Goal: Task Accomplishment & Management: Manage account settings

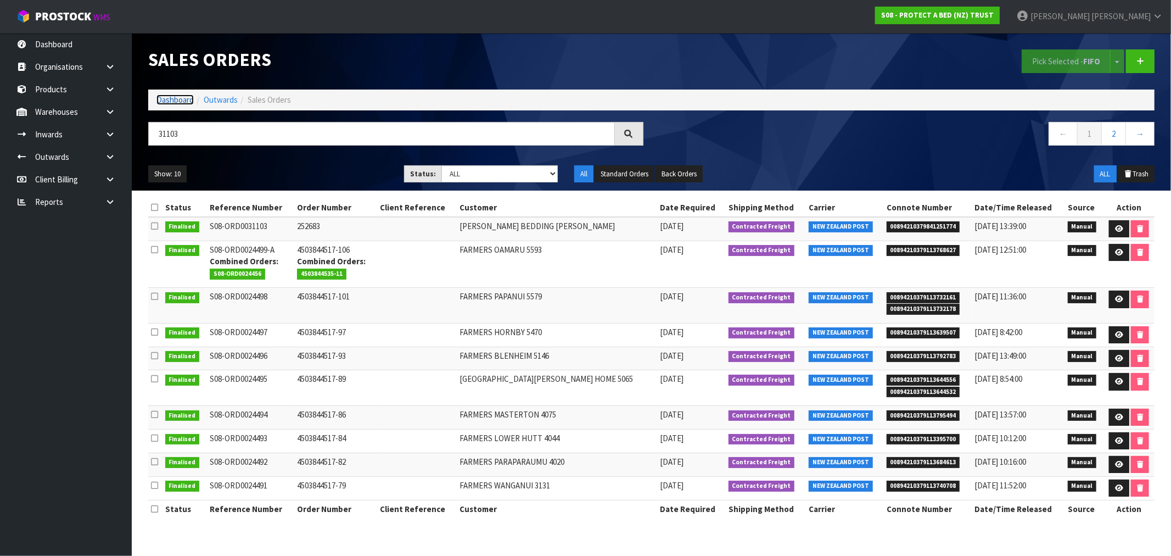
click at [163, 104] on link "Dashboard" at bounding box center [175, 99] width 37 height 10
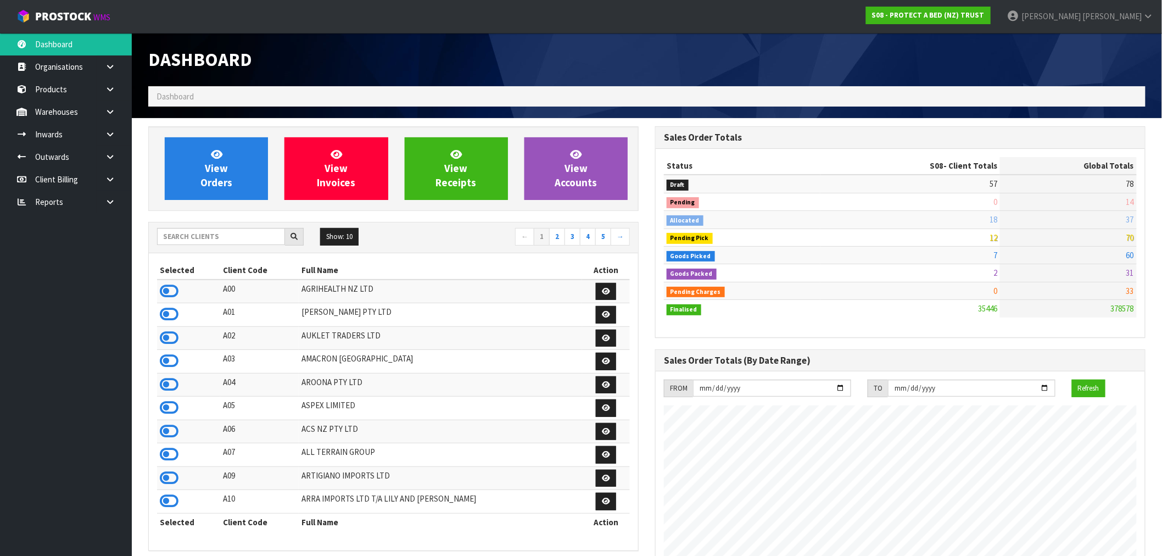
scroll to position [832, 507]
click at [196, 233] on input "text" at bounding box center [221, 236] width 128 height 17
type input "J01"
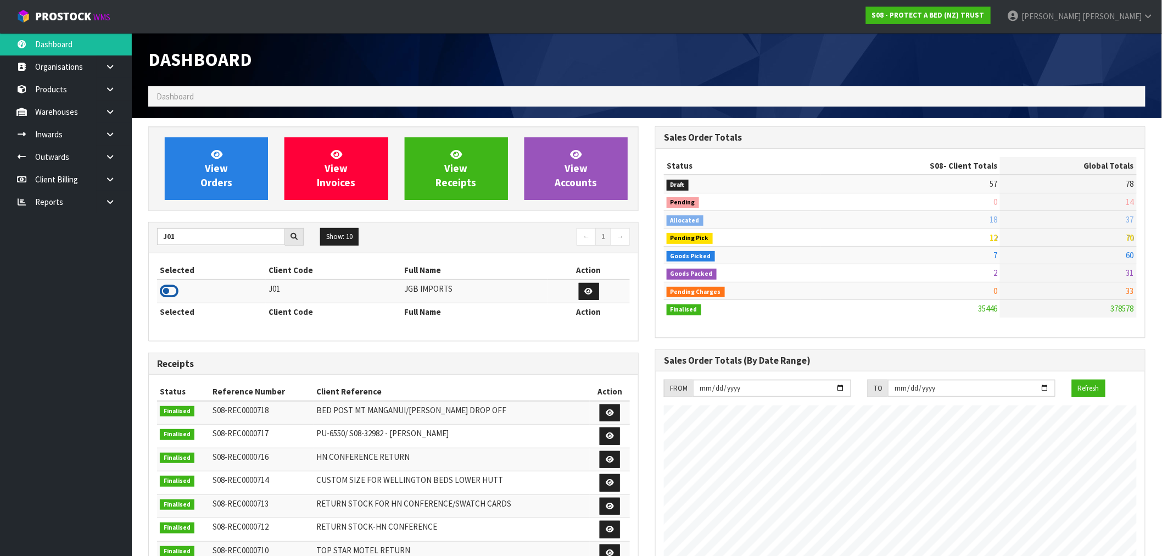
click at [172, 289] on icon at bounding box center [169, 291] width 19 height 16
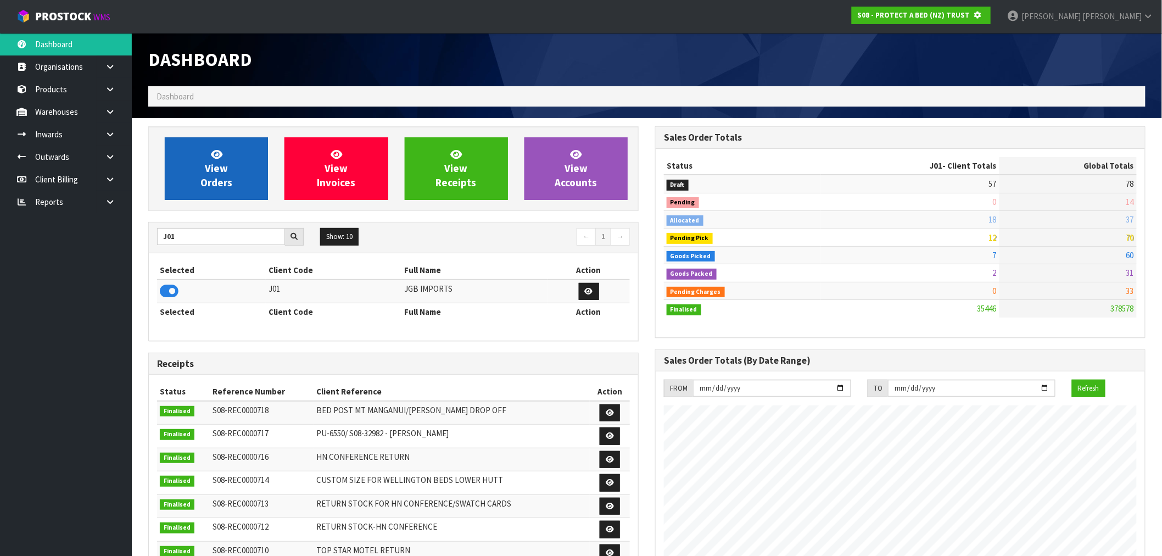
scroll to position [685, 507]
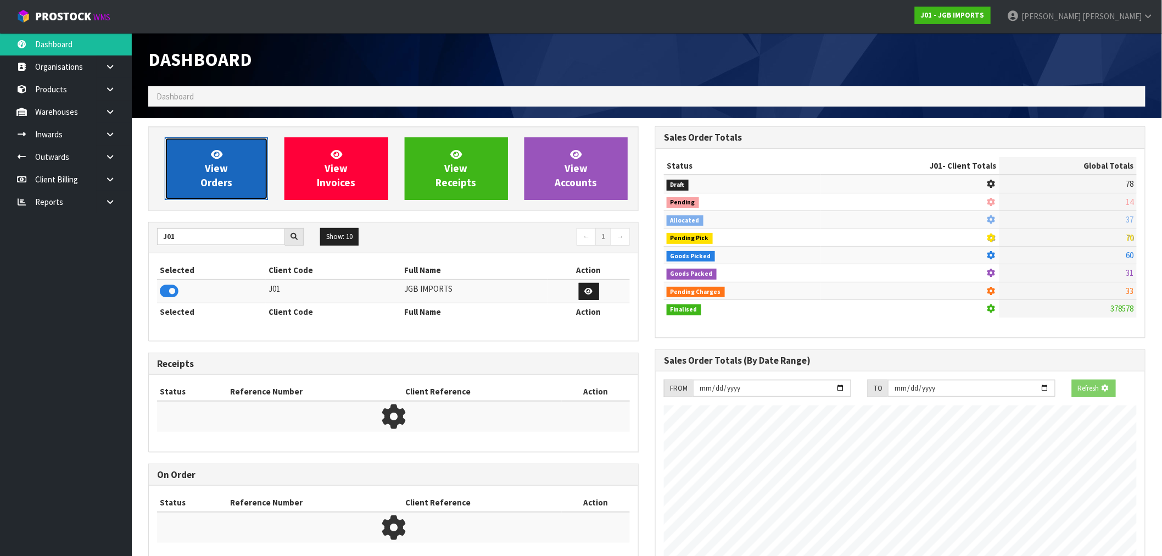
click at [204, 176] on span "View Orders" at bounding box center [216, 168] width 32 height 41
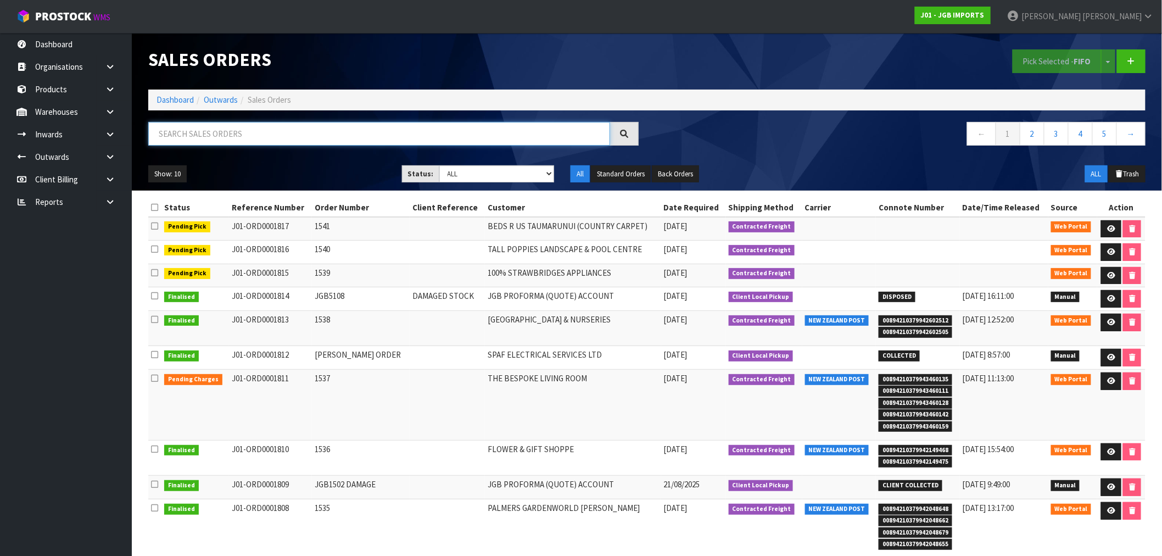
click at [216, 138] on input "text" at bounding box center [379, 134] width 462 height 24
type input "1811"
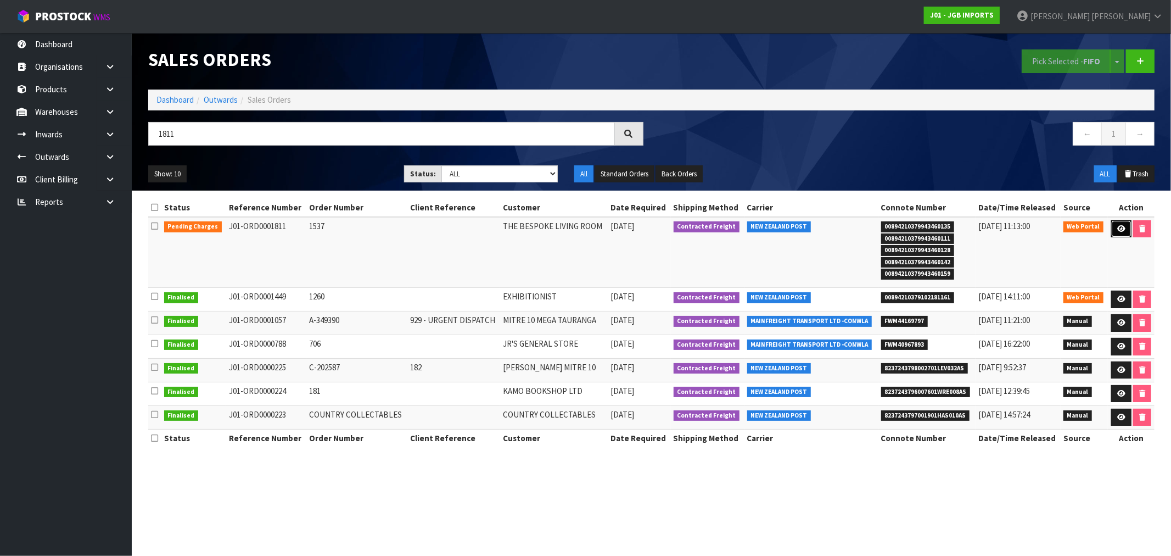
click at [1124, 229] on link at bounding box center [1121, 229] width 20 height 18
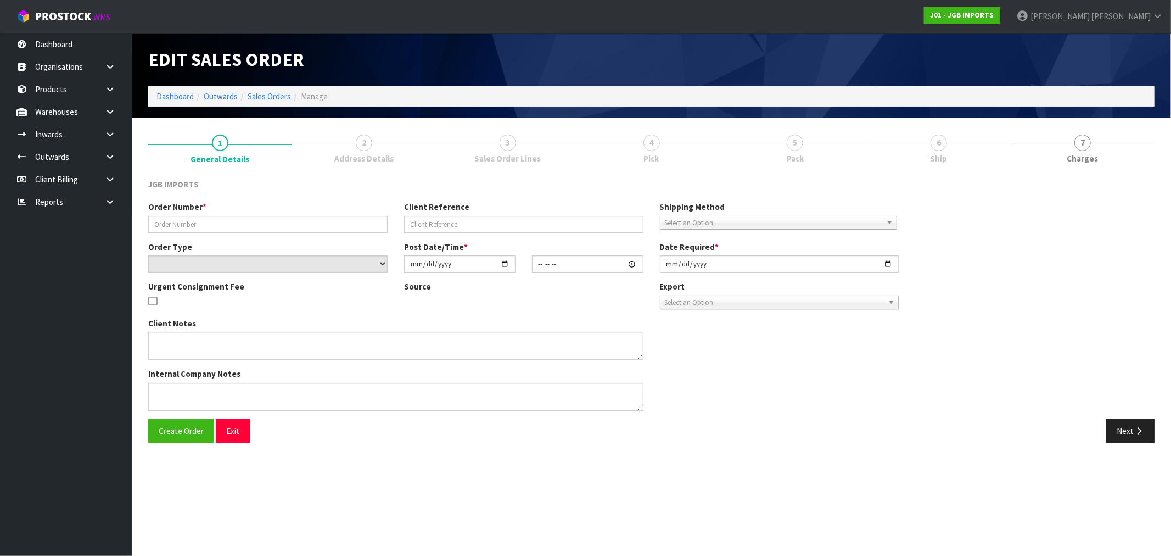
type input "1537"
select select "number:0"
type input "2025-08-22"
type input "13:27:00.000"
type input "2025-08-25"
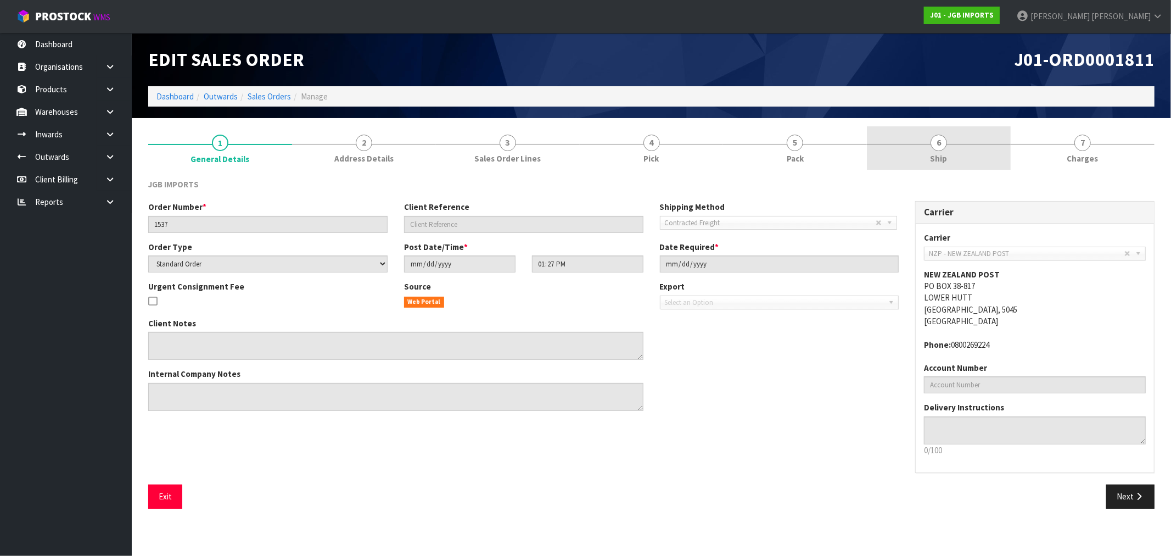
click at [916, 158] on link "6 Ship" at bounding box center [939, 147] width 144 height 43
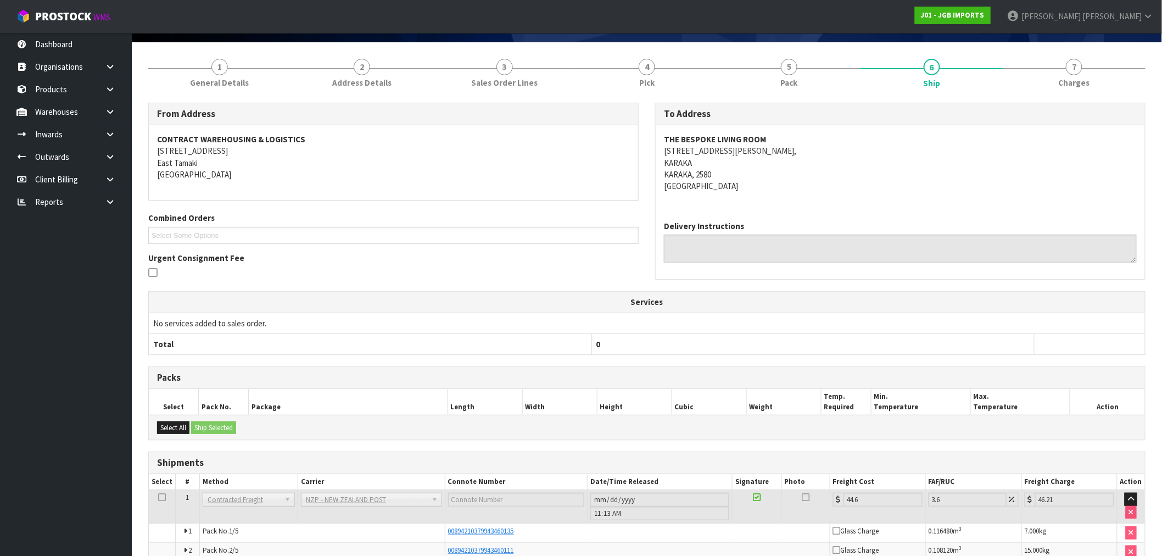
scroll to position [191, 0]
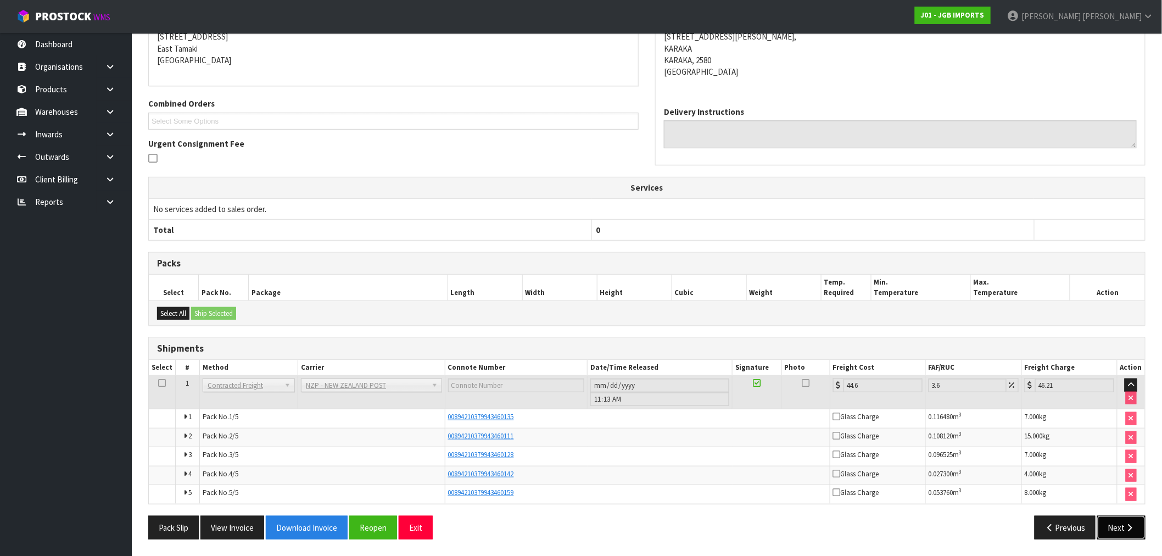
click at [1142, 529] on button "Next" at bounding box center [1121, 528] width 48 height 24
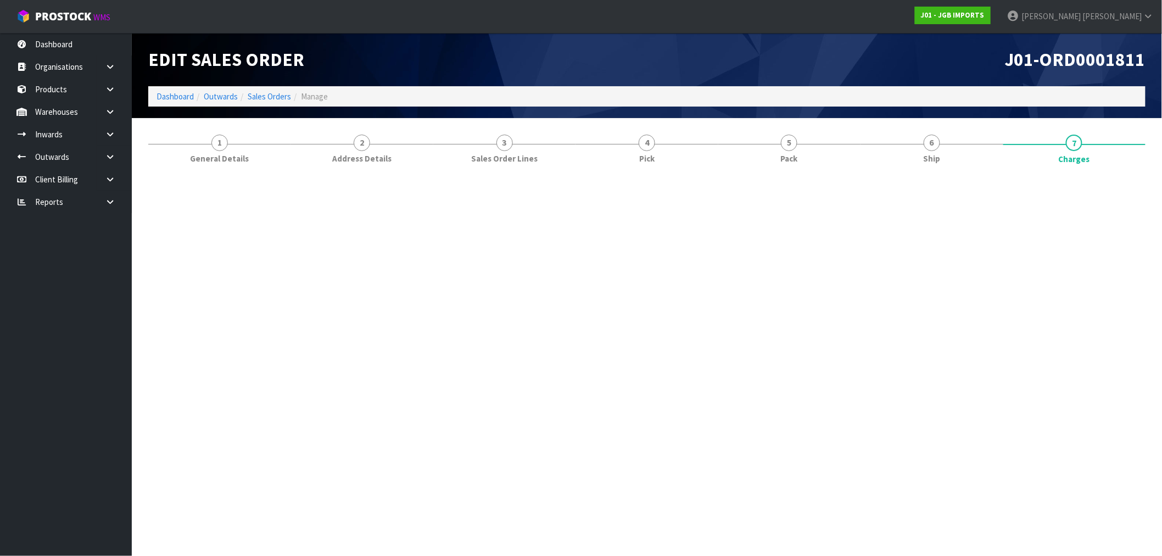
scroll to position [0, 0]
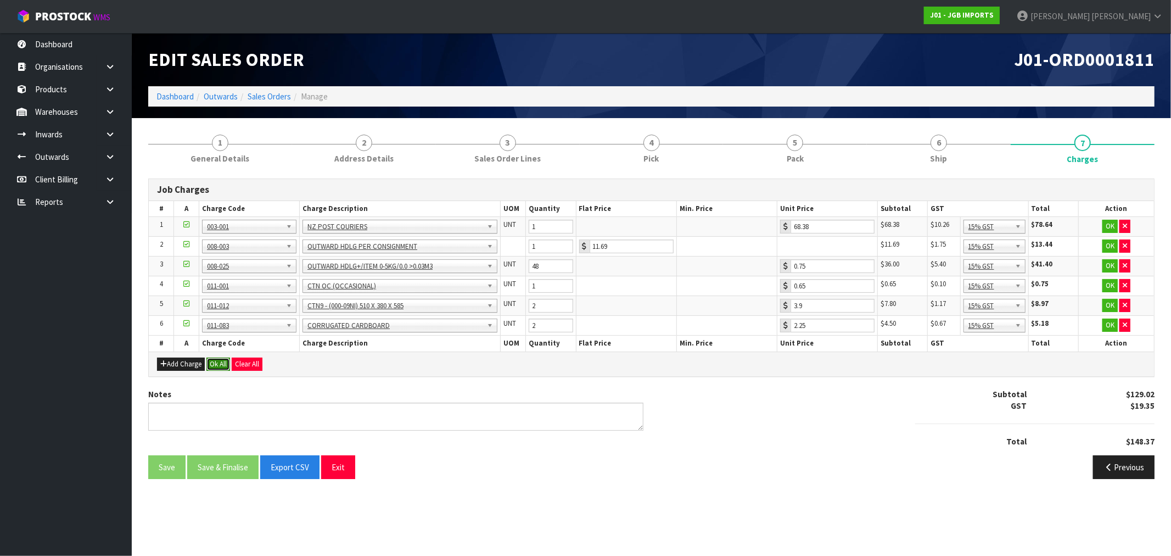
click at [223, 361] on button "Ok All" at bounding box center [218, 363] width 24 height 13
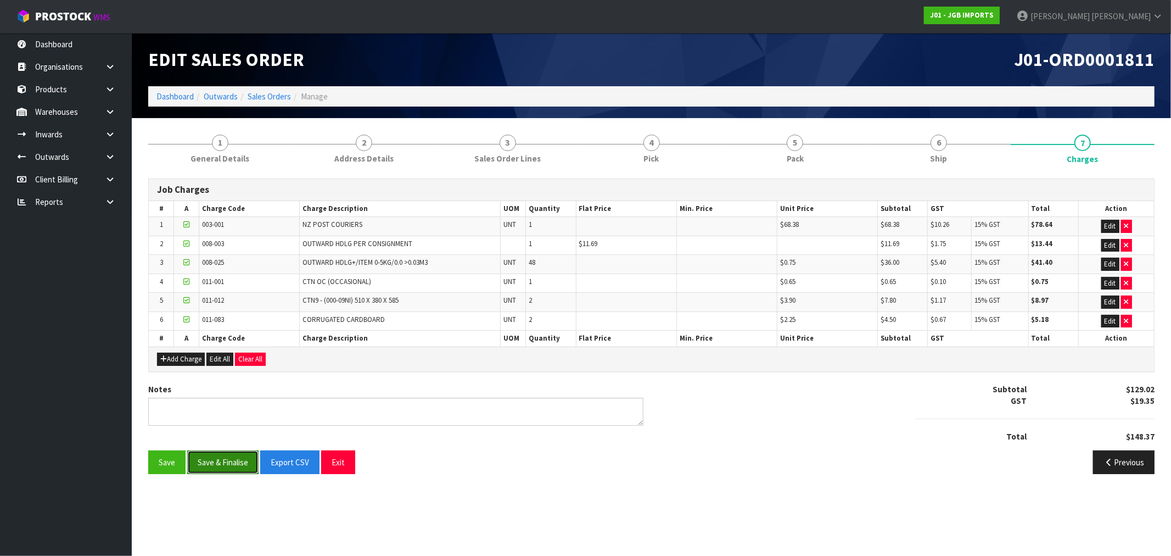
click at [233, 458] on button "Save & Finalise" at bounding box center [222, 462] width 71 height 24
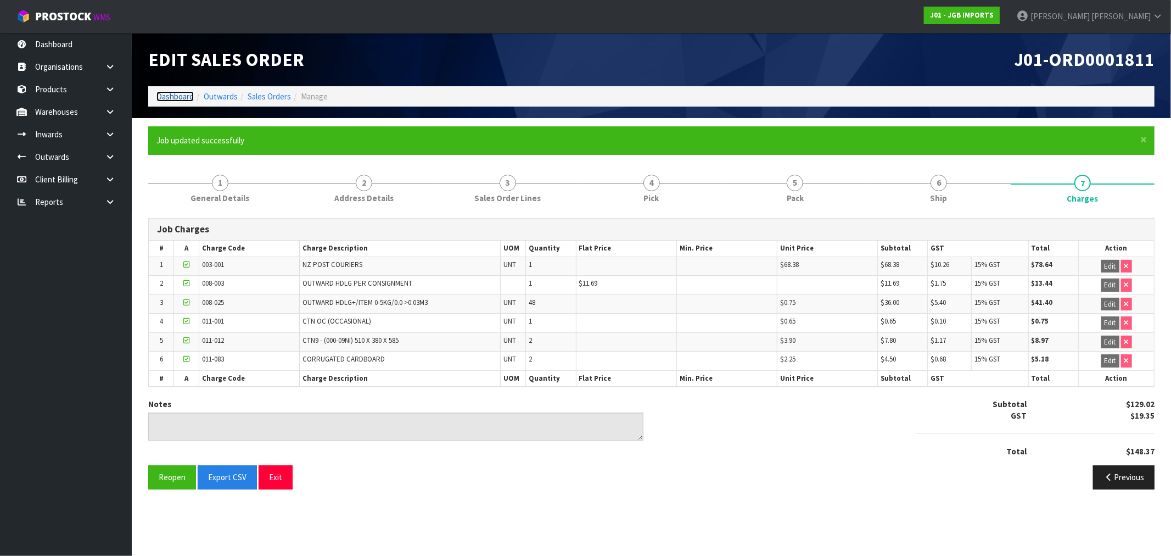
click at [180, 96] on link "Dashboard" at bounding box center [175, 96] width 37 height 10
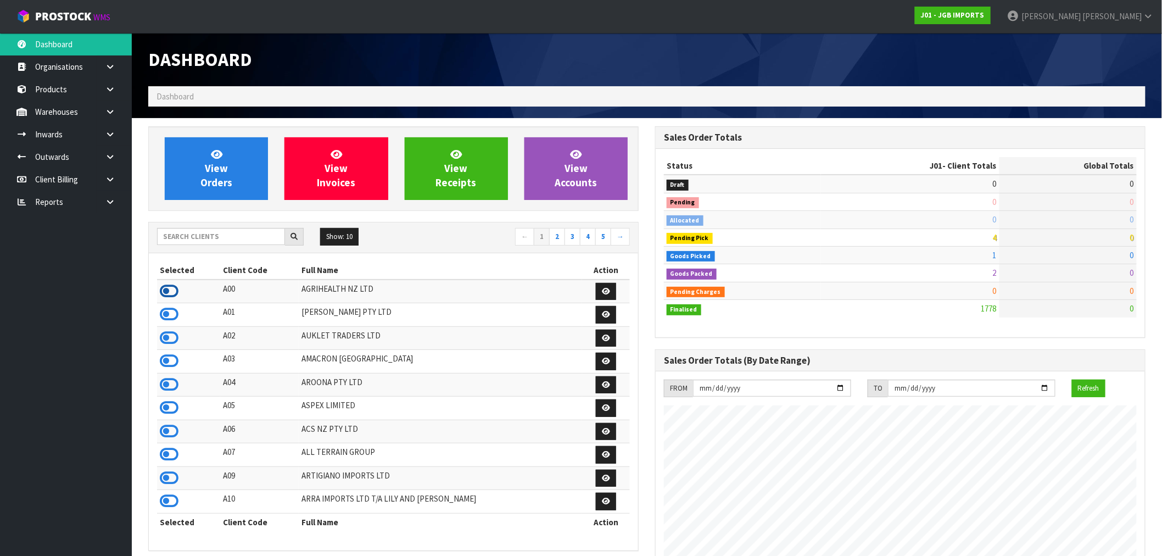
scroll to position [548297, 548623]
click at [177, 293] on icon at bounding box center [169, 291] width 19 height 16
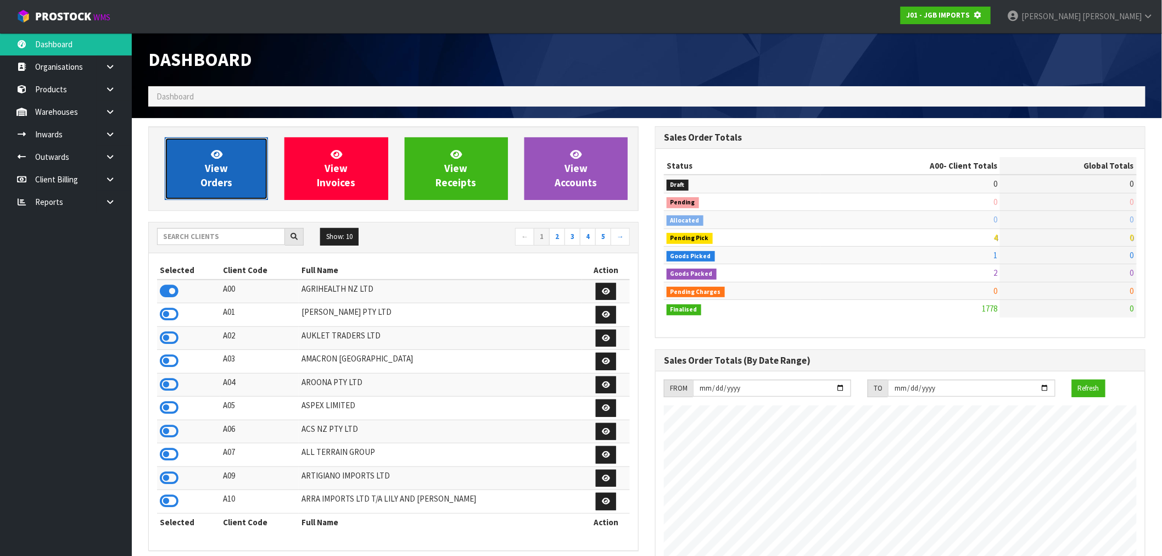
scroll to position [548445, 548623]
click at [216, 178] on span "View Orders" at bounding box center [216, 168] width 32 height 41
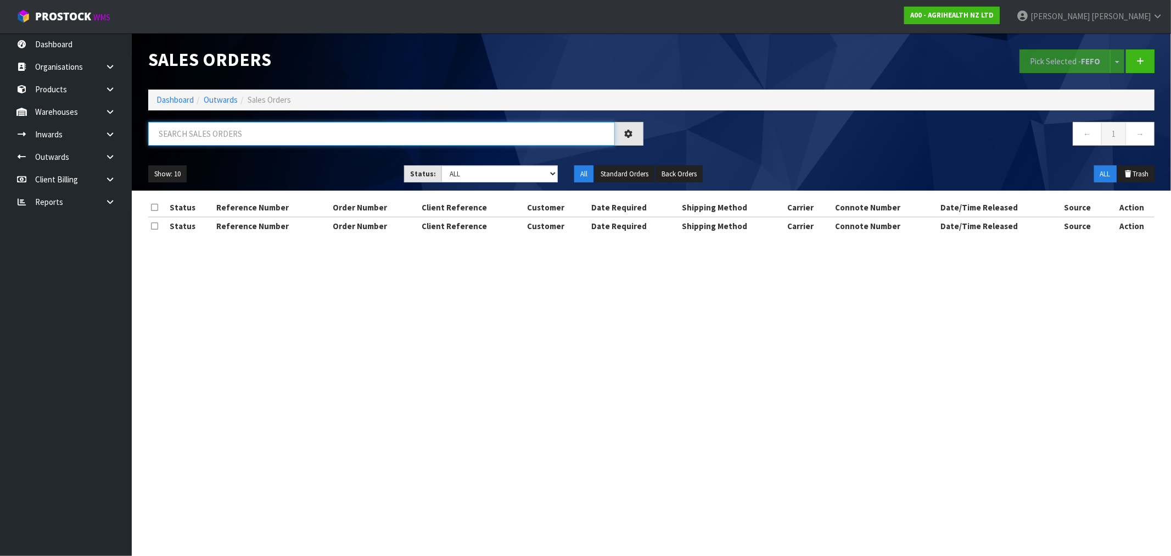
click at [243, 138] on input "text" at bounding box center [381, 134] width 467 height 24
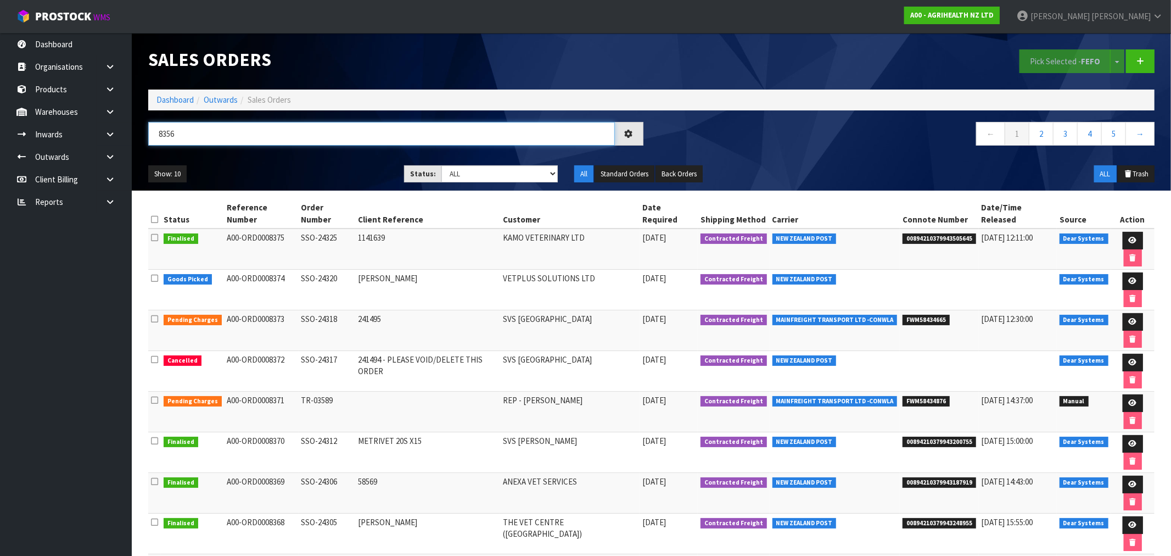
type input "8356"
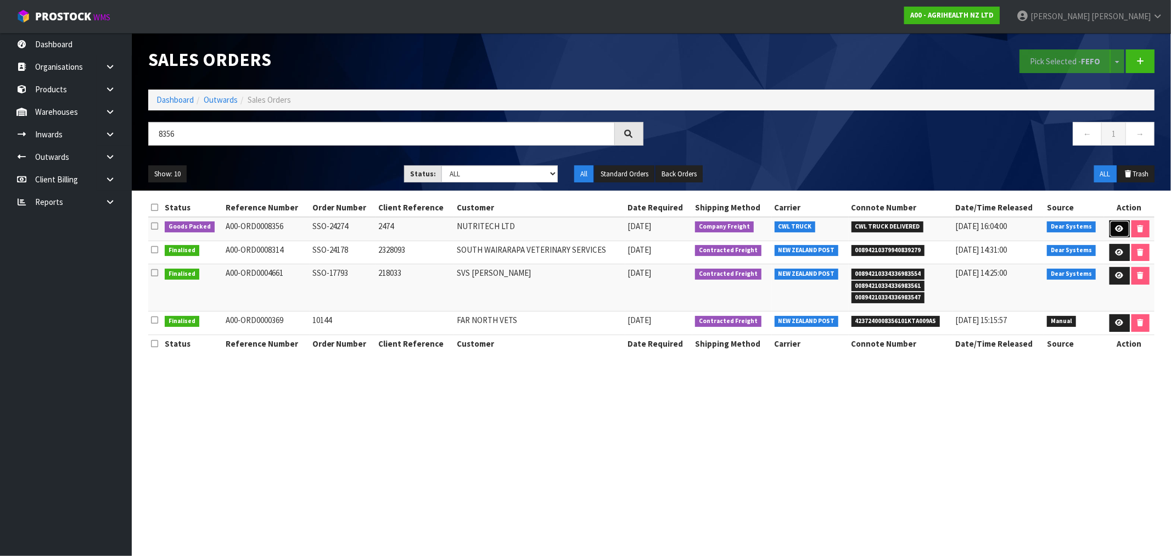
click at [1123, 229] on link at bounding box center [1120, 229] width 20 height 18
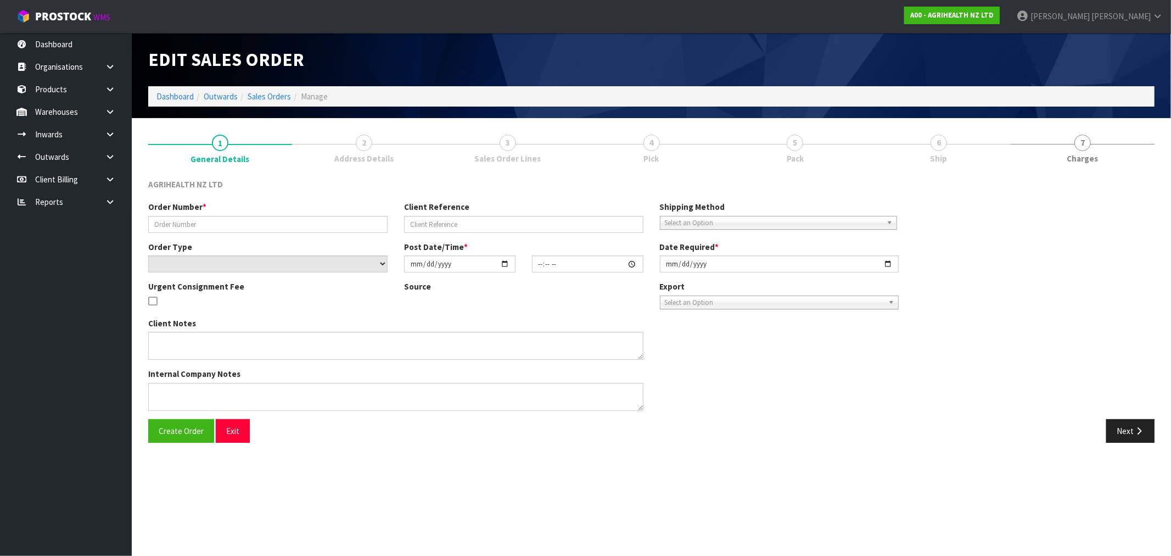
type input "SSO-24274"
type input "2474"
select select "number:0"
type input "2025-08-25"
type input "10:07:27.000"
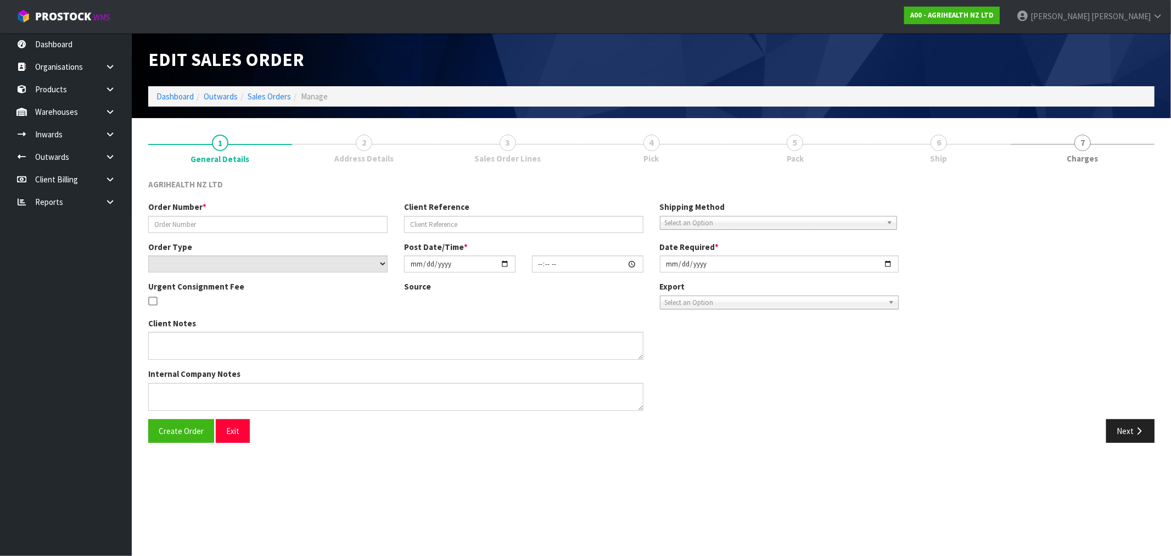
type input "2025-08-25"
type textarea "SHIP BY: Freight"
type textarea "FOR DISPATCH TODAY PLEASE, VIA FREIGHT"
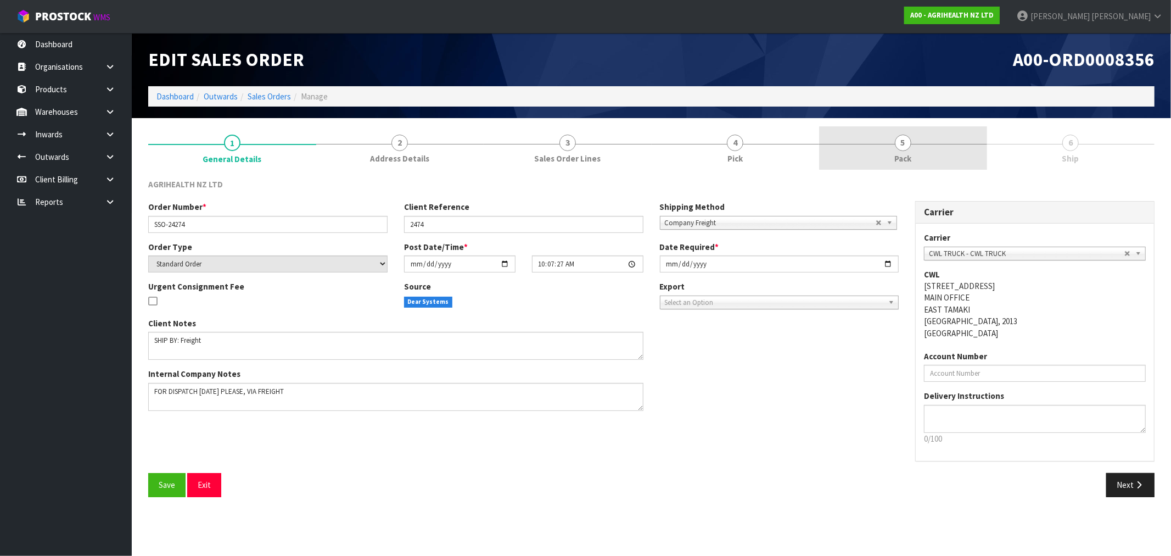
click at [924, 150] on link "5 Pack" at bounding box center [903, 147] width 168 height 43
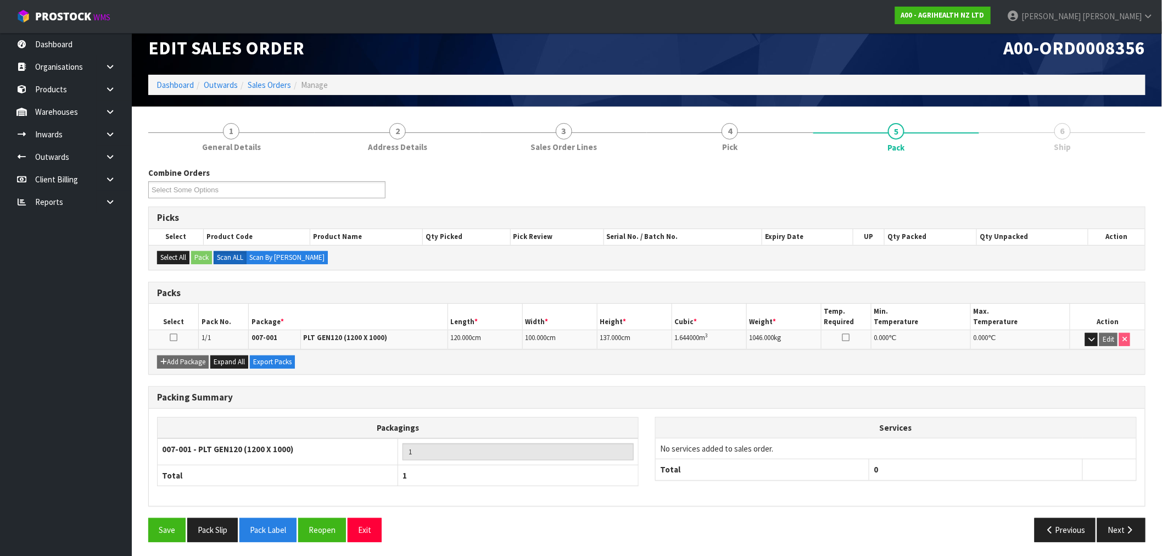
scroll to position [14, 0]
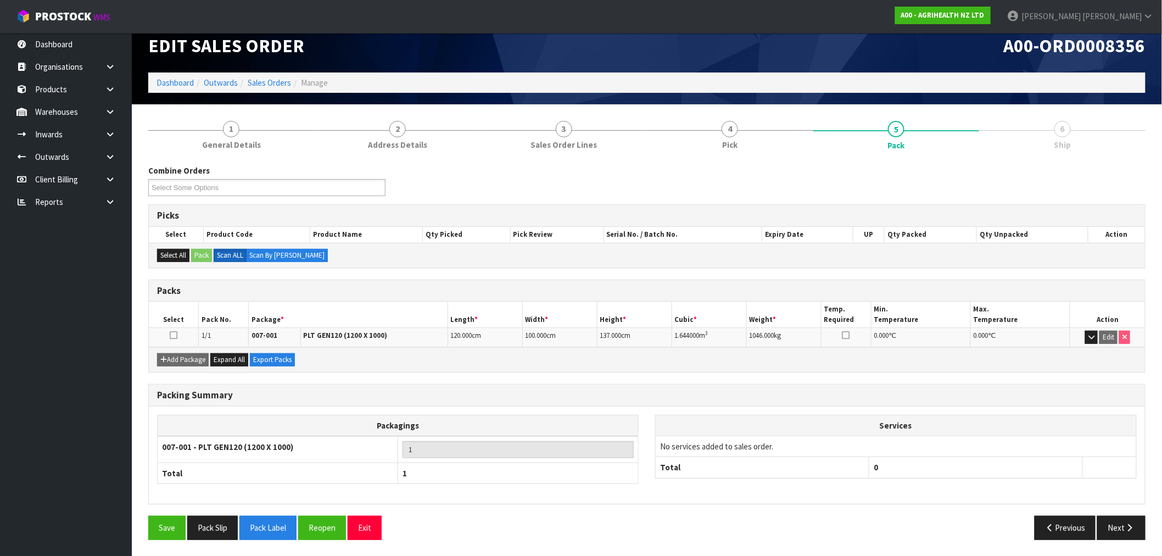
click at [993, 146] on link "6 Ship" at bounding box center [1062, 134] width 166 height 43
click at [1135, 524] on button "Next" at bounding box center [1121, 528] width 48 height 24
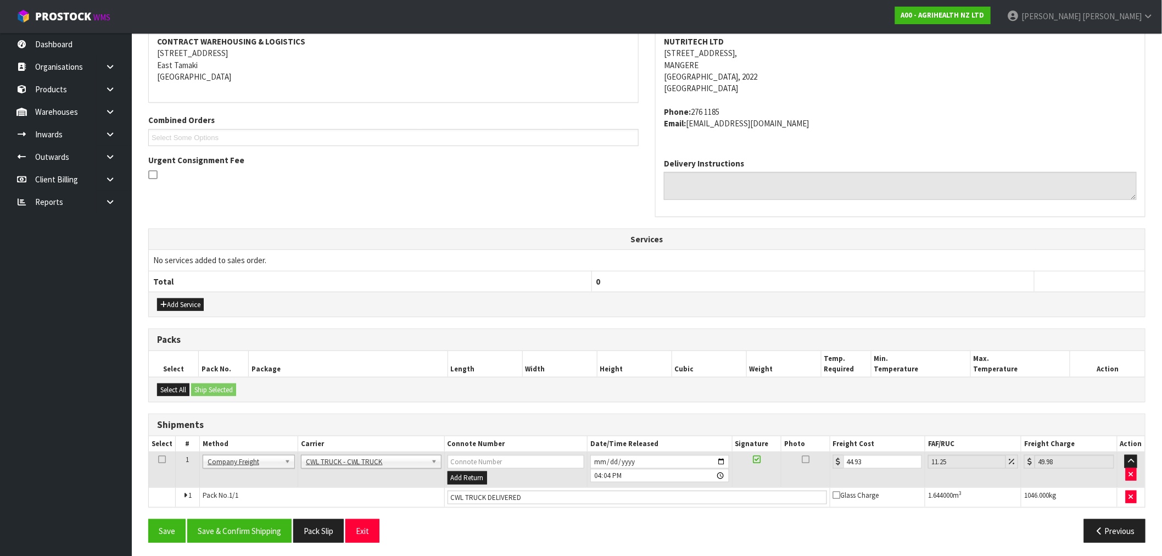
scroll to position [177, 0]
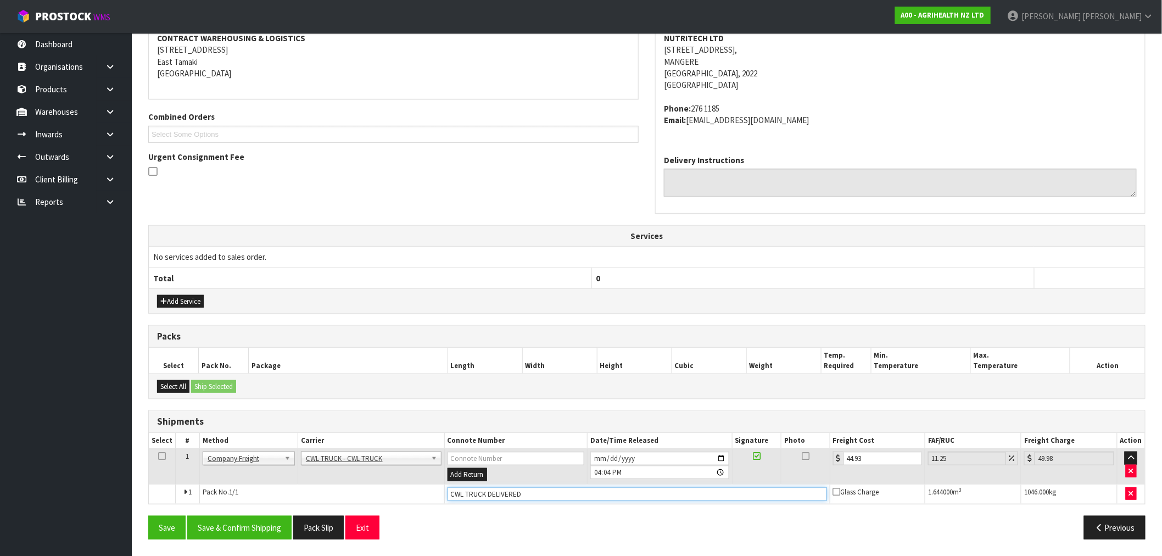
drag, startPoint x: 544, startPoint y: 496, endPoint x: 424, endPoint y: 506, distance: 120.1
click at [424, 506] on div "From Address CONTRACT WAREHOUSING & LOGISTICS 17 Allens Road East Tamaki Auckla…" at bounding box center [646, 275] width 997 height 546
drag, startPoint x: 868, startPoint y: 459, endPoint x: 818, endPoint y: 460, distance: 49.4
click at [824, 460] on tr "1 Client Local Pickup Customer Local Pickup Company Freight Contracted Freight …" at bounding box center [647, 467] width 996 height 36
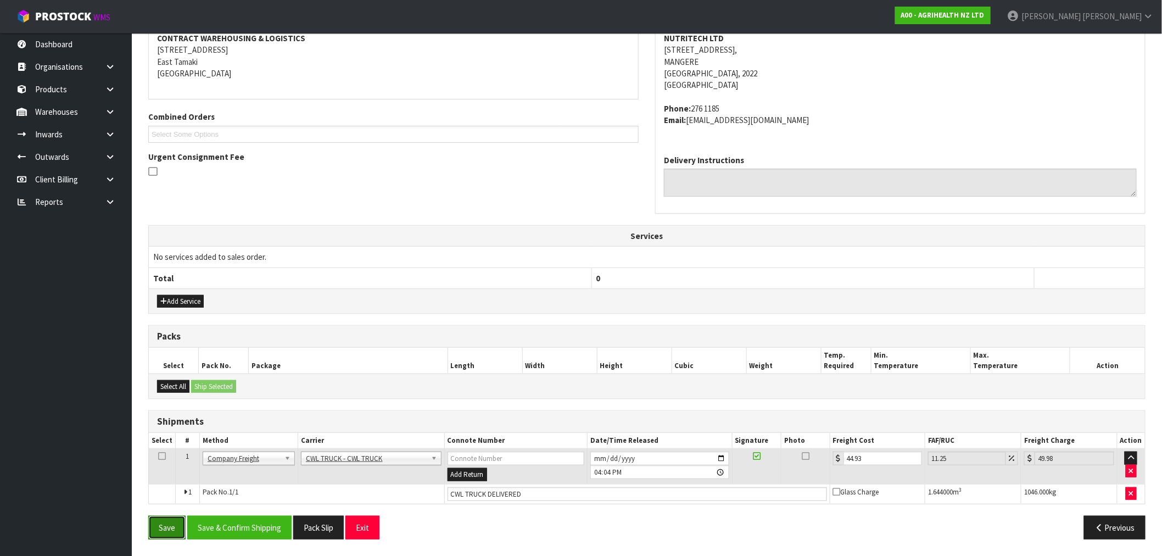
click at [173, 518] on button "Save" at bounding box center [166, 528] width 37 height 24
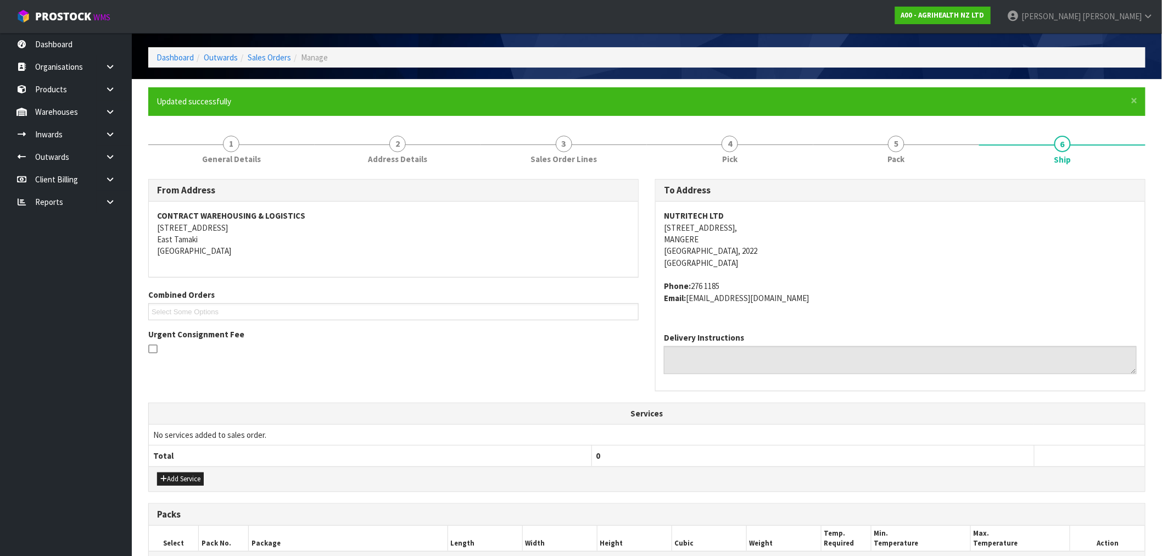
scroll to position [217, 0]
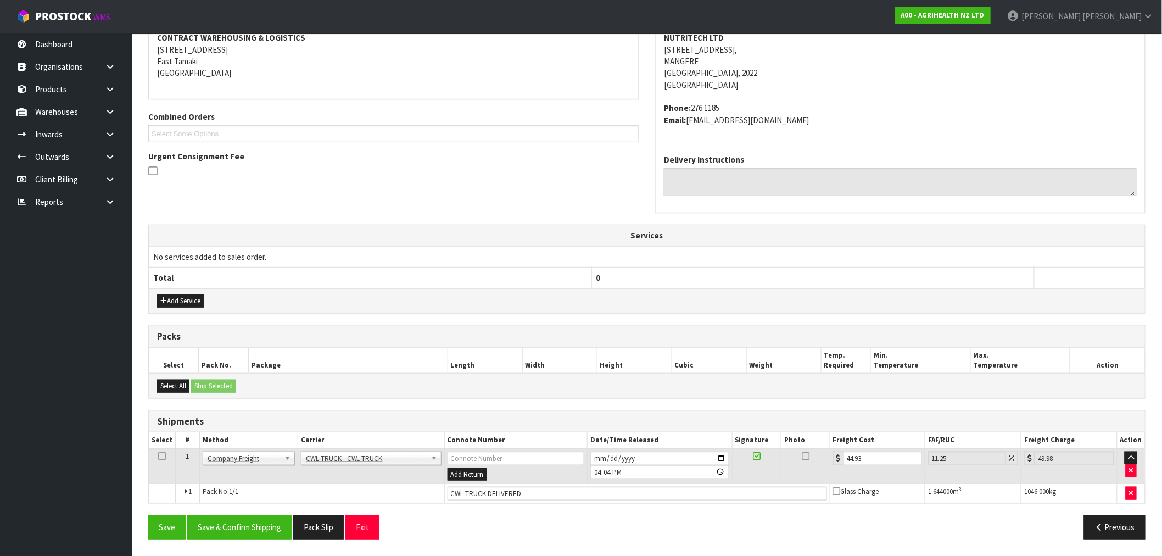
click at [256, 541] on div "Save Save & Confirm Shipping Pack Slip Exit Previous" at bounding box center [647, 531] width 1014 height 32
click at [255, 528] on button "Save & Confirm Shipping" at bounding box center [239, 527] width 104 height 24
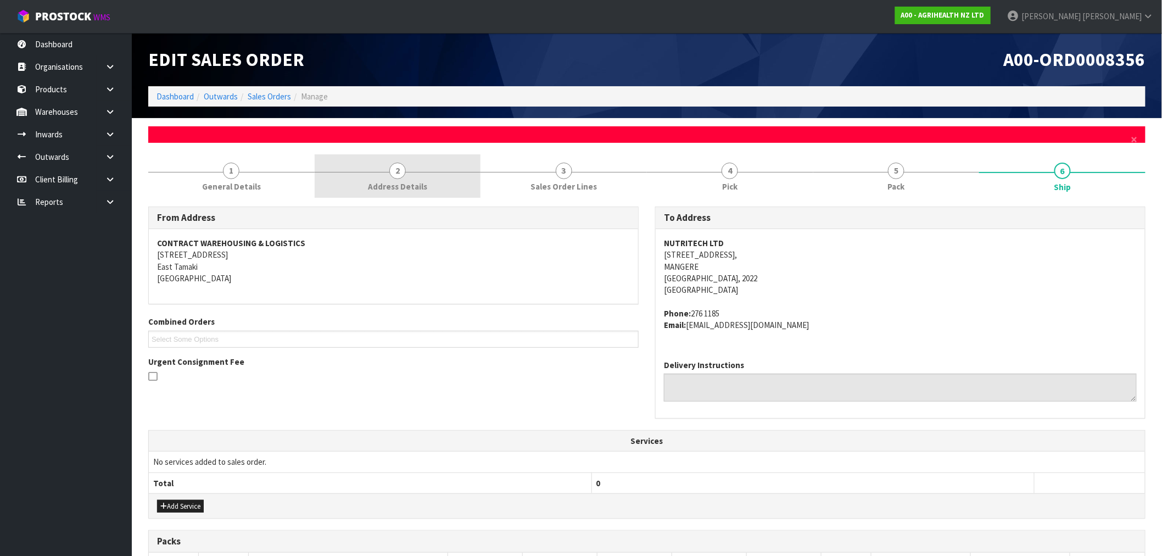
click at [393, 165] on span "2" at bounding box center [397, 171] width 16 height 16
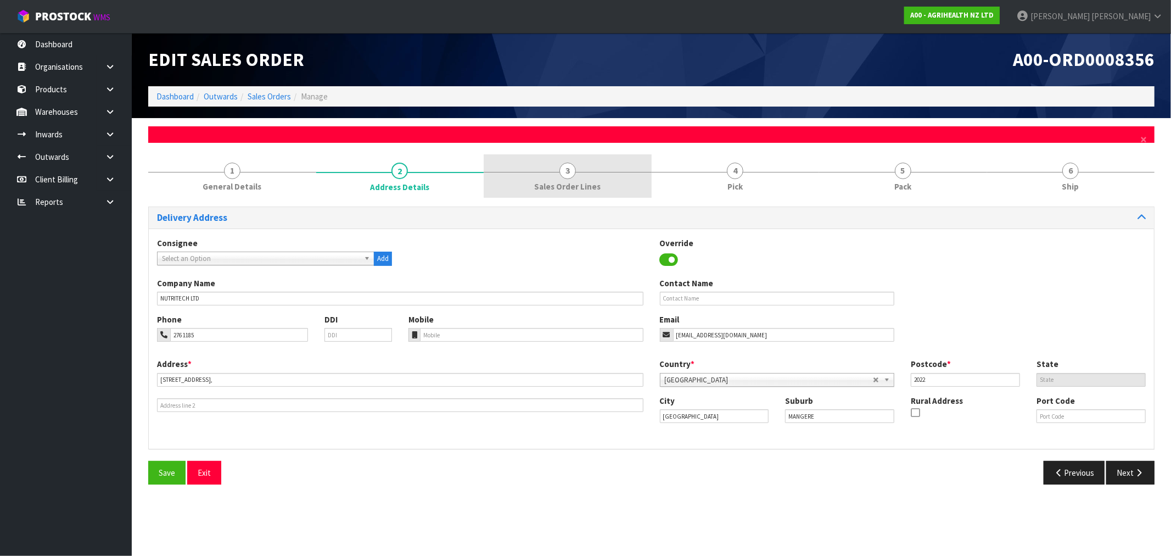
click at [512, 174] on link "3 Sales Order Lines" at bounding box center [568, 175] width 168 height 43
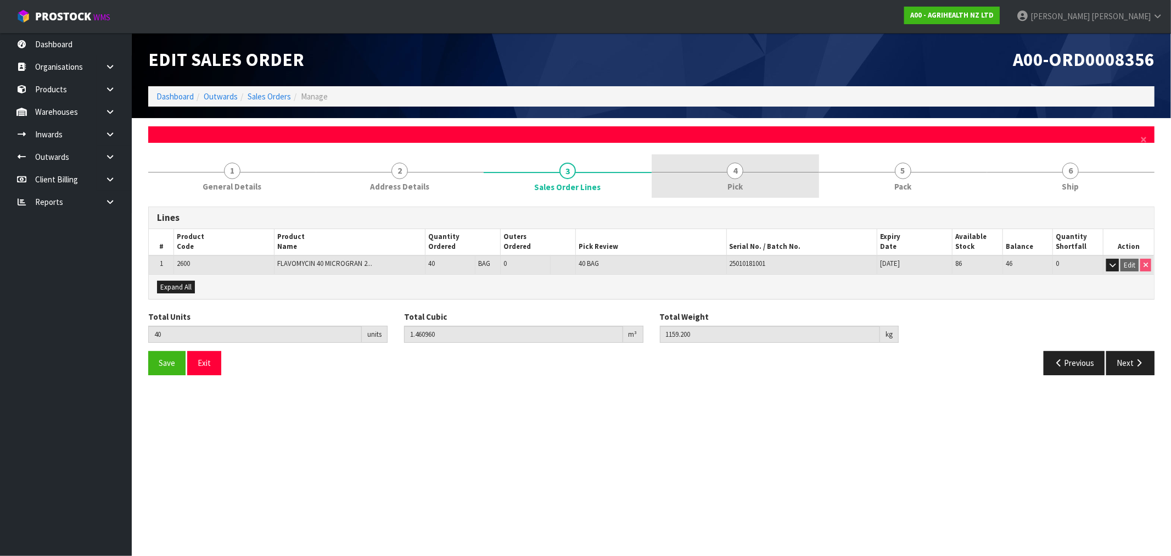
click at [705, 167] on link "4 Pick" at bounding box center [736, 175] width 168 height 43
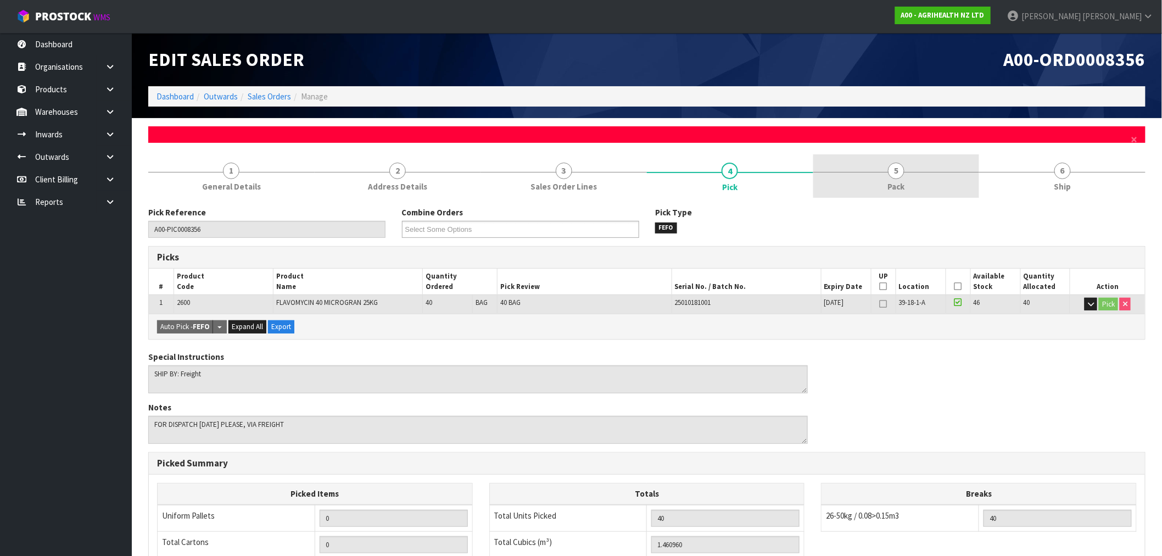
click at [931, 166] on link "5 Pack" at bounding box center [896, 175] width 166 height 43
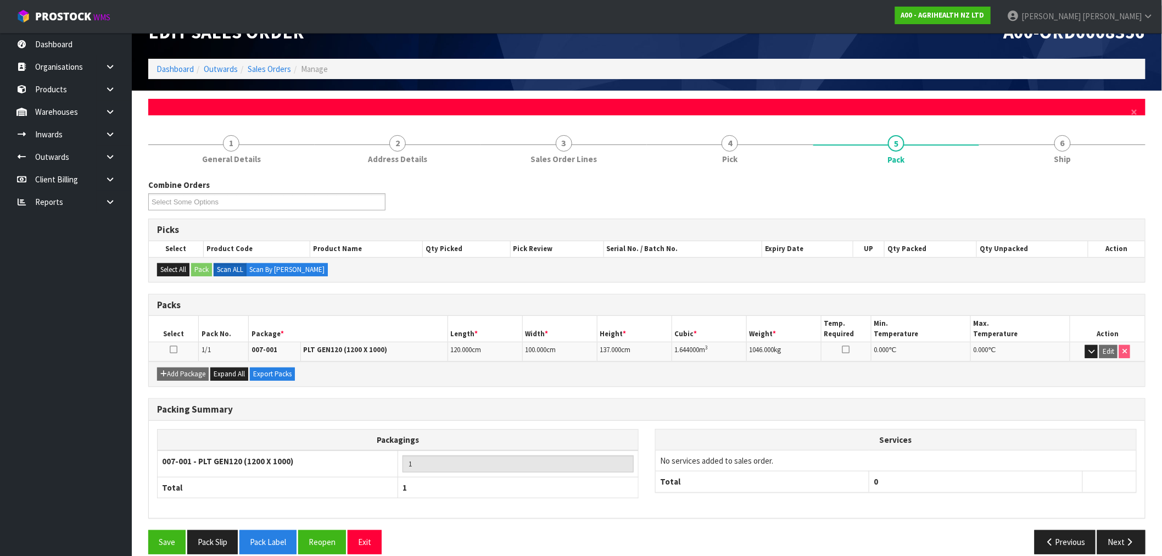
scroll to position [42, 0]
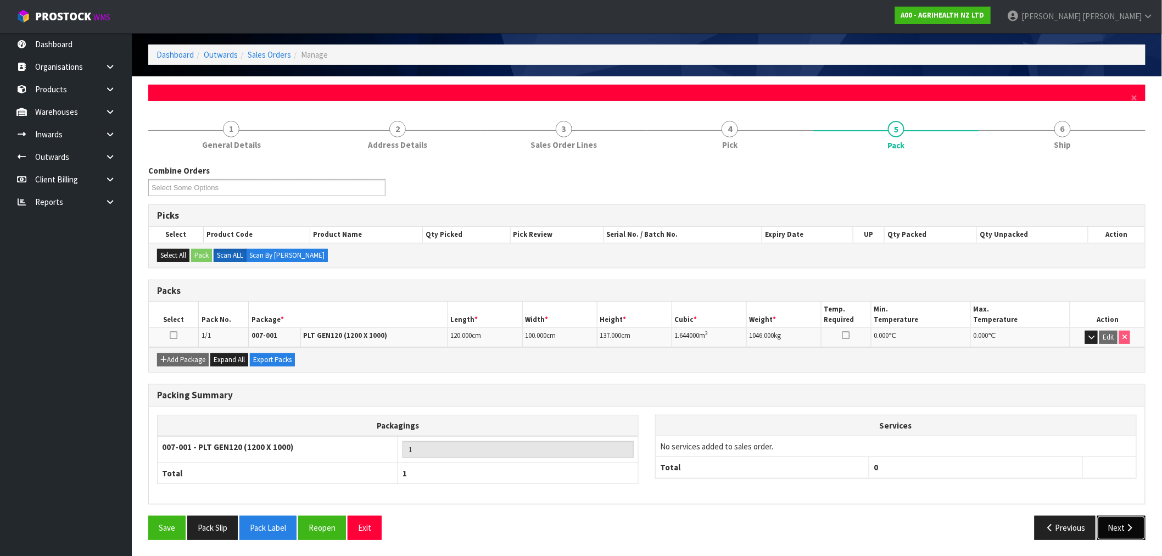
click at [1115, 530] on button "Next" at bounding box center [1121, 528] width 48 height 24
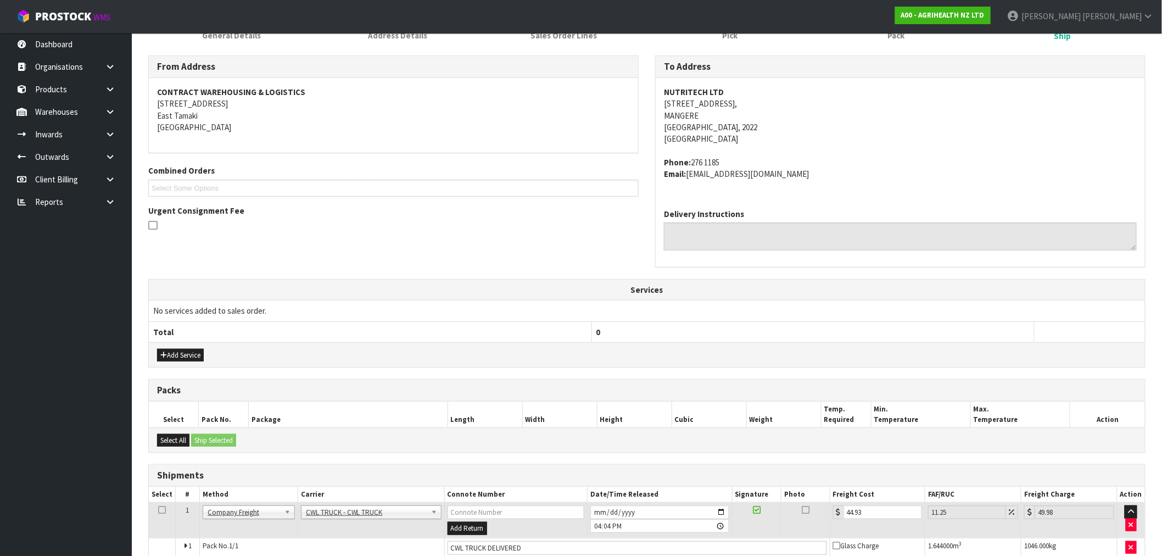
scroll to position [205, 0]
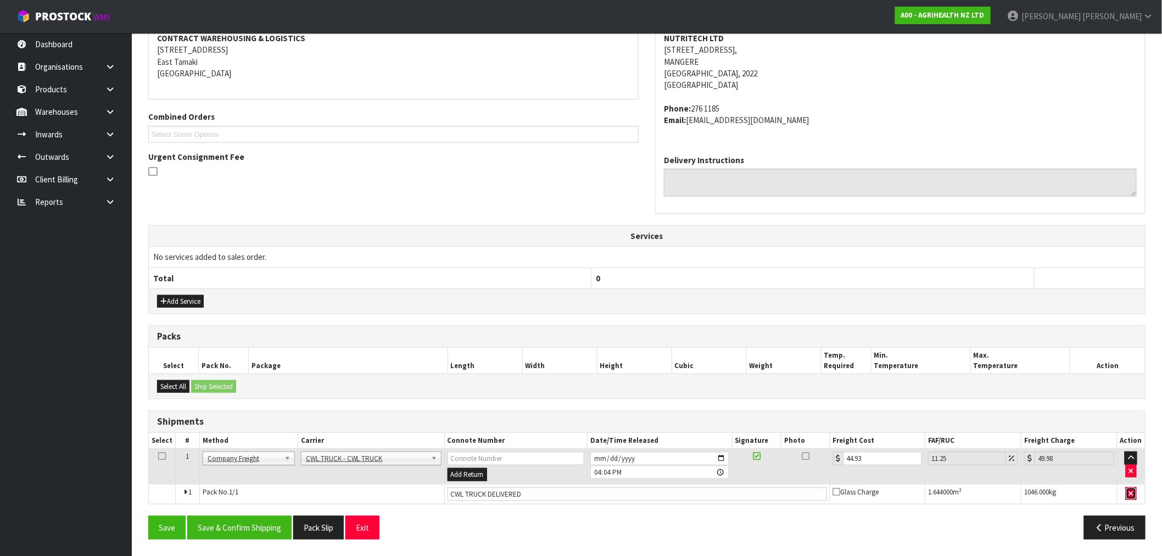
click at [1133, 496] on icon "button" at bounding box center [1131, 493] width 4 height 7
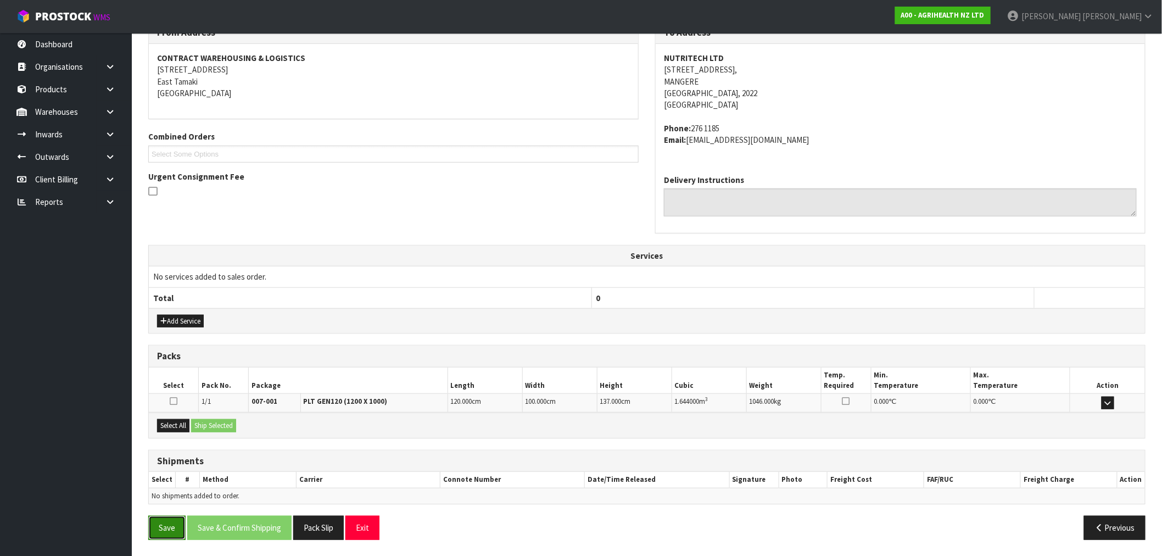
click at [172, 529] on button "Save" at bounding box center [166, 528] width 37 height 24
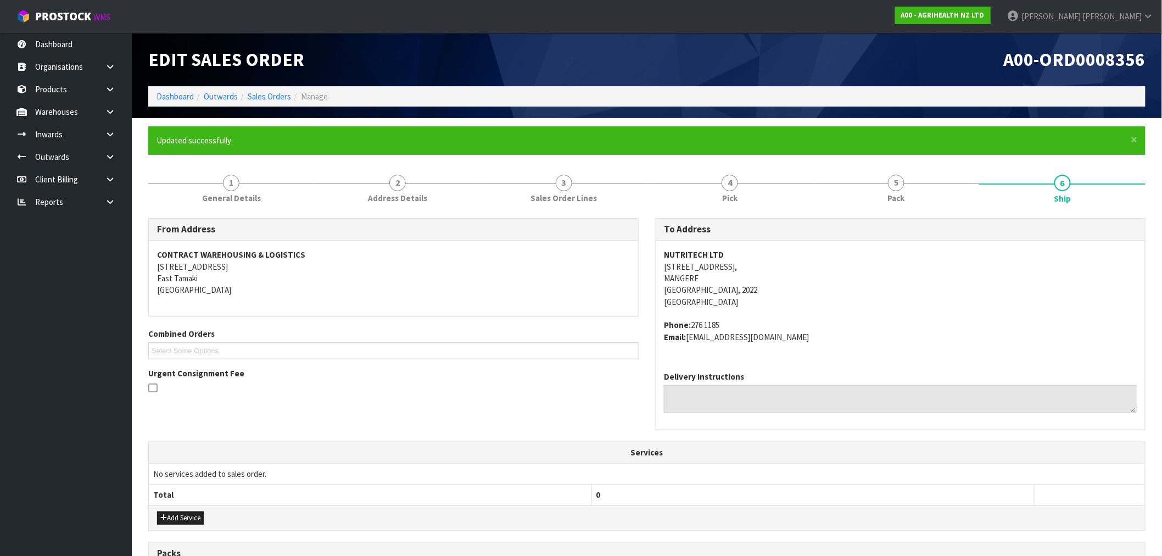
scroll to position [198, 0]
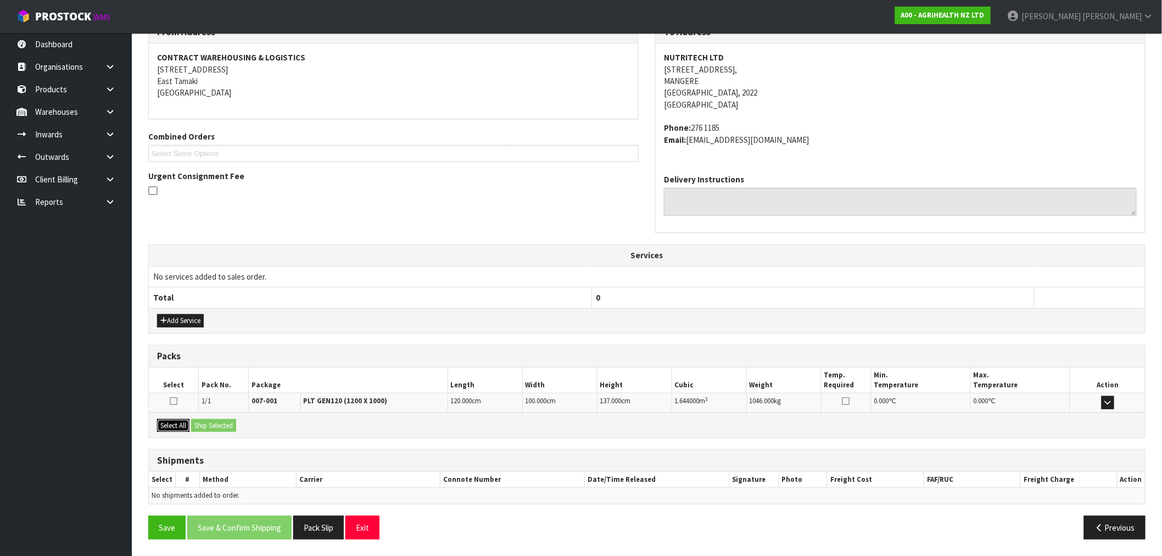
click at [180, 426] on button "Select All" at bounding box center [173, 425] width 32 height 13
click at [216, 429] on button "Ship Selected" at bounding box center [213, 425] width 45 height 13
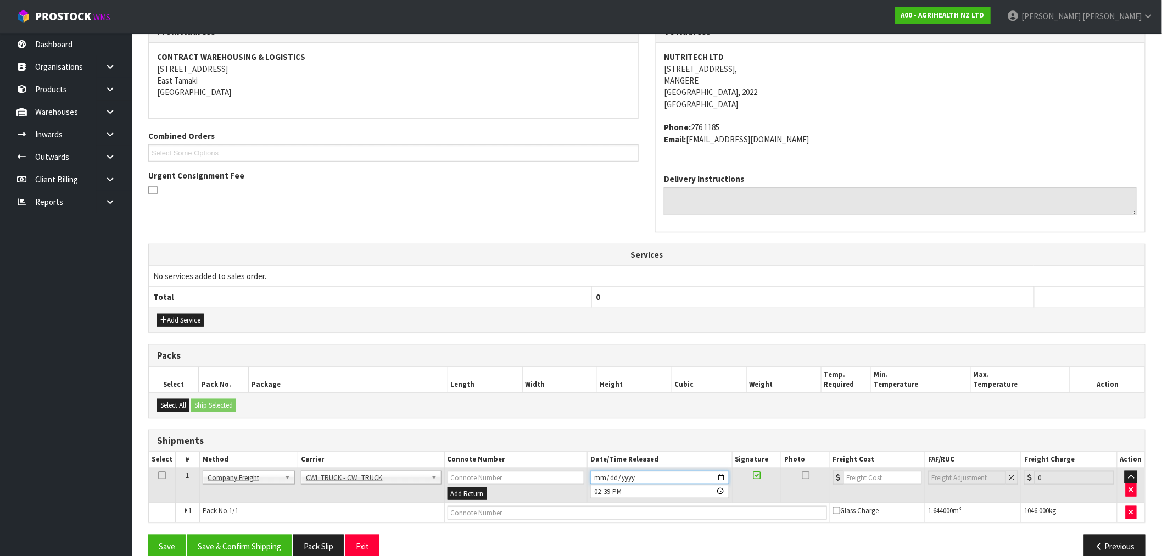
click at [600, 478] on input "2025-08-27" at bounding box center [659, 478] width 138 height 14
type input "2025-08-26"
click at [902, 484] on input "number" at bounding box center [882, 478] width 79 height 14
click at [893, 478] on input "number" at bounding box center [882, 478] width 79 height 14
paste input "44.93"
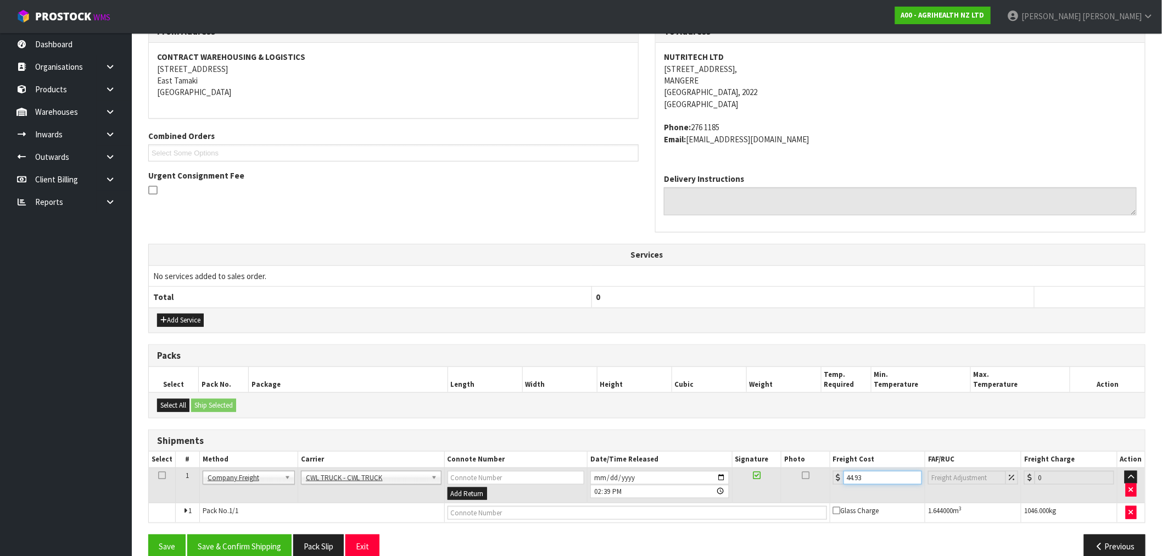
type input "44.93"
click at [764, 506] on input "text" at bounding box center [637, 513] width 379 height 14
type input "CWL TRUCK DELIVERY"
click at [259, 541] on button "Save & Confirm Shipping" at bounding box center [239, 546] width 104 height 24
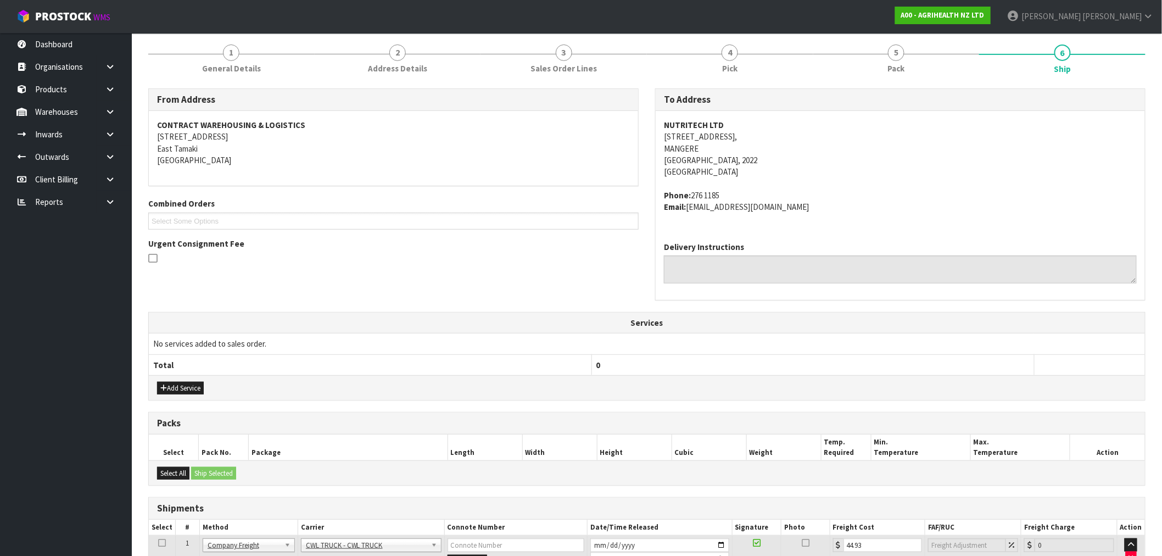
scroll to position [0, 0]
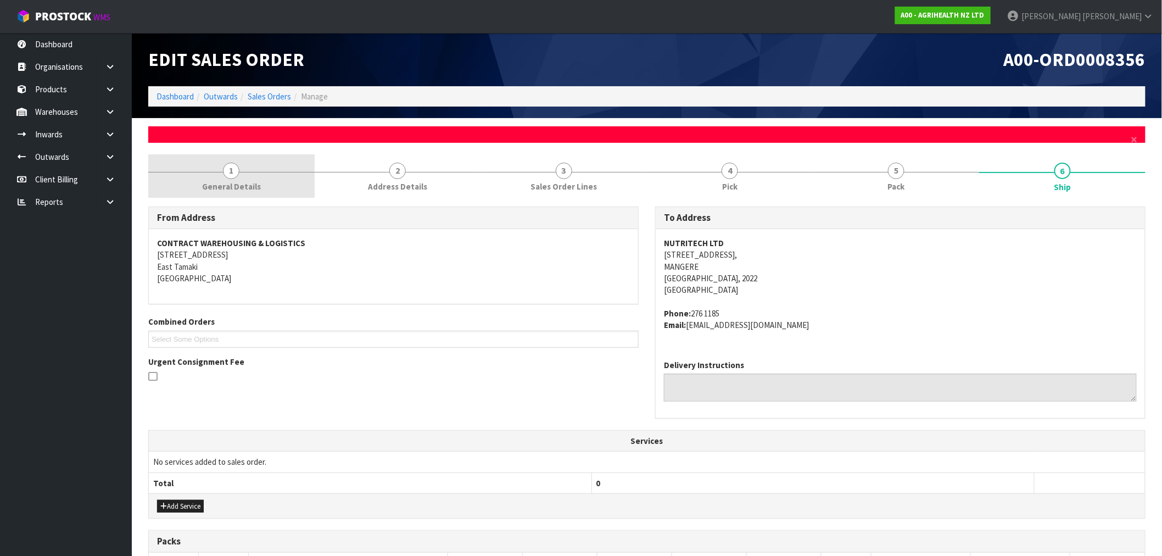
click at [287, 181] on link "1 General Details" at bounding box center [231, 175] width 166 height 43
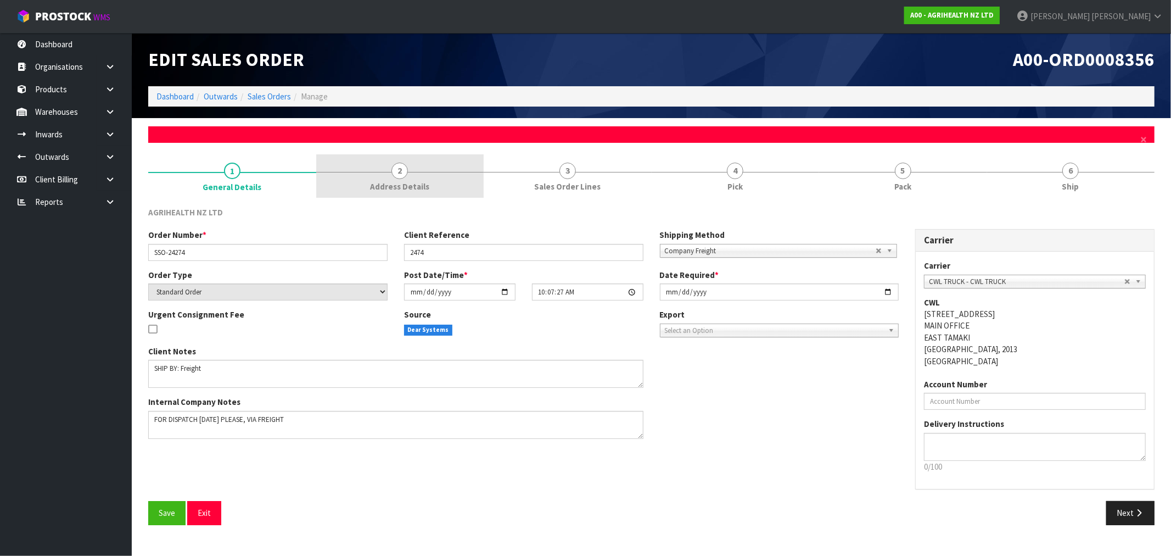
click at [393, 181] on span "Address Details" at bounding box center [399, 187] width 59 height 12
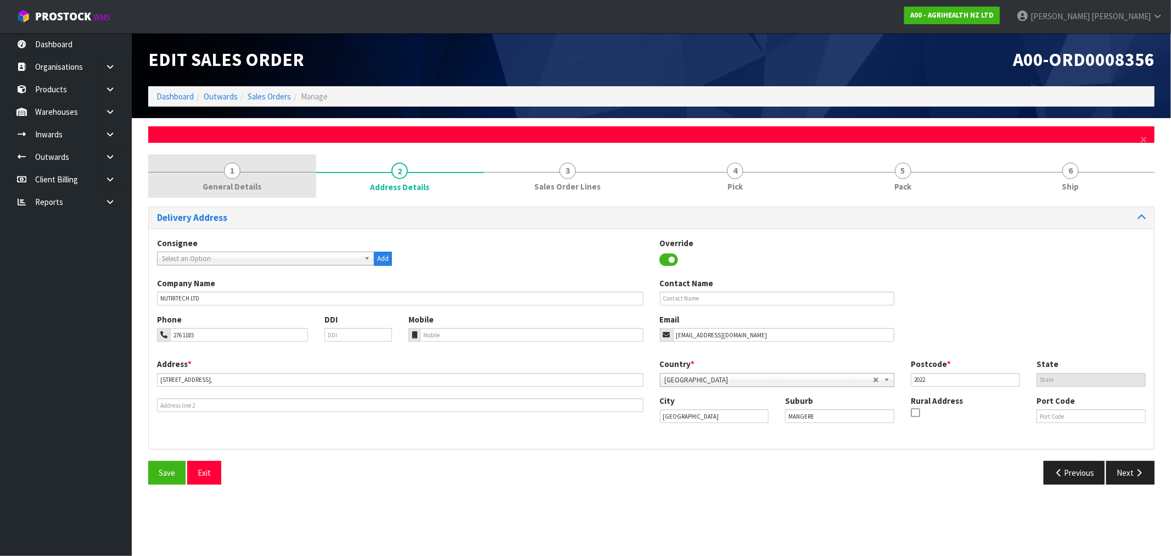
click at [272, 189] on link "1 General Details" at bounding box center [232, 175] width 168 height 43
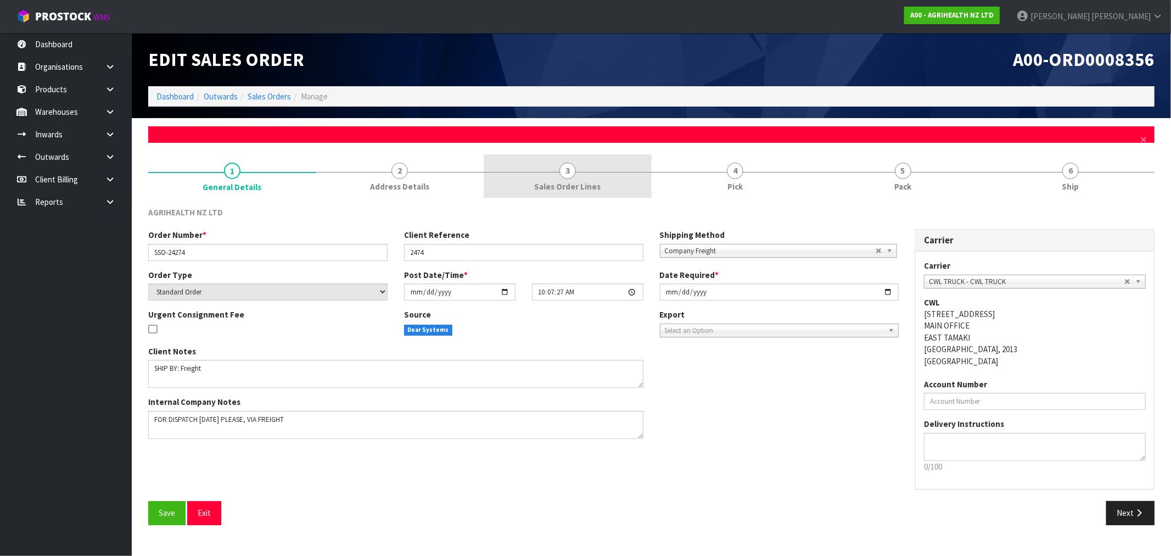
click at [572, 170] on span "3" at bounding box center [568, 171] width 16 height 16
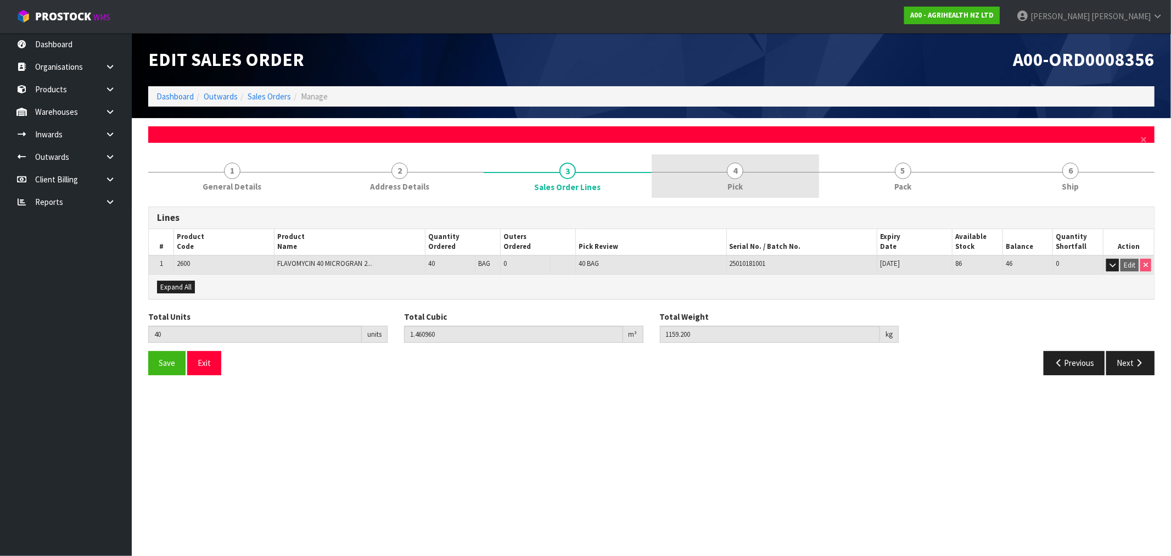
click at [741, 182] on span "Pick" at bounding box center [735, 187] width 15 height 12
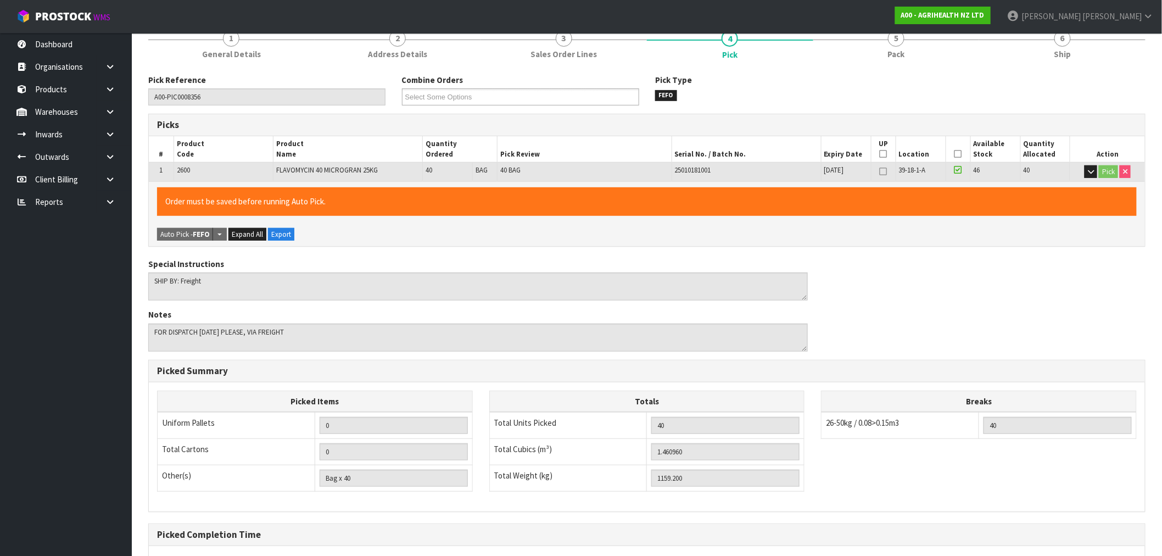
scroll to position [239, 0]
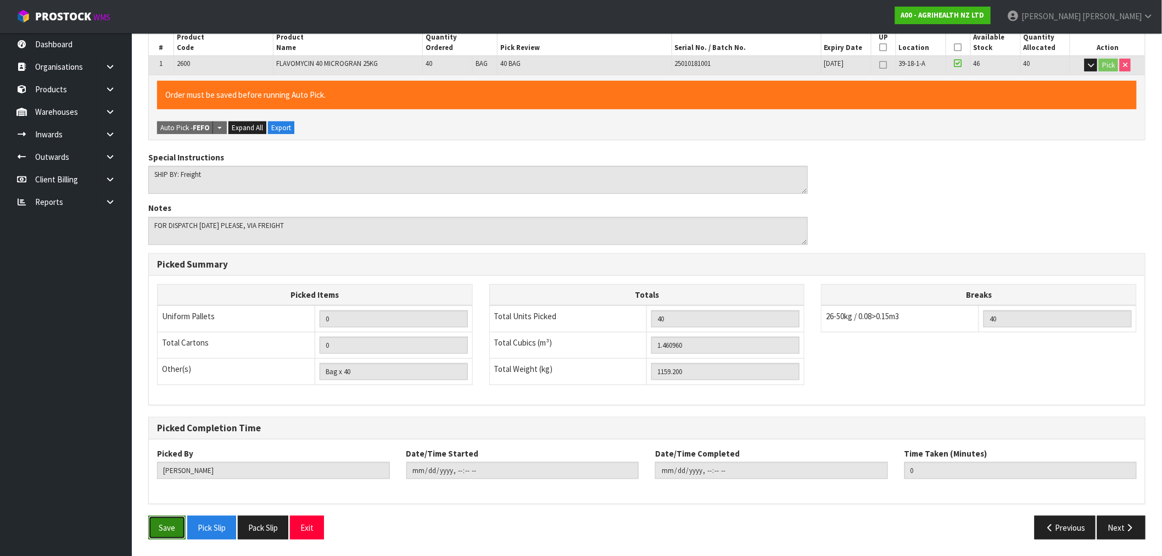
click at [173, 533] on button "Save" at bounding box center [166, 528] width 37 height 24
click at [1133, 517] on button "Next" at bounding box center [1121, 528] width 48 height 24
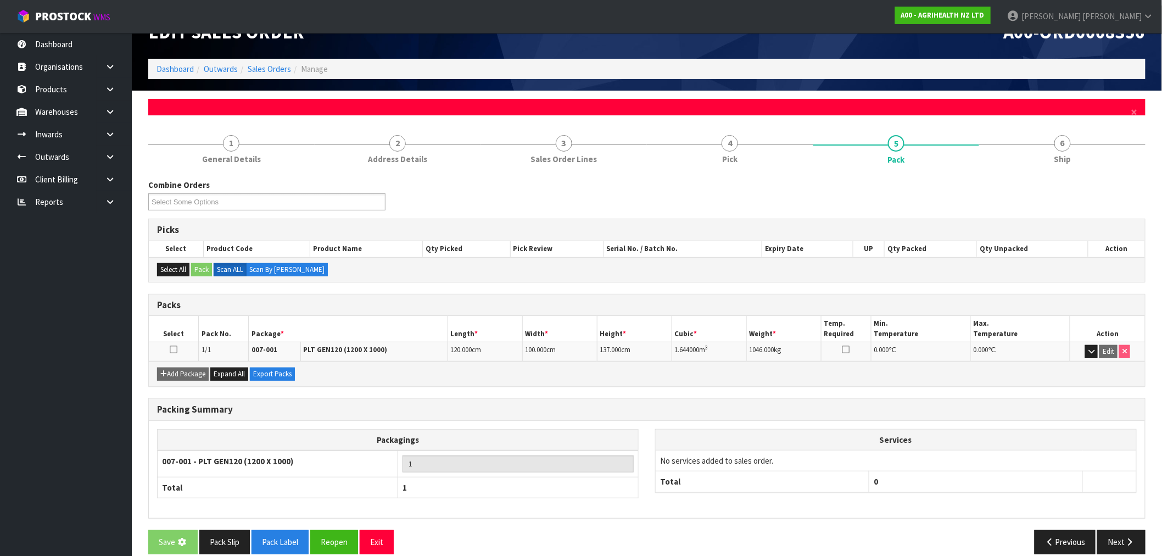
scroll to position [42, 0]
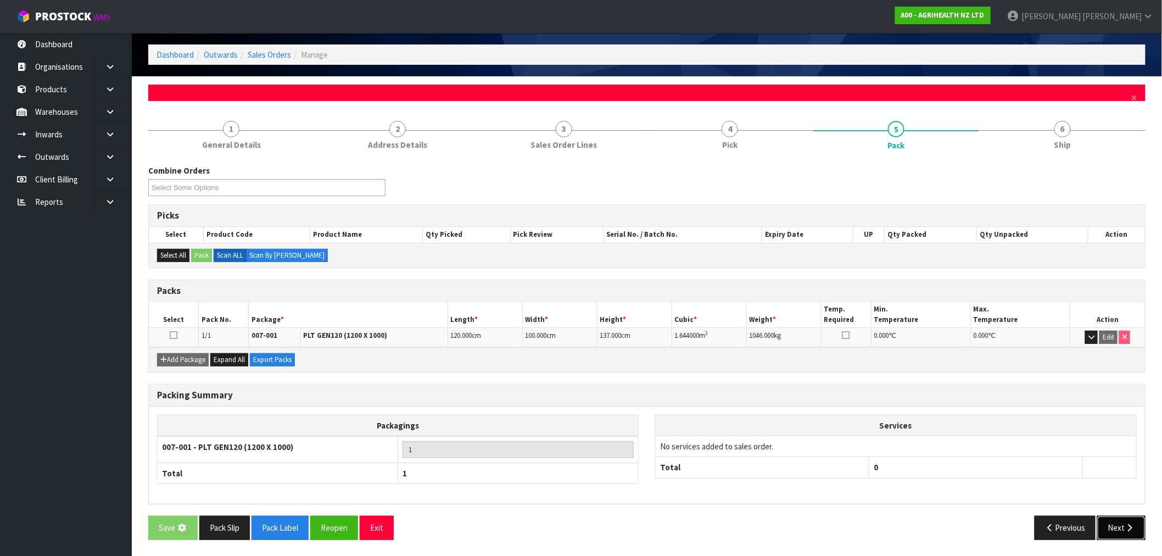
click at [1115, 525] on button "Next" at bounding box center [1121, 528] width 48 height 24
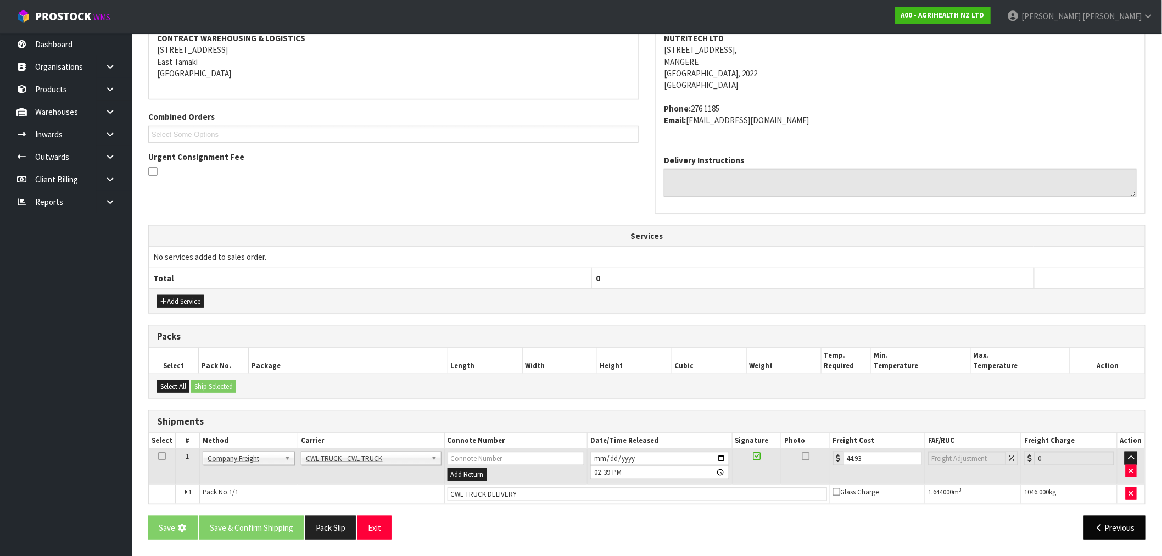
drag, startPoint x: 1072, startPoint y: 526, endPoint x: 1098, endPoint y: 534, distance: 27.1
click at [1093, 534] on div "Previous" at bounding box center [900, 528] width 507 height 24
click at [1099, 534] on button "Previous" at bounding box center [1115, 528] width 62 height 24
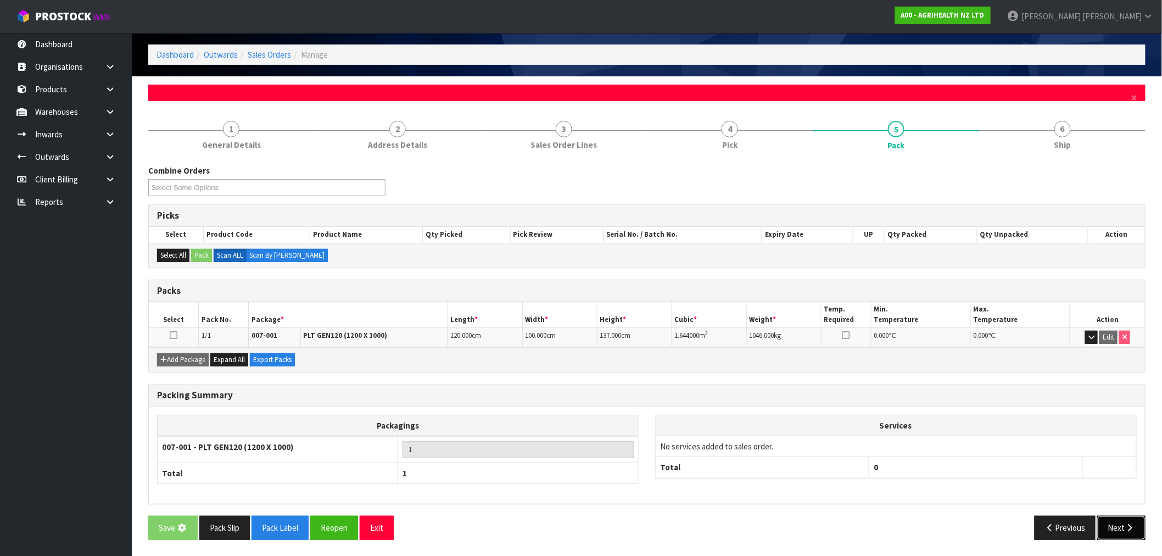
click at [1099, 534] on button "Next" at bounding box center [1121, 528] width 48 height 24
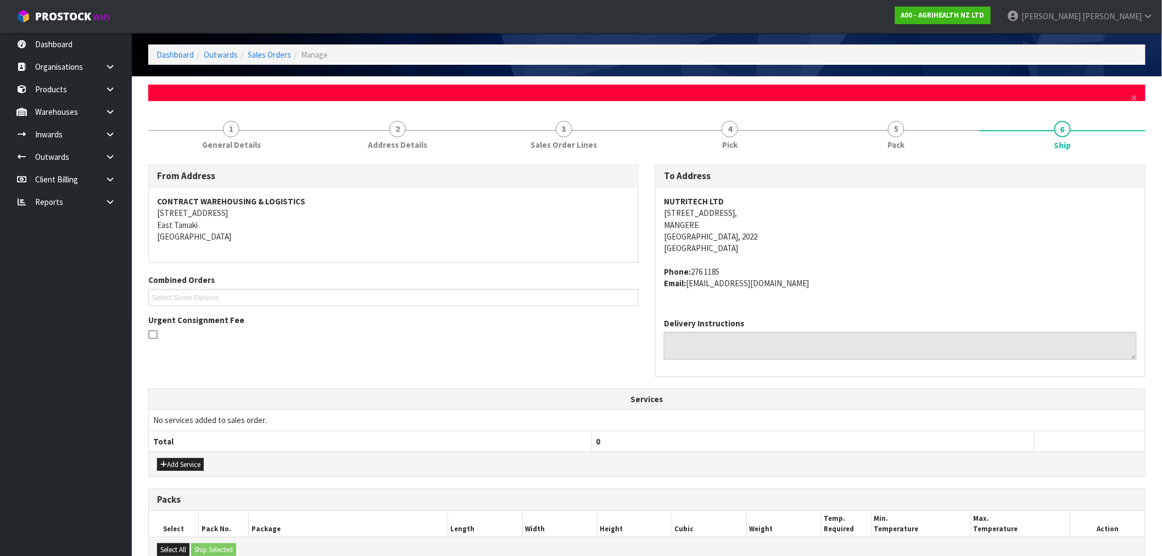
scroll to position [205, 0]
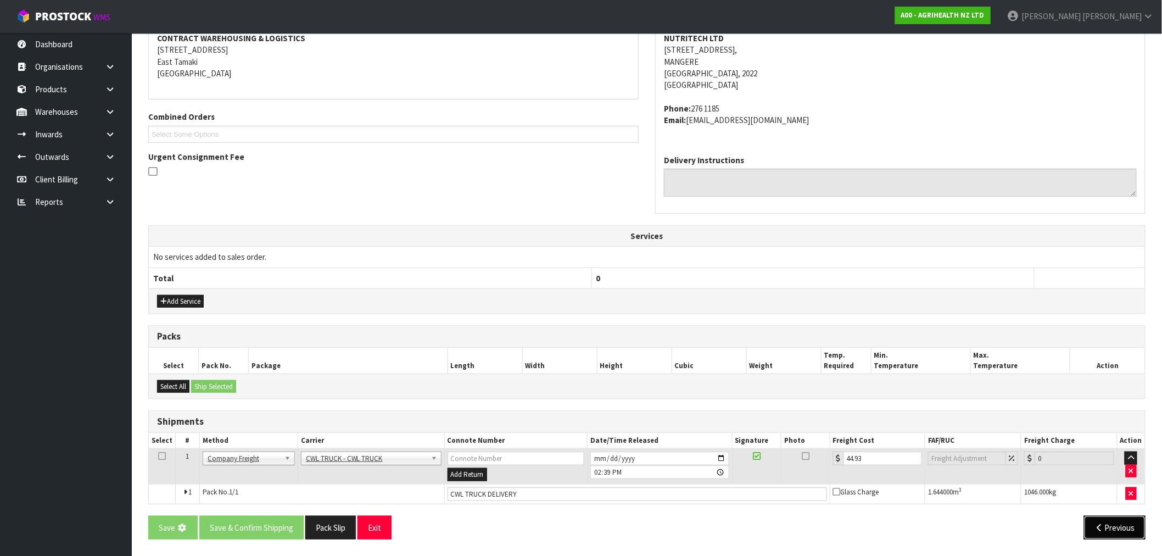
click at [1108, 539] on div "From Address CONTRACT WAREHOUSING & LOGISTICS 17 Allens Road East Tamaki Auckla…" at bounding box center [646, 275] width 997 height 546
click at [1104, 524] on button "Previous" at bounding box center [1115, 527] width 62 height 24
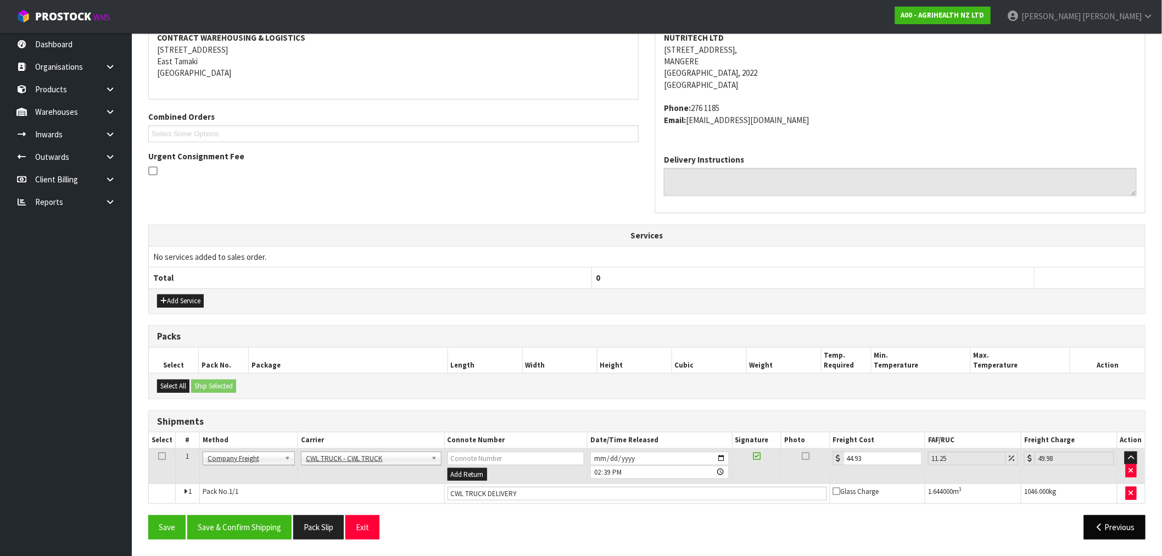
scroll to position [53, 0]
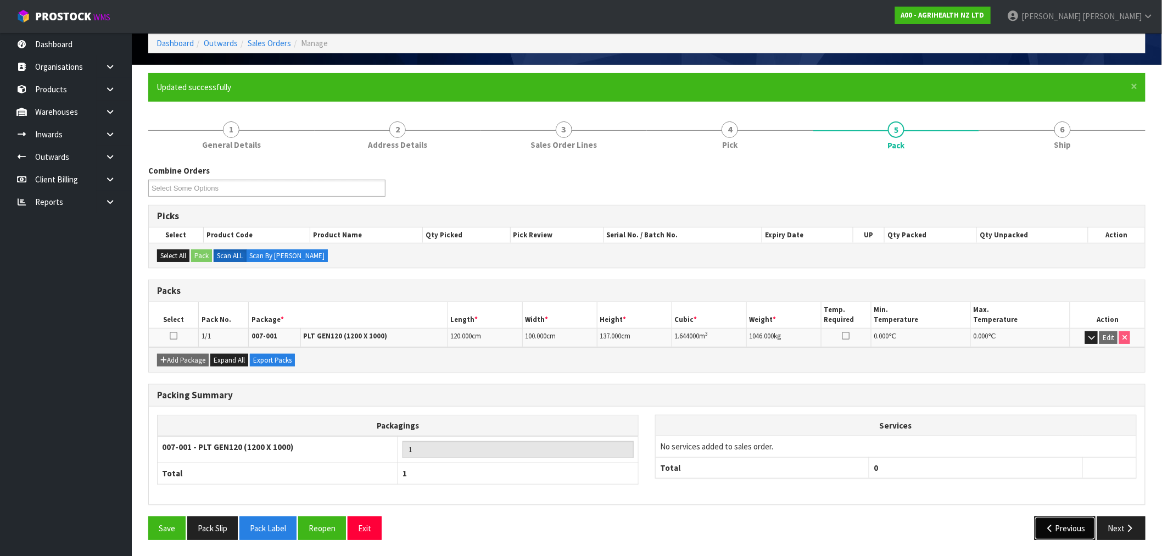
click at [1078, 524] on button "Previous" at bounding box center [1066, 528] width 62 height 24
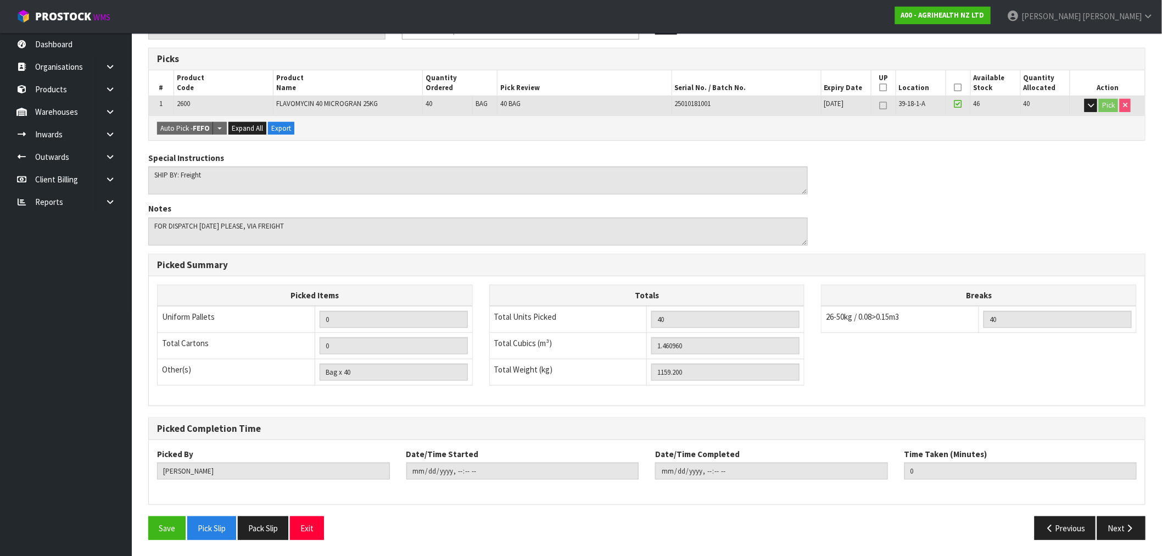
scroll to position [211, 0]
click at [1133, 522] on button "Next" at bounding box center [1121, 528] width 48 height 24
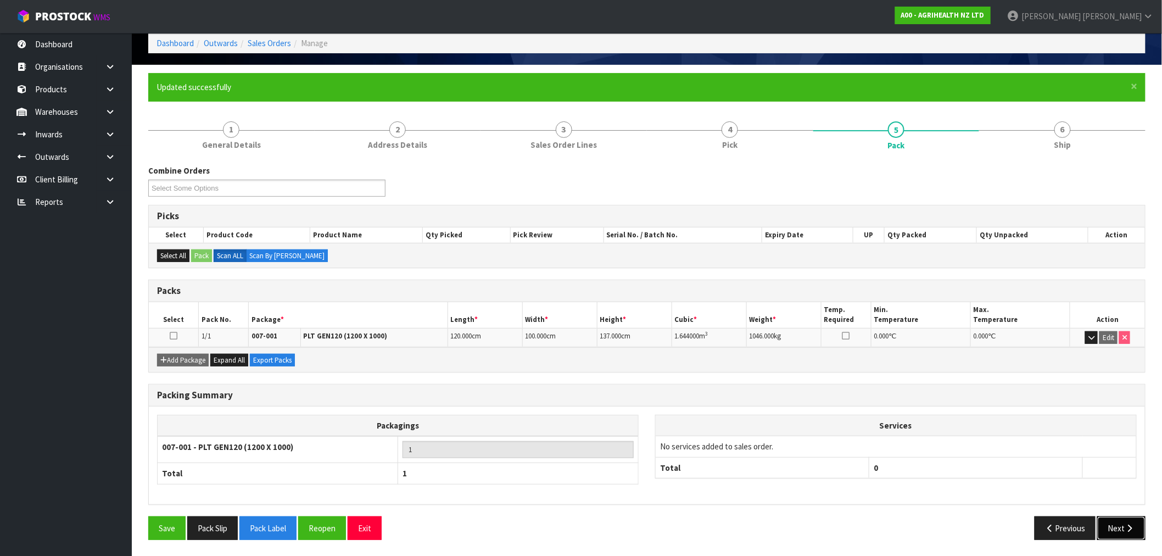
click at [1132, 517] on button "Next" at bounding box center [1121, 528] width 48 height 24
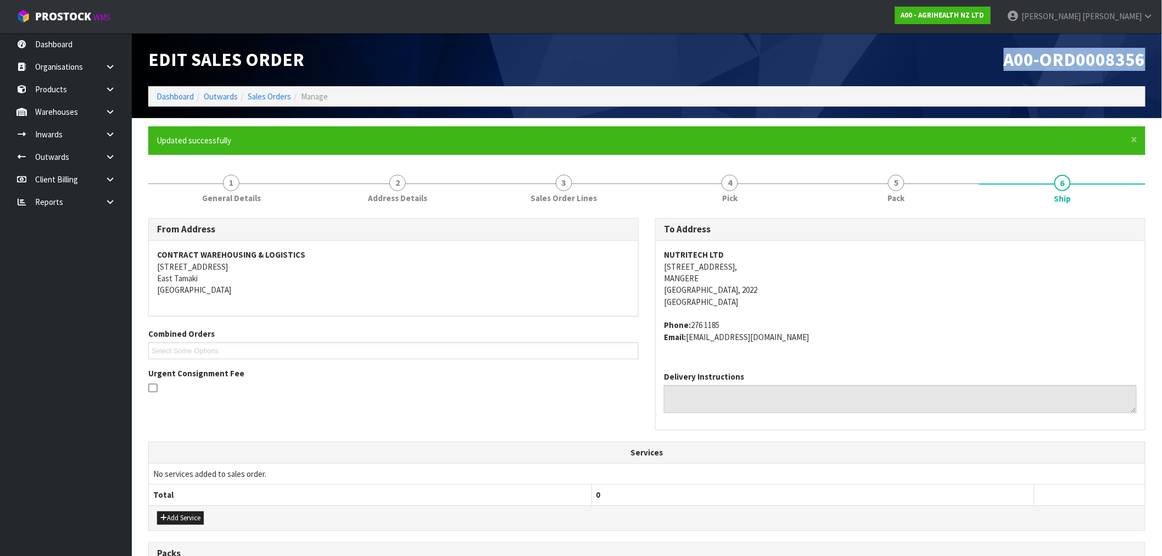
drag, startPoint x: 1154, startPoint y: 61, endPoint x: 687, endPoint y: 102, distance: 469.1
click at [989, 58] on header "Edit Sales Order A00-ORD0008356 Dashboard Outwards Sales Orders Manage" at bounding box center [647, 75] width 1030 height 85
copy span "A00-ORD0008356"
click at [265, 92] on link "Sales Orders" at bounding box center [269, 96] width 43 height 10
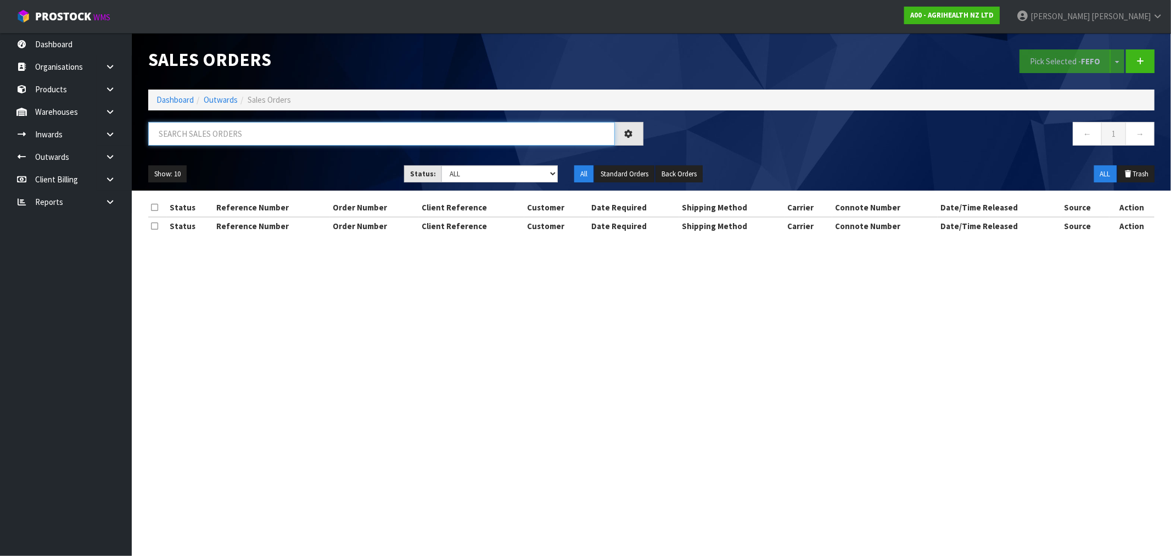
click at [299, 128] on input "text" at bounding box center [381, 134] width 467 height 24
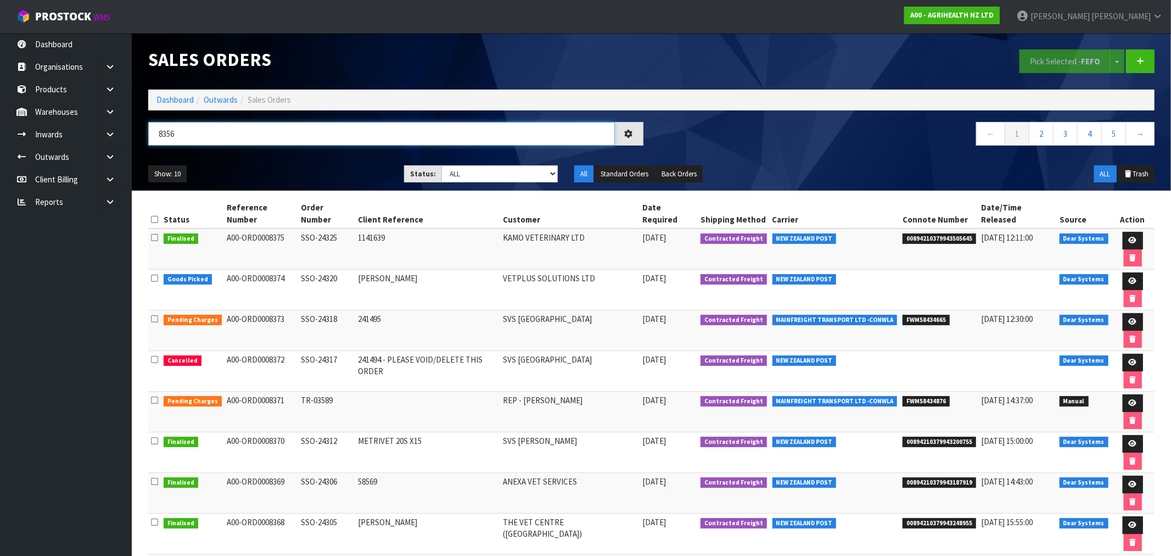
type input "8356"
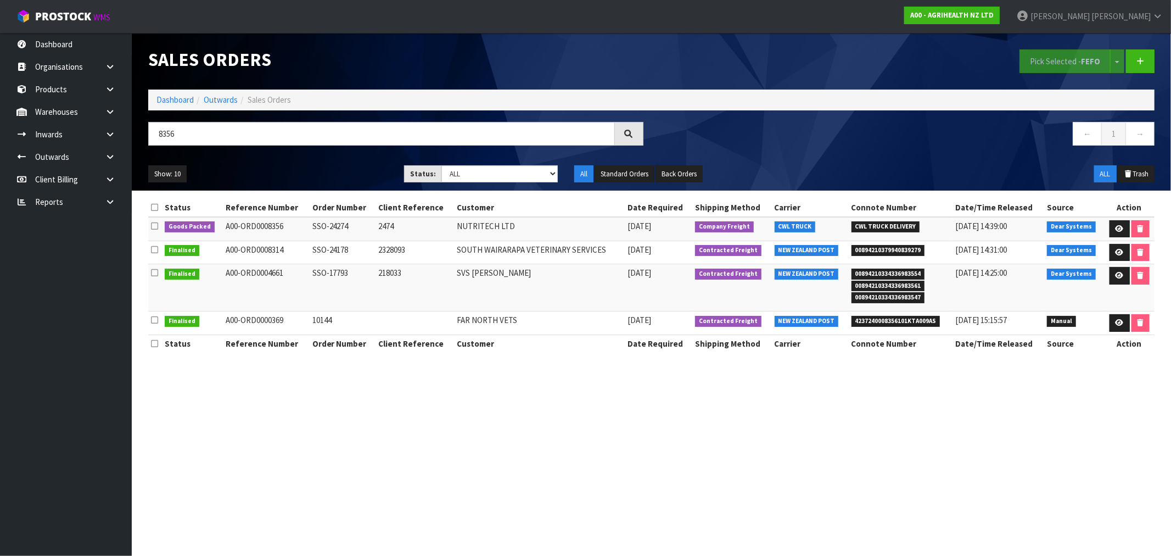
drag, startPoint x: 284, startPoint y: 227, endPoint x: 225, endPoint y: 228, distance: 59.3
click at [225, 228] on td "A00-ORD0008356" at bounding box center [266, 229] width 86 height 24
copy td "A00-ORD0008356"
click at [663, 500] on section "Sales Orders Pick Selected - FEFO Split button! FIFO - First In First Out FEFO …" at bounding box center [585, 278] width 1171 height 556
click at [1120, 231] on icon at bounding box center [1120, 228] width 8 height 7
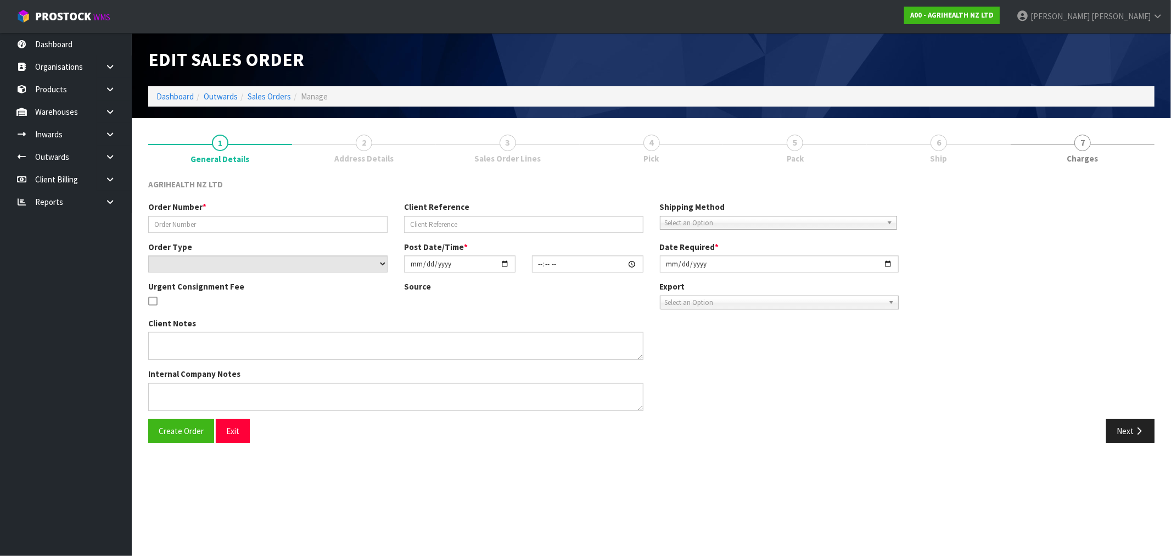
type input "SSO-24274"
type input "2474"
select select "number:0"
type input "2025-08-25"
type input "10:07:27.000"
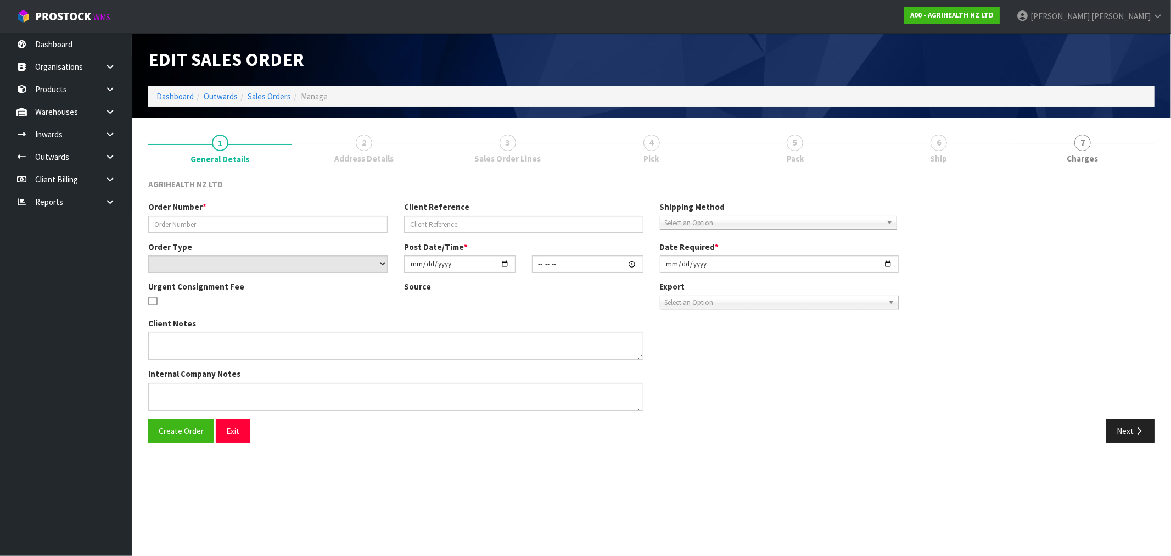
type input "2025-08-25"
type textarea "SHIP BY: Freight"
type textarea "FOR DISPATCH TODAY PLEASE, VIA FREIGHT"
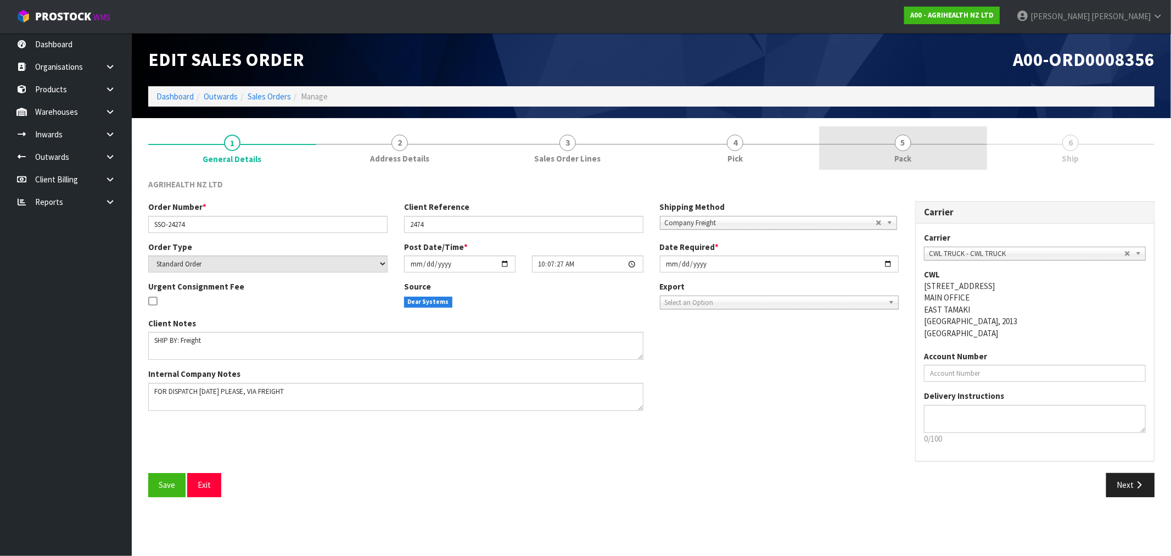
click at [921, 147] on link "5 Pack" at bounding box center [903, 147] width 168 height 43
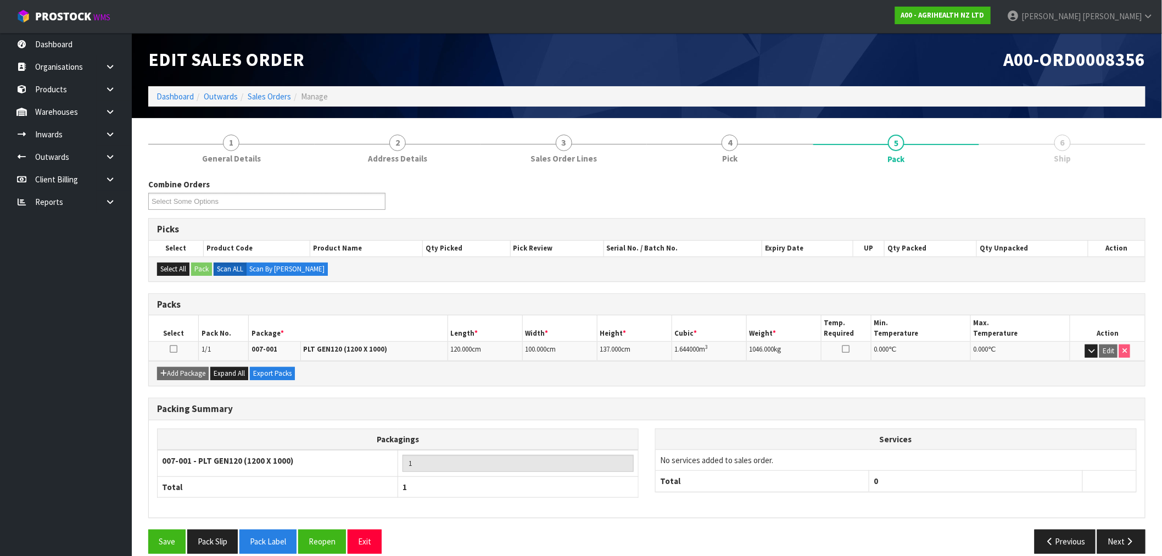
scroll to position [14, 0]
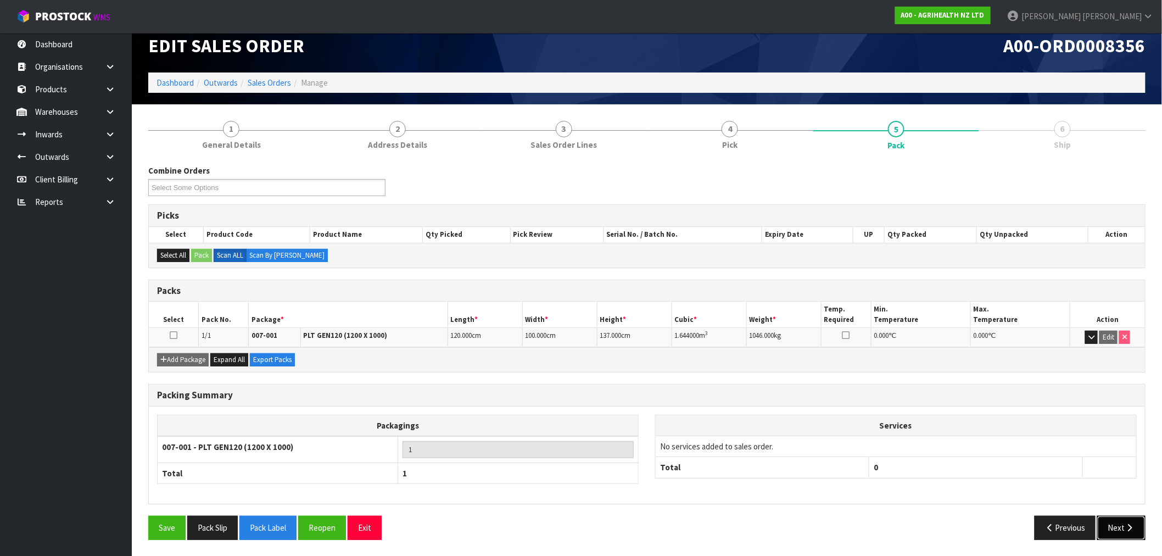
click at [1115, 528] on button "Next" at bounding box center [1121, 528] width 48 height 24
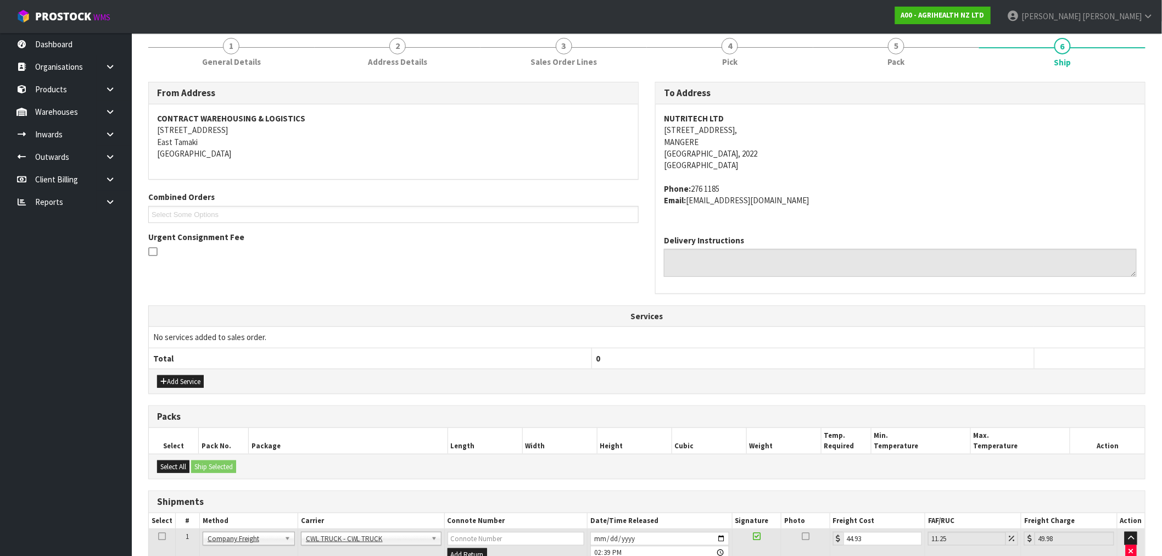
scroll to position [177, 0]
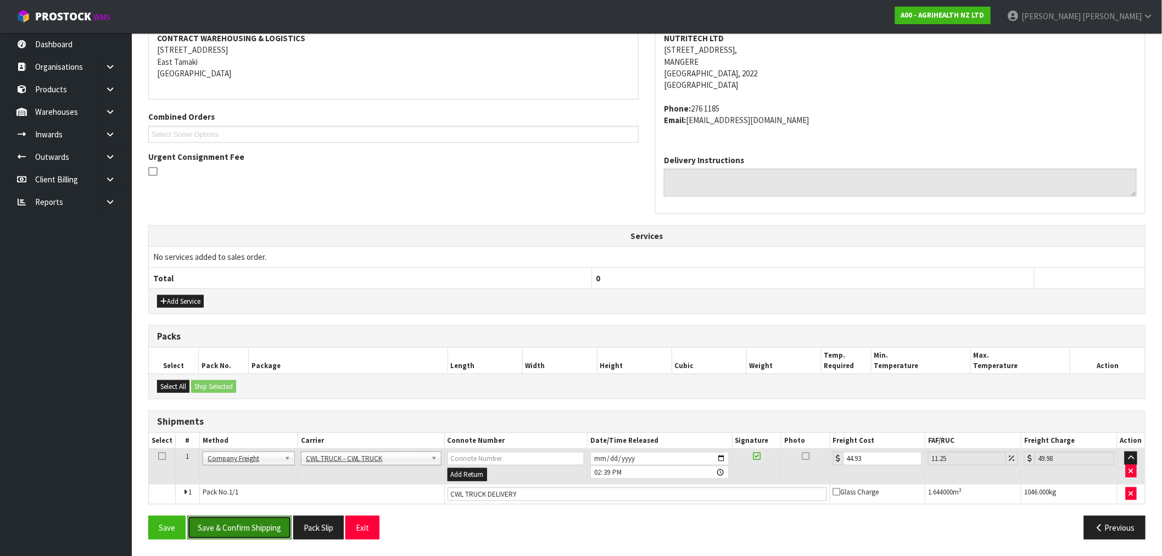
click at [239, 532] on button "Save & Confirm Shipping" at bounding box center [239, 528] width 104 height 24
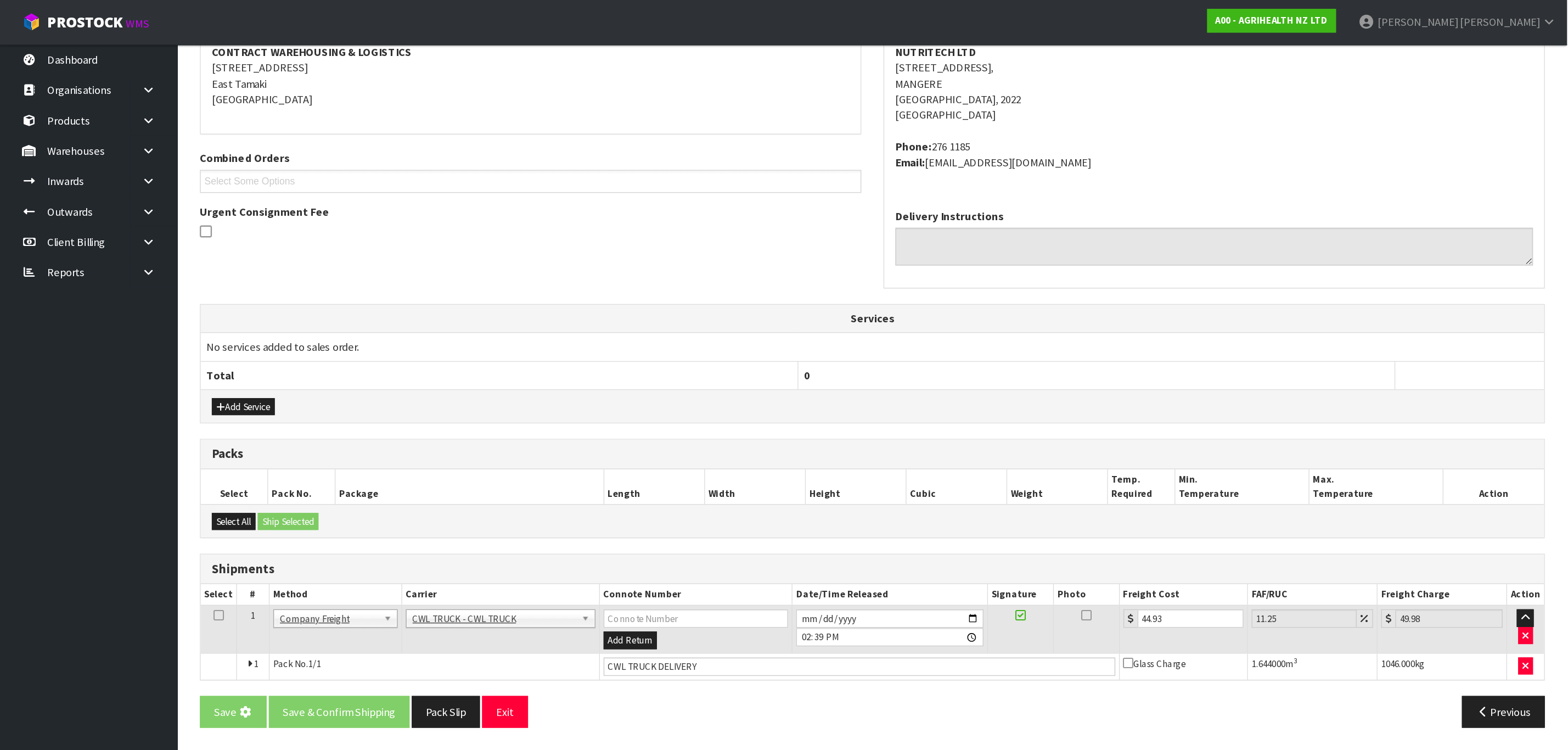
scroll to position [0, 0]
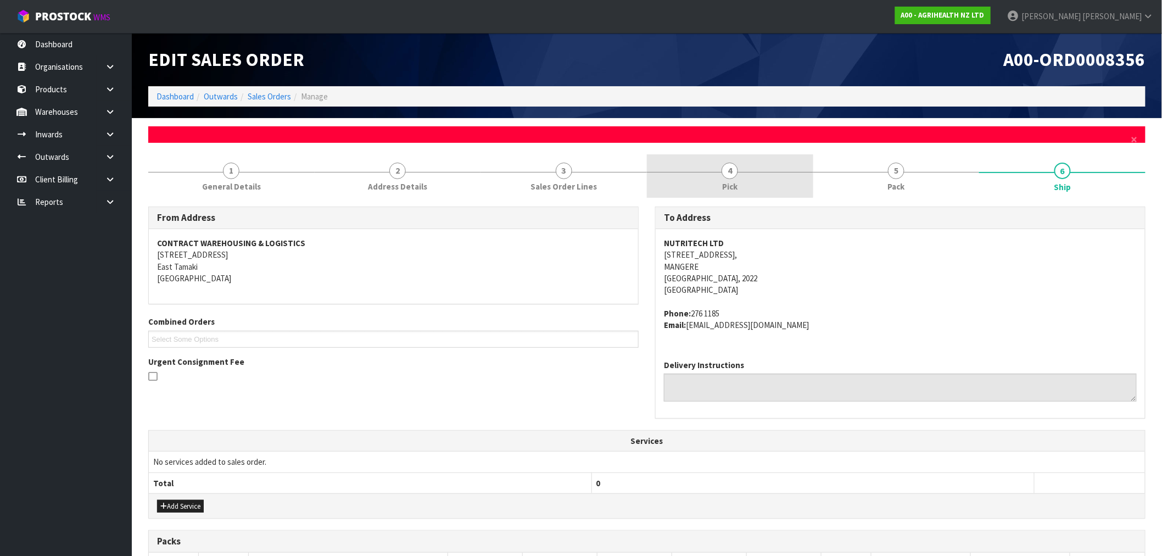
click at [777, 173] on link "4 Pick" at bounding box center [730, 175] width 166 height 43
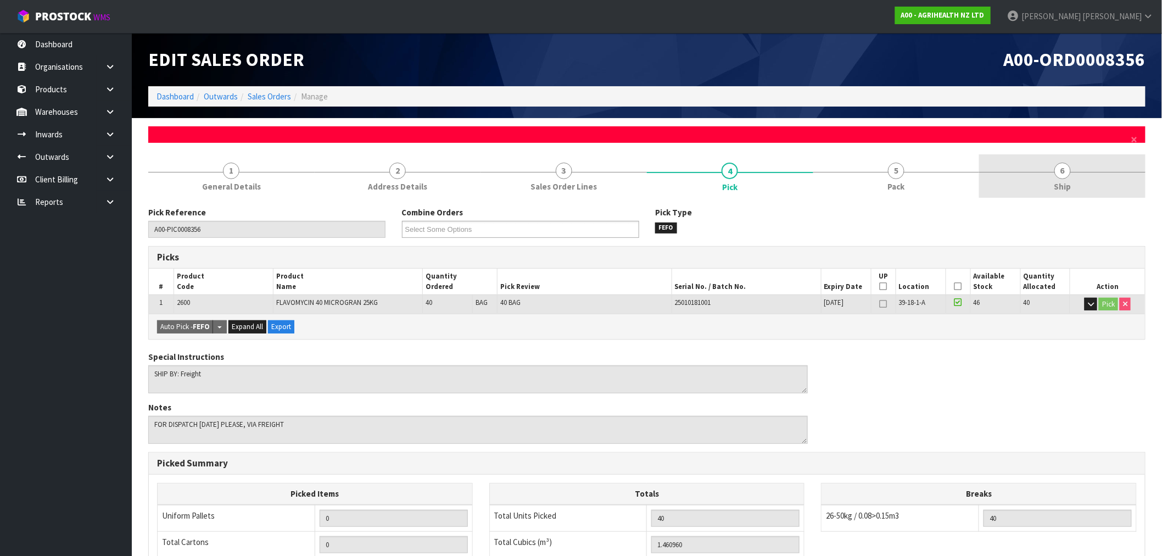
click at [1024, 179] on link "6 Ship" at bounding box center [1062, 175] width 166 height 43
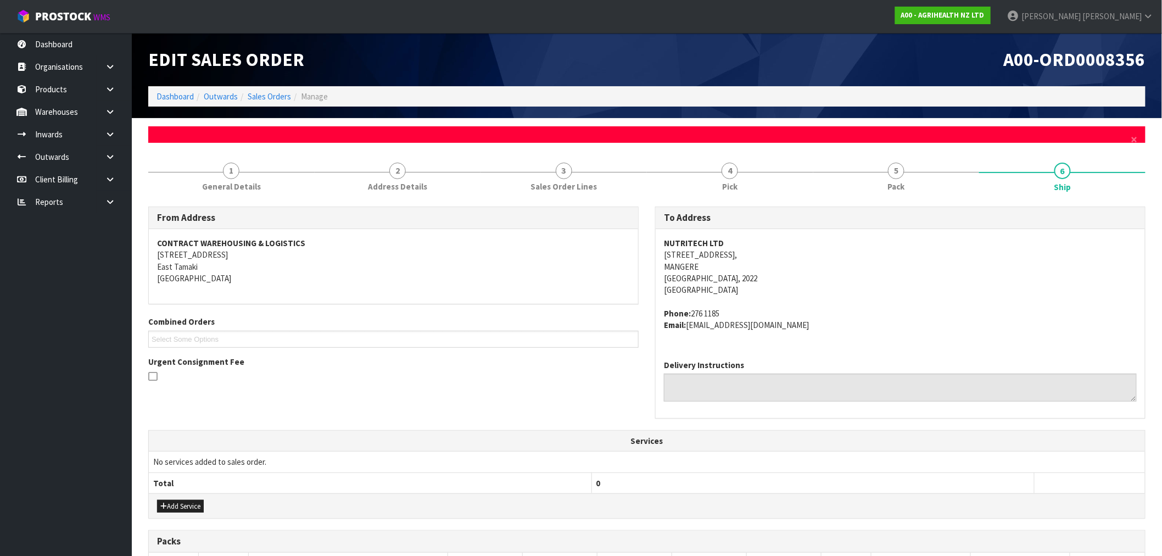
click at [826, 83] on div "A00-ORD0008356" at bounding box center [900, 59] width 507 height 53
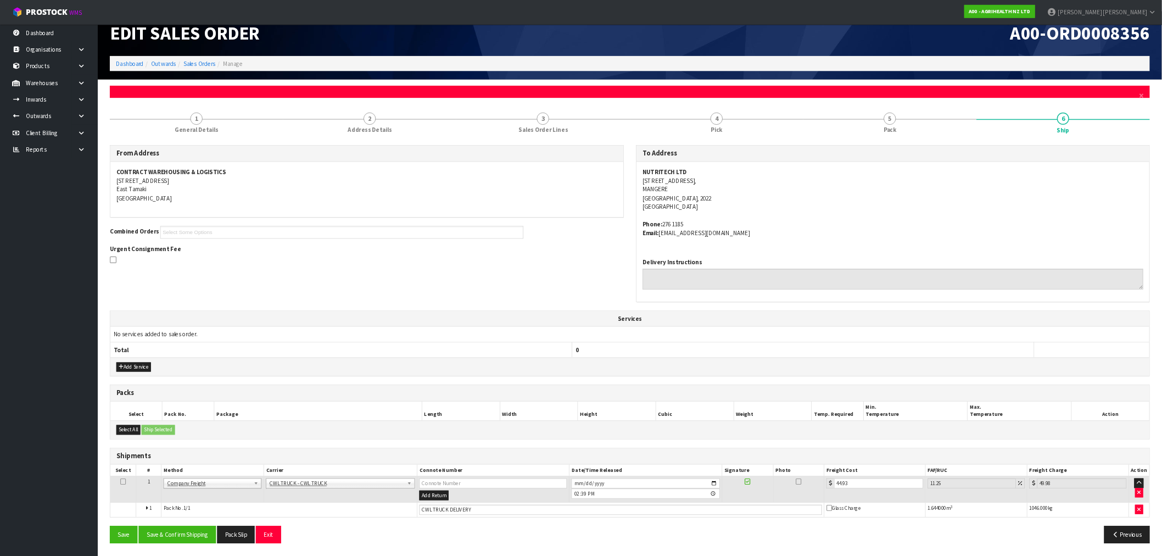
scroll to position [23, 0]
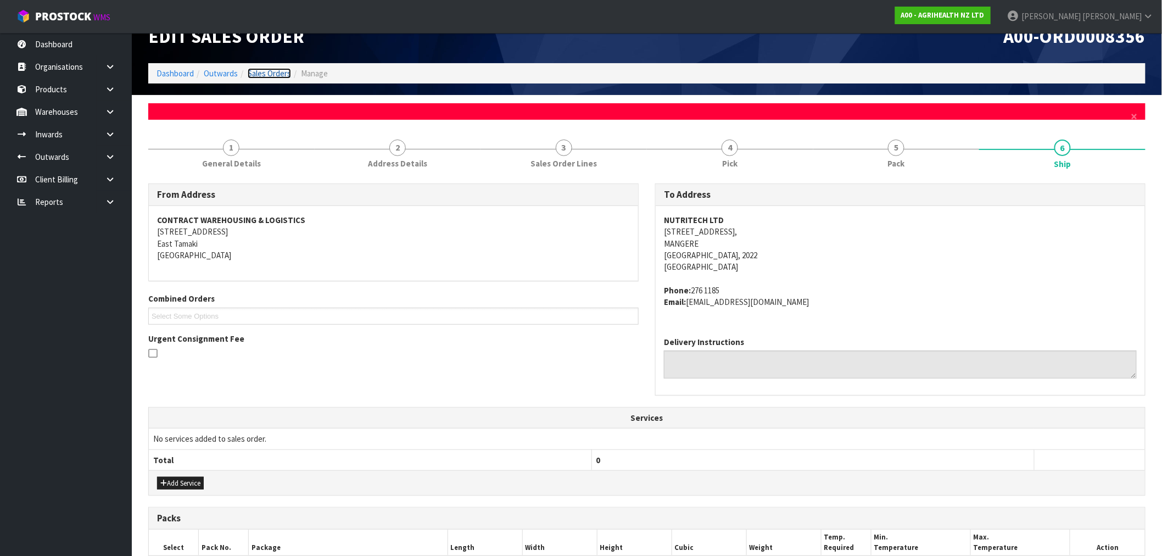
click at [282, 69] on link "Sales Orders" at bounding box center [269, 73] width 43 height 10
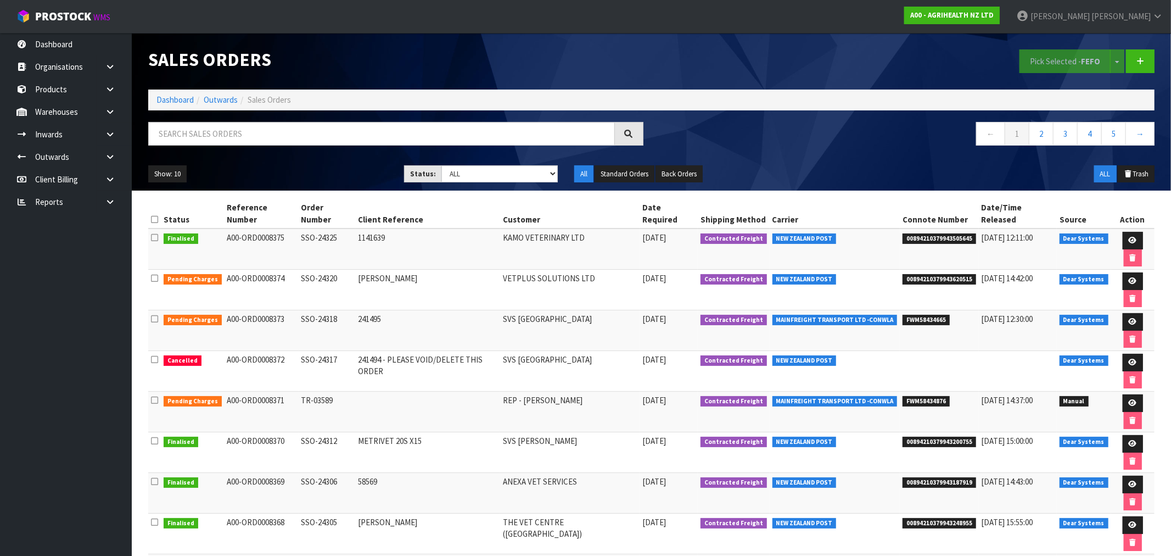
click at [174, 108] on ol "Dashboard Outwards Sales Orders" at bounding box center [651, 100] width 1007 height 20
drag, startPoint x: 174, startPoint y: 100, endPoint x: 187, endPoint y: 118, distance: 21.6
click at [175, 100] on link "Dashboard" at bounding box center [175, 99] width 37 height 10
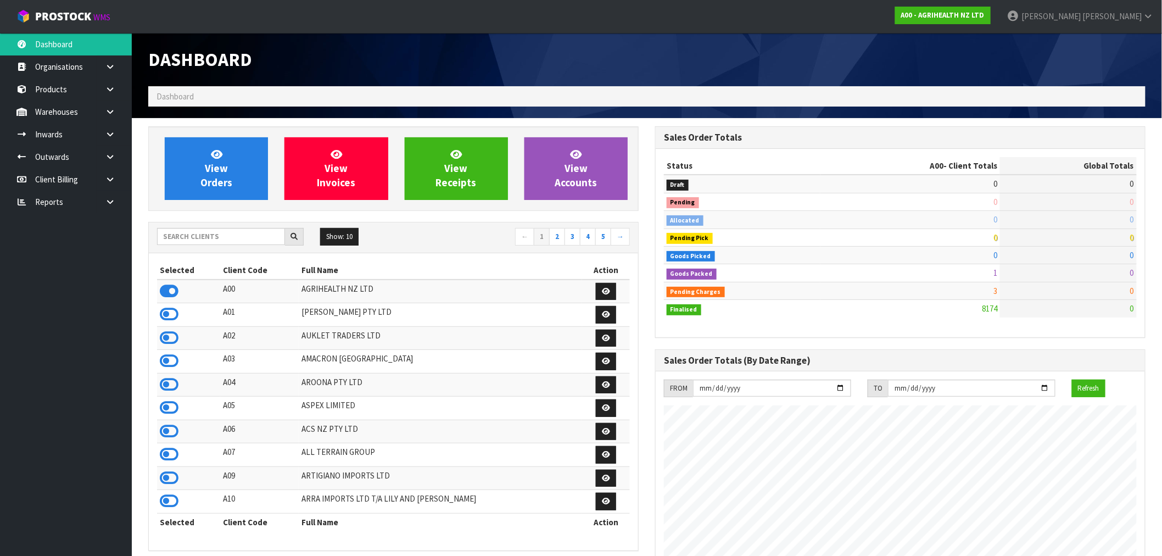
scroll to position [832, 507]
click at [201, 235] on input "text" at bounding box center [221, 236] width 128 height 17
type input "S08"
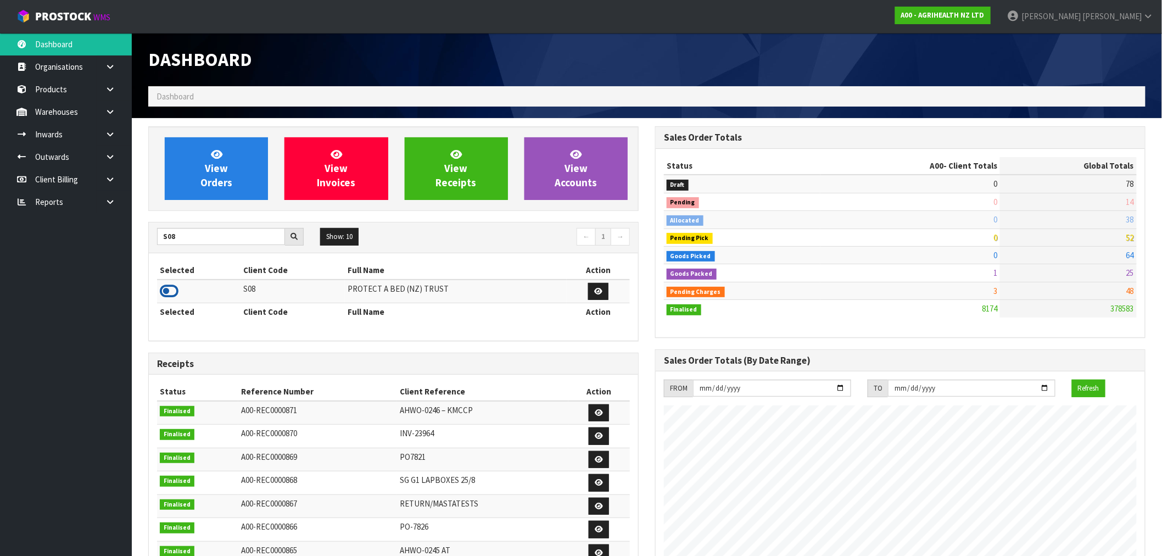
click at [177, 292] on icon at bounding box center [169, 291] width 19 height 16
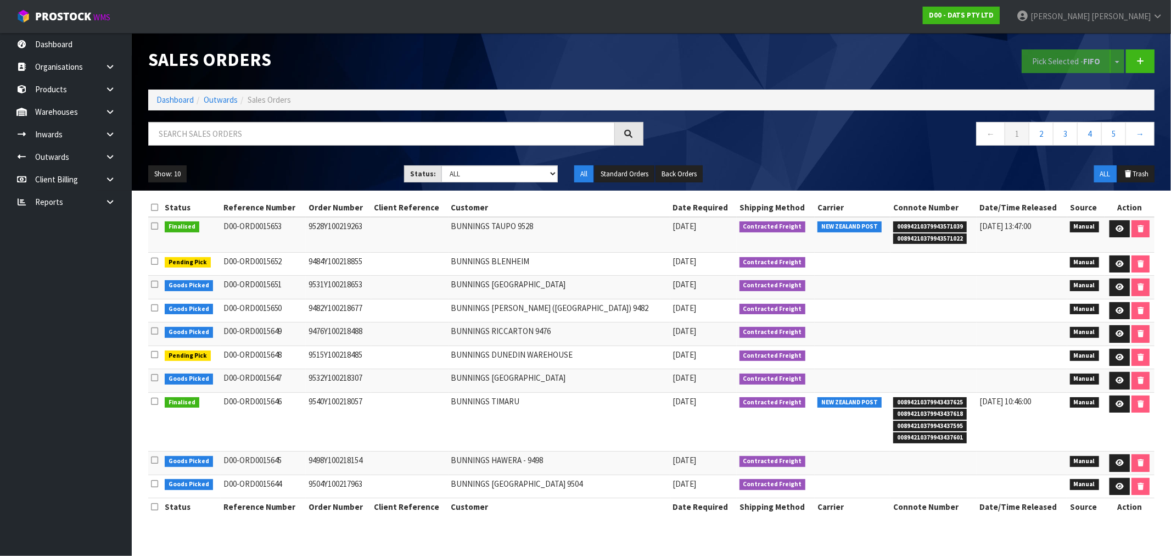
click at [178, 93] on ol "Dashboard Outwards Sales Orders" at bounding box center [651, 100] width 1007 height 20
drag, startPoint x: 170, startPoint y: 108, endPoint x: 165, endPoint y: 97, distance: 12.3
click at [168, 107] on ol "Dashboard Outwards Sales Orders" at bounding box center [651, 100] width 1007 height 20
click at [165, 97] on link "Dashboard" at bounding box center [175, 99] width 37 height 10
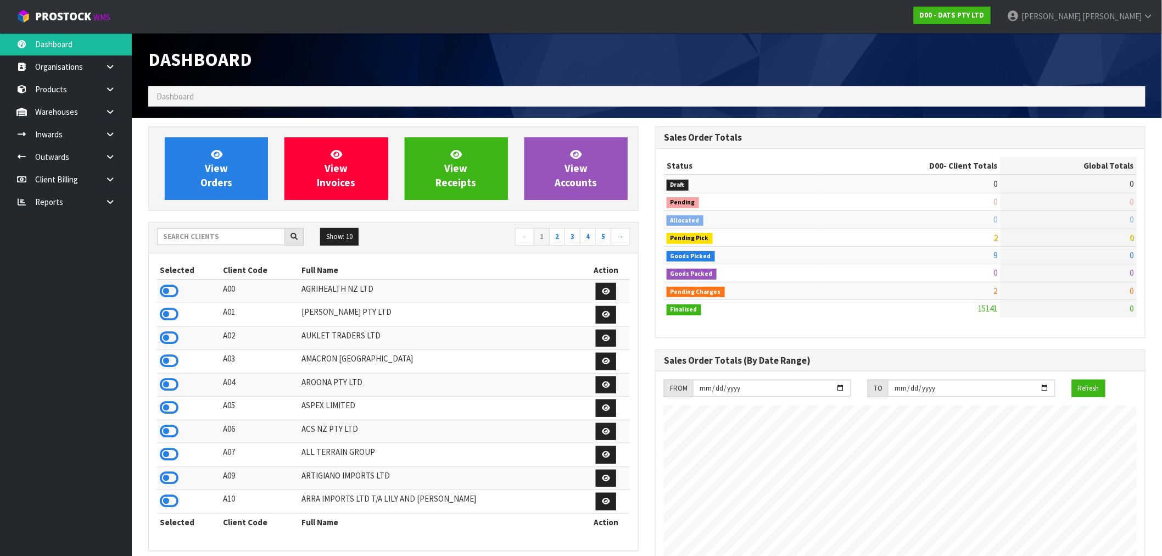
scroll to position [832, 507]
click at [206, 238] on input "text" at bounding box center [221, 236] width 128 height 17
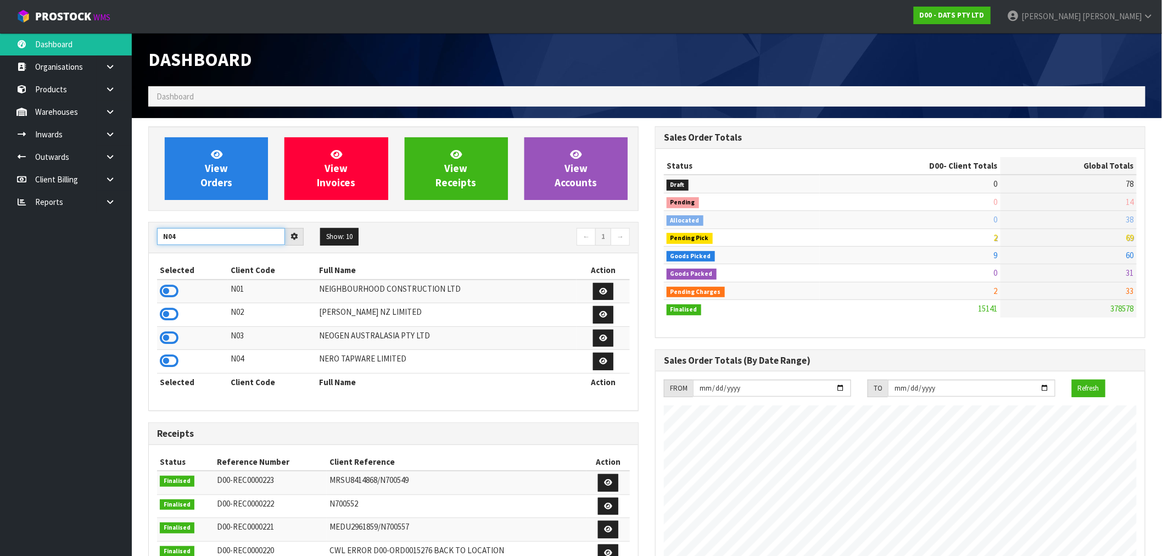
type input "N04"
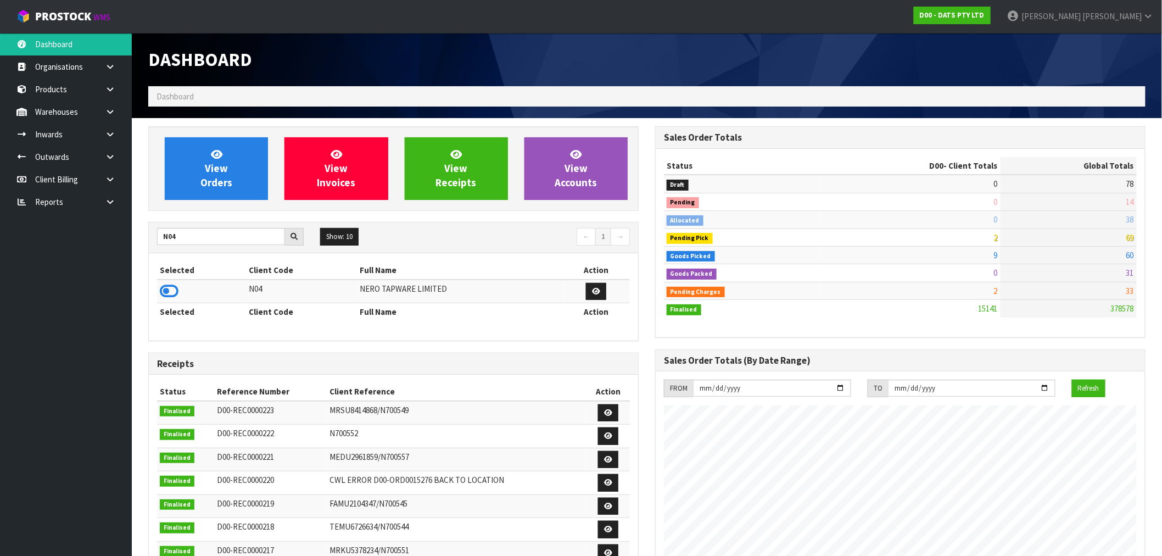
click at [156, 294] on div "Selected Client Code Full Name Action N04 NERO TAPWARE LIMITED Selected Client …" at bounding box center [393, 296] width 489 height 87
click at [158, 293] on td at bounding box center [201, 292] width 89 height 24
click at [165, 291] on icon at bounding box center [169, 291] width 19 height 16
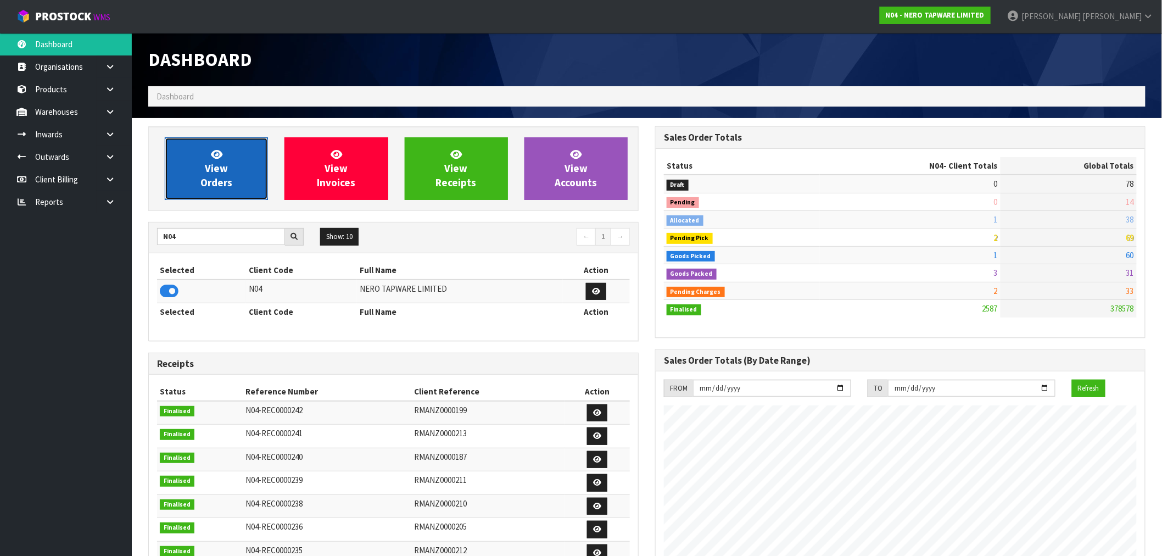
click at [189, 185] on link "View Orders" at bounding box center [216, 168] width 103 height 63
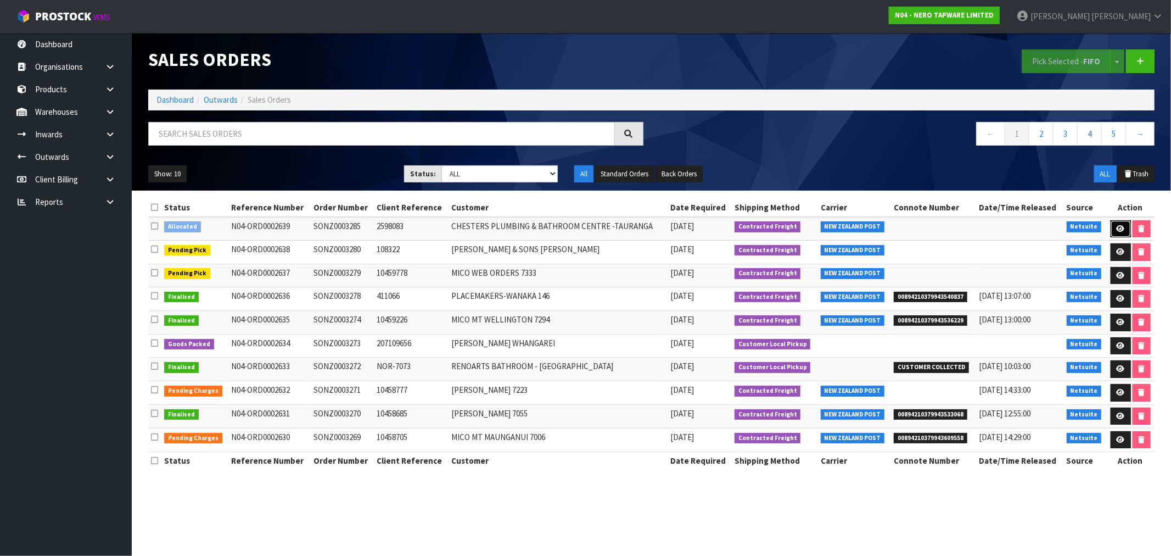
click at [1115, 227] on link at bounding box center [1121, 229] width 20 height 18
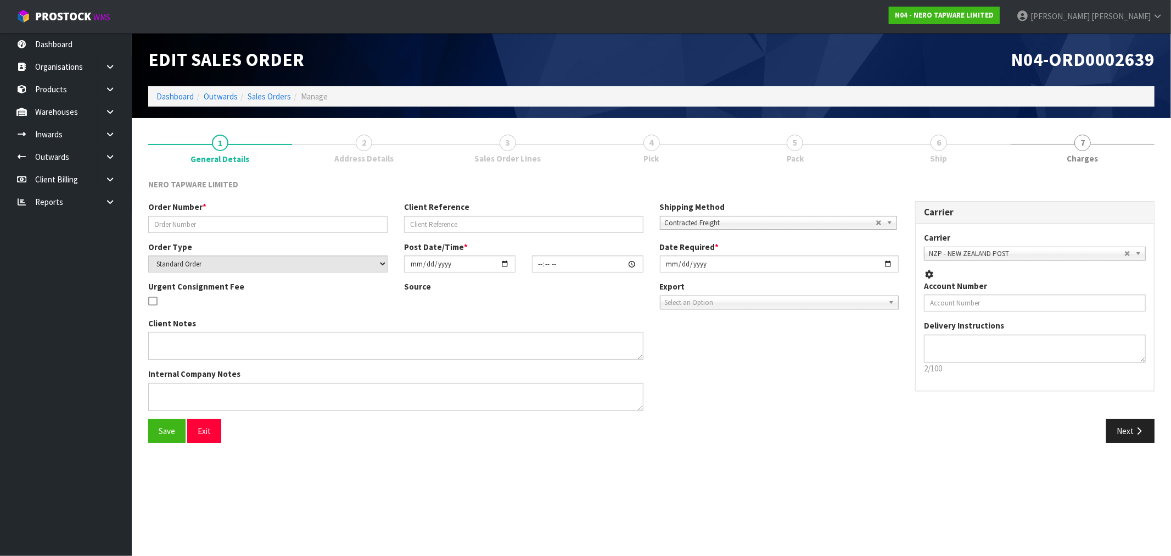
type input "SONZ0003285"
type input "2598083"
select select "number:0"
type input "2025-08-27"
type input "14:15:06.000"
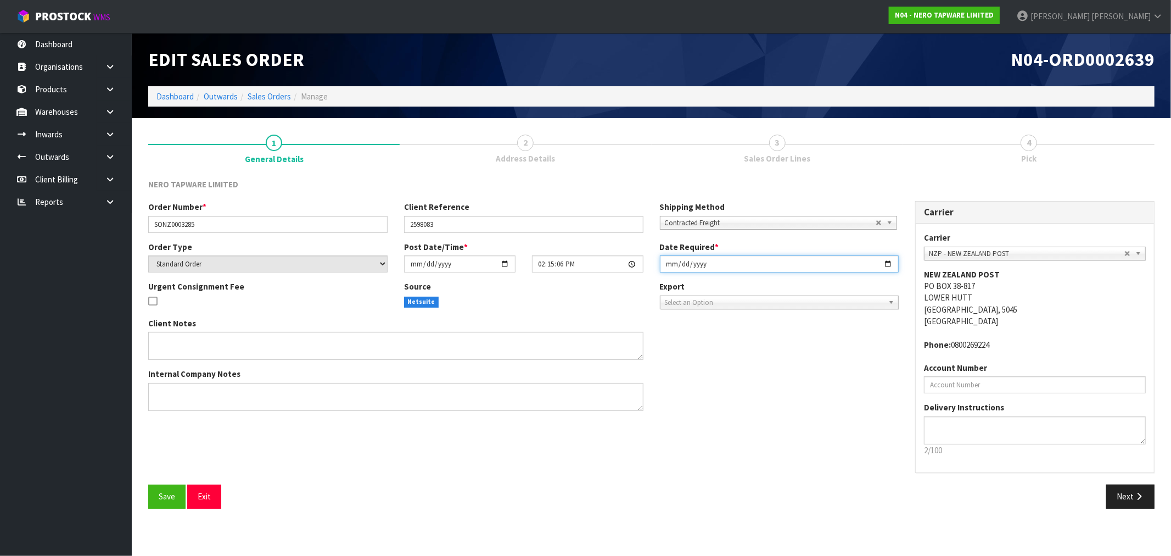
click at [668, 261] on input "2025-08-27" at bounding box center [779, 263] width 239 height 17
type input "2025-08-28"
click at [148, 484] on button "Save" at bounding box center [166, 496] width 37 height 24
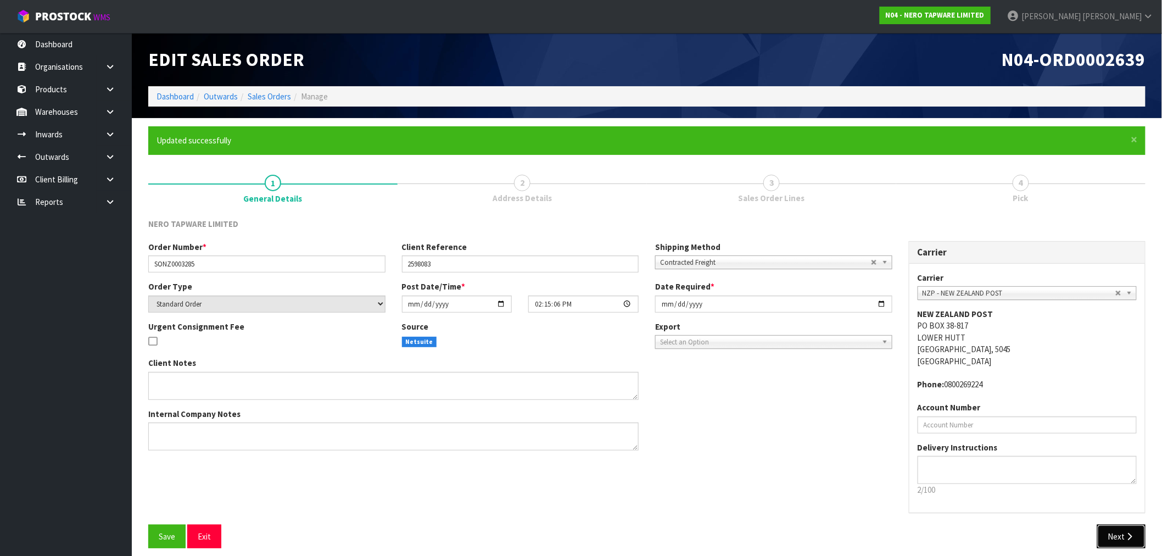
click at [1117, 545] on button "Next" at bounding box center [1121, 536] width 48 height 24
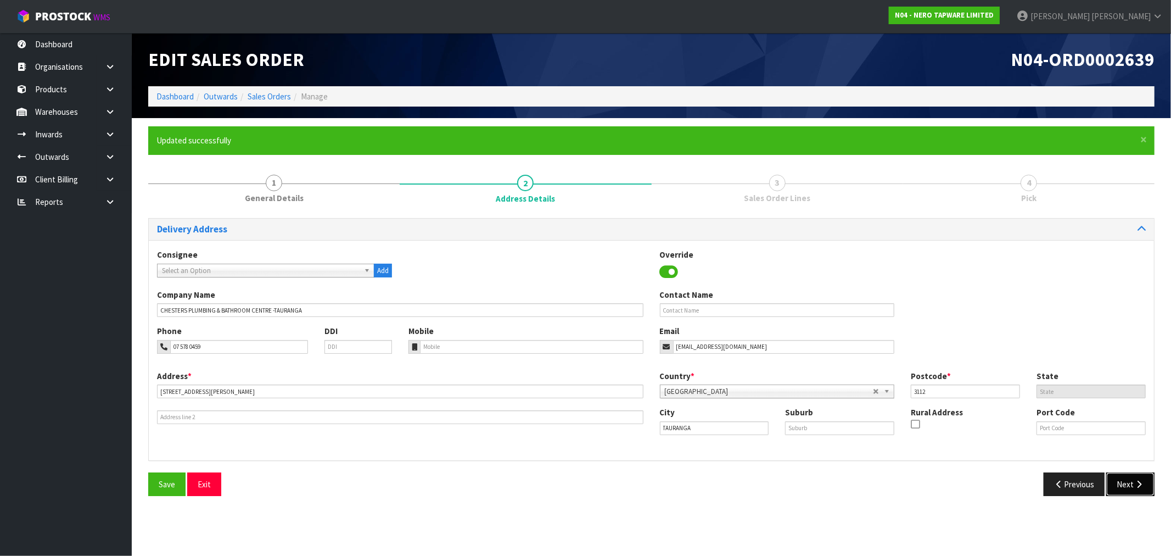
click at [1122, 490] on button "Next" at bounding box center [1130, 484] width 48 height 24
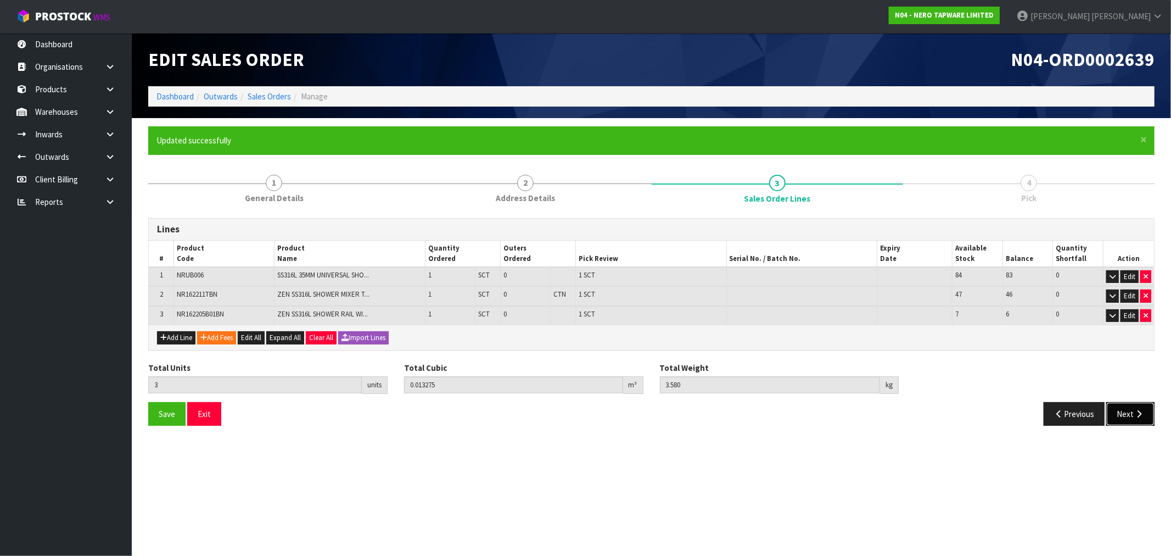
drag, startPoint x: 1133, startPoint y: 406, endPoint x: 1051, endPoint y: 410, distance: 82.5
click at [1133, 406] on button "Next" at bounding box center [1130, 414] width 48 height 24
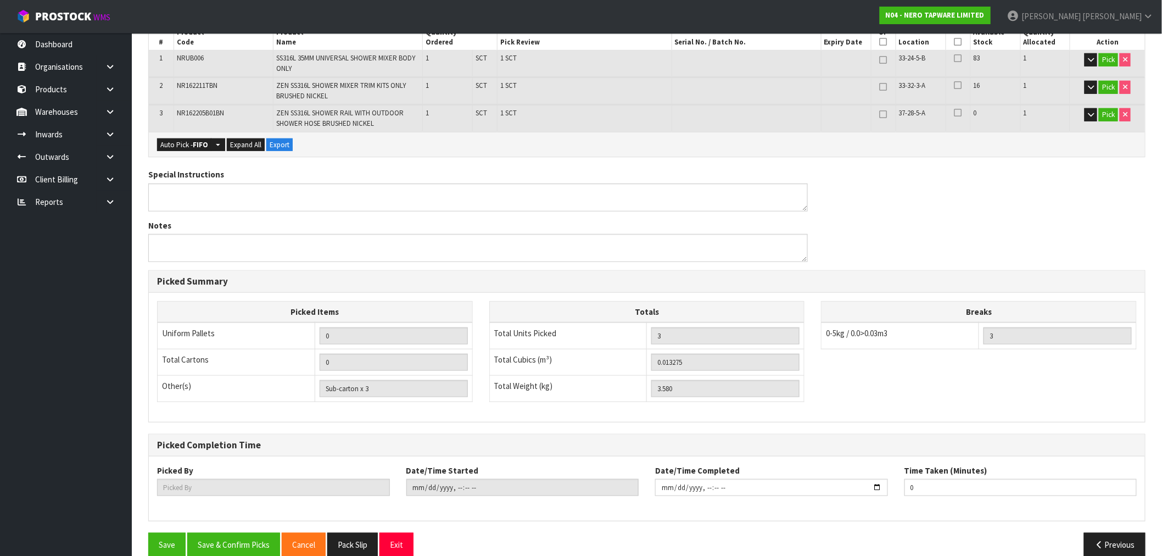
scroll to position [272, 0]
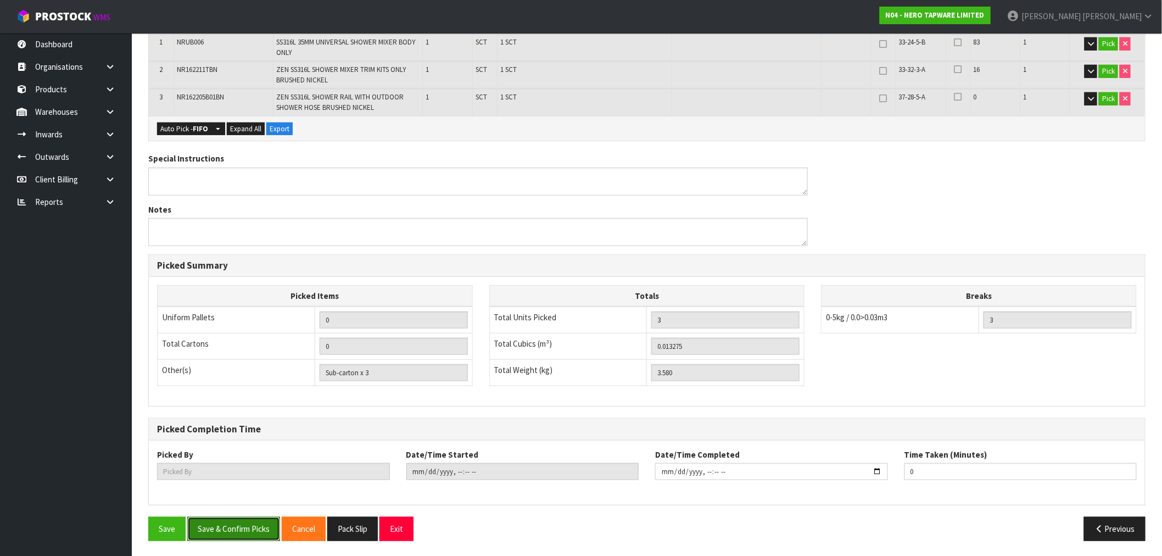
click at [241, 520] on button "Save & Confirm Picks" at bounding box center [233, 529] width 93 height 24
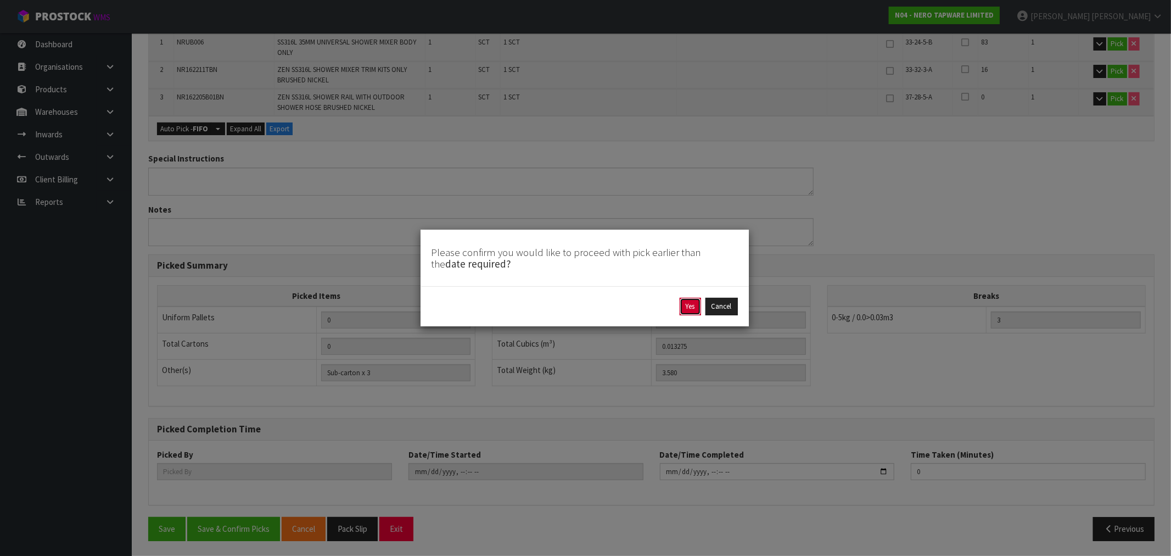
click at [697, 305] on button "Yes" at bounding box center [690, 307] width 21 height 18
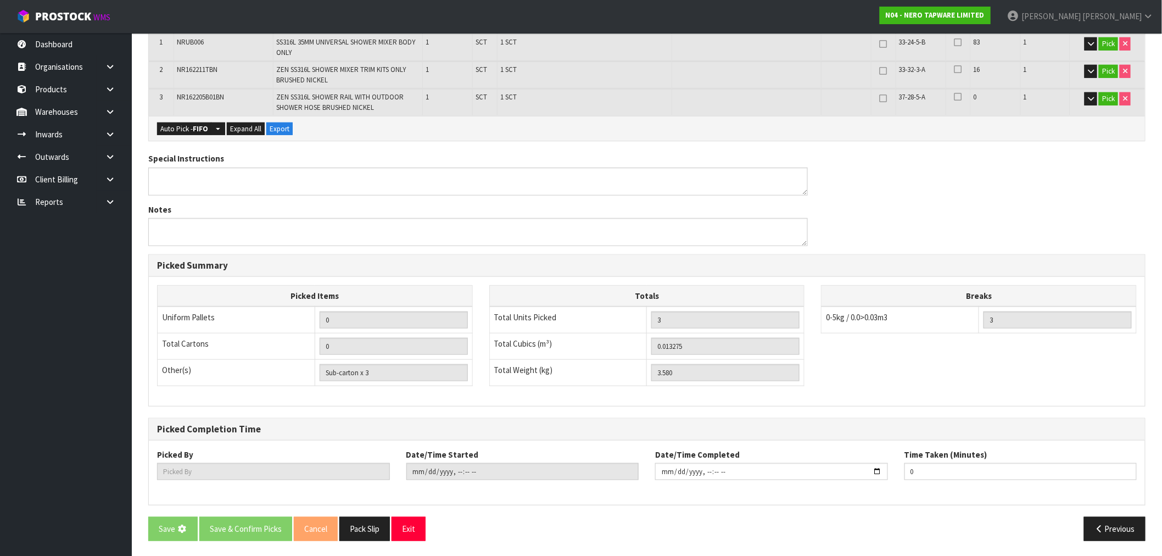
scroll to position [0, 0]
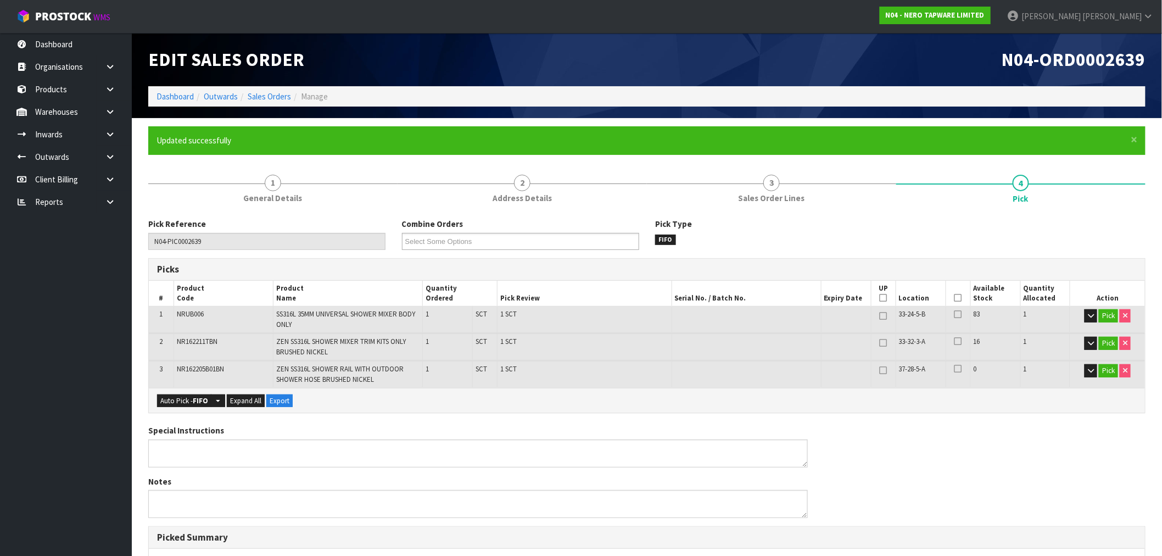
type input "Rocio Lopez"
type input "2025-08-27T14:34:31"
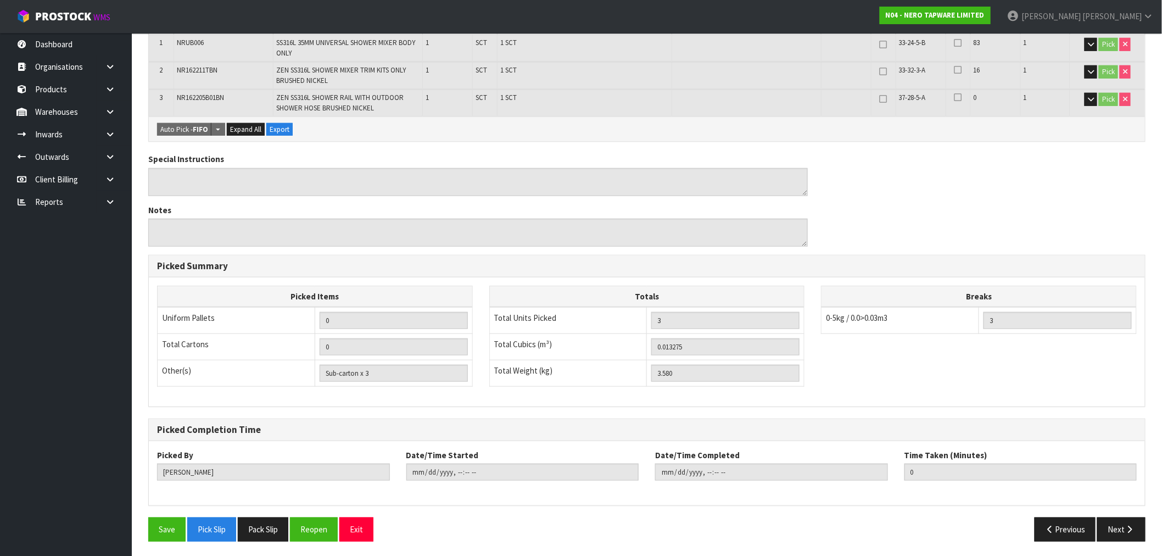
scroll to position [272, 0]
click at [280, 524] on button "Pack Slip" at bounding box center [263, 529] width 51 height 24
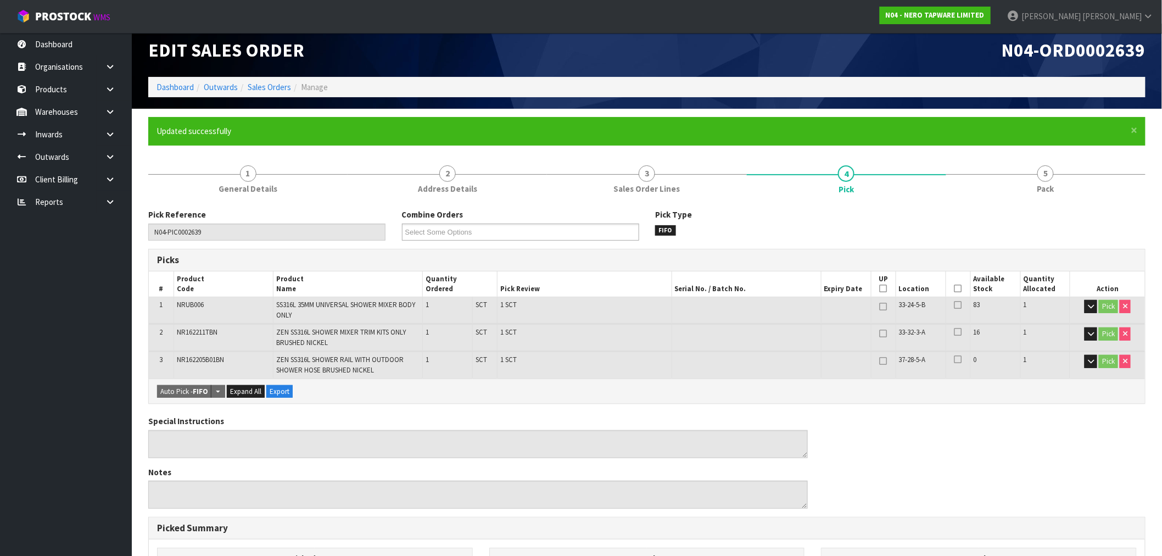
scroll to position [0, 0]
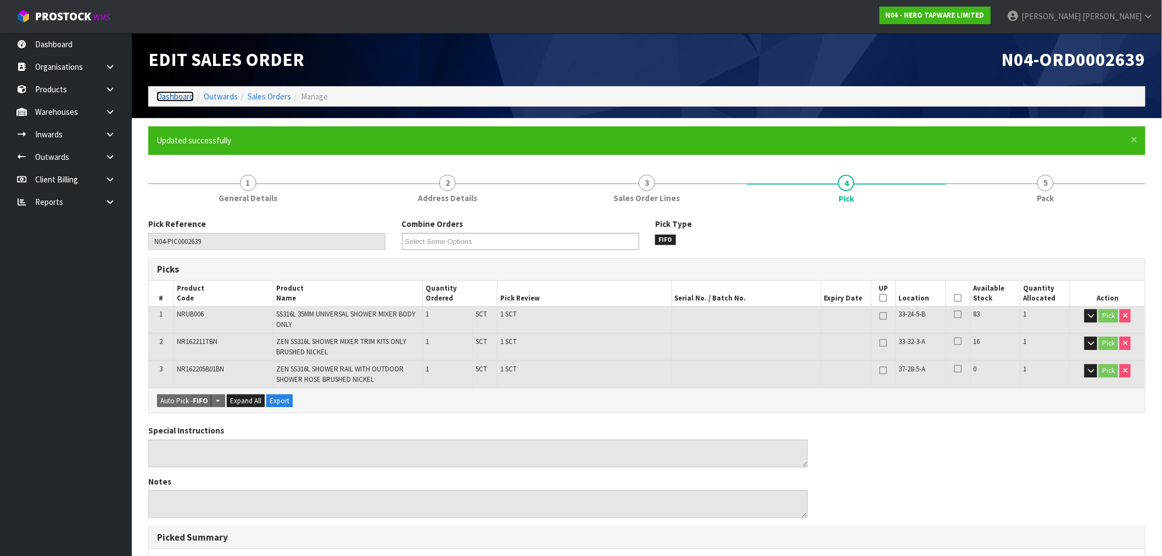
click at [186, 96] on link "Dashboard" at bounding box center [175, 96] width 37 height 10
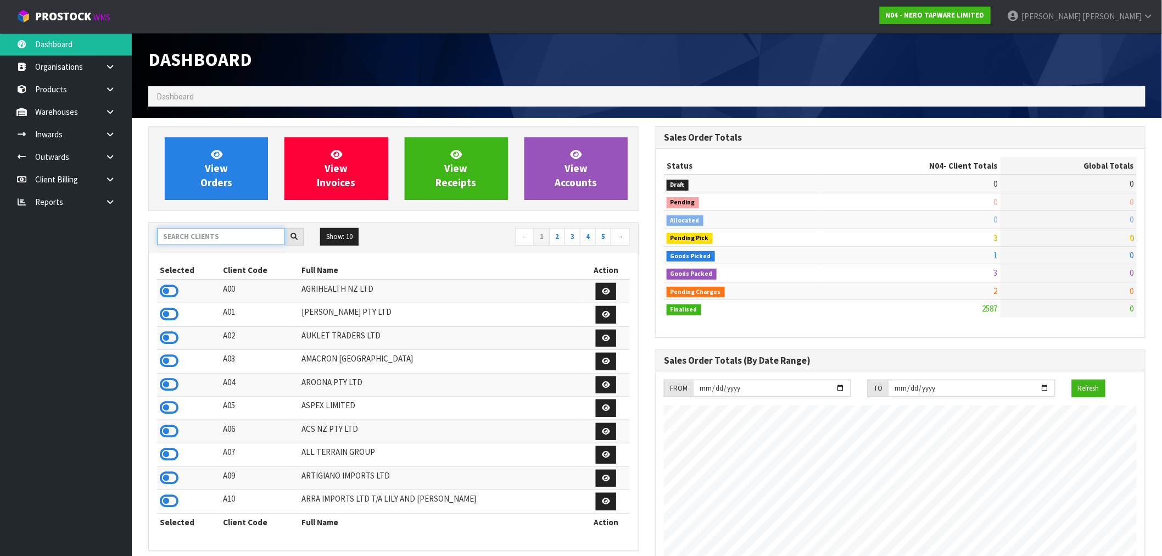
click at [191, 239] on input "text" at bounding box center [221, 236] width 128 height 17
type input "N03"
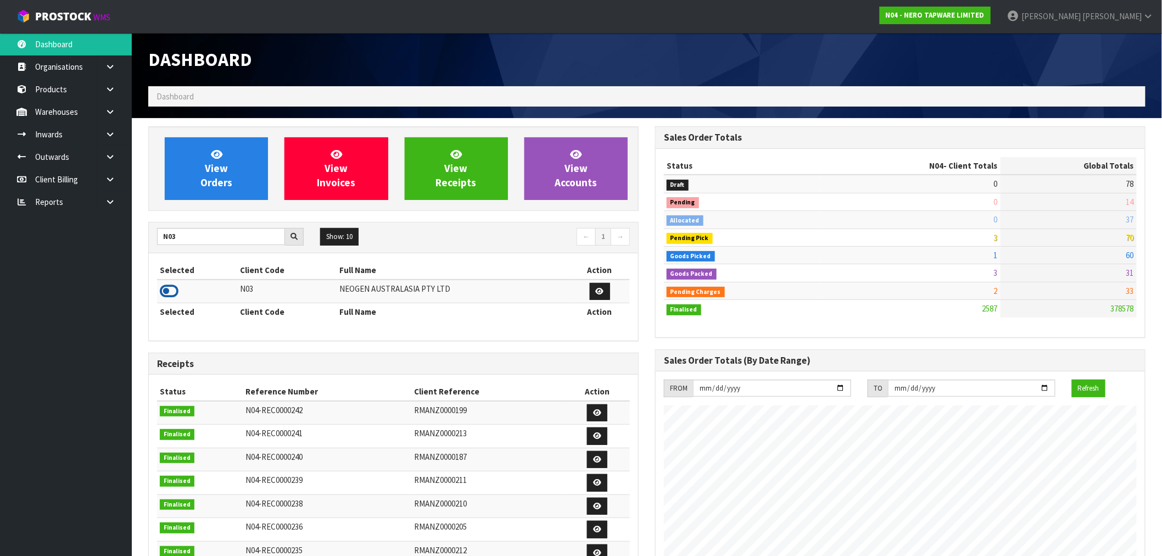
click at [168, 293] on icon at bounding box center [169, 291] width 19 height 16
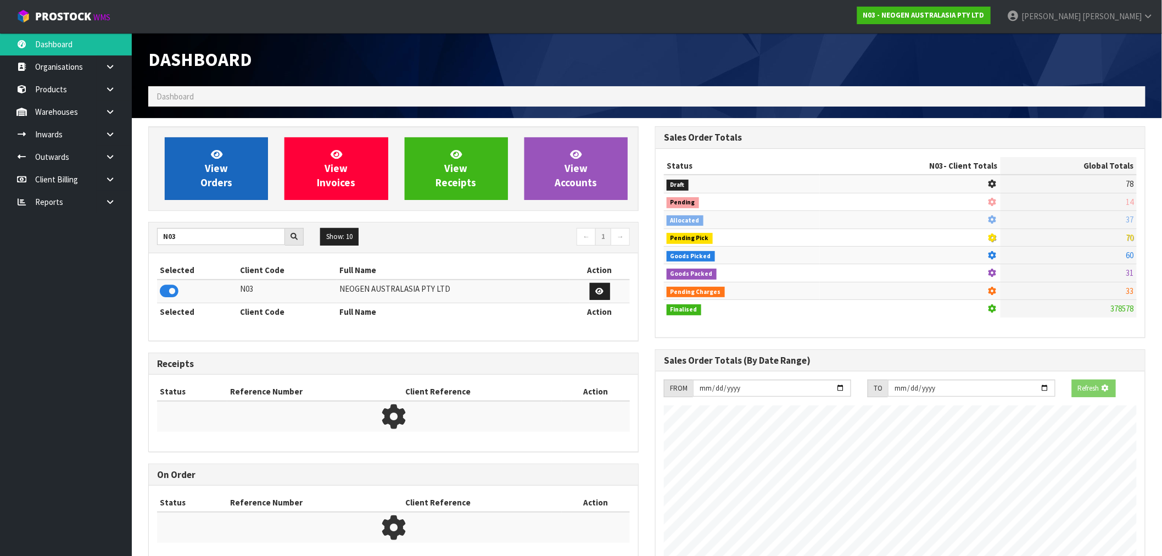
scroll to position [548445, 548623]
click at [220, 146] on link "View Orders" at bounding box center [216, 168] width 103 height 63
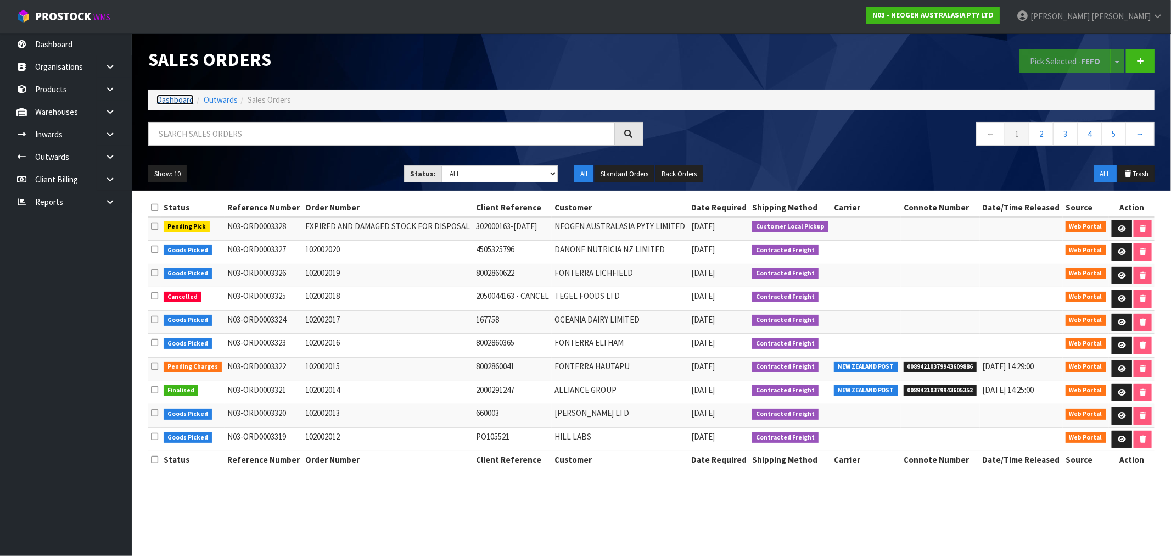
click at [174, 98] on link "Dashboard" at bounding box center [175, 99] width 37 height 10
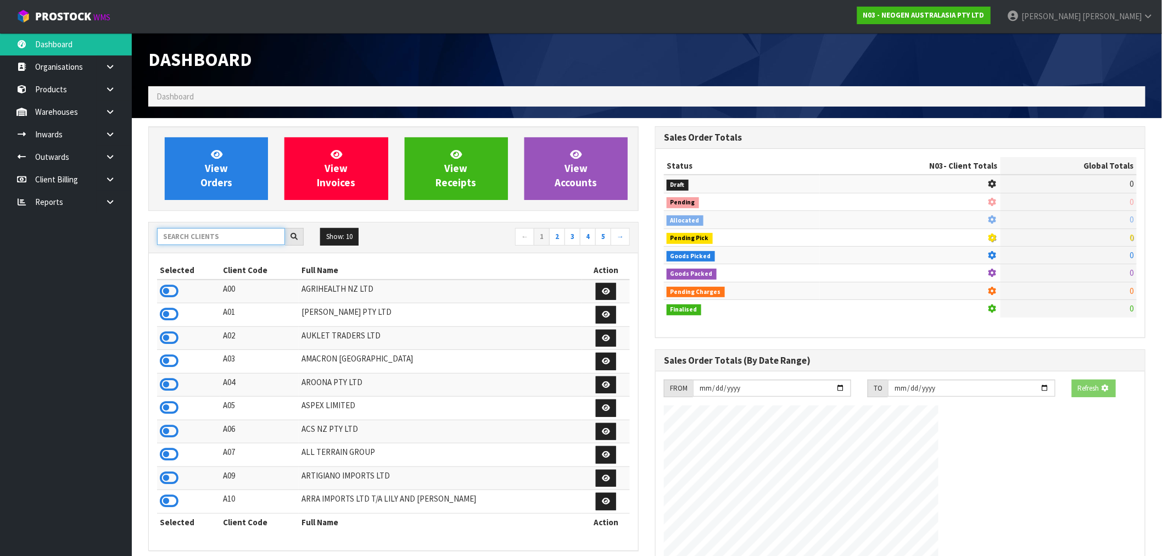
click at [228, 239] on input "text" at bounding box center [221, 236] width 128 height 17
type input "V04"
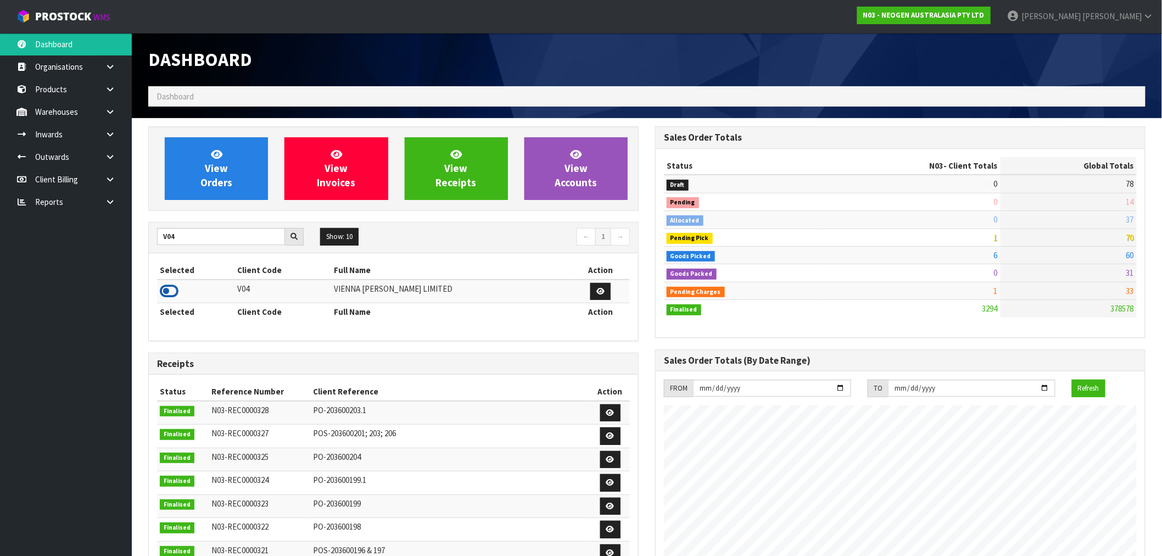
click at [169, 289] on icon at bounding box center [169, 291] width 19 height 16
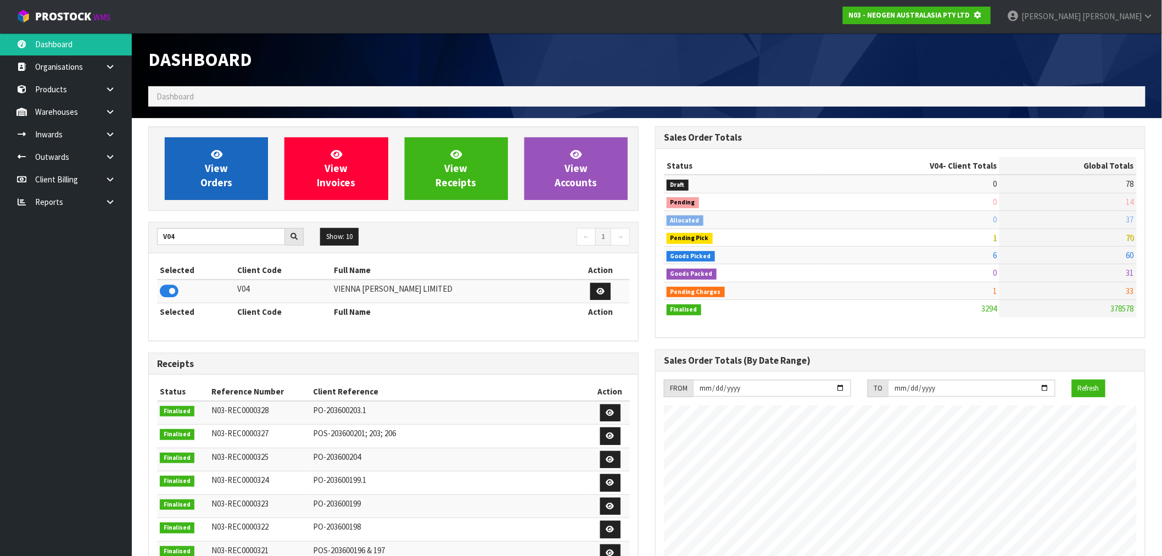
scroll to position [548445, 548623]
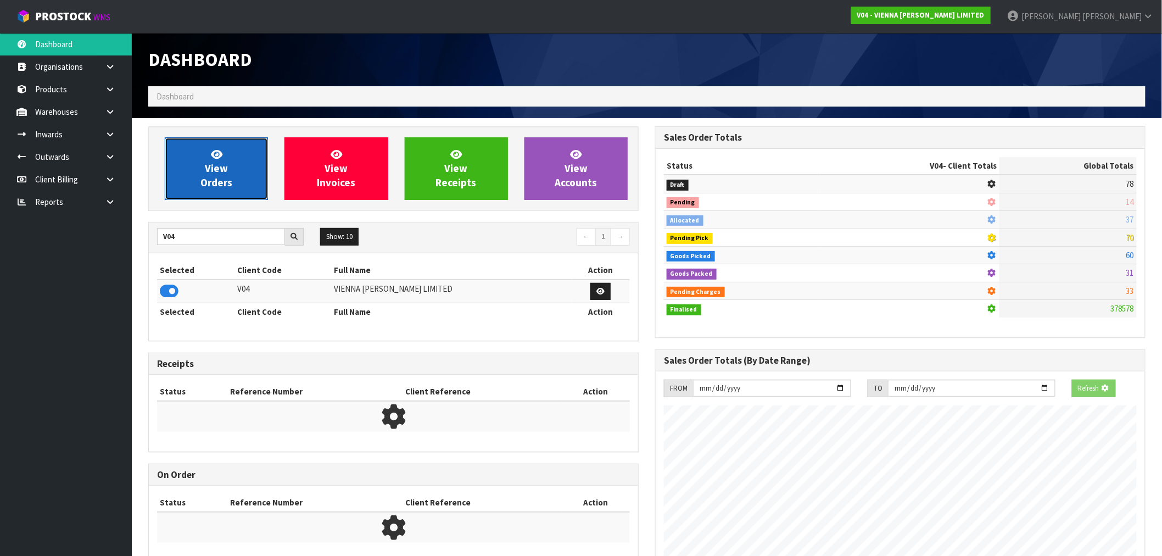
drag, startPoint x: 199, startPoint y: 195, endPoint x: 206, endPoint y: 178, distance: 18.0
click at [199, 194] on link "View Orders" at bounding box center [216, 168] width 103 height 63
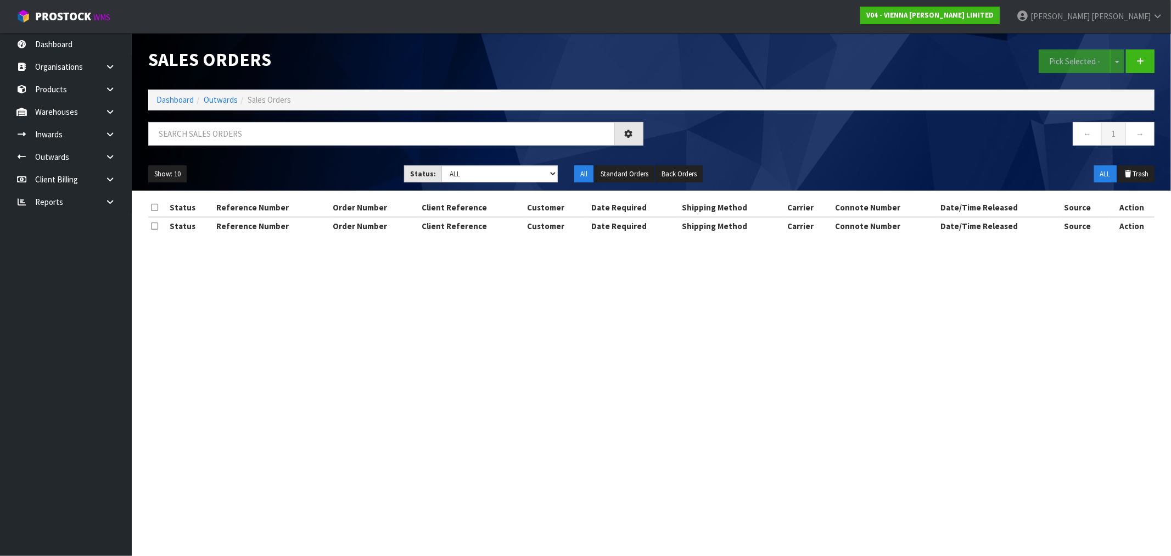
click at [210, 171] on ul "Show: 10 5 10 25 50" at bounding box center [267, 174] width 239 height 18
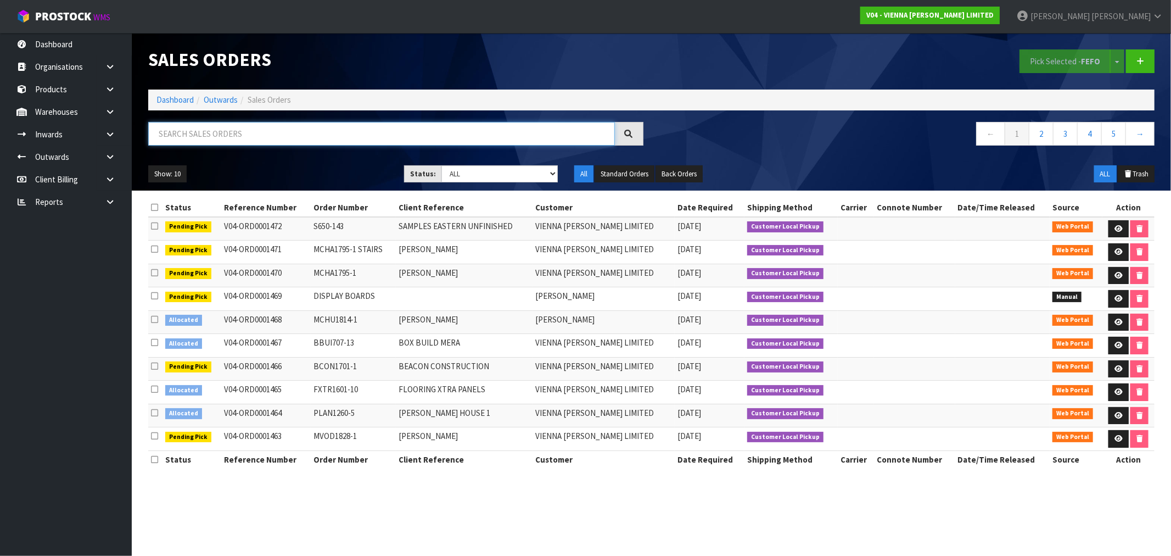
click at [253, 136] on input "text" at bounding box center [381, 134] width 467 height 24
type input "1462"
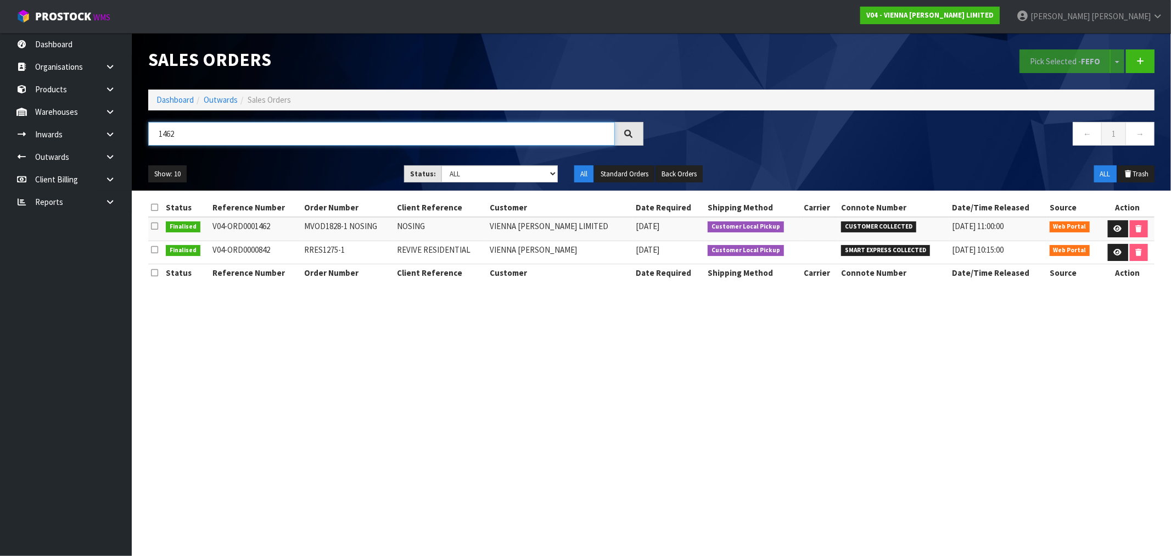
drag, startPoint x: 173, startPoint y: 124, endPoint x: 179, endPoint y: 125, distance: 6.1
click at [175, 125] on input "1462" at bounding box center [381, 134] width 467 height 24
click at [162, 100] on link "Dashboard" at bounding box center [175, 99] width 37 height 10
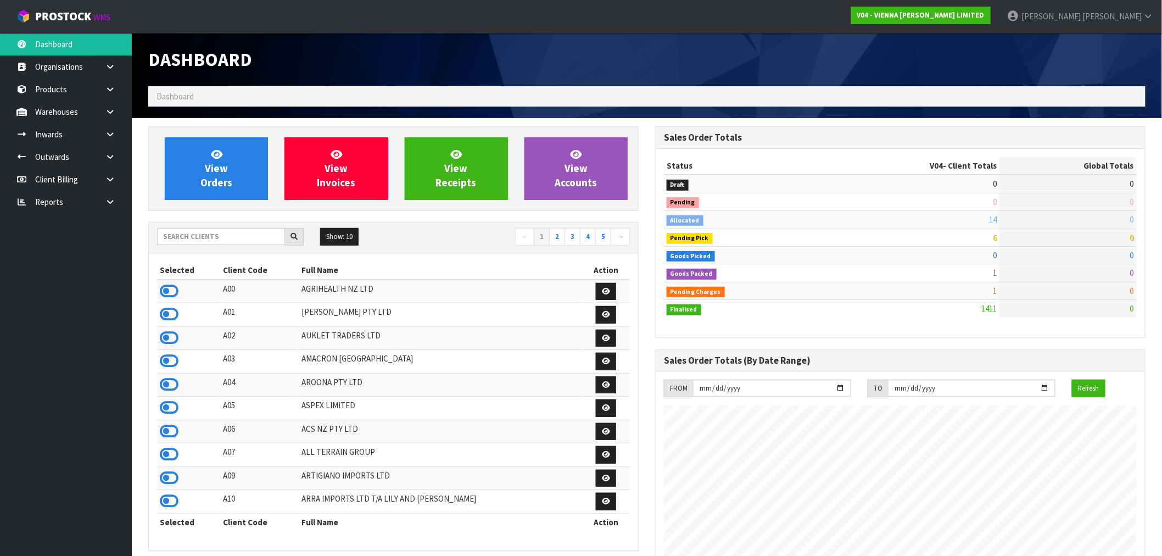
scroll to position [868, 507]
click at [202, 231] on input "text" at bounding box center [221, 236] width 128 height 17
type input "S01"
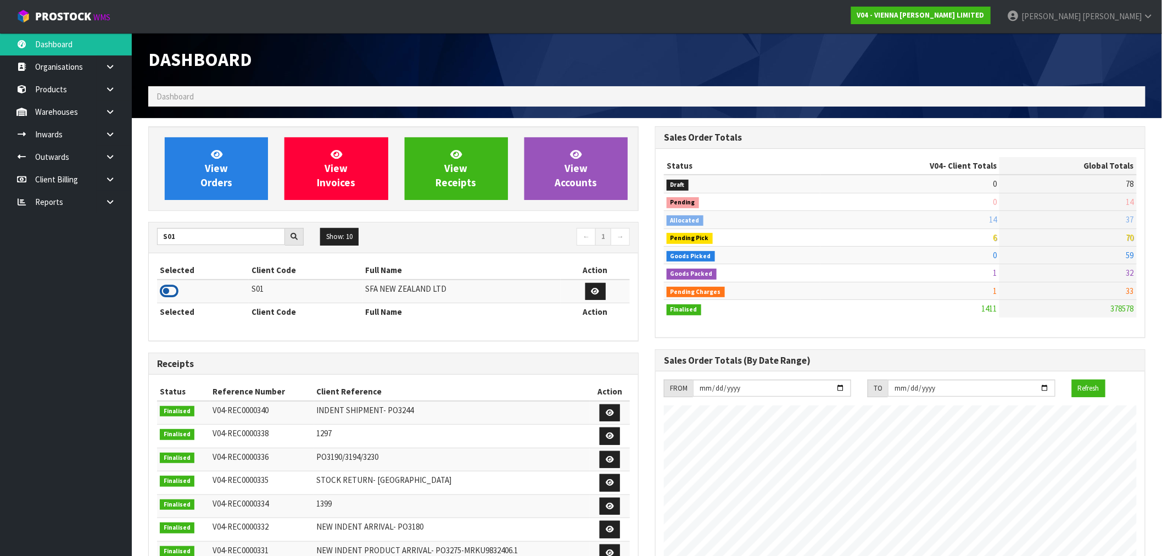
click at [177, 288] on icon at bounding box center [169, 291] width 19 height 16
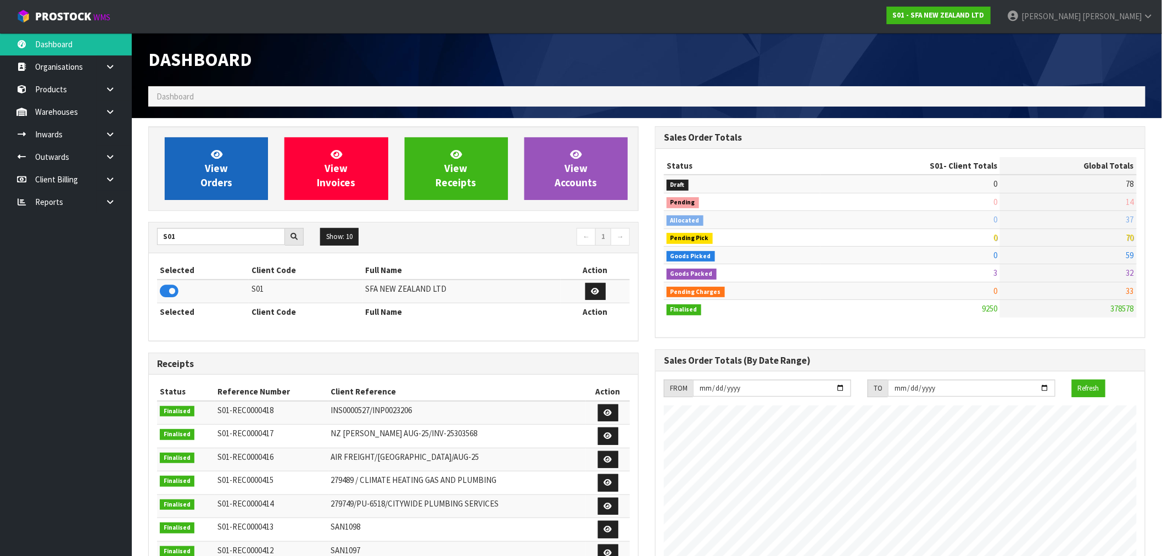
scroll to position [832, 507]
click at [233, 191] on link "View Orders" at bounding box center [216, 168] width 103 height 63
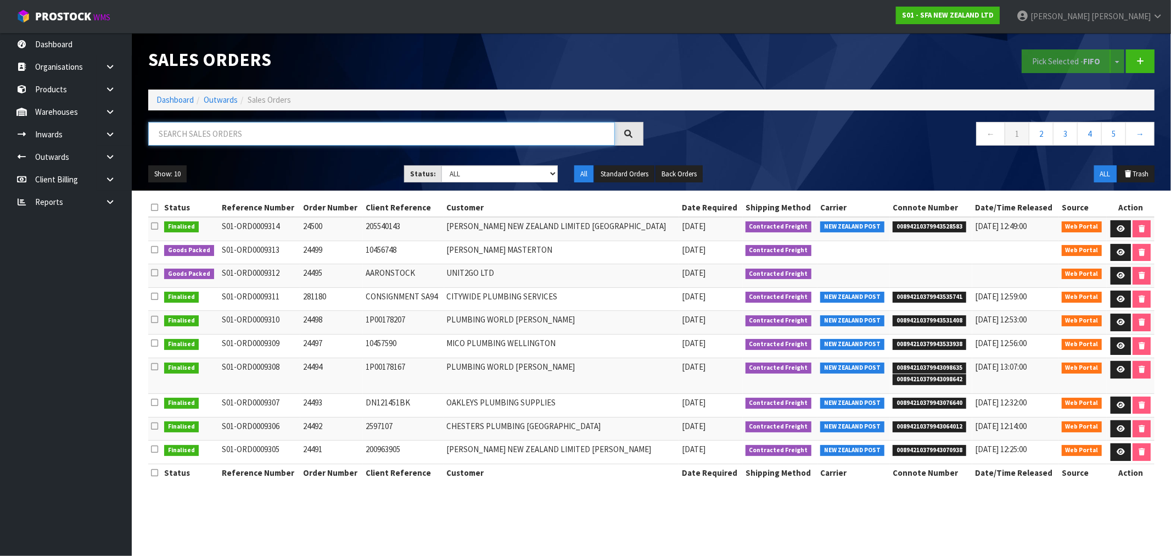
click at [248, 133] on input "text" at bounding box center [381, 134] width 467 height 24
type input "397"
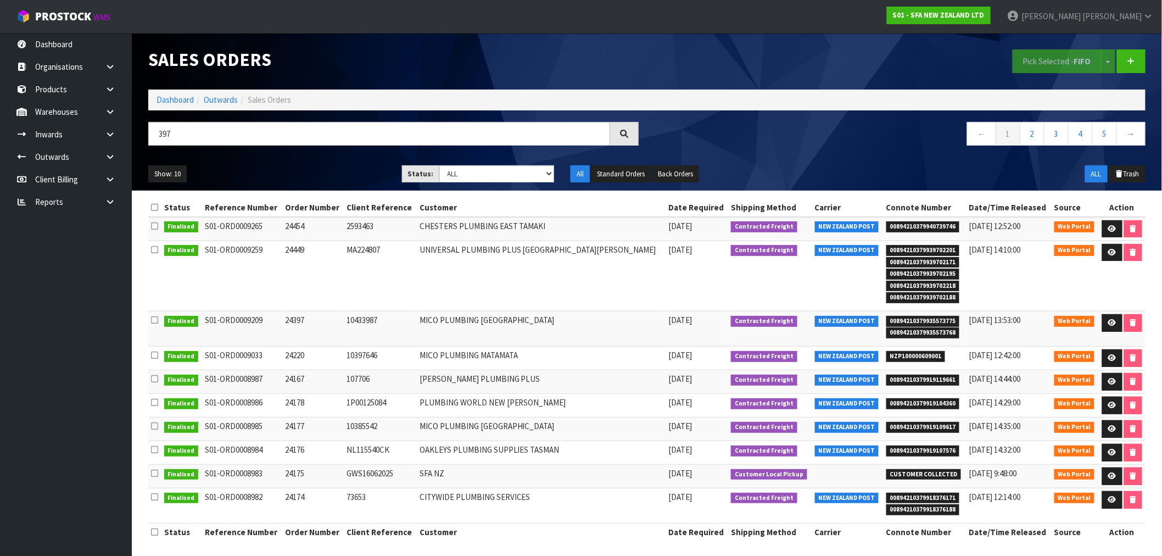
click at [169, 91] on ol "Dashboard Outwards Sales Orders" at bounding box center [646, 100] width 997 height 20
click at [171, 94] on link "Dashboard" at bounding box center [175, 99] width 37 height 10
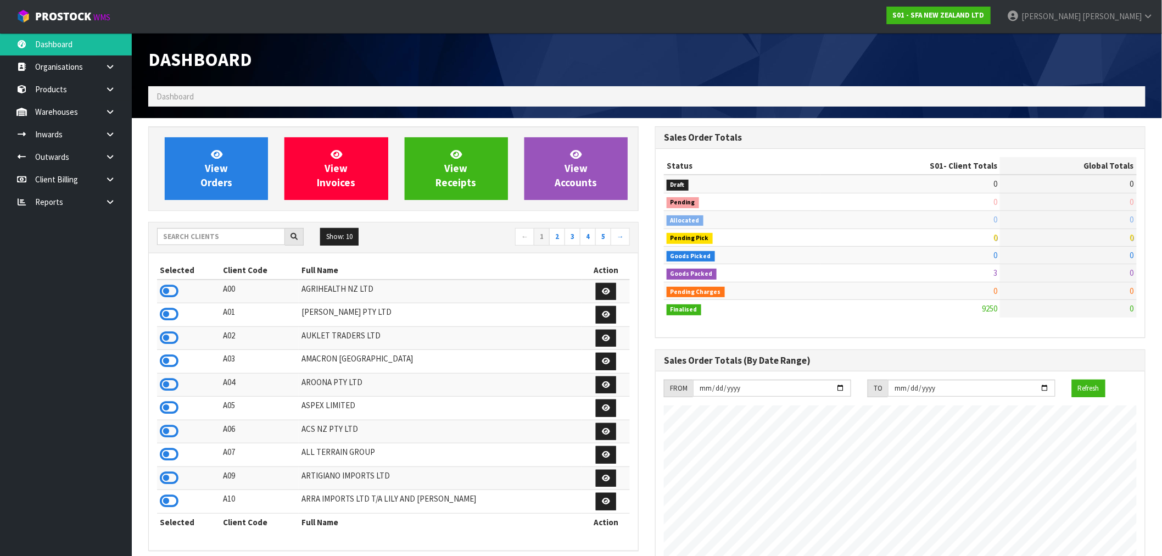
scroll to position [832, 507]
click at [199, 236] on input "text" at bounding box center [221, 236] width 128 height 17
type input "S04"
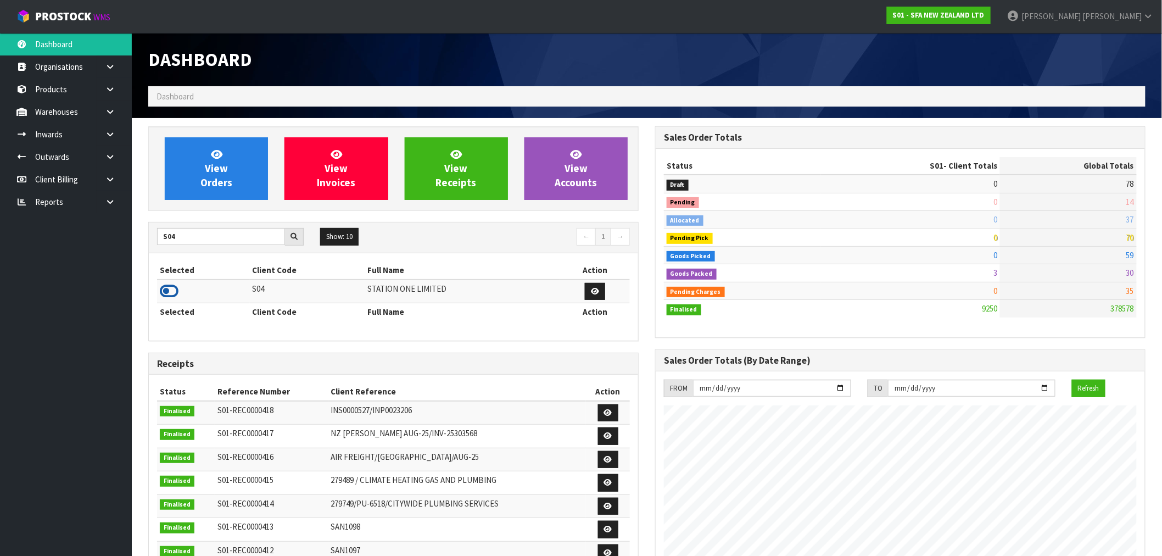
click at [161, 292] on icon at bounding box center [169, 291] width 19 height 16
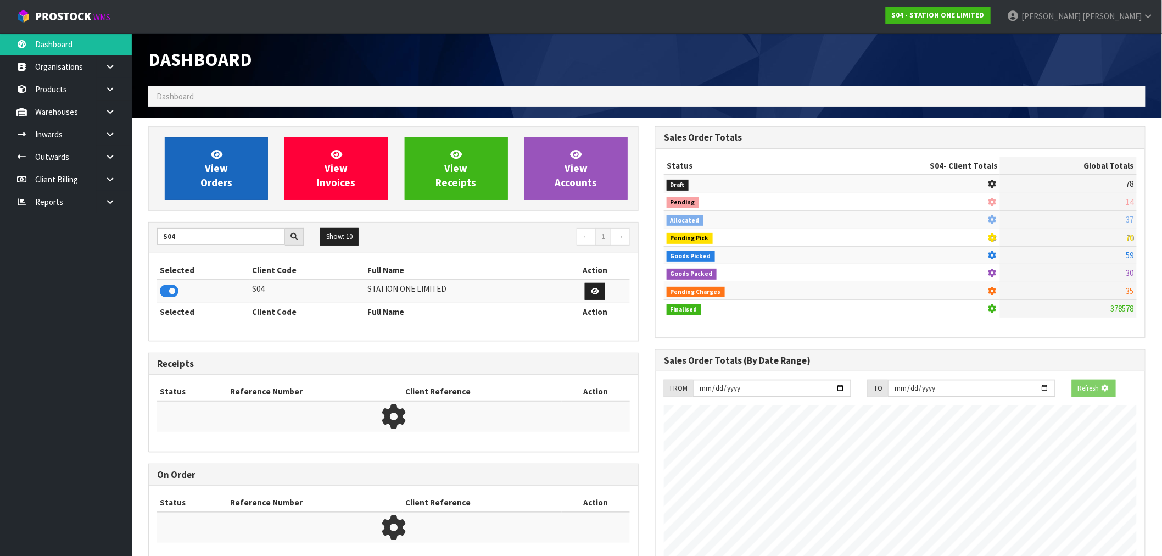
scroll to position [685, 507]
click at [187, 178] on link "View Orders" at bounding box center [216, 168] width 103 height 63
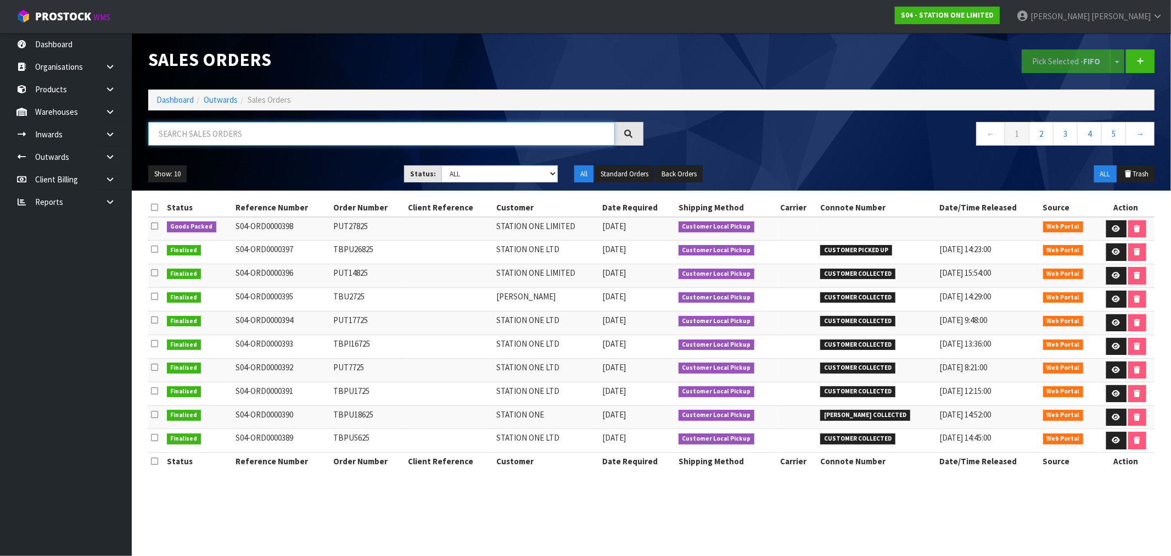
click at [243, 135] on input "text" at bounding box center [381, 134] width 467 height 24
click at [188, 97] on link "Dashboard" at bounding box center [175, 99] width 37 height 10
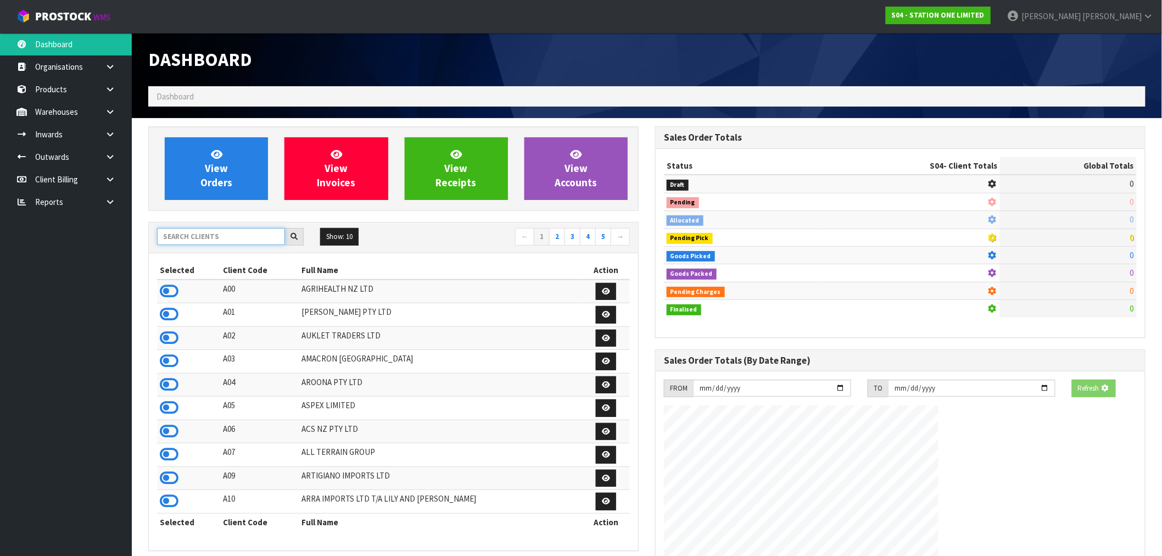
click at [262, 233] on input "text" at bounding box center [221, 236] width 128 height 17
type input "D00"
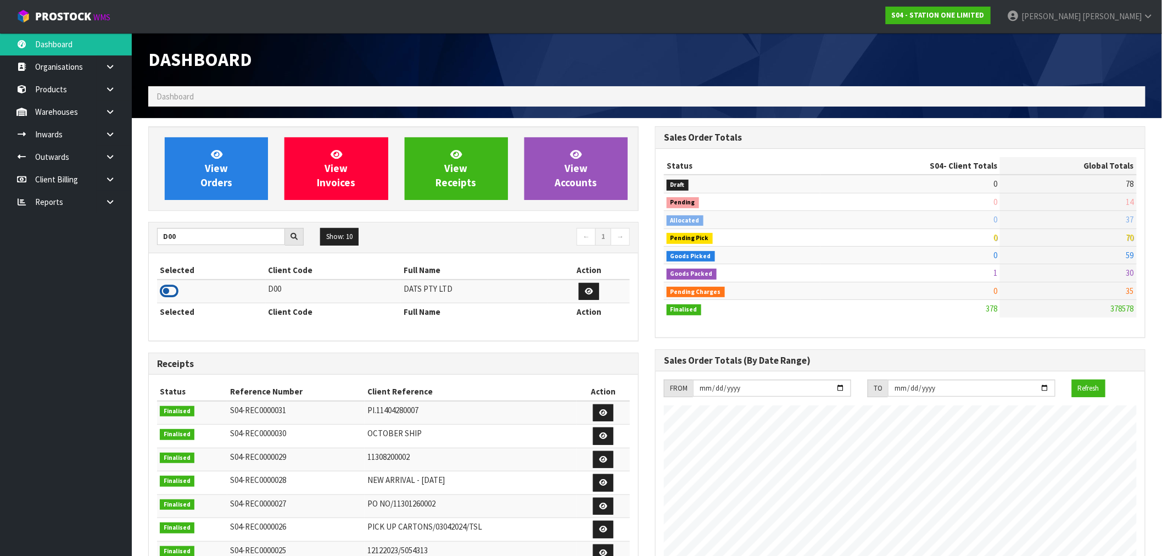
click at [172, 288] on icon at bounding box center [169, 291] width 19 height 16
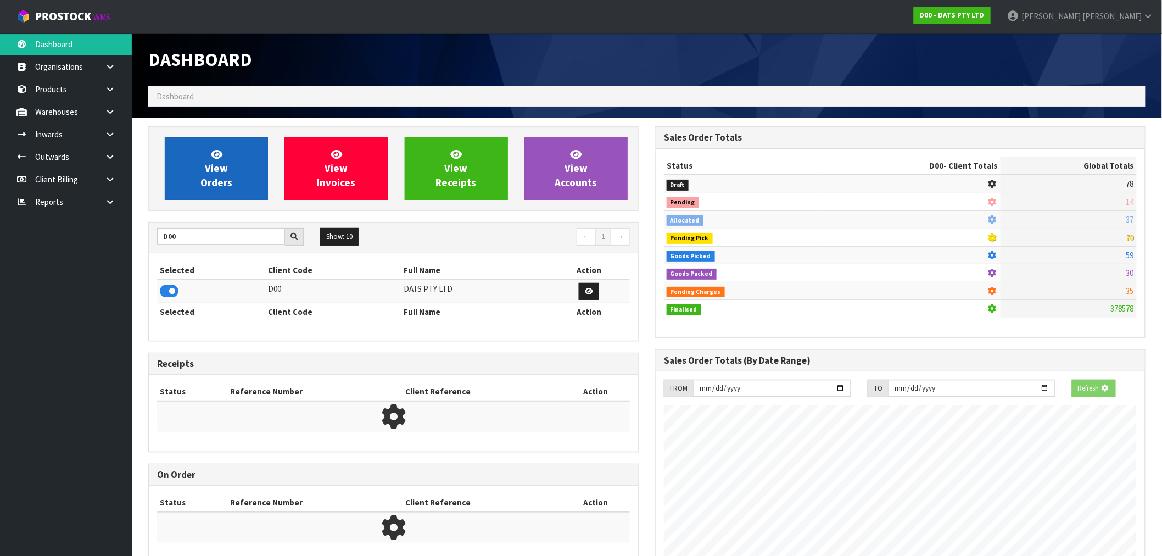
scroll to position [548445, 548623]
click at [221, 152] on icon at bounding box center [217, 154] width 12 height 10
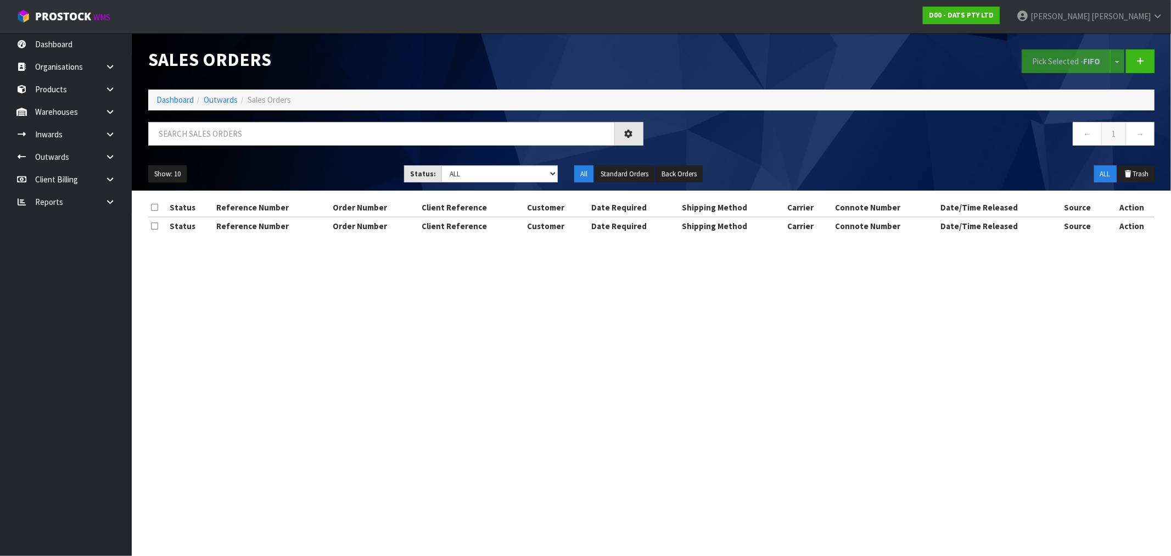
click at [278, 115] on div "Sales Orders Pick Selected - FIFO Split button! FIFO - First In First Out FEFO …" at bounding box center [651, 112] width 1023 height 158
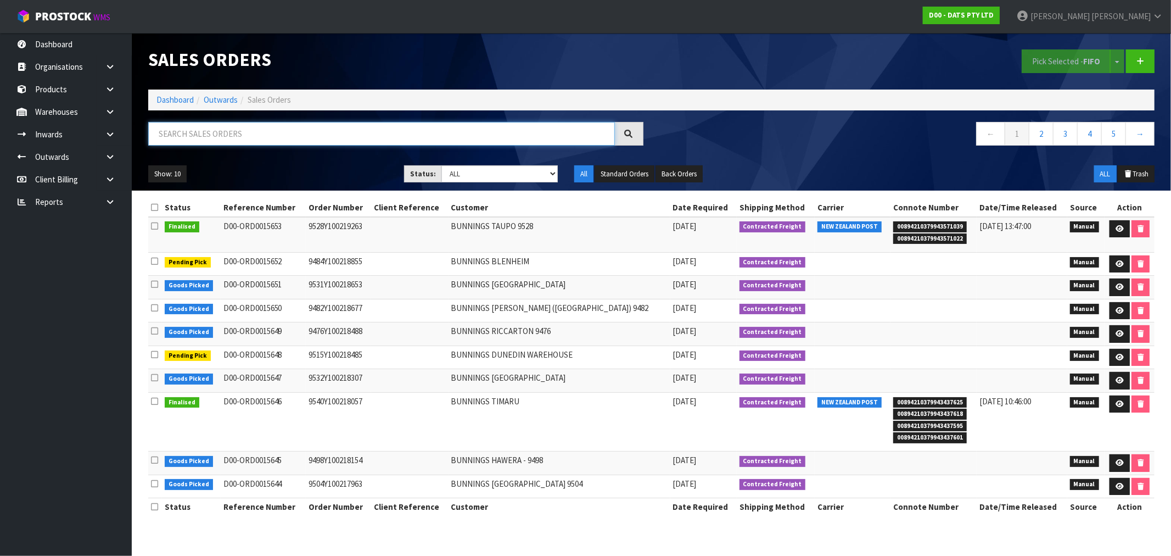
click at [299, 128] on input "text" at bounding box center [381, 134] width 467 height 24
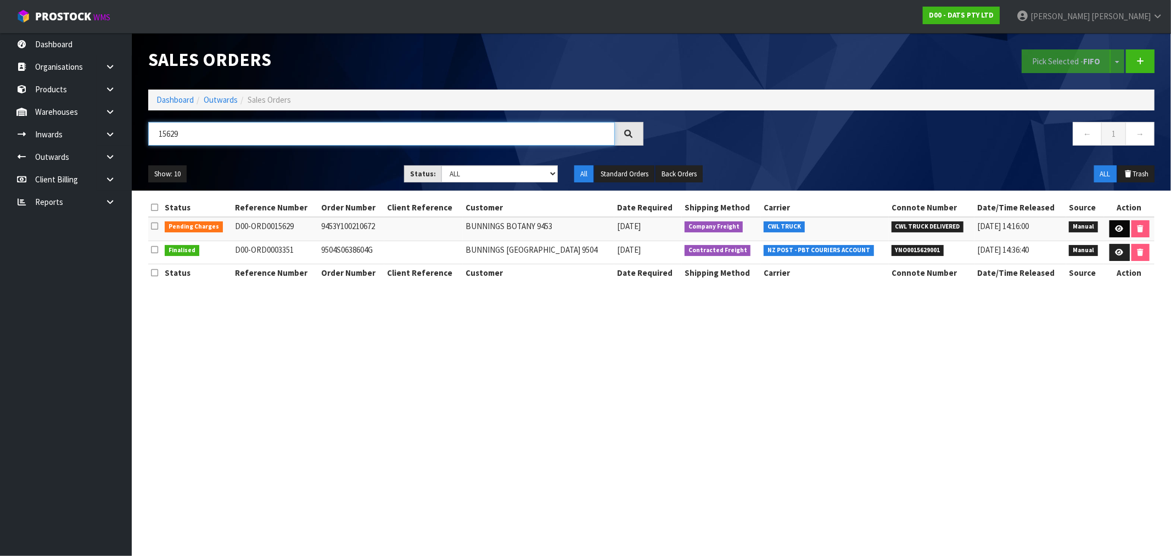
type input "15629"
click at [1118, 233] on link at bounding box center [1120, 229] width 20 height 18
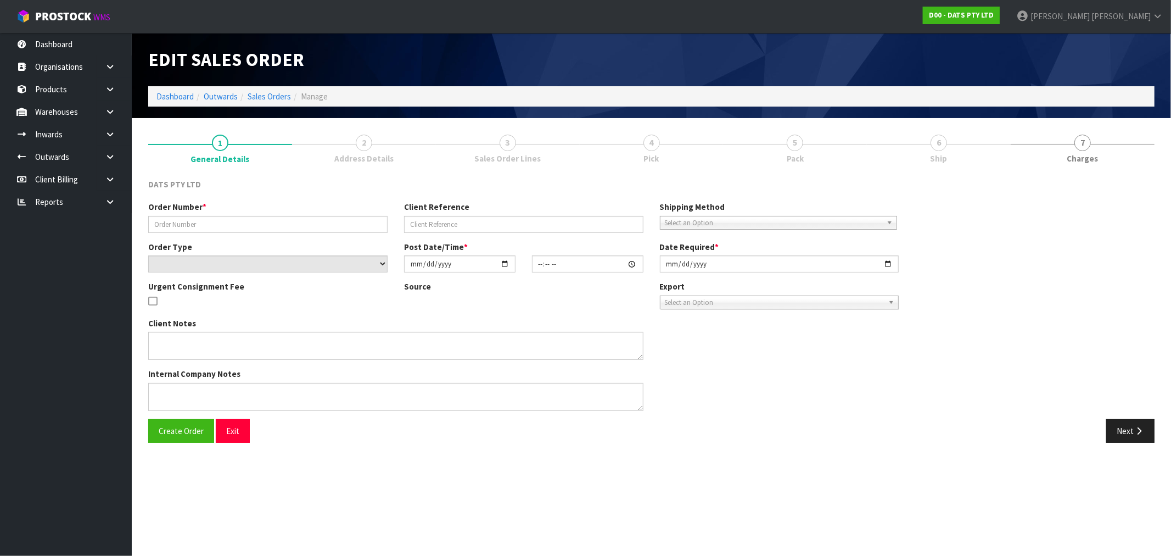
type input "9453Y100210672"
select select "number:0"
type input "2025-08-22"
type input "08:36:00.000"
type input "2025-08-22"
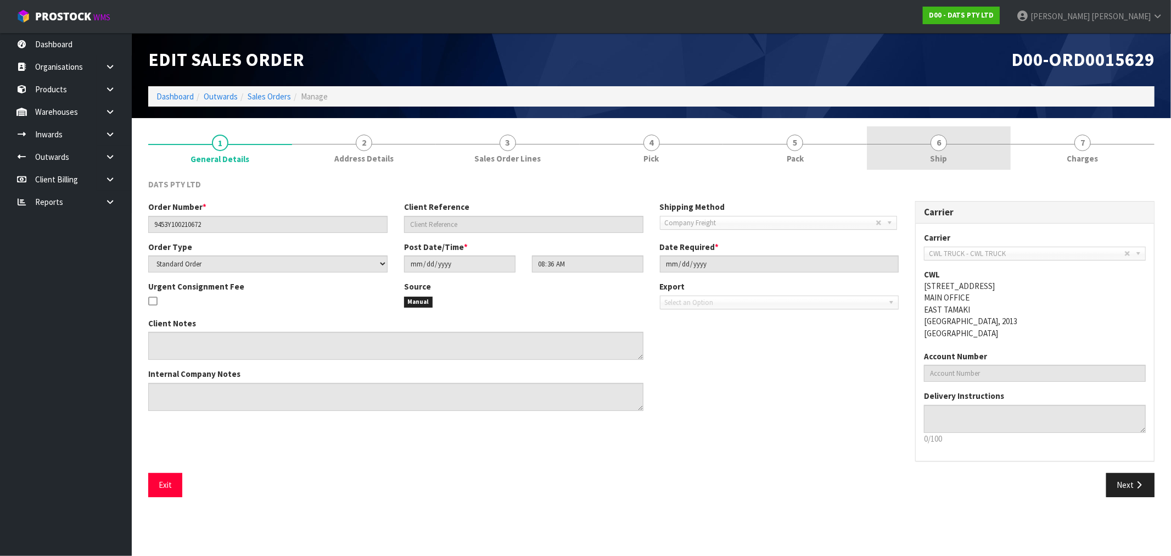
click at [951, 146] on link "6 Ship" at bounding box center [939, 147] width 144 height 43
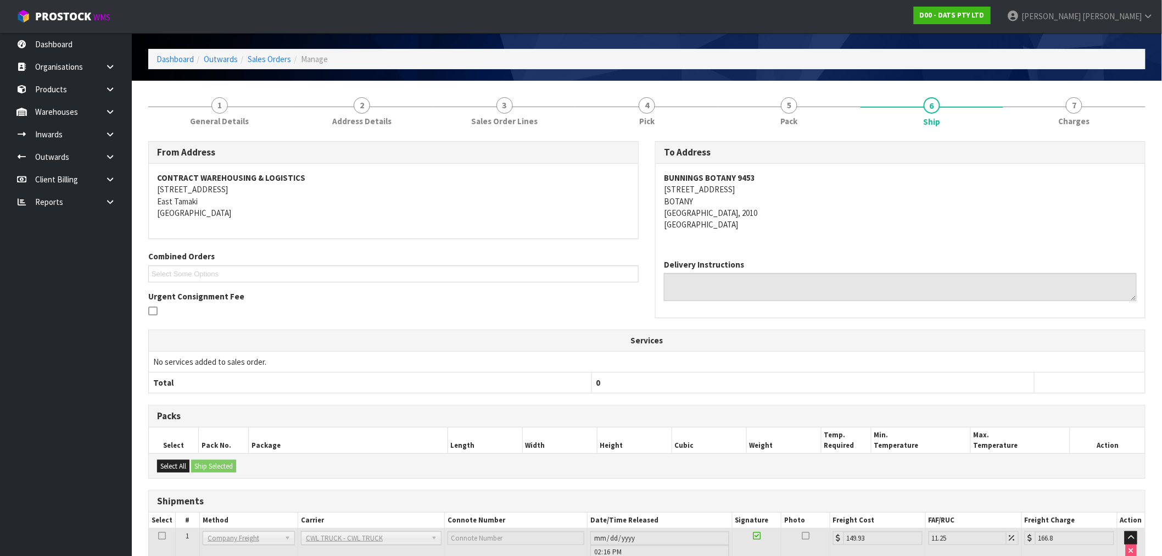
scroll to position [114, 0]
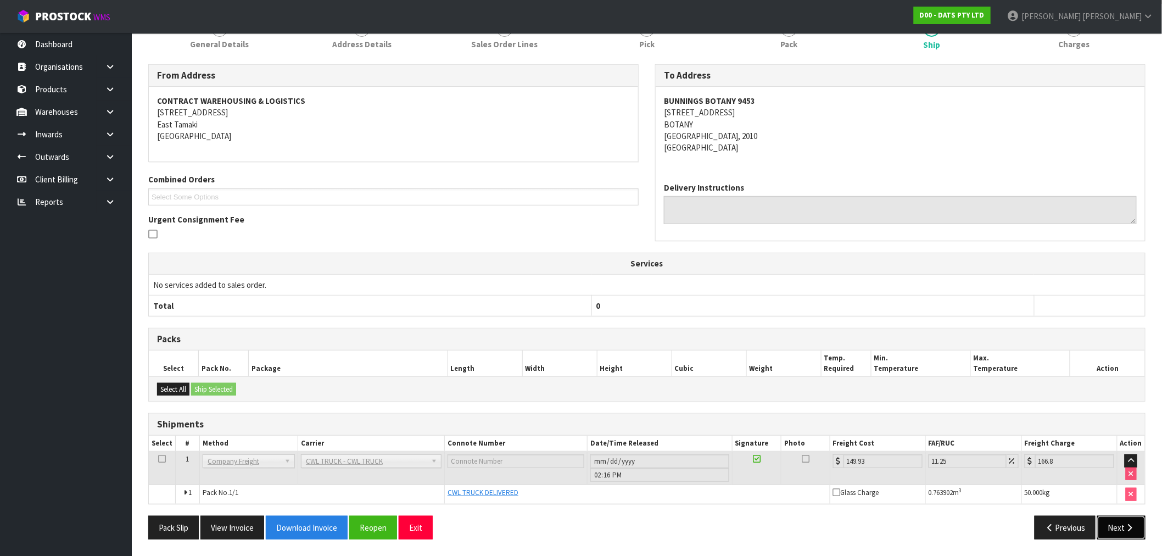
click at [1119, 529] on button "Next" at bounding box center [1121, 528] width 48 height 24
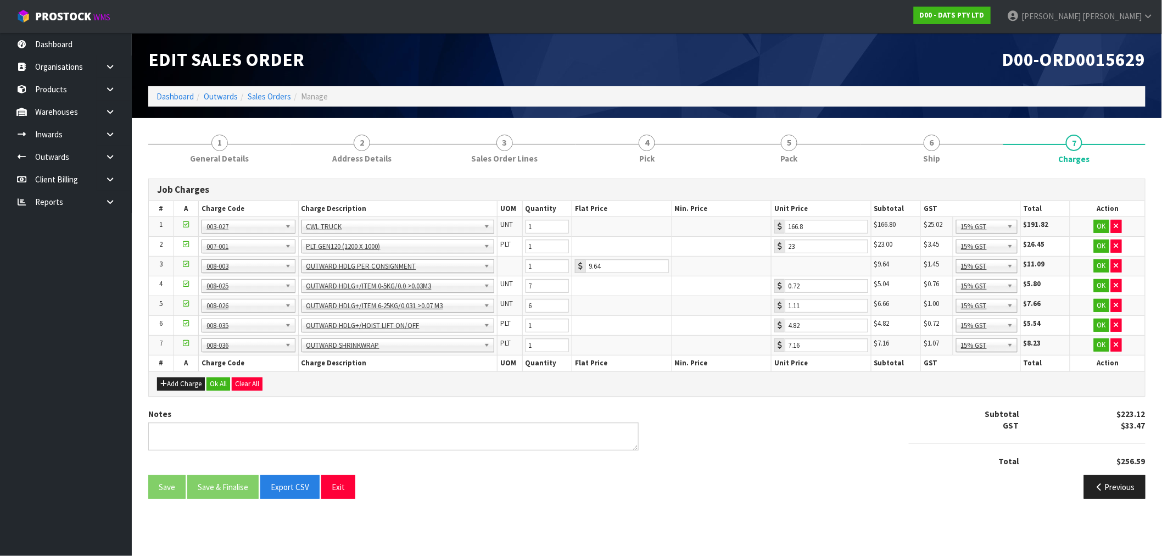
scroll to position [0, 0]
click at [222, 379] on button "Ok All" at bounding box center [218, 383] width 24 height 13
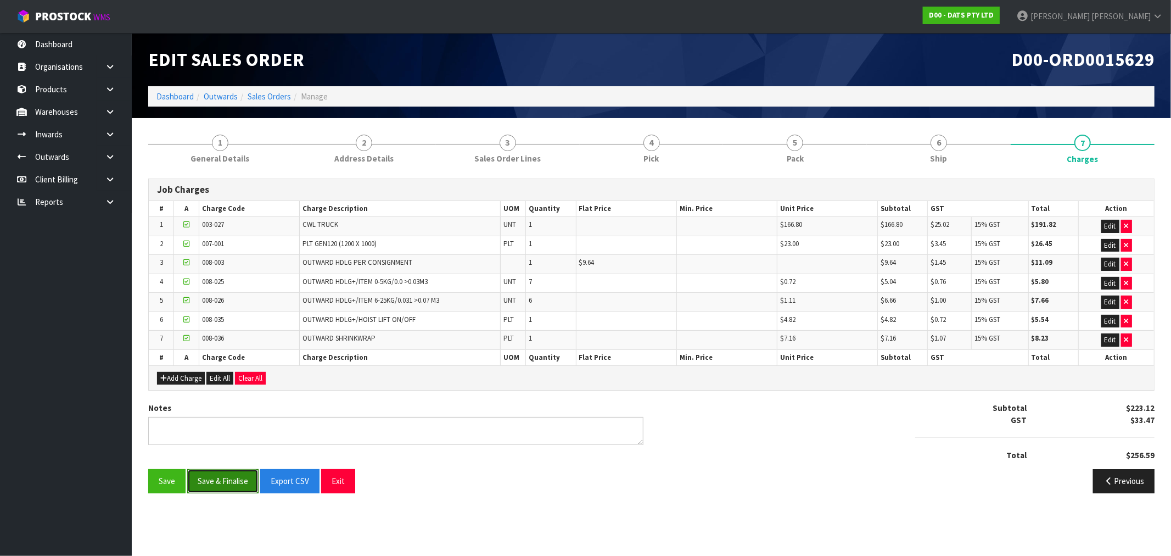
click at [233, 484] on button "Save & Finalise" at bounding box center [222, 481] width 71 height 24
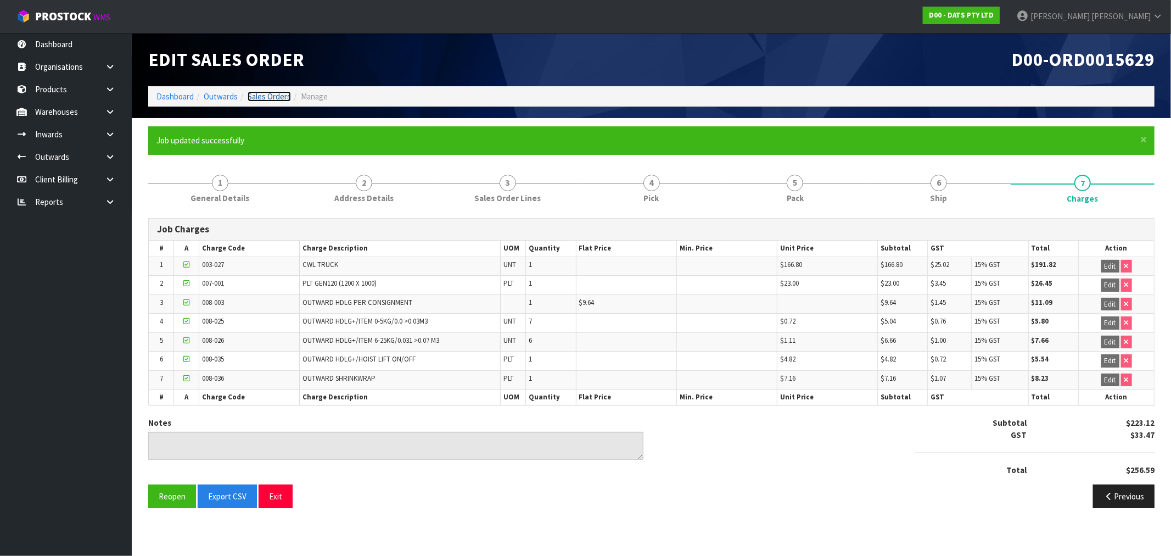
click at [273, 97] on link "Sales Orders" at bounding box center [269, 96] width 43 height 10
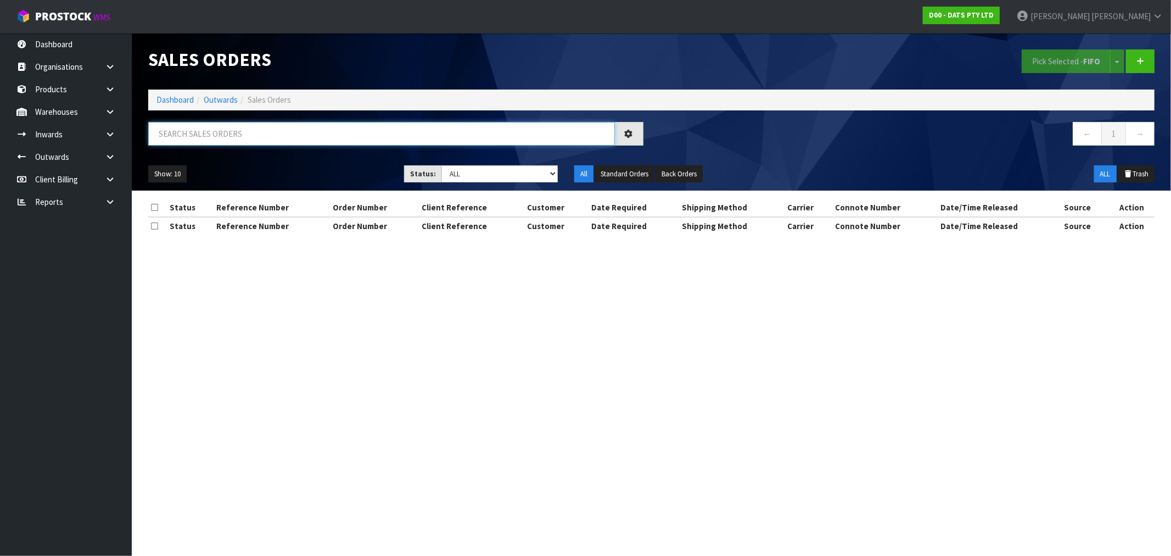
click at [321, 138] on input "text" at bounding box center [381, 134] width 467 height 24
type input "15630"
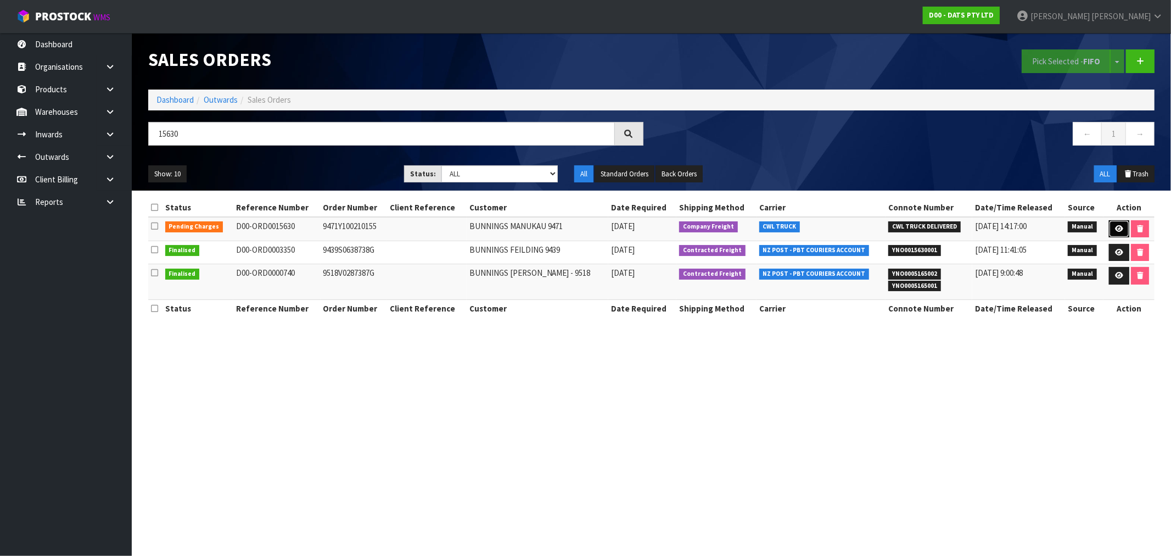
click at [1117, 228] on icon at bounding box center [1119, 228] width 8 height 7
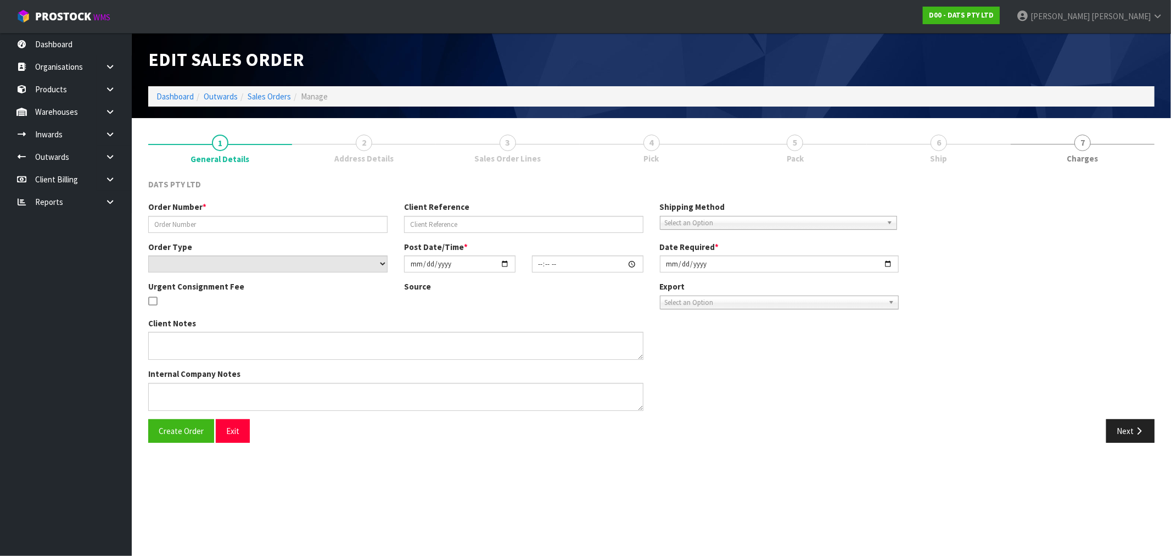
type input "9471Y100210155"
select select "number:0"
type input "2025-08-22"
type input "08:42:00.000"
type input "2025-08-22"
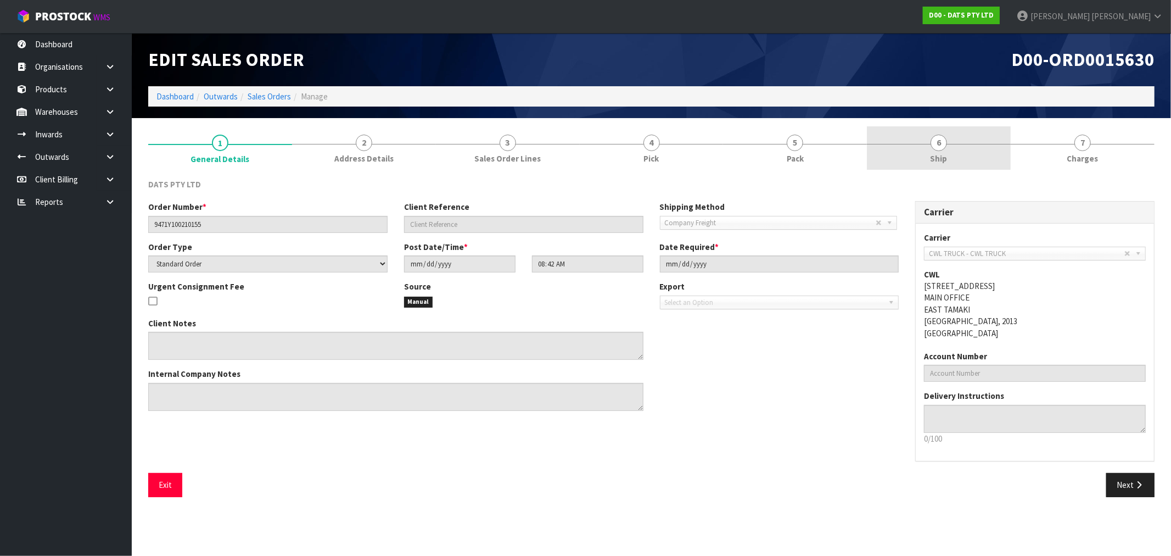
click at [937, 160] on span "Ship" at bounding box center [939, 159] width 17 height 12
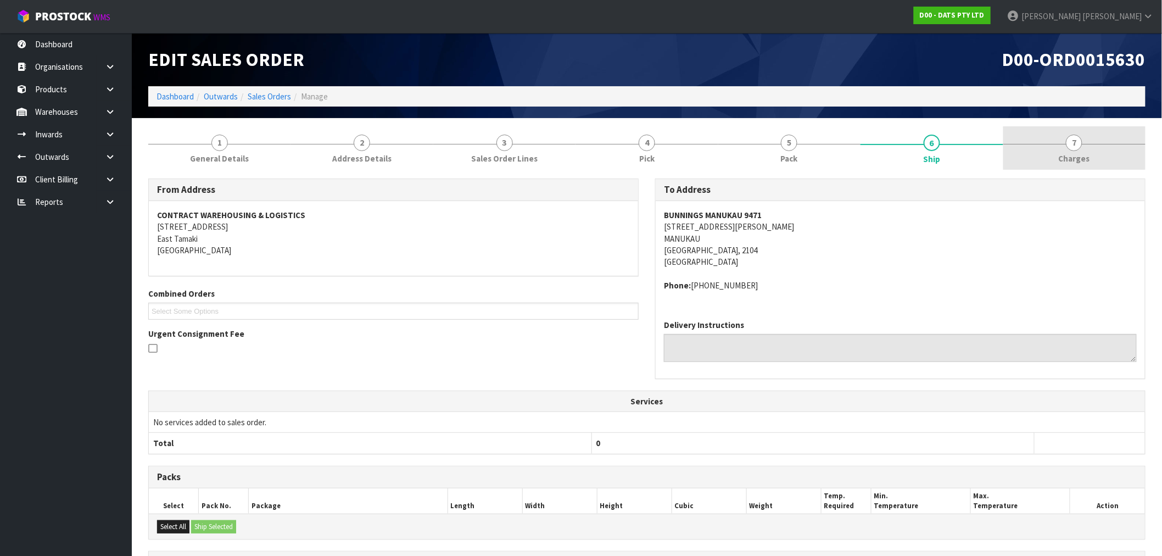
click at [1102, 128] on link "7 Charges" at bounding box center [1074, 147] width 142 height 43
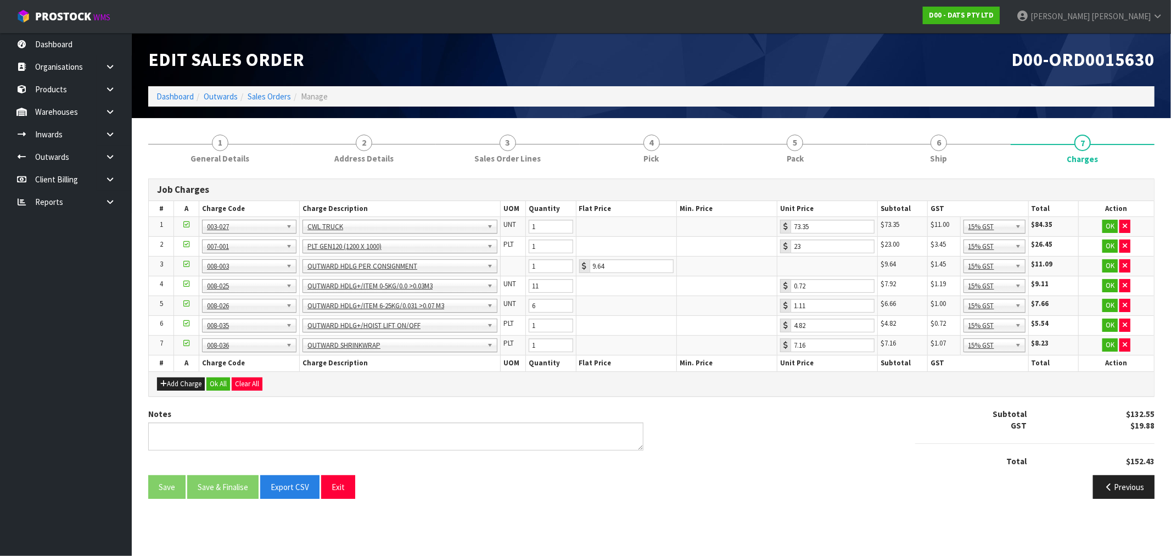
click at [227, 375] on div "Add Charge Ok All Clear All" at bounding box center [651, 383] width 1005 height 25
click at [227, 384] on button "Ok All" at bounding box center [218, 383] width 24 height 13
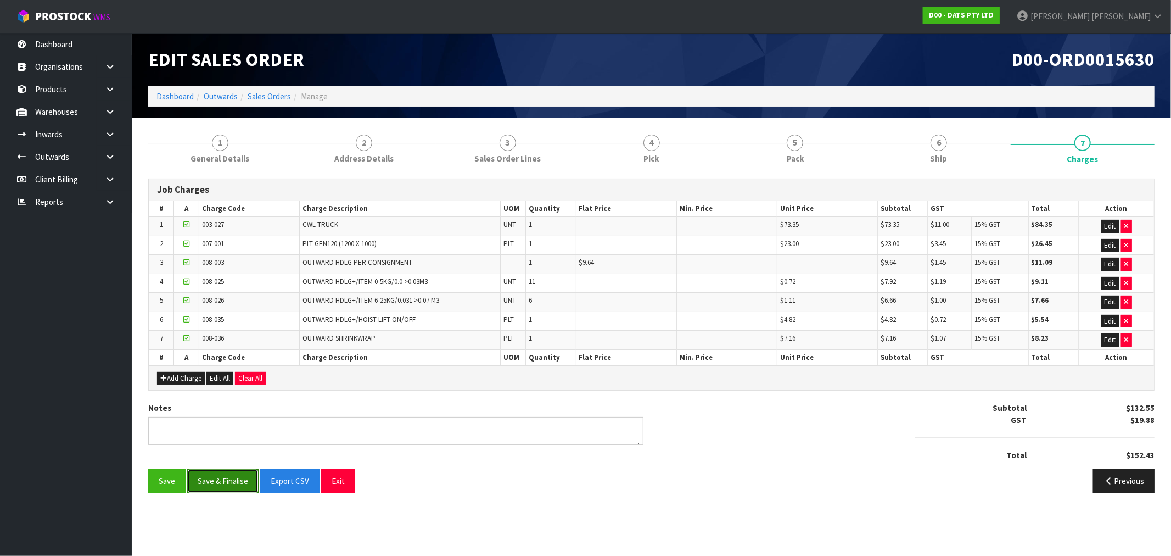
click at [222, 480] on button "Save & Finalise" at bounding box center [222, 481] width 71 height 24
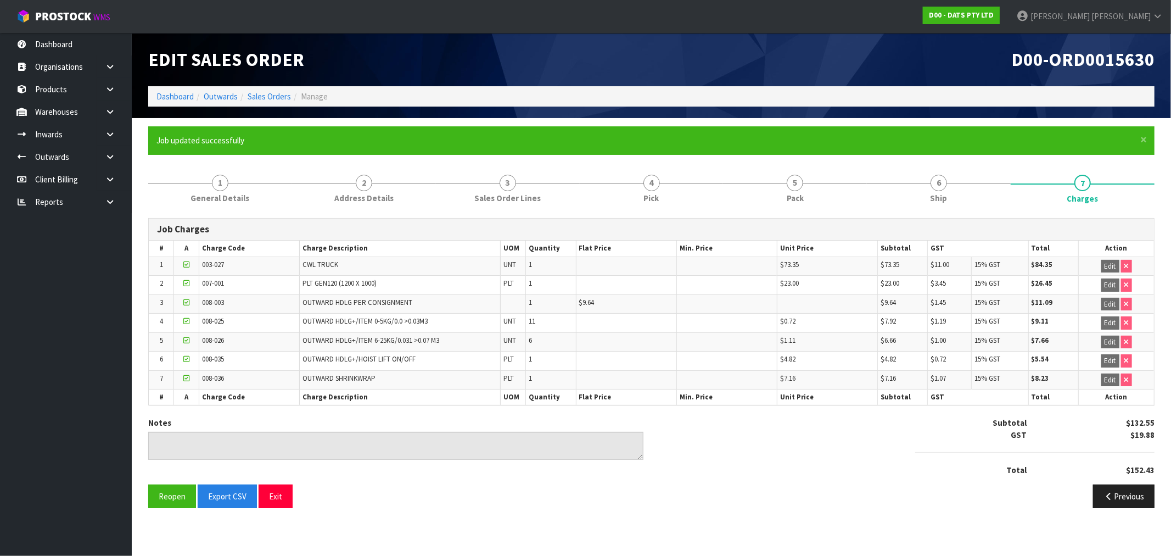
click at [292, 91] on li "Manage" at bounding box center [309, 97] width 37 height 12
click at [281, 92] on link "Sales Orders" at bounding box center [269, 96] width 43 height 10
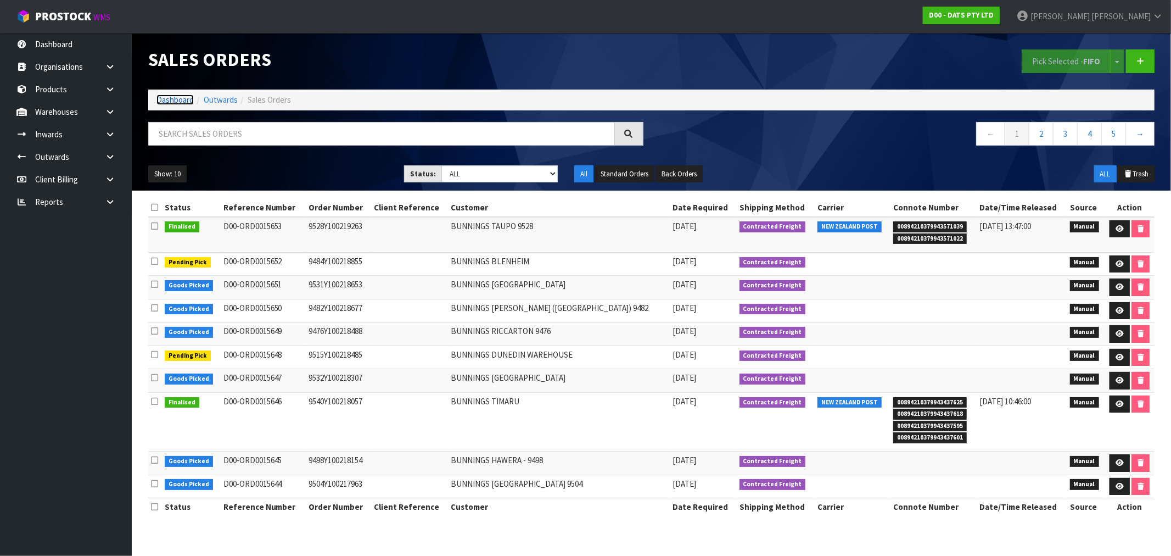
click at [180, 101] on link "Dashboard" at bounding box center [175, 99] width 37 height 10
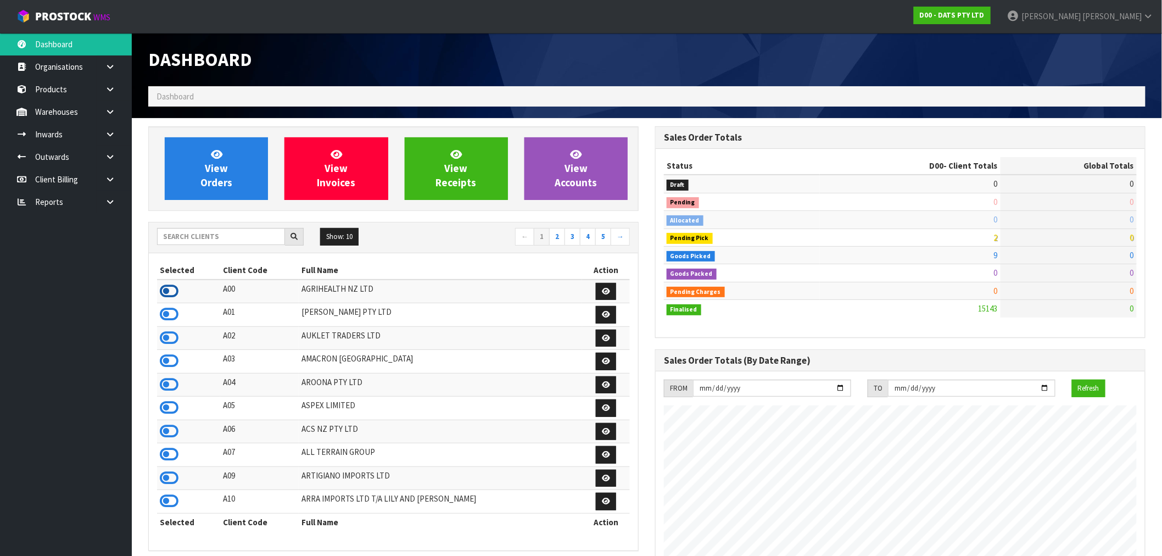
scroll to position [548297, 548623]
click at [173, 287] on icon at bounding box center [169, 291] width 19 height 16
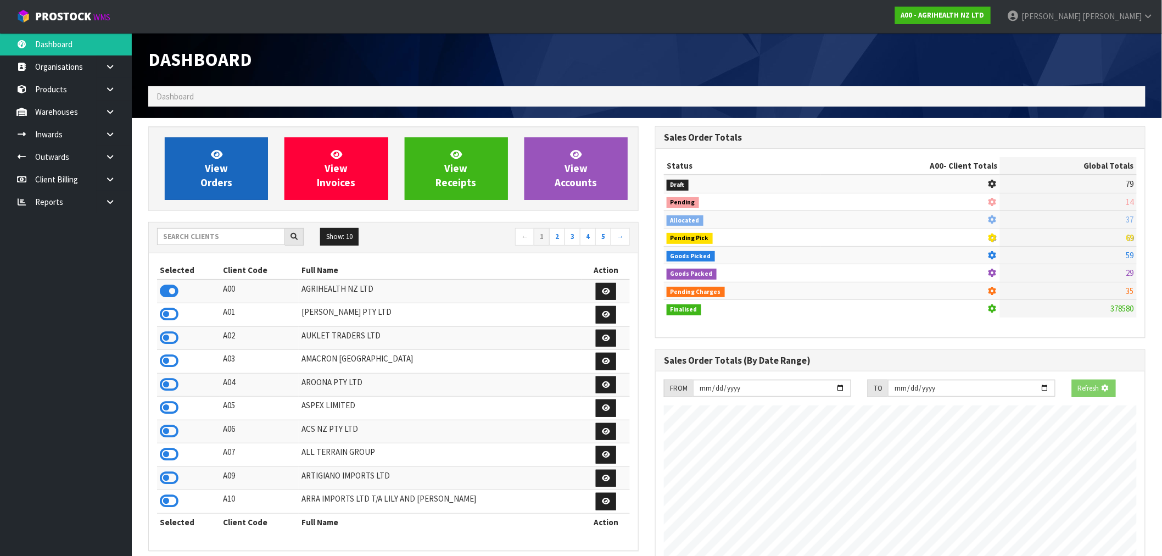
scroll to position [548445, 548623]
click at [208, 185] on span "View Orders" at bounding box center [216, 168] width 32 height 41
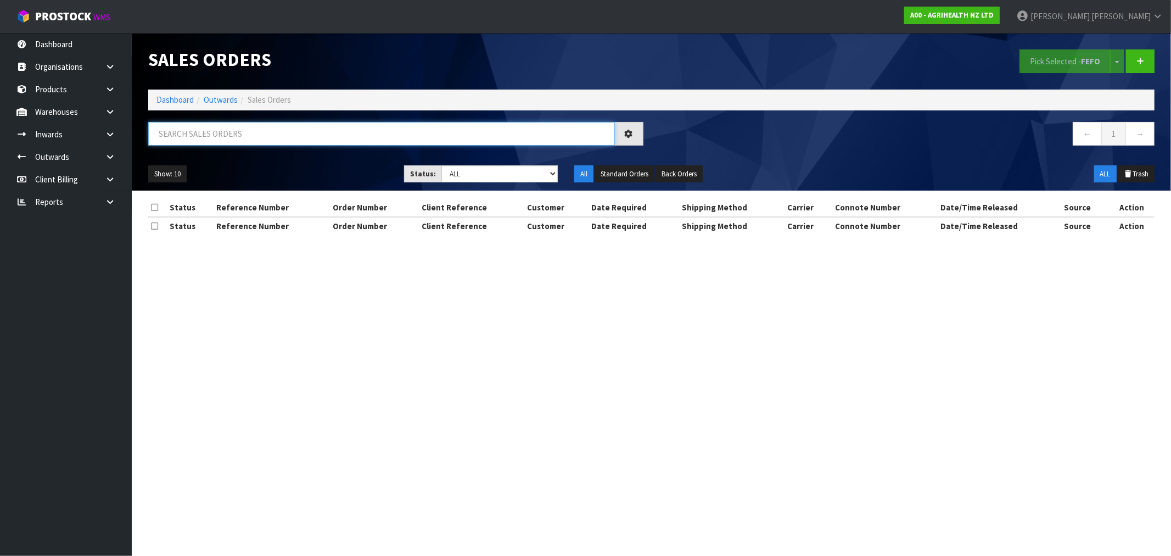
click at [248, 125] on input "text" at bounding box center [381, 134] width 467 height 24
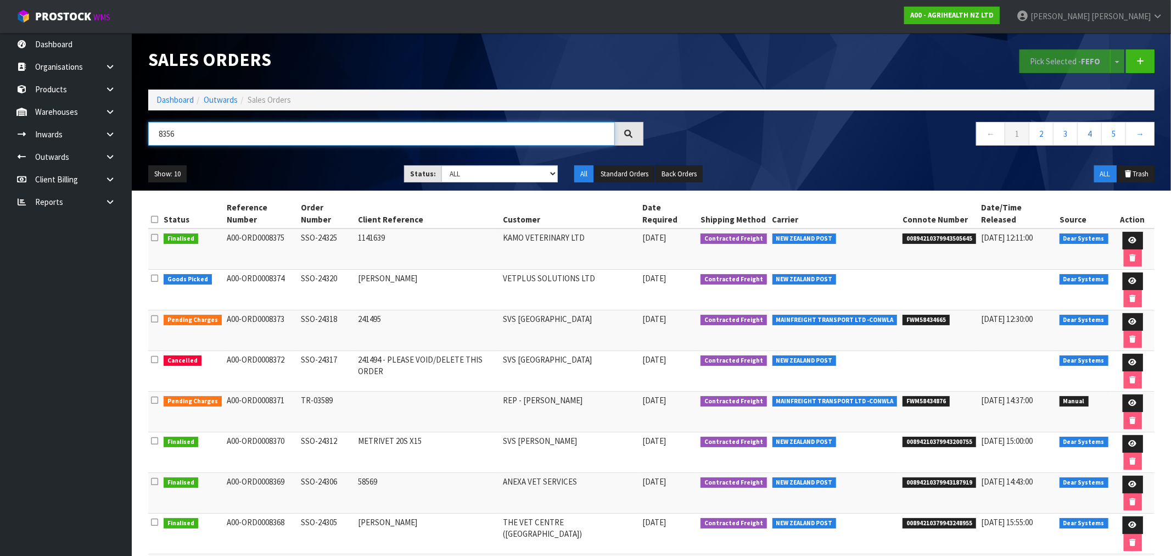
type input "8356"
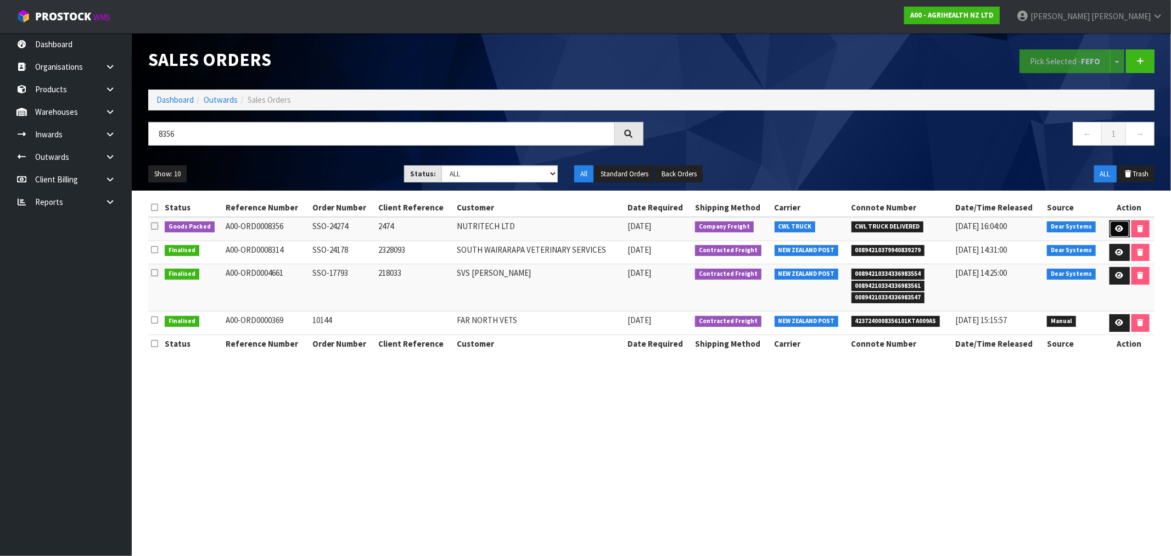
click at [1119, 229] on icon at bounding box center [1120, 228] width 8 height 7
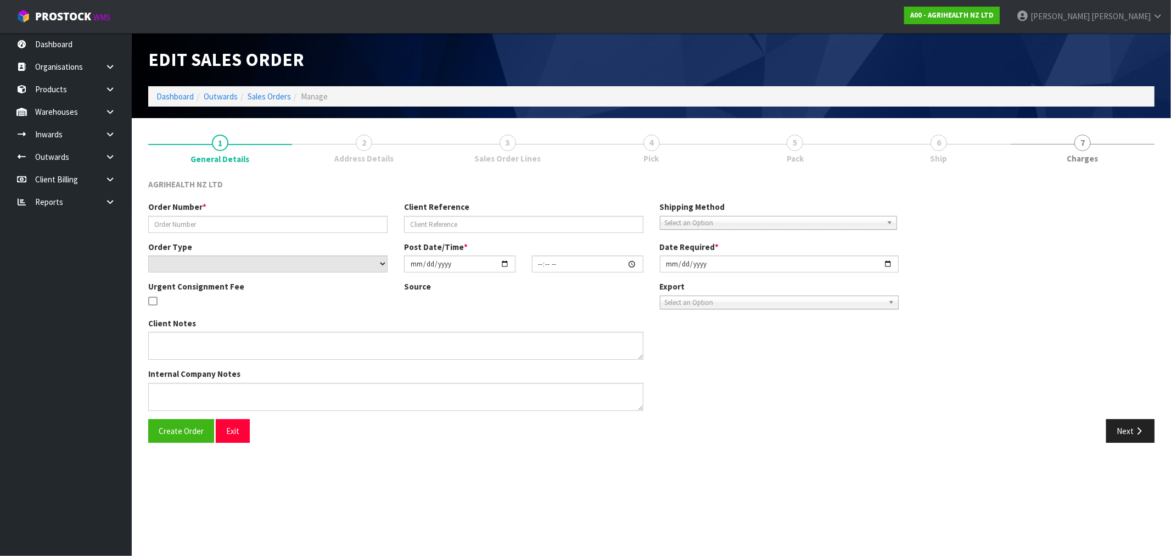
type input "SSO-24274"
type input "2474"
select select "number:0"
type input "2025-08-25"
type input "10:07:27.000"
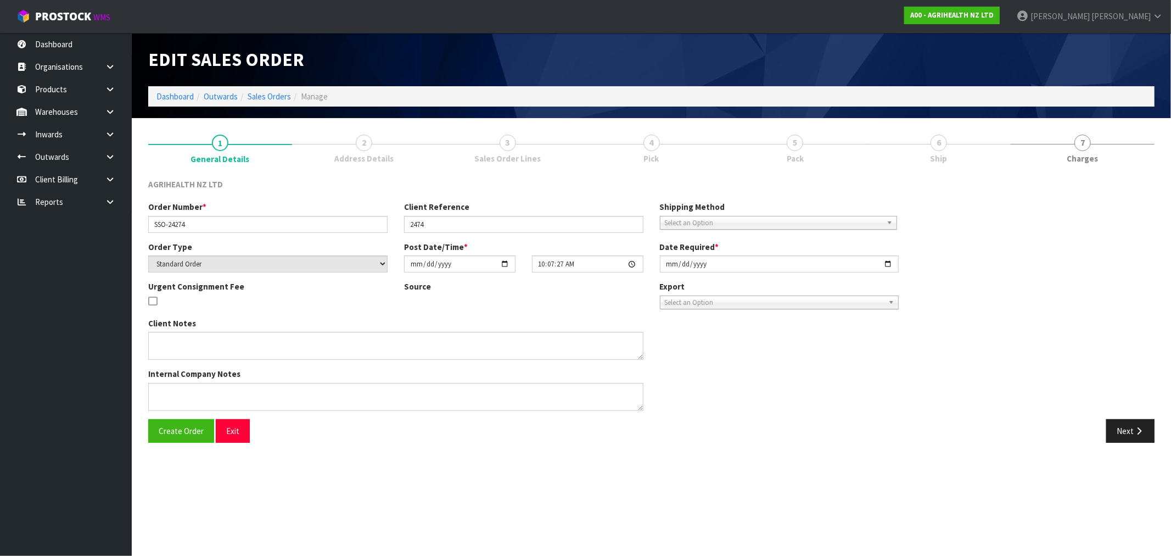
type input "2025-08-25"
type textarea "SHIP BY: Freight"
type textarea "FOR DISPATCH TODAY PLEASE, VIA FREIGHT"
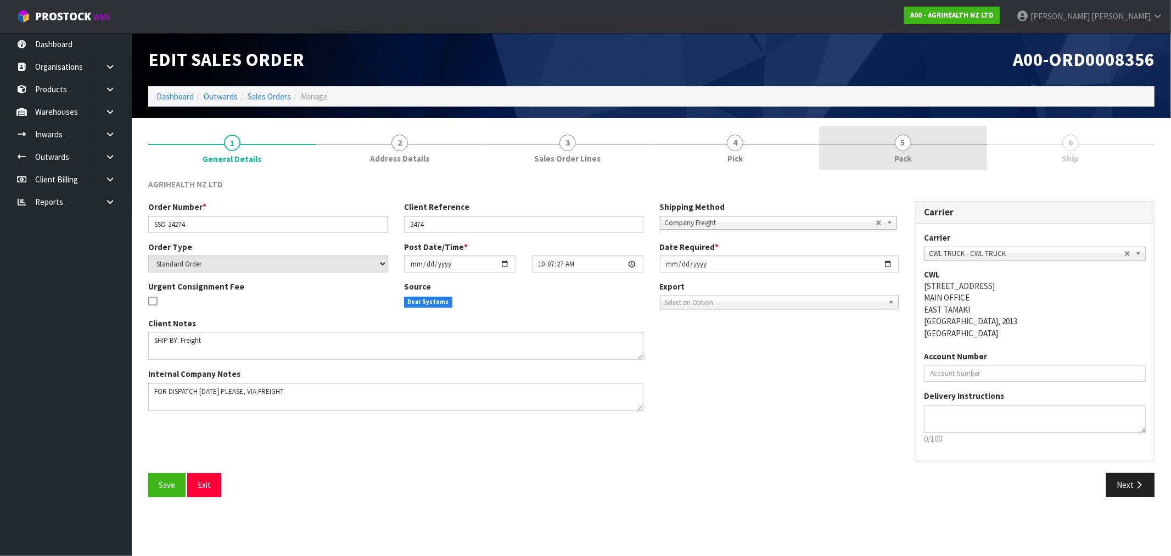
click at [940, 155] on link "5 Pack" at bounding box center [903, 147] width 168 height 43
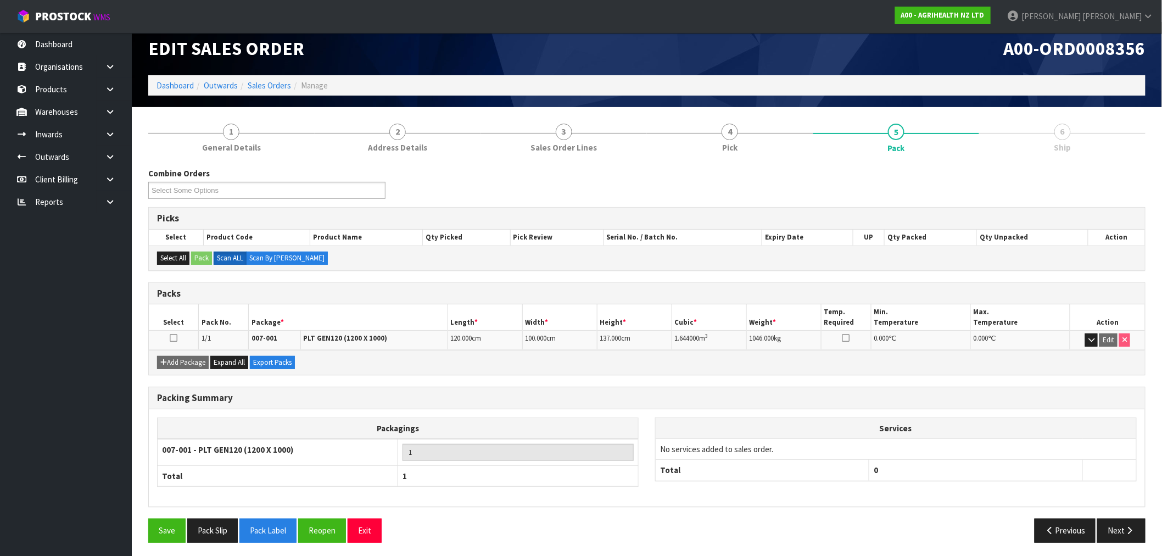
scroll to position [14, 0]
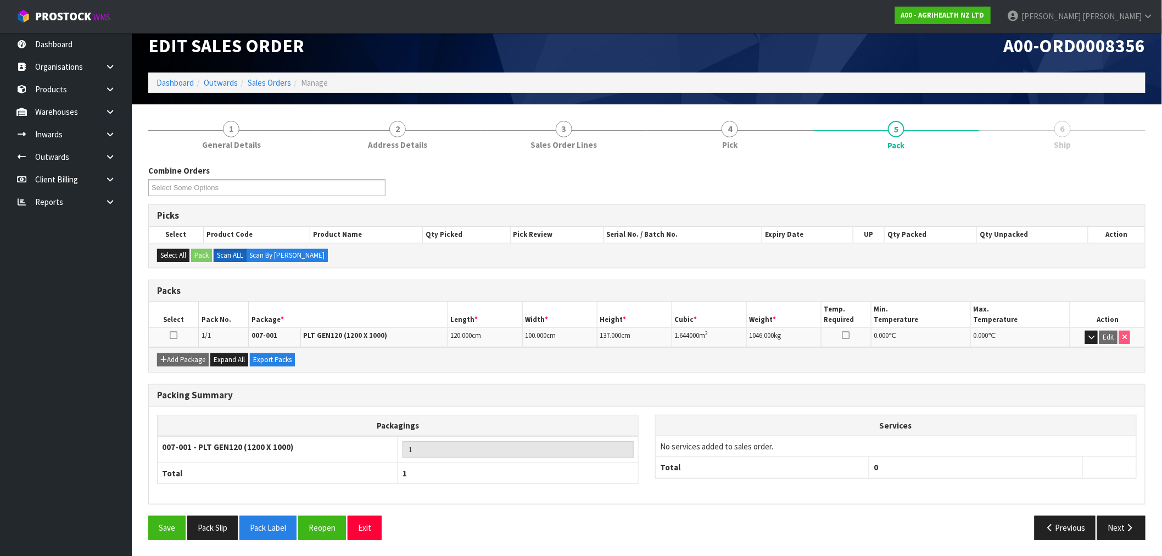
click at [1106, 511] on div "Packing Summary Packagings 007-001 - PLT GEN120 (1200 X 1000) 1 Total 1 Service…" at bounding box center [647, 450] width 1014 height 132
click at [1122, 522] on button "Next" at bounding box center [1121, 528] width 48 height 24
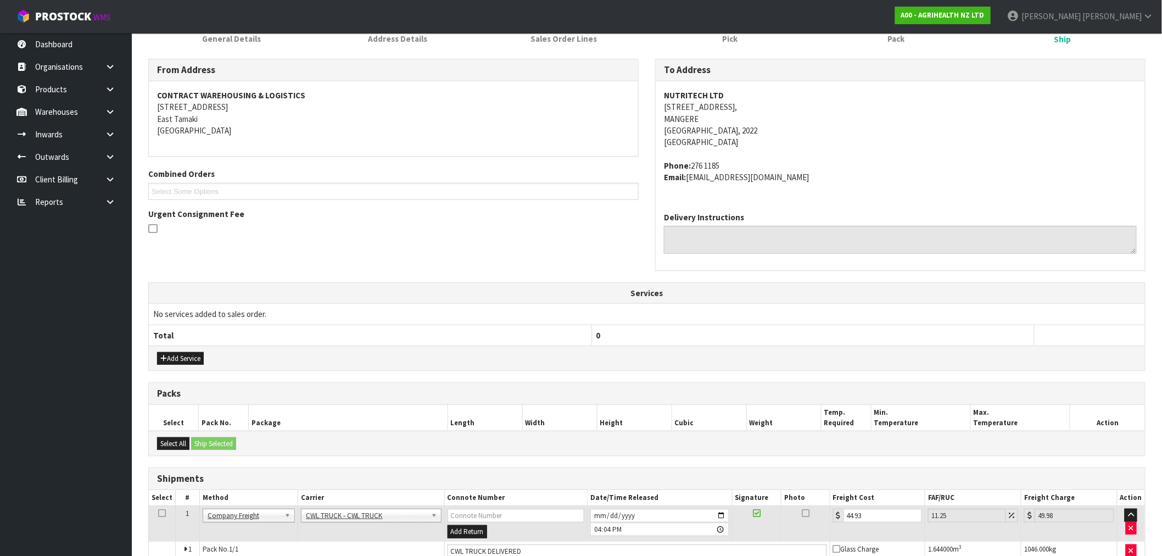
scroll to position [177, 0]
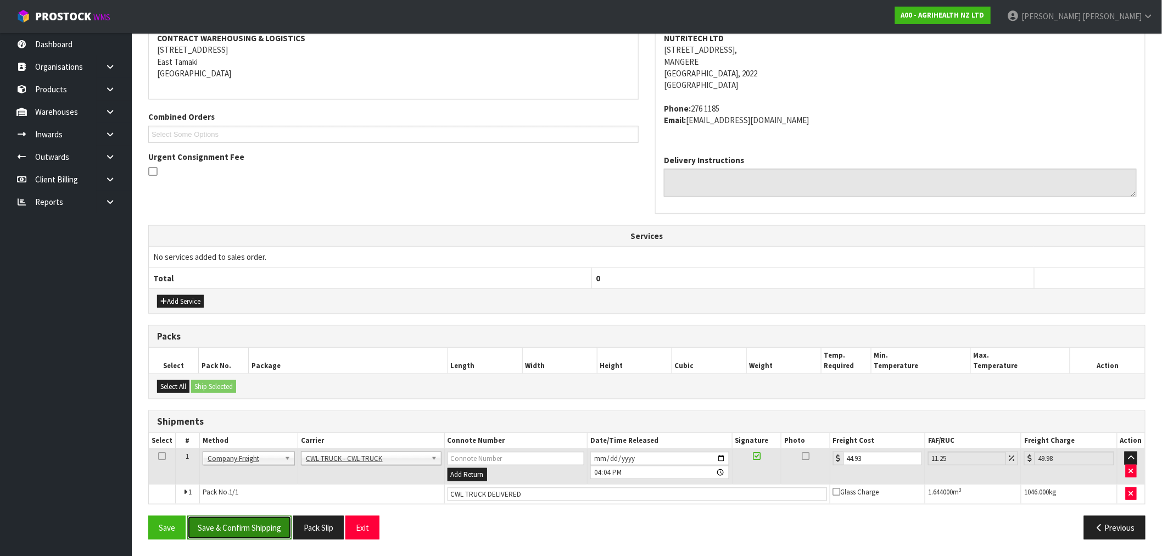
click at [262, 526] on button "Save & Confirm Shipping" at bounding box center [239, 528] width 104 height 24
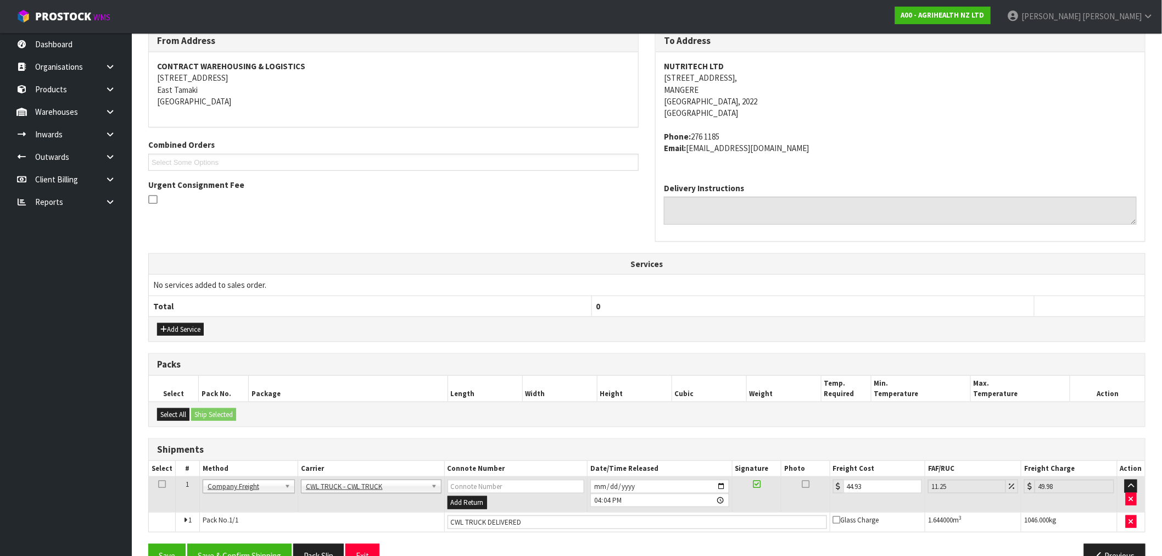
scroll to position [0, 0]
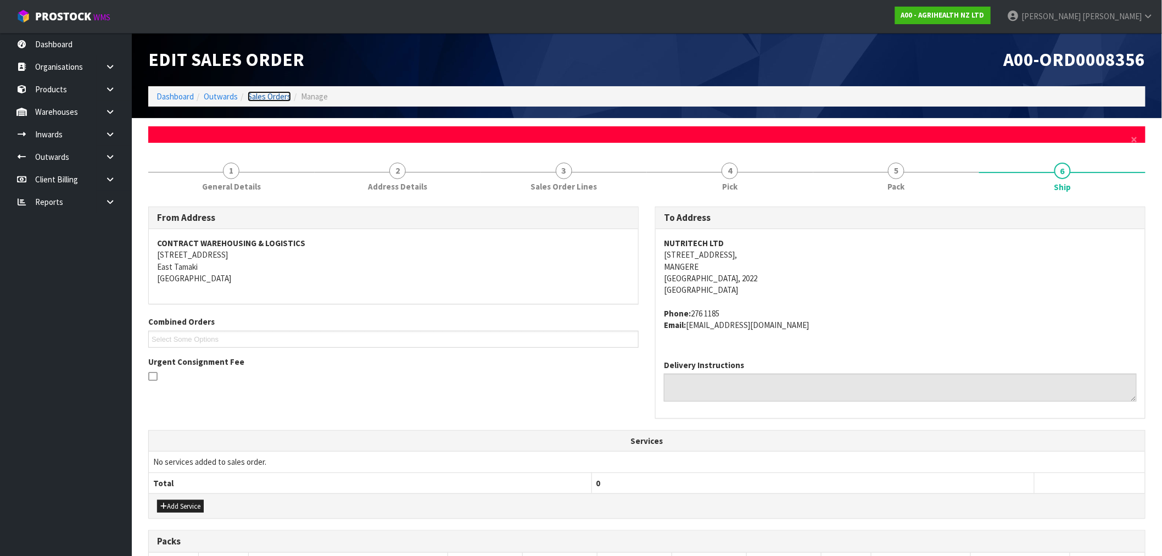
click at [280, 96] on link "Sales Orders" at bounding box center [269, 96] width 43 height 10
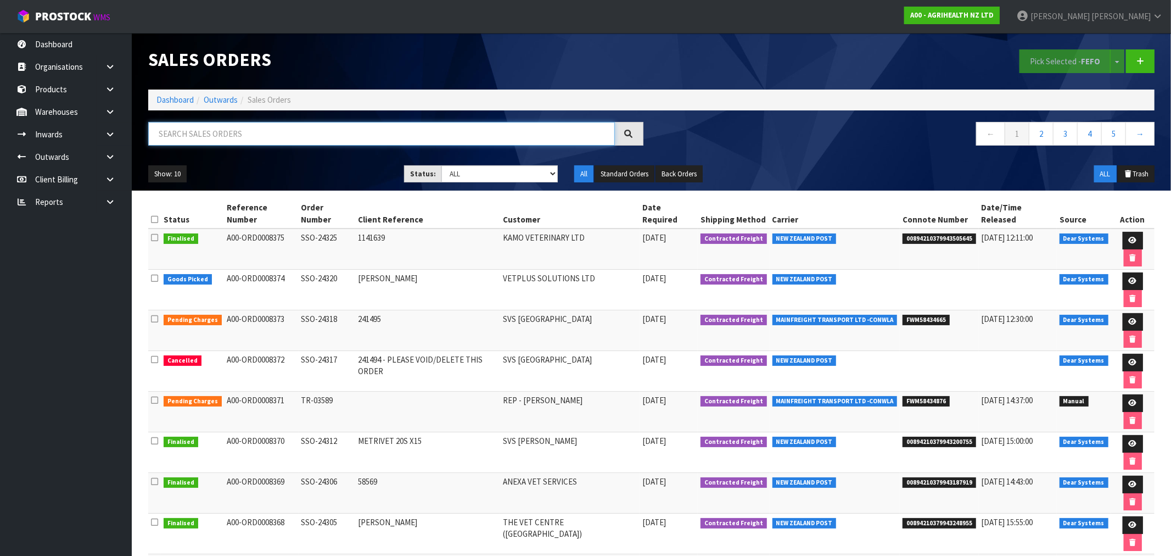
click at [327, 135] on input "text" at bounding box center [381, 134] width 467 height 24
type input "8356"
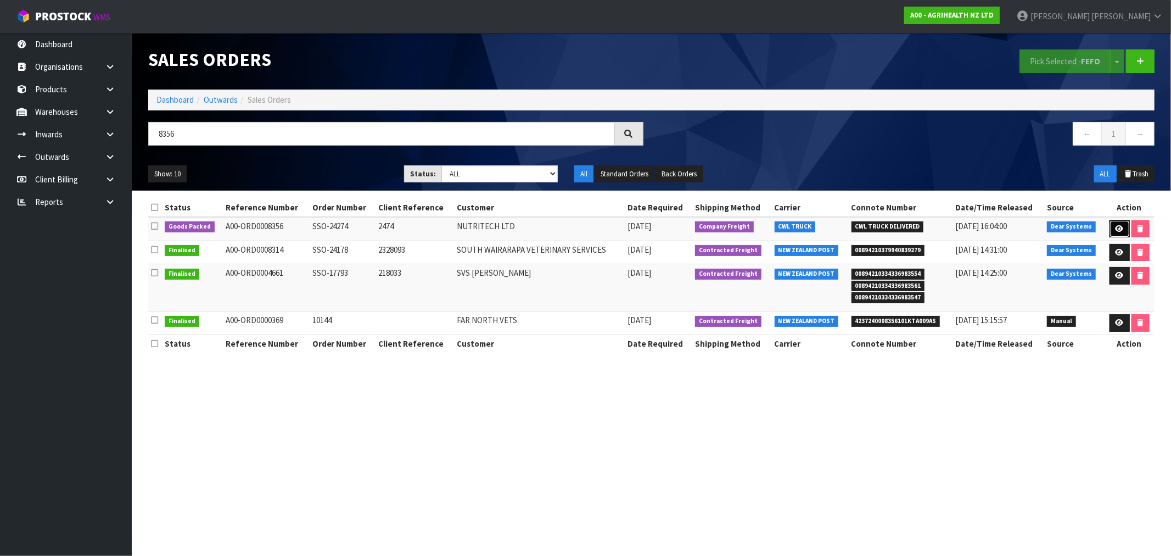
click at [1121, 229] on icon at bounding box center [1120, 228] width 8 height 7
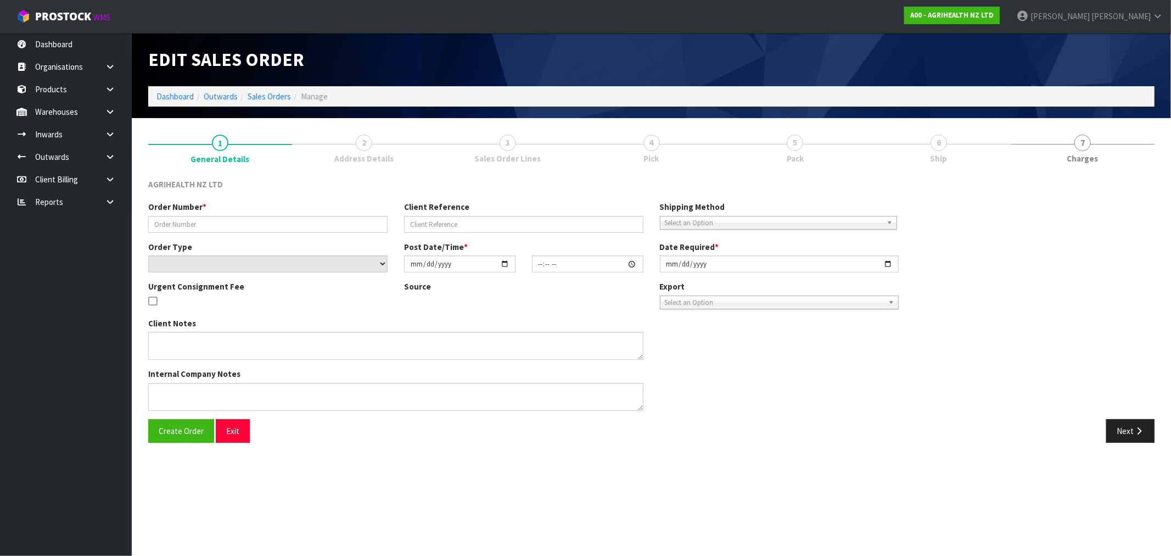
type input "SSO-24274"
type input "2474"
select select "number:0"
type input "2025-08-25"
type input "10:07:27.000"
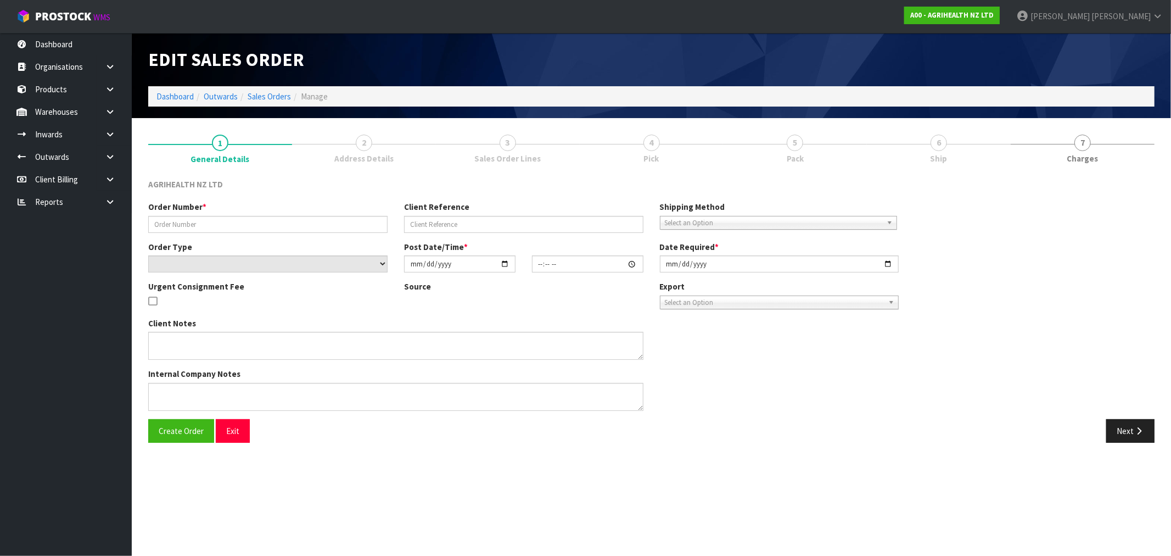
type input "2025-08-25"
type textarea "SHIP BY: Freight"
type textarea "FOR DISPATCH TODAY PLEASE, VIA FREIGHT"
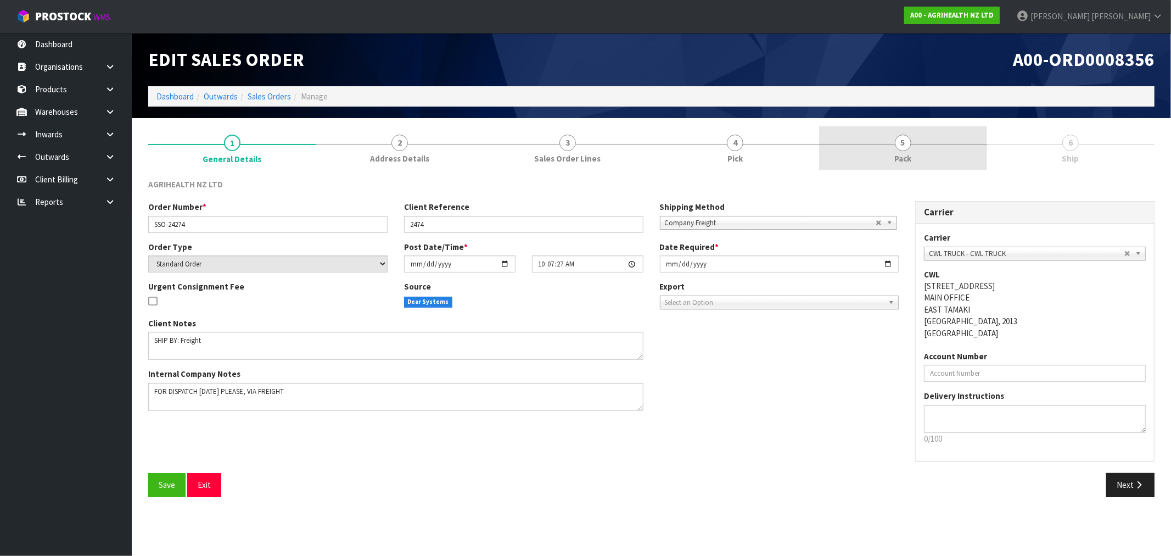
click at [909, 137] on span "5" at bounding box center [903, 143] width 16 height 16
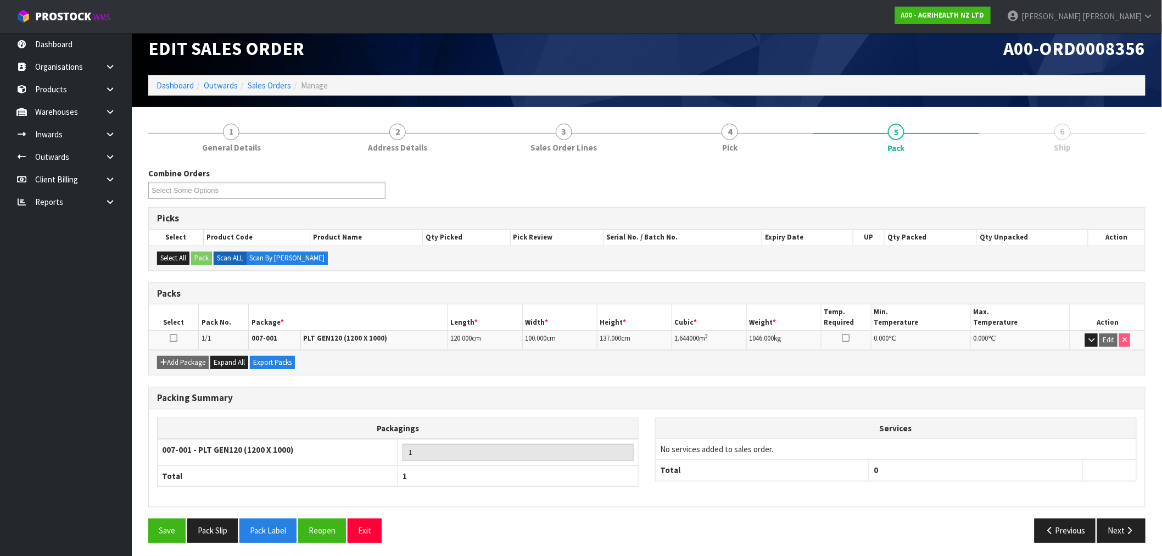
scroll to position [14, 0]
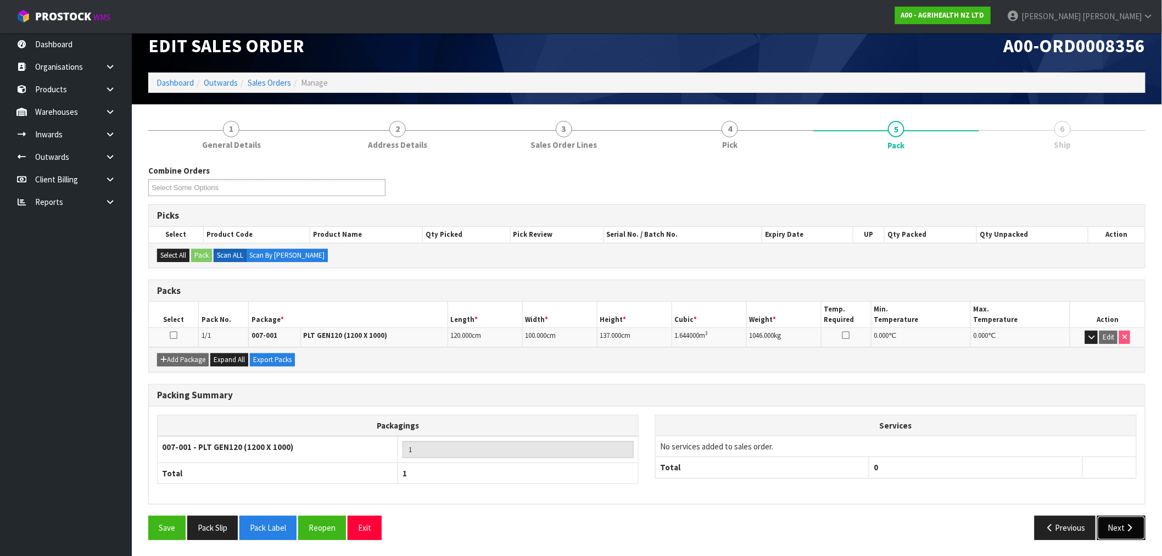
click at [1113, 517] on button "Next" at bounding box center [1121, 528] width 48 height 24
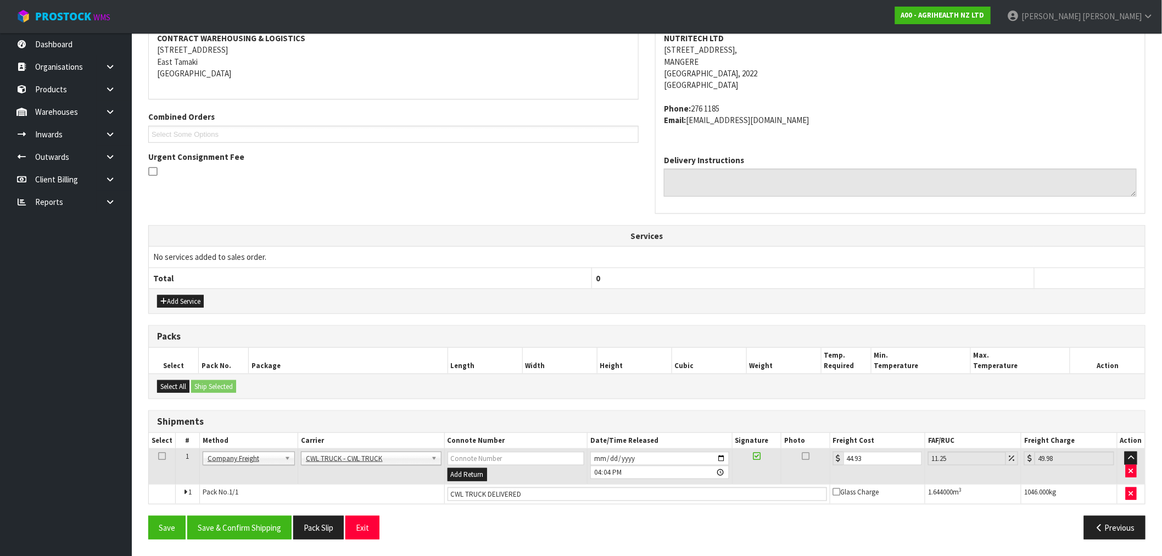
scroll to position [0, 0]
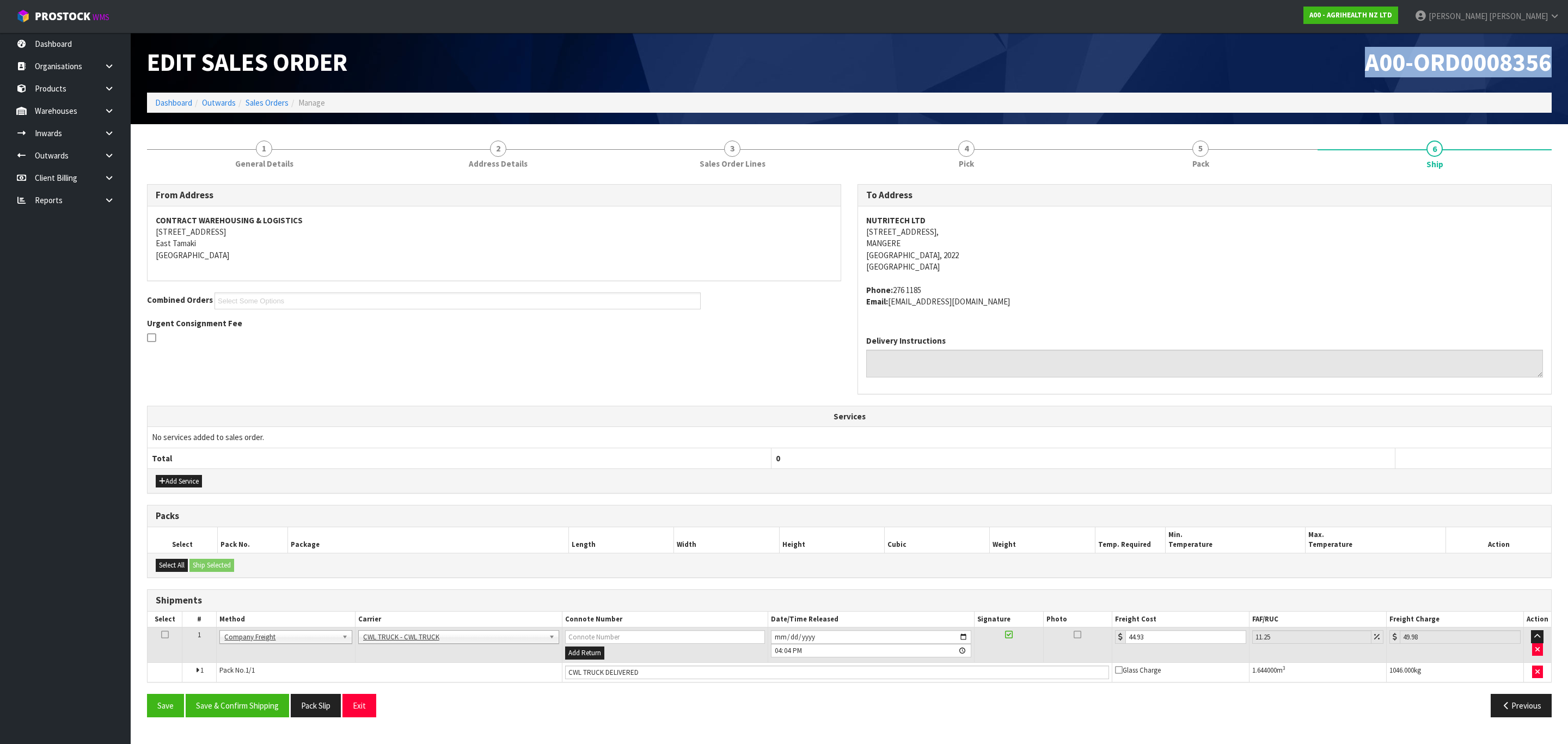
drag, startPoint x: 1555, startPoint y: 65, endPoint x: 1355, endPoint y: 60, distance: 200.1
click at [1161, 60] on div "A00-ORD0008356" at bounding box center [1205, 62] width 711 height 60
copy span "A00-ORD0008356"
click at [247, 551] on button "Save & Confirm Shipping" at bounding box center [237, 706] width 103 height 24
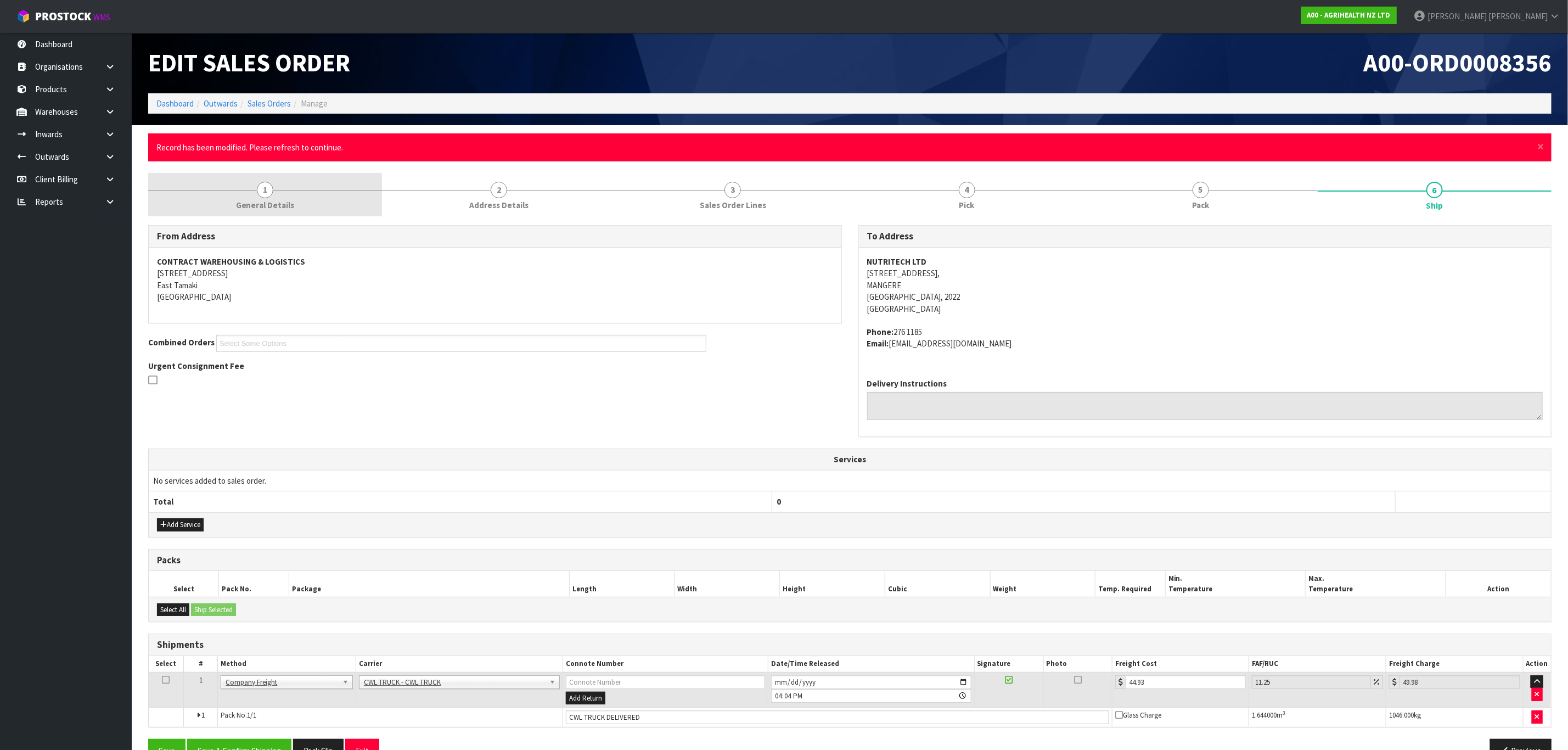
click at [290, 193] on link "1 General Details" at bounding box center [265, 194] width 234 height 43
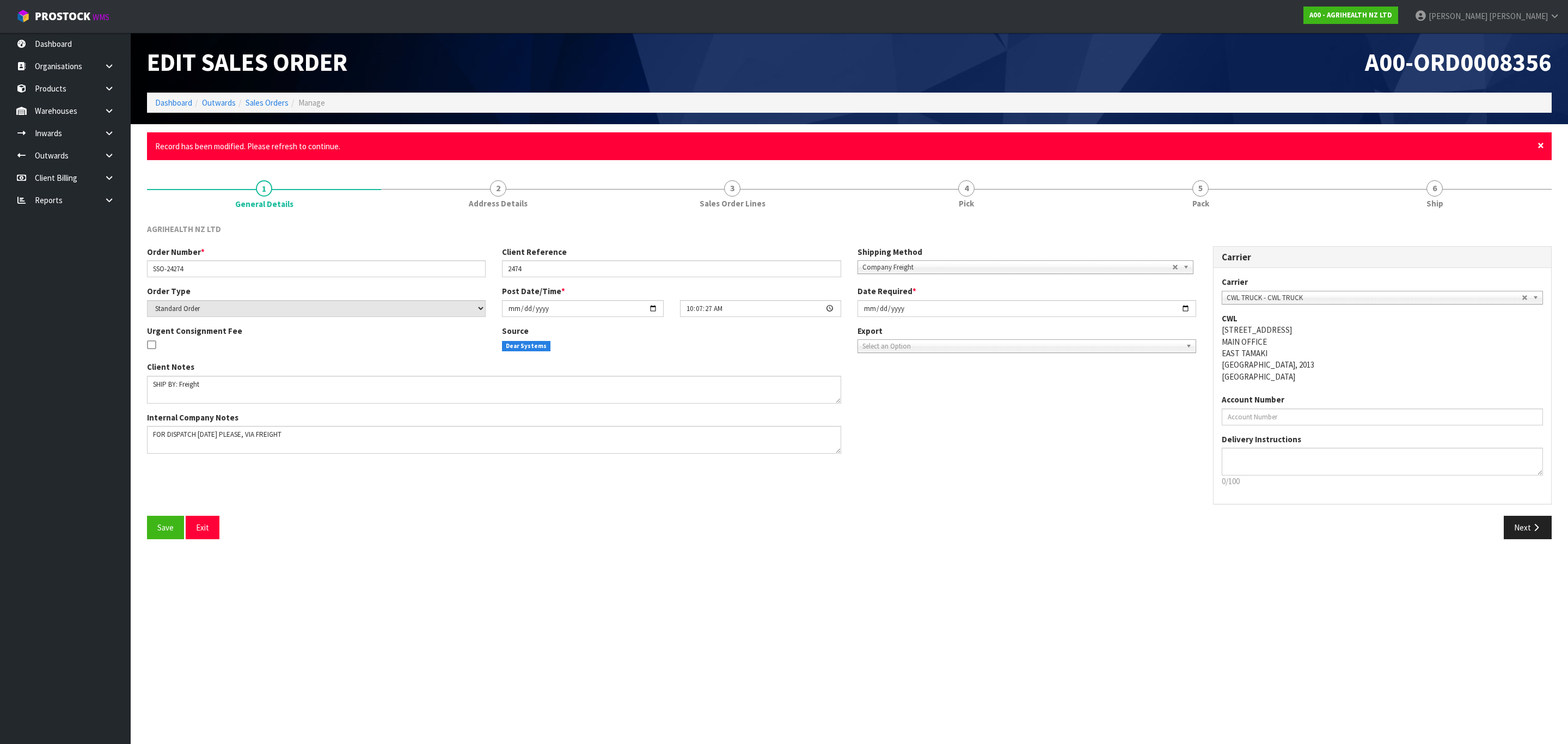
click at [1161, 146] on span "×" at bounding box center [1541, 145] width 7 height 15
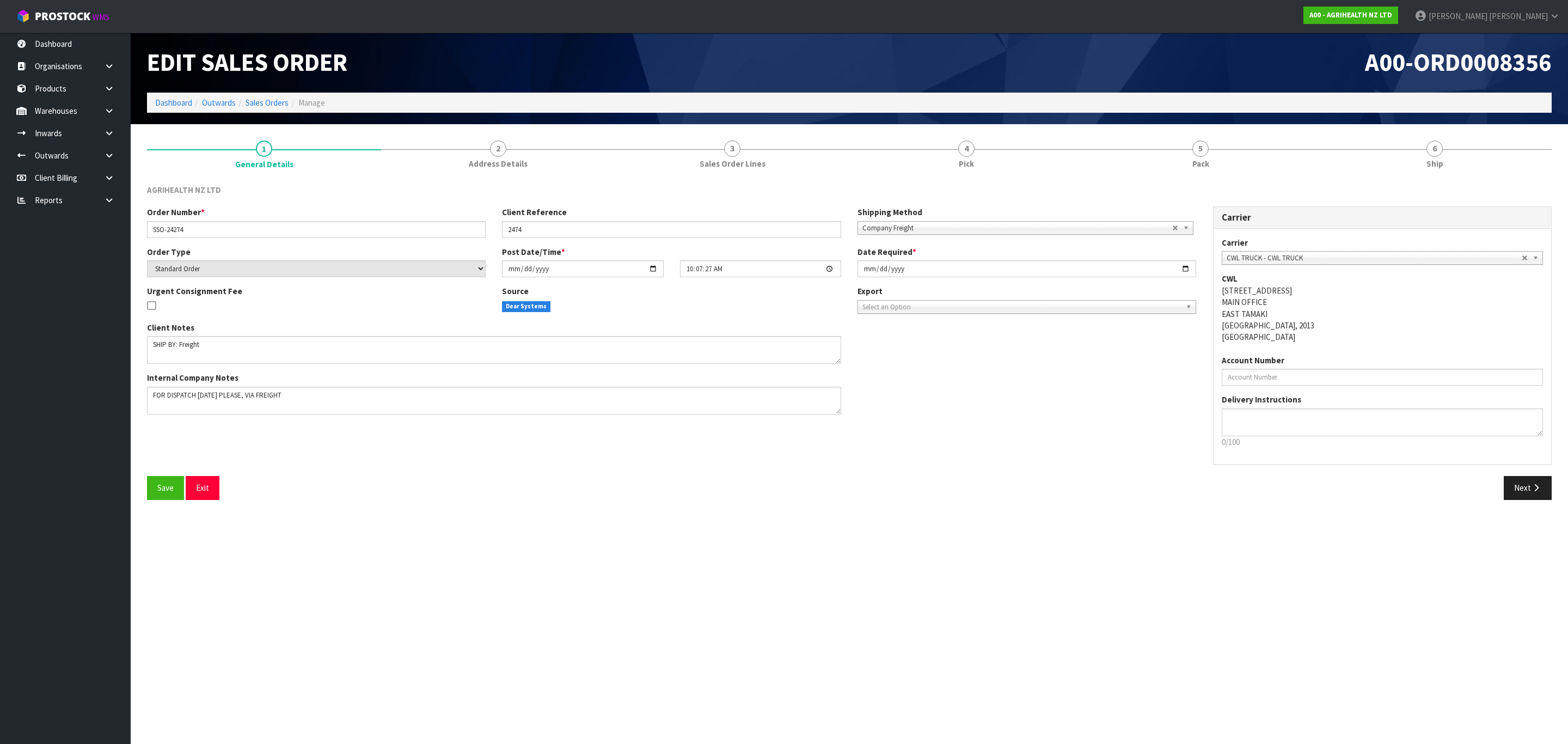
click at [577, 551] on section "Edit Sales Order A00-ORD0008356 Dashboard Outwards Sales Orders Manage 1 Genera…" at bounding box center [784, 372] width 1568 height 744
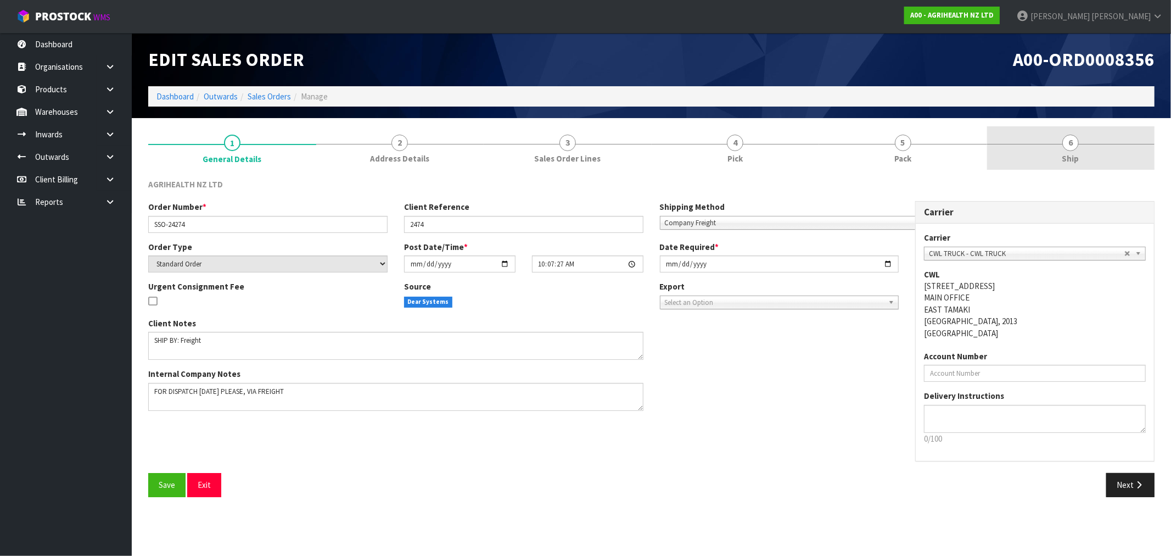
click at [1075, 162] on span "Ship" at bounding box center [1071, 159] width 17 height 12
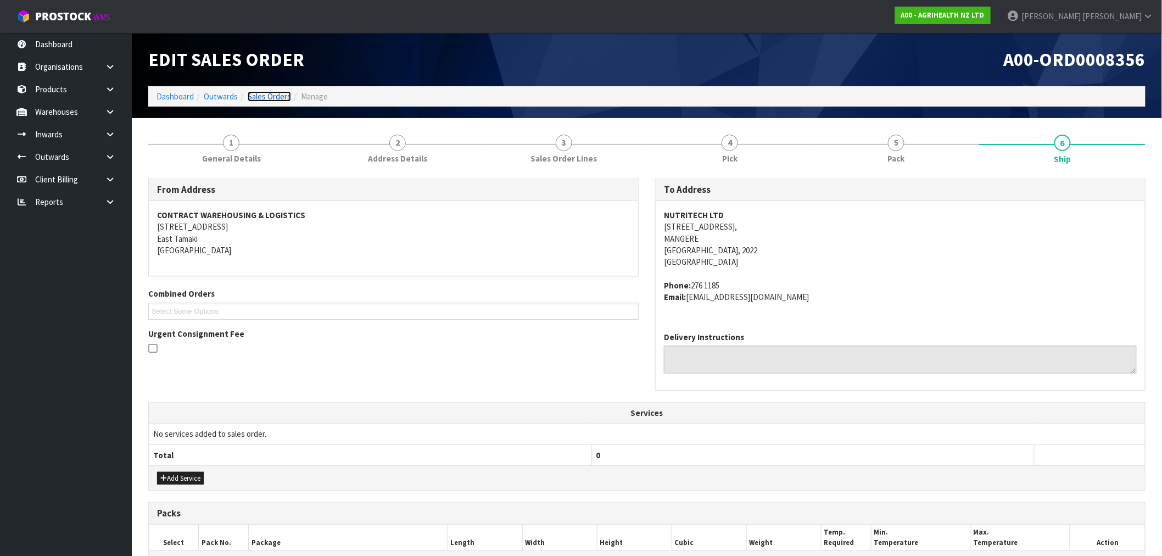
click at [264, 95] on link "Sales Orders" at bounding box center [269, 96] width 43 height 10
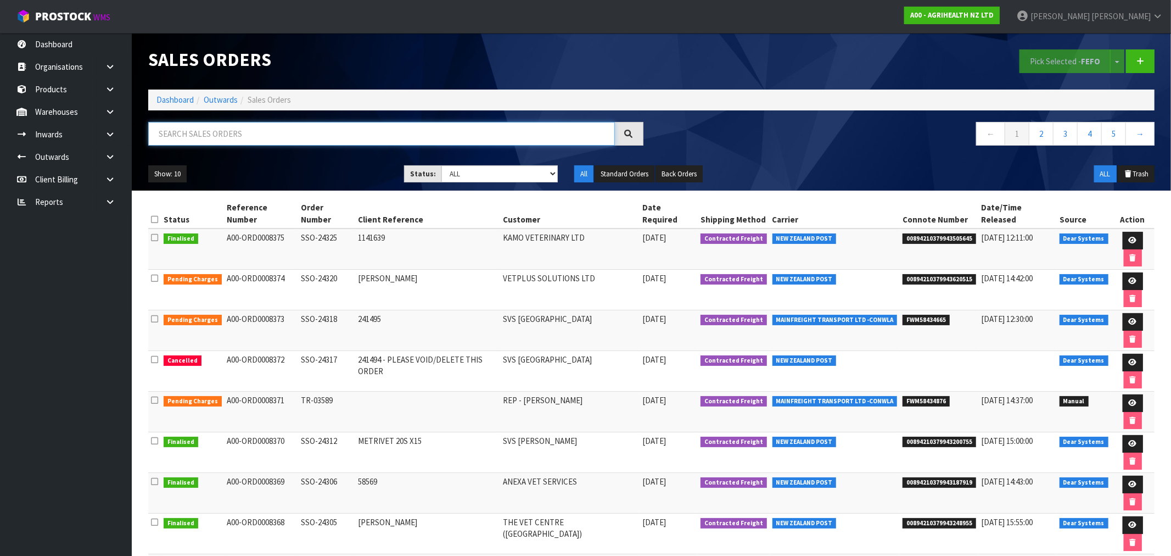
click at [303, 136] on input "text" at bounding box center [381, 134] width 467 height 24
click at [303, 137] on input "text" at bounding box center [381, 134] width 467 height 24
click at [160, 94] on link "Dashboard" at bounding box center [175, 99] width 37 height 10
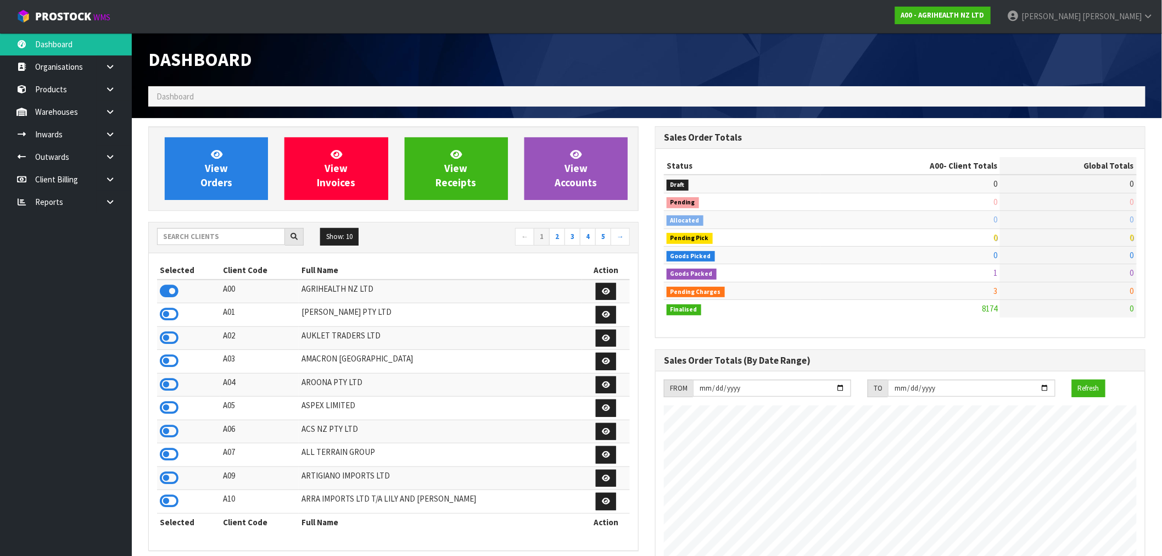
scroll to position [832, 507]
click at [210, 231] on input "text" at bounding box center [221, 236] width 128 height 17
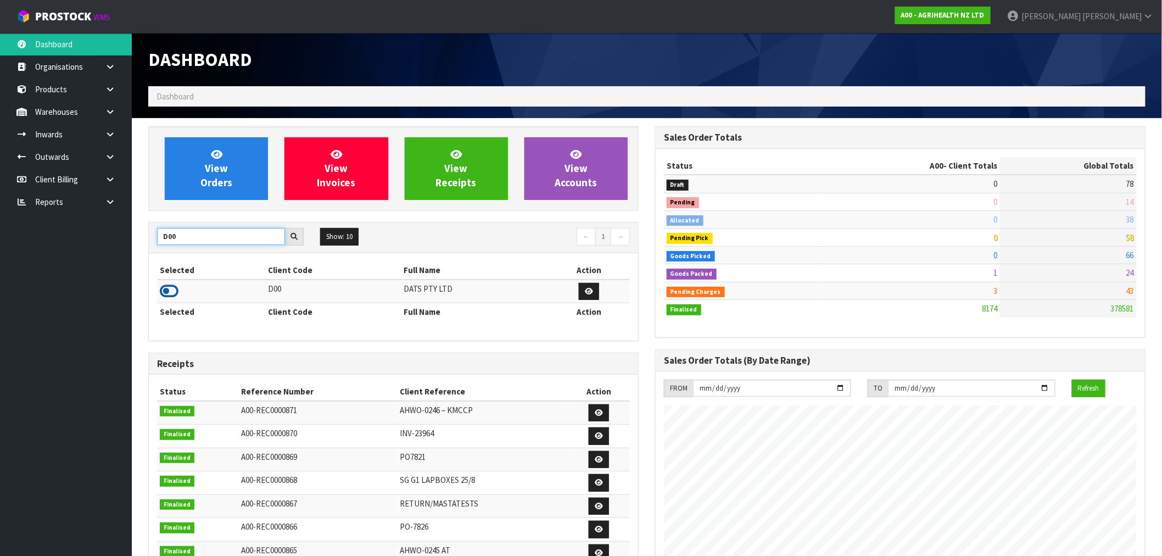
type input "D00"
click at [178, 289] on icon at bounding box center [169, 291] width 19 height 16
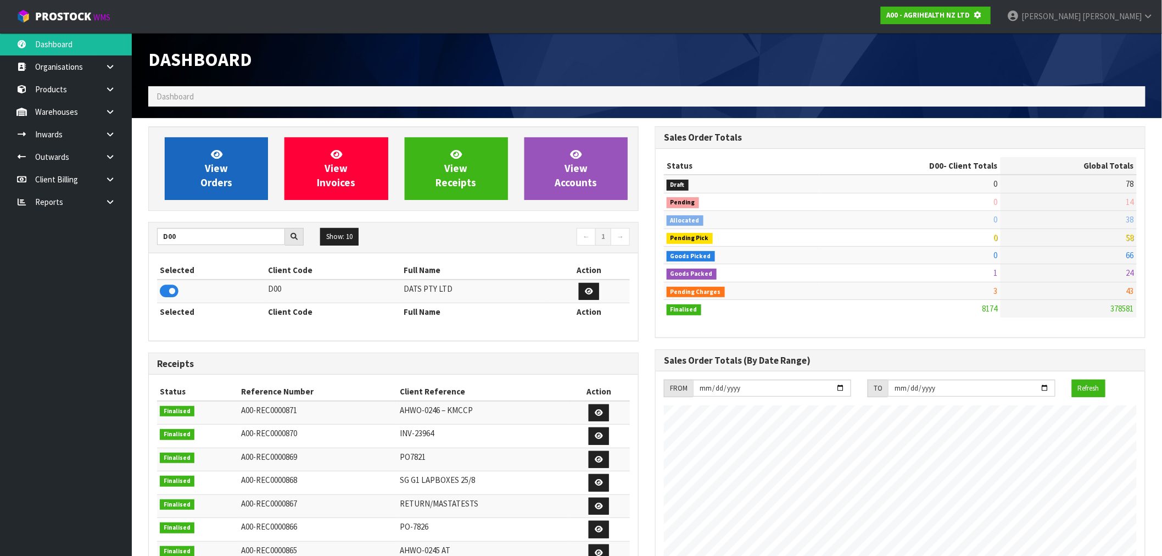
scroll to position [548445, 548623]
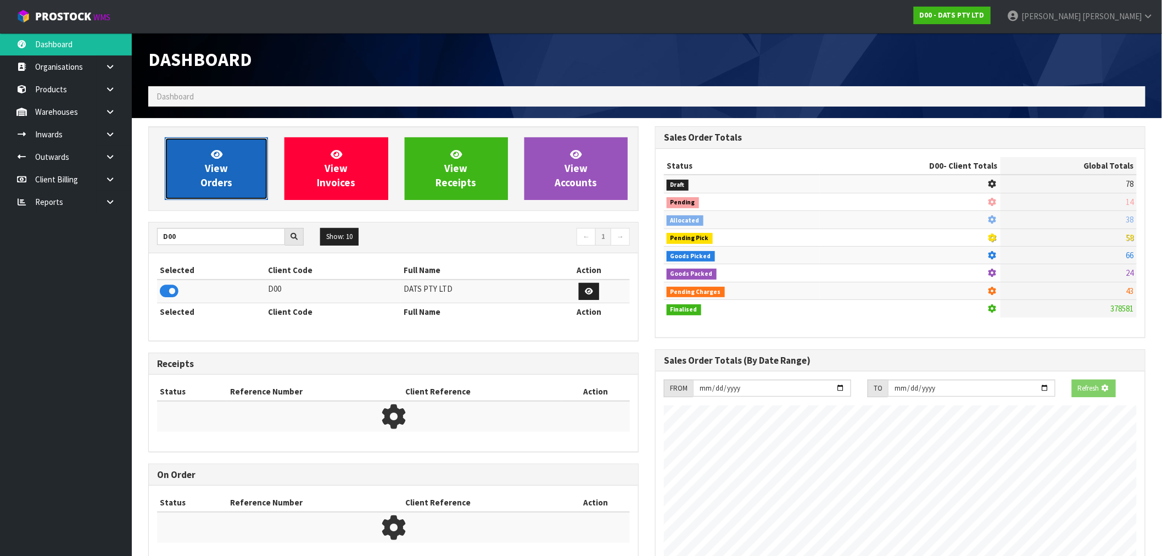
click at [211, 189] on link "View Orders" at bounding box center [216, 168] width 103 height 63
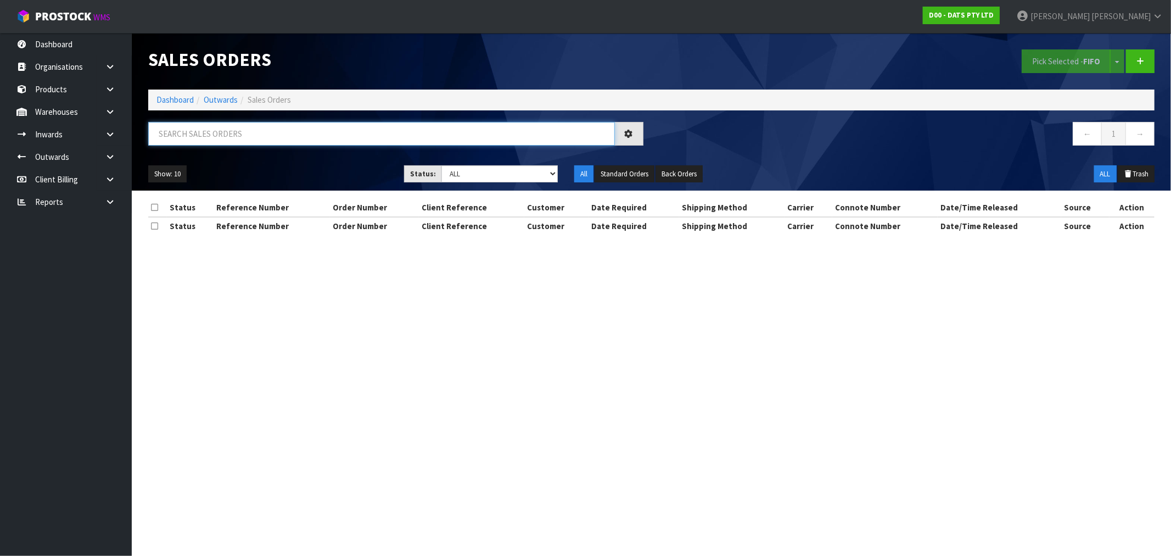
click at [250, 140] on input "text" at bounding box center [381, 134] width 467 height 24
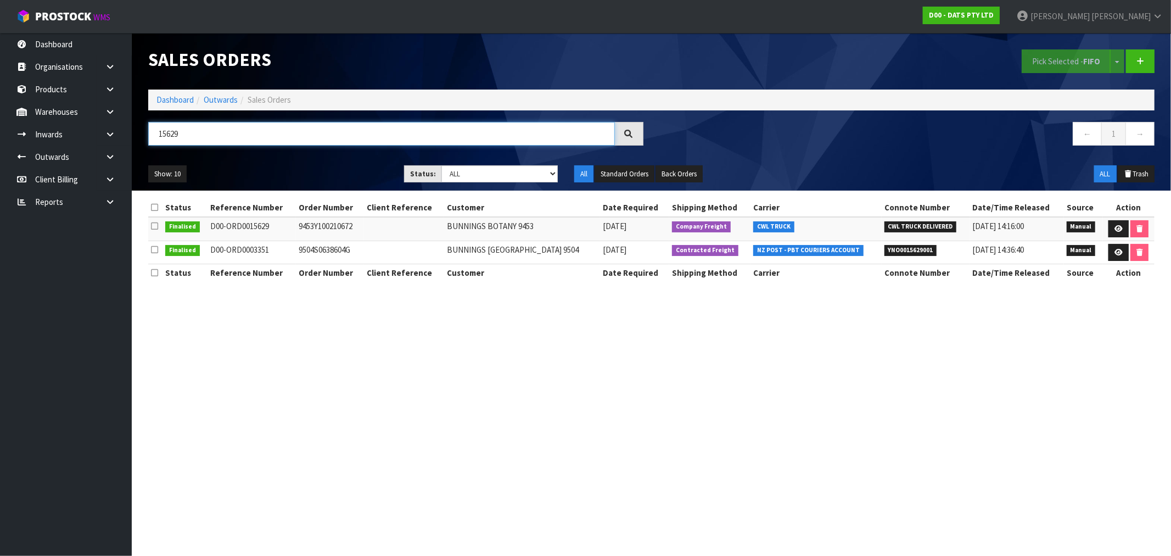
click at [262, 137] on input "15629" at bounding box center [381, 134] width 467 height 24
type input "15630"
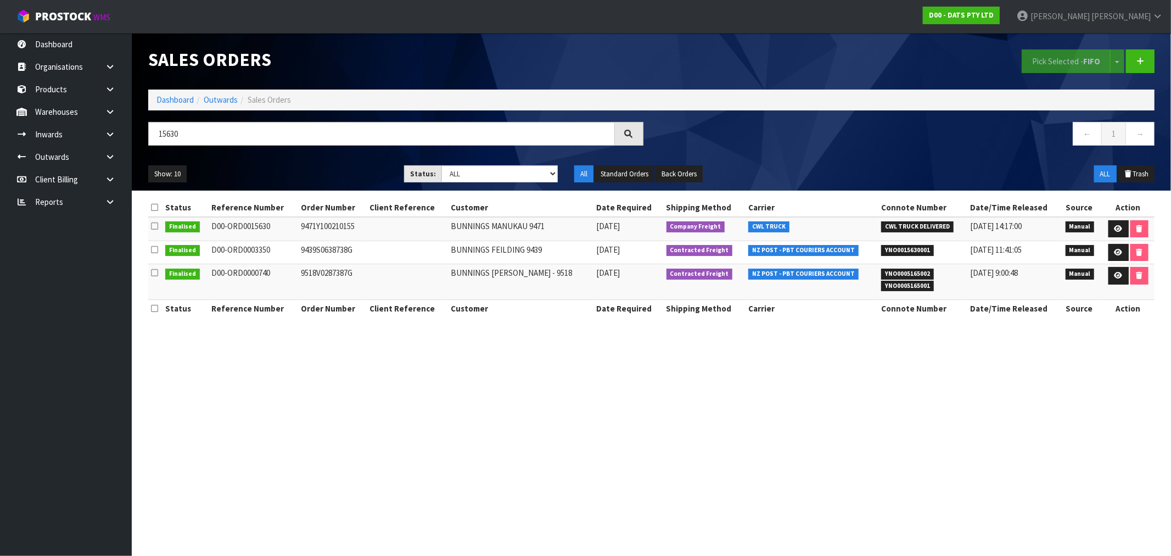
click at [153, 100] on ol "Dashboard Outwards Sales Orders" at bounding box center [651, 100] width 1007 height 20
click at [174, 103] on link "Dashboard" at bounding box center [175, 99] width 37 height 10
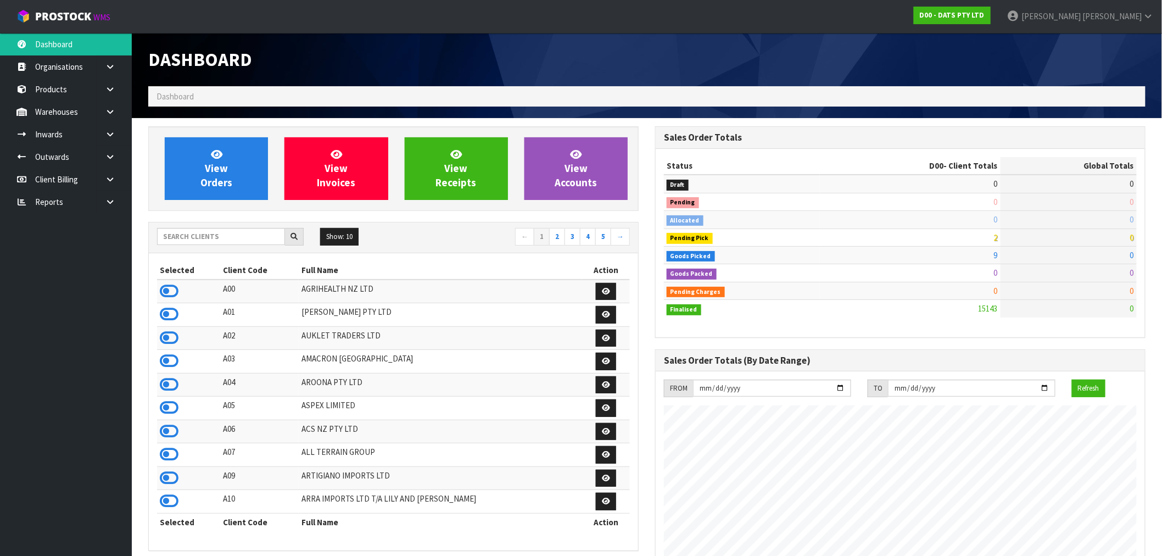
scroll to position [832, 507]
click at [179, 232] on input "text" at bounding box center [221, 236] width 128 height 17
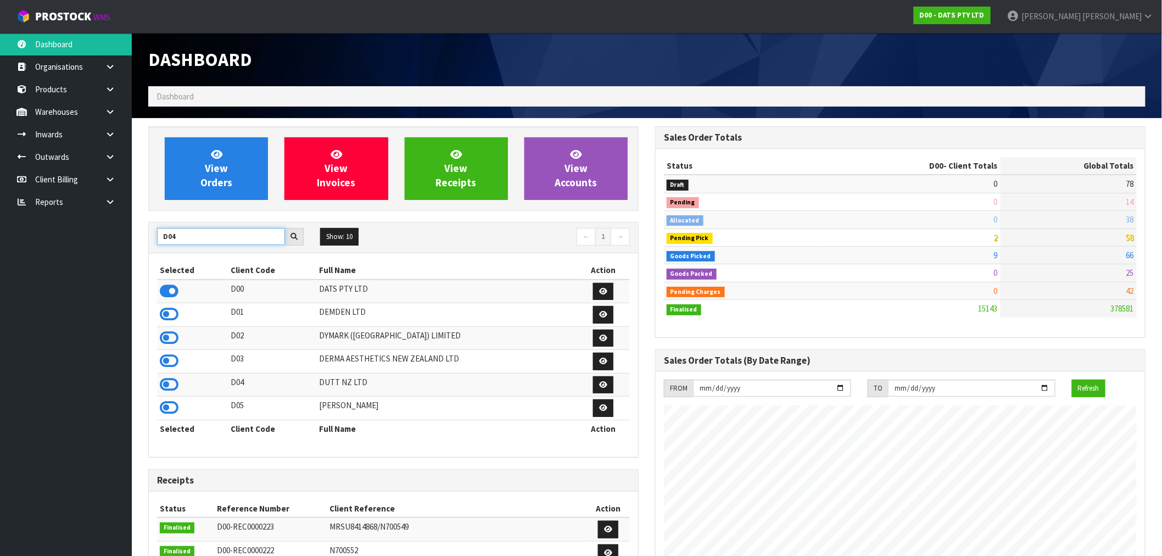
type input "D04"
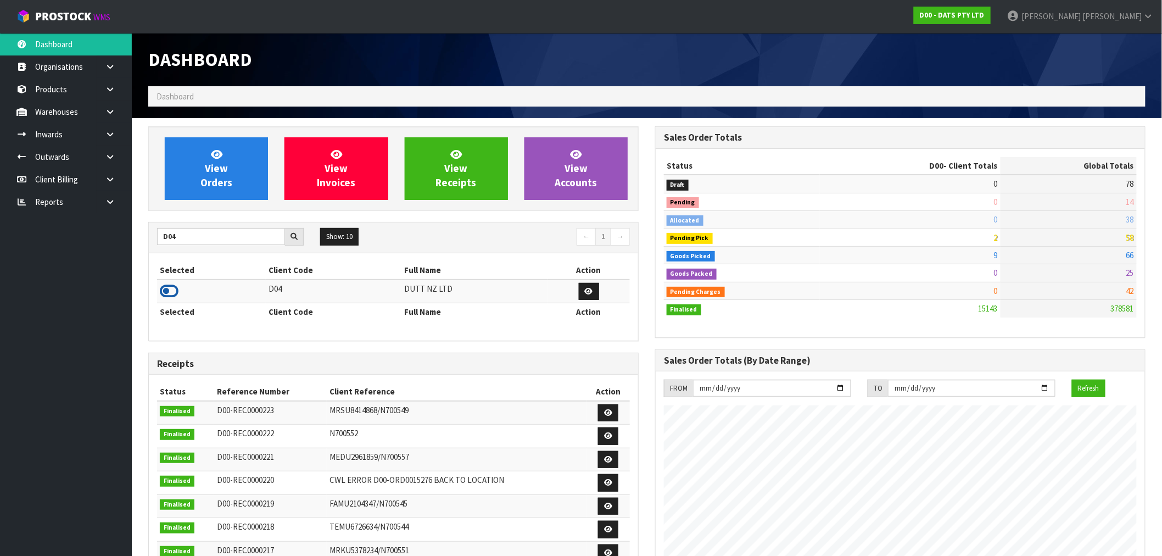
click at [170, 287] on icon at bounding box center [169, 291] width 19 height 16
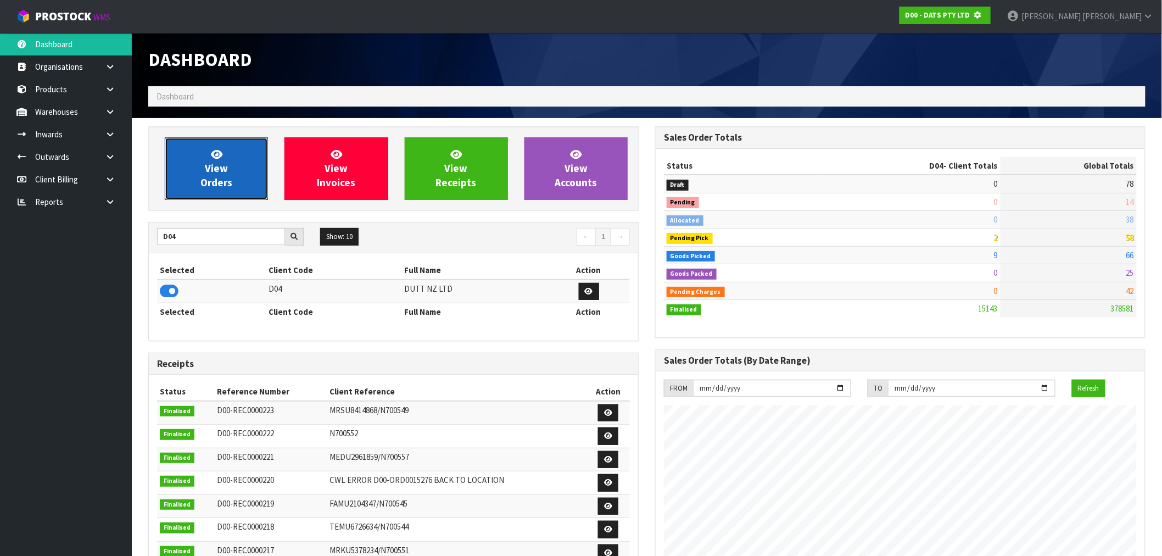
scroll to position [548445, 548623]
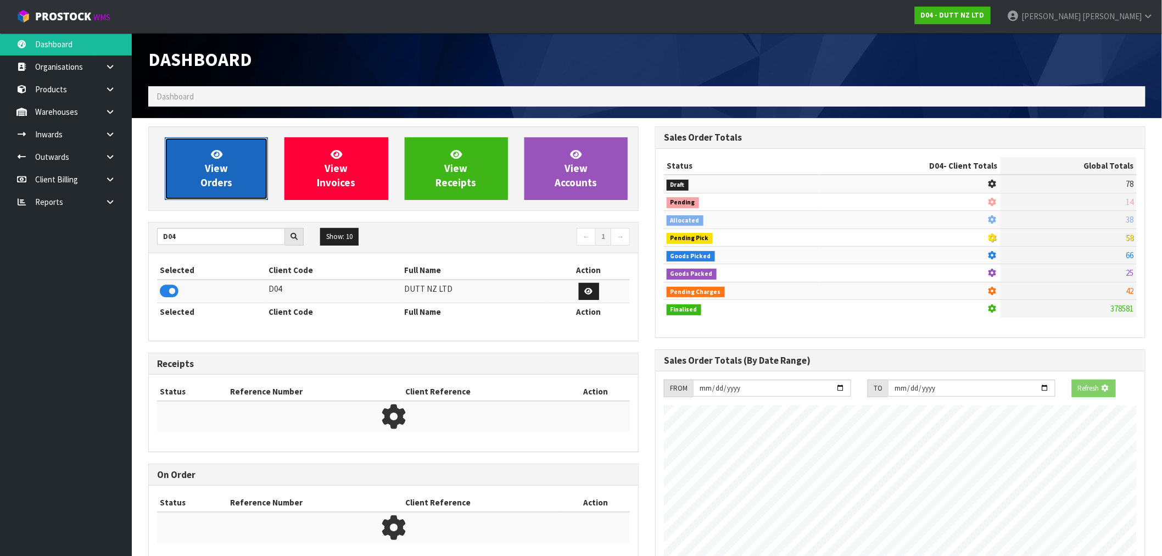
click at [211, 194] on link "View Orders" at bounding box center [216, 168] width 103 height 63
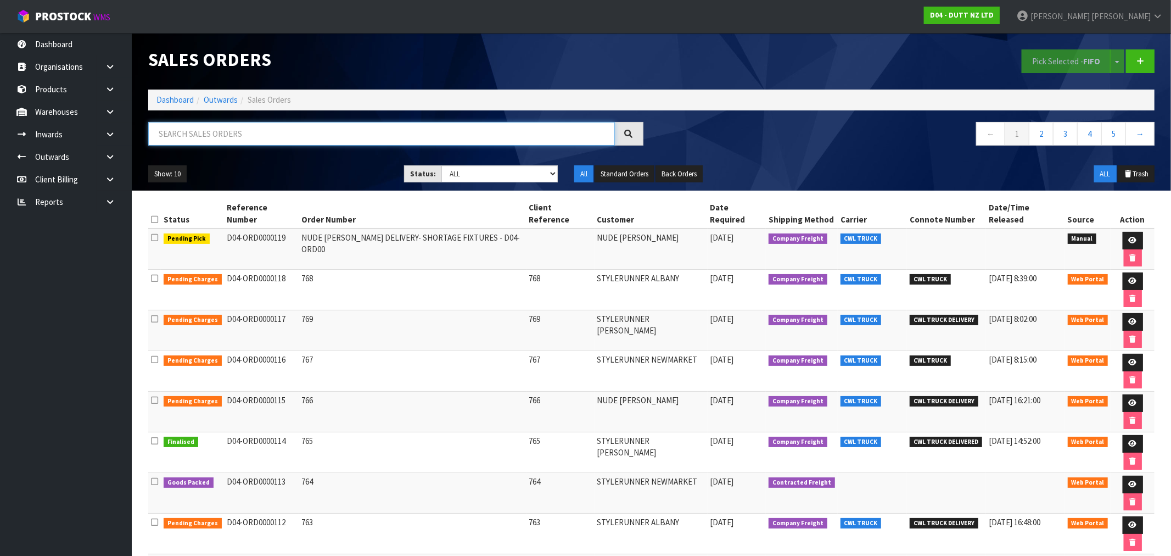
click at [310, 125] on input "text" at bounding box center [381, 134] width 467 height 24
type input "114"
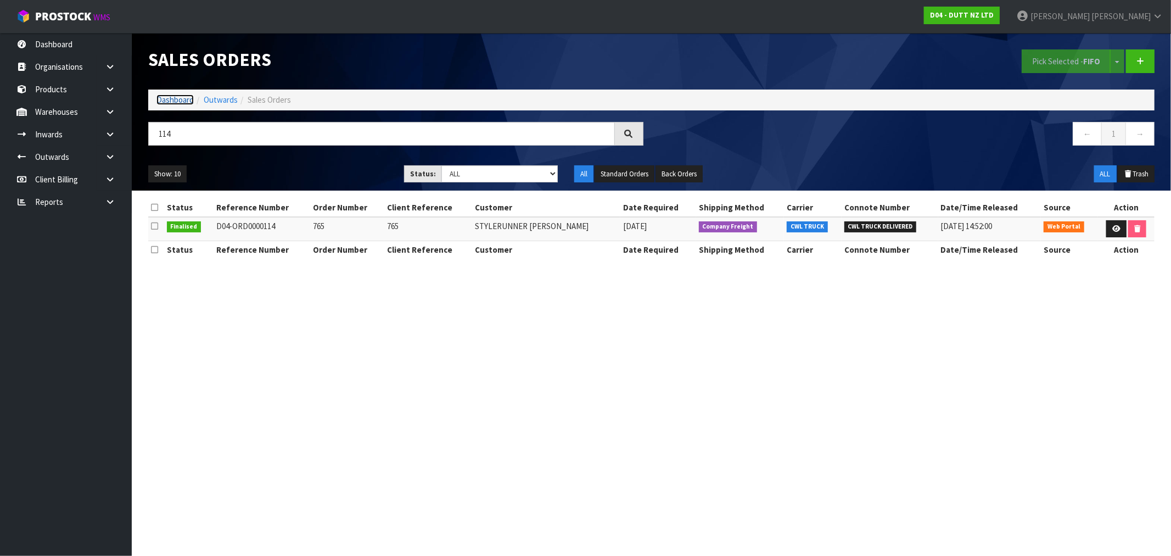
click at [165, 100] on link "Dashboard" at bounding box center [175, 99] width 37 height 10
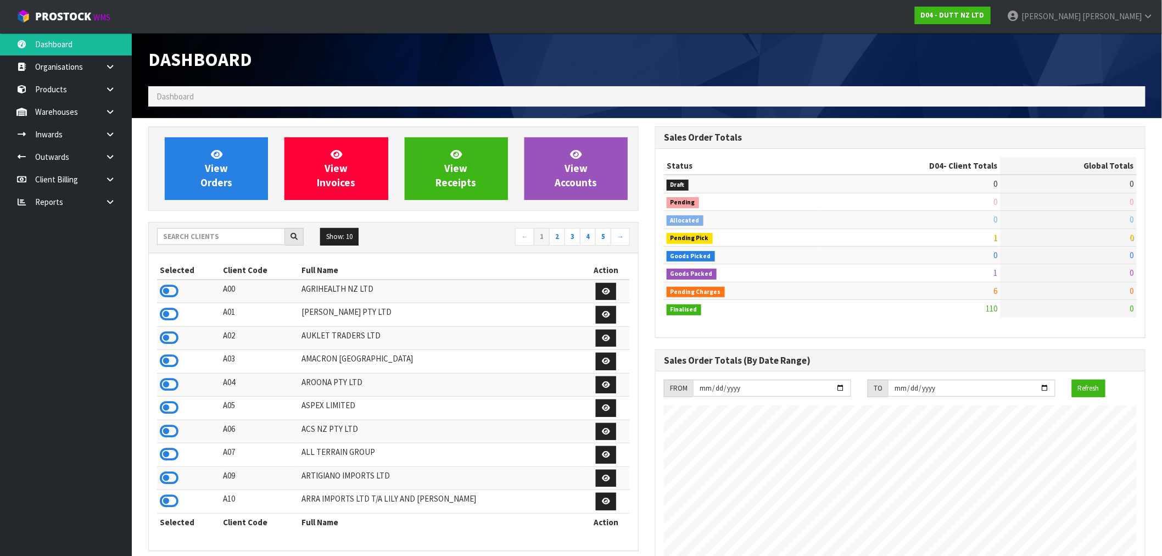
scroll to position [832, 507]
click at [244, 239] on input "text" at bounding box center [221, 236] width 128 height 17
type input "F01"
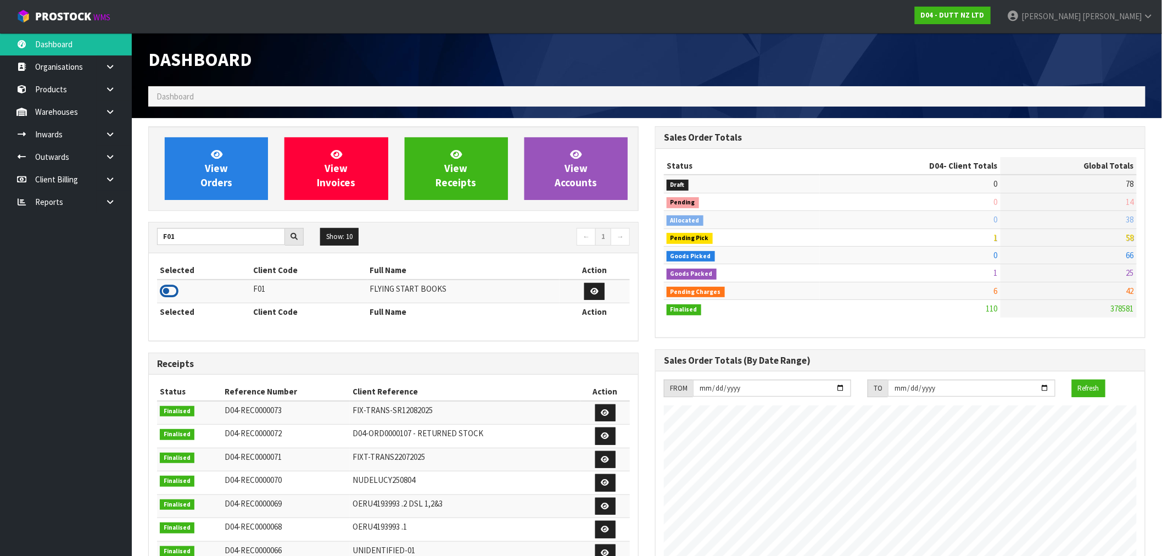
click at [165, 295] on icon at bounding box center [169, 291] width 19 height 16
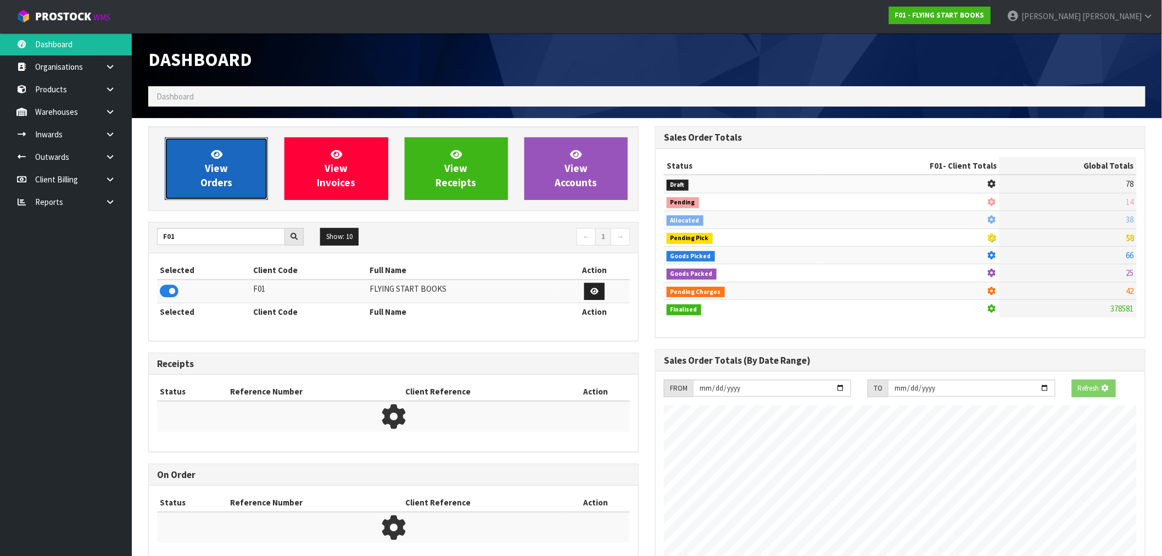
click at [215, 191] on link "View Orders" at bounding box center [216, 168] width 103 height 63
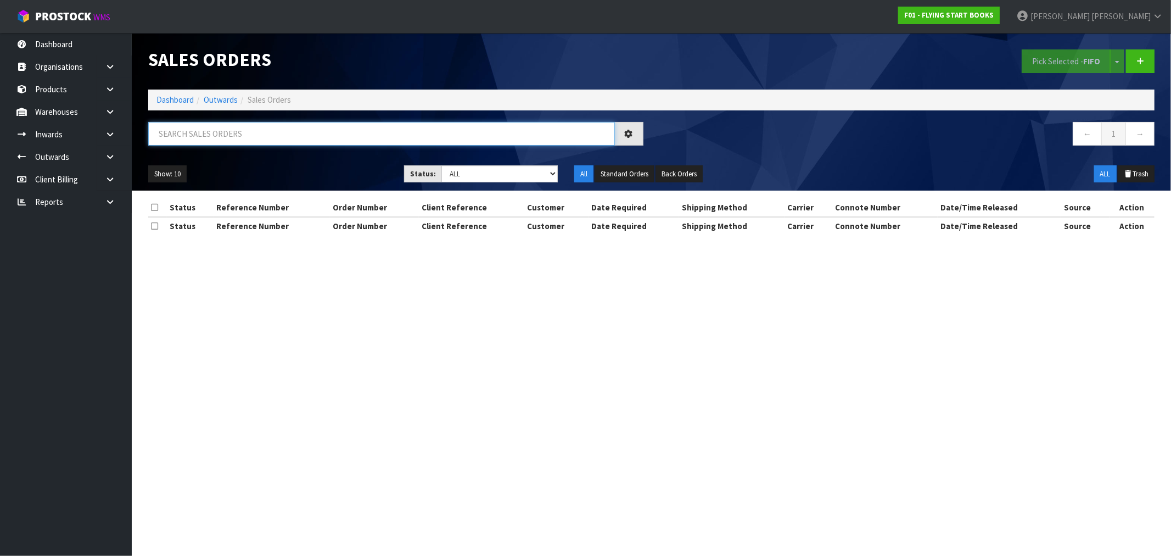
click at [245, 139] on input "text" at bounding box center [381, 134] width 467 height 24
type input "4594"
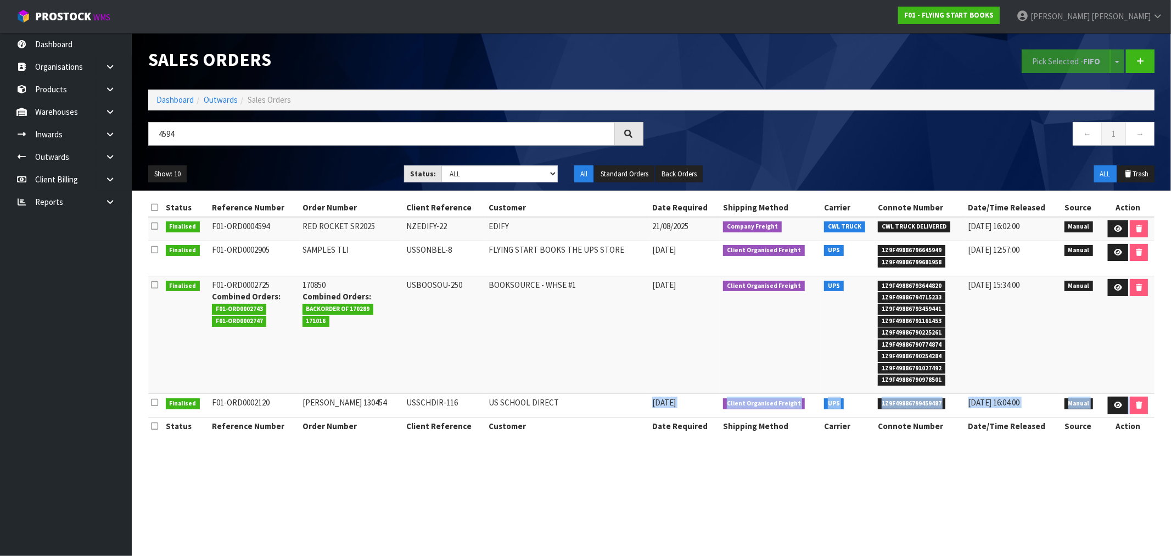
drag, startPoint x: 234, startPoint y: 394, endPoint x: 592, endPoint y: 401, distance: 357.6
click at [225, 135] on input "4594" at bounding box center [381, 134] width 467 height 24
click at [189, 103] on link "Dashboard" at bounding box center [175, 99] width 37 height 10
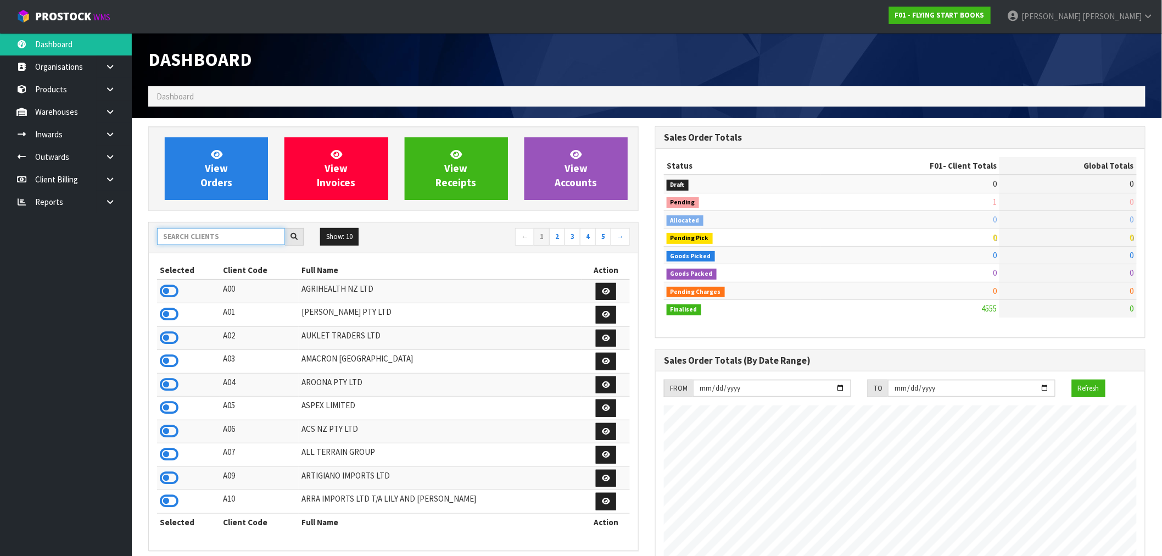
click at [204, 234] on input "text" at bounding box center [221, 236] width 128 height 17
type input "S08"
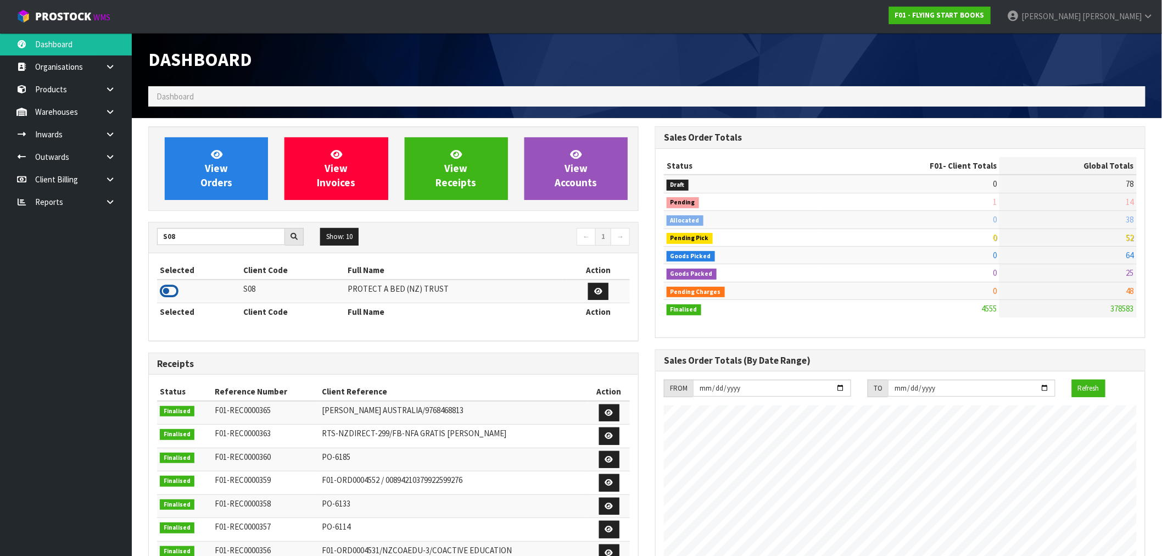
click at [177, 295] on icon at bounding box center [169, 291] width 19 height 16
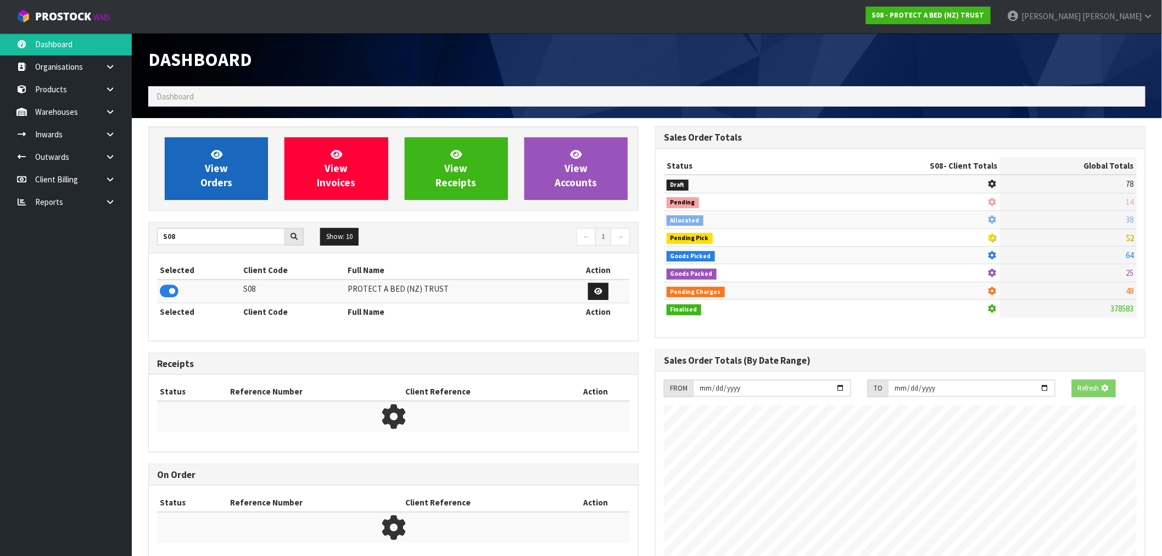
scroll to position [548445, 548623]
click at [248, 169] on link "View Orders" at bounding box center [216, 168] width 103 height 63
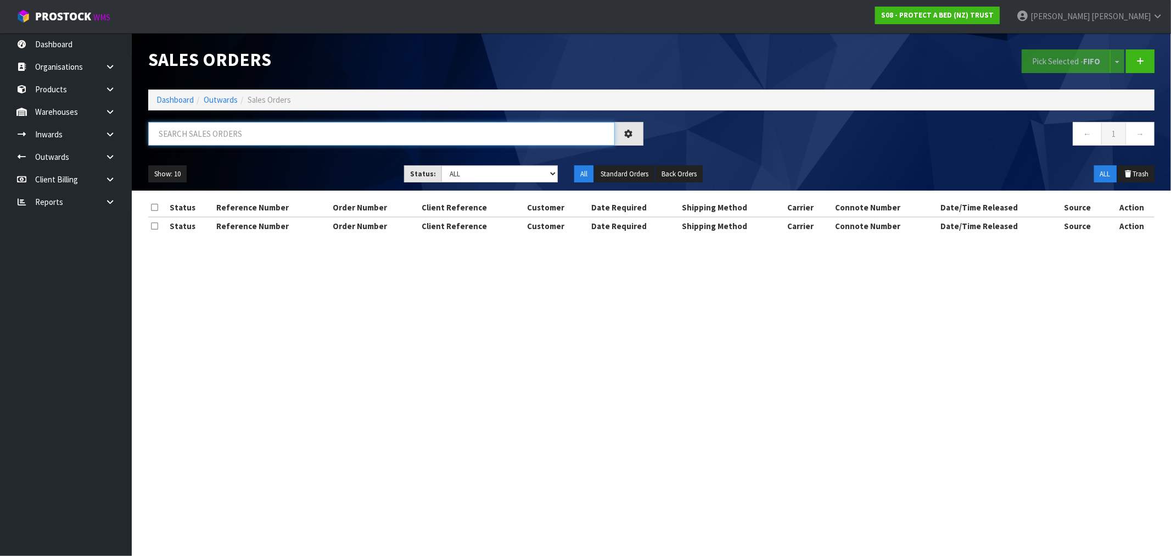
click at [239, 138] on input "text" at bounding box center [381, 134] width 467 height 24
type input "31103"
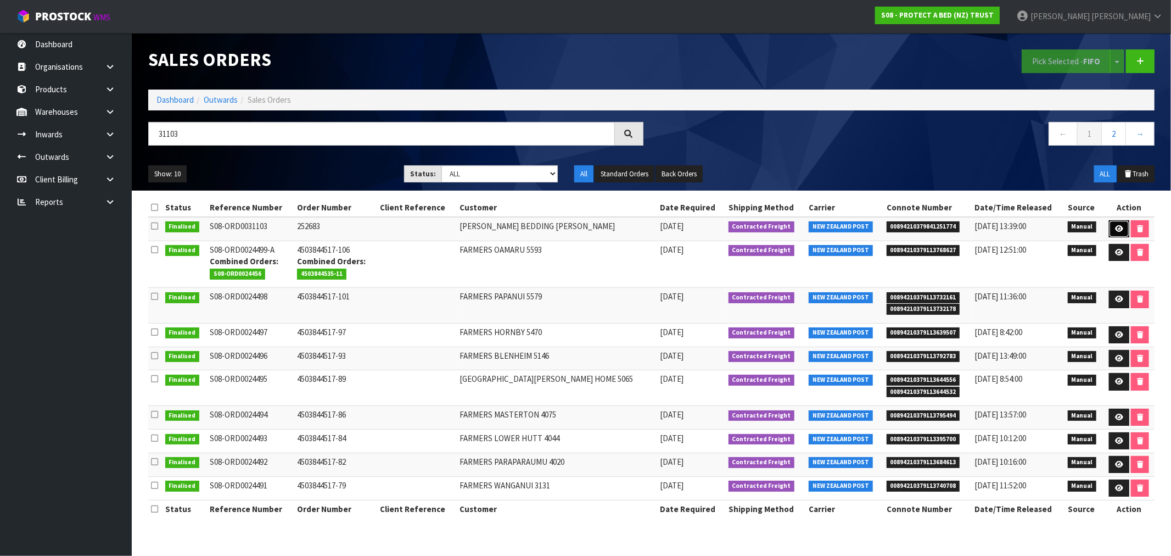
click at [1121, 225] on link at bounding box center [1119, 229] width 20 height 18
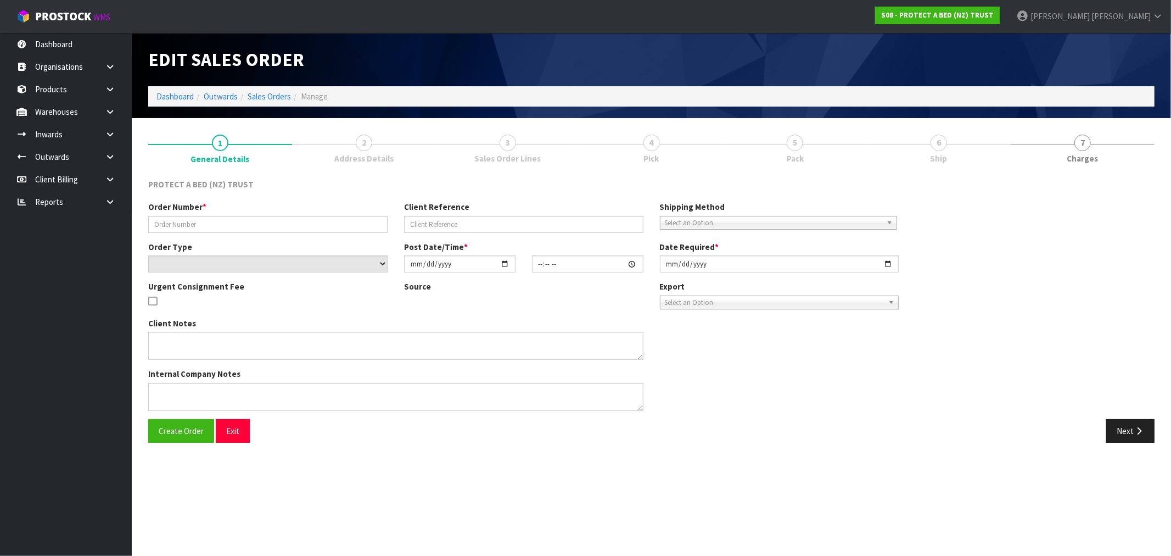
type input "252683"
select select "number:0"
type input "2025-04-01"
type input "09:57:00.000"
type input "2025-04-01"
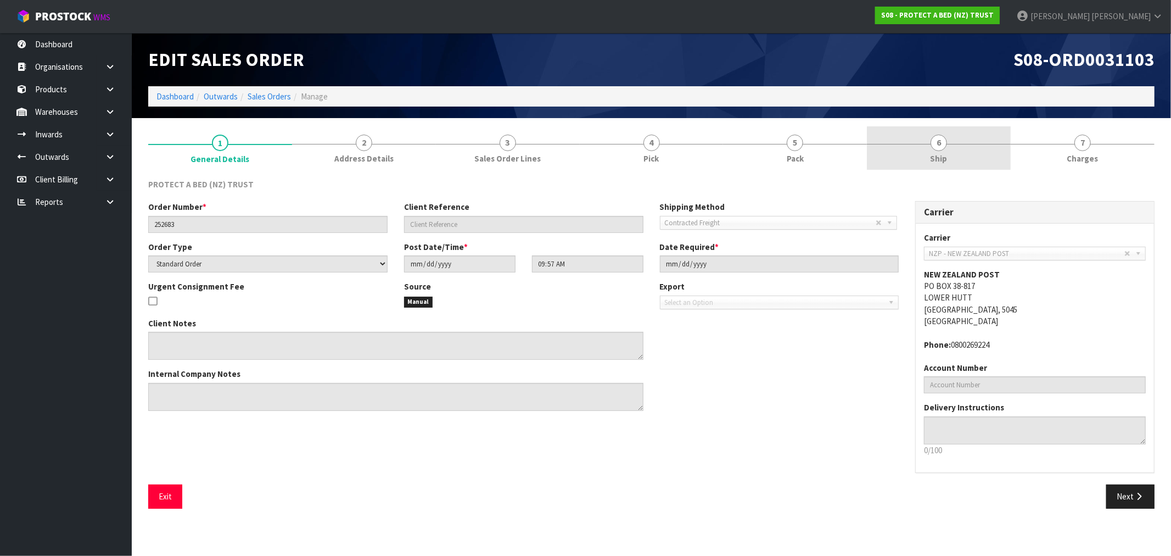
click at [968, 151] on link "6 Ship" at bounding box center [939, 147] width 144 height 43
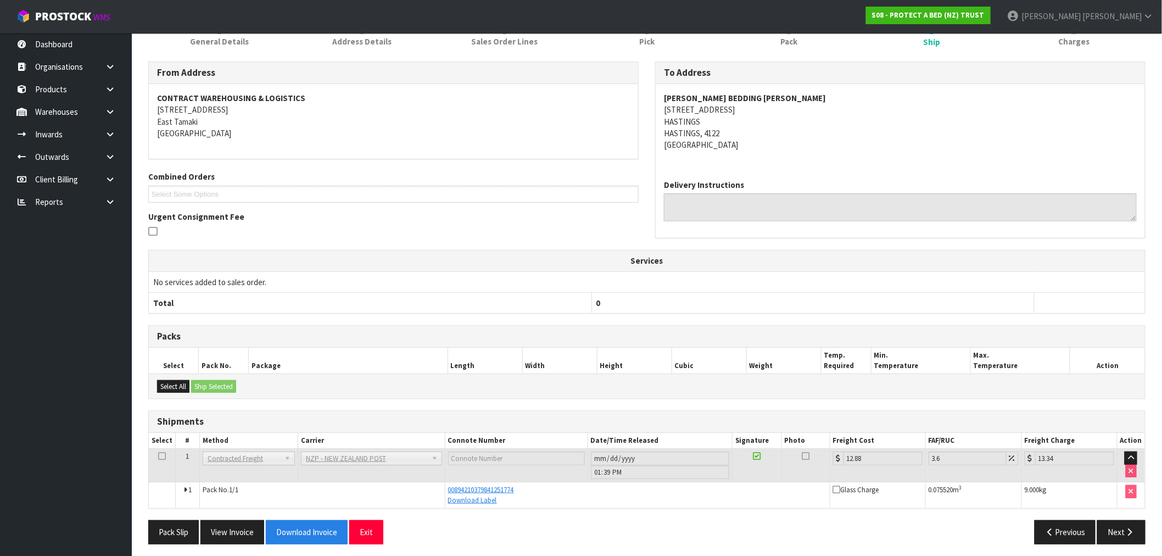
scroll to position [122, 0]
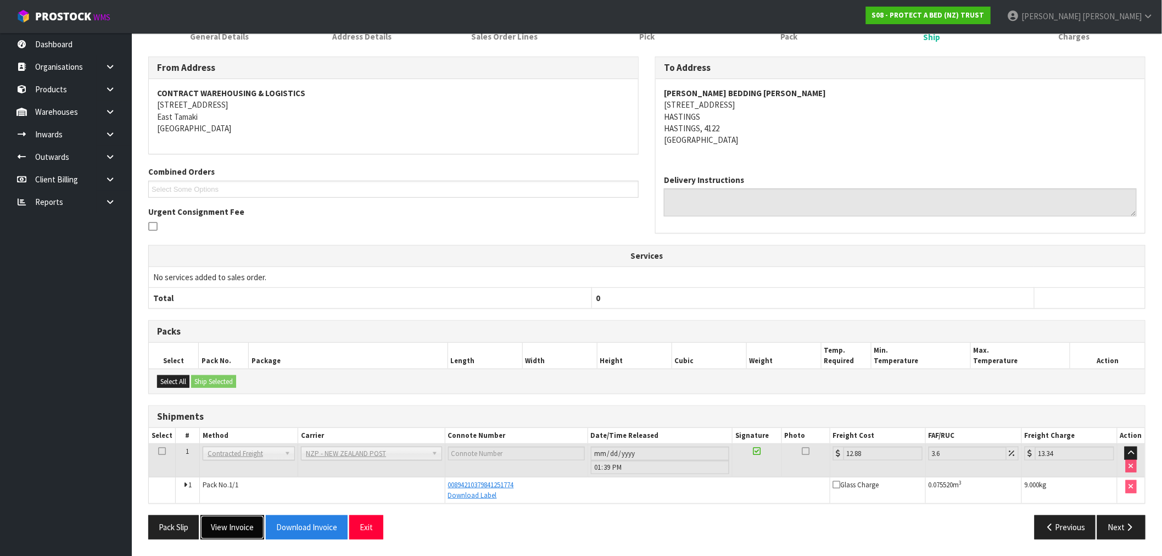
click at [250, 533] on button "View Invoice" at bounding box center [232, 527] width 64 height 24
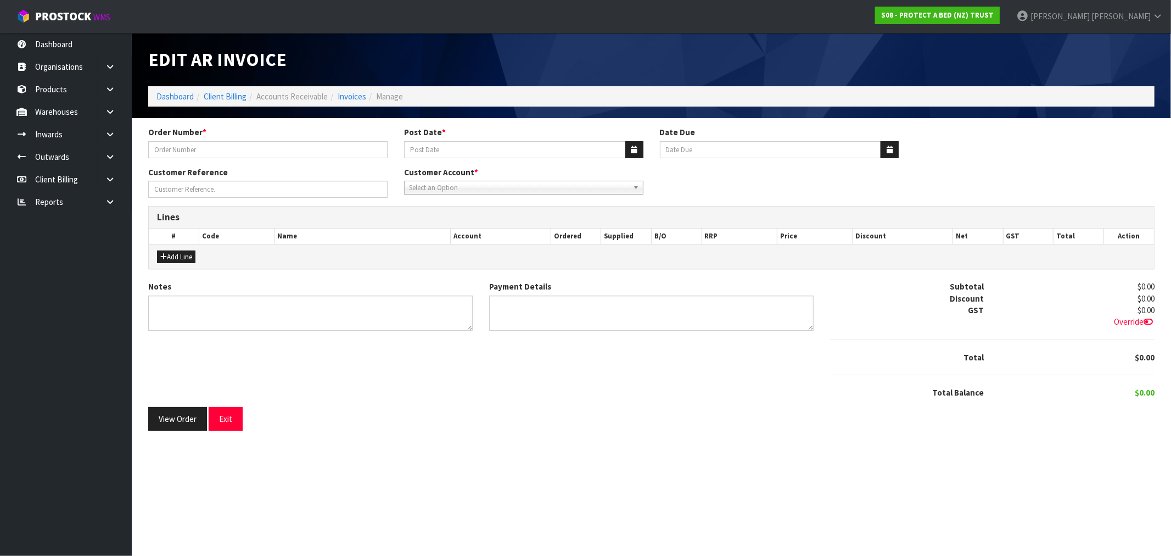
type input "252683"
type input "02/04/2025"
type input "20/05/2025"
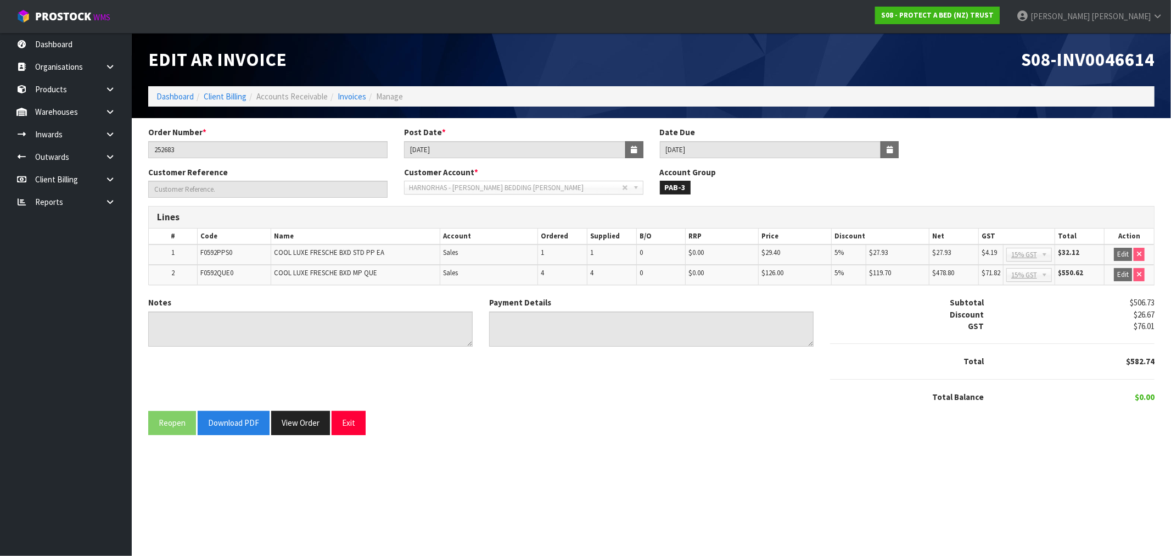
click at [1108, 60] on span "S08-INV0046614" at bounding box center [1087, 59] width 133 height 23
copy span "INV0046614"
drag, startPoint x: 475, startPoint y: 156, endPoint x: 287, endPoint y: 161, distance: 188.4
click at [300, 160] on div "Order Number * 252683 Post Date * 02/04/2025 Date Due 20/05/2025" at bounding box center [651, 146] width 1023 height 40
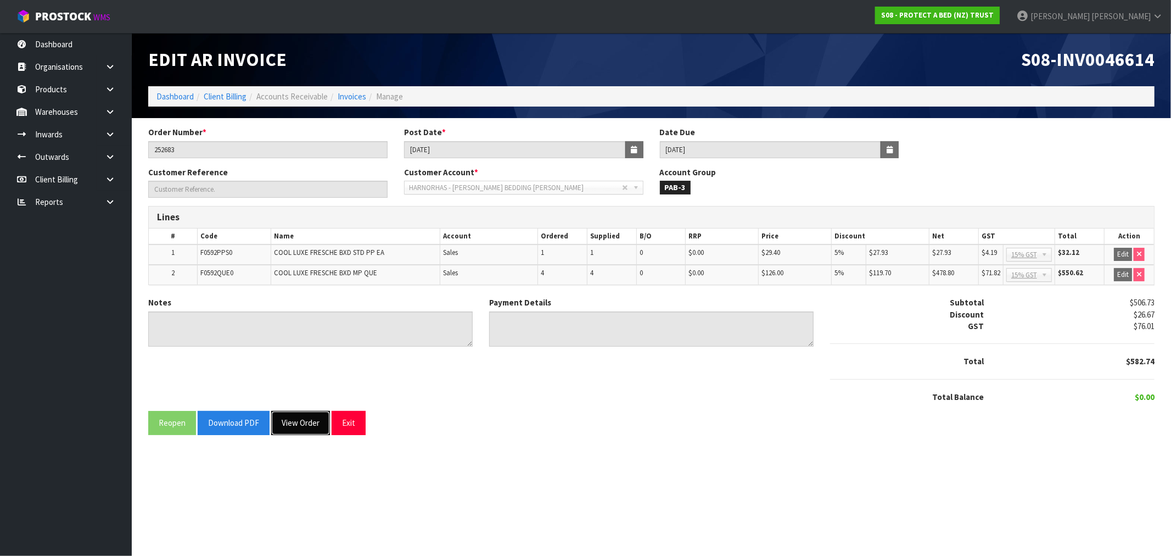
click at [311, 413] on button "View Order" at bounding box center [300, 423] width 59 height 24
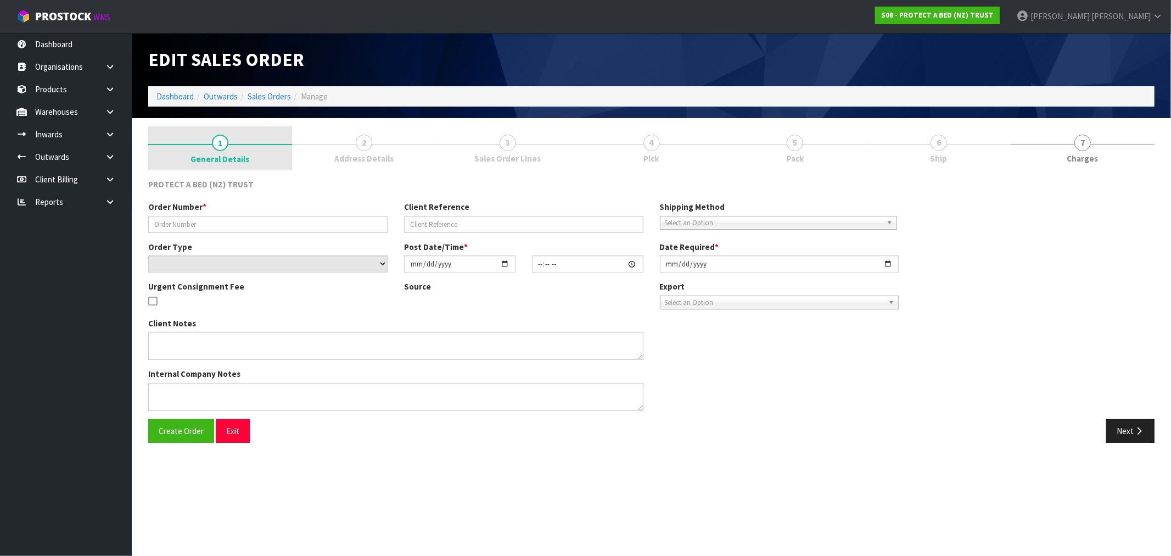
type input "252683"
select select "number:0"
type input "2025-04-01"
type input "09:57:00.000"
type input "2025-04-01"
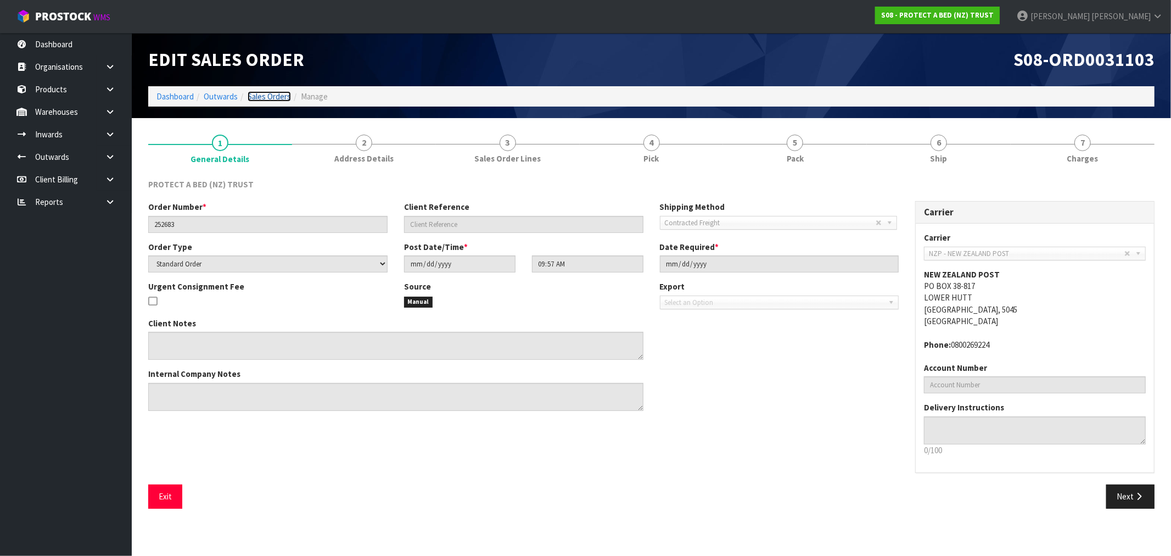
click at [267, 95] on link "Sales Orders" at bounding box center [269, 96] width 43 height 10
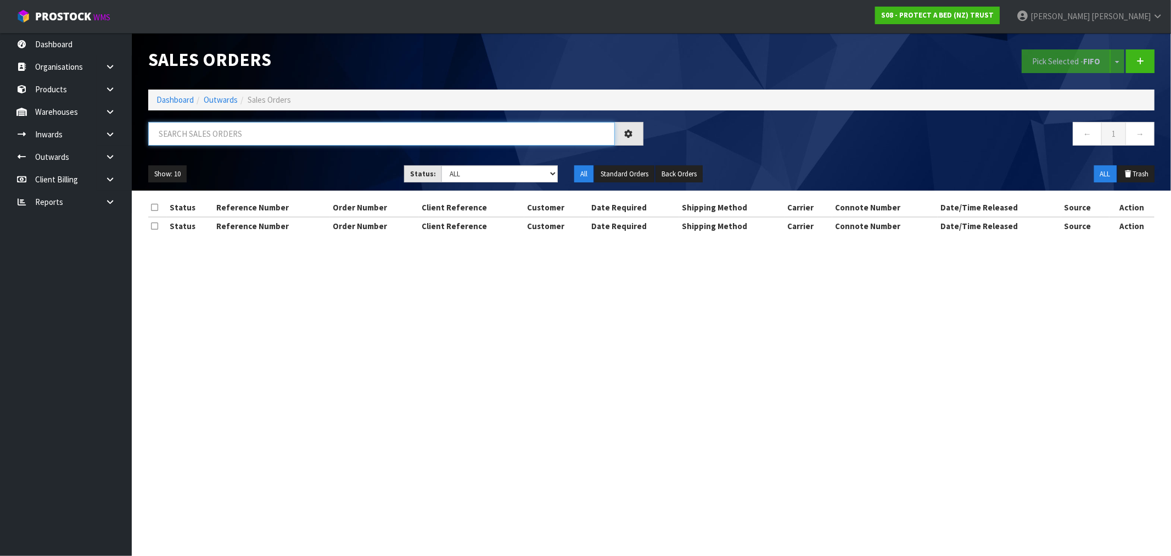
click at [312, 142] on input "text" at bounding box center [381, 134] width 467 height 24
type input "31104"
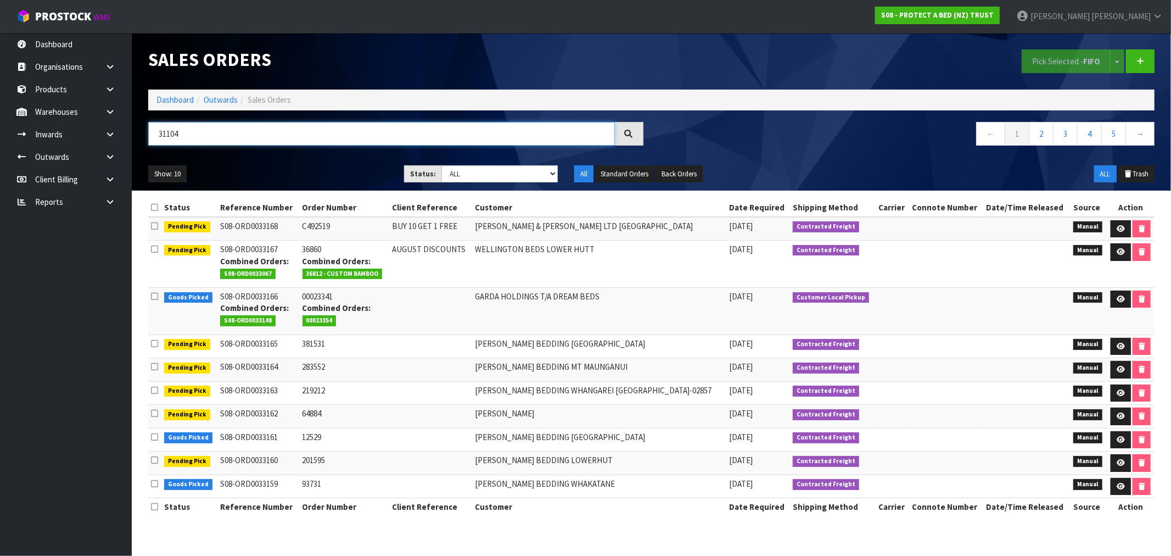
click at [266, 136] on input "31104" at bounding box center [381, 134] width 467 height 24
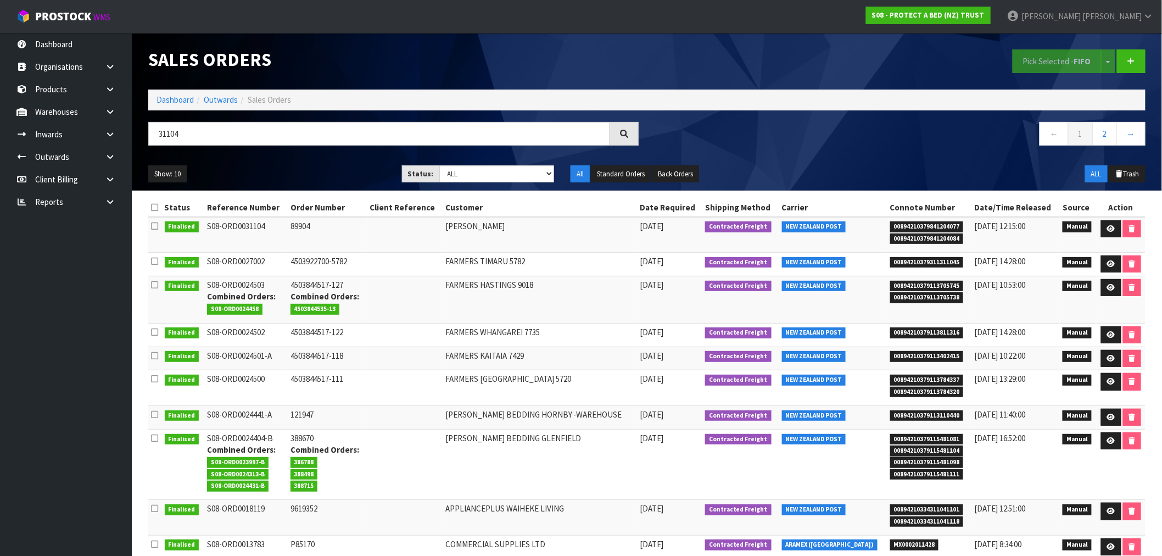
click at [297, 227] on td "89904" at bounding box center [327, 235] width 79 height 36
copy td "89904"
drag, startPoint x: 1107, startPoint y: 232, endPoint x: 1063, endPoint y: 237, distance: 44.1
click at [1107, 232] on link at bounding box center [1111, 229] width 20 height 18
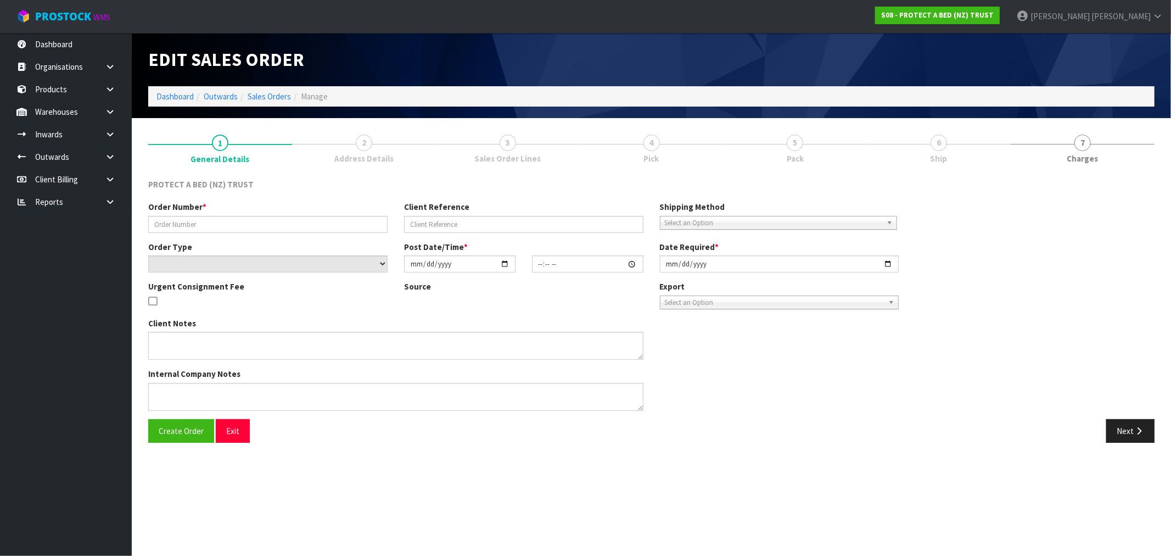
type input "89904"
select select "number:0"
type input "2025-04-01"
type input "10:00:00.000"
type input "2025-04-01"
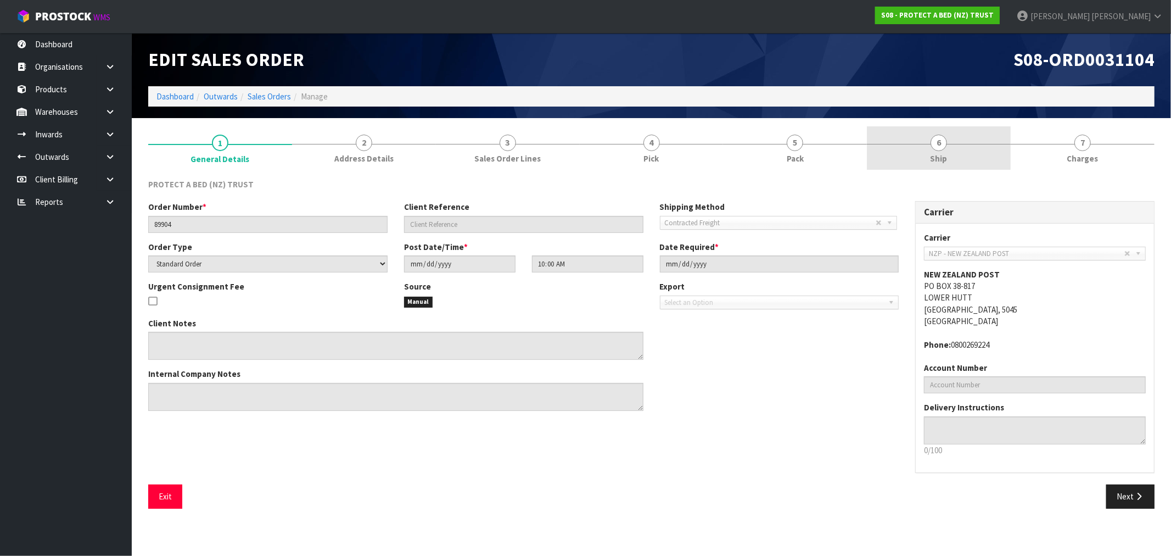
click at [1008, 163] on link "6 Ship" at bounding box center [939, 147] width 144 height 43
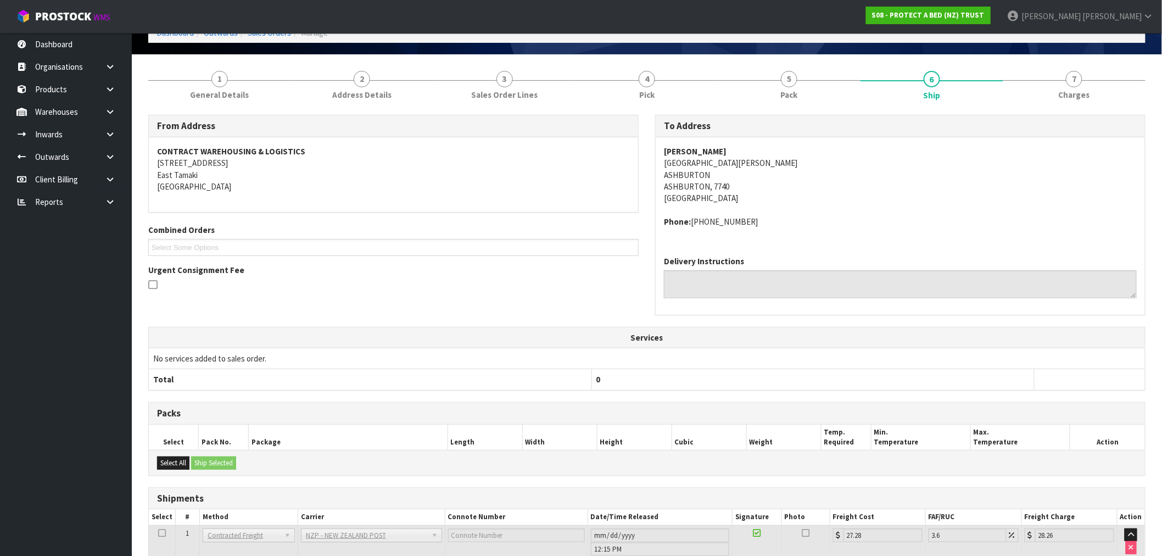
scroll to position [164, 0]
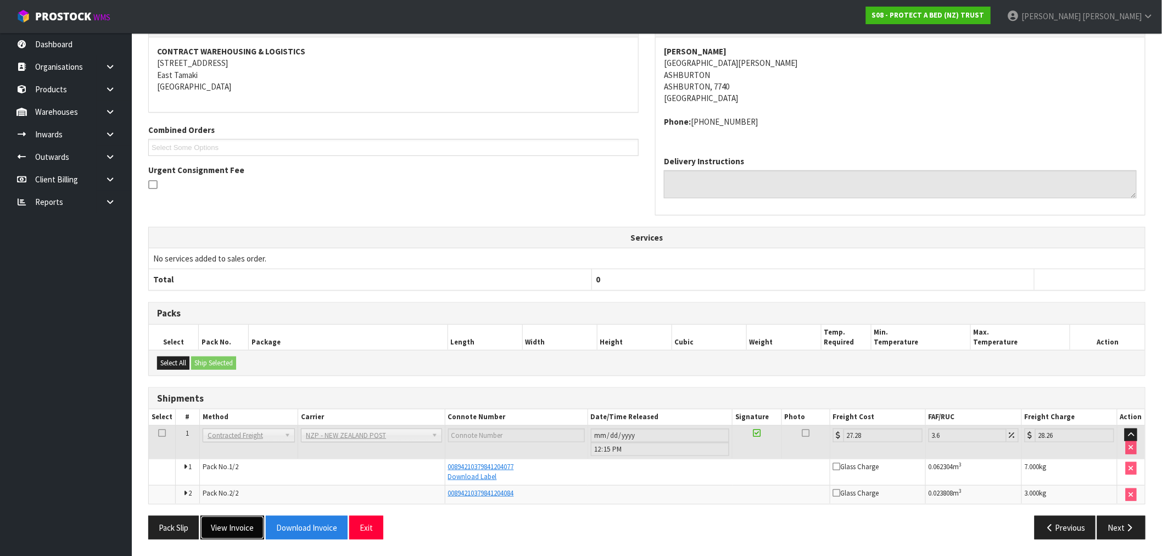
click at [244, 525] on button "View Invoice" at bounding box center [232, 528] width 64 height 24
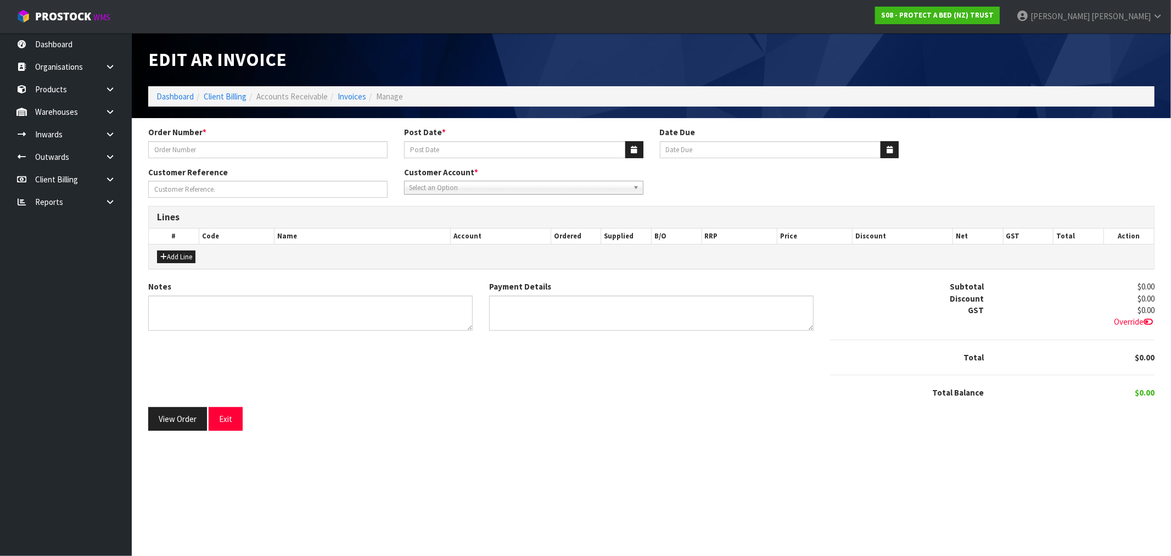
type input "89904"
type input "02/04/2025"
type input "20/05/2025"
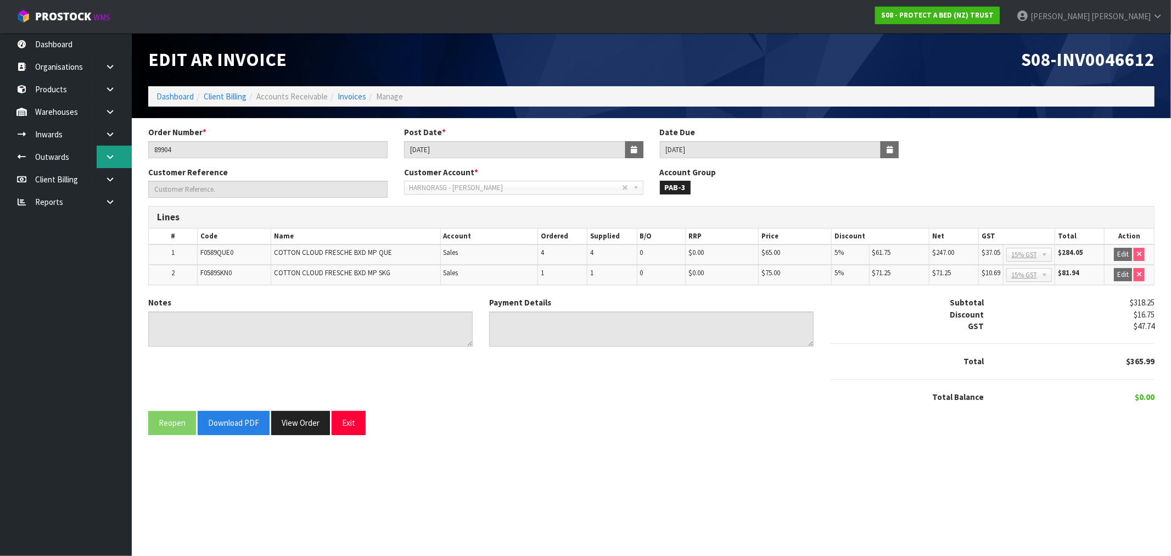
drag, startPoint x: 238, startPoint y: 161, endPoint x: 121, endPoint y: 164, distance: 117.0
click at [122, 163] on body "Toggle navigation ProStock WMS S08 - PROTECT A BED (NZ) TRUST Rocio Lopez Logou…" at bounding box center [585, 278] width 1171 height 556
click at [1083, 67] on span "S08-INV0046612" at bounding box center [1087, 59] width 133 height 23
copy span "INV0046612"
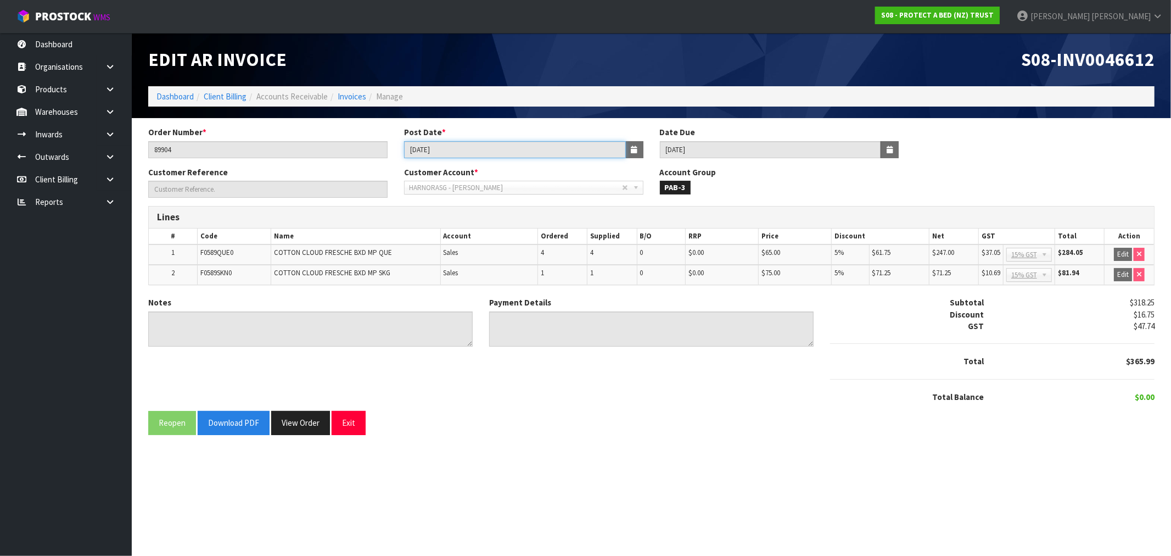
drag, startPoint x: 472, startPoint y: 146, endPoint x: 298, endPoint y: 151, distance: 174.7
click at [342, 146] on div "Order Number * 89904 Post Date * 02/04/2025 Date Due 20/05/2025" at bounding box center [651, 146] width 1023 height 40
click at [304, 425] on button "View Order" at bounding box center [300, 423] width 59 height 24
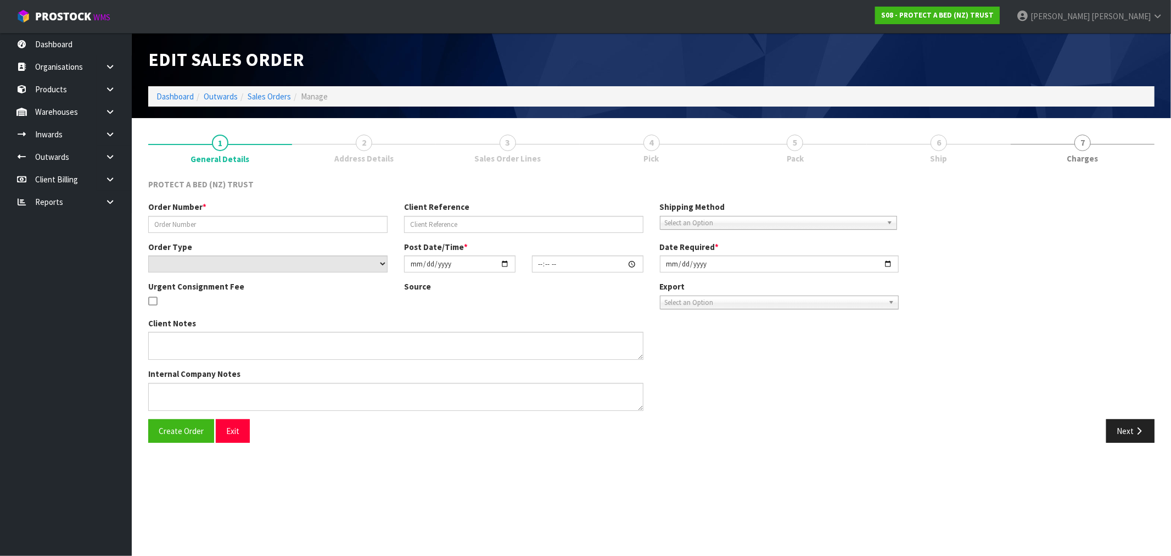
type input "89904"
select select "number:0"
type input "2025-04-01"
type input "10:00:00.000"
type input "2025-04-01"
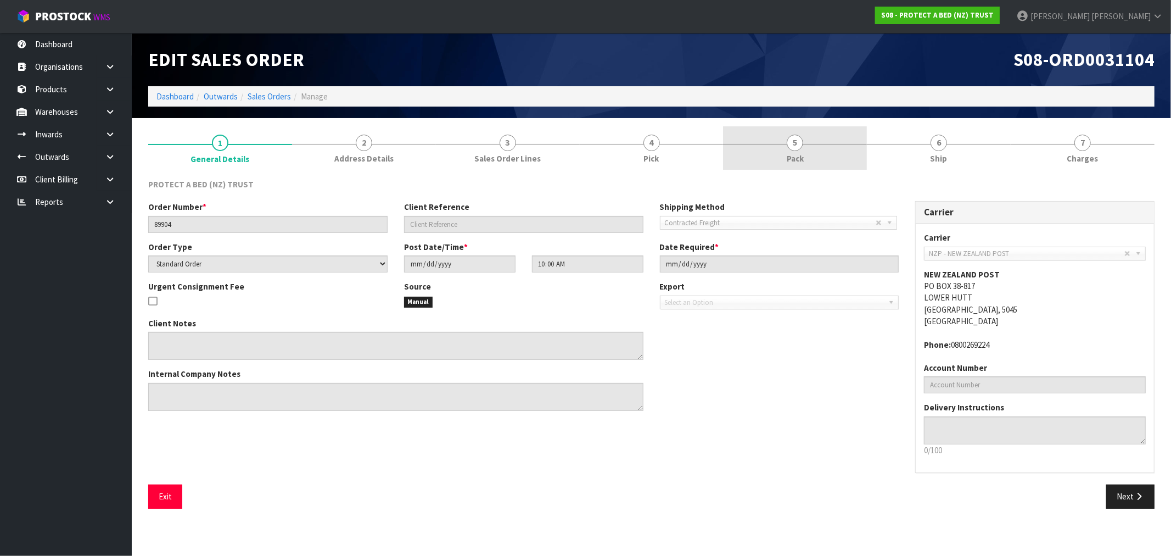
click at [800, 161] on span "Pack" at bounding box center [795, 159] width 17 height 12
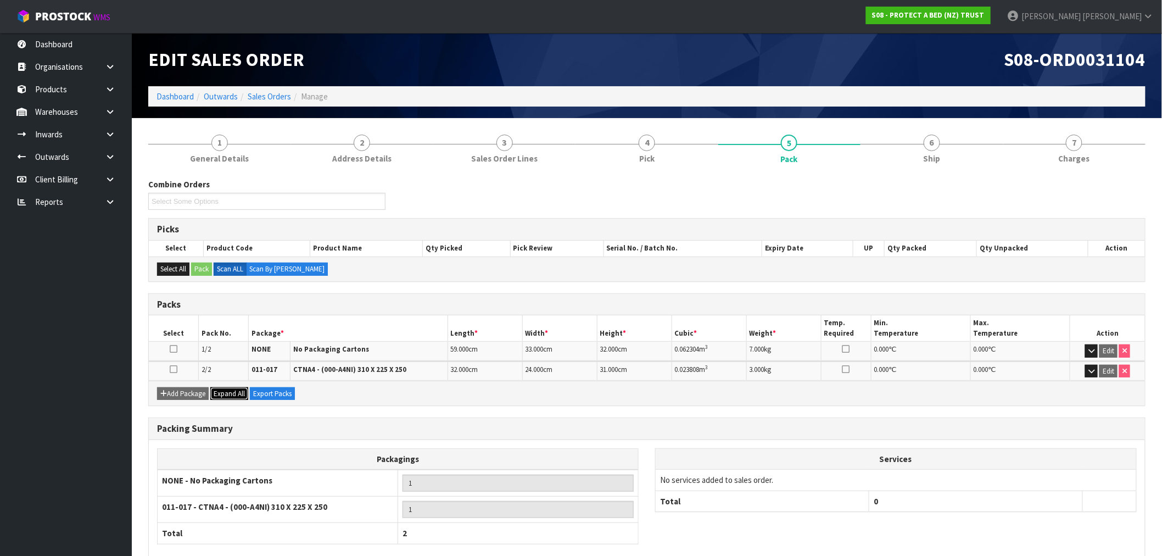
click at [228, 391] on span "Expand All" at bounding box center [229, 393] width 31 height 9
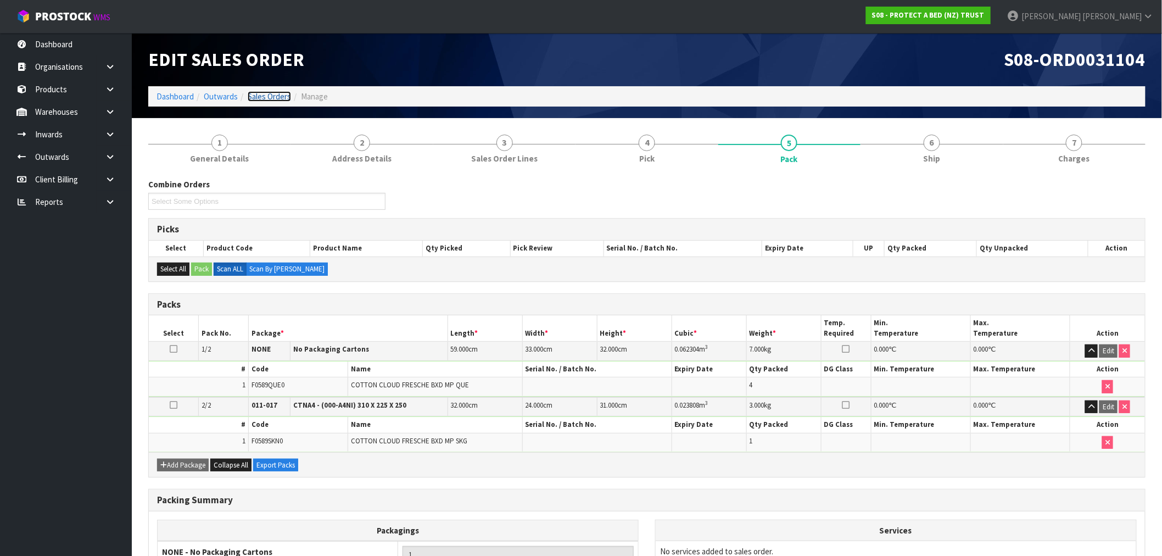
click at [278, 99] on link "Sales Orders" at bounding box center [269, 96] width 43 height 10
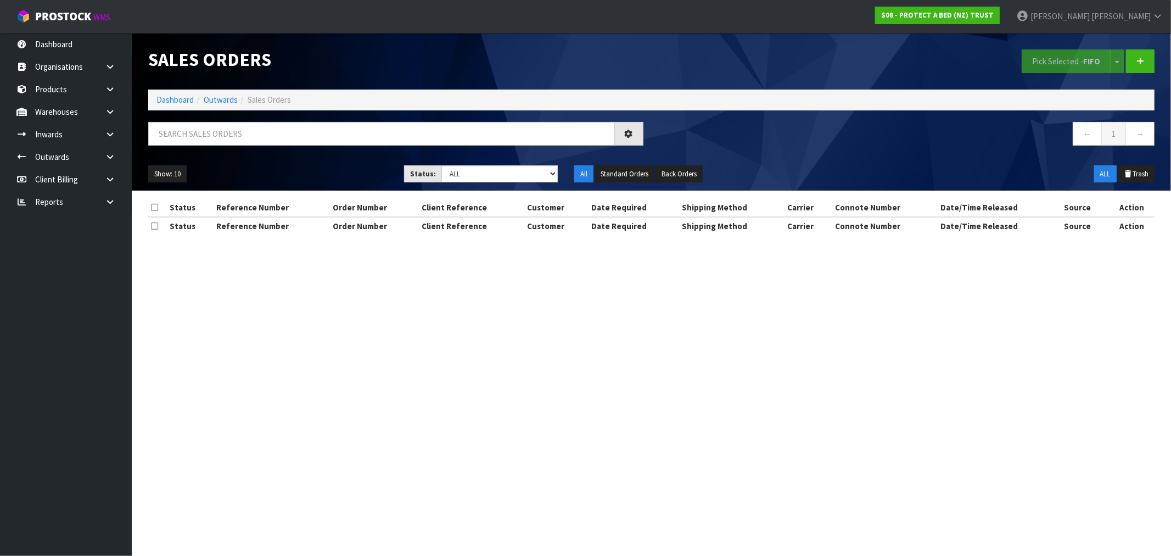
drag, startPoint x: 311, startPoint y: 150, endPoint x: 303, endPoint y: 141, distance: 12.9
click at [306, 147] on div at bounding box center [396, 138] width 512 height 32
click at [289, 125] on input "text" at bounding box center [381, 134] width 467 height 24
type input "31105"
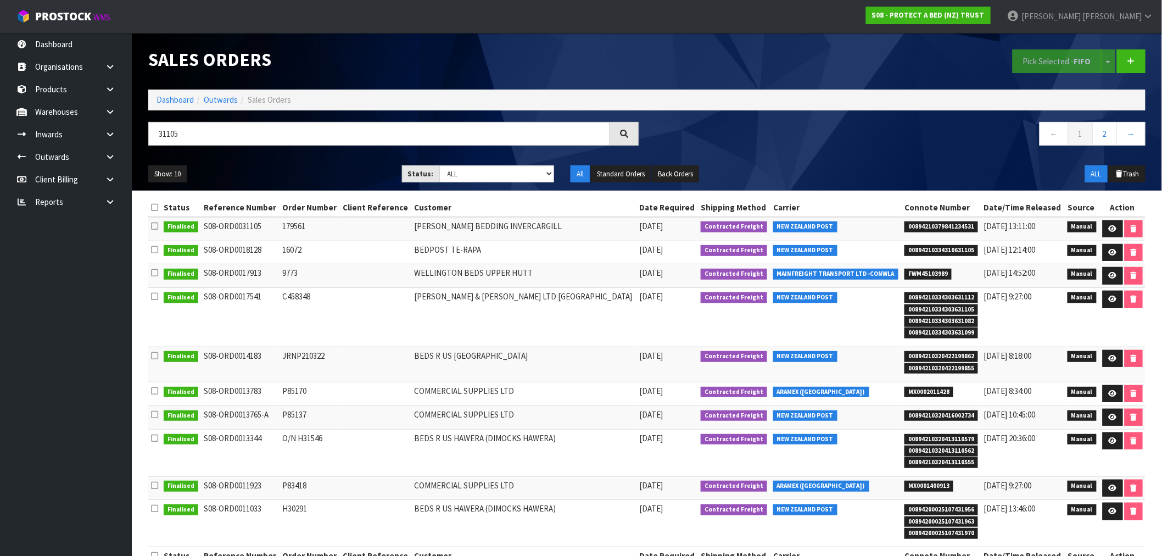
drag, startPoint x: 320, startPoint y: 227, endPoint x: 264, endPoint y: 221, distance: 56.4
click at [264, 221] on tr "Finalised S08-ORD0031105 179561 HARVEY NORMAN BEDDING INVERCARGILL 01/04/2025 C…" at bounding box center [646, 229] width 997 height 24
copy tr "5 179561"
click at [288, 228] on td "179561" at bounding box center [310, 229] width 60 height 24
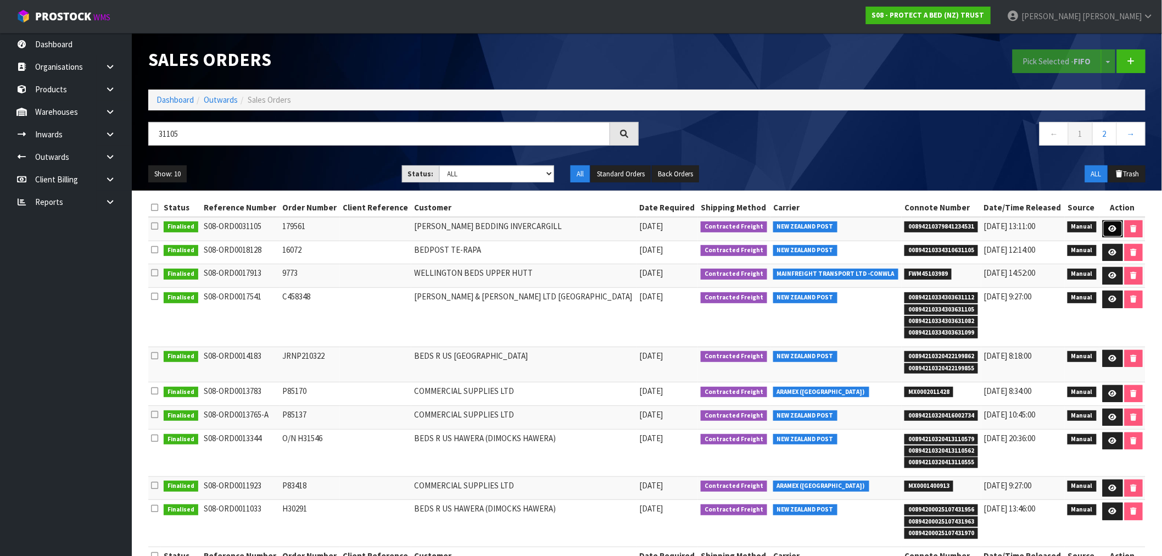
click at [1111, 227] on icon at bounding box center [1113, 228] width 8 height 7
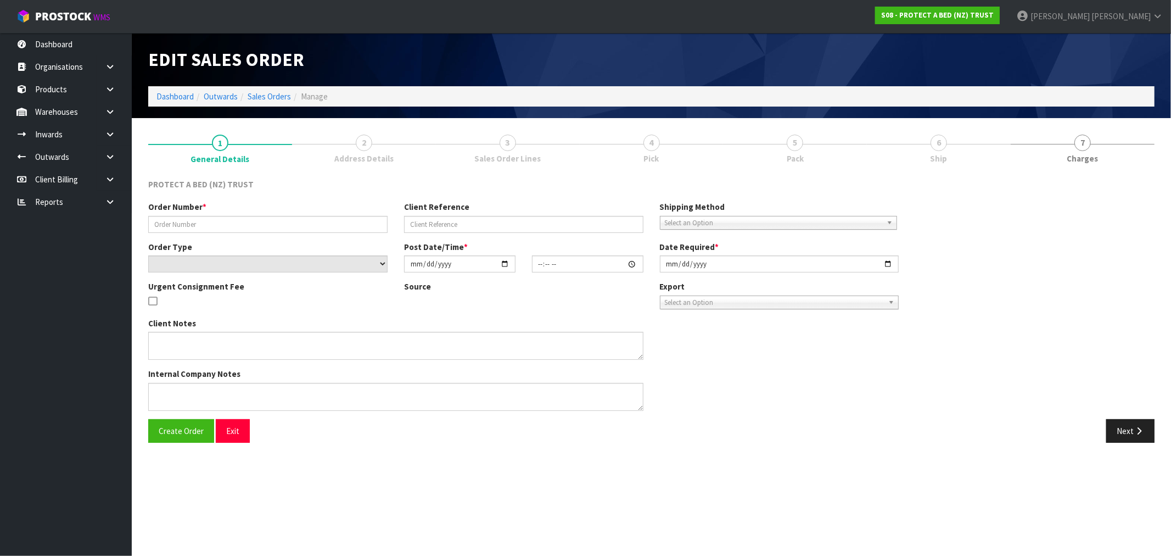
type input "179561"
select select "number:0"
type input "2025-04-01"
type input "10:02:00.000"
type input "2025-04-01"
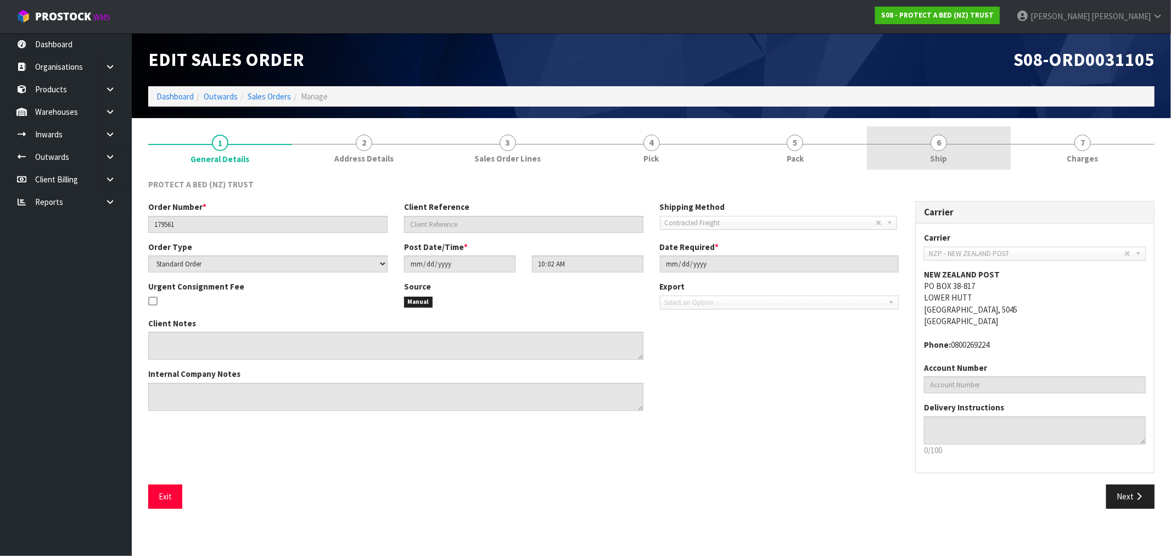
click at [963, 135] on link "6 Ship" at bounding box center [939, 147] width 144 height 43
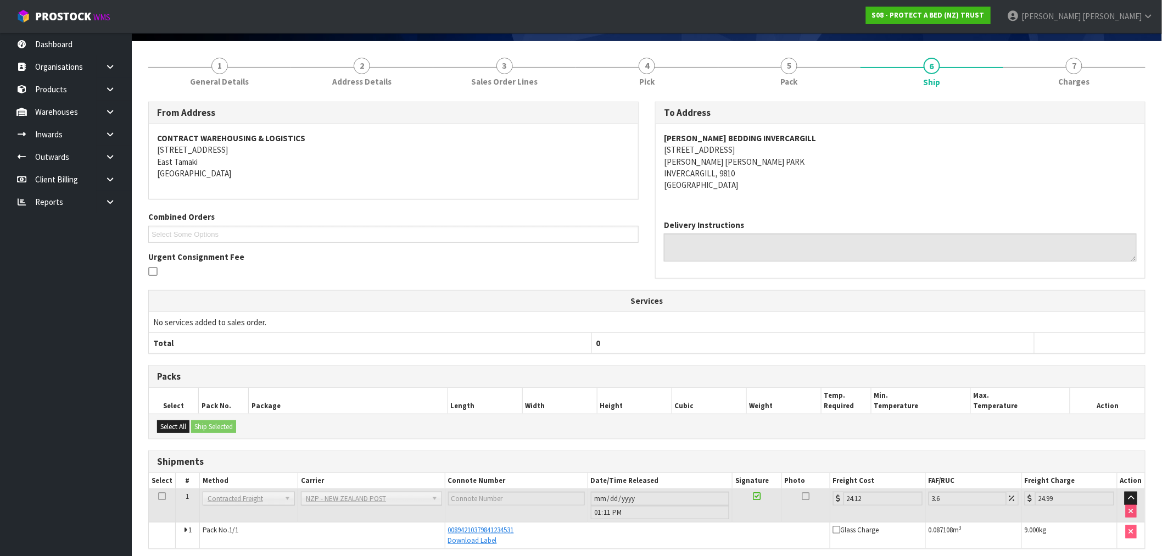
scroll to position [122, 0]
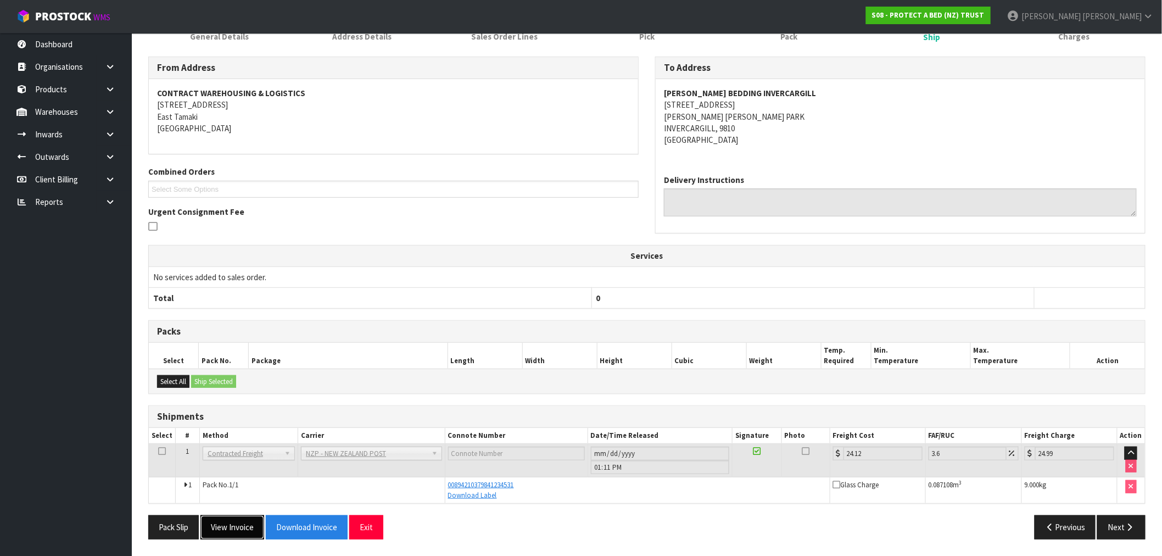
click at [237, 533] on button "View Invoice" at bounding box center [232, 527] width 64 height 24
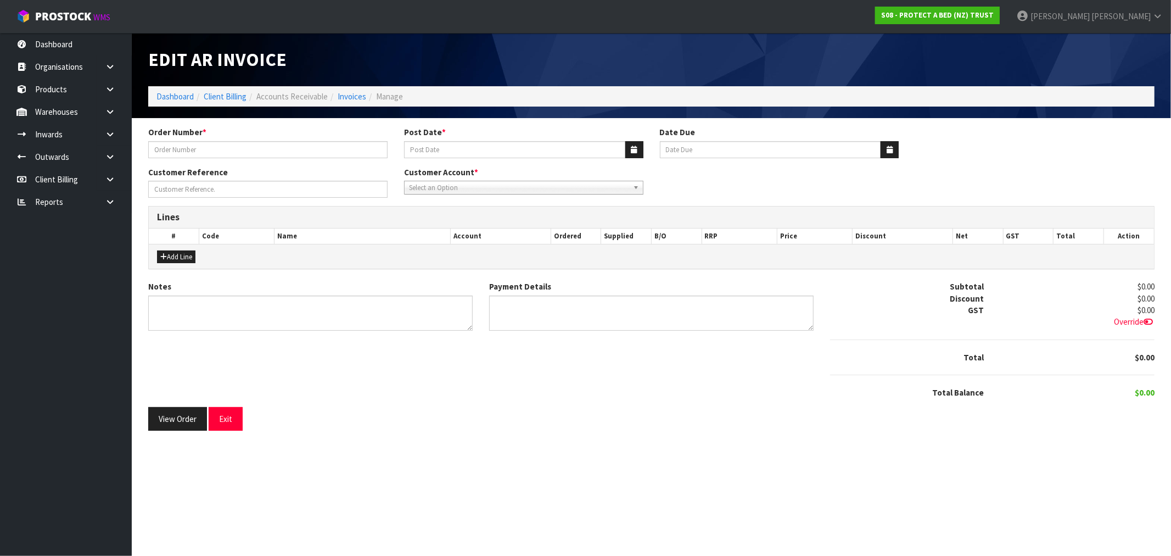
type input "179561"
type input "02/04/2025"
type input "20/05/2025"
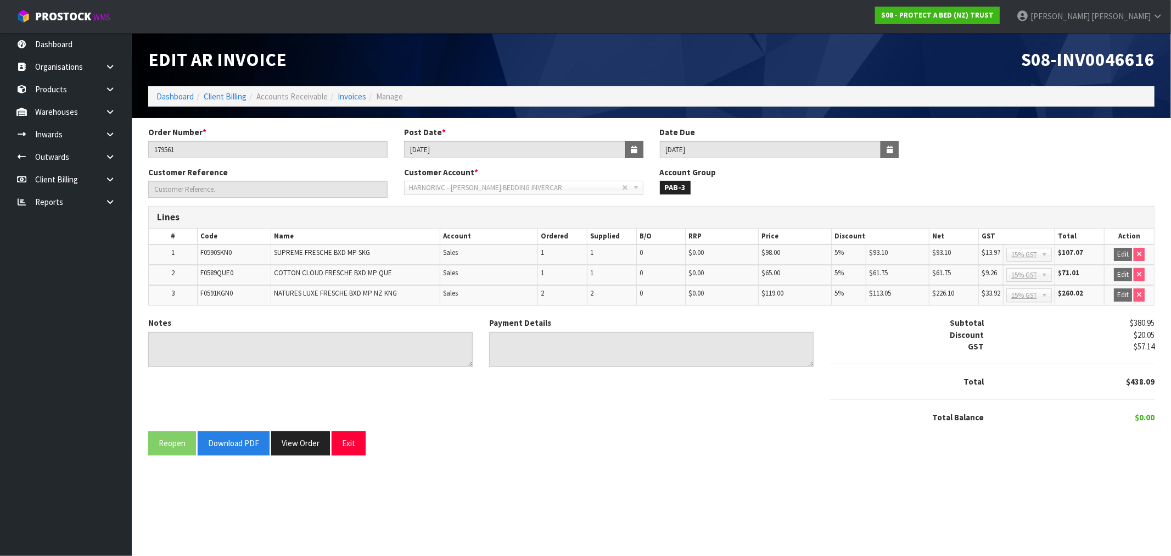
click at [1105, 68] on span "S08-INV0046616" at bounding box center [1087, 59] width 133 height 23
copy span "INV0046616"
drag, startPoint x: 442, startPoint y: 150, endPoint x: 402, endPoint y: 152, distance: 39.6
click at [403, 152] on div "Post Date * 02/04/2025" at bounding box center [524, 141] width 256 height 31
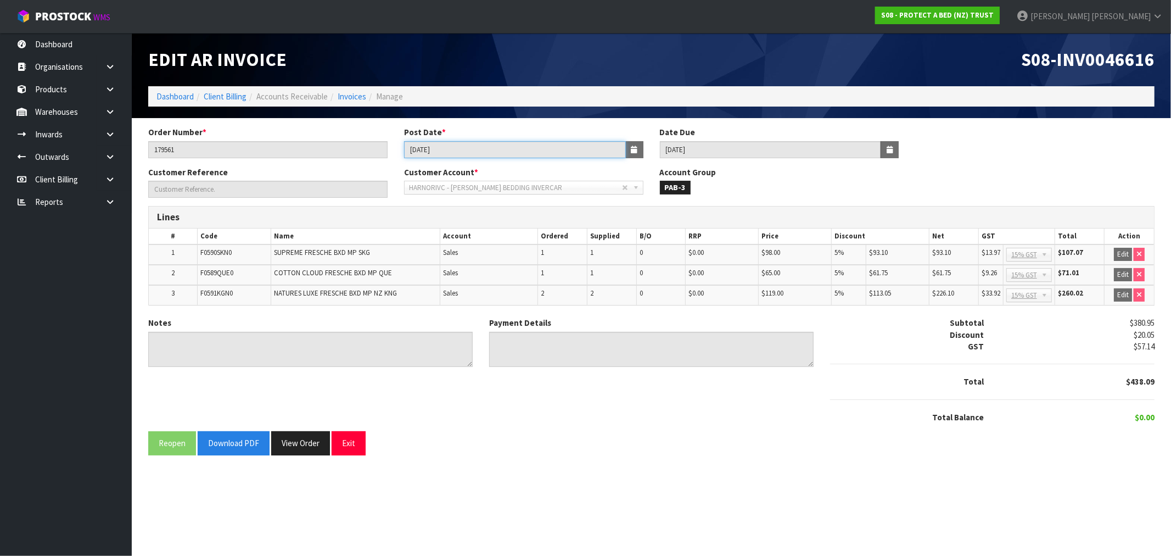
drag, startPoint x: 454, startPoint y: 152, endPoint x: 340, endPoint y: 159, distance: 113.4
click at [353, 154] on div "Order Number * 179561 Post Date * 02/04/2025 Date Due 20/05/2025" at bounding box center [651, 146] width 1023 height 40
click at [303, 444] on button "View Order" at bounding box center [300, 443] width 59 height 24
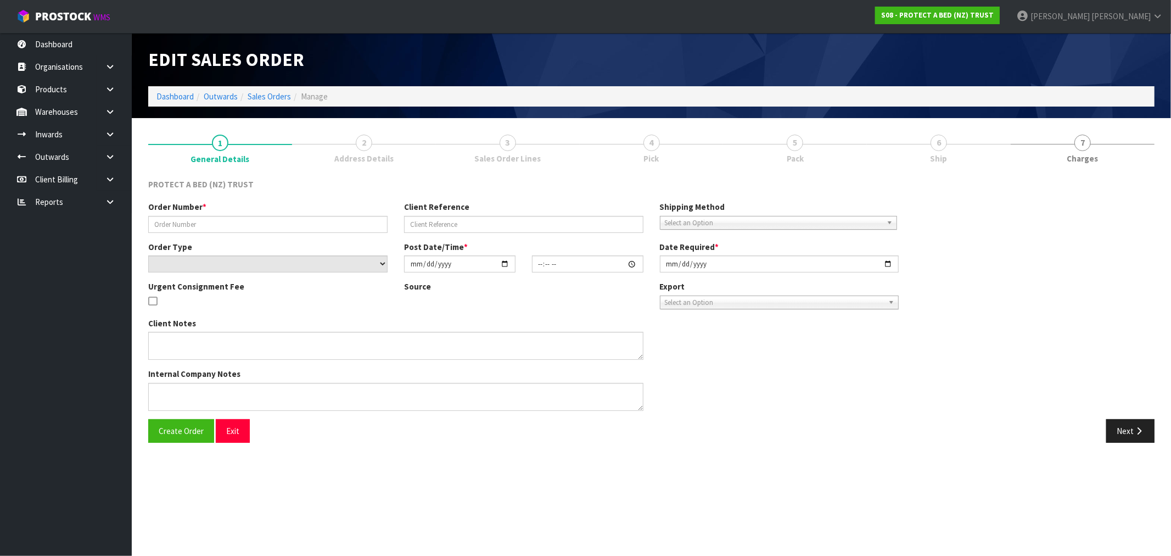
type input "179561"
select select "number:0"
type input "2025-04-01"
type input "10:02:00.000"
type input "2025-04-01"
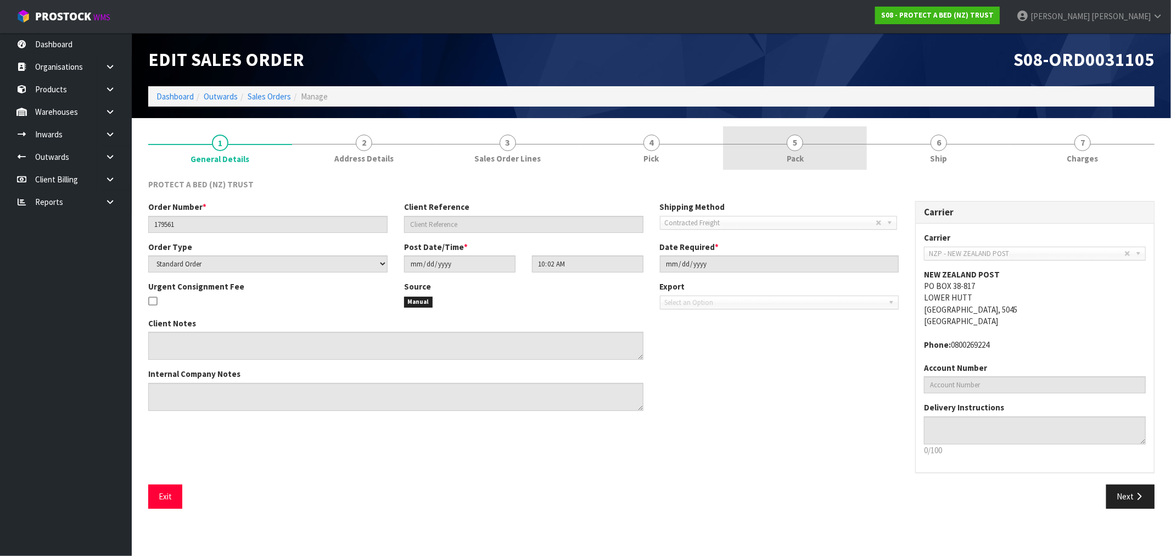
click at [816, 160] on link "5 Pack" at bounding box center [795, 147] width 144 height 43
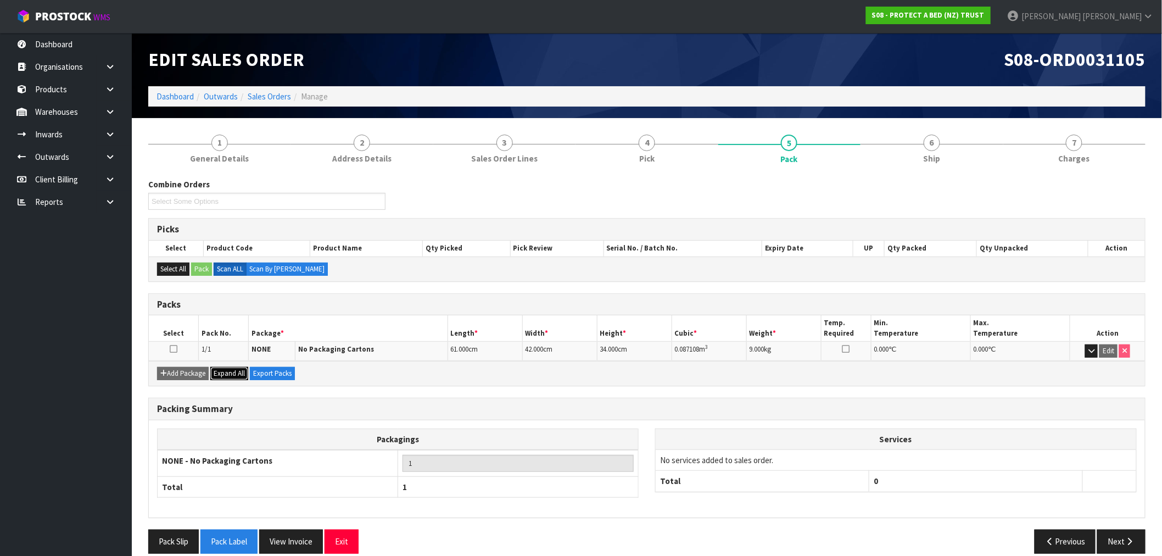
click at [234, 373] on span "Expand All" at bounding box center [229, 372] width 31 height 9
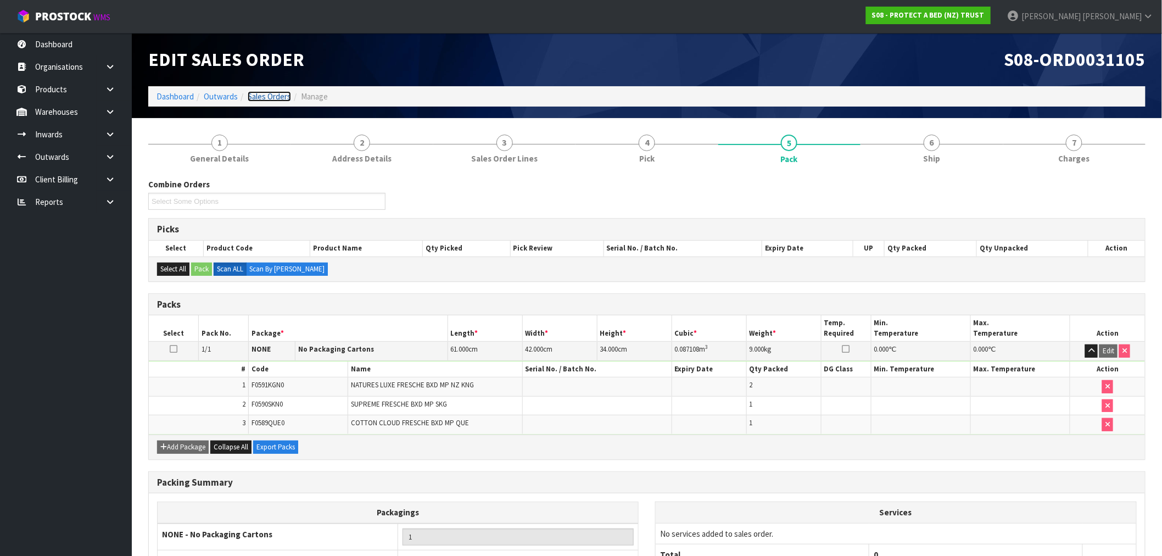
click at [273, 96] on link "Sales Orders" at bounding box center [269, 96] width 43 height 10
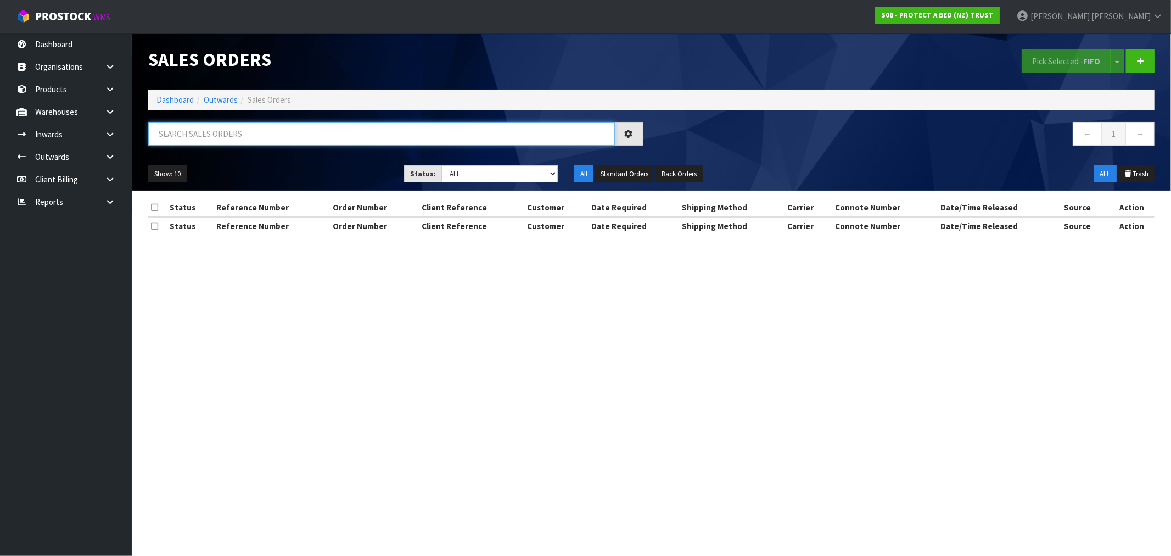
click at [404, 136] on input "text" at bounding box center [381, 134] width 467 height 24
type input "31108"
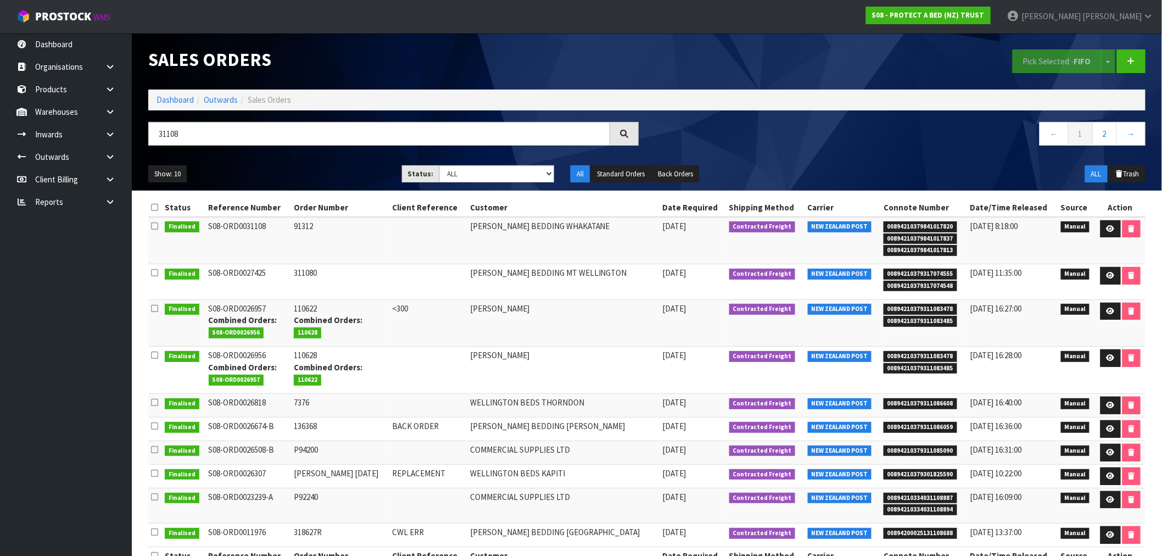
click at [240, 227] on td "S08-ORD0031108" at bounding box center [248, 240] width 85 height 47
click at [297, 228] on td "91312" at bounding box center [340, 240] width 99 height 47
copy td "91312"
click at [1106, 226] on icon at bounding box center [1110, 228] width 8 height 7
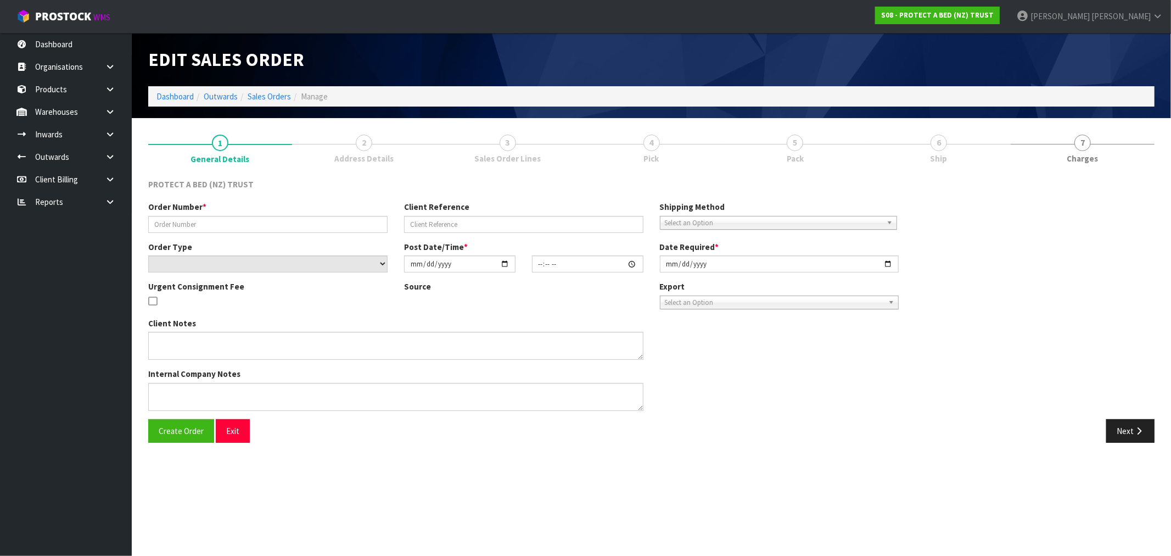
type input "91312"
select select "number:0"
type input "2025-04-01"
type input "10:04:00.000"
type input "2025-04-01"
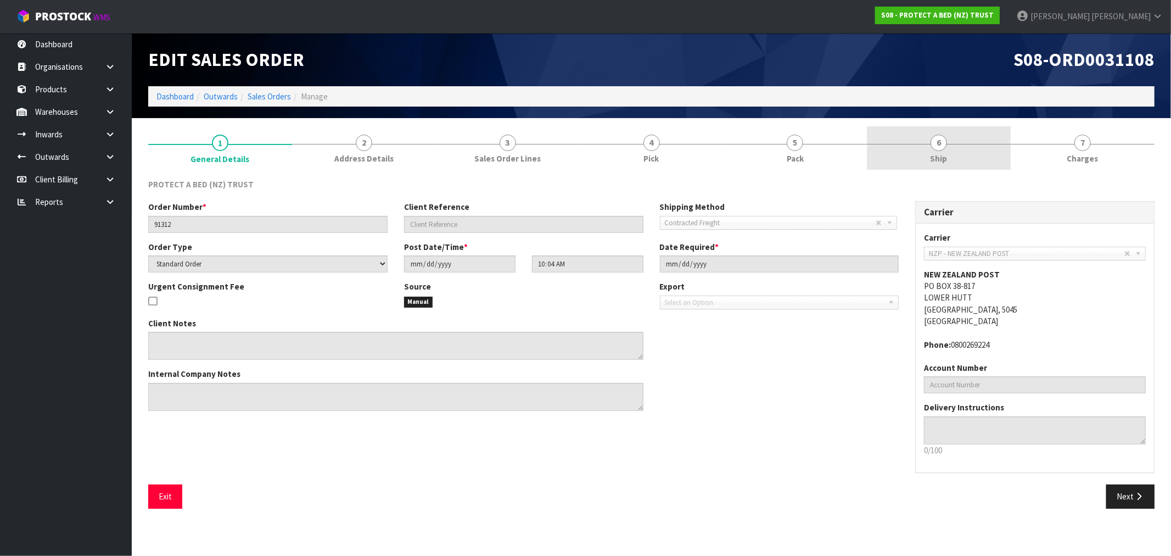
click at [948, 130] on link "6 Ship" at bounding box center [939, 147] width 144 height 43
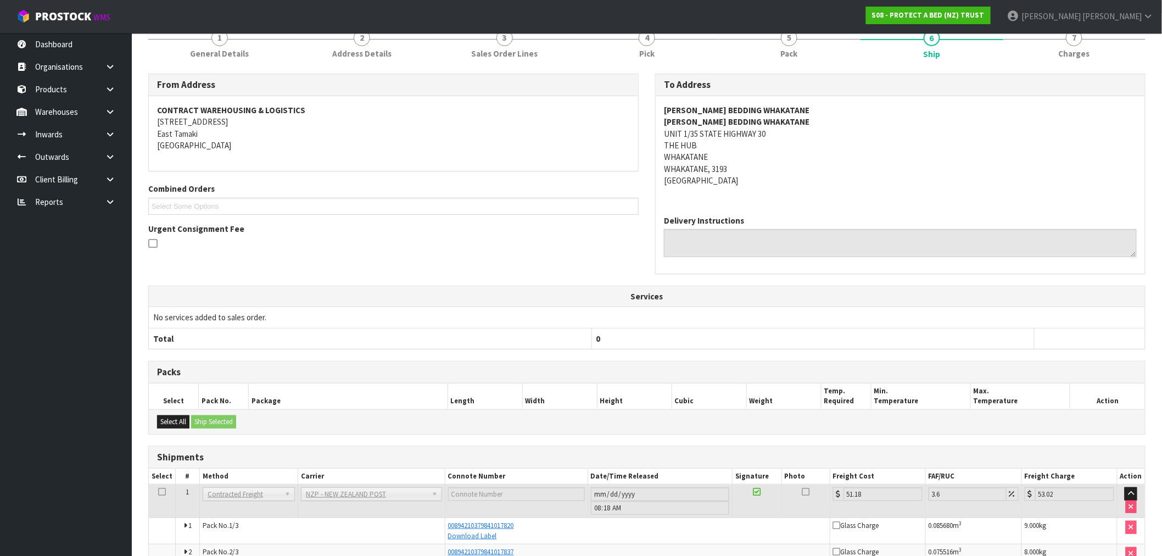
scroll to position [183, 0]
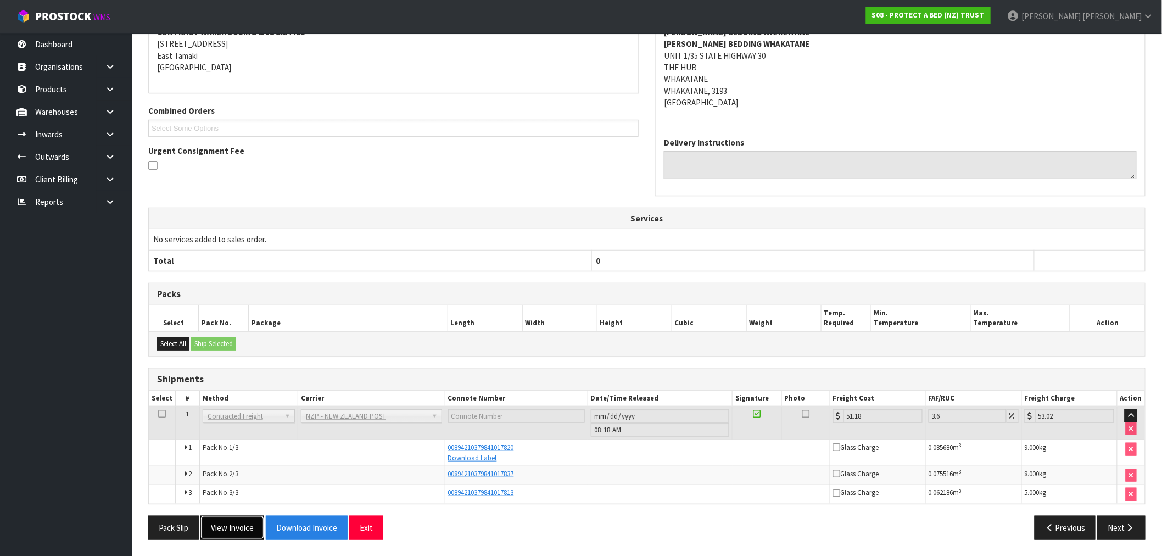
click at [239, 528] on button "View Invoice" at bounding box center [232, 528] width 64 height 24
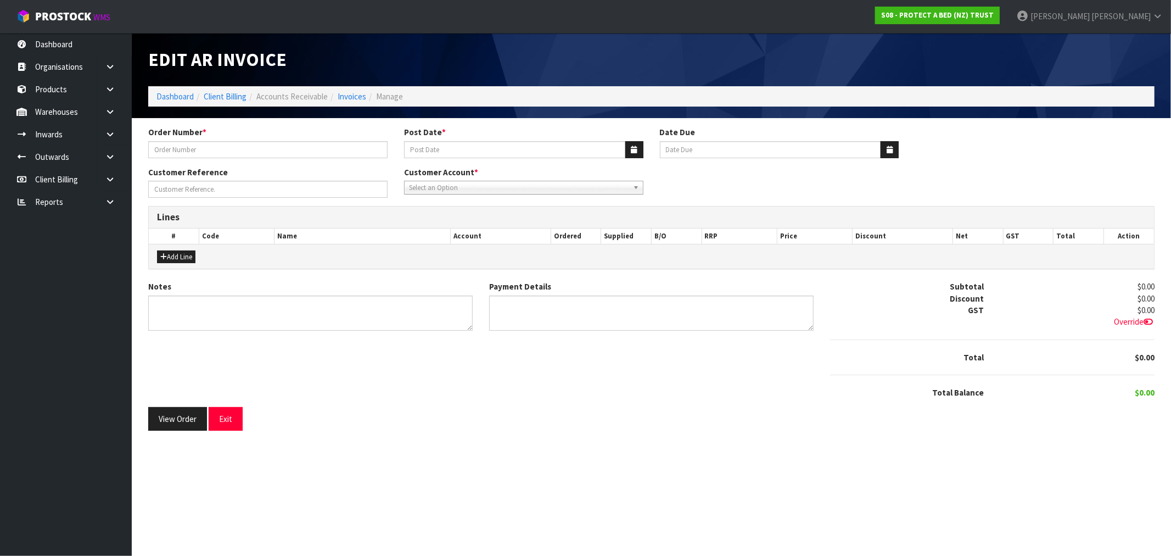
type input "91312"
type input "02/04/2025"
type input "20/05/2025"
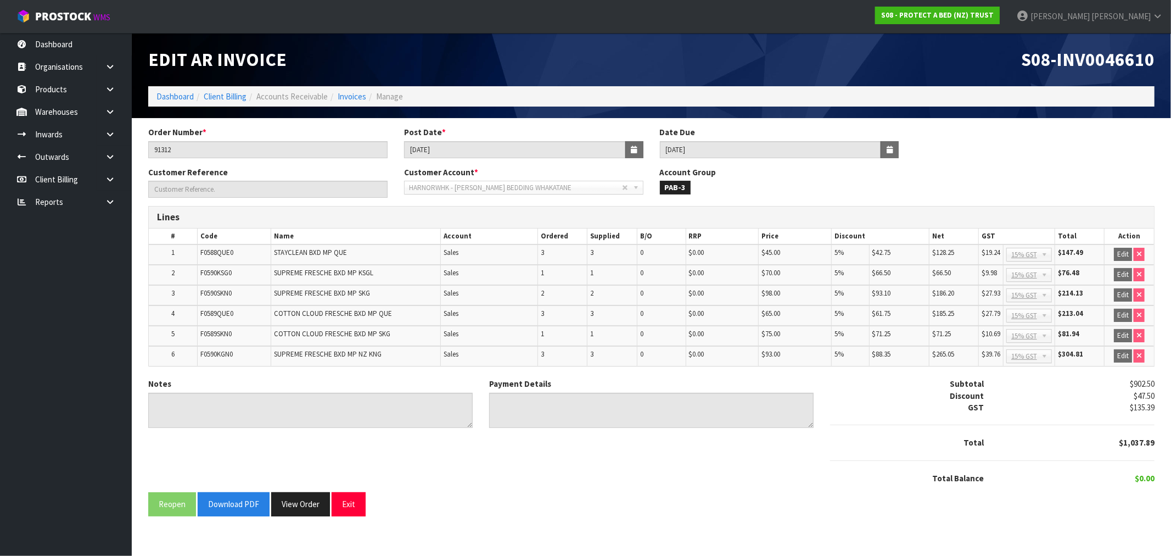
click at [1104, 66] on span "S08-INV0046610" at bounding box center [1087, 59] width 133 height 23
copy span "INV0046610"
drag, startPoint x: 460, startPoint y: 149, endPoint x: 349, endPoint y: 147, distance: 110.4
click at [360, 147] on div "Order Number * 91312 Post Date * 02/04/2025 Date Due 20/05/2025" at bounding box center [651, 146] width 1023 height 40
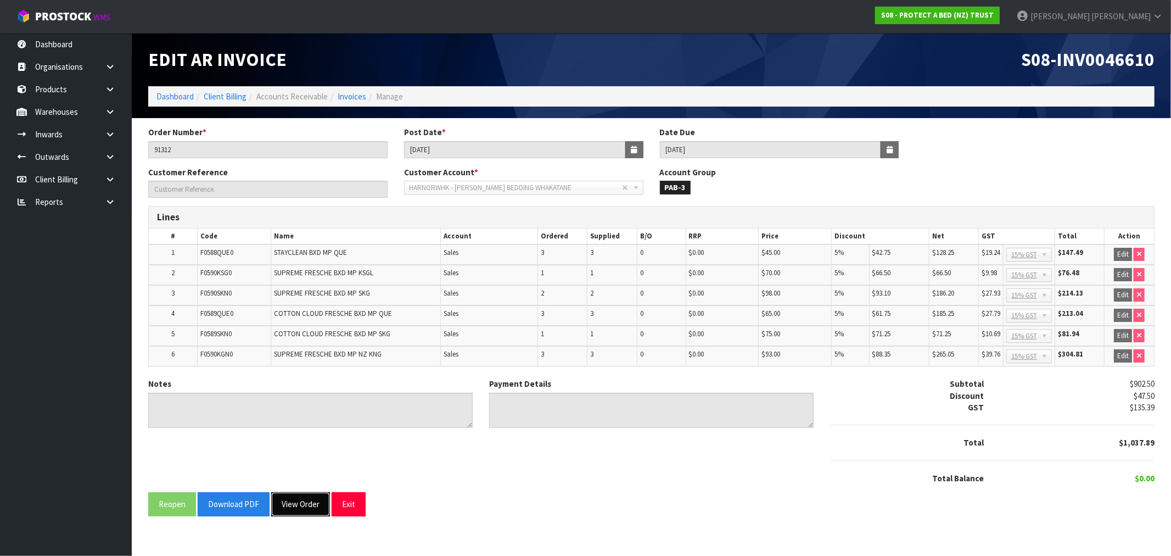
click at [298, 498] on button "View Order" at bounding box center [300, 504] width 59 height 24
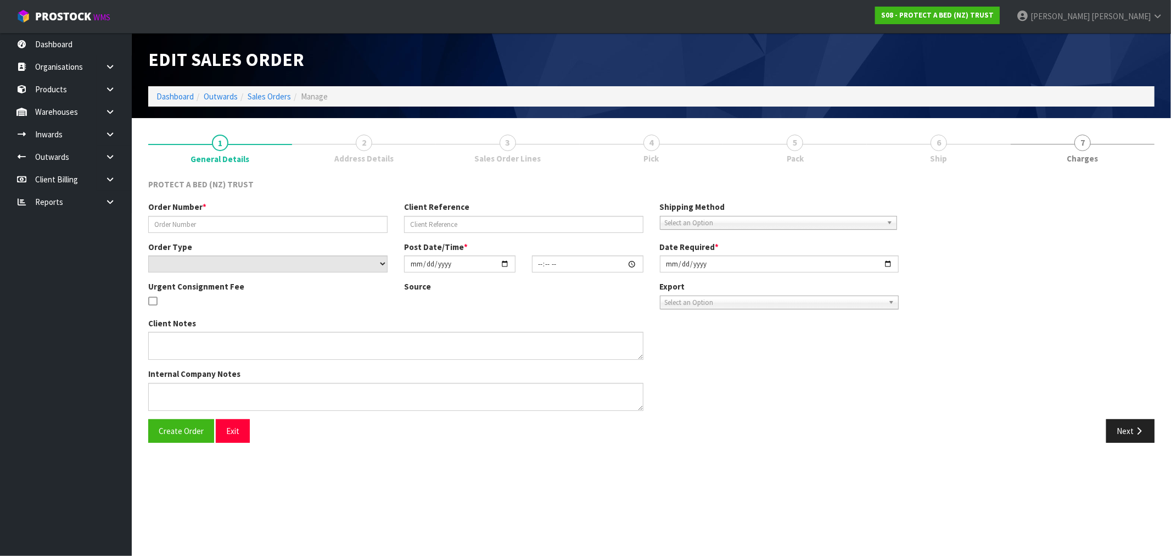
type input "91312"
select select "number:0"
type input "2025-04-01"
type input "10:04:00.000"
type input "2025-04-01"
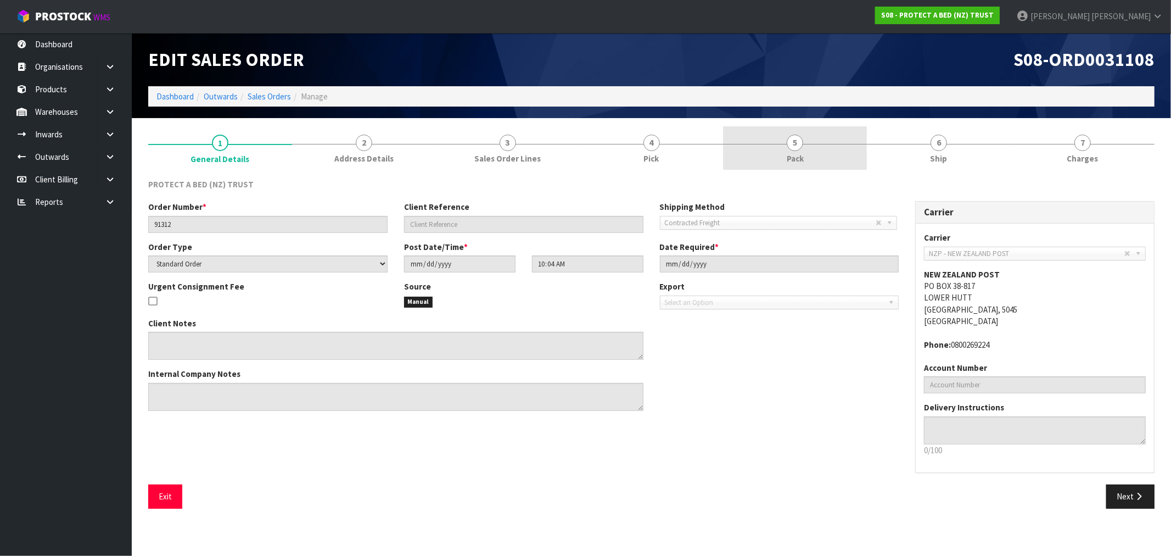
click at [812, 147] on link "5 Pack" at bounding box center [795, 147] width 144 height 43
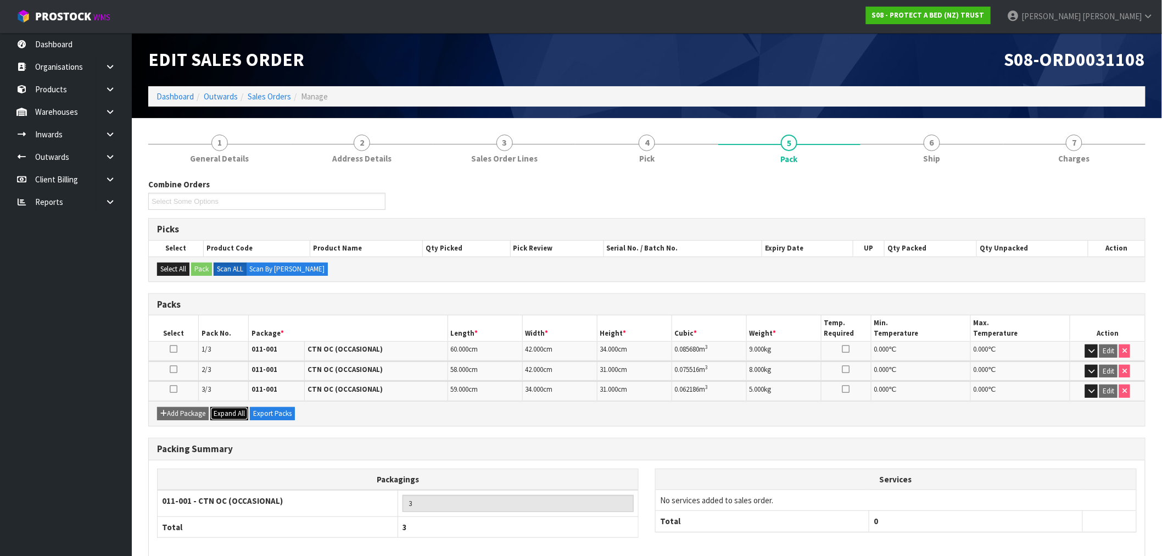
click at [223, 416] on span "Expand All" at bounding box center [229, 413] width 31 height 9
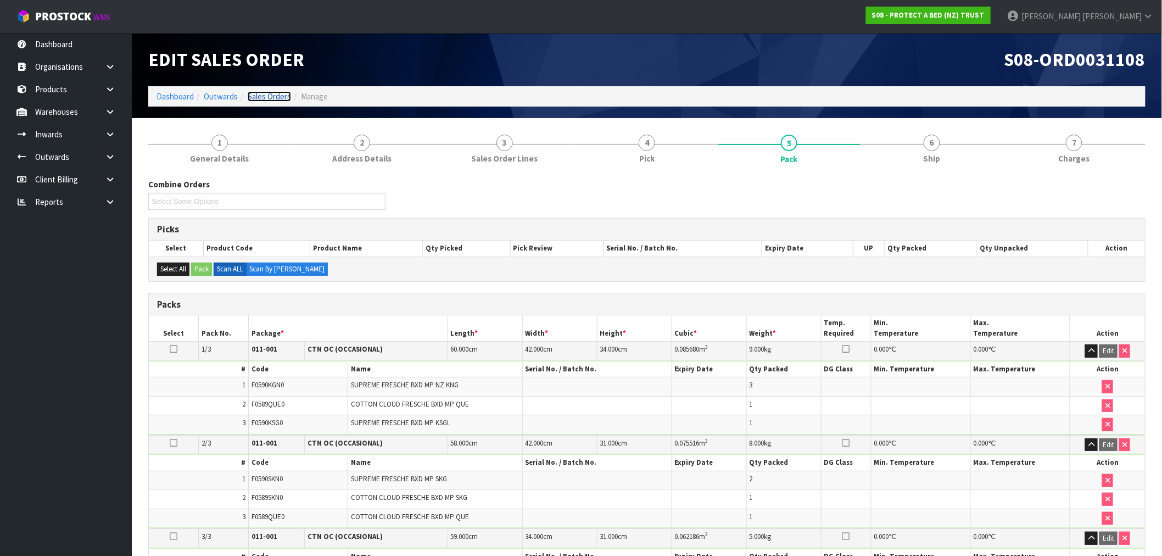
click at [279, 93] on link "Sales Orders" at bounding box center [269, 96] width 43 height 10
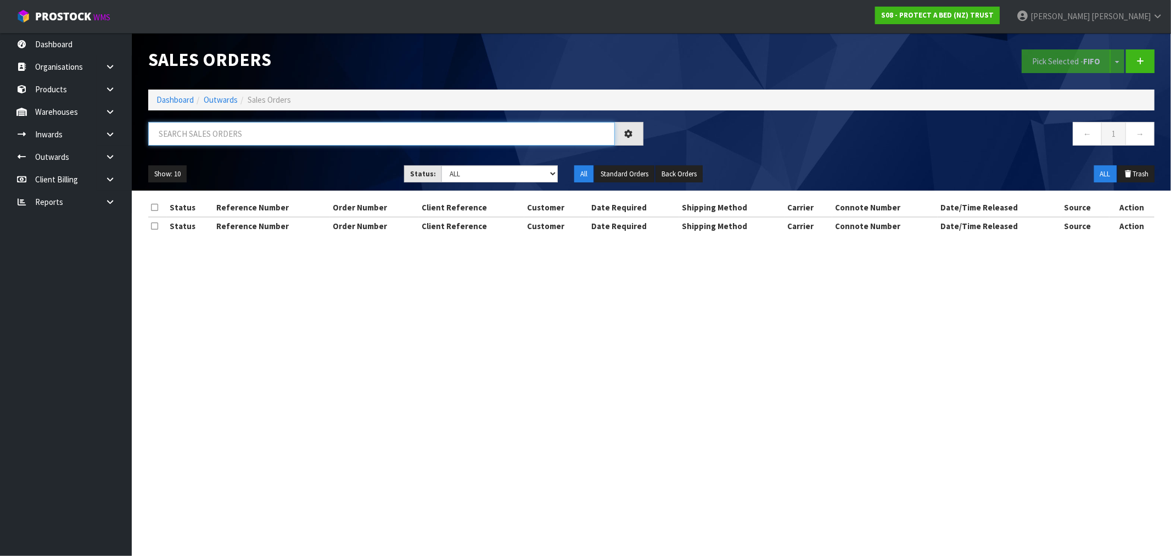
click at [303, 132] on input "text" at bounding box center [381, 134] width 467 height 24
type input "31099"
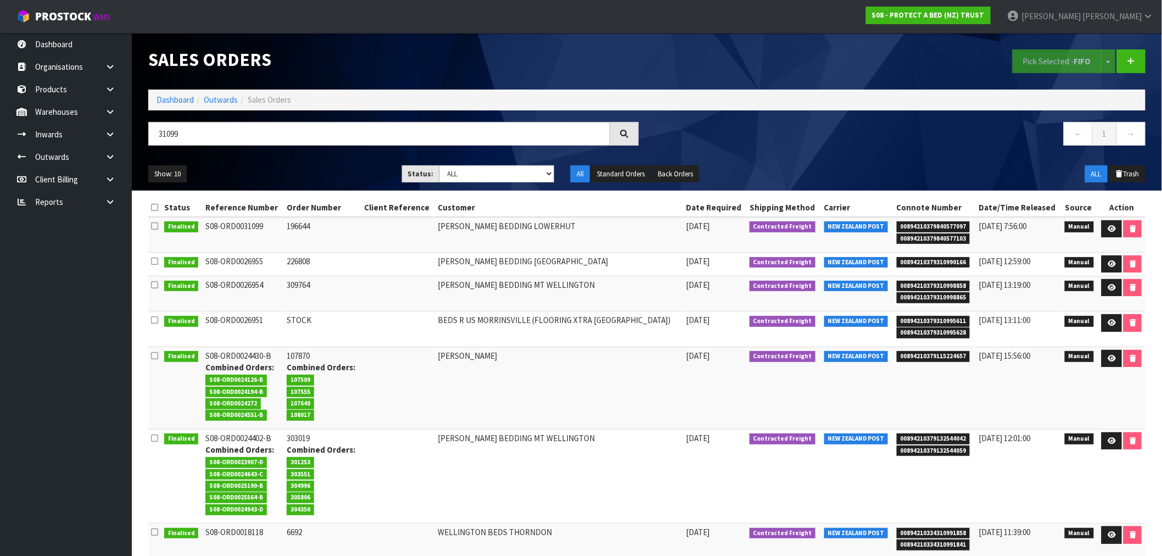
click at [298, 224] on td "196644" at bounding box center [322, 235] width 77 height 36
copy td "196644"
click at [1110, 226] on icon at bounding box center [1112, 228] width 8 height 7
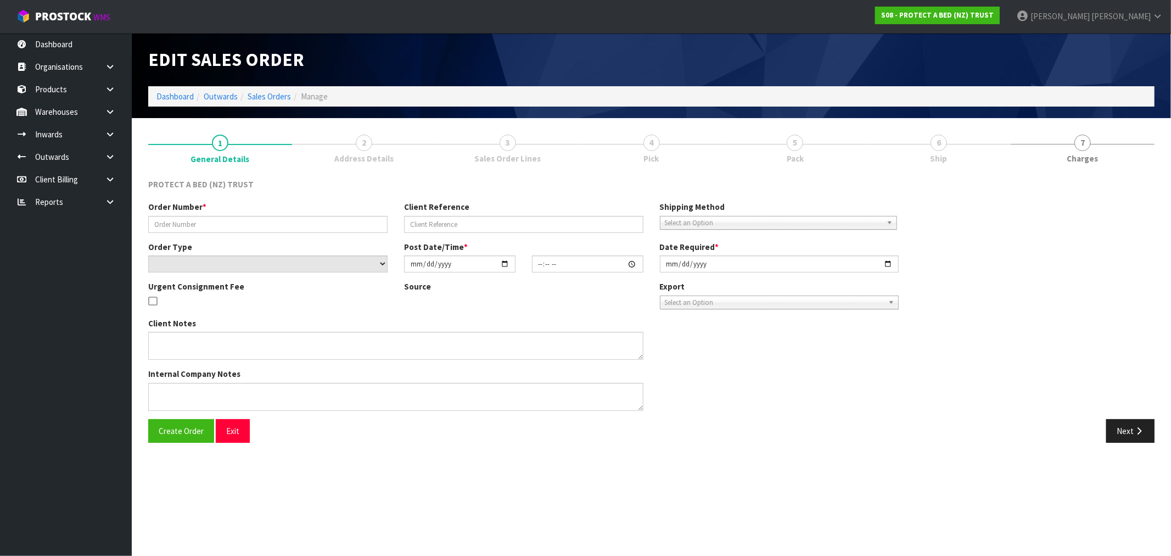
type input "196644"
select select "number:0"
type input "2025-03-31"
type input "10:48:00.000"
type input "2025-03-31"
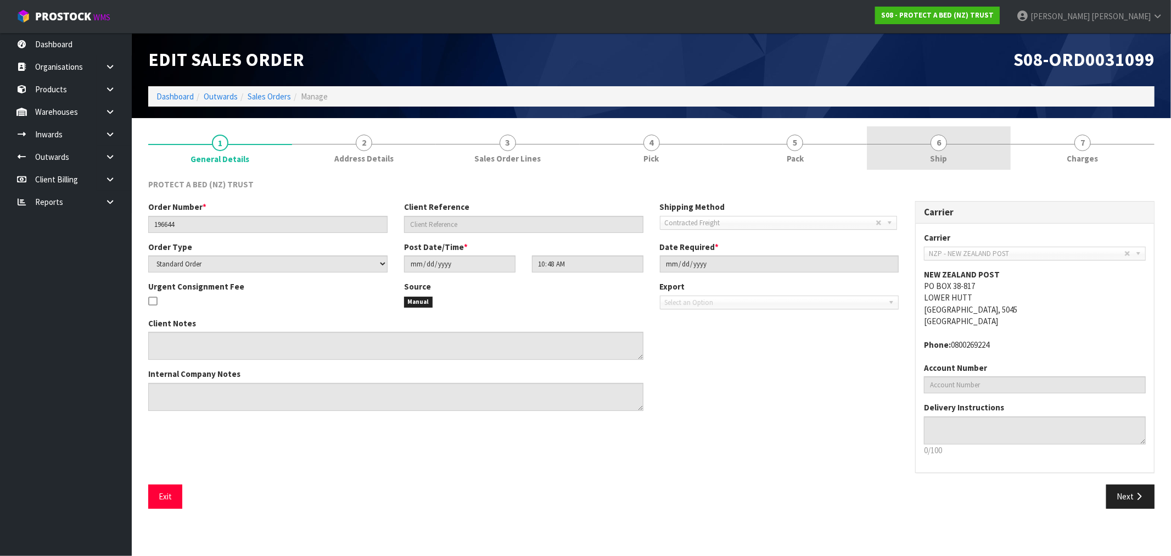
click at [936, 151] on link "6 Ship" at bounding box center [939, 147] width 144 height 43
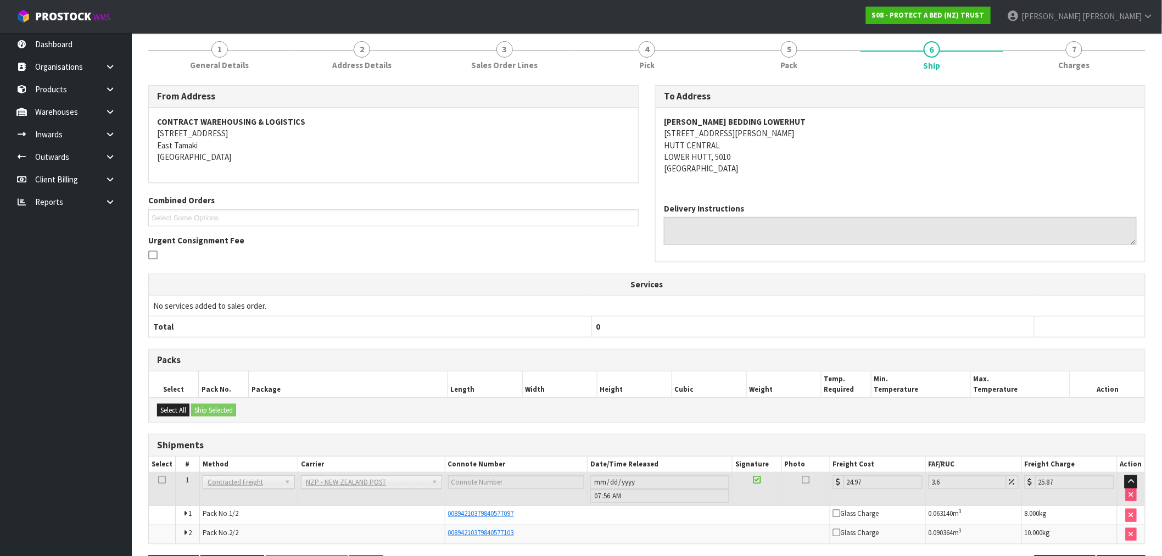
scroll to position [133, 0]
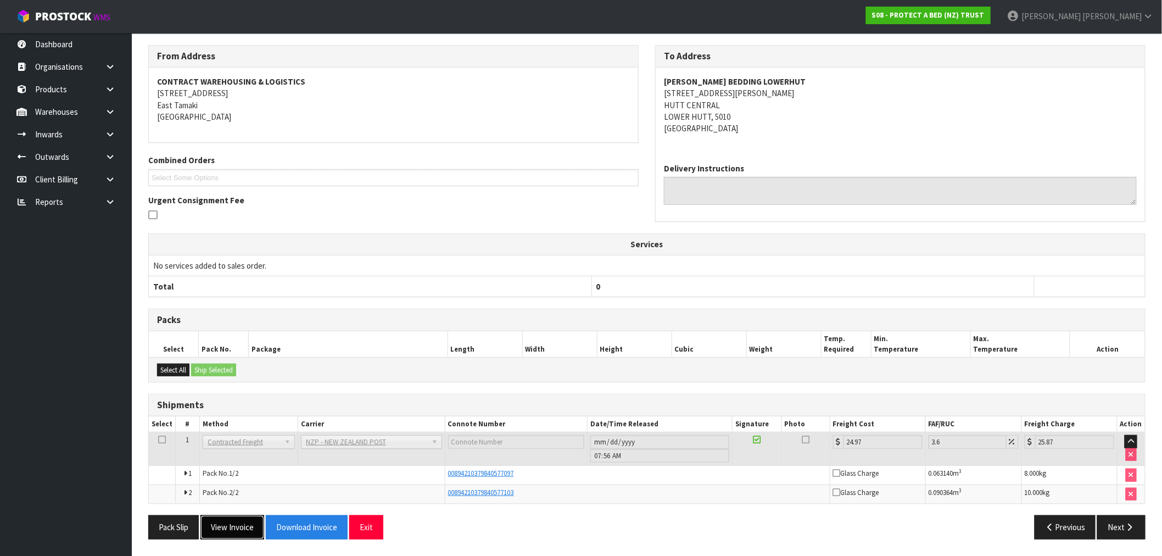
click at [250, 527] on button "View Invoice" at bounding box center [232, 527] width 64 height 24
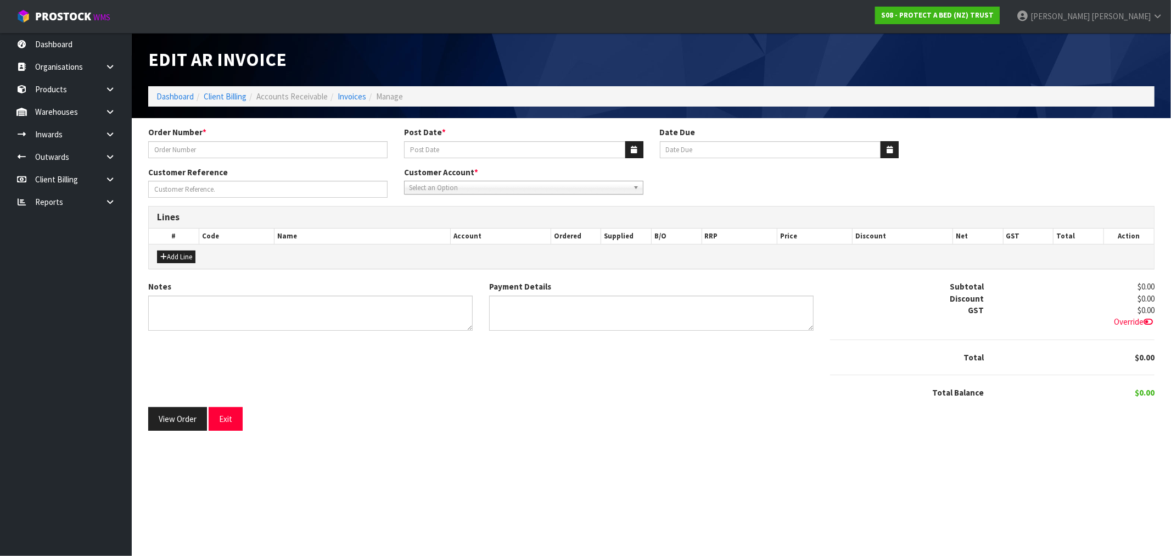
type input "196644"
type input "01/04/2025"
type input "20/05/2025"
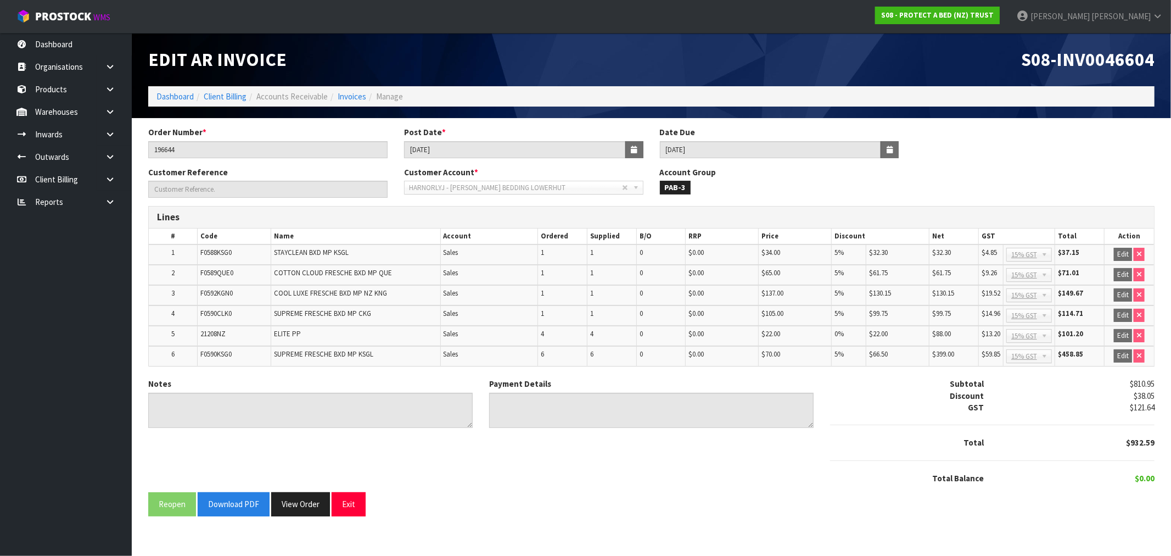
click at [1088, 60] on span "S08-INV0046604" at bounding box center [1087, 59] width 133 height 23
copy span "INV0046604"
drag, startPoint x: 216, startPoint y: 136, endPoint x: 203, endPoint y: 144, distance: 14.8
click at [204, 143] on div "Order Number * 196644" at bounding box center [268, 141] width 256 height 31
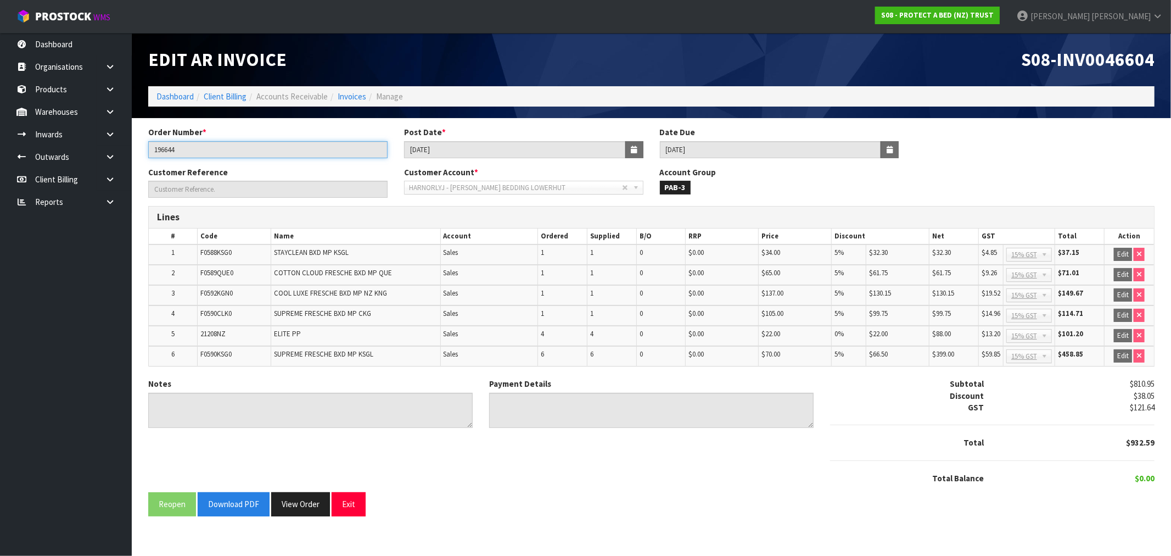
click at [203, 144] on input "196644" at bounding box center [267, 149] width 239 height 17
click at [202, 144] on input "196644" at bounding box center [267, 149] width 239 height 17
click at [1102, 65] on span "S08-INV0046604" at bounding box center [1087, 59] width 133 height 23
click at [1101, 64] on span "S08-INV0046604" at bounding box center [1087, 59] width 133 height 23
click at [1085, 58] on span "S08-INV0046604" at bounding box center [1087, 59] width 133 height 23
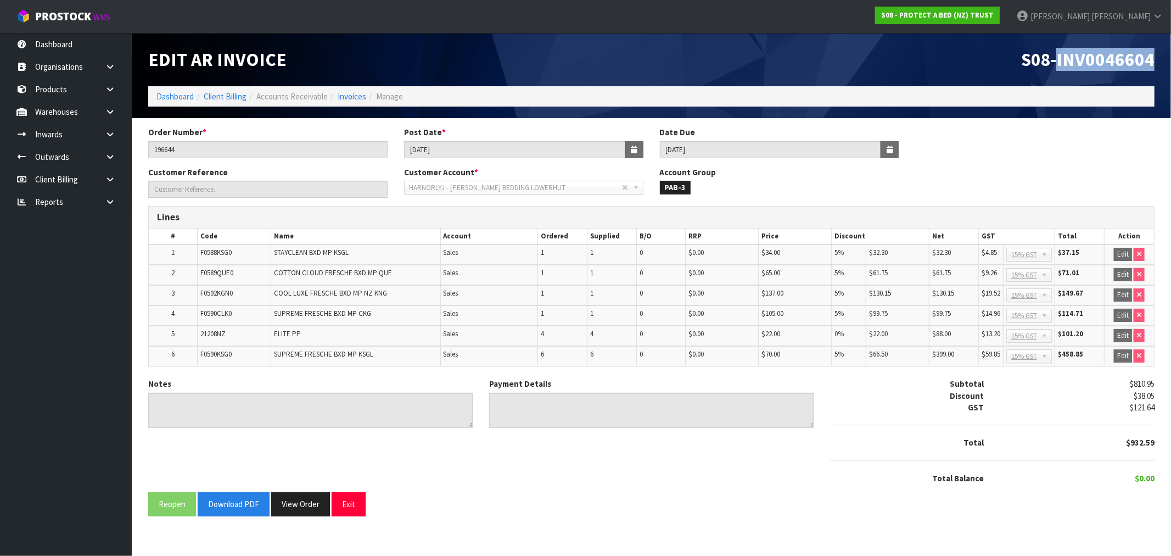
click at [1085, 58] on span "S08-INV0046604" at bounding box center [1087, 59] width 133 height 23
drag, startPoint x: 471, startPoint y: 147, endPoint x: 320, endPoint y: 150, distance: 151.0
click at [344, 145] on div "Order Number * 196644 Post Date * 01/04/2025 Date Due 20/05/2025" at bounding box center [651, 146] width 1023 height 40
click at [319, 489] on div "Notes Payment Details Subtotal $810.95 Discount $38.05 GST $121.64 Total $932.59" at bounding box center [651, 435] width 1023 height 114
click at [321, 495] on button "View Order" at bounding box center [300, 504] width 59 height 24
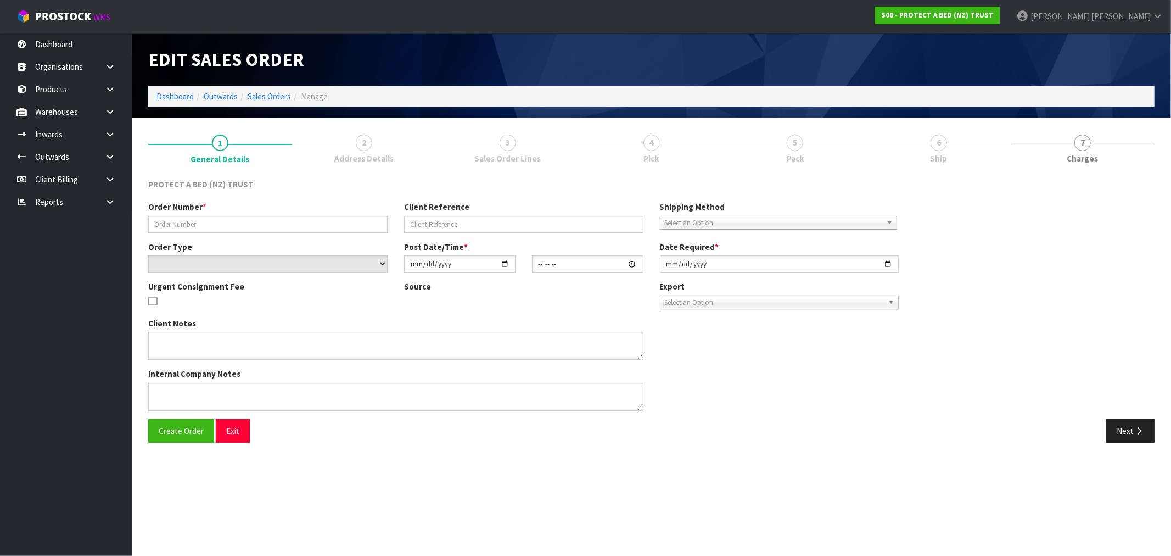
type input "196644"
select select "number:0"
type input "2025-03-31"
type input "10:48:00.000"
type input "2025-03-31"
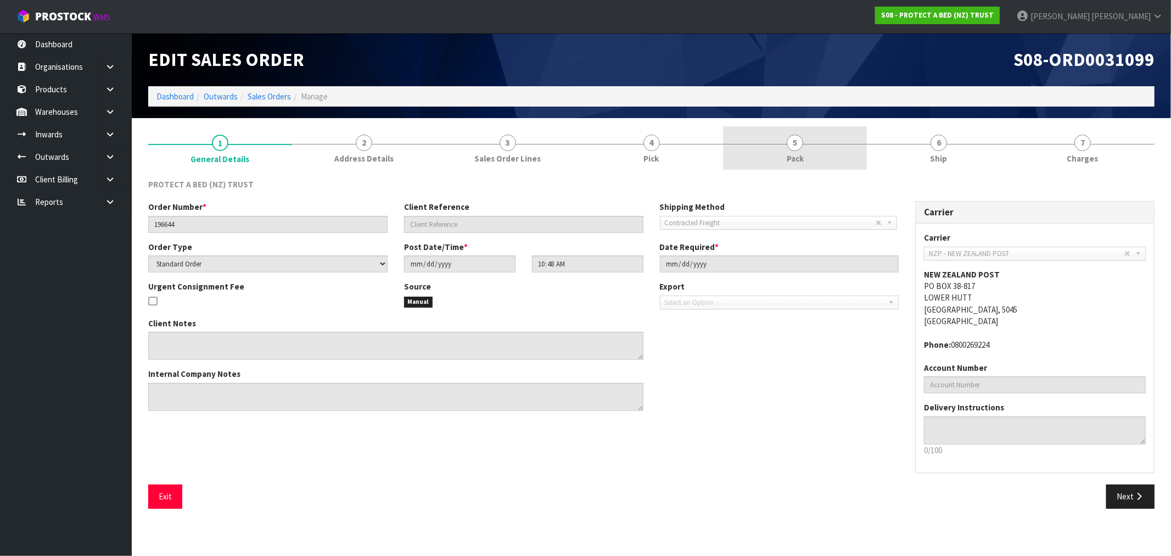
click at [812, 146] on link "5 Pack" at bounding box center [795, 147] width 144 height 43
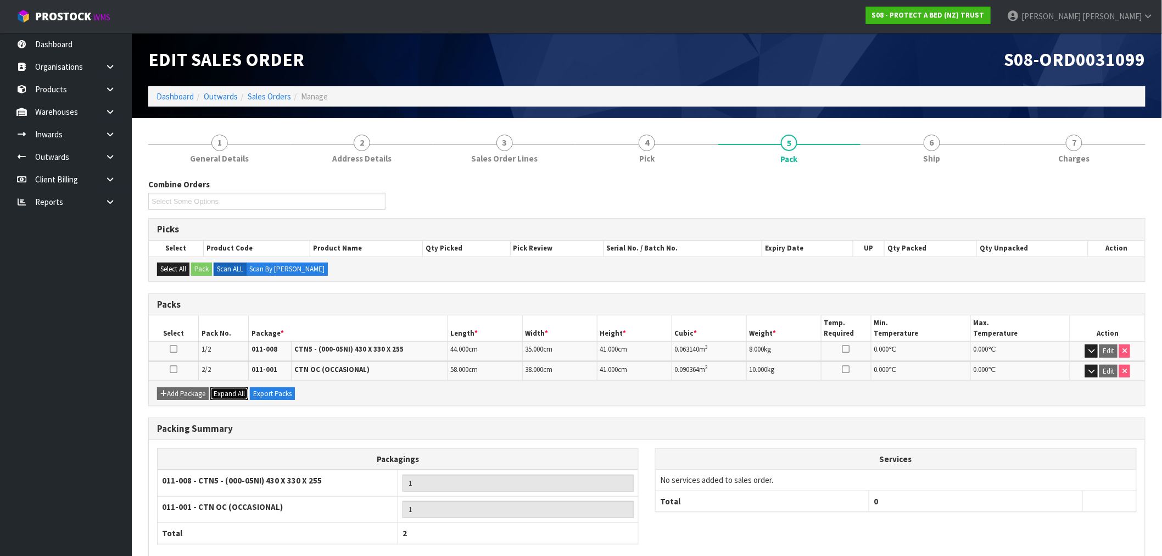
click at [234, 392] on span "Expand All" at bounding box center [229, 393] width 31 height 9
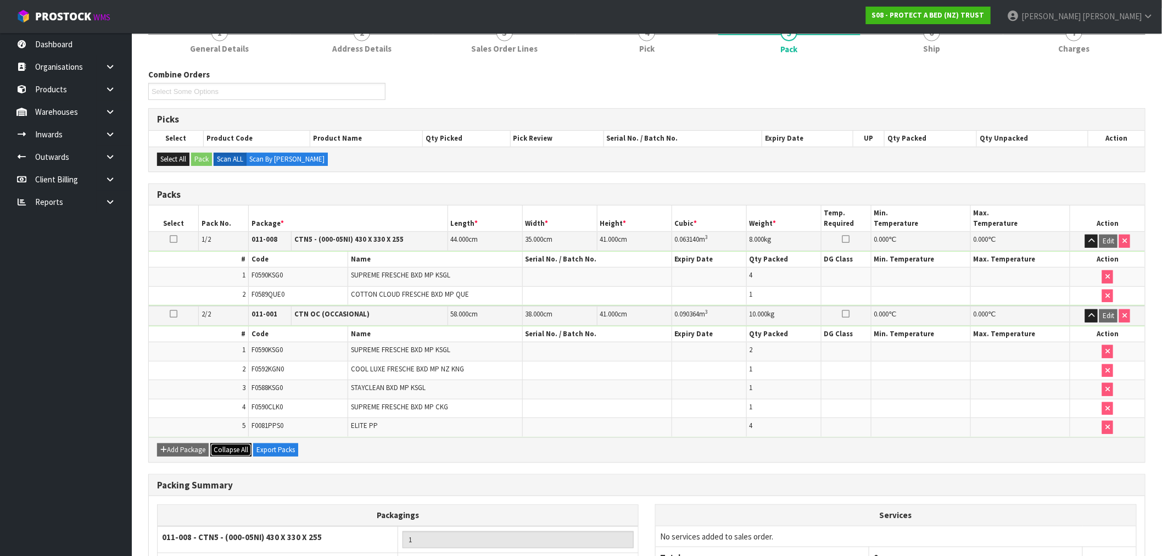
scroll to position [227, 0]
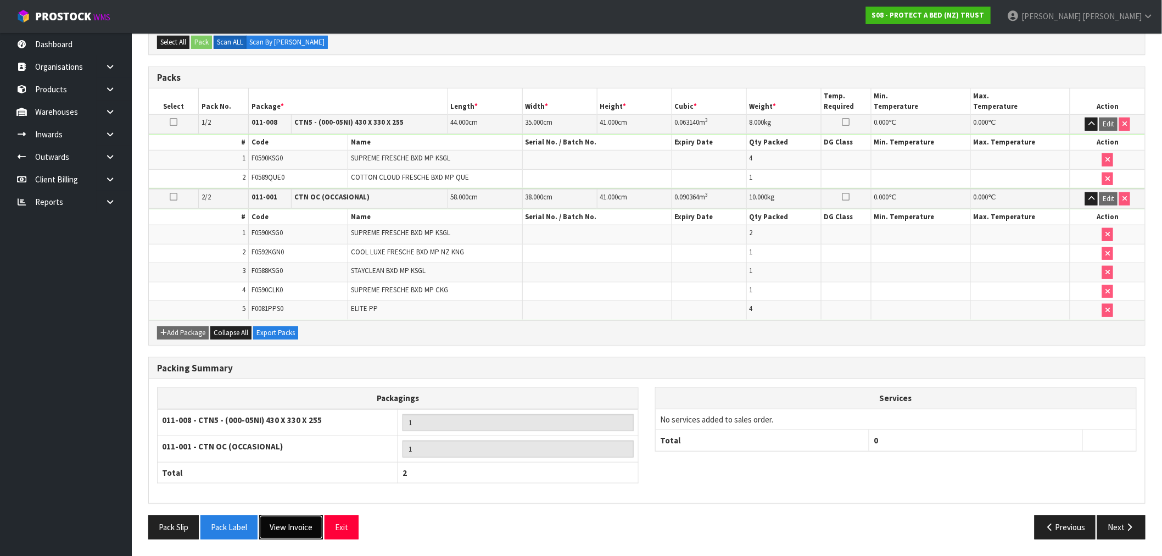
click at [297, 534] on button "View Invoice" at bounding box center [291, 527] width 64 height 24
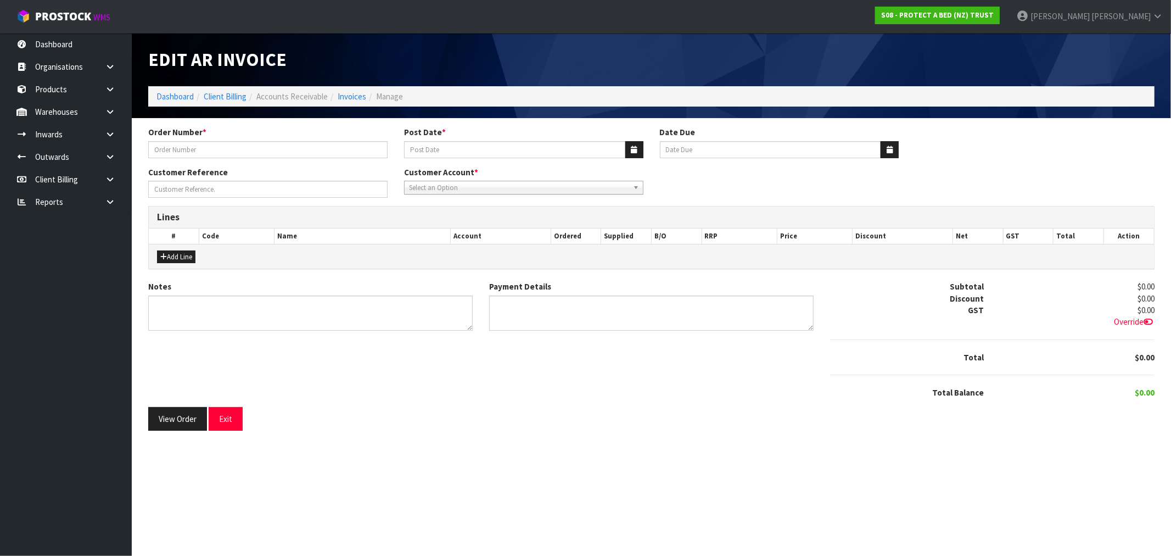
type input "196644"
type input "01/04/2025"
type input "20/05/2025"
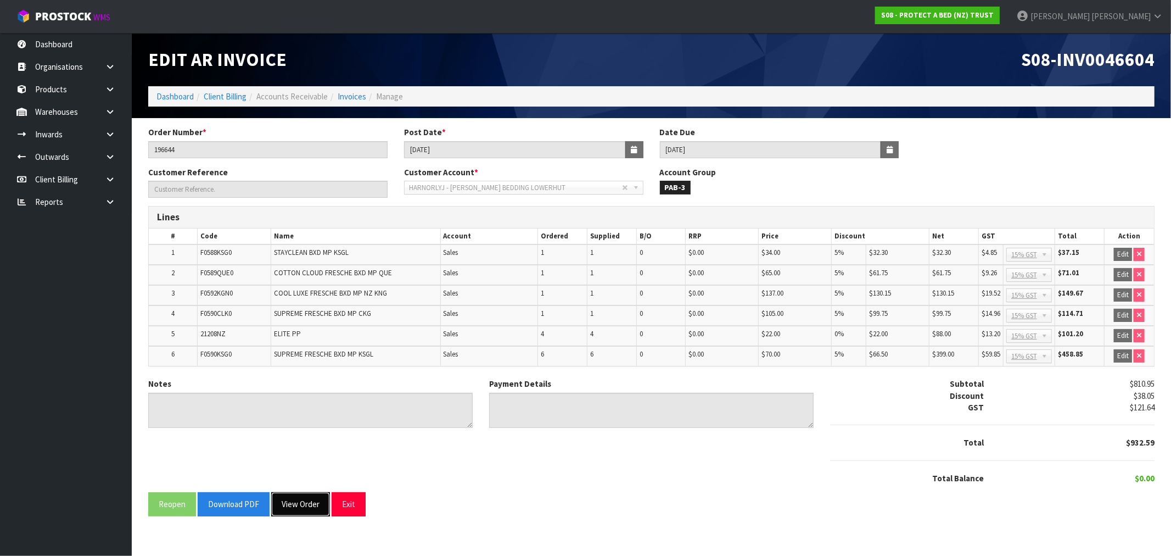
click at [303, 503] on button "View Order" at bounding box center [300, 504] width 59 height 24
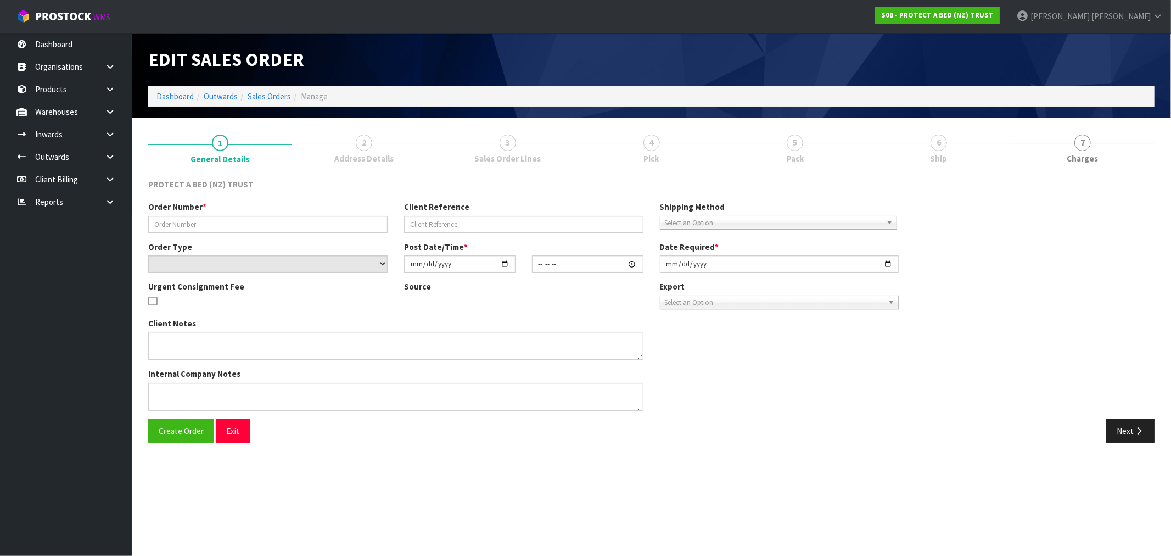
type input "196644"
select select "number:0"
type input "2025-03-31"
type input "10:48:00.000"
type input "2025-03-31"
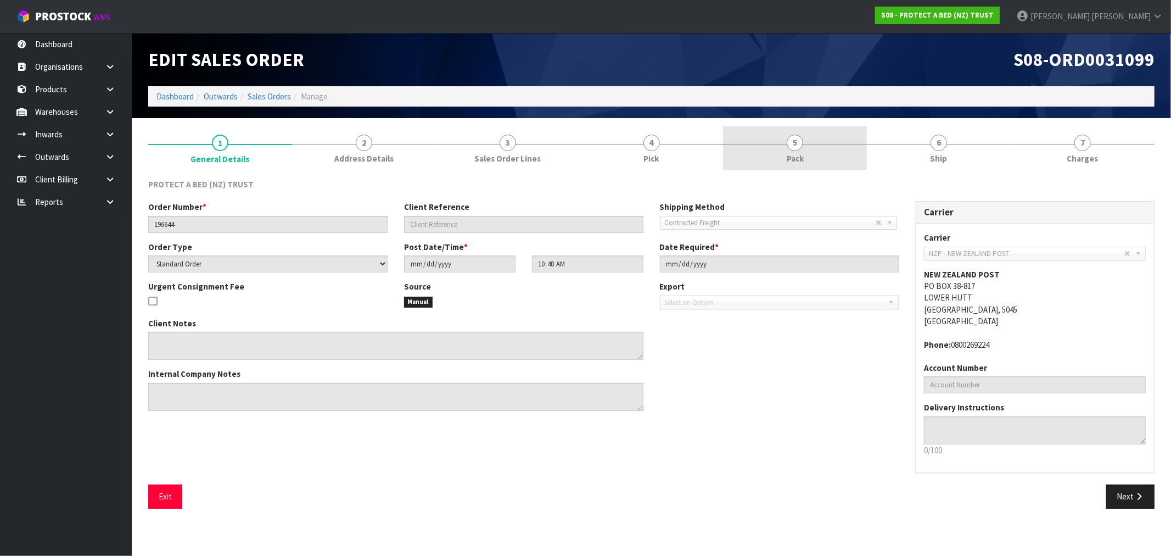
click at [791, 144] on span "5" at bounding box center [795, 143] width 16 height 16
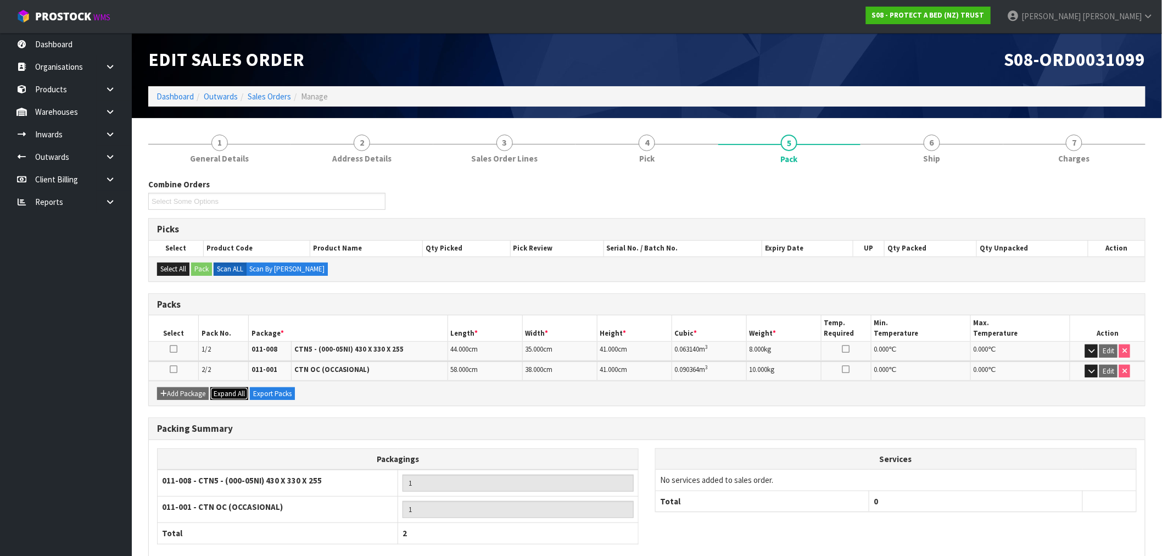
click at [230, 393] on span "Expand All" at bounding box center [229, 393] width 31 height 9
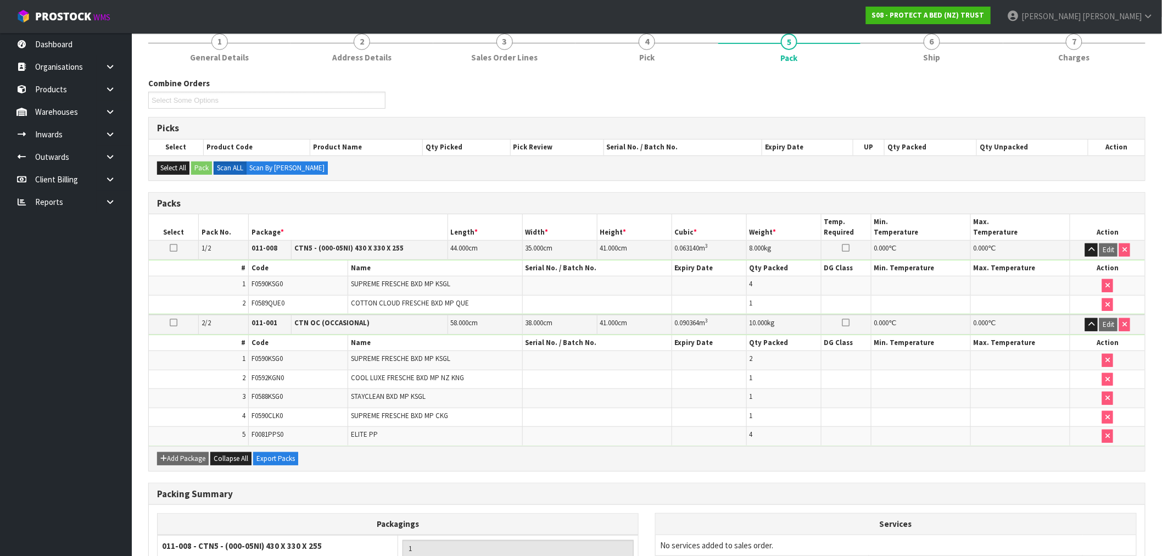
scroll to position [227, 0]
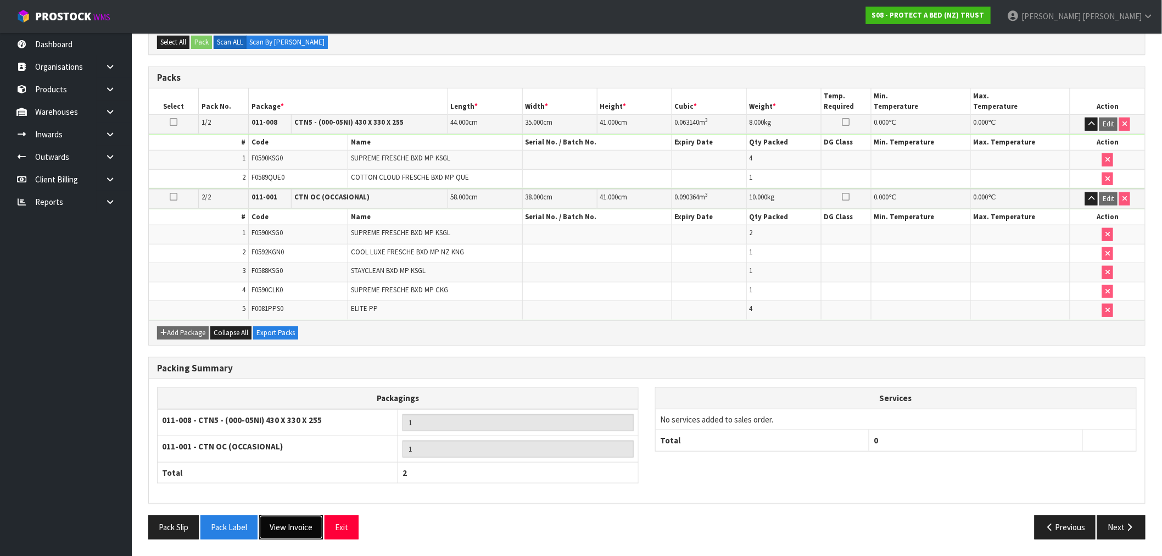
click at [284, 524] on button "View Invoice" at bounding box center [291, 527] width 64 height 24
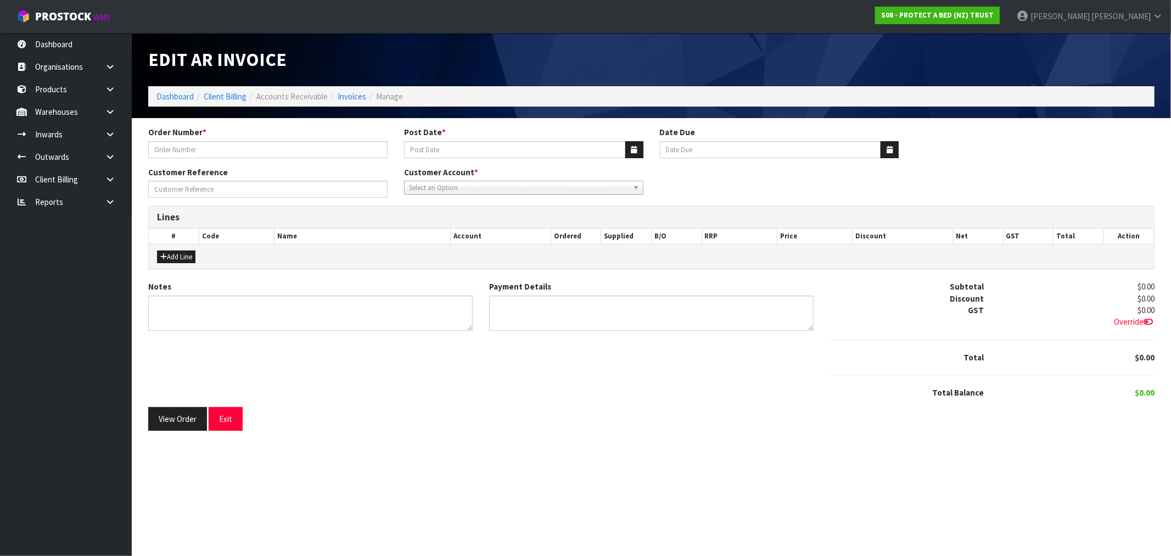
type input "196644"
type input "01/04/2025"
type input "20/05/2025"
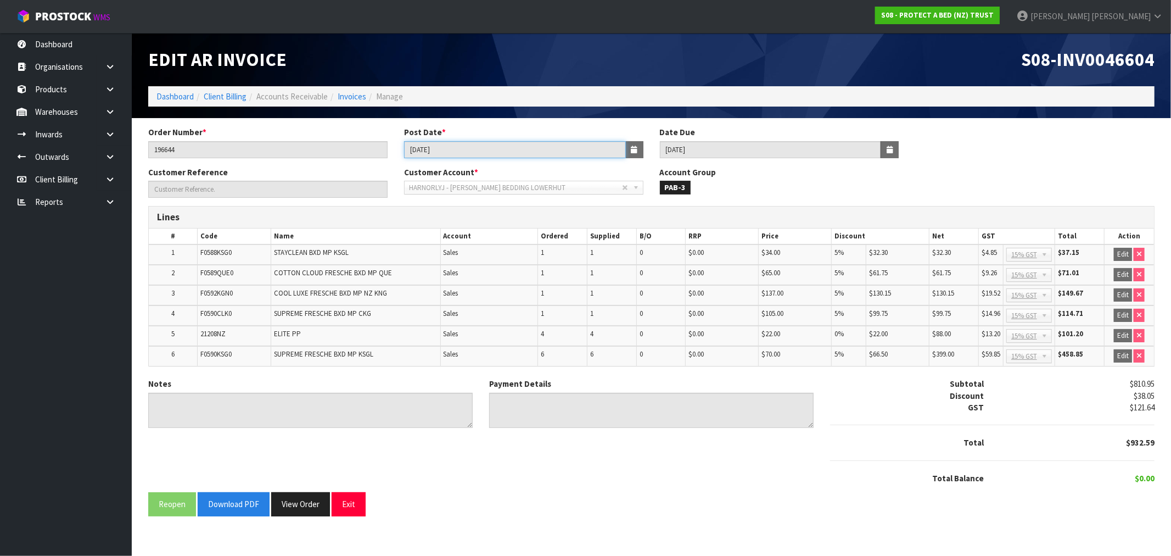
drag, startPoint x: 497, startPoint y: 149, endPoint x: 341, endPoint y: 147, distance: 156.0
click at [372, 145] on div "Order Number * 196644 Post Date * 01/04/2025 Date Due 20/05/2025" at bounding box center [651, 146] width 1023 height 40
click at [289, 501] on button "View Order" at bounding box center [300, 504] width 59 height 24
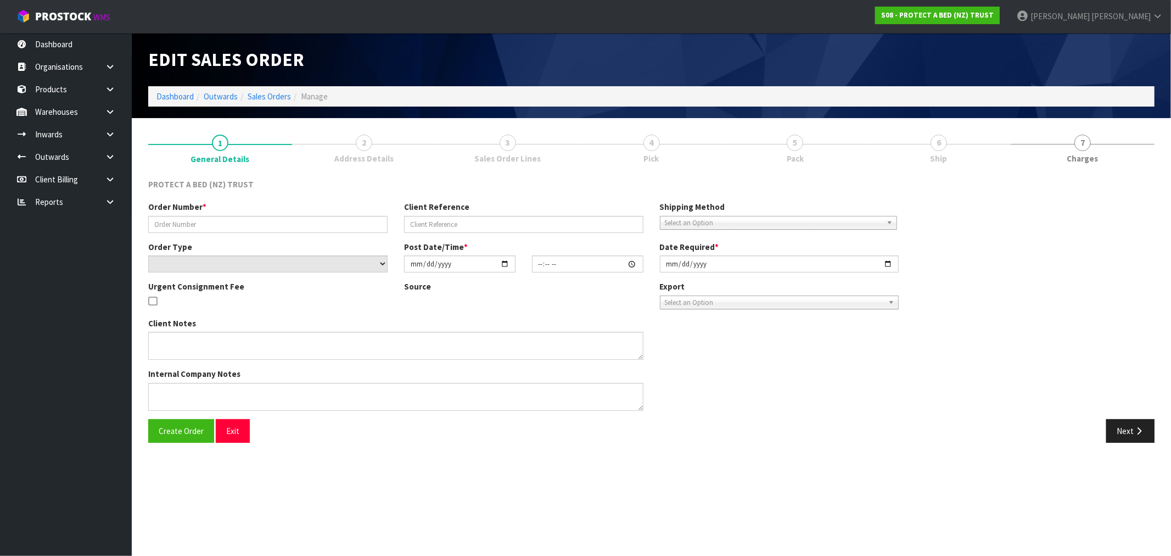
type input "196644"
select select "number:0"
type input "2025-03-31"
type input "10:48:00.000"
type input "2025-03-31"
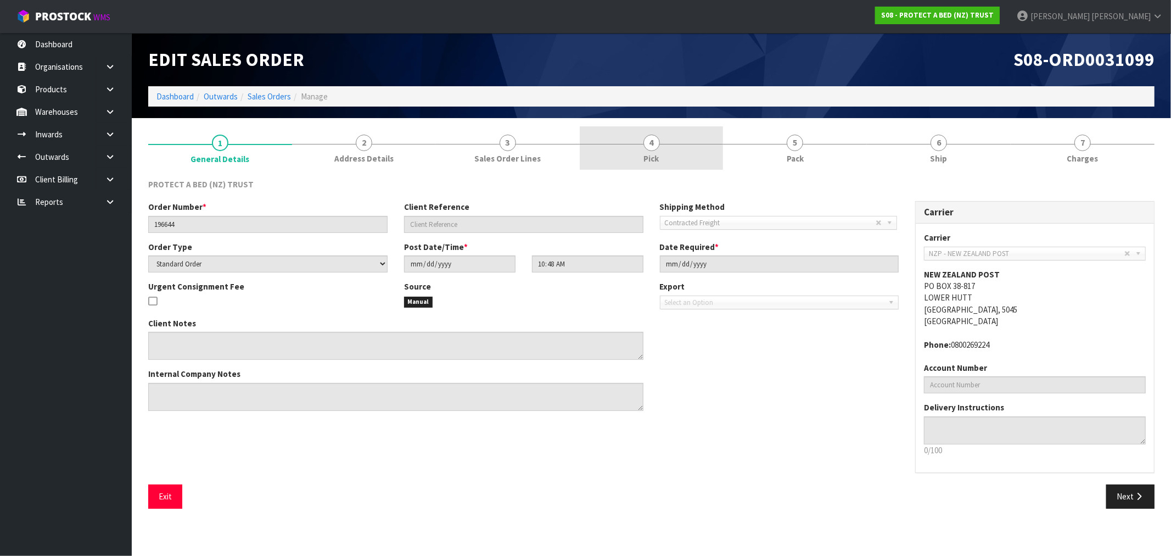
click at [662, 146] on link "4 Pick" at bounding box center [652, 147] width 144 height 43
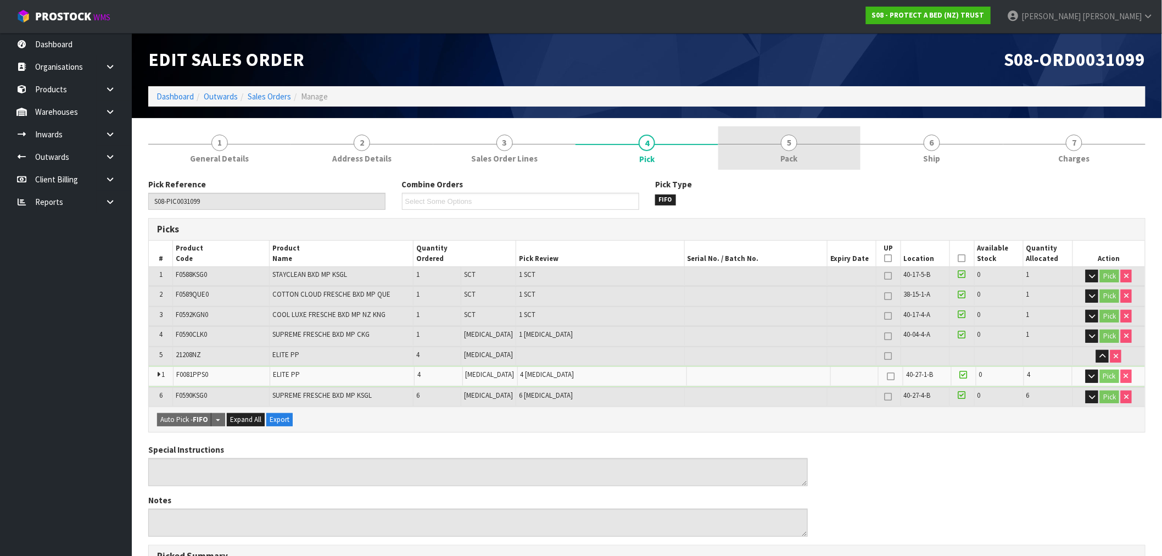
drag, startPoint x: 796, startPoint y: 127, endPoint x: 803, endPoint y: 145, distance: 18.8
click at [797, 128] on link "5 Pack" at bounding box center [789, 147] width 142 height 43
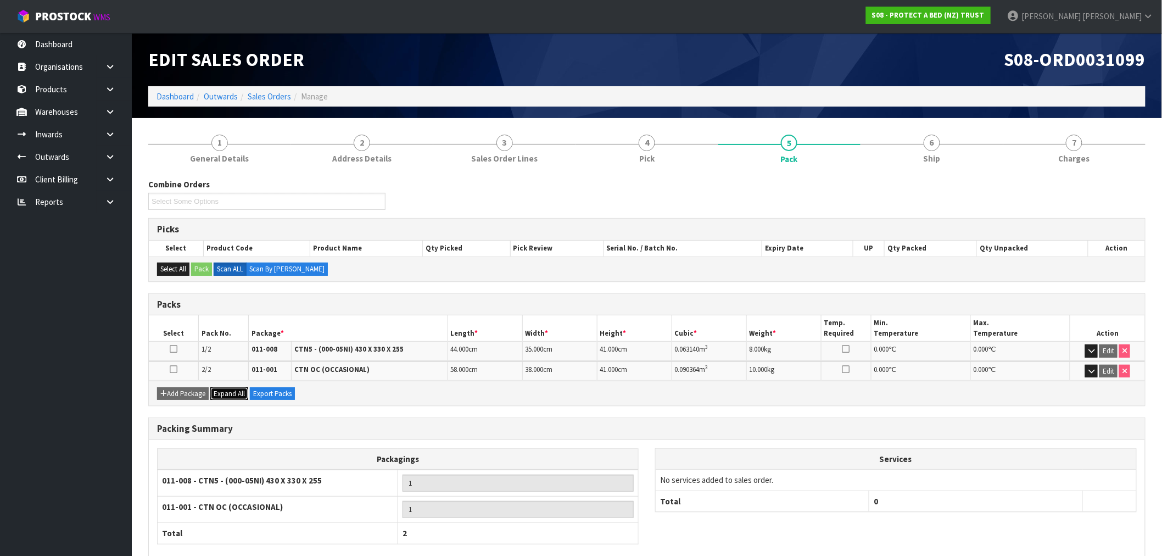
click at [222, 389] on span "Expand All" at bounding box center [229, 393] width 31 height 9
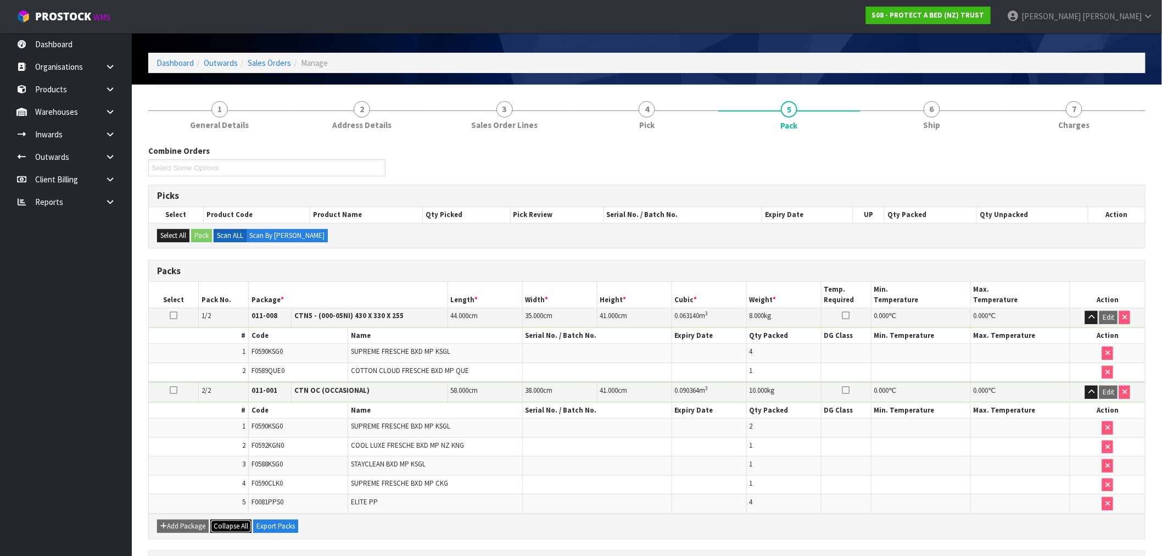
scroll to position [61, 0]
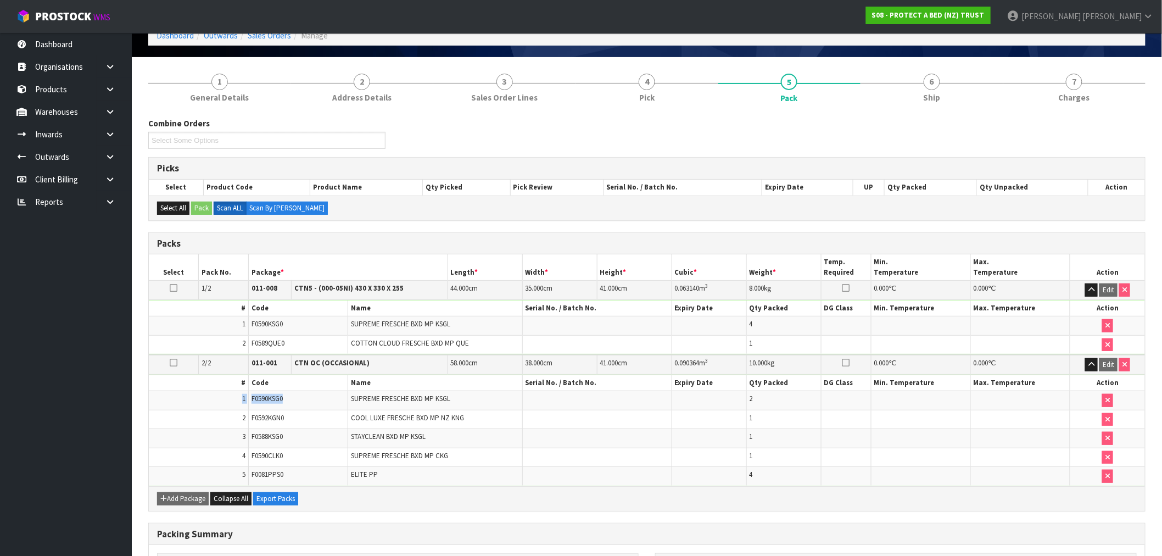
drag, startPoint x: 286, startPoint y: 397, endPoint x: 231, endPoint y: 396, distance: 54.9
click at [231, 396] on tr "1 F0590KSG0 SUPREME FRESCHE BXD MP KSGL 2" at bounding box center [647, 400] width 996 height 19
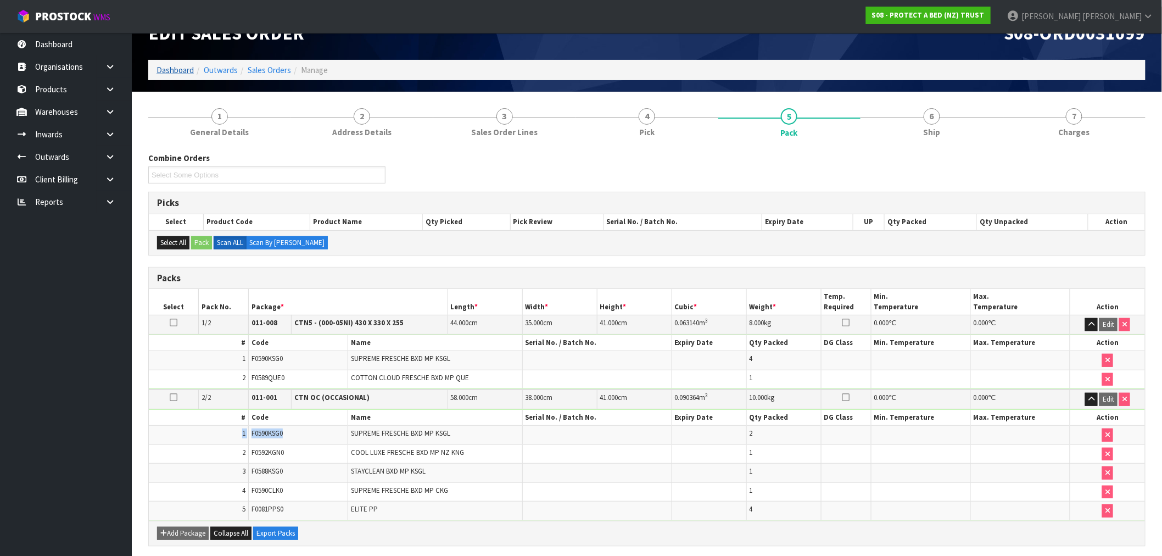
scroll to position [0, 0]
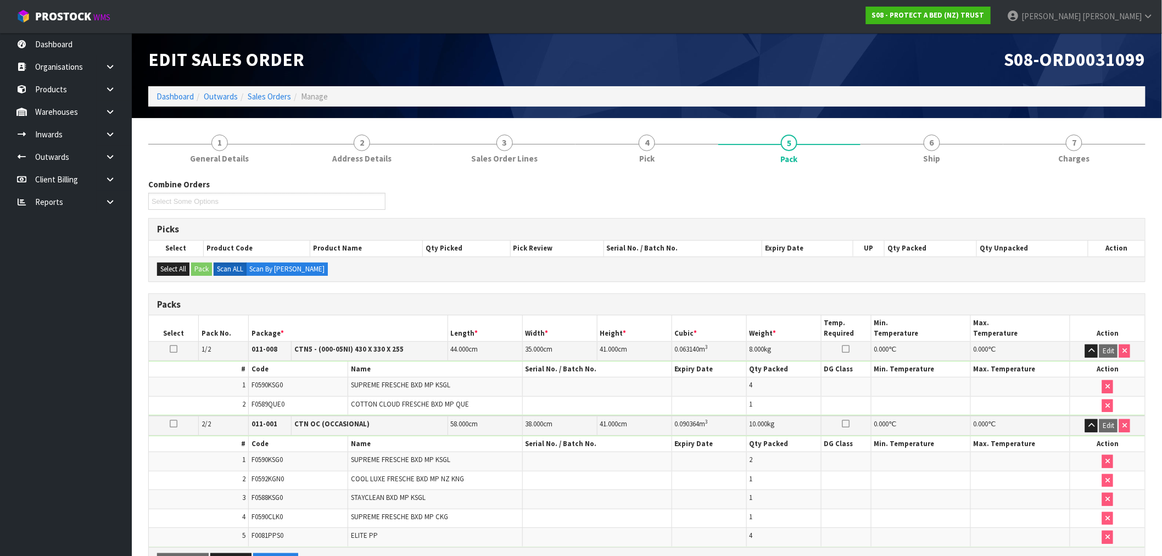
click at [173, 91] on li "Dashboard" at bounding box center [175, 97] width 37 height 12
click at [170, 93] on link "Dashboard" at bounding box center [175, 96] width 37 height 10
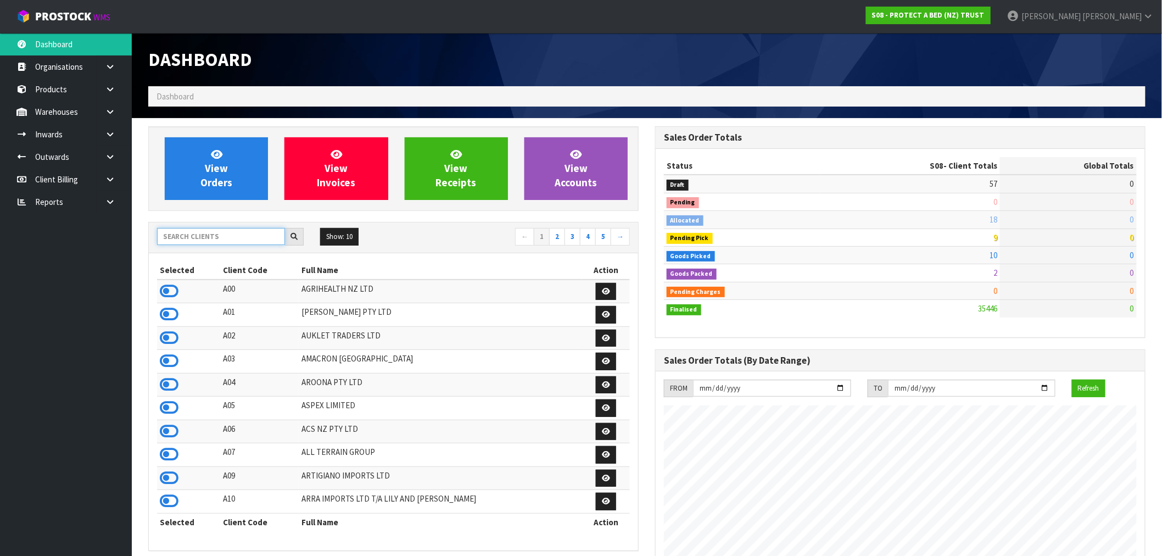
click at [210, 234] on input "text" at bounding box center [221, 236] width 128 height 17
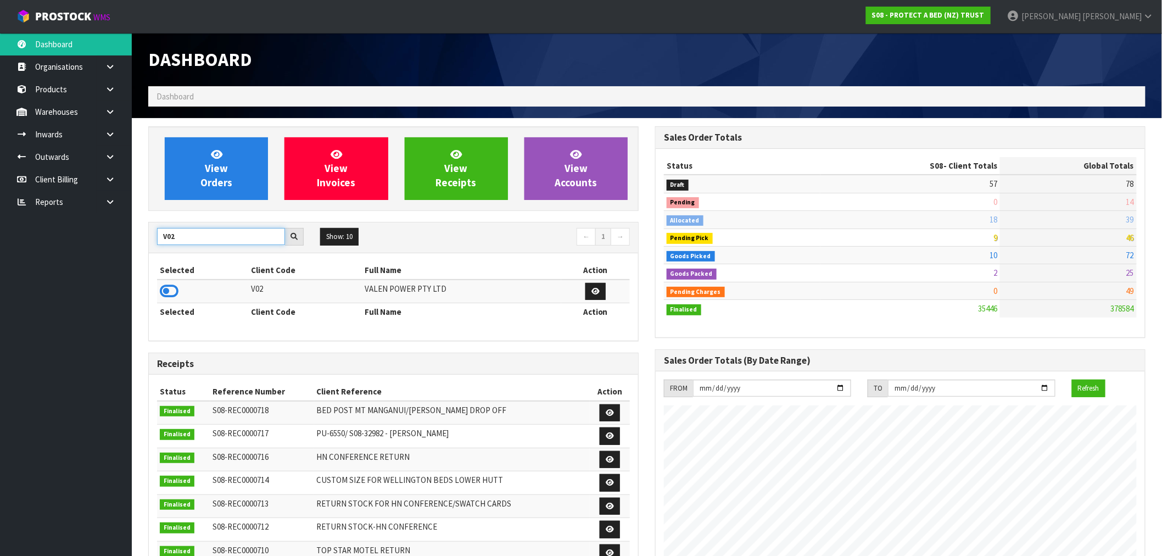
type input "V02"
click at [156, 289] on div "Selected Client Code Full Name Action V02 VALEN POWER PTY LTD Selected Client C…" at bounding box center [393, 296] width 489 height 87
click at [160, 288] on td at bounding box center [202, 292] width 91 height 24
click at [174, 294] on icon at bounding box center [169, 291] width 19 height 16
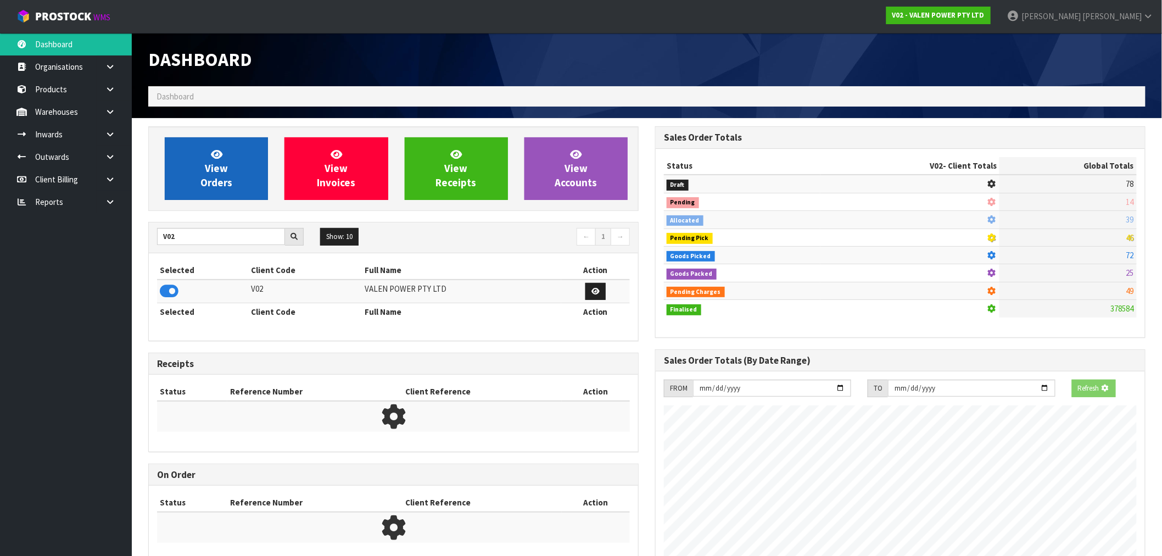
scroll to position [548445, 548623]
click at [211, 186] on span "View Orders" at bounding box center [216, 168] width 32 height 41
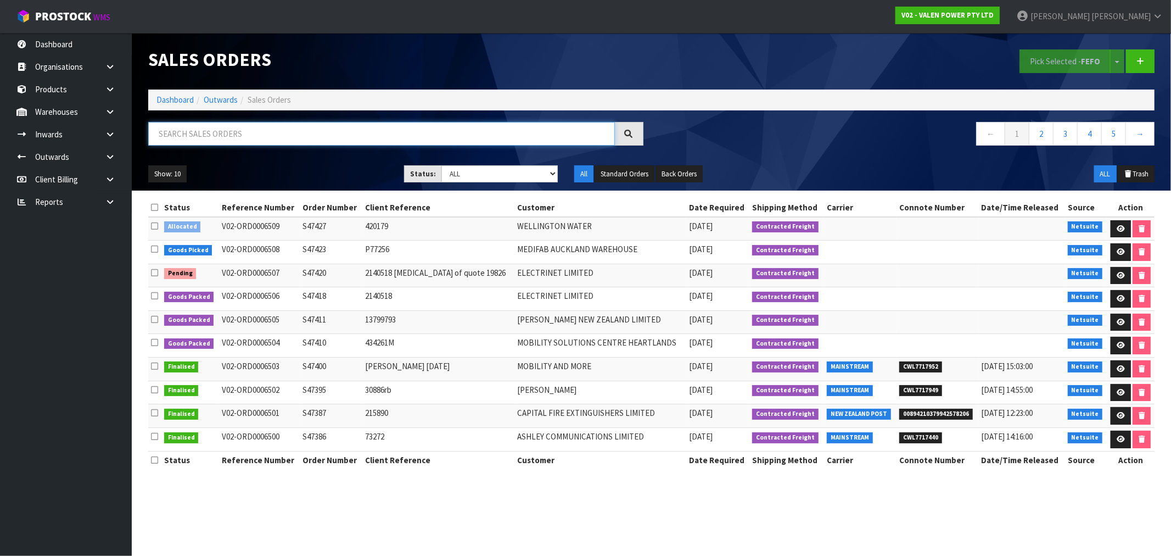
click at [316, 141] on input "text" at bounding box center [381, 134] width 467 height 24
click at [1118, 226] on icon at bounding box center [1121, 228] width 8 height 7
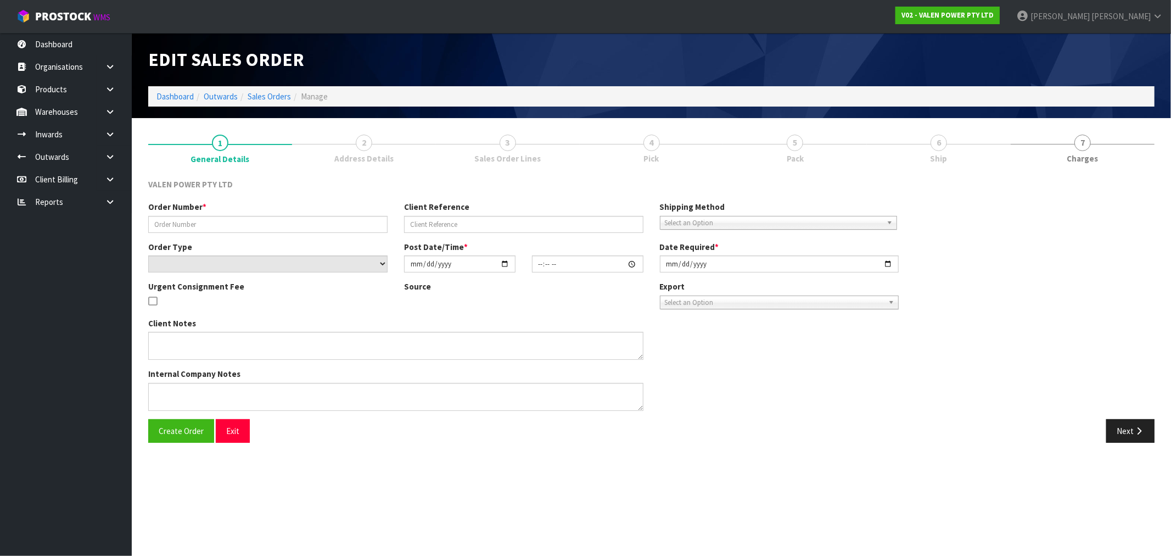
type input "S47427"
type input "420179"
select select "number:0"
type input "[DATE]"
type input "15:15:07.000"
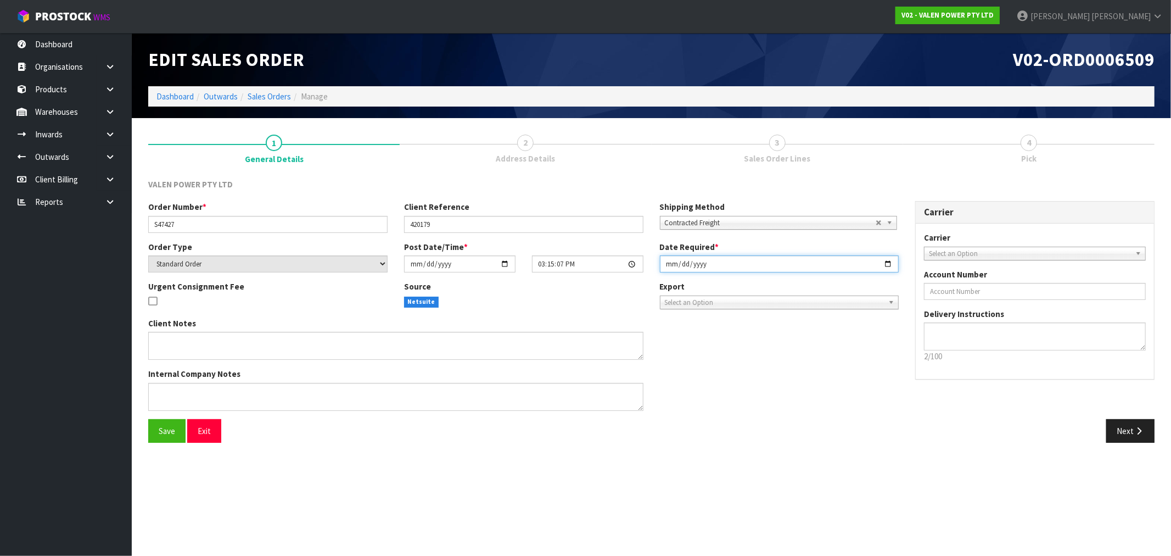
click at [664, 262] on input "[DATE]" at bounding box center [779, 263] width 239 height 17
type input "[DATE]"
click at [148, 419] on button "Save" at bounding box center [166, 431] width 37 height 24
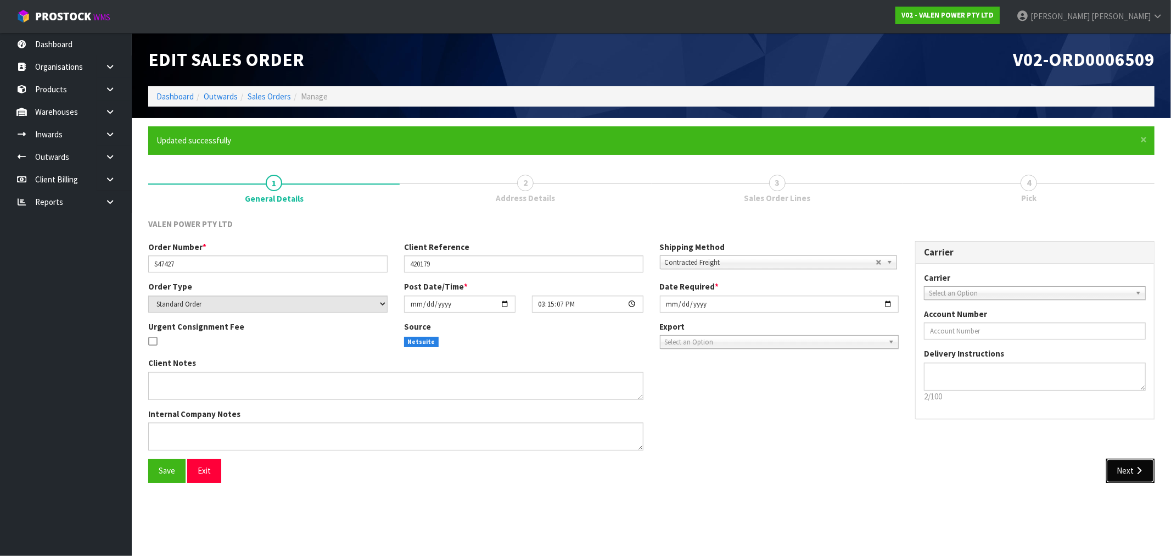
drag, startPoint x: 1137, startPoint y: 470, endPoint x: 1114, endPoint y: 467, distance: 23.2
click at [1138, 470] on icon "button" at bounding box center [1139, 470] width 10 height 8
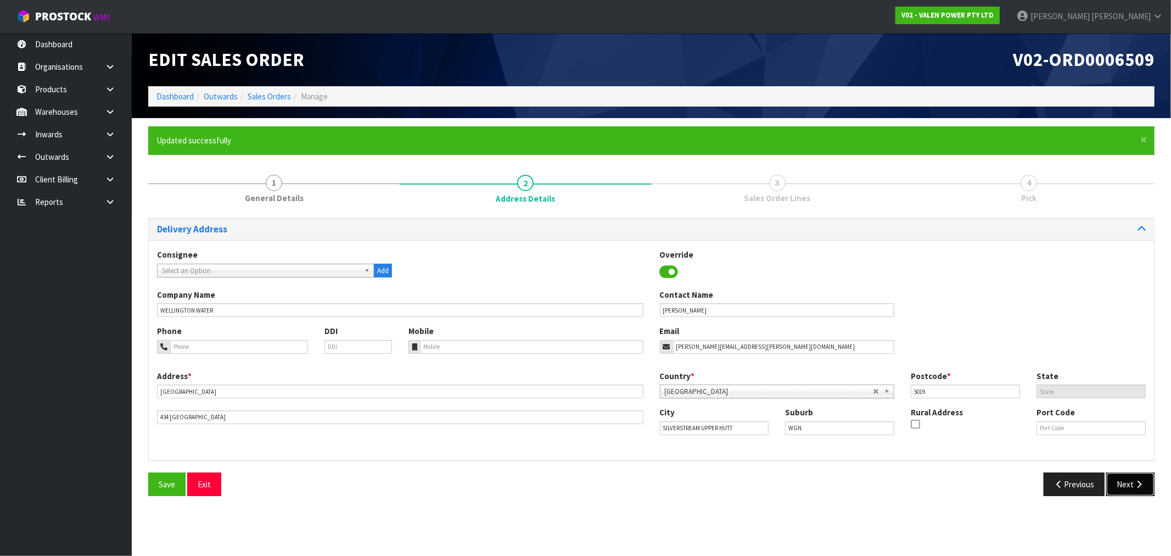
drag, startPoint x: 1130, startPoint y: 484, endPoint x: 925, endPoint y: 493, distance: 204.4
click at [954, 496] on div "Previous Next" at bounding box center [908, 484] width 512 height 24
click at [671, 431] on input "SILVERSTREAM UPPER HUTT" at bounding box center [714, 428] width 109 height 14
type input "UPPER HUTT"
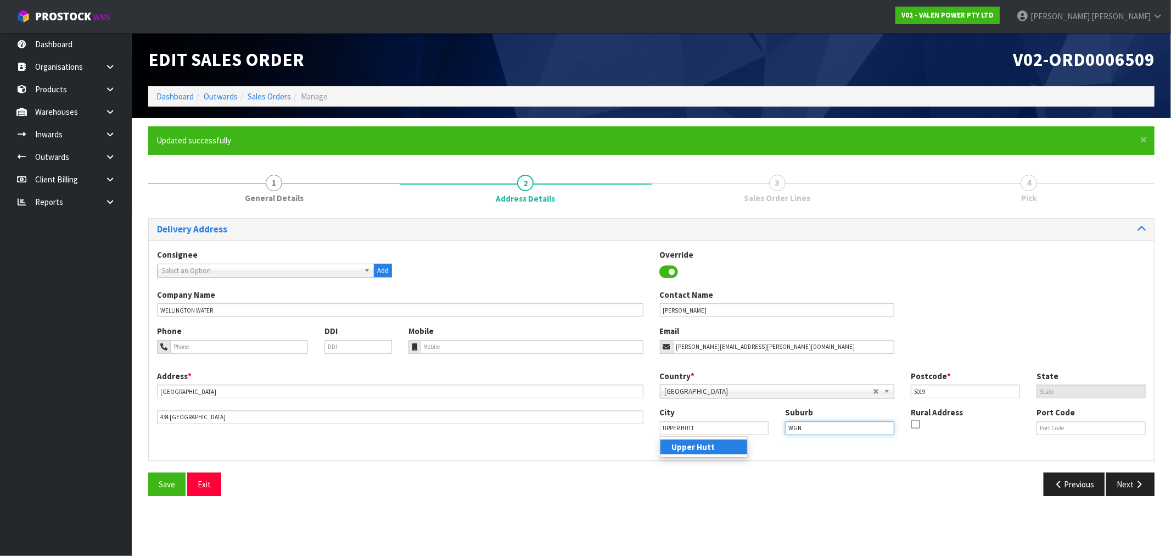
drag, startPoint x: 830, startPoint y: 431, endPoint x: 707, endPoint y: 434, distance: 123.1
click at [721, 429] on div "City UPPER HUTT Suburb WGN Rural Address Port Code" at bounding box center [903, 424] width 503 height 37
paste input "SILVERSTREAM"
type input "SILVERSTREAM"
click at [152, 488] on button "Save" at bounding box center [166, 484] width 37 height 24
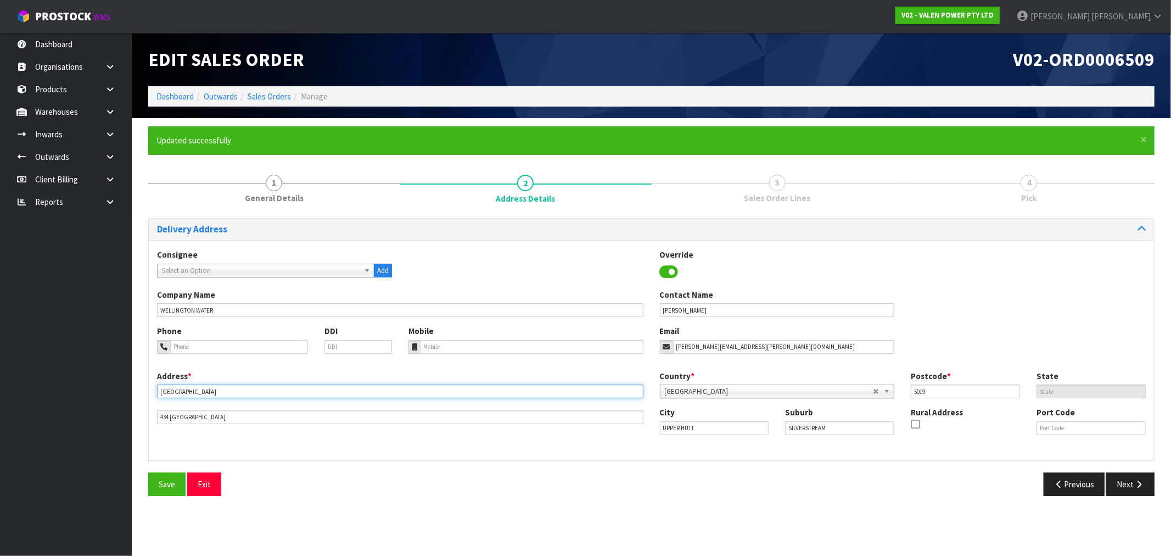
drag, startPoint x: 236, startPoint y: 396, endPoint x: 154, endPoint y: 393, distance: 81.9
click at [154, 393] on div "Address * SILVERSTREAM DEPOT 434 EASTERN HUTT ROAD" at bounding box center [400, 397] width 503 height 54
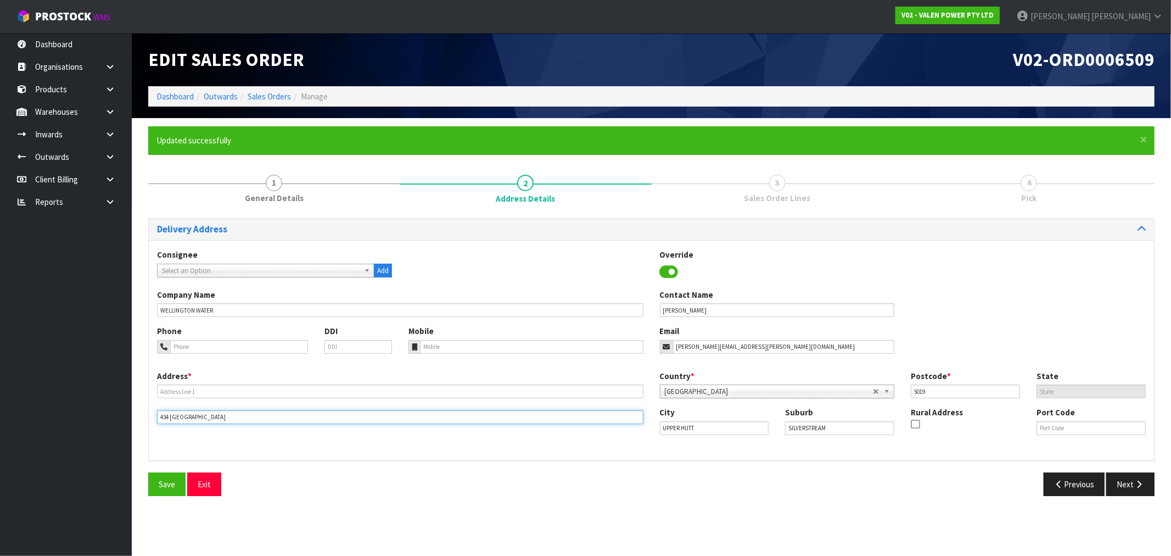
drag, startPoint x: 315, startPoint y: 413, endPoint x: 325, endPoint y: 413, distance: 9.9
click at [320, 413] on input "434 EASTERN HUTT ROAD" at bounding box center [400, 417] width 487 height 14
paste input "SILVERSTREAM DEPOT"
drag, startPoint x: 227, startPoint y: 418, endPoint x: 151, endPoint y: 425, distance: 76.6
click at [151, 425] on div "Address * 434 EASTERN HUTT ROAD SILVERSTREAM DEPOT Country * Afghanistan Aland …" at bounding box center [651, 411] width 1005 height 82
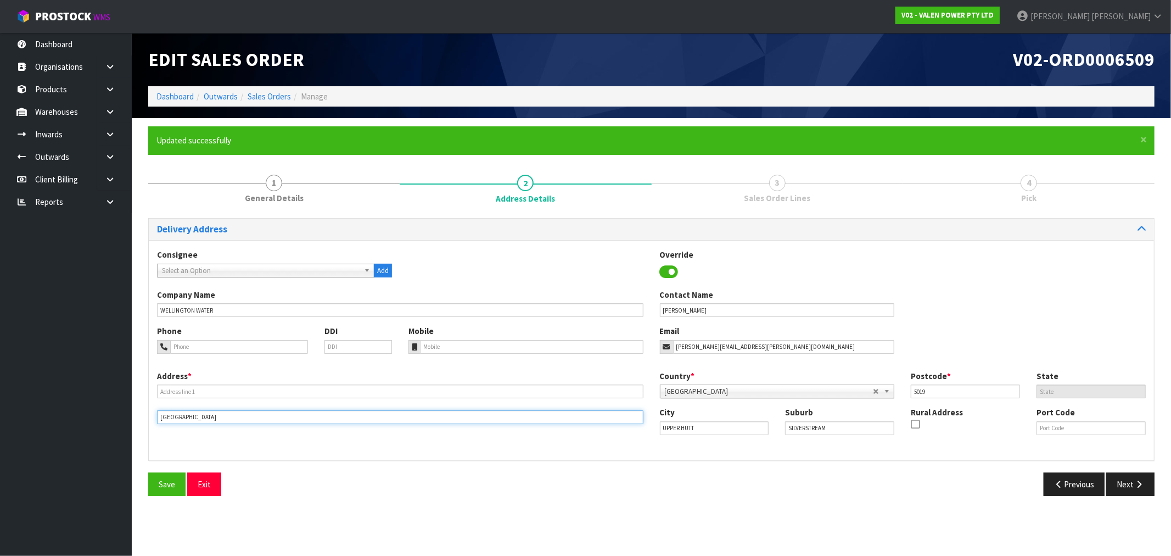
type input "SILVERSTREAM DEPOT"
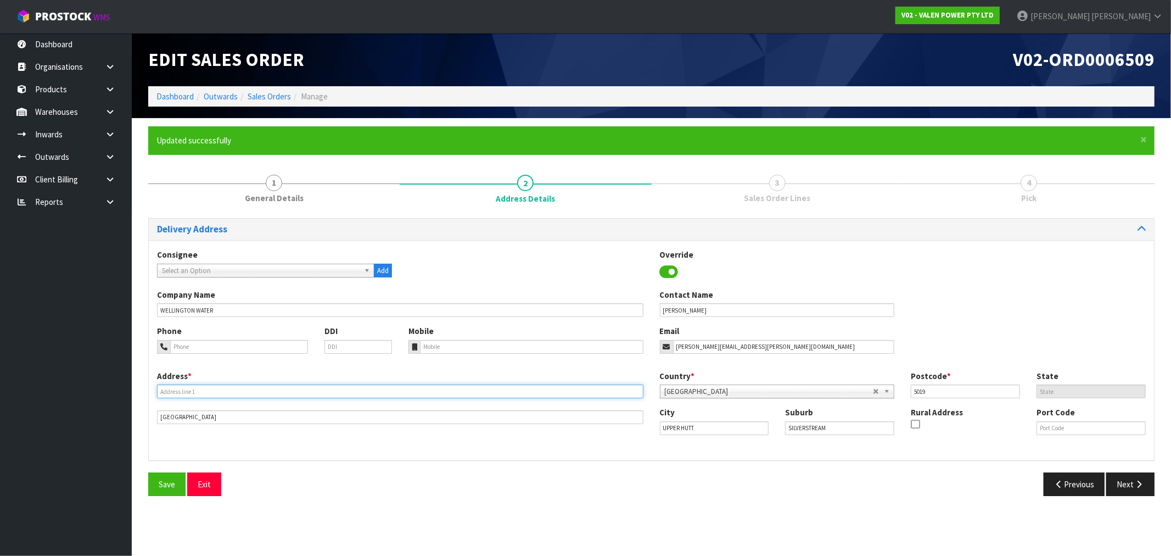
click at [185, 391] on input "text" at bounding box center [400, 391] width 487 height 14
paste input "434 EASTERN HUTT ROAD"
type input "434 EASTERN HUTT ROAD"
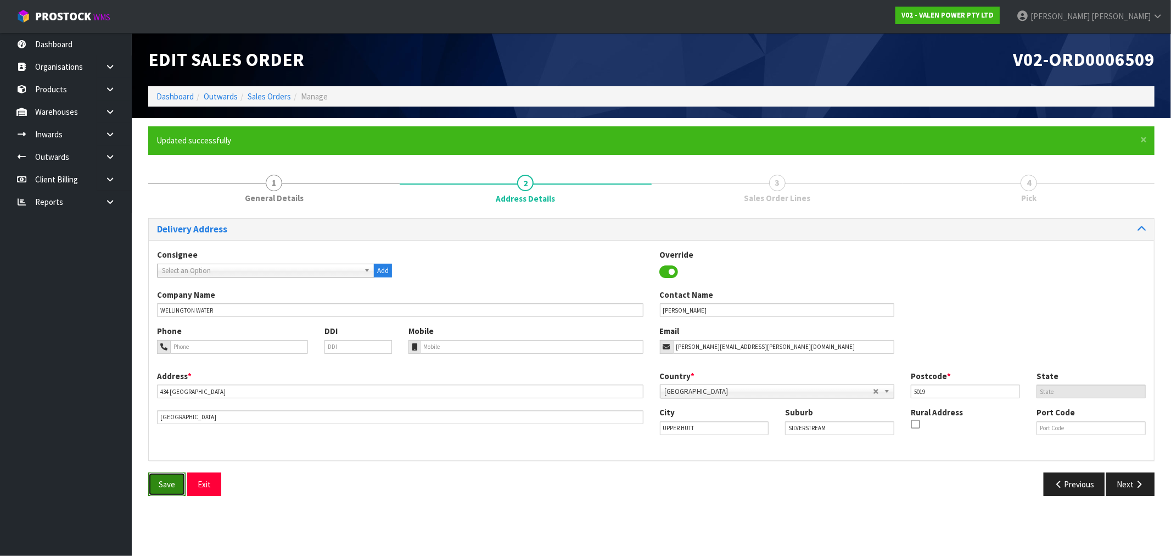
click at [174, 478] on button "Save" at bounding box center [166, 484] width 37 height 24
click at [1143, 479] on button "Next" at bounding box center [1130, 484] width 48 height 24
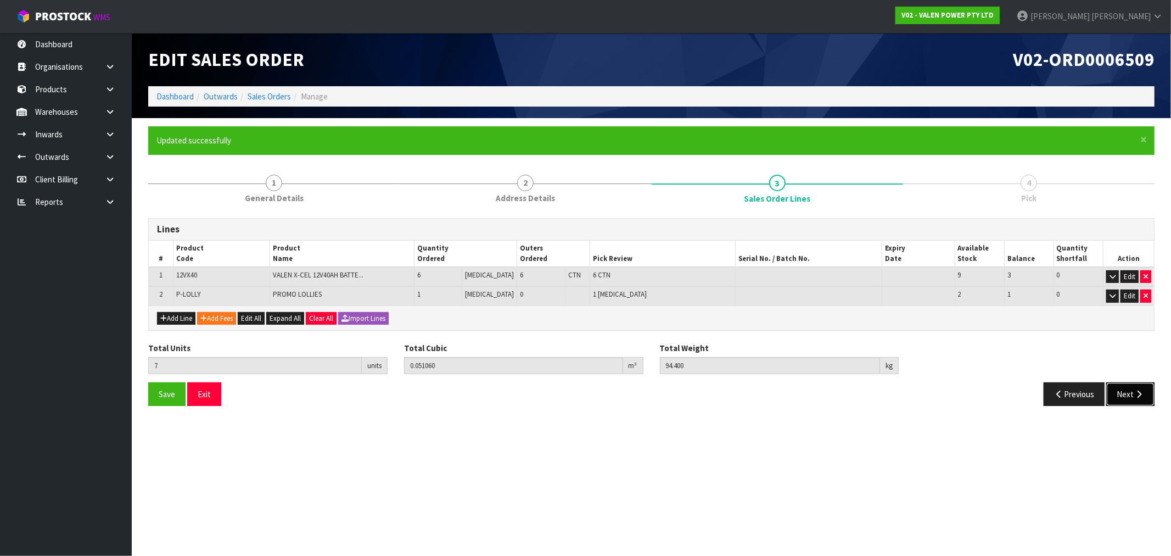
click at [1133, 395] on button "Next" at bounding box center [1130, 394] width 48 height 24
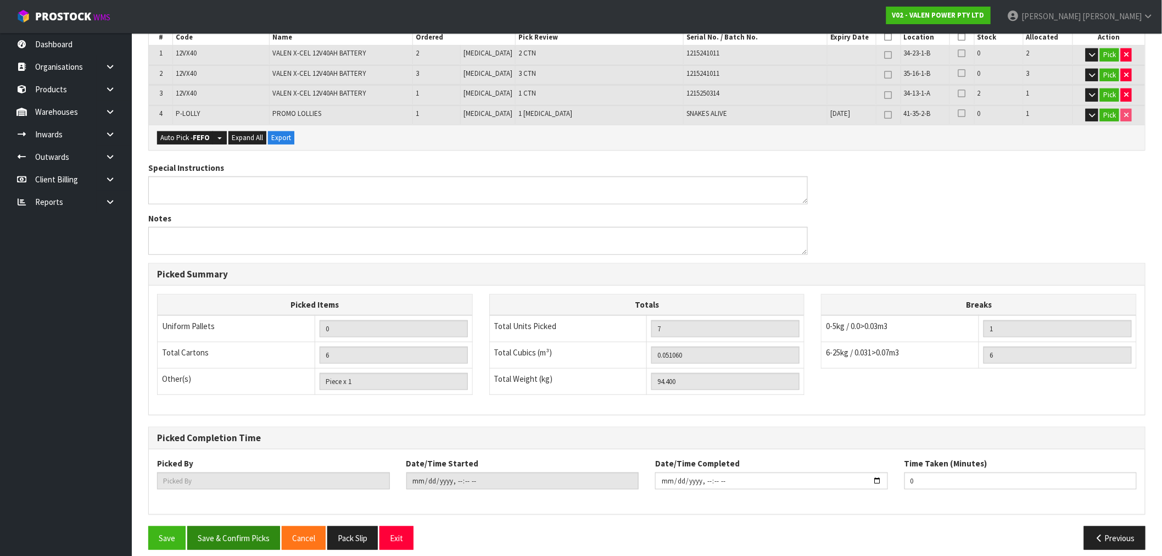
scroll to position [270, 0]
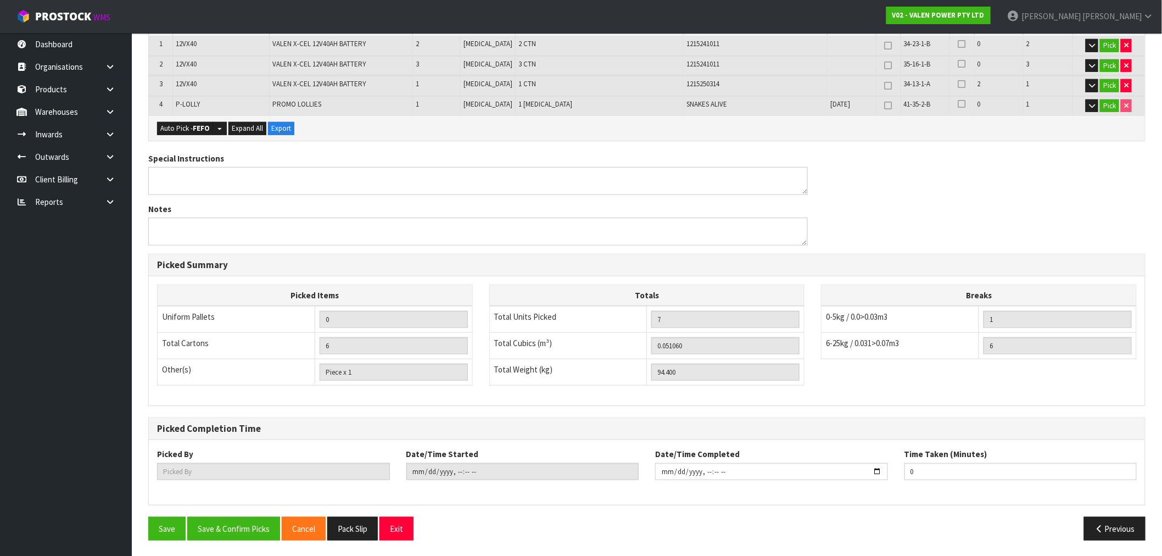
click at [249, 541] on div "Save Save & Confirm Picks Cancel Pack Slip Exit Previous" at bounding box center [647, 533] width 1014 height 32
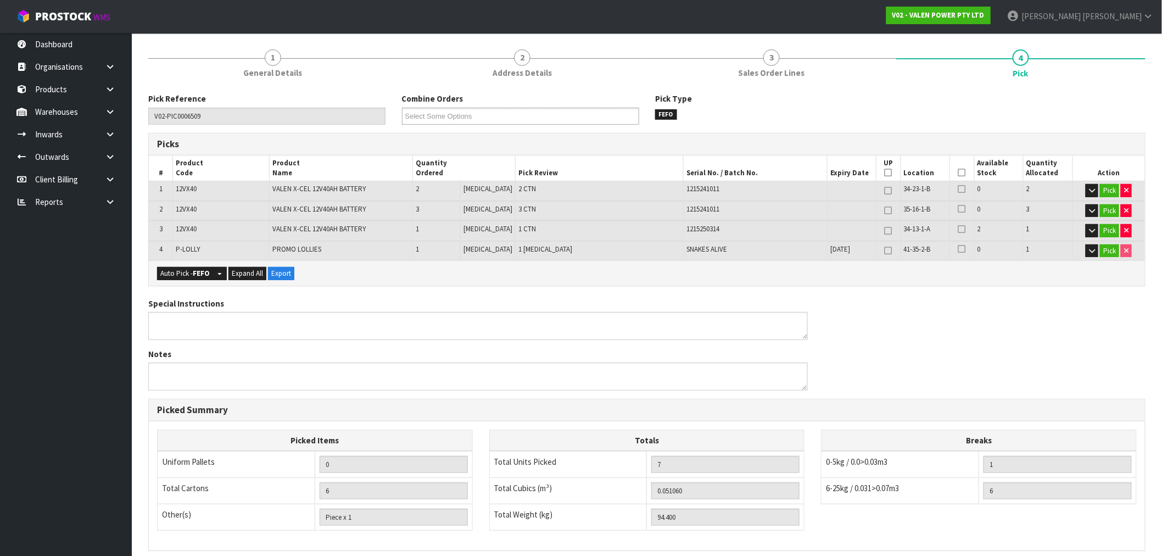
scroll to position [87, 0]
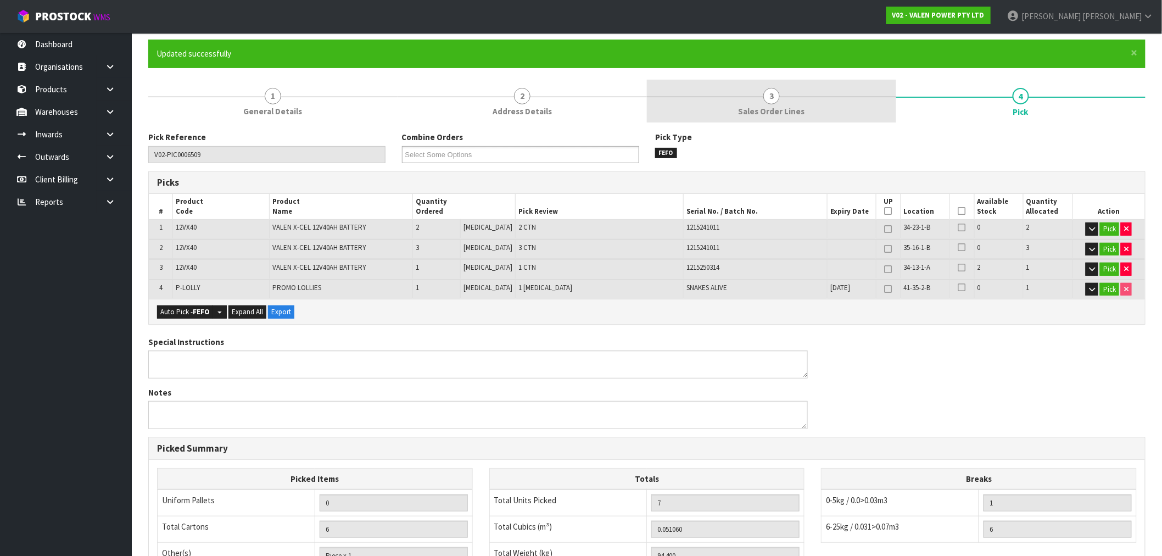
click at [827, 91] on link "3 Sales Order Lines" at bounding box center [771, 101] width 249 height 43
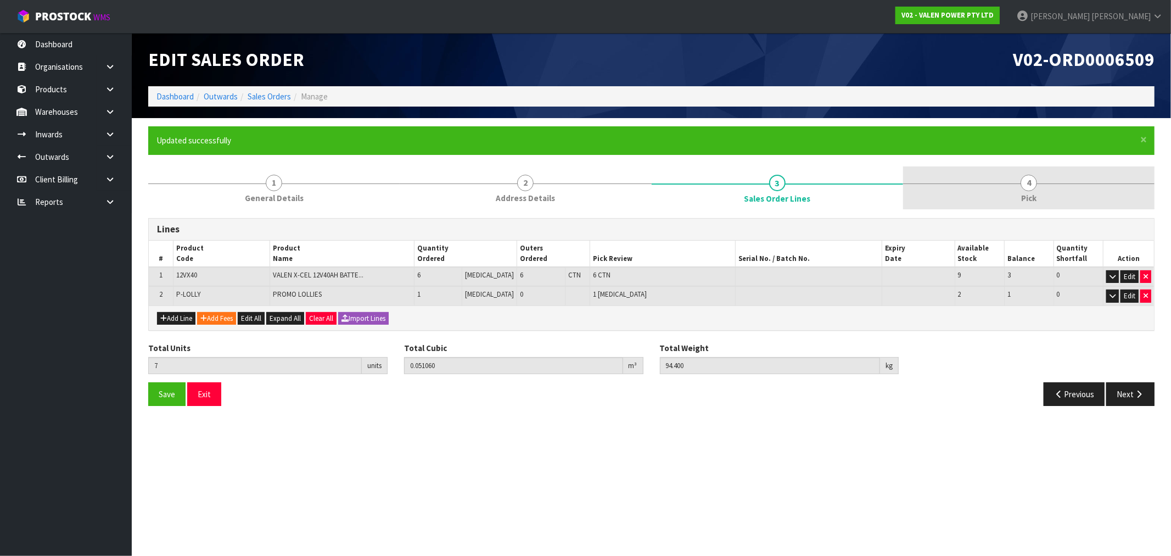
click at [1034, 189] on link "4 Pick" at bounding box center [1029, 187] width 252 height 43
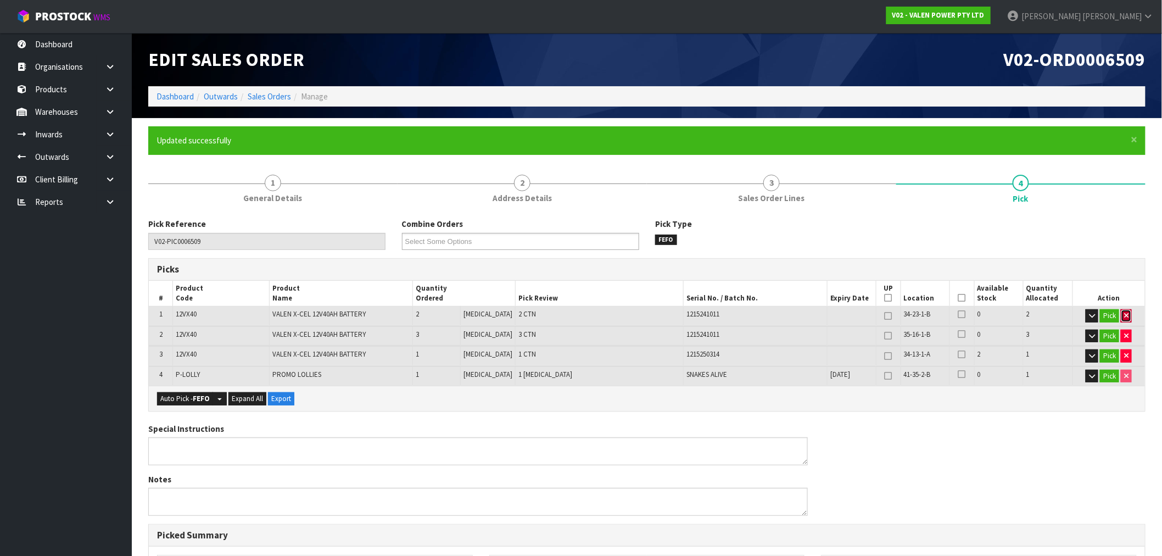
click at [1124, 313] on icon "button" at bounding box center [1126, 315] width 4 height 7
type input "4"
type input "5"
type input "0.03434"
type input "63"
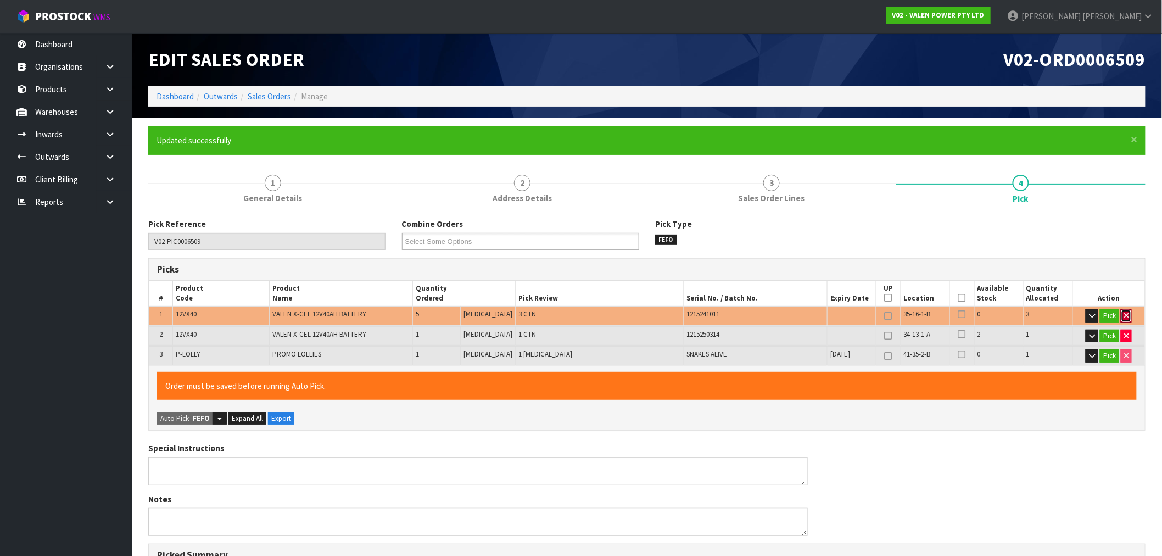
click at [1124, 313] on icon "button" at bounding box center [1126, 315] width 4 height 7
type input "1"
type input "2"
type input "0.00926"
type input "15.9"
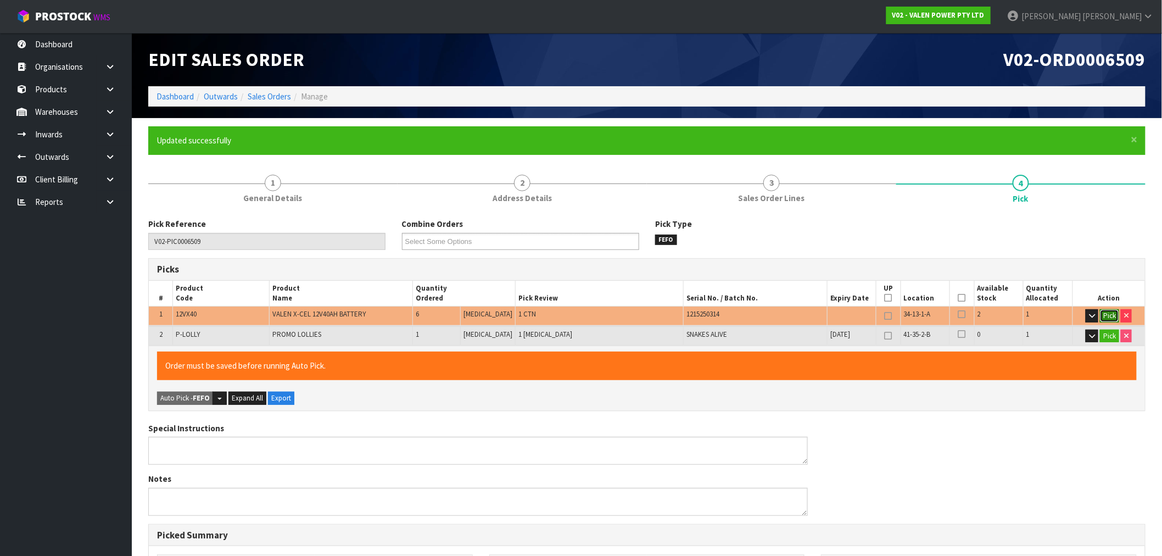
click at [1113, 317] on button "Pick" at bounding box center [1109, 315] width 19 height 13
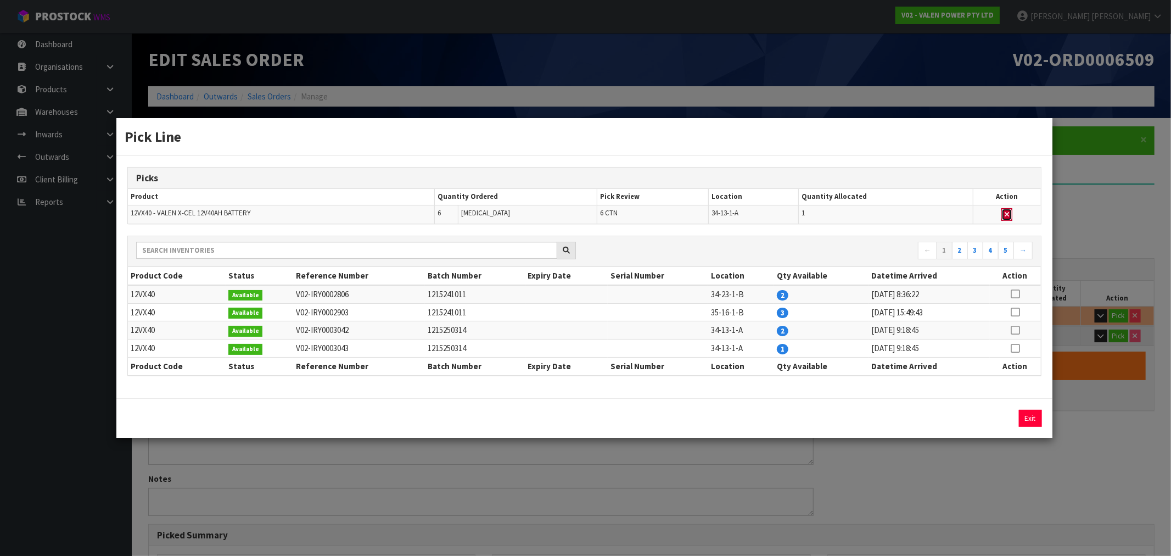
click at [1007, 213] on icon "button" at bounding box center [1007, 214] width 4 height 7
type input "0"
type input "1"
type input "0.0009"
type input "0.2"
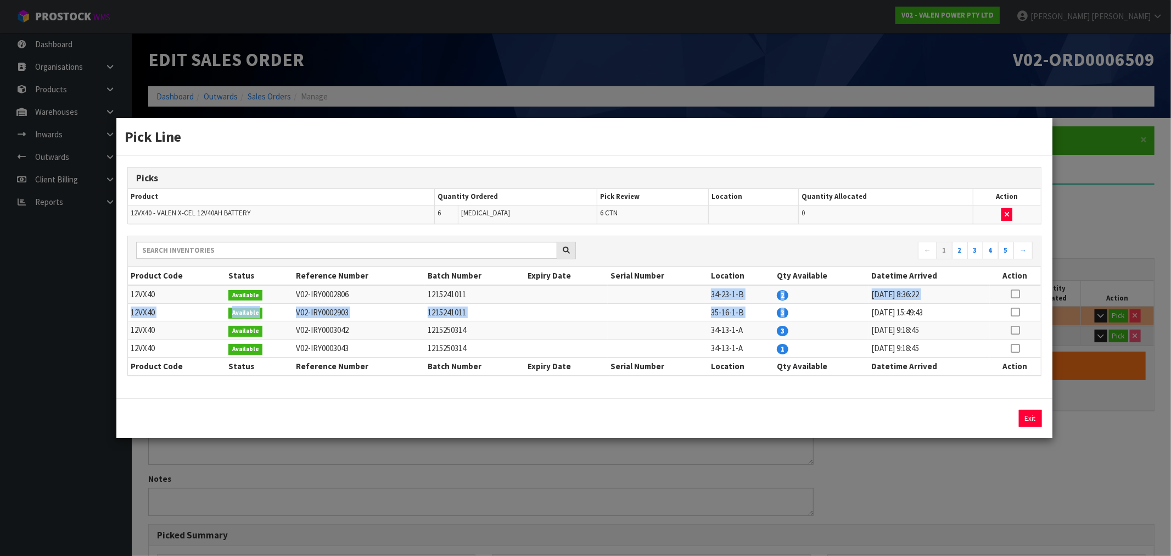
drag, startPoint x: 773, startPoint y: 311, endPoint x: 602, endPoint y: 290, distance: 172.1
click at [602, 290] on tbody "12VX40 Available V02-IRY0002806 1215241011 34-23-1-B 2 03/02/2025 8:36:22 12VX4…" at bounding box center [584, 321] width 913 height 72
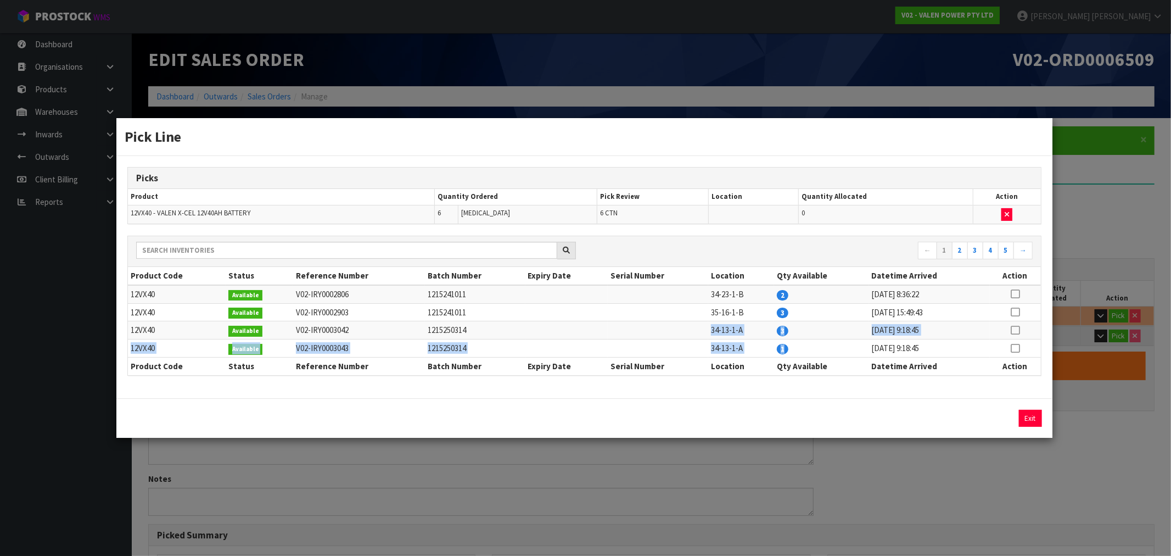
drag, startPoint x: 769, startPoint y: 343, endPoint x: 679, endPoint y: 323, distance: 92.9
click at [679, 323] on tbody "12VX40 Available V02-IRY0002806 1215241011 34-23-1-B 2 03/02/2025 8:36:22 12VX4…" at bounding box center [584, 321] width 913 height 72
click at [1014, 294] on icon at bounding box center [1015, 294] width 9 height 1
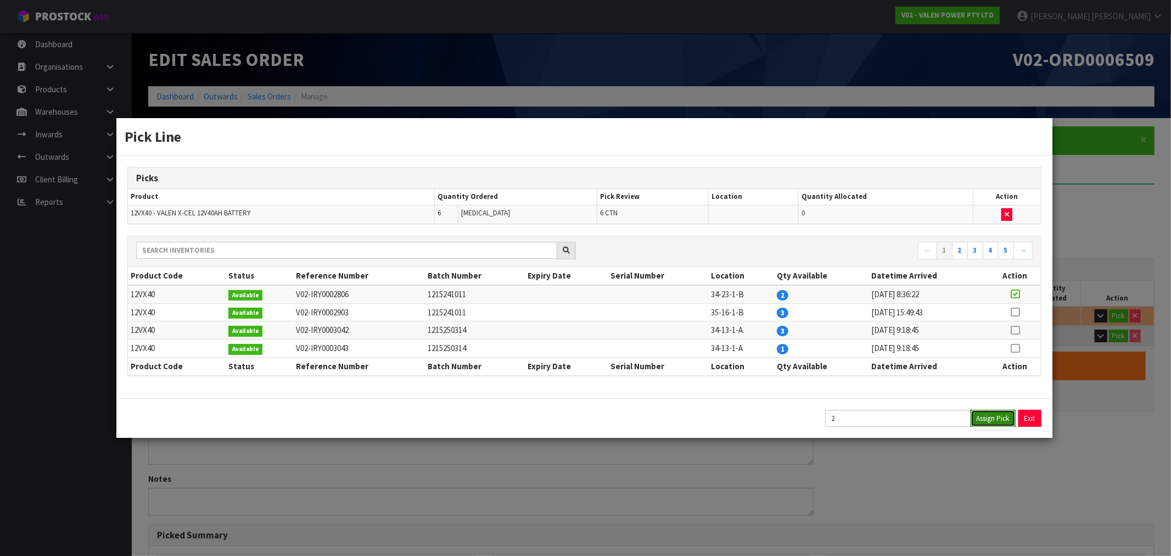
click at [999, 414] on button "Assign Pick" at bounding box center [993, 418] width 45 height 17
type input "2"
type input "3"
type input "0.01762"
type input "31.6"
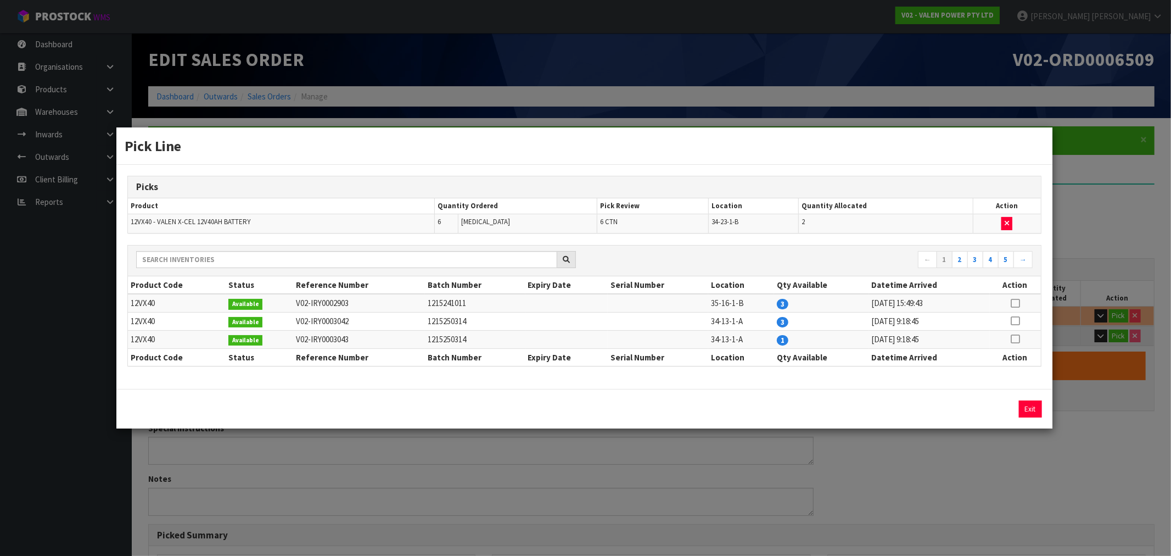
click at [1016, 304] on icon at bounding box center [1015, 303] width 9 height 1
click at [983, 408] on button "Assign Pick" at bounding box center [993, 408] width 45 height 17
type input "5"
type input "6"
type input "0.0427"
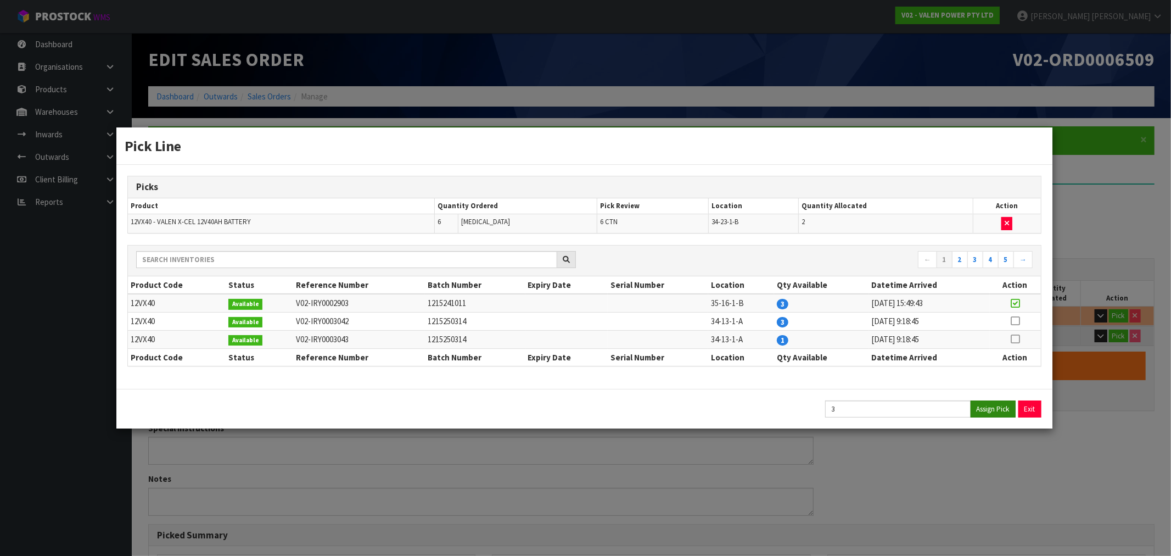
type input "78.7"
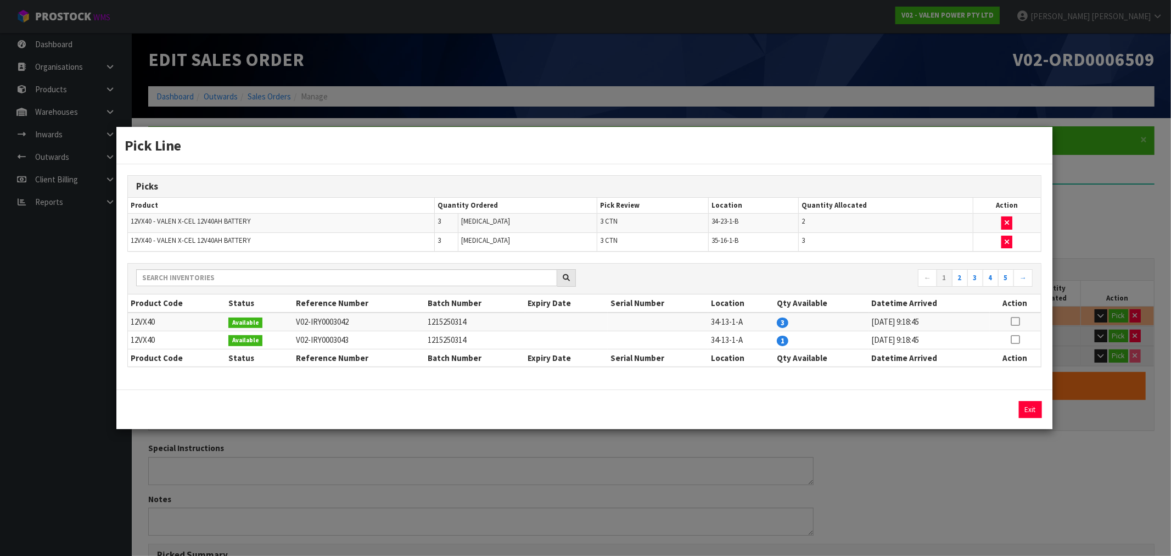
click at [1016, 339] on icon at bounding box center [1015, 339] width 9 height 1
click at [998, 416] on button "Assign Pick" at bounding box center [993, 409] width 45 height 17
type input "6"
type input "7"
type input "0.05106"
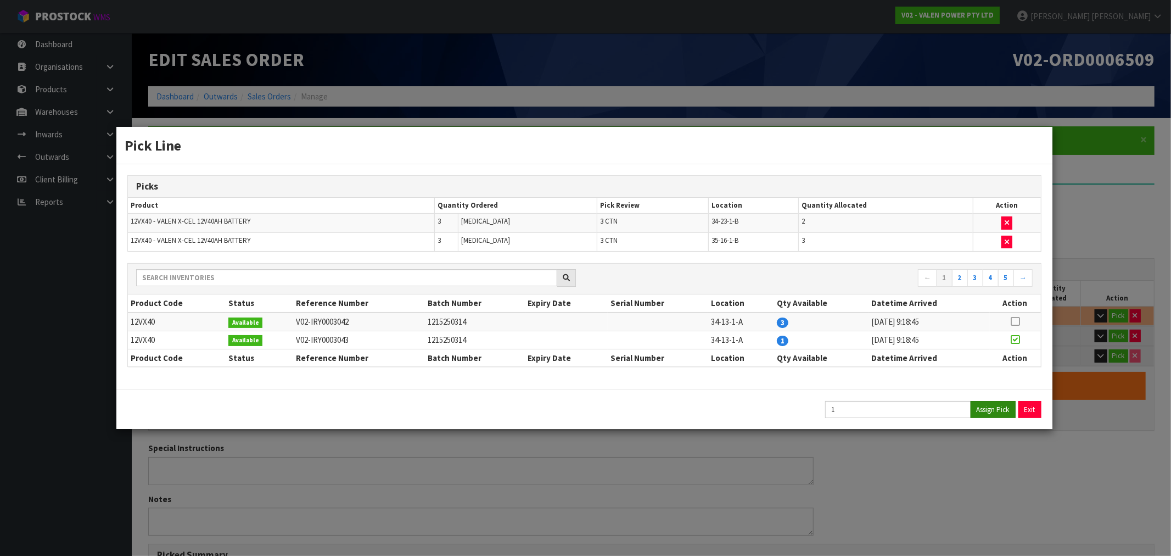
type input "94.4"
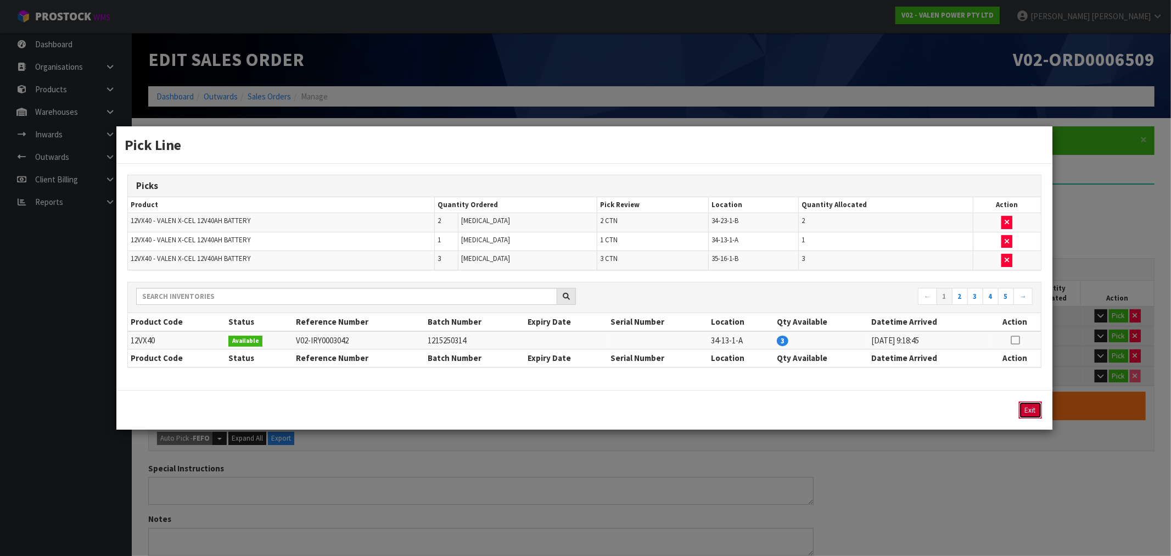
click at [1031, 414] on button "Exit" at bounding box center [1030, 409] width 23 height 17
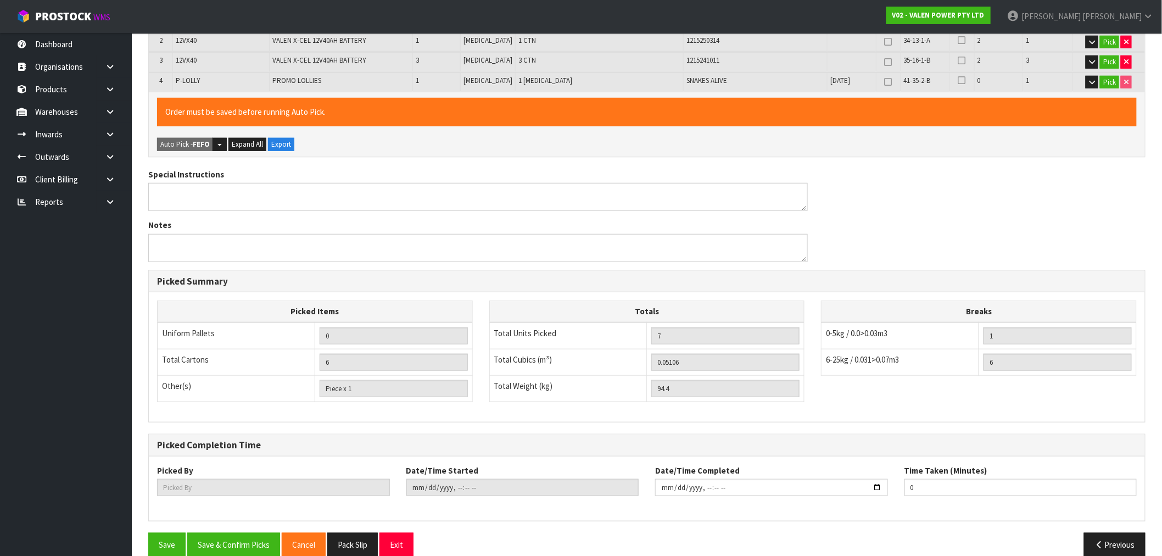
scroll to position [310, 0]
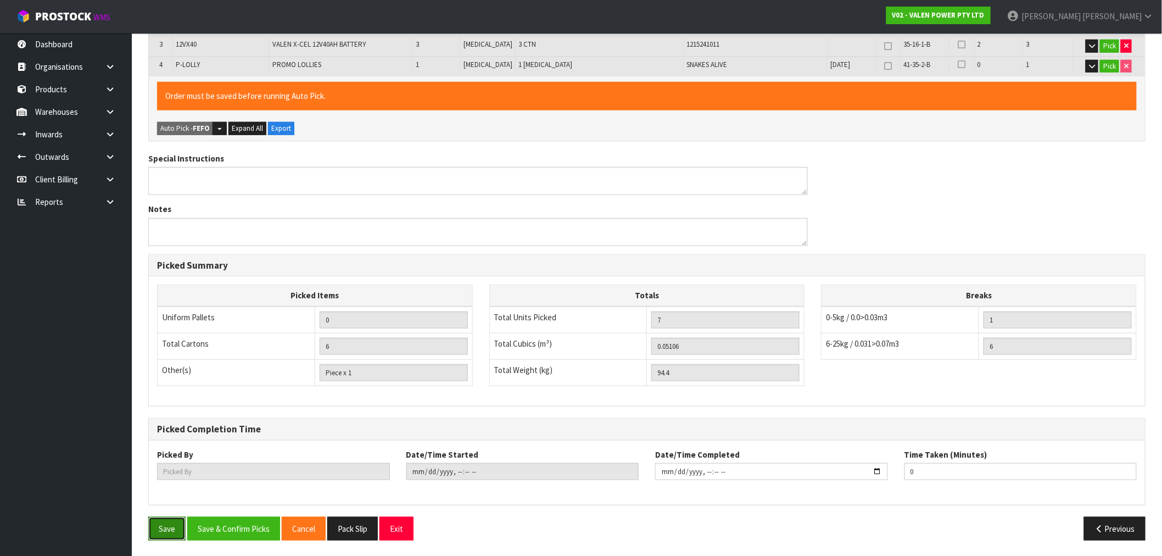
click at [170, 533] on button "Save" at bounding box center [166, 529] width 37 height 24
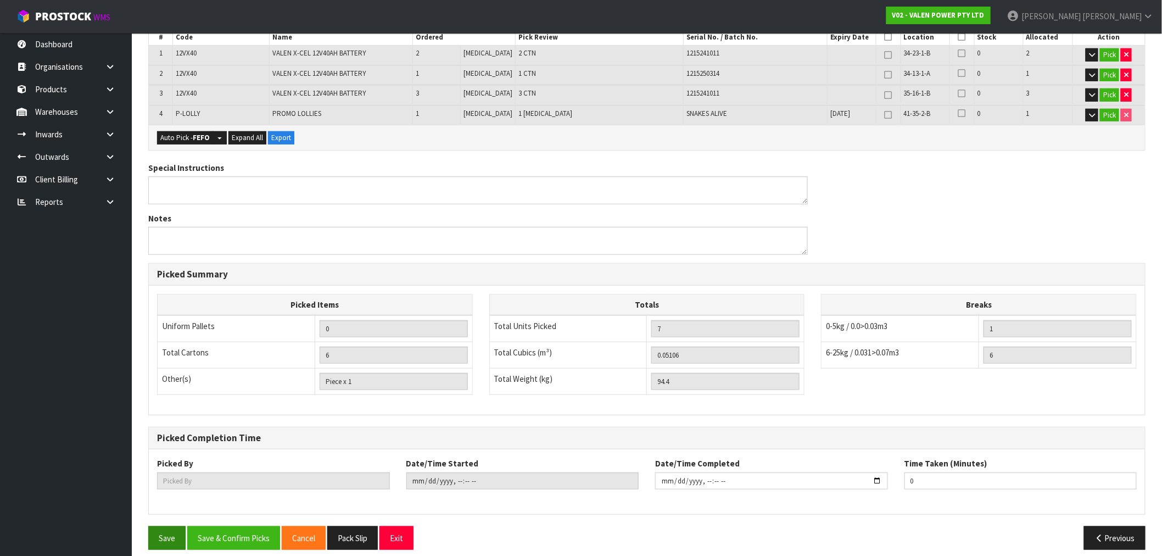
scroll to position [270, 0]
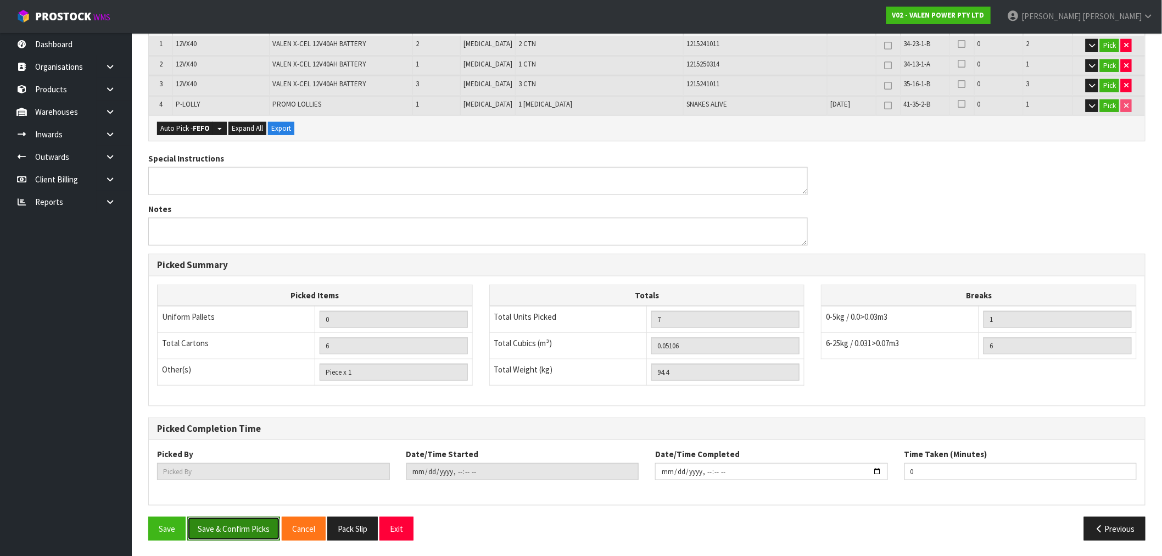
click at [248, 529] on button "Save & Confirm Picks" at bounding box center [233, 529] width 93 height 24
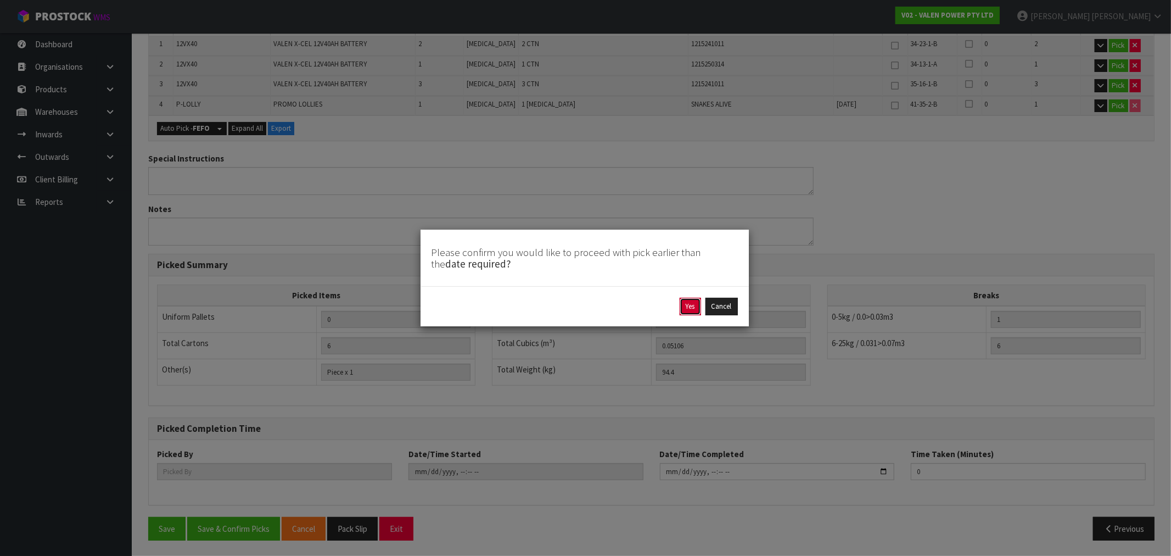
click at [690, 310] on button "Yes" at bounding box center [690, 307] width 21 height 18
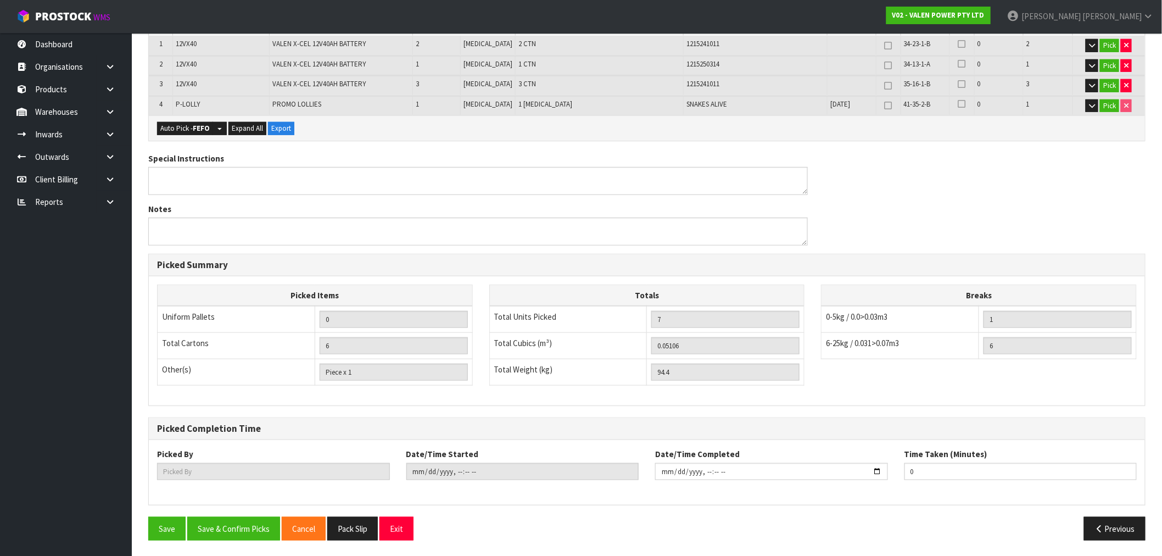
scroll to position [0, 0]
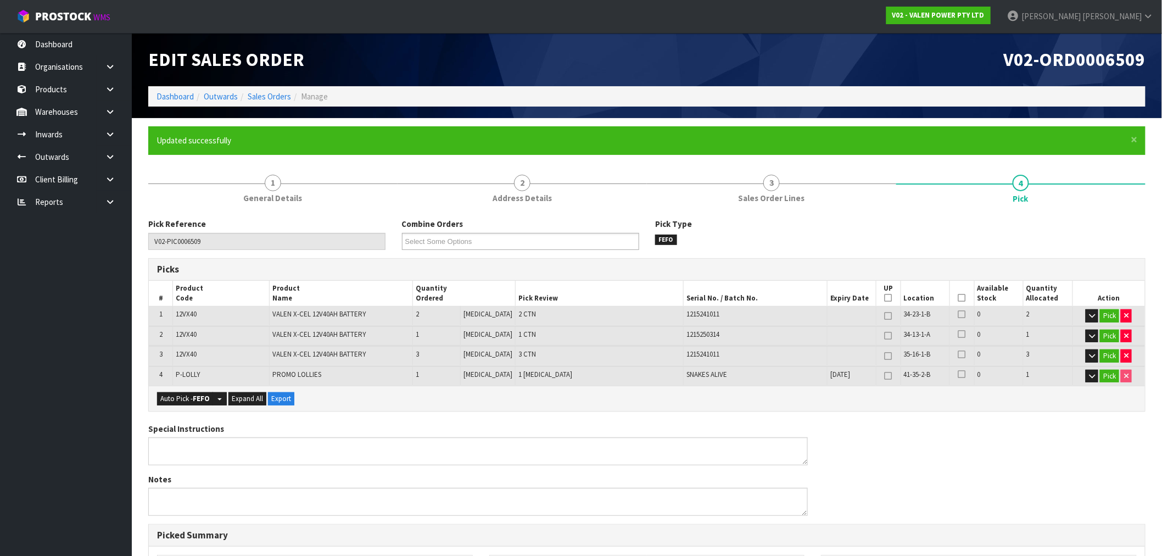
type input "[PERSON_NAME]"
type input "2025-08-27T15:27:23"
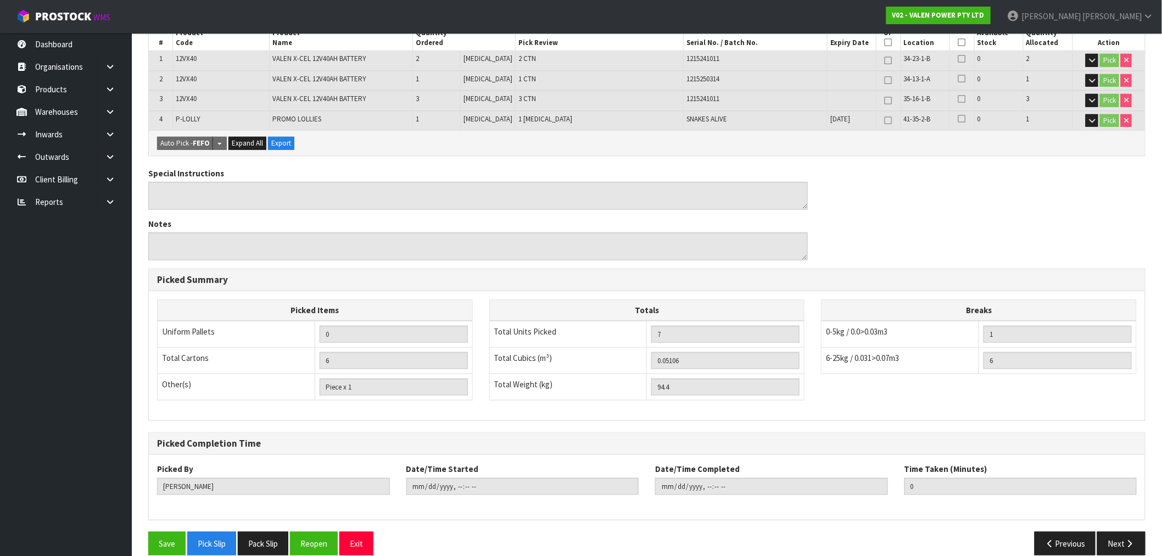
scroll to position [270, 0]
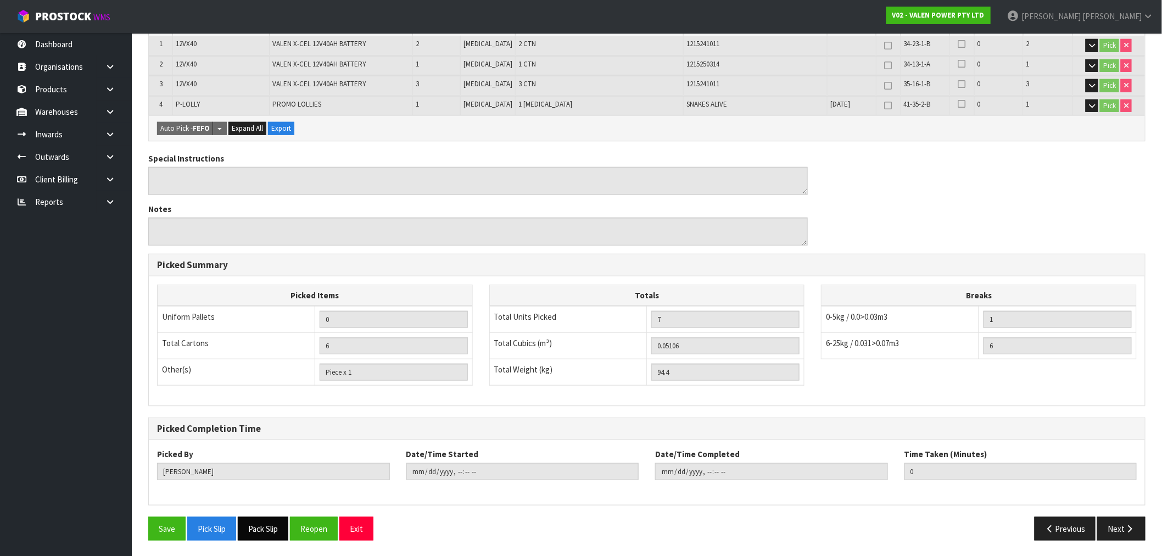
drag, startPoint x: 273, startPoint y: 527, endPoint x: 277, endPoint y: 523, distance: 5.8
click at [273, 527] on button "Pack Slip" at bounding box center [263, 529] width 51 height 24
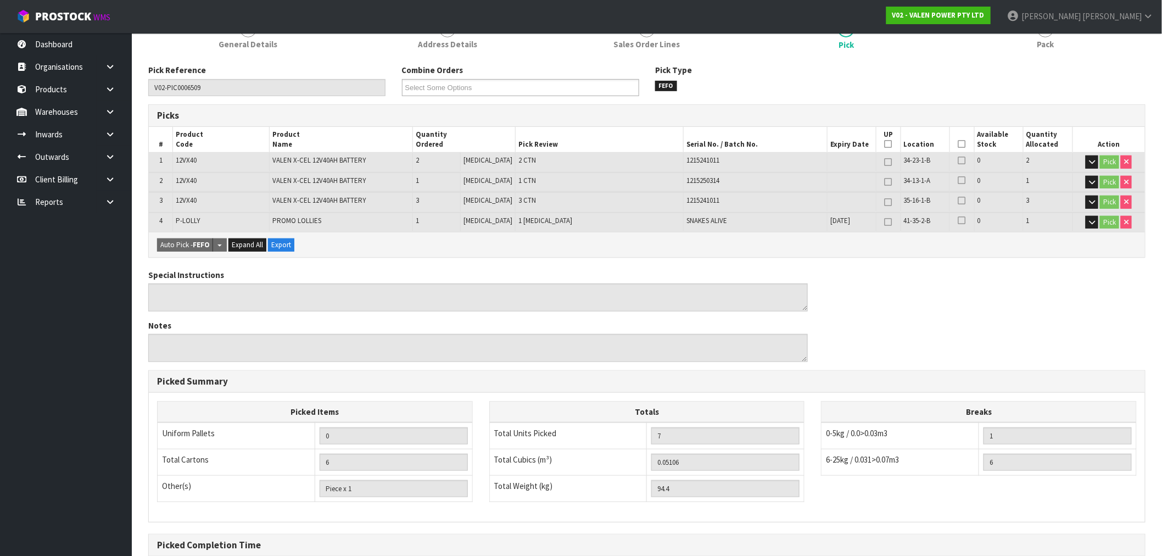
scroll to position [0, 0]
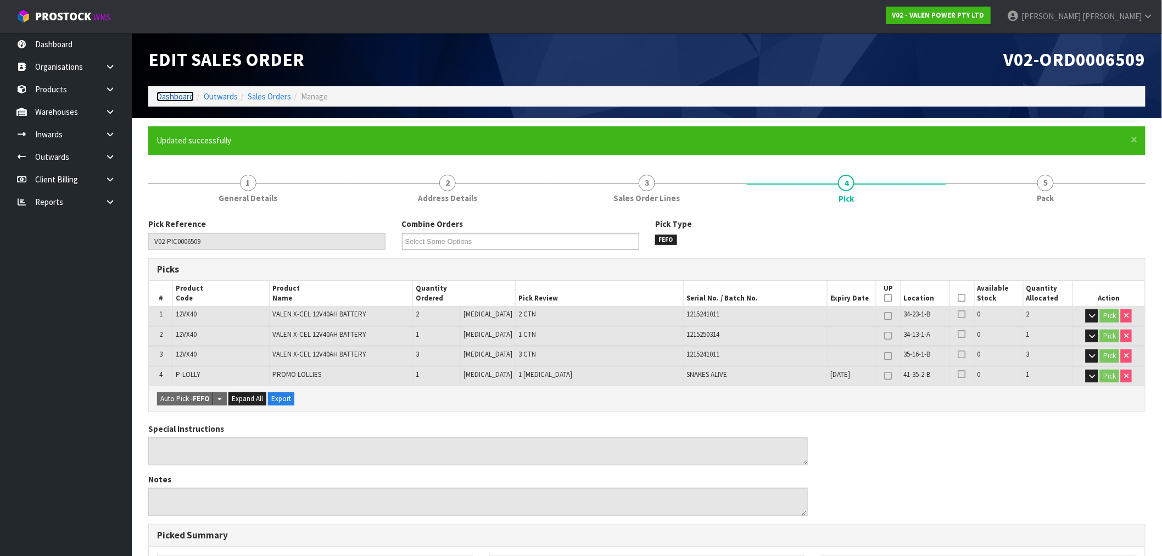
click at [170, 91] on link "Dashboard" at bounding box center [175, 96] width 37 height 10
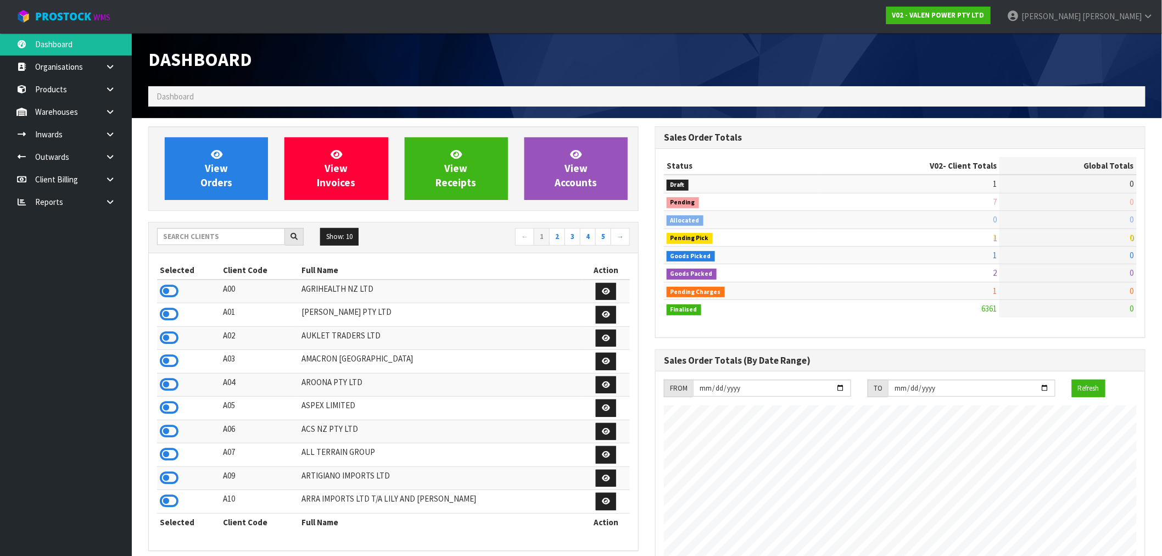
scroll to position [832, 507]
click at [229, 236] on input "text" at bounding box center [221, 236] width 128 height 17
type input "J02"
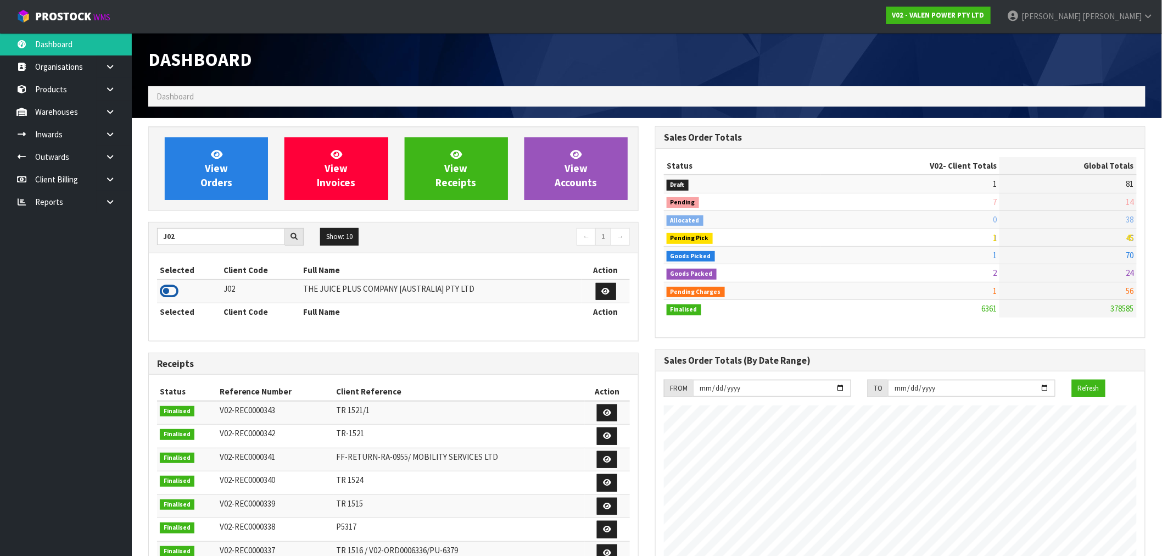
click at [169, 284] on icon at bounding box center [169, 291] width 19 height 16
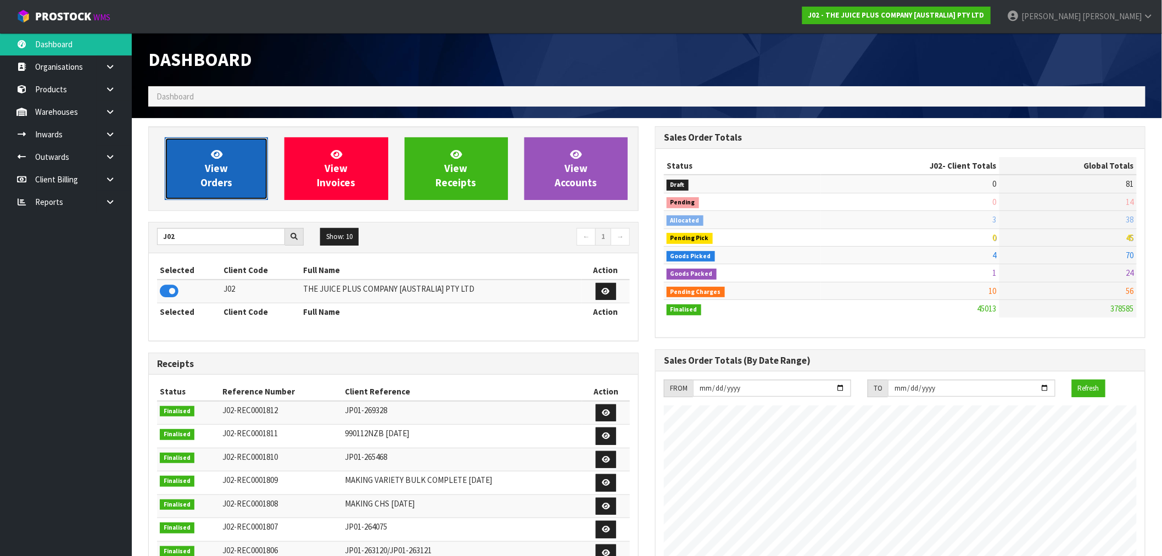
click at [222, 183] on span "View Orders" at bounding box center [216, 168] width 32 height 41
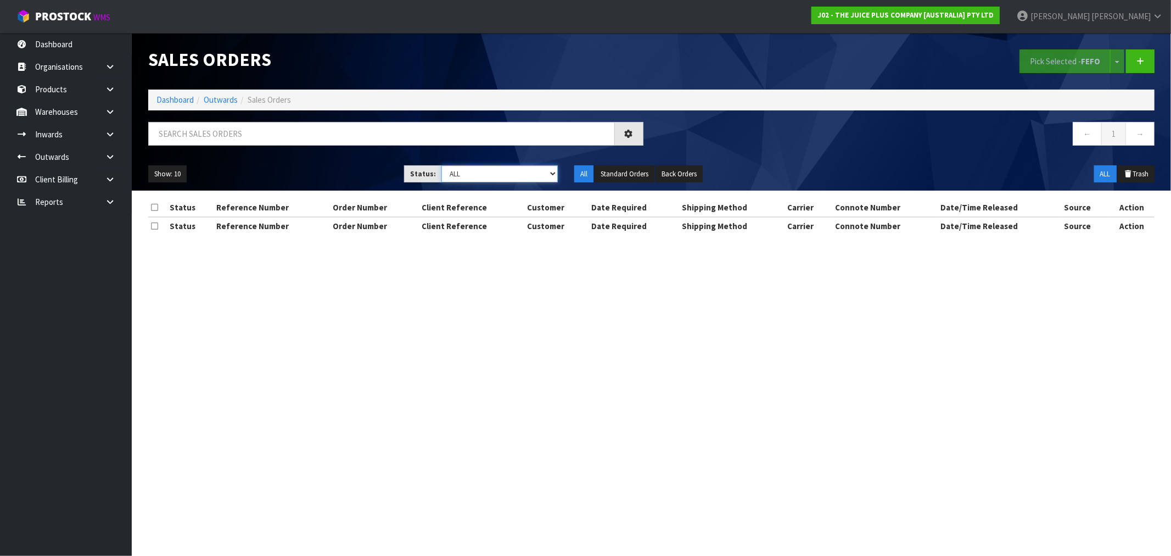
click at [466, 174] on select "Draft Pending Allocated Pending Pick Goods Picked Goods Packed Pending Charges …" at bounding box center [500, 173] width 116 height 17
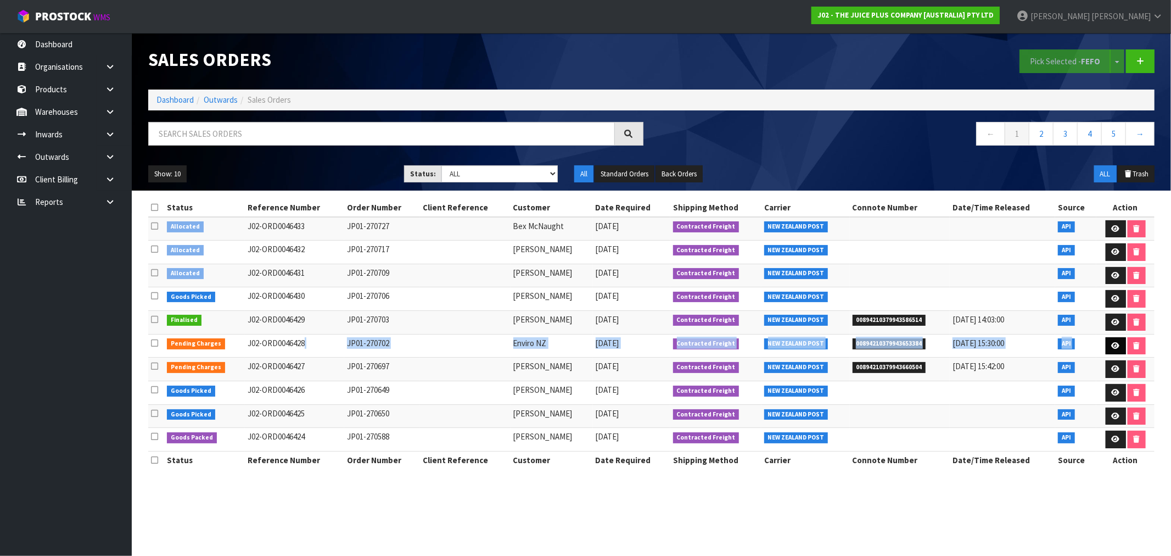
drag, startPoint x: 309, startPoint y: 344, endPoint x: 1114, endPoint y: 348, distance: 805.0
click at [1114, 348] on tr "Pending Charges J02-ORD0046428 JP01-270702 Enviro NZ 27/08/2025 Contracted Frei…" at bounding box center [651, 346] width 1007 height 24
click at [1114, 348] on icon at bounding box center [1116, 345] width 8 height 7
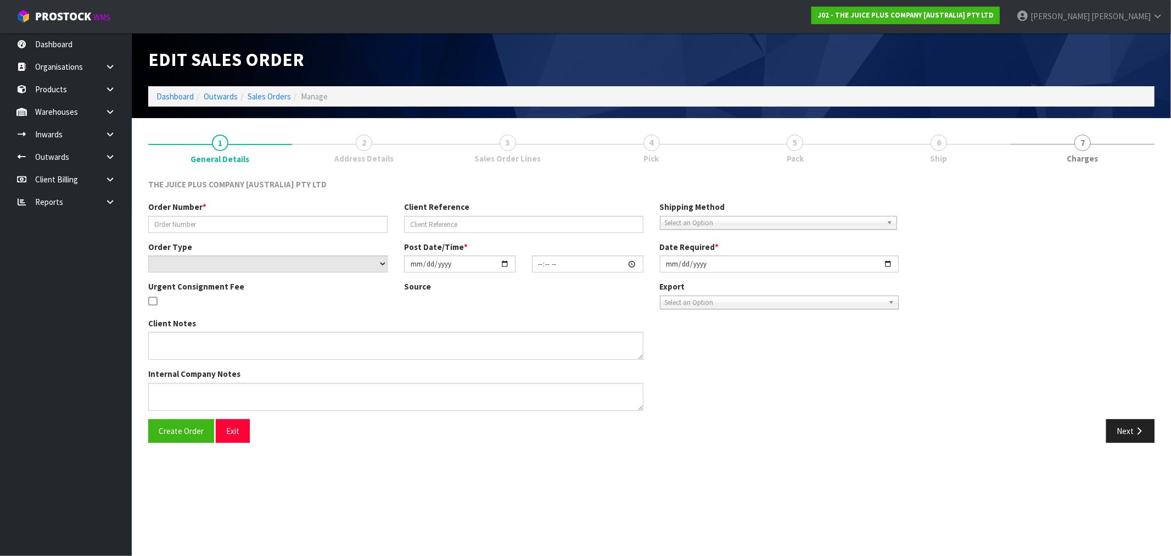
type input "JP01-270702"
select select "number:0"
type input "[DATE]"
type input "07:59:46.000"
type input "[DATE]"
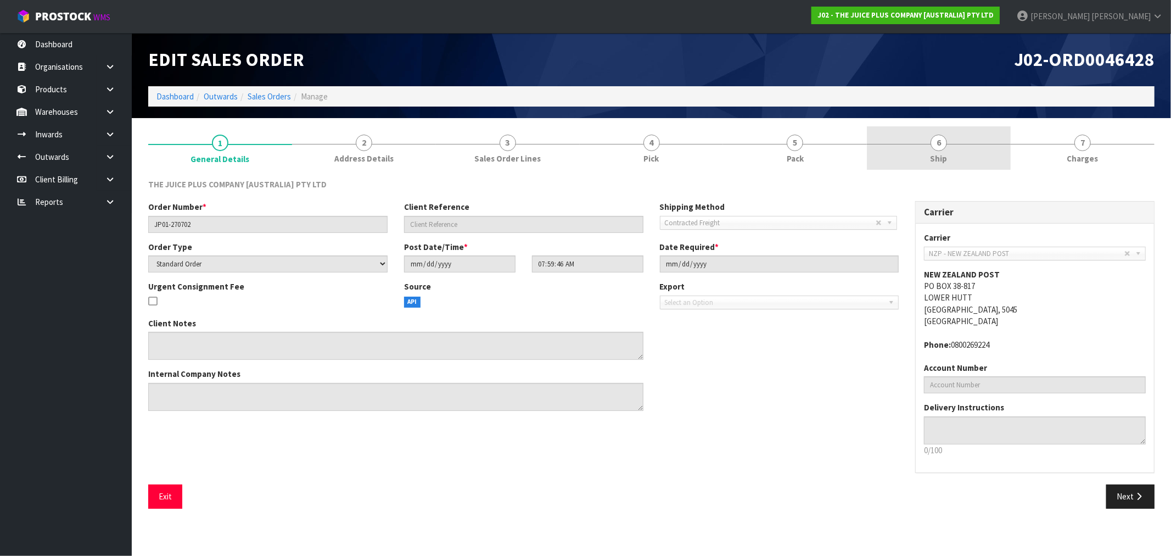
drag, startPoint x: 966, startPoint y: 152, endPoint x: 953, endPoint y: 165, distance: 19.0
click at [965, 152] on link "6 Ship" at bounding box center [939, 147] width 144 height 43
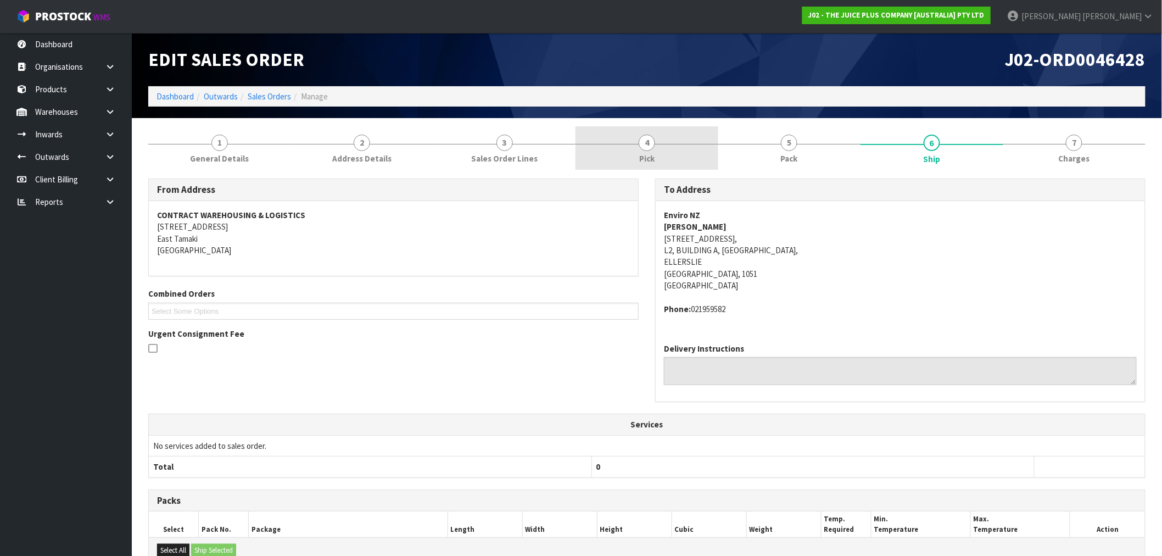
click at [617, 146] on link "4 Pick" at bounding box center [646, 147] width 142 height 43
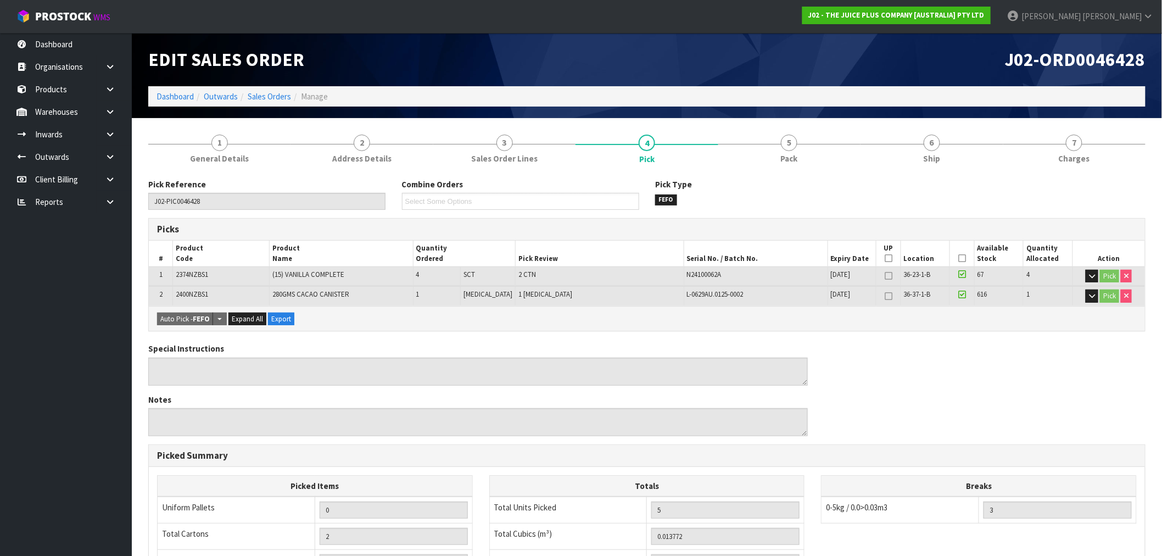
scroll to position [183, 0]
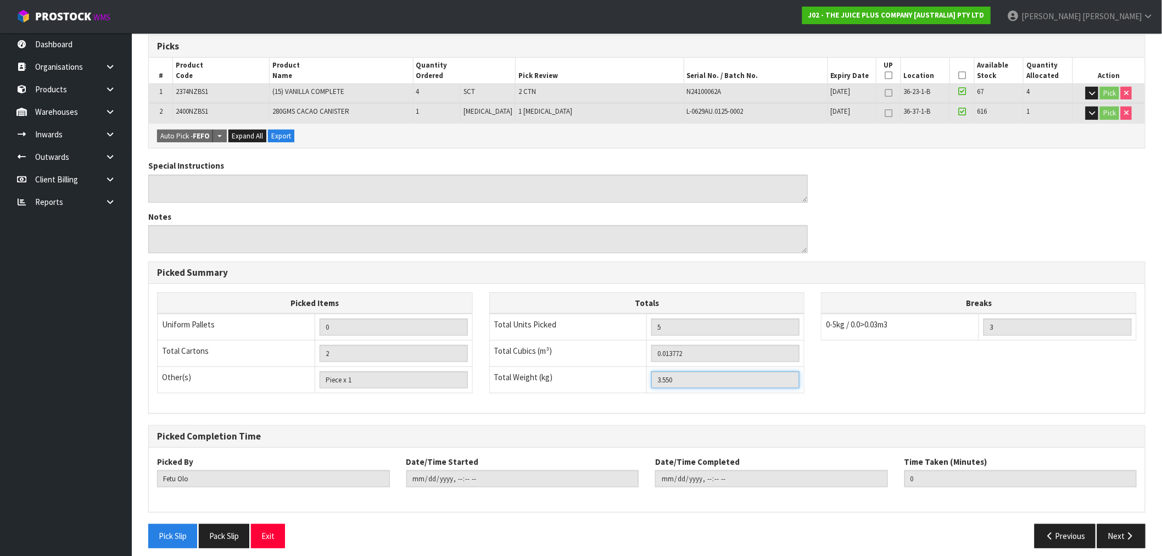
drag, startPoint x: 701, startPoint y: 373, endPoint x: 623, endPoint y: 374, distance: 78.0
click at [633, 379] on tr "Total Weight (kg) 3.550" at bounding box center [646, 380] width 315 height 26
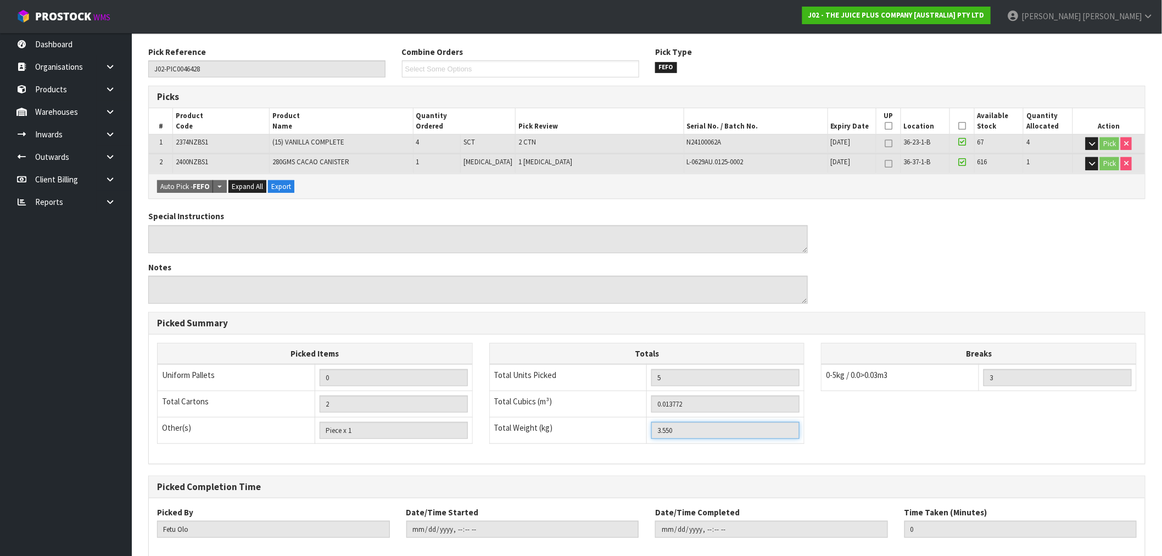
scroll to position [0, 0]
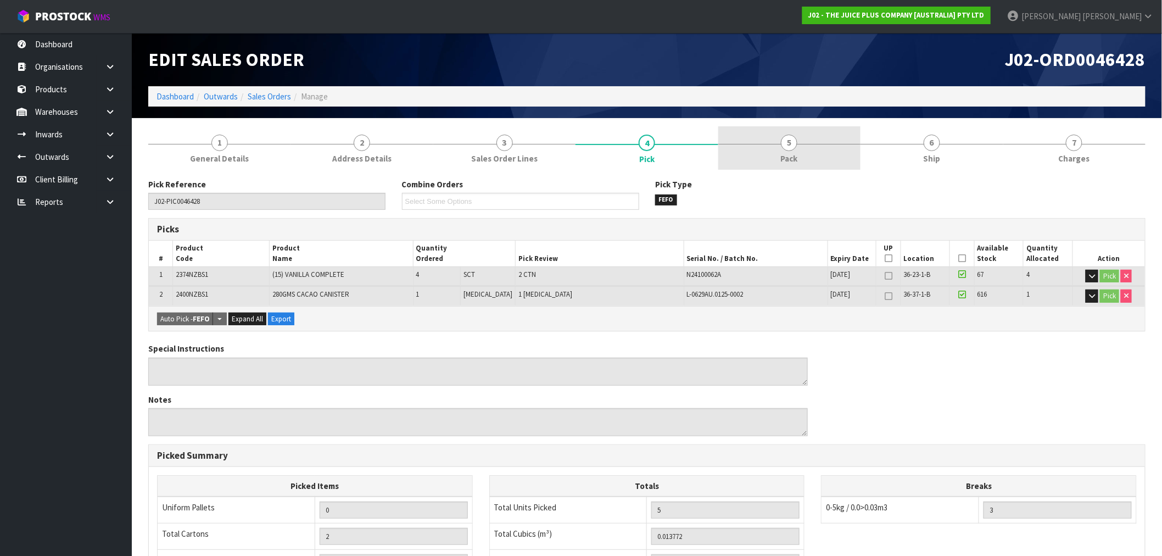
click at [778, 155] on link "5 Pack" at bounding box center [789, 147] width 142 height 43
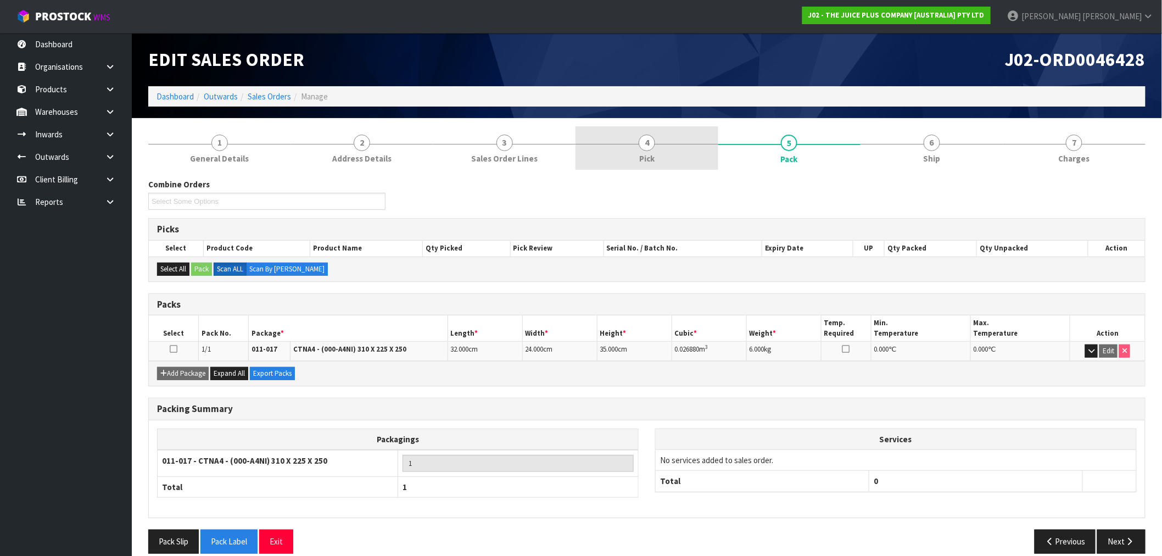
click at [692, 149] on link "4 Pick" at bounding box center [646, 147] width 142 height 43
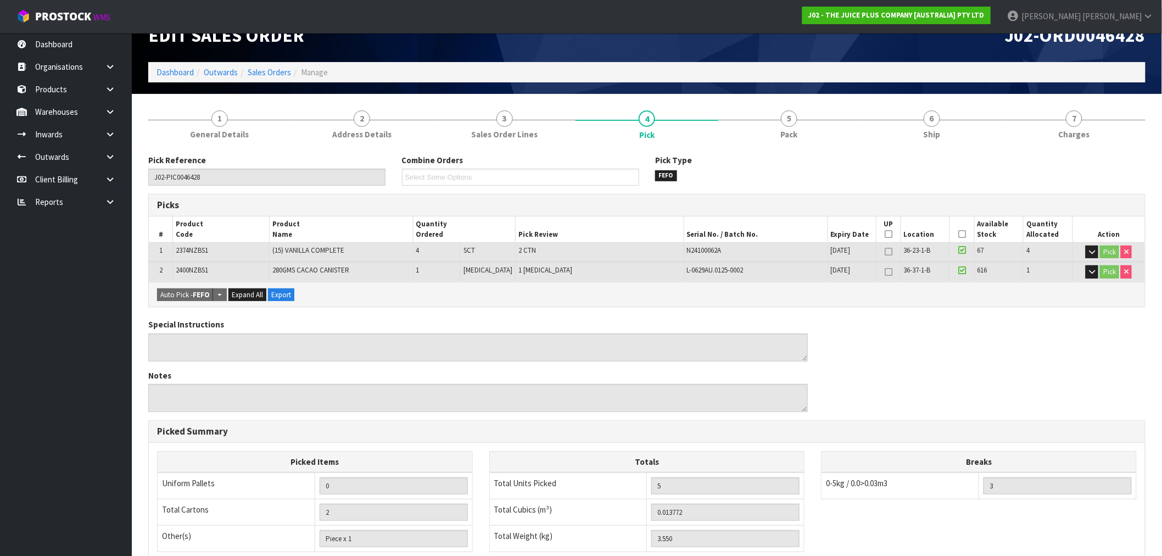
scroll to position [8, 0]
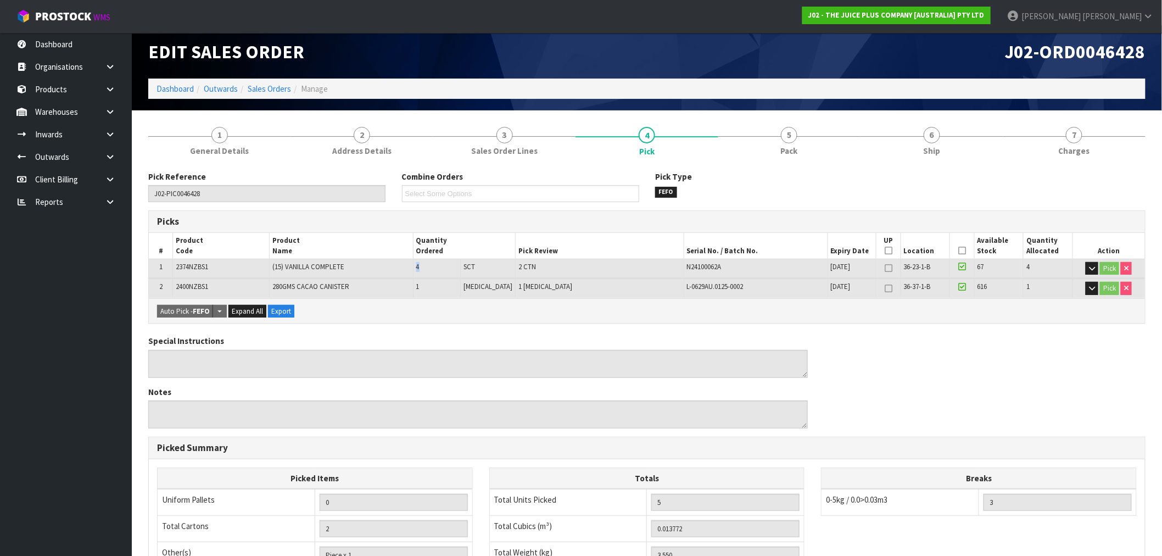
drag, startPoint x: 438, startPoint y: 270, endPoint x: 405, endPoint y: 268, distance: 33.0
click at [405, 268] on tr "1 2374NZBS1 (15) VANILLA COMPLETE 4 SCT 2 CTN N24100062A 28/02/2026 36-23-1-B 6…" at bounding box center [647, 268] width 996 height 19
click at [502, 149] on span "Sales Order Lines" at bounding box center [504, 151] width 66 height 12
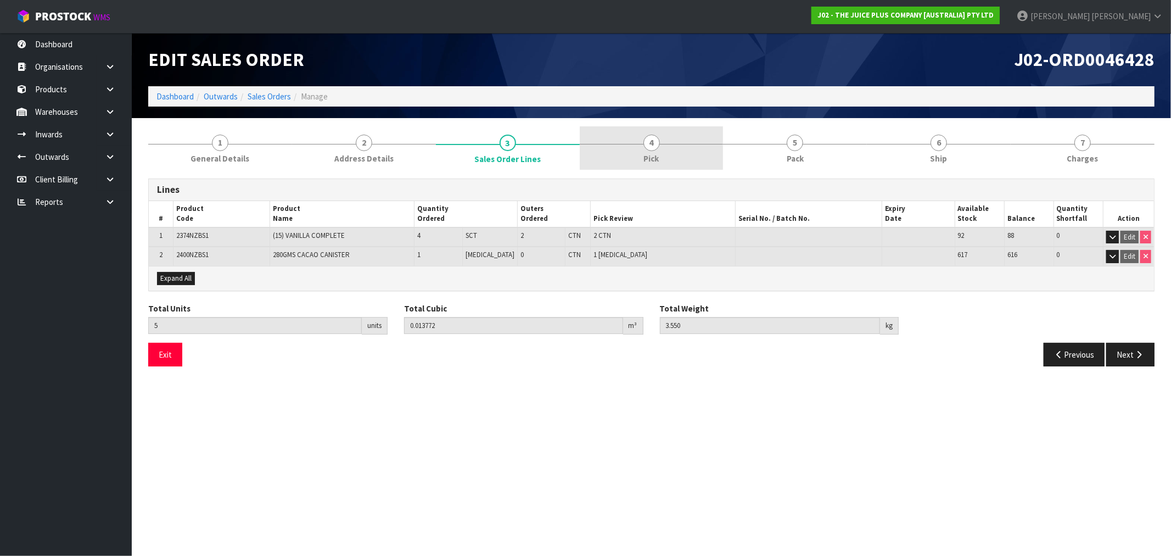
click at [644, 151] on link "4 Pick" at bounding box center [652, 147] width 144 height 43
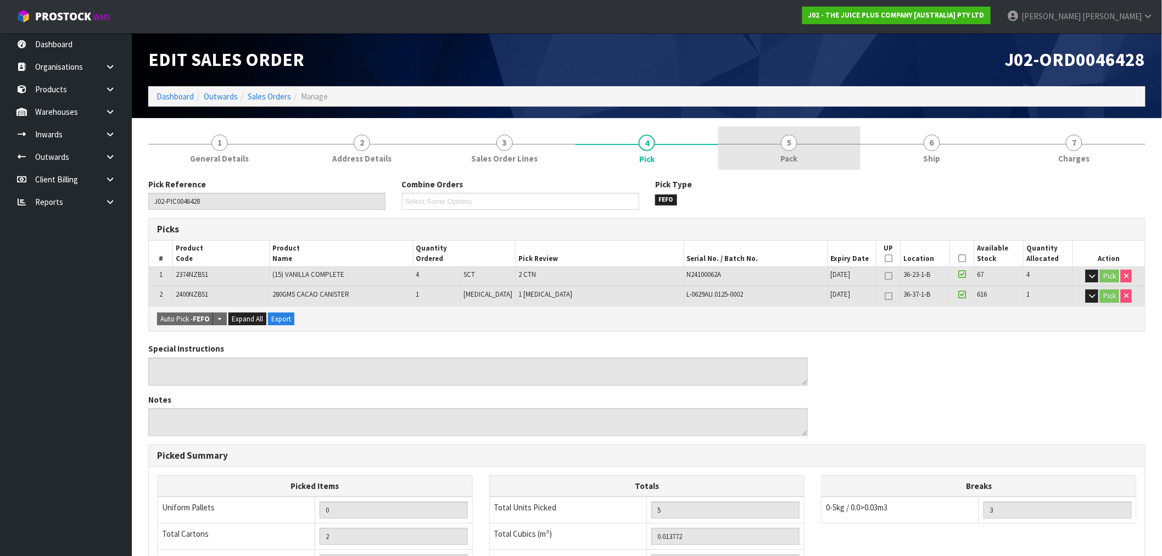
click at [750, 146] on link "5 Pack" at bounding box center [789, 147] width 142 height 43
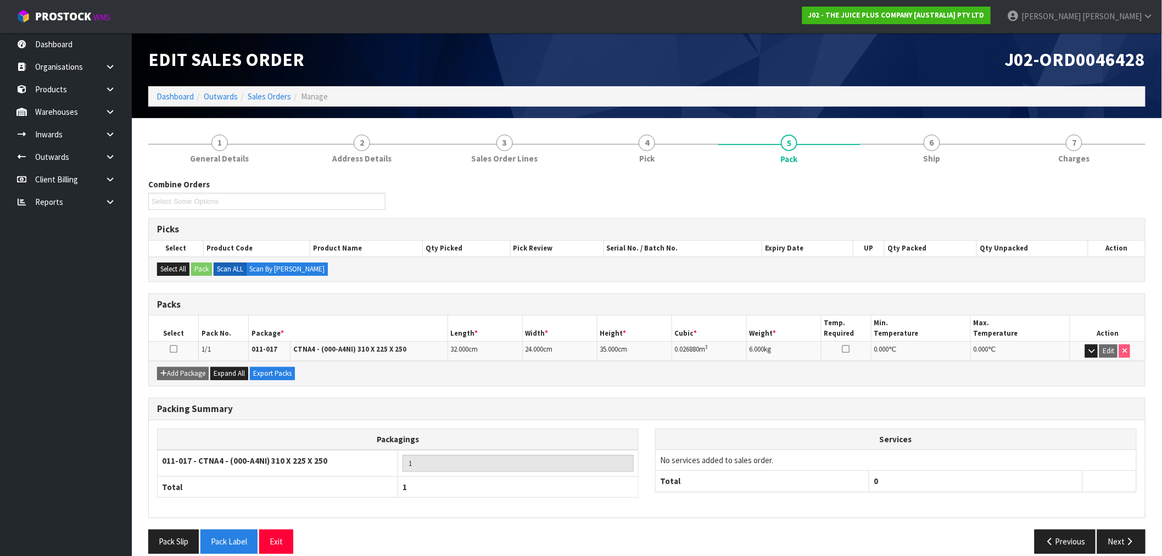
scroll to position [14, 0]
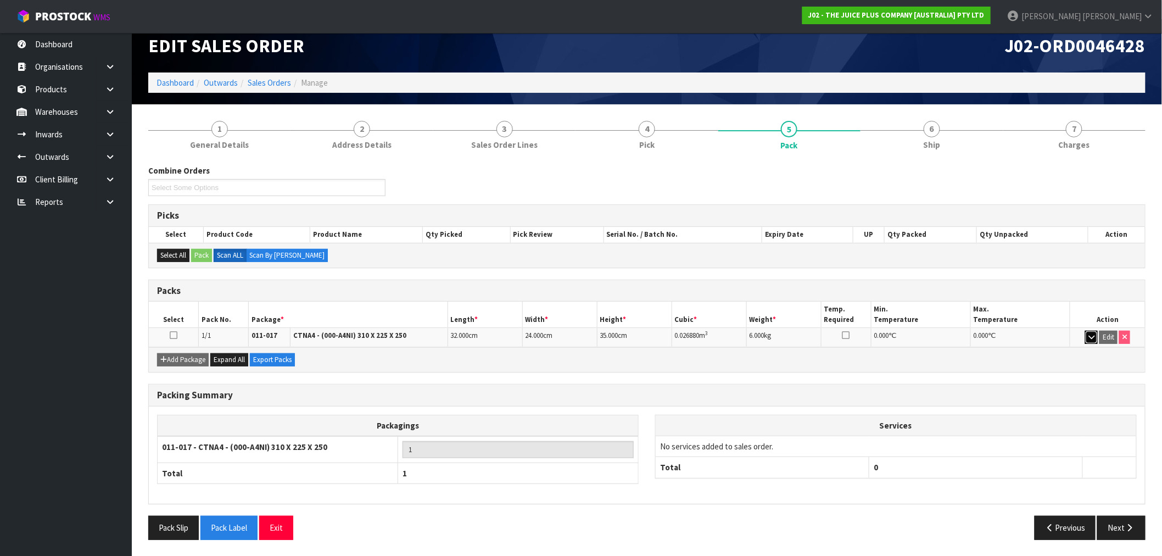
click at [1086, 339] on button "button" at bounding box center [1091, 337] width 13 height 13
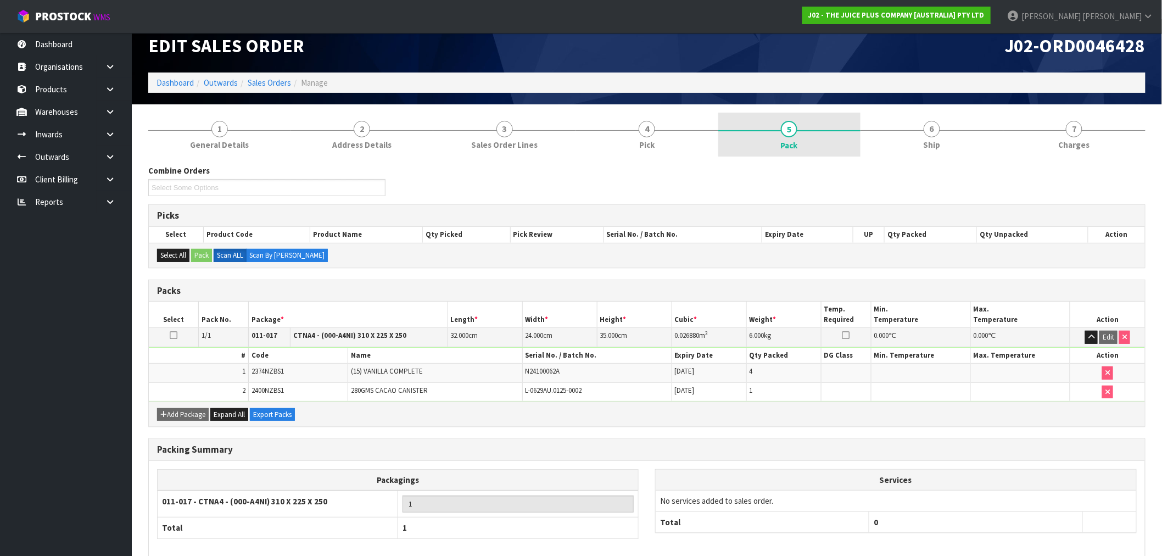
click at [788, 141] on span "Pack" at bounding box center [789, 145] width 17 height 12
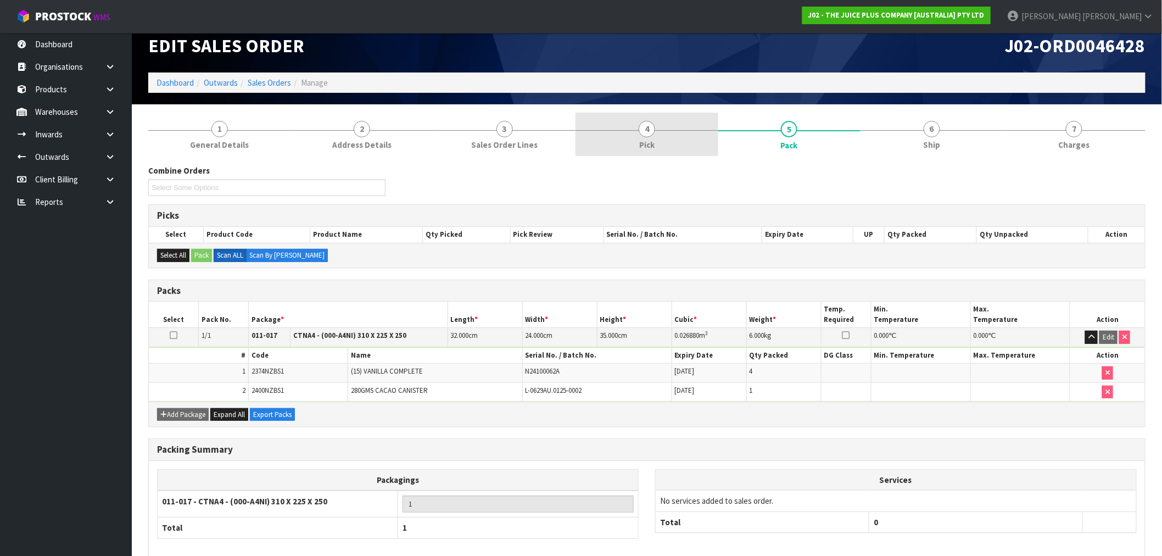
click at [658, 138] on link "4 Pick" at bounding box center [646, 134] width 142 height 43
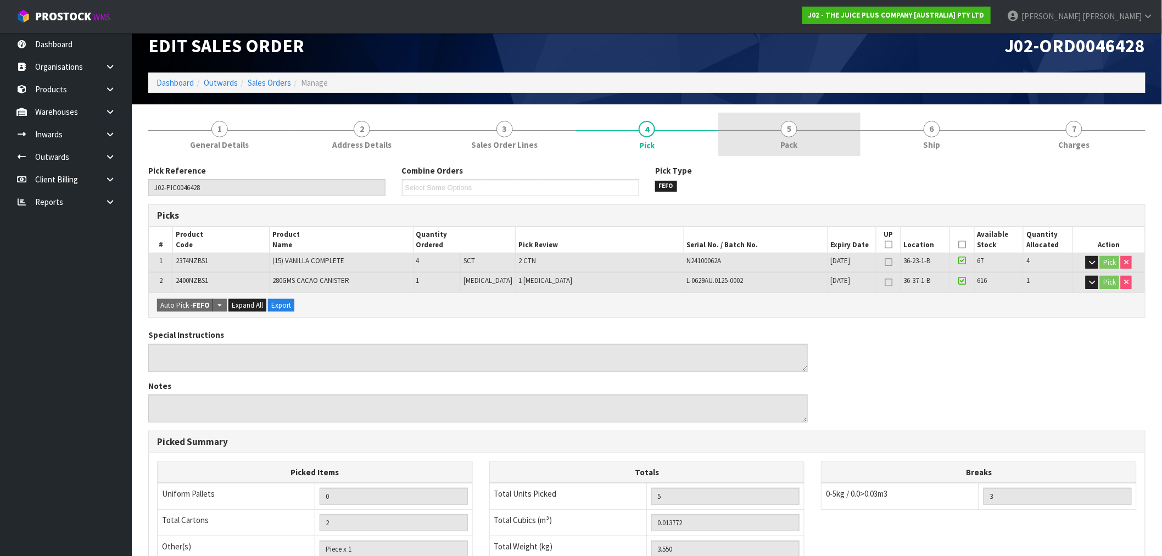
click at [824, 134] on link "5 Pack" at bounding box center [789, 134] width 142 height 43
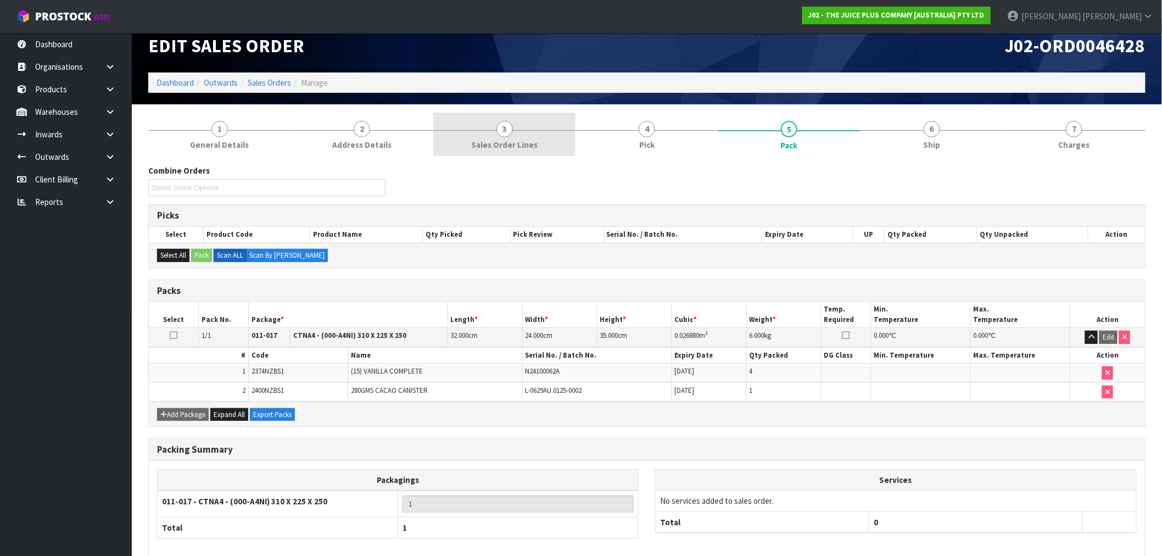
click at [527, 143] on span "Sales Order Lines" at bounding box center [504, 145] width 66 height 12
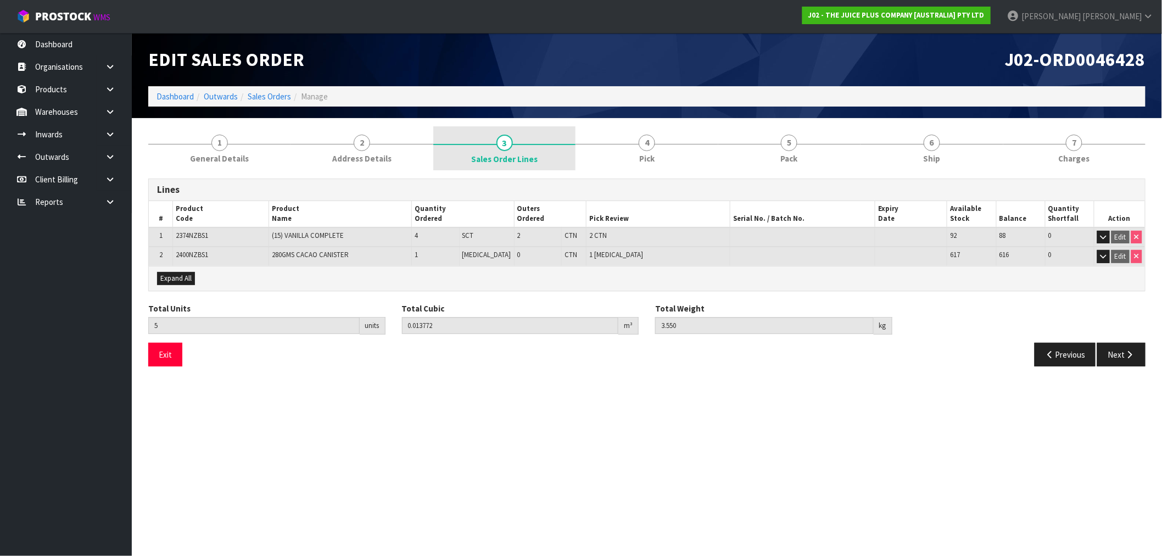
scroll to position [0, 0]
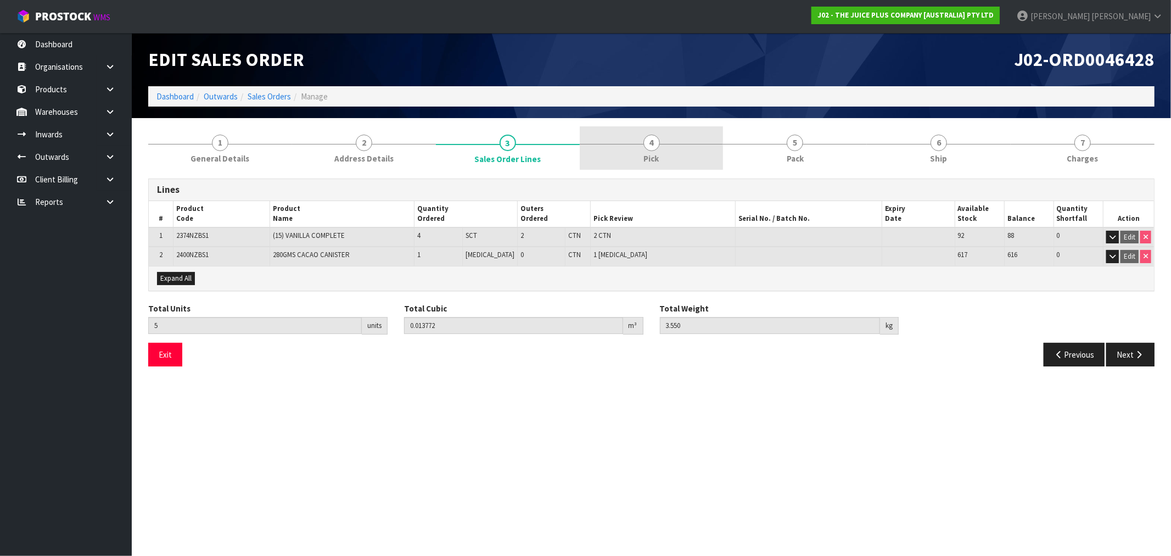
click at [663, 139] on link "4 Pick" at bounding box center [652, 147] width 144 height 43
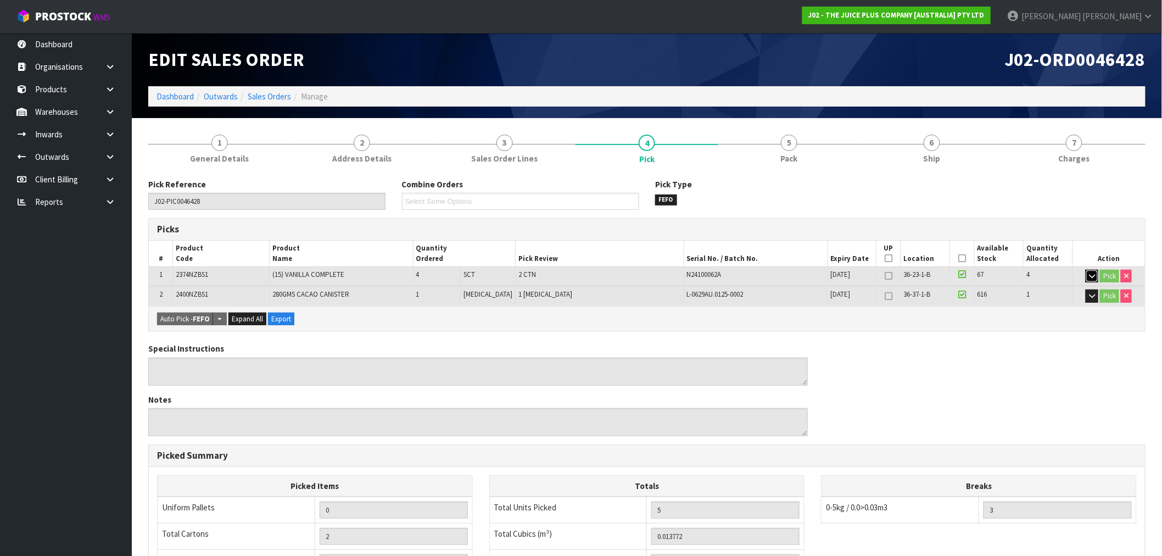
click at [1090, 276] on icon "button" at bounding box center [1092, 275] width 6 height 7
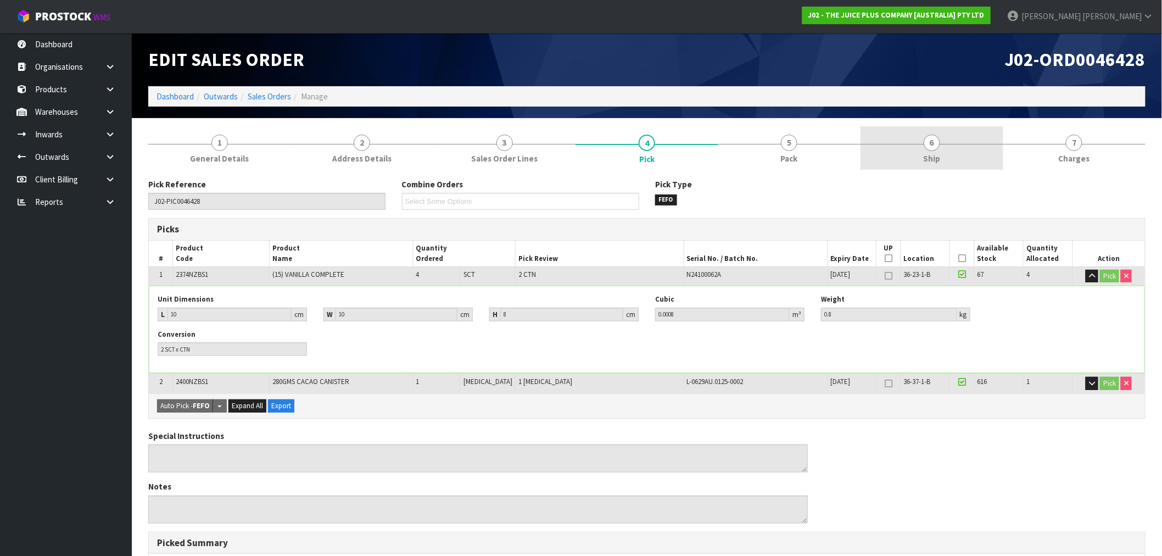
click at [938, 151] on link "6 Ship" at bounding box center [931, 147] width 142 height 43
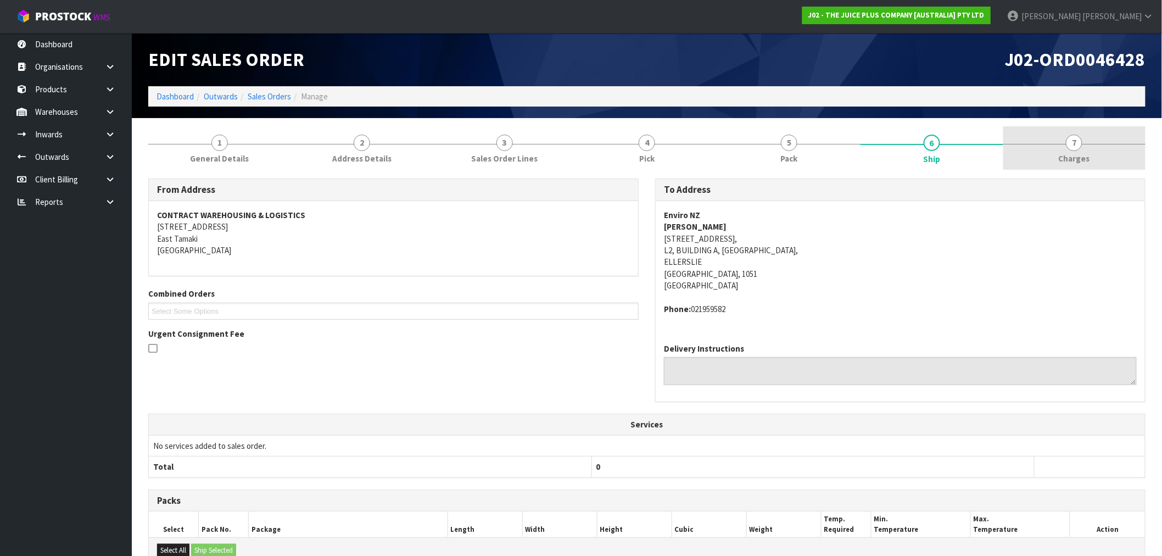
click at [1054, 161] on link "7 Charges" at bounding box center [1074, 147] width 142 height 43
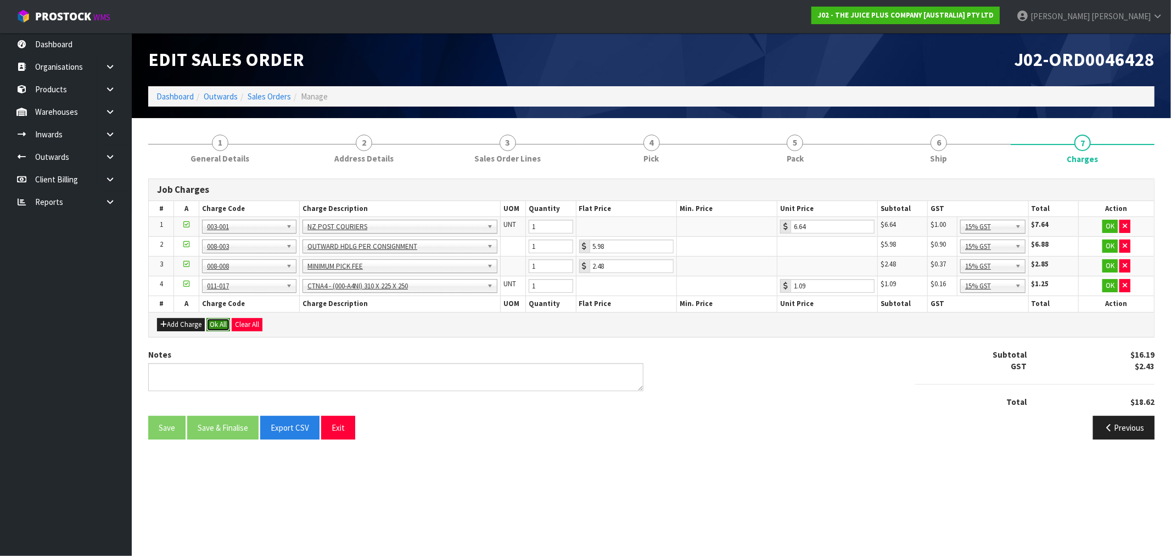
click at [221, 324] on button "Ok All" at bounding box center [218, 324] width 24 height 13
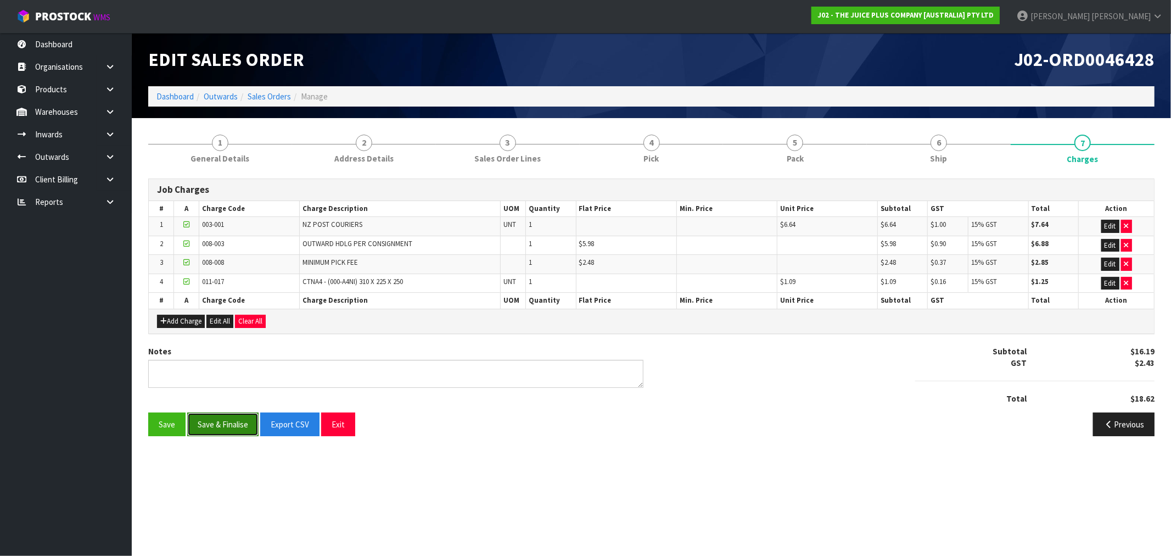
click at [215, 421] on button "Save & Finalise" at bounding box center [222, 424] width 71 height 24
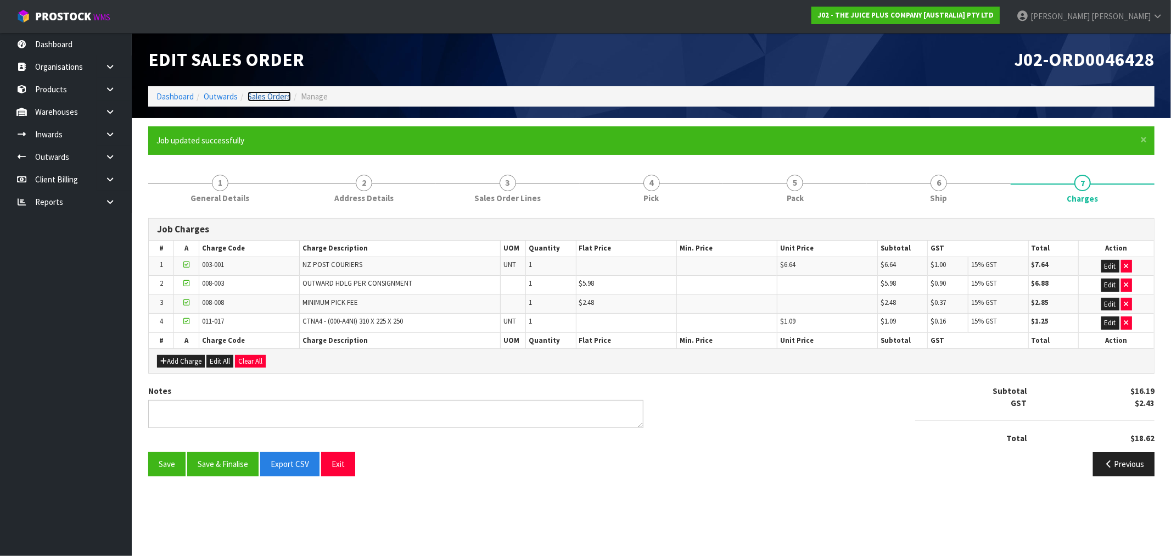
click at [283, 92] on link "Sales Orders" at bounding box center [269, 96] width 43 height 10
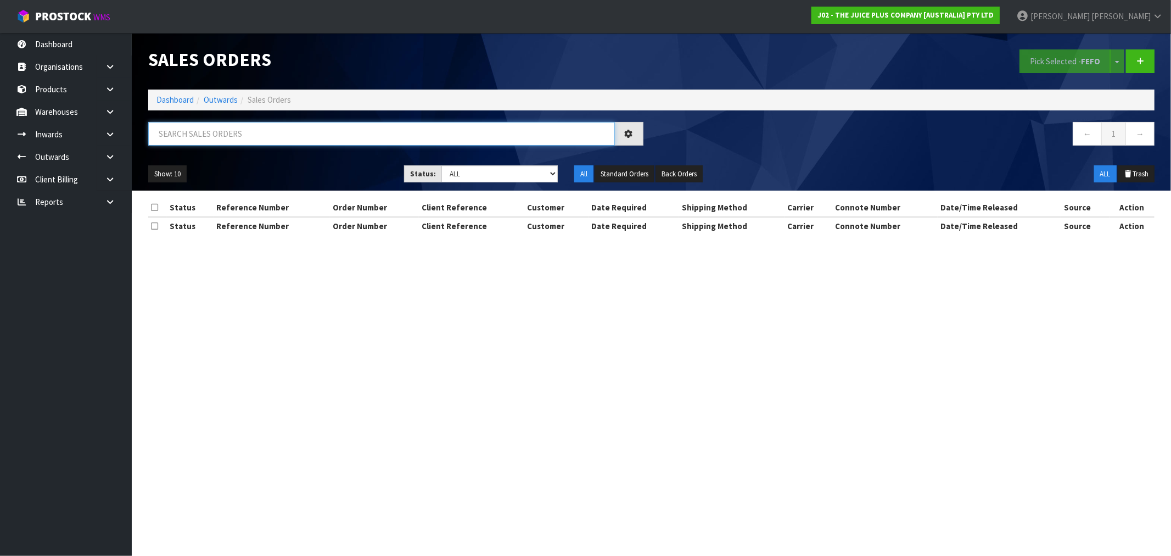
click at [366, 133] on input "text" at bounding box center [381, 134] width 467 height 24
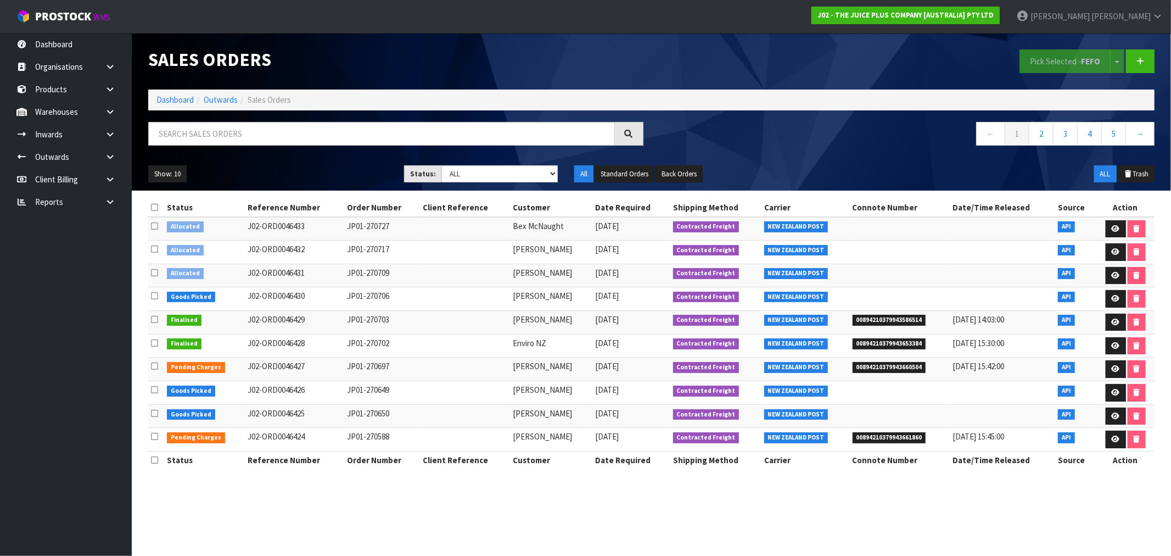
click at [489, 187] on div "Show: 10 5 10 25 50 Status: Draft Pending Allocated Pending Pick Goods Picked G…" at bounding box center [651, 174] width 1023 height 34
drag, startPoint x: 287, startPoint y: 375, endPoint x: 1100, endPoint y: 376, distance: 813.8
click at [1098, 376] on tr "Pending Charges J02-ORD0046427 JP01-270697 LISA GAILEY 27/08/2025 Contracted Fr…" at bounding box center [651, 369] width 1007 height 24
click at [1113, 375] on link at bounding box center [1116, 369] width 20 height 18
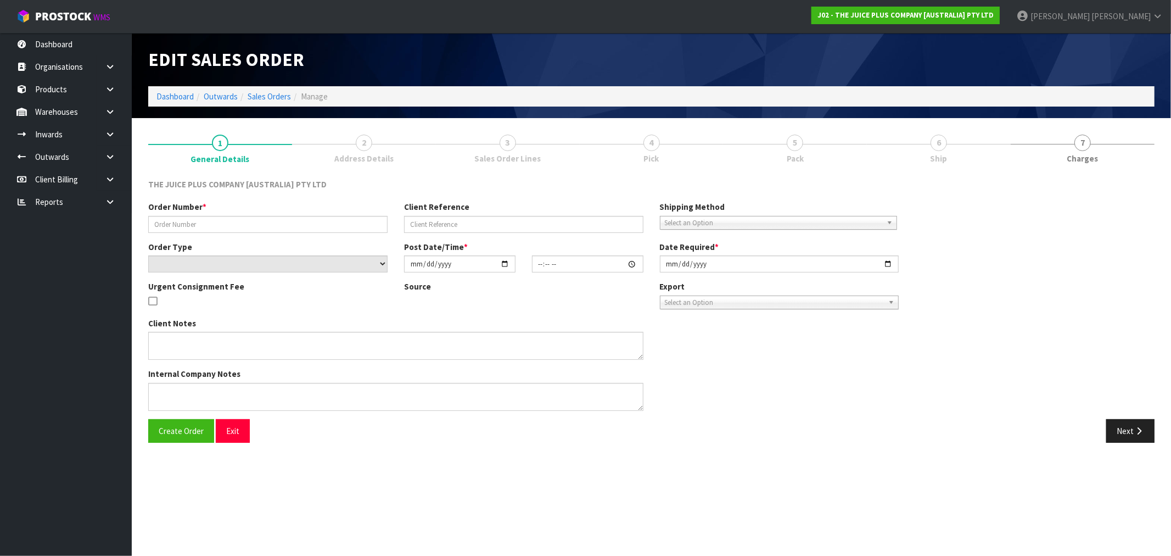
type input "JP01-270697"
select select "number:0"
type input "[DATE]"
type input "03:21:21.000"
type input "[DATE]"
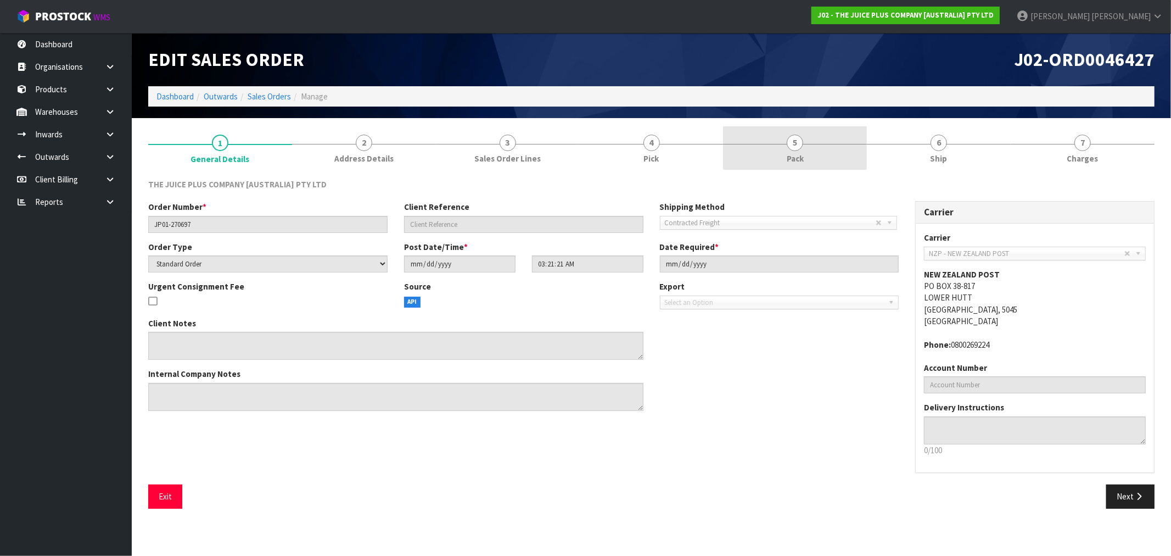
click at [798, 158] on span "Pack" at bounding box center [795, 159] width 17 height 12
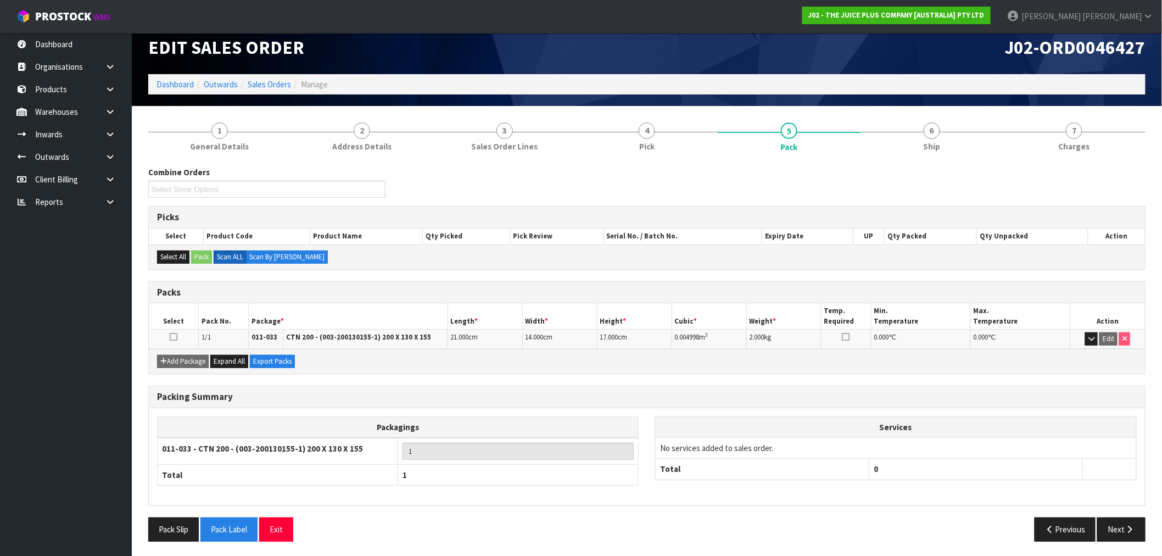
scroll to position [14, 0]
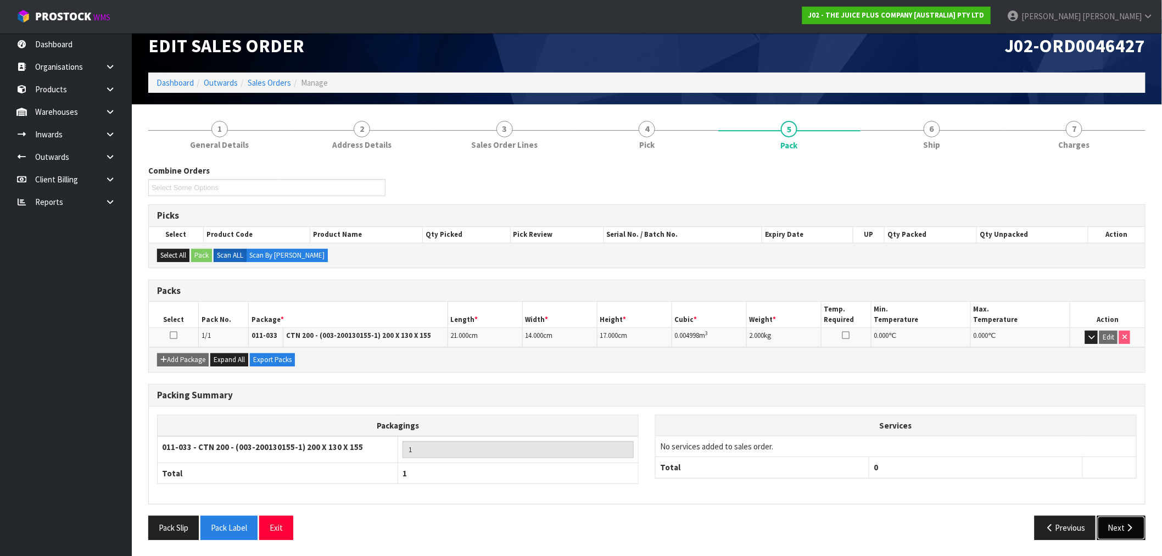
click at [1133, 523] on icon "button" at bounding box center [1130, 527] width 10 height 8
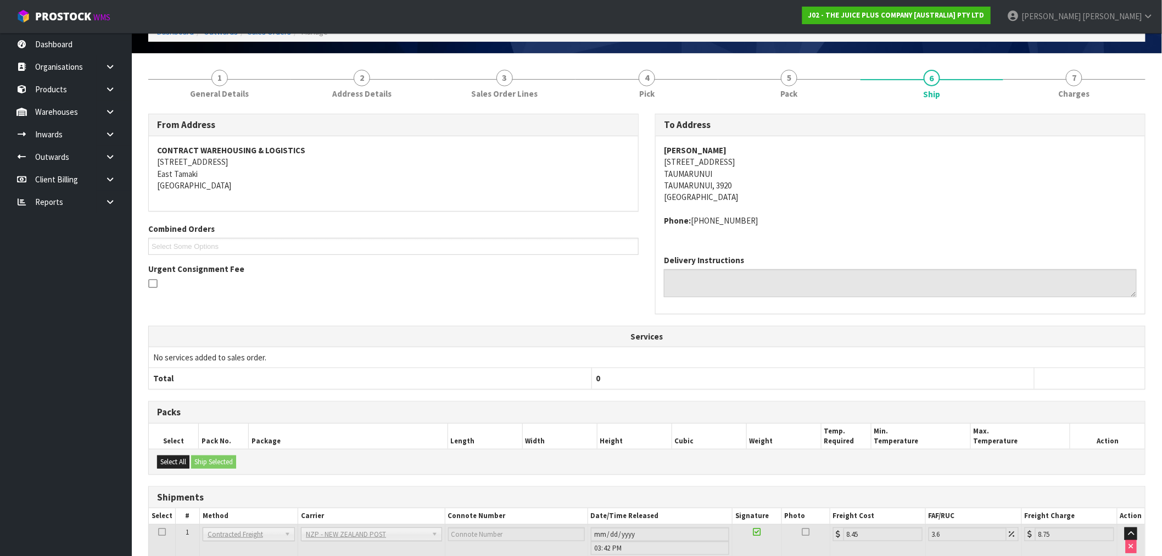
scroll to position [145, 0]
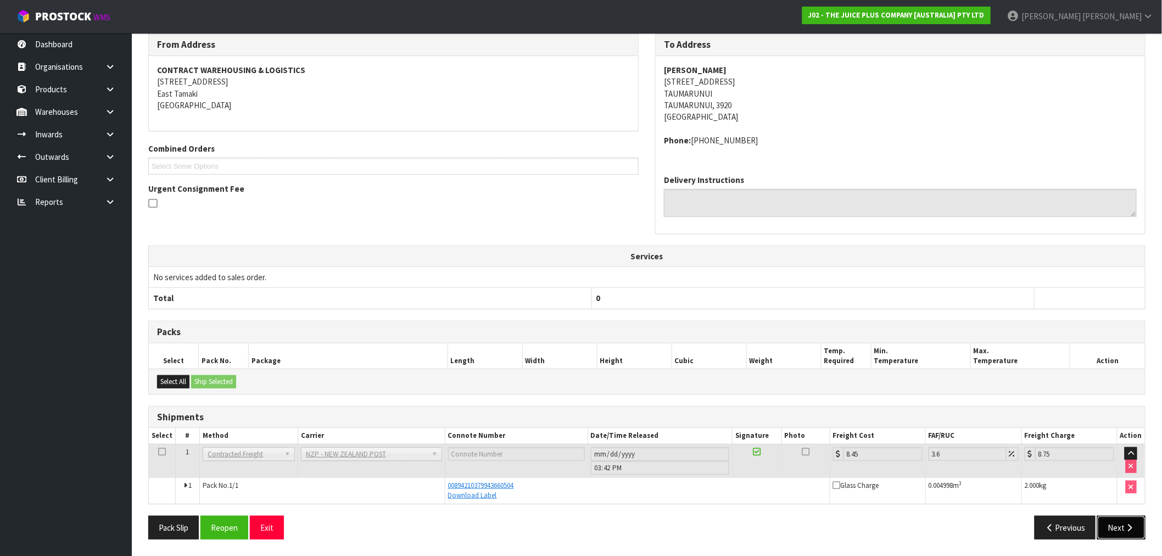
click at [1132, 530] on icon "button" at bounding box center [1130, 527] width 10 height 8
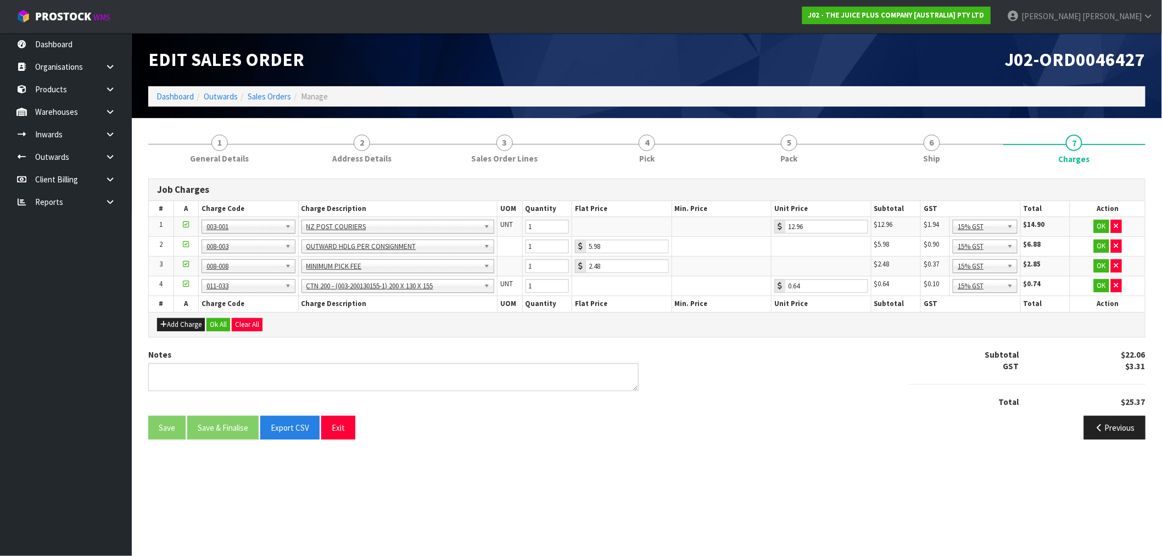
scroll to position [0, 0]
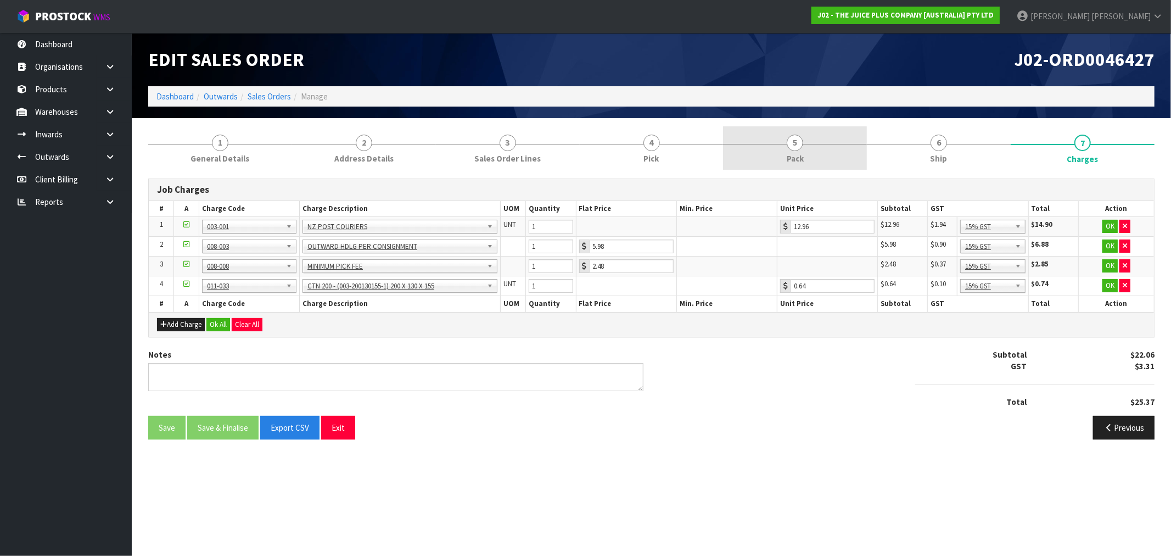
click at [820, 141] on link "5 Pack" at bounding box center [795, 147] width 144 height 43
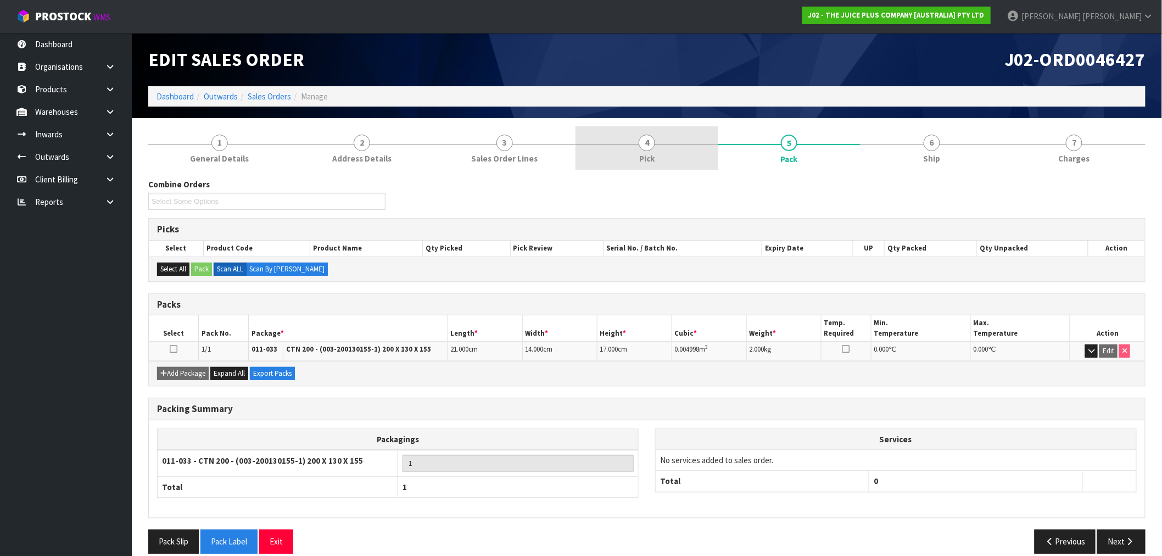
click at [600, 160] on link "4 Pick" at bounding box center [646, 147] width 142 height 43
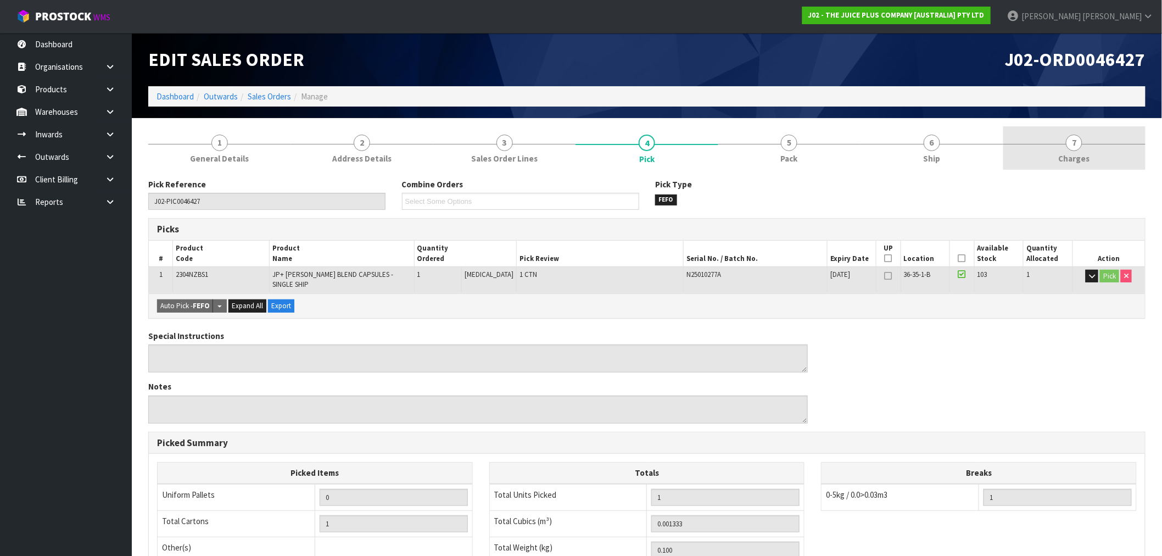
drag, startPoint x: 1042, startPoint y: 162, endPoint x: 1035, endPoint y: 169, distance: 9.7
click at [1043, 162] on link "7 Charges" at bounding box center [1074, 147] width 142 height 43
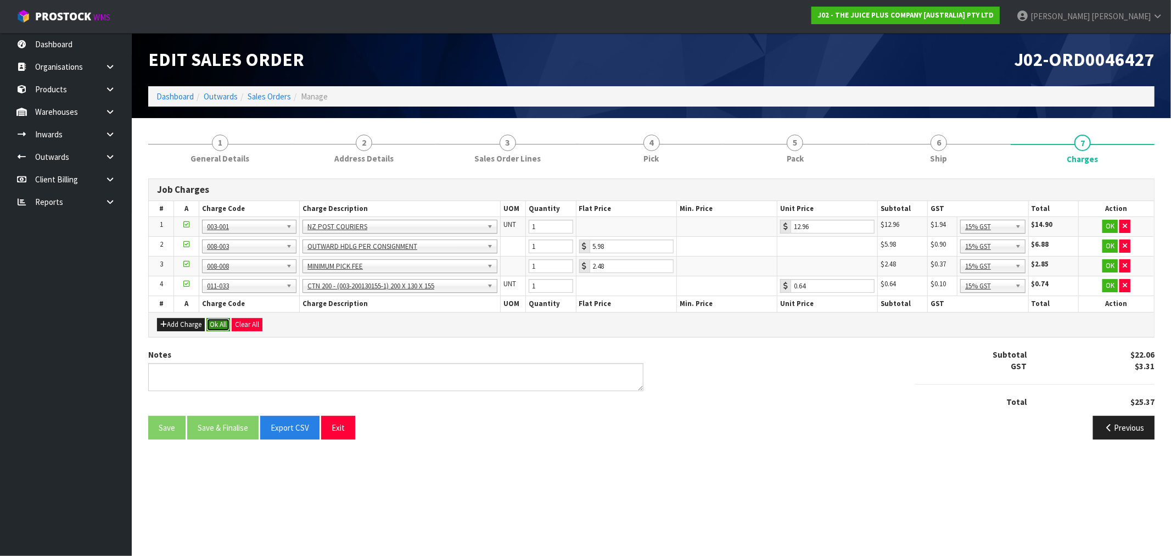
click at [220, 323] on button "Ok All" at bounding box center [218, 324] width 24 height 13
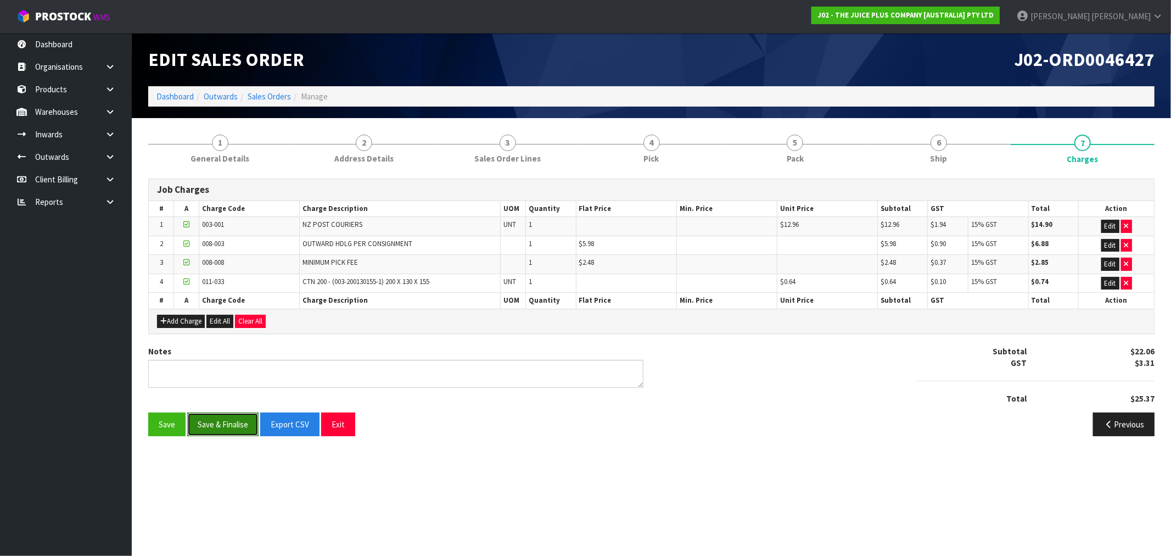
click at [231, 413] on button "Save & Finalise" at bounding box center [222, 424] width 71 height 24
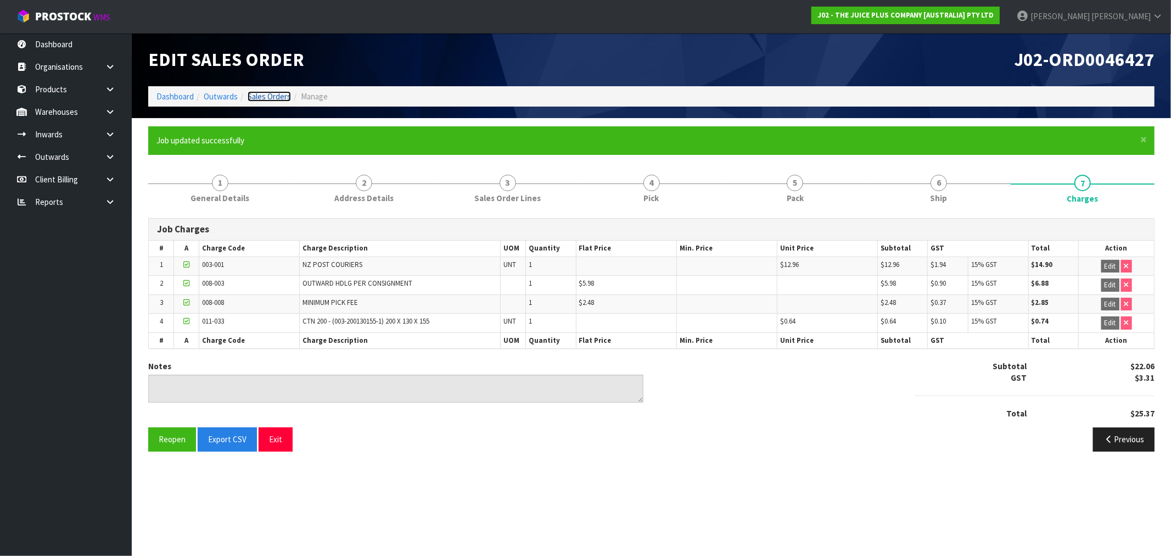
click at [272, 99] on link "Sales Orders" at bounding box center [269, 96] width 43 height 10
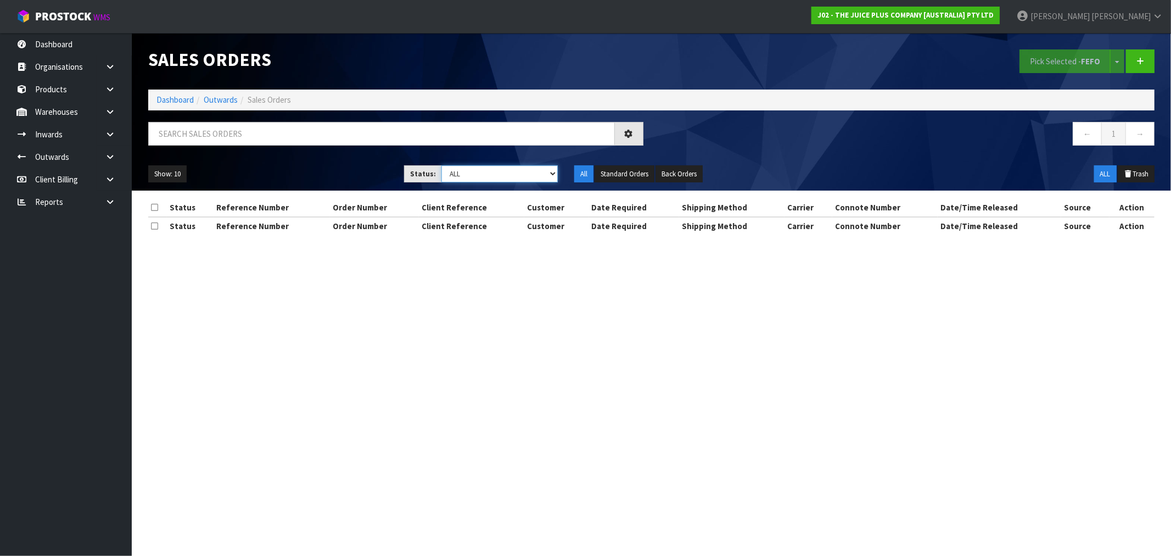
click at [490, 167] on select "Draft Pending Allocated Pending Pick Goods Picked Goods Packed Pending Charges …" at bounding box center [500, 173] width 116 height 17
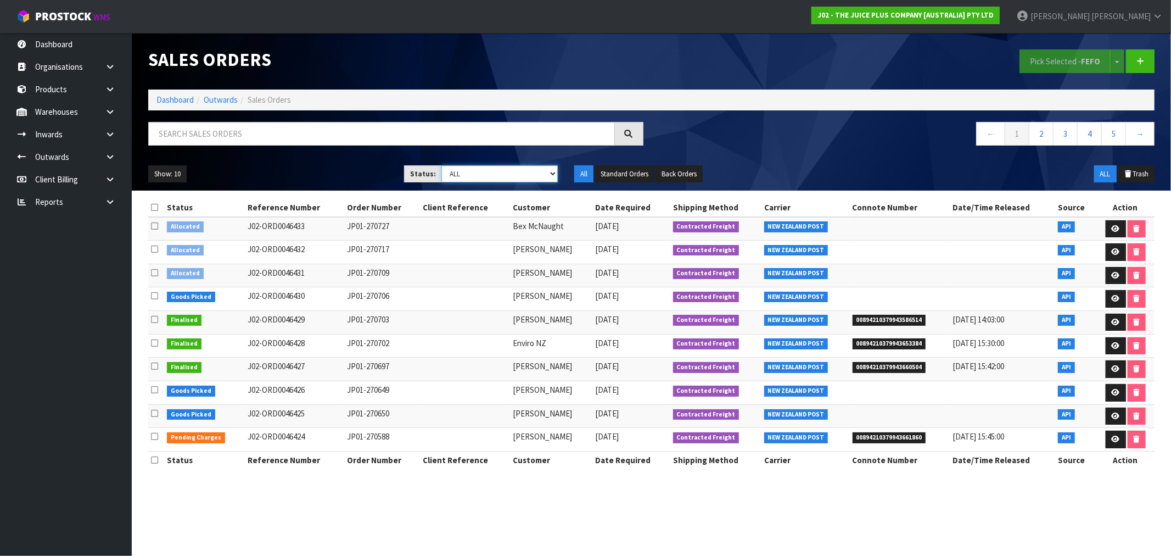
select select "string:6"
click at [442, 165] on select "Draft Pending Allocated Pending Pick Goods Picked Goods Packed Pending Charges …" at bounding box center [500, 173] width 116 height 17
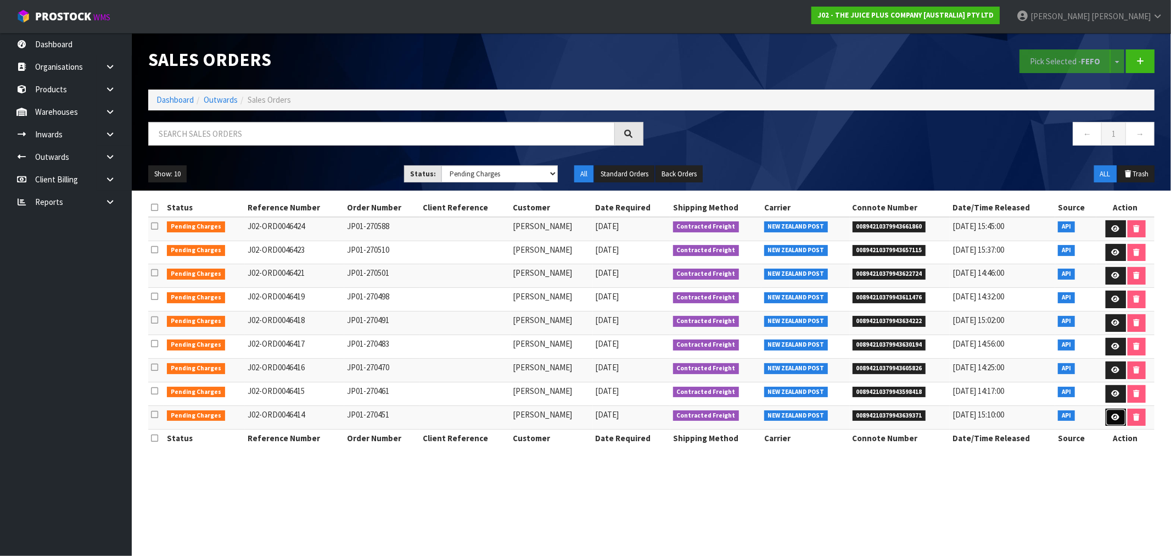
click at [1112, 416] on icon at bounding box center [1116, 416] width 8 height 7
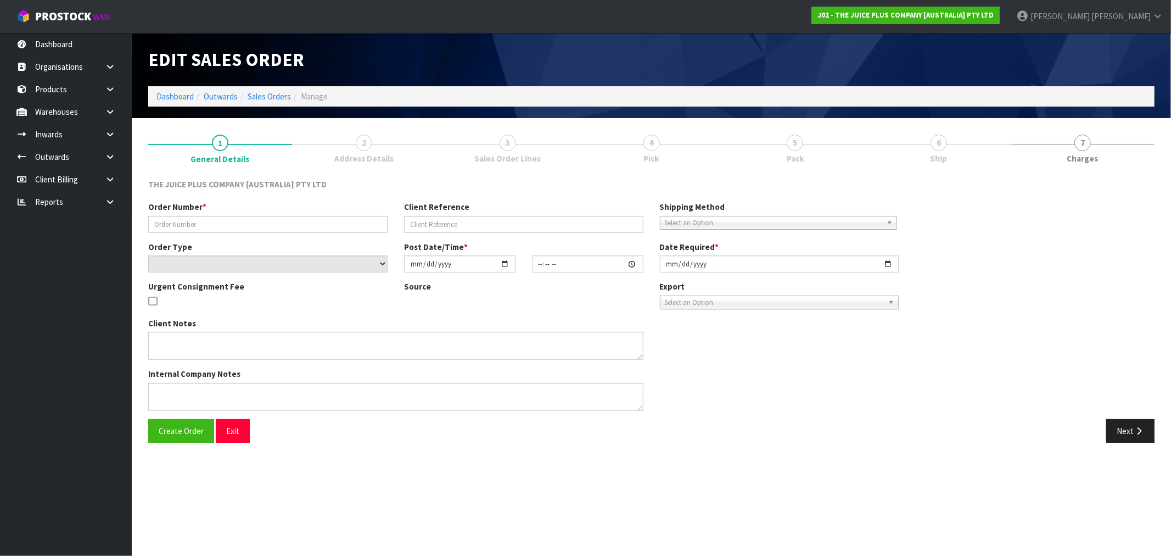
type input "JP01-270451"
select select "number:0"
type input "2025-08-26"
type input "09:47:00.000"
type input "[DATE]"
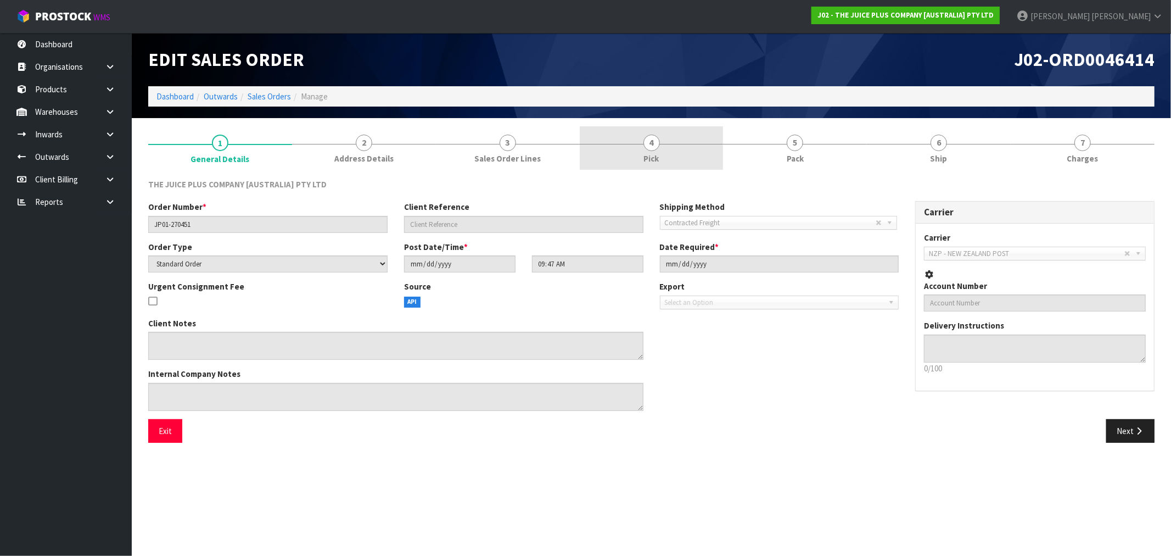
click at [671, 150] on link "4 Pick" at bounding box center [652, 147] width 144 height 43
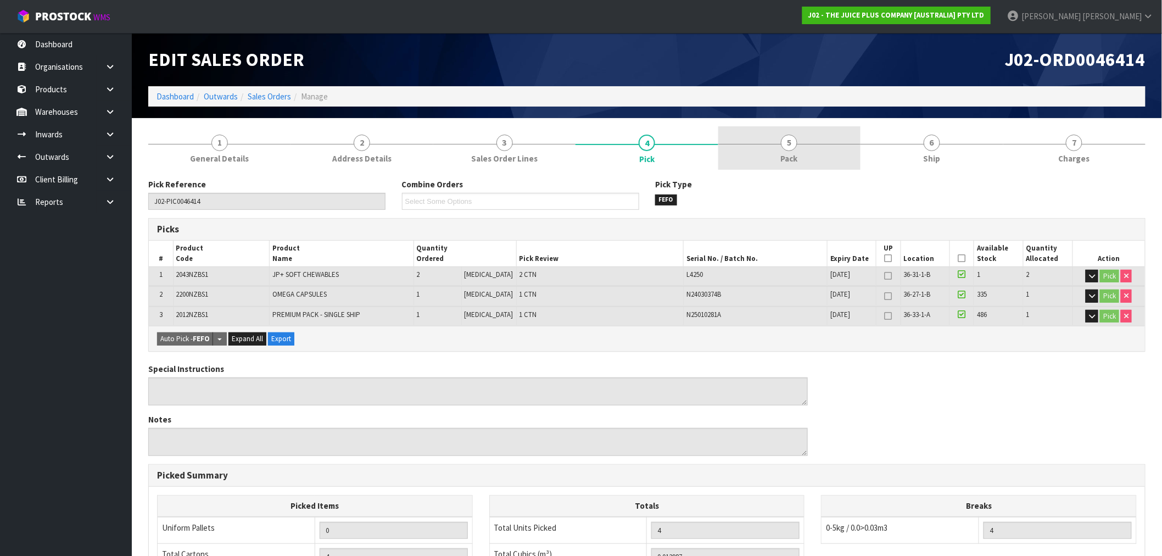
click at [789, 143] on span "5" at bounding box center [789, 143] width 16 height 16
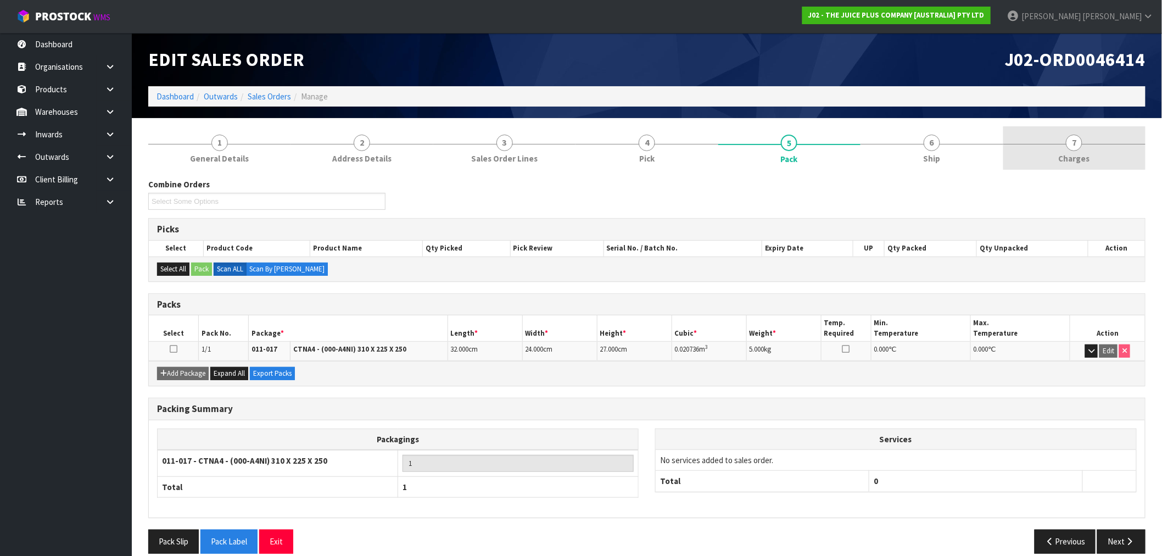
click at [1079, 144] on span "7" at bounding box center [1074, 143] width 16 height 16
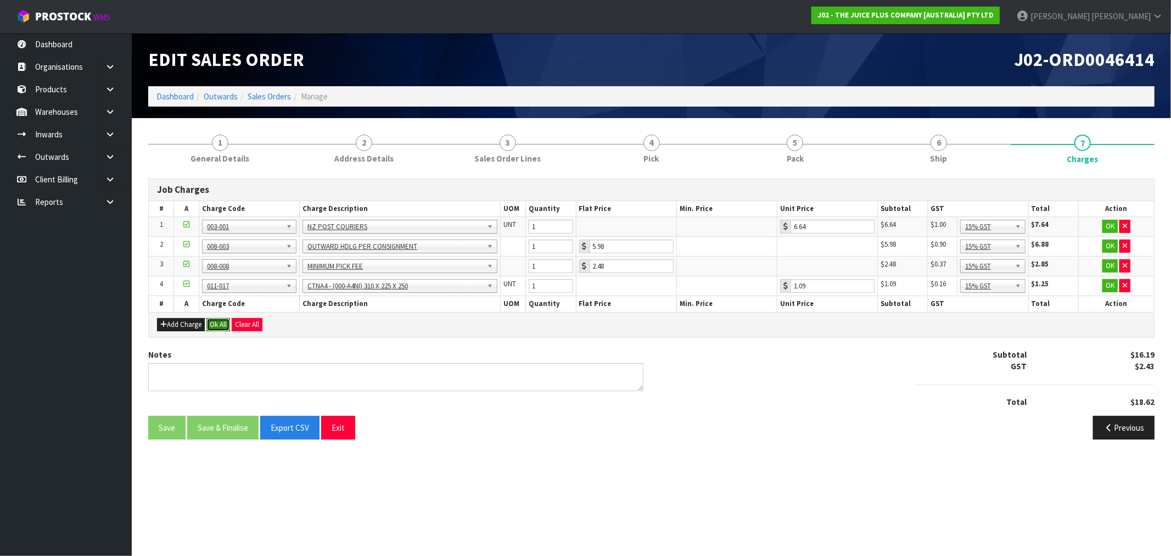
click at [216, 330] on button "Ok All" at bounding box center [218, 324] width 24 height 13
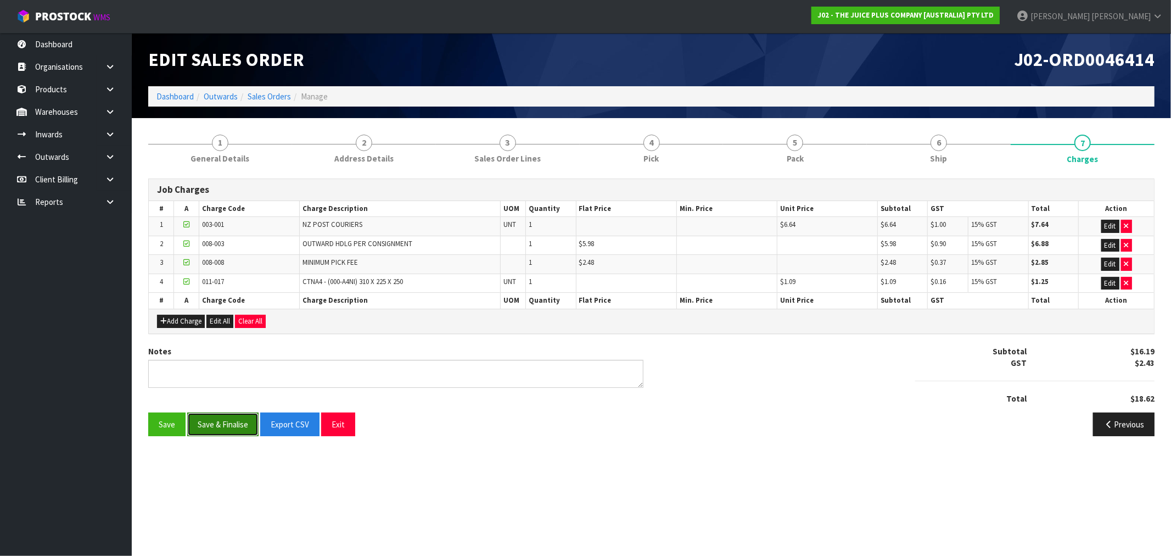
click at [219, 423] on button "Save & Finalise" at bounding box center [222, 424] width 71 height 24
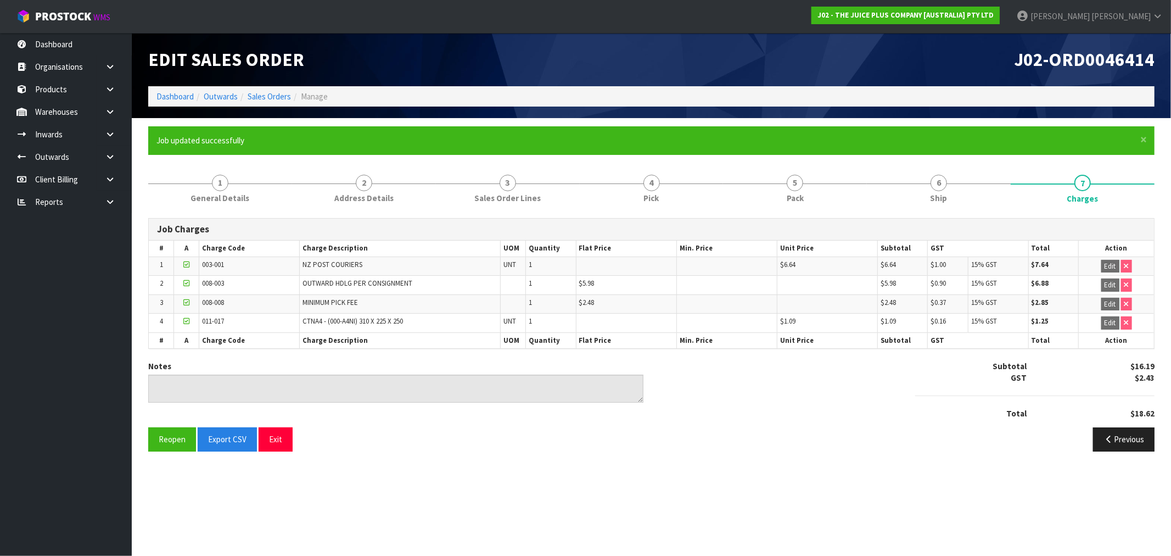
click at [280, 90] on ol "Dashboard Outwards Sales Orders Manage" at bounding box center [651, 96] width 1007 height 20
click at [281, 90] on ol "Dashboard Outwards Sales Orders Manage" at bounding box center [651, 96] width 1007 height 20
click at [269, 92] on link "Sales Orders" at bounding box center [269, 96] width 43 height 10
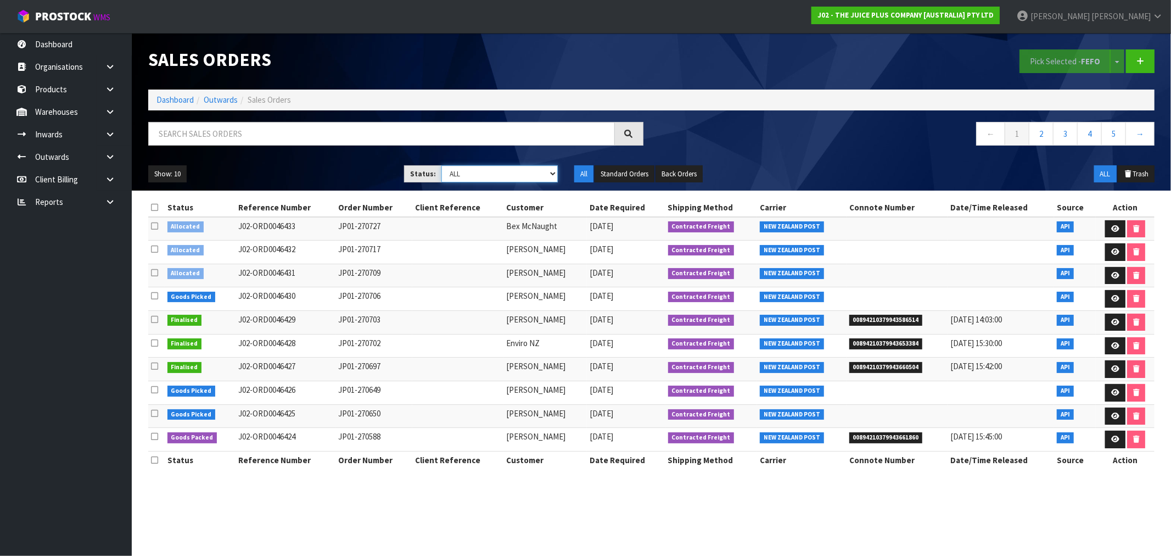
click at [511, 180] on select "Draft Pending Allocated Pending Pick Goods Picked Goods Packed Pending Charges …" at bounding box center [500, 173] width 116 height 17
select select "string:6"
click at [442, 165] on select "Draft Pending Allocated Pending Pick Goods Picked Goods Packed Pending Charges …" at bounding box center [500, 173] width 116 height 17
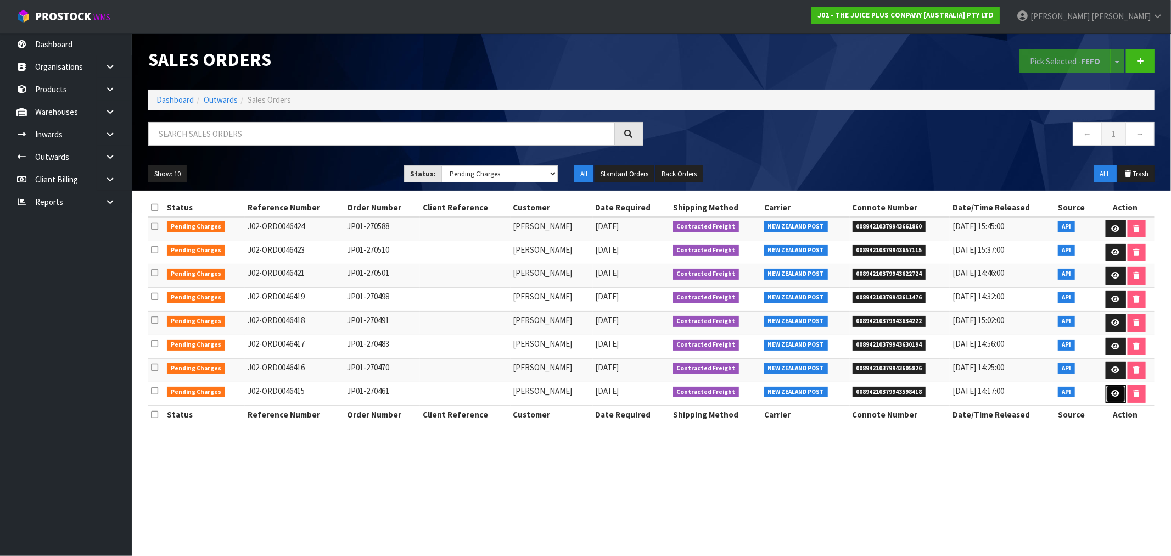
click at [1114, 391] on icon at bounding box center [1116, 393] width 8 height 7
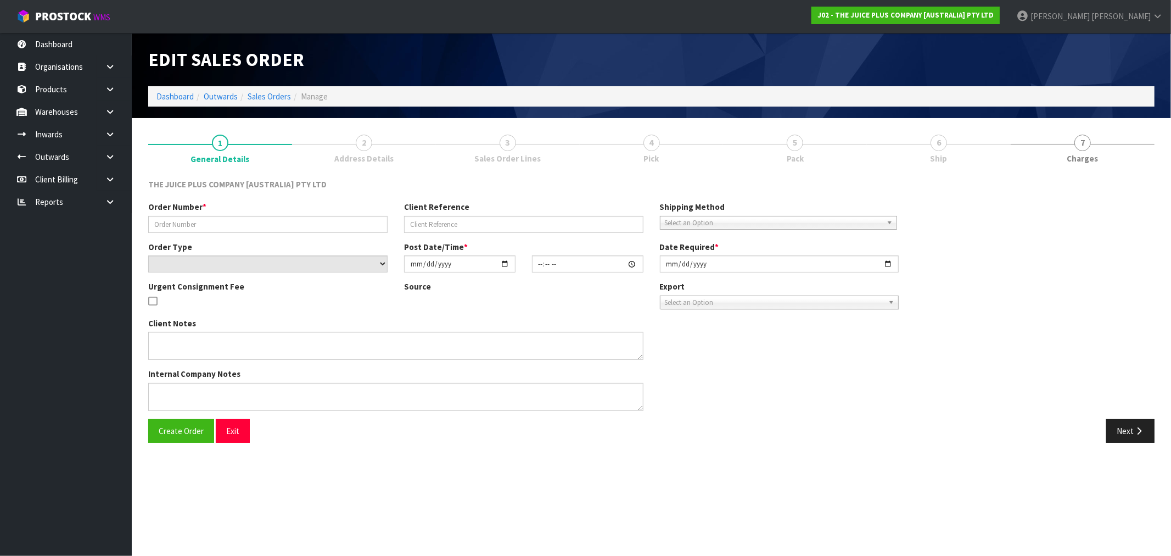
type input "JP01-270461"
select select "number:0"
type input "2025-08-26"
type input "12:44:50.000"
type input "[DATE]"
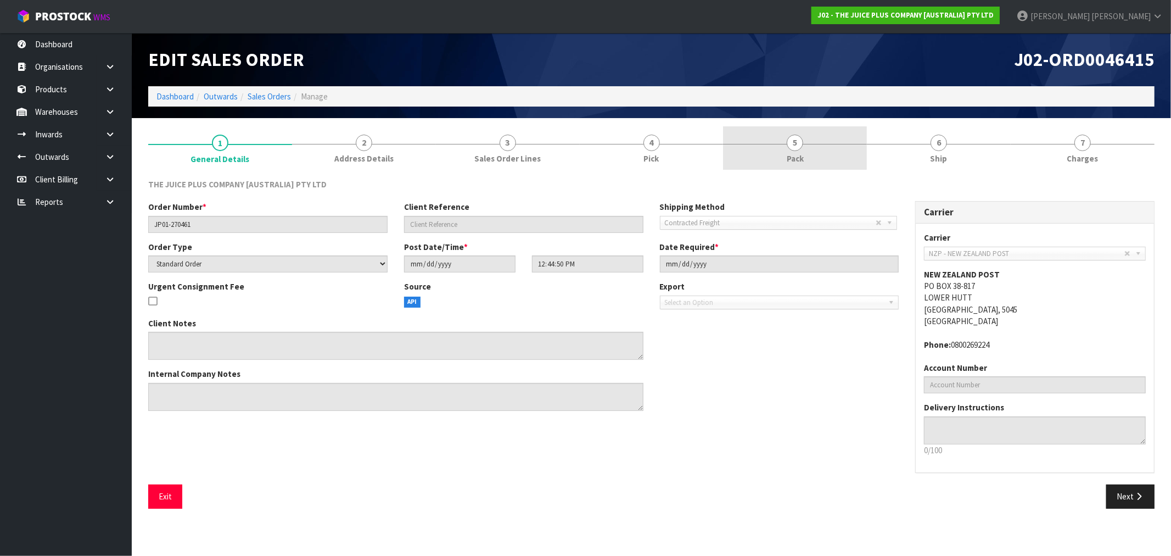
click at [777, 155] on link "5 Pack" at bounding box center [795, 147] width 144 height 43
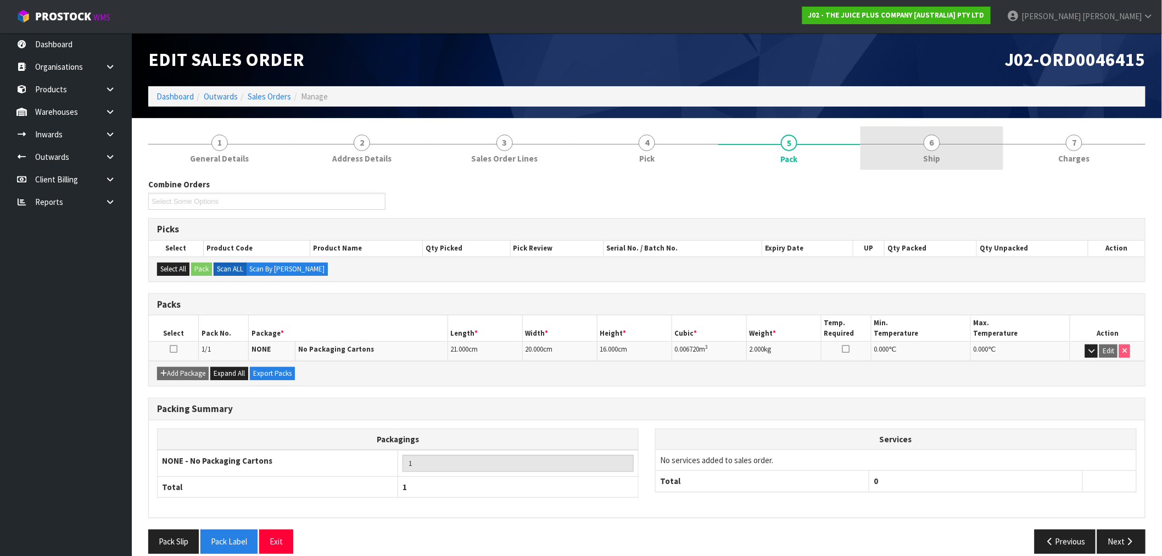
click at [921, 155] on link "6 Ship" at bounding box center [931, 147] width 142 height 43
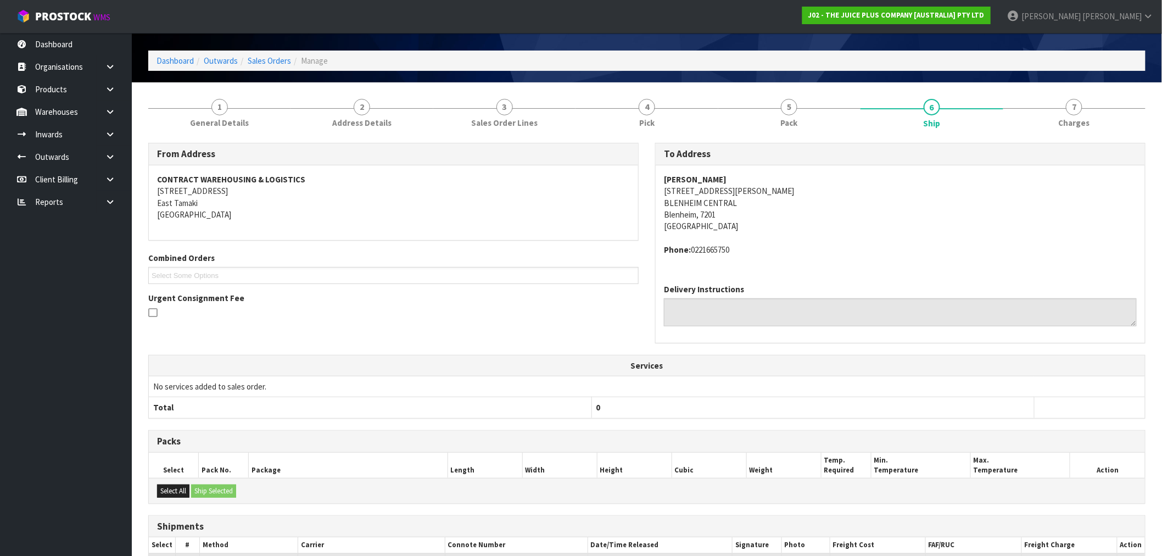
scroll to position [23, 0]
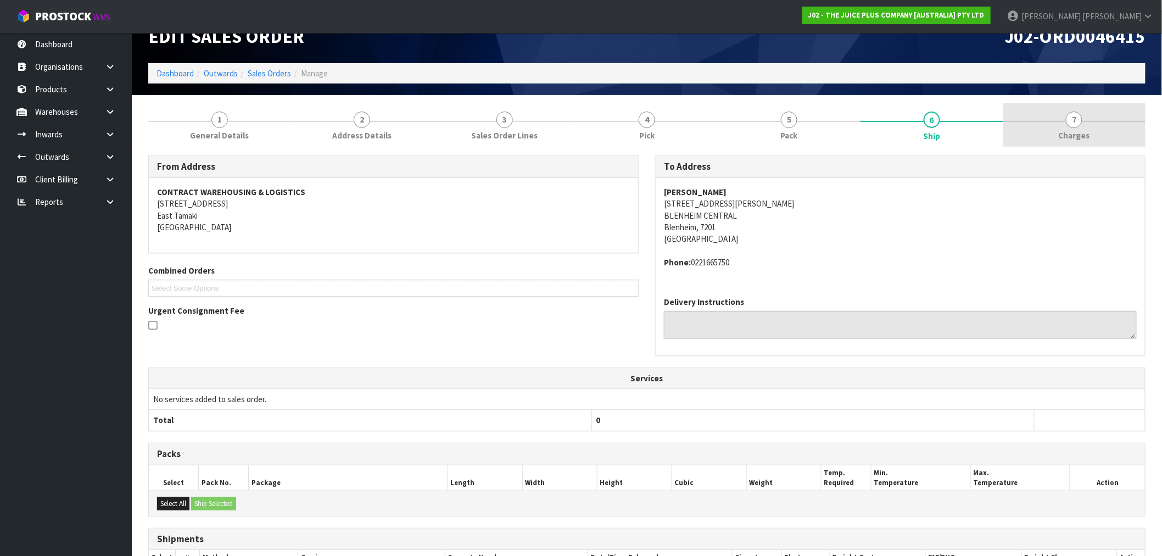
click at [1075, 121] on span "7" at bounding box center [1074, 119] width 16 height 16
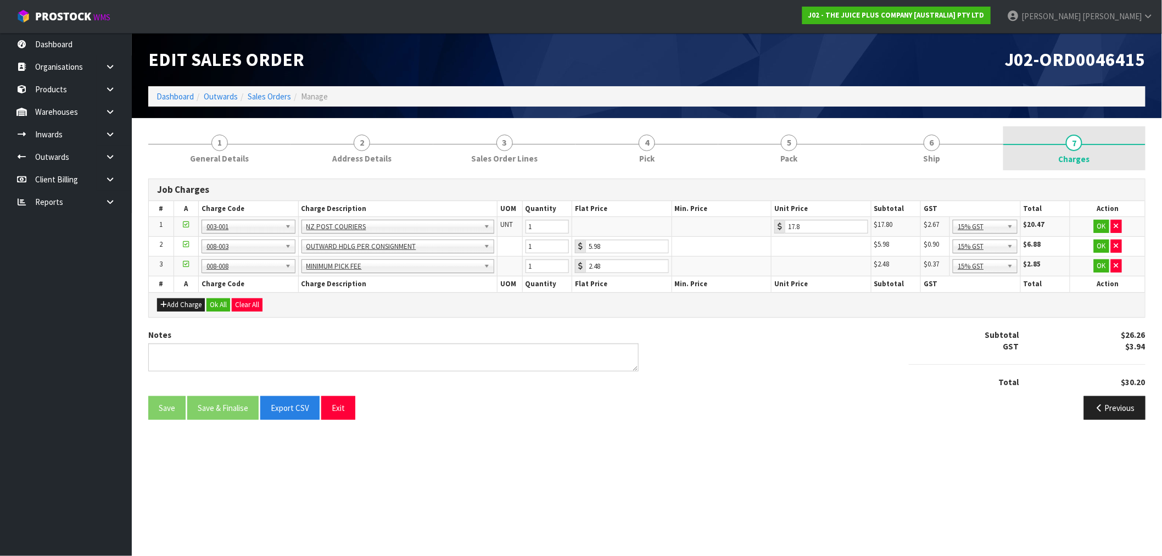
scroll to position [0, 0]
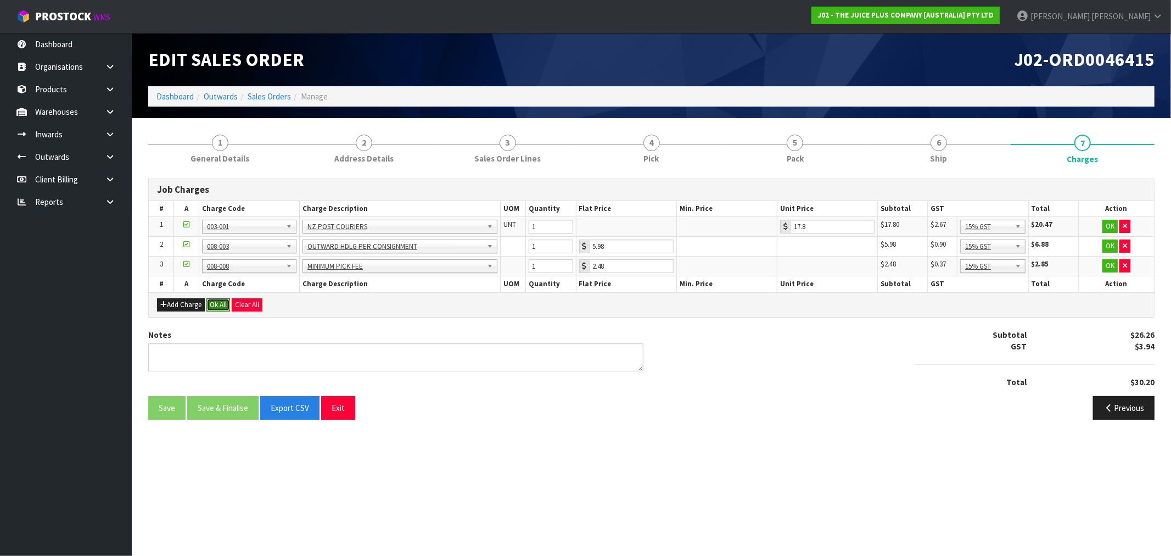
click at [227, 301] on button "Ok All" at bounding box center [218, 304] width 24 height 13
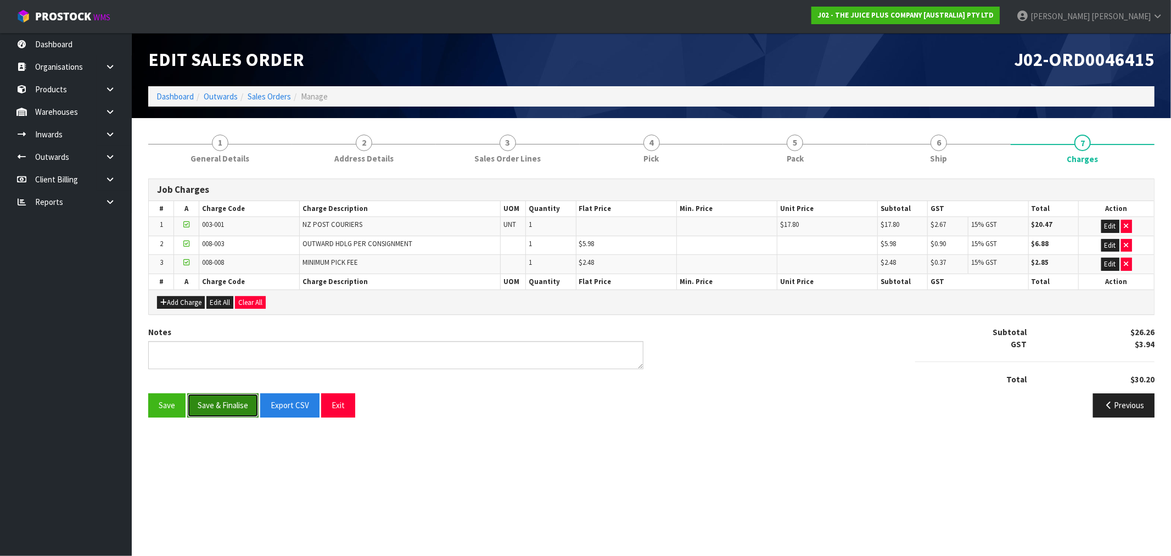
drag, startPoint x: 254, startPoint y: 406, endPoint x: 392, endPoint y: 264, distance: 198.8
click at [254, 404] on button "Save & Finalise" at bounding box center [222, 405] width 71 height 24
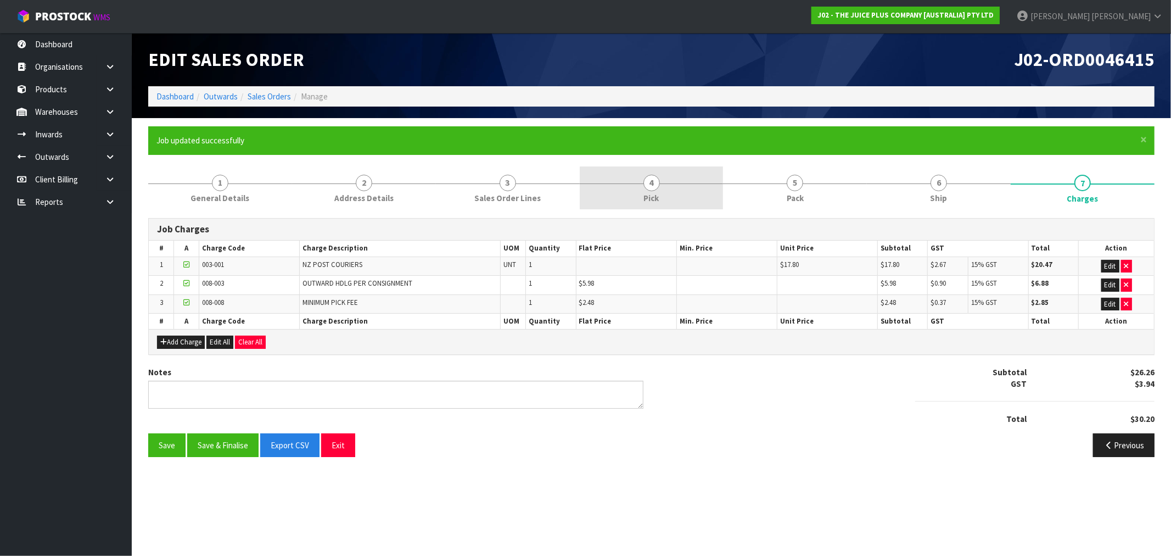
click at [622, 180] on link "4 Pick" at bounding box center [652, 187] width 144 height 43
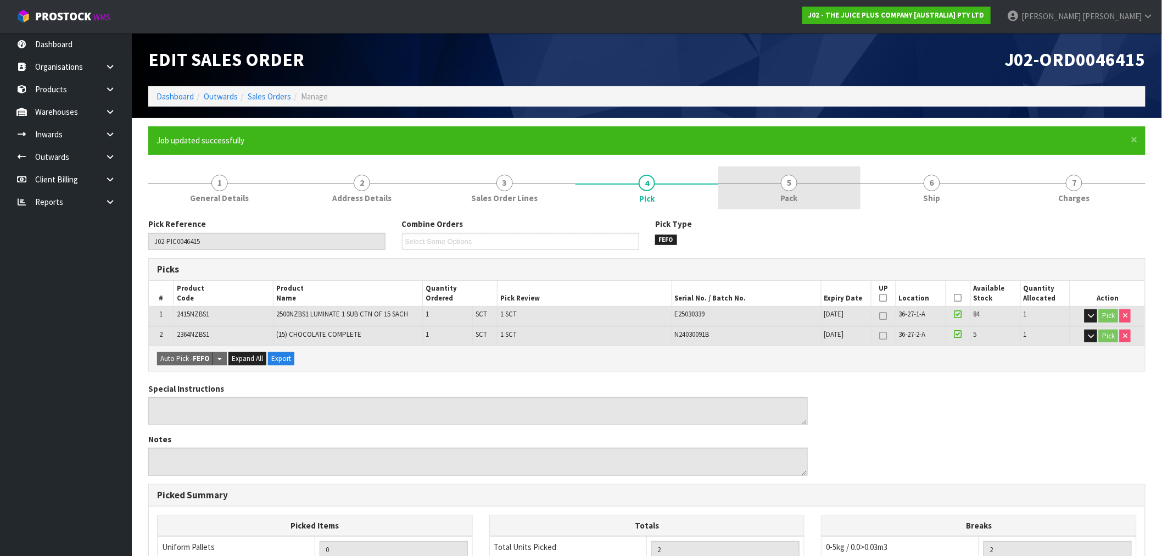
click at [793, 177] on span "5" at bounding box center [789, 183] width 16 height 16
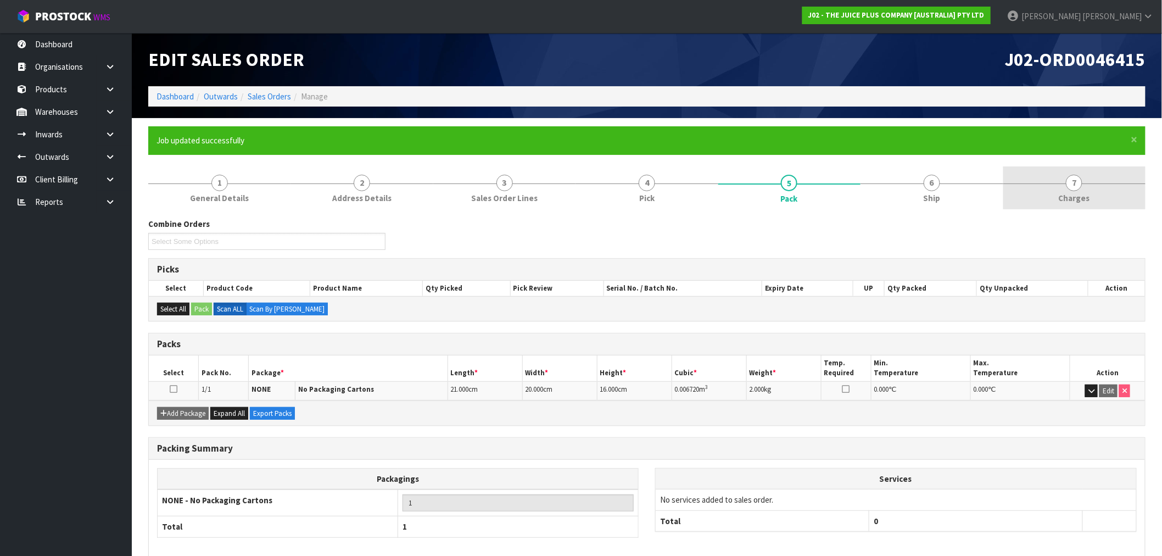
click at [1118, 191] on link "7 Charges" at bounding box center [1074, 187] width 142 height 43
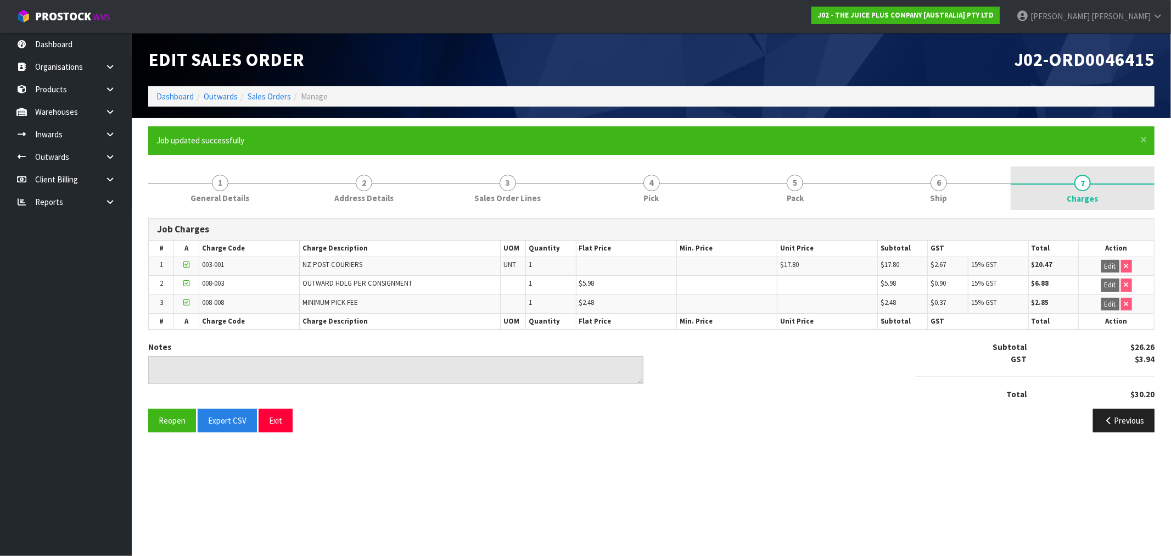
click at [1112, 189] on link "7 Charges" at bounding box center [1083, 188] width 144 height 44
click at [275, 98] on link "Sales Orders" at bounding box center [269, 96] width 43 height 10
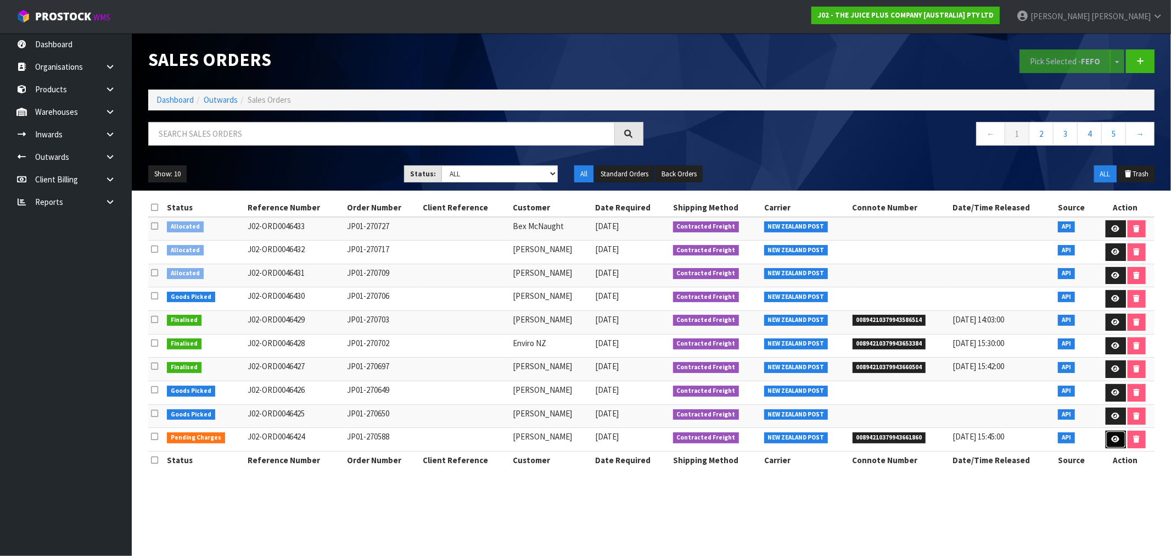
click at [1116, 439] on icon at bounding box center [1116, 438] width 8 height 7
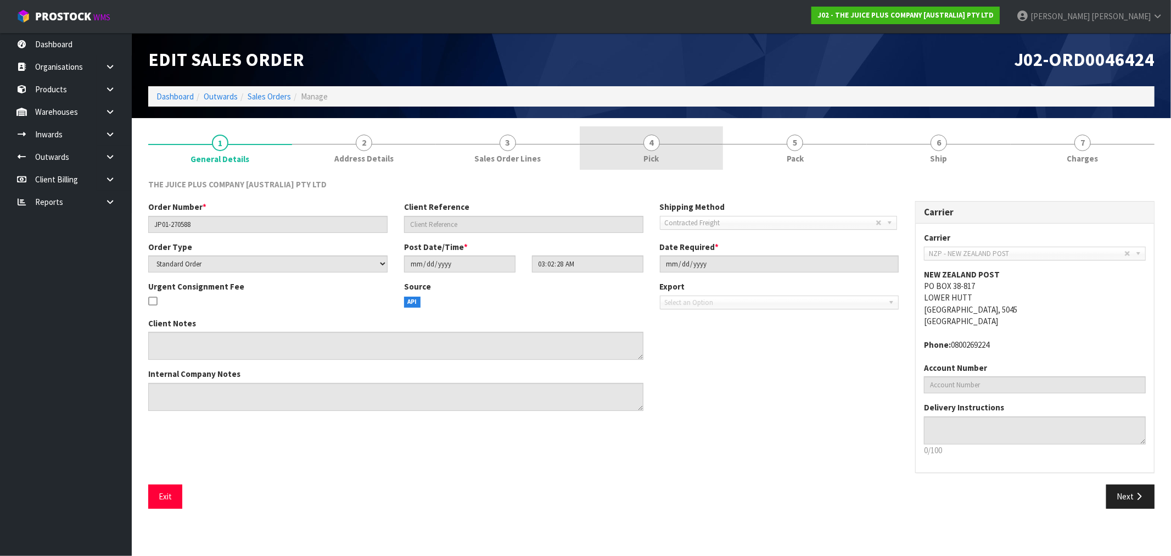
click at [634, 136] on link "4 Pick" at bounding box center [652, 147] width 144 height 43
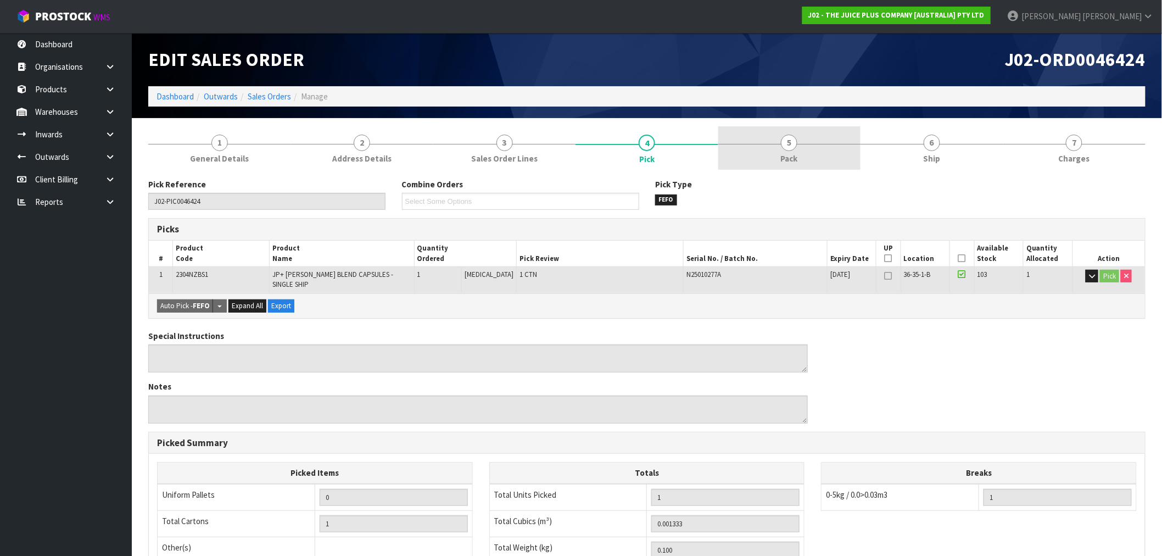
click at [811, 148] on link "5 Pack" at bounding box center [789, 147] width 142 height 43
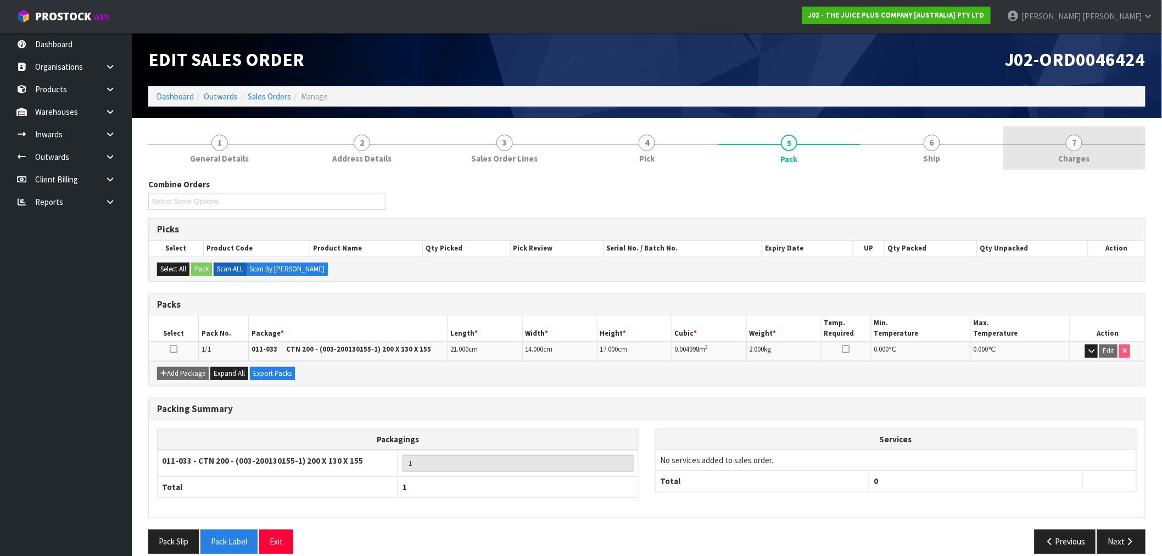
click at [1122, 157] on link "7 Charges" at bounding box center [1074, 147] width 142 height 43
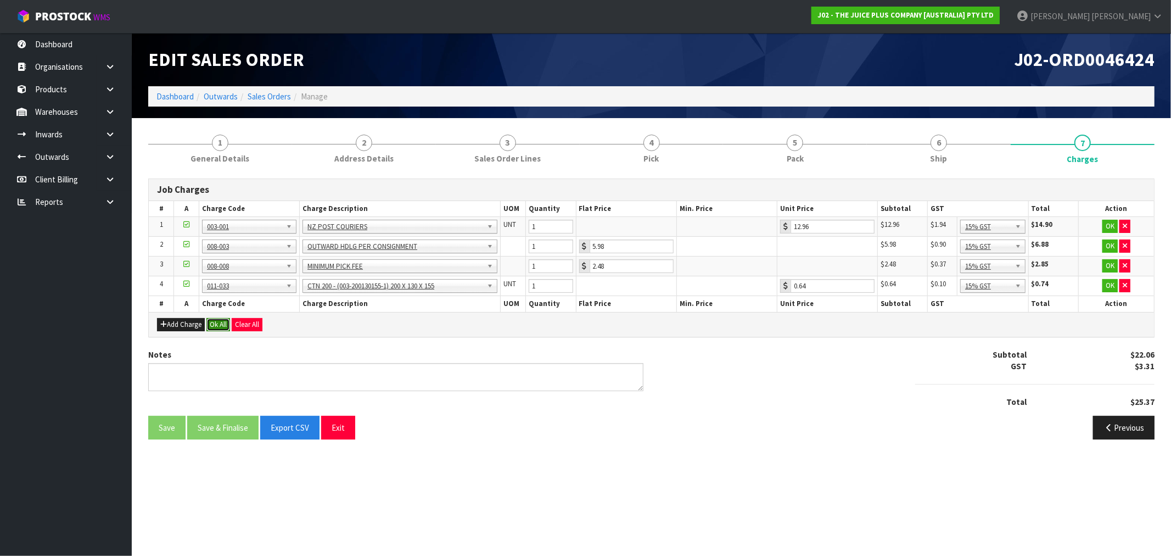
click at [220, 318] on button "Ok All" at bounding box center [218, 324] width 24 height 13
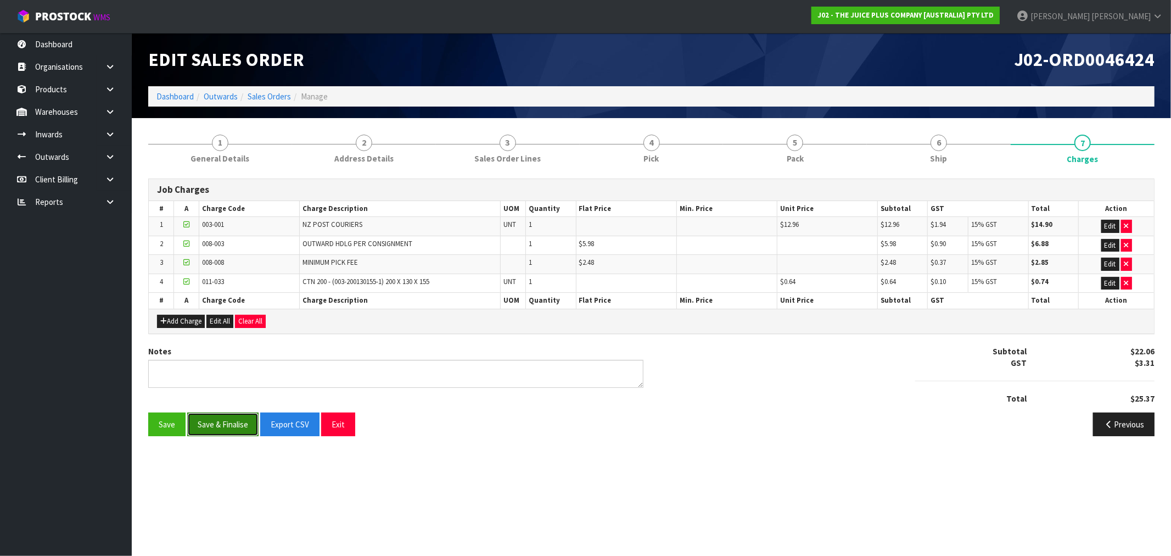
click at [224, 425] on button "Save & Finalise" at bounding box center [222, 424] width 71 height 24
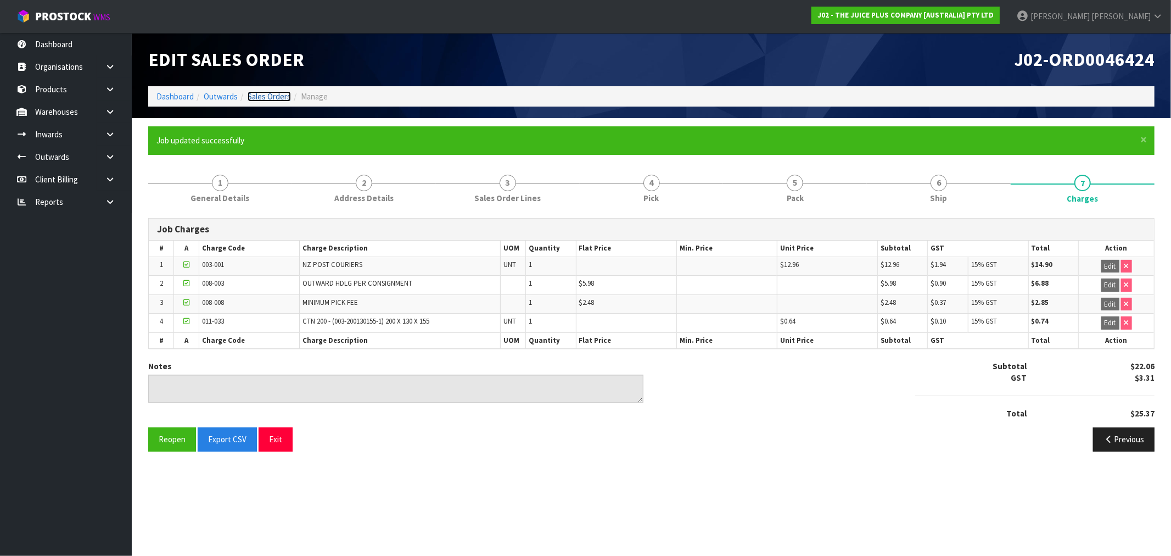
click at [277, 96] on link "Sales Orders" at bounding box center [269, 96] width 43 height 10
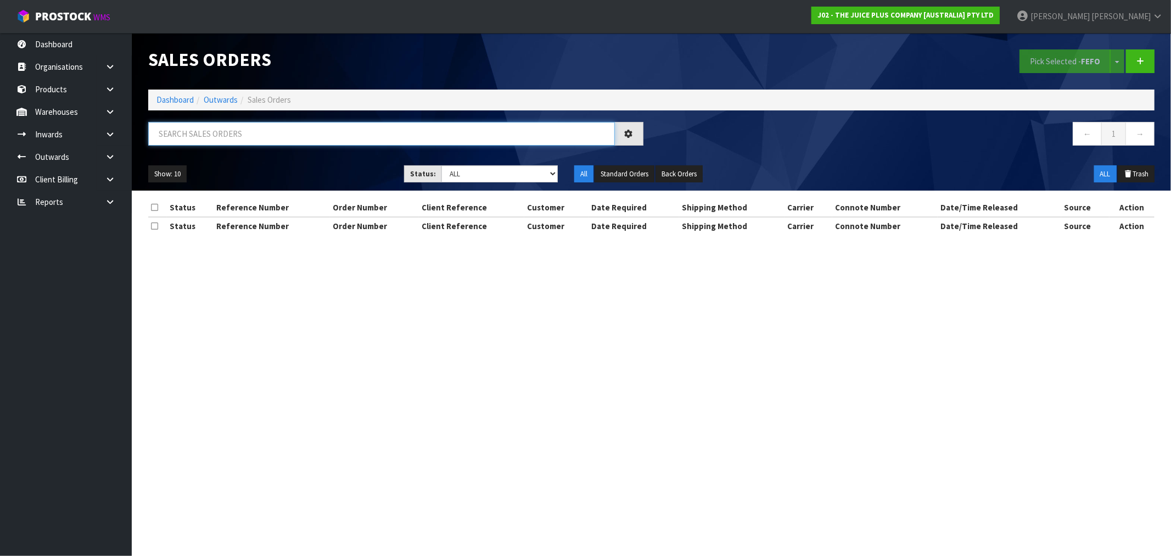
click at [398, 135] on input "text" at bounding box center [381, 134] width 467 height 24
click at [463, 184] on div "Show: 10 5 10 25 50 Status: Draft Pending Allocated Pending Pick Goods Picked G…" at bounding box center [651, 174] width 1023 height 34
click at [468, 176] on select "Draft Pending Allocated Pending Pick Goods Picked Goods Packed Pending Charges …" at bounding box center [500, 173] width 116 height 17
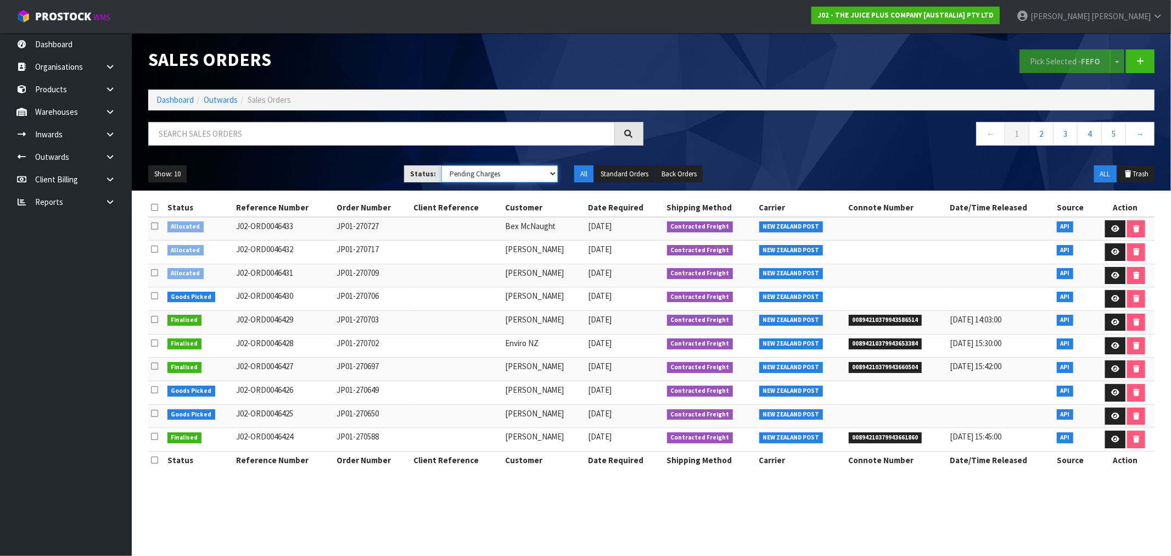
click at [442, 165] on select "Draft Pending Allocated Pending Pick Goods Picked Goods Packed Pending Charges …" at bounding box center [500, 173] width 116 height 17
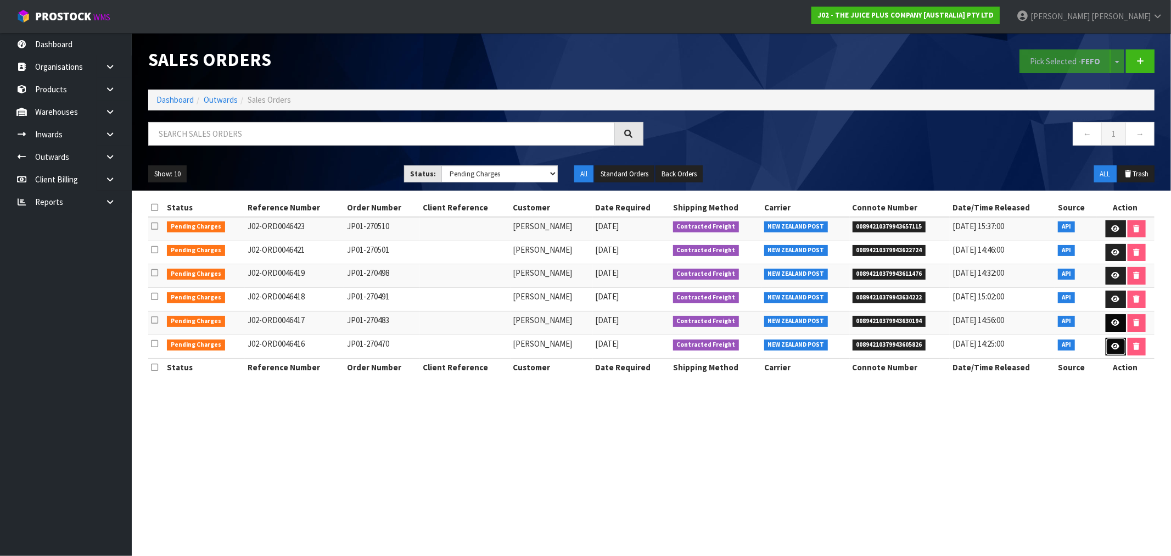
drag, startPoint x: 1117, startPoint y: 347, endPoint x: 1113, endPoint y: 322, distance: 25.6
click at [1116, 347] on icon at bounding box center [1116, 346] width 8 height 7
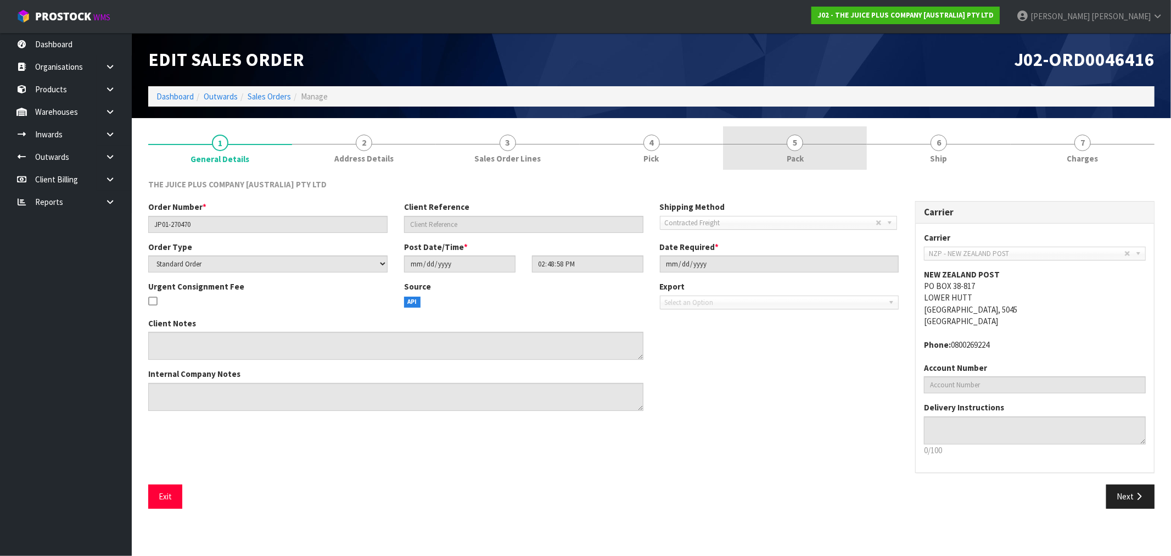
click at [799, 135] on span "5" at bounding box center [795, 143] width 16 height 16
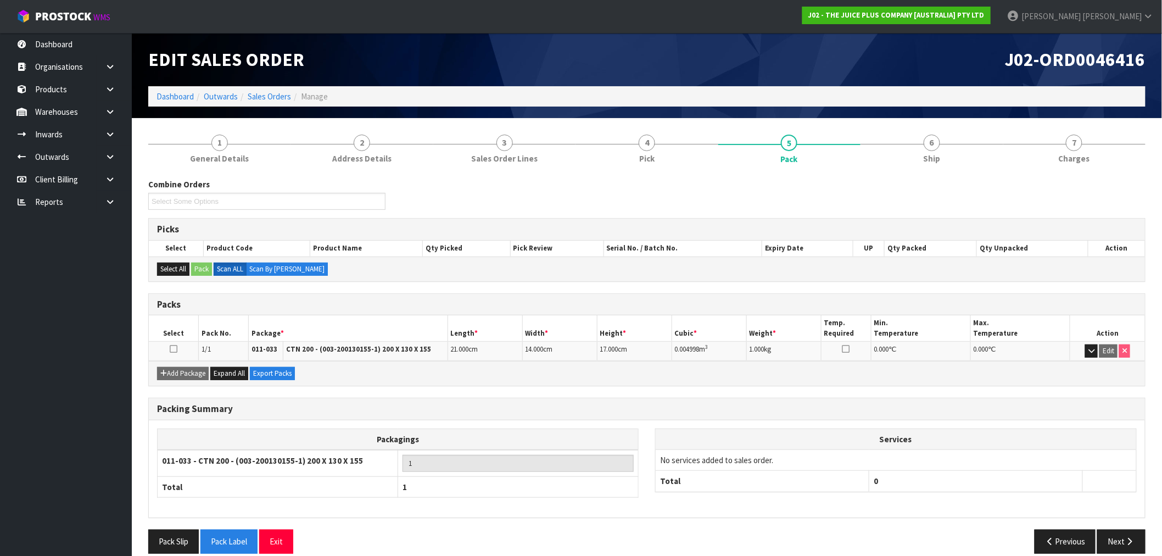
scroll to position [14, 0]
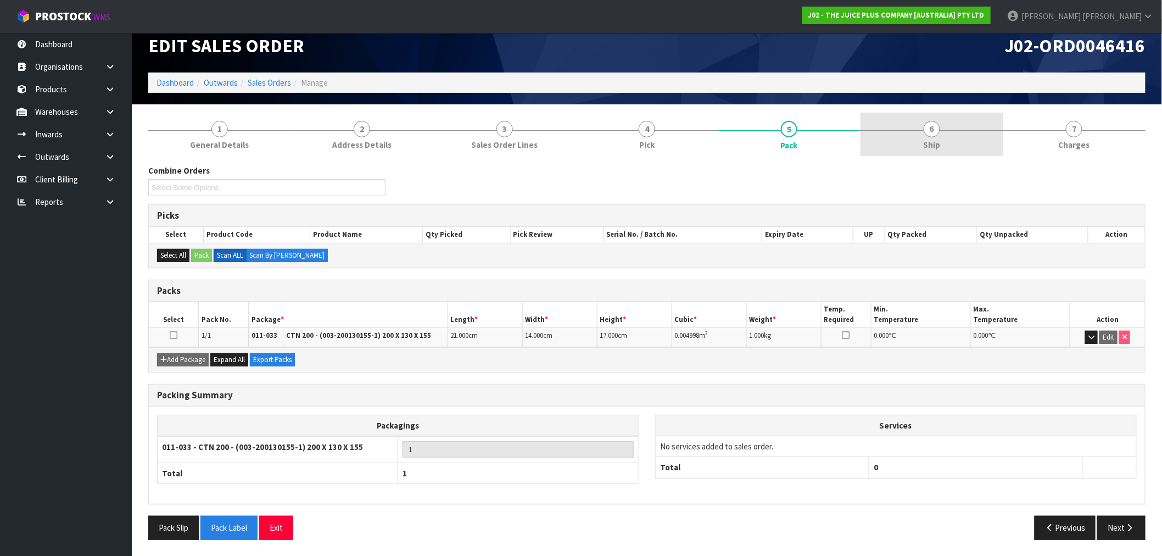
click at [873, 155] on link "6 Ship" at bounding box center [931, 134] width 142 height 43
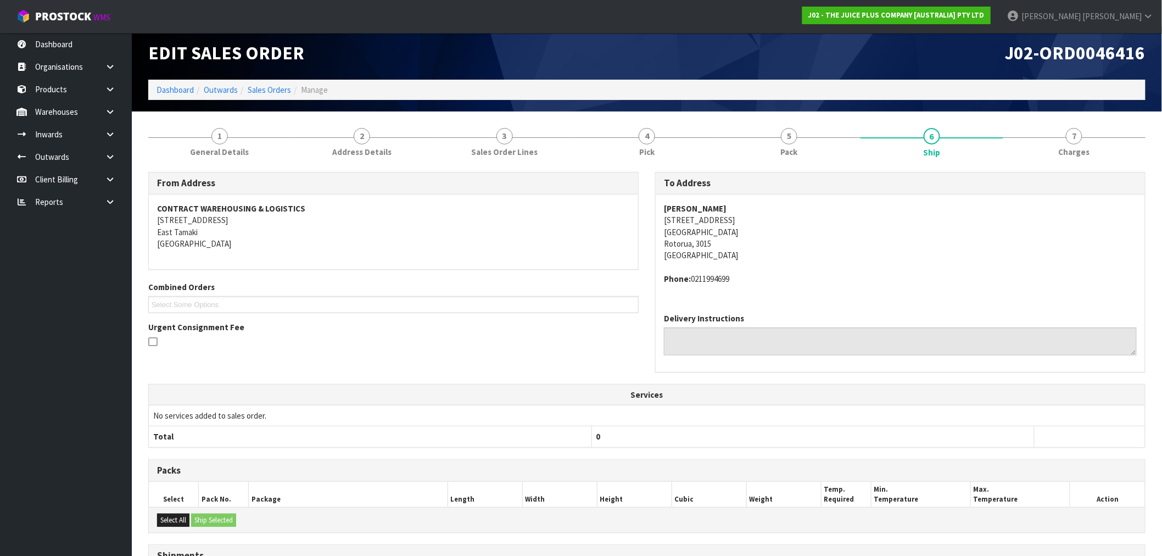
scroll to position [0, 0]
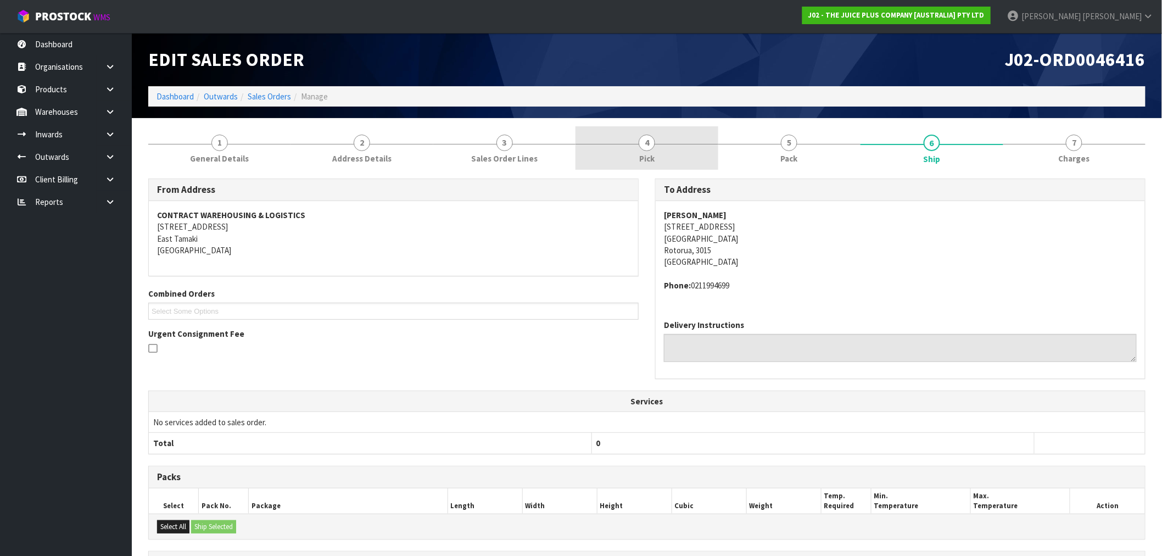
click at [646, 153] on span "Pick" at bounding box center [646, 159] width 15 height 12
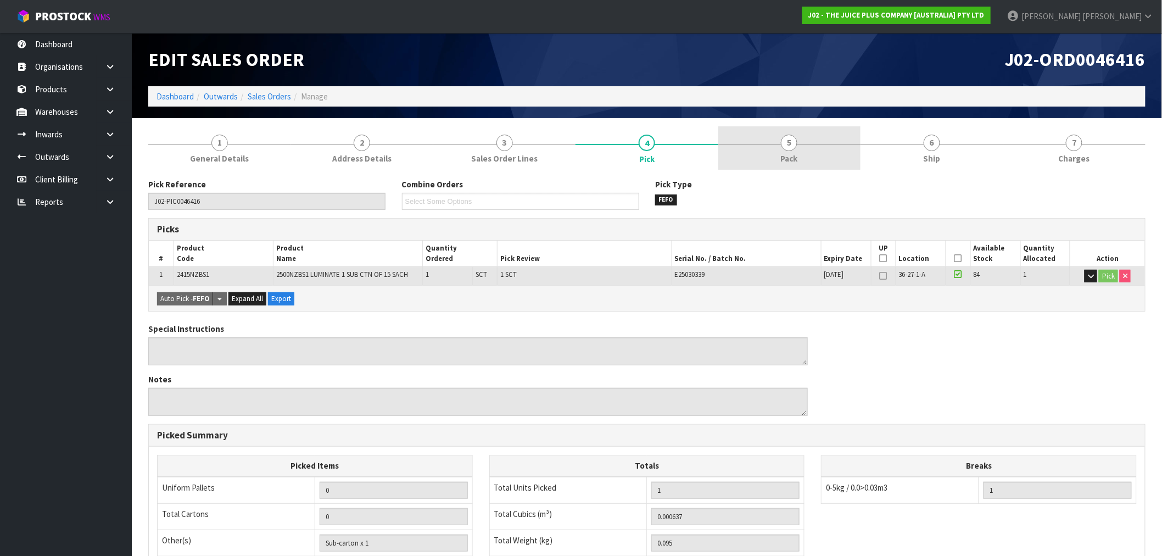
click at [787, 158] on span "Pack" at bounding box center [789, 159] width 17 height 12
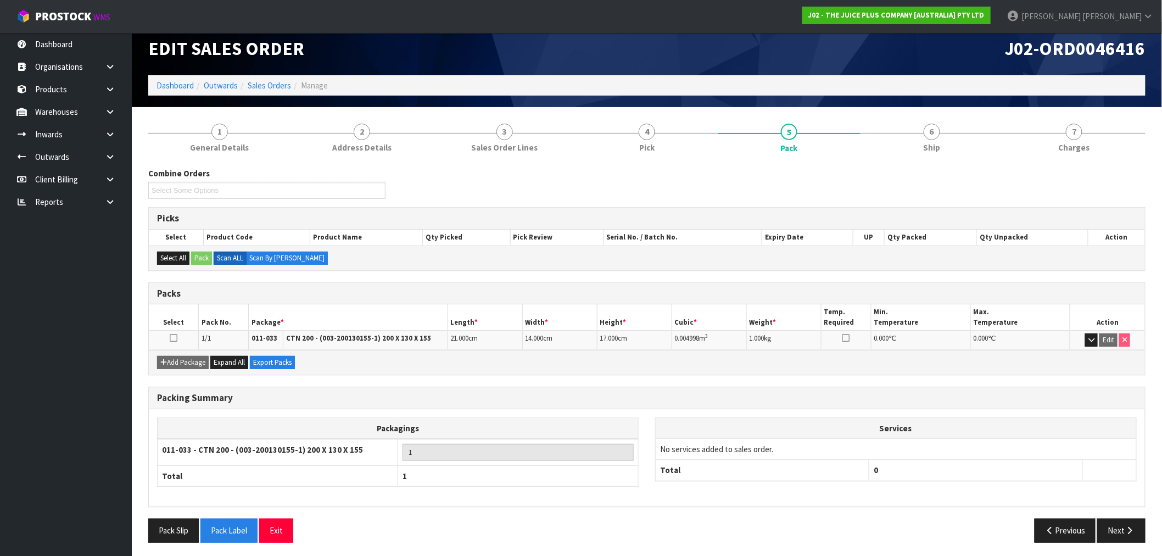
scroll to position [14, 0]
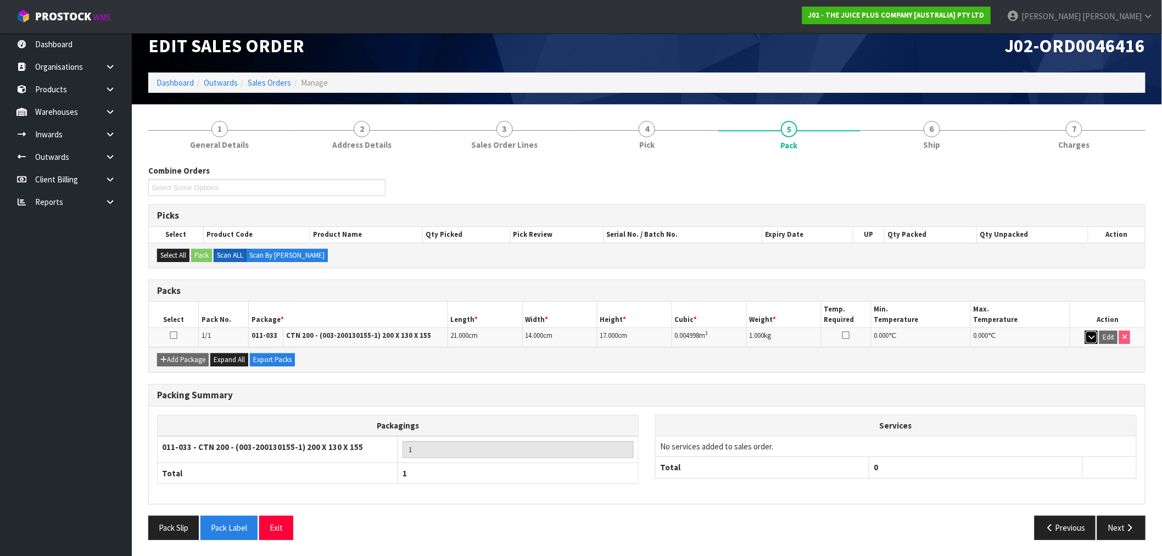
click at [1090, 339] on icon "button" at bounding box center [1091, 336] width 6 height 7
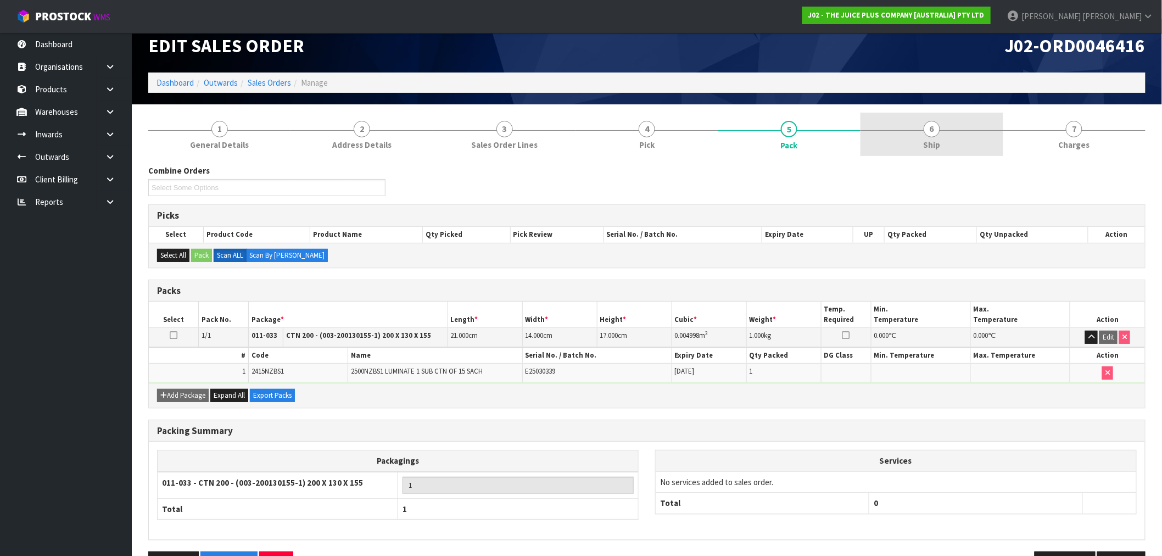
click at [929, 147] on span "Ship" at bounding box center [931, 145] width 17 height 12
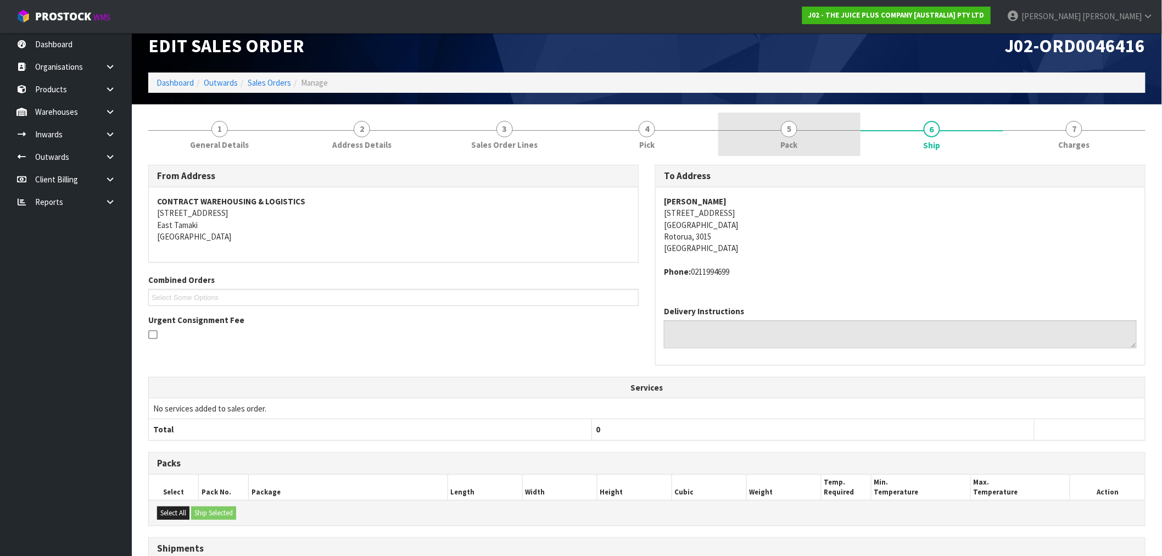
click at [813, 137] on link "5 Pack" at bounding box center [789, 134] width 142 height 43
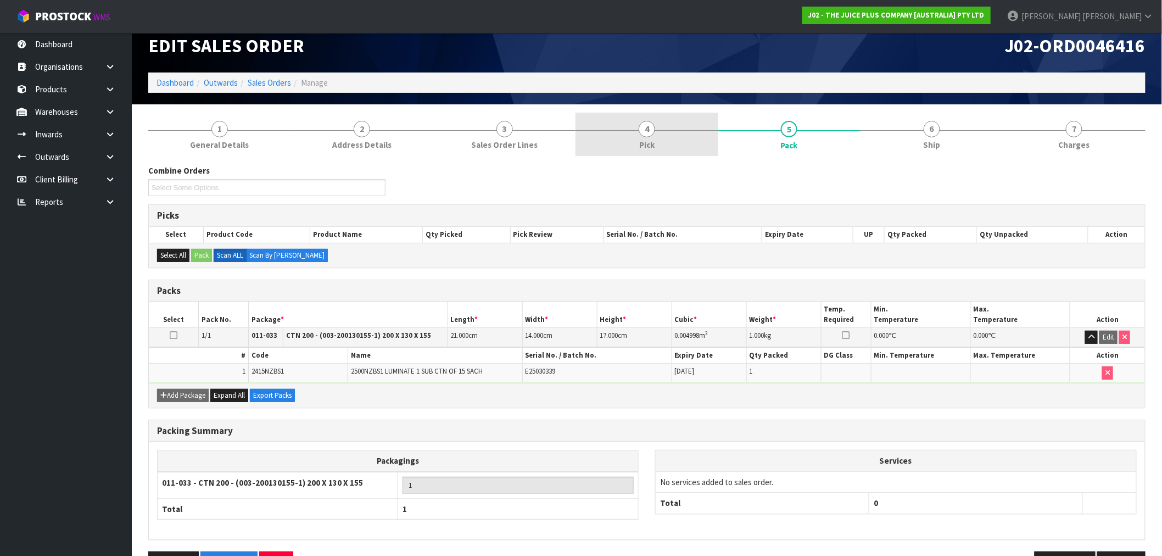
click at [635, 146] on link "4 Pick" at bounding box center [646, 134] width 142 height 43
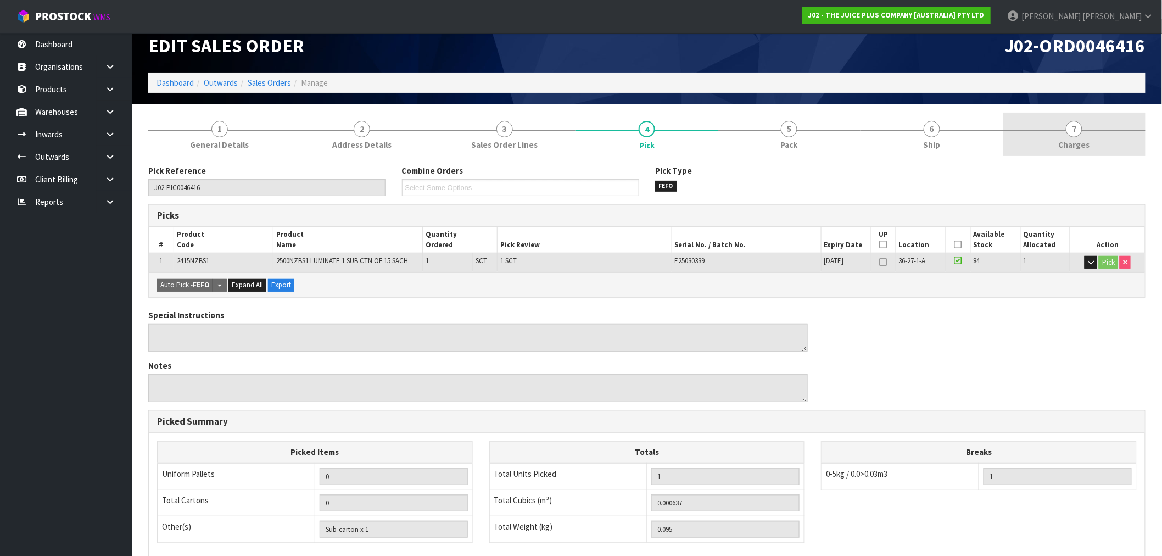
click at [1094, 153] on link "7 Charges" at bounding box center [1074, 134] width 142 height 43
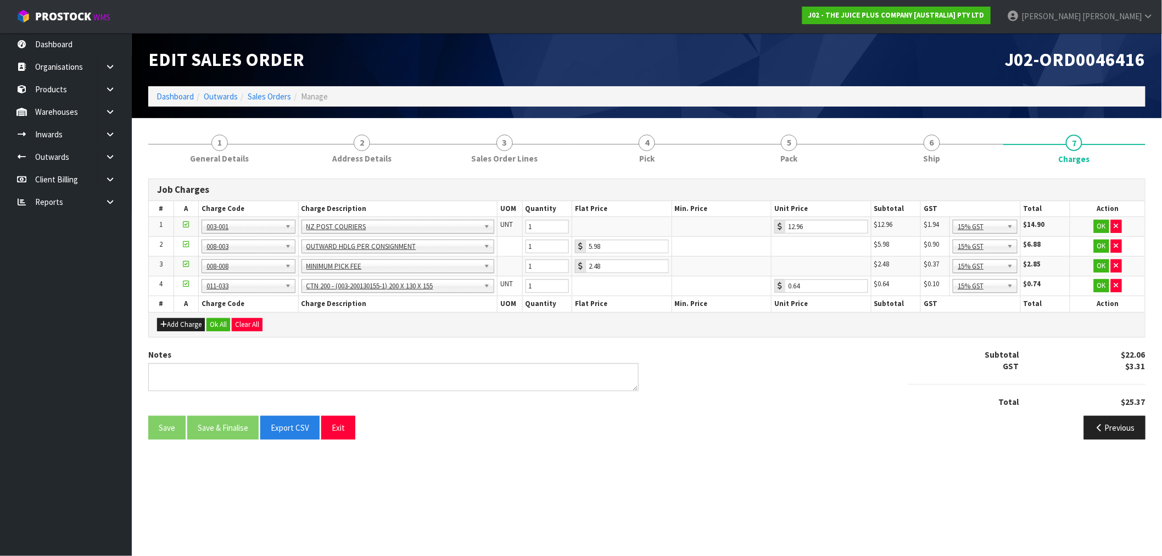
scroll to position [0, 0]
click at [219, 328] on button "Ok All" at bounding box center [218, 324] width 24 height 13
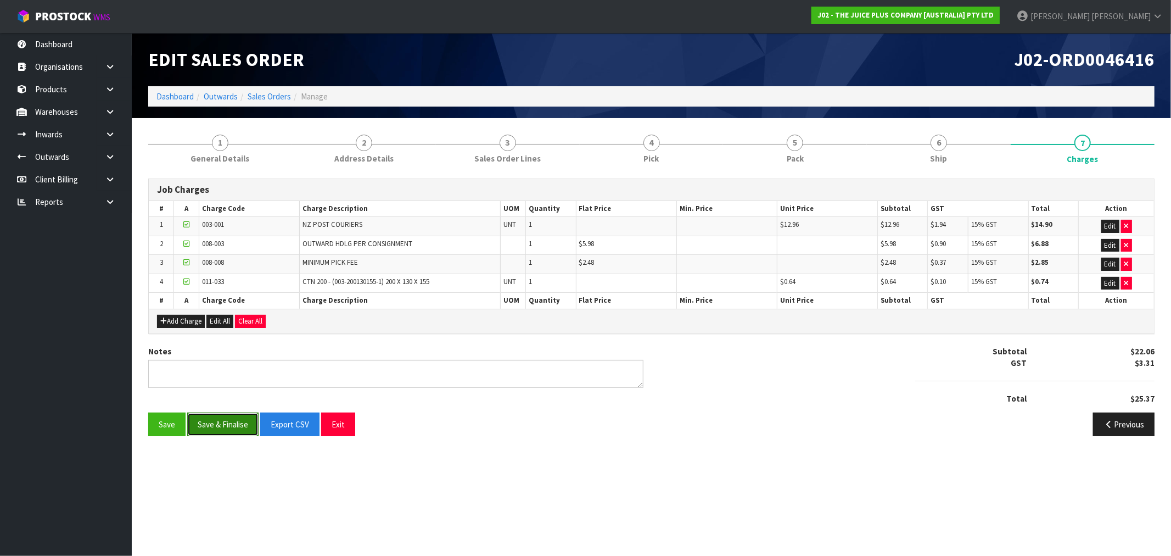
click at [229, 423] on button "Save & Finalise" at bounding box center [222, 424] width 71 height 24
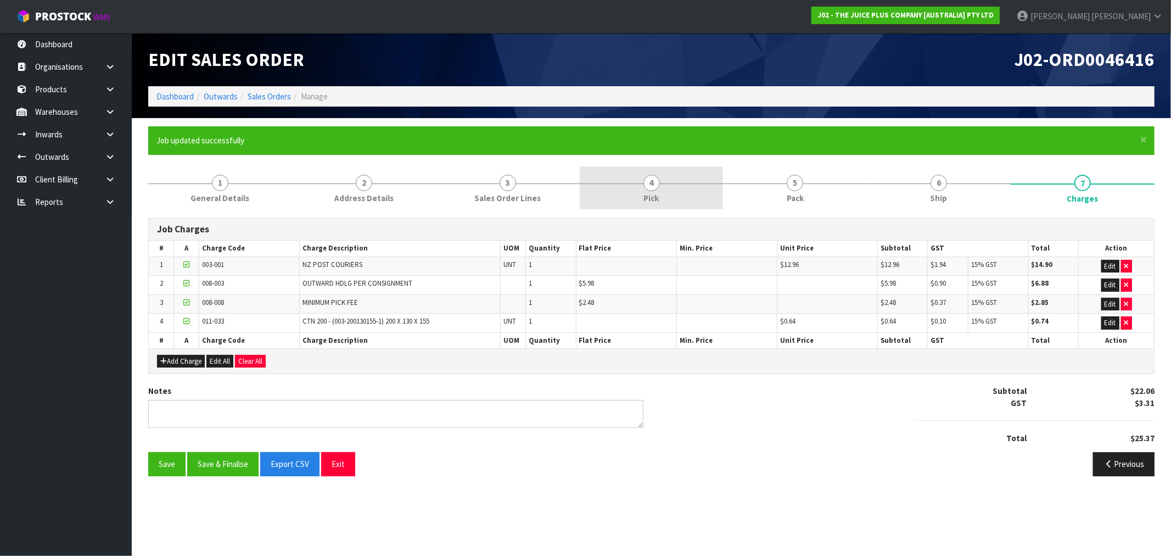
click at [630, 173] on link "4 Pick" at bounding box center [652, 187] width 144 height 43
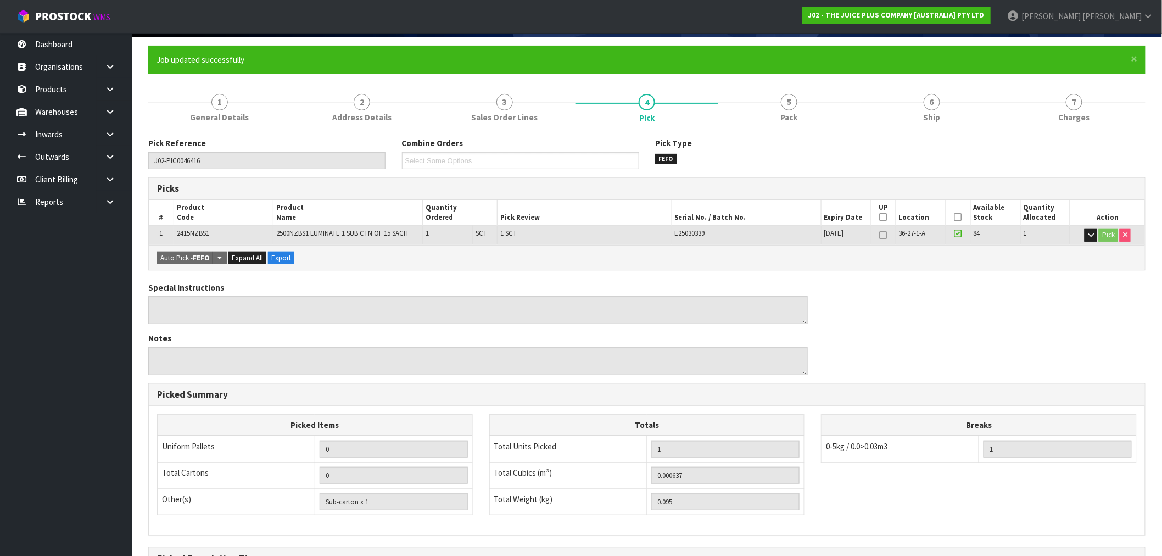
scroll to position [61, 0]
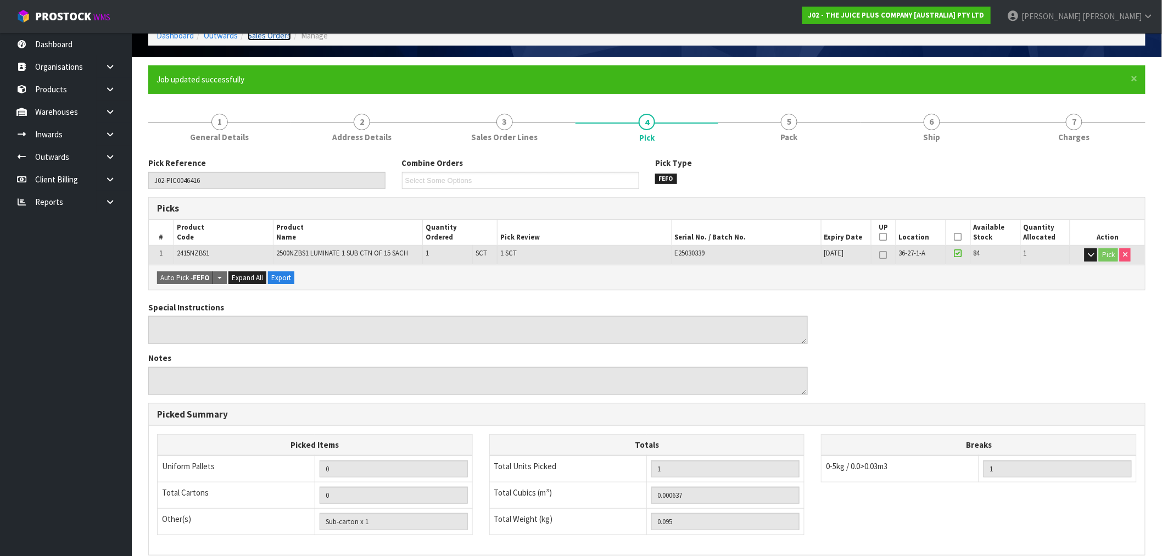
click at [253, 40] on link "Sales Orders" at bounding box center [269, 35] width 43 height 10
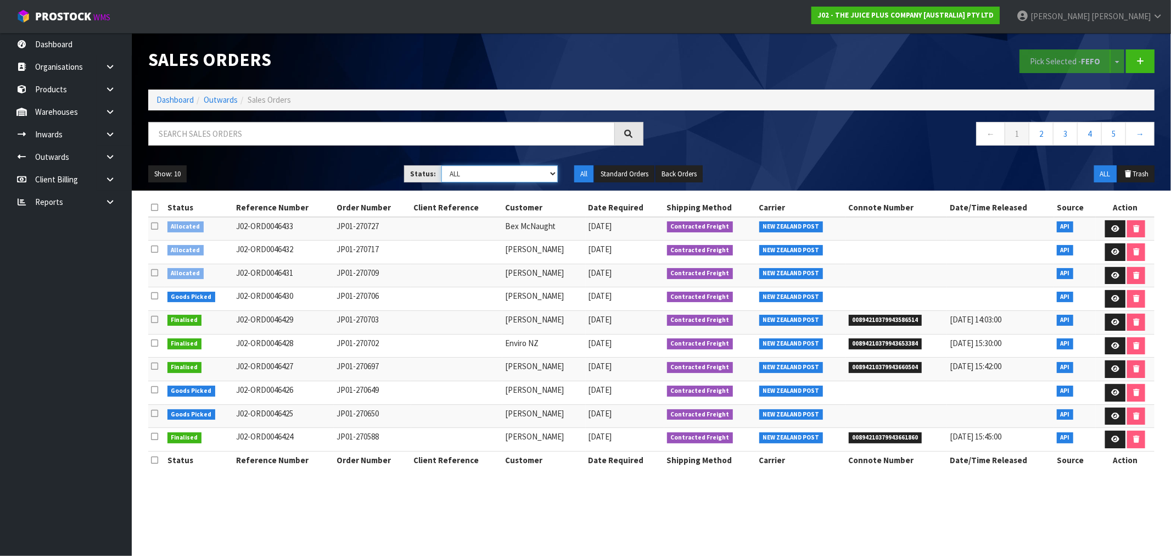
click at [532, 169] on select "Draft Pending Allocated Pending Pick Goods Picked Goods Packed Pending Charges …" at bounding box center [500, 173] width 116 height 17
click at [442, 165] on select "Draft Pending Allocated Pending Pick Goods Picked Goods Packed Pending Charges …" at bounding box center [500, 173] width 116 height 17
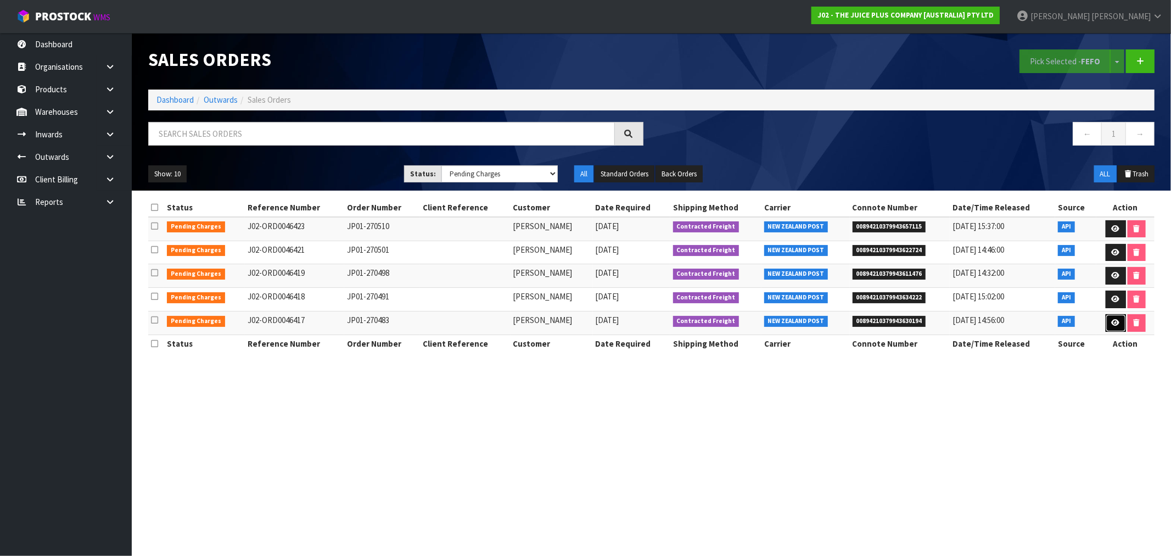
click at [1113, 323] on icon at bounding box center [1116, 322] width 8 height 7
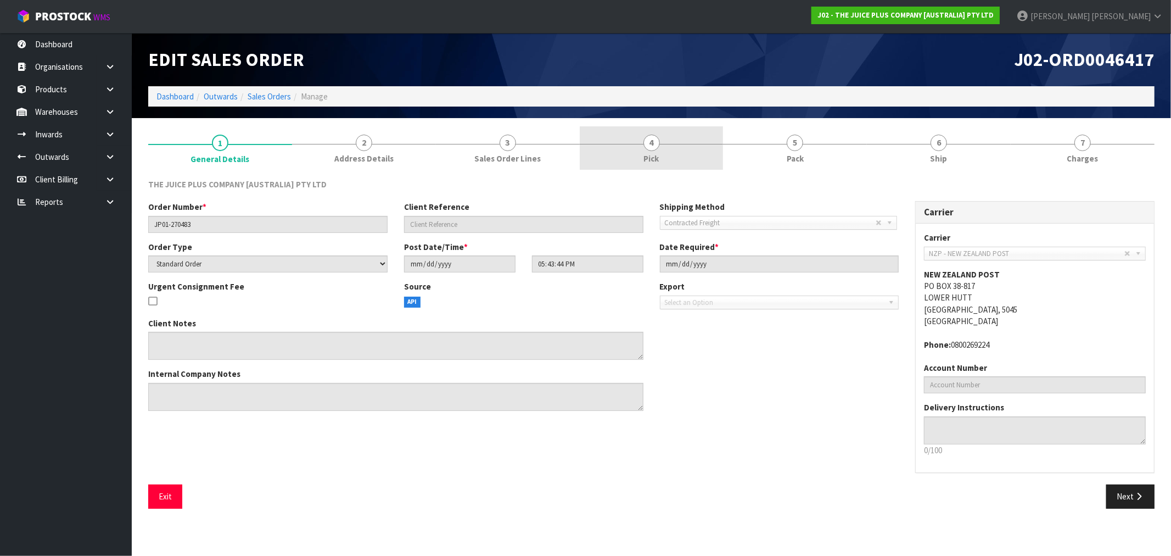
click at [664, 152] on link "4 Pick" at bounding box center [652, 147] width 144 height 43
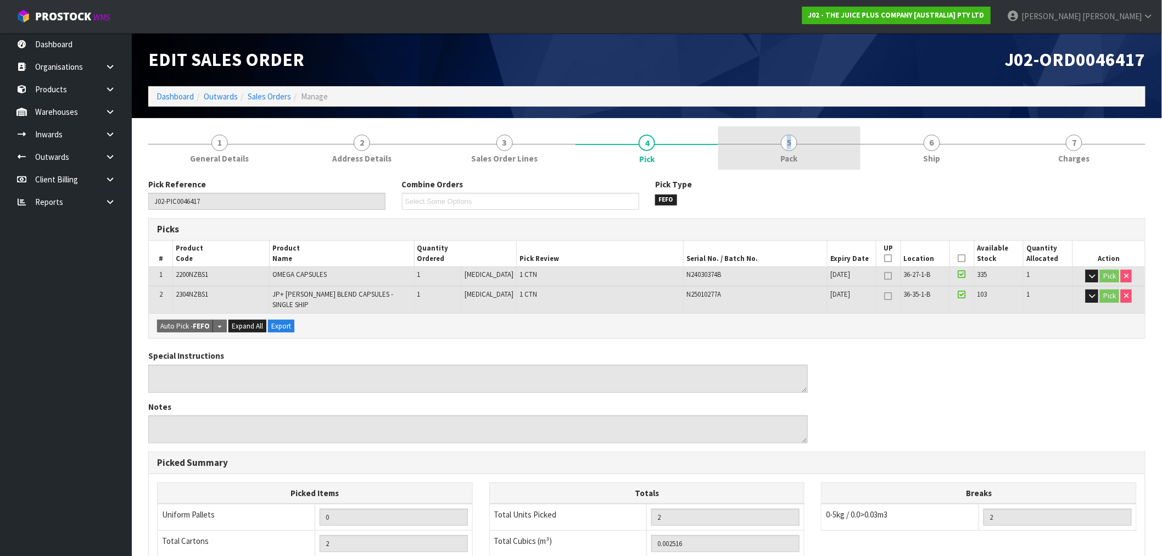
click at [751, 143] on link "5 Pack" at bounding box center [789, 147] width 142 height 43
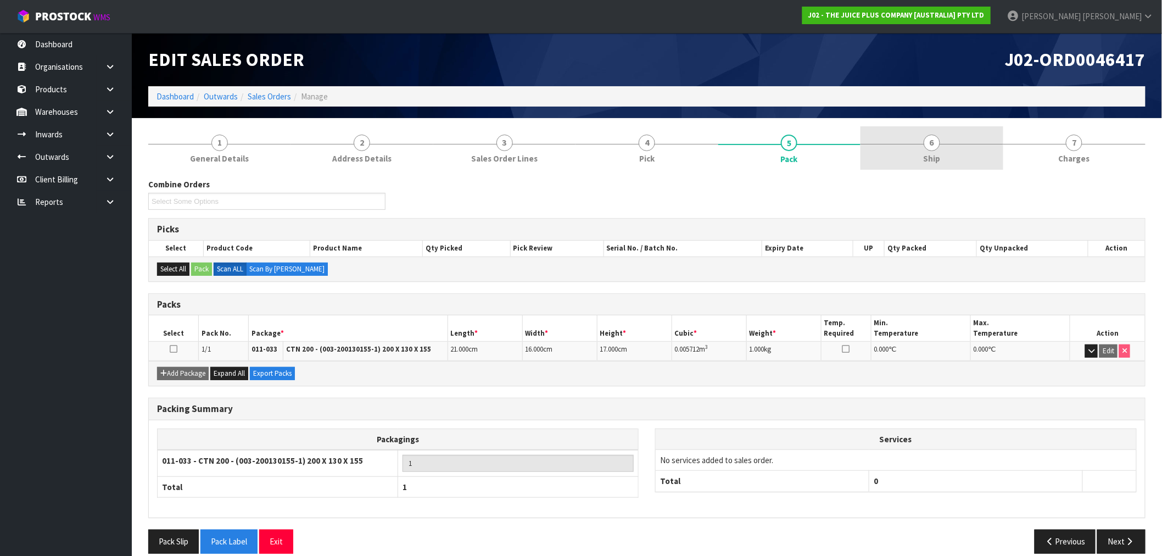
click at [986, 144] on link "6 Ship" at bounding box center [931, 147] width 142 height 43
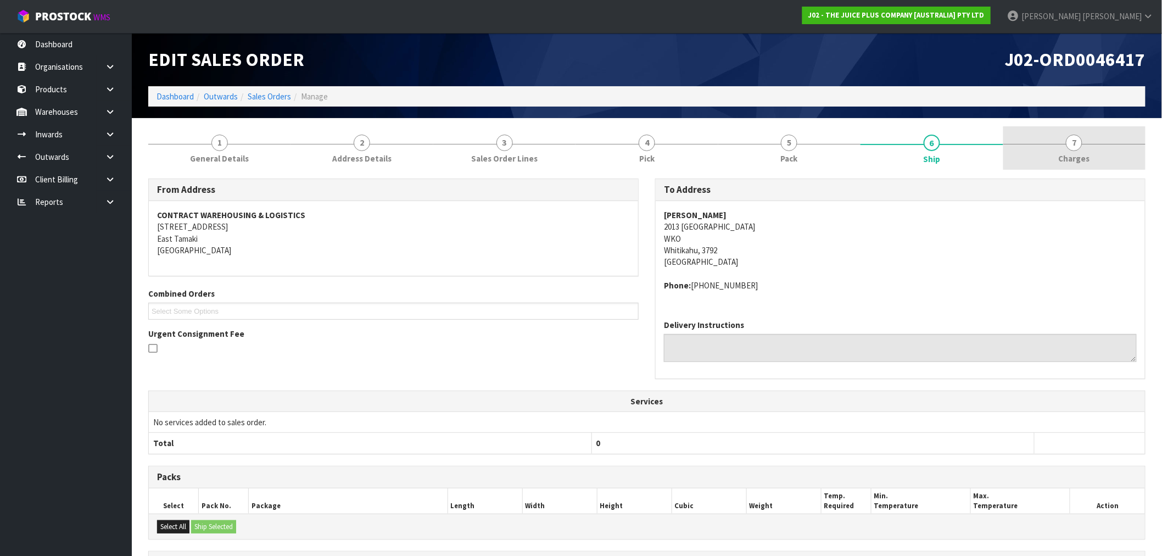
click at [1075, 143] on span "7" at bounding box center [1074, 143] width 16 height 16
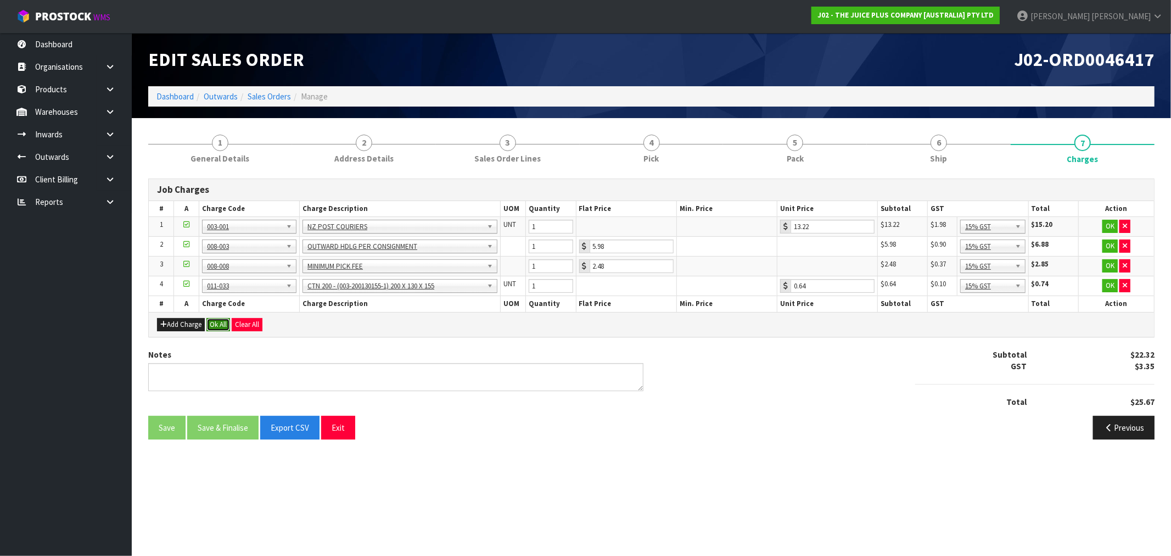
click at [226, 321] on button "Ok All" at bounding box center [218, 324] width 24 height 13
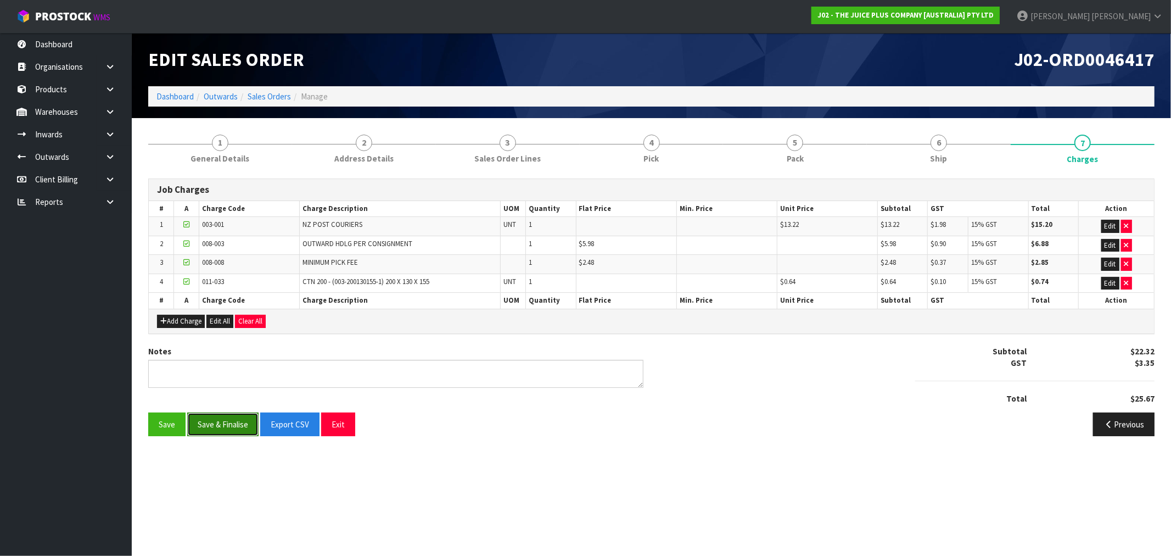
click at [227, 413] on button "Save & Finalise" at bounding box center [222, 424] width 71 height 24
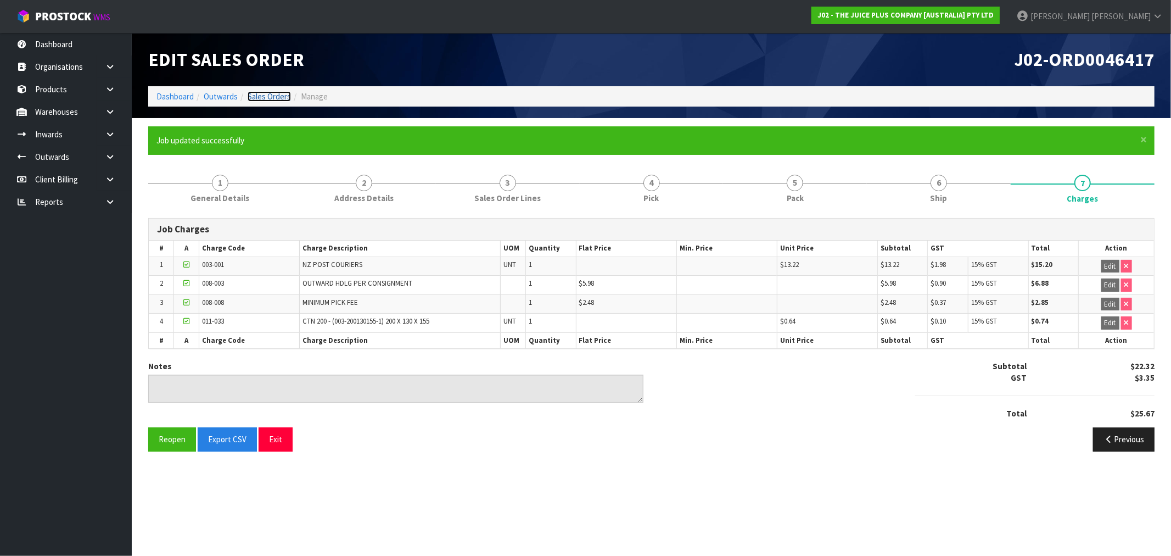
click at [262, 94] on link "Sales Orders" at bounding box center [269, 96] width 43 height 10
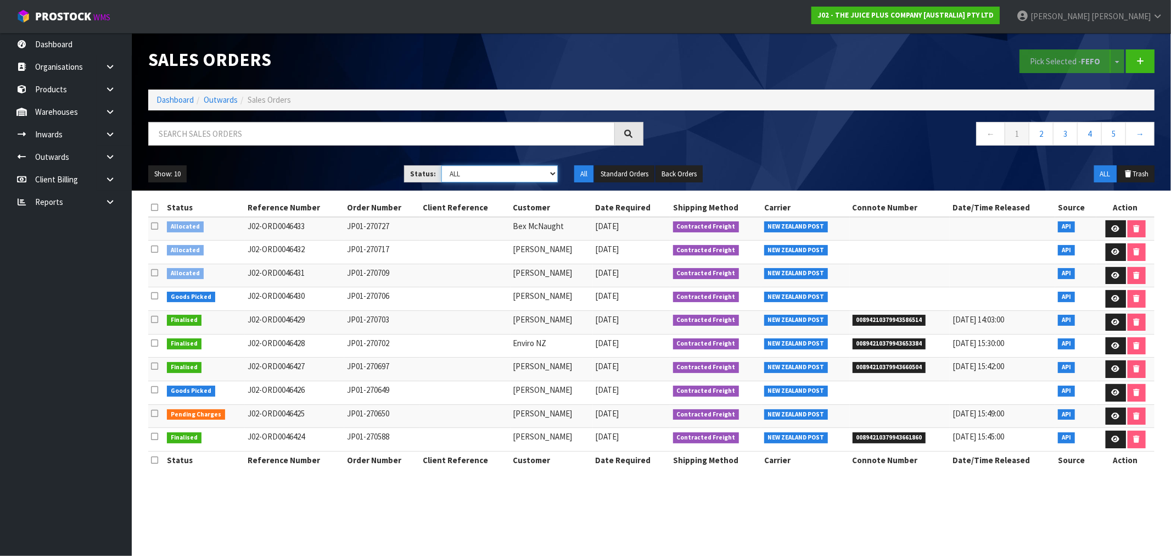
click at [500, 182] on select "Draft Pending Allocated Pending Pick Goods Picked Goods Packed Pending Charges …" at bounding box center [500, 173] width 116 height 17
click at [442, 165] on select "Draft Pending Allocated Pending Pick Goods Picked Goods Packed Pending Charges …" at bounding box center [500, 173] width 116 height 17
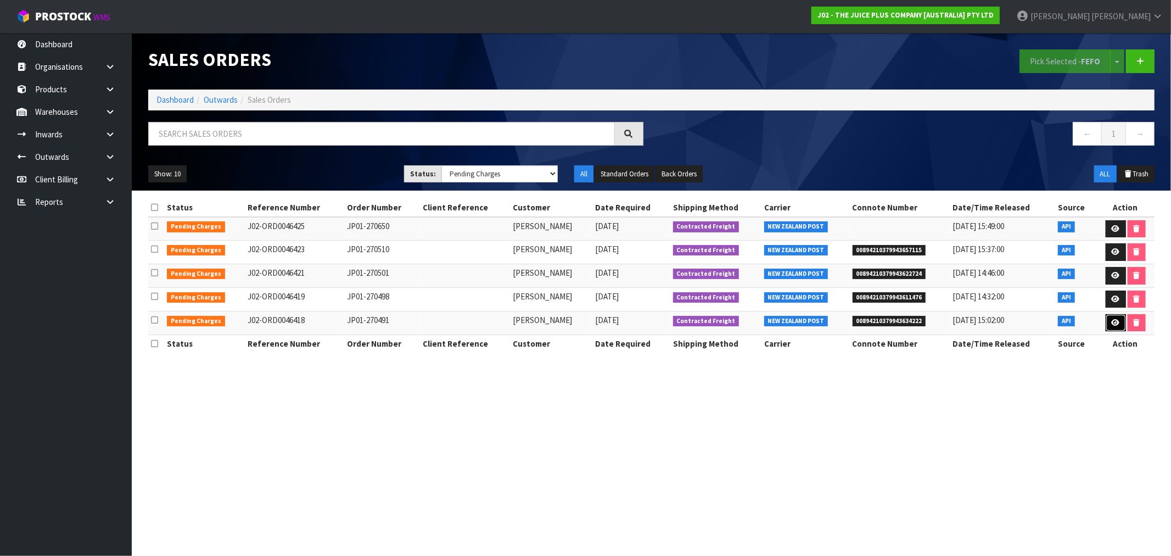
click at [1119, 322] on link at bounding box center [1116, 323] width 20 height 18
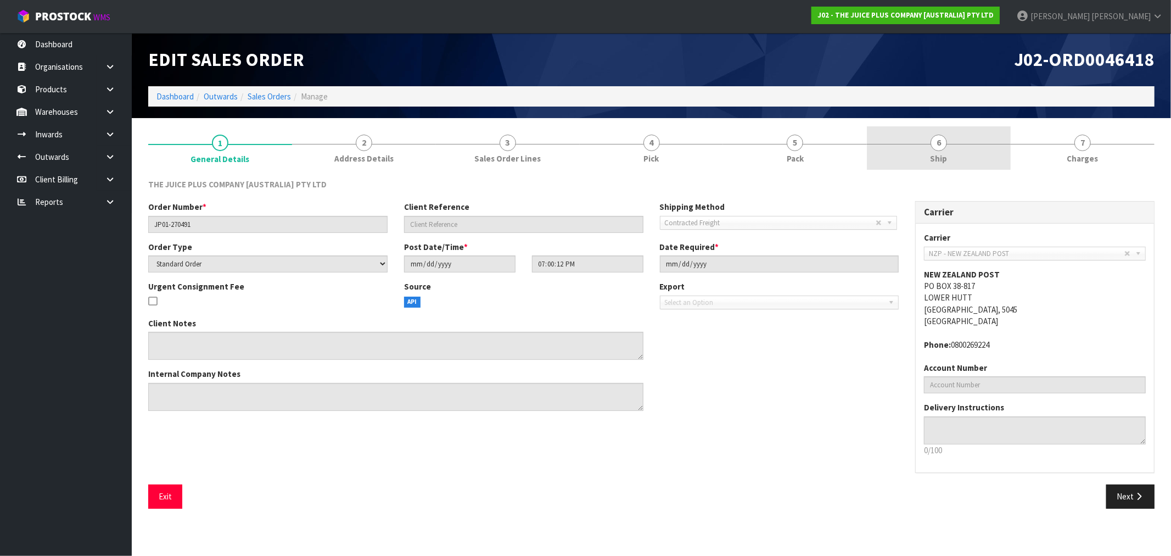
click at [932, 149] on link "6 Ship" at bounding box center [939, 147] width 144 height 43
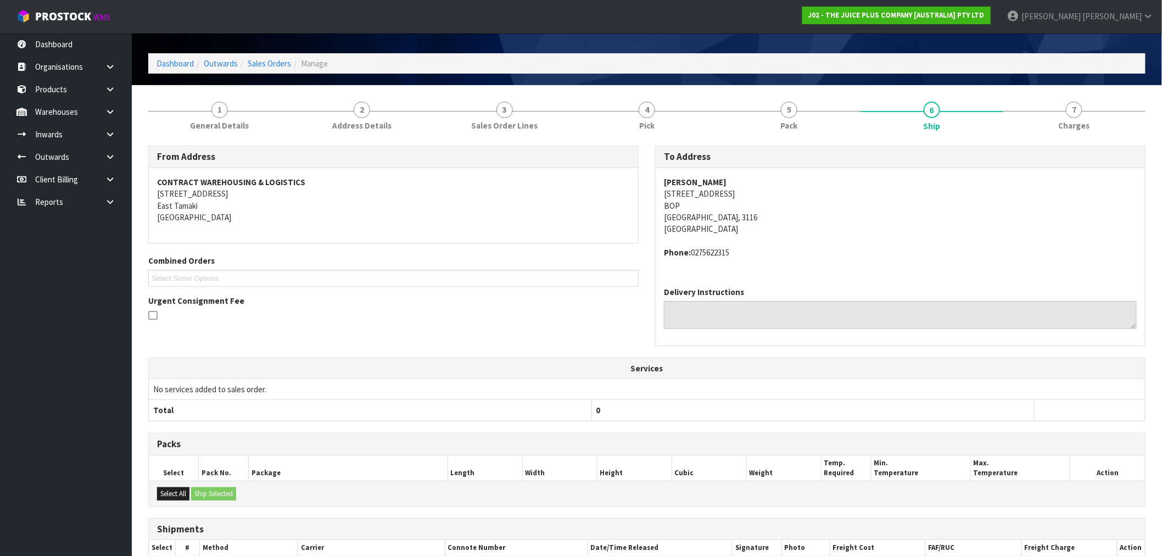
scroll to position [23, 0]
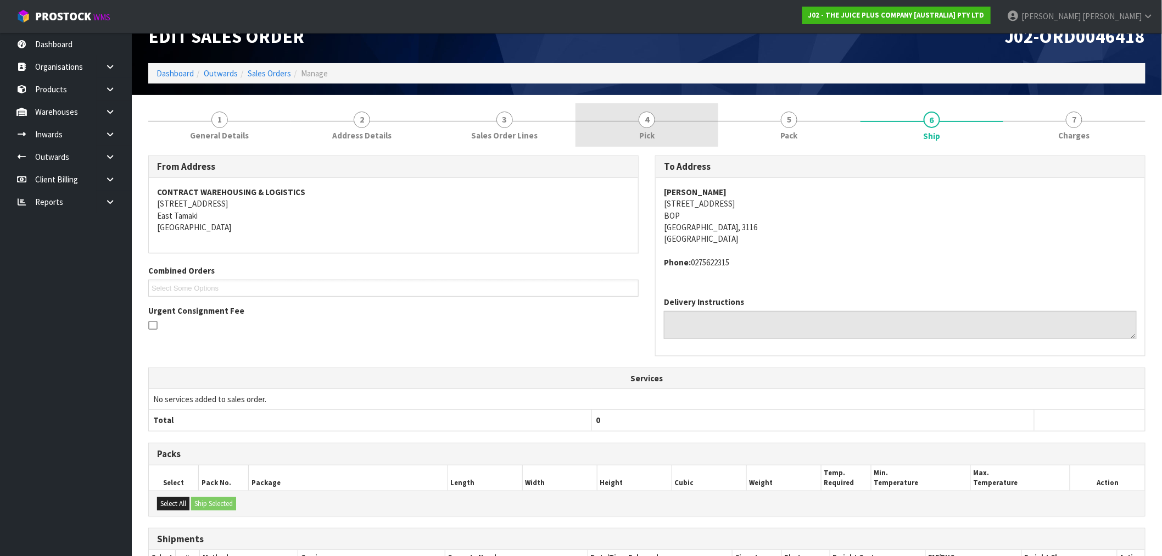
click at [673, 139] on link "4 Pick" at bounding box center [646, 124] width 142 height 43
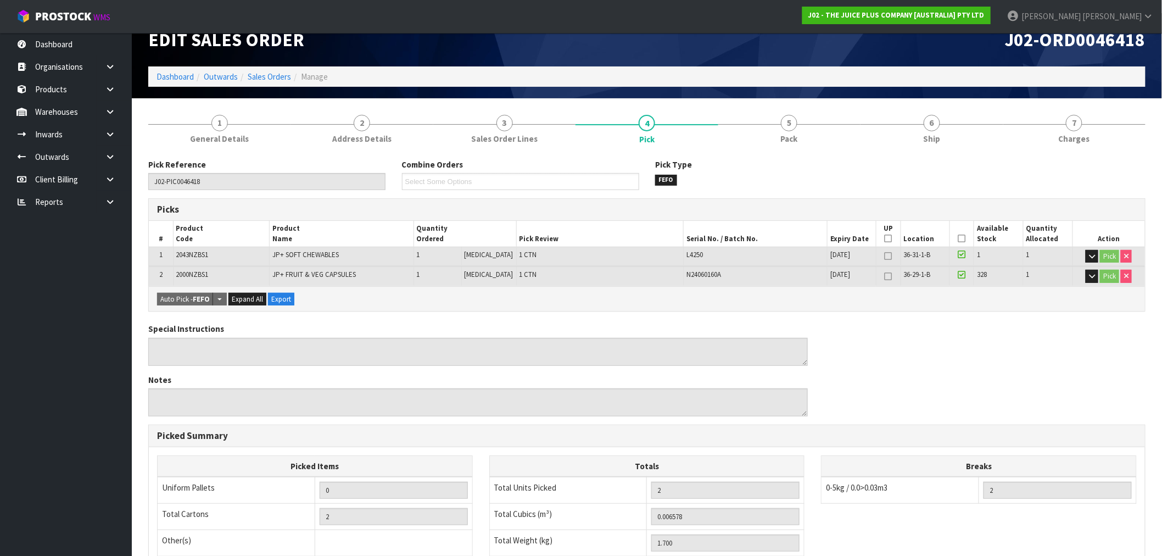
scroll to position [8, 0]
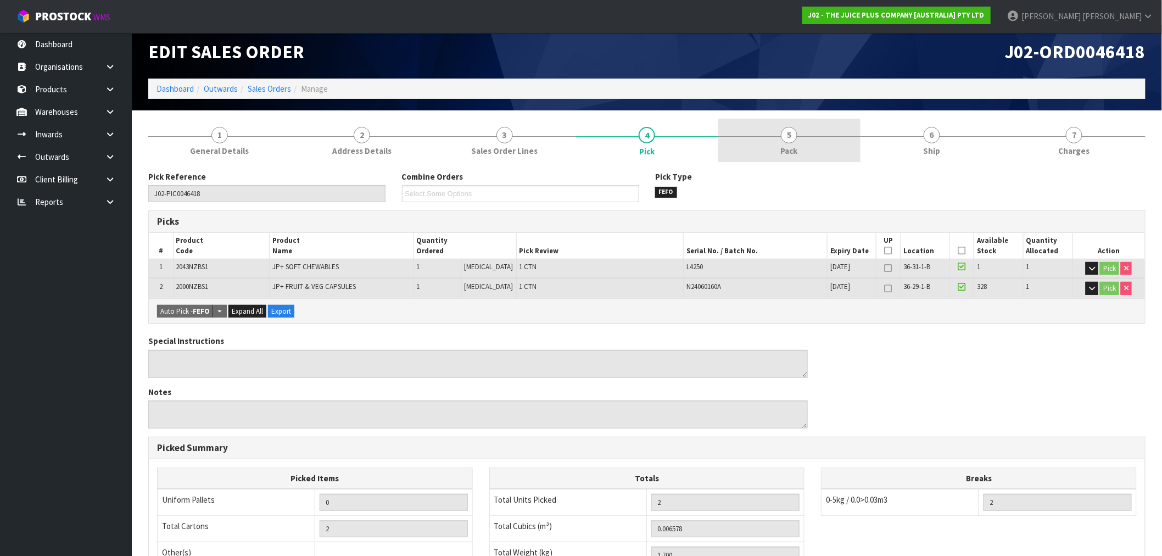
click at [789, 138] on span "5" at bounding box center [789, 135] width 16 height 16
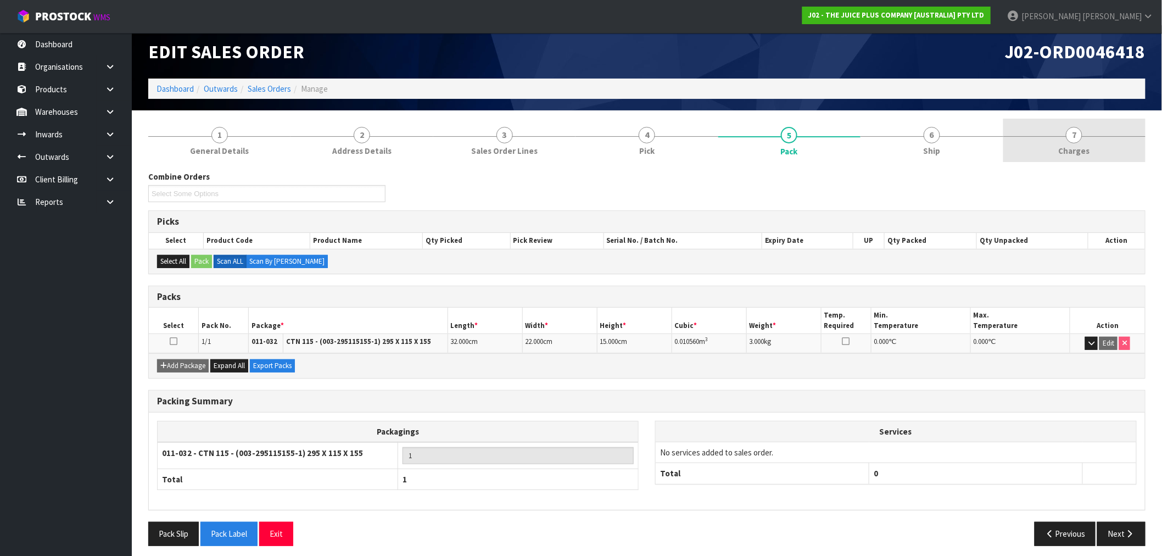
click at [1053, 150] on link "7 Charges" at bounding box center [1074, 140] width 142 height 43
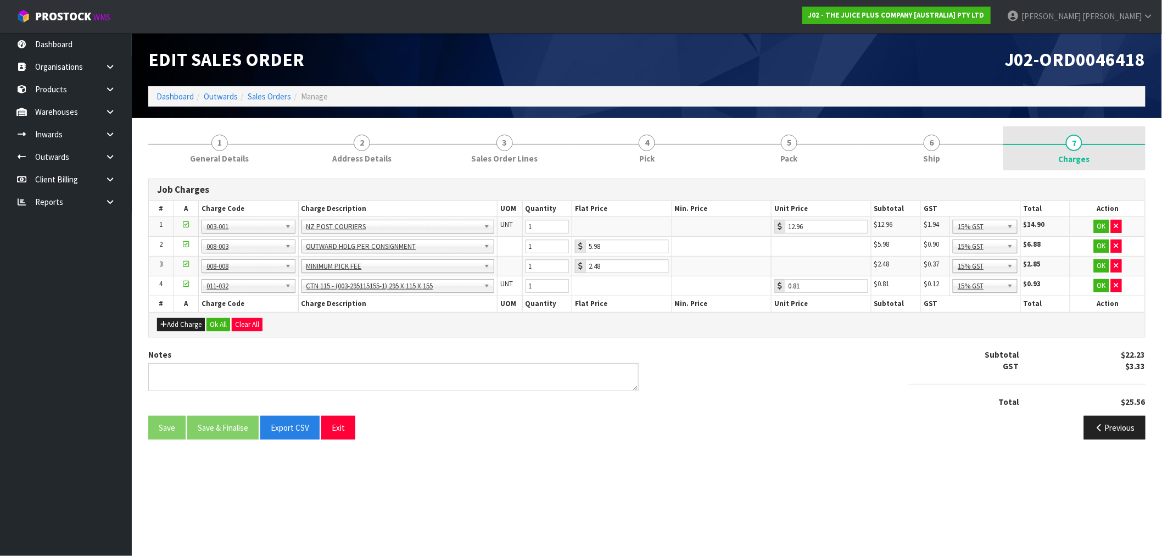
scroll to position [0, 0]
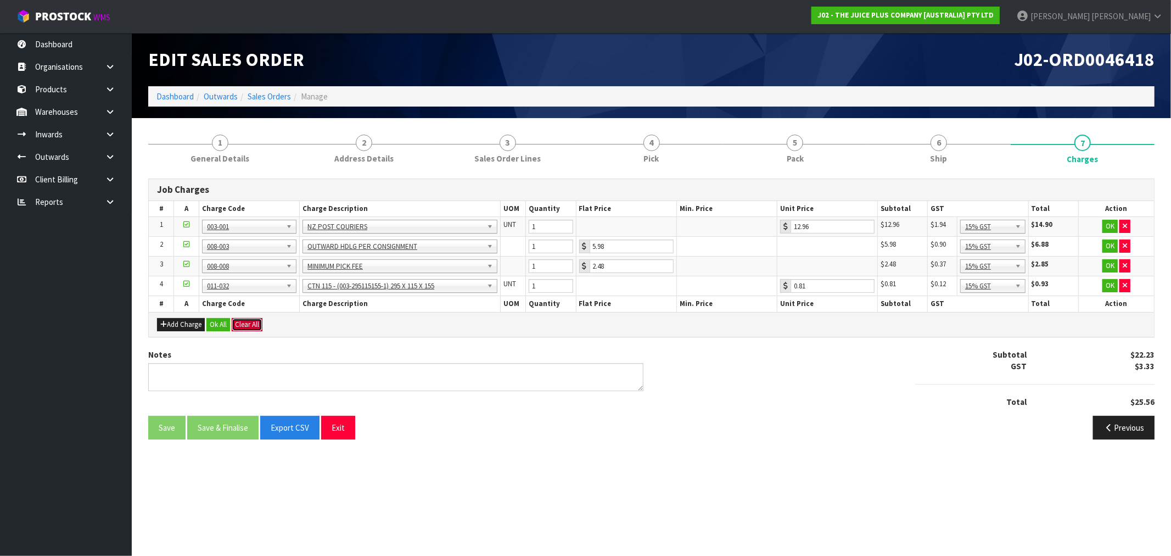
click at [234, 324] on button "Clear All" at bounding box center [247, 324] width 31 height 13
click at [226, 326] on button "Ok All" at bounding box center [218, 324] width 24 height 13
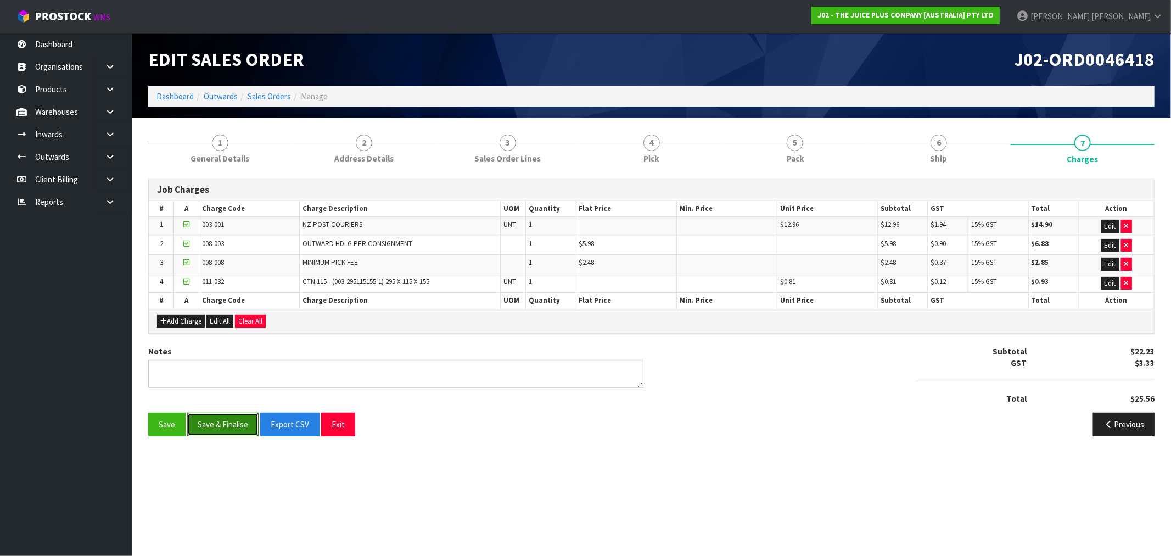
click at [231, 424] on button "Save & Finalise" at bounding box center [222, 424] width 71 height 24
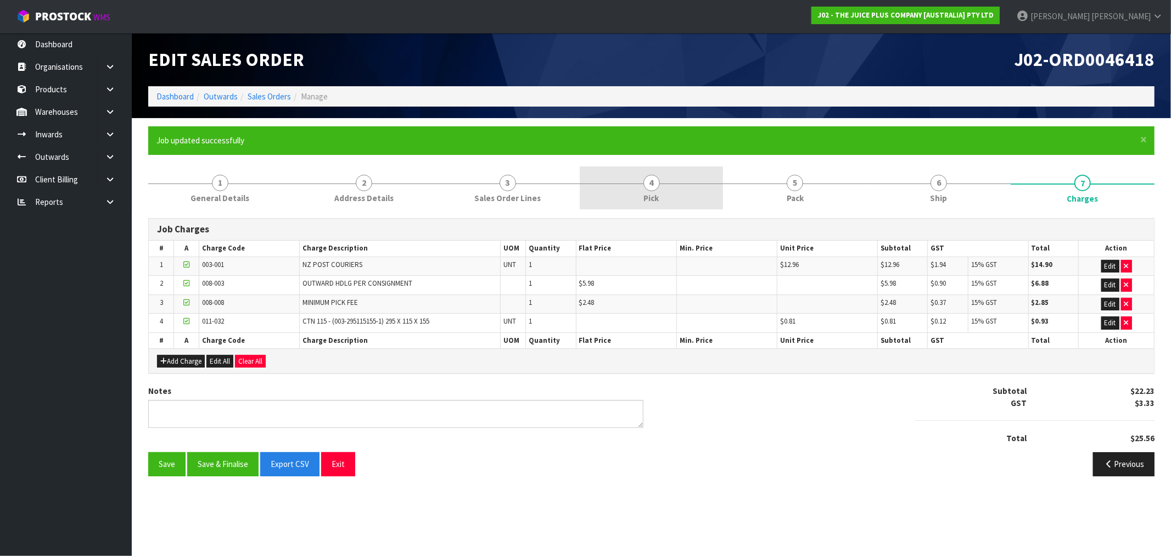
click at [661, 200] on link "4 Pick" at bounding box center [652, 187] width 144 height 43
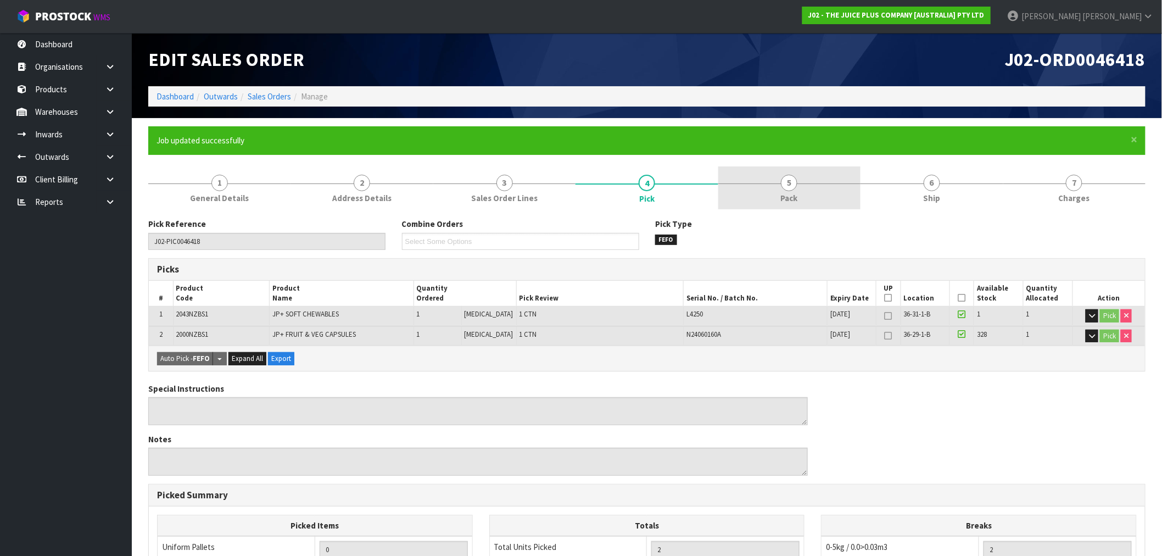
click at [785, 198] on span "Pack" at bounding box center [789, 198] width 17 height 12
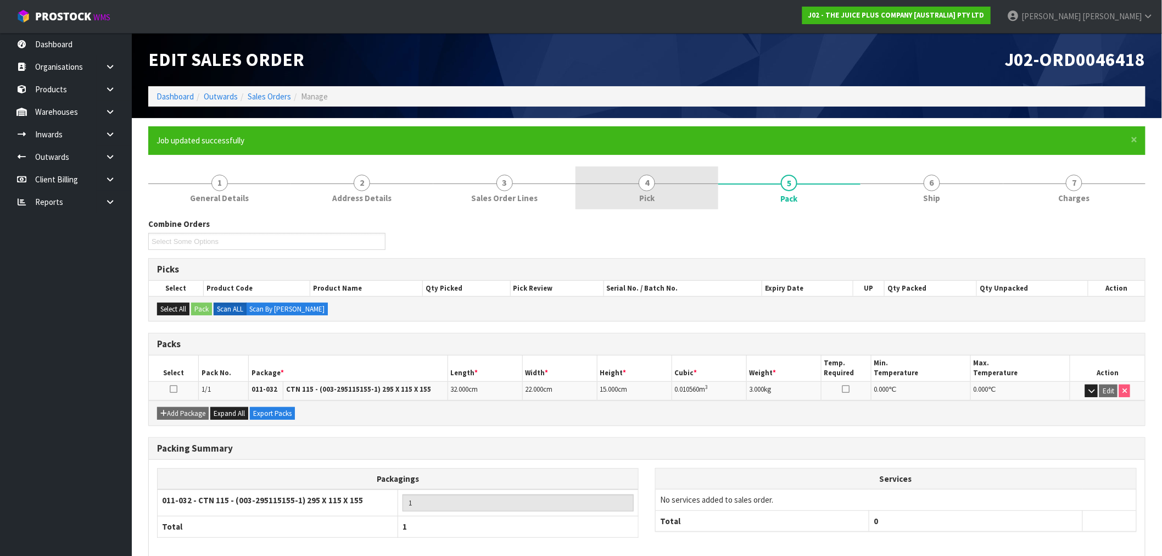
click at [630, 199] on link "4 Pick" at bounding box center [646, 187] width 142 height 43
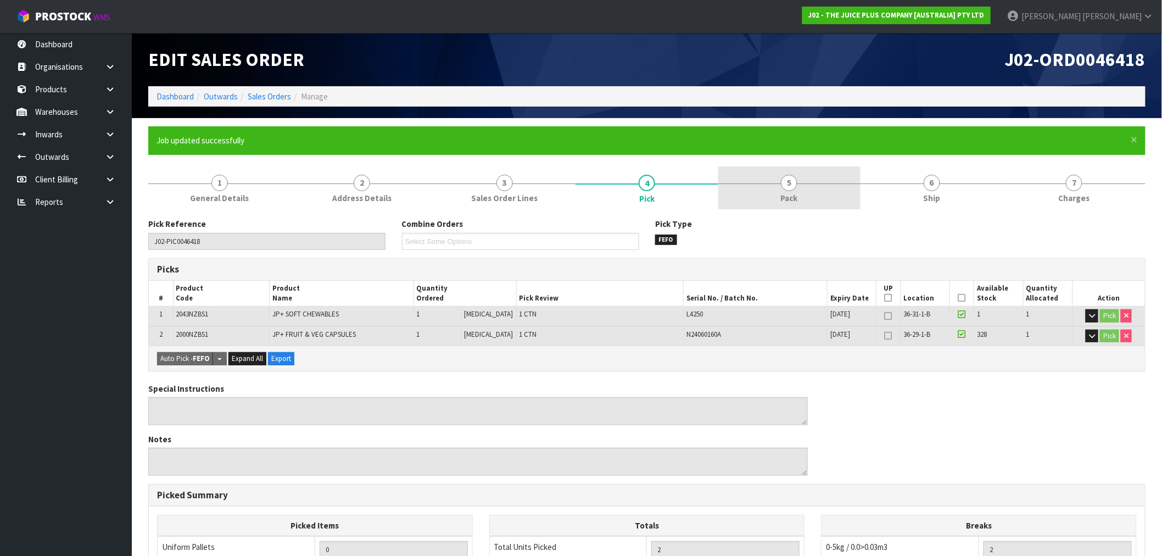
click at [762, 192] on link "5 Pack" at bounding box center [789, 187] width 142 height 43
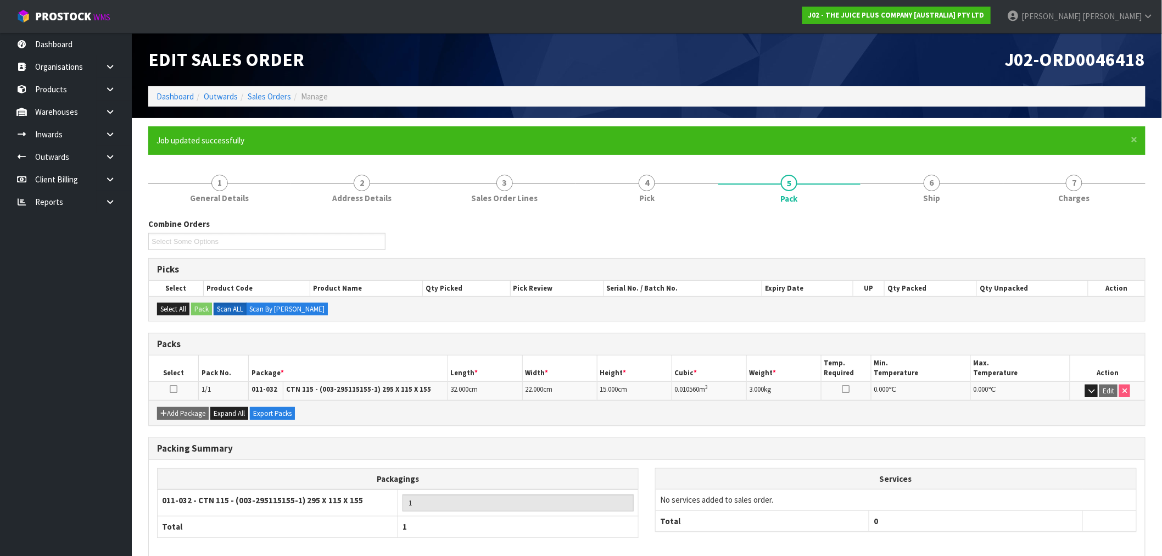
click at [276, 89] on ol "Dashboard Outwards Sales Orders Manage" at bounding box center [646, 96] width 997 height 20
click at [278, 94] on link "Sales Orders" at bounding box center [269, 96] width 43 height 10
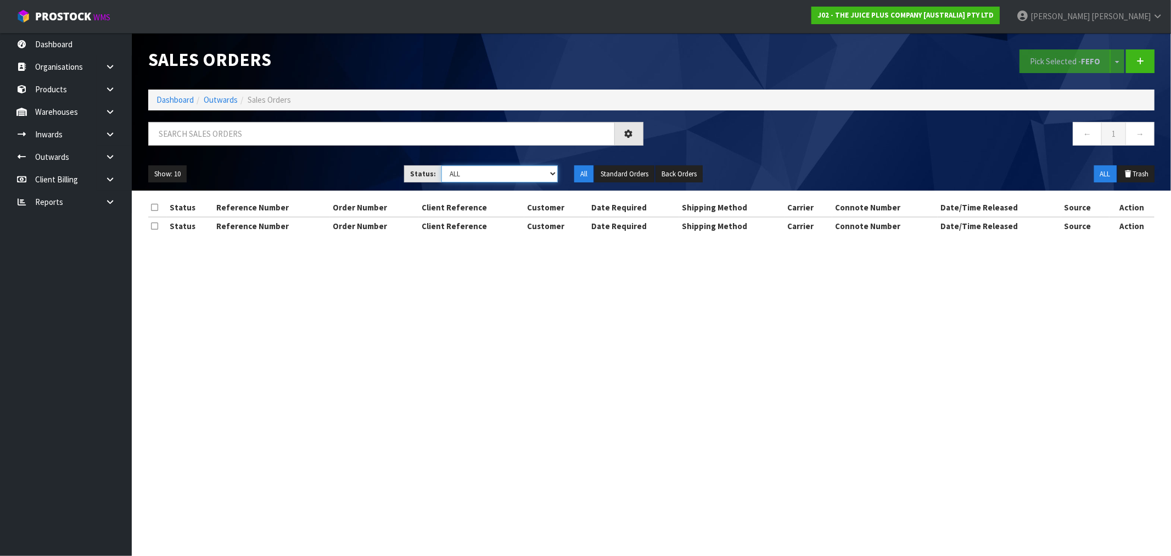
click at [474, 174] on select "Draft Pending Allocated Pending Pick Goods Picked Goods Packed Pending Charges …" at bounding box center [500, 173] width 116 height 17
click at [442, 165] on select "Draft Pending Allocated Pending Pick Goods Picked Goods Packed Pending Charges …" at bounding box center [500, 173] width 116 height 17
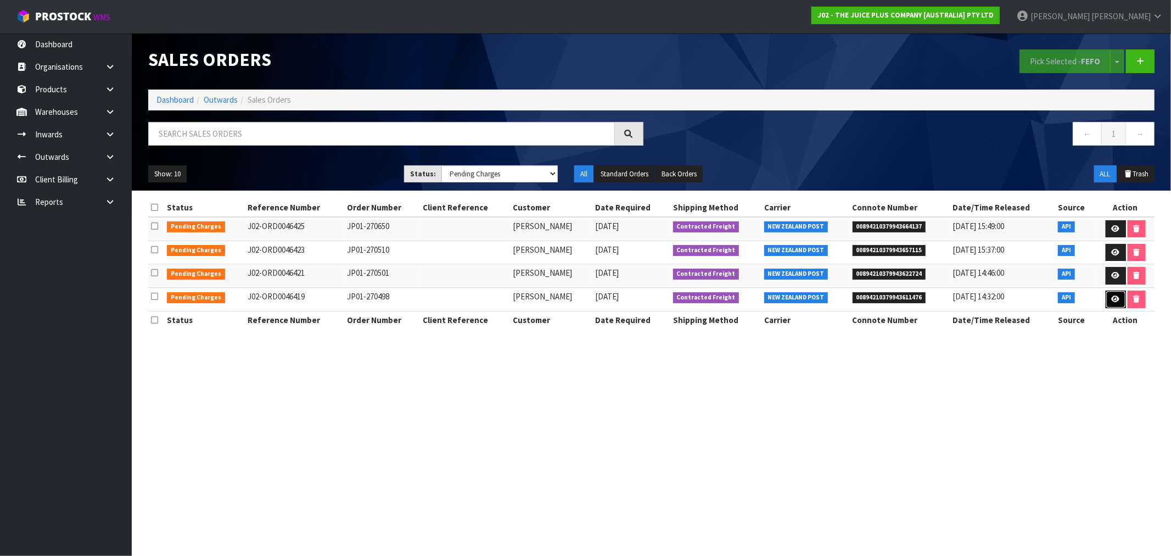
click at [1115, 300] on icon at bounding box center [1116, 298] width 8 height 7
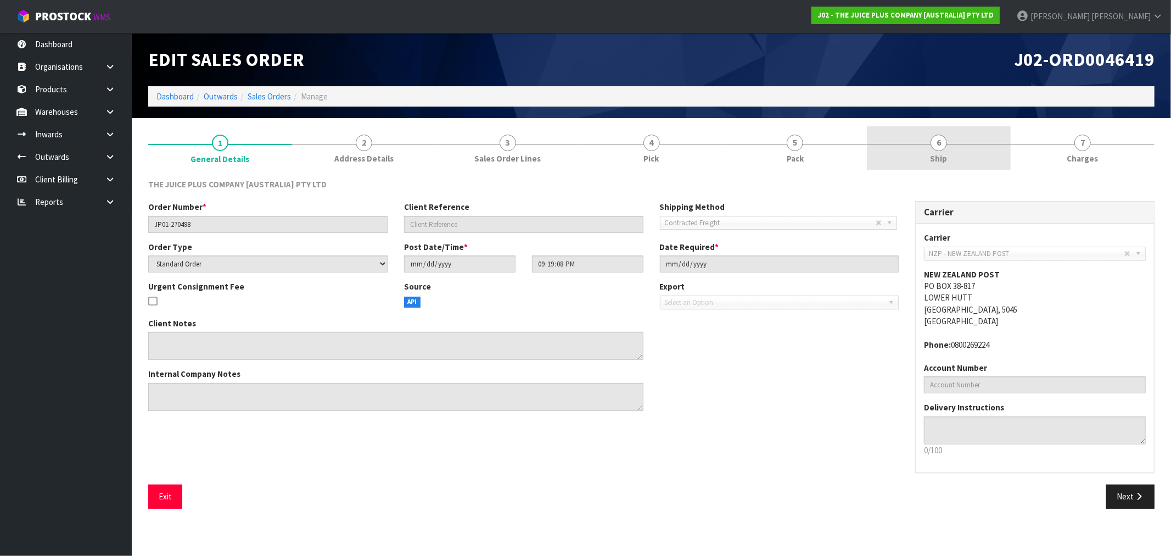
click at [957, 148] on link "6 Ship" at bounding box center [939, 147] width 144 height 43
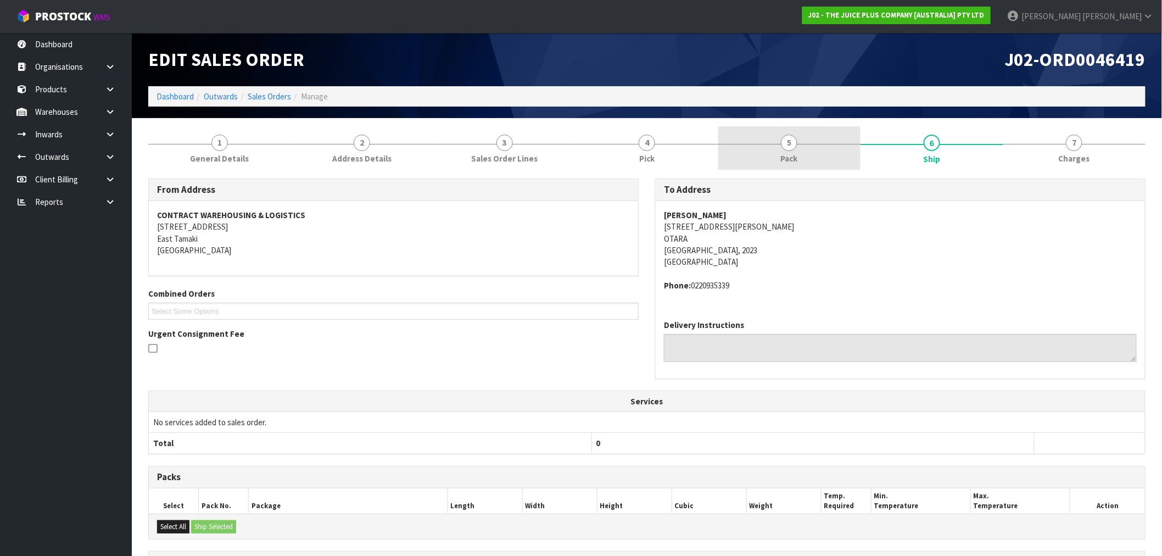
click at [793, 165] on link "5 Pack" at bounding box center [789, 147] width 142 height 43
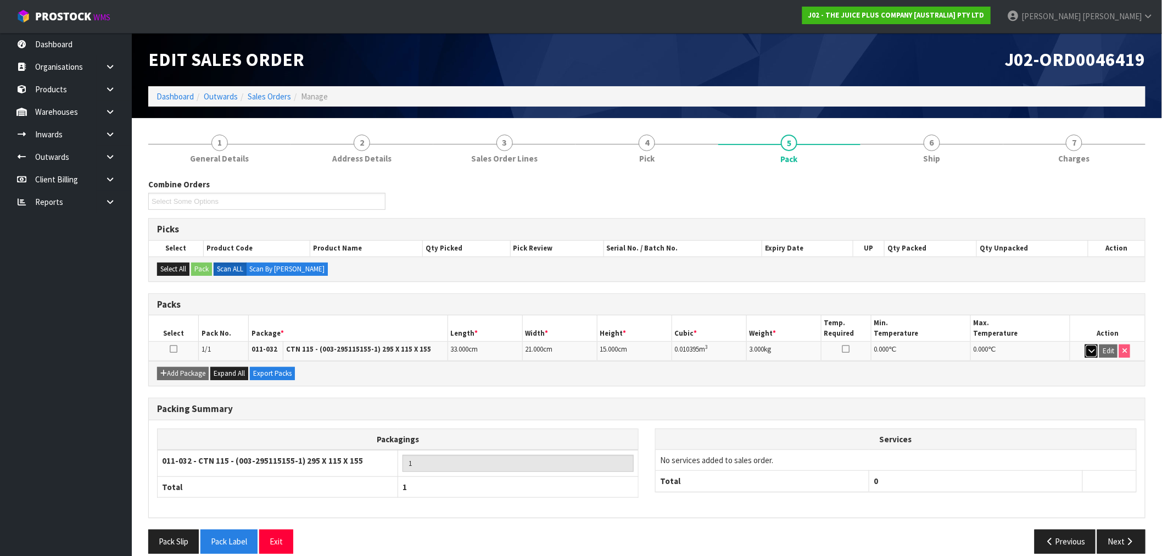
click at [1086, 350] on button "button" at bounding box center [1091, 350] width 13 height 13
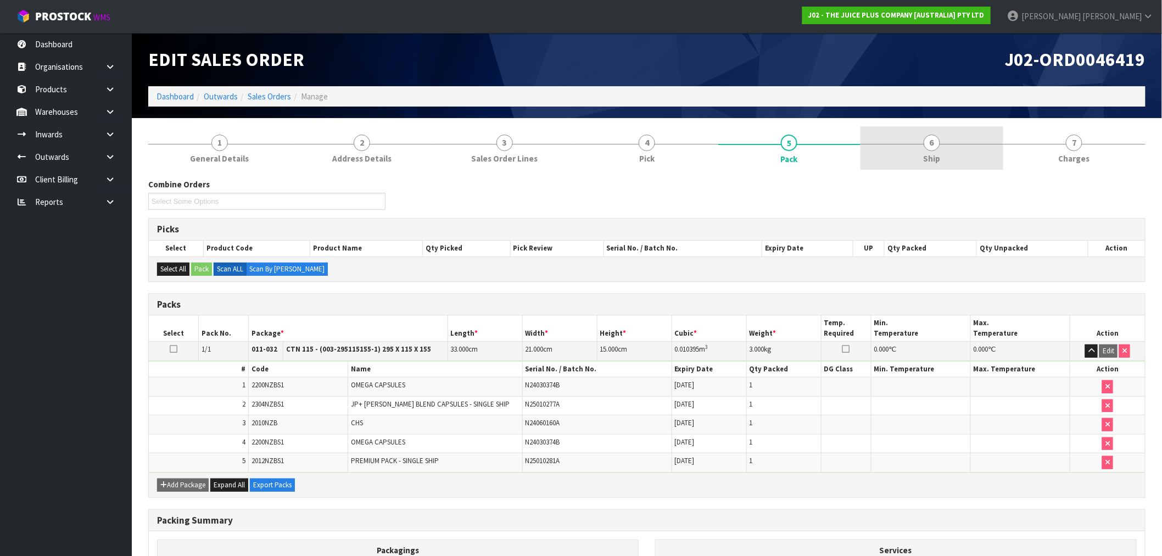
click at [912, 152] on link "6 Ship" at bounding box center [931, 147] width 142 height 43
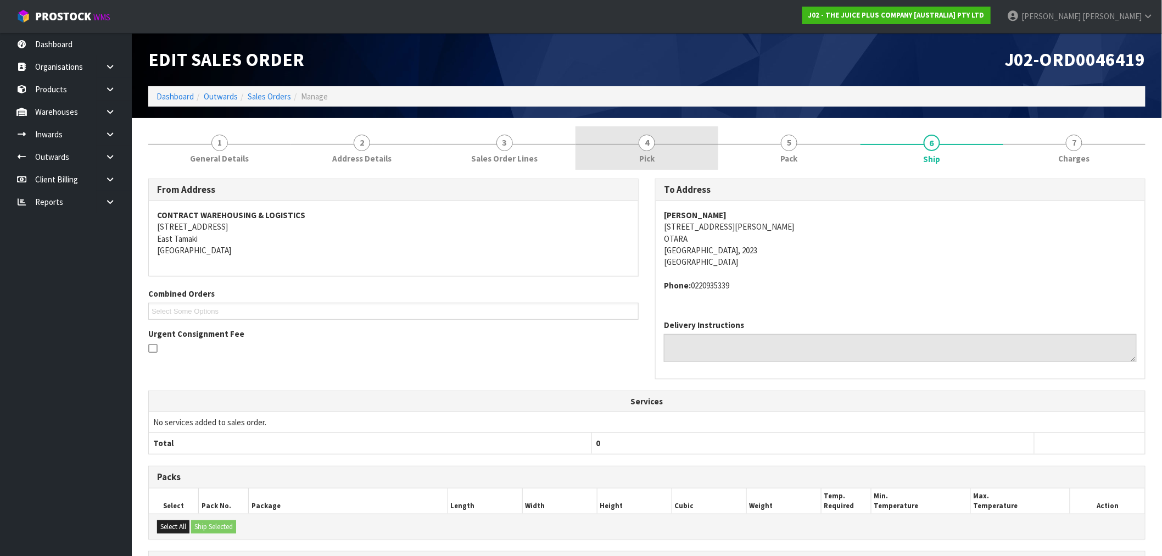
click at [667, 149] on link "4 Pick" at bounding box center [646, 147] width 142 height 43
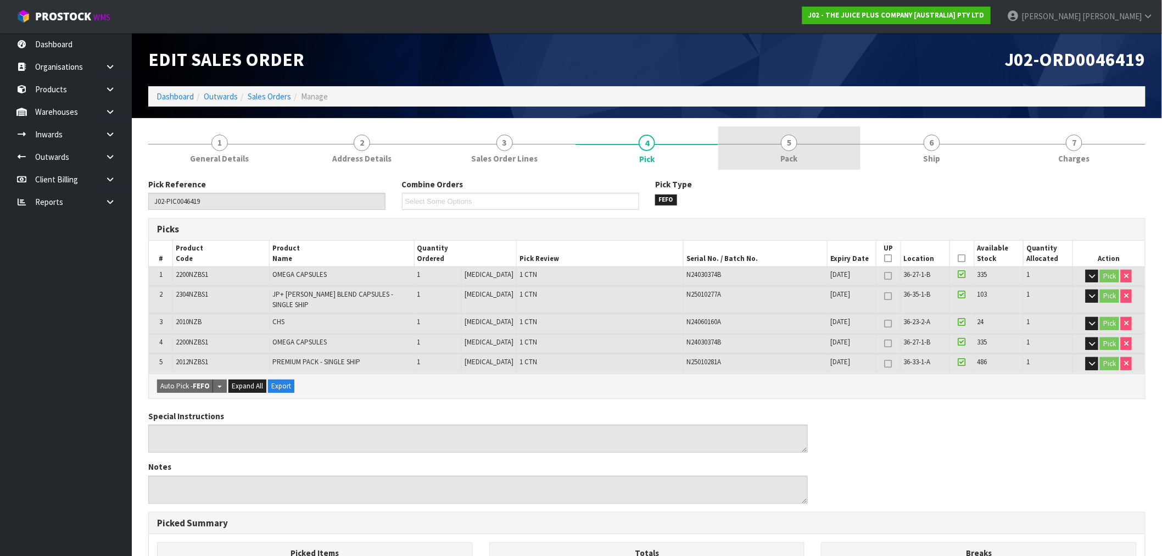
click at [804, 153] on link "5 Pack" at bounding box center [789, 147] width 142 height 43
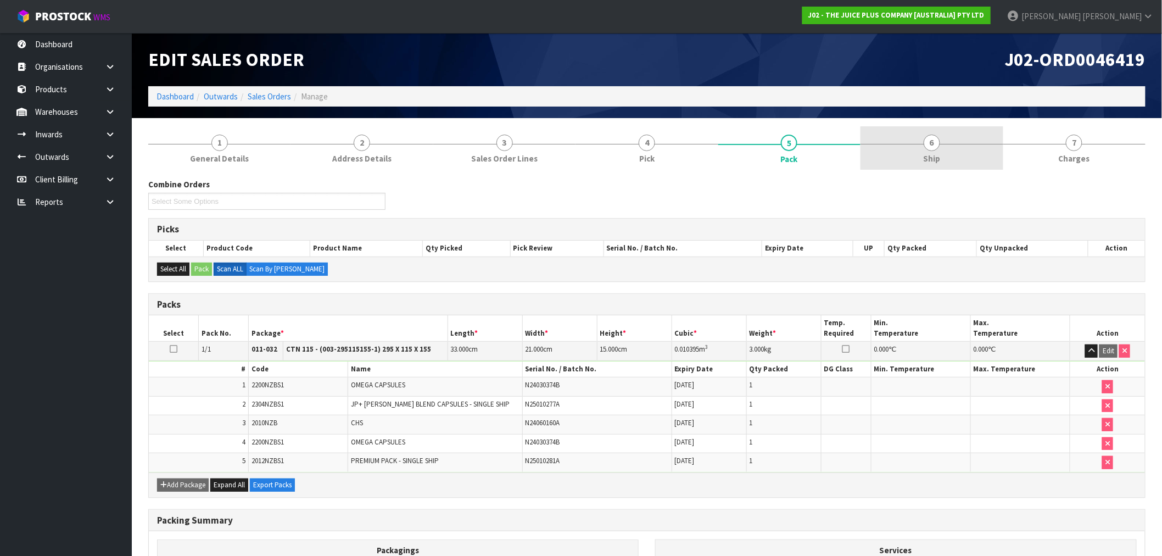
click at [929, 157] on span "Ship" at bounding box center [931, 159] width 17 height 12
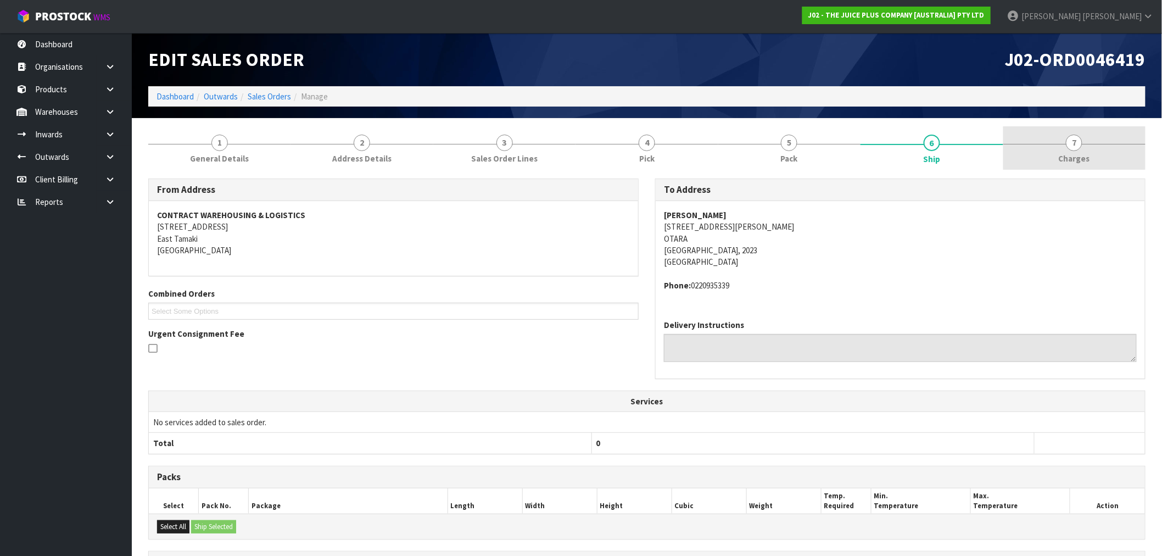
click at [1062, 150] on link "7 Charges" at bounding box center [1074, 147] width 142 height 43
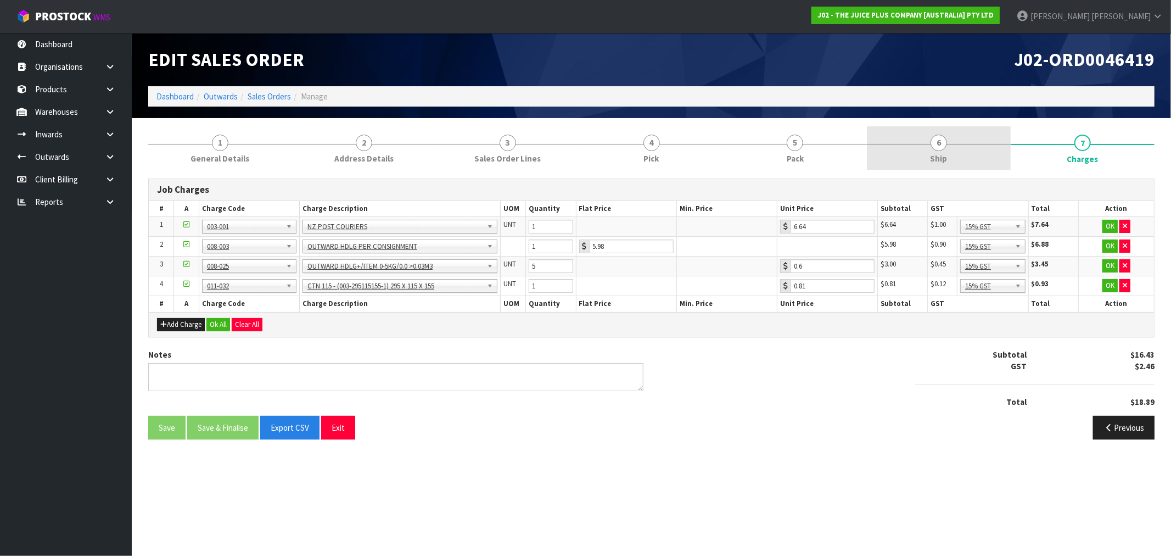
click at [919, 155] on link "6 Ship" at bounding box center [939, 147] width 144 height 43
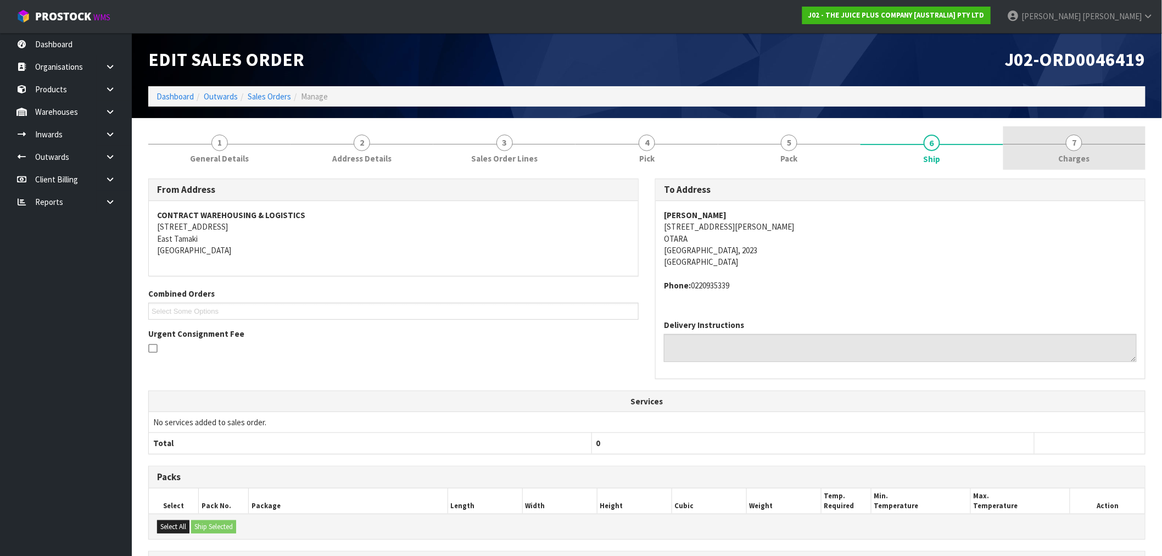
click at [1063, 159] on span "Charges" at bounding box center [1074, 159] width 31 height 12
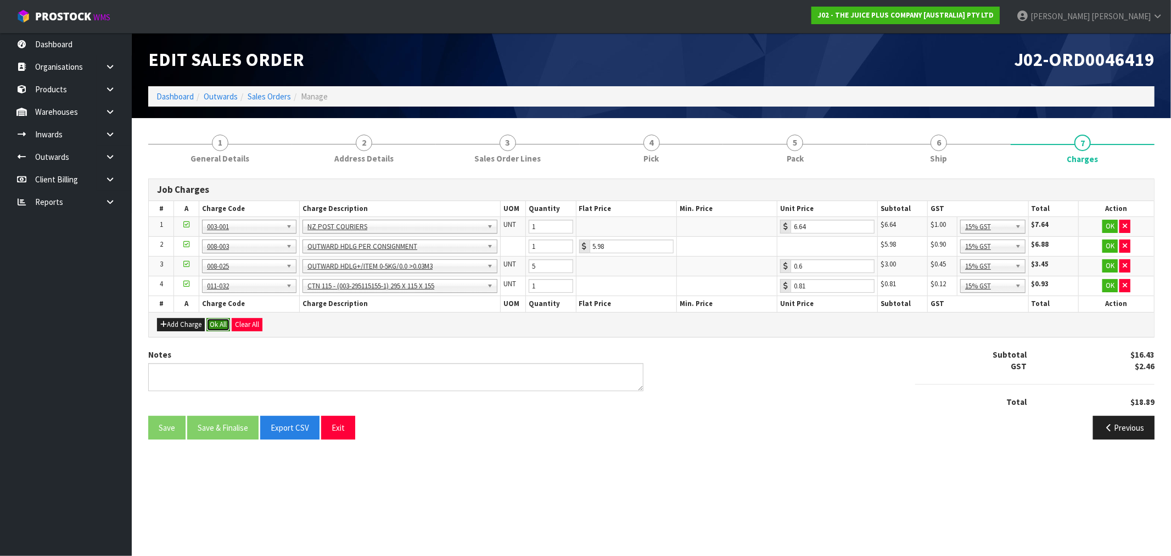
click at [221, 323] on button "Ok All" at bounding box center [218, 324] width 24 height 13
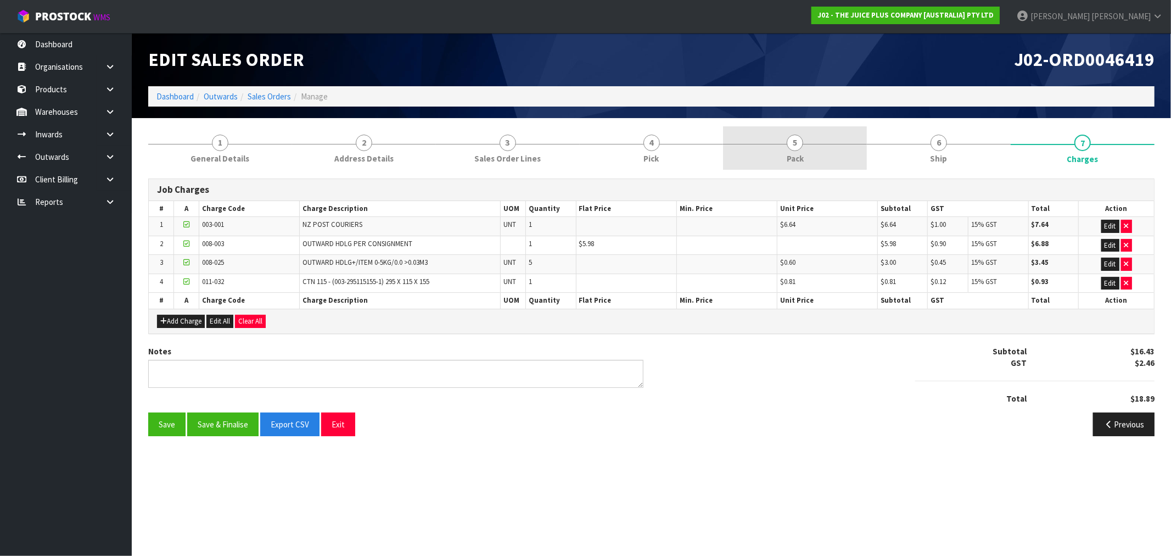
click at [801, 139] on span "5" at bounding box center [795, 143] width 16 height 16
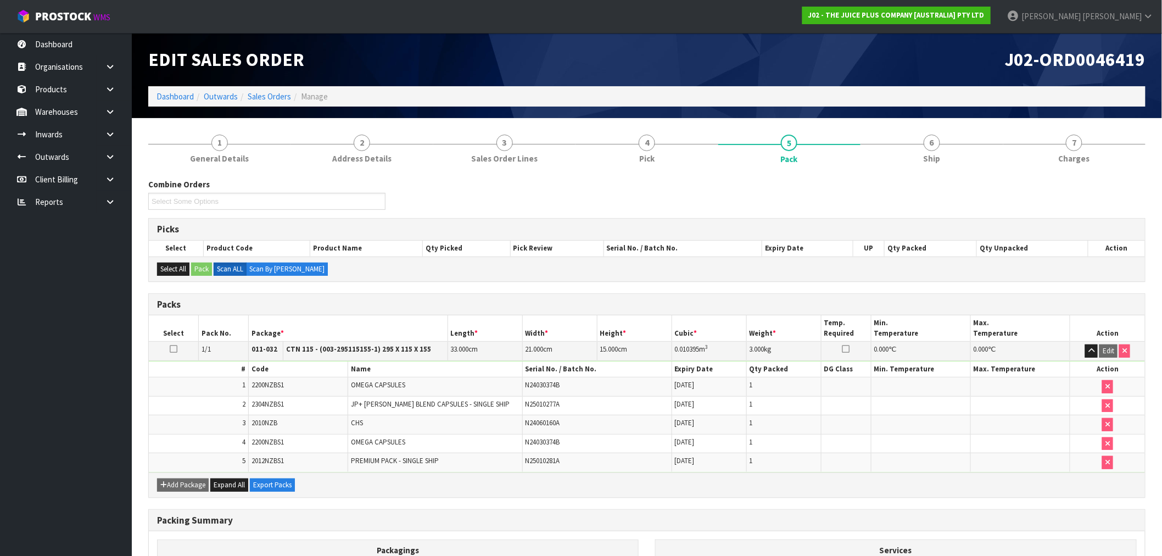
scroll to position [61, 0]
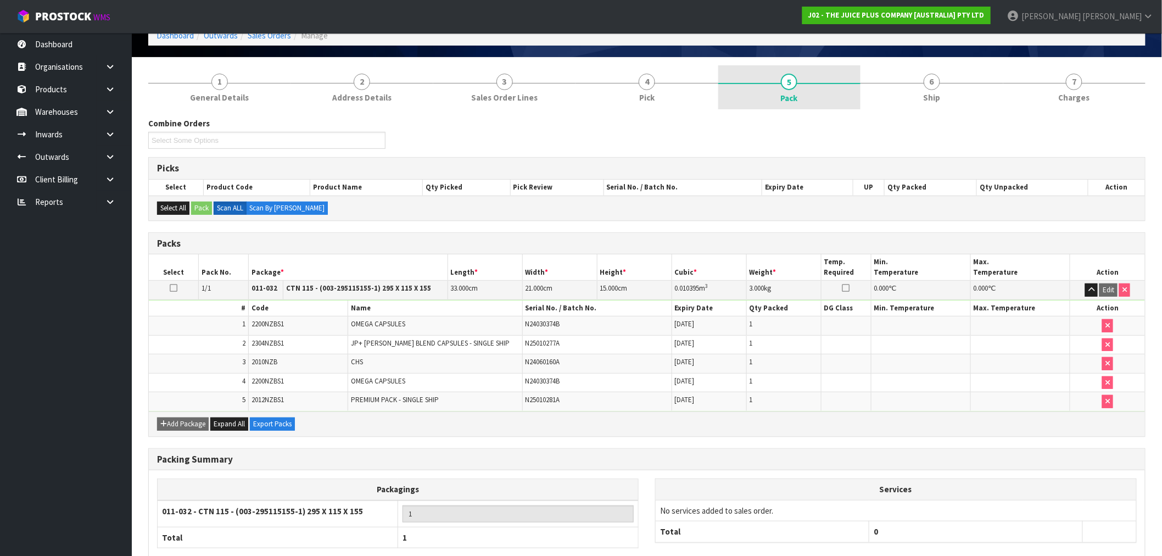
click at [773, 108] on link "5 Pack" at bounding box center [789, 87] width 142 height 44
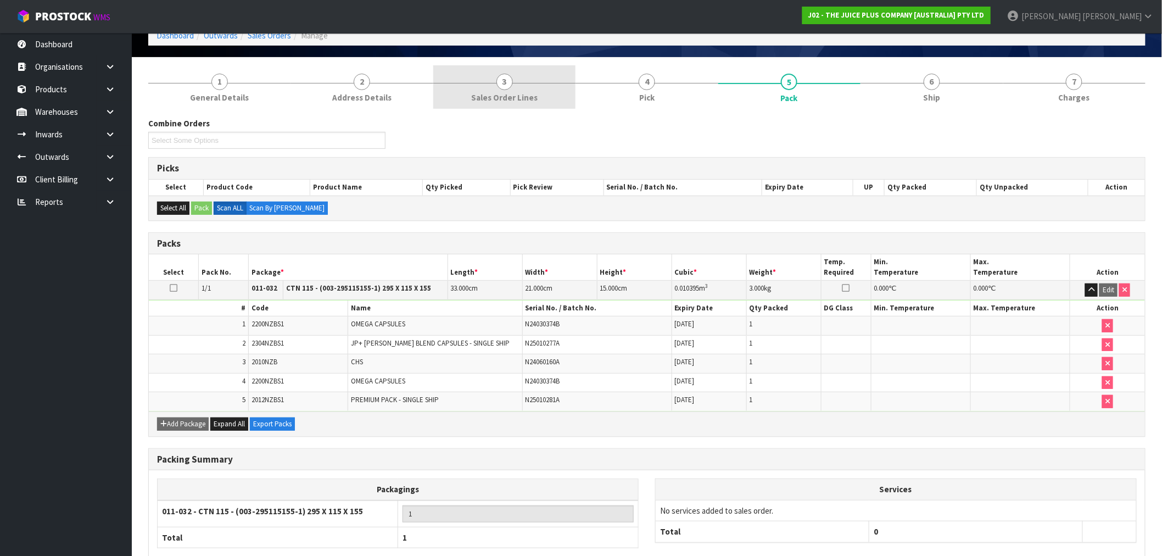
click at [522, 93] on span "Sales Order Lines" at bounding box center [504, 98] width 66 height 12
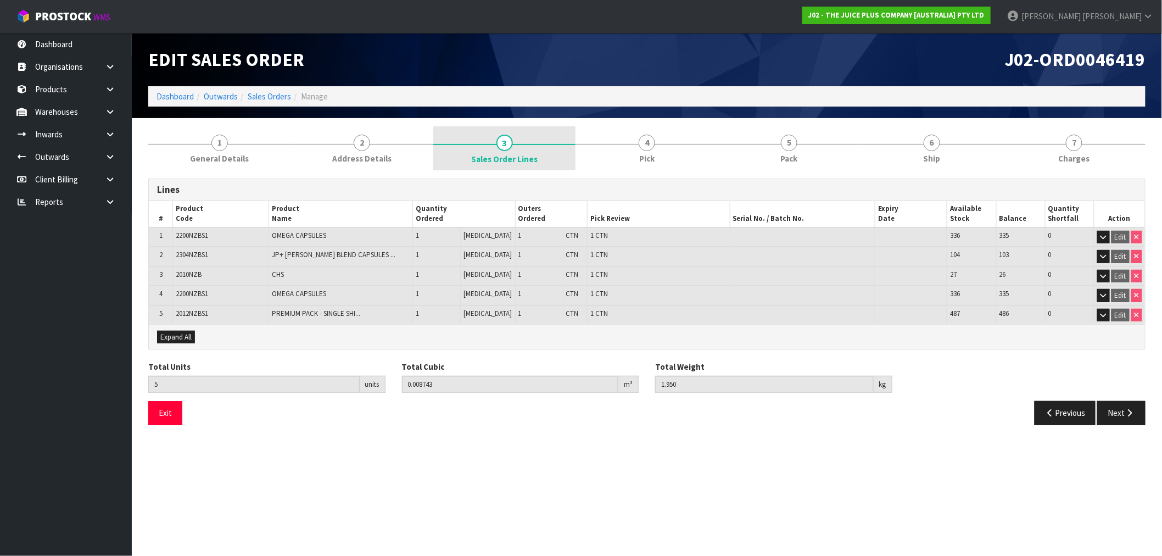
scroll to position [0, 0]
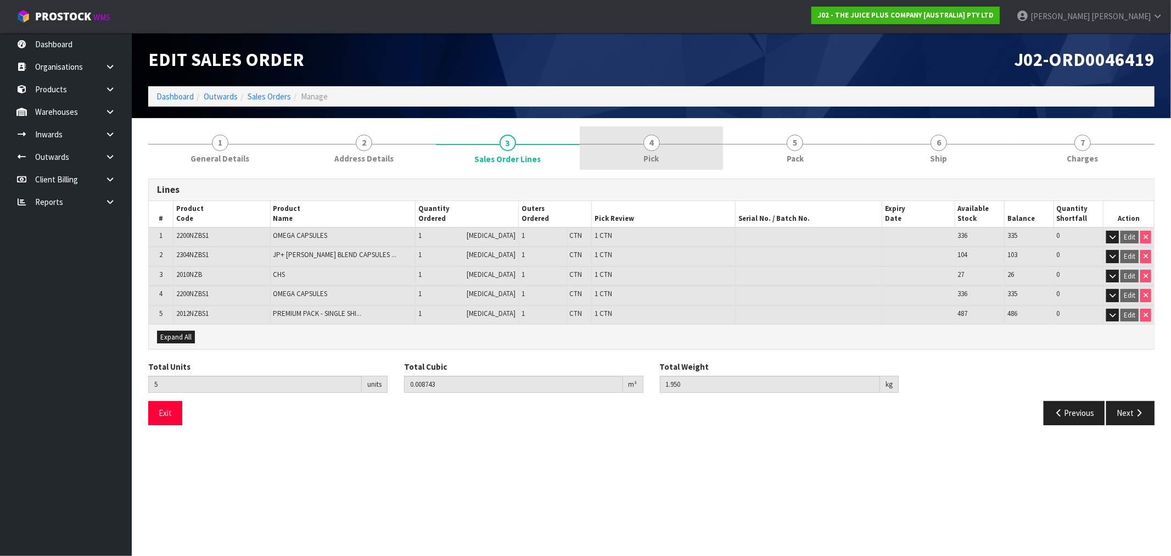
click at [663, 155] on link "4 Pick" at bounding box center [652, 147] width 144 height 43
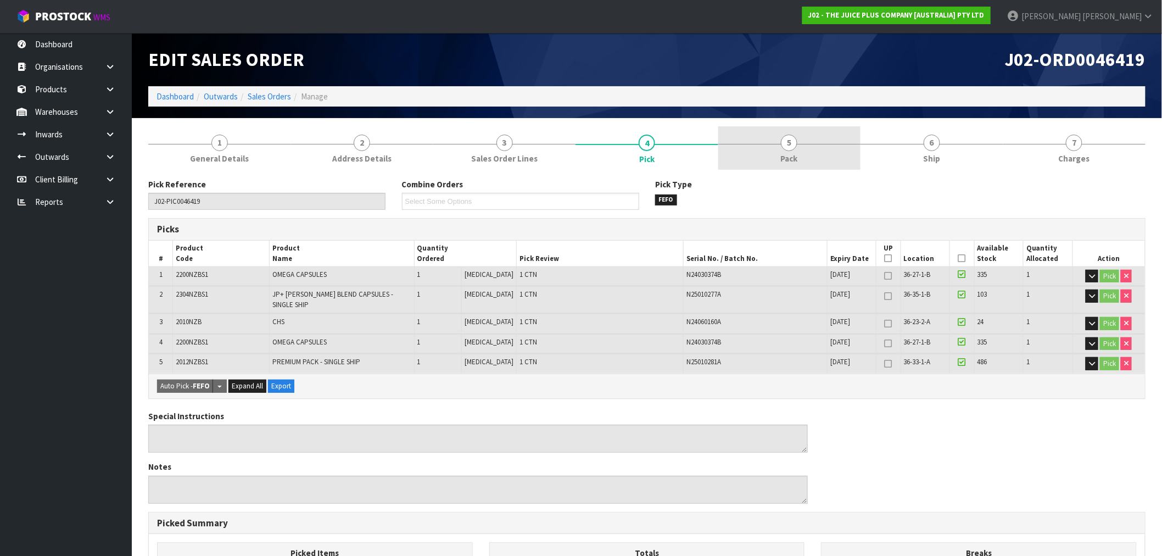
click at [770, 147] on link "5 Pack" at bounding box center [789, 147] width 142 height 43
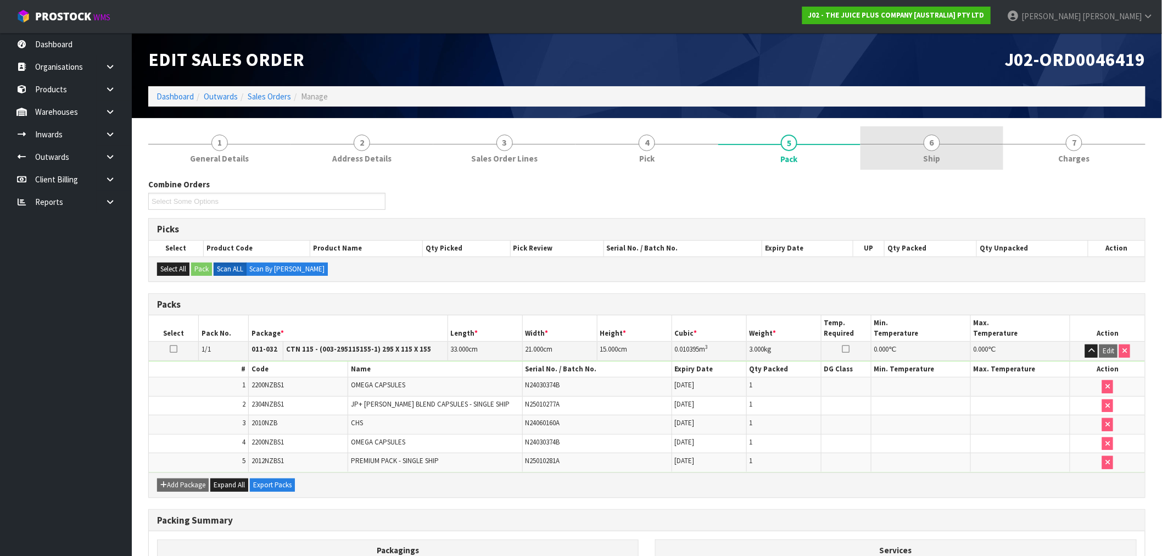
click at [926, 157] on span "Ship" at bounding box center [931, 159] width 17 height 12
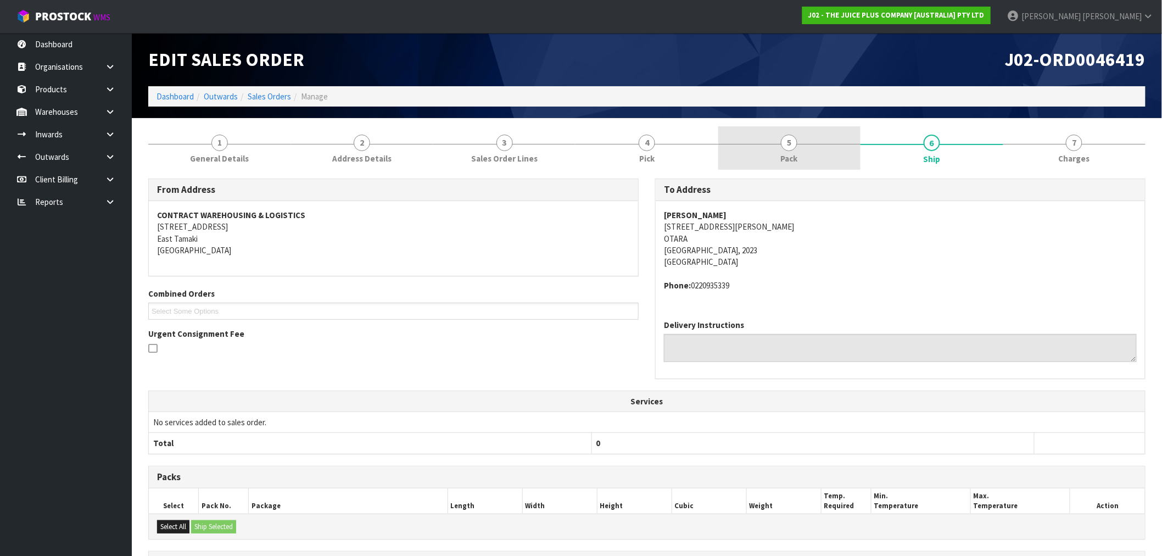
click at [791, 156] on span "Pack" at bounding box center [789, 159] width 17 height 12
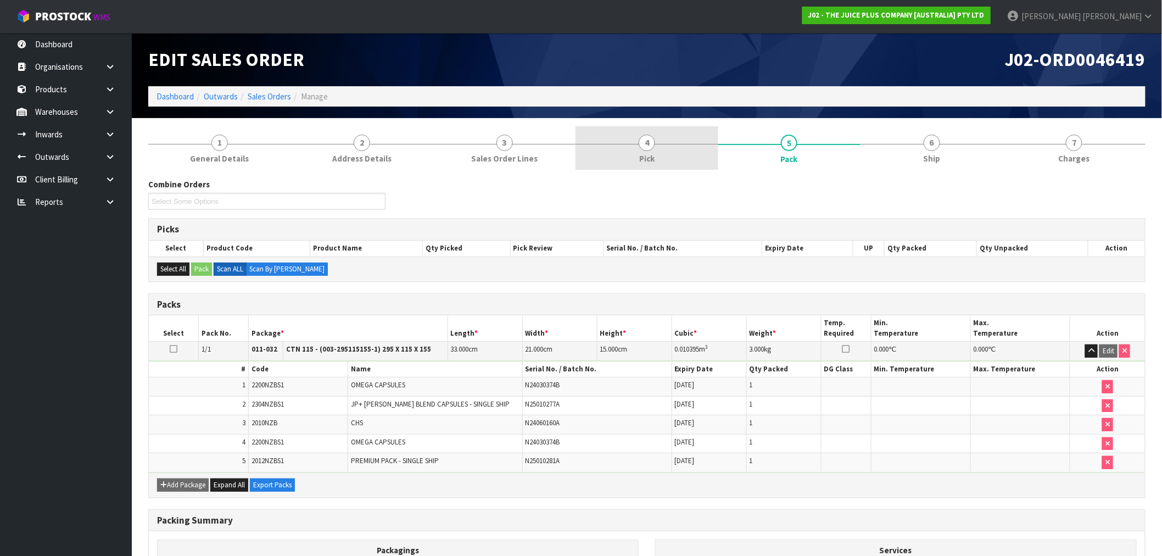
click at [677, 158] on link "4 Pick" at bounding box center [646, 147] width 142 height 43
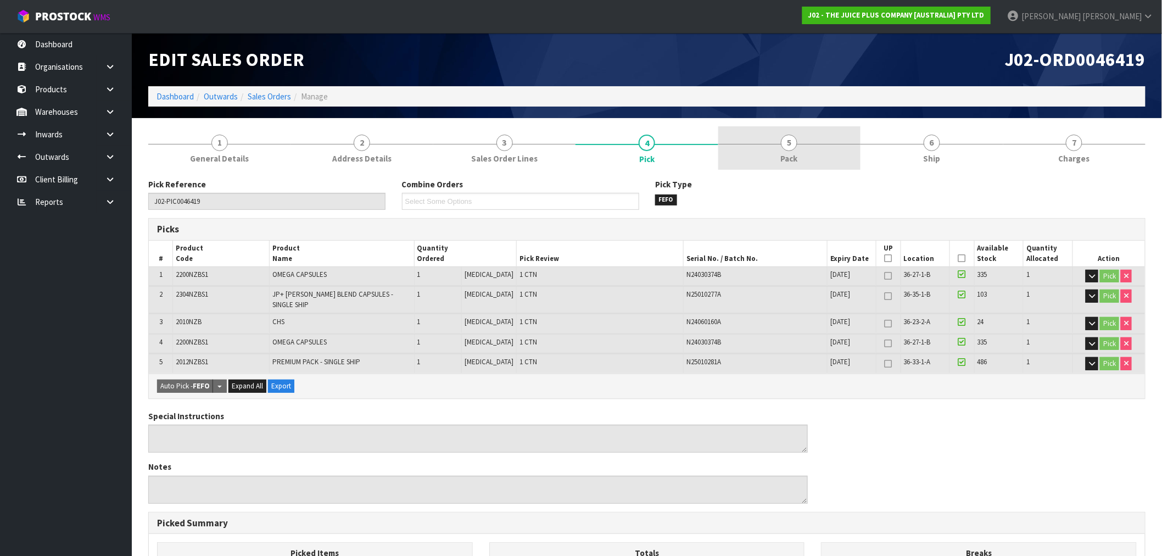
click at [796, 153] on span "Pack" at bounding box center [789, 159] width 17 height 12
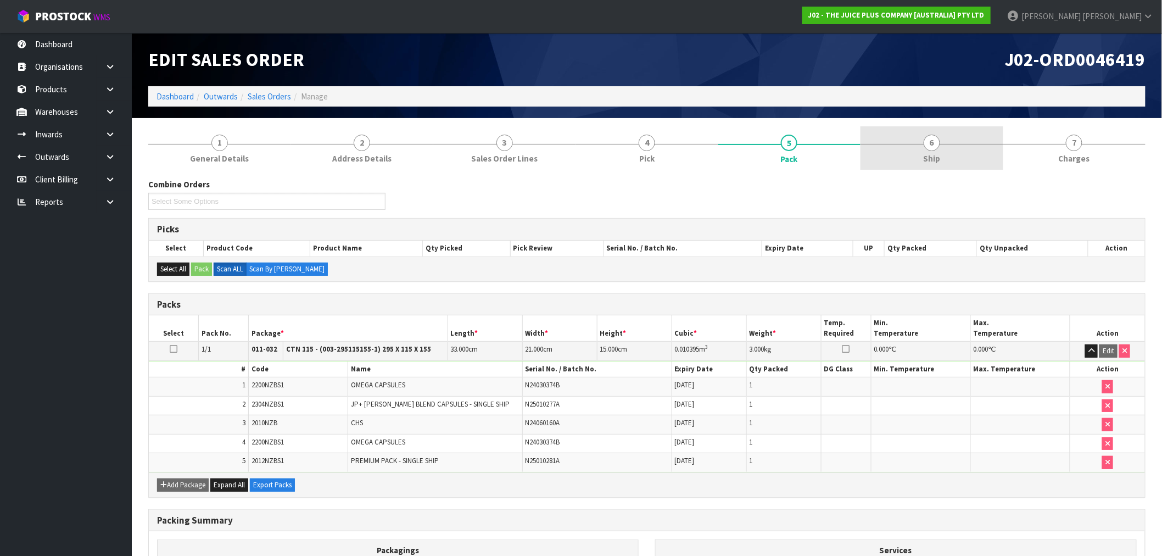
click at [969, 154] on link "6 Ship" at bounding box center [931, 147] width 142 height 43
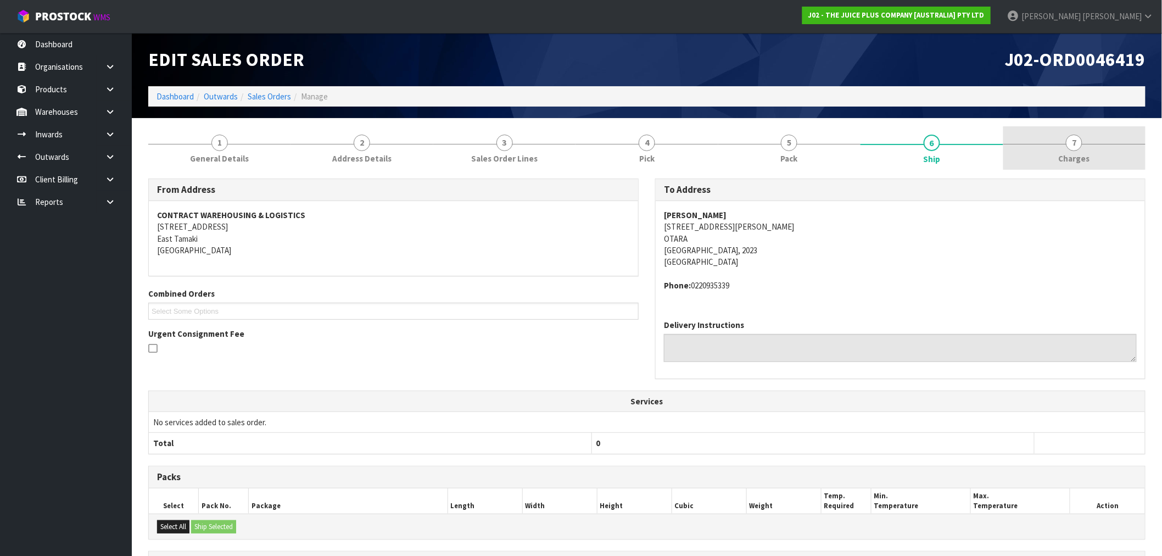
click at [1061, 163] on span "Charges" at bounding box center [1074, 159] width 31 height 12
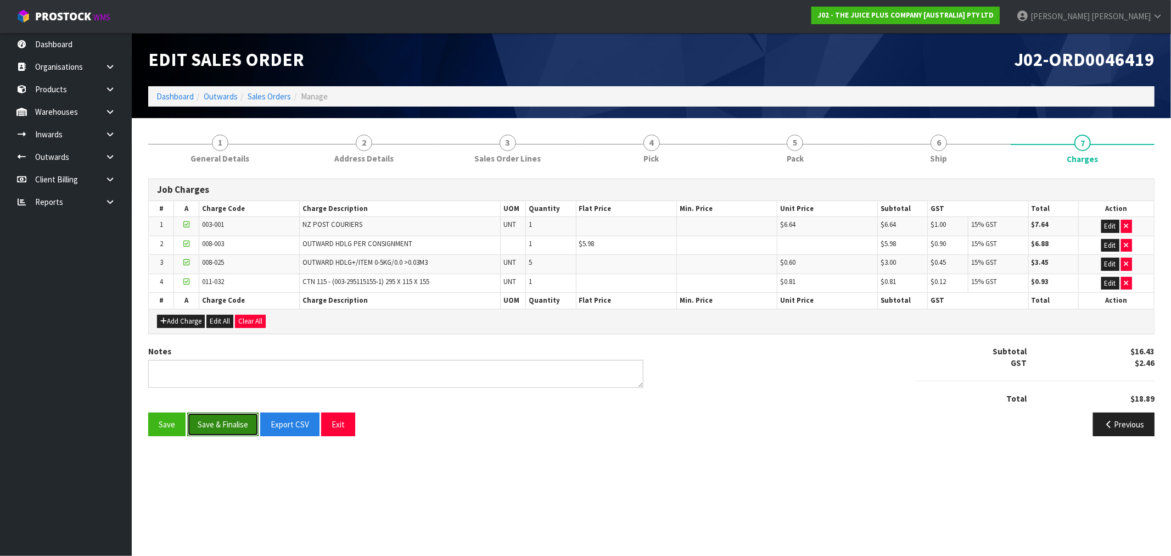
click at [233, 416] on button "Save & Finalise" at bounding box center [222, 424] width 71 height 24
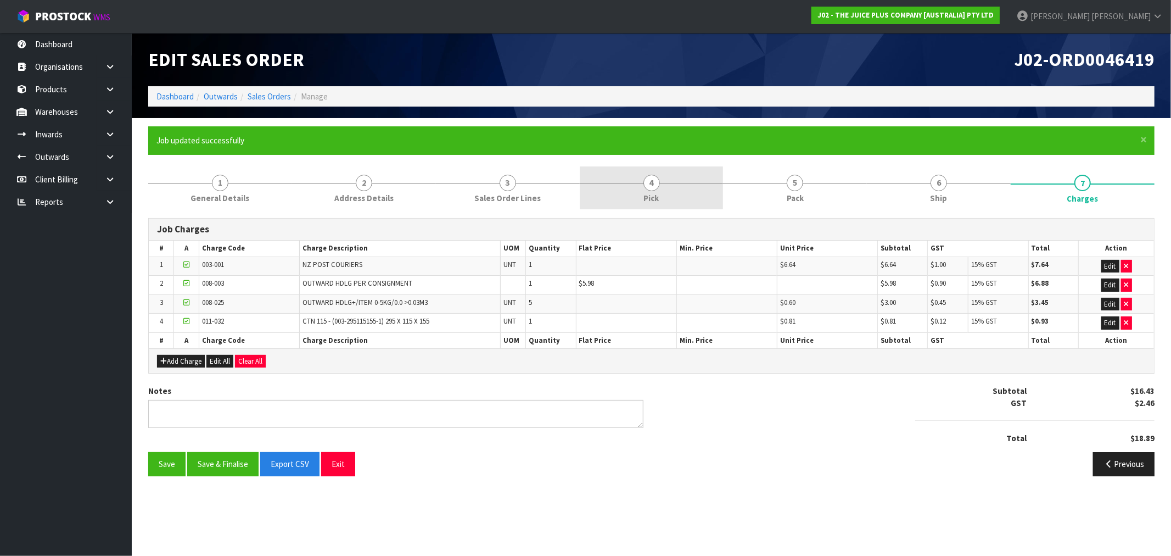
click at [673, 204] on link "4 Pick" at bounding box center [652, 187] width 144 height 43
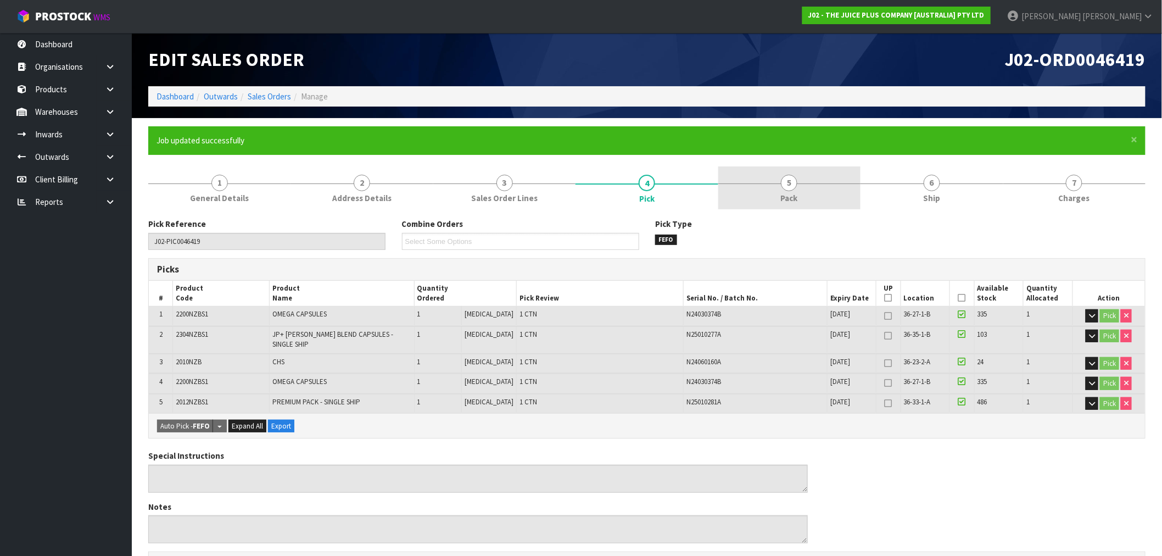
click at [754, 204] on link "5 Pack" at bounding box center [789, 187] width 142 height 43
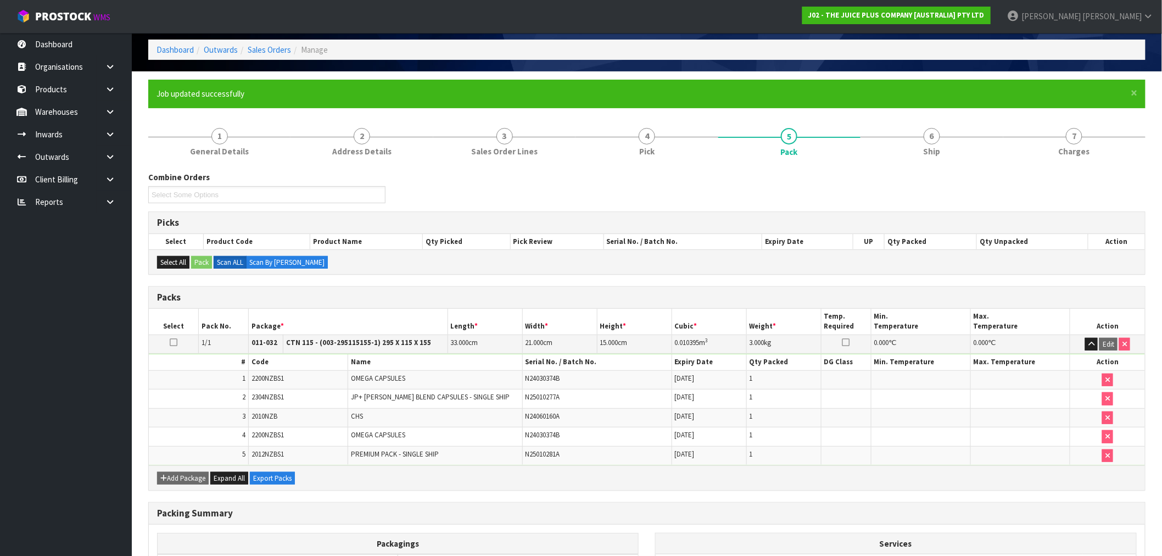
scroll to position [44, 0]
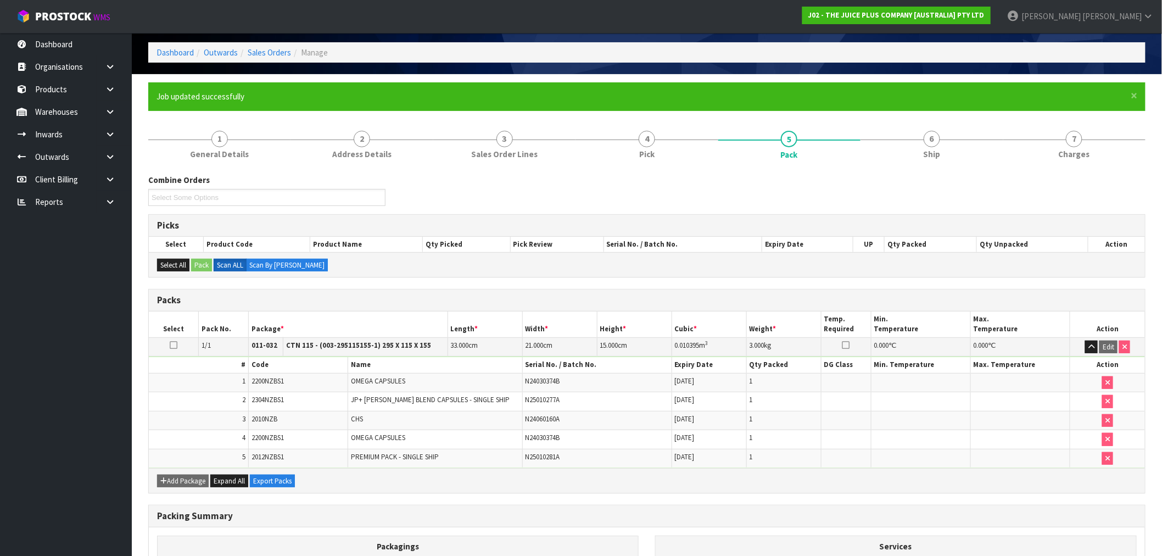
click at [668, 166] on div "Combine Orders J02-ORD0046420 J02-ORD0046426 J02-ORD0046430 J02-ORD0046431 J02-…" at bounding box center [646, 417] width 997 height 503
click at [657, 157] on link "4 Pick" at bounding box center [646, 143] width 142 height 43
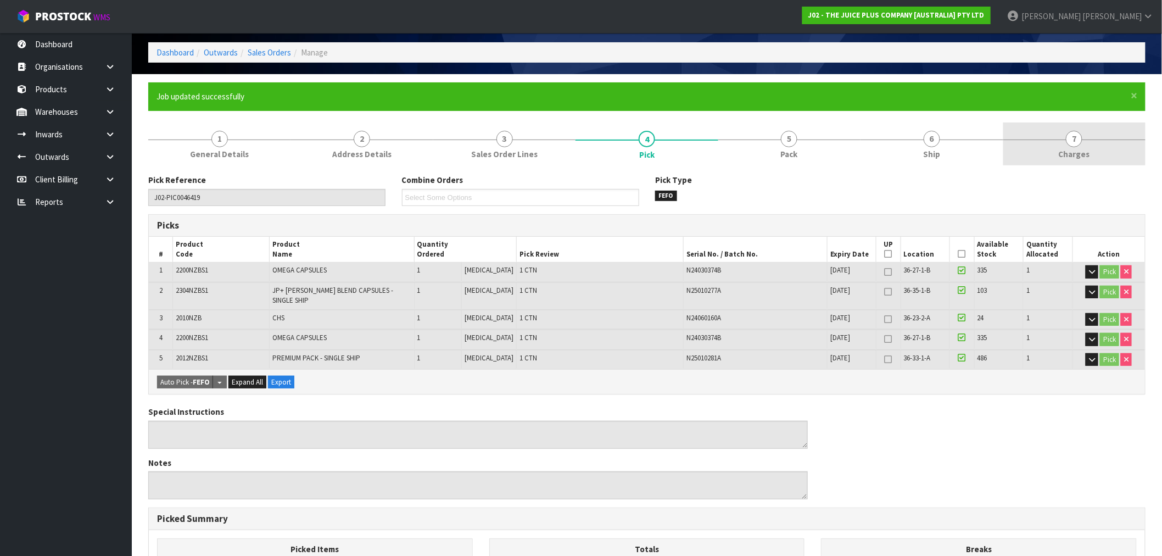
click at [1075, 157] on span "Charges" at bounding box center [1074, 154] width 31 height 12
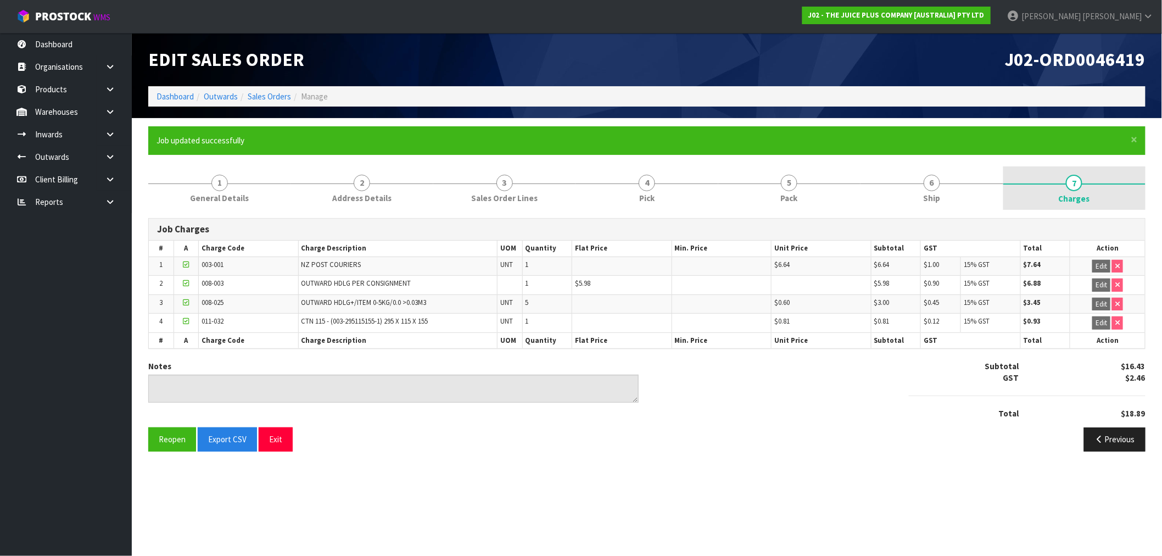
scroll to position [0, 0]
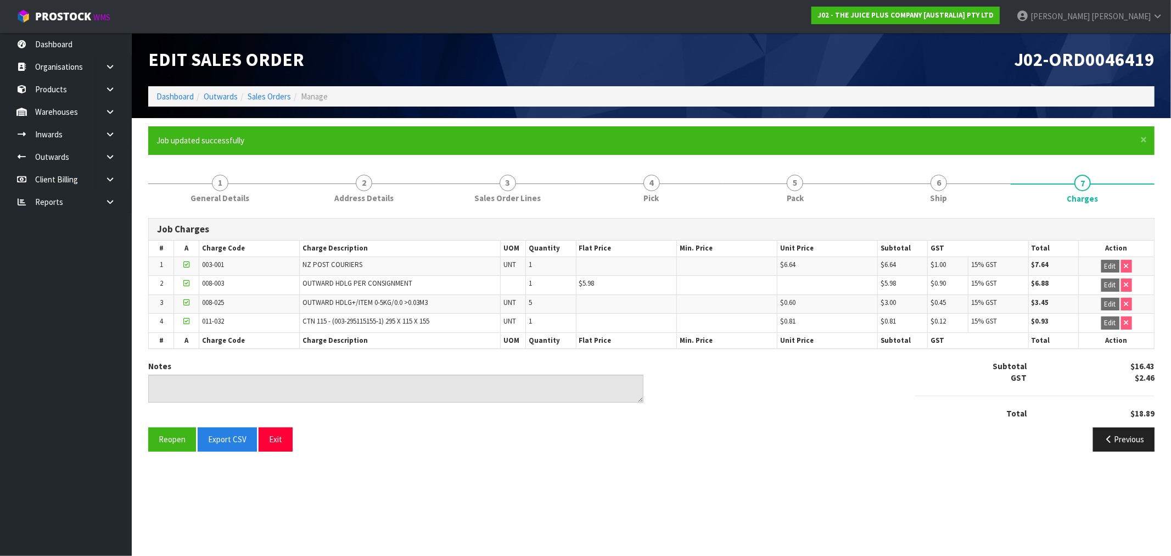
click at [256, 91] on li "Sales Orders" at bounding box center [264, 97] width 53 height 12
click at [261, 94] on link "Sales Orders" at bounding box center [269, 96] width 43 height 10
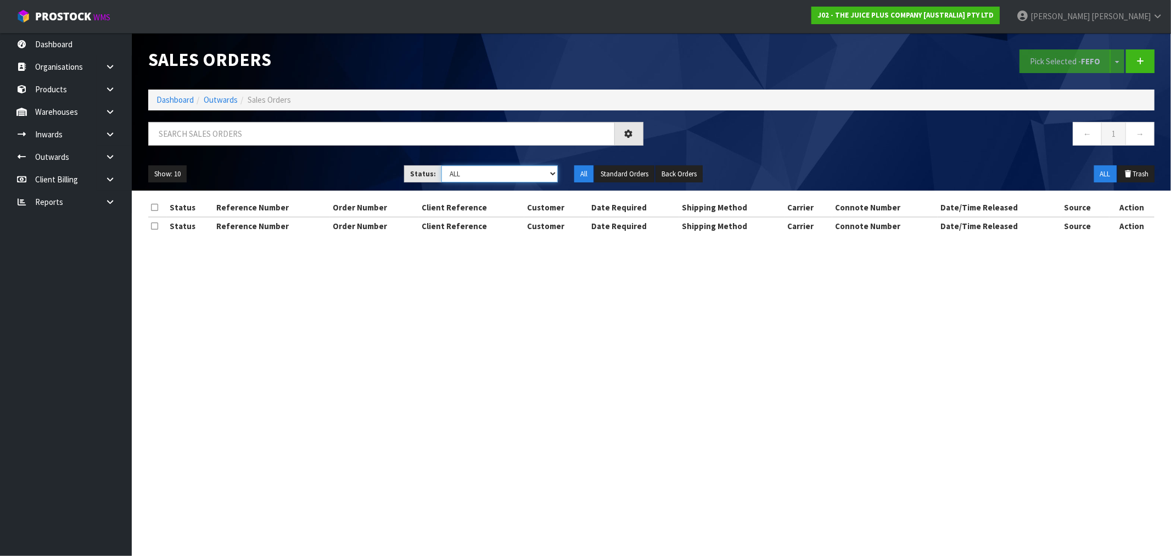
click at [475, 169] on select "Draft Pending Allocated Pending Pick Goods Picked Goods Packed Pending Charges …" at bounding box center [500, 173] width 116 height 17
click at [442, 165] on select "Draft Pending Allocated Pending Pick Goods Picked Goods Packed Pending Charges …" at bounding box center [500, 173] width 116 height 17
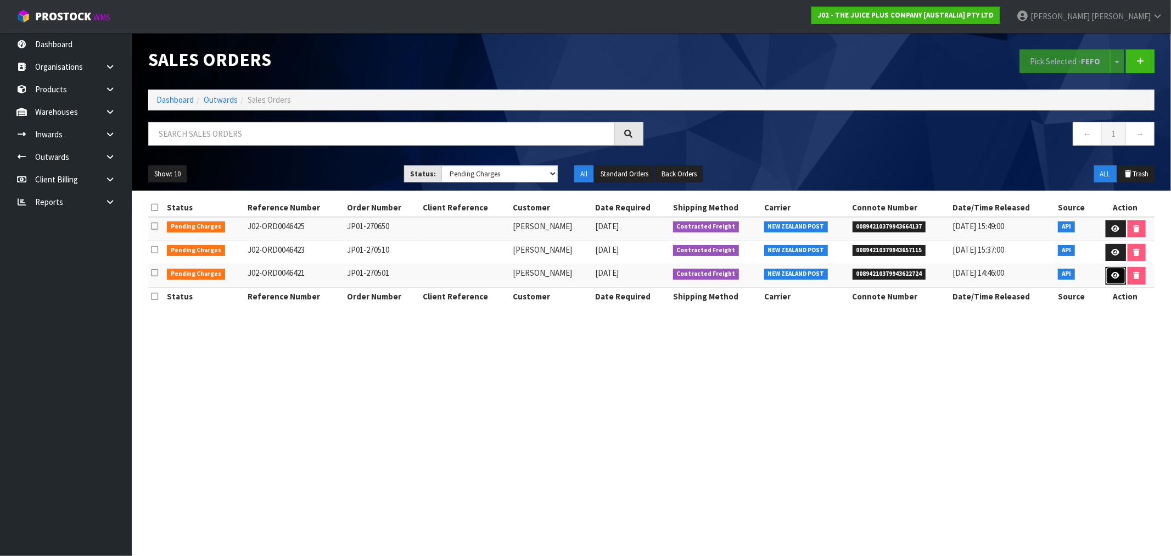
click at [1118, 276] on icon at bounding box center [1116, 275] width 8 height 7
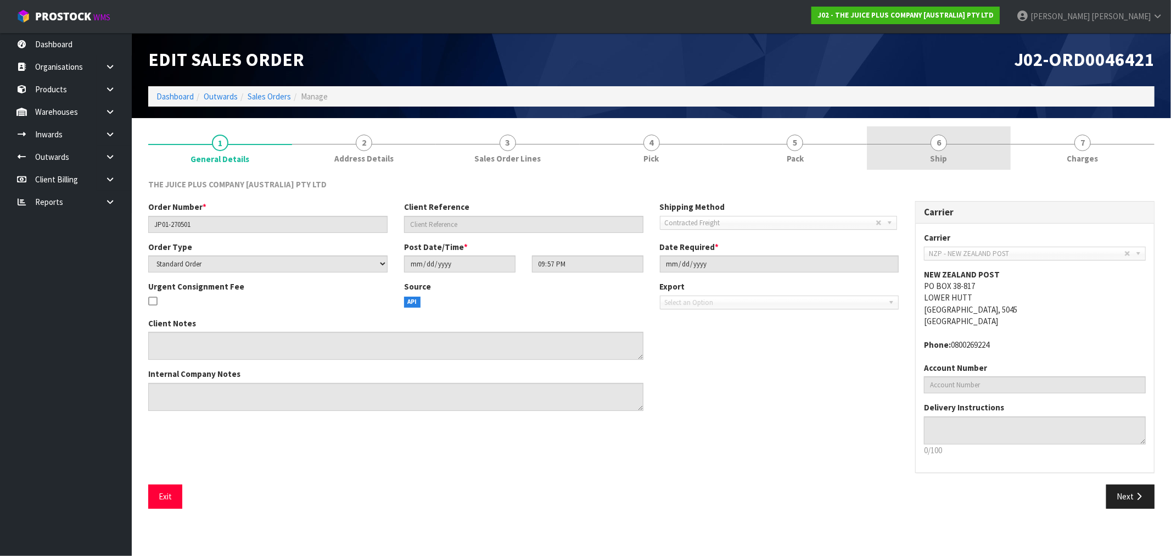
click at [887, 146] on link "6 Ship" at bounding box center [939, 147] width 144 height 43
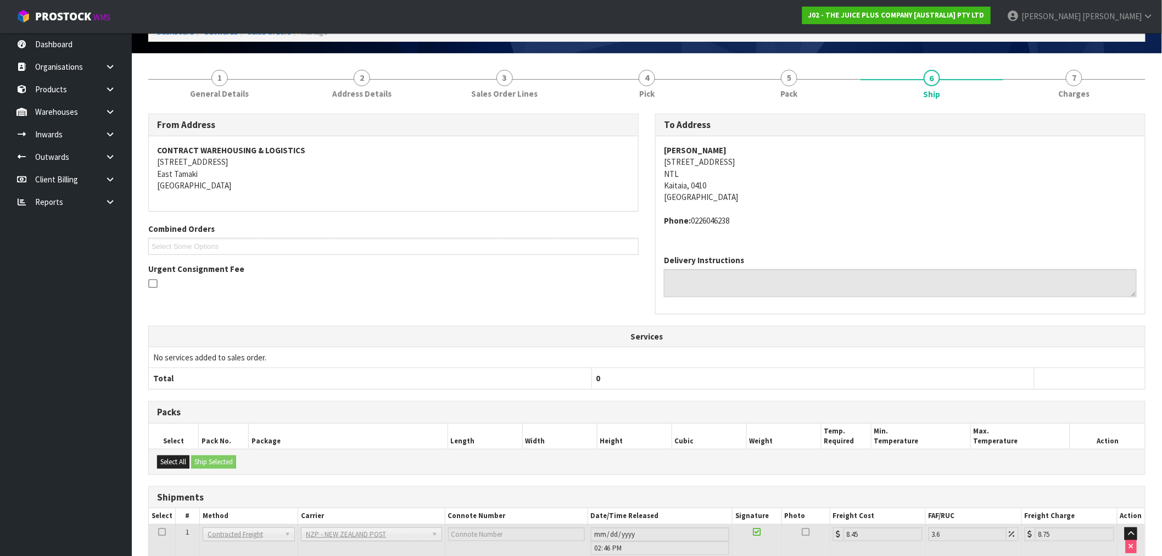
scroll to position [145, 0]
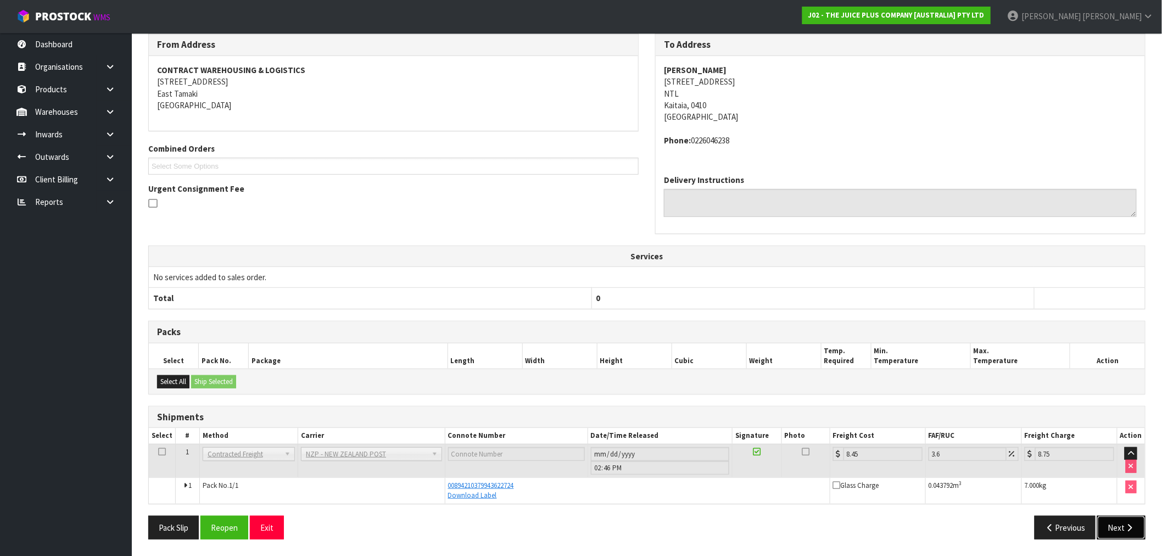
click at [1135, 536] on button "Next" at bounding box center [1121, 528] width 48 height 24
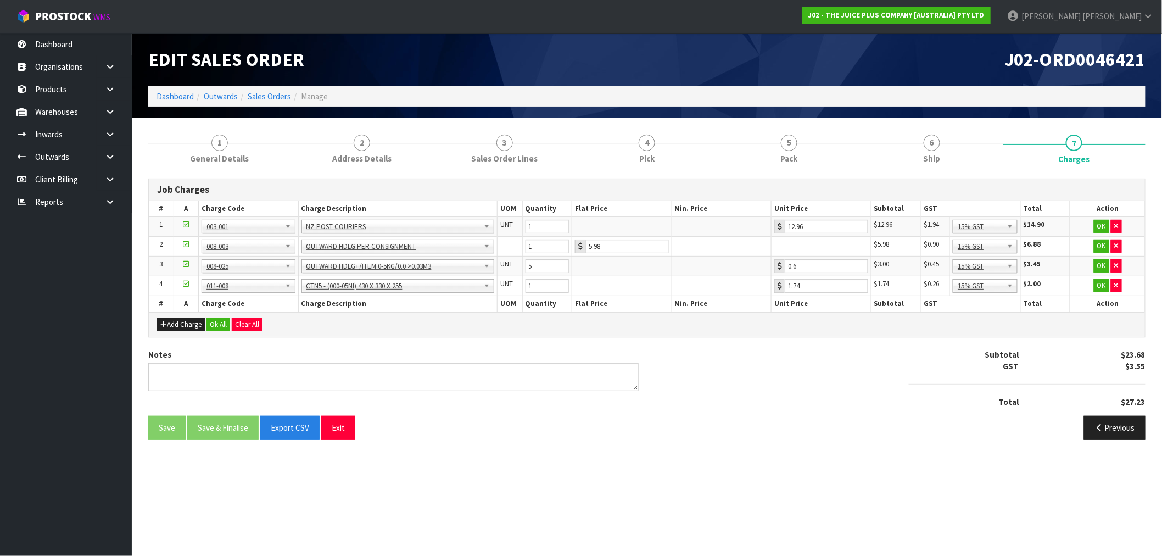
scroll to position [0, 0]
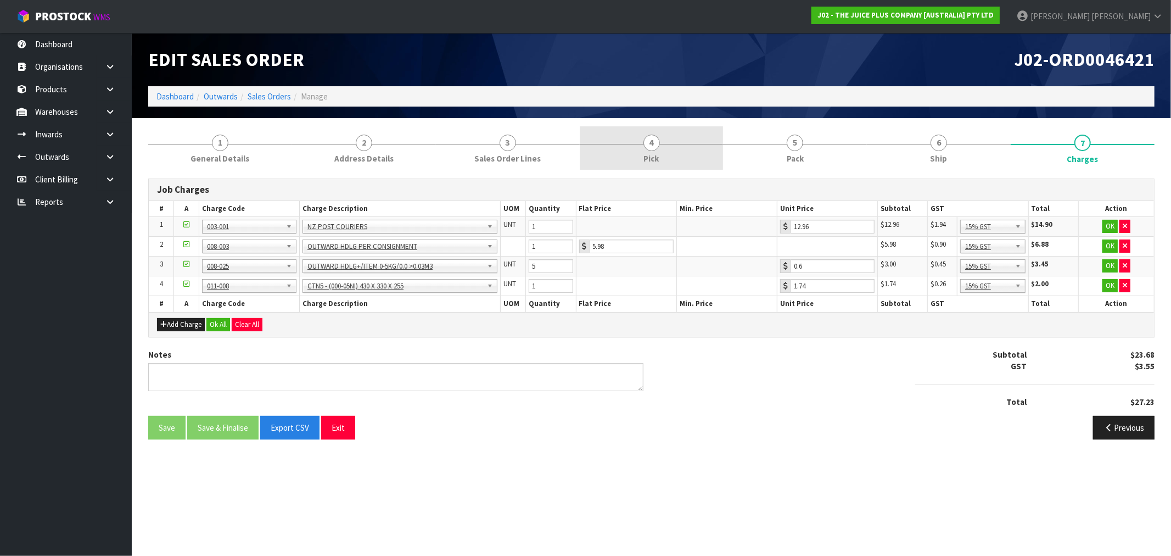
click at [659, 161] on span "Pick" at bounding box center [651, 159] width 15 height 12
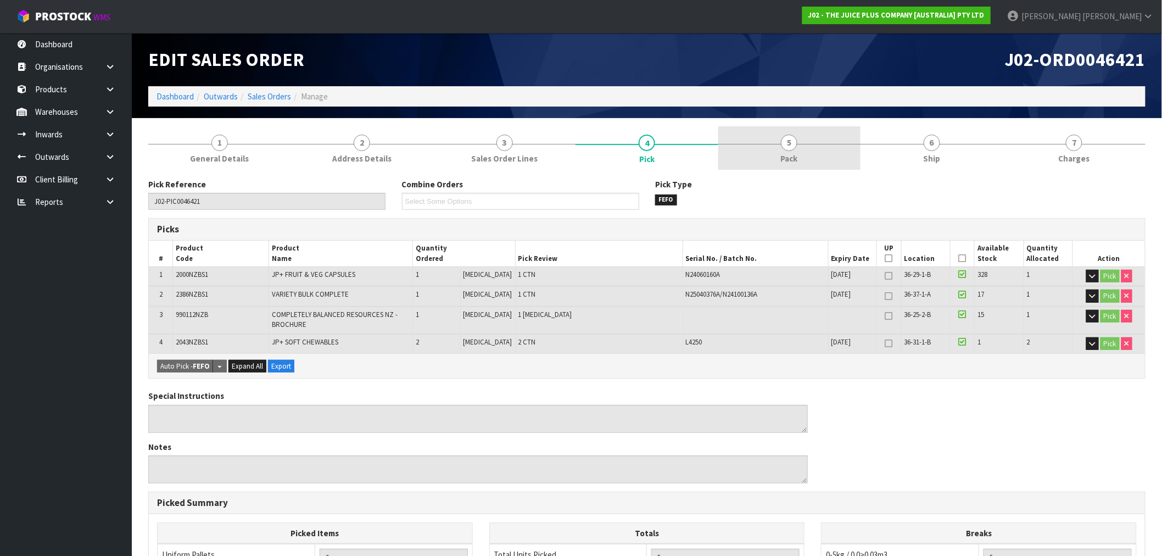
click at [820, 153] on link "5 Pack" at bounding box center [789, 147] width 142 height 43
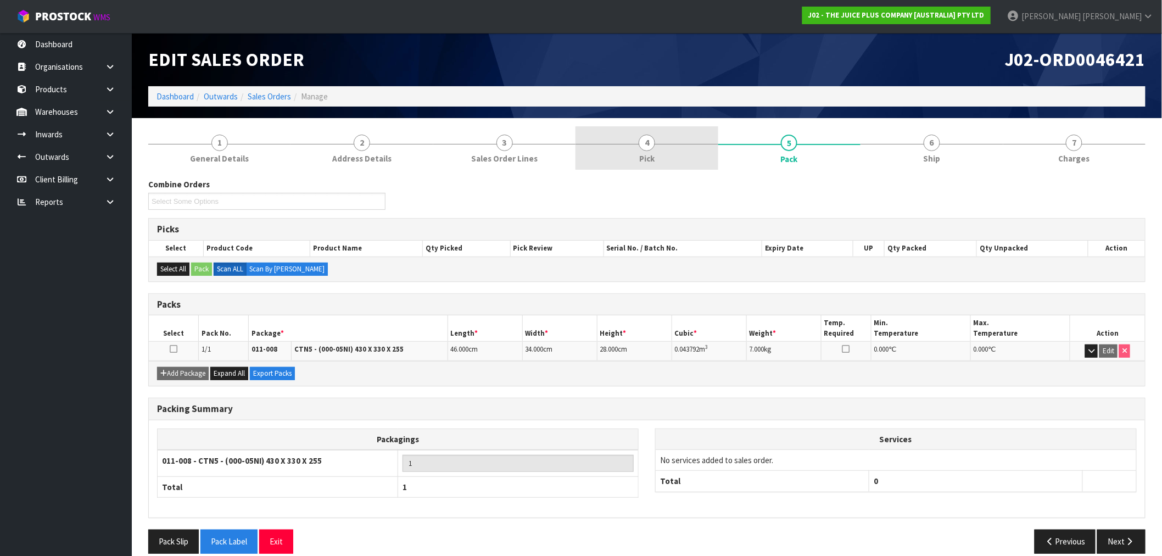
click at [670, 150] on link "4 Pick" at bounding box center [646, 147] width 142 height 43
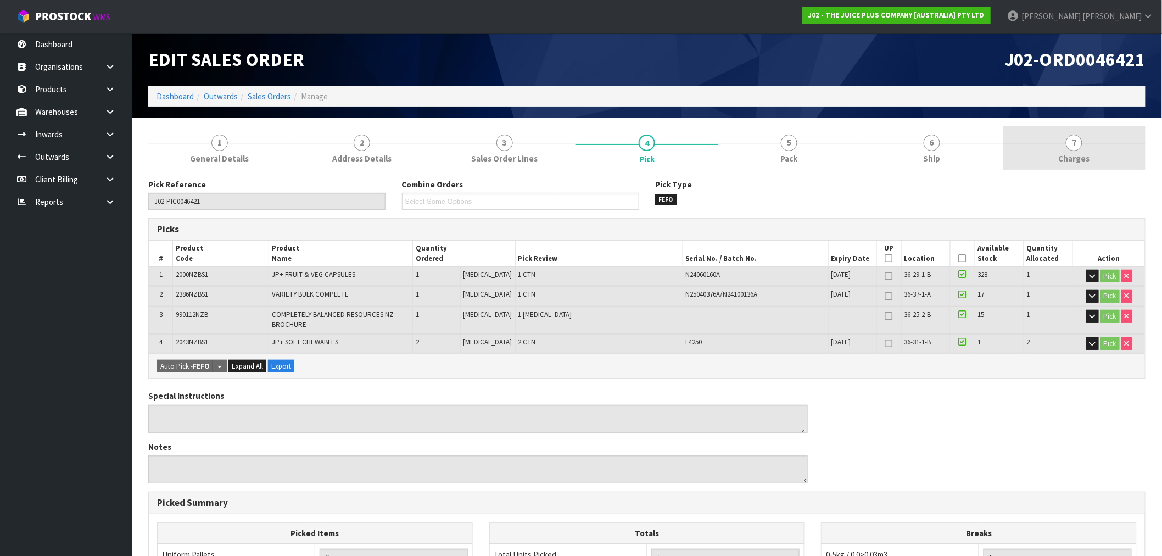
click at [1113, 150] on link "7 Charges" at bounding box center [1074, 147] width 142 height 43
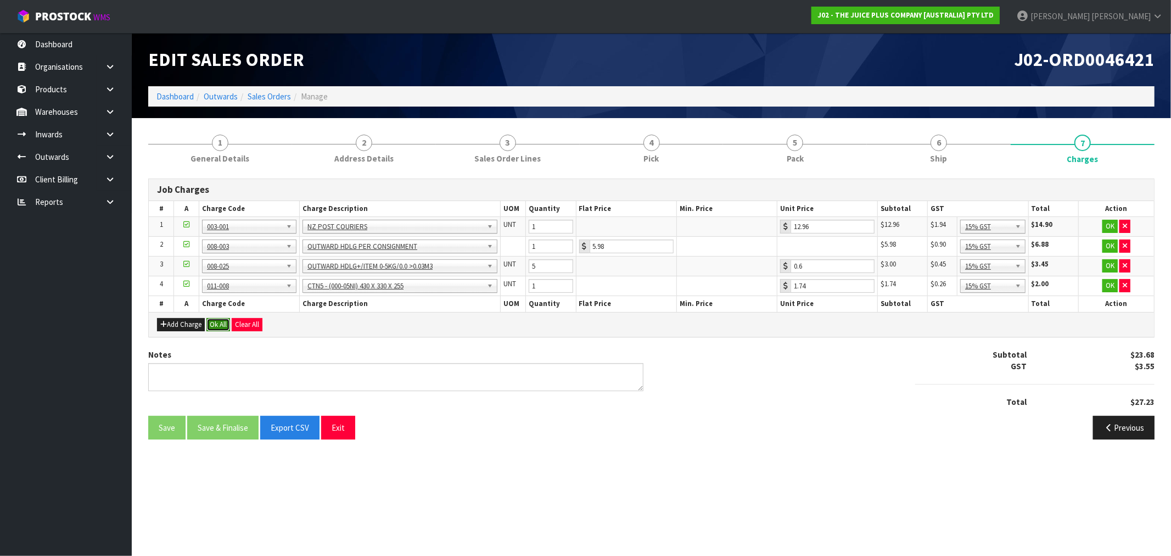
click at [230, 319] on button "Ok All" at bounding box center [218, 324] width 24 height 13
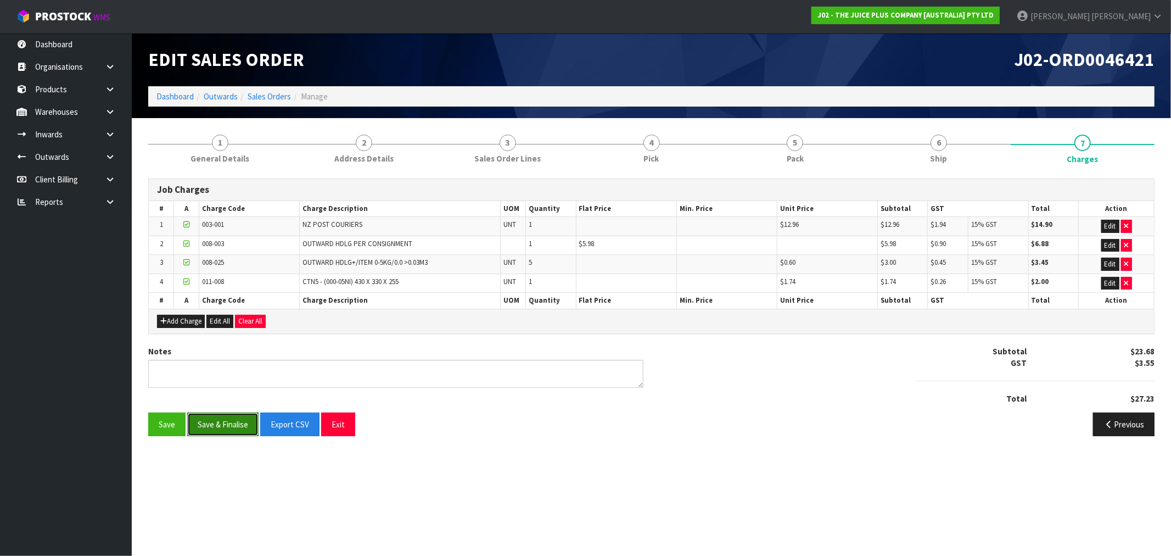
click at [218, 415] on button "Save & Finalise" at bounding box center [222, 424] width 71 height 24
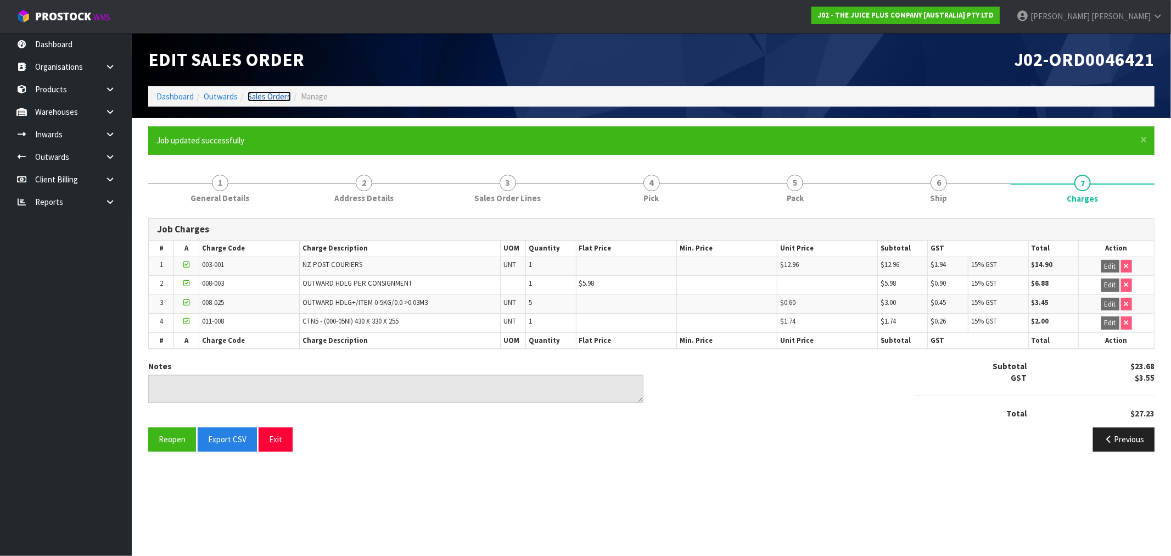
click at [277, 92] on link "Sales Orders" at bounding box center [269, 96] width 43 height 10
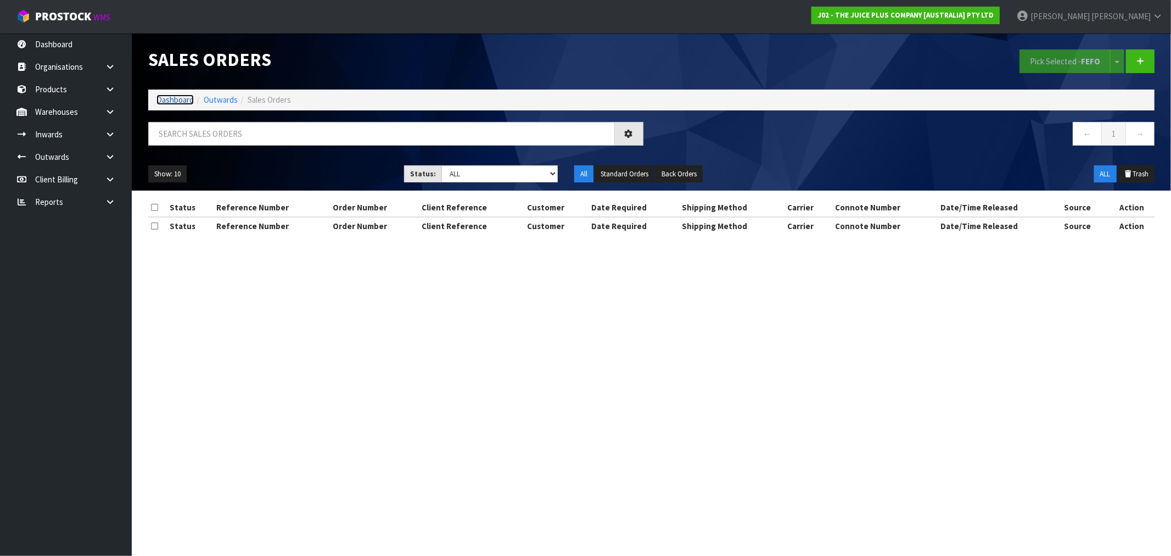
click at [186, 99] on link "Dashboard" at bounding box center [175, 99] width 37 height 10
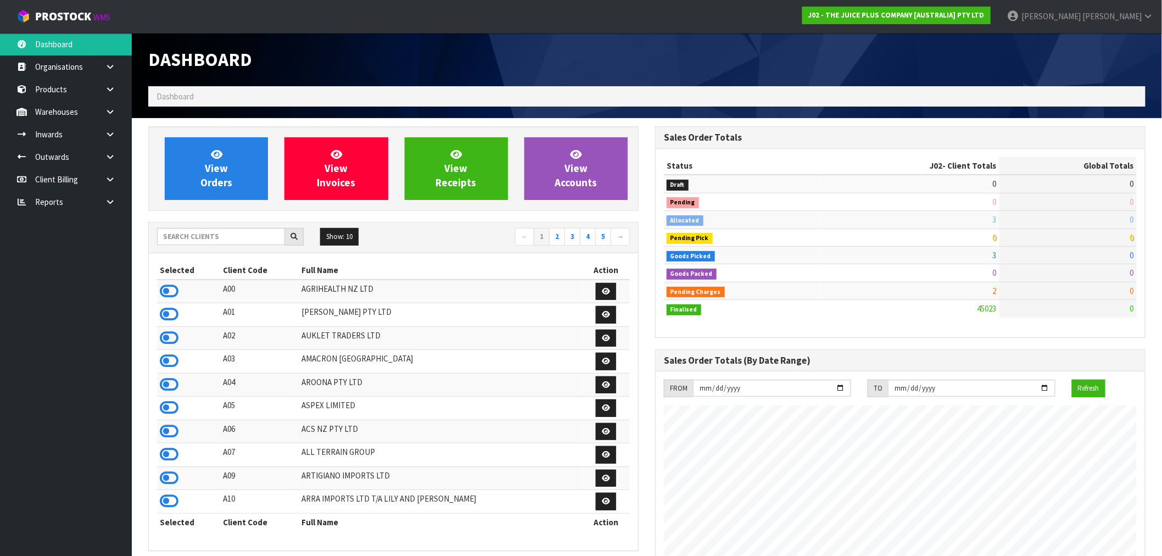
scroll to position [832, 507]
click at [231, 234] on input "text" at bounding box center [221, 236] width 128 height 17
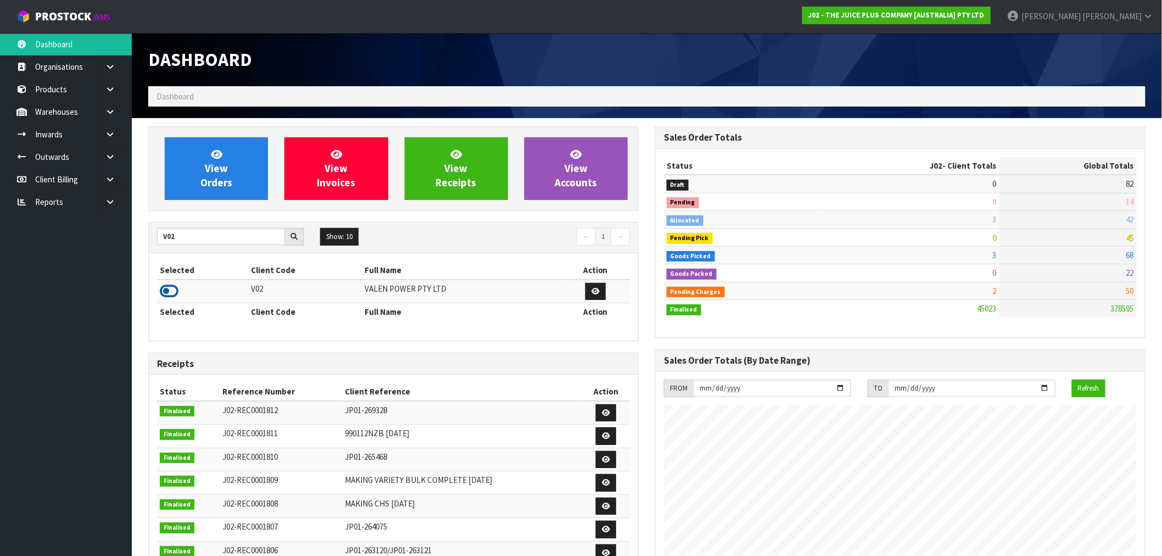
click at [177, 291] on icon at bounding box center [169, 291] width 19 height 16
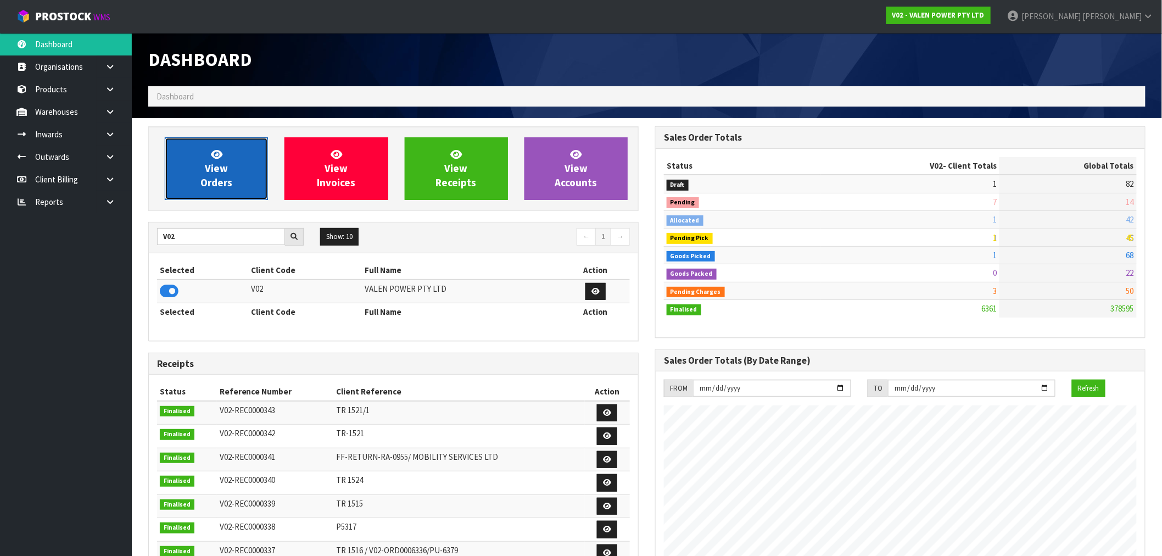
click at [210, 167] on span "View Orders" at bounding box center [216, 168] width 32 height 41
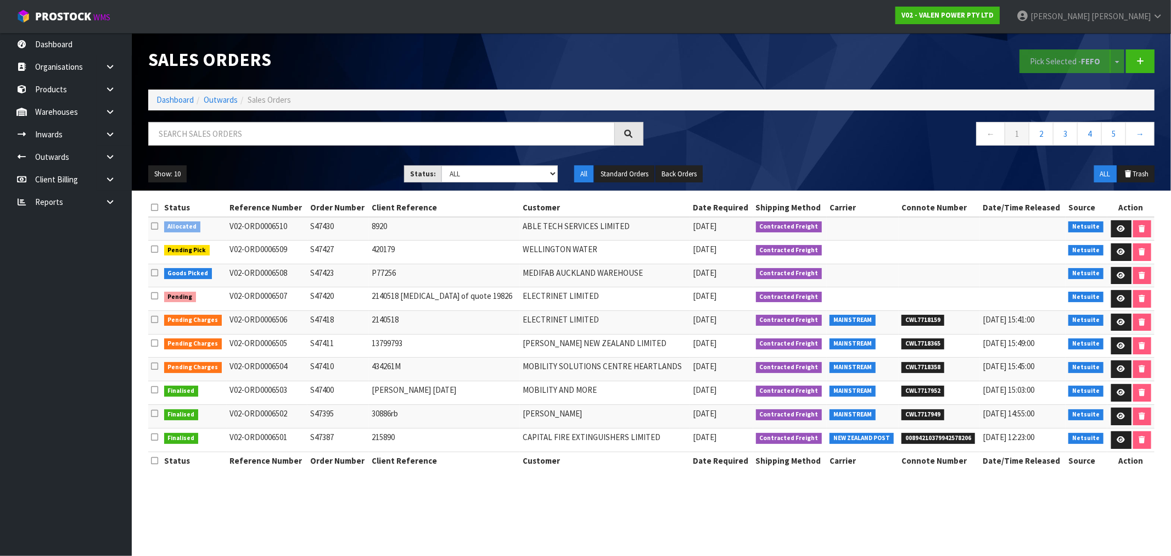
drag, startPoint x: 338, startPoint y: 245, endPoint x: 314, endPoint y: 245, distance: 24.7
click at [314, 245] on td "S47427" at bounding box center [339, 253] width 62 height 24
click at [315, 131] on input "text" at bounding box center [381, 134] width 467 height 24
paste input "S47435"
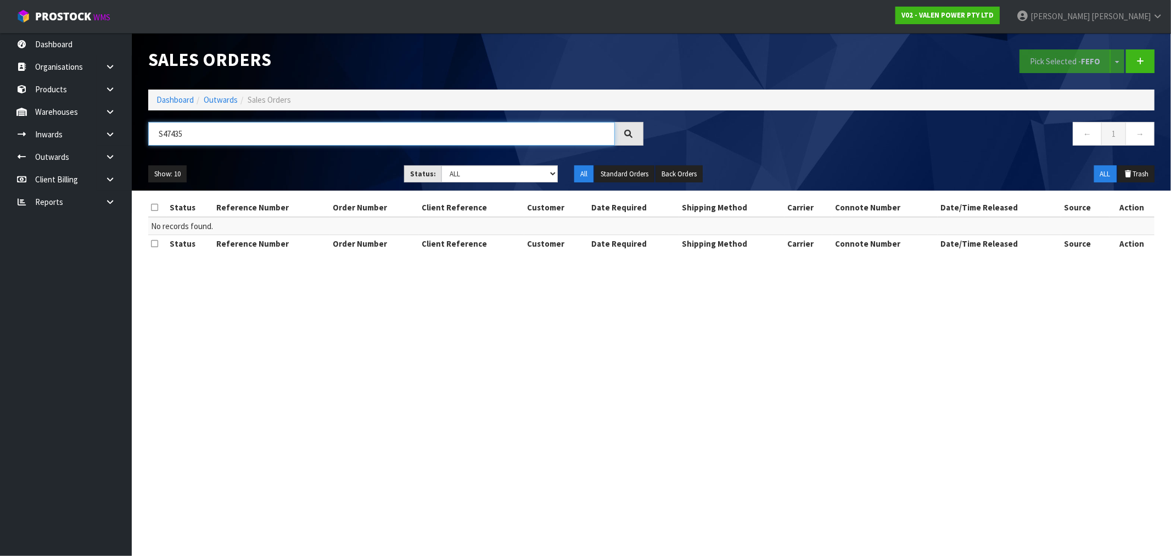
click at [265, 134] on input "S47435" at bounding box center [381, 134] width 467 height 24
click at [153, 100] on ol "Dashboard Outwards Sales Orders" at bounding box center [651, 100] width 1007 height 20
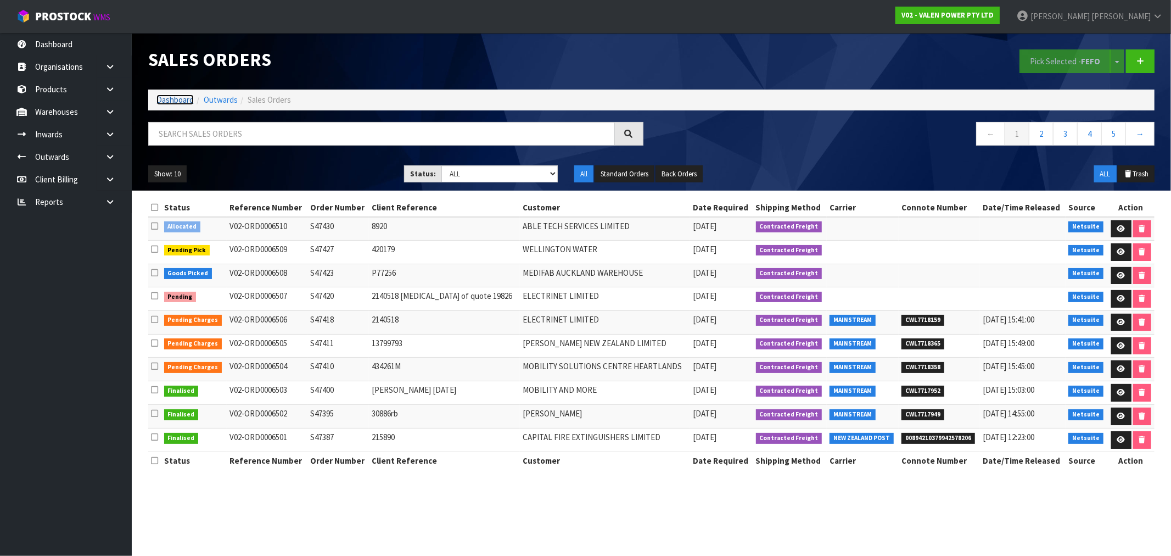
click at [163, 101] on link "Dashboard" at bounding box center [175, 99] width 37 height 10
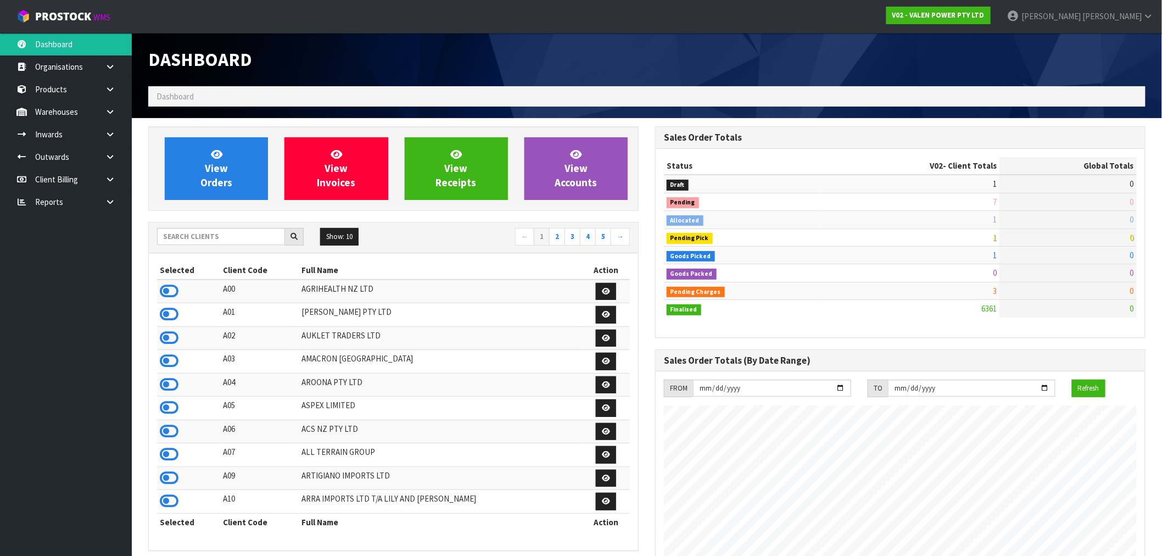
scroll to position [832, 507]
drag, startPoint x: 194, startPoint y: 151, endPoint x: 200, endPoint y: 153, distance: 6.3
click at [195, 151] on link "View Orders" at bounding box center [216, 168] width 103 height 63
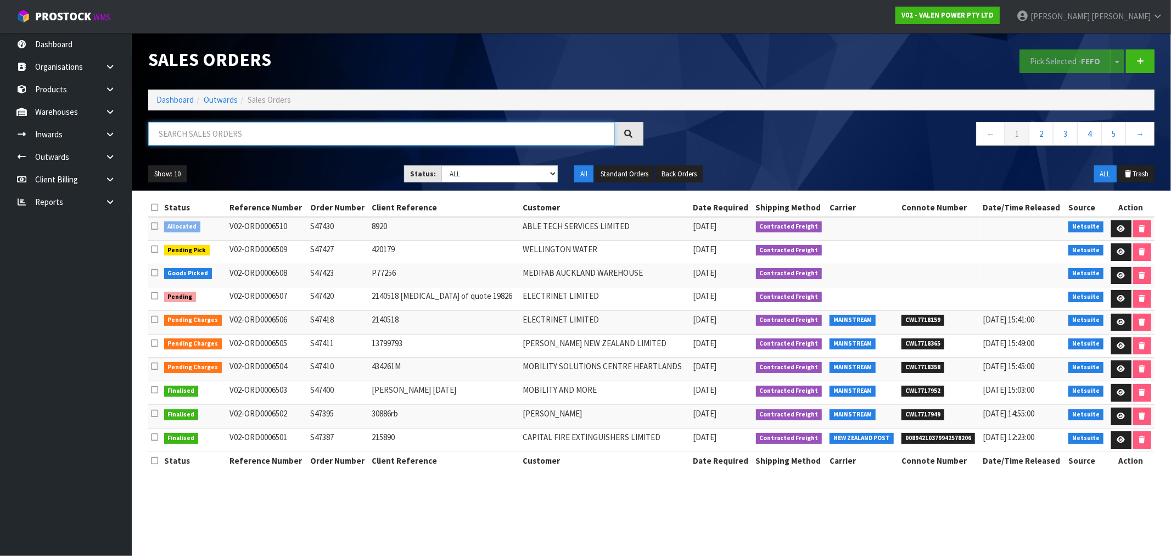
click at [282, 132] on input "text" at bounding box center [381, 134] width 467 height 24
paste input "S47435"
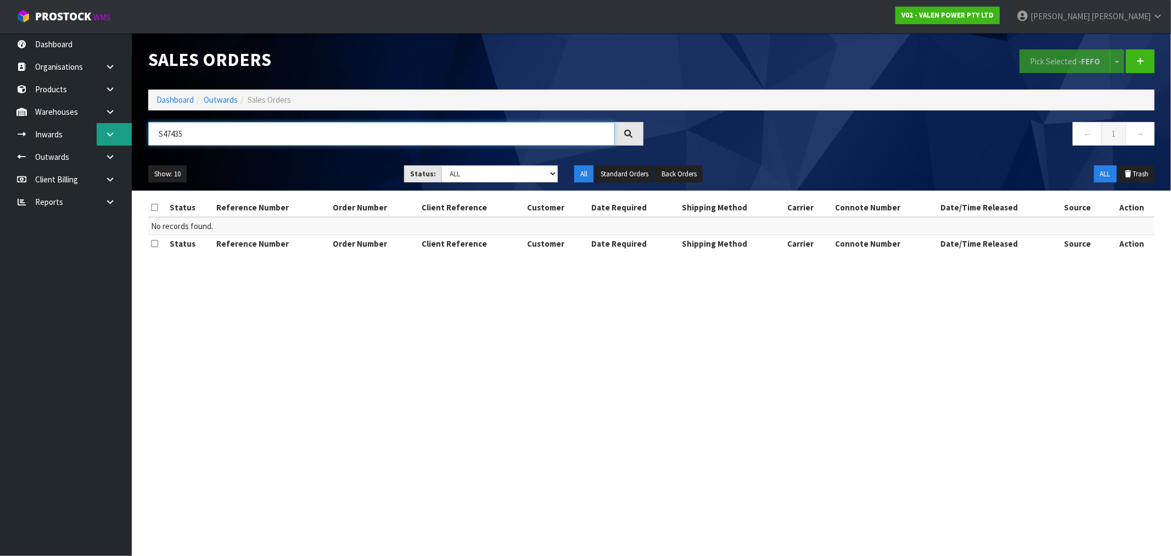
drag, startPoint x: 202, startPoint y: 134, endPoint x: 105, endPoint y: 135, distance: 96.6
click at [105, 134] on body "Toggle navigation ProStock WMS V02 - VALEN POWER PTY LTD Rocio Lopez Logout Das…" at bounding box center [585, 278] width 1171 height 556
paste input "27"
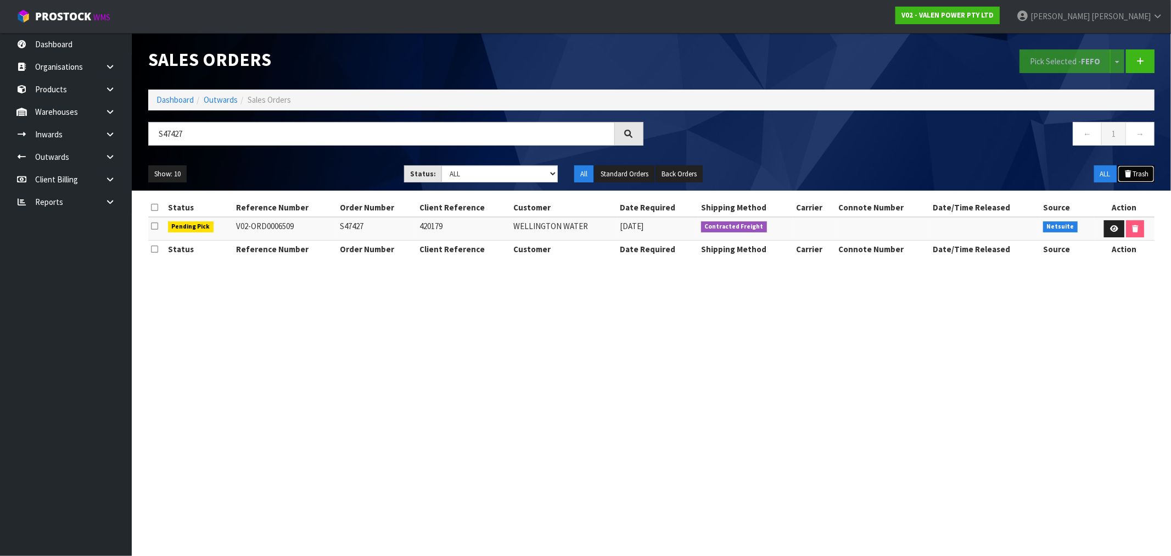
drag, startPoint x: 1154, startPoint y: 180, endPoint x: 1141, endPoint y: 176, distance: 14.3
click at [1150, 180] on button "Trash" at bounding box center [1136, 174] width 37 height 18
click at [1141, 176] on button "Trash" at bounding box center [1136, 174] width 37 height 18
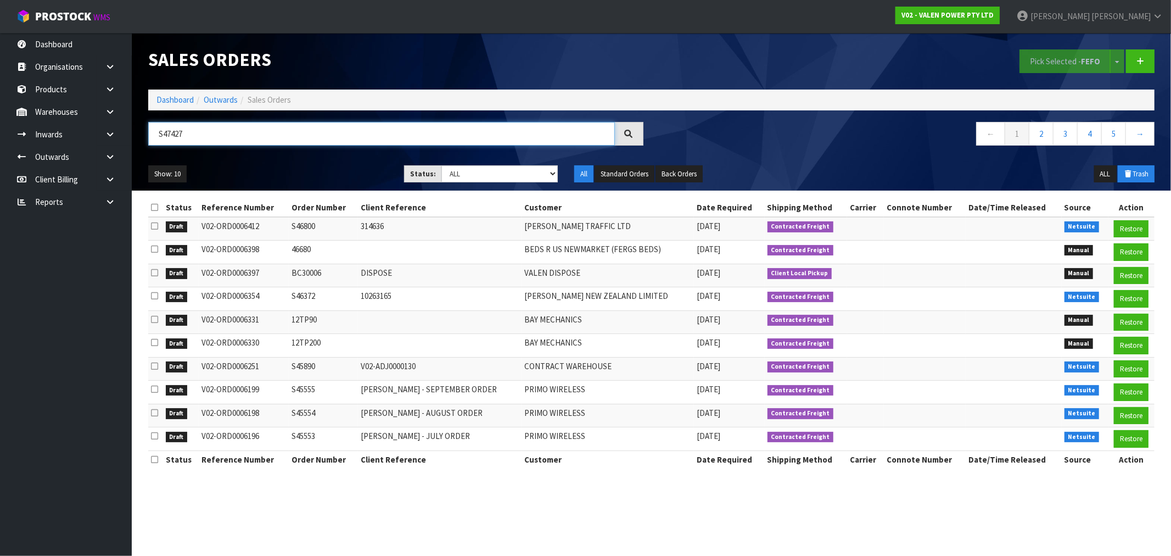
click at [215, 136] on input "S47427" at bounding box center [381, 134] width 467 height 24
paste input "S47435"
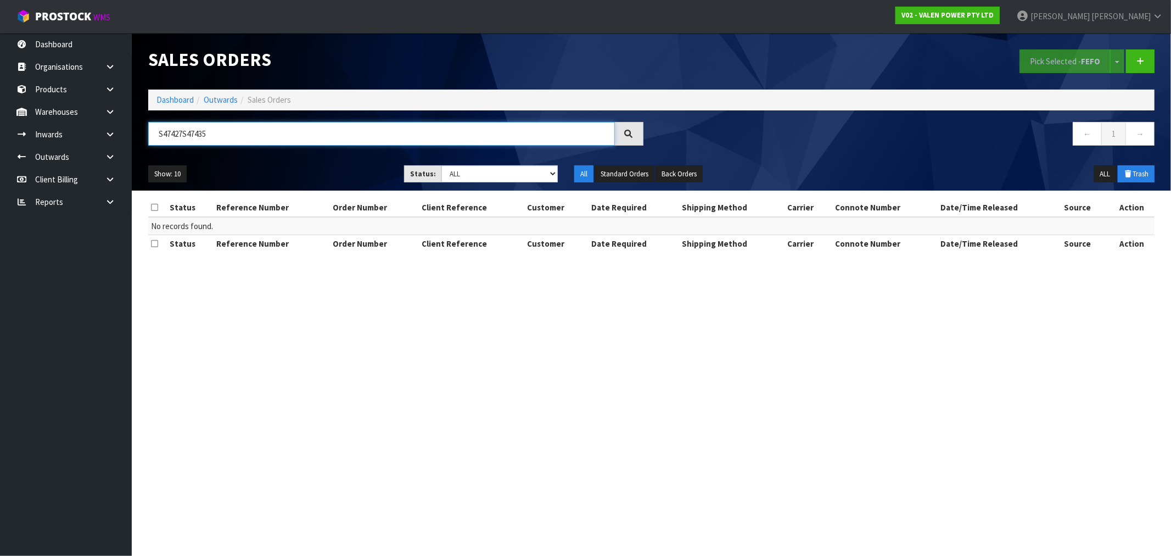
drag, startPoint x: 217, startPoint y: 135, endPoint x: 157, endPoint y: 144, distance: 61.7
click at [157, 144] on input "S47427S47435" at bounding box center [381, 134] width 467 height 24
paste input "text"
click at [1104, 175] on button "ALL" at bounding box center [1105, 174] width 23 height 18
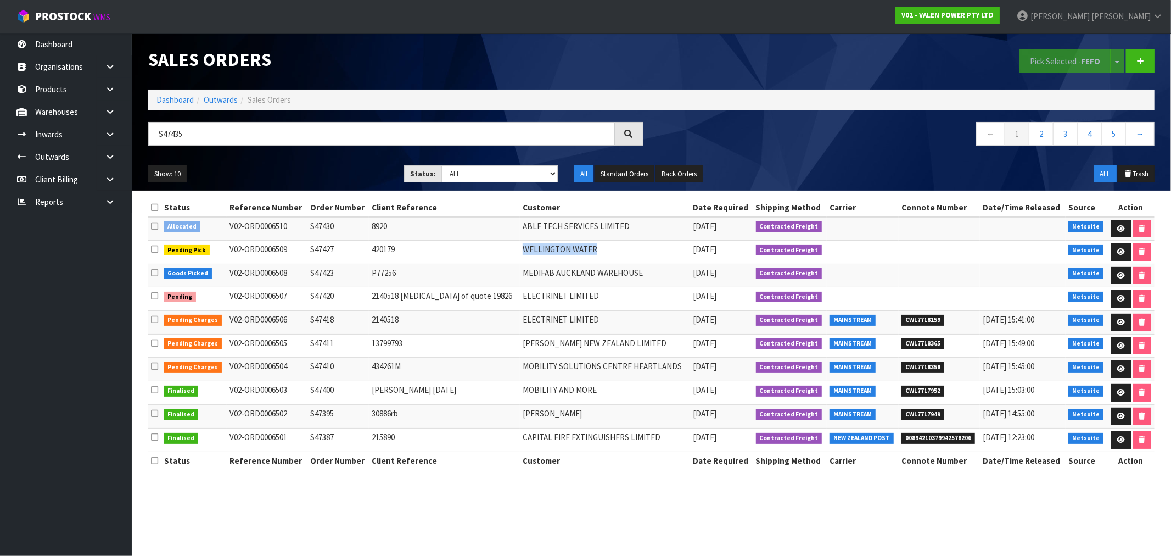
drag, startPoint x: 569, startPoint y: 253, endPoint x: 468, endPoint y: 253, distance: 101.0
click at [468, 253] on tr "Pending Pick V02-ORD0006509 S47427 420179 WELLINGTON WATER 28/08/2025 Contracte…" at bounding box center [651, 253] width 1007 height 24
drag, startPoint x: 204, startPoint y: 132, endPoint x: 85, endPoint y: 139, distance: 118.8
click at [85, 139] on body "Toggle navigation ProStock WMS V02 - VALEN POWER PTY LTD Rocio Lopez Logout Das…" at bounding box center [585, 278] width 1171 height 556
paste input "WELLINGTON WATER"
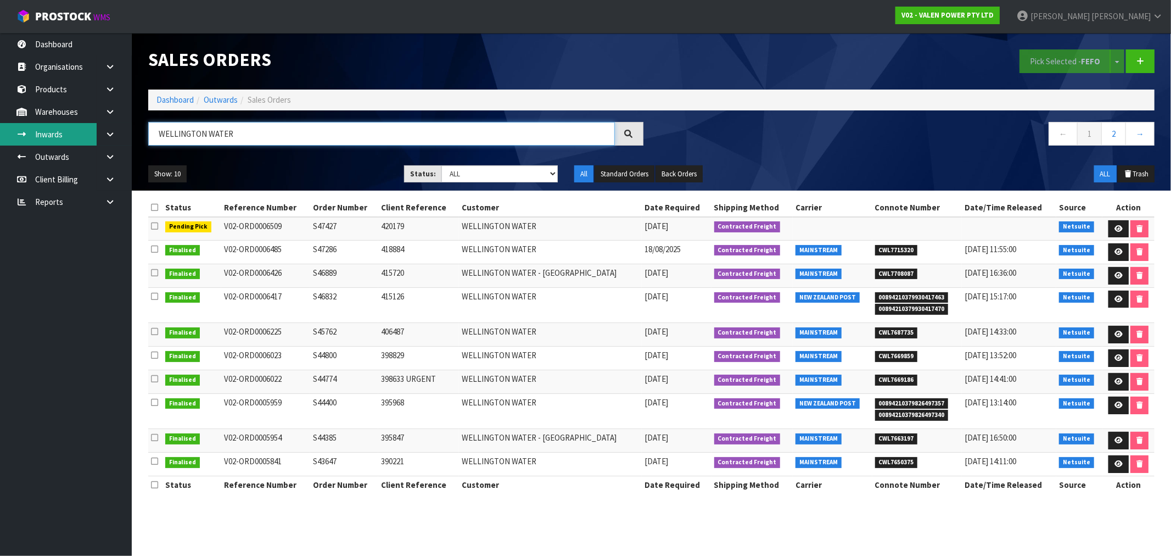
drag, startPoint x: 269, startPoint y: 139, endPoint x: 74, endPoint y: 138, distance: 195.5
click at [76, 138] on body "Toggle navigation ProStock WMS V02 - VALEN POWER PTY LTD Rocio Lopez Logout Das…" at bounding box center [585, 278] width 1171 height 556
paste input "S47435"
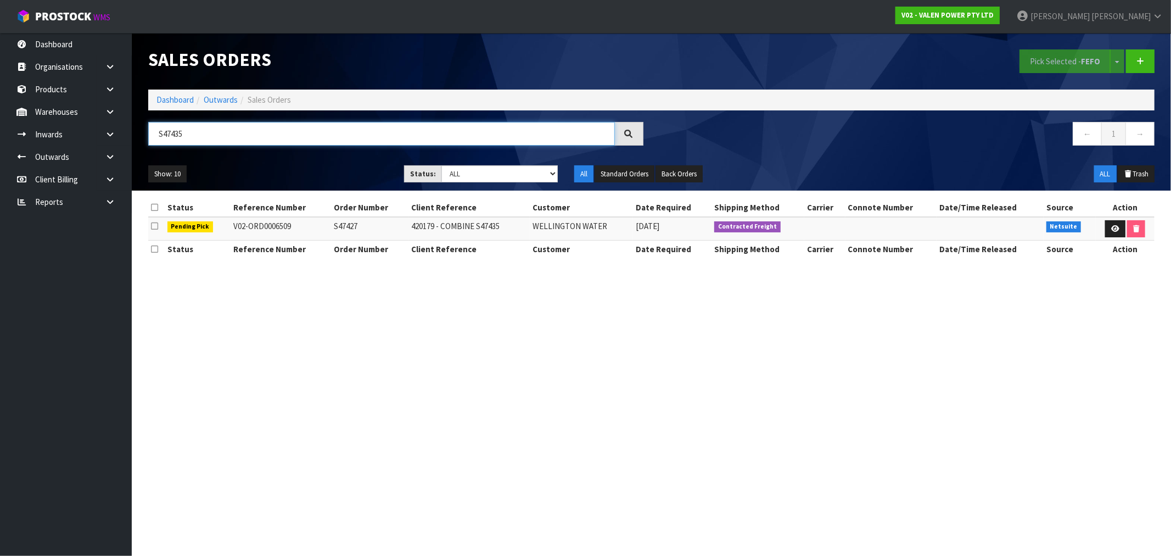
click at [174, 128] on input "S47435" at bounding box center [381, 134] width 467 height 24
click at [482, 233] on td "420179 - COMBINE S47435" at bounding box center [469, 229] width 121 height 24
click at [486, 228] on td "420179 - COMBINE S47435" at bounding box center [469, 229] width 121 height 24
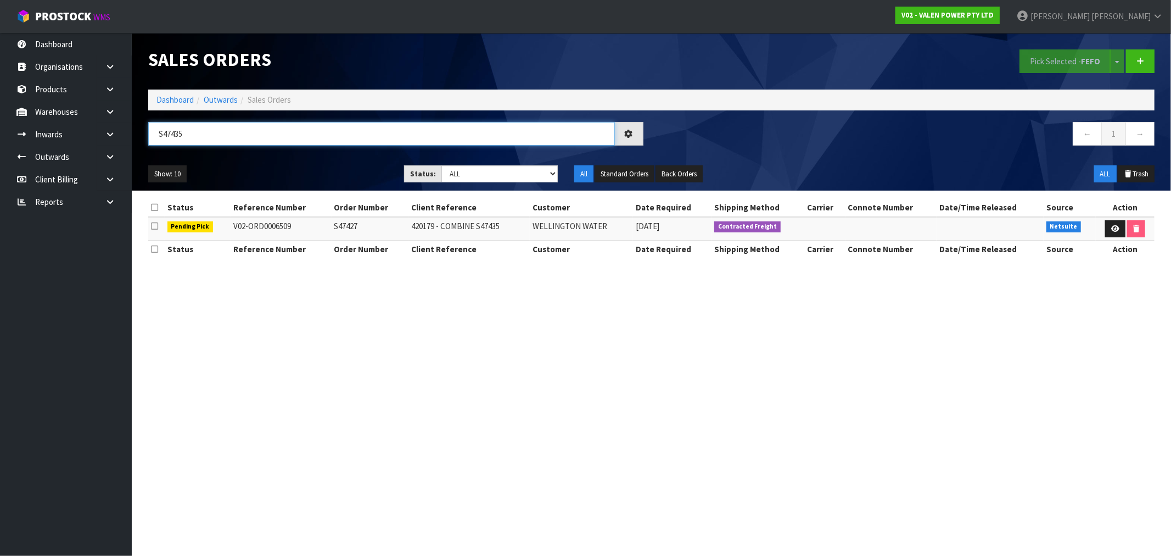
click at [200, 132] on input "S47435" at bounding box center [381, 134] width 467 height 24
click at [162, 99] on link "Dashboard" at bounding box center [175, 99] width 37 height 10
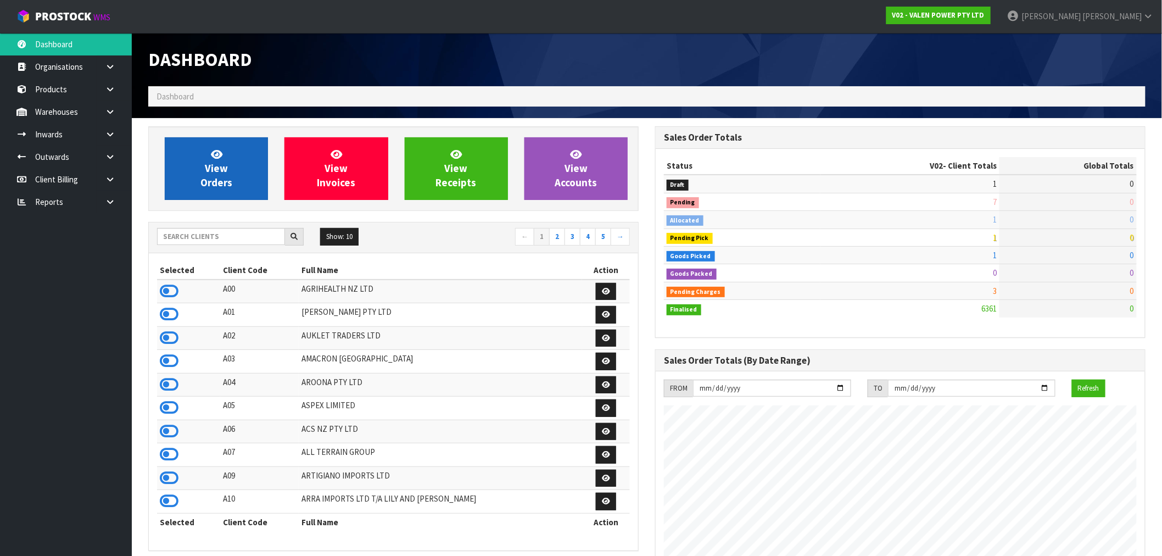
scroll to position [832, 507]
click at [201, 183] on span "View Orders" at bounding box center [216, 168] width 32 height 41
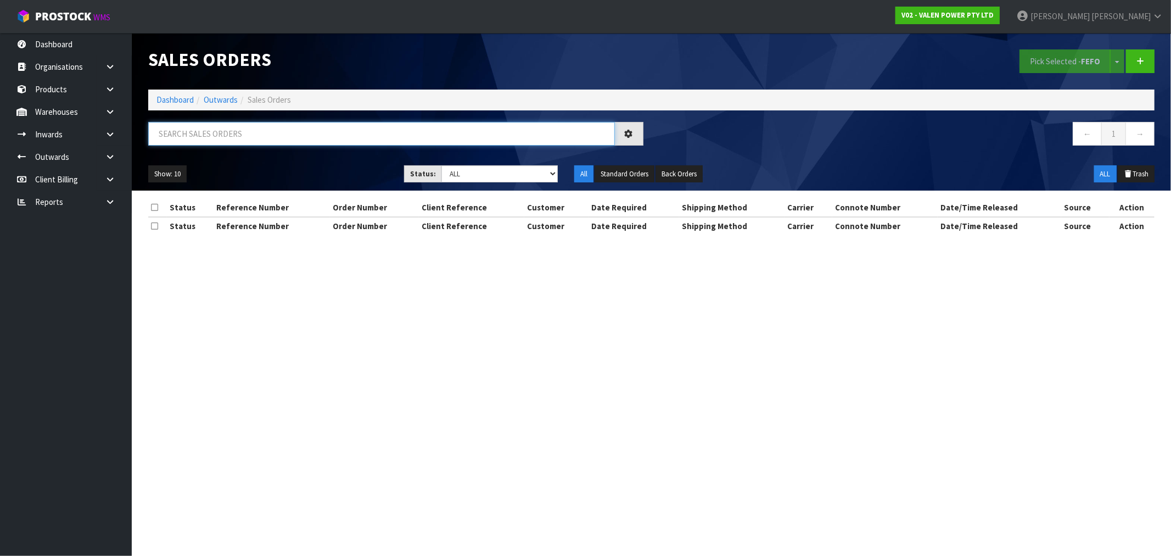
click at [199, 132] on input "text" at bounding box center [381, 134] width 467 height 24
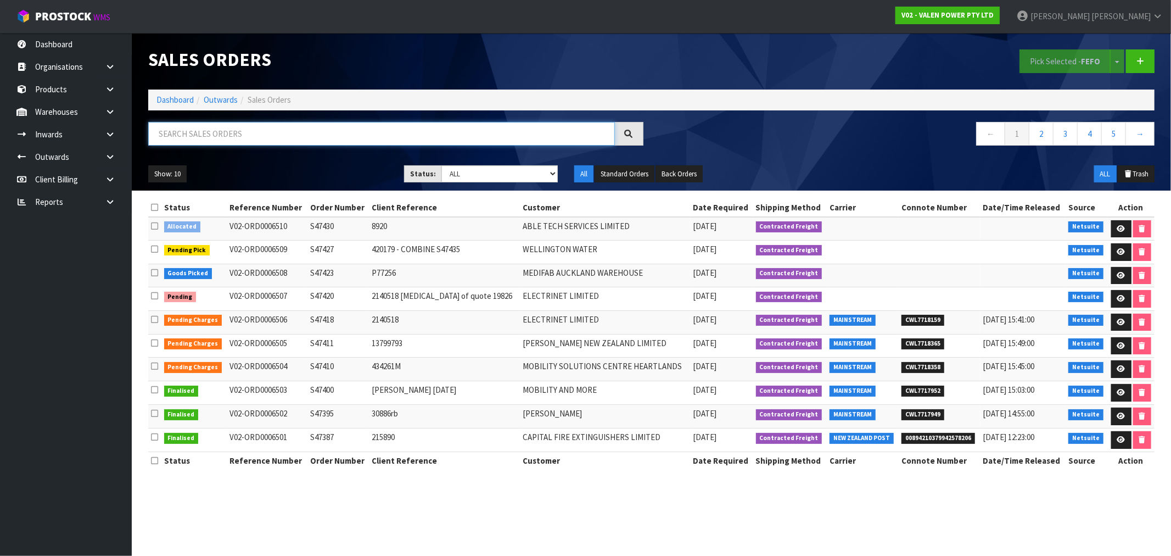
paste input "S47435"
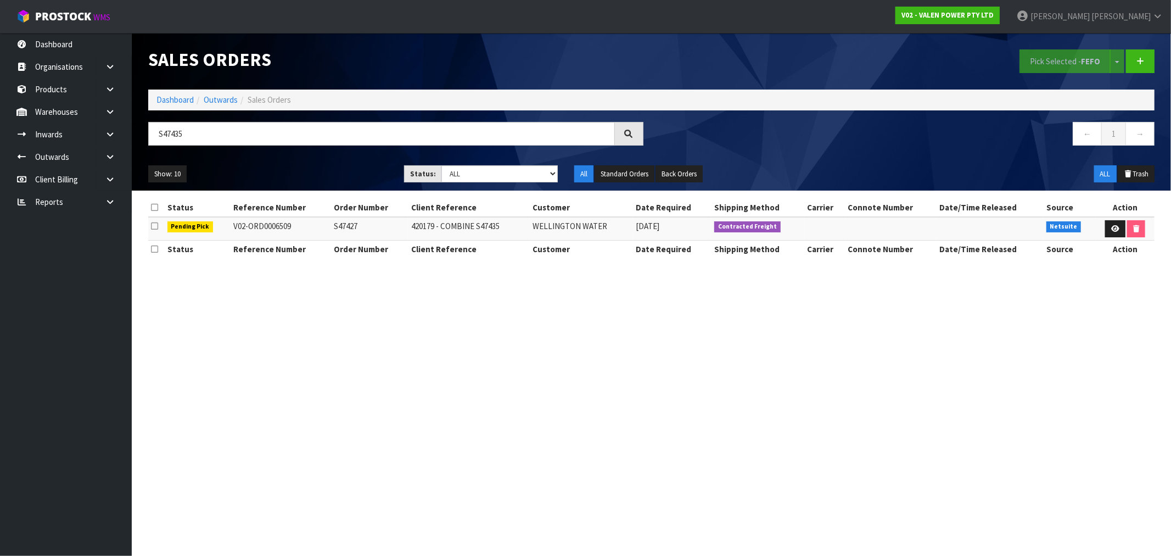
click at [336, 301] on section "Sales Orders Pick Selected - FEFO Split button! FIFO - First In First Out FEFO …" at bounding box center [585, 278] width 1171 height 556
click at [345, 226] on td "S47427" at bounding box center [370, 229] width 77 height 24
drag, startPoint x: 345, startPoint y: 226, endPoint x: 17, endPoint y: 230, distance: 327.9
click at [344, 226] on td "S47427" at bounding box center [370, 229] width 77 height 24
click at [177, 99] on link "Dashboard" at bounding box center [175, 99] width 37 height 10
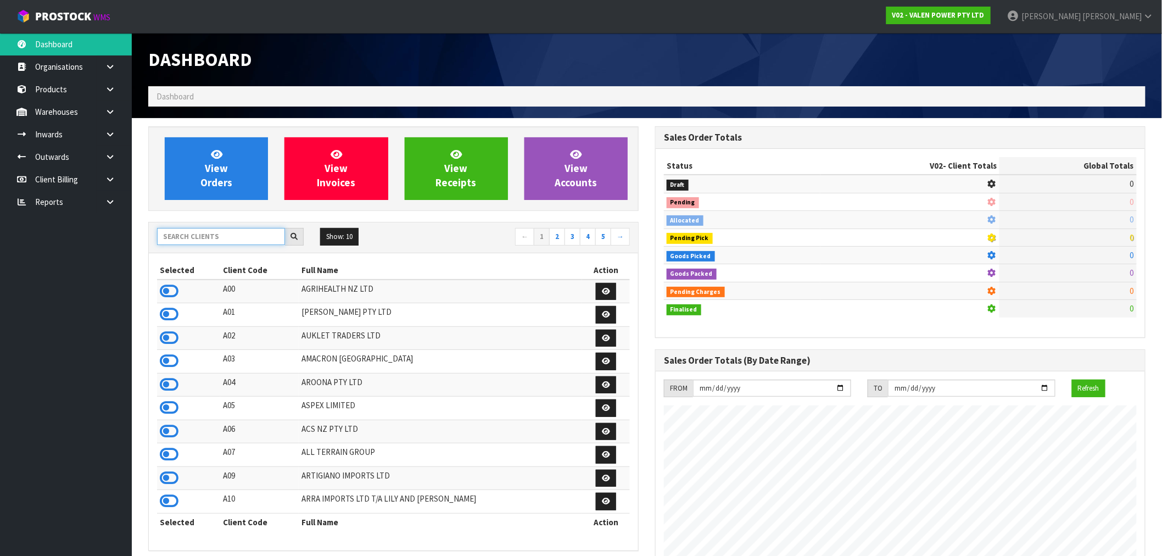
scroll to position [832, 507]
click at [206, 232] on input "text" at bounding box center [221, 236] width 128 height 17
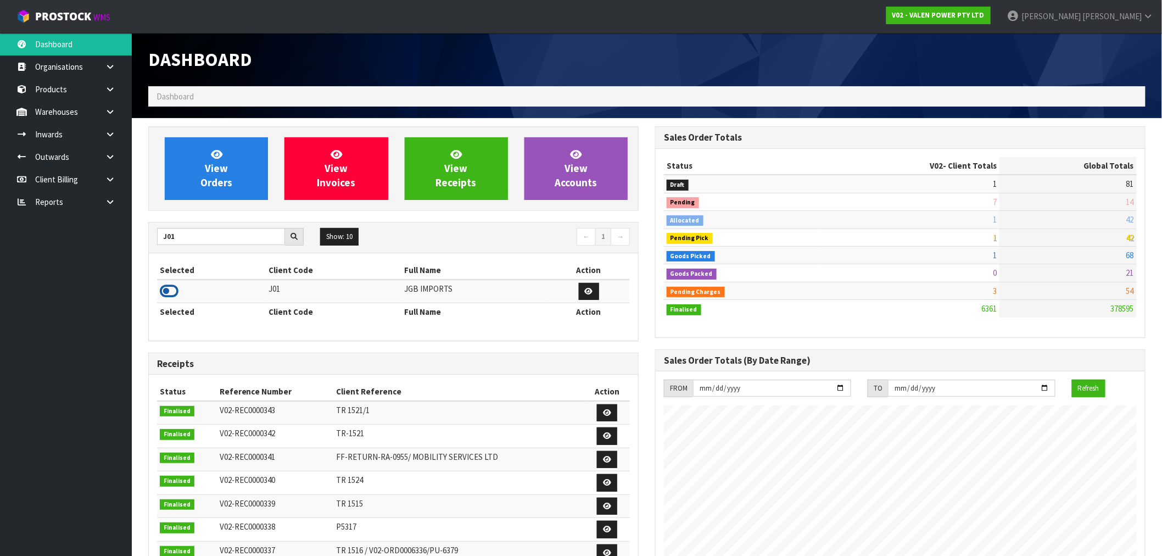
click at [172, 298] on icon at bounding box center [169, 291] width 19 height 16
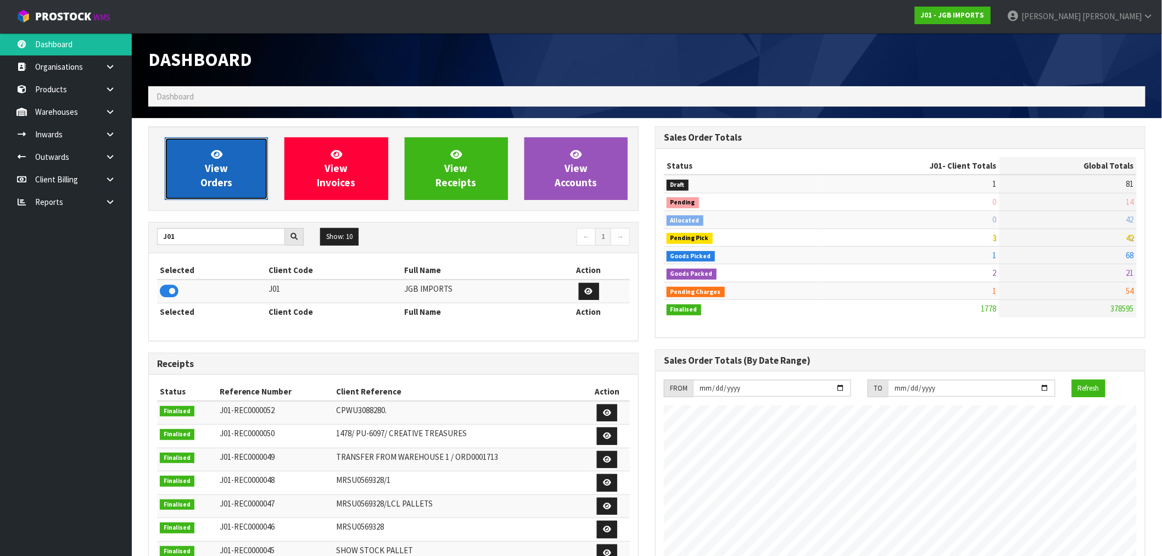
click at [213, 185] on span "View Orders" at bounding box center [216, 168] width 32 height 41
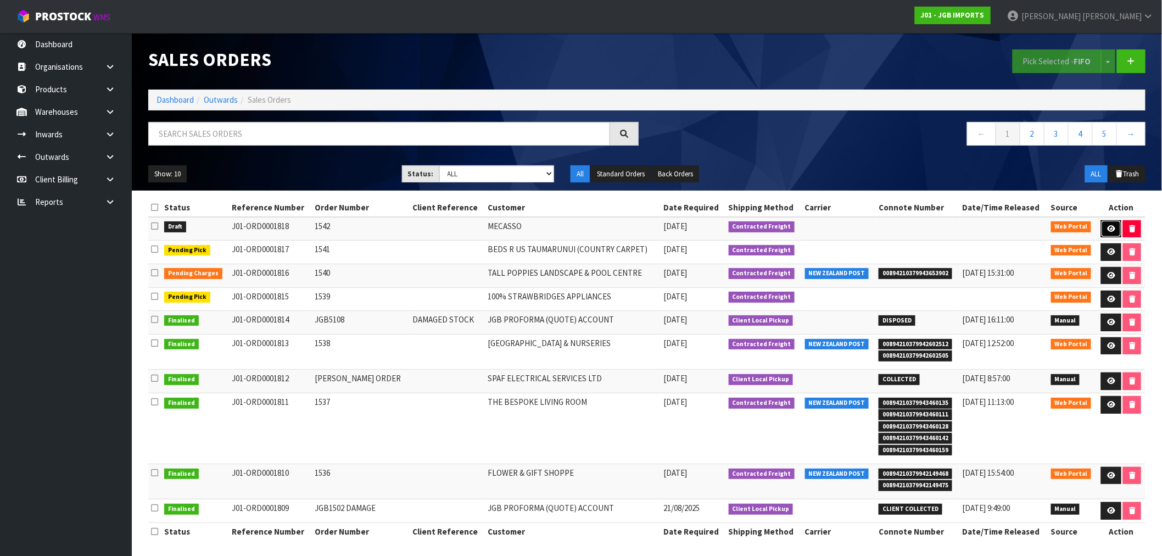
click at [1107, 228] on icon at bounding box center [1111, 228] width 8 height 7
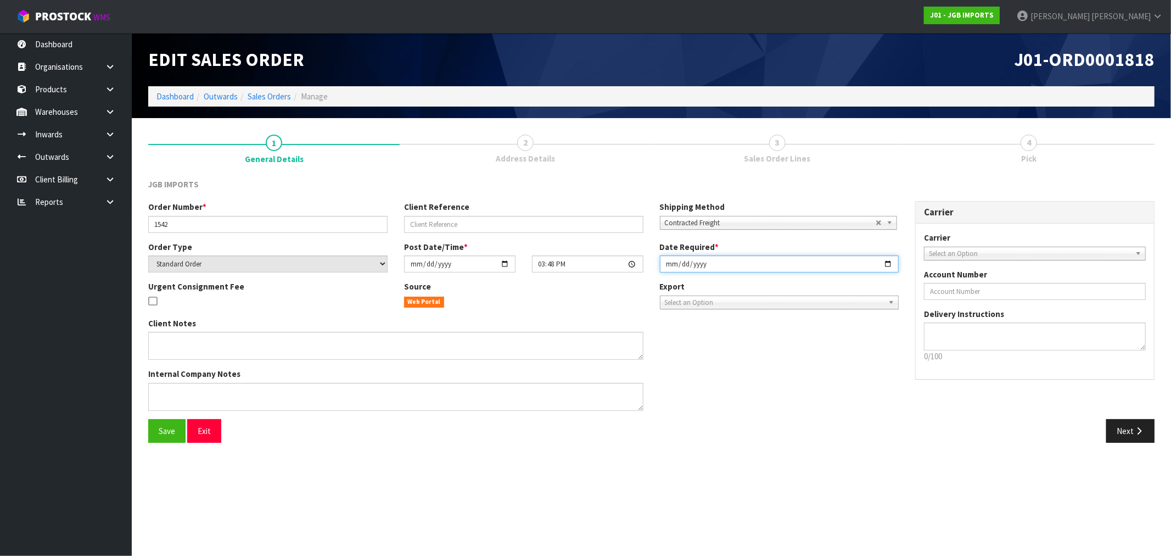
click at [673, 264] on input "[DATE]" at bounding box center [779, 263] width 239 height 17
click at [148, 419] on button "Save" at bounding box center [166, 431] width 37 height 24
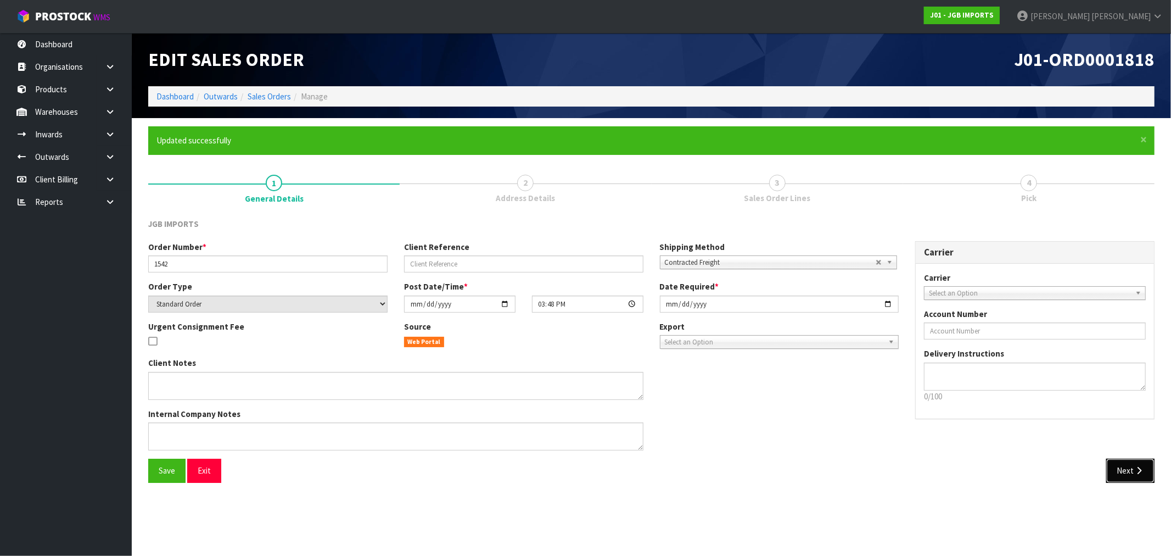
click at [1143, 467] on icon "button" at bounding box center [1139, 470] width 10 height 8
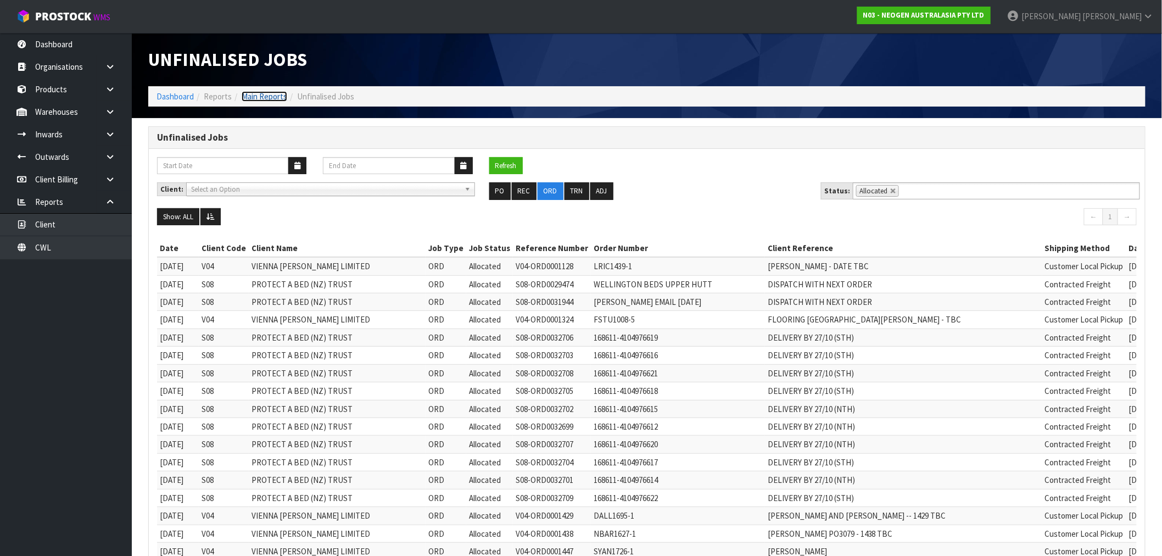
click at [261, 96] on link "Main Reports" at bounding box center [265, 96] width 46 height 10
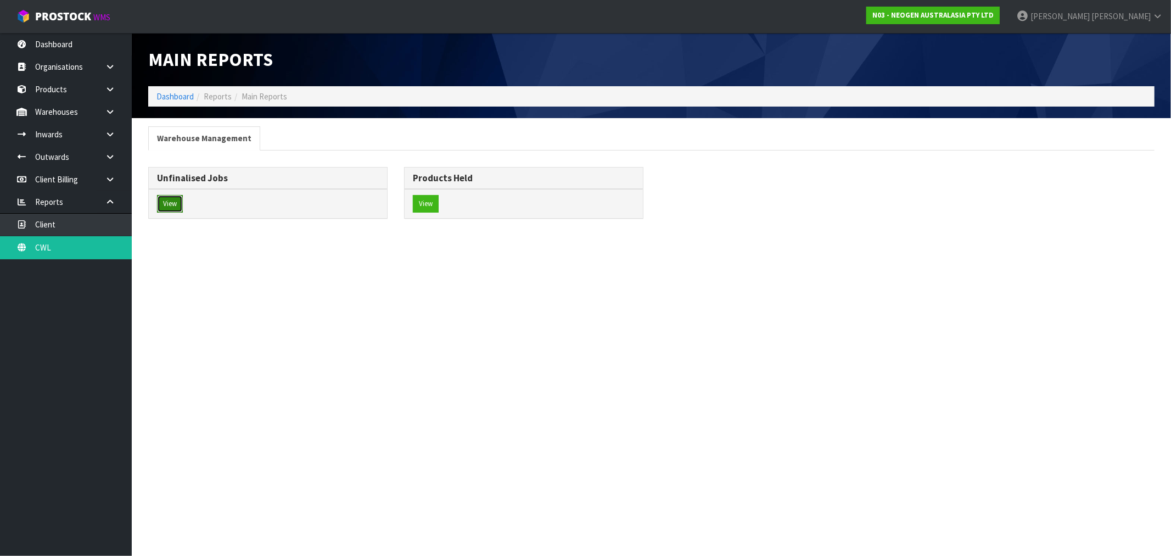
click at [171, 205] on button "View" at bounding box center [170, 204] width 26 height 18
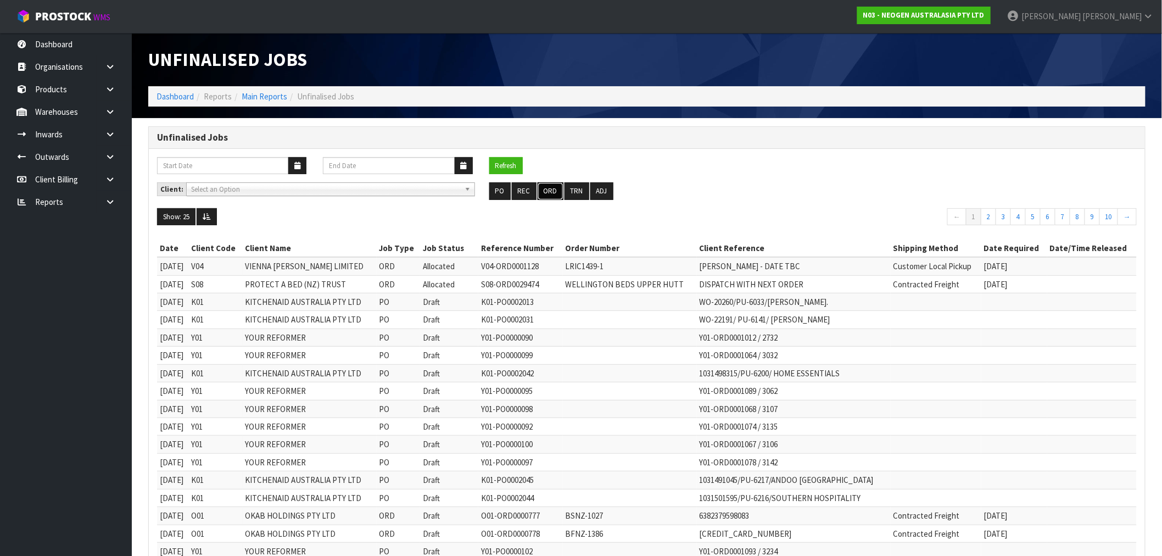
click at [553, 191] on button "ORD" at bounding box center [551, 191] width 26 height 18
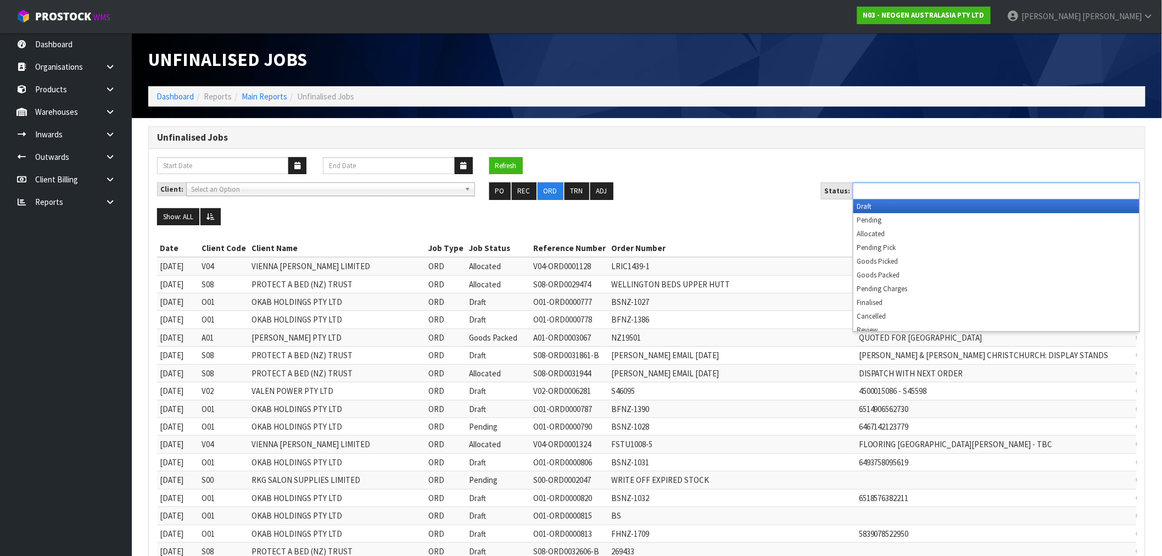
click at [962, 183] on ul at bounding box center [996, 190] width 287 height 17
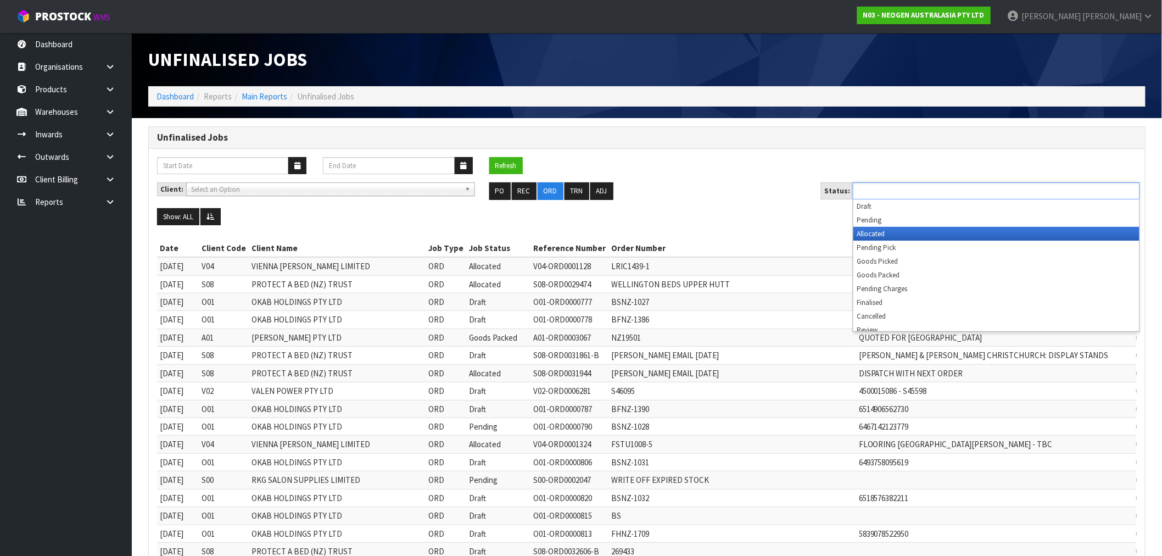
click at [921, 234] on li "Allocated" at bounding box center [996, 234] width 286 height 14
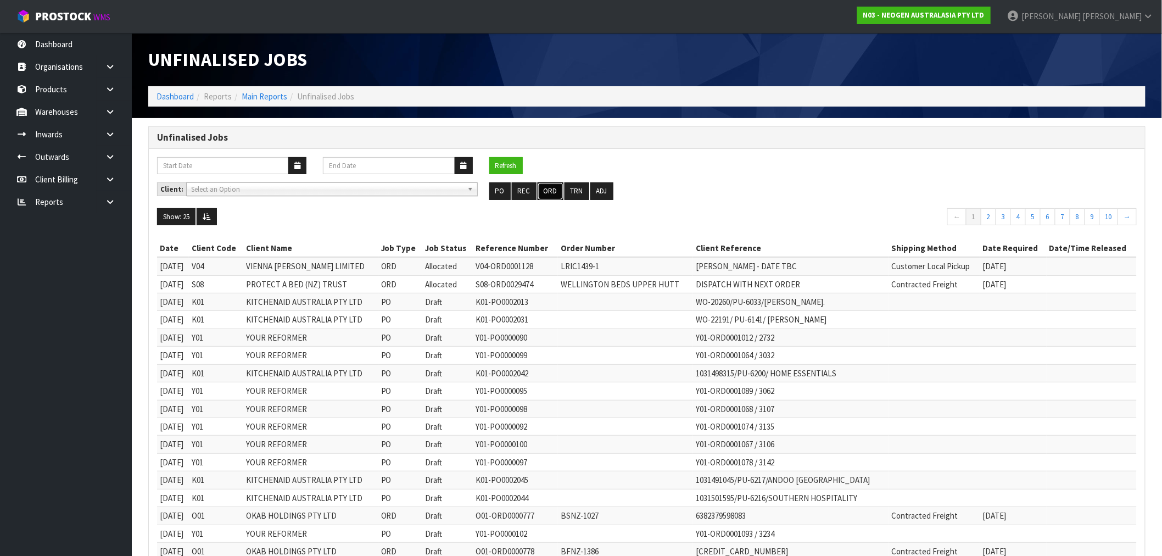
drag, startPoint x: 544, startPoint y: 186, endPoint x: 955, endPoint y: 151, distance: 412.8
click at [545, 186] on button "ORD" at bounding box center [551, 191] width 26 height 18
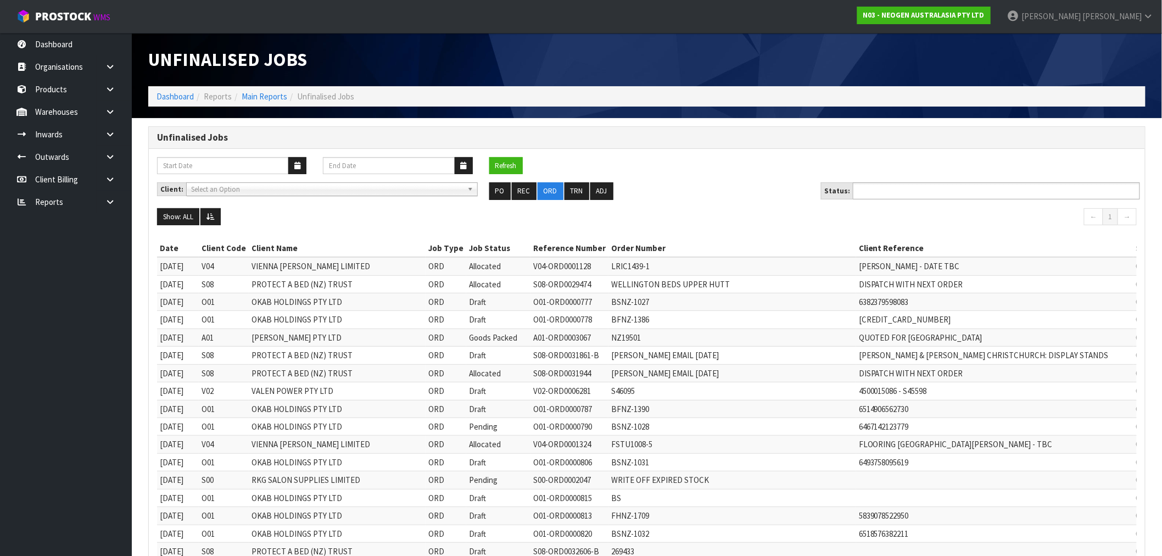
click at [992, 186] on ul at bounding box center [996, 190] width 287 height 17
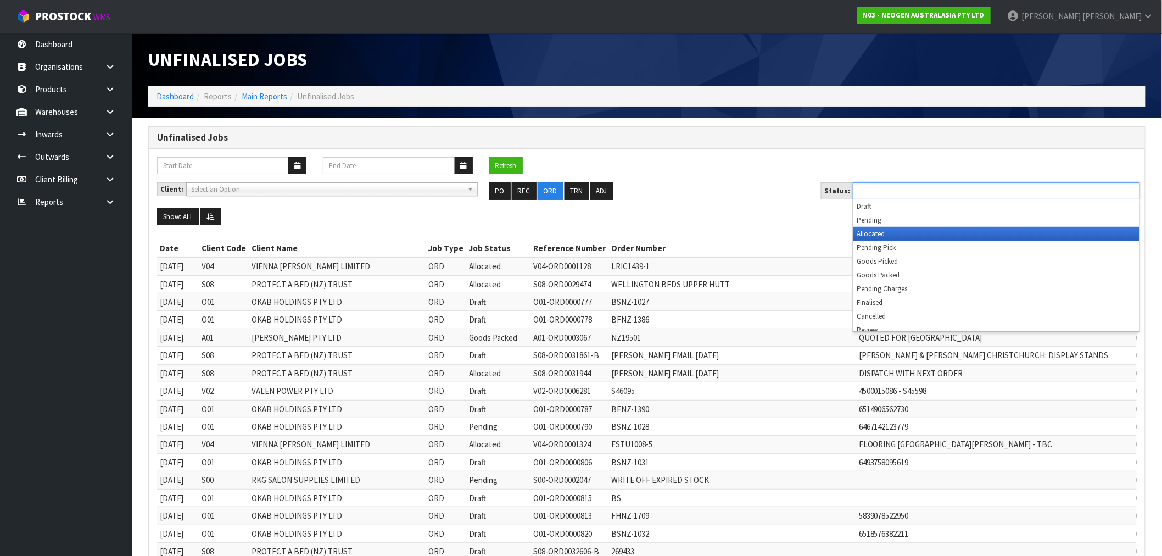
click at [986, 227] on li "Allocated" at bounding box center [996, 234] width 286 height 14
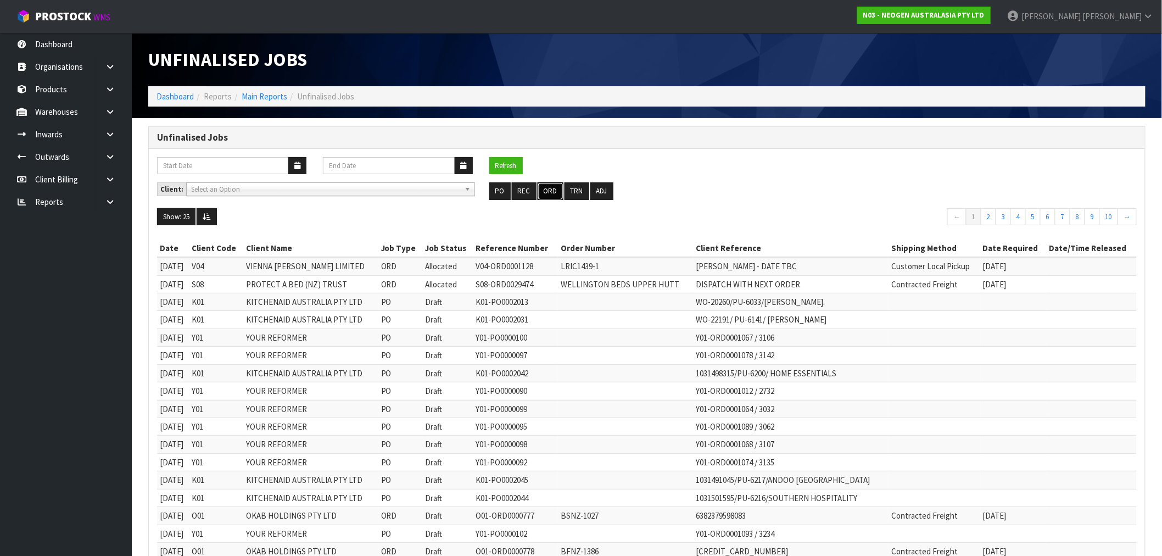
click at [558, 187] on button "ORD" at bounding box center [551, 191] width 26 height 18
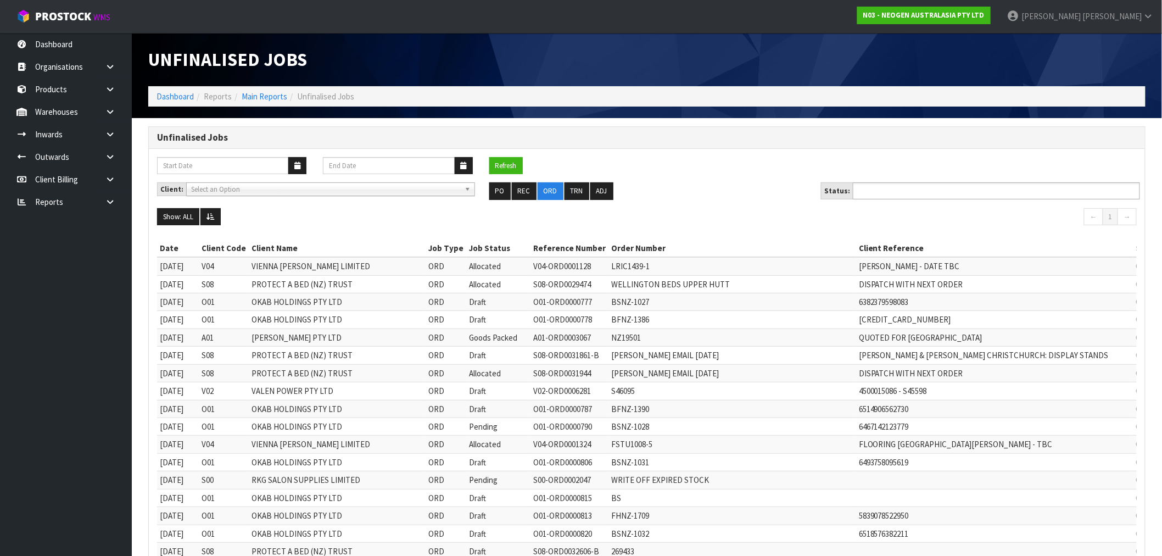
click at [954, 194] on ul at bounding box center [996, 190] width 287 height 17
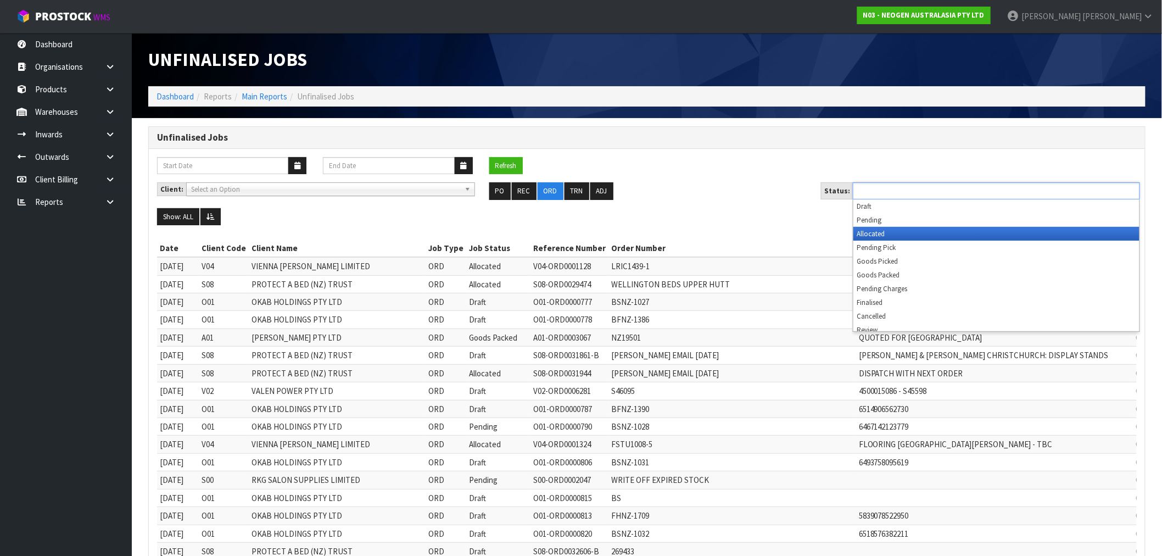
click at [913, 227] on li "Allocated" at bounding box center [996, 234] width 286 height 14
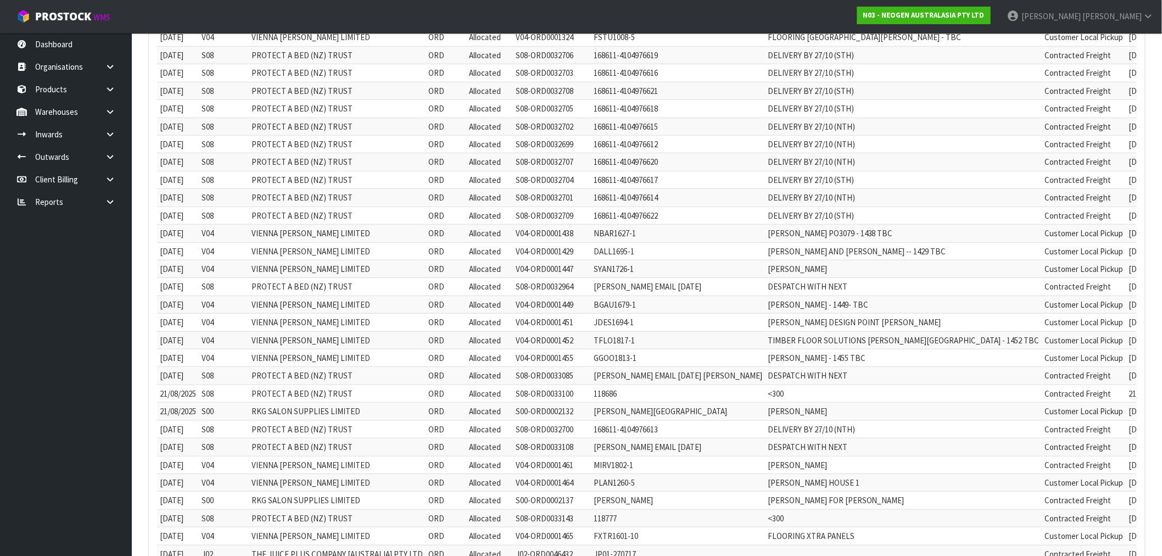
scroll to position [128, 0]
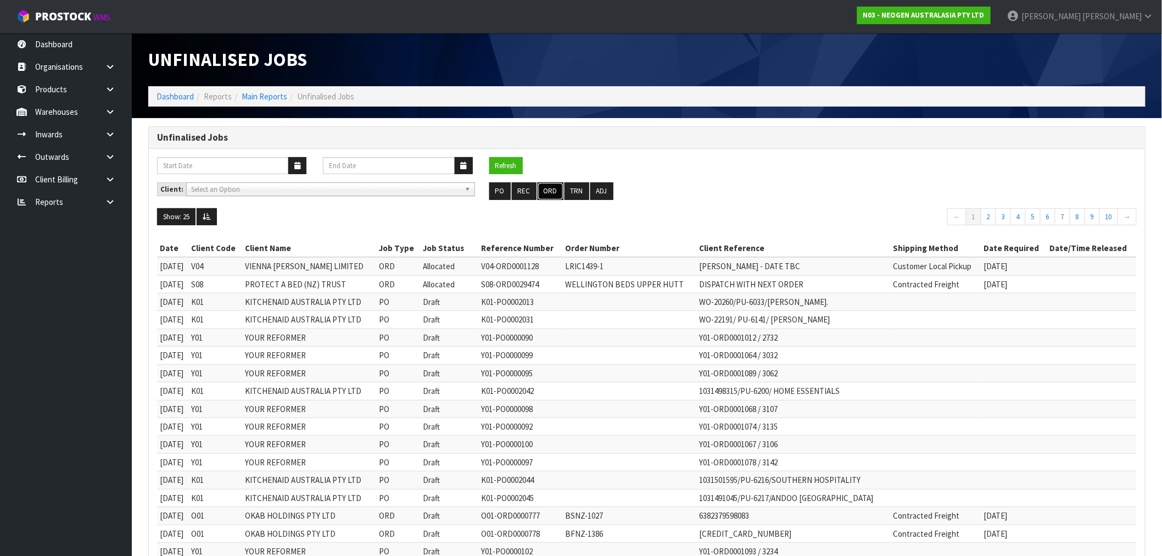
drag, startPoint x: 544, startPoint y: 190, endPoint x: 953, endPoint y: 173, distance: 408.9
click at [544, 190] on button "ORD" at bounding box center [551, 191] width 26 height 18
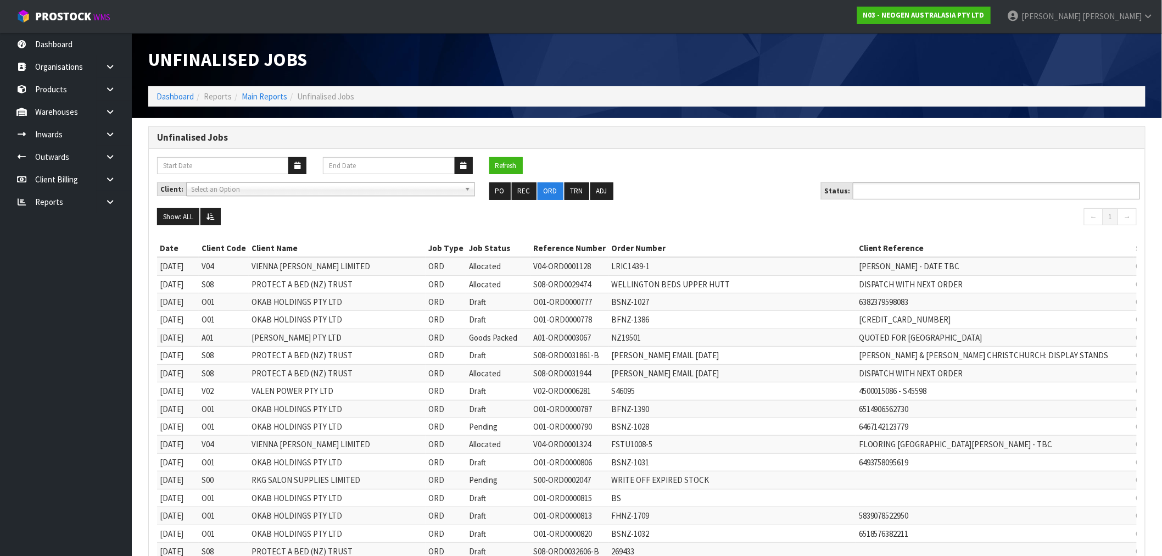
click at [929, 188] on input "text" at bounding box center [896, 191] width 81 height 14
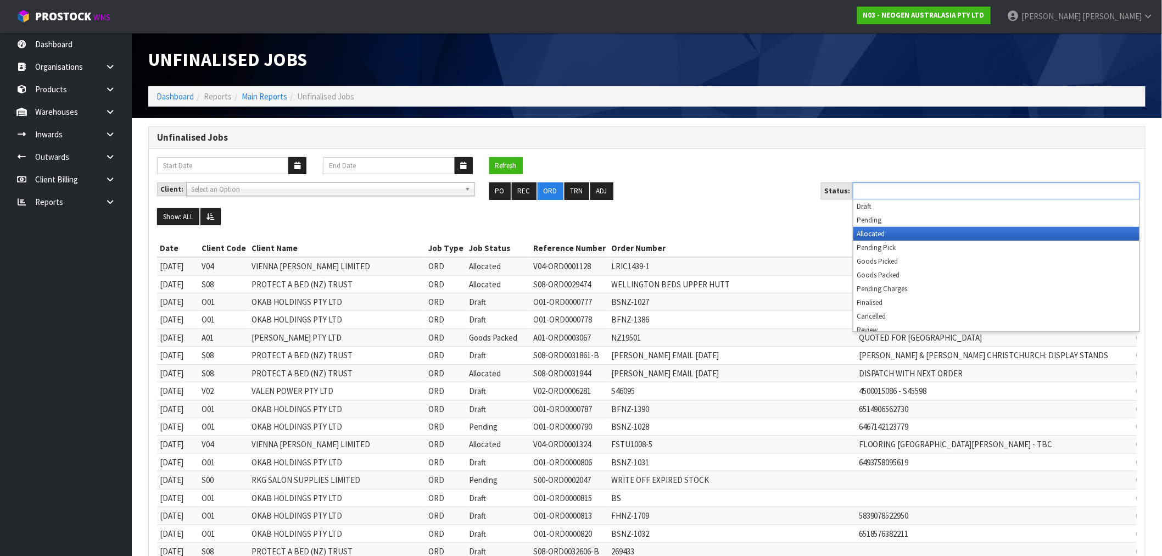
click at [902, 237] on li "Allocated" at bounding box center [996, 234] width 286 height 14
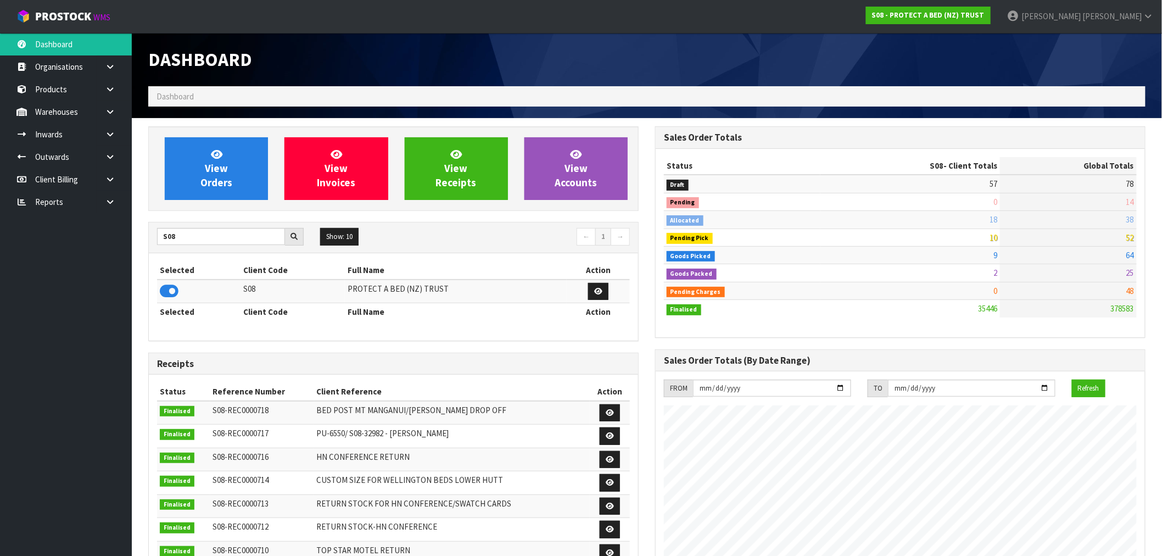
scroll to position [832, 507]
drag, startPoint x: 194, startPoint y: 235, endPoint x: 137, endPoint y: 233, distance: 57.2
click at [137, 233] on section "View Orders View Invoices View Receipts View Accounts S08 Show: 10 5 10 25 50 ←…" at bounding box center [647, 542] width 1030 height 849
type input "K01"
click at [173, 288] on icon at bounding box center [169, 291] width 19 height 16
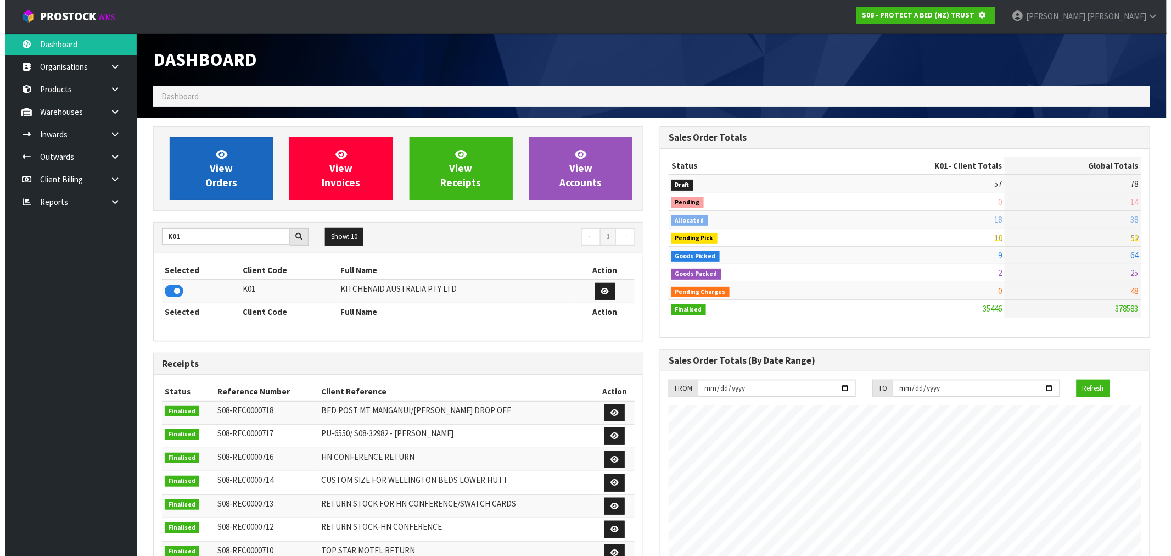
scroll to position [548445, 548623]
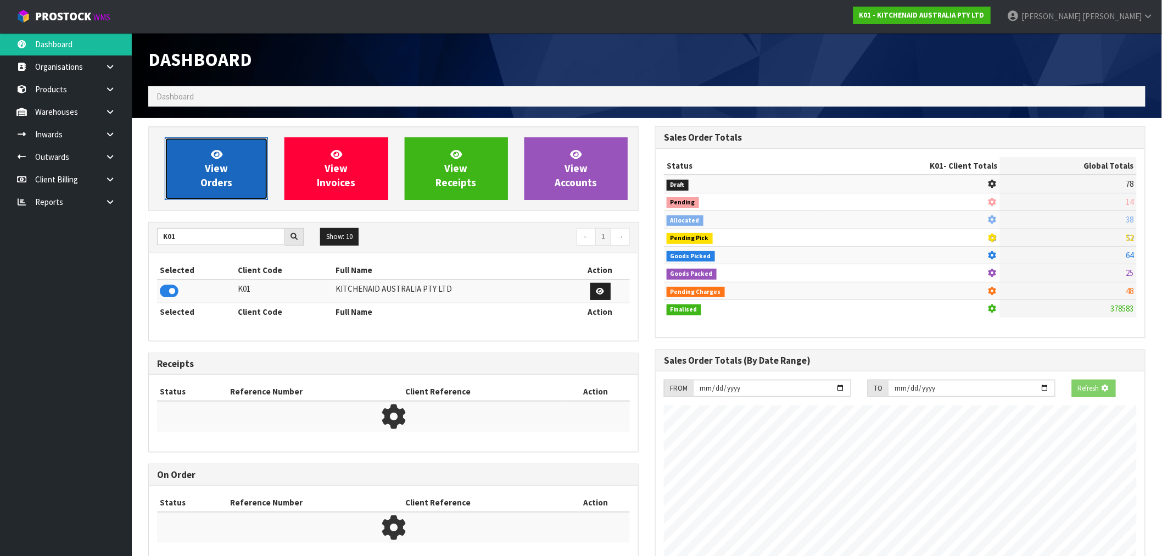
click at [204, 184] on span "View Orders" at bounding box center [216, 168] width 32 height 41
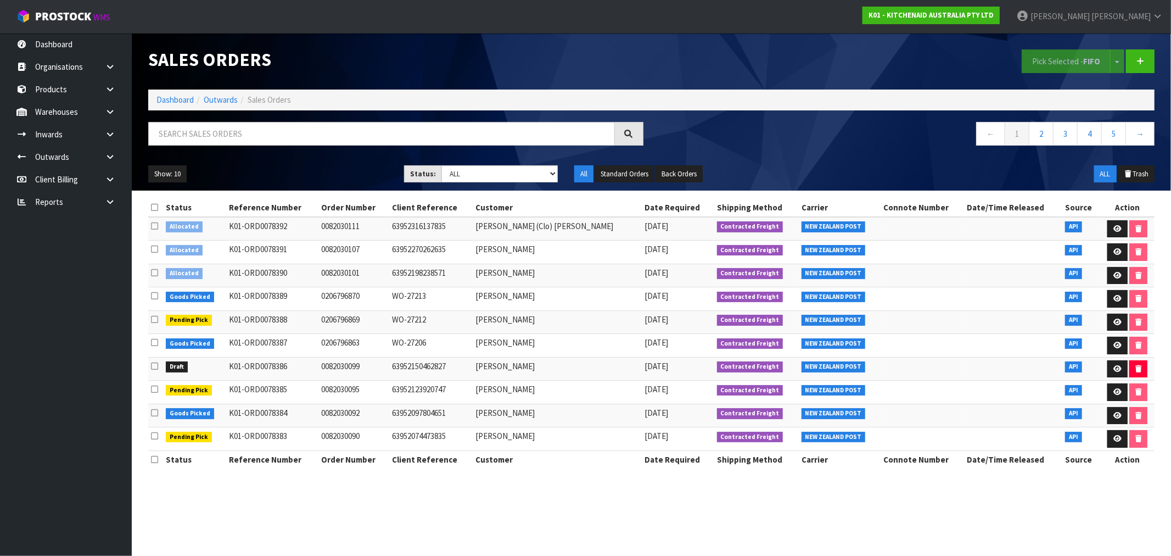
click at [155, 272] on icon at bounding box center [154, 273] width 7 height 8
click at [0, 0] on input "checkbox" at bounding box center [0, 0] width 0 height 0
click at [1065, 64] on button "Pick Selected - FIFO" at bounding box center [1066, 61] width 89 height 24
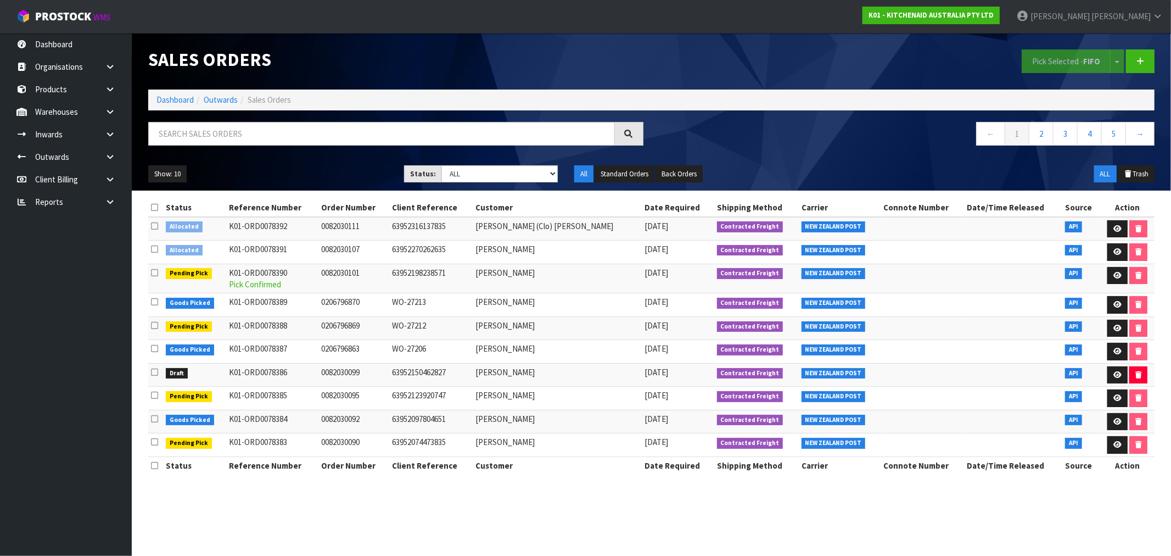
click at [153, 245] on icon at bounding box center [154, 249] width 7 height 8
click at [0, 0] on input "checkbox" at bounding box center [0, 0] width 0 height 0
click at [1084, 63] on button "Pick Selected - FIFO" at bounding box center [1066, 61] width 89 height 24
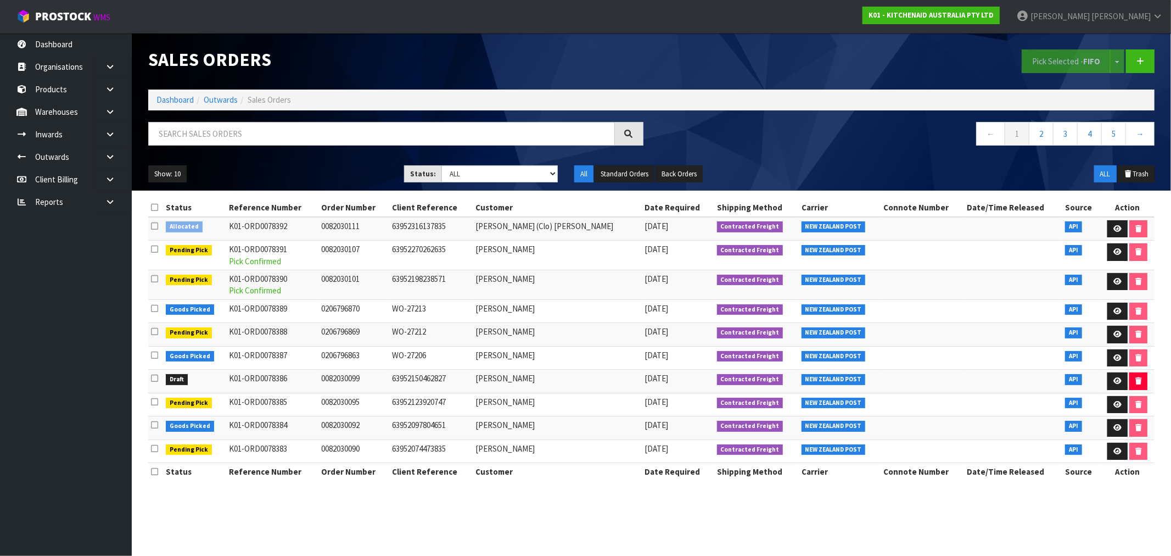
click at [155, 227] on icon at bounding box center [154, 226] width 7 height 8
click at [0, 0] on input "checkbox" at bounding box center [0, 0] width 0 height 0
click at [1057, 68] on button "Pick Selected - FIFO" at bounding box center [1066, 61] width 89 height 24
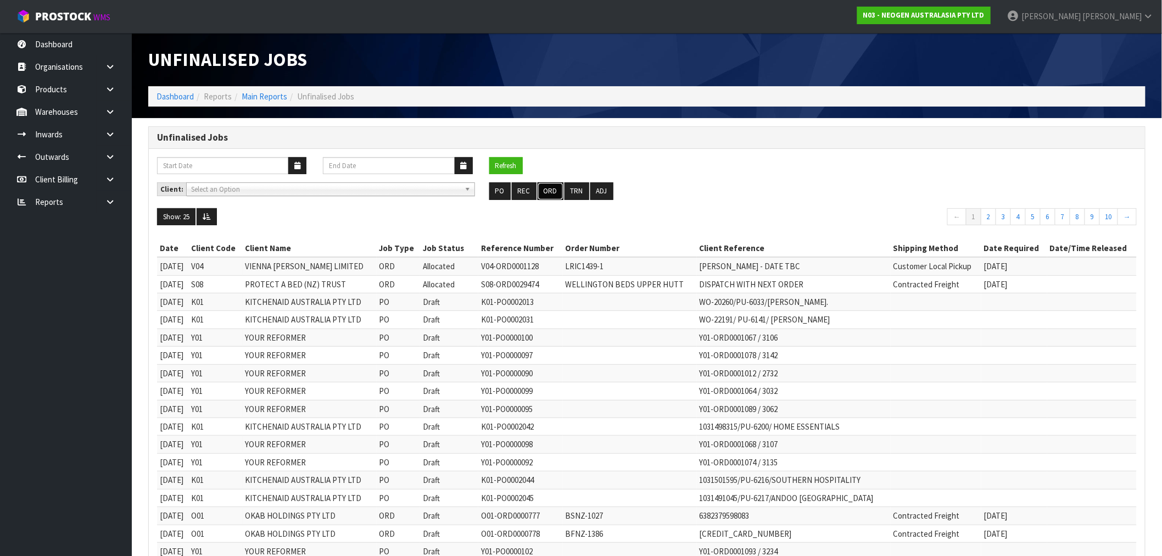
click at [550, 191] on button "ORD" at bounding box center [551, 191] width 26 height 18
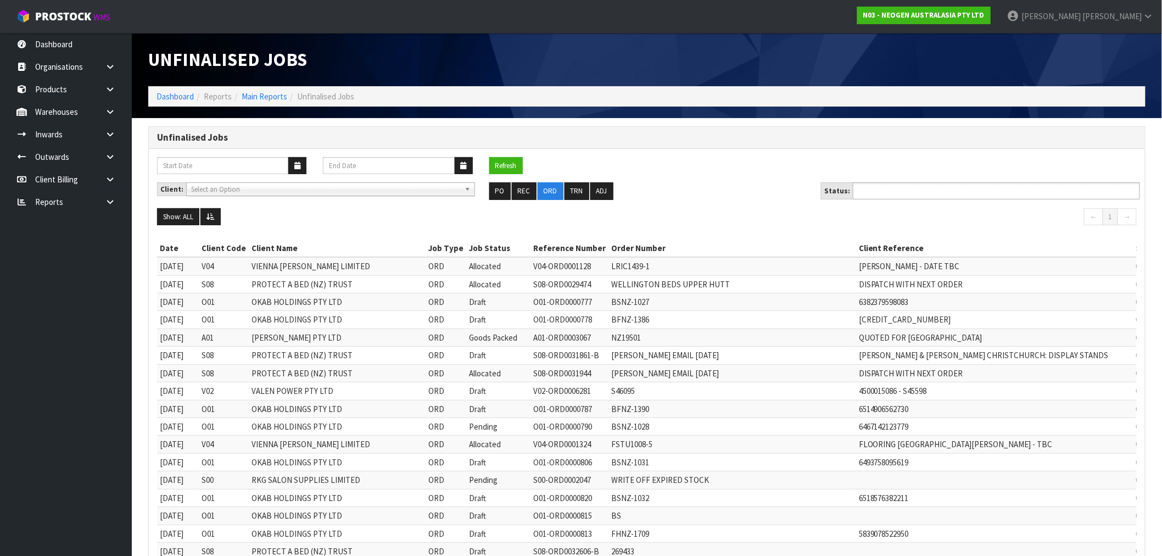
click at [966, 193] on ul at bounding box center [996, 190] width 287 height 17
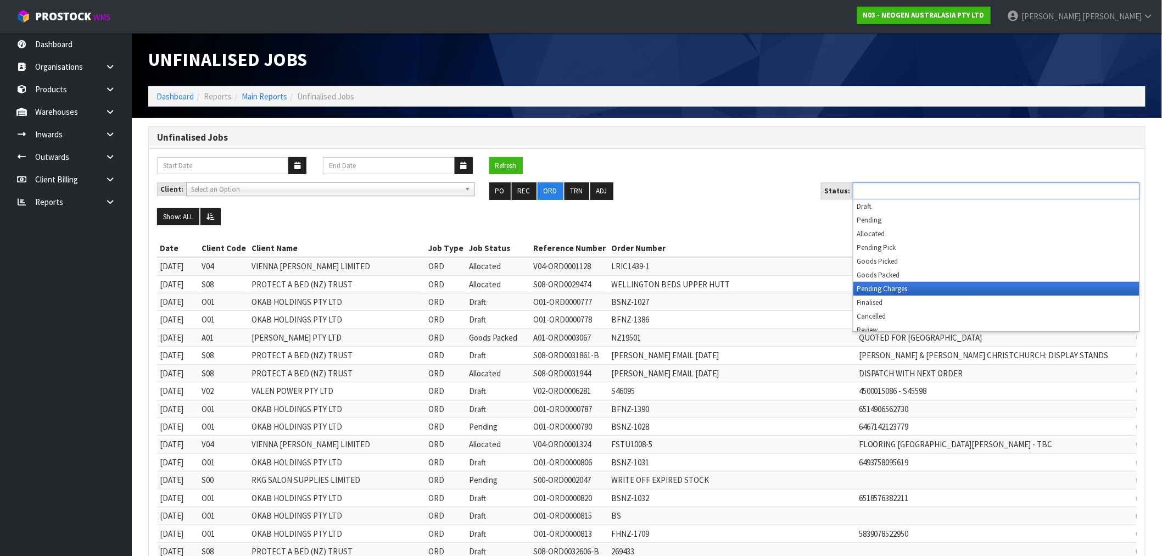
click at [940, 286] on li "Pending Charges" at bounding box center [996, 289] width 286 height 14
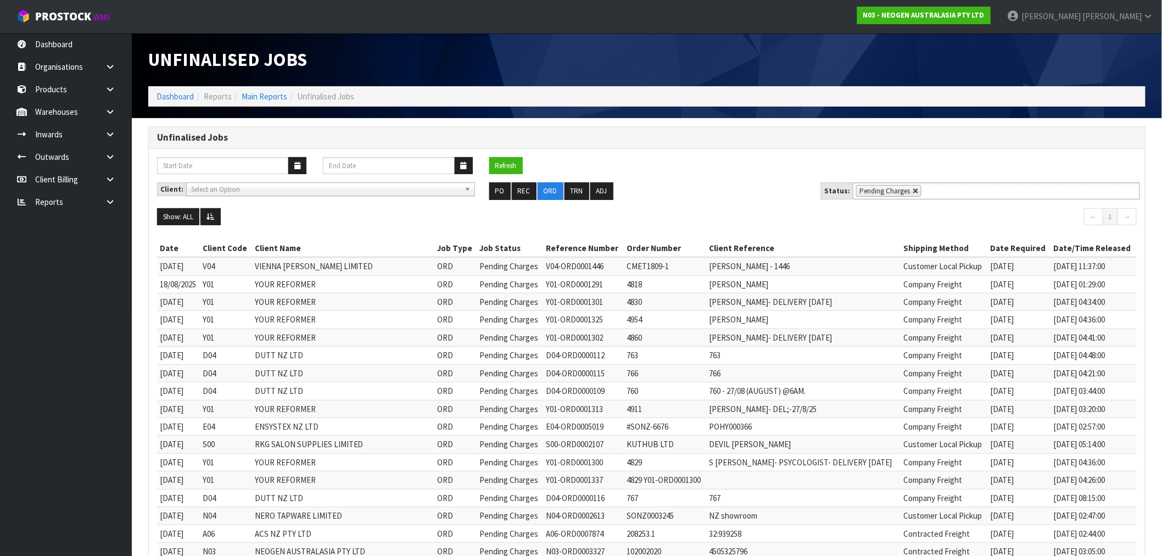
click at [913, 189] on link at bounding box center [916, 191] width 7 height 7
type input "Select Some Options"
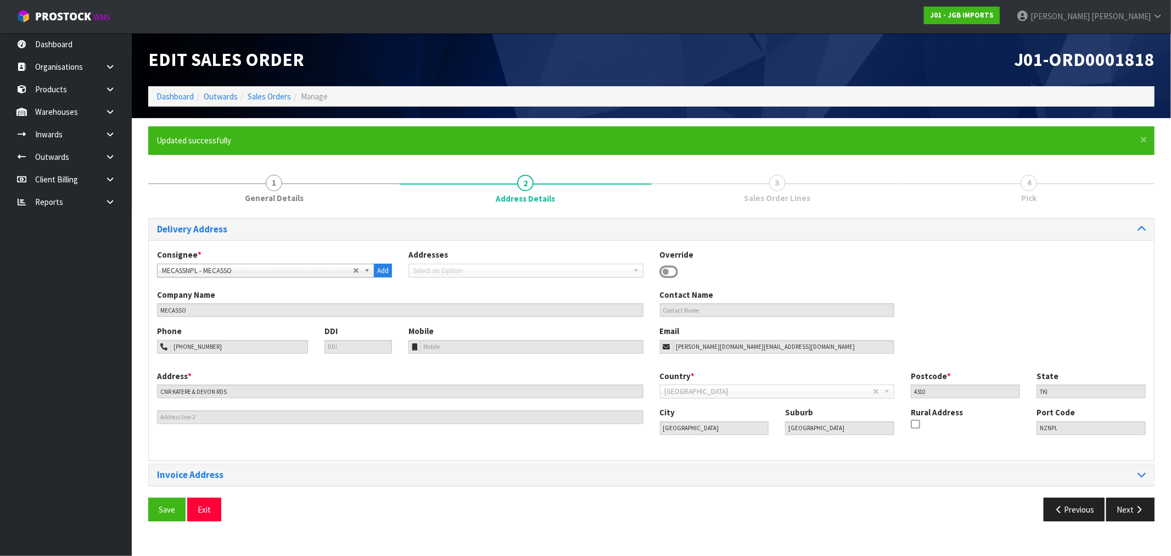
click at [1157, 508] on div "Previous Next" at bounding box center [908, 510] width 512 height 24
click at [1133, 504] on button "Next" at bounding box center [1130, 510] width 48 height 24
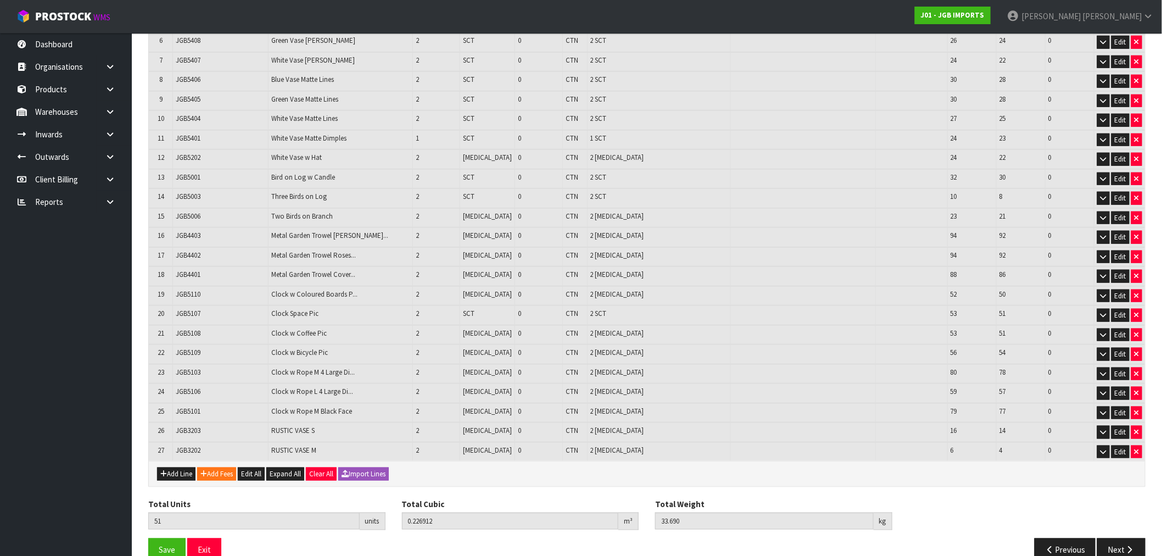
scroll to position [343, 0]
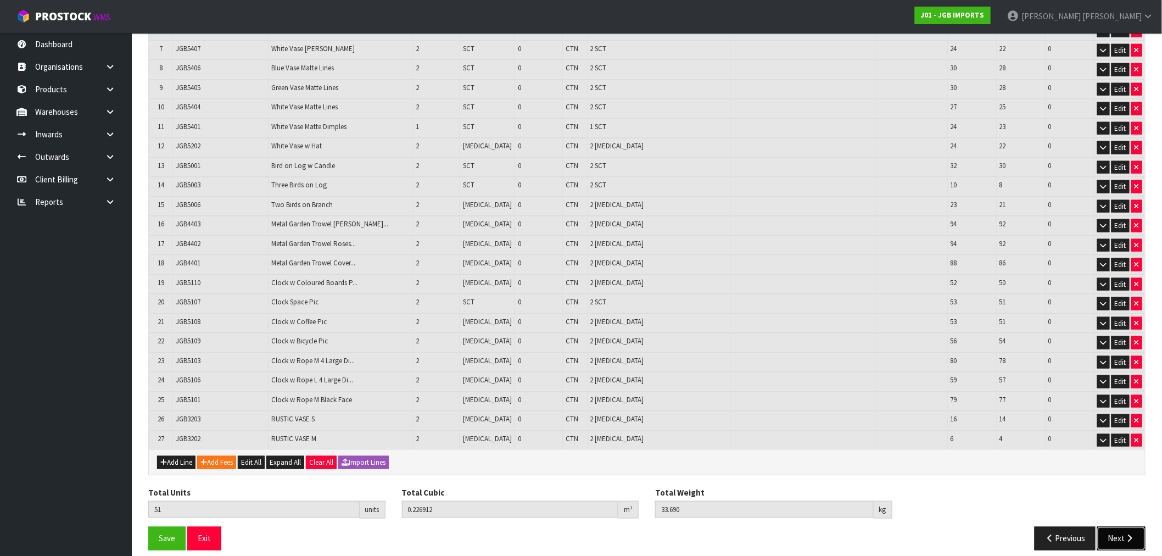
drag, startPoint x: 1114, startPoint y: 528, endPoint x: 1002, endPoint y: 509, distance: 113.7
click at [1115, 528] on button "Next" at bounding box center [1121, 539] width 48 height 24
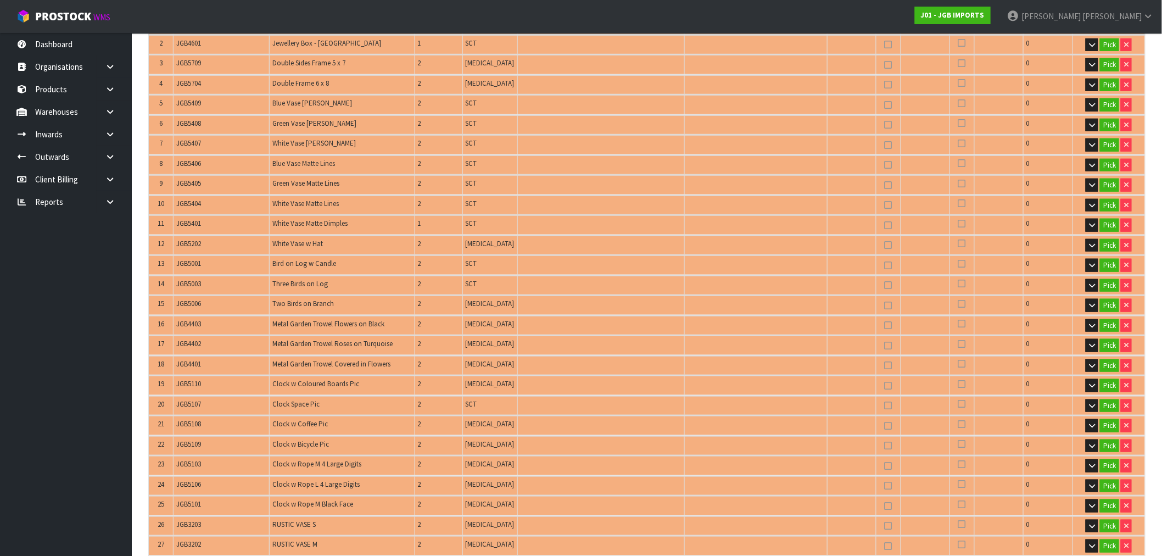
scroll to position [427, 0]
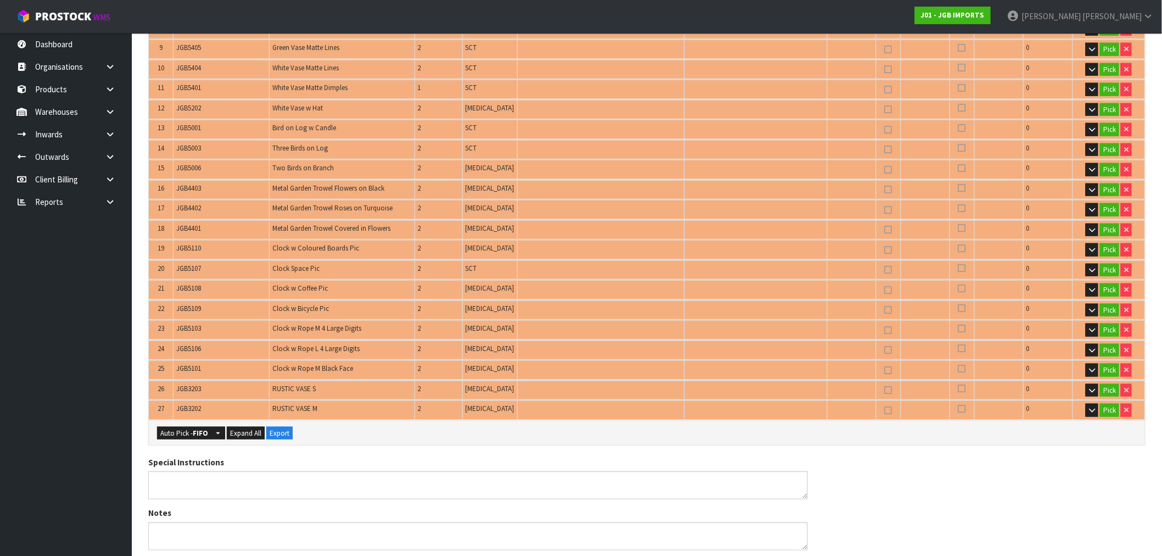
click at [195, 432] on div "Auto Pick - FIFO Split button! FIFO - First In First Out FEFO - First Expired F…" at bounding box center [647, 432] width 996 height 25
click at [185, 427] on button "Auto Pick - FIFO" at bounding box center [184, 433] width 54 height 13
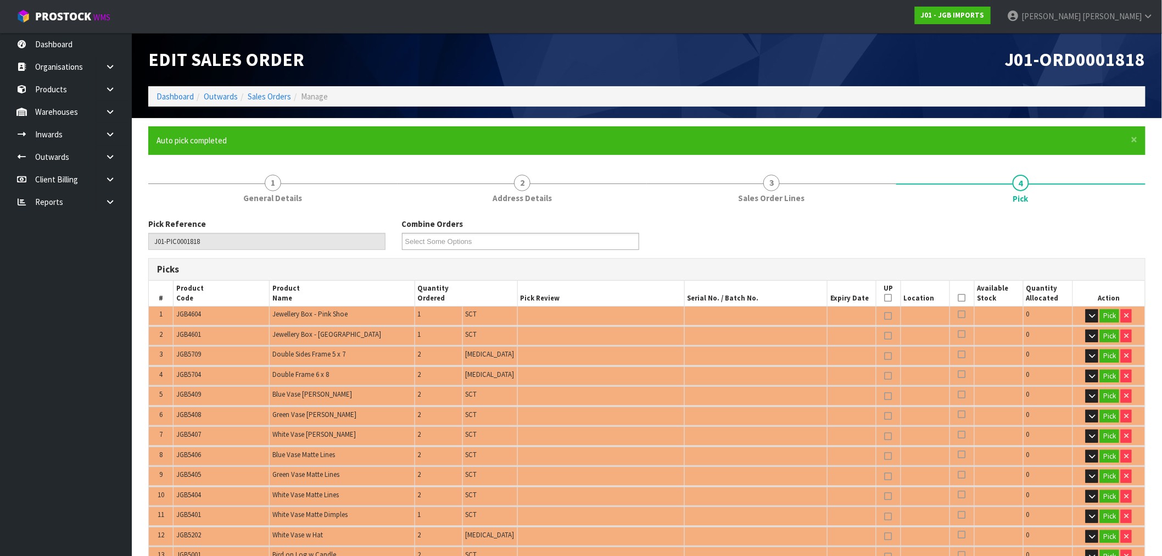
type input "Piece x 30"
type input "Sub-carton x 21"
type input "51"
type input "0.226912"
type input "33.690"
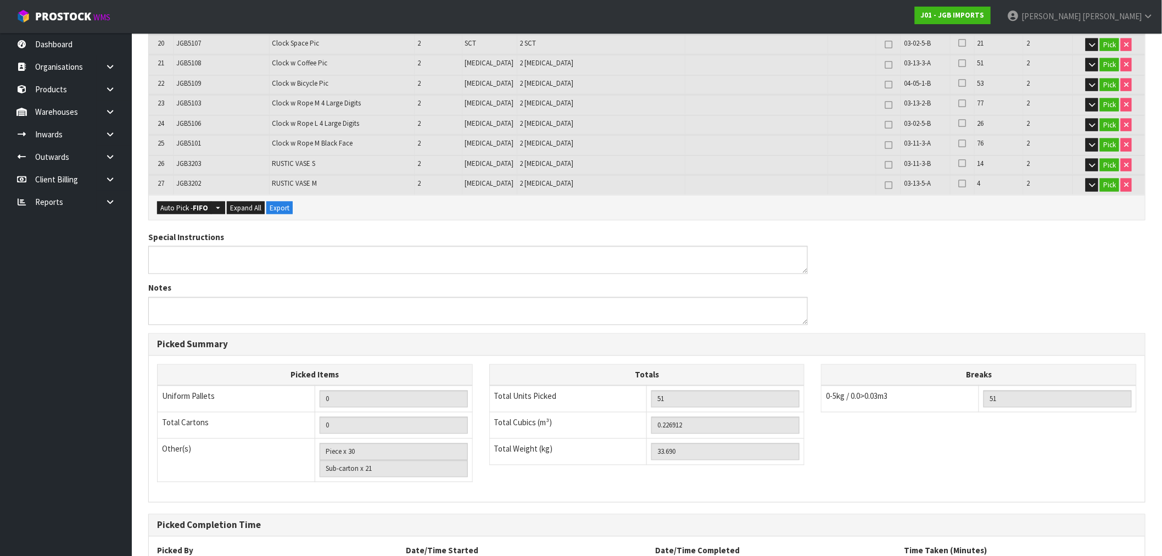
scroll to position [741, 0]
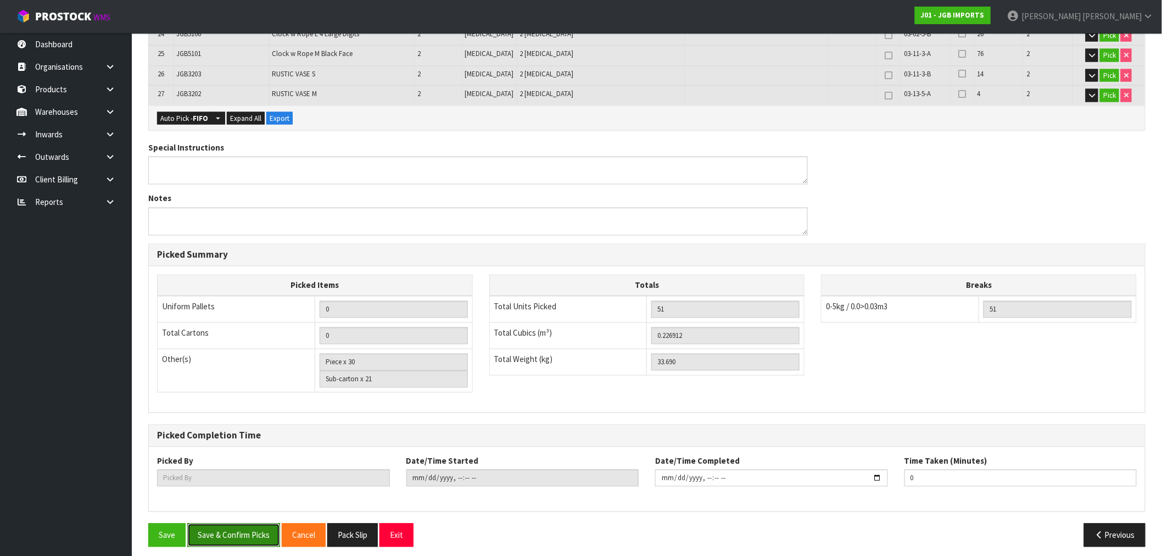
click at [253, 527] on button "Save & Confirm Picks" at bounding box center [233, 535] width 93 height 24
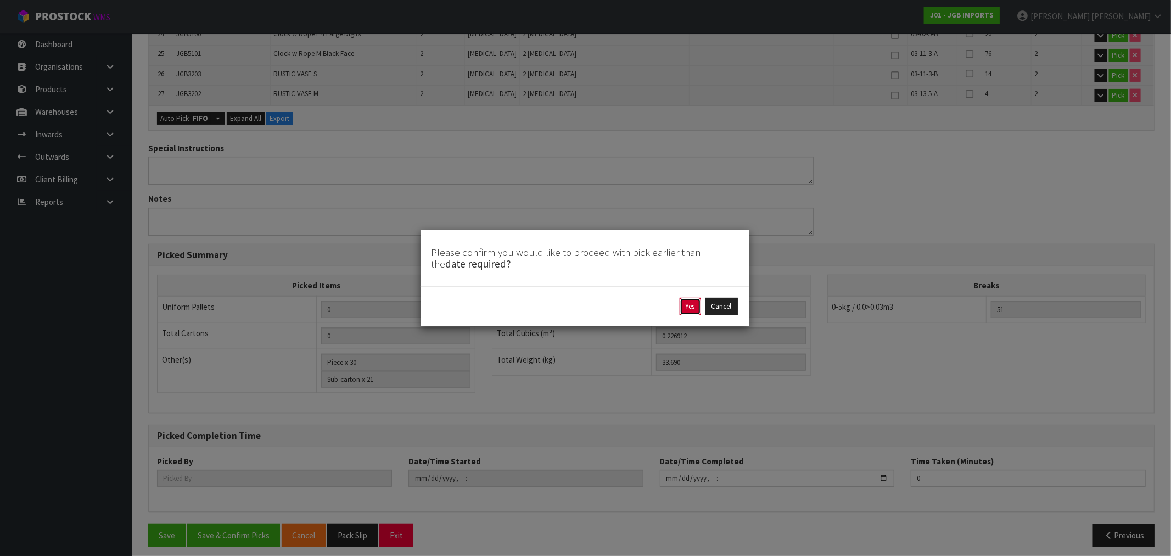
click at [690, 309] on button "Yes" at bounding box center [690, 307] width 21 height 18
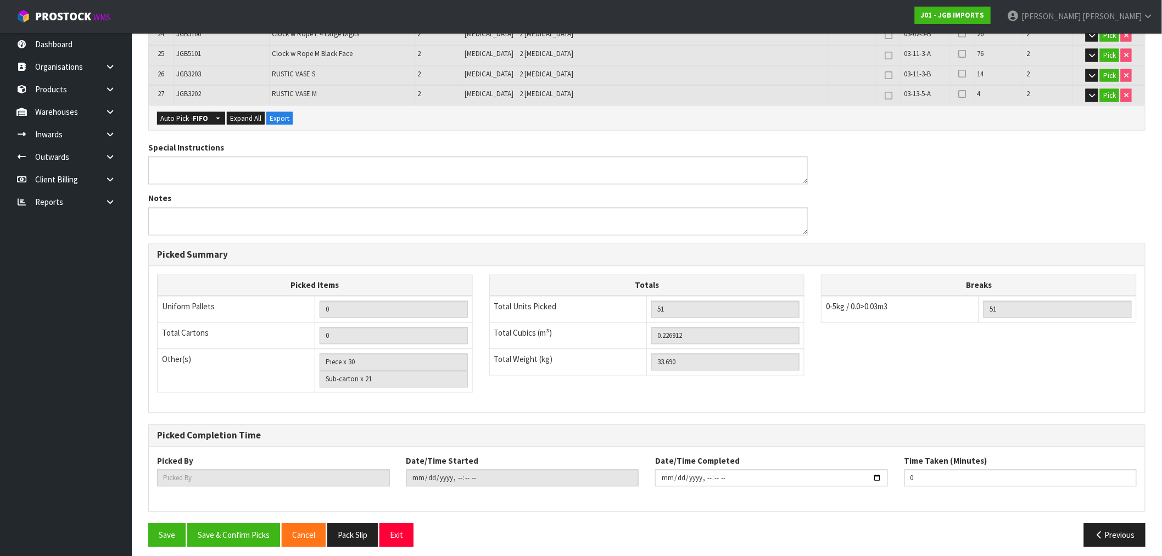
scroll to position [0, 0]
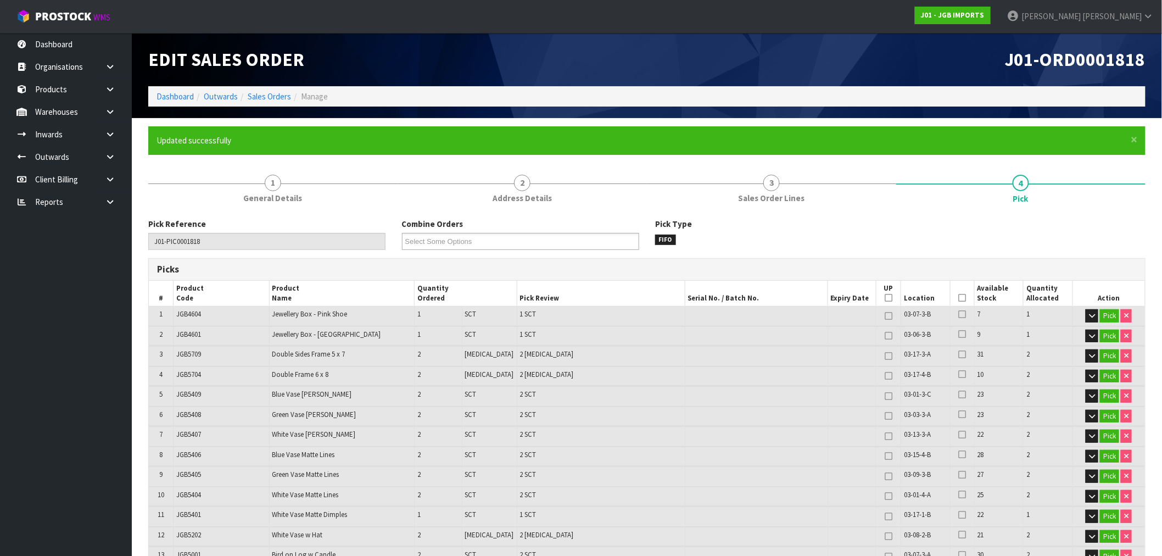
type input "[PERSON_NAME]"
type input "[DATE]T15:59:31"
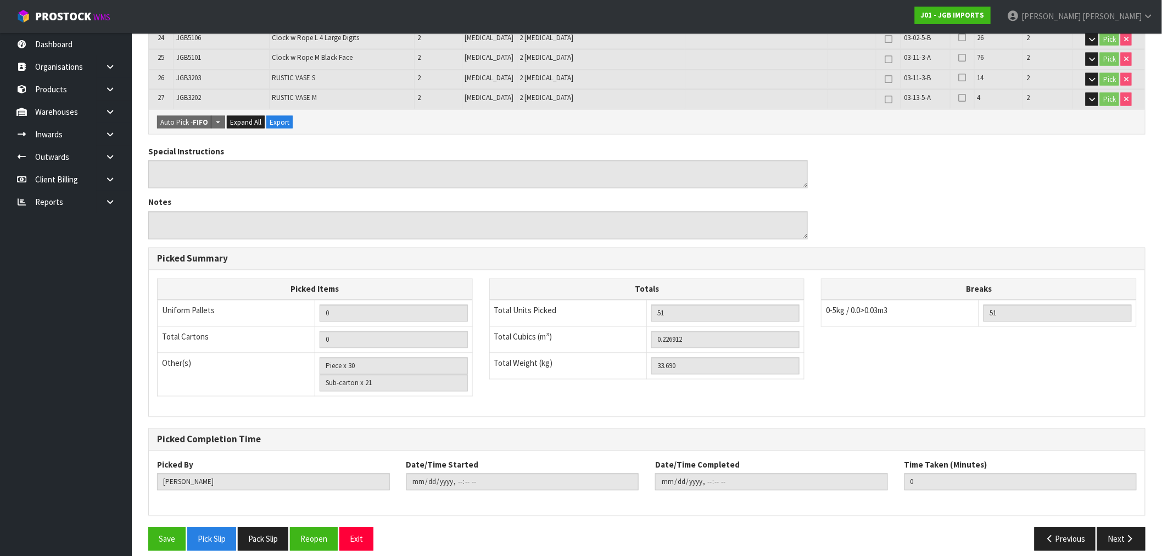
scroll to position [741, 0]
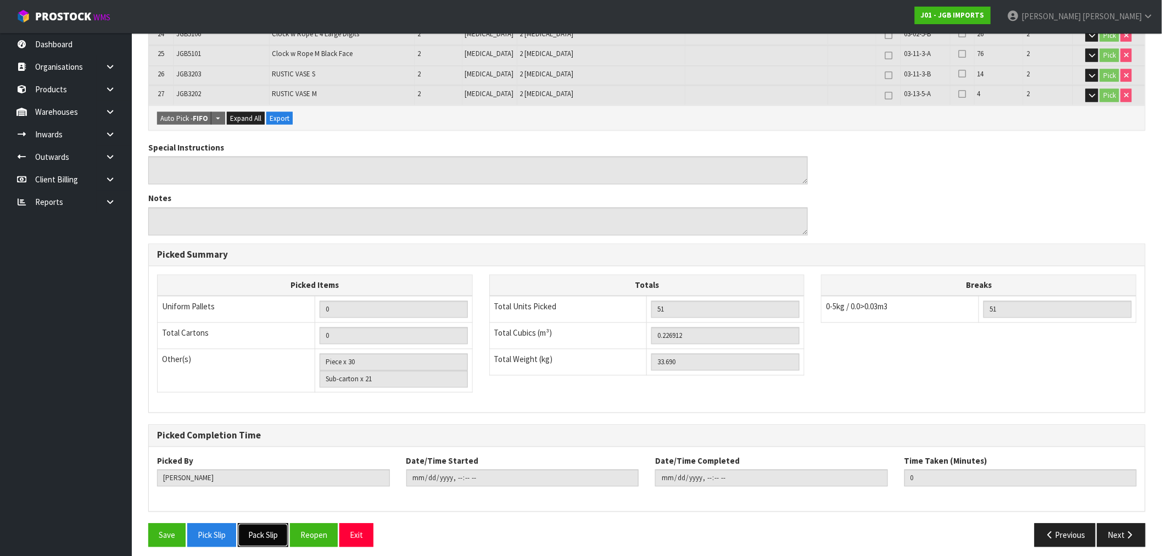
click at [267, 529] on button "Pack Slip" at bounding box center [263, 535] width 51 height 24
click at [325, 523] on button "Reopen" at bounding box center [314, 535] width 48 height 24
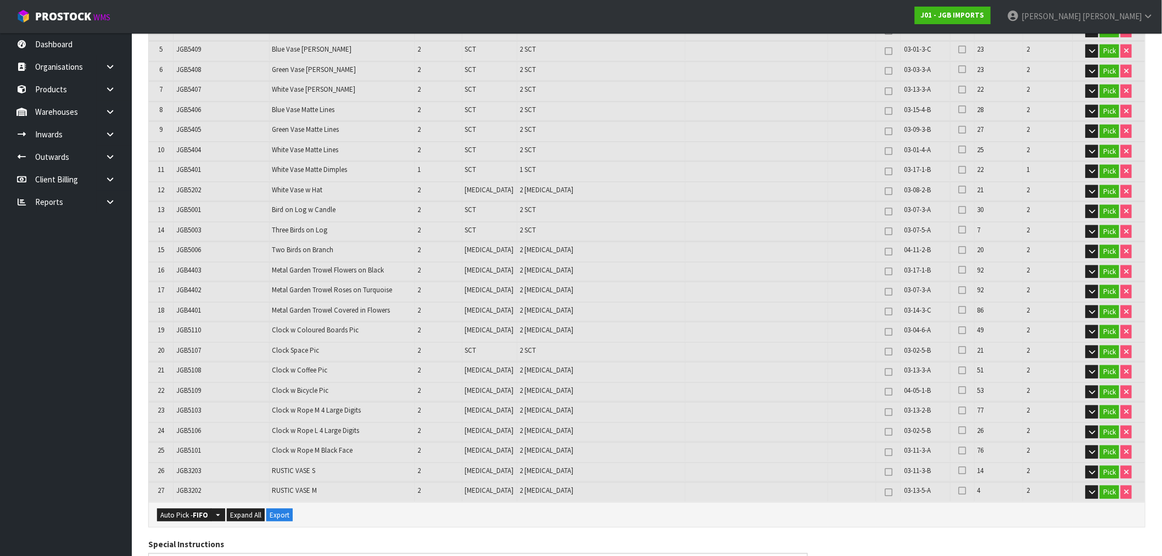
scroll to position [366, 0]
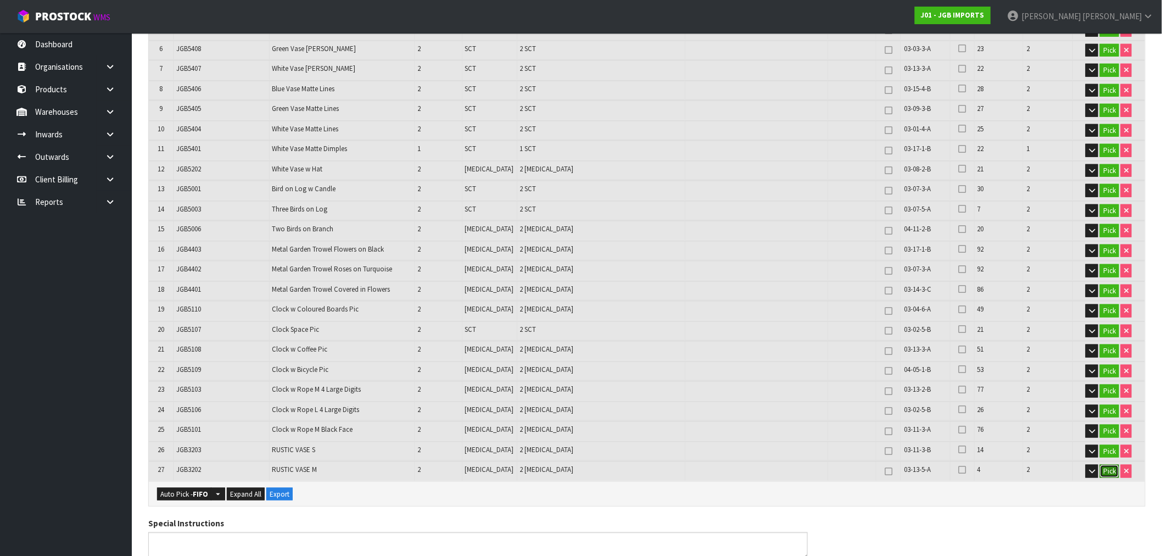
click at [1111, 465] on button "Pick" at bounding box center [1109, 471] width 19 height 13
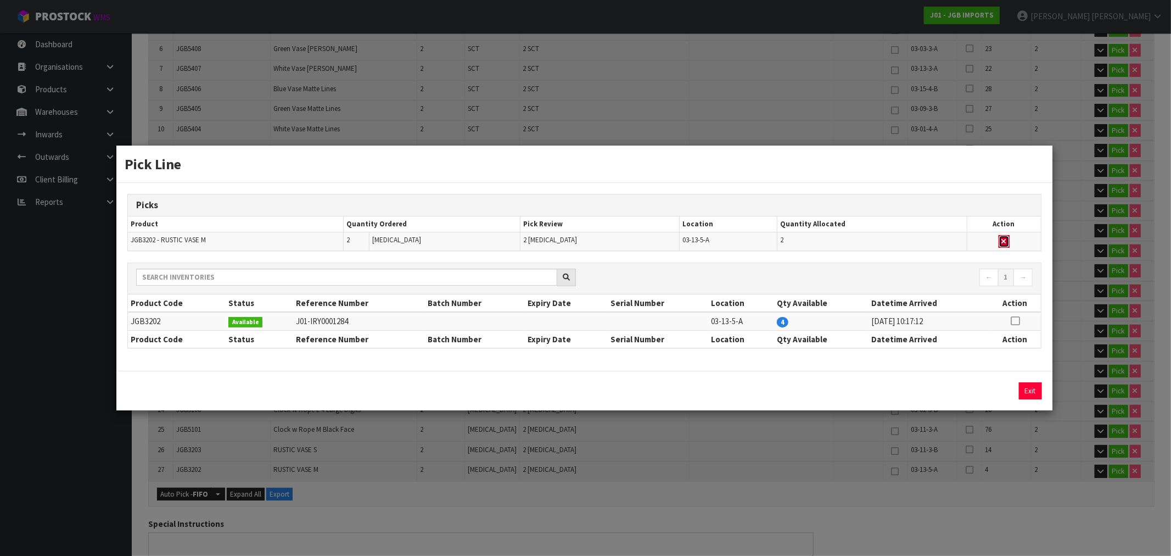
click at [1006, 237] on button "button" at bounding box center [1004, 241] width 11 height 13
type input "Piece x 28"
type input "49"
type input "0.192112"
type input "31.05"
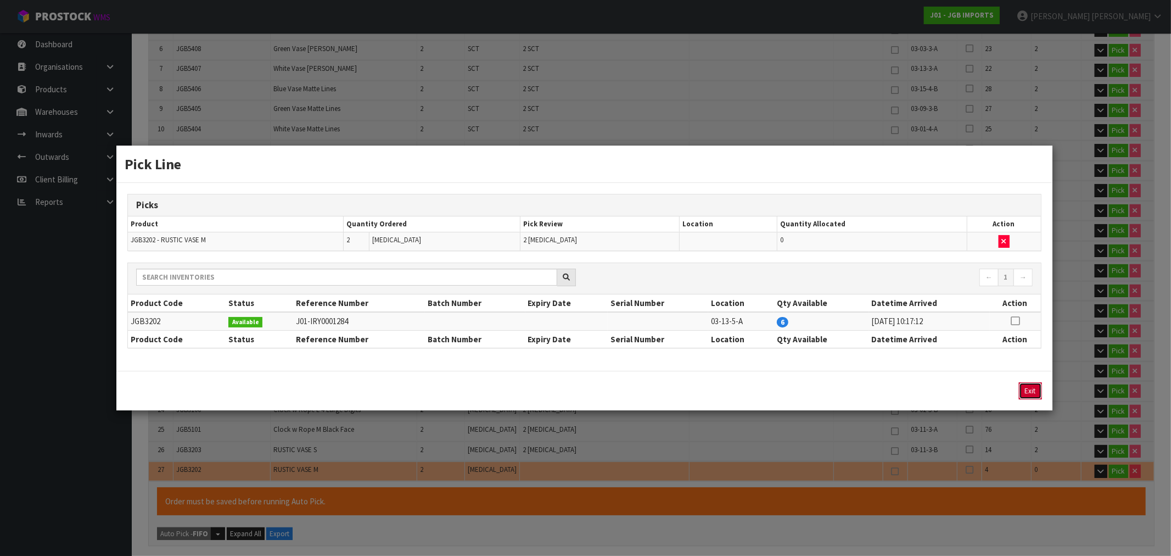
click at [1031, 386] on button "Exit" at bounding box center [1030, 390] width 23 height 17
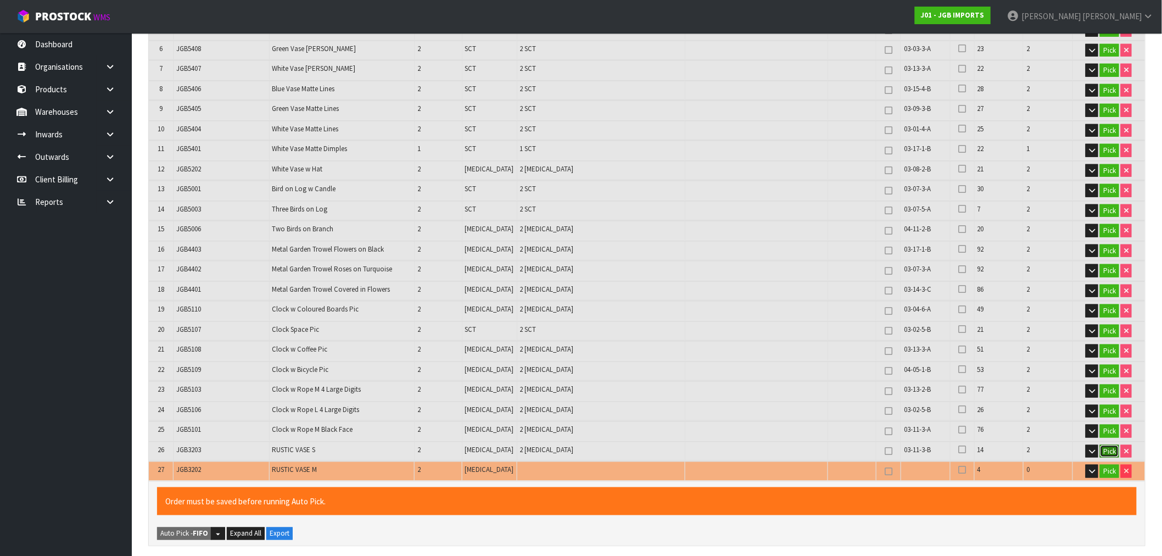
click at [1113, 447] on button "Pick" at bounding box center [1109, 451] width 19 height 13
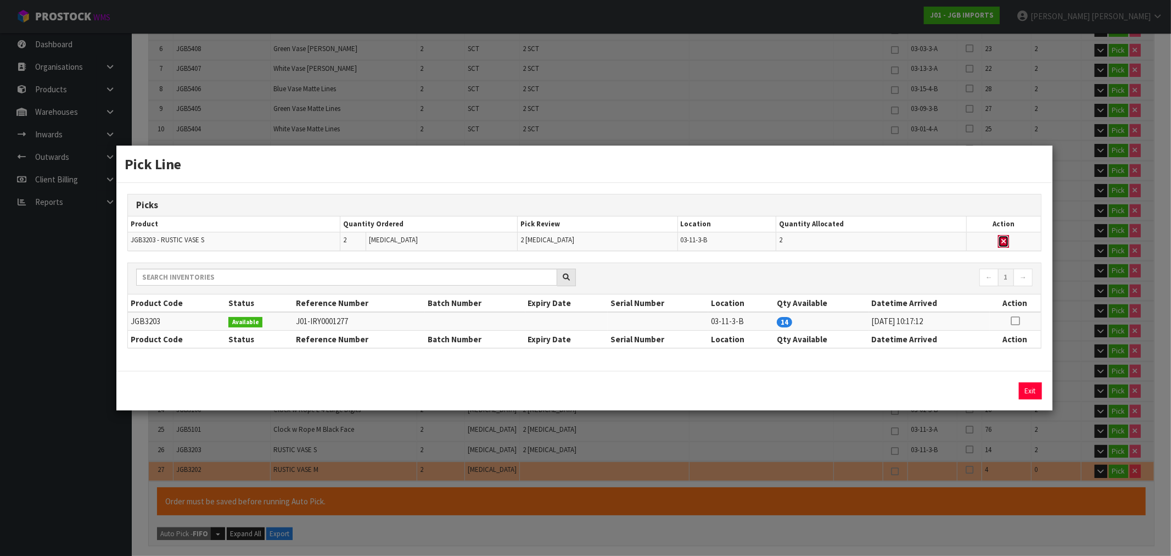
click at [1004, 241] on icon "button" at bounding box center [1004, 241] width 4 height 7
type input "Piece x 26"
type input "47"
type input "0.17695"
type input "28.75"
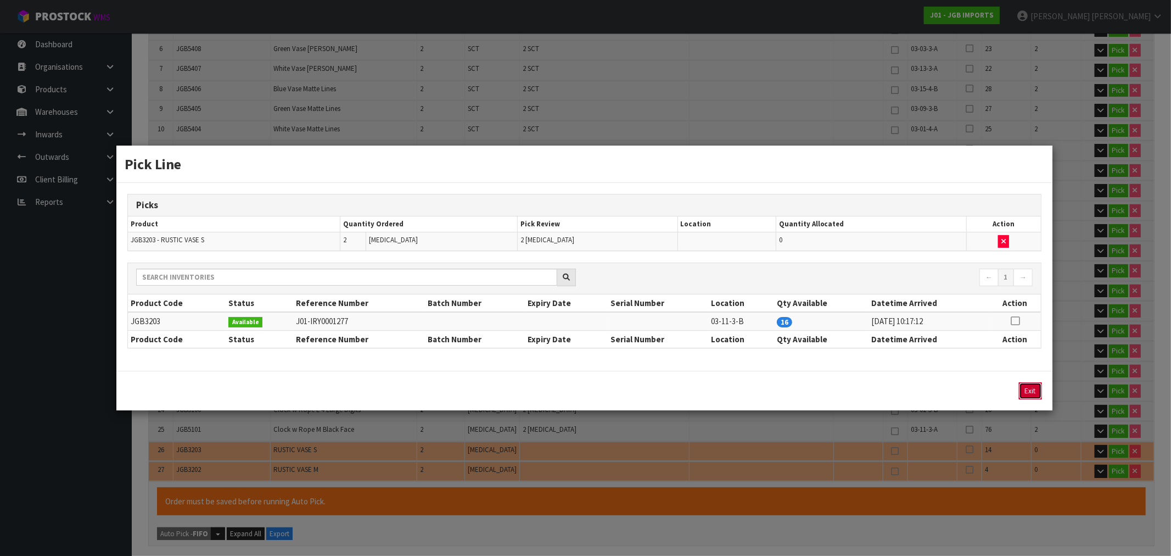
click at [1029, 388] on button "Exit" at bounding box center [1030, 390] width 23 height 17
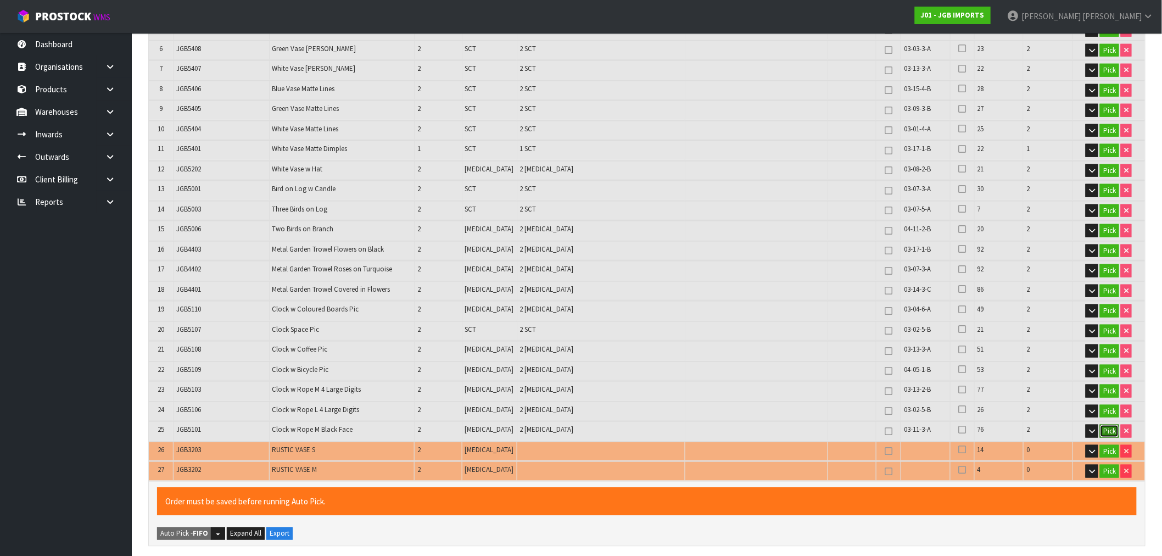
click at [1110, 424] on button "Pick" at bounding box center [1109, 430] width 19 height 13
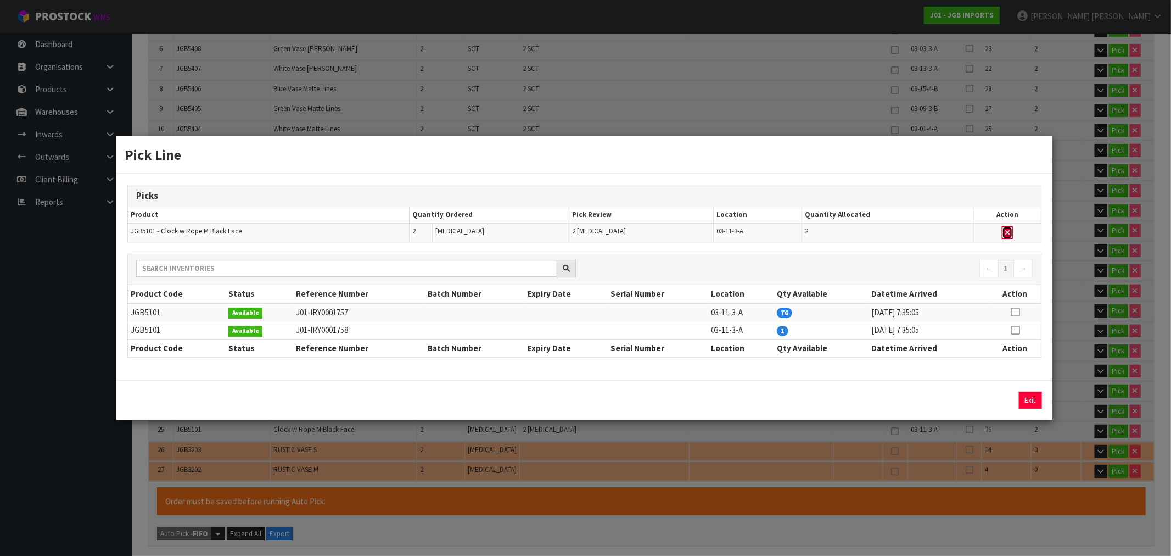
click at [1009, 229] on icon "button" at bounding box center [1007, 232] width 4 height 7
type input "Piece x 24"
type input "45"
type input "0.17019"
type input "27.95"
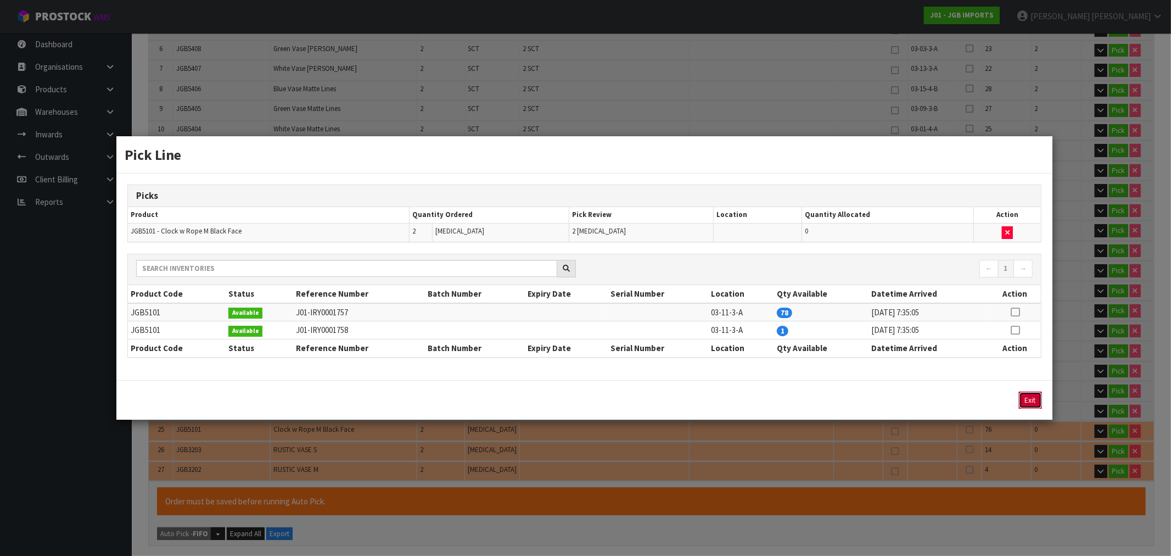
click at [1037, 399] on button "Exit" at bounding box center [1030, 400] width 23 height 17
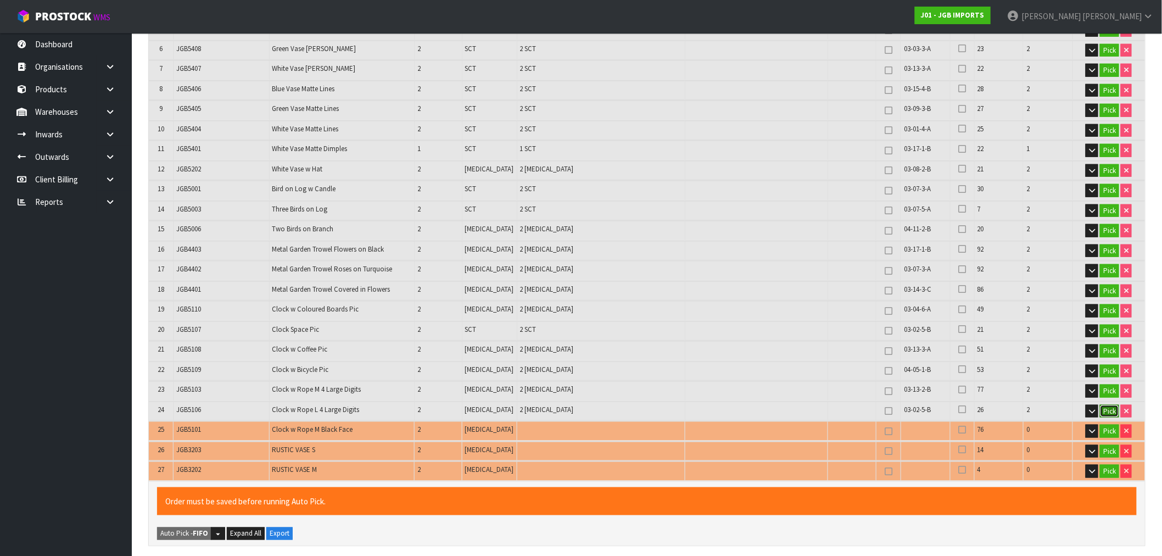
click at [1109, 405] on button "Pick" at bounding box center [1109, 411] width 19 height 13
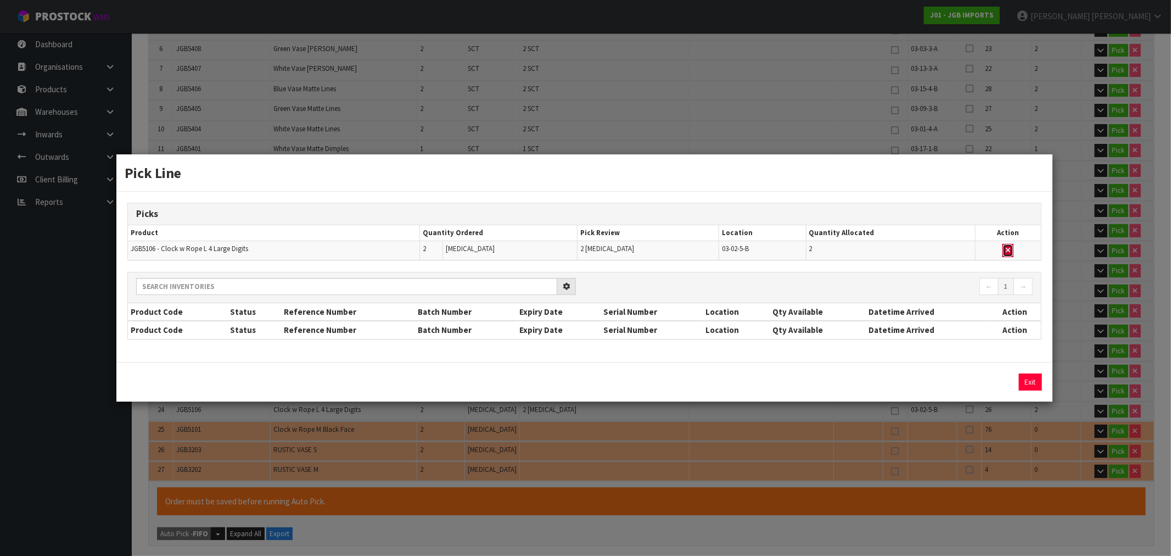
click at [1011, 249] on button "button" at bounding box center [1008, 250] width 11 height 13
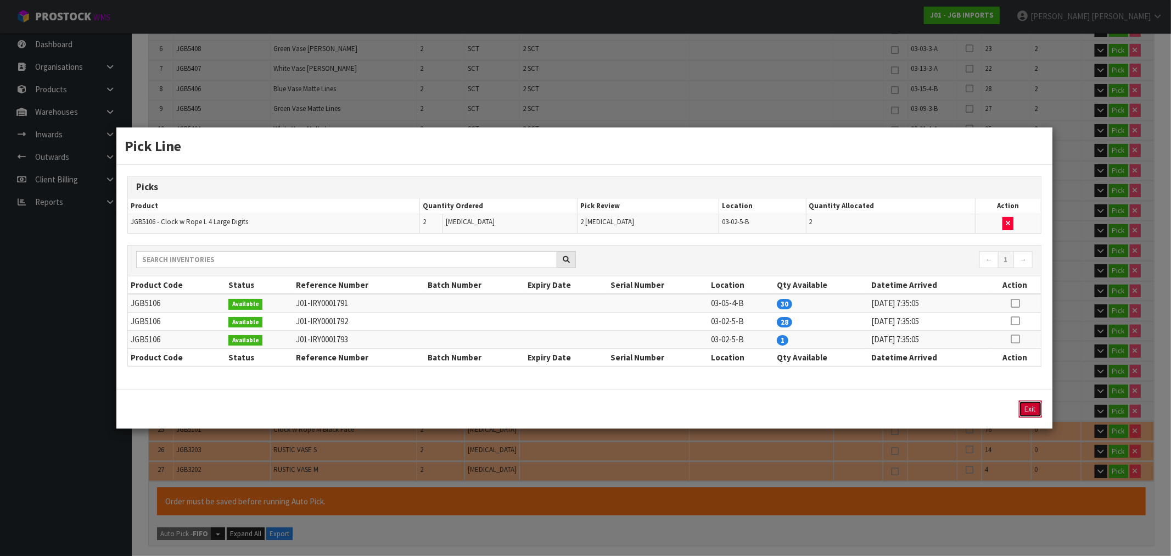
click at [1033, 408] on button "Exit" at bounding box center [1030, 408] width 23 height 17
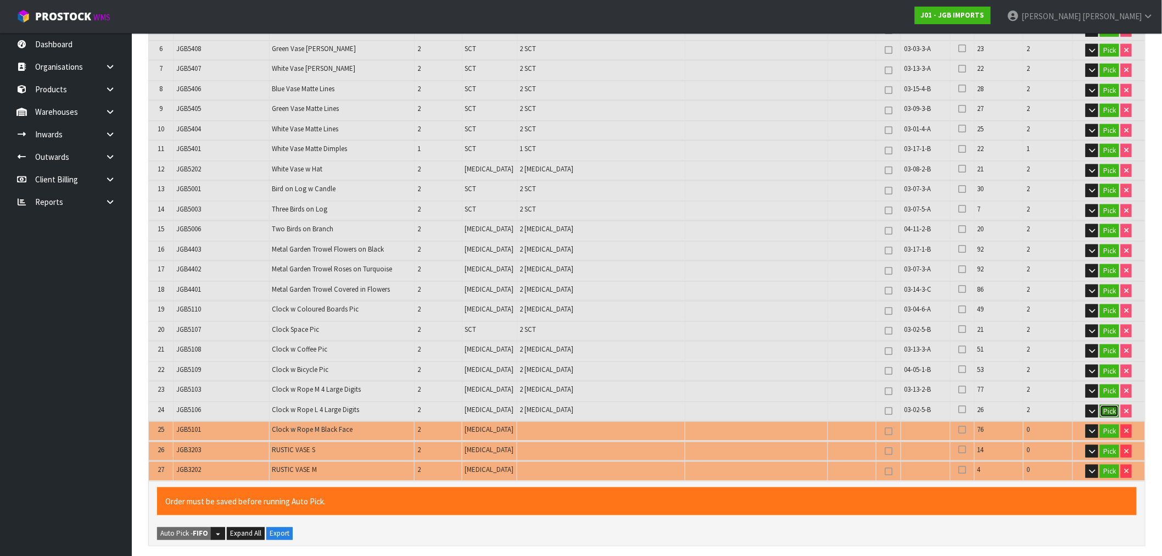
click at [1111, 405] on button "Pick" at bounding box center [1109, 411] width 19 height 13
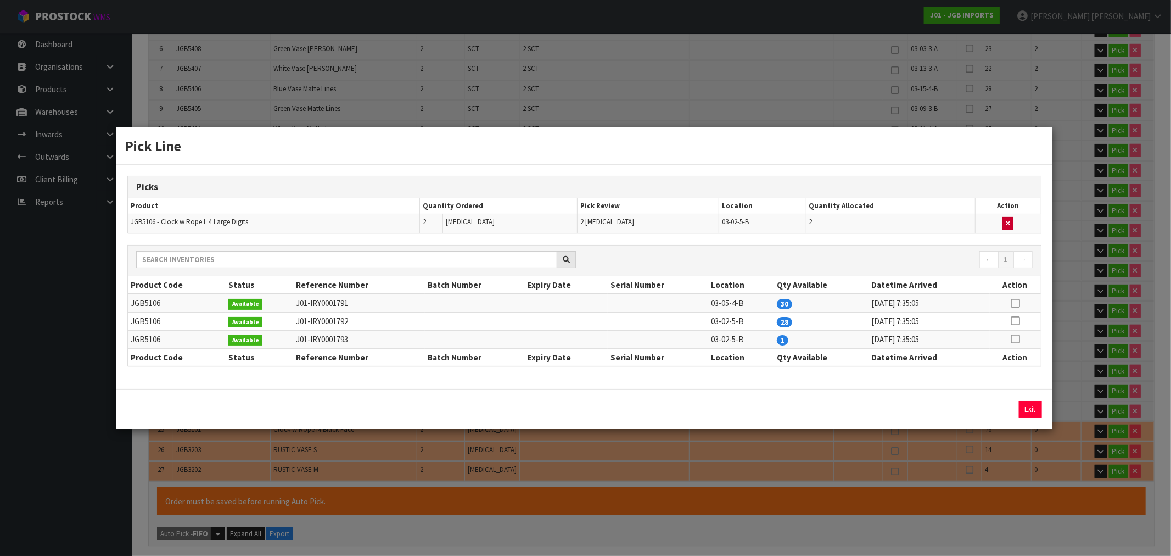
click at [1005, 249] on div "← 1 →" at bounding box center [584, 260] width 913 height 31
click at [1007, 227] on button "button" at bounding box center [1008, 223] width 11 height 13
type input "Piece x 22"
type input "43"
type input "0.16058"
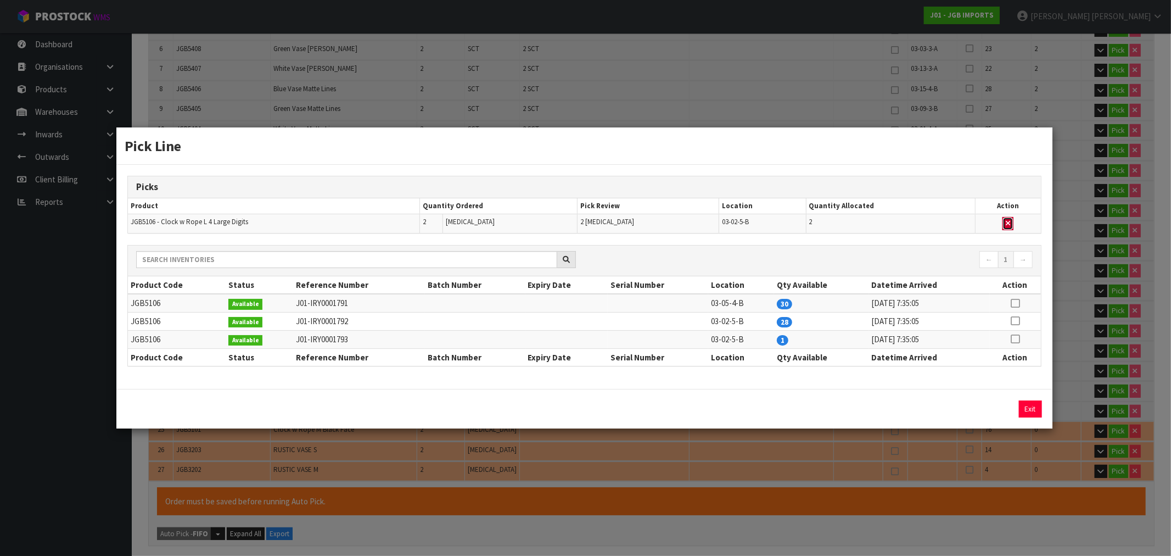
type input "26.85"
click at [1030, 408] on button "Exit" at bounding box center [1030, 408] width 23 height 17
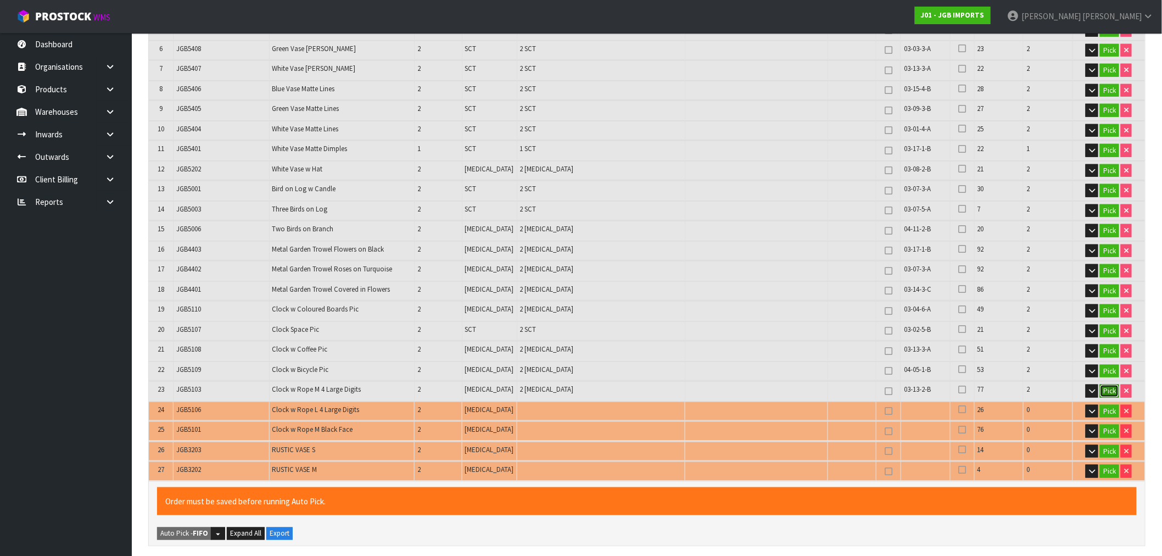
click at [1108, 384] on button "Pick" at bounding box center [1109, 390] width 19 height 13
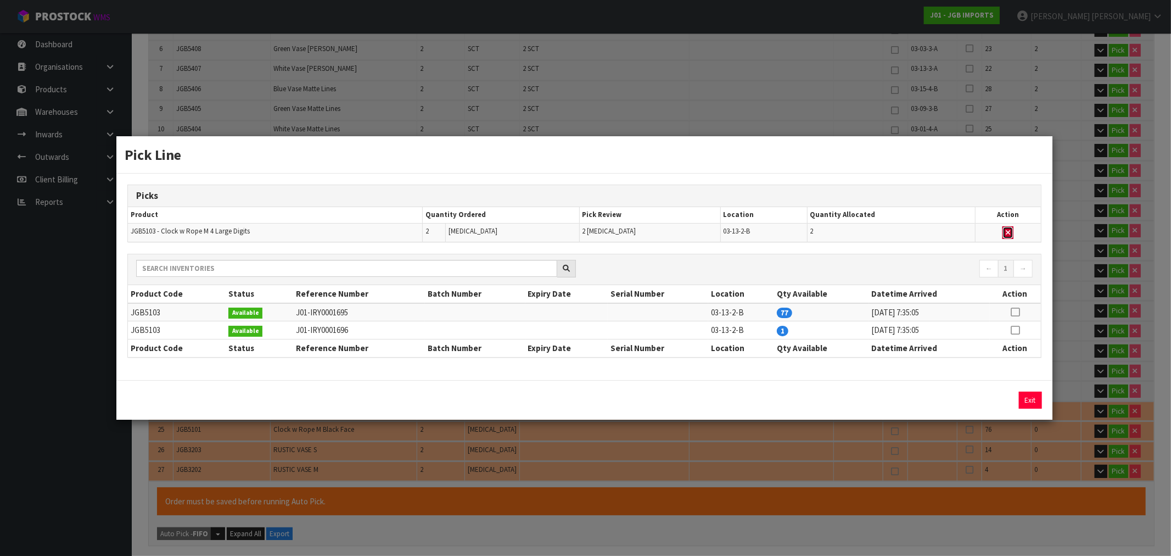
click at [1005, 234] on button "button" at bounding box center [1008, 232] width 11 height 13
type input "Piece x 20"
type input "41"
type input "0.15433"
type input "25.05"
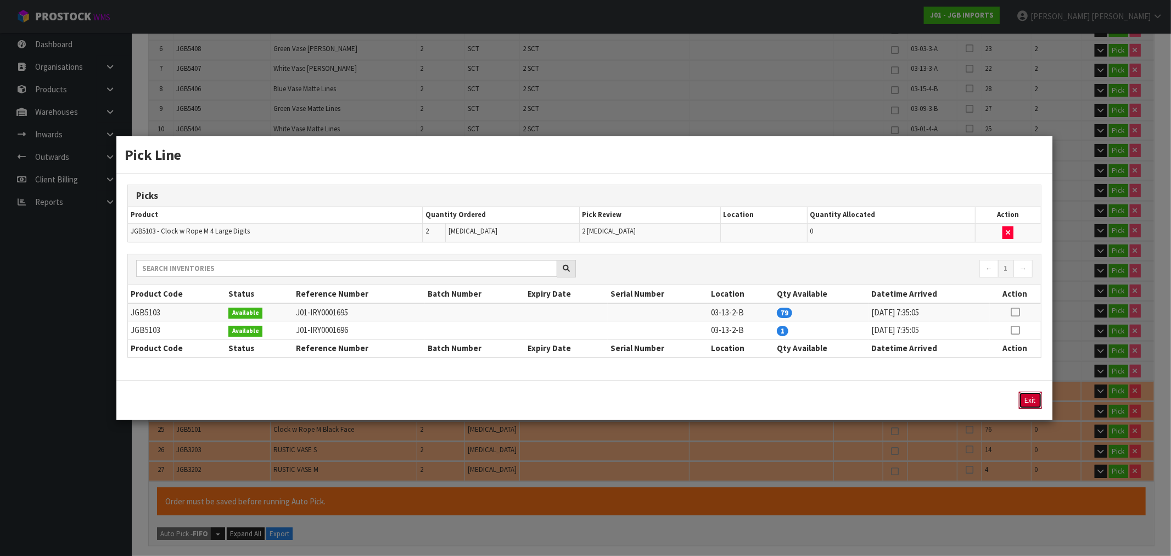
drag, startPoint x: 1028, startPoint y: 396, endPoint x: 1064, endPoint y: 382, distance: 39.0
click at [1028, 396] on button "Exit" at bounding box center [1030, 400] width 23 height 17
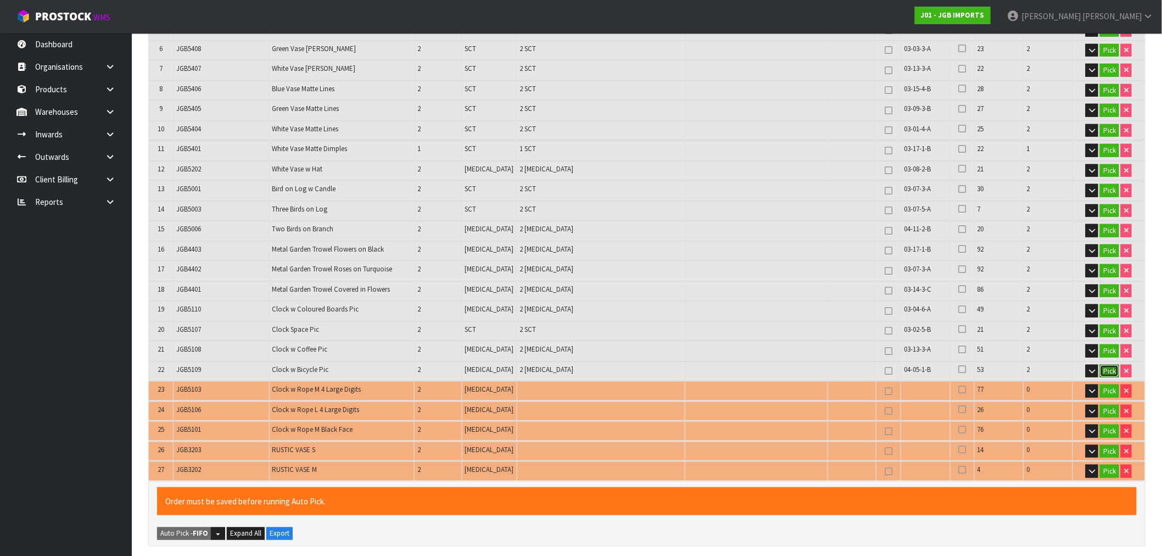
click at [1110, 365] on button "Pick" at bounding box center [1109, 371] width 19 height 13
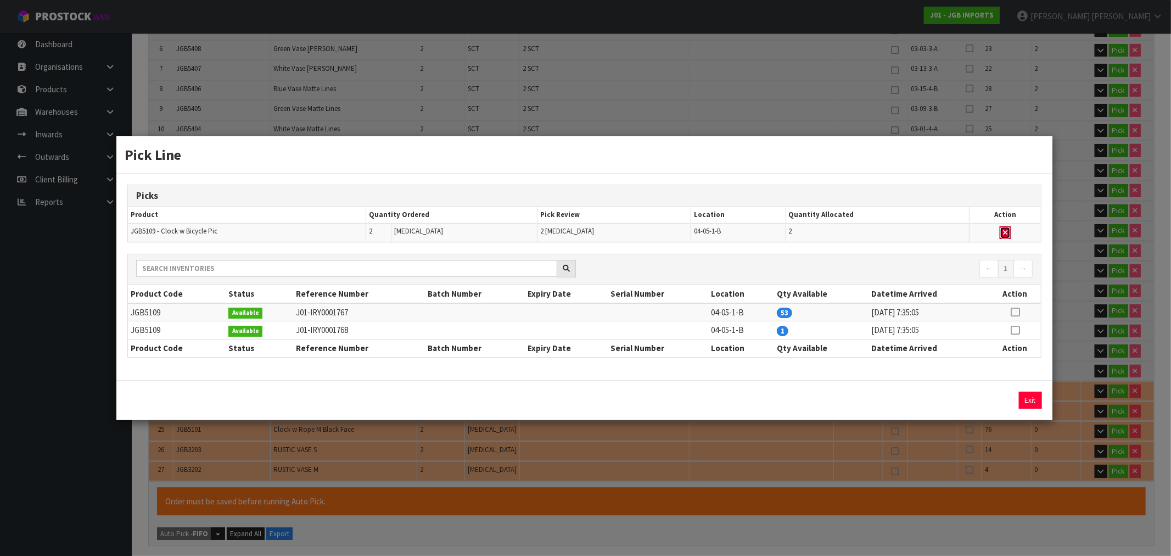
click at [1003, 228] on button "button" at bounding box center [1005, 232] width 11 height 13
type input "Piece x 18"
type input "39"
type input "0.14472"
type input "22.85"
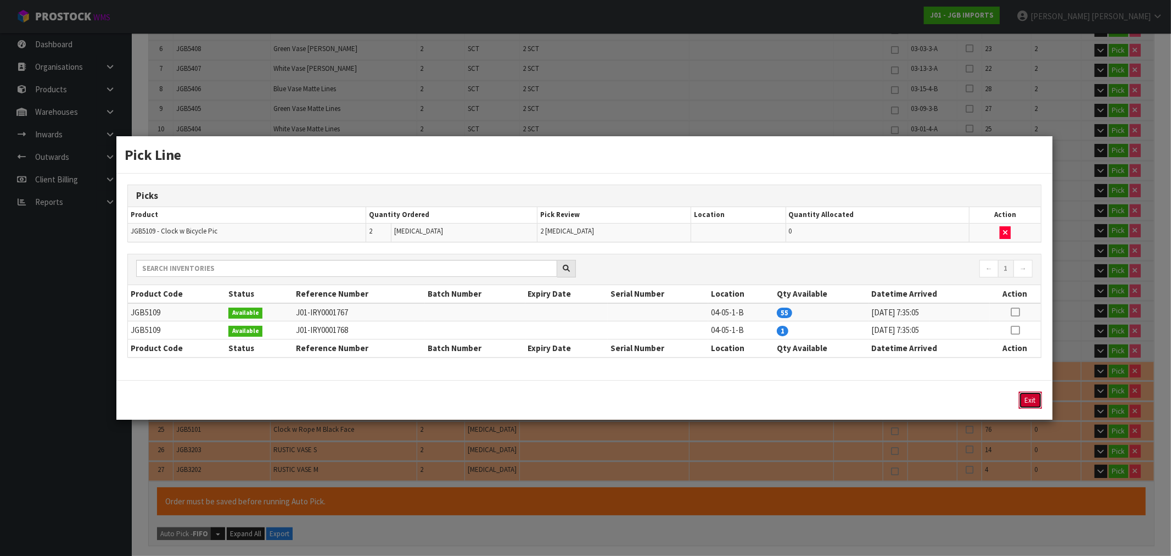
click at [1033, 398] on button "Exit" at bounding box center [1030, 400] width 23 height 17
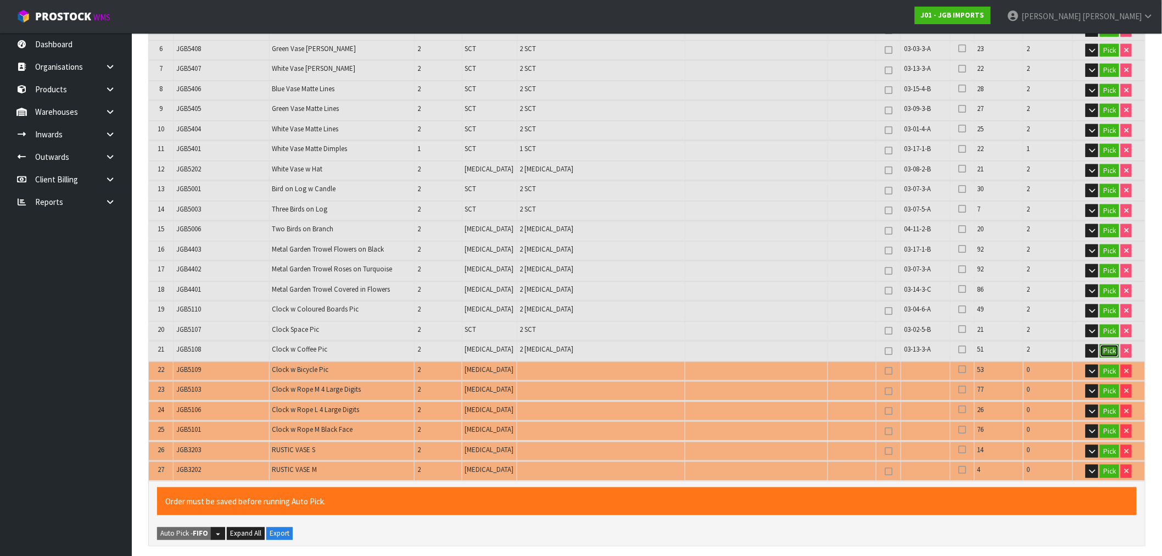
click at [1110, 347] on button "Pick" at bounding box center [1109, 350] width 19 height 13
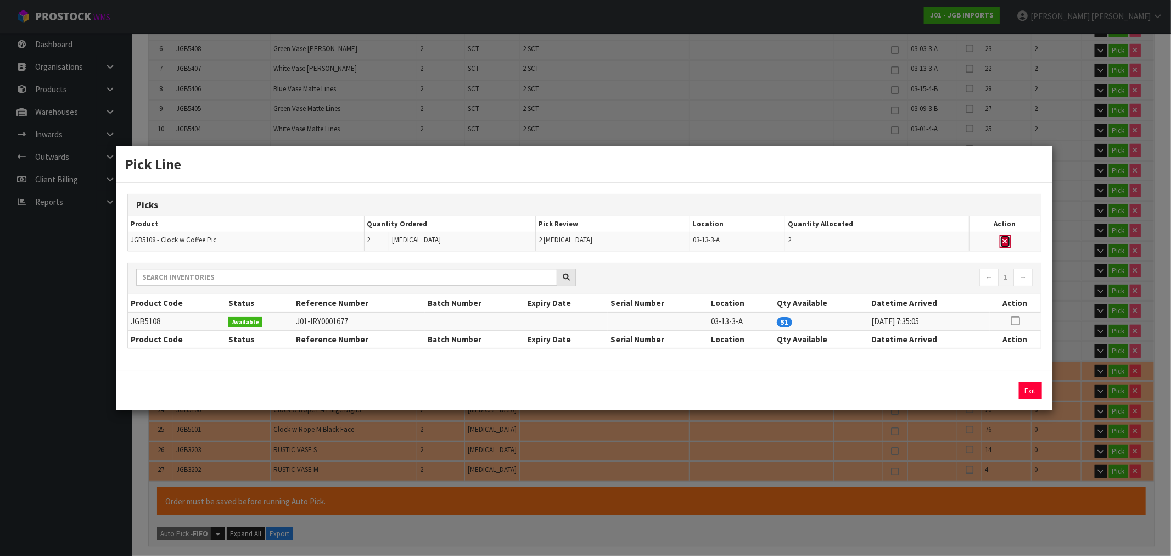
click at [1006, 244] on icon "button" at bounding box center [1005, 241] width 4 height 7
type input "Piece x 16"
type input "37"
type input "0.13511"
type input "20.85"
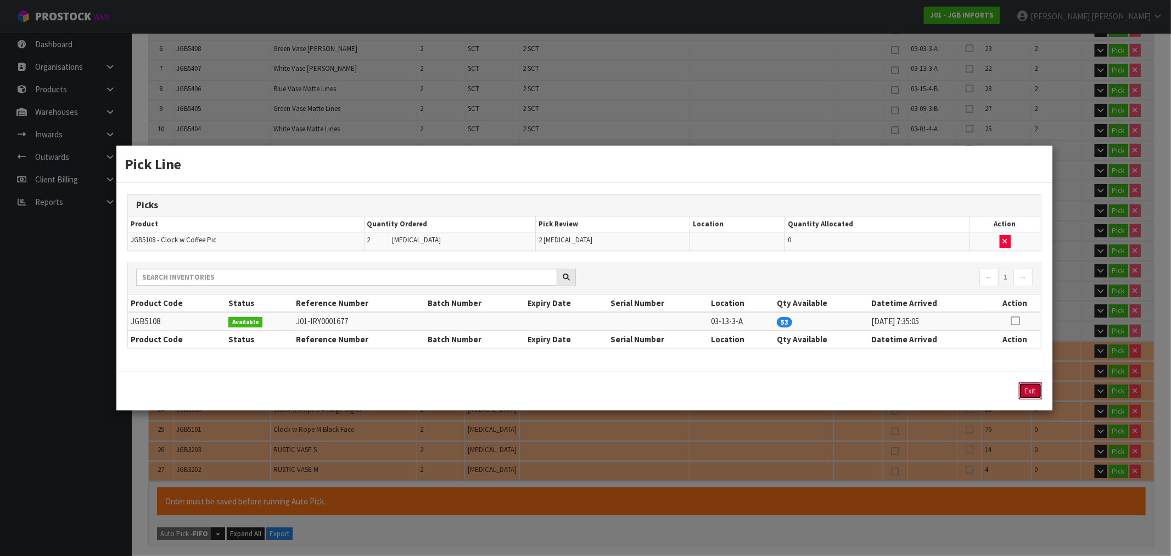
click at [1030, 390] on button "Exit" at bounding box center [1030, 390] width 23 height 17
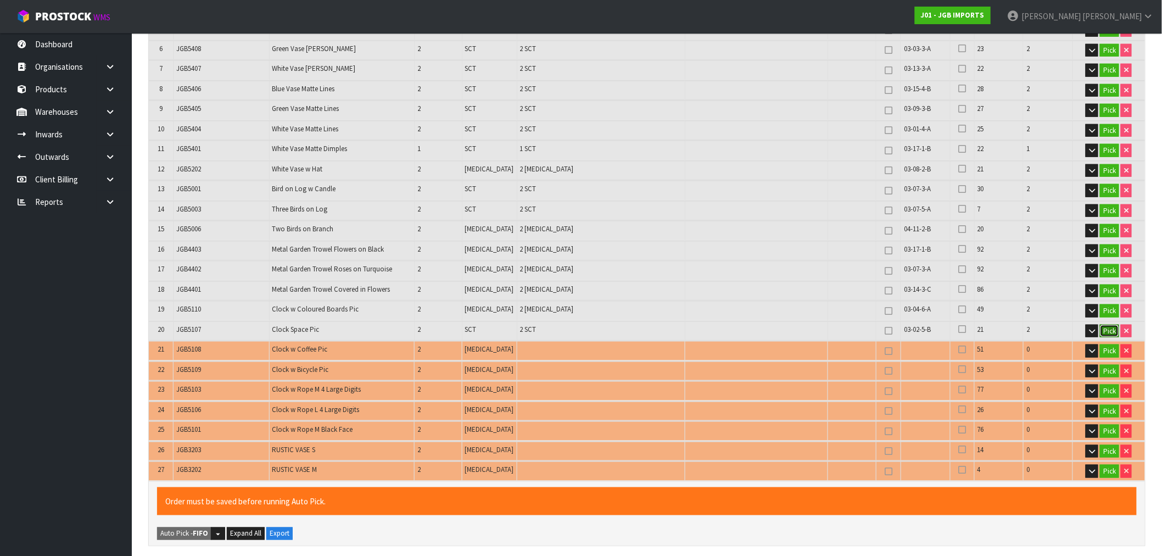
click at [1106, 326] on button "Pick" at bounding box center [1109, 331] width 19 height 13
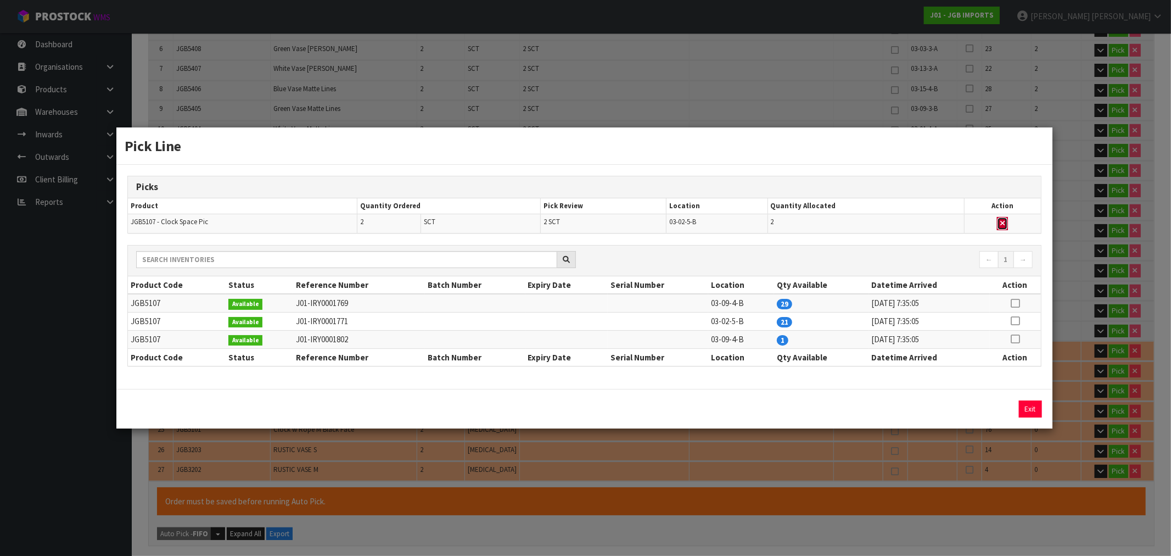
click at [1008, 224] on button "button" at bounding box center [1002, 223] width 11 height 13
type input "Sub-carton x 19"
type input "35"
type input "0.12611"
type input "19.95"
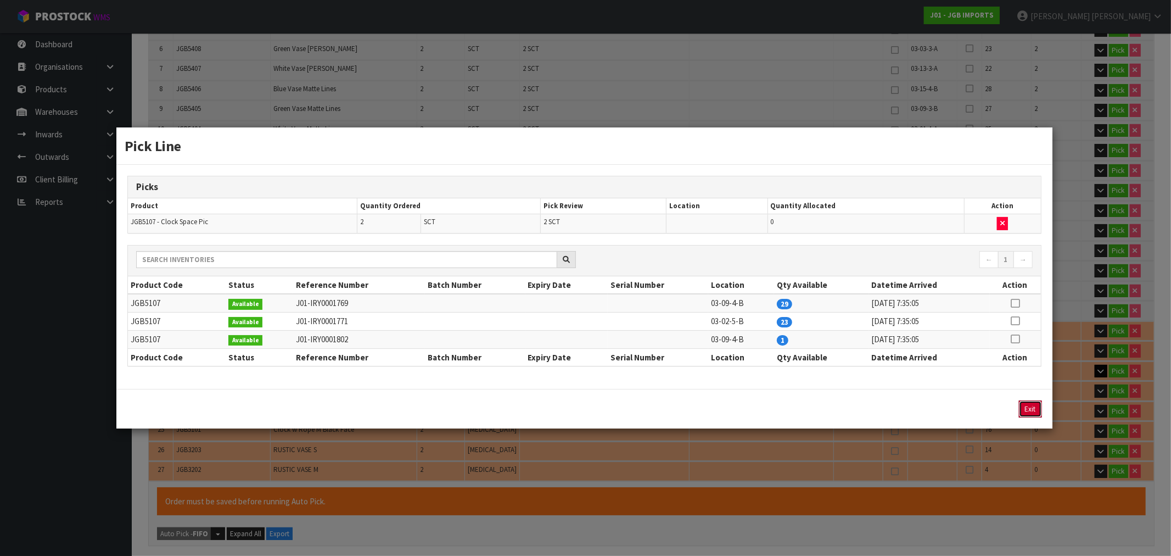
drag, startPoint x: 1027, startPoint y: 413, endPoint x: 1095, endPoint y: 360, distance: 86.1
click at [1027, 412] on button "Exit" at bounding box center [1030, 408] width 23 height 17
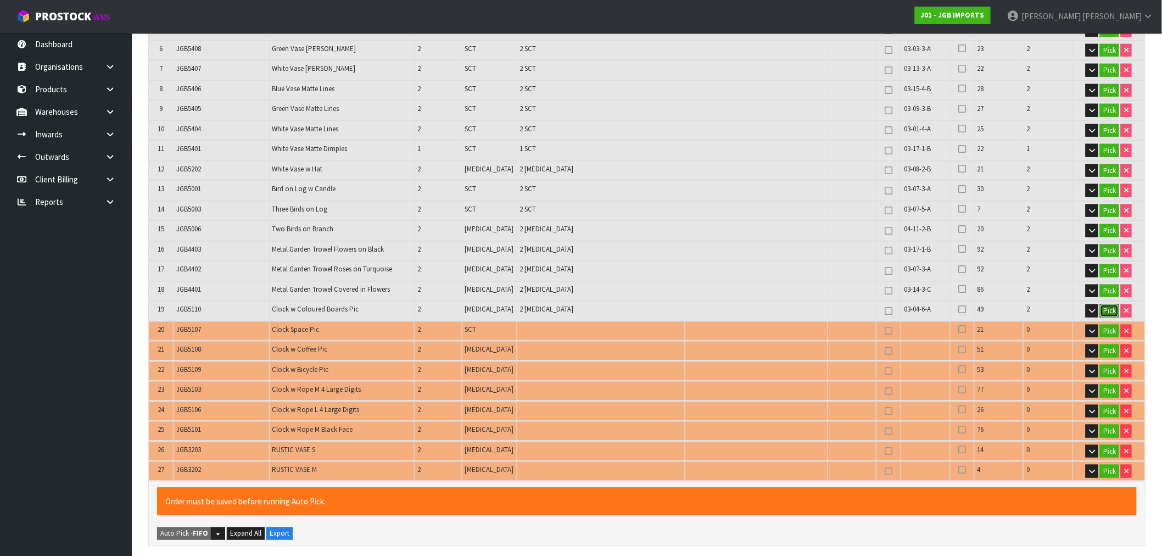
click at [1107, 306] on button "Pick" at bounding box center [1109, 310] width 19 height 13
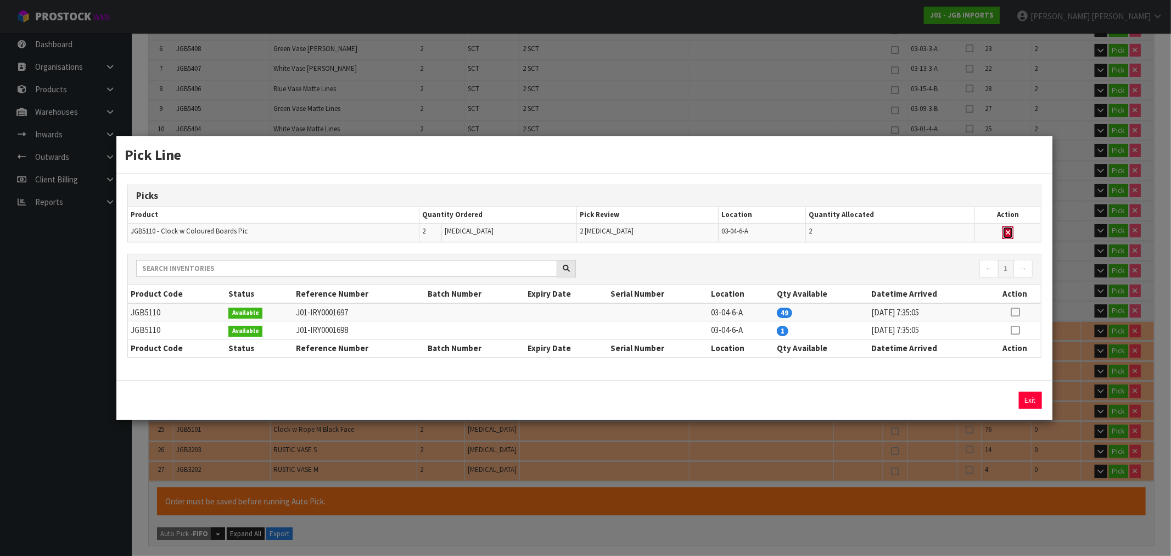
click at [1007, 229] on icon "button" at bounding box center [1008, 232] width 4 height 7
type input "Piece x 14"
type input "33"
type input "0.1165"
type input "18.95"
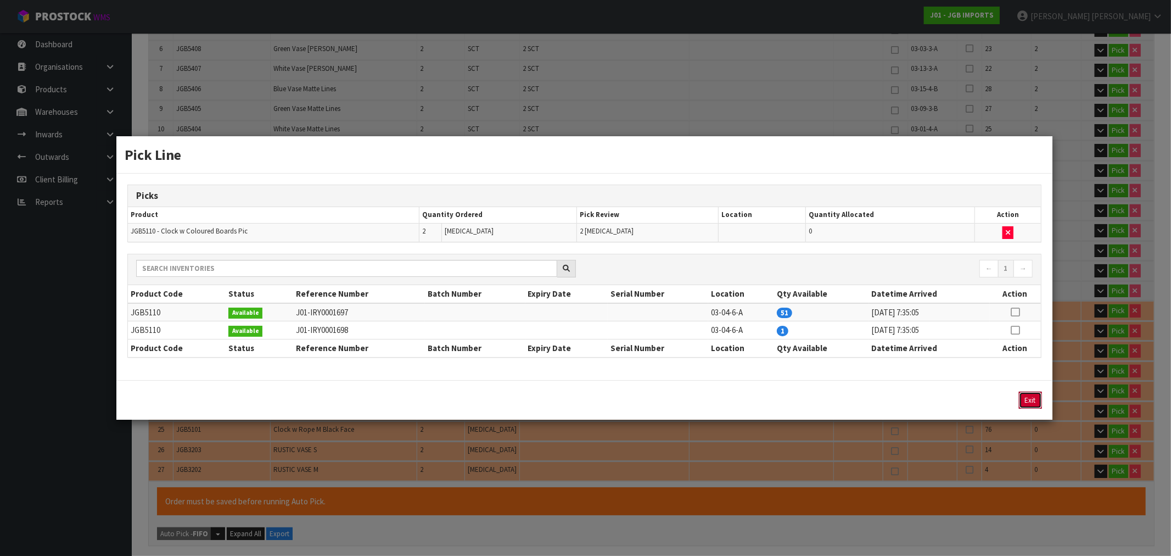
click at [1038, 401] on button "Exit" at bounding box center [1030, 400] width 23 height 17
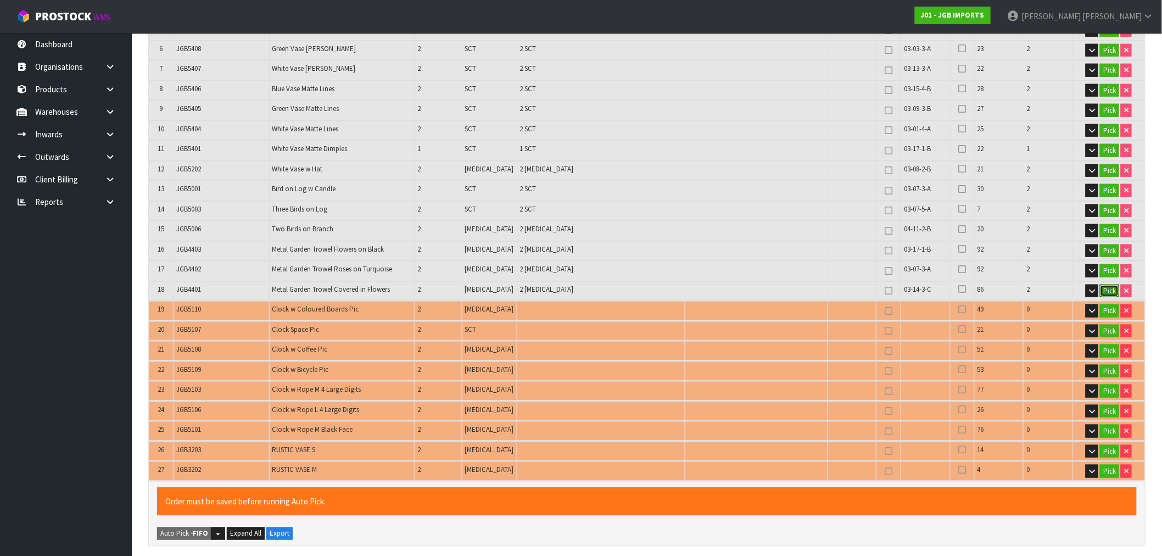
click at [1104, 284] on button "Pick" at bounding box center [1109, 290] width 19 height 13
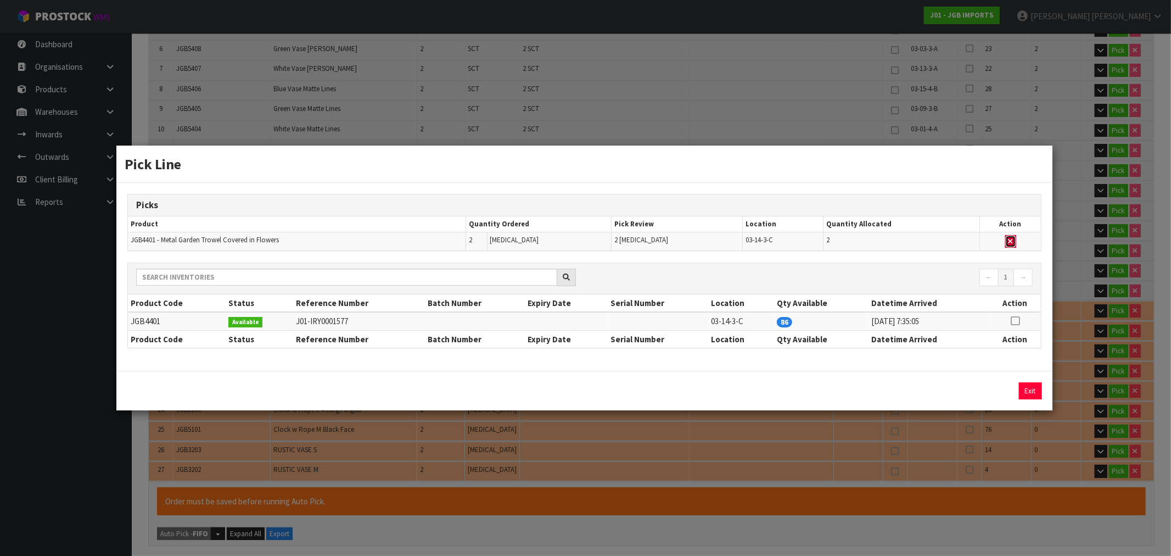
click at [1015, 239] on button "button" at bounding box center [1010, 241] width 11 height 13
type input "Piece x 12"
type input "31"
type input "0.114556"
type input "18.75"
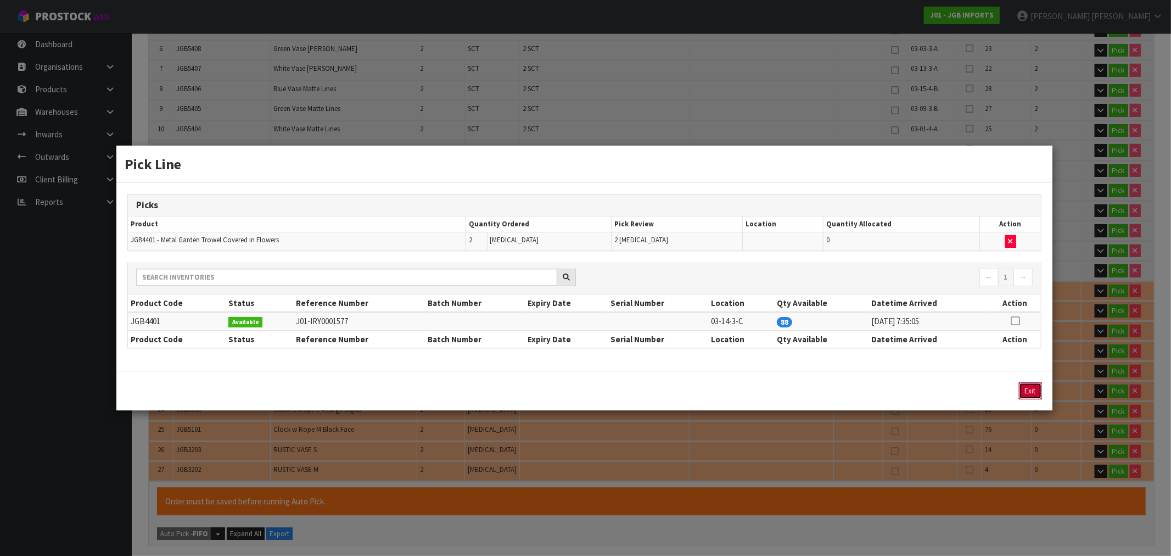
click at [1030, 393] on button "Exit" at bounding box center [1030, 390] width 23 height 17
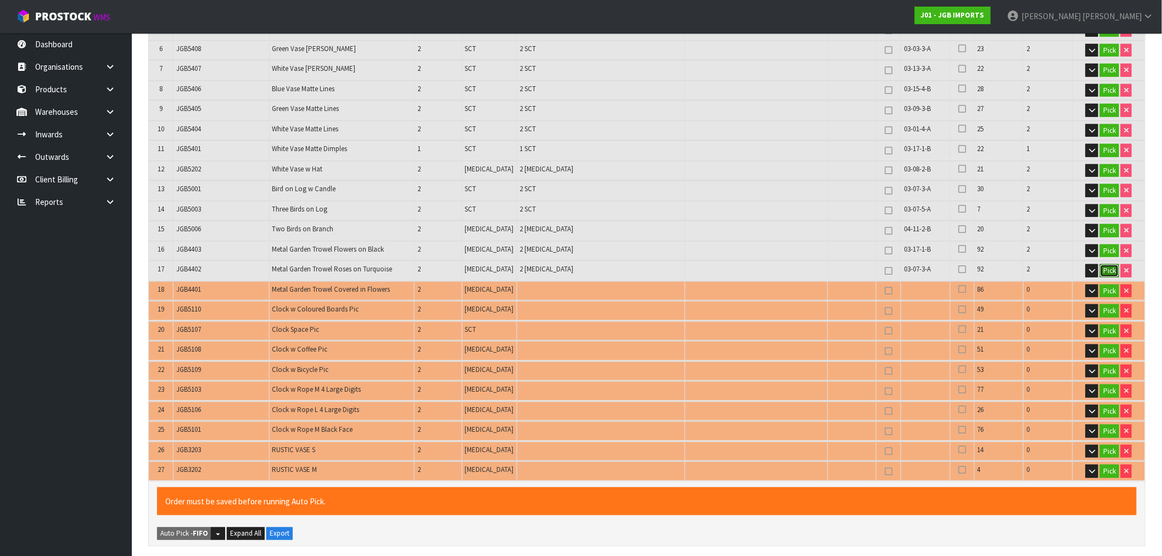
click at [1112, 266] on button "Pick" at bounding box center [1109, 270] width 19 height 13
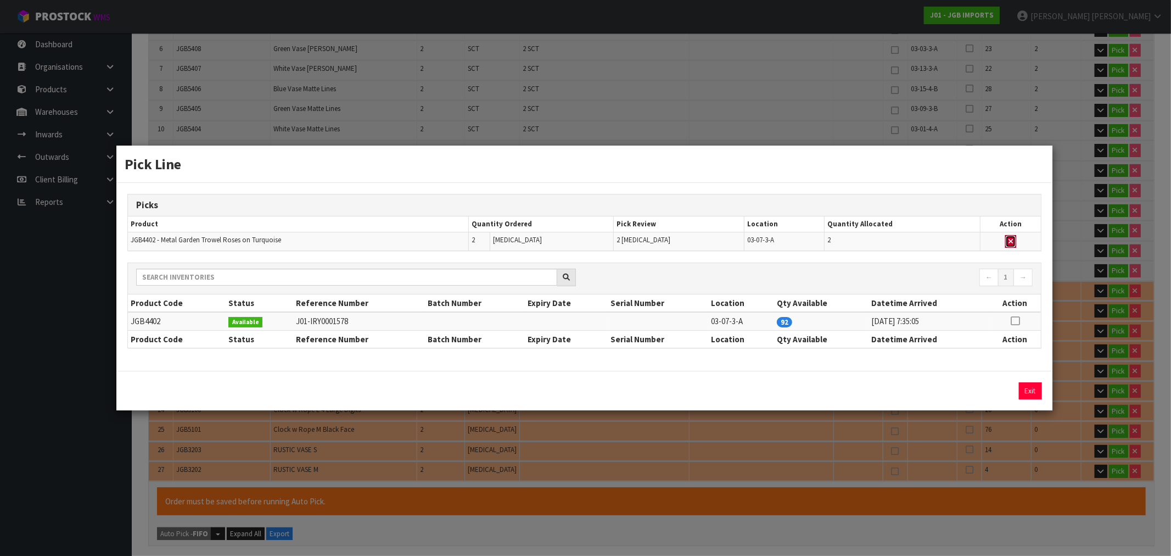
click at [1003, 245] on td at bounding box center [1010, 241] width 60 height 19
click at [1011, 240] on icon "button" at bounding box center [1011, 241] width 4 height 7
type input "Piece x 10"
type input "29"
type input "0.112612"
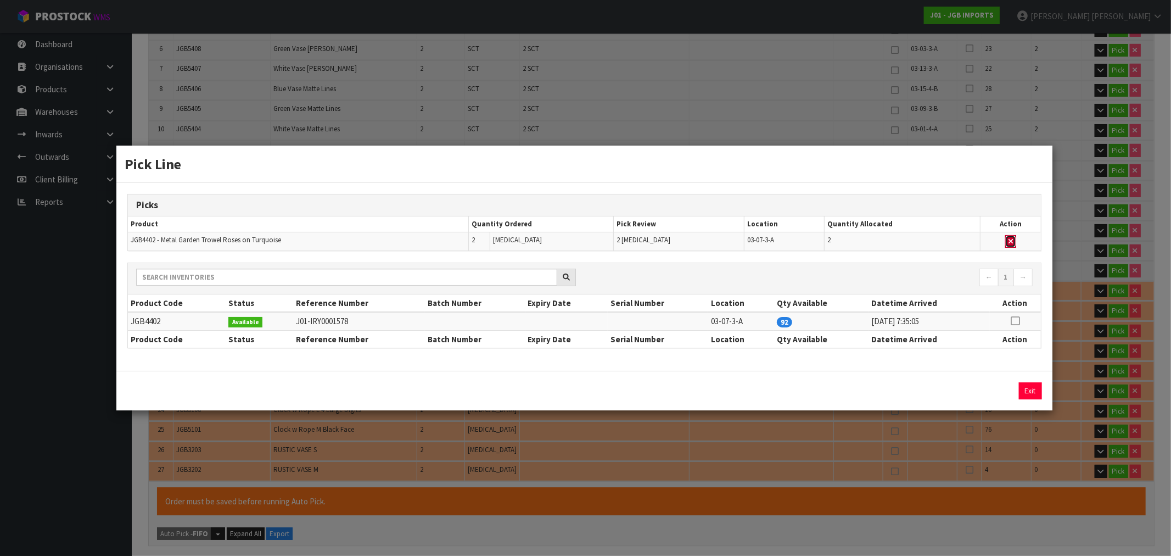
type input "18.55"
drag, startPoint x: 1025, startPoint y: 374, endPoint x: 1029, endPoint y: 386, distance: 12.7
click at [1027, 379] on div "Exit" at bounding box center [584, 391] width 936 height 40
click at [1029, 386] on button "Exit" at bounding box center [1030, 390] width 23 height 17
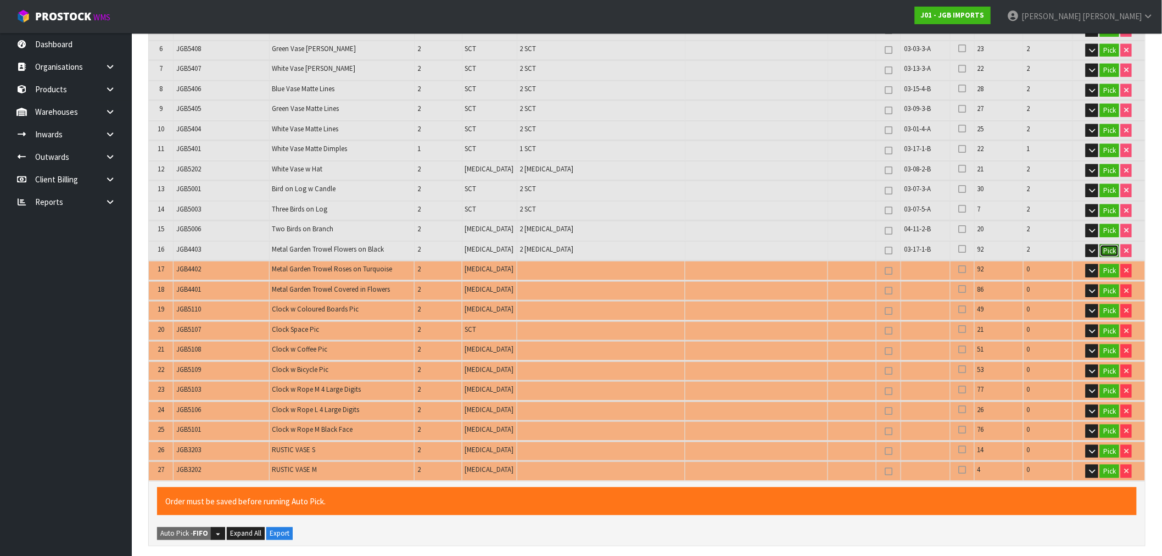
click at [1109, 249] on button "Pick" at bounding box center [1109, 250] width 19 height 13
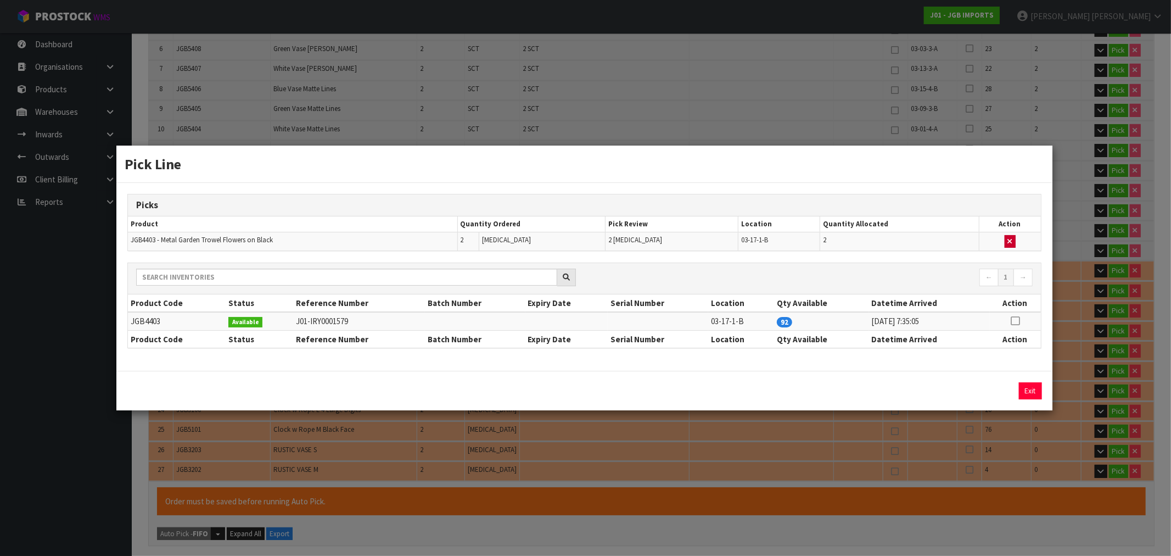
drag, startPoint x: 1018, startPoint y: 236, endPoint x: 1010, endPoint y: 237, distance: 7.8
click at [1010, 237] on td at bounding box center [1010, 241] width 62 height 19
click at [1010, 237] on button "button" at bounding box center [1010, 241] width 11 height 13
type input "Piece x 8"
type input "27"
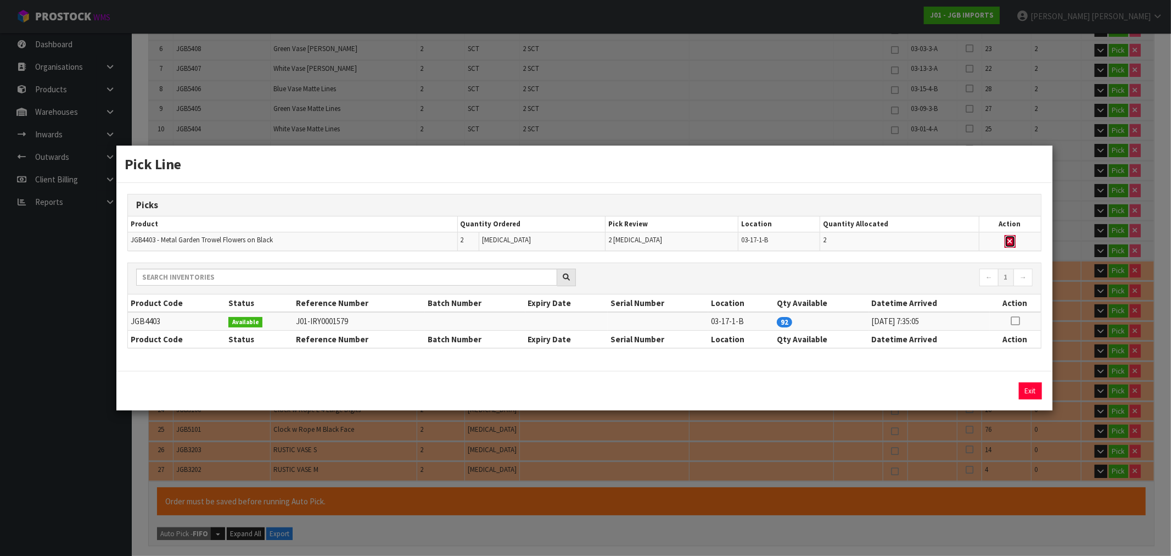
type input "0.110668"
type input "18.35"
click at [1034, 375] on div "Exit" at bounding box center [584, 391] width 936 height 40
click at [1031, 387] on button "Exit" at bounding box center [1030, 390] width 23 height 17
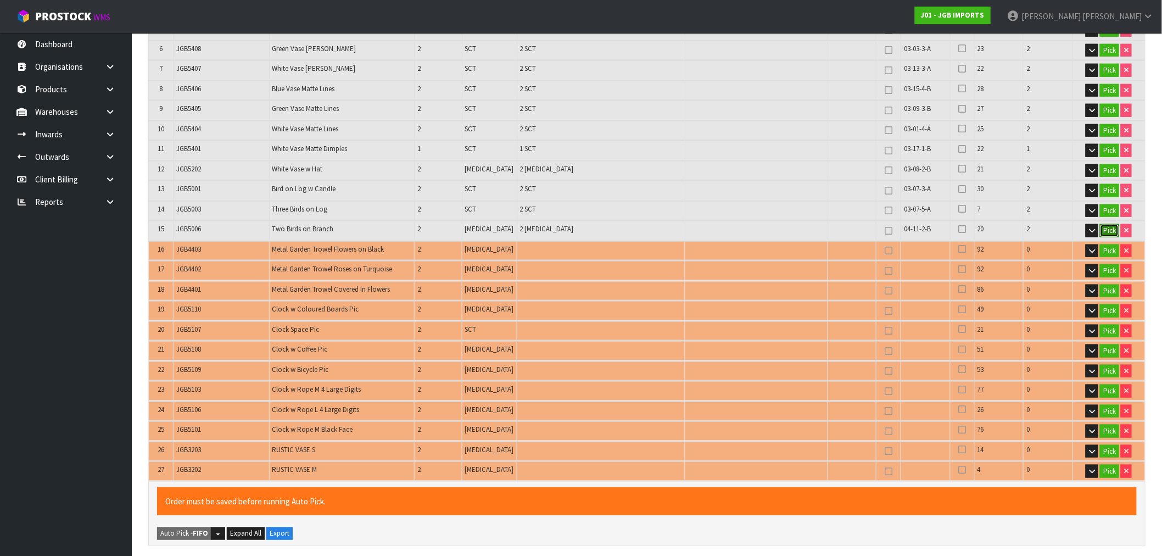
click at [1105, 228] on button "Pick" at bounding box center [1109, 230] width 19 height 13
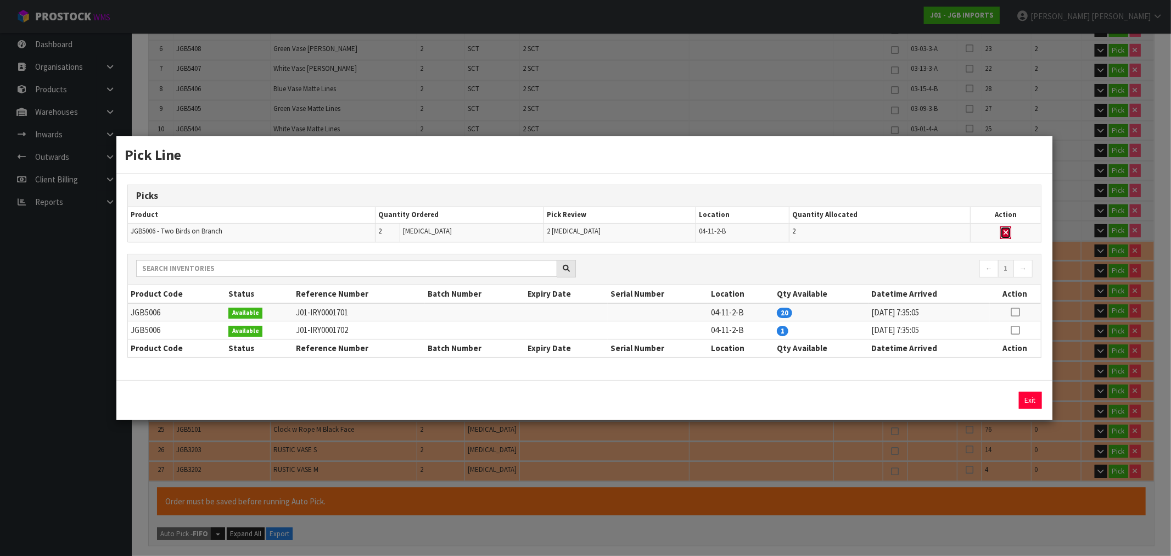
click at [1005, 232] on icon "button" at bounding box center [1006, 232] width 4 height 7
type input "Piece x 6"
type input "25"
type input "0.104486"
type input "17.55"
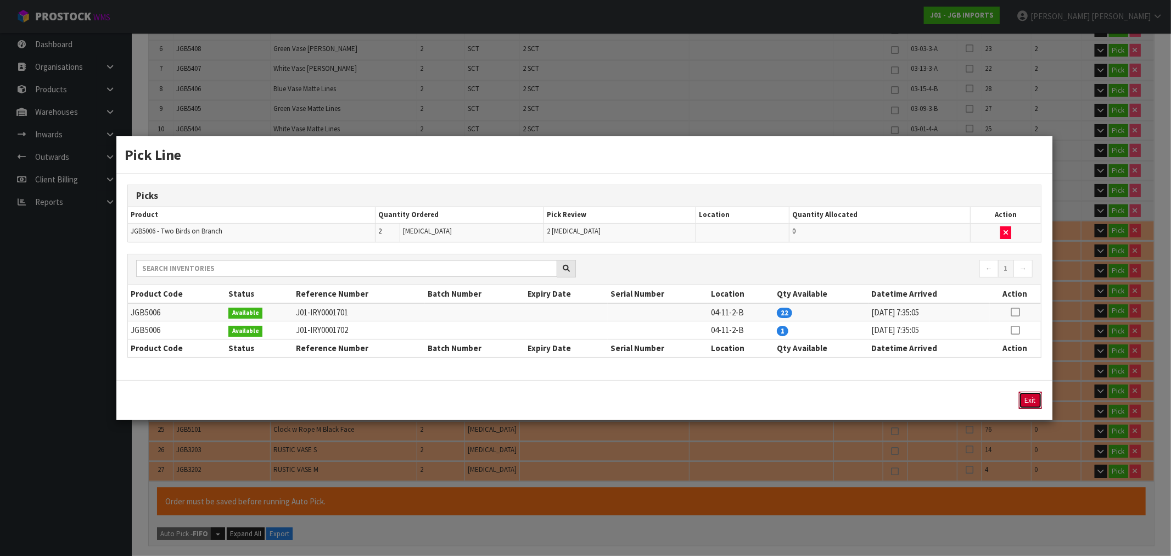
drag, startPoint x: 1027, startPoint y: 399, endPoint x: 1030, endPoint y: 381, distance: 18.3
click at [1027, 399] on button "Exit" at bounding box center [1030, 400] width 23 height 17
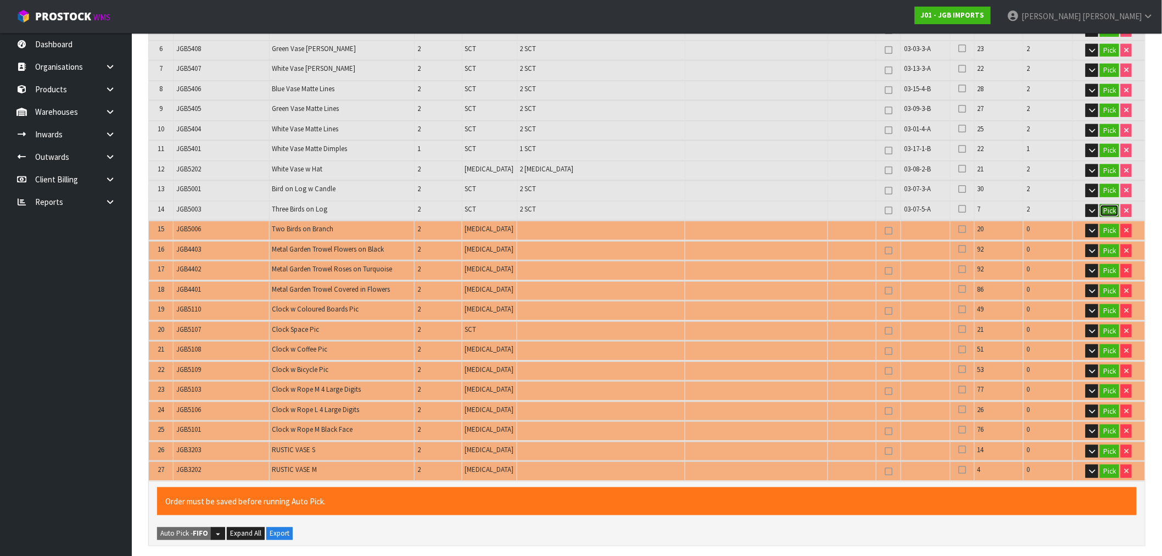
click at [1104, 205] on button "Pick" at bounding box center [1109, 210] width 19 height 13
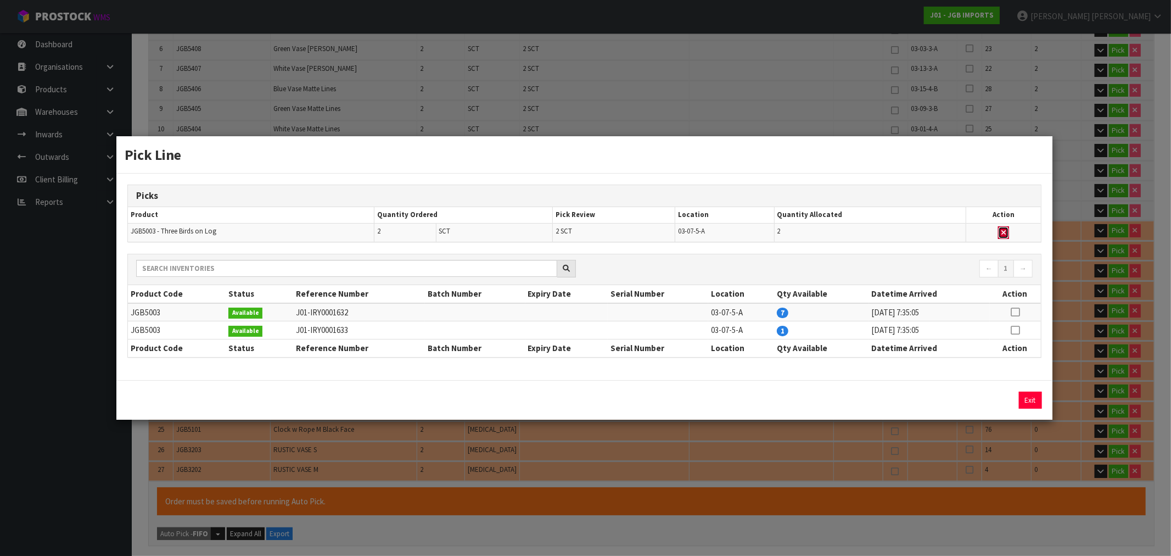
click at [1006, 236] on icon "button" at bounding box center [1004, 232] width 4 height 7
type input "Sub-carton x 17"
type input "23"
type input "0.082454"
type input "15.95"
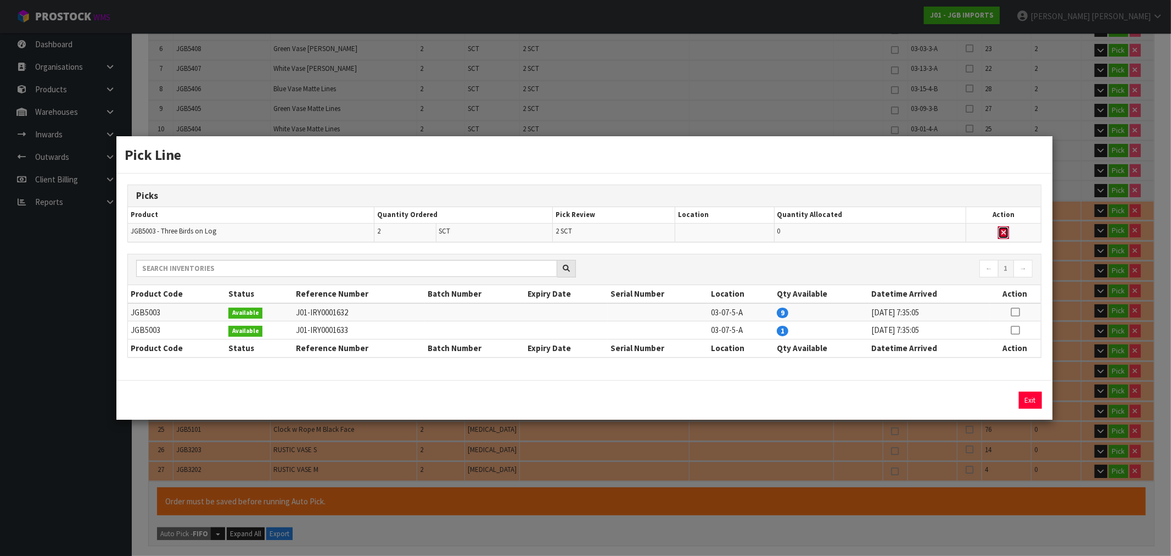
click at [1004, 229] on icon "button" at bounding box center [1004, 232] width 4 height 7
click at [1027, 401] on button "Exit" at bounding box center [1030, 400] width 23 height 17
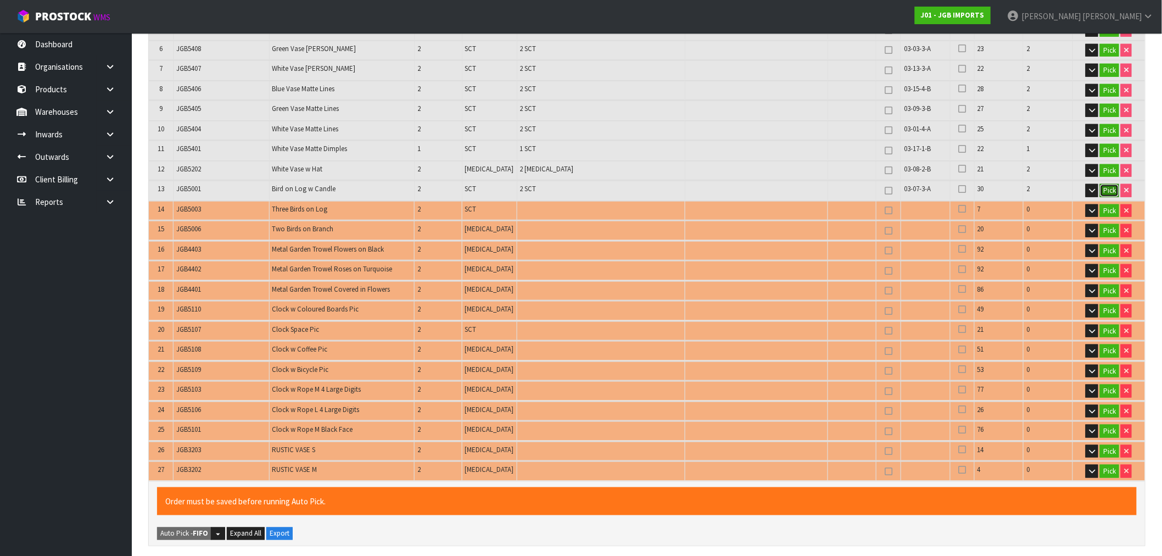
click at [1103, 188] on button "Pick" at bounding box center [1109, 190] width 19 height 13
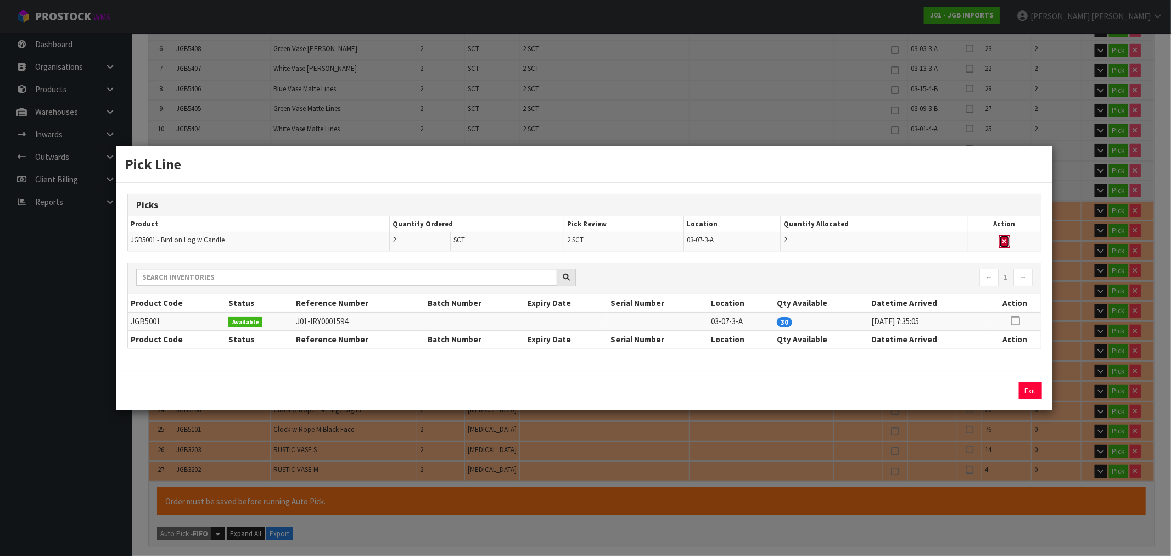
click at [1005, 245] on button "button" at bounding box center [1004, 241] width 11 height 13
type input "Sub-carton x 15"
type input "21"
type input "0.074446"
type input "15.15"
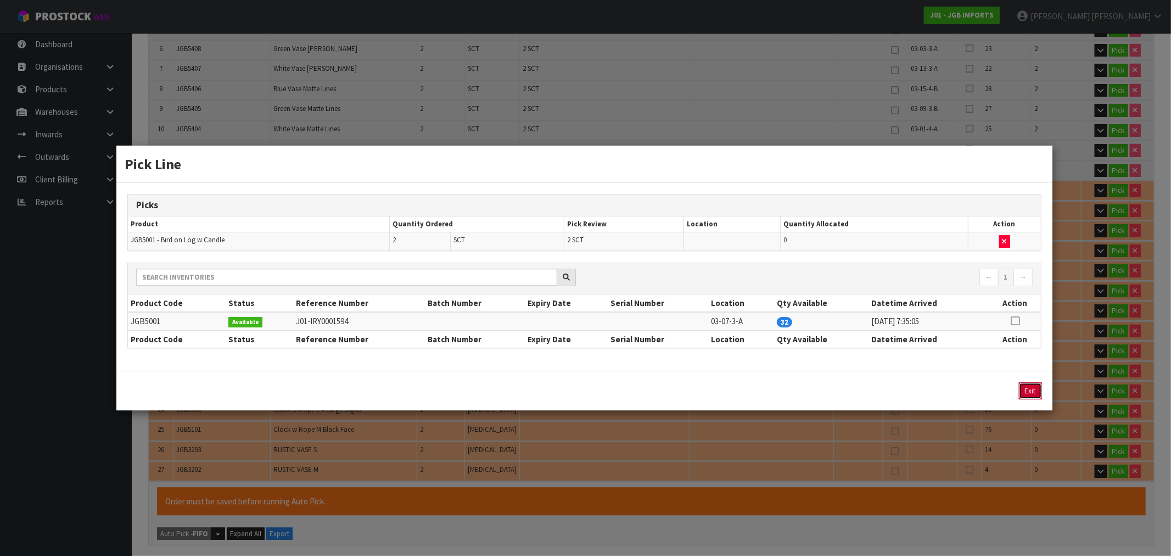
drag, startPoint x: 1025, startPoint y: 387, endPoint x: 1071, endPoint y: 265, distance: 130.1
click at [1025, 385] on button "Exit" at bounding box center [1030, 390] width 23 height 17
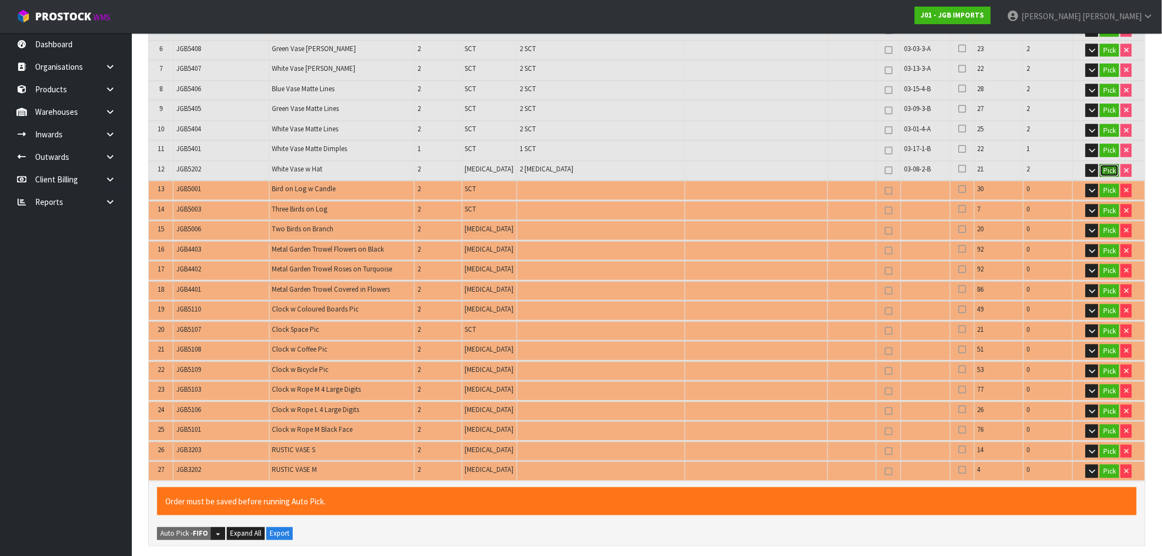
click at [1102, 166] on button "Pick" at bounding box center [1109, 170] width 19 height 13
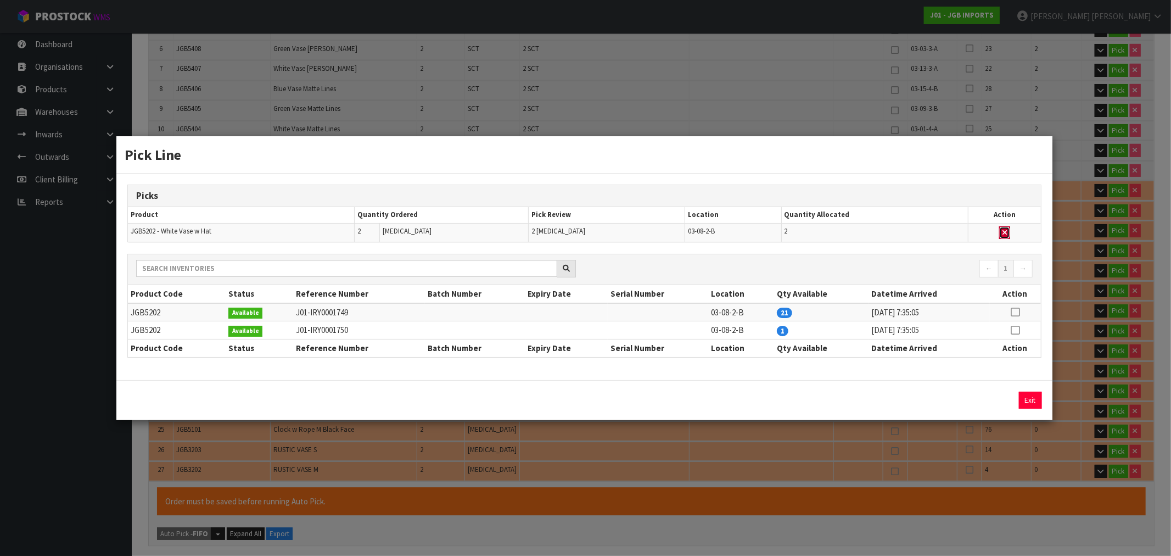
click at [1003, 231] on button "button" at bounding box center [1004, 232] width 11 height 13
type input "Piece x 4"
type input "19"
type input "0.063886"
type input "13.35"
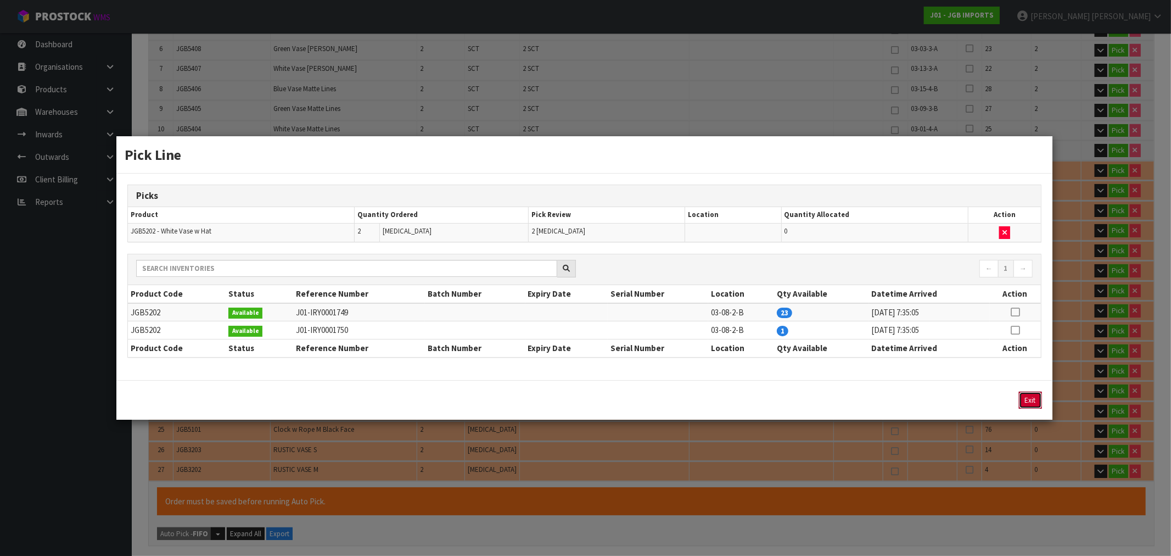
drag, startPoint x: 1027, startPoint y: 395, endPoint x: 1081, endPoint y: 222, distance: 181.5
click at [1028, 392] on button "Exit" at bounding box center [1030, 400] width 23 height 17
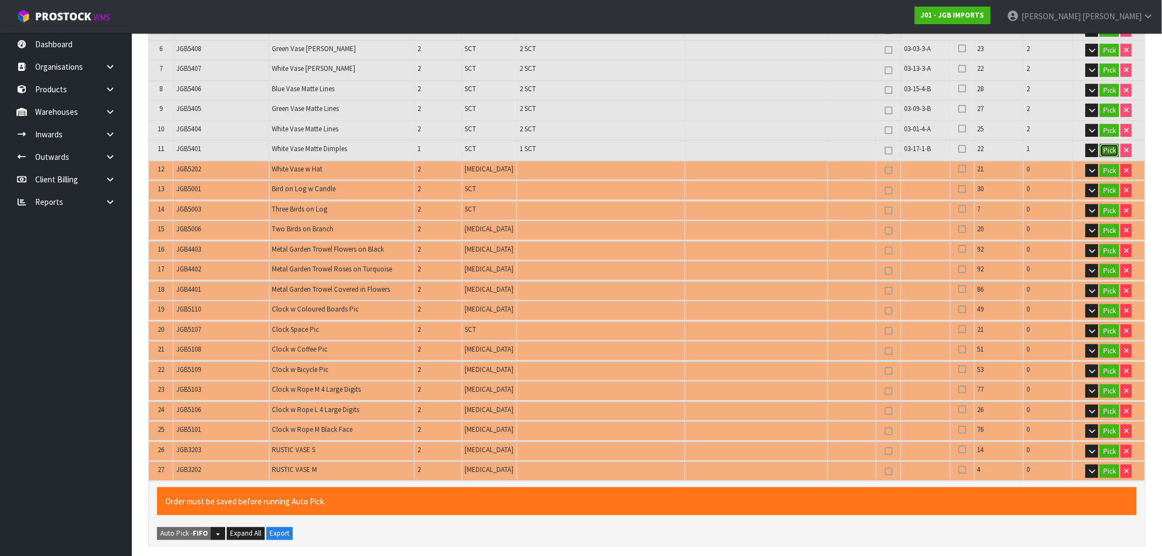
click at [1107, 150] on button "Pick" at bounding box center [1109, 150] width 19 height 13
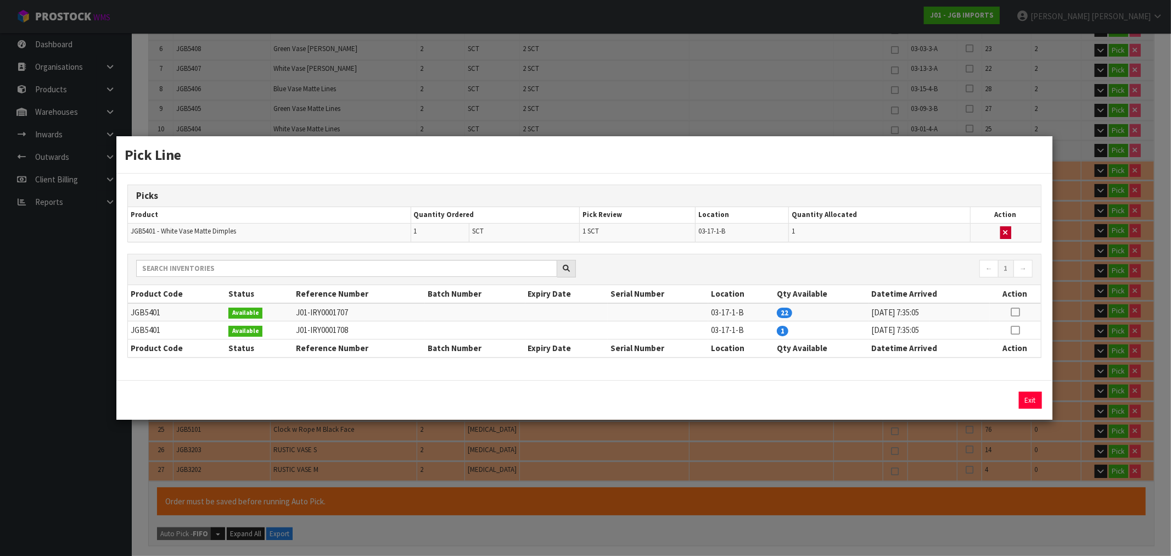
drag, startPoint x: 1015, startPoint y: 231, endPoint x: 1008, endPoint y: 232, distance: 7.2
click at [1010, 232] on td at bounding box center [1005, 232] width 70 height 19
click at [1008, 232] on icon "button" at bounding box center [1006, 232] width 4 height 7
type input "Sub-carton x 14"
type input "18"
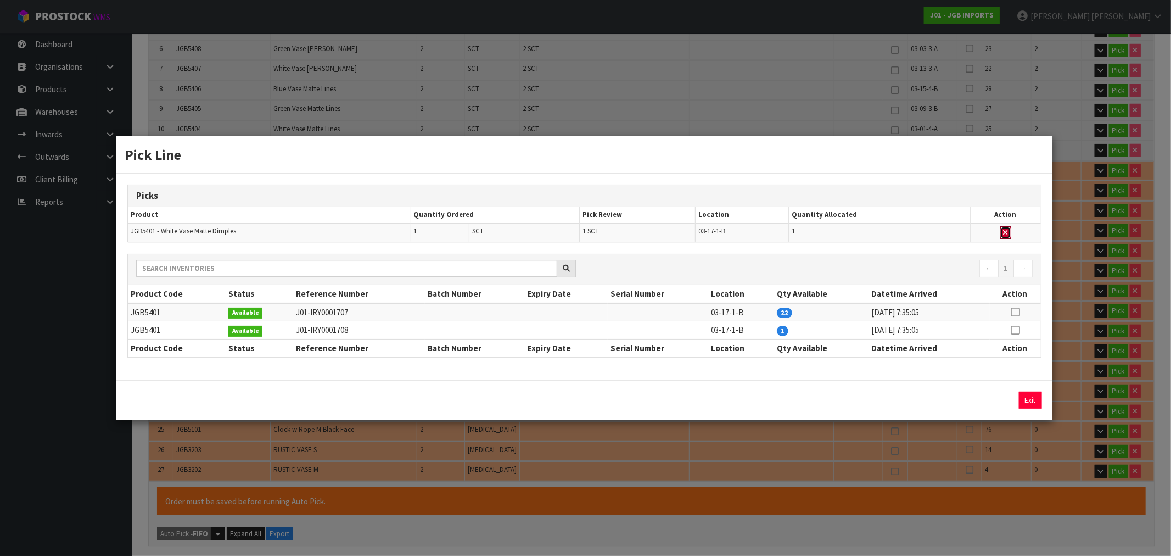
type input "0.06074"
type input "12.6"
click at [1035, 394] on button "Exit" at bounding box center [1030, 400] width 23 height 17
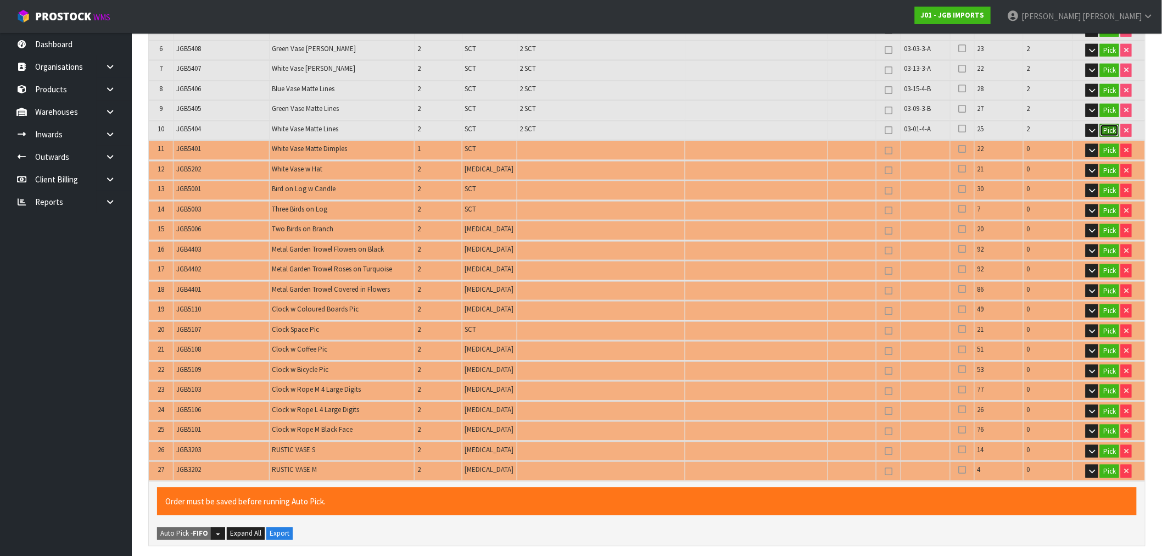
click at [1108, 127] on button "Pick" at bounding box center [1109, 130] width 19 height 13
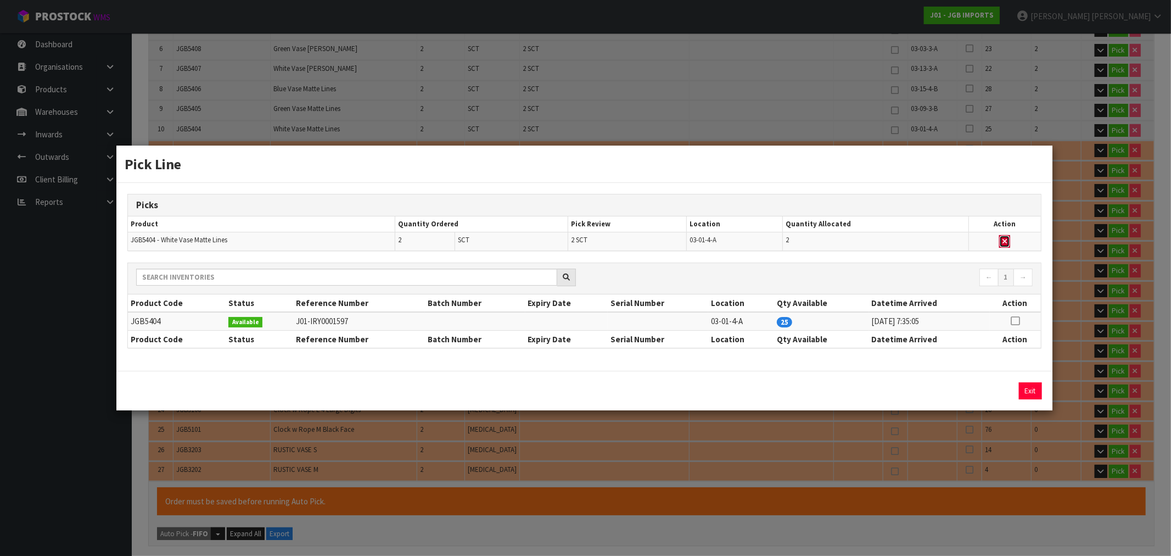
click at [1002, 235] on button "button" at bounding box center [1004, 241] width 11 height 13
type input "Sub-carton x 12"
type input "16"
type input "0.053252"
type input "11.2"
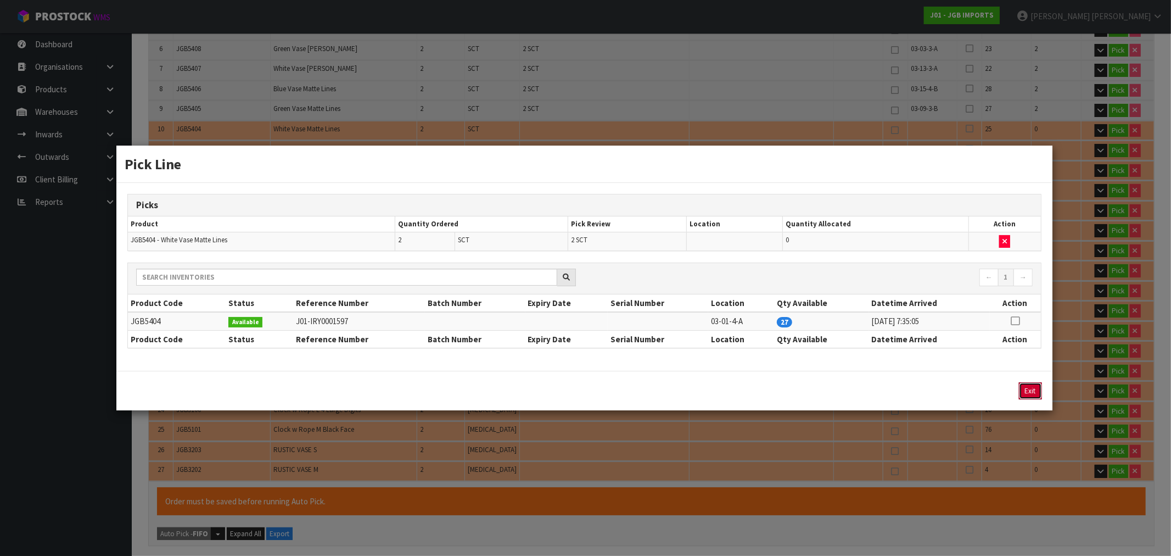
drag, startPoint x: 1033, startPoint y: 384, endPoint x: 1028, endPoint y: 349, distance: 35.5
click at [1031, 379] on div "Exit" at bounding box center [584, 391] width 936 height 40
click at [1031, 386] on button "Exit" at bounding box center [1030, 390] width 23 height 17
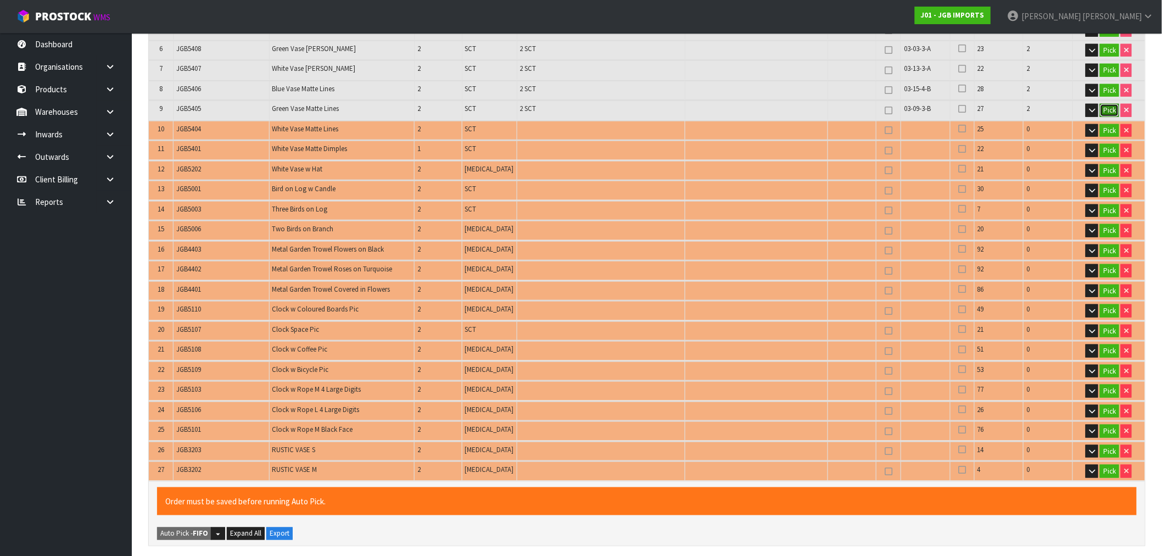
click at [1105, 104] on button "Pick" at bounding box center [1109, 110] width 19 height 13
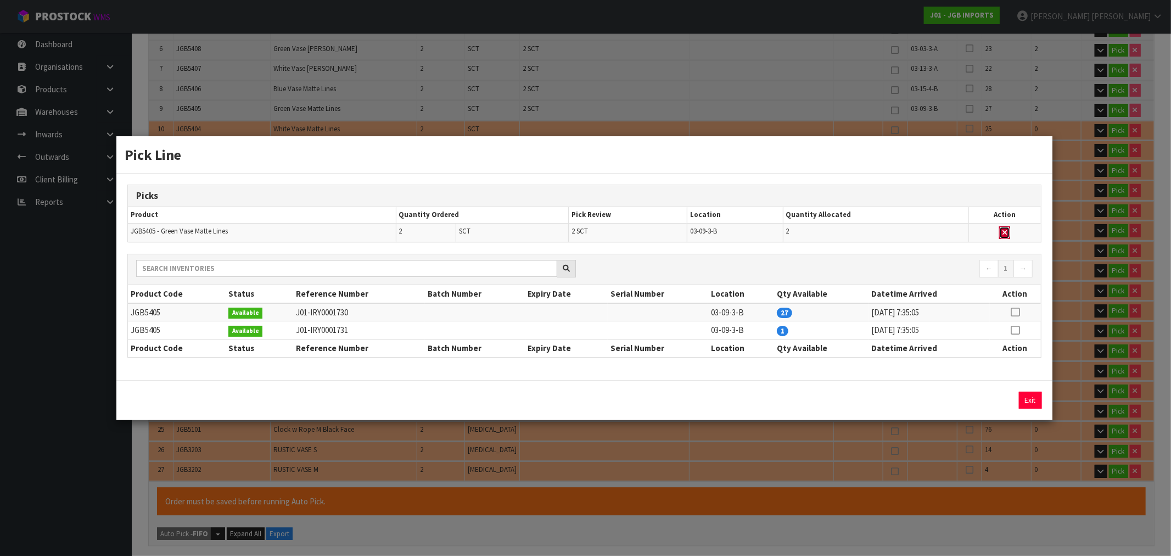
click at [1009, 233] on button "button" at bounding box center [1004, 232] width 11 height 13
type input "Sub-carton x 10"
type input "14"
type input "0.045476"
type input "9.8"
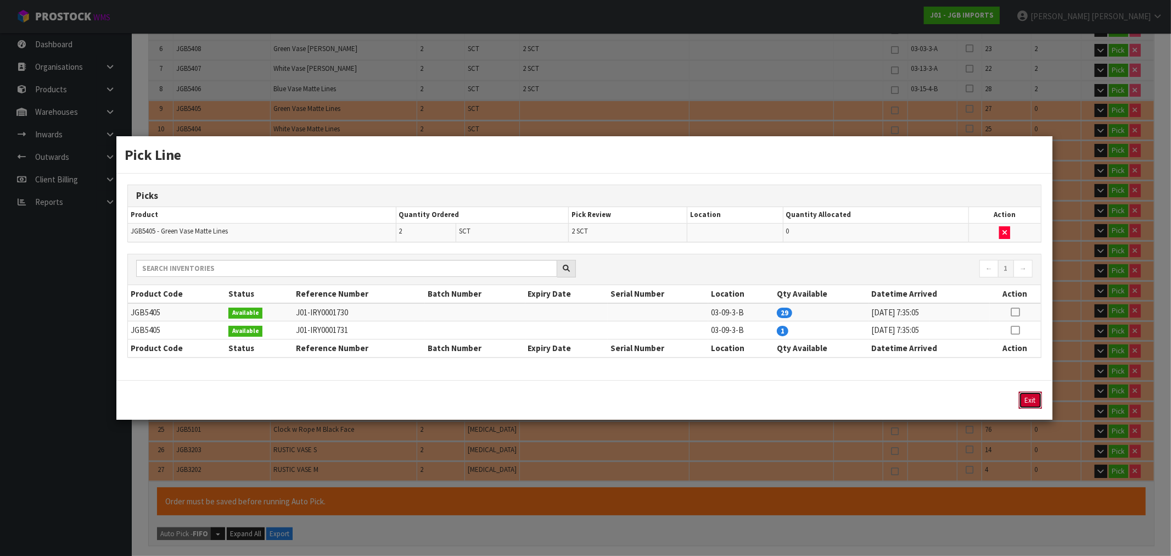
click at [1031, 396] on button "Exit" at bounding box center [1030, 400] width 23 height 17
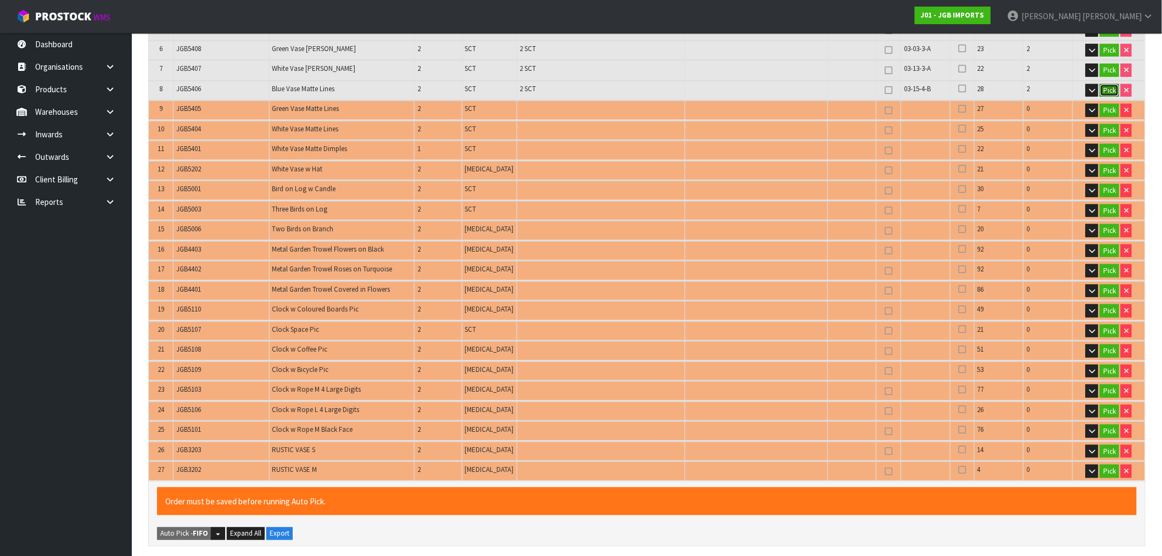
click at [1106, 94] on button "Pick" at bounding box center [1109, 90] width 19 height 13
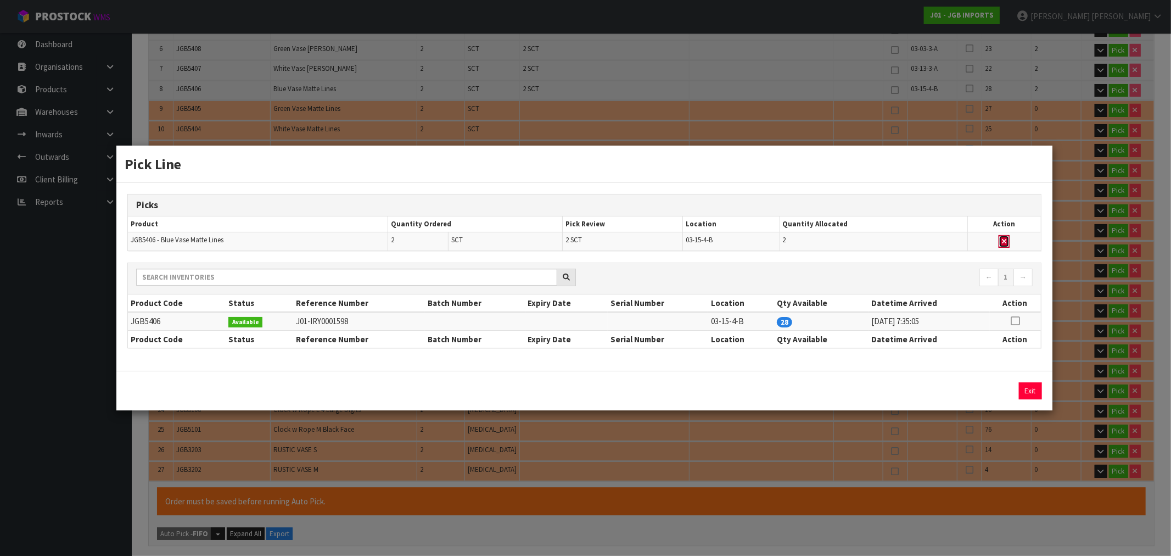
click at [1008, 241] on button "button" at bounding box center [1004, 241] width 11 height 13
type input "Sub-carton x 8"
type input "12"
type input "0.039184"
type input "8.5"
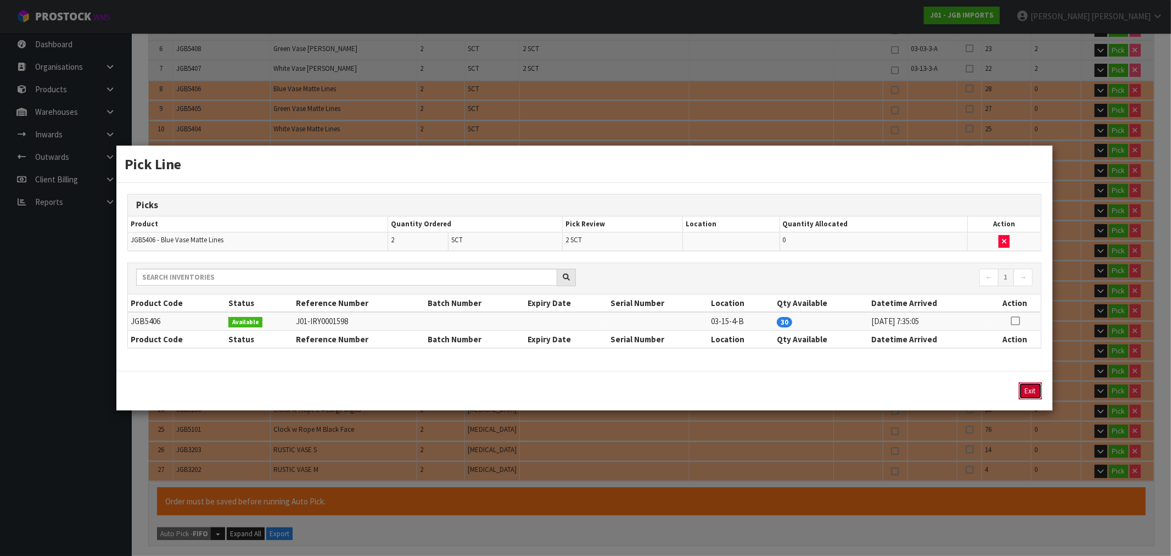
click at [1026, 387] on button "Exit" at bounding box center [1030, 390] width 23 height 17
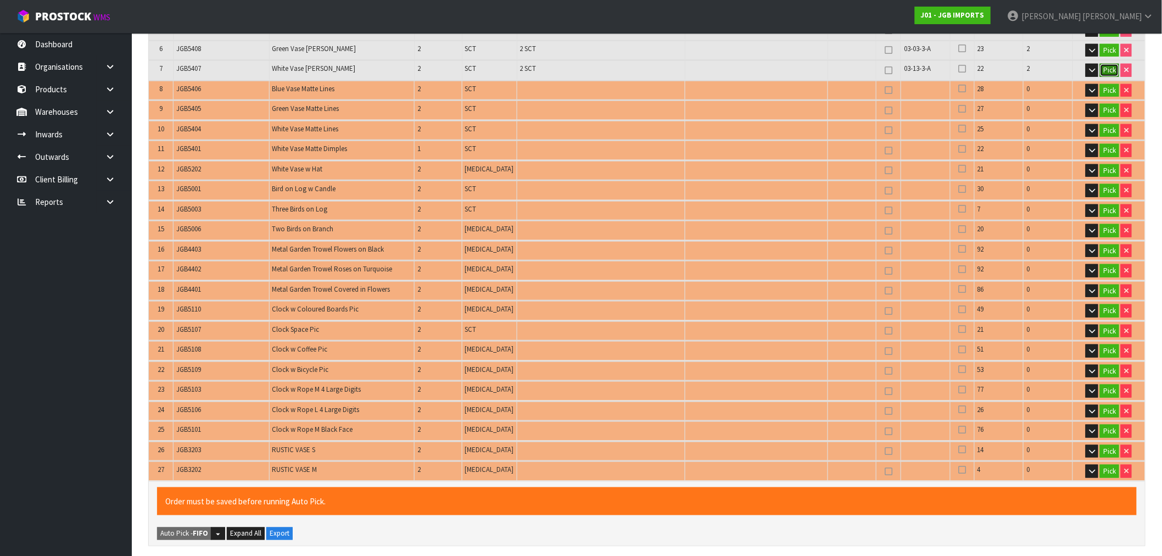
click at [1108, 68] on button "Pick" at bounding box center [1109, 70] width 19 height 13
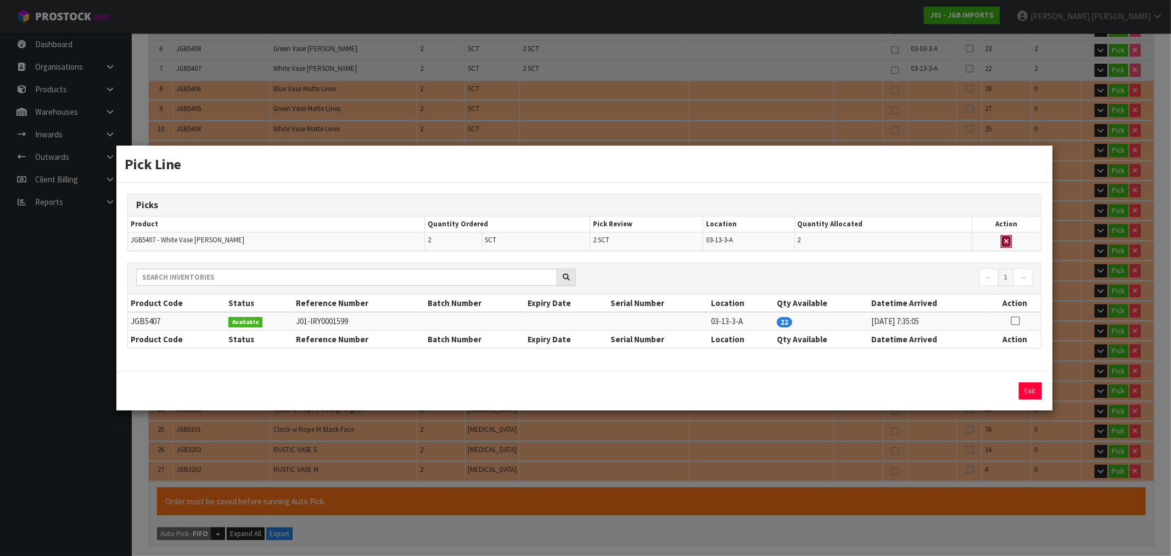
click at [1001, 239] on button "button" at bounding box center [1006, 241] width 11 height 13
type input "Sub-carton x 6"
type input "10"
type input "0.032008"
type input "7.3"
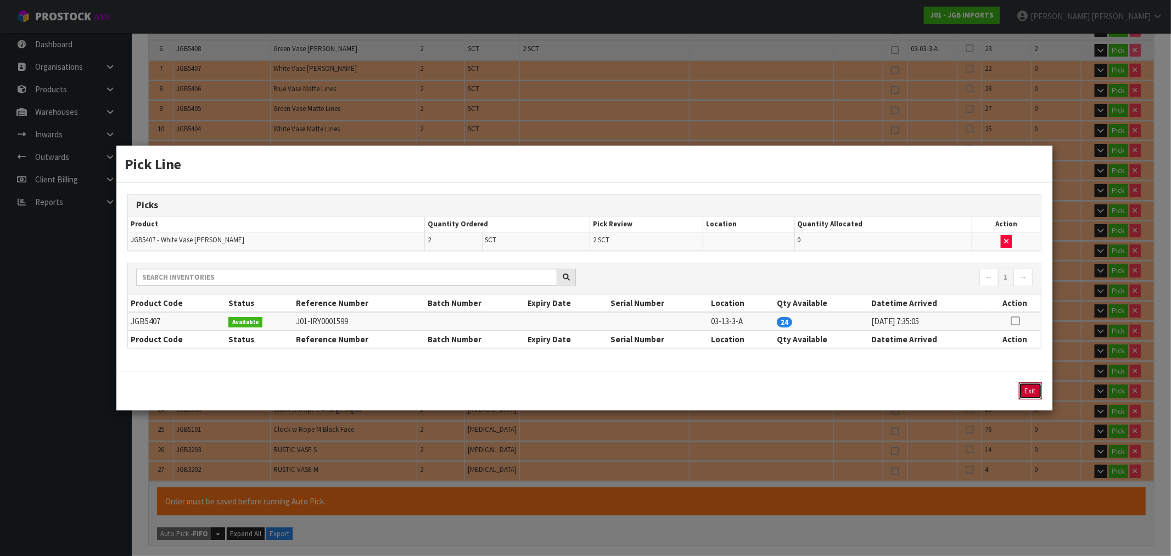
drag, startPoint x: 1032, startPoint y: 390, endPoint x: 1051, endPoint y: 341, distance: 52.8
click at [1033, 390] on button "Exit" at bounding box center [1030, 390] width 23 height 17
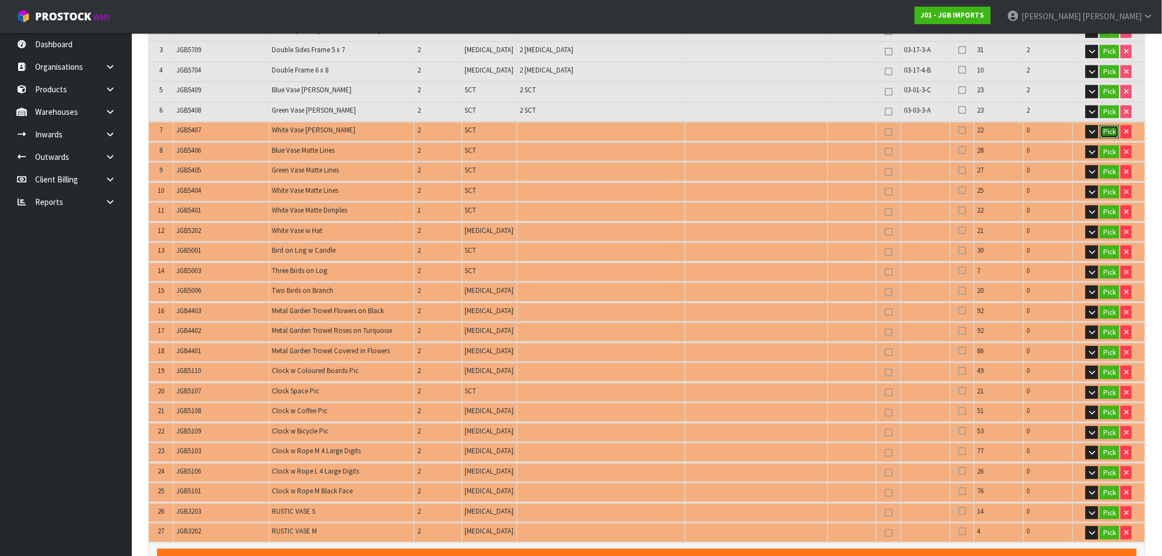
scroll to position [183, 0]
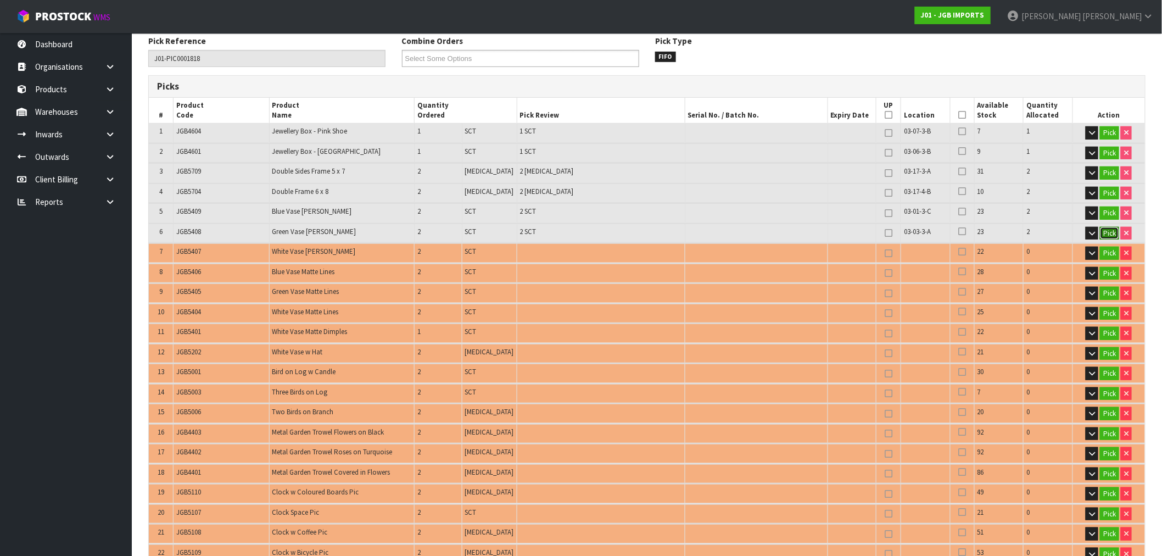
click at [1111, 227] on button "Pick" at bounding box center [1109, 233] width 19 height 13
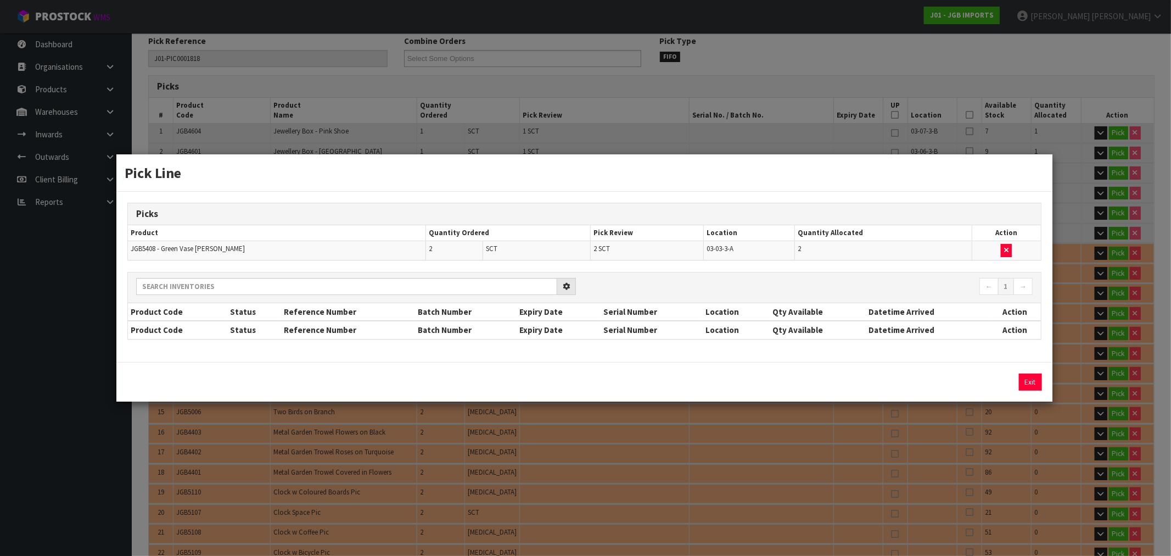
click at [1004, 243] on div "Picks Product Quantity Ordered Pick Review Location Quantity Allocated Action J…" at bounding box center [584, 277] width 936 height 170
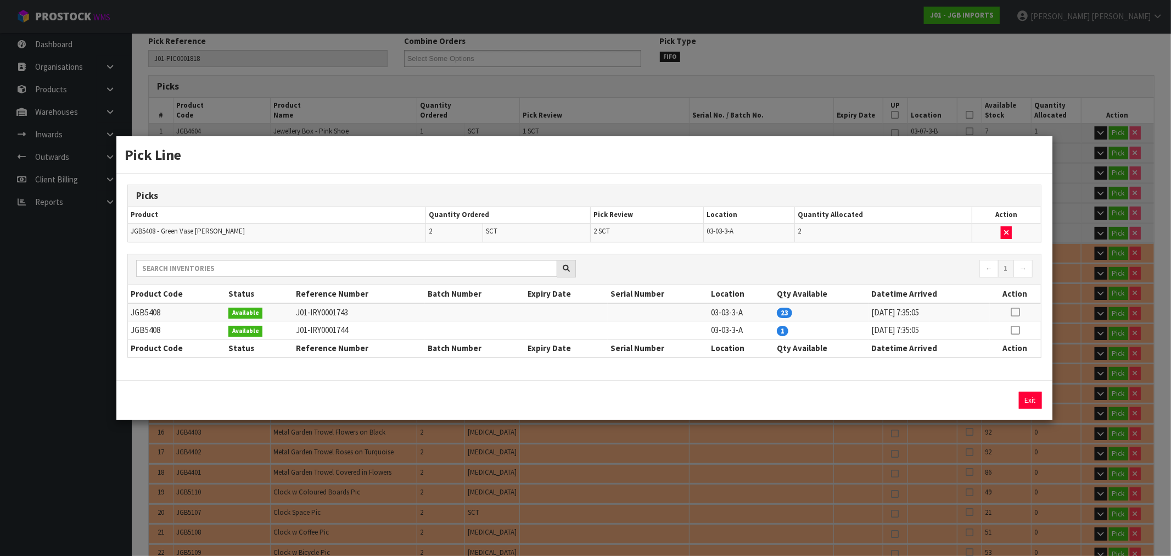
click at [1006, 242] on td at bounding box center [1006, 232] width 69 height 19
drag, startPoint x: 1038, startPoint y: 396, endPoint x: 1045, endPoint y: 388, distance: 11.0
click at [1040, 394] on button "Exit" at bounding box center [1030, 400] width 23 height 17
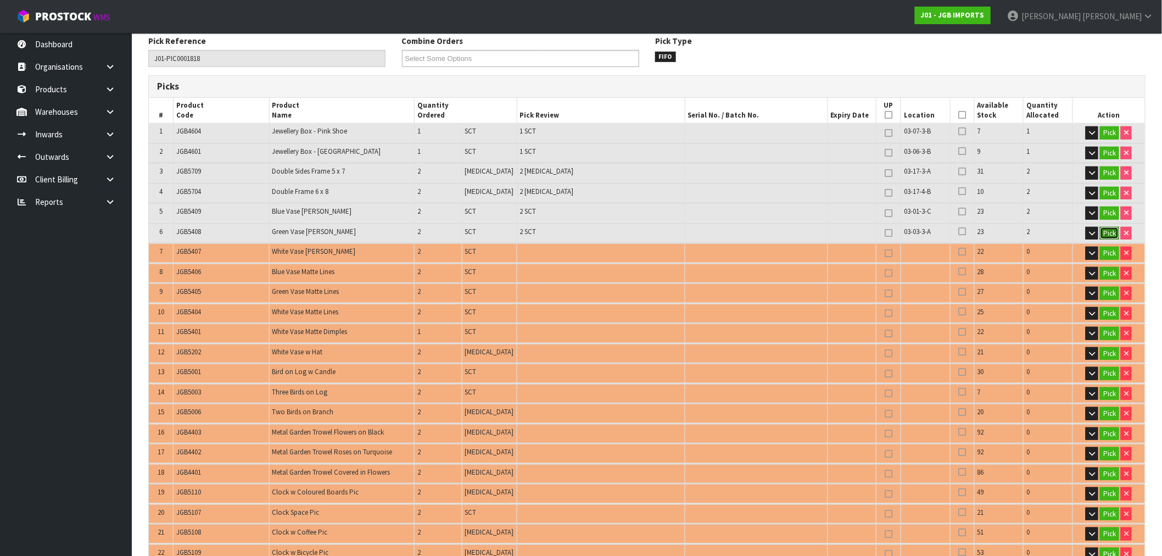
click at [1115, 232] on button "Pick" at bounding box center [1109, 233] width 19 height 13
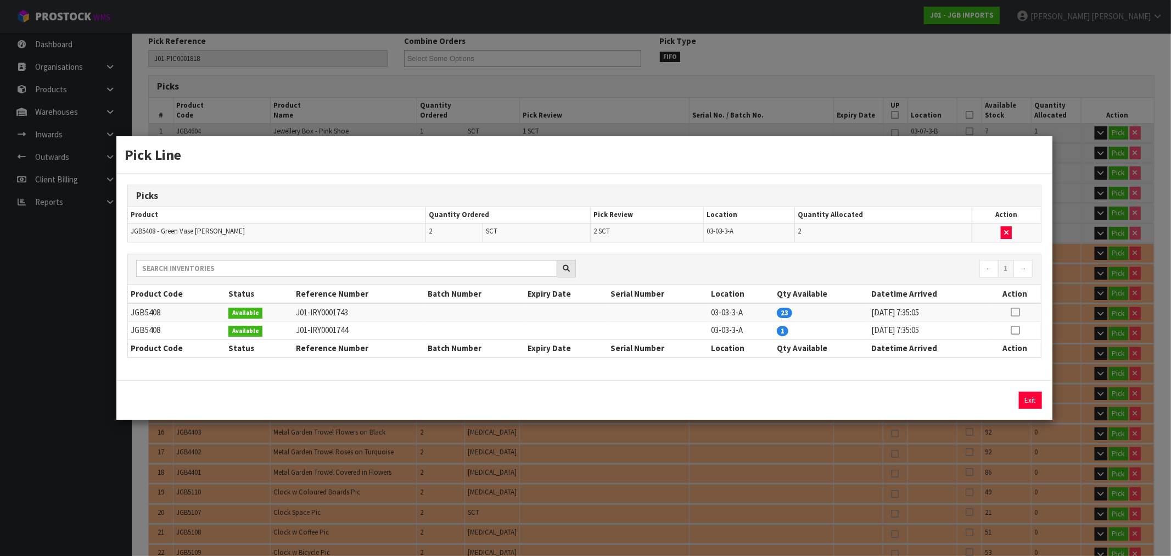
click at [1005, 242] on td at bounding box center [1006, 232] width 69 height 19
click at [1009, 232] on button "button" at bounding box center [1006, 232] width 11 height 13
type input "Sub-carton x 4"
type input "8"
type input "0.023558"
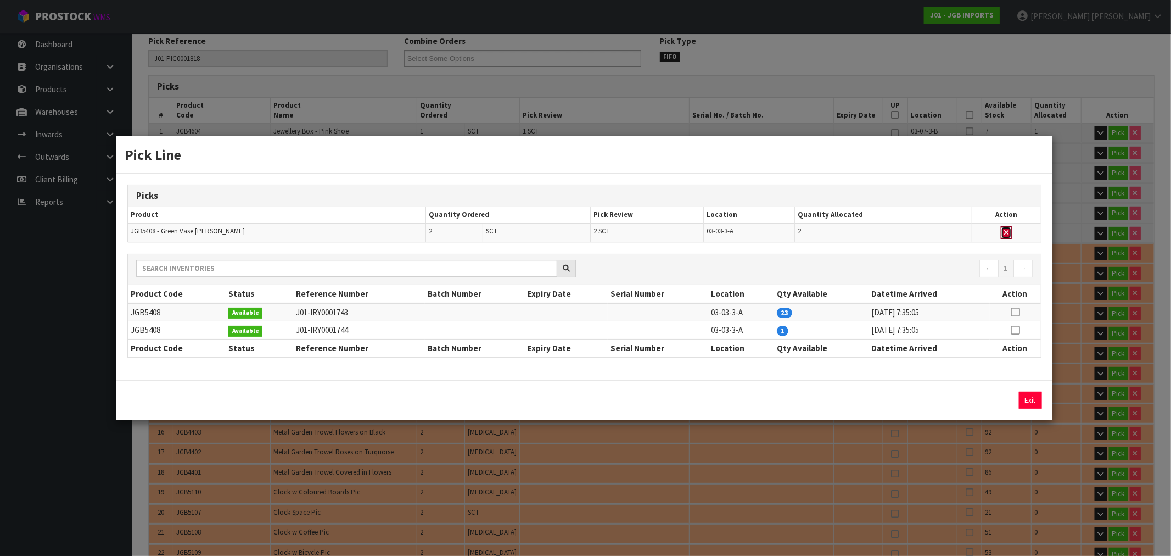
type input "6.1"
click at [1036, 398] on button "Exit" at bounding box center [1030, 400] width 23 height 17
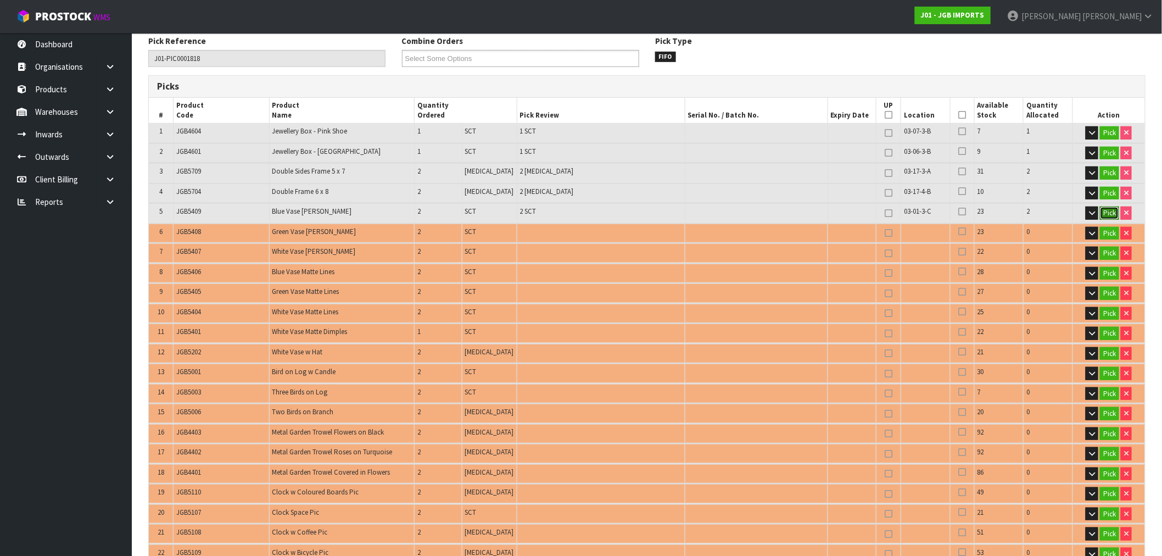
click at [1111, 213] on button "Pick" at bounding box center [1109, 212] width 19 height 13
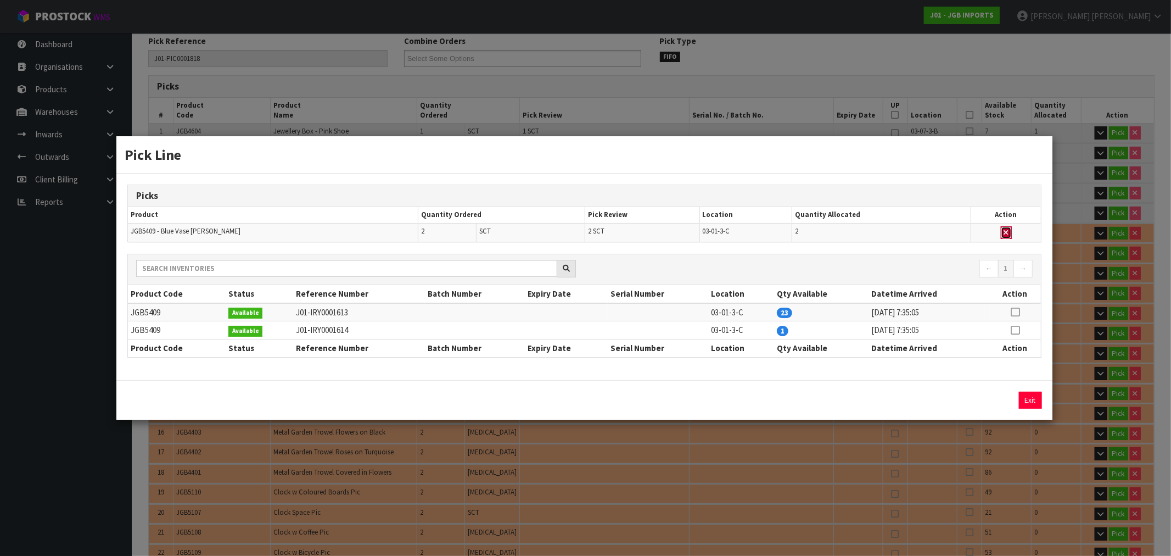
click at [1007, 229] on button "button" at bounding box center [1006, 232] width 11 height 13
type input "Sub-carton x 2"
type input "6"
type input "0.014822"
type input "4.8"
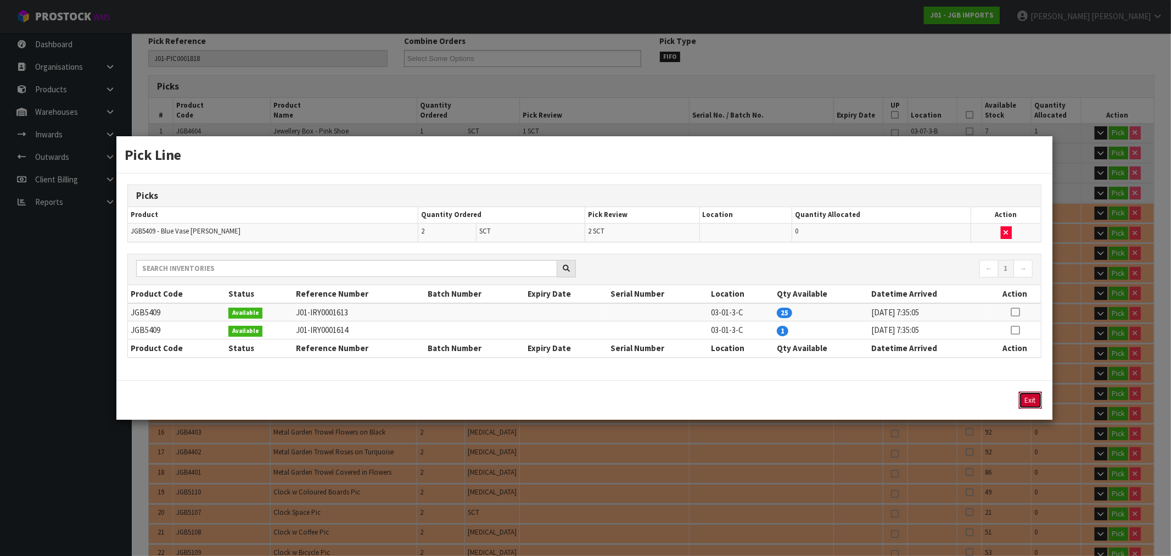
drag, startPoint x: 1030, startPoint y: 395, endPoint x: 1038, endPoint y: 356, distance: 40.5
click at [1032, 387] on div "Exit" at bounding box center [584, 400] width 936 height 40
click at [1109, 173] on div "Pick Line Picks Product Quantity Ordered Pick Review Location Quantity Allocate…" at bounding box center [585, 278] width 1171 height 556
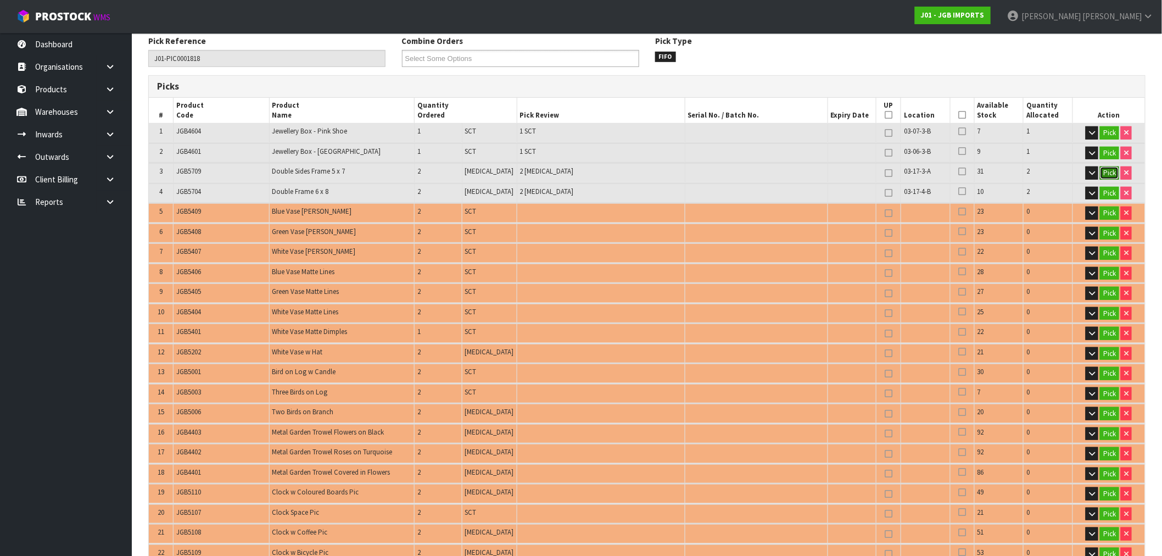
click at [1111, 168] on button "Pick" at bounding box center [1109, 172] width 19 height 13
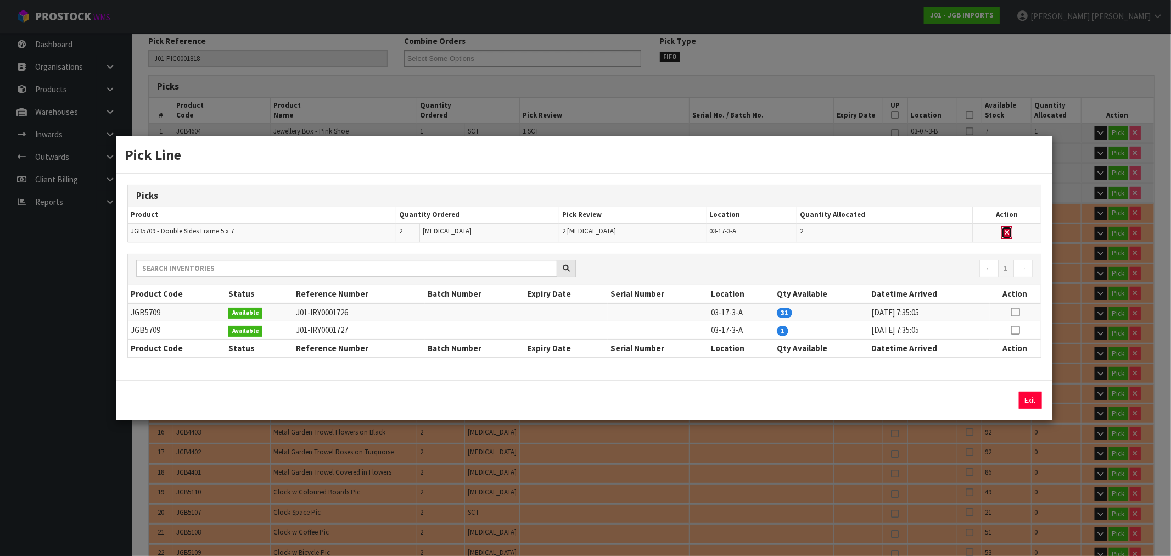
click at [1009, 233] on button "button" at bounding box center [1007, 232] width 11 height 13
type input "Piece x 2"
type input "4"
type input "0.010742"
type input "2.6"
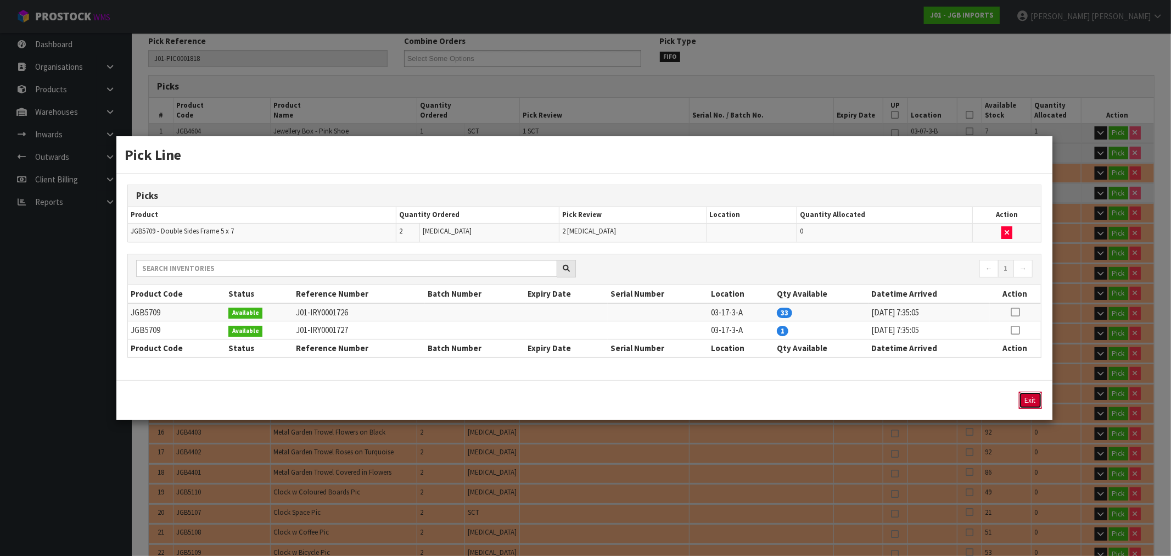
drag, startPoint x: 1029, startPoint y: 399, endPoint x: 1061, endPoint y: 298, distance: 106.1
click at [1029, 398] on button "Exit" at bounding box center [1030, 400] width 23 height 17
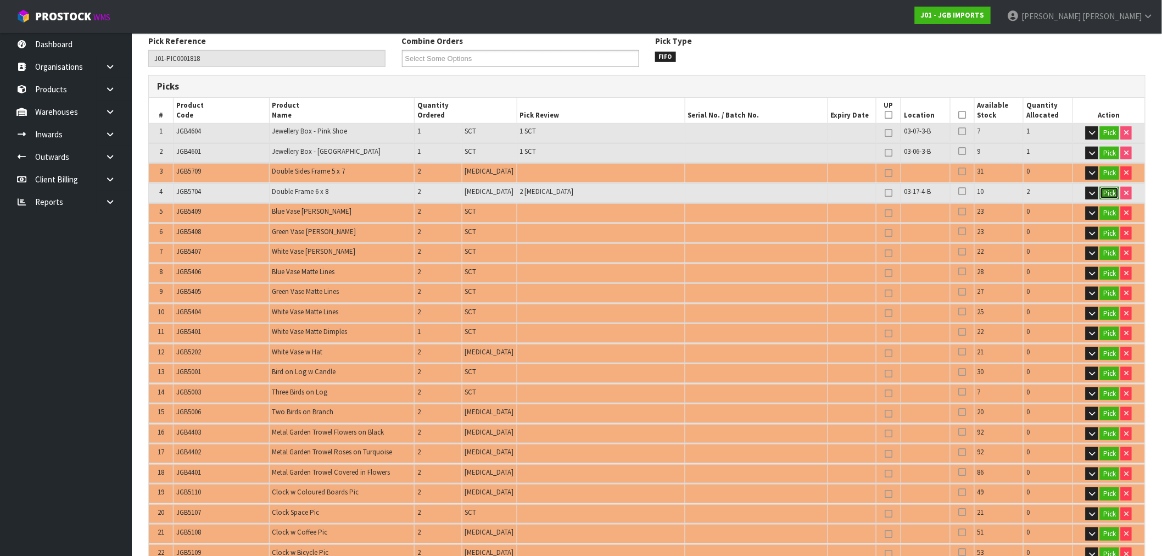
click at [1102, 189] on button "Pick" at bounding box center [1109, 193] width 19 height 13
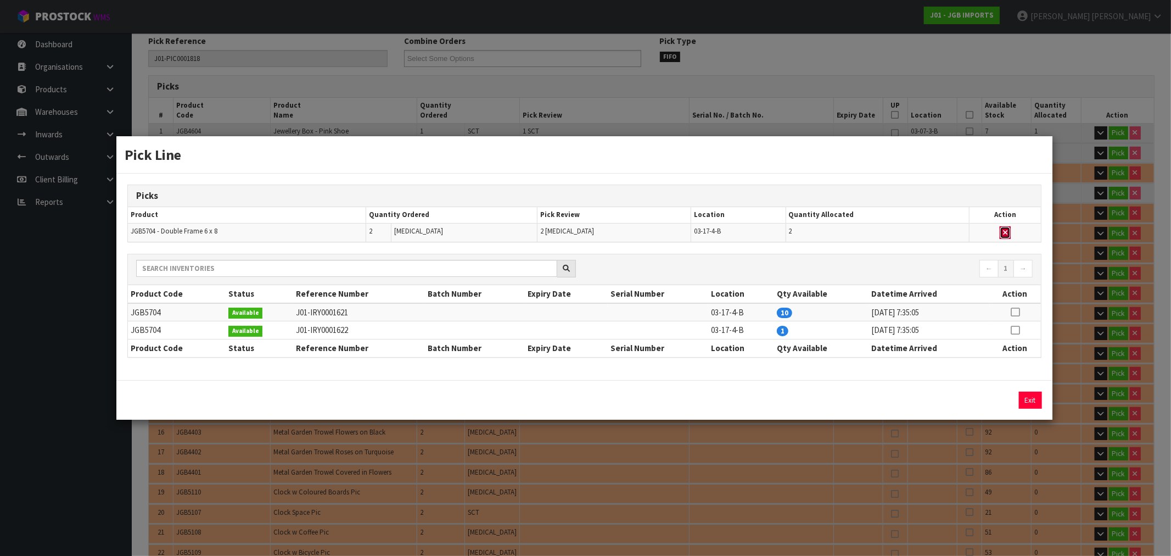
click at [1005, 233] on icon "button" at bounding box center [1005, 232] width 4 height 7
type input "Piece x 0"
type input "2"
type input "0.006188"
type input "1.3"
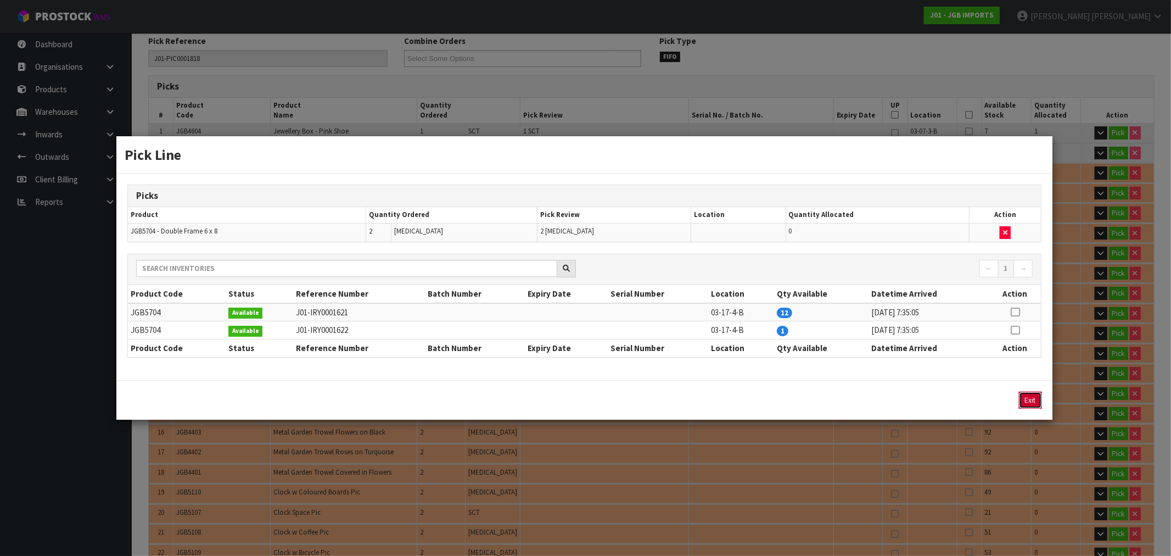
click at [1036, 394] on button "Exit" at bounding box center [1030, 400] width 23 height 17
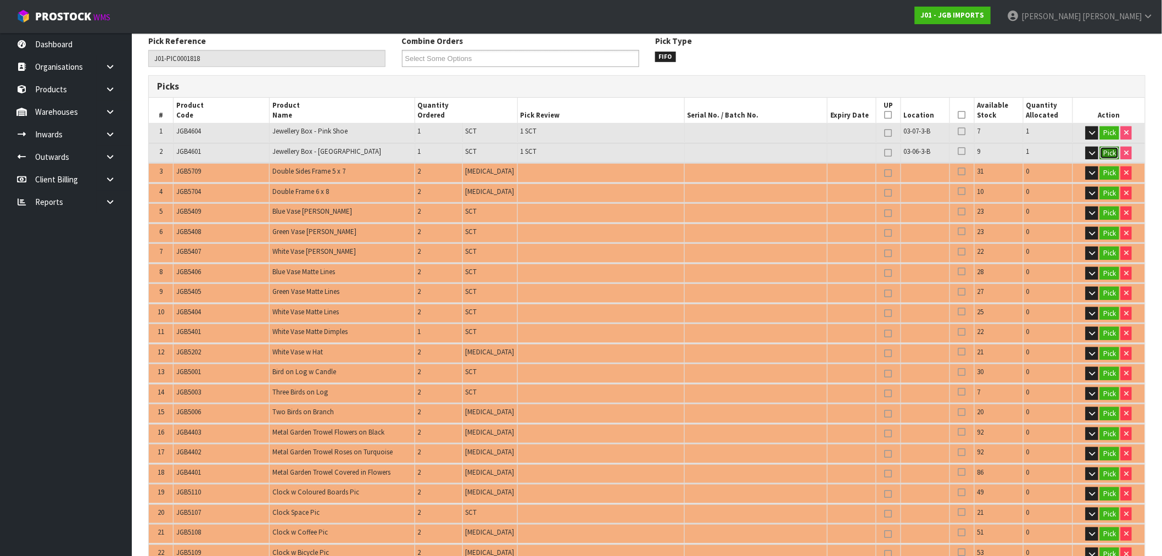
click at [1106, 153] on button "Pick" at bounding box center [1109, 153] width 19 height 13
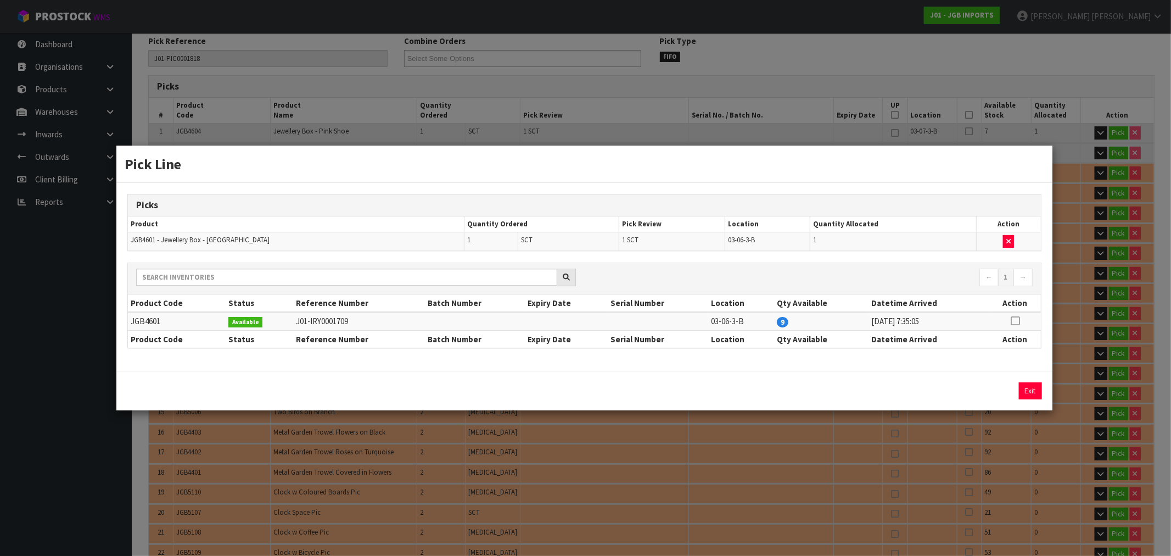
click at [1003, 232] on td at bounding box center [1008, 241] width 64 height 19
click at [1003, 237] on button "button" at bounding box center [1008, 241] width 11 height 13
type input "Sub-carton x 1"
type input "1"
type input "0.003094"
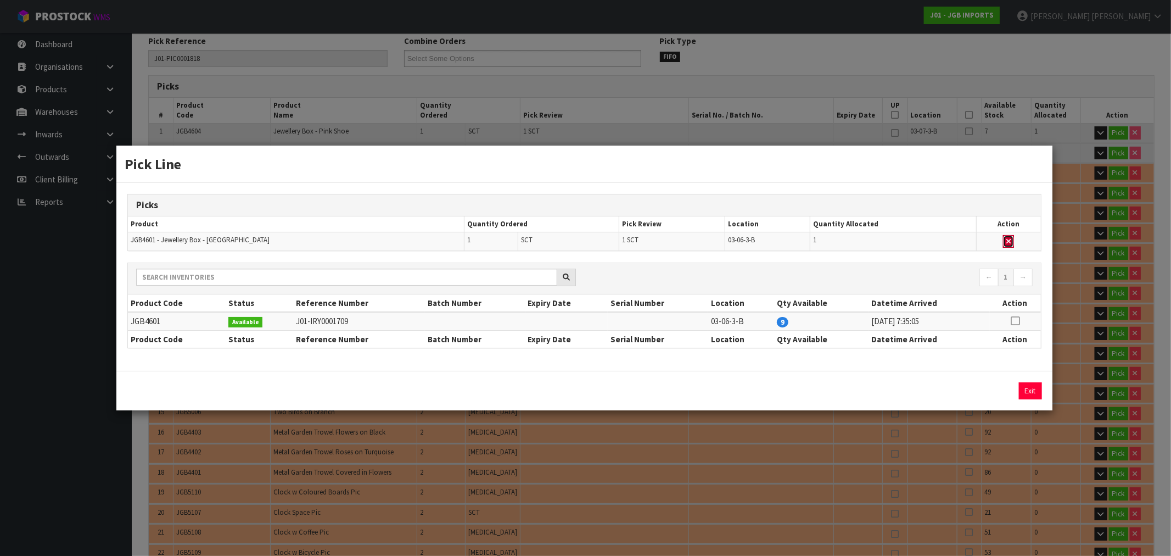
type input "0.65"
drag, startPoint x: 1028, startPoint y: 394, endPoint x: 1027, endPoint y: 385, distance: 8.8
click at [1027, 392] on button "Exit" at bounding box center [1030, 390] width 23 height 17
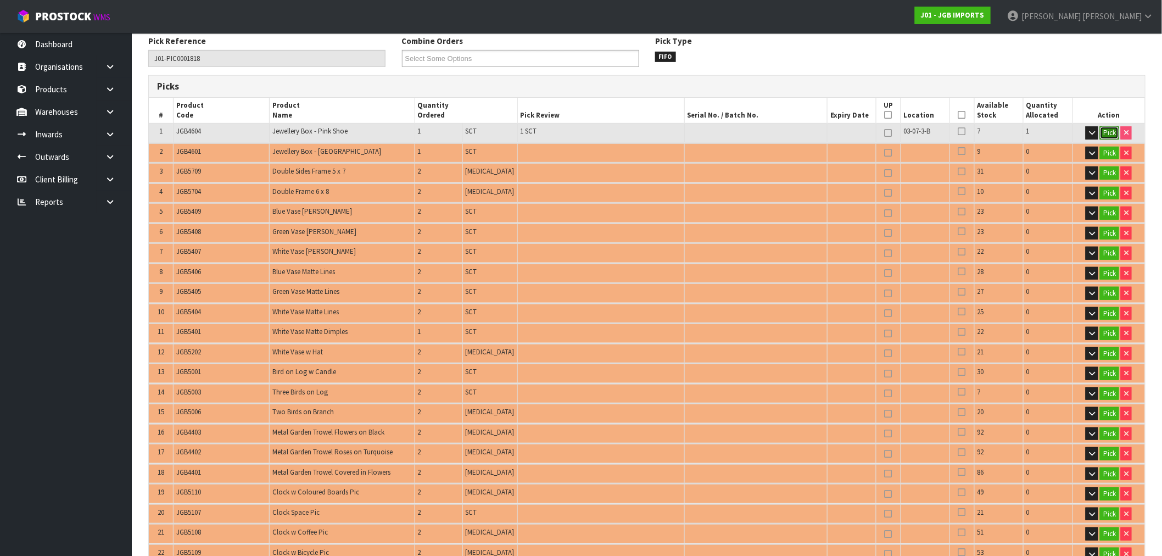
click at [1102, 132] on button "Pick" at bounding box center [1109, 132] width 19 height 13
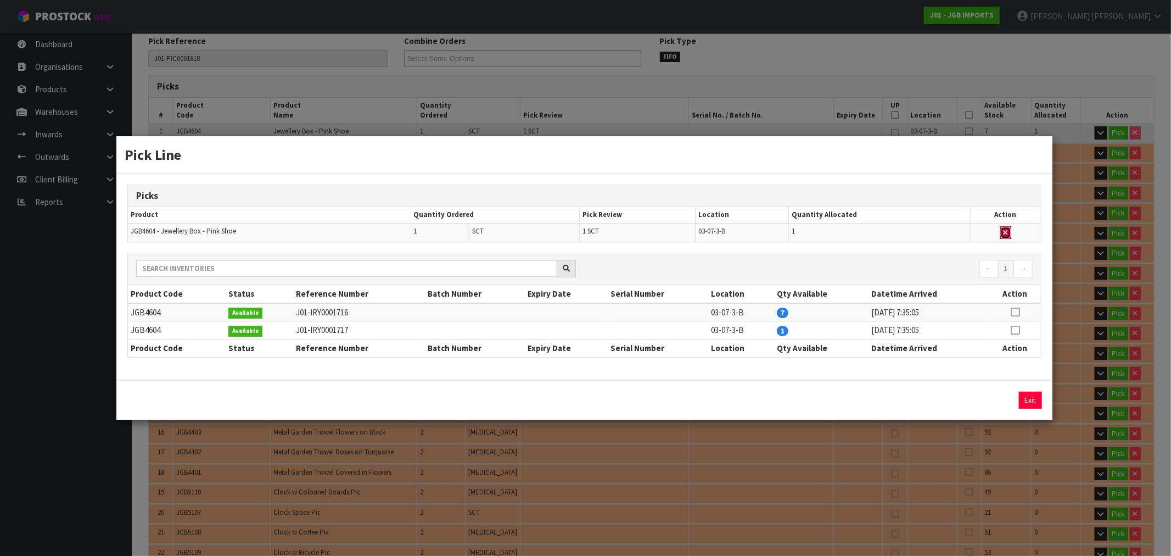
click at [1007, 233] on icon "button" at bounding box center [1006, 232] width 4 height 7
type input "Sub-carton x 0"
type input "0"
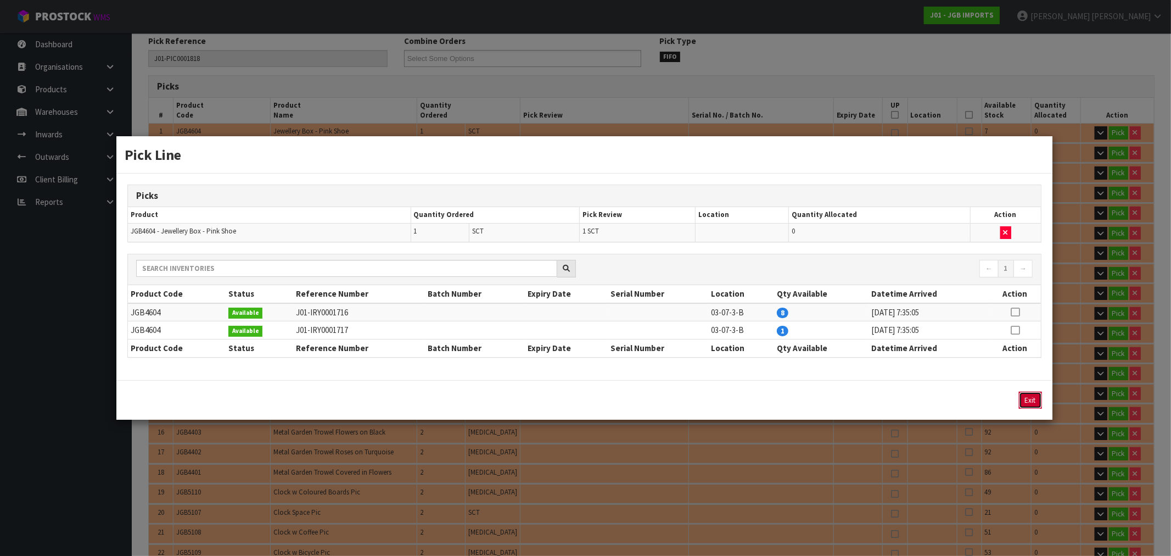
click at [1031, 396] on button "Exit" at bounding box center [1030, 400] width 23 height 17
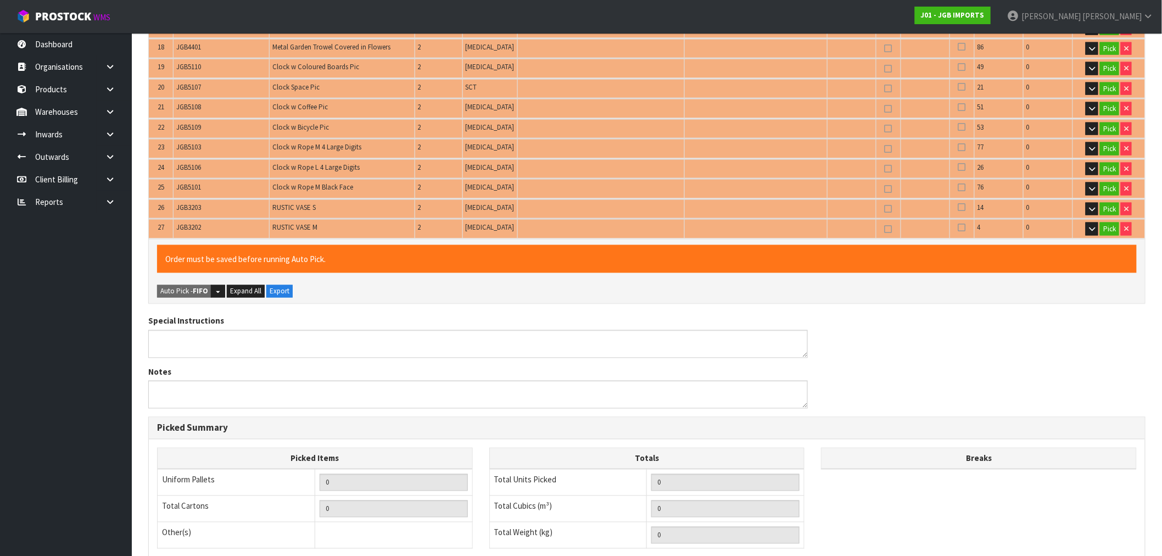
scroll to position [764, 0]
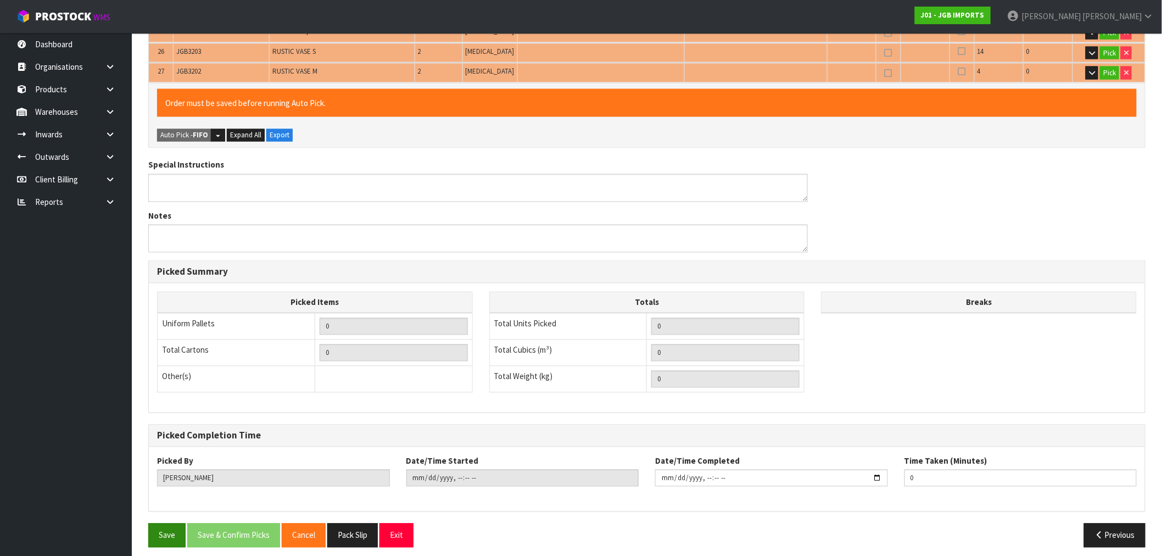
click at [178, 524] on div "Save Save & Confirm Picks Cancel Pack Slip Exit" at bounding box center [393, 535] width 507 height 24
click at [176, 524] on button "Save" at bounding box center [166, 535] width 37 height 24
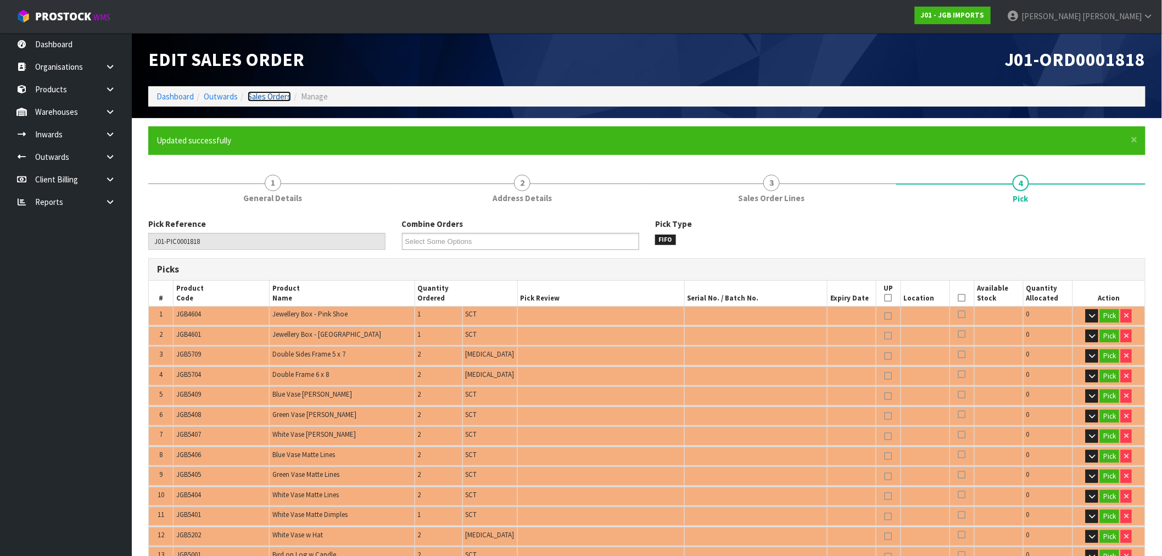
click at [273, 93] on link "Sales Orders" at bounding box center [269, 96] width 43 height 10
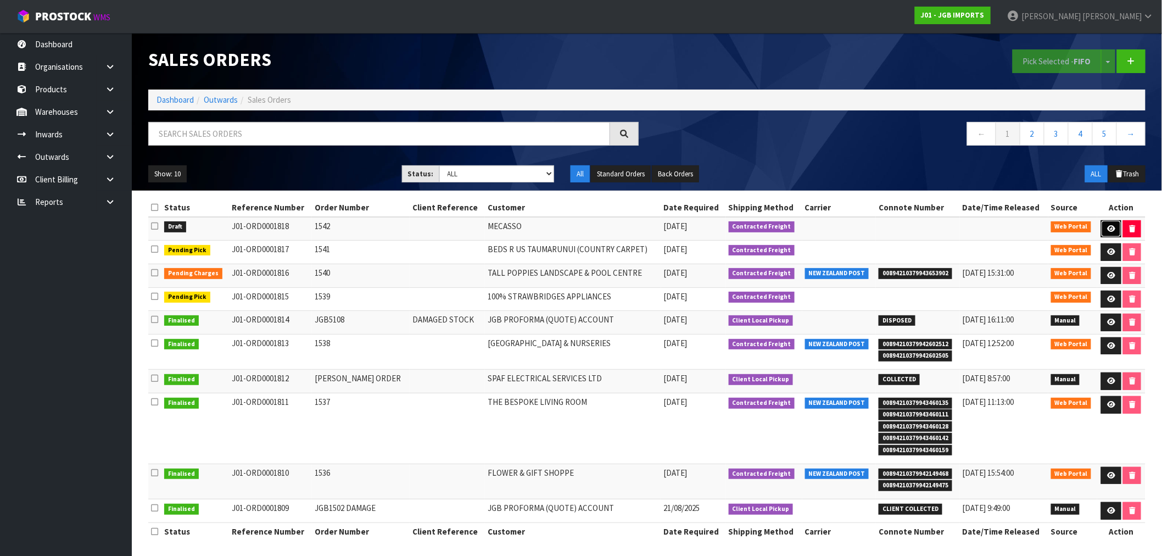
click at [1106, 223] on link at bounding box center [1111, 229] width 20 height 18
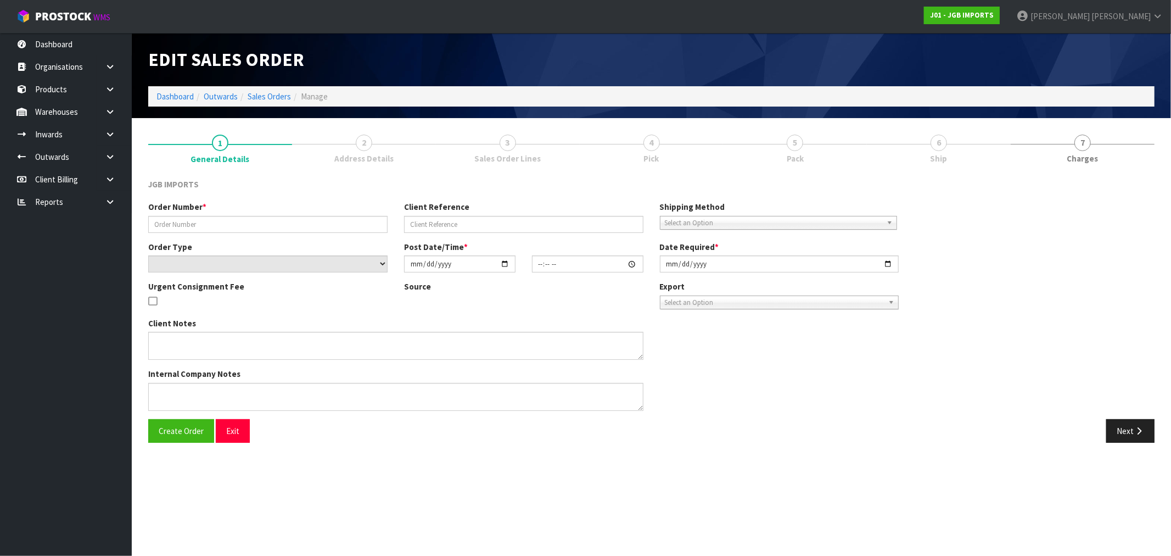
type input "1542"
select select "number:0"
type input "[DATE]"
type input "15:48:00.000"
type input "[DATE]"
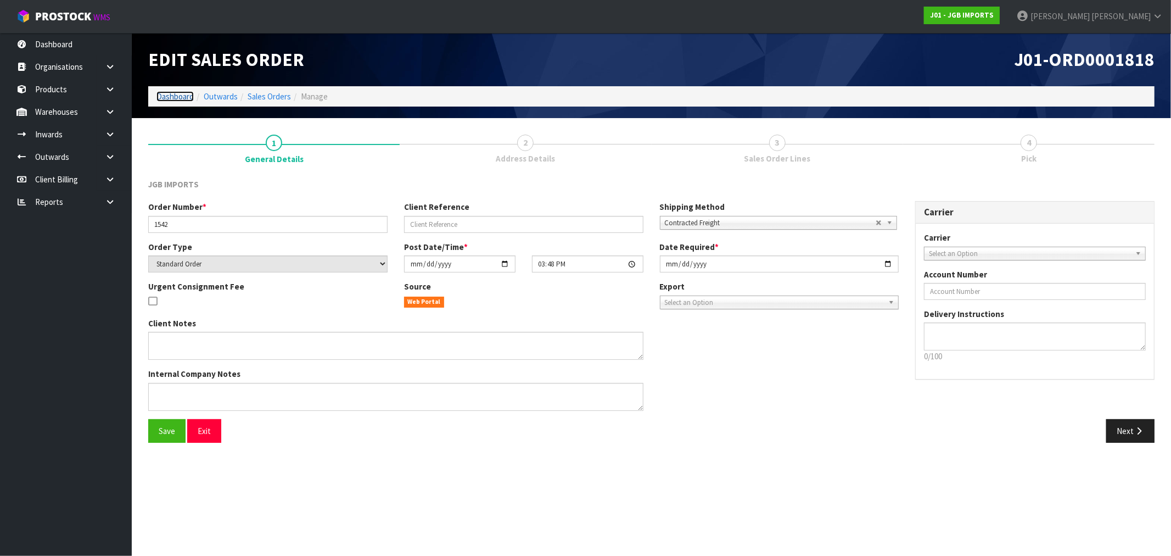
click at [169, 96] on link "Dashboard" at bounding box center [175, 96] width 37 height 10
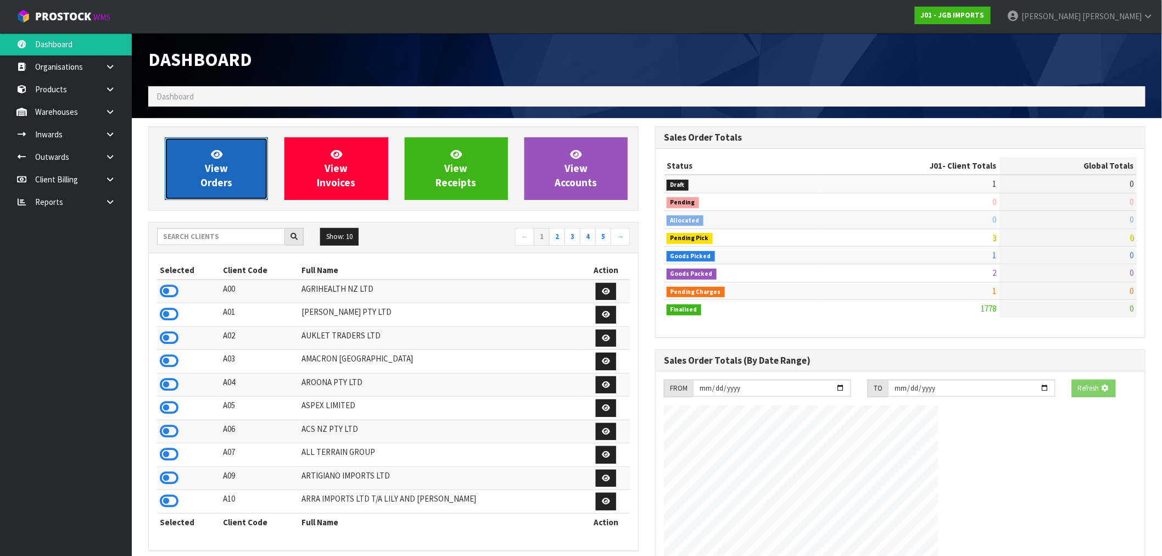
click at [232, 168] on link "View Orders" at bounding box center [216, 168] width 103 height 63
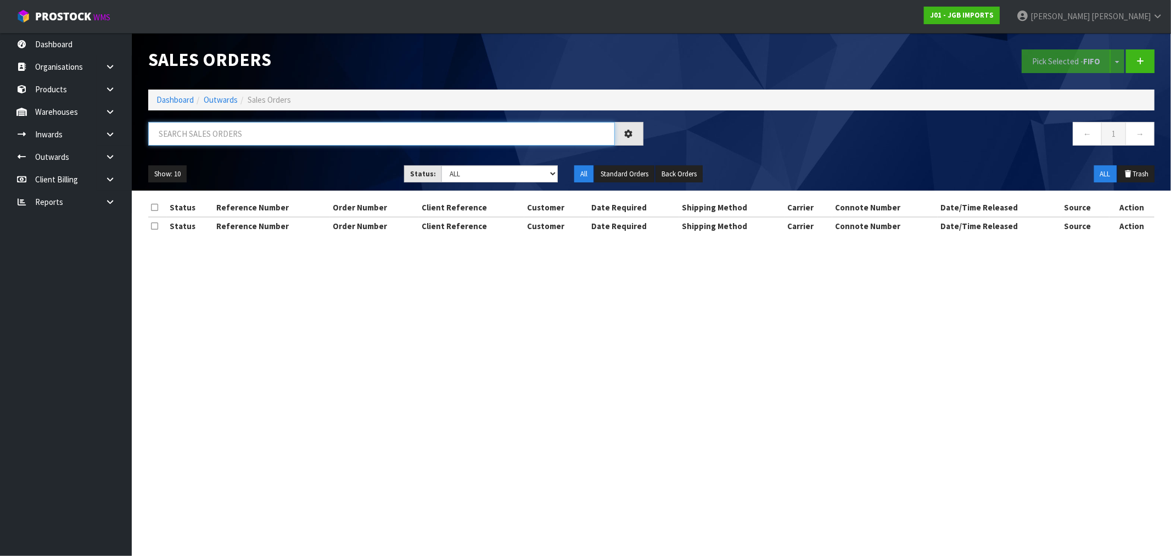
click at [227, 134] on input "text" at bounding box center [381, 134] width 467 height 24
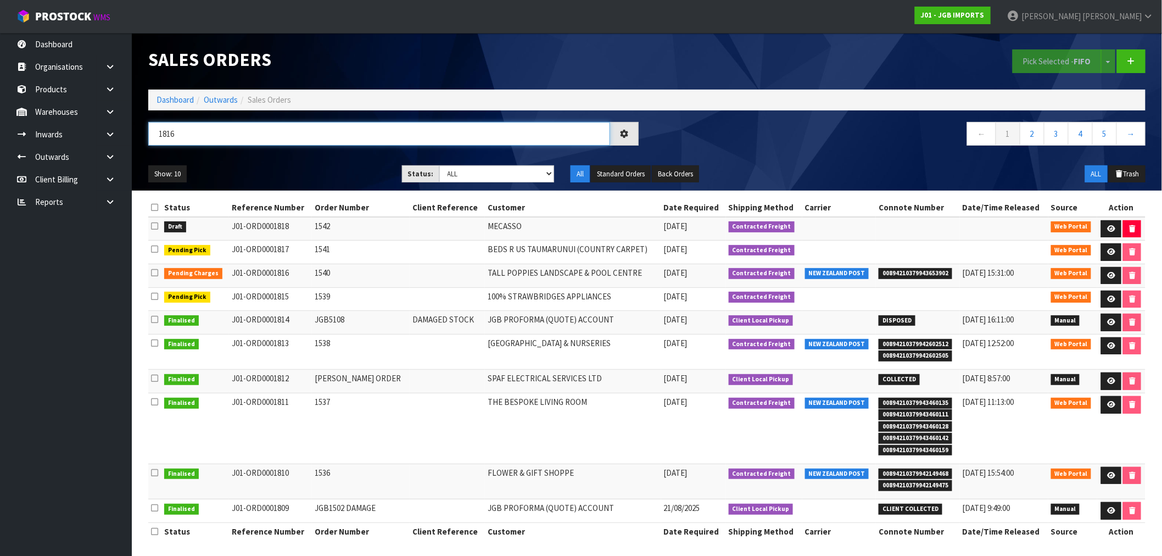
type input "1816"
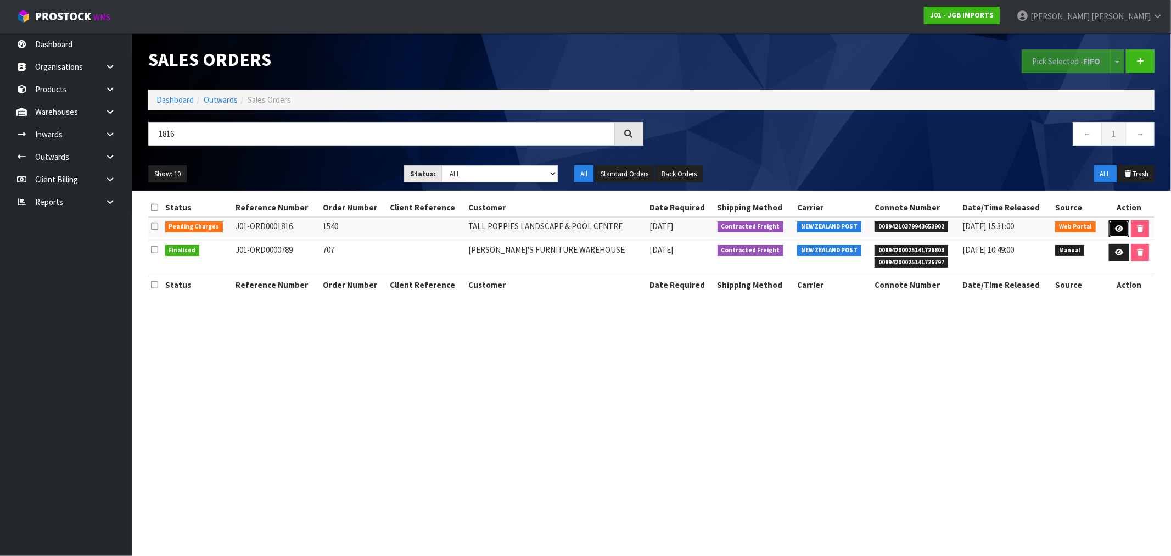
click at [1116, 223] on link at bounding box center [1119, 229] width 20 height 18
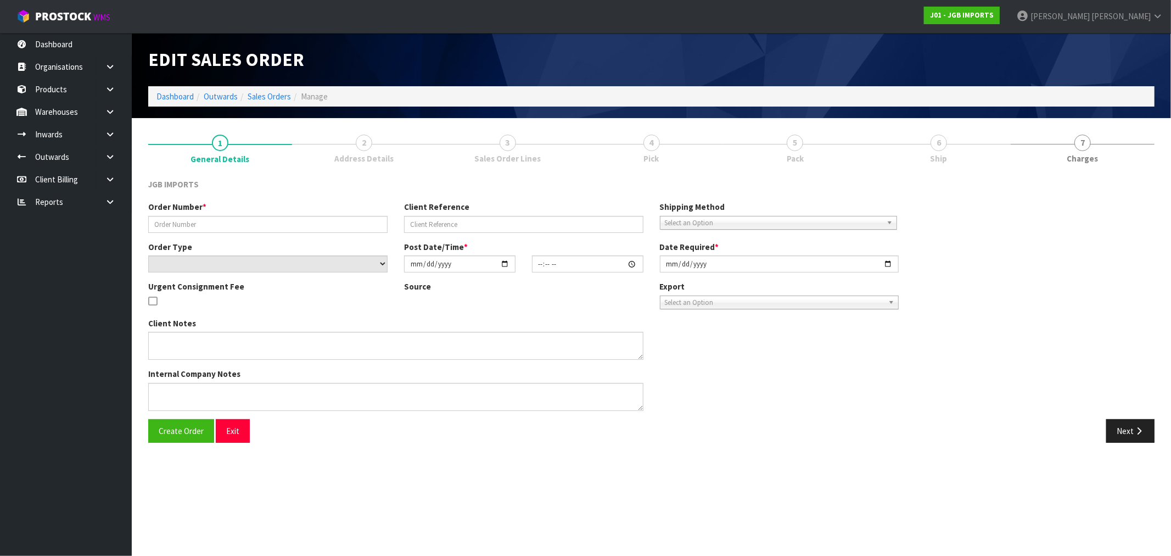
type input "1540"
select select "number:0"
type input "2025-08-26"
type input "21:28:00.000"
type input "[DATE]"
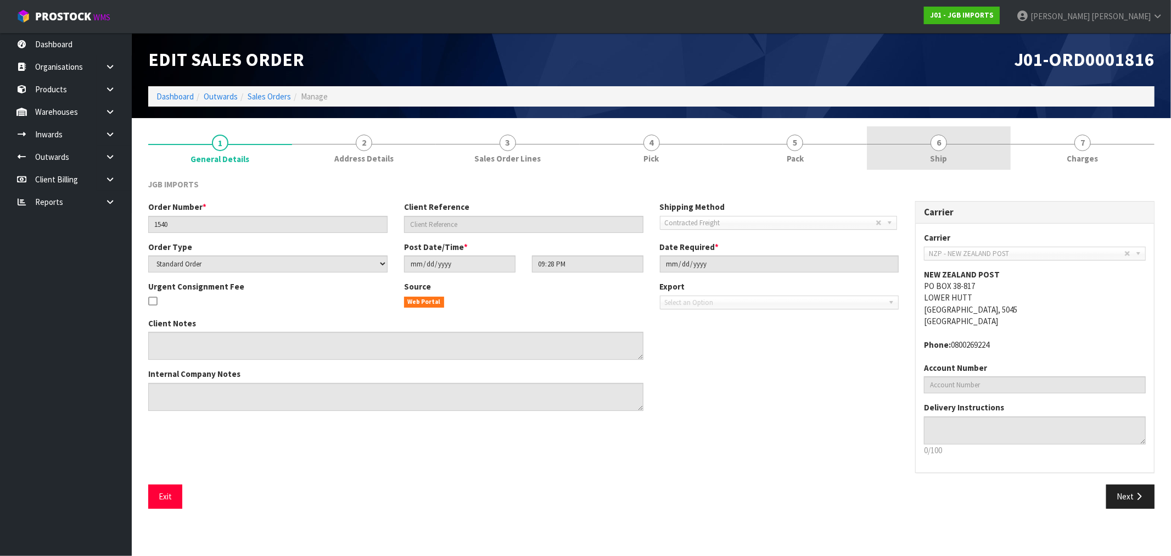
click at [903, 144] on link "6 Ship" at bounding box center [939, 147] width 144 height 43
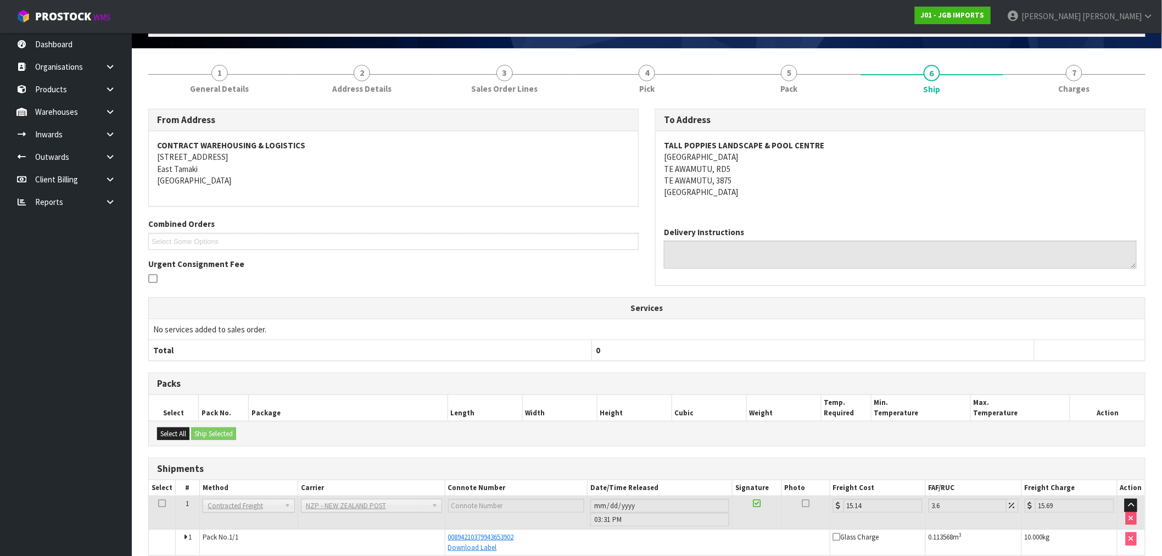
scroll to position [122, 0]
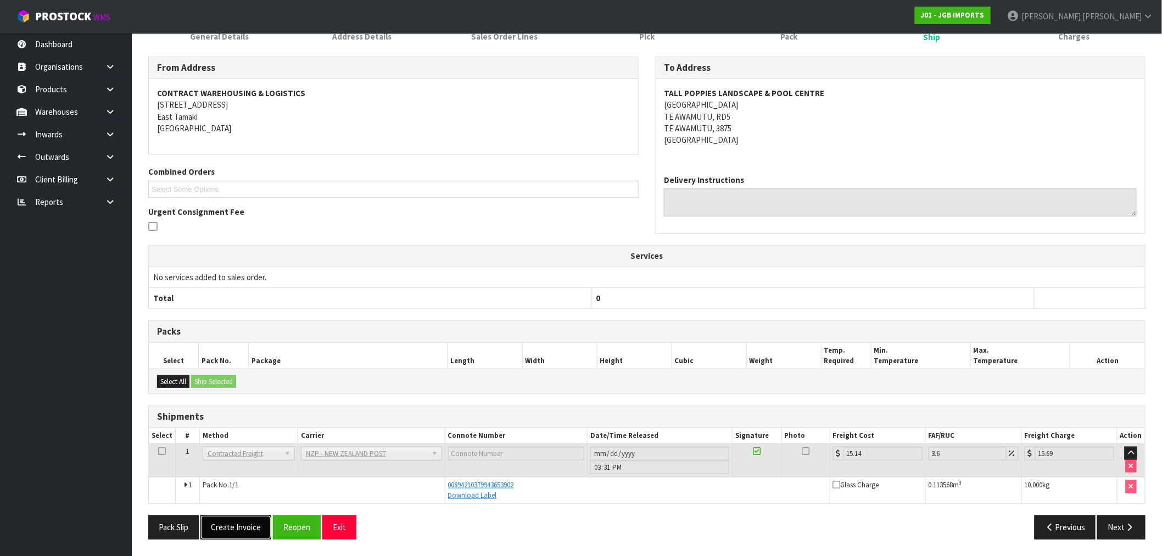
click at [220, 523] on button "Create Invoice" at bounding box center [235, 527] width 71 height 24
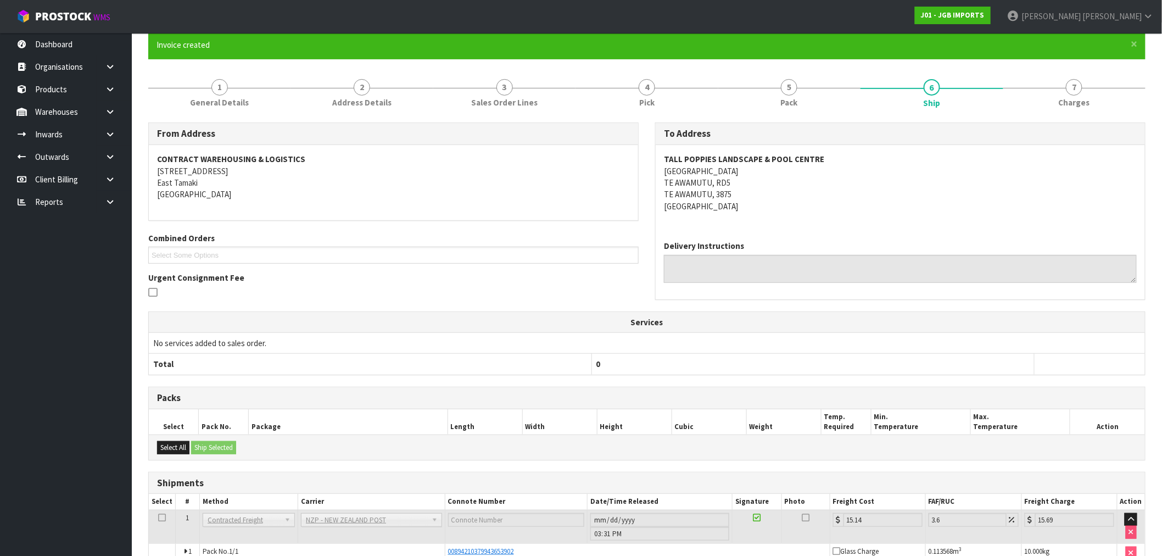
scroll to position [161, 0]
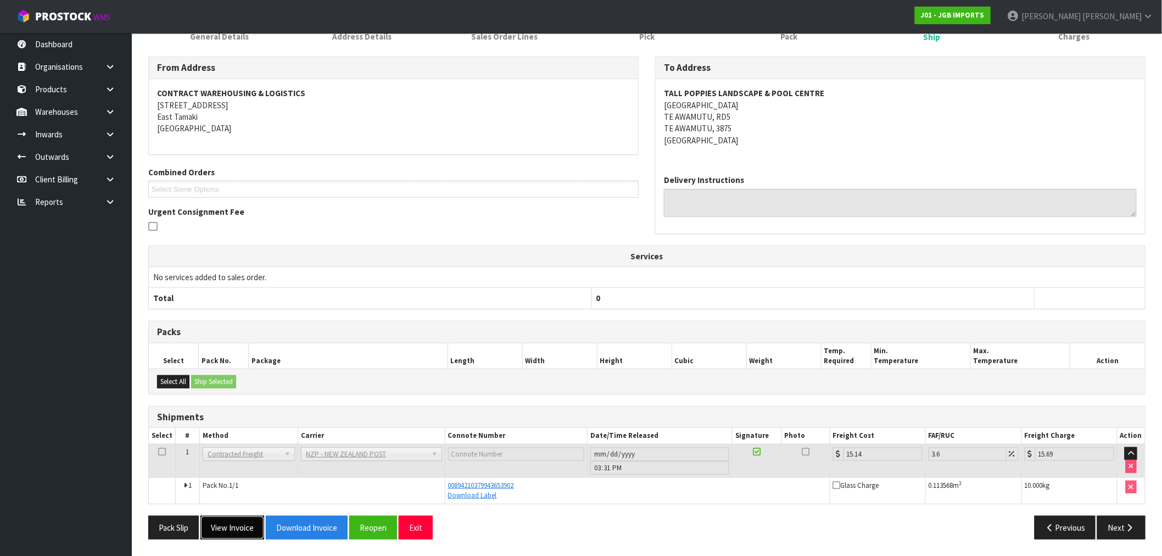
click at [244, 524] on button "View Invoice" at bounding box center [232, 528] width 64 height 24
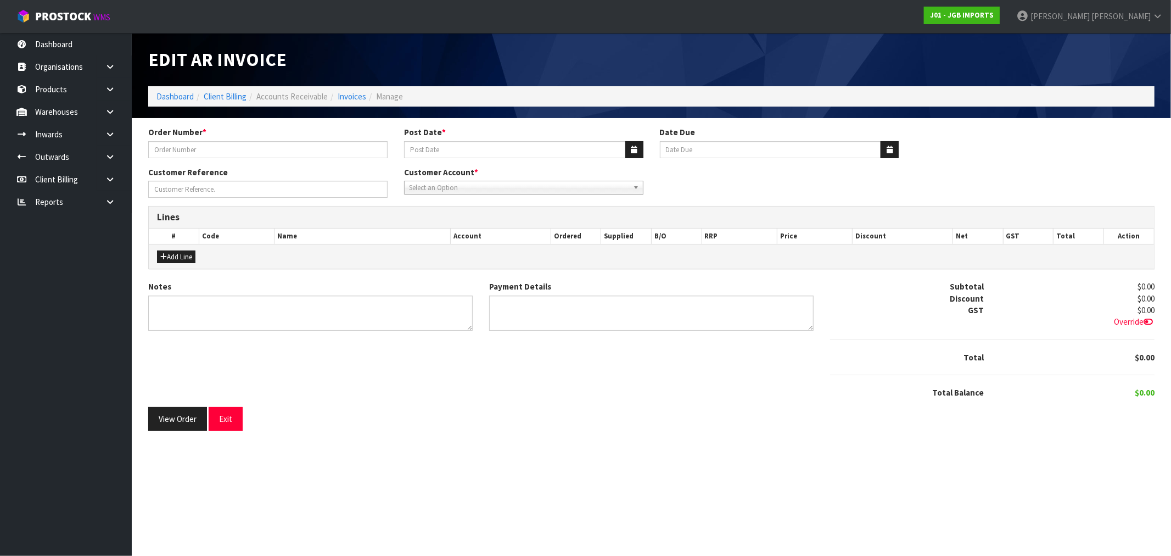
type input "1540"
type input "[DATE]"
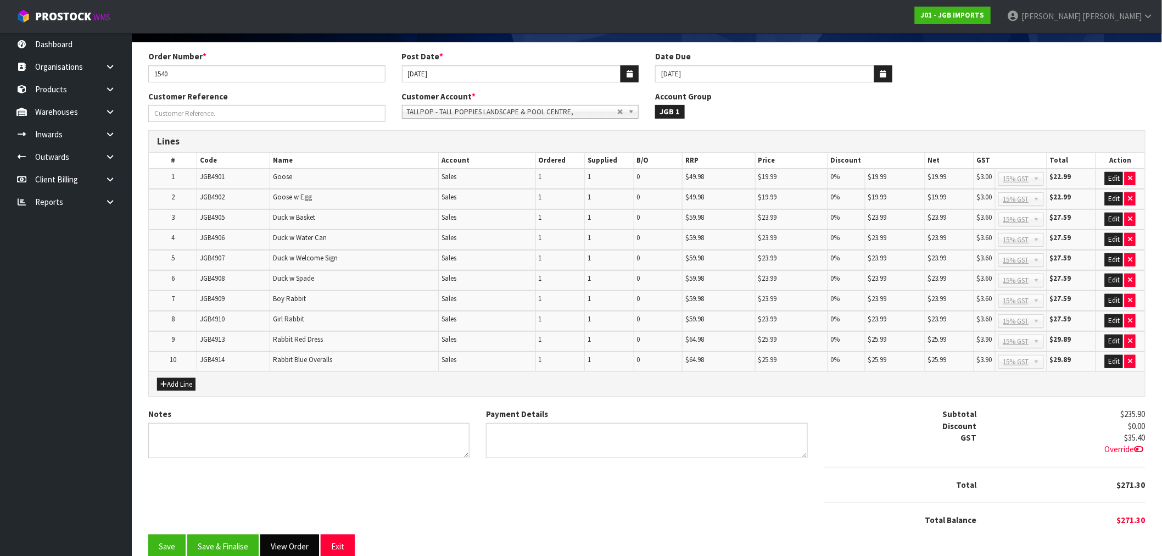
scroll to position [90, 0]
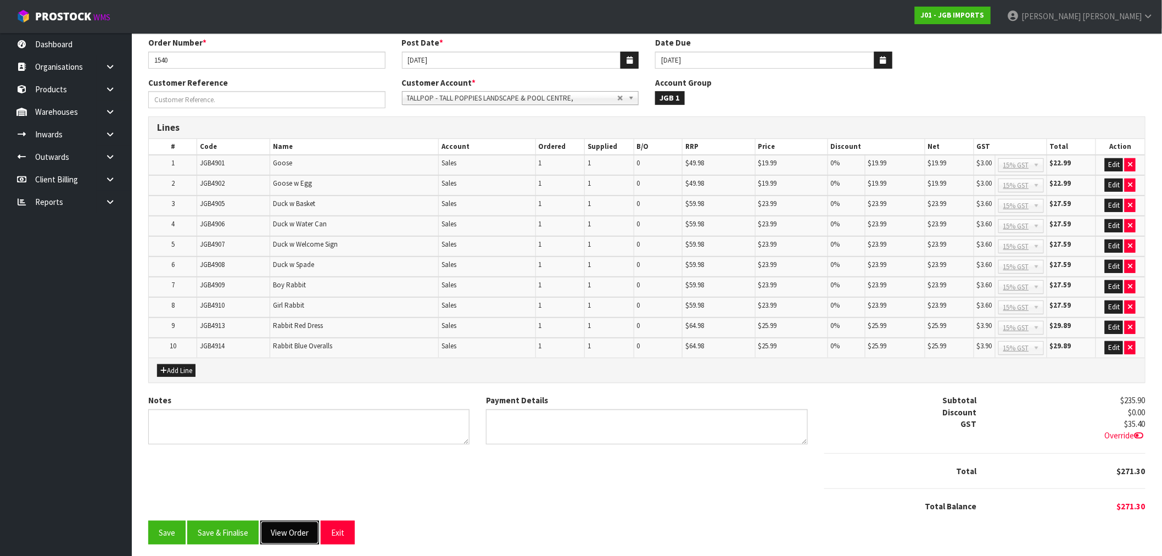
click at [291, 531] on button "View Order" at bounding box center [289, 533] width 59 height 24
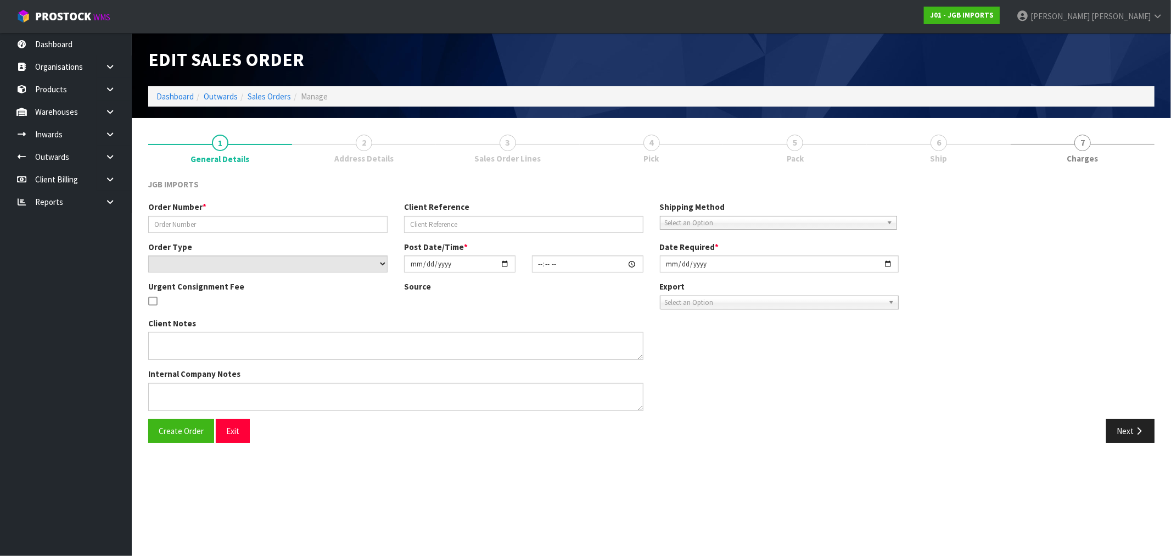
type input "1540"
select select "number:0"
type input "2025-08-26"
type input "21:28:00.000"
type input "[DATE]"
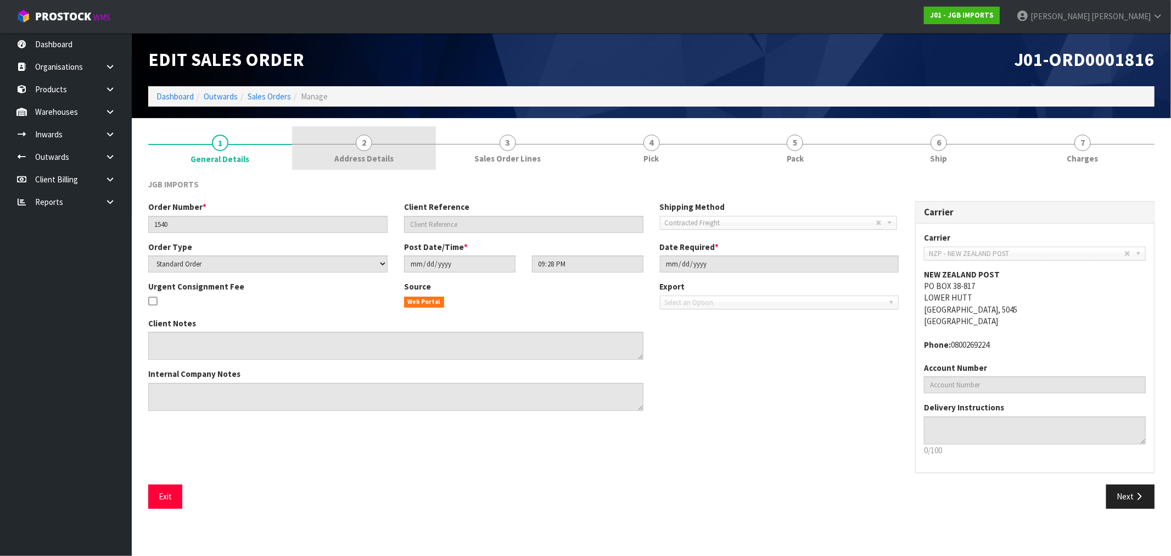
click at [366, 146] on span "2" at bounding box center [364, 143] width 16 height 16
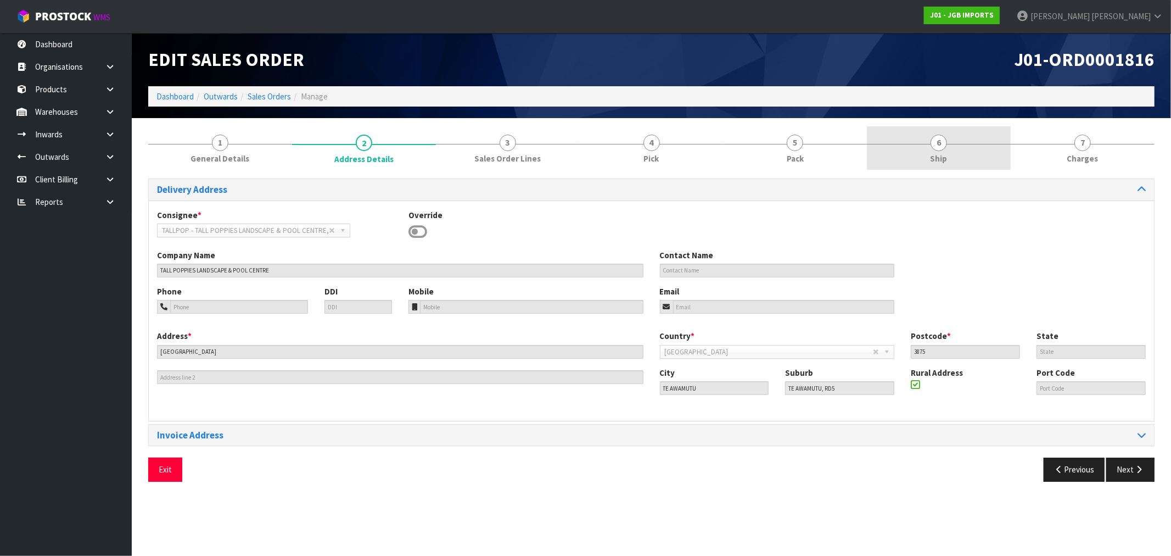
drag, startPoint x: 975, startPoint y: 149, endPoint x: 970, endPoint y: 161, distance: 13.6
click at [975, 149] on link "6 Ship" at bounding box center [939, 147] width 144 height 43
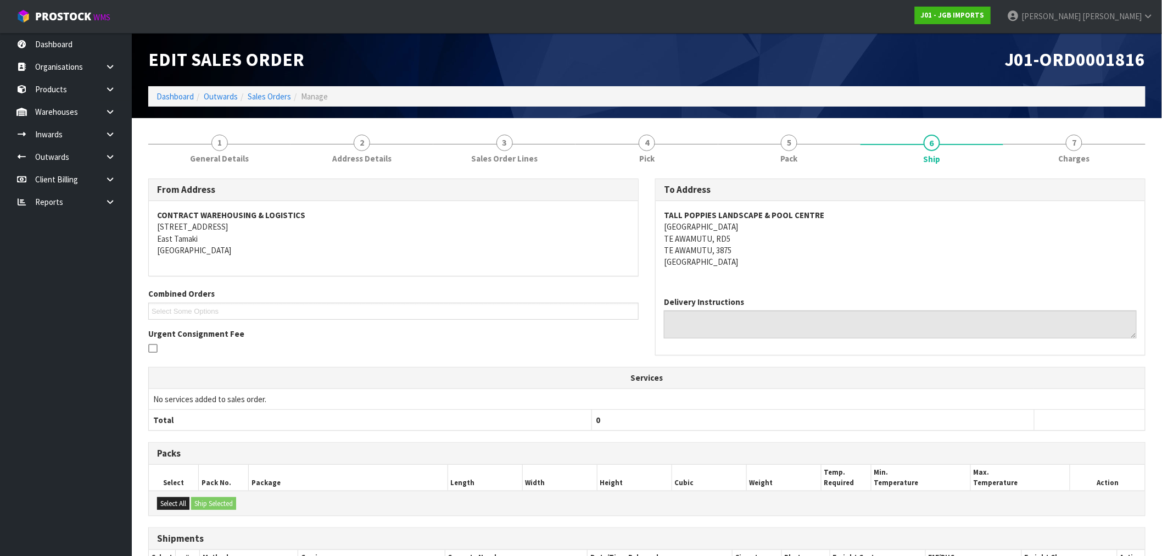
scroll to position [122, 0]
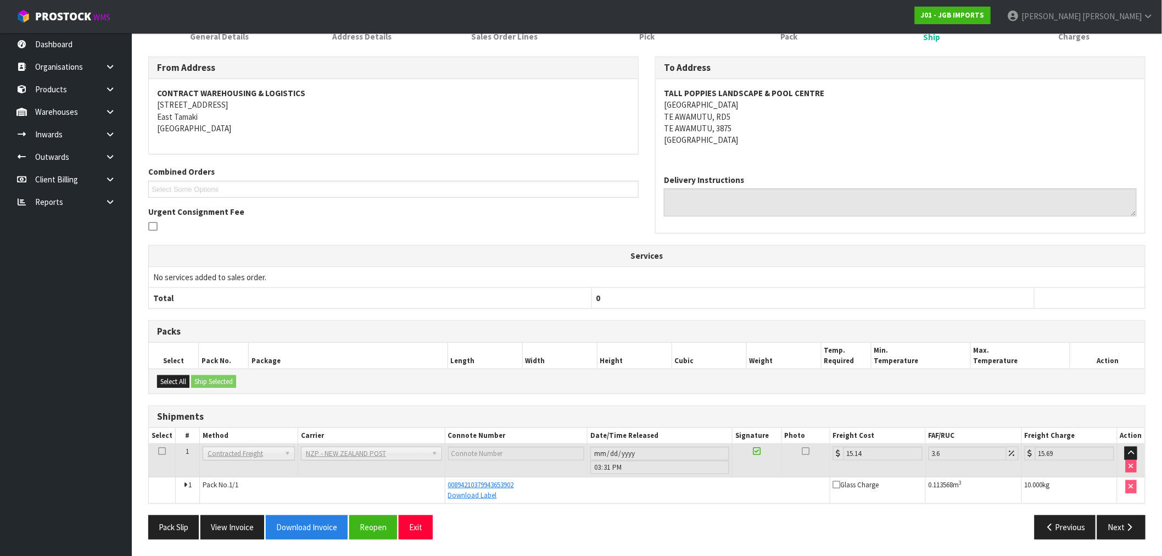
click at [1096, 48] on div "From Address CONTRACT WAREHOUSING & LOGISTICS 17 Allens Road East Tamaki Auckla…" at bounding box center [646, 297] width 997 height 499
click at [1092, 42] on link "7 Charges" at bounding box center [1074, 25] width 142 height 43
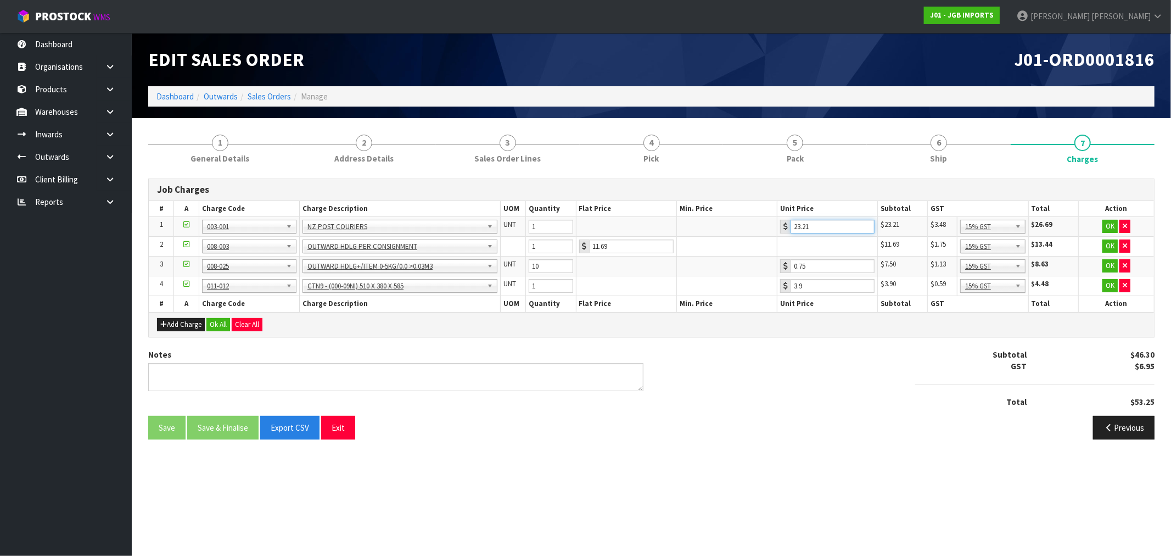
drag, startPoint x: 770, startPoint y: 231, endPoint x: 740, endPoint y: 243, distance: 32.5
click at [751, 237] on tbody "1 001-001 001-002 001-003 001-004 001-005 001-006 001-007 001-008 001-009 001-0…" at bounding box center [651, 256] width 1005 height 79
click at [1119, 428] on button "Previous" at bounding box center [1124, 428] width 62 height 24
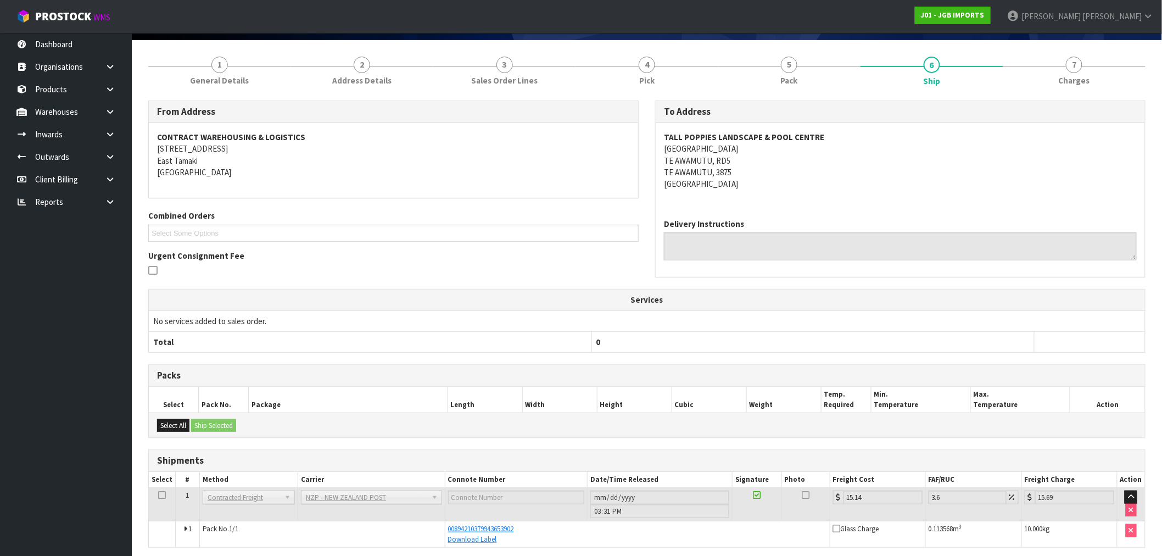
scroll to position [122, 0]
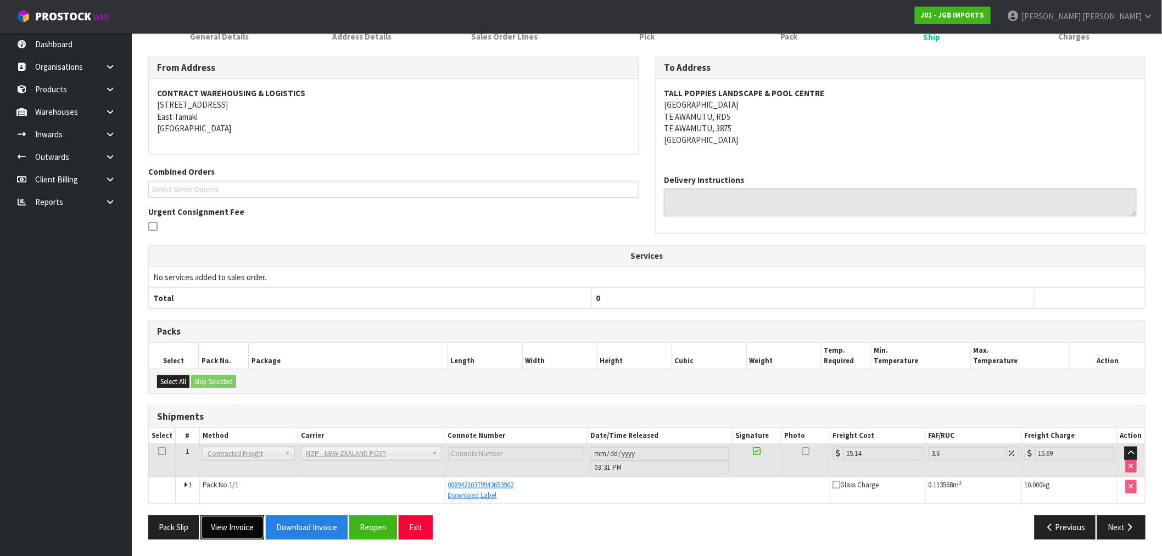
click at [232, 528] on button "View Invoice" at bounding box center [232, 527] width 64 height 24
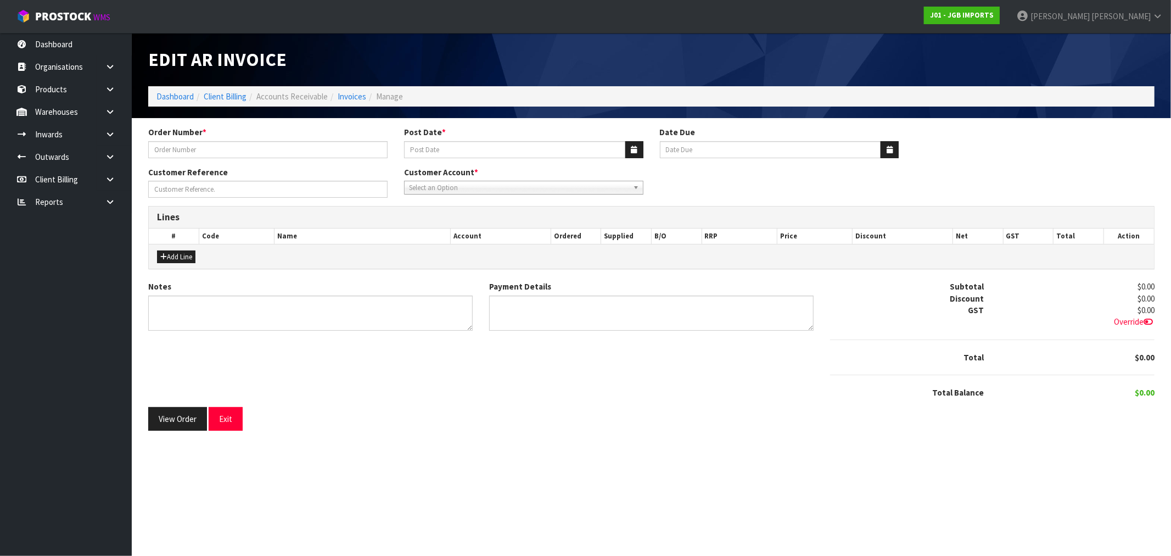
type input "1540"
type input "[DATE]"
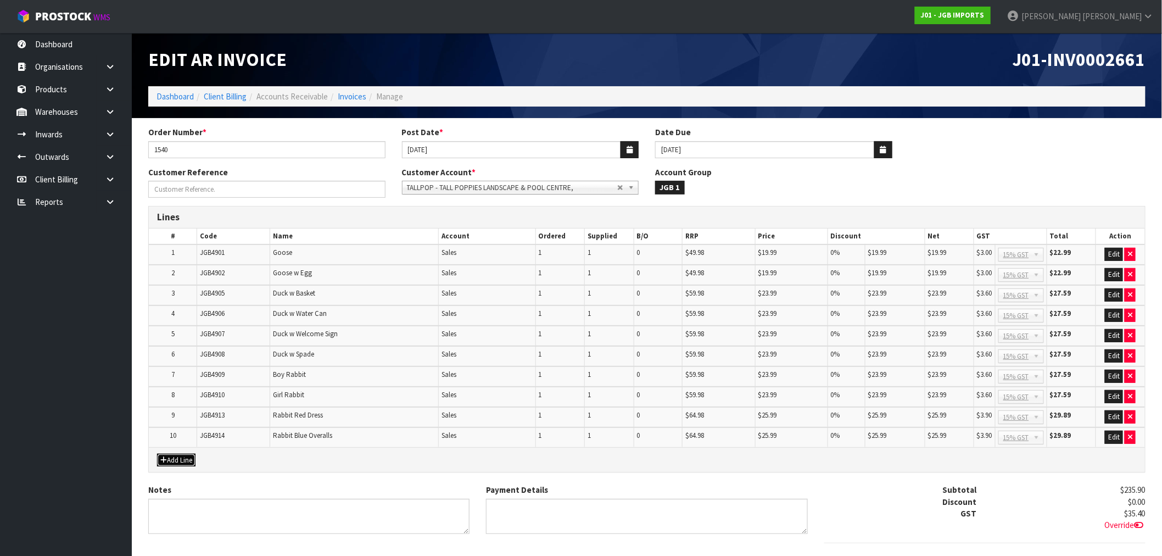
click at [178, 454] on button "Add Line" at bounding box center [176, 460] width 38 height 13
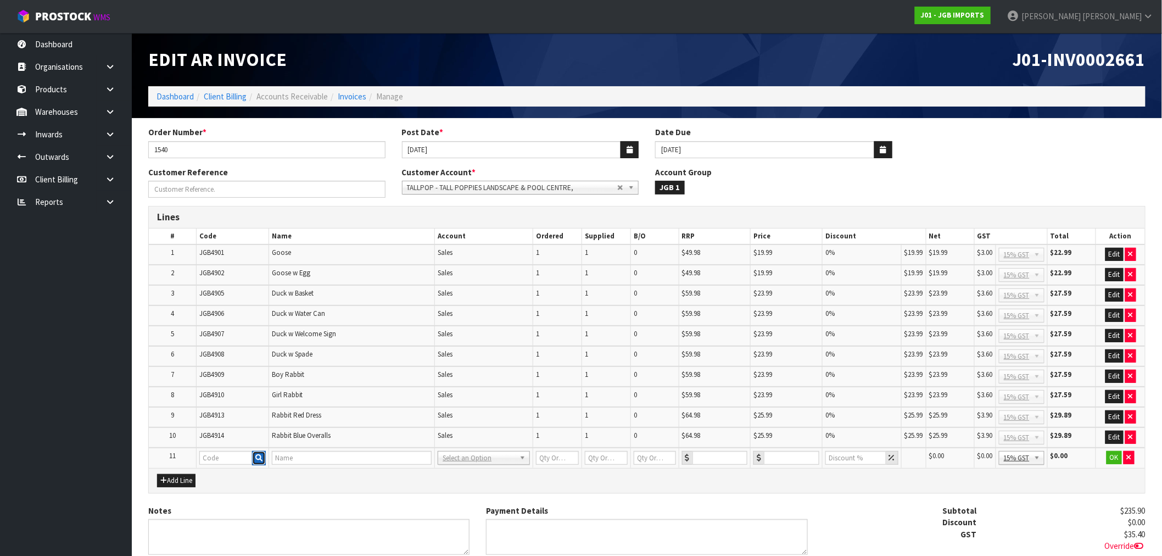
click at [255, 456] on button "button" at bounding box center [259, 458] width 14 height 14
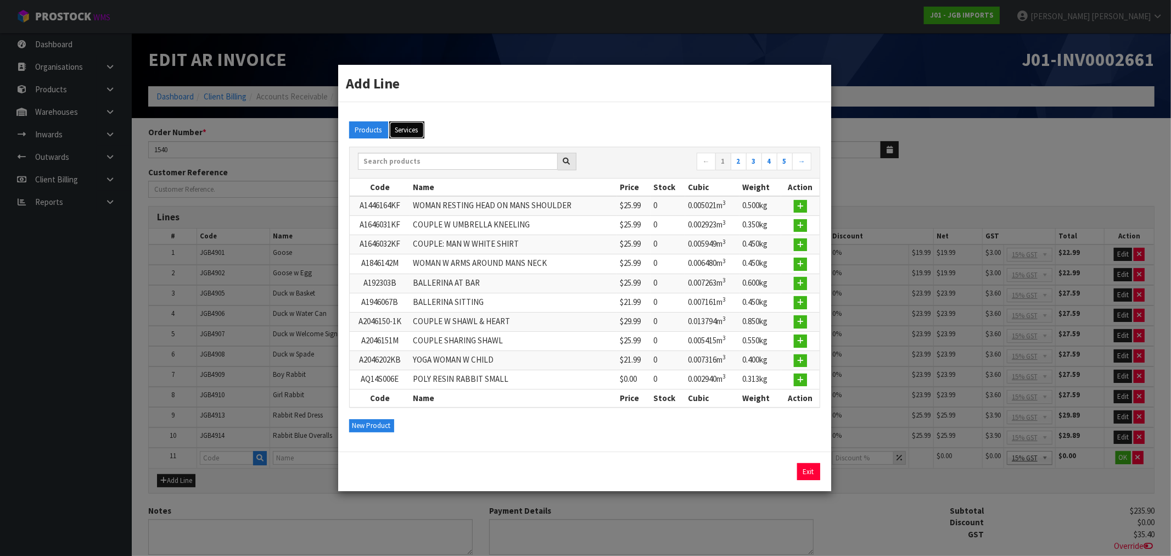
click at [416, 138] on button "Services" at bounding box center [406, 130] width 35 height 18
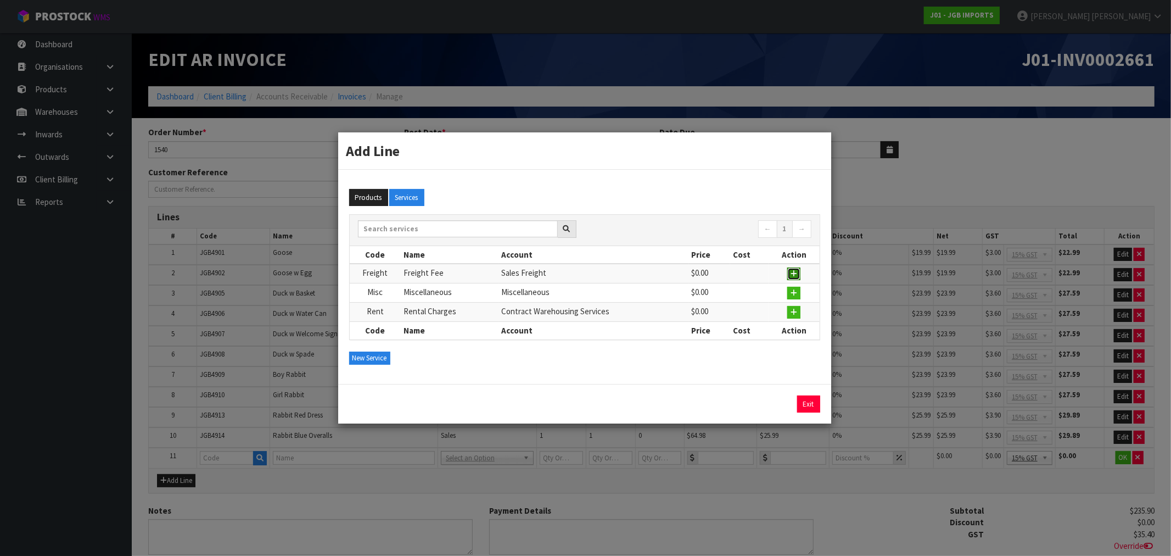
click at [791, 273] on icon "button" at bounding box center [794, 273] width 7 height 7
type input "Freight"
type input "Freight Fee"
type input "1"
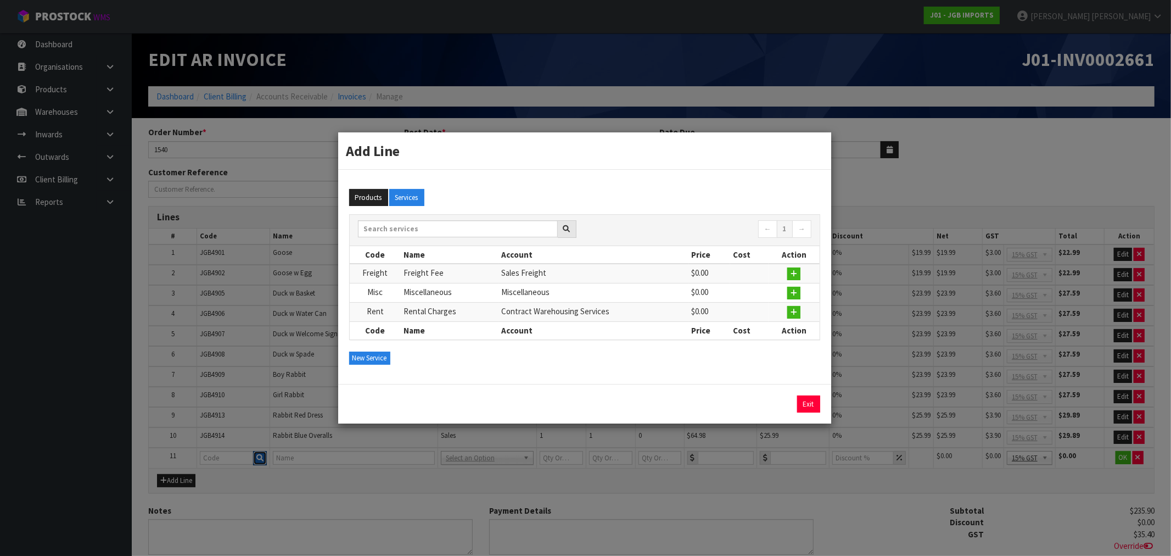
type input "0"
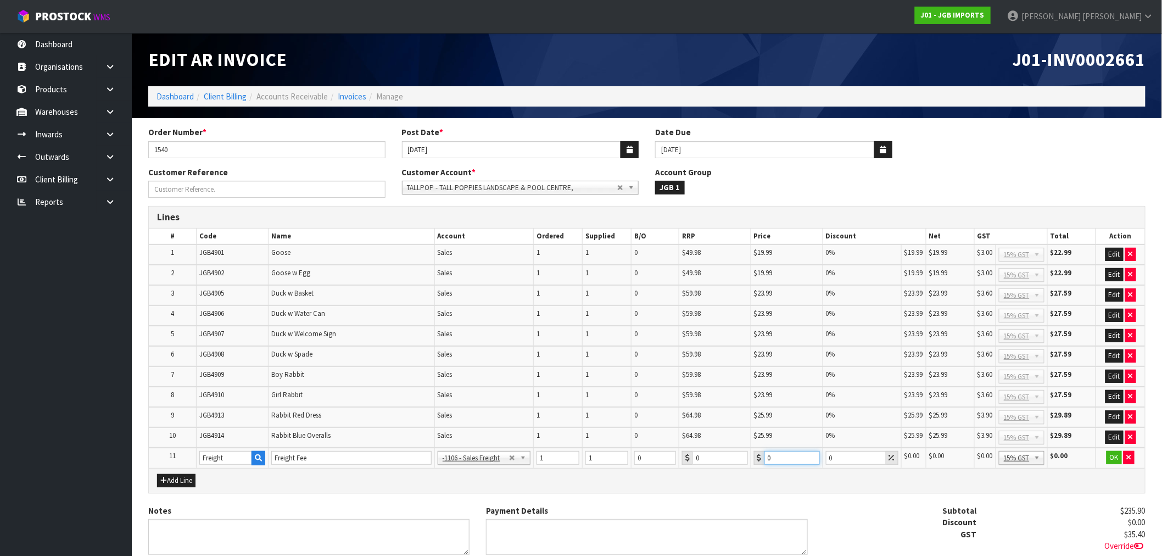
drag, startPoint x: 737, startPoint y: 456, endPoint x: 675, endPoint y: 459, distance: 61.6
click at [695, 459] on tr "11 Freight Freight Fee -1100 - Sales - Admin -1105 - Sales -1106 - Sales Freigh…" at bounding box center [647, 458] width 996 height 20
paste input "23.21"
type input "23.21"
click at [1115, 451] on button "OK" at bounding box center [1113, 457] width 15 height 13
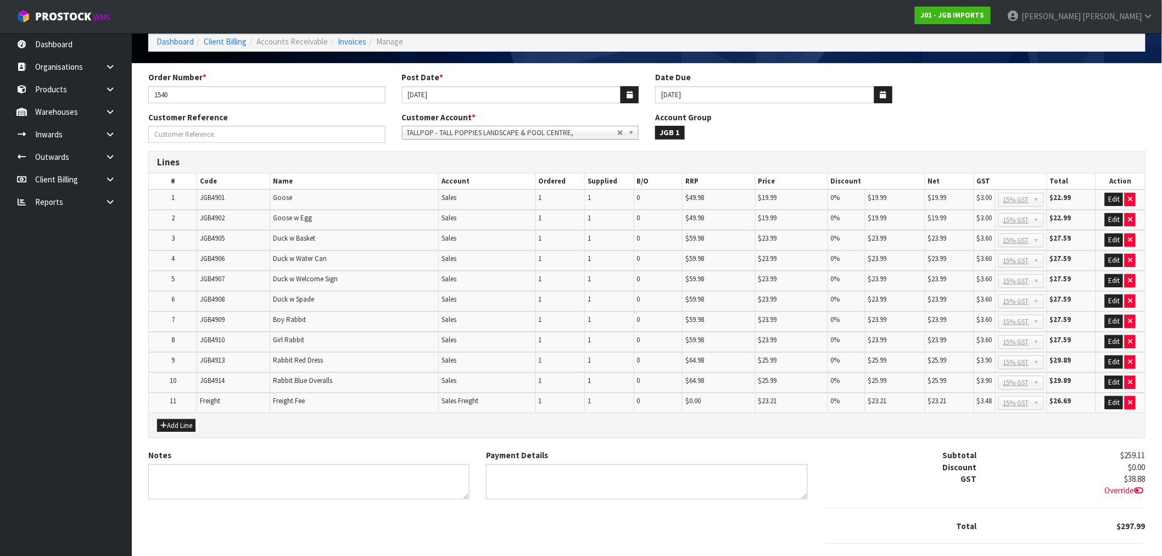
scroll to position [110, 0]
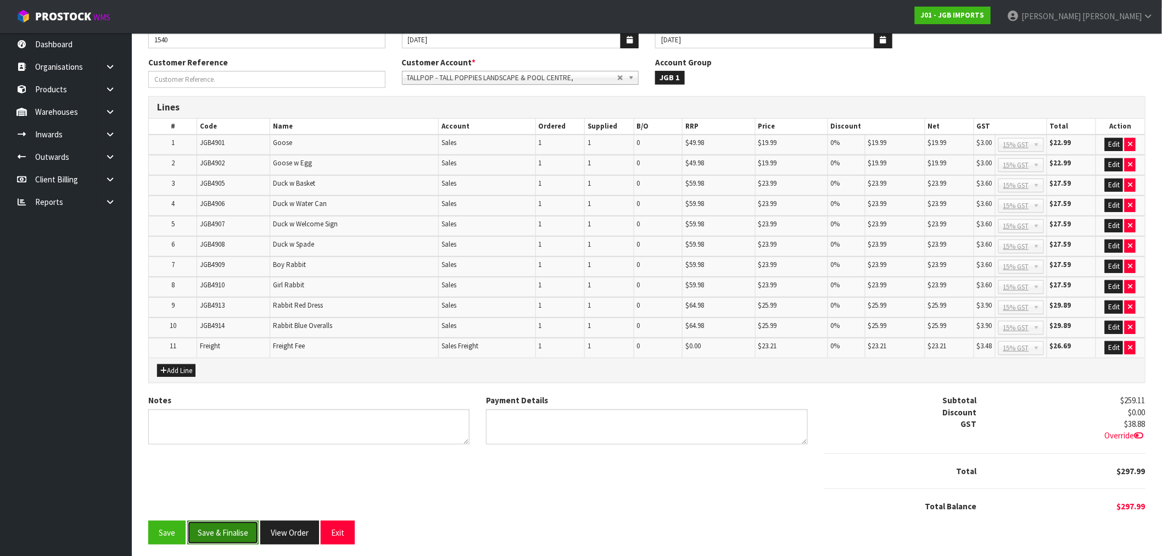
click at [234, 522] on button "Save & Finalise" at bounding box center [222, 533] width 71 height 24
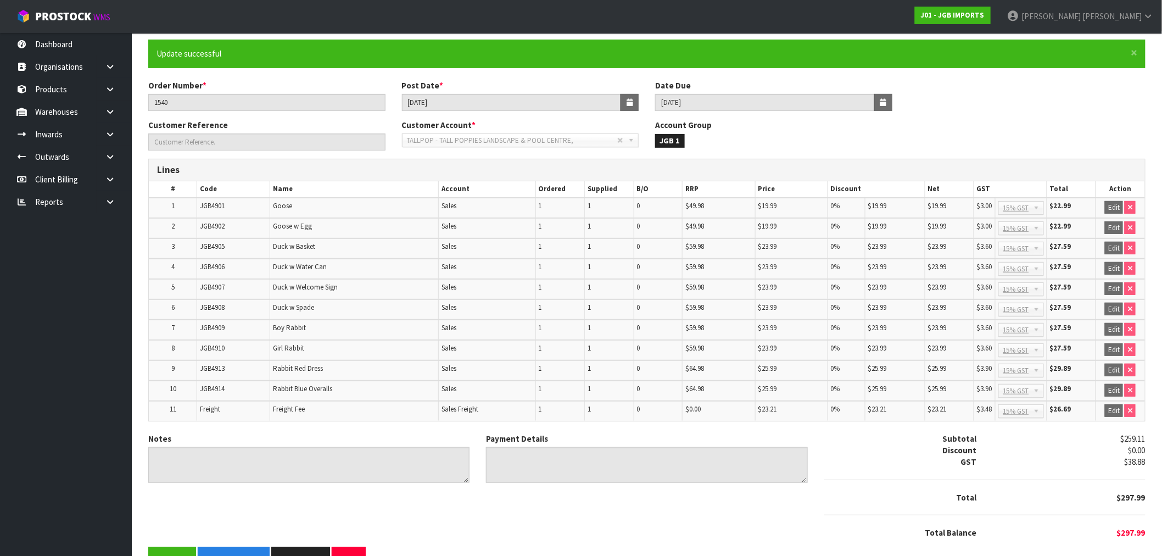
scroll to position [113, 0]
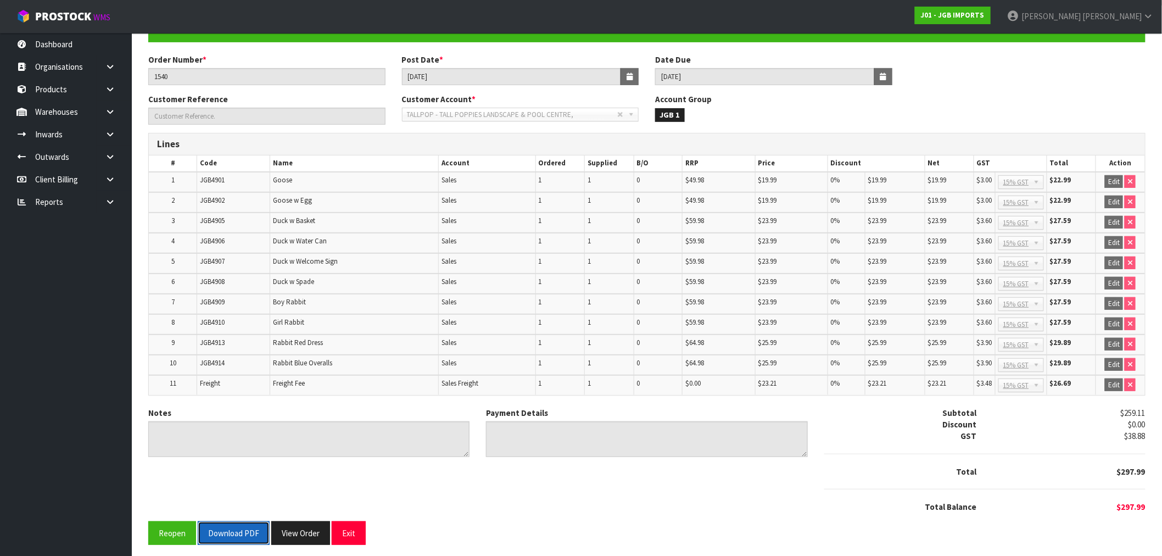
click at [226, 525] on button "Download PDF" at bounding box center [234, 533] width 72 height 24
click at [311, 530] on button "View Order" at bounding box center [300, 533] width 59 height 24
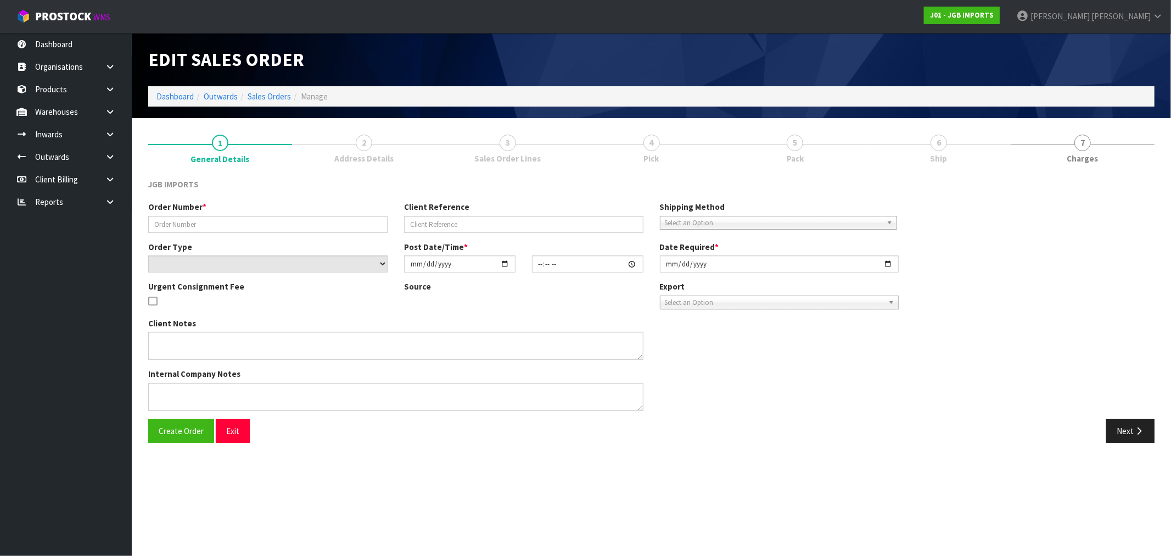
type input "1540"
select select "number:0"
type input "2025-08-26"
type input "21:28:00.000"
type input "[DATE]"
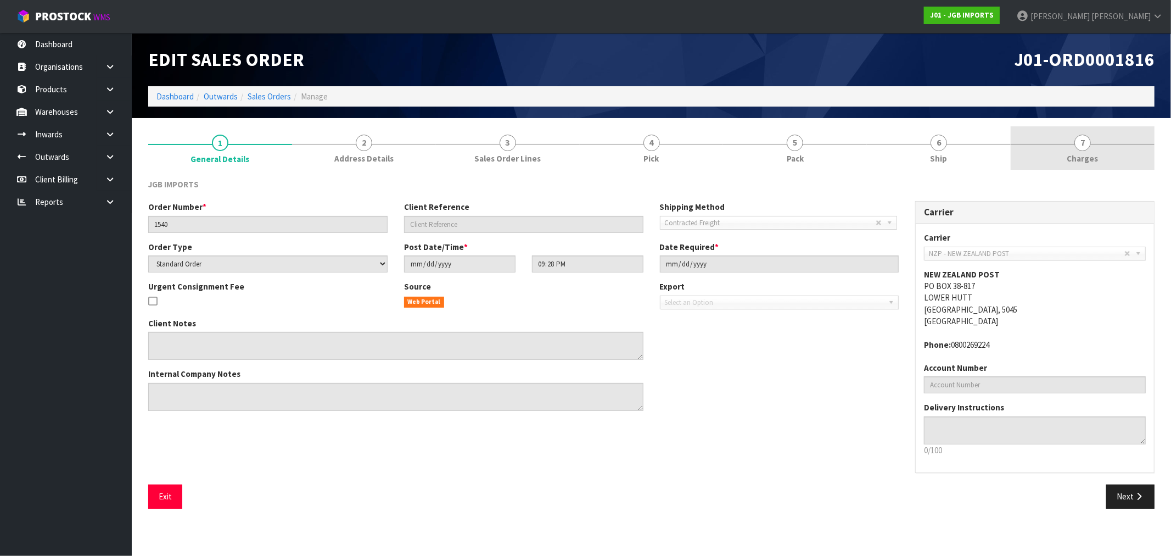
click at [1073, 146] on link "7 Charges" at bounding box center [1083, 147] width 144 height 43
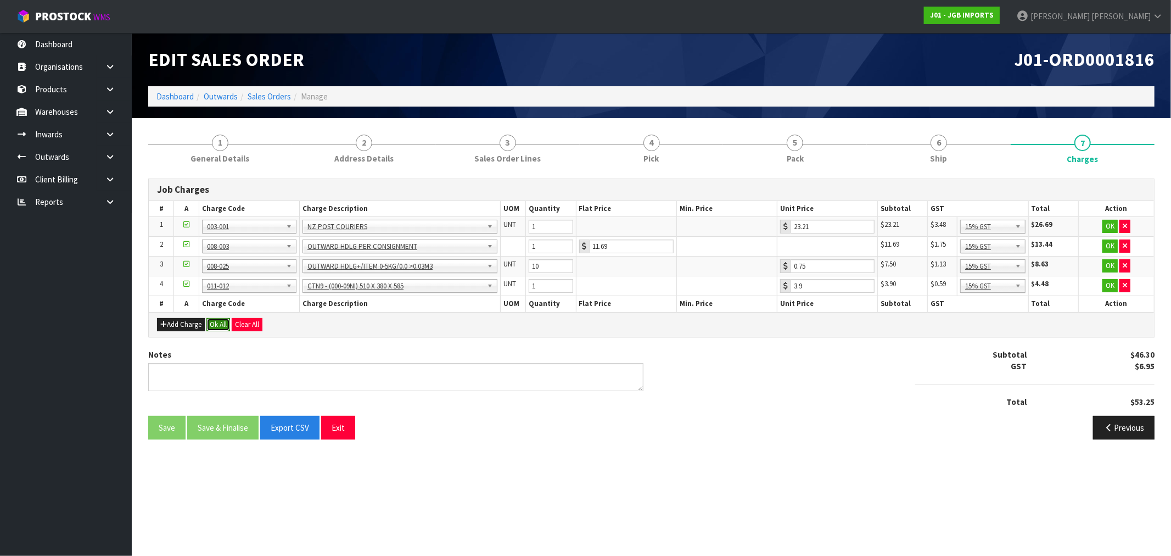
click at [216, 325] on button "Ok All" at bounding box center [218, 324] width 24 height 13
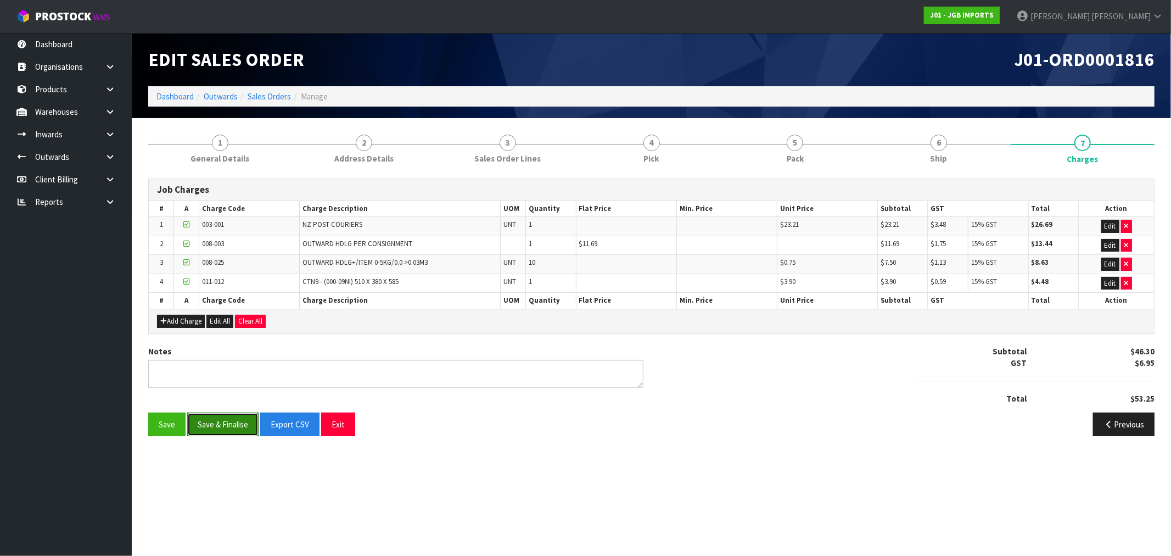
click at [237, 419] on button "Save & Finalise" at bounding box center [222, 424] width 71 height 24
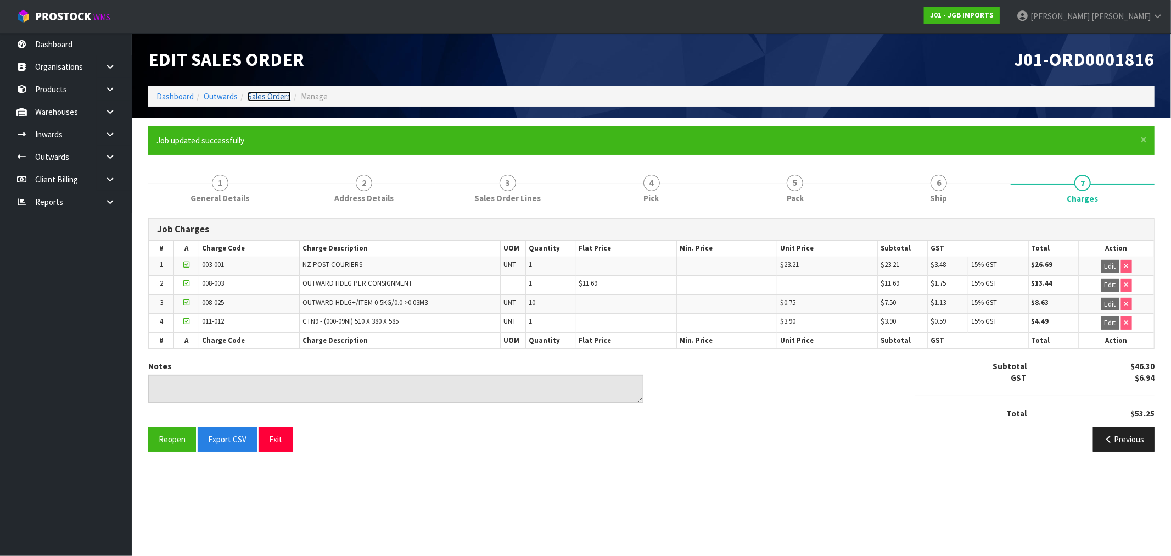
click at [262, 100] on link "Sales Orders" at bounding box center [269, 96] width 43 height 10
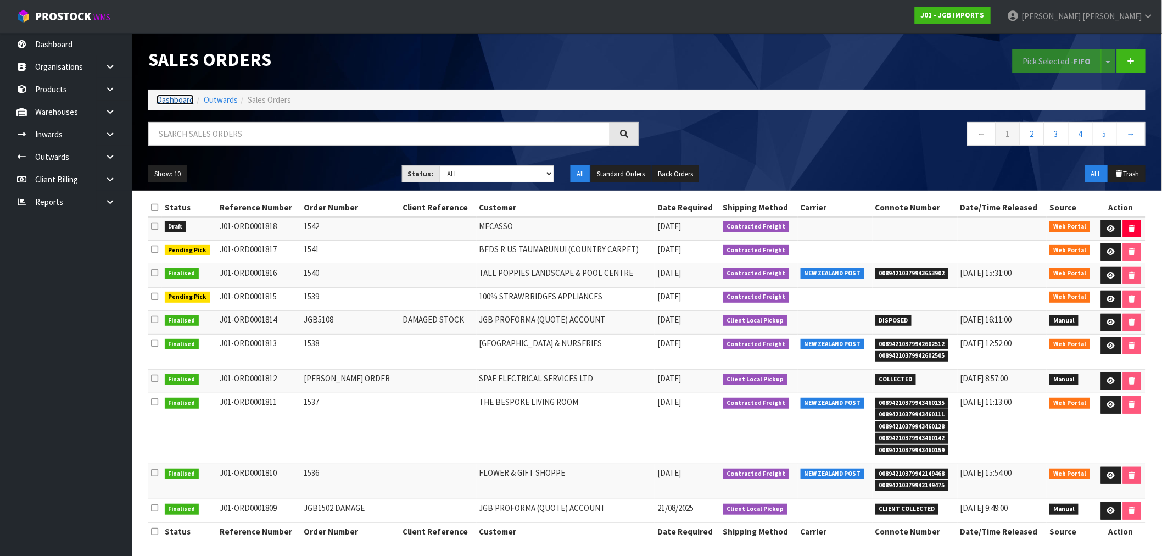
click at [183, 98] on link "Dashboard" at bounding box center [175, 99] width 37 height 10
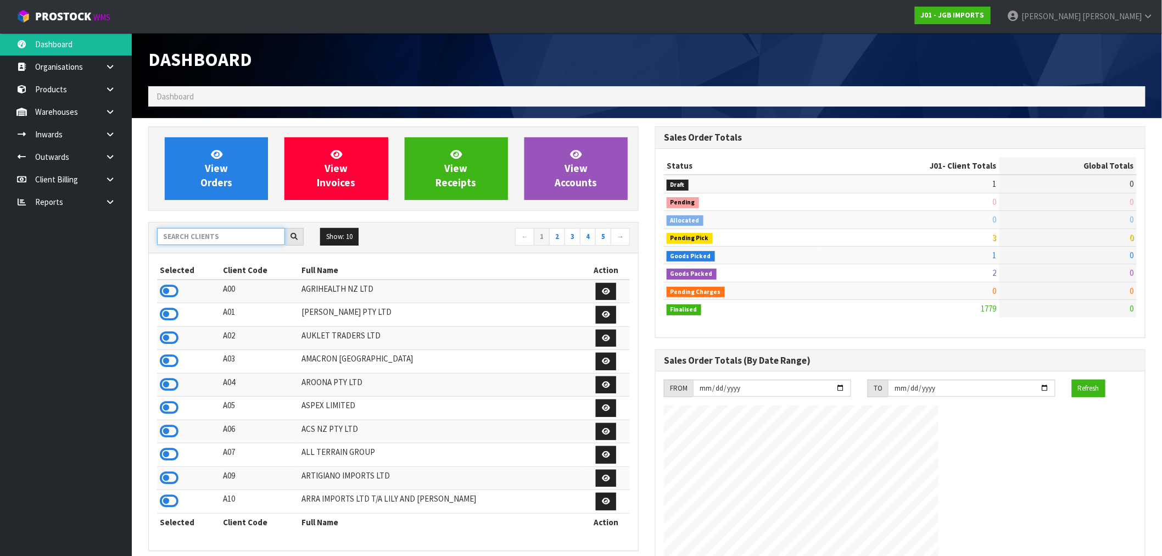
click at [194, 239] on input "text" at bounding box center [221, 236] width 128 height 17
type input "N04"
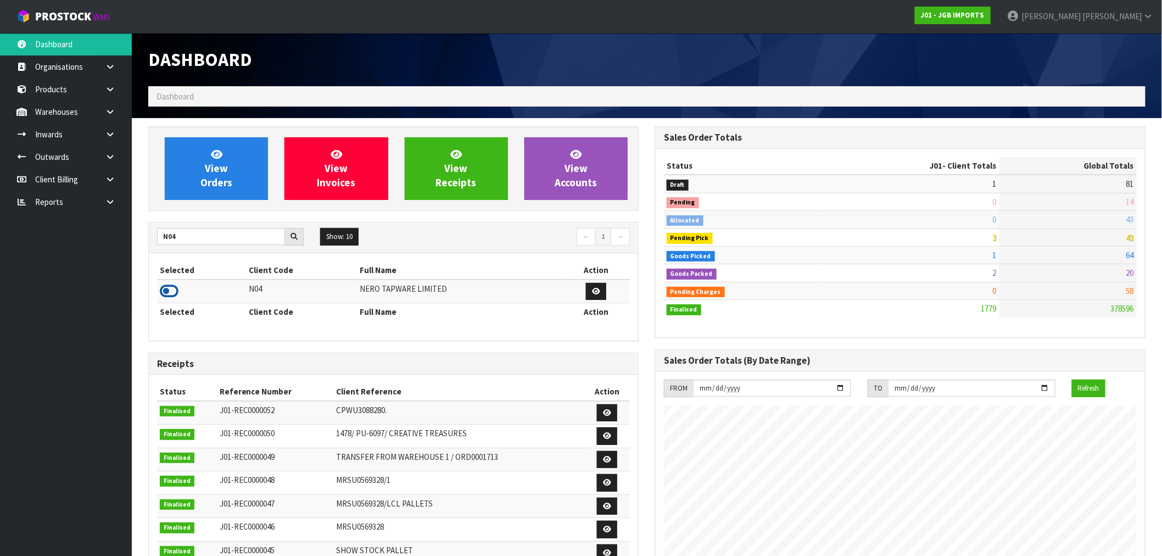
click at [165, 289] on icon at bounding box center [169, 291] width 19 height 16
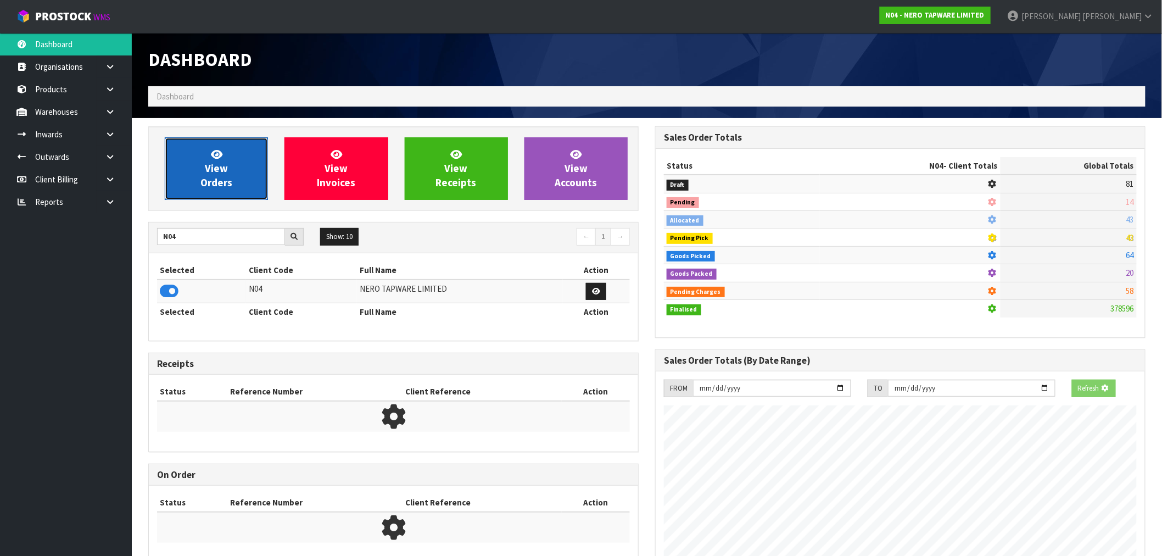
scroll to position [548445, 548623]
click at [242, 160] on link "View Orders" at bounding box center [216, 168] width 103 height 63
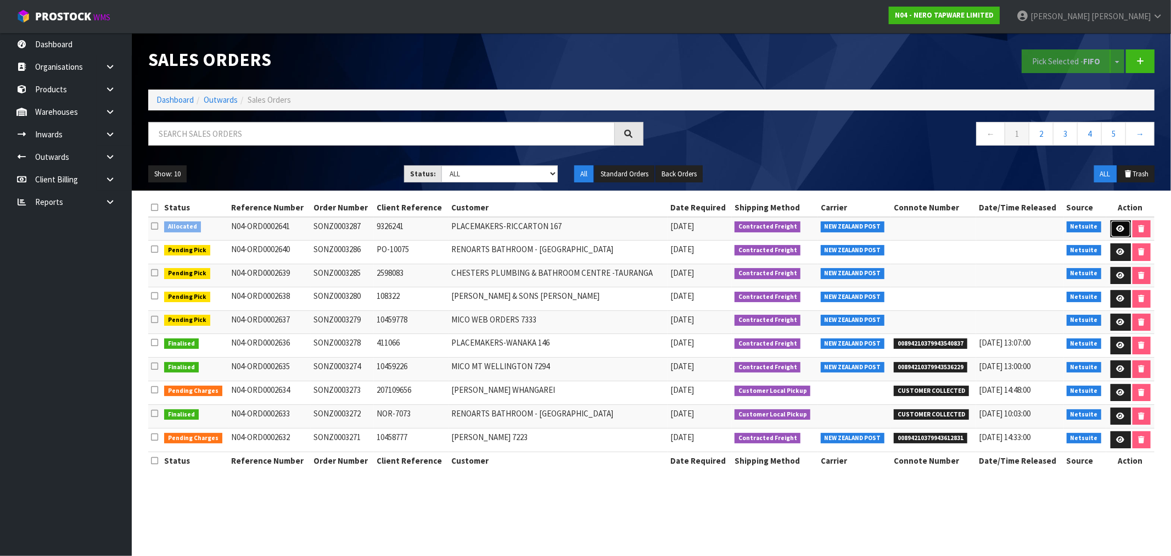
click at [1122, 232] on icon at bounding box center [1121, 228] width 8 height 7
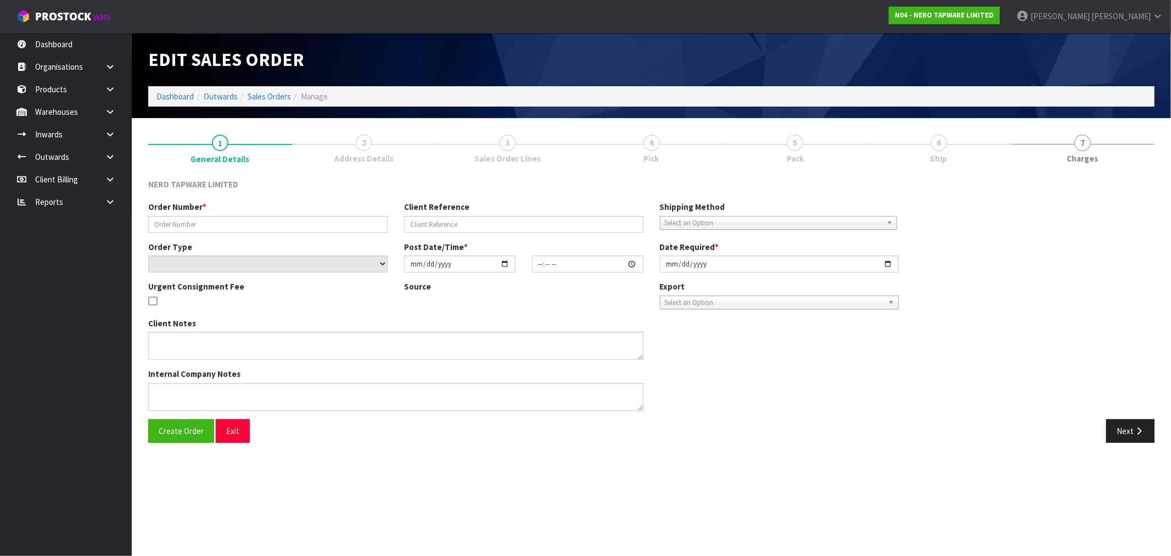
type input "SONZ0003287"
type input "9326241"
select select "number:0"
type input "[DATE]"
type input "15:45:06.000"
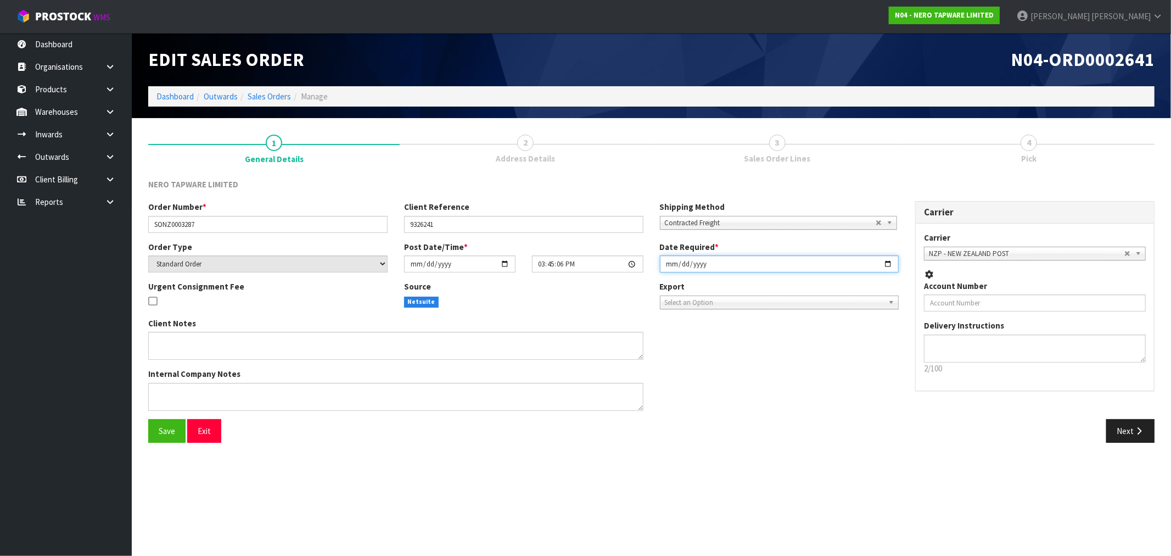
click at [672, 269] on input "[DATE]" at bounding box center [779, 263] width 239 height 17
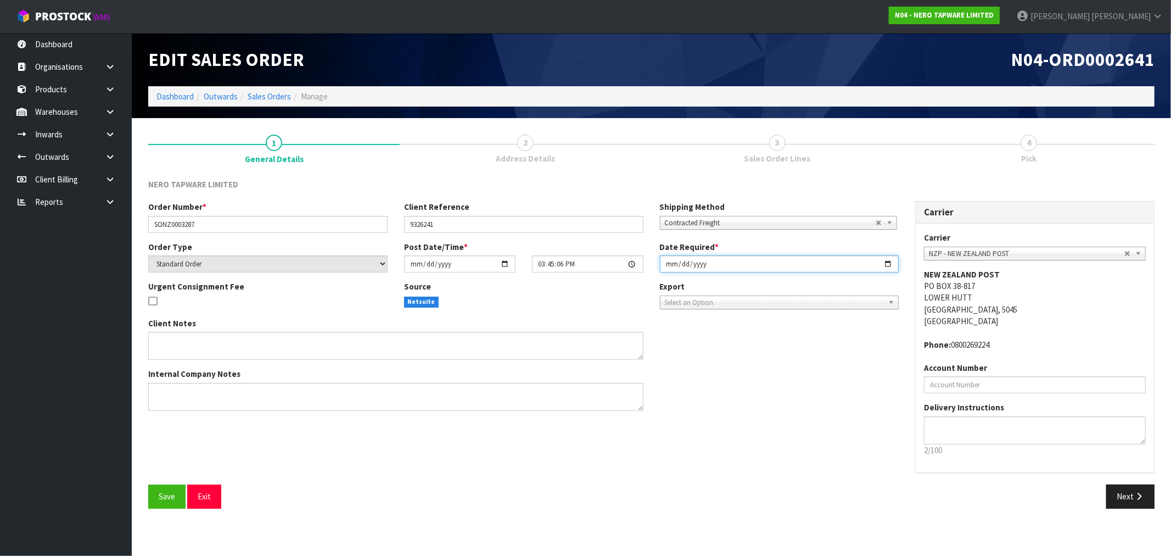
type input "[DATE]"
click at [148, 484] on button "Save" at bounding box center [166, 496] width 37 height 24
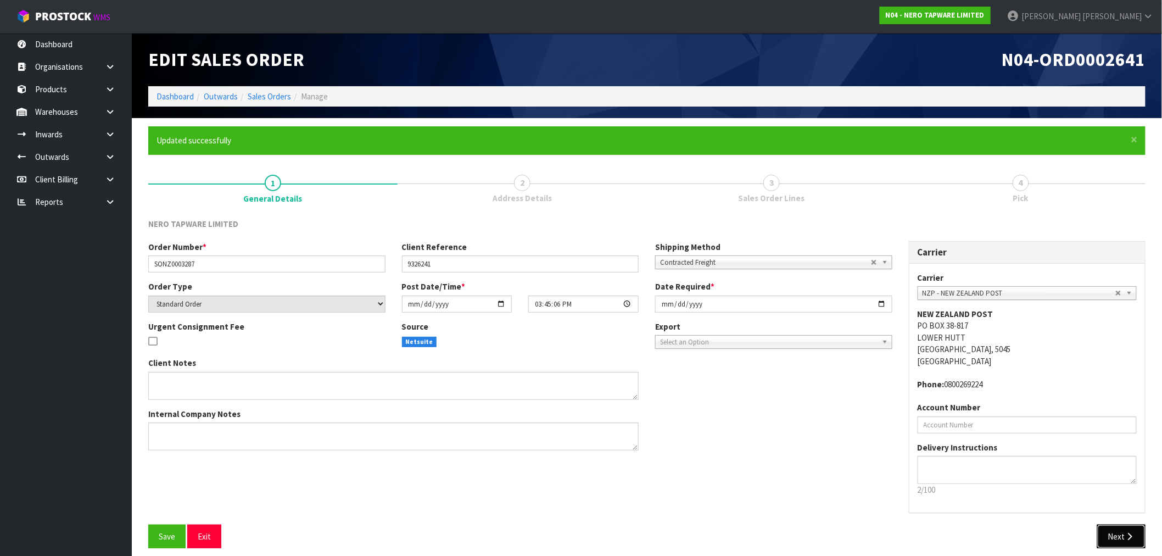
click at [1130, 528] on button "Next" at bounding box center [1121, 536] width 48 height 24
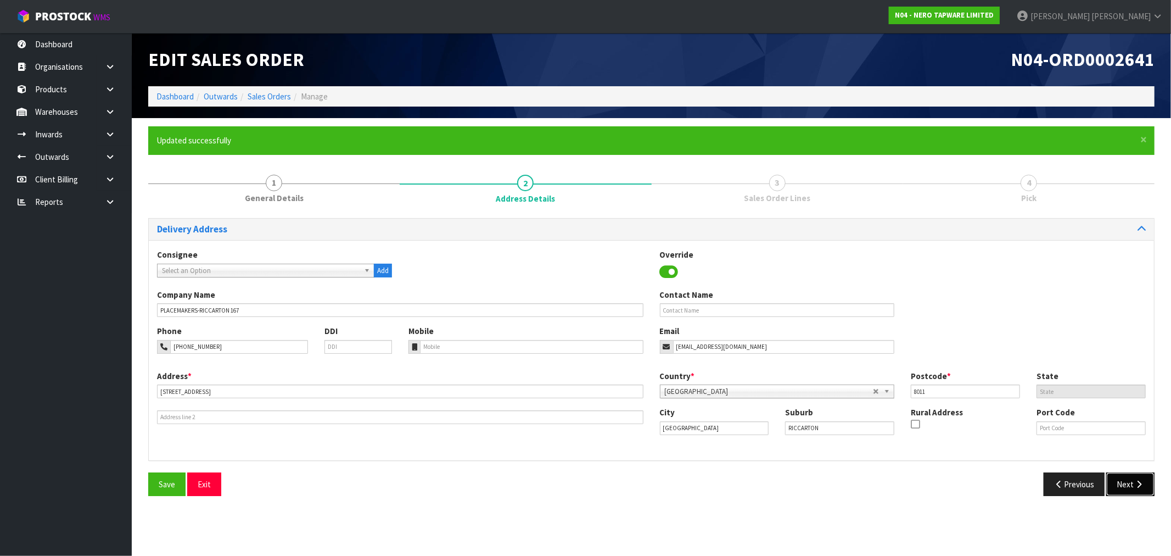
click at [1111, 481] on button "Next" at bounding box center [1130, 484] width 48 height 24
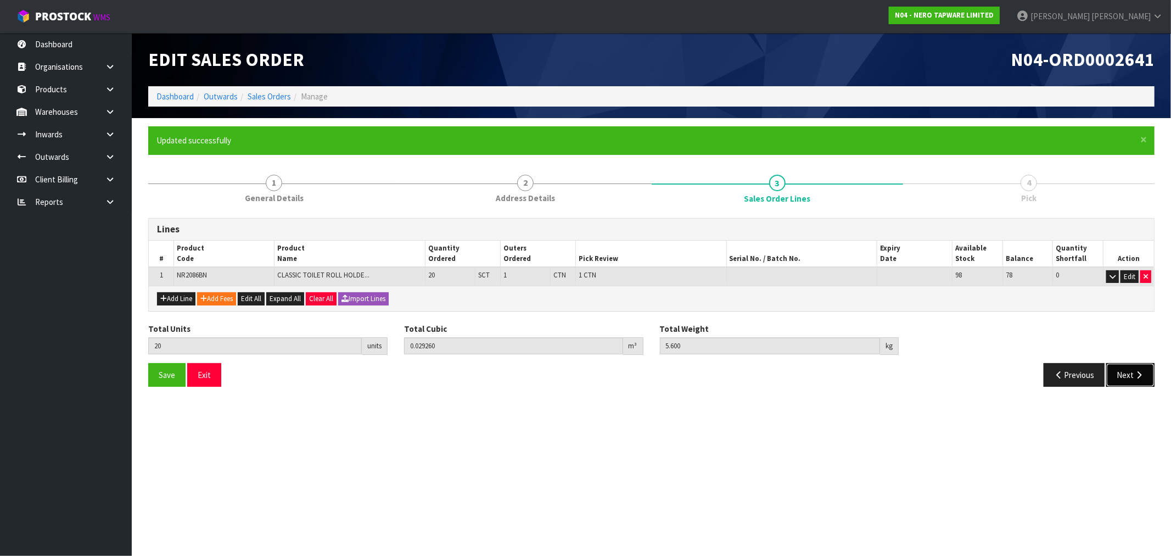
click at [1130, 370] on button "Next" at bounding box center [1130, 375] width 48 height 24
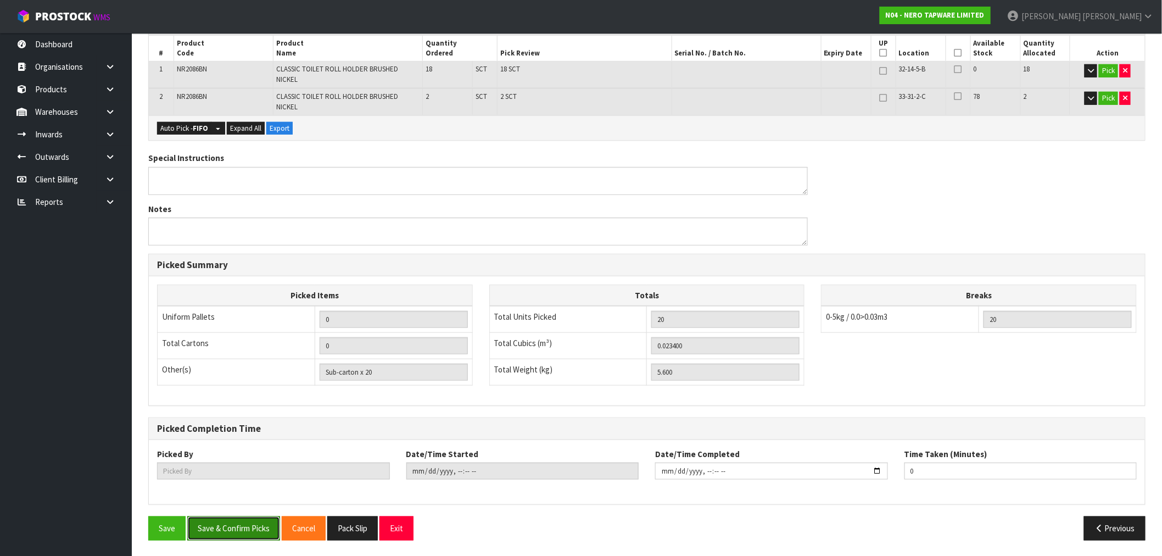
click at [246, 527] on button "Save & Confirm Picks" at bounding box center [233, 528] width 93 height 24
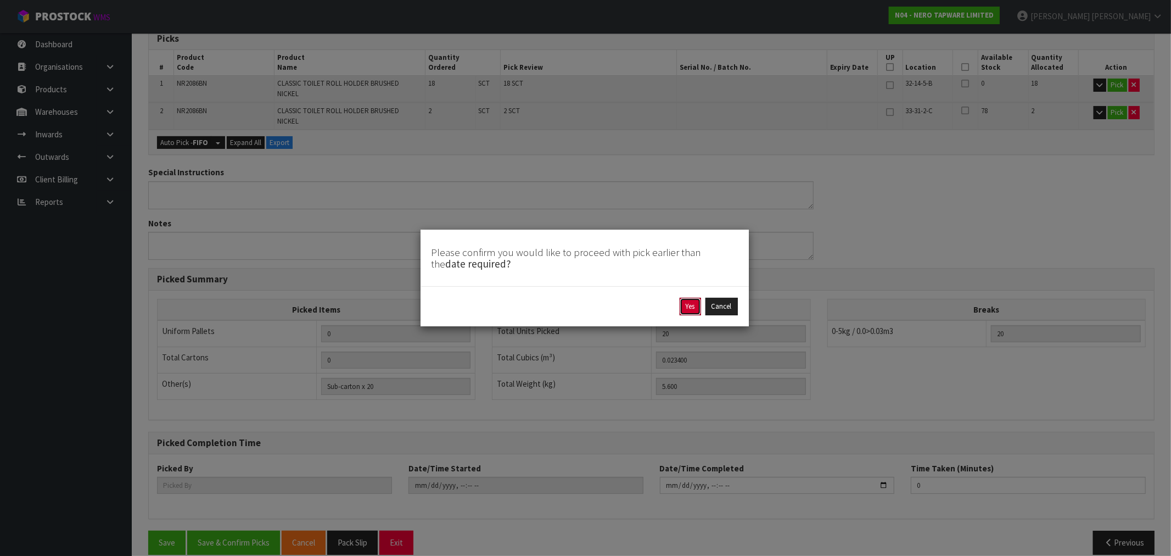
click at [681, 308] on button "Yes" at bounding box center [690, 307] width 21 height 18
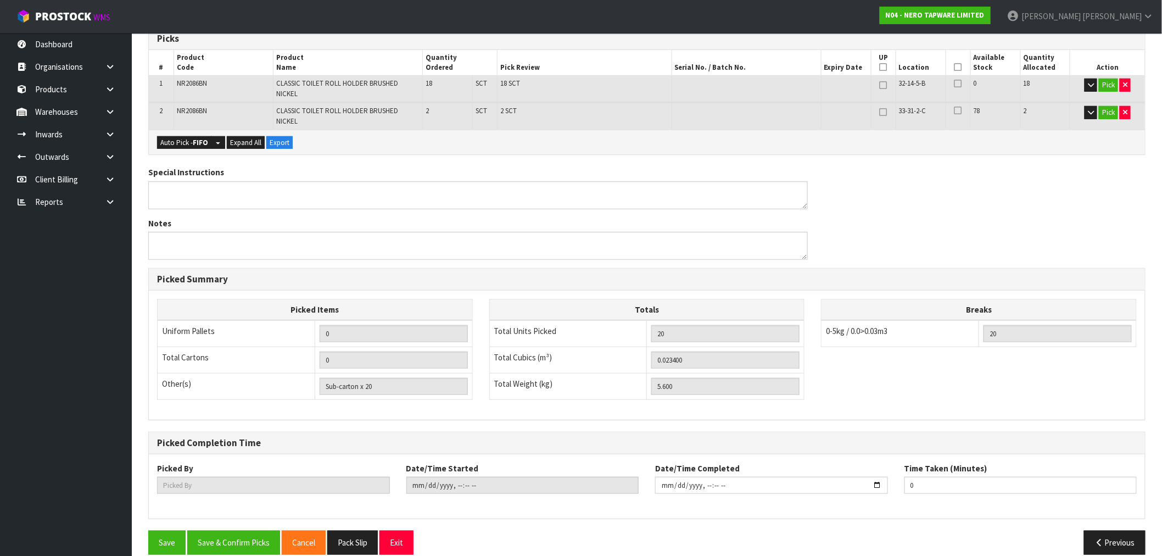
scroll to position [0, 0]
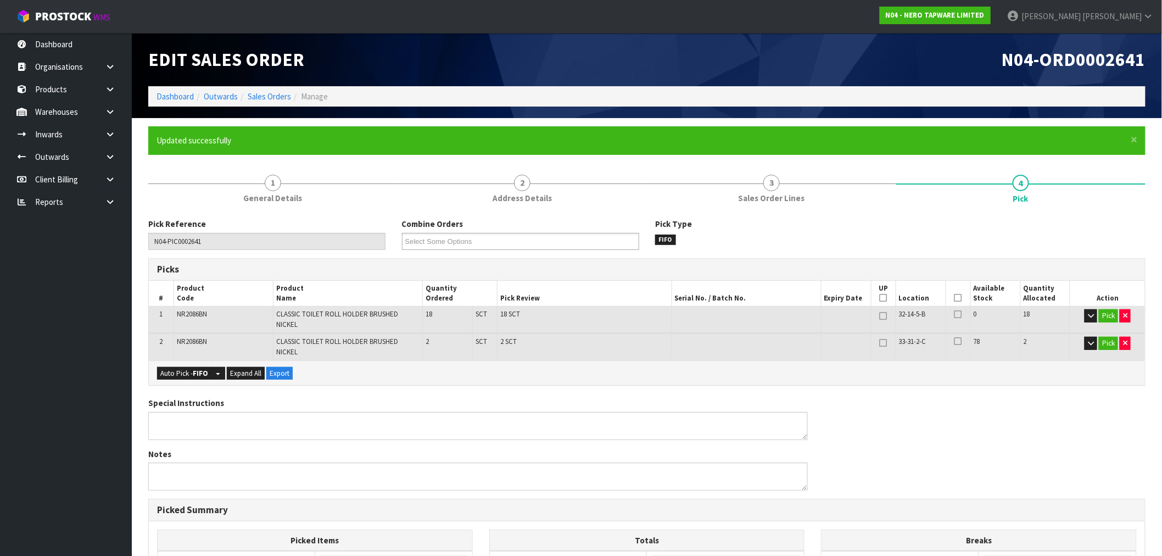
type input "[PERSON_NAME]"
type input "2025-08-27T16:06:33"
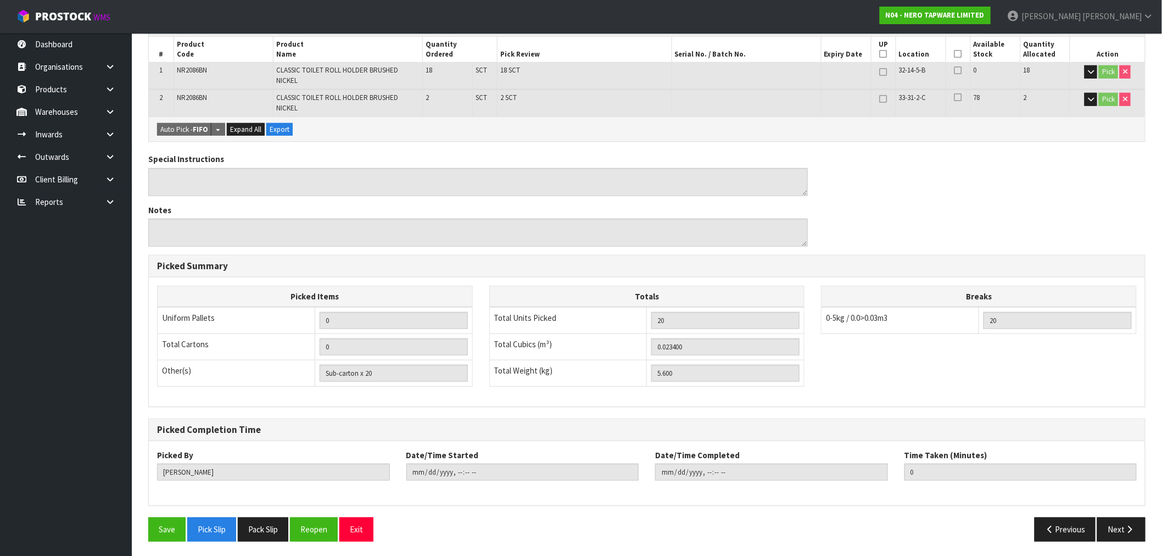
scroll to position [245, 0]
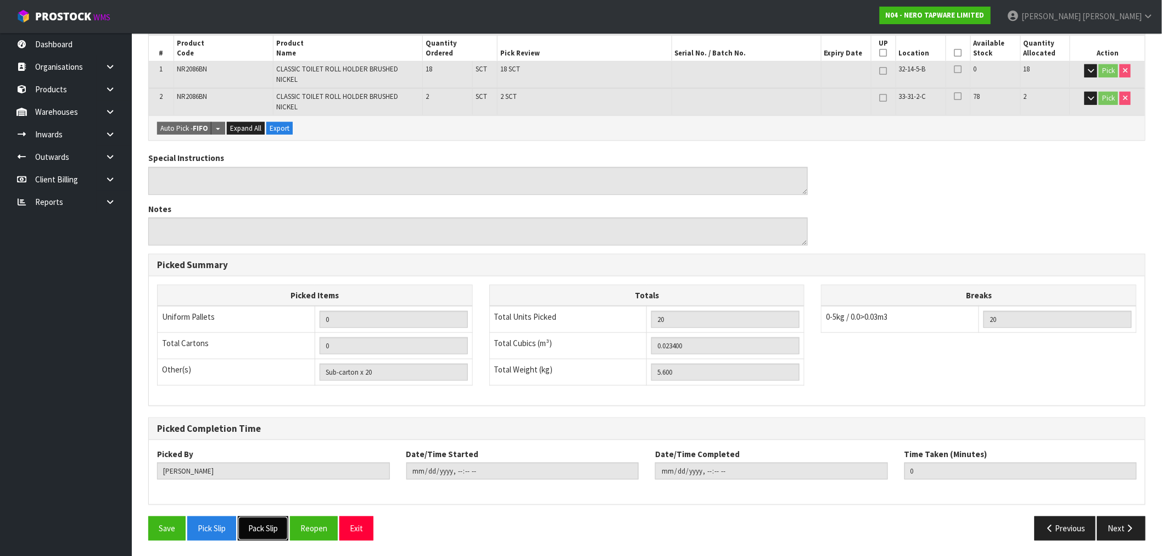
click at [270, 533] on button "Pack Slip" at bounding box center [263, 528] width 51 height 24
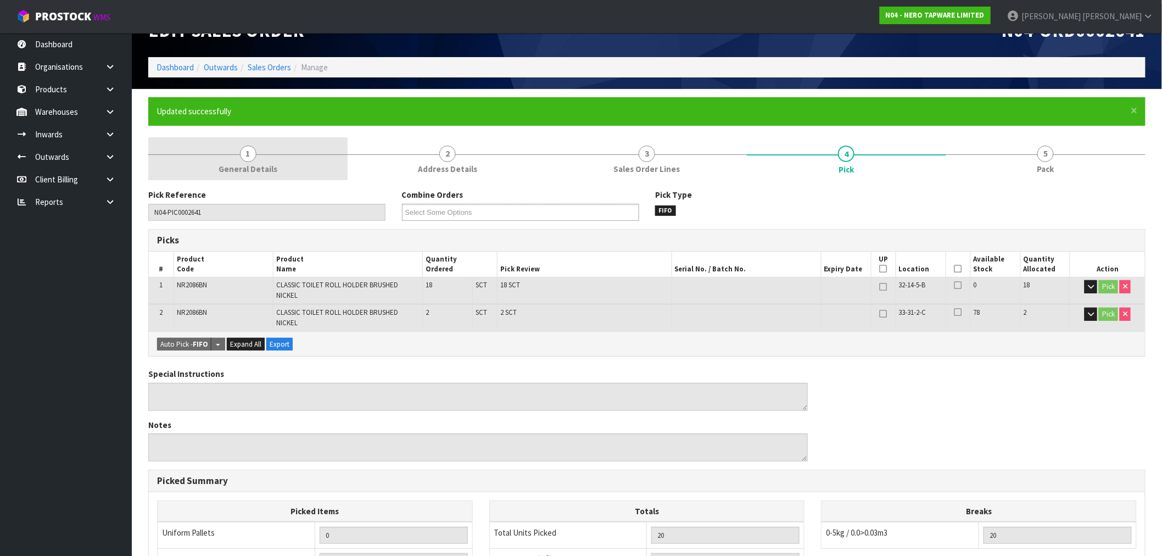
scroll to position [0, 0]
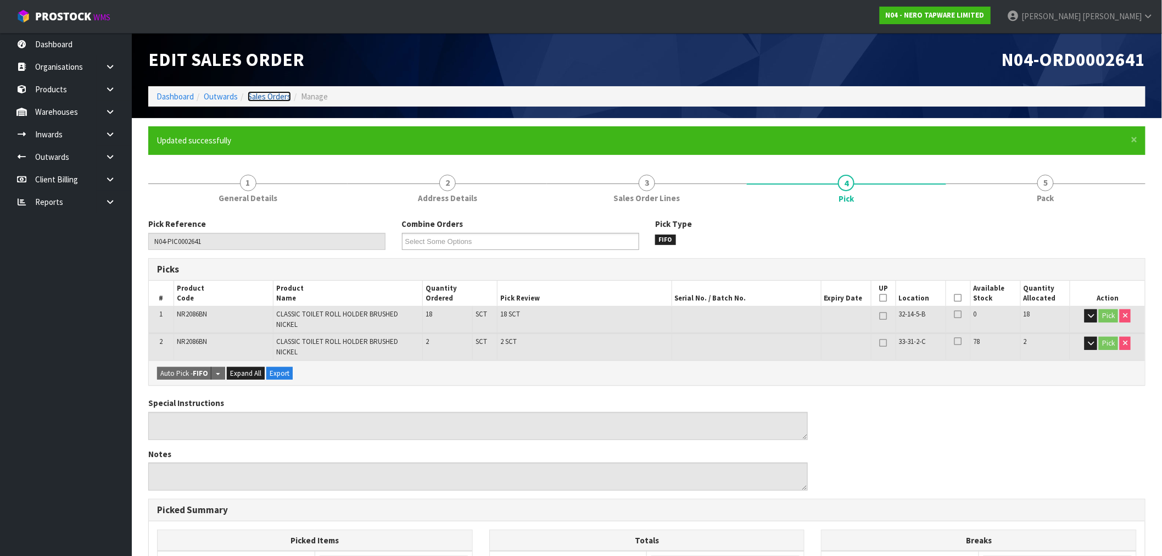
click at [276, 92] on link "Sales Orders" at bounding box center [269, 96] width 43 height 10
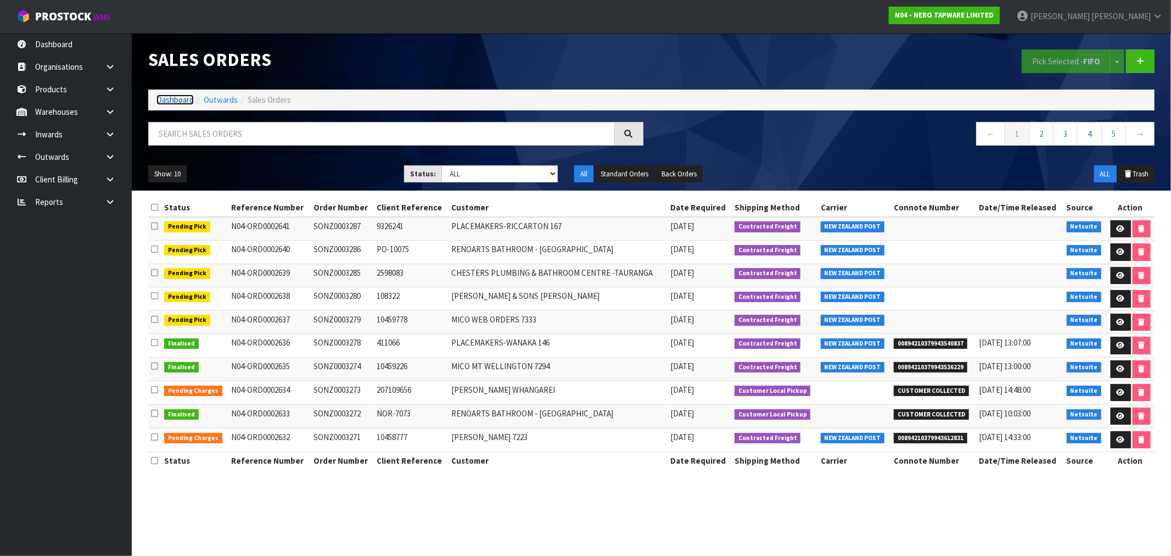
click at [179, 97] on link "Dashboard" at bounding box center [175, 99] width 37 height 10
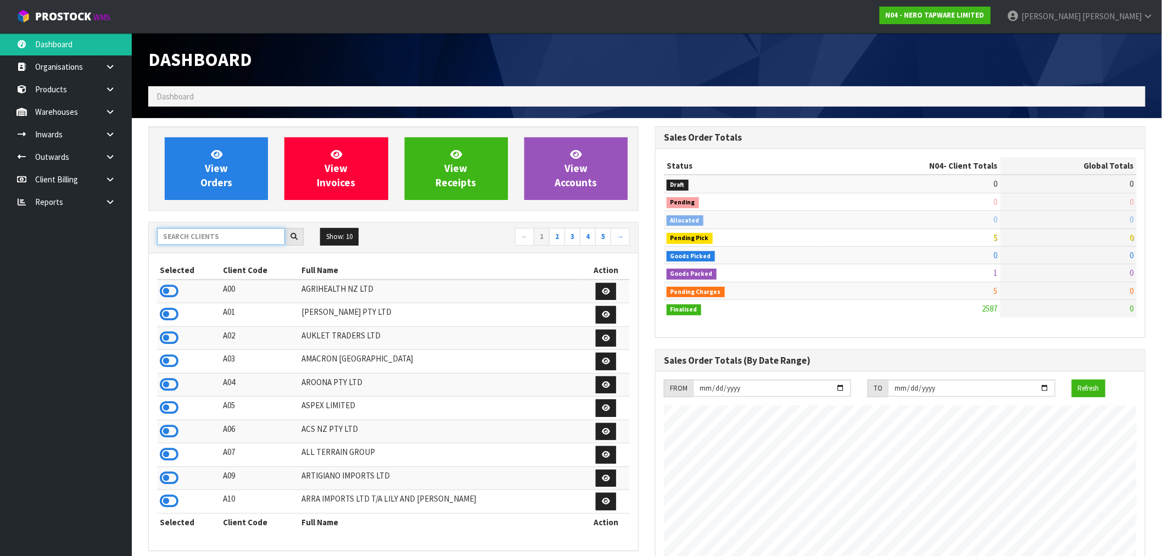
click at [214, 233] on input "text" at bounding box center [221, 236] width 128 height 17
paste input "V02"
type input "V02"
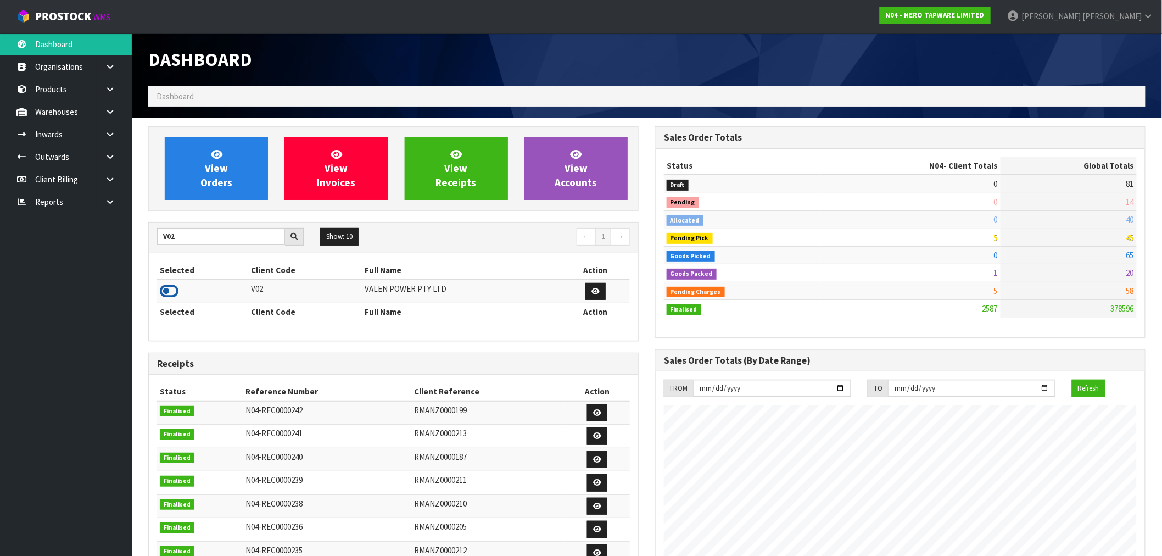
click at [169, 293] on icon at bounding box center [169, 291] width 19 height 16
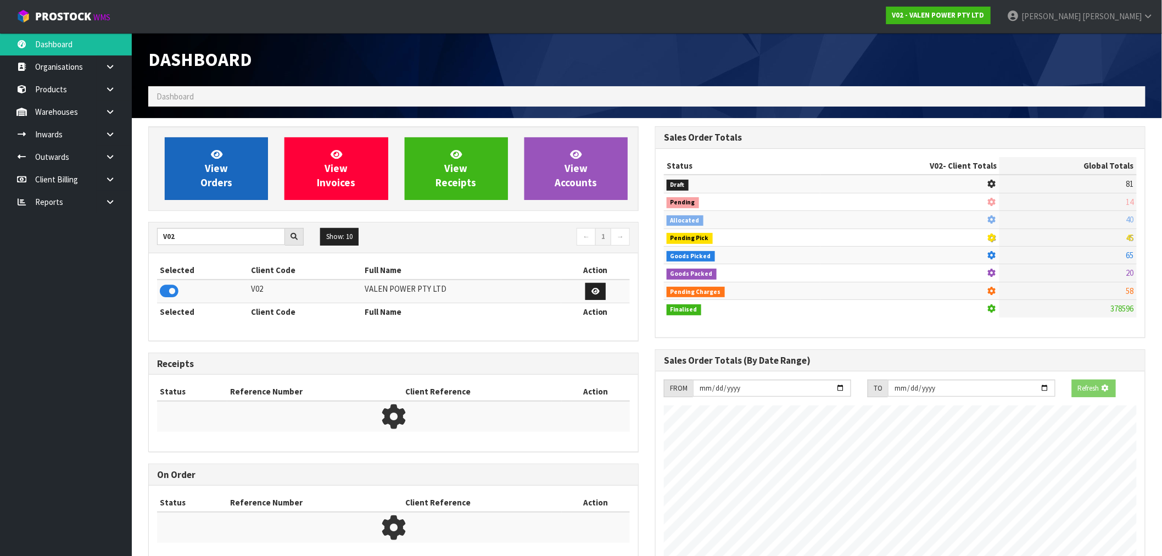
scroll to position [548445, 548623]
click at [223, 177] on span "View Orders" at bounding box center [216, 168] width 32 height 41
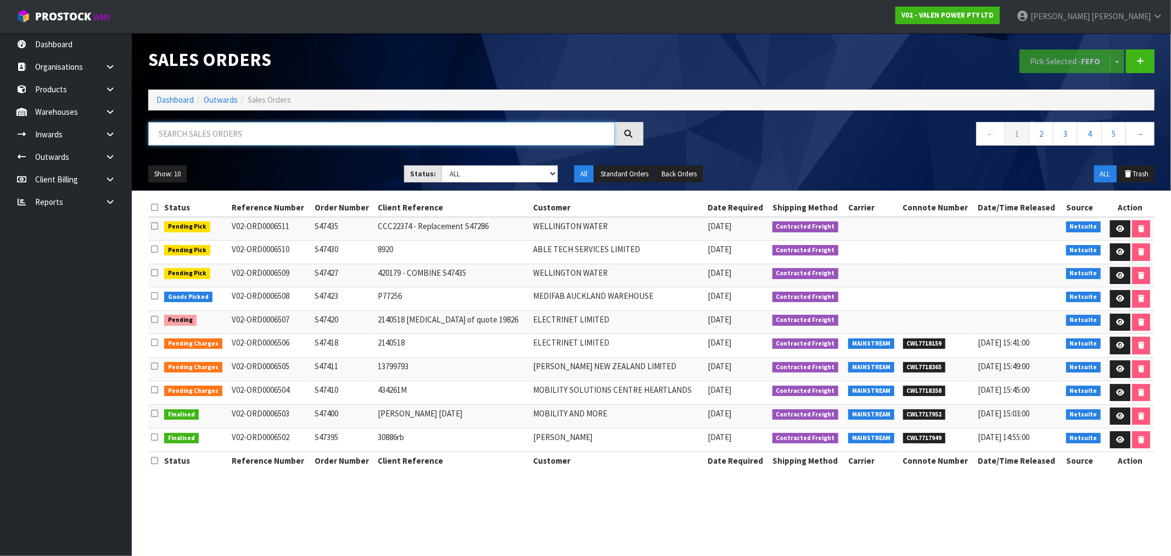
click at [283, 137] on input "text" at bounding box center [381, 134] width 467 height 24
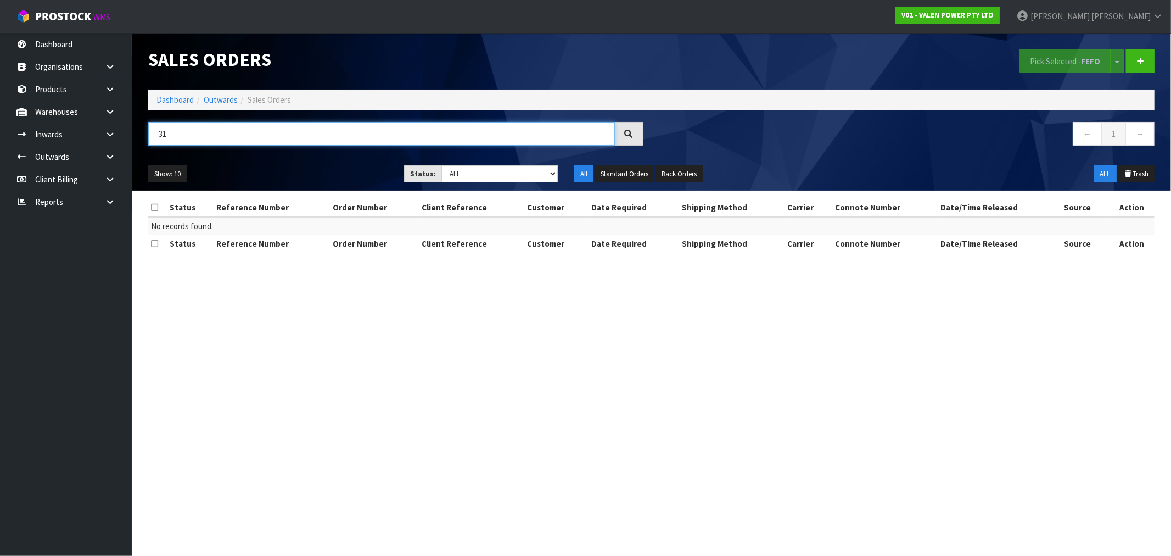
type input "3"
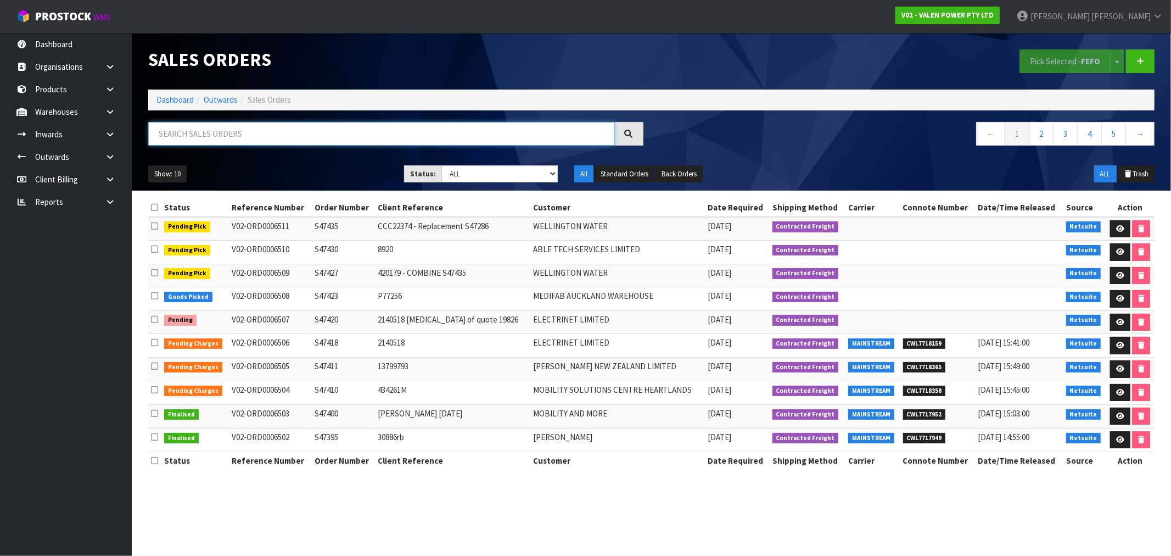
click at [291, 137] on input "text" at bounding box center [381, 134] width 467 height 24
click at [502, 176] on select "Draft Pending Allocated Pending Pick Goods Picked Goods Packed Pending Charges …" at bounding box center [500, 173] width 116 height 17
select select "string:2"
click at [442, 165] on select "Draft Pending Allocated Pending Pick Goods Picked Goods Packed Pending Charges …" at bounding box center [500, 173] width 116 height 17
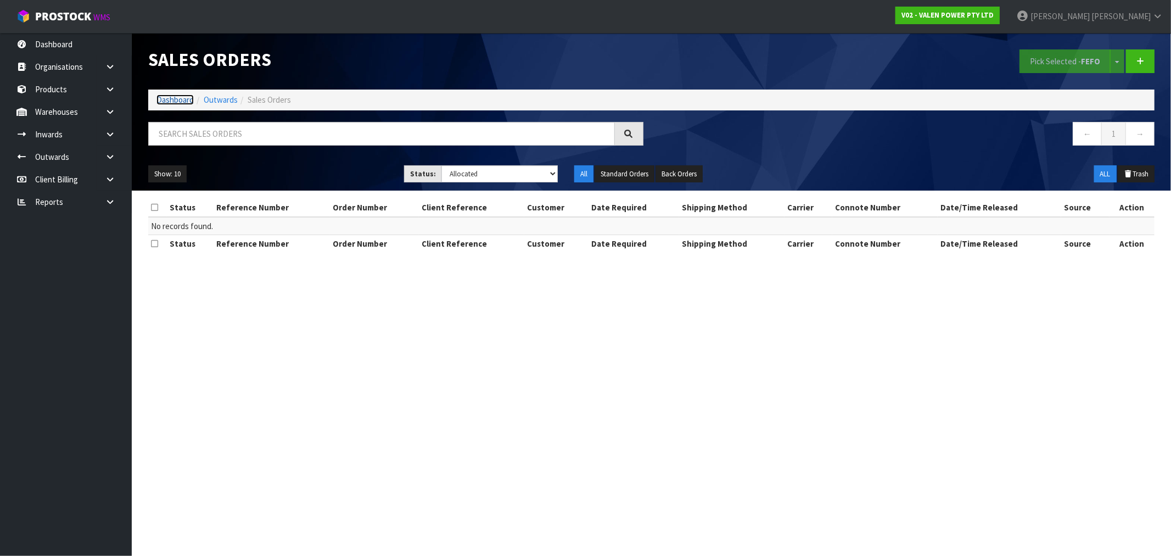
click at [174, 97] on link "Dashboard" at bounding box center [175, 99] width 37 height 10
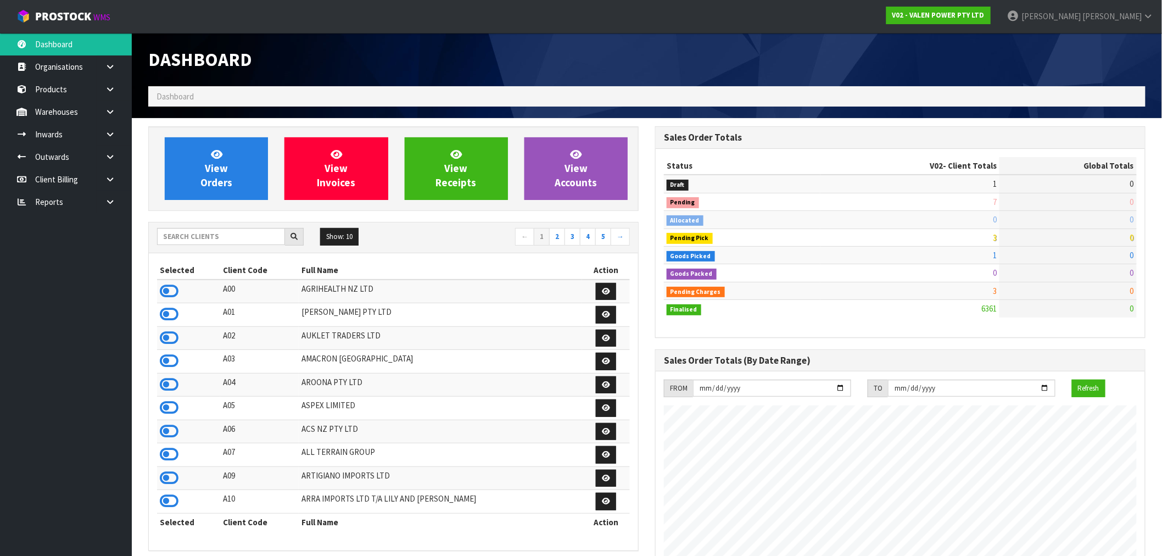
scroll to position [832, 507]
click at [194, 235] on input "text" at bounding box center [221, 236] width 128 height 17
type input "B06"
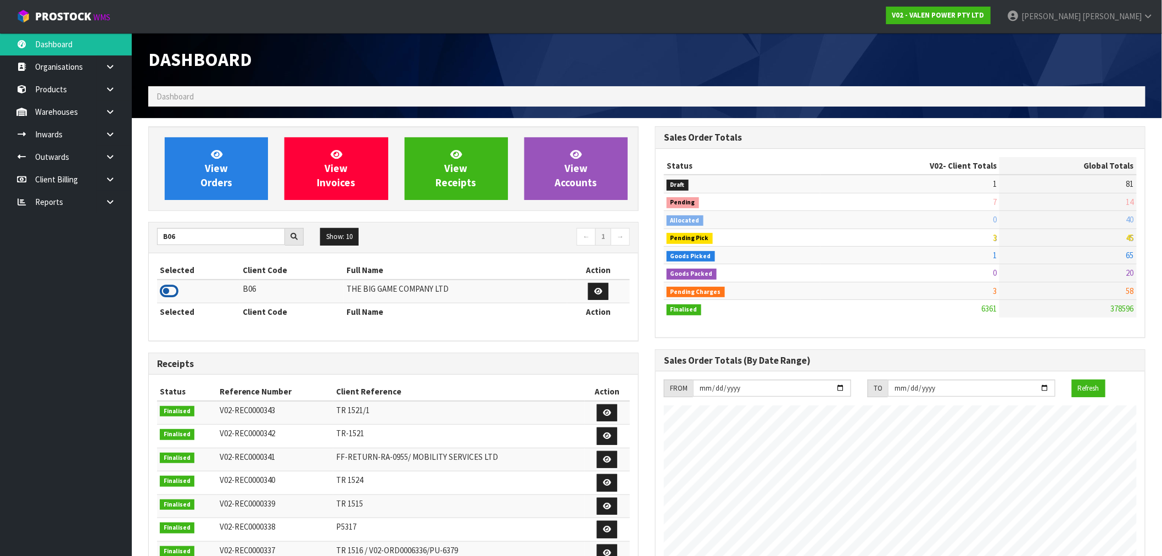
click at [167, 290] on icon at bounding box center [169, 291] width 19 height 16
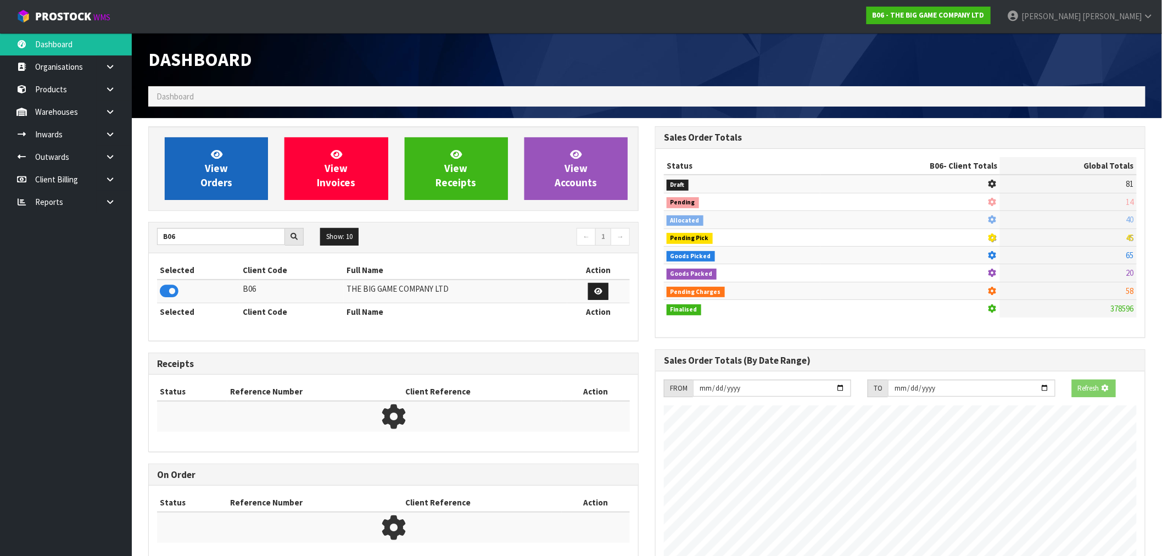
scroll to position [685, 507]
click at [206, 170] on span "View Orders" at bounding box center [216, 168] width 32 height 41
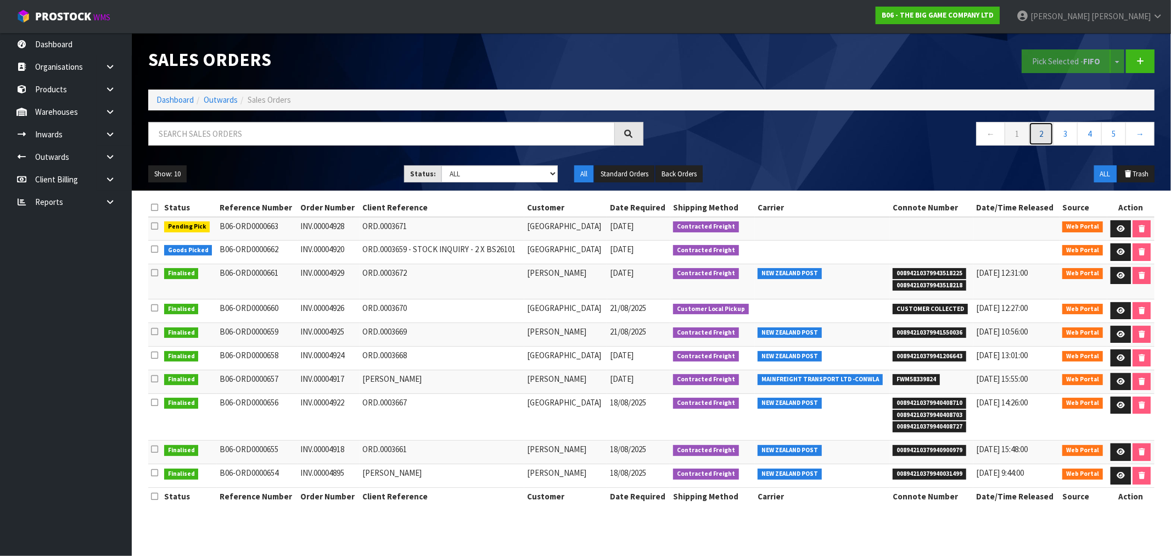
click at [1046, 127] on link "2" at bounding box center [1041, 134] width 25 height 24
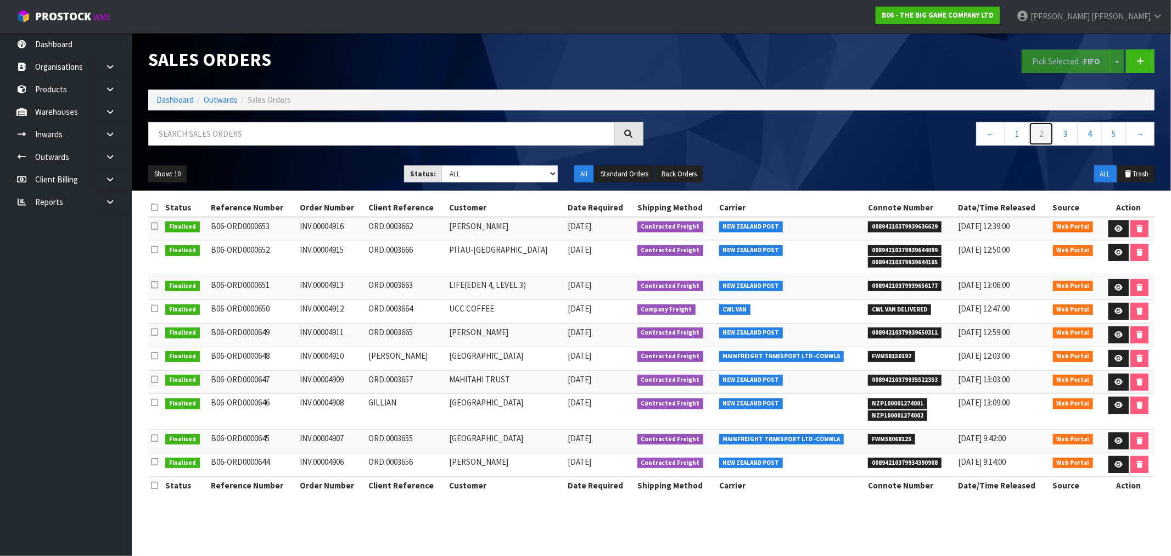
click at [1046, 133] on link "2" at bounding box center [1041, 134] width 25 height 24
click at [1064, 134] on link "3" at bounding box center [1065, 134] width 25 height 24
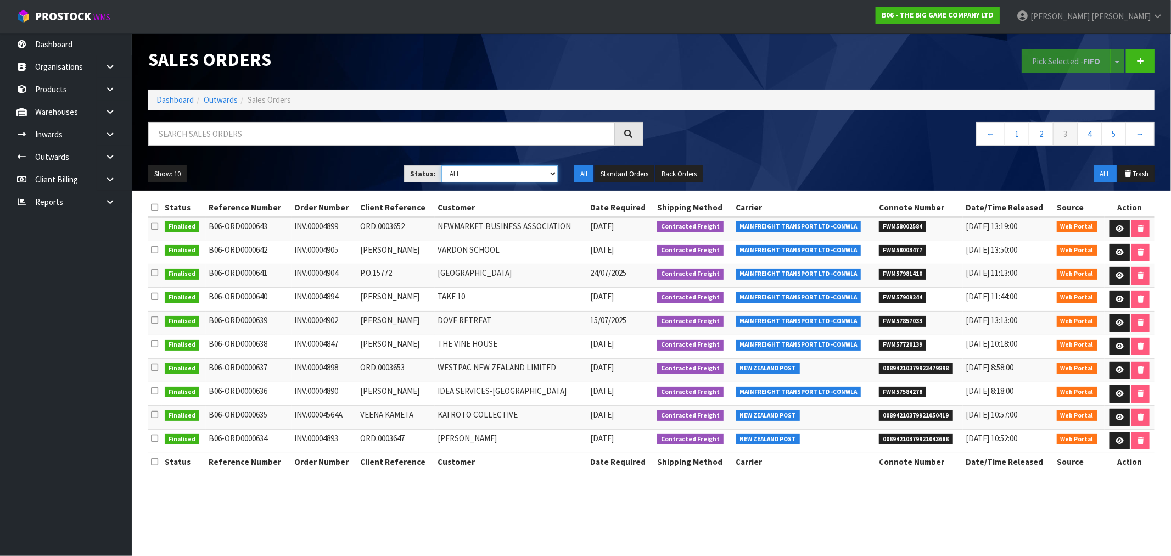
click at [468, 181] on select "Draft Pending Allocated Pending Pick Goods Picked Goods Packed Pending Charges …" at bounding box center [500, 173] width 116 height 17
select select "string:0"
click at [442, 165] on select "Draft Pending Allocated Pending Pick Goods Picked Goods Packed Pending Charges …" at bounding box center [500, 173] width 116 height 17
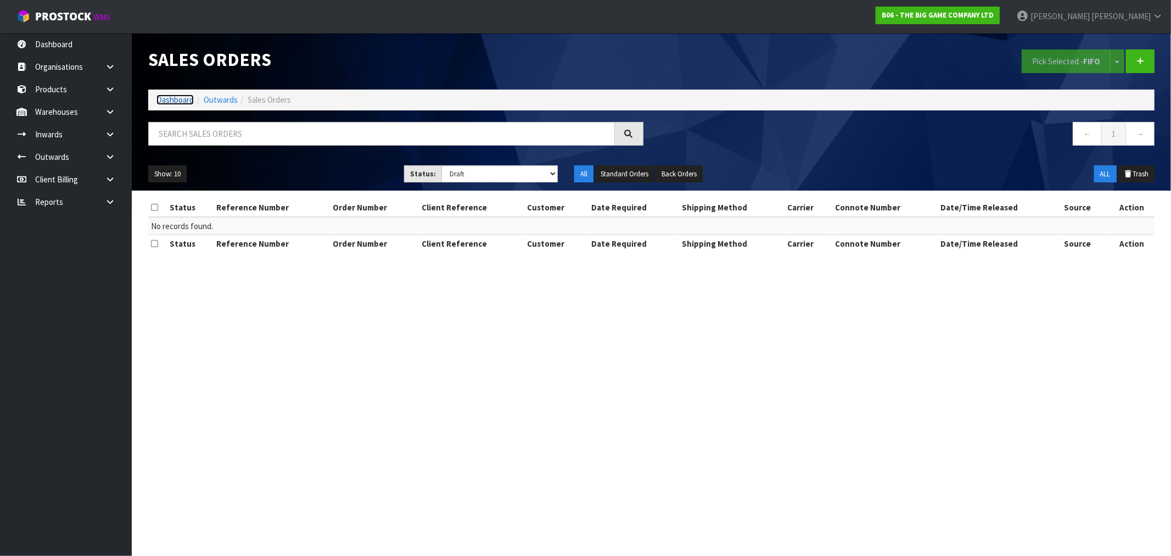
click at [176, 101] on link "Dashboard" at bounding box center [175, 99] width 37 height 10
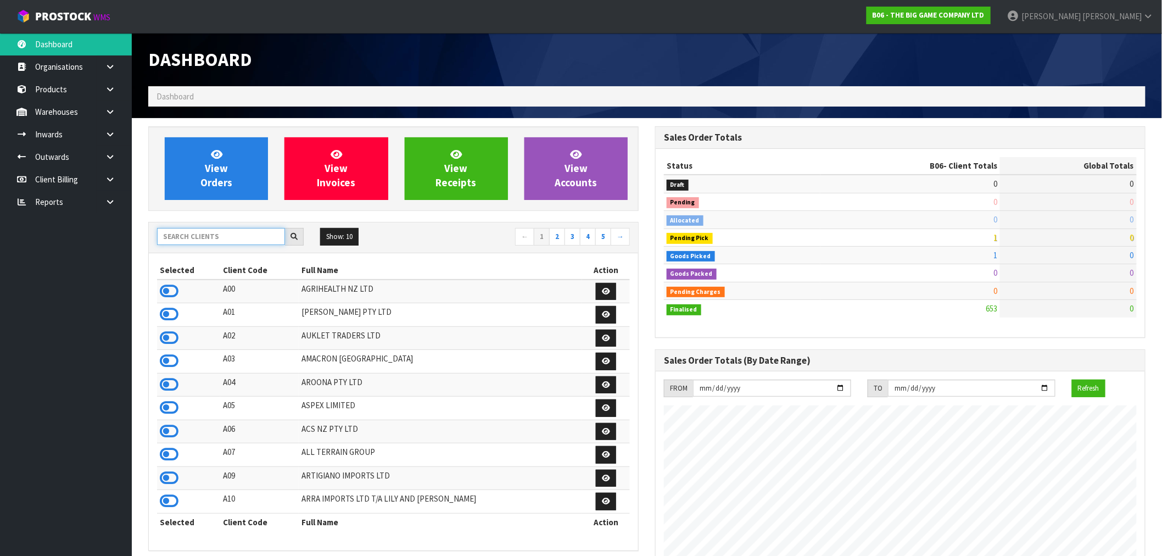
scroll to position [815, 507]
click at [228, 244] on input "text" at bounding box center [221, 236] width 128 height 17
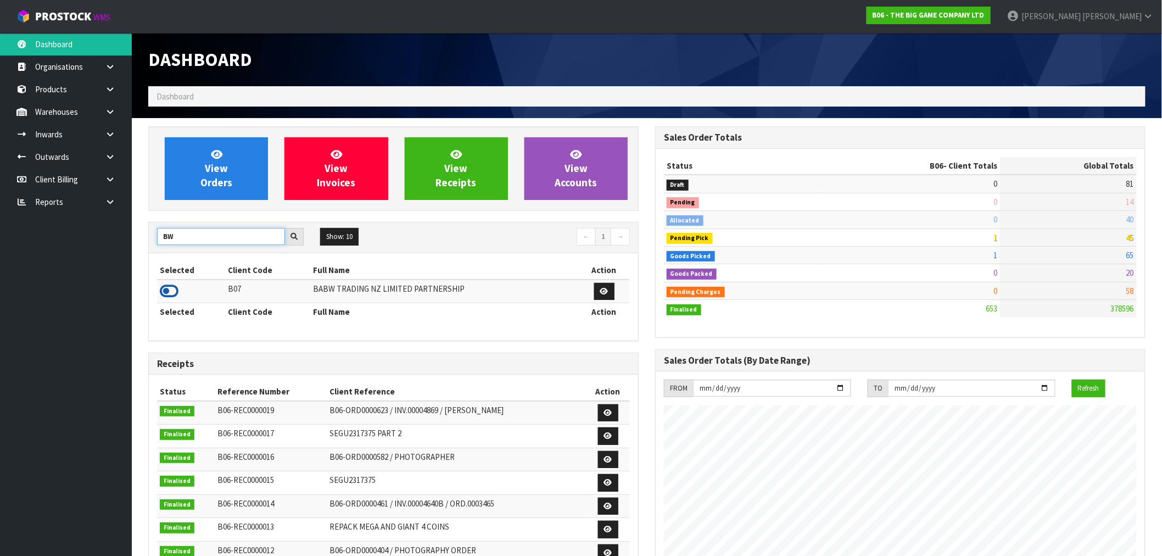
type input "BW"
click at [175, 293] on icon at bounding box center [169, 291] width 19 height 16
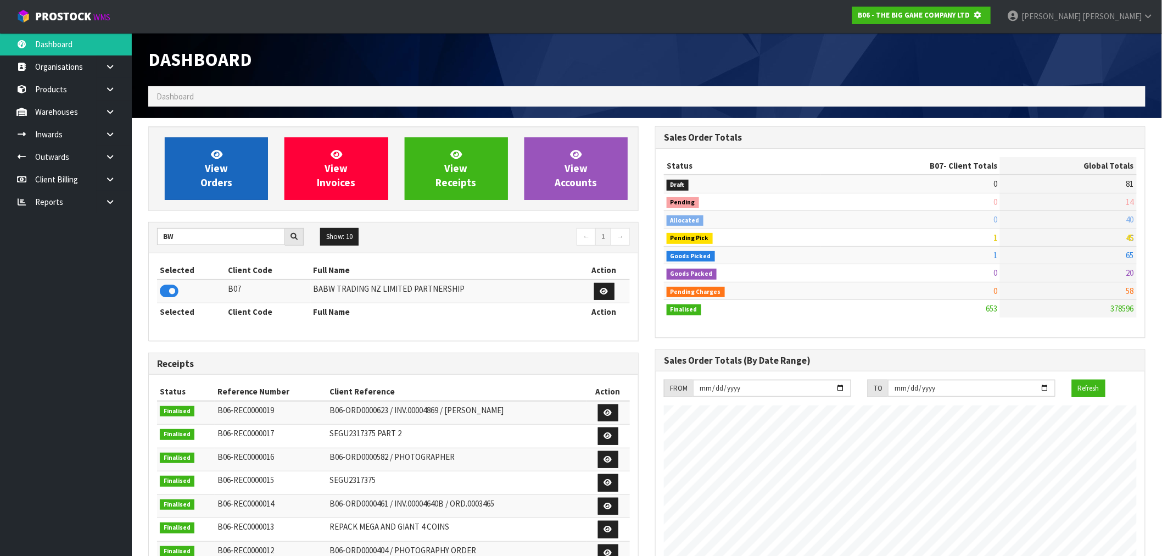
scroll to position [548445, 548623]
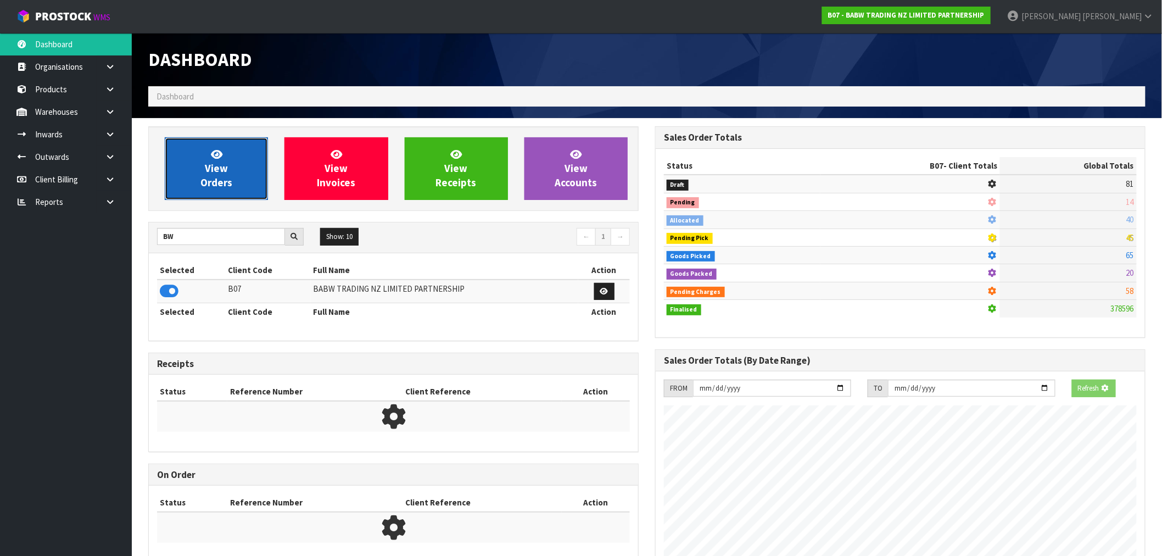
click at [227, 188] on span "View Orders" at bounding box center [216, 168] width 32 height 41
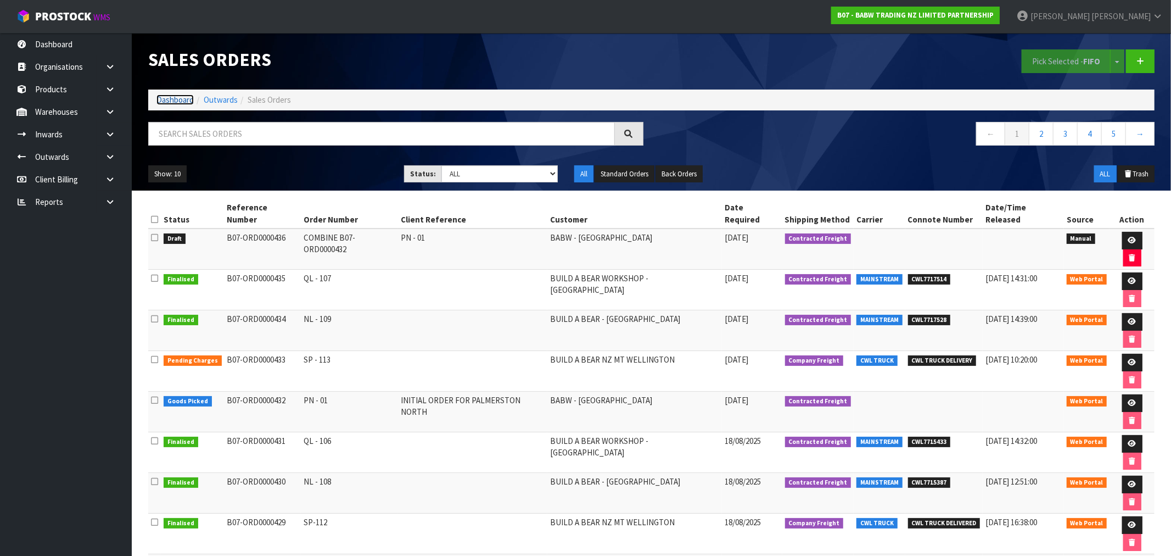
click at [173, 102] on link "Dashboard" at bounding box center [175, 99] width 37 height 10
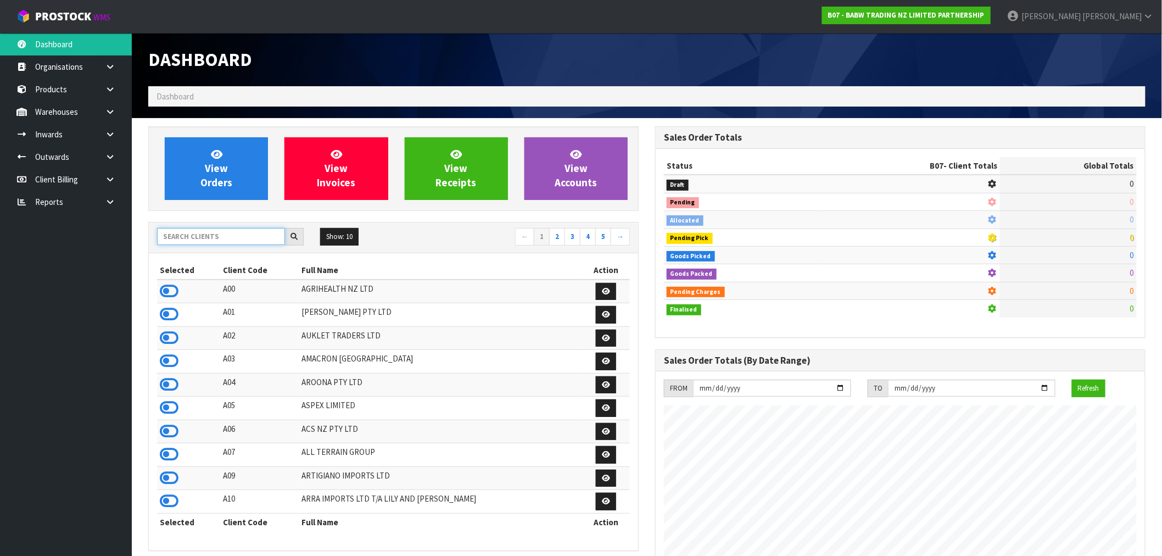
scroll to position [685, 507]
click at [187, 240] on input "text" at bounding box center [221, 236] width 128 height 17
type input "D04"
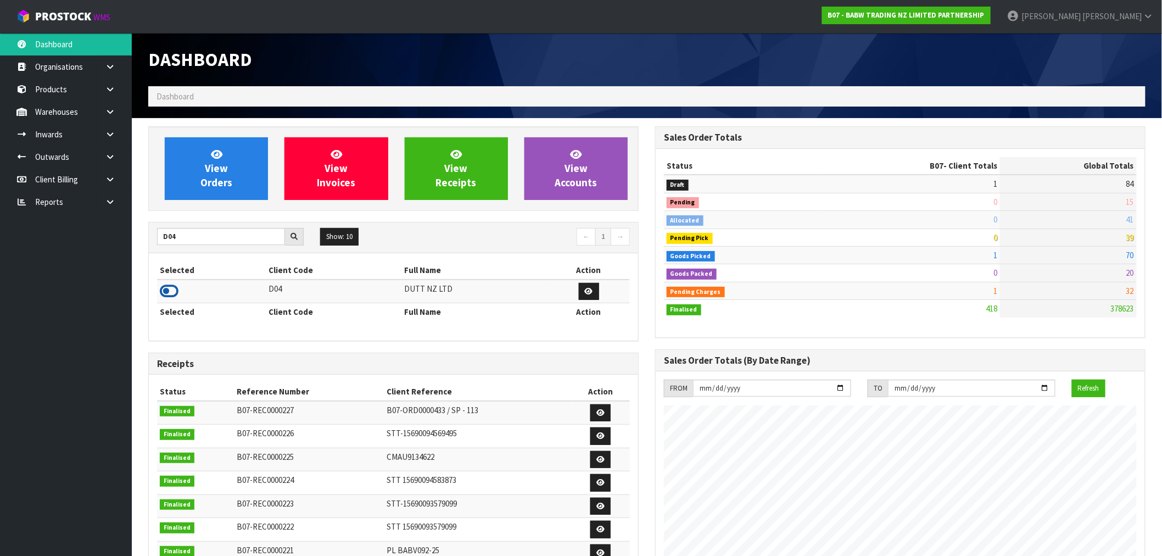
click at [171, 297] on icon at bounding box center [169, 291] width 19 height 16
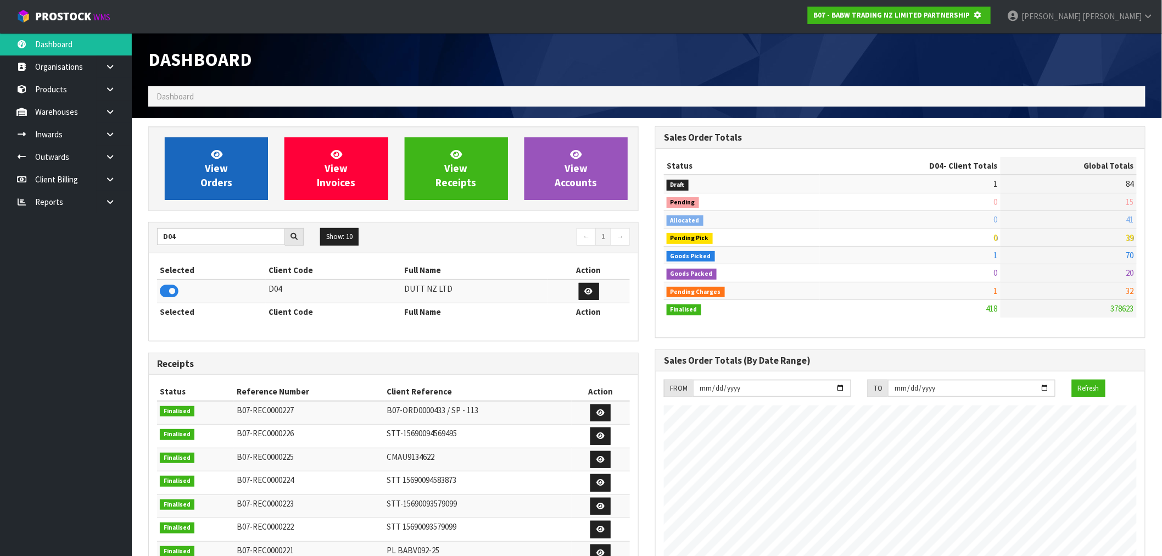
scroll to position [548445, 548623]
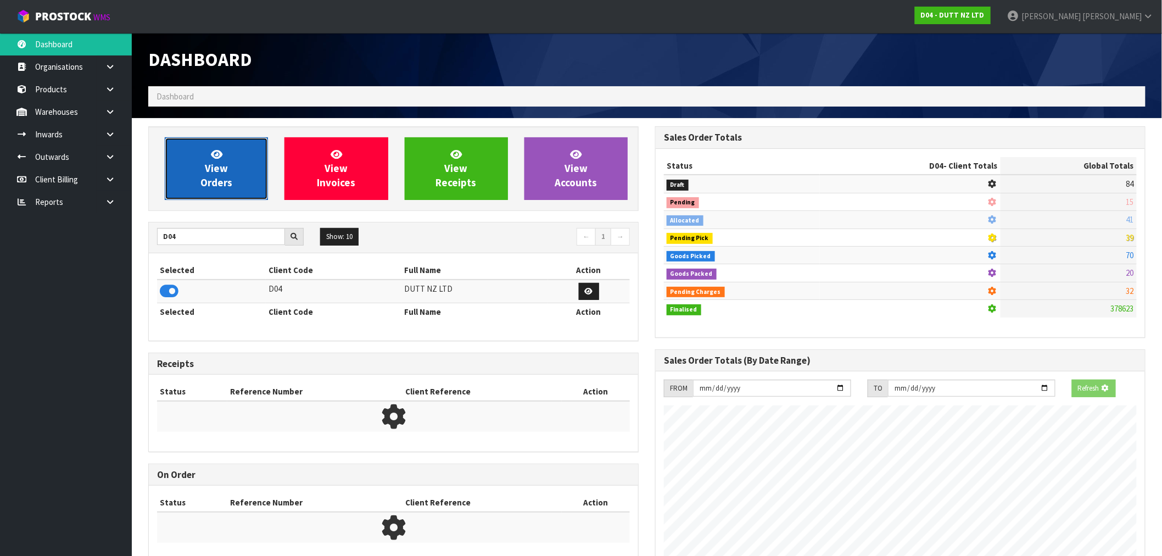
click at [213, 183] on span "View Orders" at bounding box center [216, 168] width 32 height 41
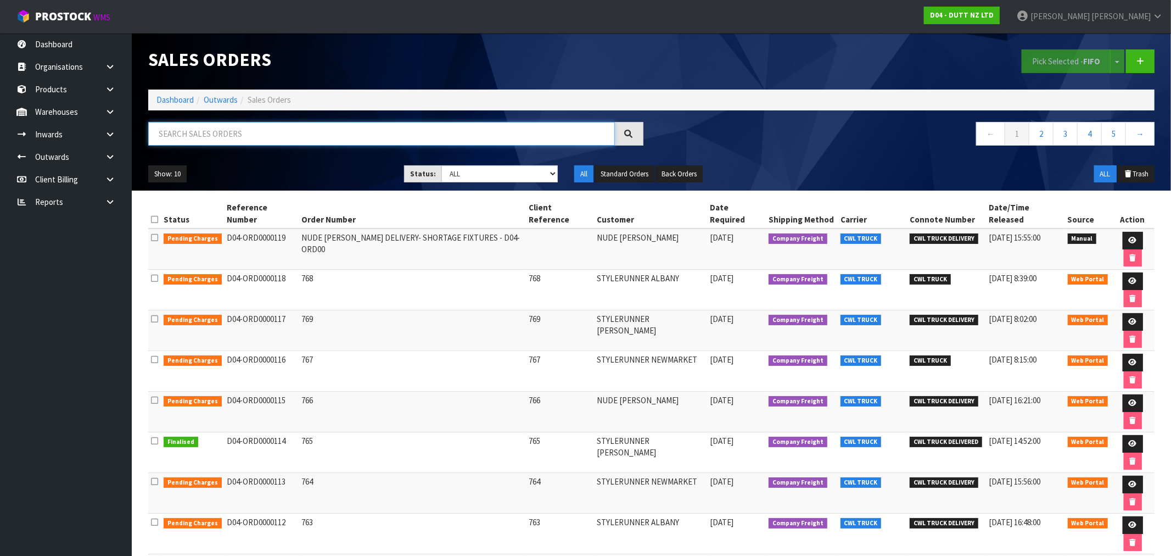
click at [227, 136] on input "text" at bounding box center [381, 134] width 467 height 24
paste input "OERU4193993"
type input "OERU4193993"
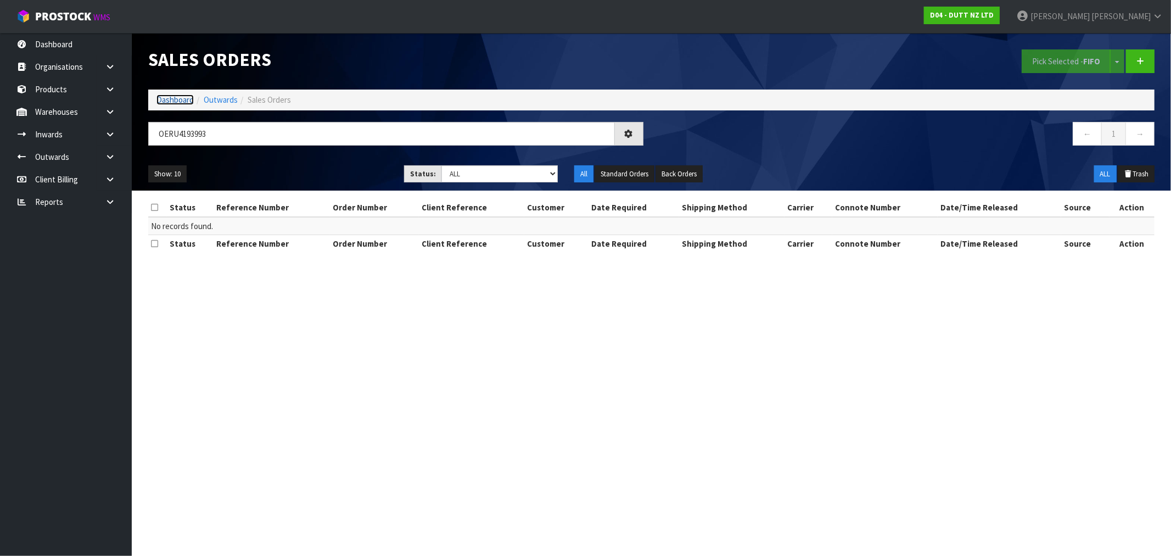
click at [174, 101] on link "Dashboard" at bounding box center [175, 99] width 37 height 10
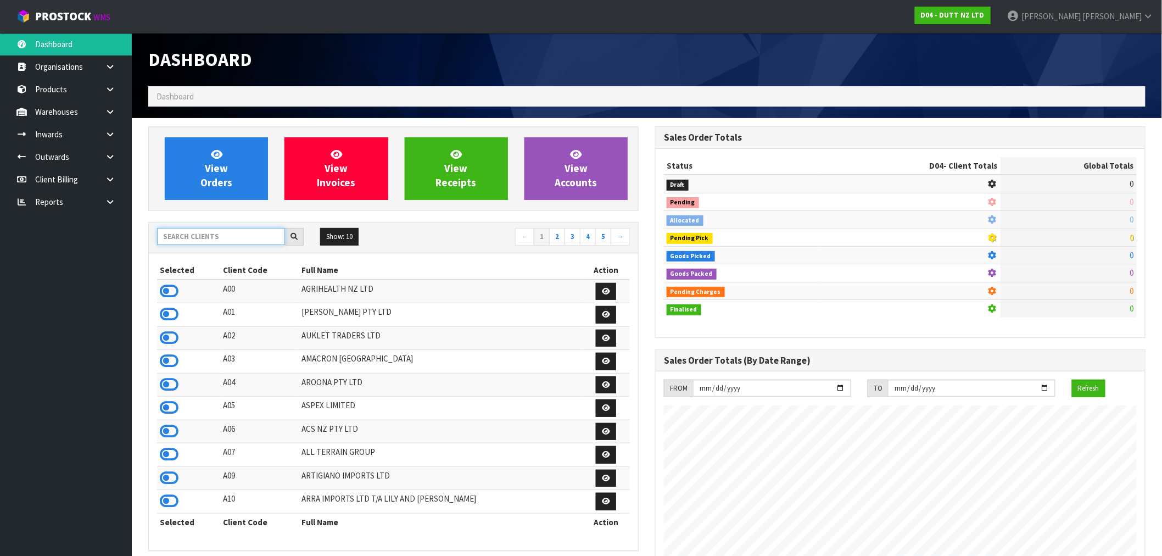
click at [211, 228] on input "text" at bounding box center [221, 236] width 128 height 17
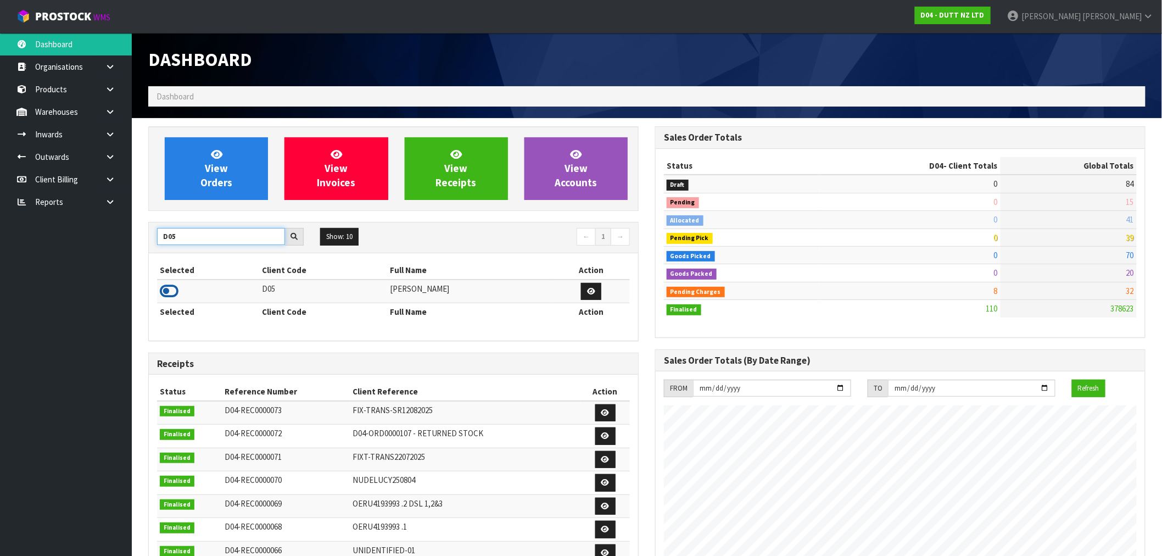
type input "D05"
click at [172, 292] on icon at bounding box center [169, 291] width 19 height 16
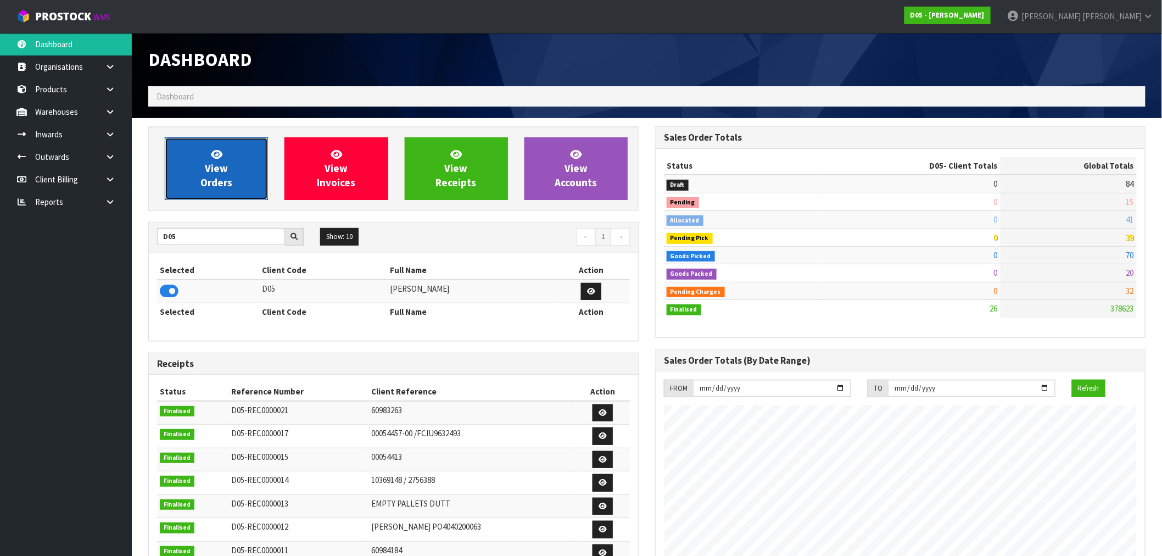
click at [216, 154] on icon at bounding box center [217, 154] width 12 height 10
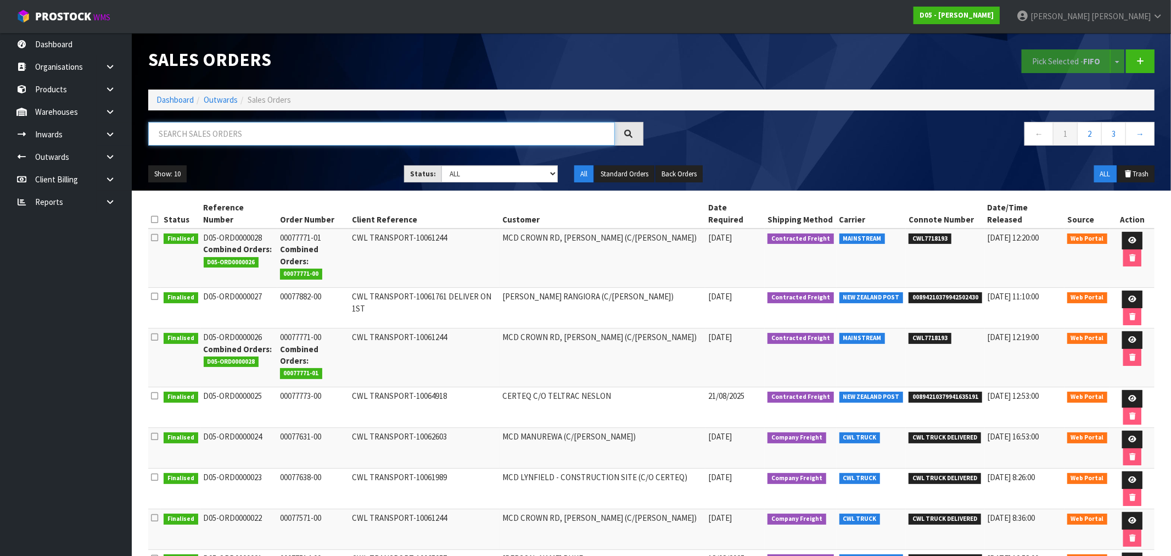
click at [244, 134] on input "text" at bounding box center [381, 134] width 467 height 24
paste input "OERU4193993"
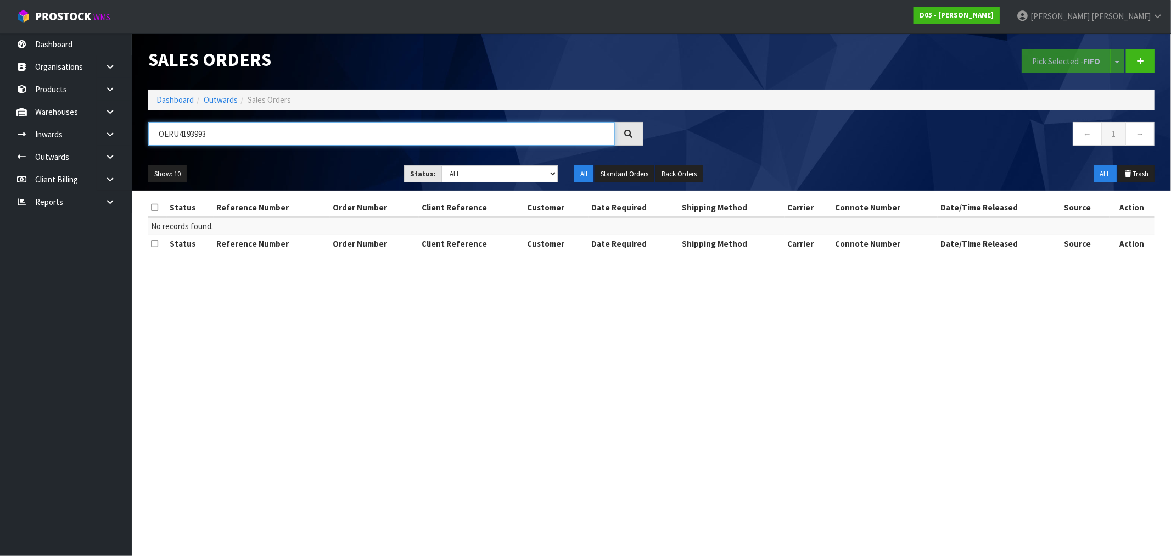
type input "OERU4193993"
click at [178, 107] on ol "Dashboard Outwards Sales Orders" at bounding box center [651, 100] width 1007 height 20
click at [176, 103] on link "Dashboard" at bounding box center [175, 99] width 37 height 10
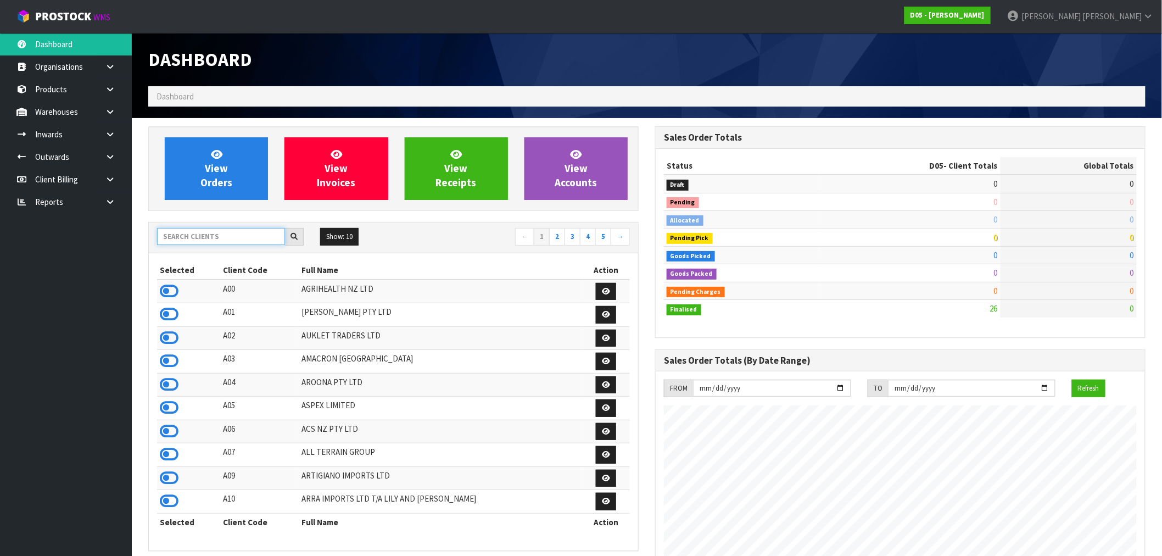
click at [212, 239] on input "text" at bounding box center [221, 236] width 128 height 17
type input "D04"
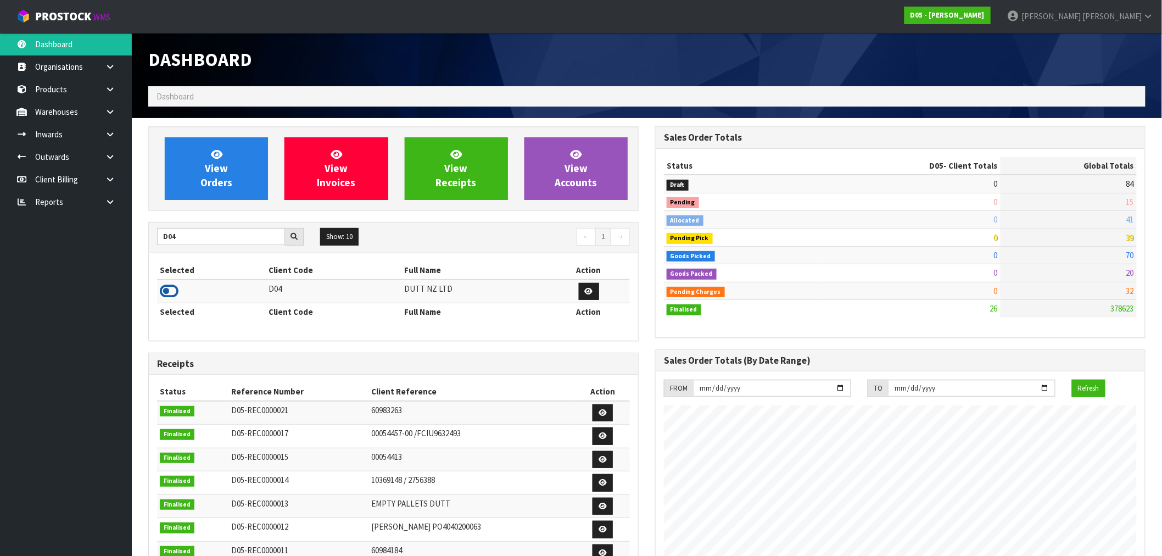
click at [163, 295] on icon at bounding box center [169, 291] width 19 height 16
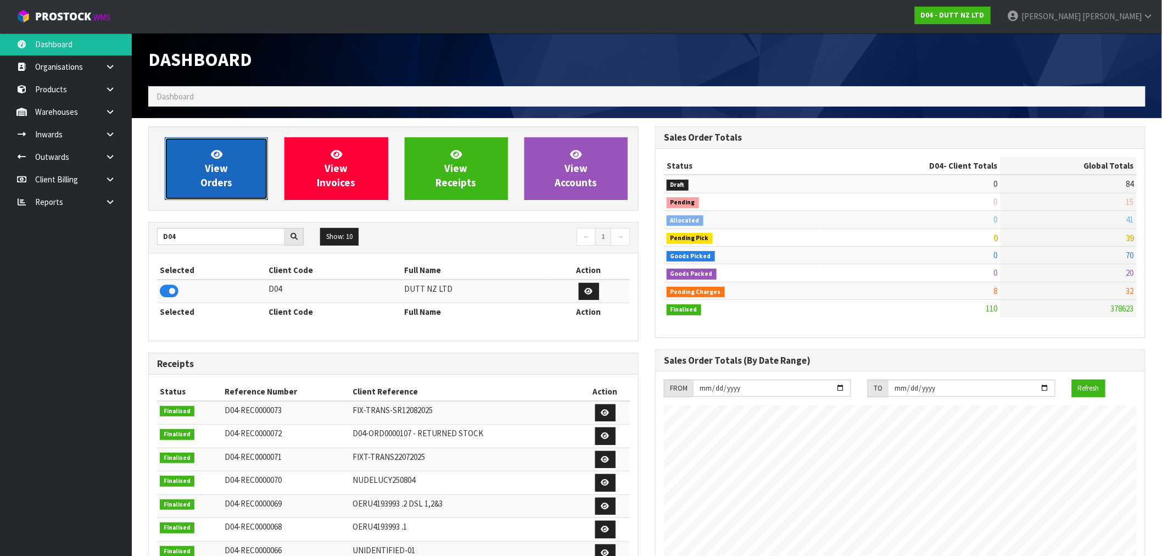
click at [198, 175] on link "View Orders" at bounding box center [216, 168] width 103 height 63
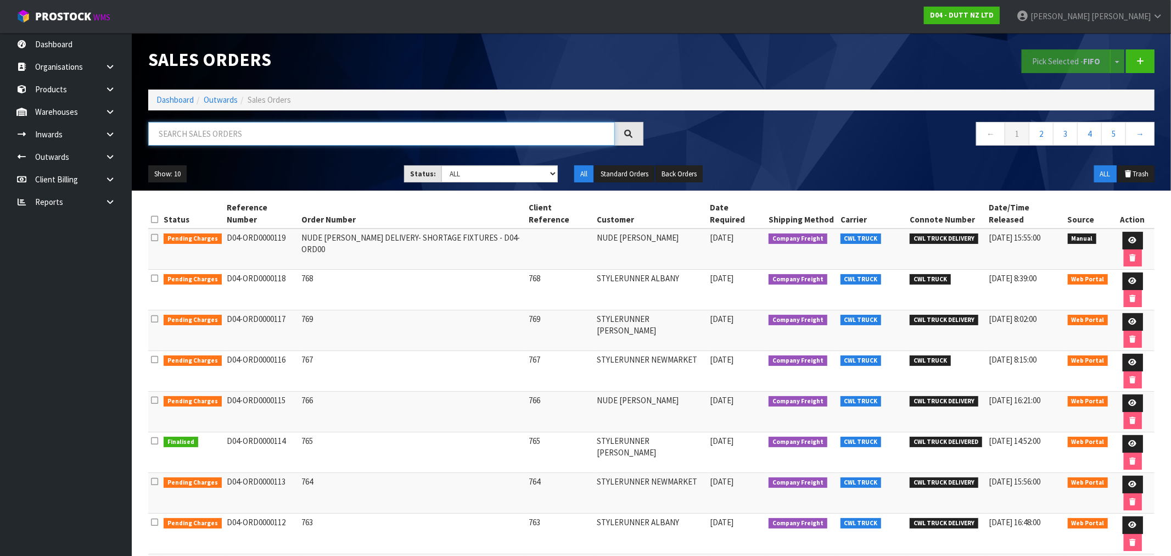
click at [204, 138] on input "text" at bounding box center [381, 134] width 467 height 24
click at [188, 139] on input "text" at bounding box center [381, 134] width 467 height 24
type input "734"
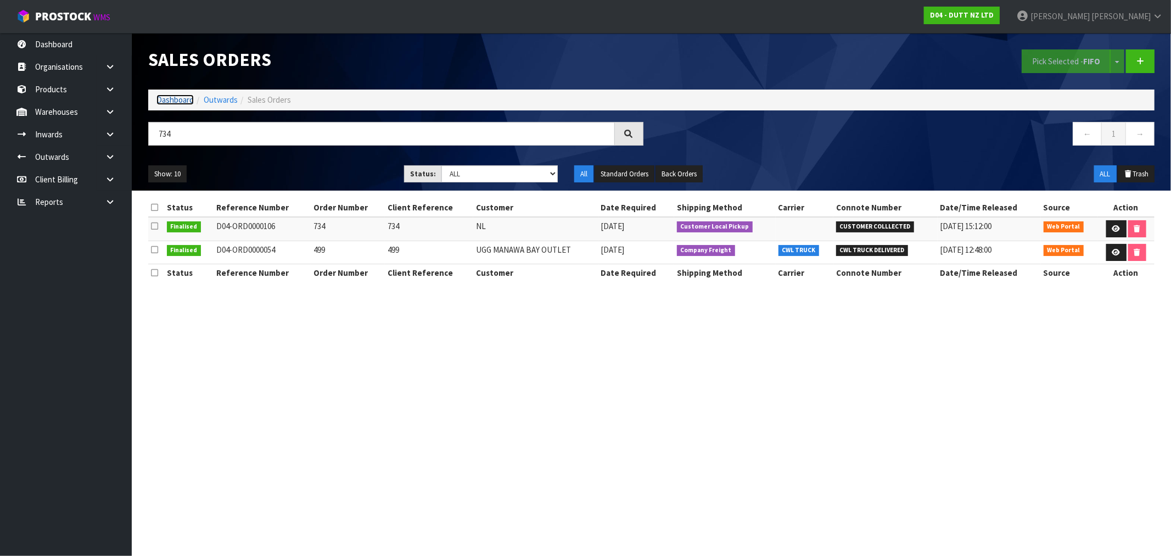
click at [166, 100] on link "Dashboard" at bounding box center [175, 99] width 37 height 10
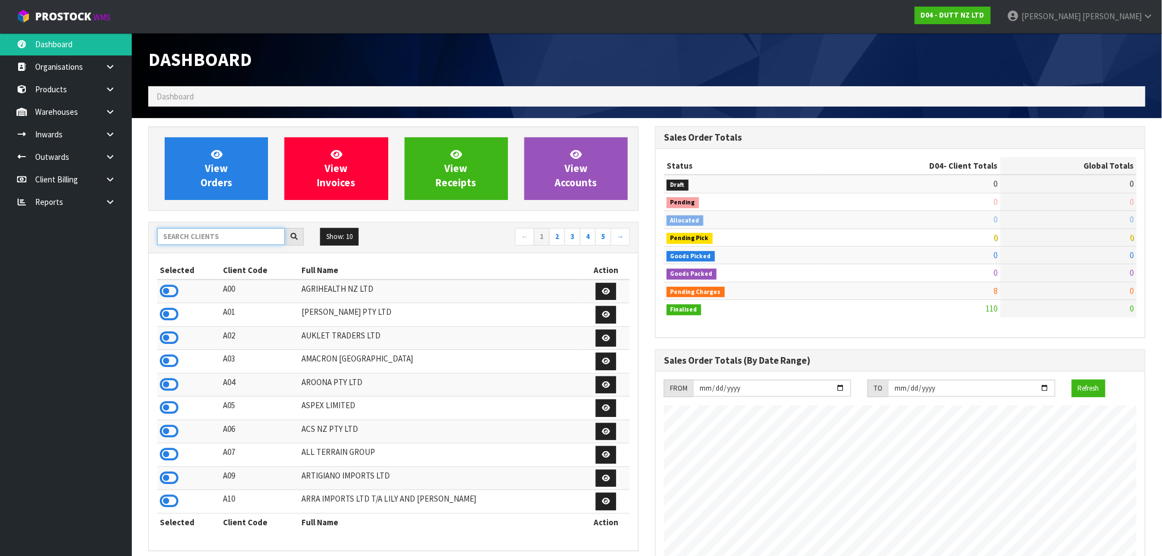
click at [209, 236] on input "text" at bounding box center [221, 236] width 128 height 17
type input "N04"
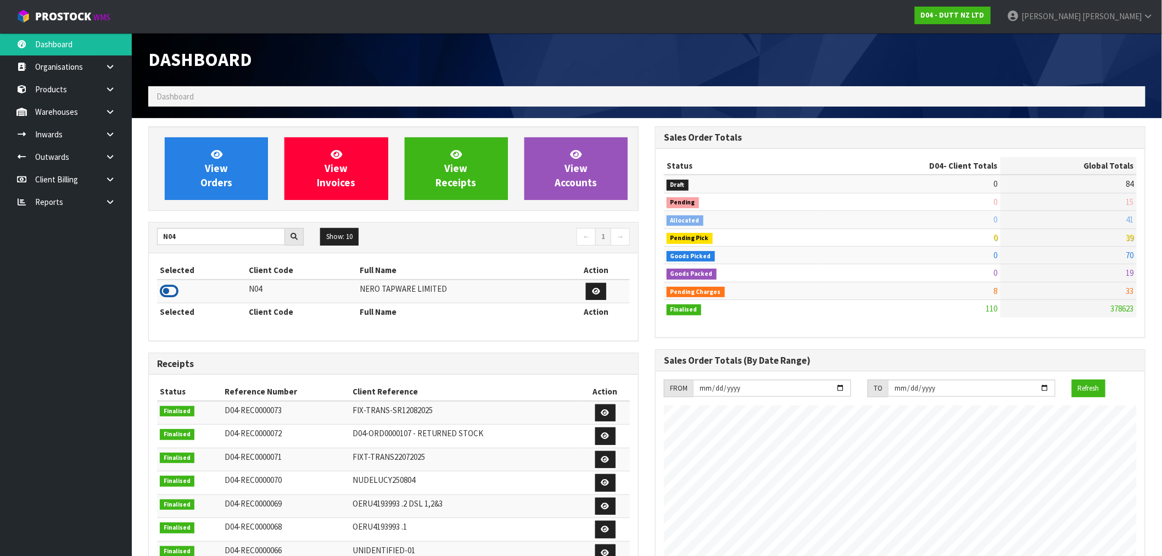
click at [161, 293] on icon at bounding box center [169, 291] width 19 height 16
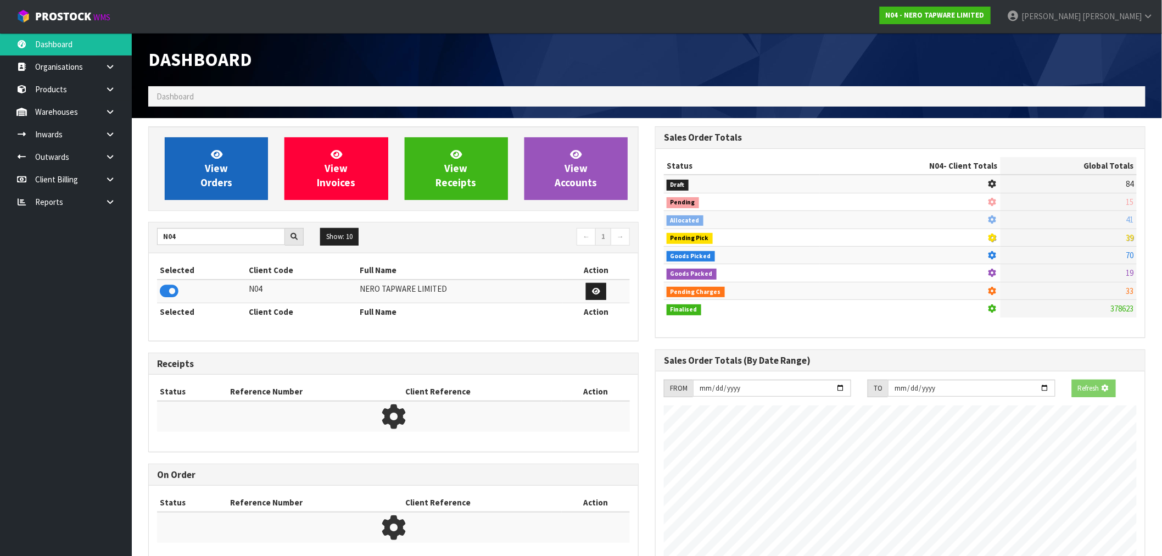
scroll to position [548445, 548623]
click at [217, 167] on span "View Orders" at bounding box center [216, 168] width 32 height 41
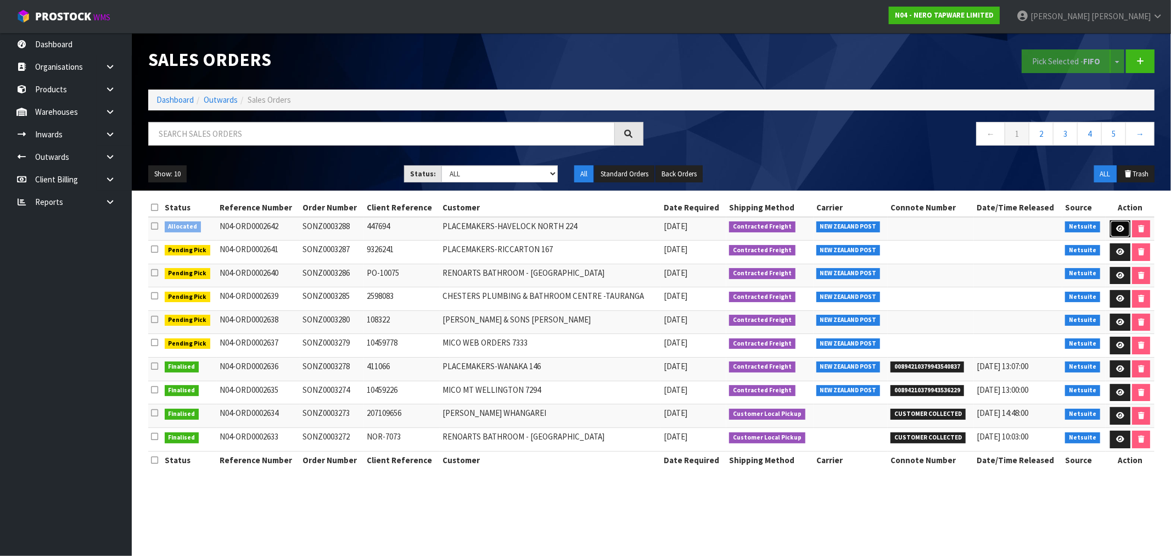
click at [1110, 233] on link at bounding box center [1120, 229] width 20 height 18
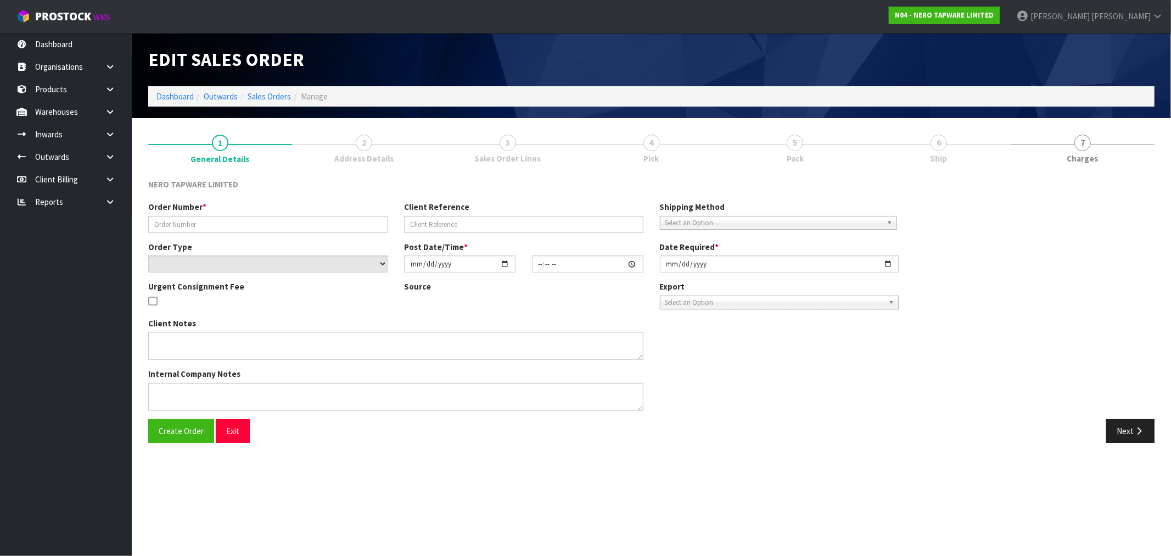
type input "SONZ0003288"
type input "447694"
select select "number:0"
type input "[DATE]"
type input "16:30:07.000"
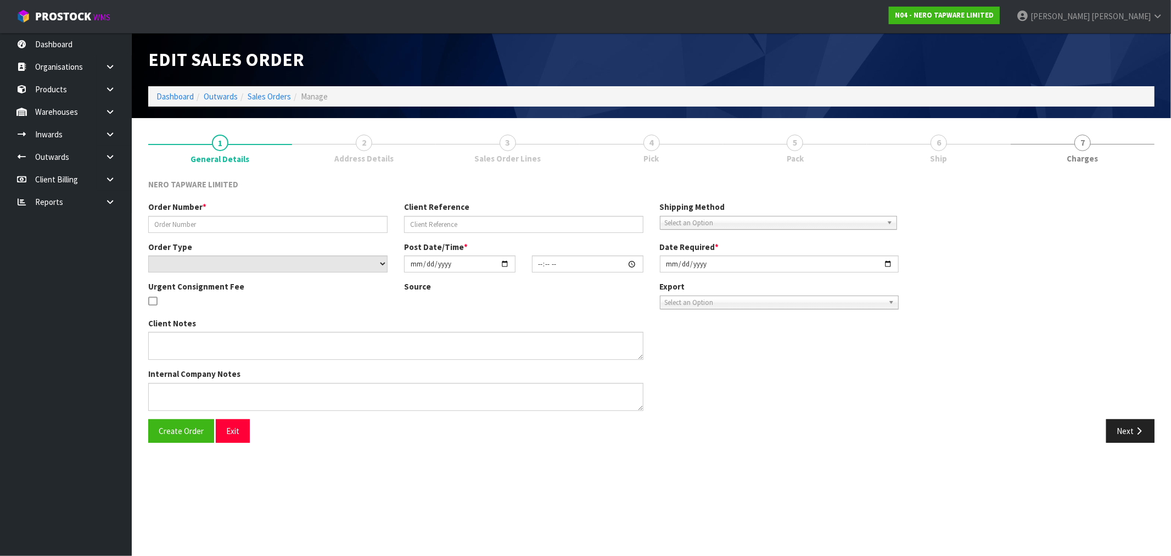
type input "[DATE]"
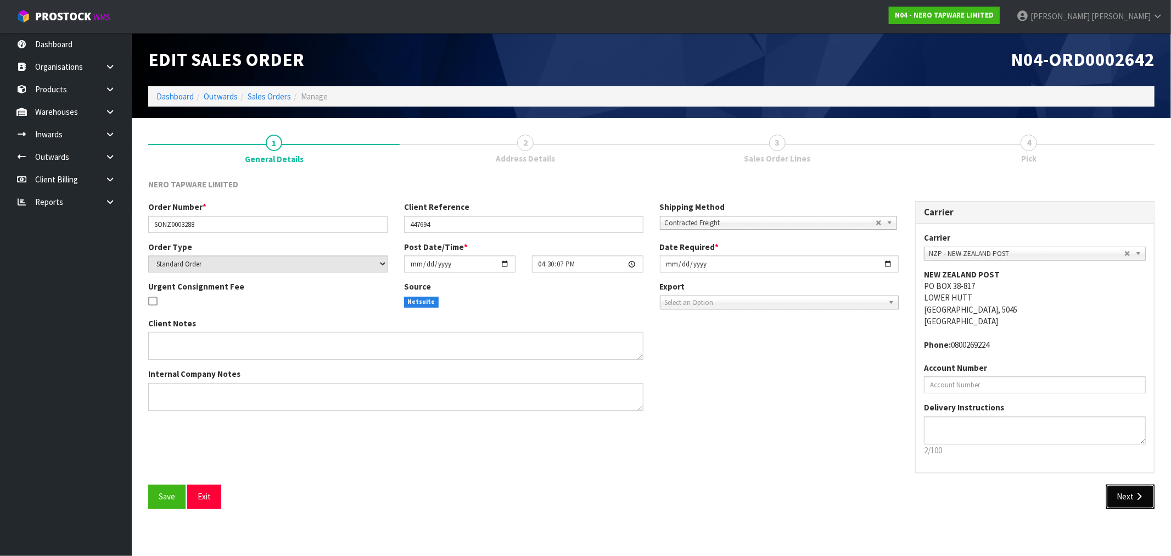
drag, startPoint x: 1124, startPoint y: 488, endPoint x: 776, endPoint y: 433, distance: 351.4
click at [1124, 489] on button "Next" at bounding box center [1130, 496] width 48 height 24
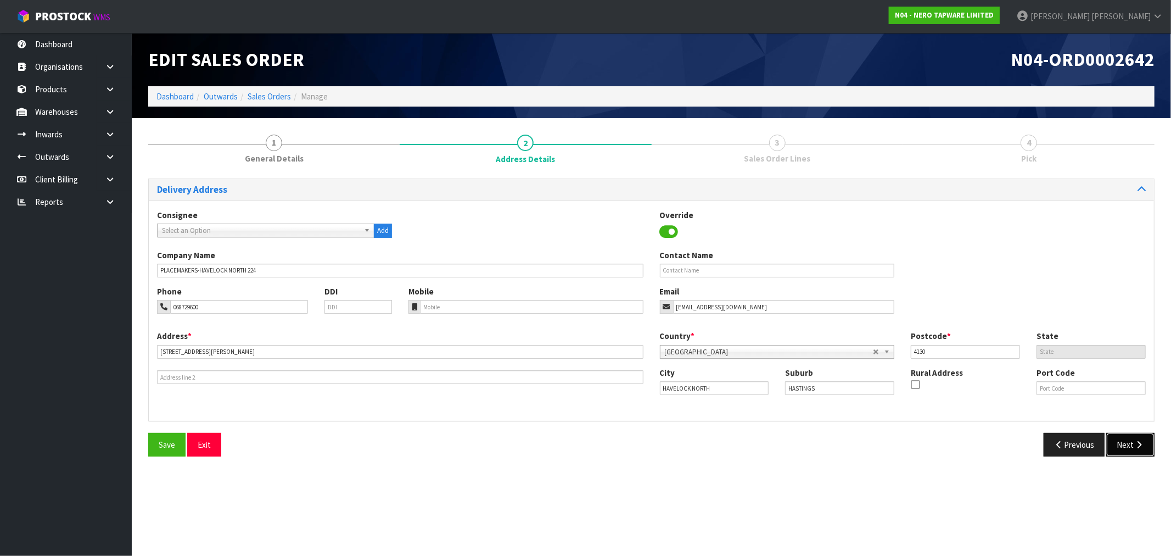
click at [1125, 440] on button "Next" at bounding box center [1130, 445] width 48 height 24
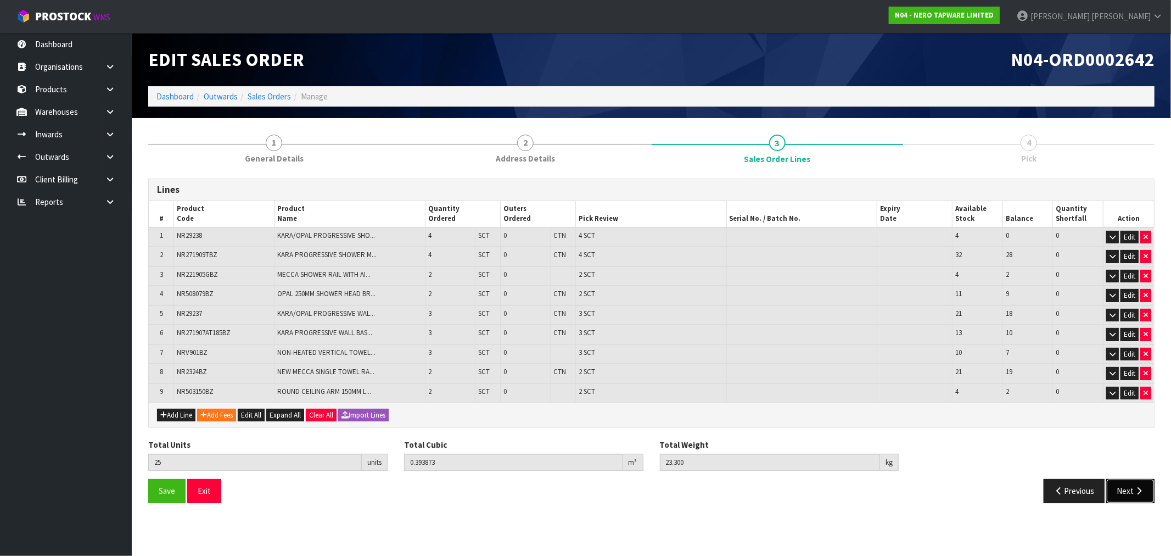
click at [1123, 485] on button "Next" at bounding box center [1130, 491] width 48 height 24
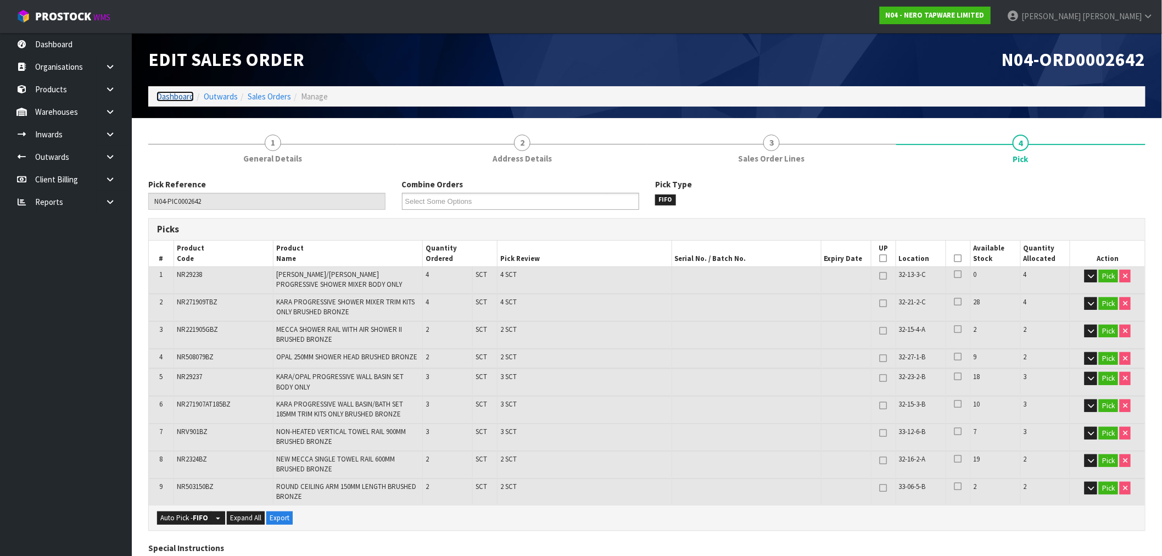
click at [163, 97] on link "Dashboard" at bounding box center [175, 96] width 37 height 10
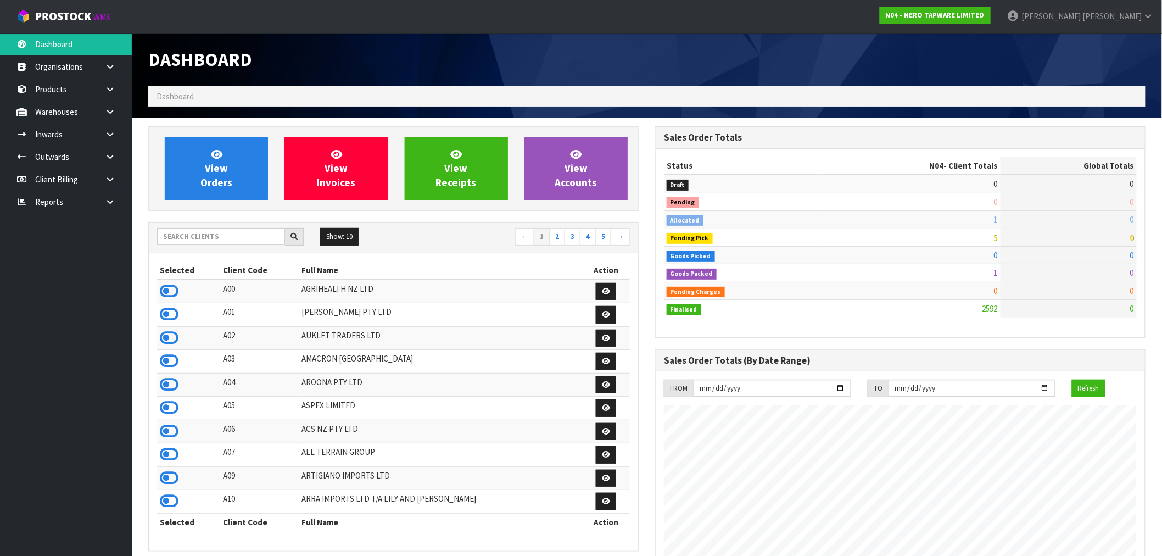
scroll to position [832, 507]
click at [231, 233] on input "text" at bounding box center [221, 236] width 128 height 17
type input "D04"
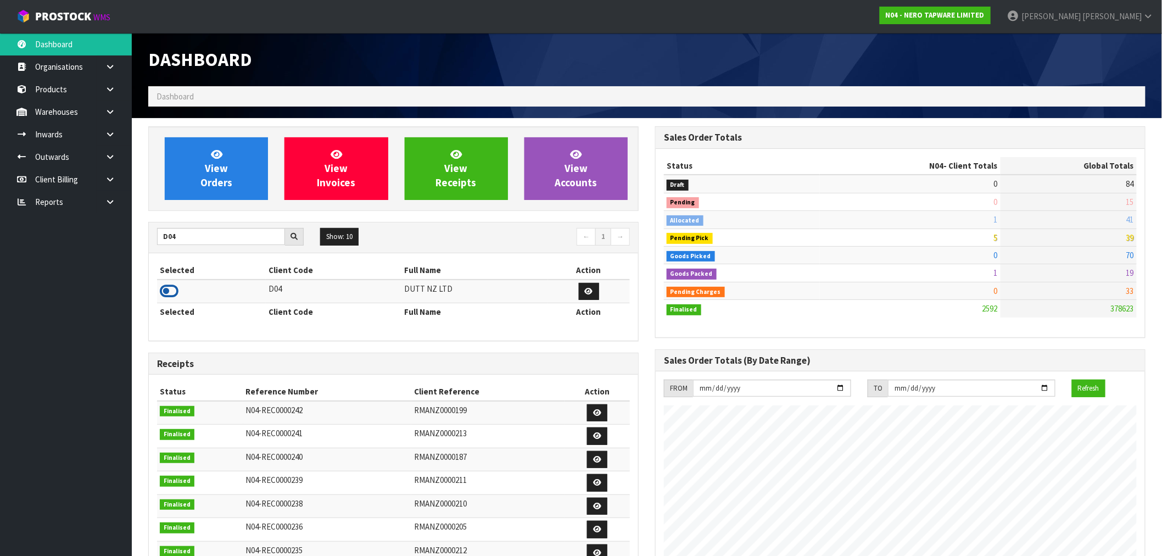
click at [176, 288] on icon at bounding box center [169, 291] width 19 height 16
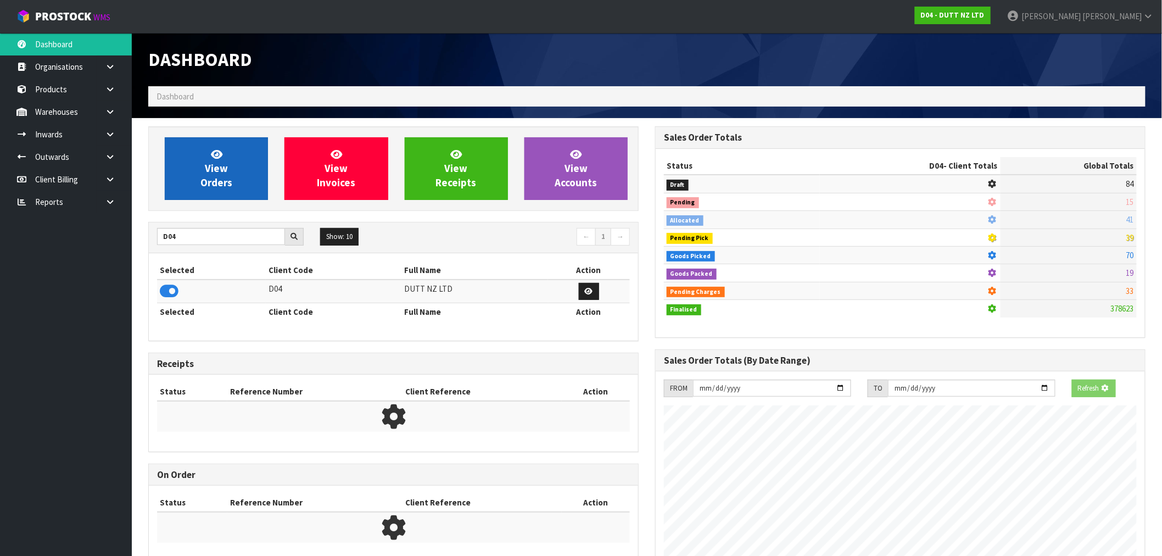
scroll to position [685, 507]
click at [242, 164] on link "View Orders" at bounding box center [216, 168] width 103 height 63
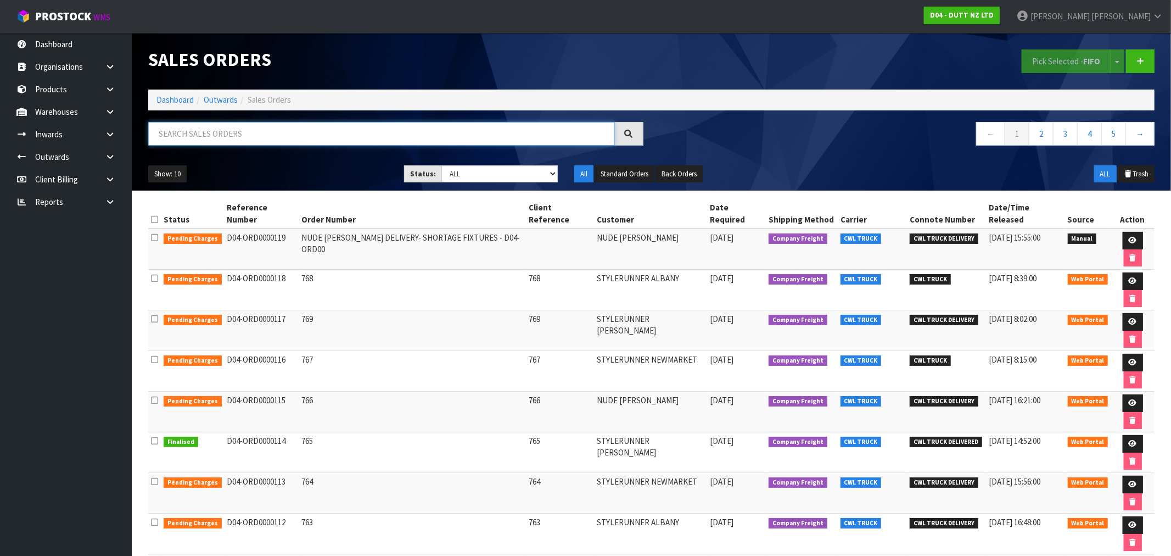
click at [246, 136] on input "text" at bounding box center [381, 134] width 467 height 24
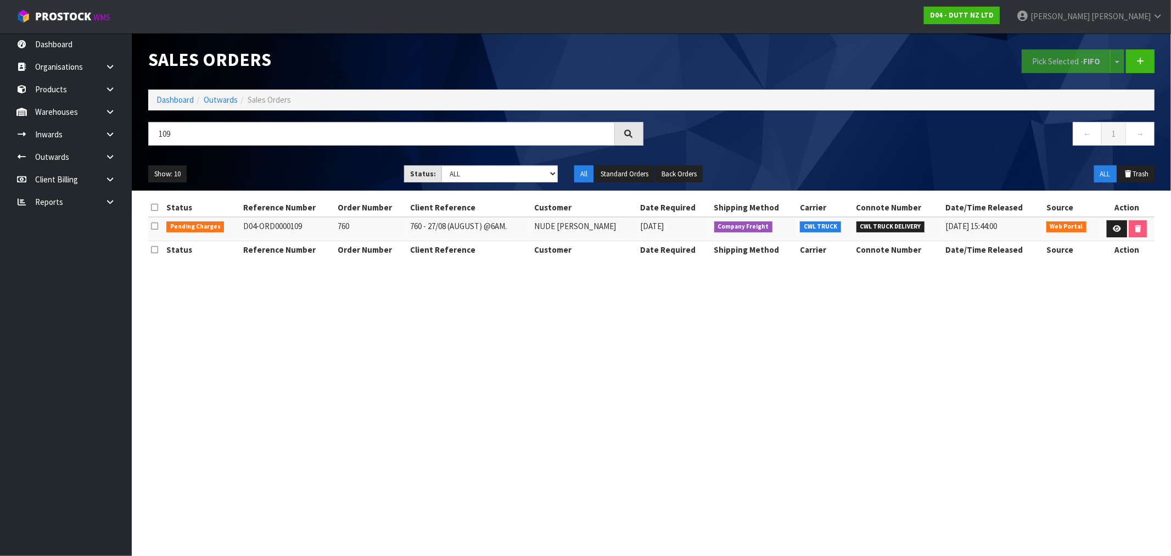
click at [350, 222] on td "760" at bounding box center [371, 229] width 72 height 24
click at [172, 133] on input "109" at bounding box center [381, 134] width 467 height 24
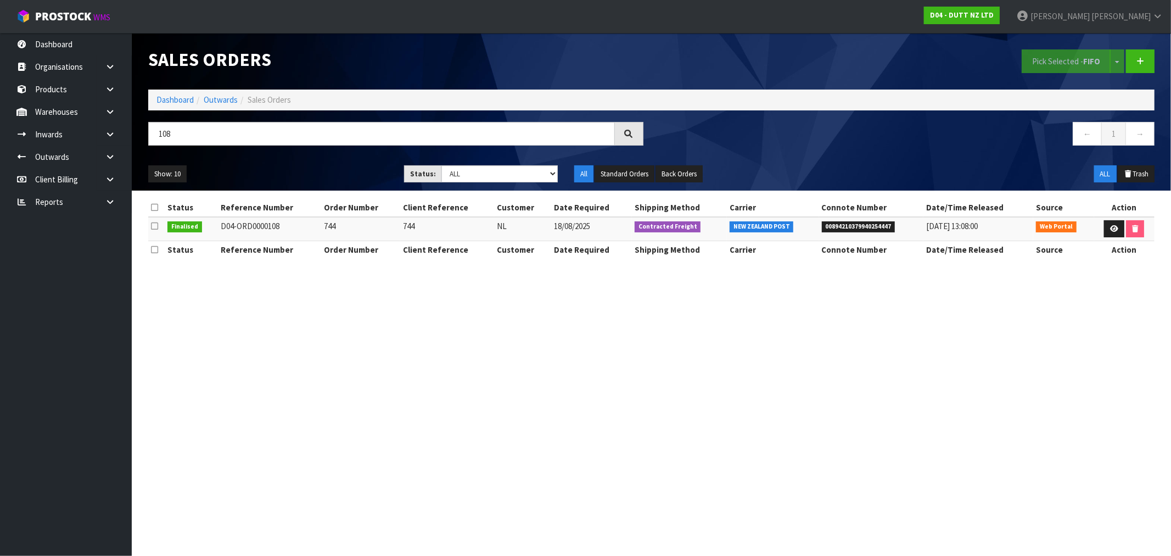
click at [334, 228] on td "744" at bounding box center [361, 229] width 80 height 24
click at [333, 228] on td "744" at bounding box center [361, 229] width 80 height 24
click at [328, 226] on td "744" at bounding box center [361, 229] width 80 height 24
click at [165, 136] on input "108" at bounding box center [381, 134] width 467 height 24
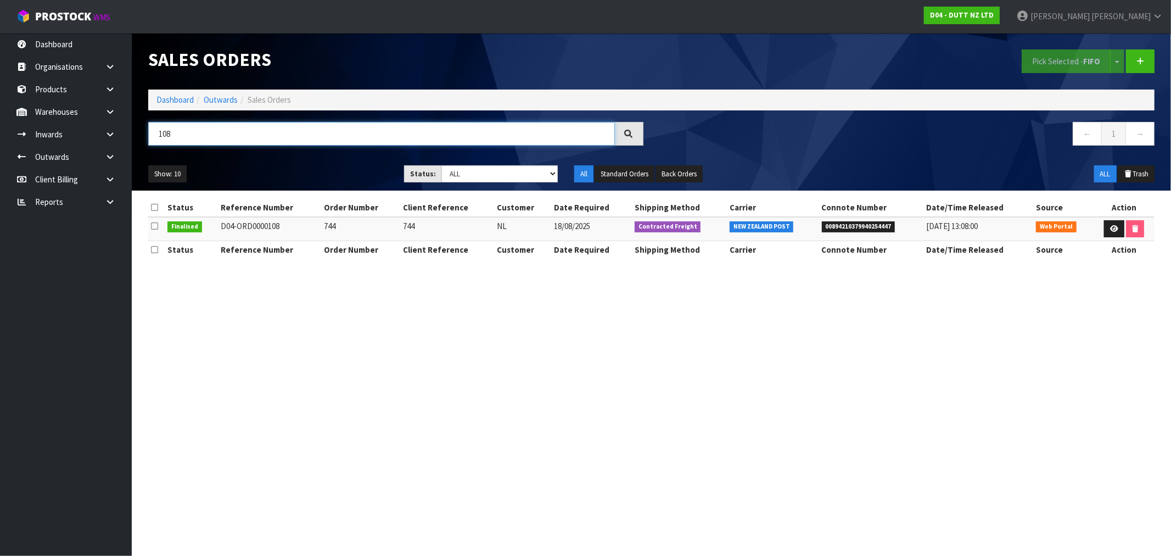
click at [165, 136] on input "108" at bounding box center [381, 134] width 467 height 24
type input "740"
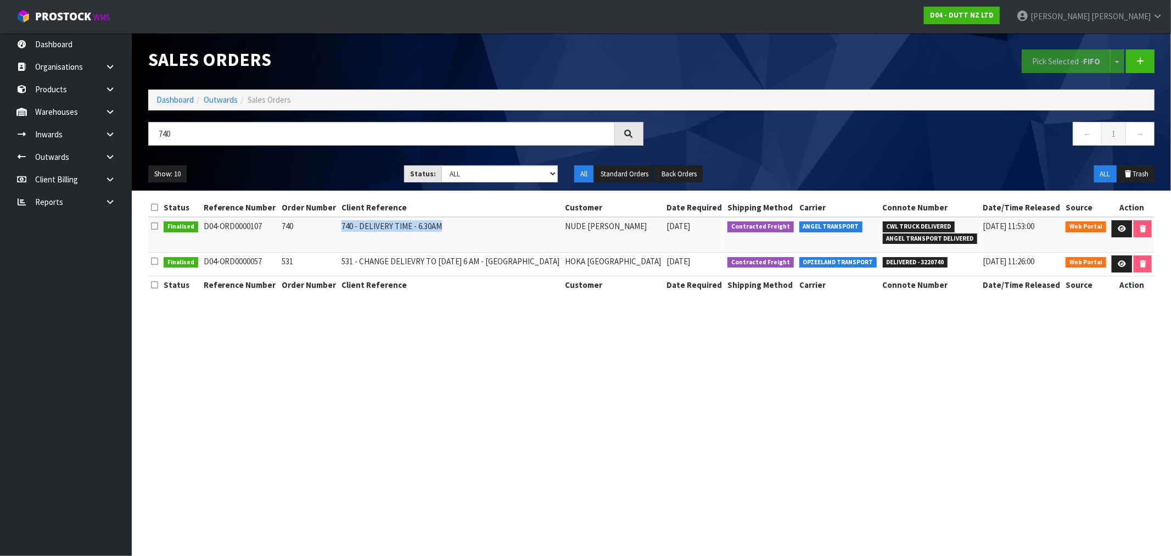
drag, startPoint x: 468, startPoint y: 231, endPoint x: 346, endPoint y: 228, distance: 121.9
click at [346, 228] on td "740 - DELIVERY TIME - 6.30AM" at bounding box center [450, 235] width 223 height 36
copy td "740 - DELIVERY TIME - 6.30AM"
click at [1116, 233] on link at bounding box center [1122, 229] width 20 height 18
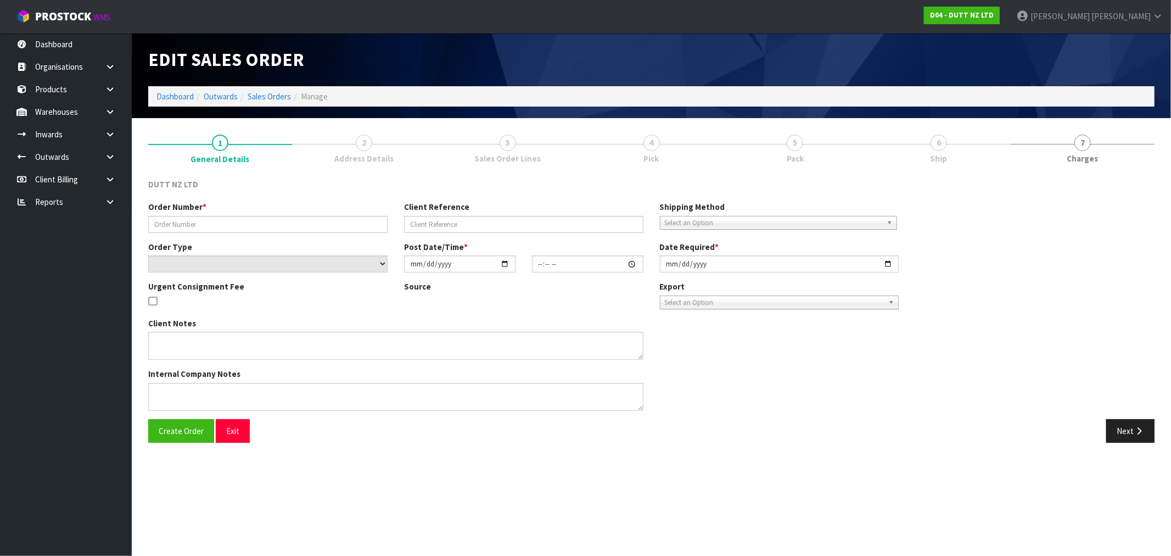
type input "740"
type input "740 - DELIVERY TIME - 6.30AM"
select select "number:0"
type input "2025-08-15"
type input "10:23:00.000"
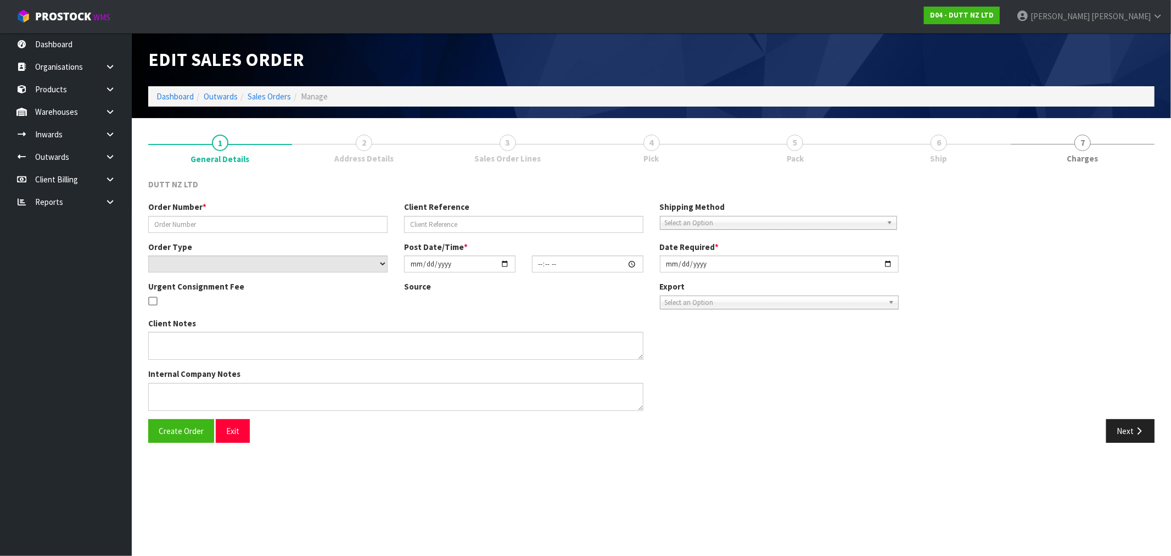
type input "2025-08-20"
type textarea "TAILGATE/ PALLET JACK DELIVERY TO STORE PLEASE CONTACT THE SITE CONTACT ON ARRI…"
type textarea "REPRINTED - AFTER UOM IS CHANGED"
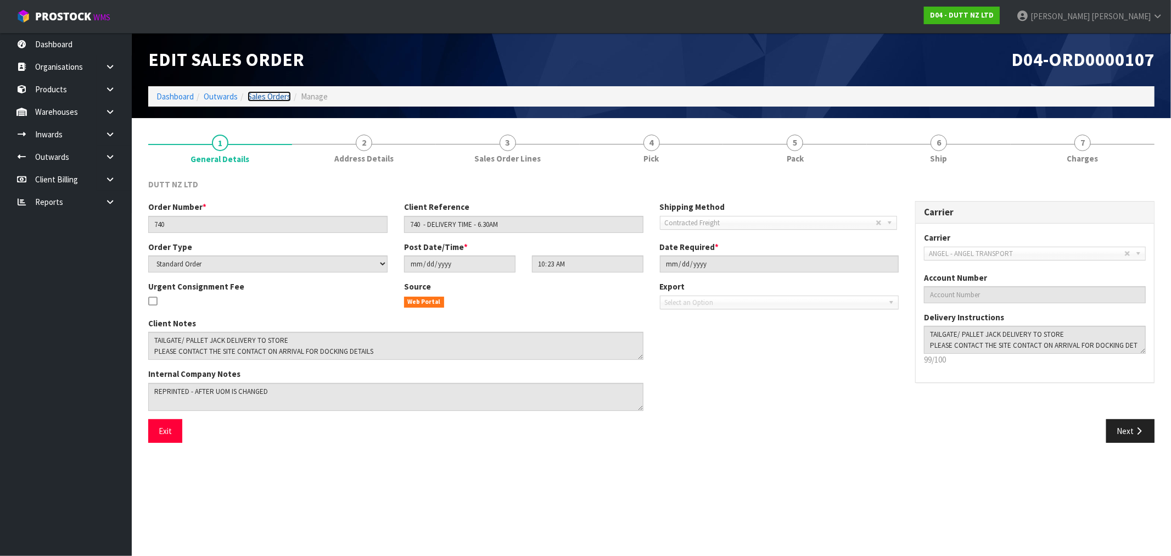
click at [276, 97] on link "Sales Orders" at bounding box center [269, 96] width 43 height 10
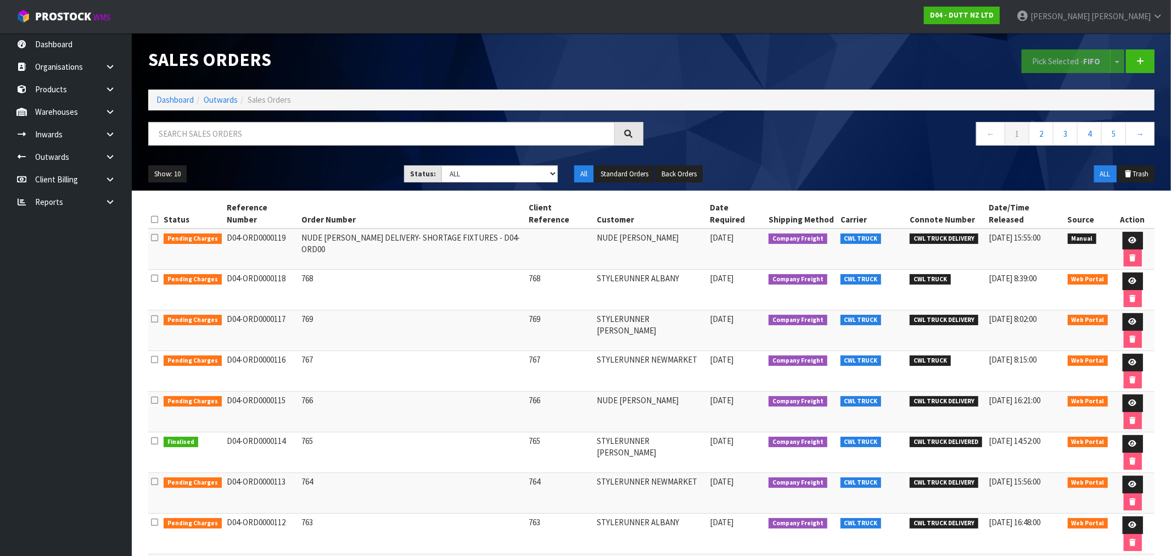
click at [485, 231] on td "NUDE LUCY DELIVERY- SHORTAGE FIXTURES - D04-ORD00" at bounding box center [412, 248] width 227 height 41
click at [484, 231] on td "NUDE LUCY DELIVERY- SHORTAGE FIXTURES - D04-ORD00" at bounding box center [412, 248] width 227 height 41
click at [218, 134] on input "text" at bounding box center [381, 134] width 467 height 24
type input "740"
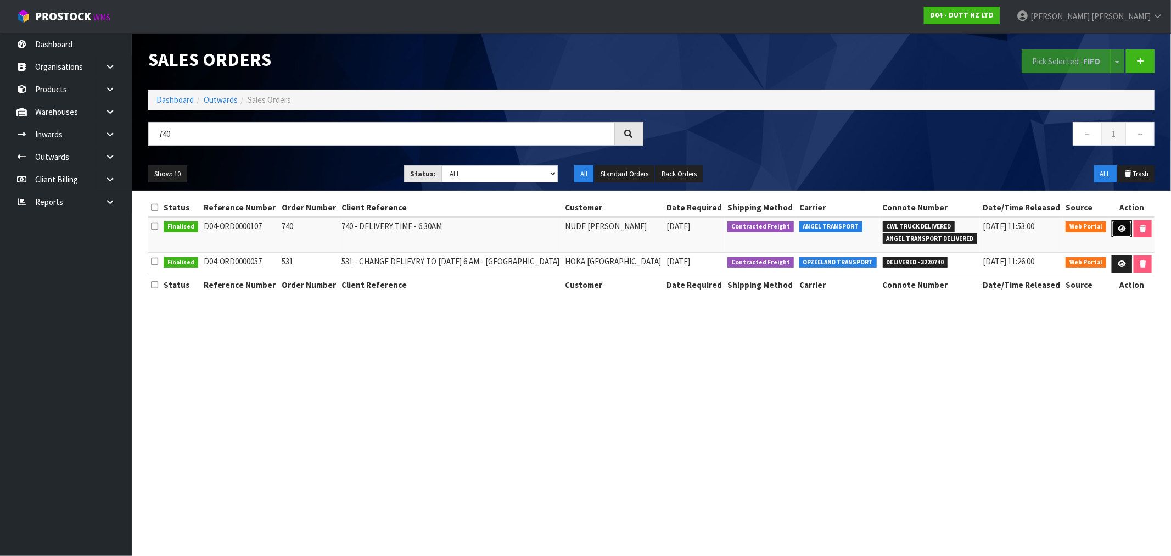
click at [1125, 226] on link at bounding box center [1122, 229] width 20 height 18
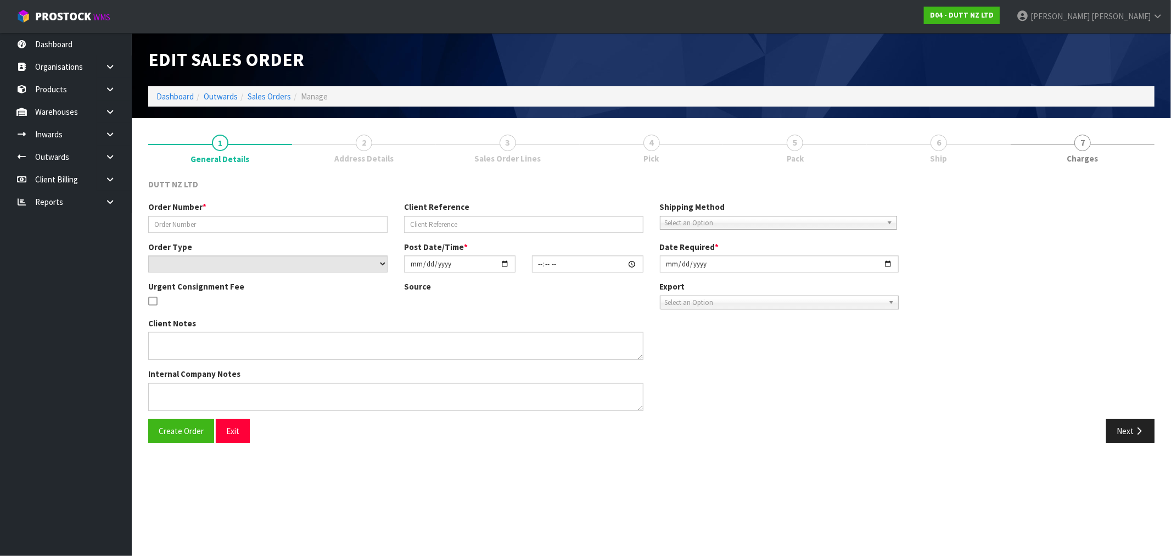
type input "740"
type input "740 - DELIVERY TIME - 6.30AM"
select select "number:0"
type input "2025-08-15"
type input "10:23:00.000"
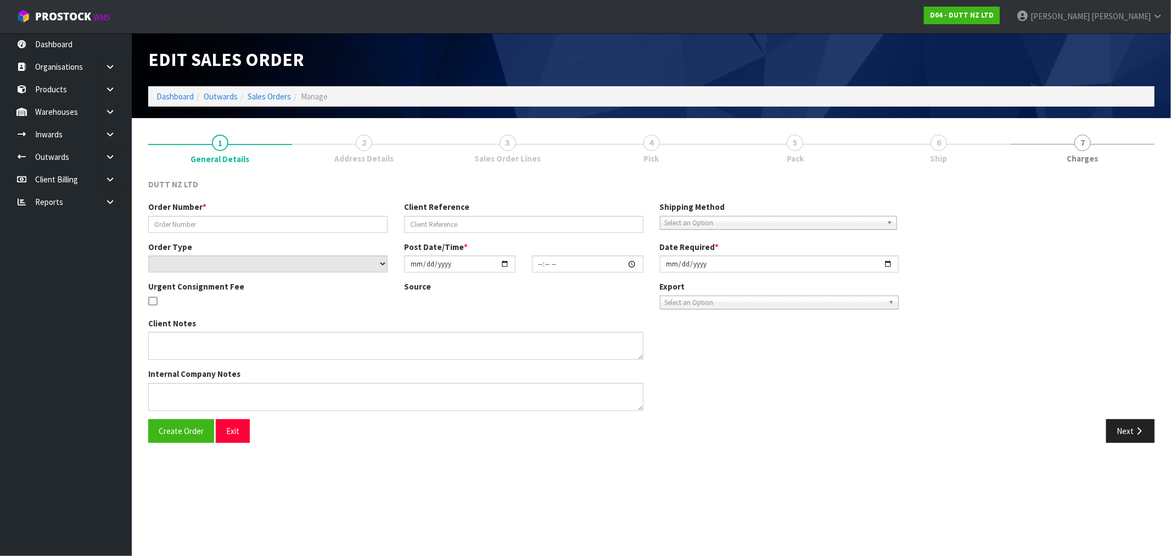
type input "2025-08-20"
type textarea "TAILGATE/ PALLET JACK DELIVERY TO STORE PLEASE CONTACT THE SITE CONTACT ON ARRI…"
type textarea "REPRINTED - AFTER UOM IS CHANGED"
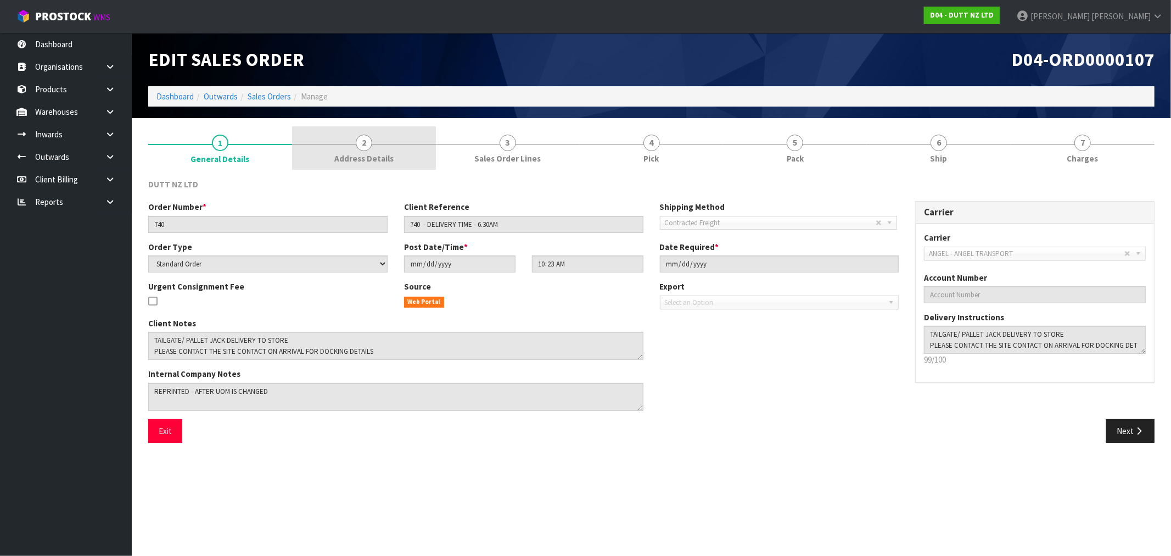
click at [338, 150] on link "2 Address Details" at bounding box center [364, 147] width 144 height 43
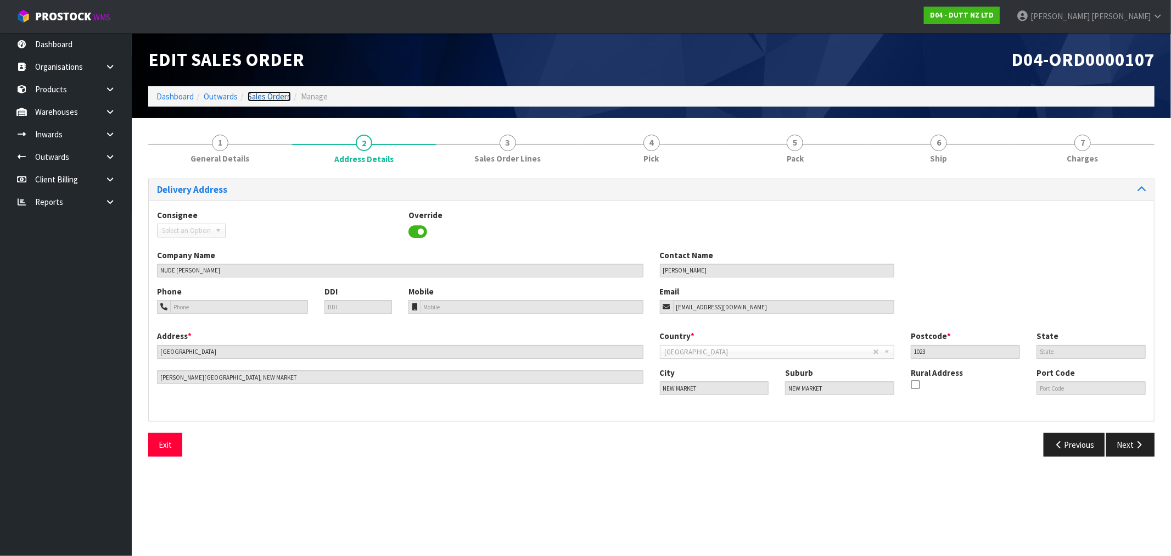
click at [262, 97] on link "Sales Orders" at bounding box center [269, 96] width 43 height 10
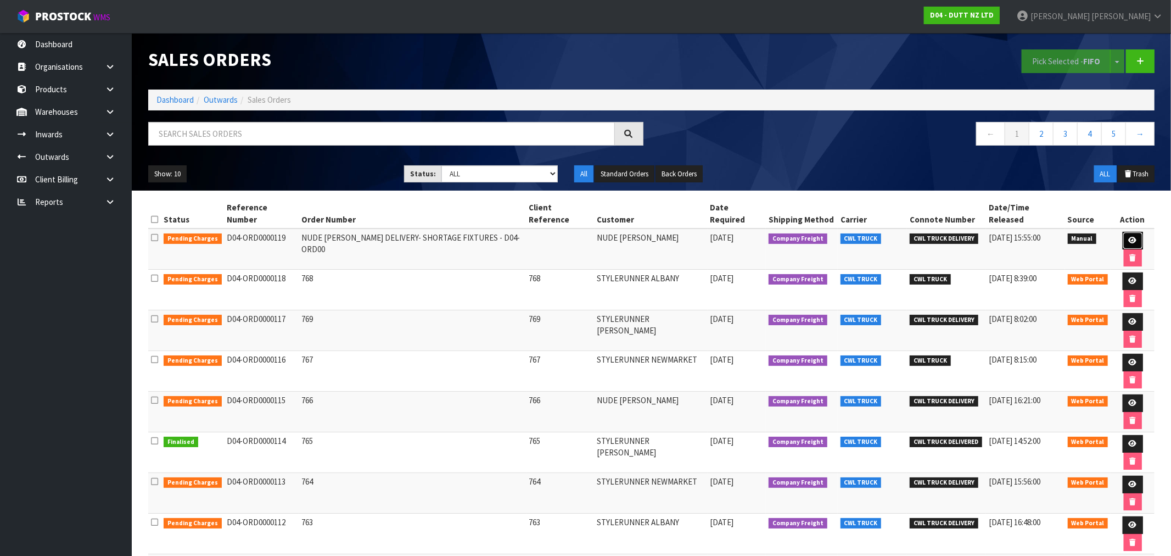
click at [1129, 237] on icon at bounding box center [1133, 240] width 8 height 7
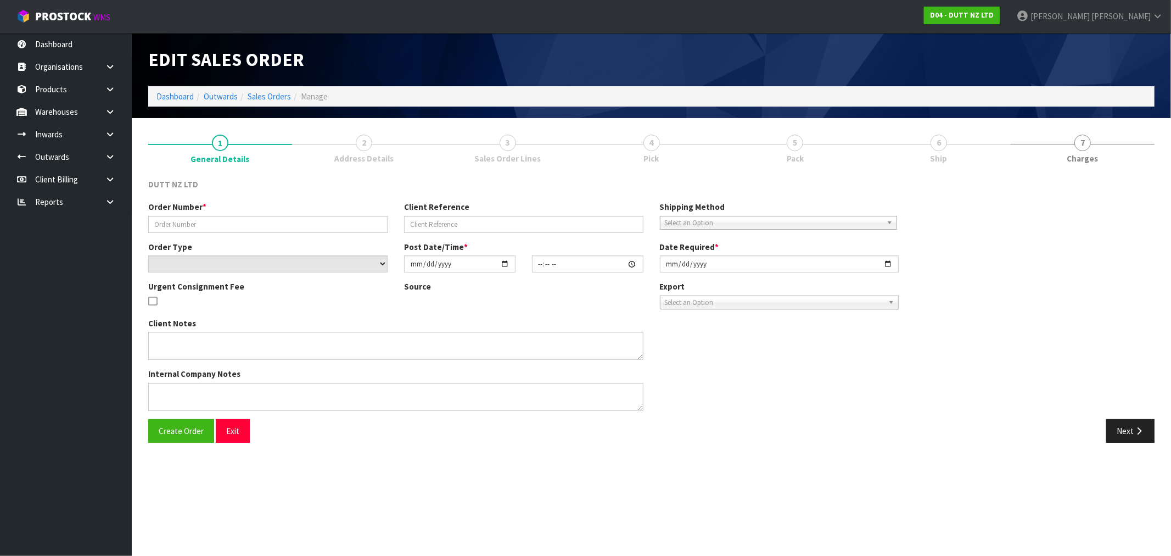
type input "NUDE LUCY DELIVERY- SHORTAGE FIXTURES - D04-ORD00"
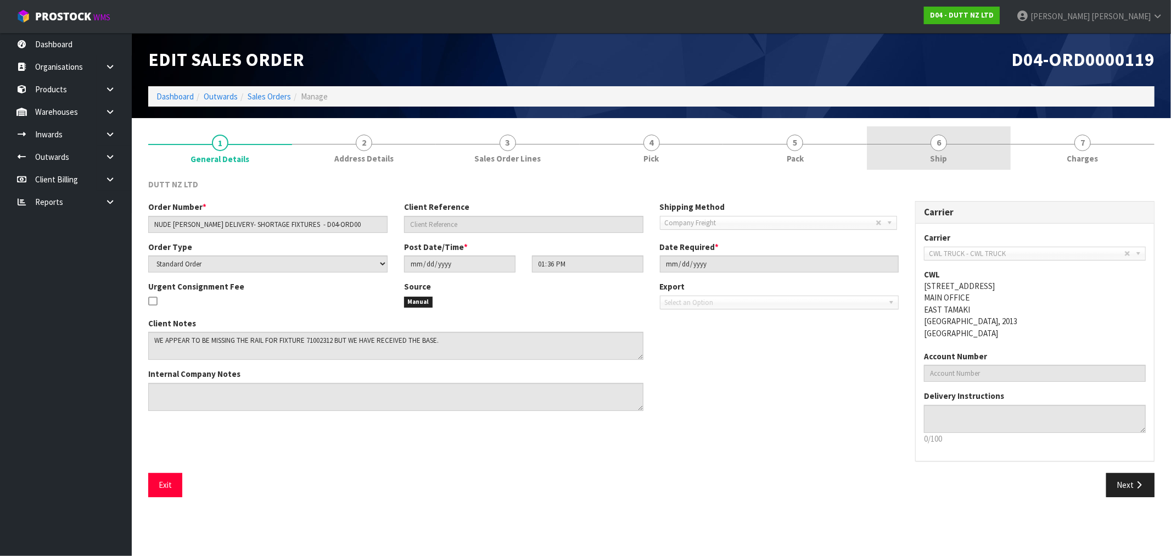
click at [919, 147] on link "6 Ship" at bounding box center [939, 147] width 144 height 43
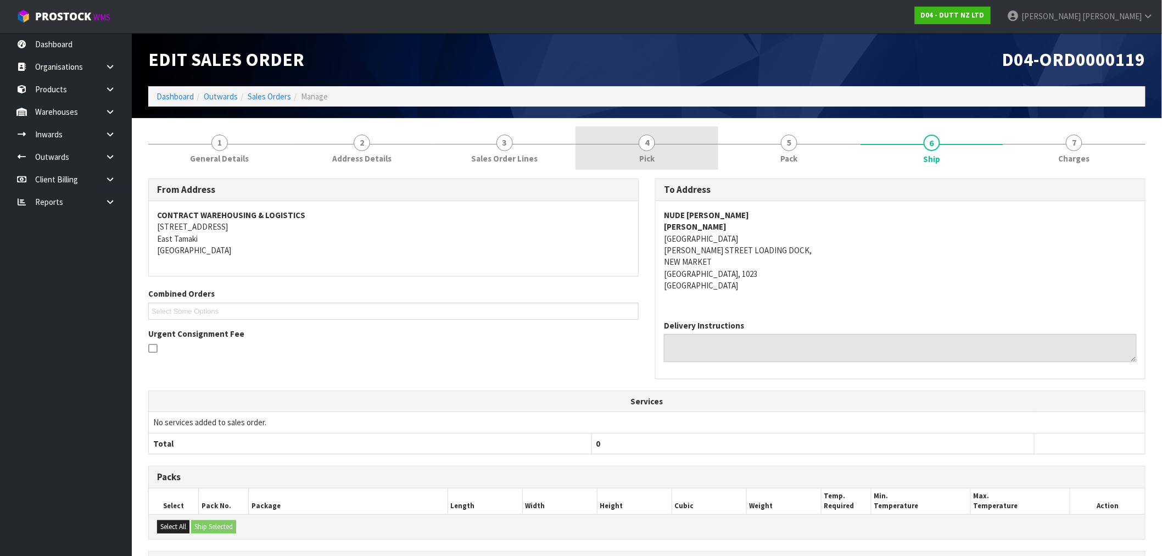
click at [661, 140] on link "4 Pick" at bounding box center [646, 147] width 142 height 43
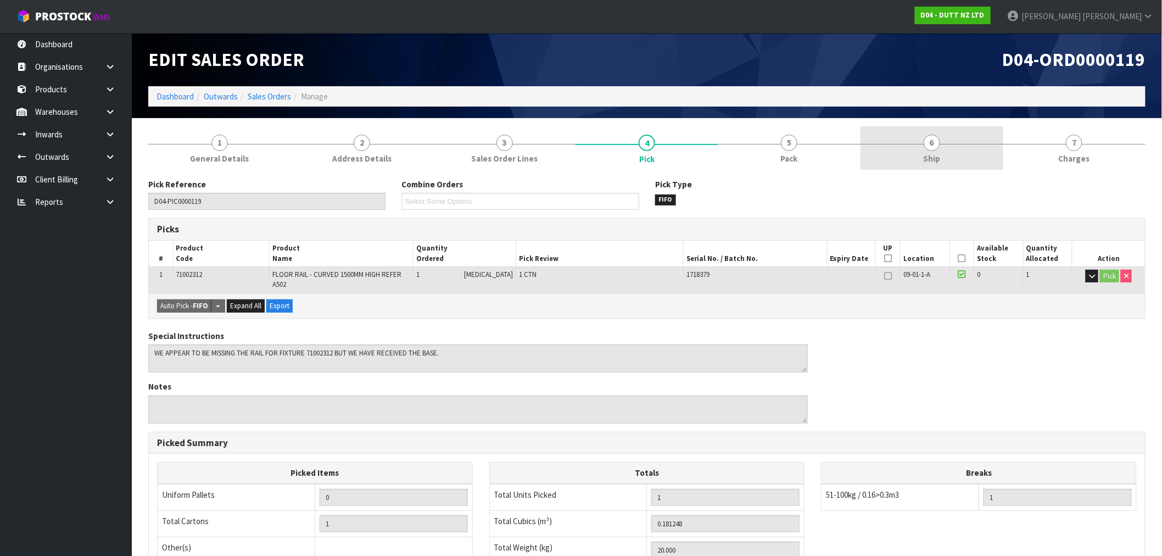
click at [962, 132] on link "6 Ship" at bounding box center [931, 147] width 142 height 43
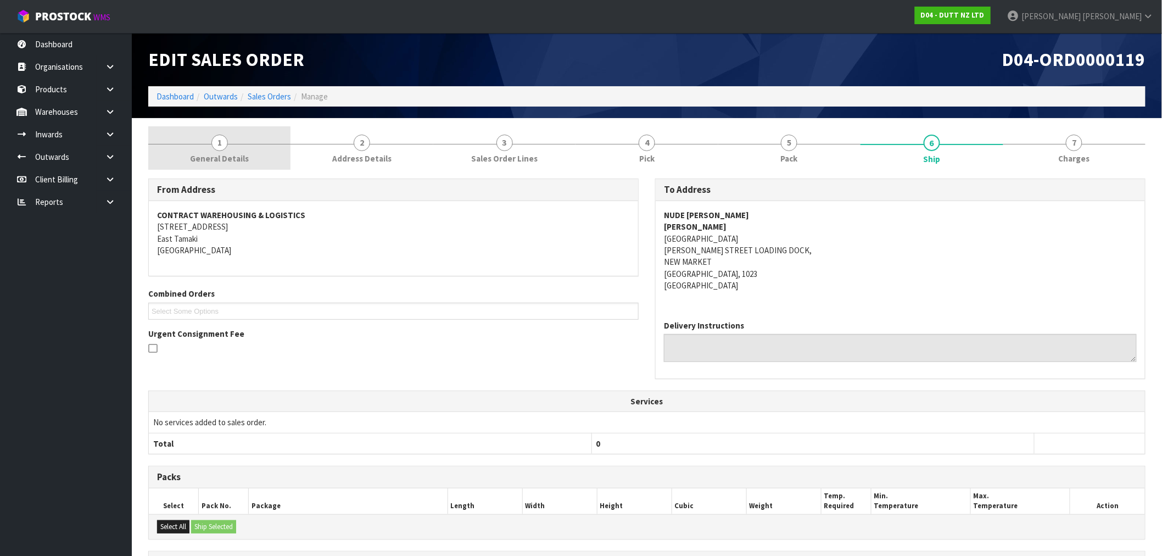
click at [276, 152] on link "1 General Details" at bounding box center [219, 147] width 142 height 43
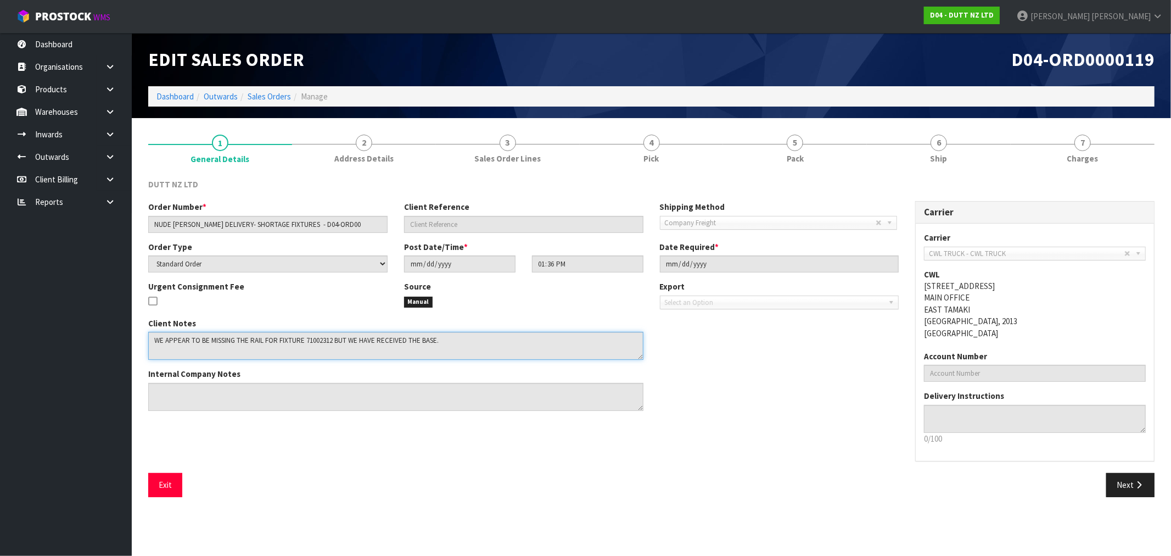
drag, startPoint x: 491, startPoint y: 340, endPoint x: 159, endPoint y: 326, distance: 332.0
click at [146, 331] on div "Client Notes Internal Company Notes" at bounding box center [396, 368] width 512 height 102
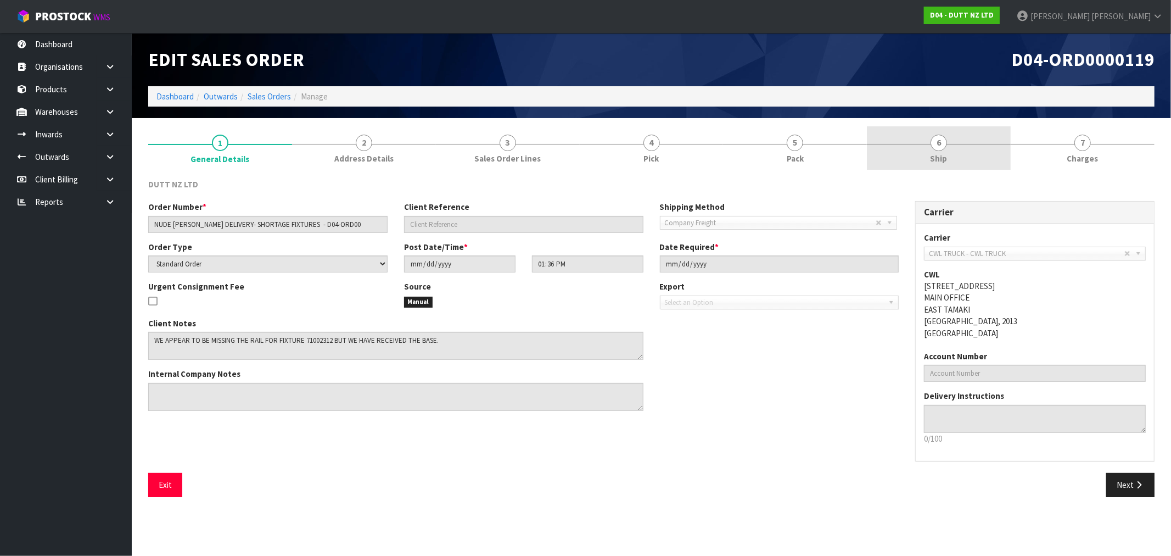
click at [898, 154] on link "6 Ship" at bounding box center [939, 147] width 144 height 43
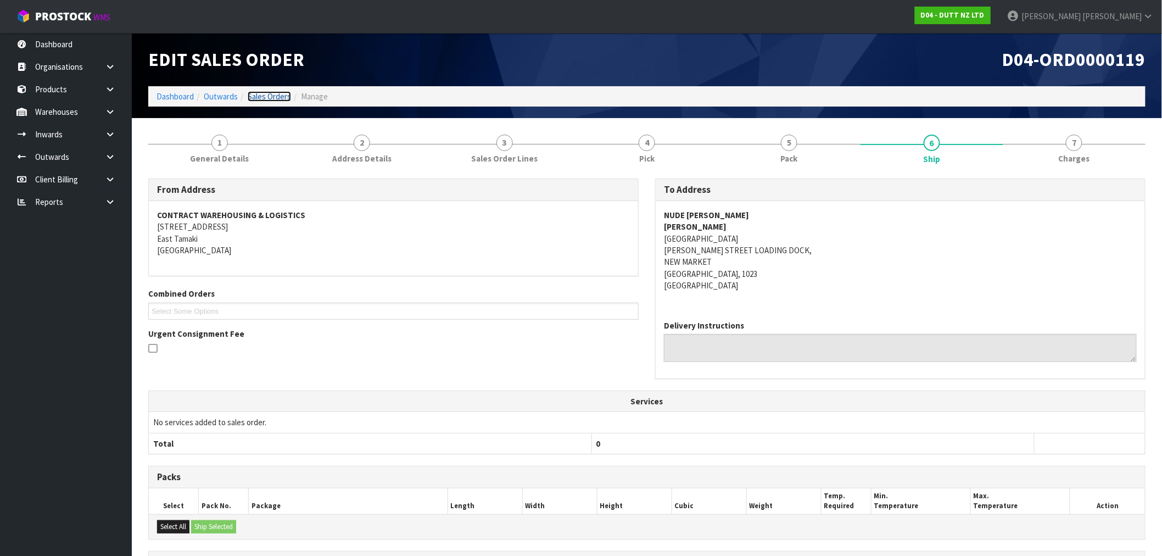
click at [271, 96] on link "Sales Orders" at bounding box center [269, 96] width 43 height 10
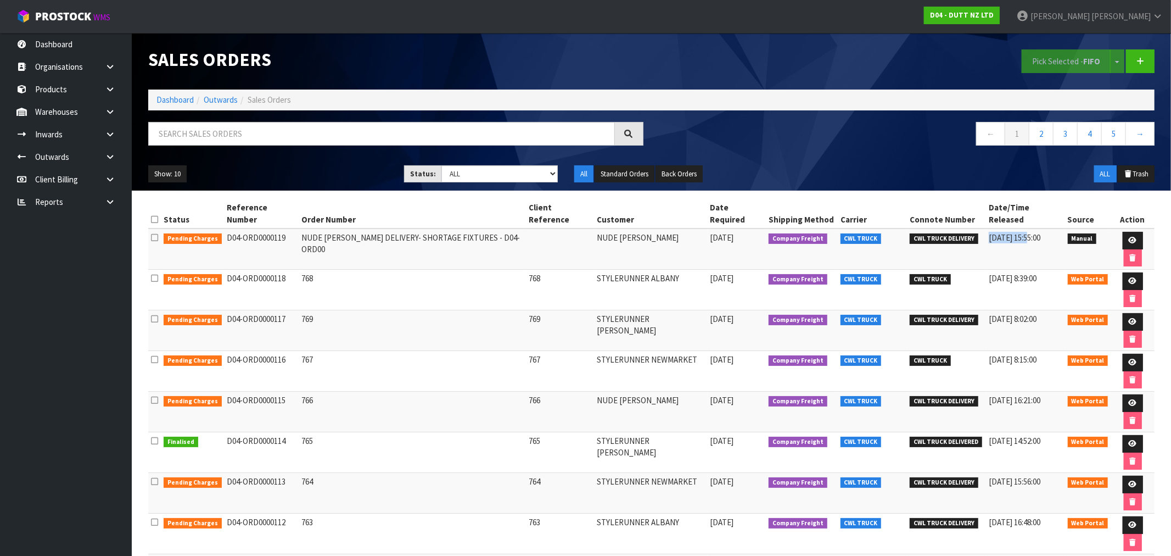
drag, startPoint x: 973, startPoint y: 229, endPoint x: 1020, endPoint y: 227, distance: 47.3
click at [1020, 228] on tr "Pending Charges D04-ORD0000119 NUDE LUCY DELIVERY- SHORTAGE FIXTURES - D04-ORD0…" at bounding box center [651, 248] width 1007 height 41
click at [1123, 232] on link at bounding box center [1133, 241] width 20 height 18
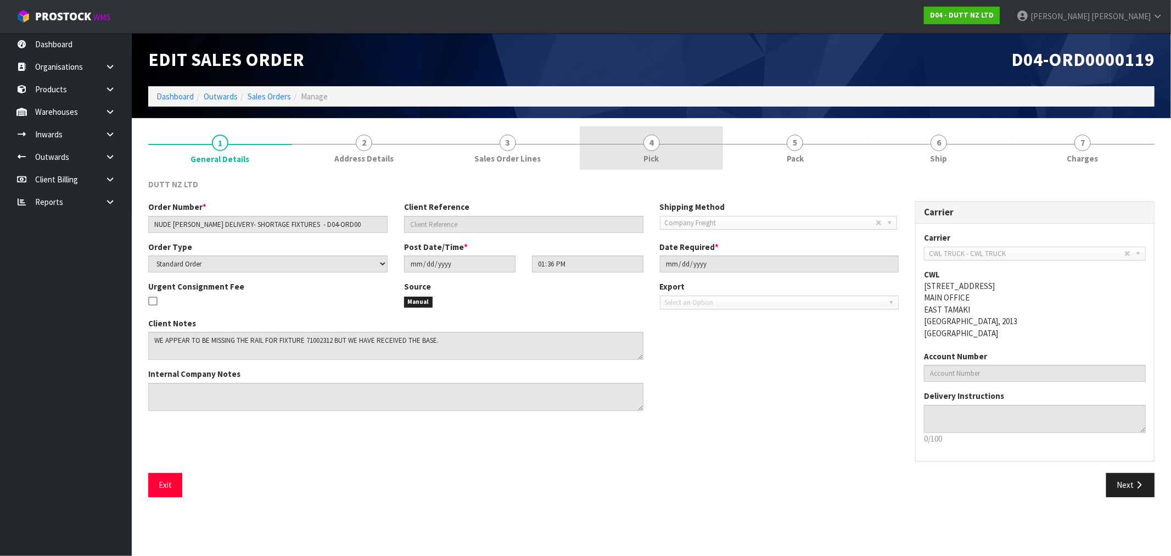
click at [637, 149] on link "4 Pick" at bounding box center [652, 147] width 144 height 43
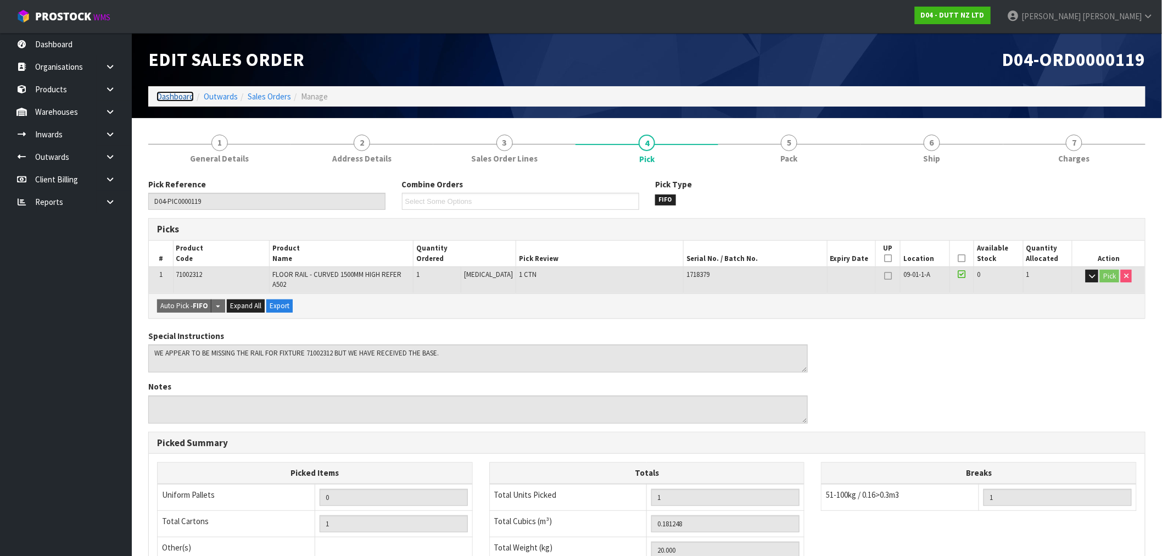
drag, startPoint x: 183, startPoint y: 97, endPoint x: 245, endPoint y: 120, distance: 66.2
click at [183, 97] on link "Dashboard" at bounding box center [175, 96] width 37 height 10
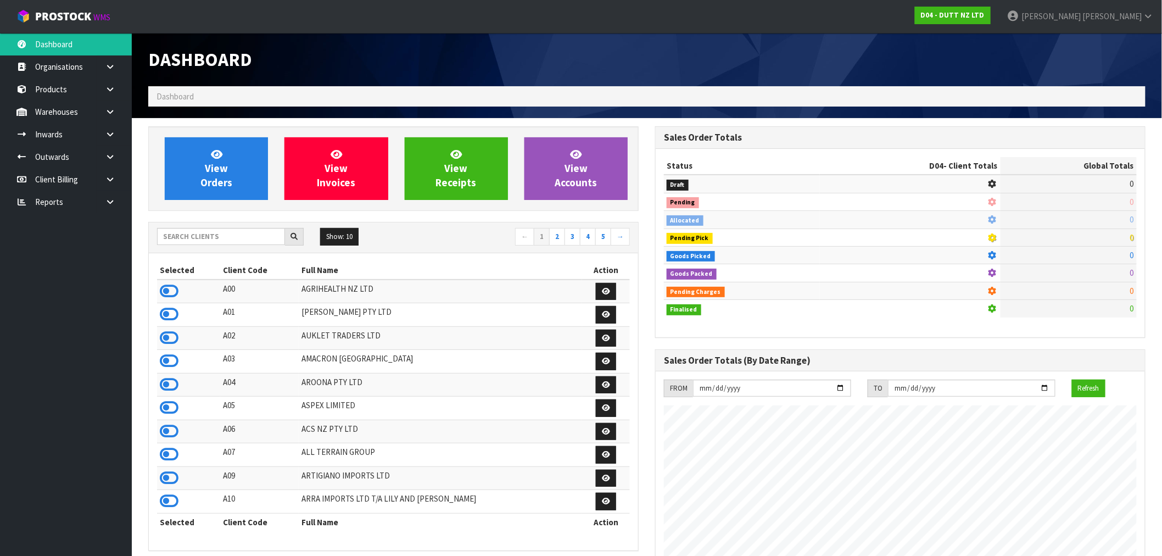
scroll to position [832, 507]
click at [238, 237] on input "text" at bounding box center [221, 236] width 128 height 17
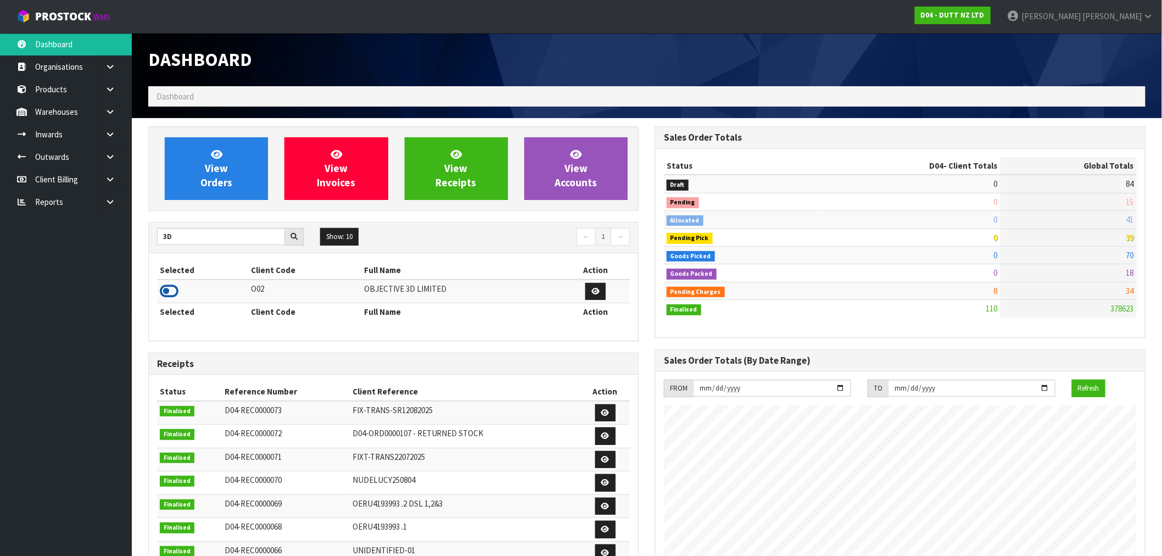
click at [163, 293] on icon at bounding box center [169, 291] width 19 height 16
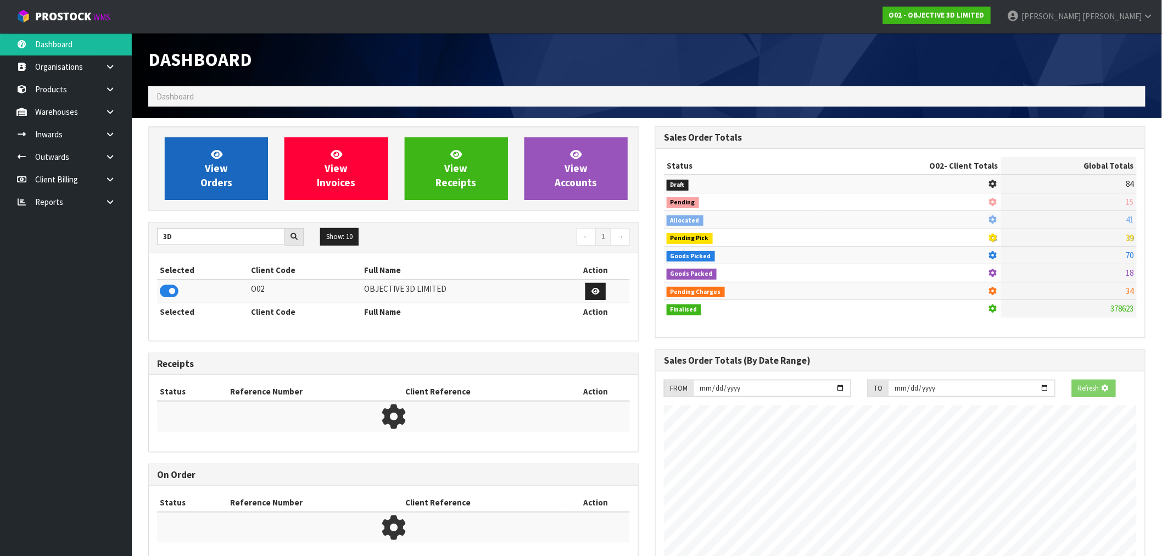
scroll to position [548445, 548623]
click at [232, 177] on link "View Orders" at bounding box center [216, 168] width 103 height 63
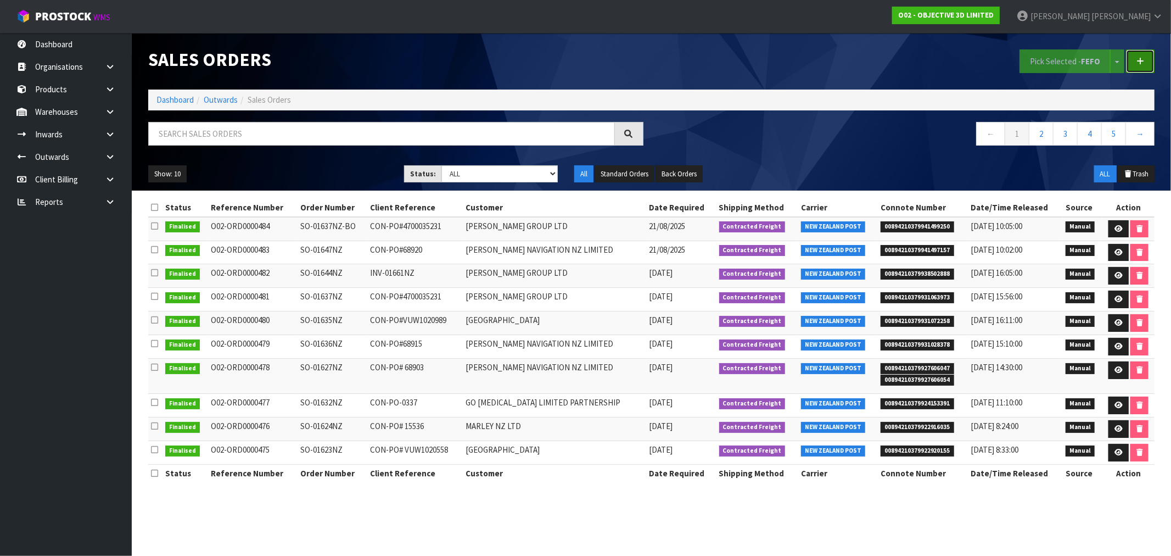
click at [1148, 62] on link at bounding box center [1140, 61] width 29 height 24
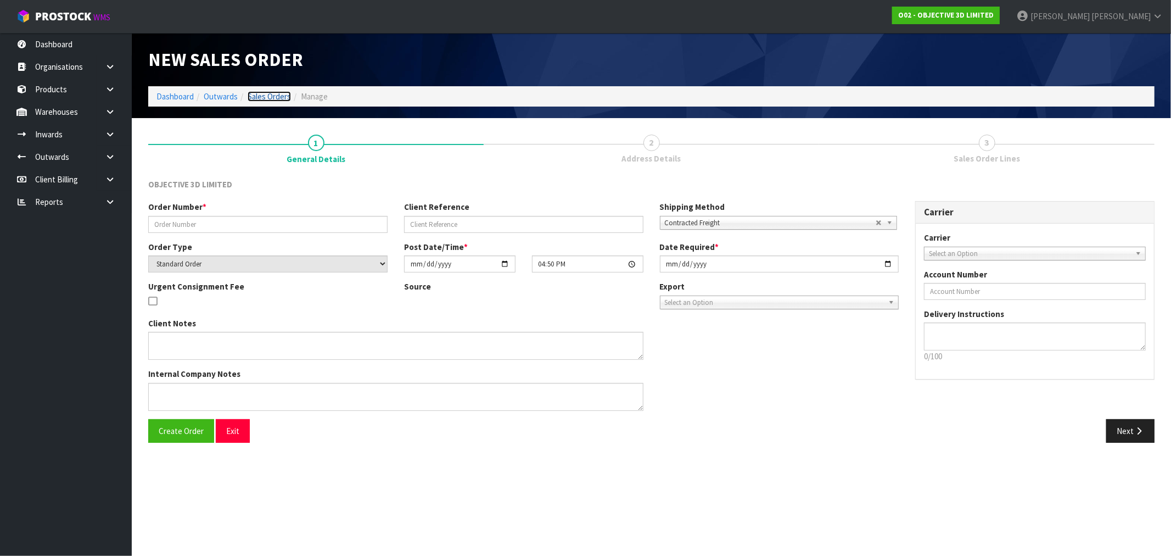
click at [271, 99] on link "Sales Orders" at bounding box center [269, 96] width 43 height 10
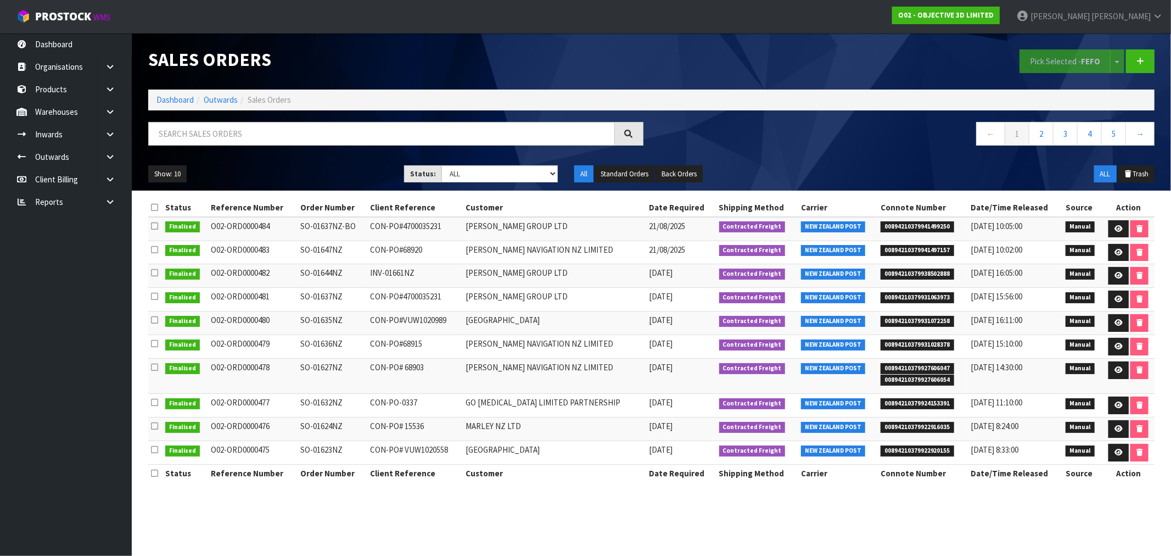
click at [166, 107] on ol "Dashboard Outwards Sales Orders" at bounding box center [651, 100] width 1007 height 20
click at [167, 99] on link "Dashboard" at bounding box center [175, 99] width 37 height 10
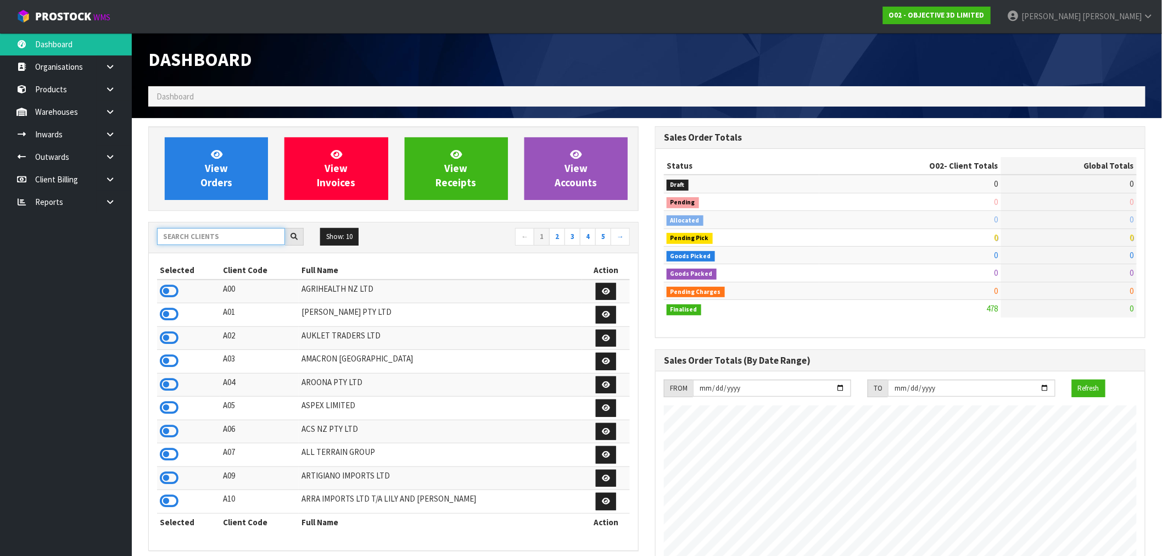
scroll to position [707, 507]
drag, startPoint x: 241, startPoint y: 238, endPoint x: 228, endPoint y: 233, distance: 13.8
click at [240, 238] on input "text" at bounding box center [221, 236] width 128 height 17
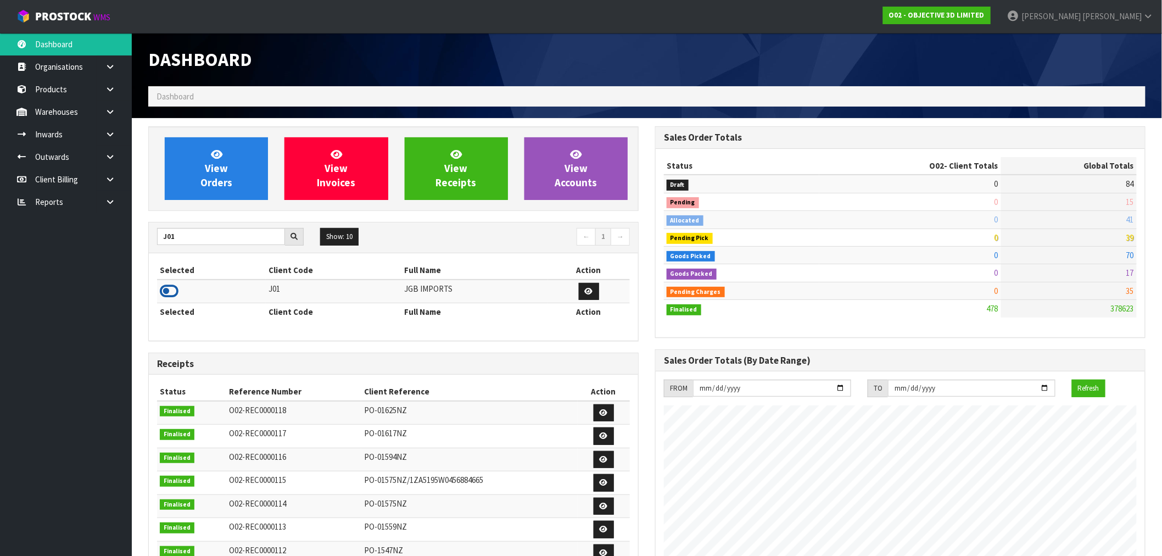
click at [168, 287] on icon at bounding box center [169, 291] width 19 height 16
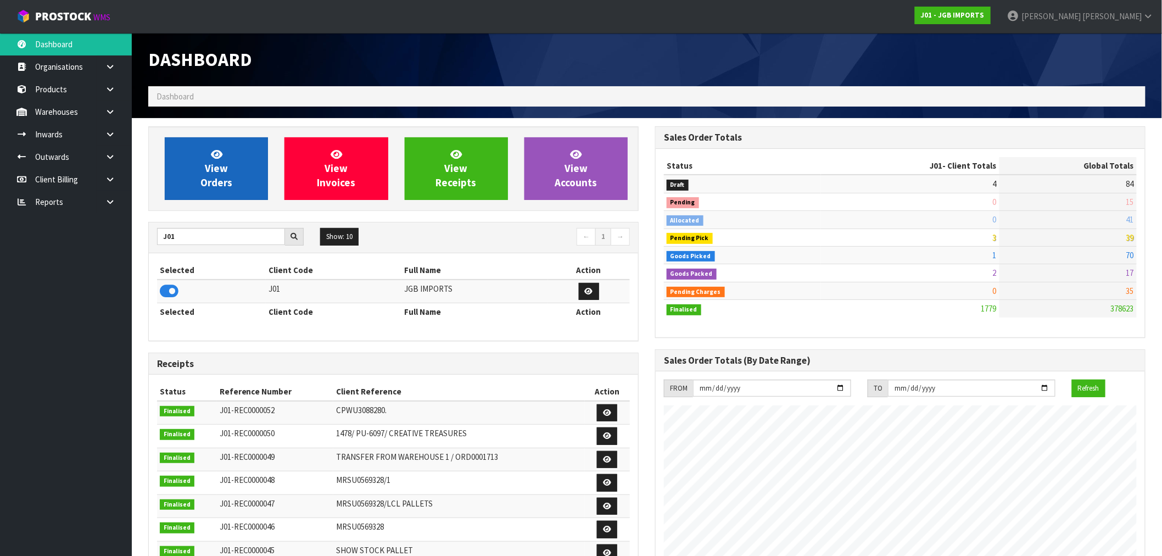
scroll to position [832, 507]
click at [229, 177] on span "View Orders" at bounding box center [216, 168] width 32 height 41
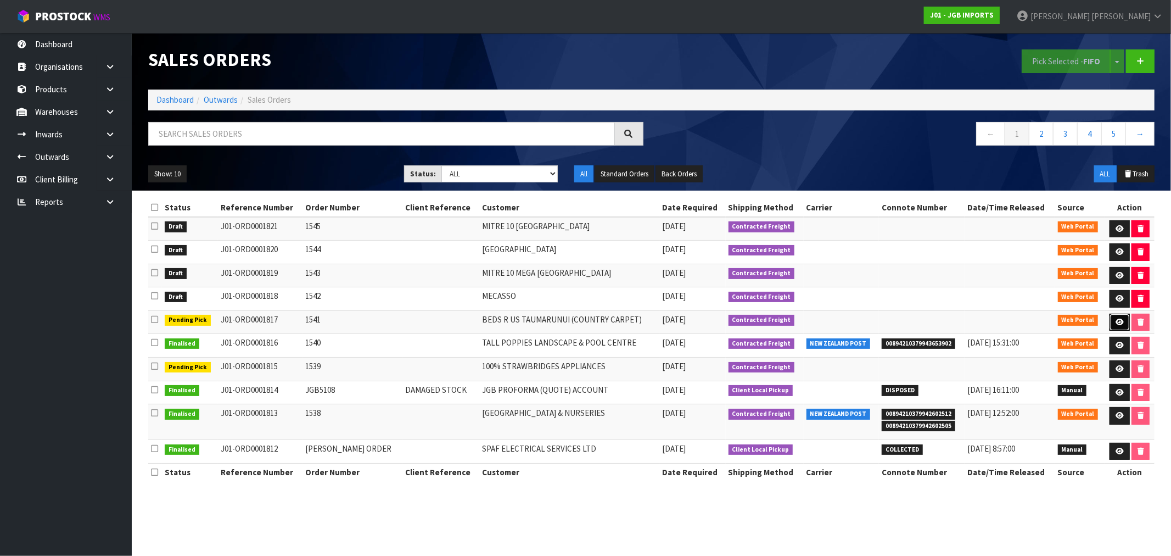
click at [1121, 317] on link at bounding box center [1120, 323] width 20 height 18
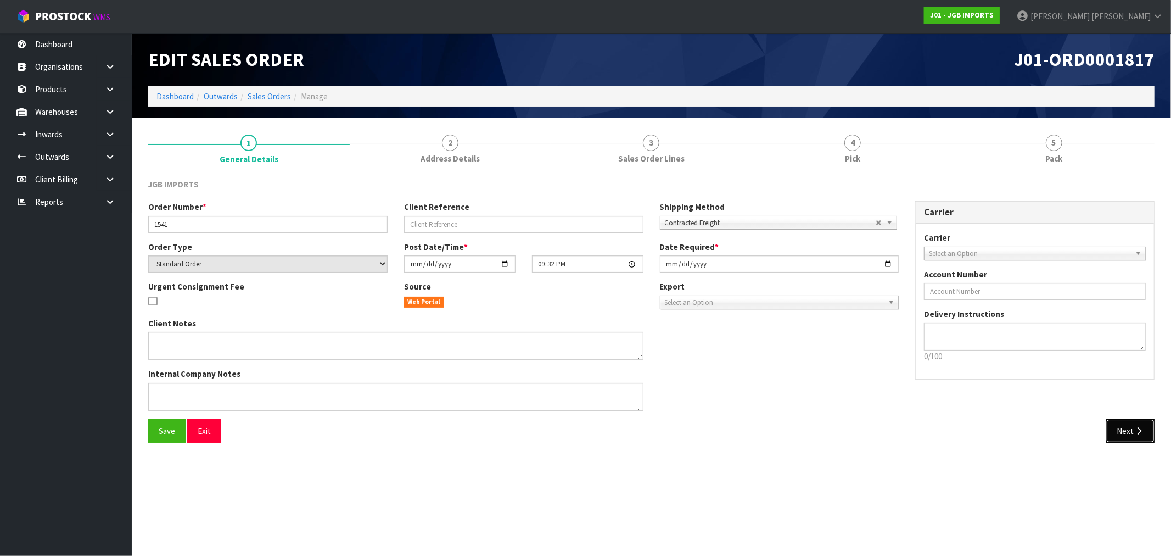
click at [1131, 427] on button "Next" at bounding box center [1130, 431] width 48 height 24
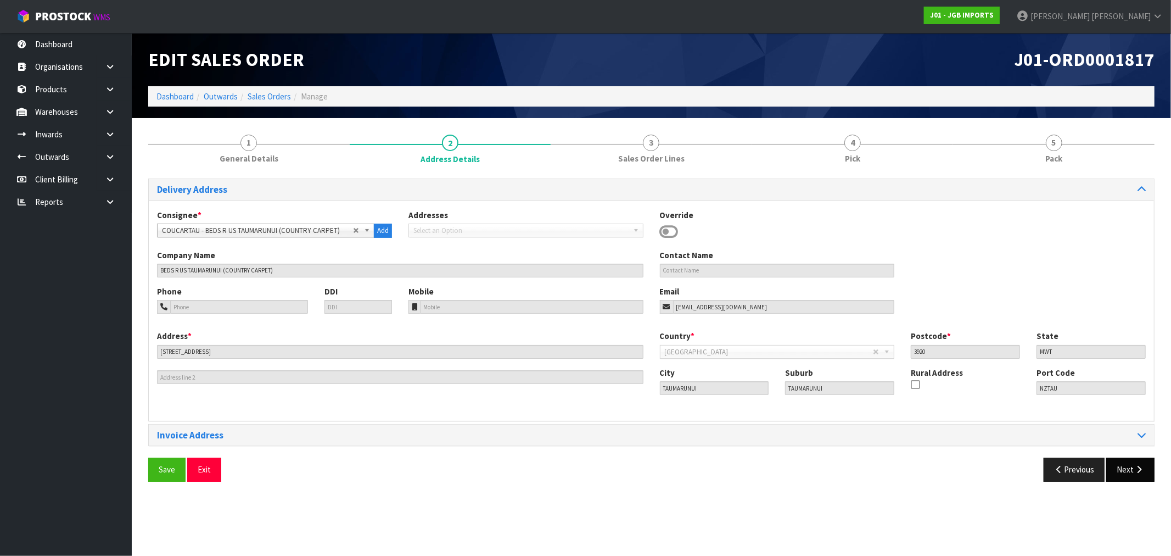
click at [1138, 454] on div "Delivery Address Consignee * 000001.BAY MECHANICS - BAY MECHANICS 000001A - BRA…" at bounding box center [651, 333] width 1007 height 311
click at [1143, 465] on icon "button" at bounding box center [1139, 469] width 10 height 8
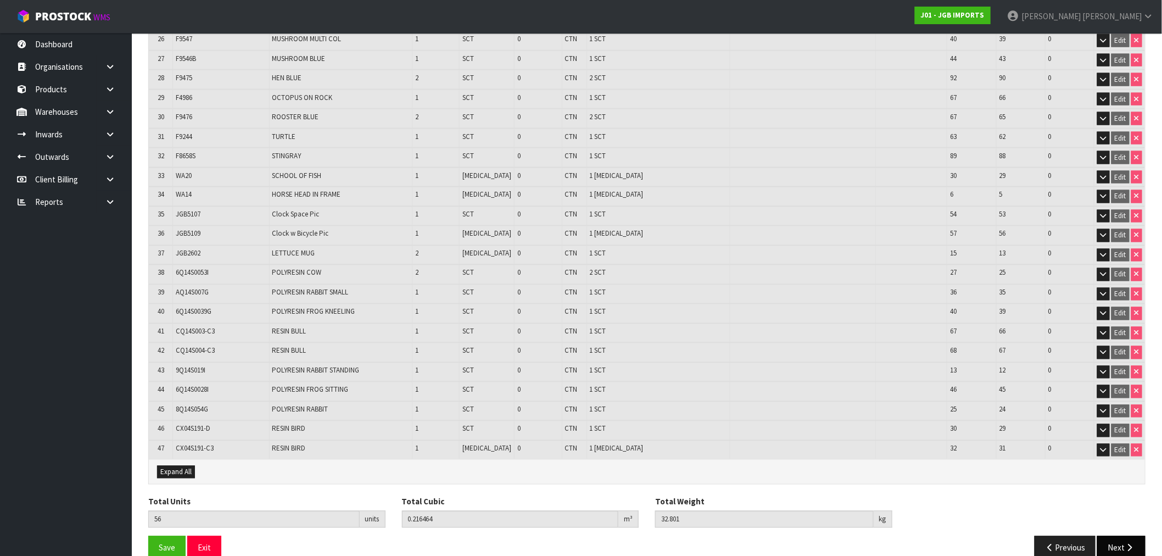
scroll to position [685, 0]
drag, startPoint x: 1138, startPoint y: 526, endPoint x: 316, endPoint y: 479, distance: 823.3
click at [1138, 534] on button "Next" at bounding box center [1121, 546] width 48 height 24
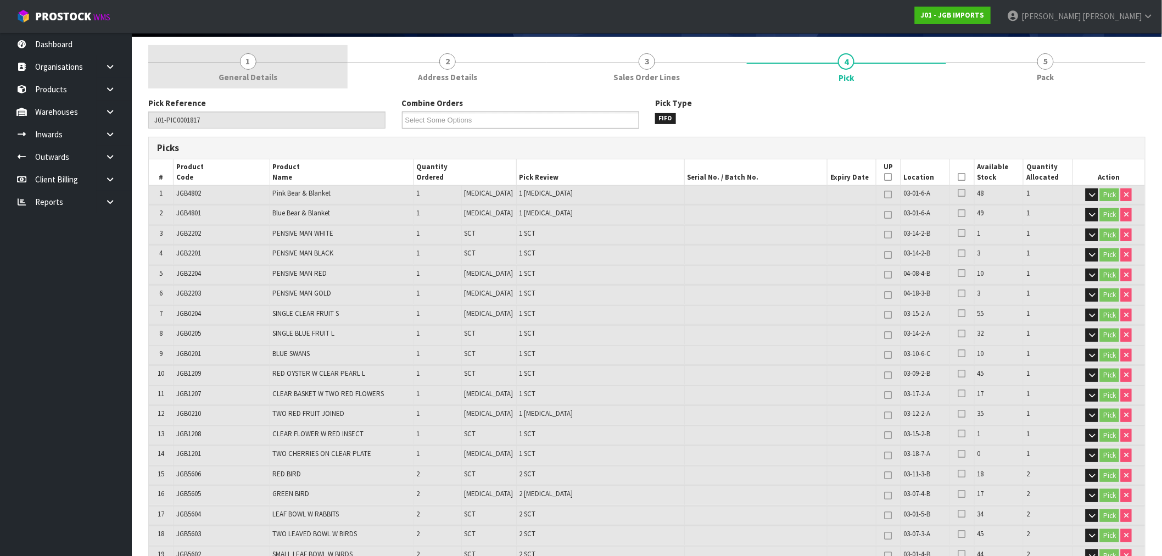
scroll to position [0, 0]
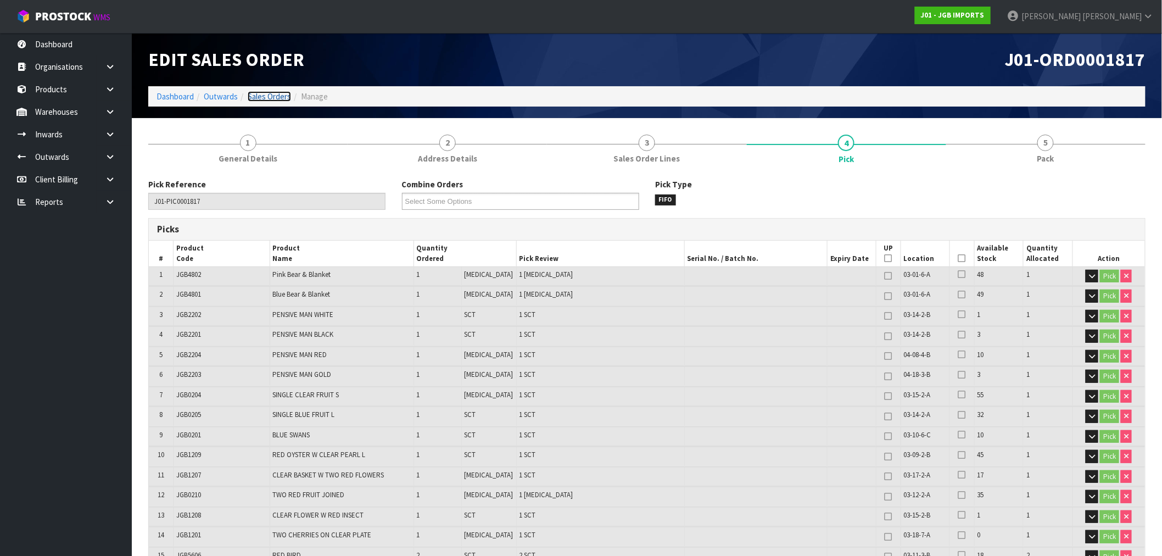
click at [268, 96] on link "Sales Orders" at bounding box center [269, 96] width 43 height 10
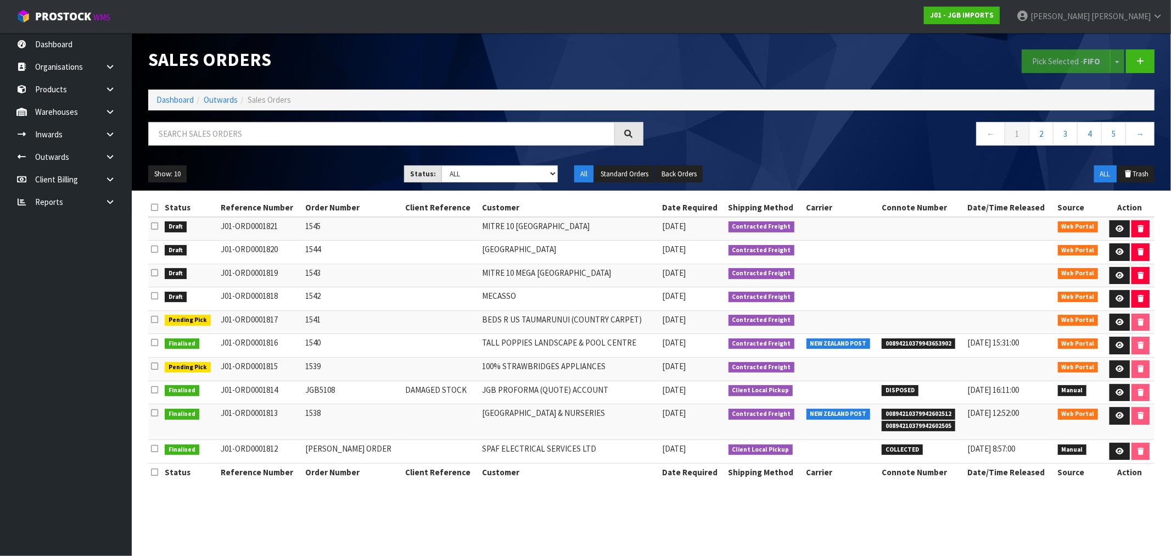
click at [153, 295] on icon at bounding box center [154, 296] width 7 height 8
click at [0, 0] on input "checkbox" at bounding box center [0, 0] width 0 height 0
click at [1059, 63] on button "Pick Selected - FIFO" at bounding box center [1066, 61] width 89 height 24
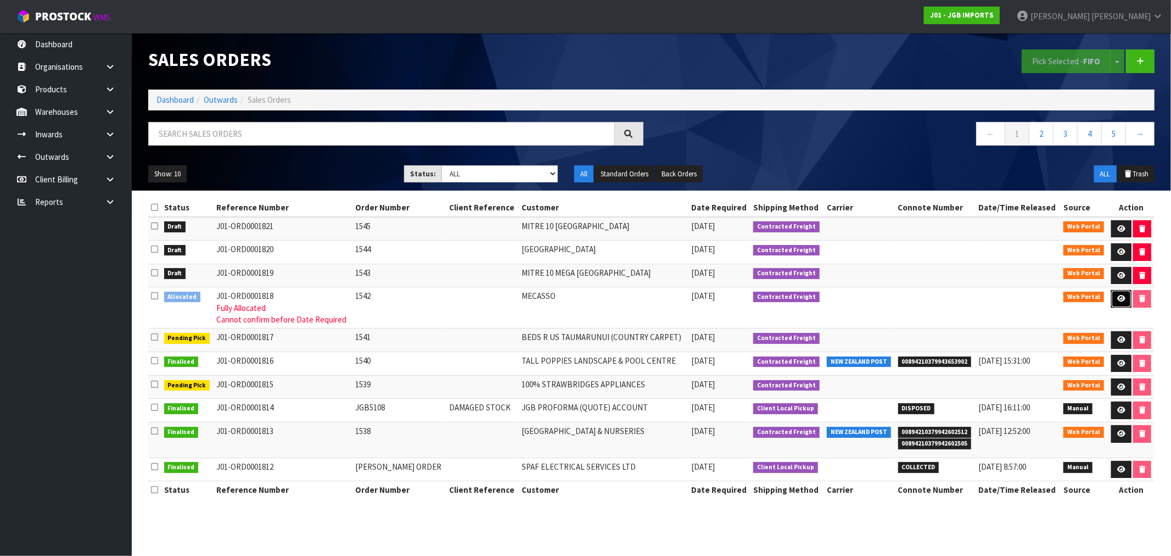
click at [1117, 295] on icon at bounding box center [1121, 298] width 8 height 7
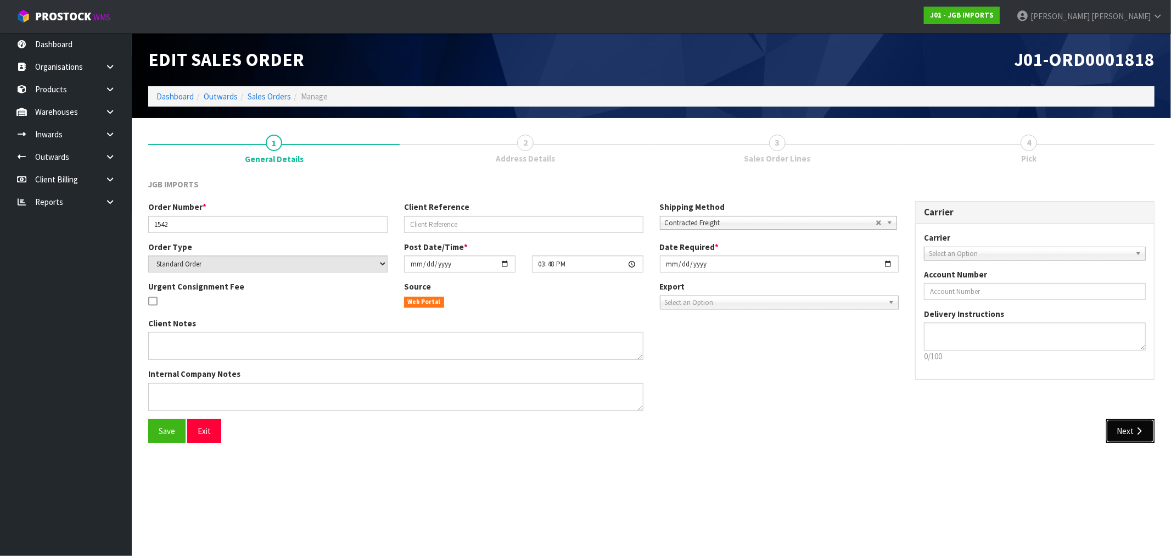
click at [1129, 437] on button "Next" at bounding box center [1130, 431] width 48 height 24
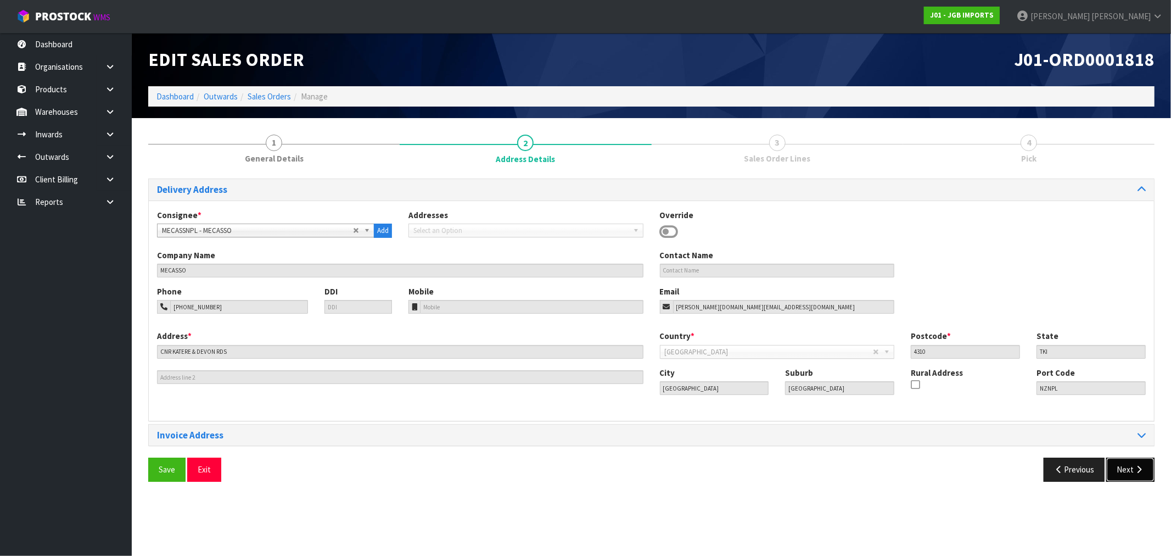
click at [1135, 478] on button "Next" at bounding box center [1130, 469] width 48 height 24
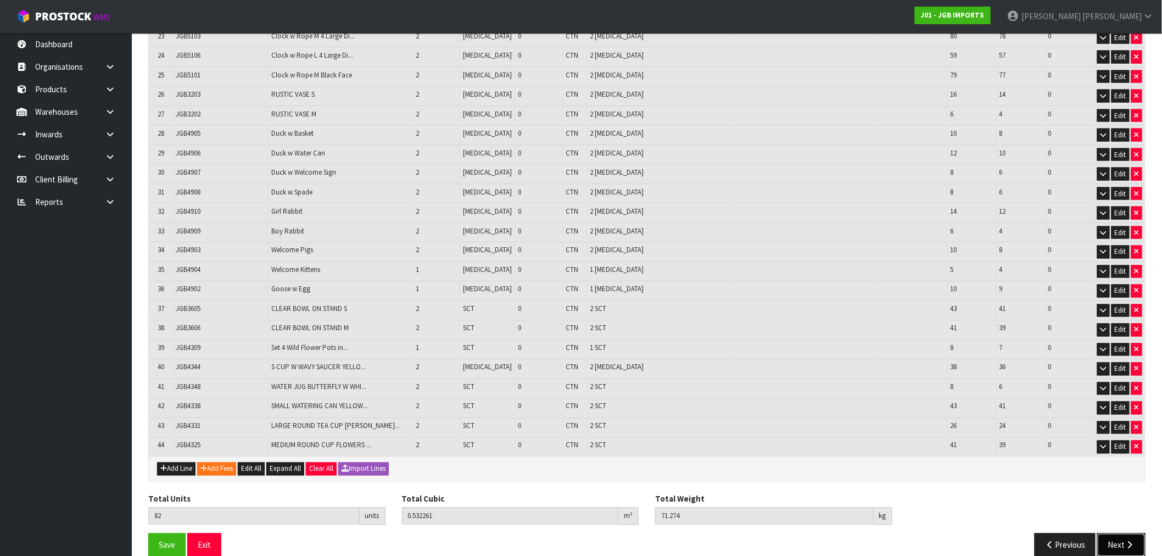
click at [1133, 541] on icon "button" at bounding box center [1130, 545] width 10 height 8
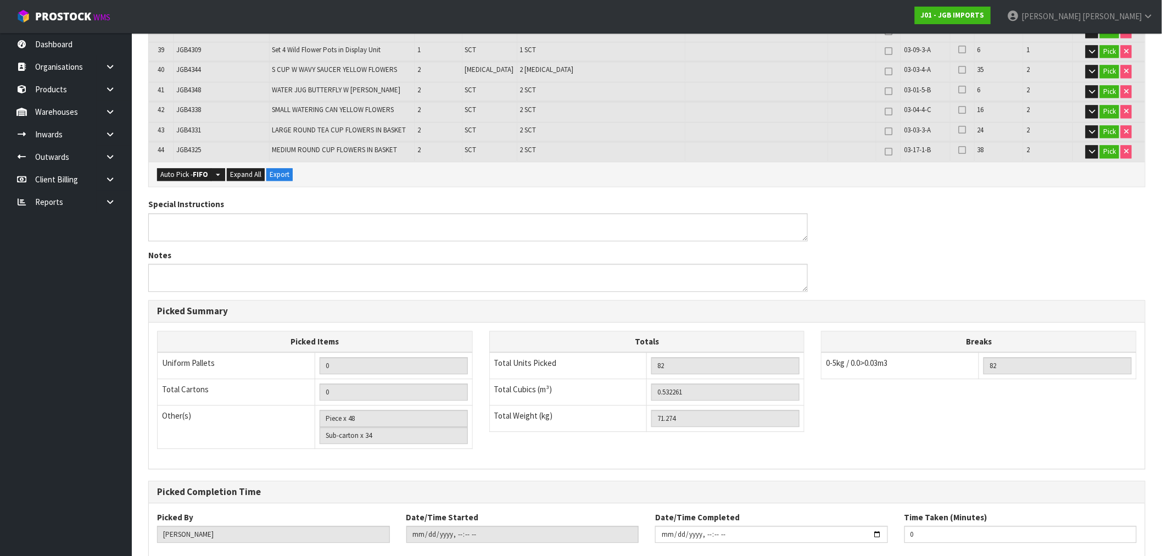
scroll to position [1036, 0]
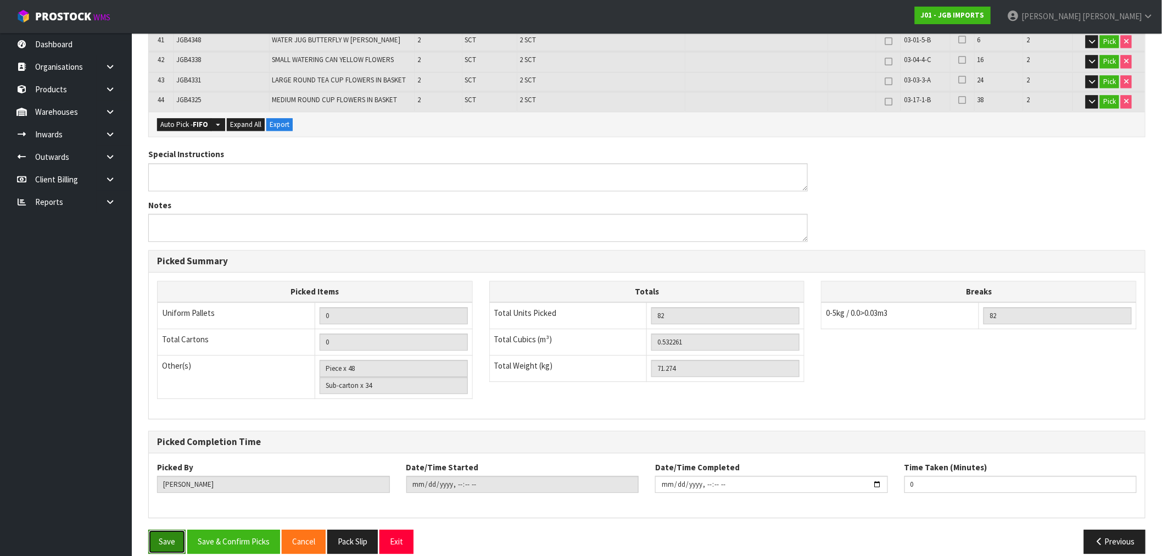
click at [168, 529] on button "Save" at bounding box center [166, 541] width 37 height 24
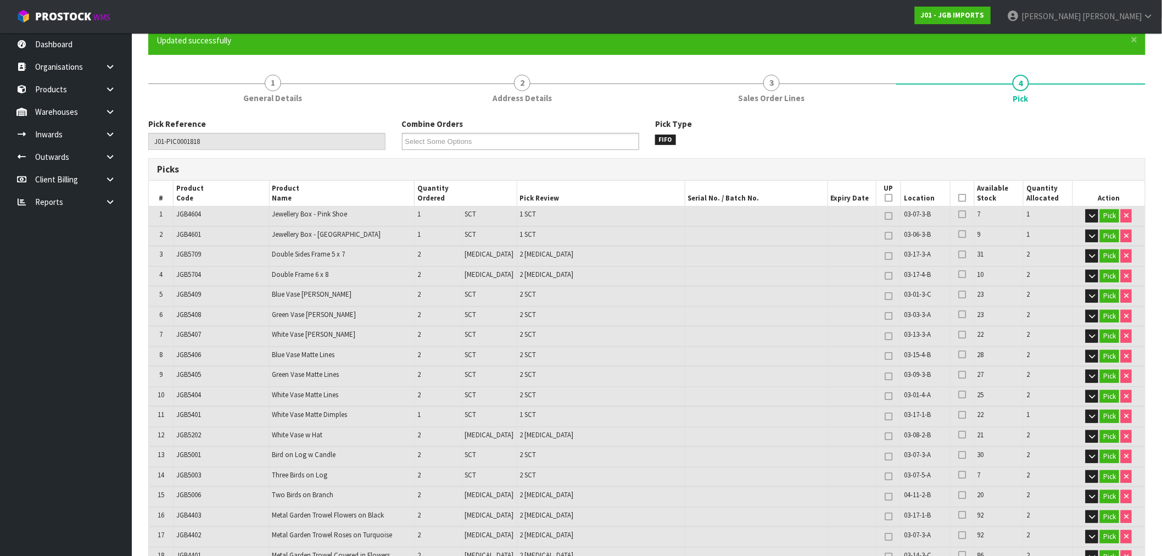
scroll to position [0, 0]
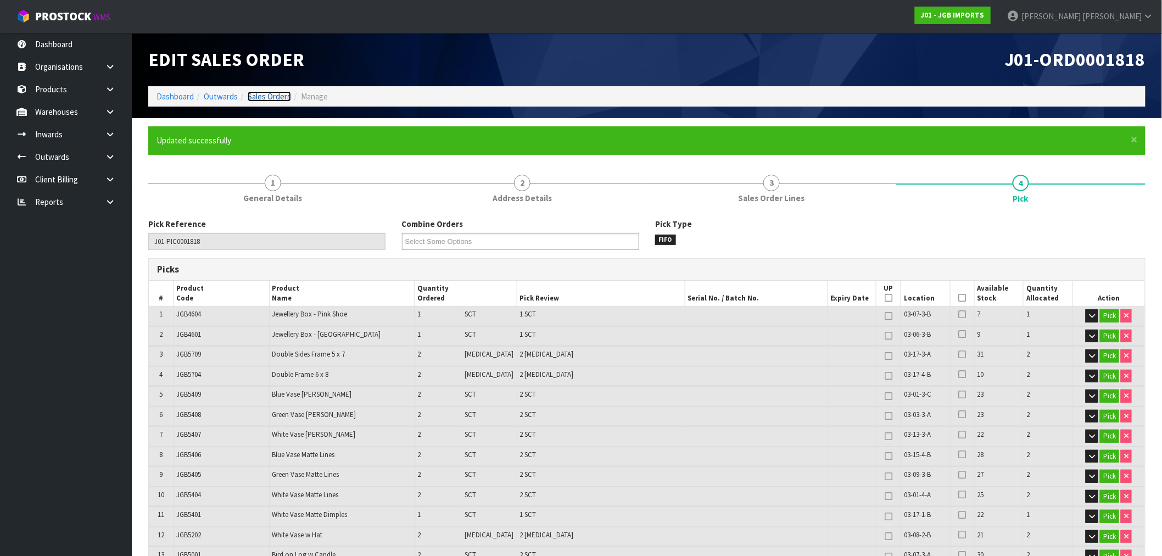
click at [270, 99] on link "Sales Orders" at bounding box center [269, 96] width 43 height 10
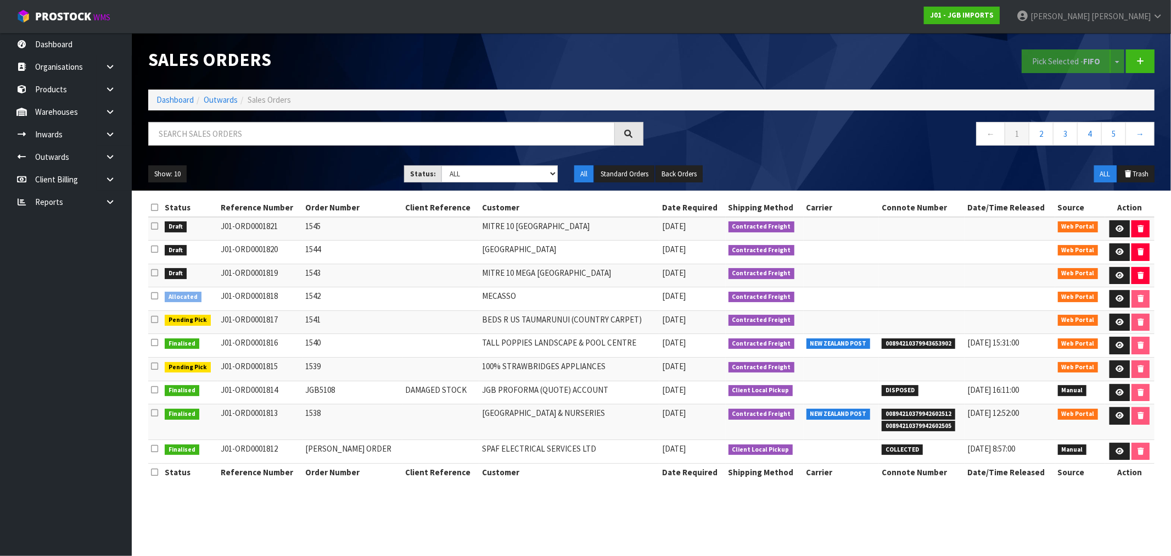
click at [152, 273] on icon at bounding box center [154, 273] width 7 height 8
click at [0, 0] on input "checkbox" at bounding box center [0, 0] width 0 height 0
click at [1049, 61] on button "Pick Selected - FIFO" at bounding box center [1066, 61] width 89 height 24
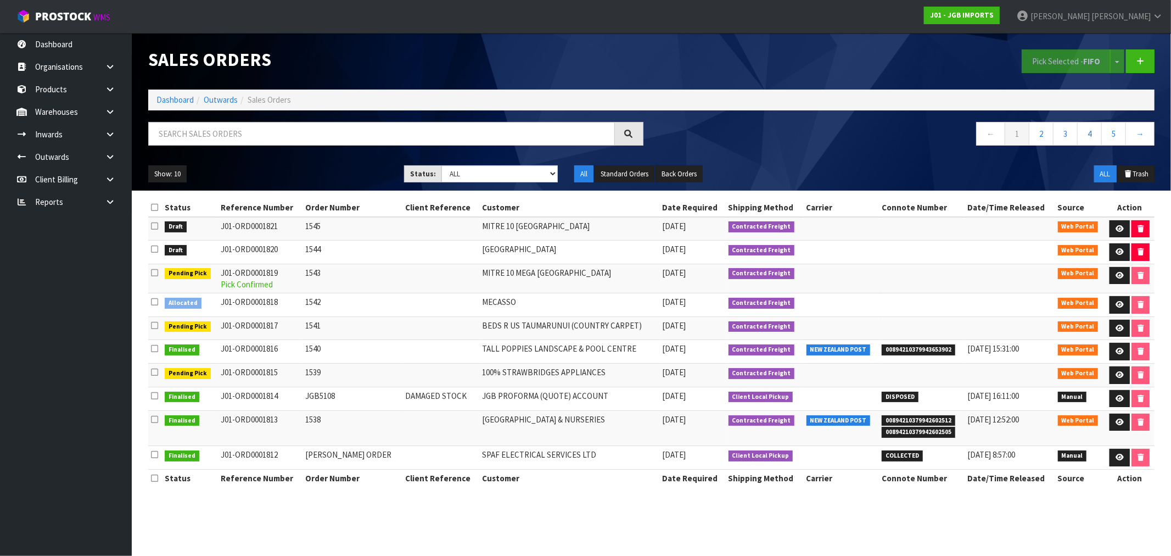
click at [155, 250] on icon at bounding box center [154, 249] width 7 height 8
click at [0, 0] on input "checkbox" at bounding box center [0, 0] width 0 height 0
click at [1057, 59] on button "Pick Selected - FIFO" at bounding box center [1066, 61] width 89 height 24
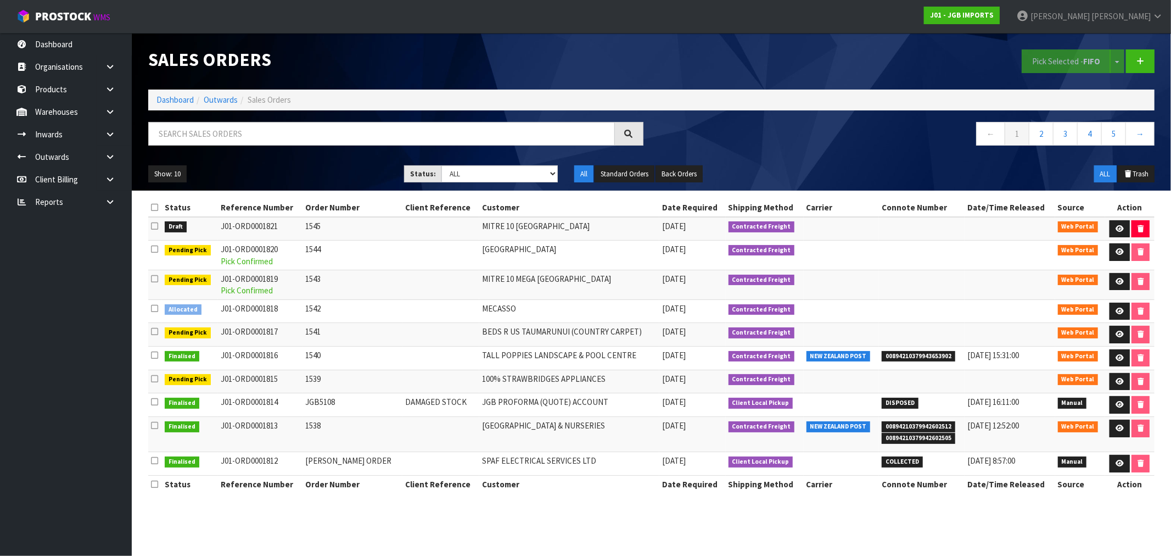
click at [155, 226] on icon at bounding box center [154, 226] width 7 height 8
click at [0, 0] on input "checkbox" at bounding box center [0, 0] width 0 height 0
click at [1054, 59] on button "Pick Selected - FIFO" at bounding box center [1066, 61] width 89 height 24
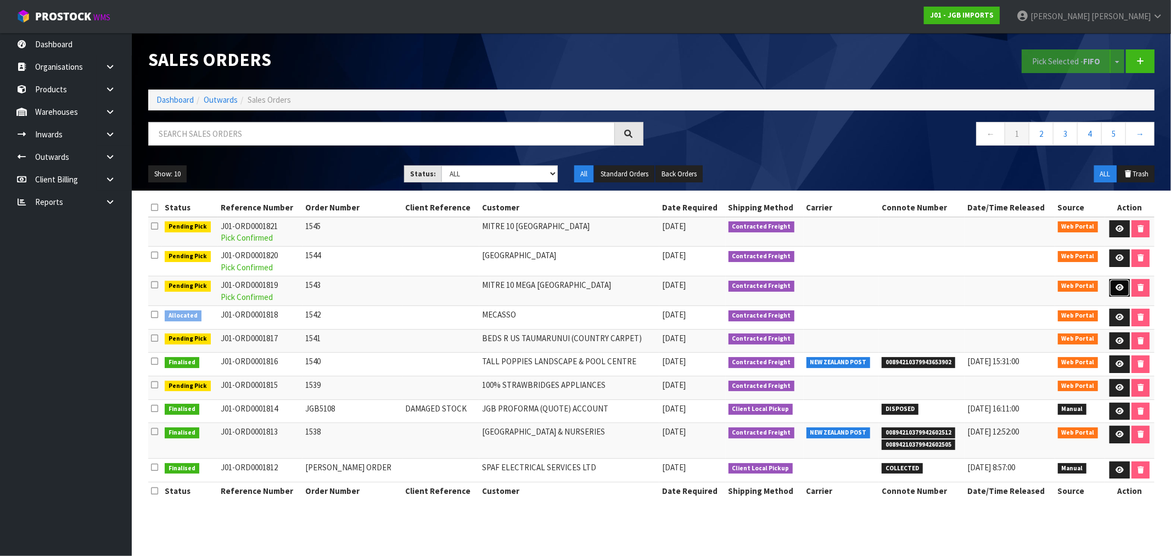
click at [1116, 287] on icon at bounding box center [1120, 287] width 8 height 7
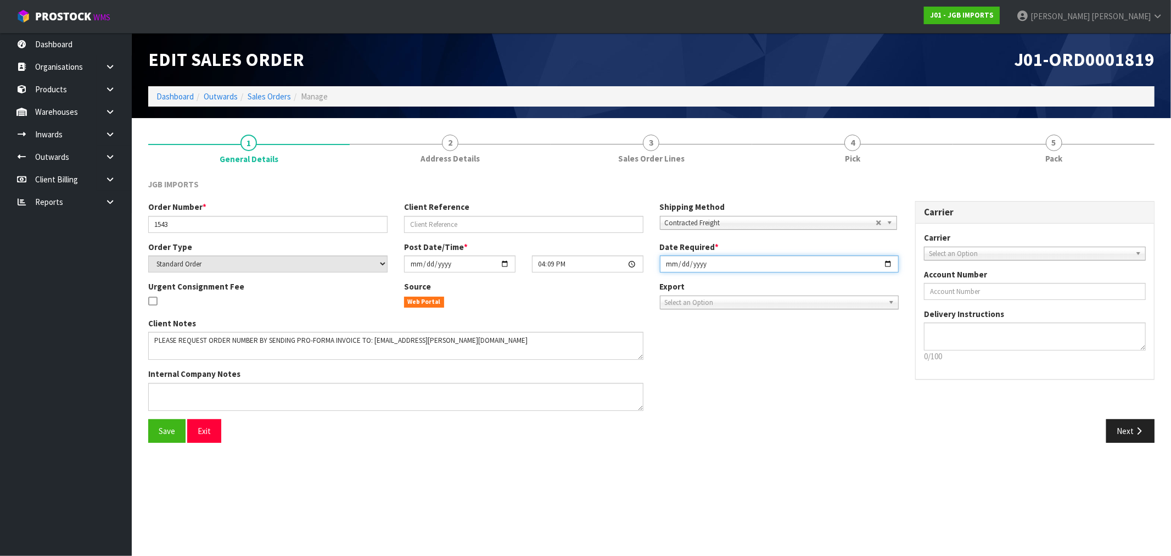
click at [672, 266] on input "[DATE]" at bounding box center [779, 263] width 239 height 17
click at [254, 92] on link "Sales Orders" at bounding box center [269, 96] width 43 height 10
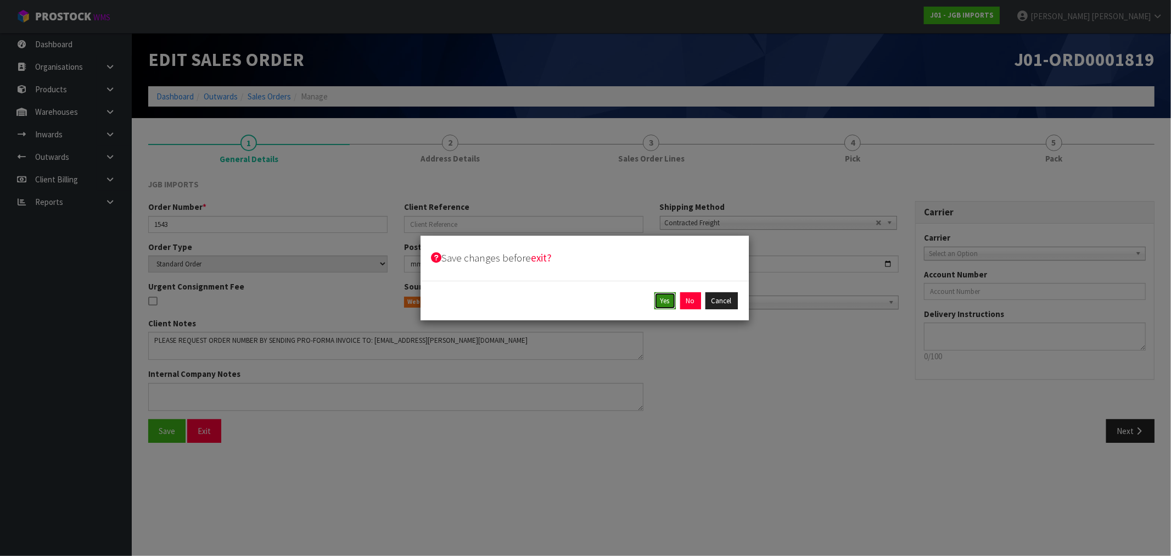
click at [668, 298] on button "Yes" at bounding box center [665, 301] width 21 height 18
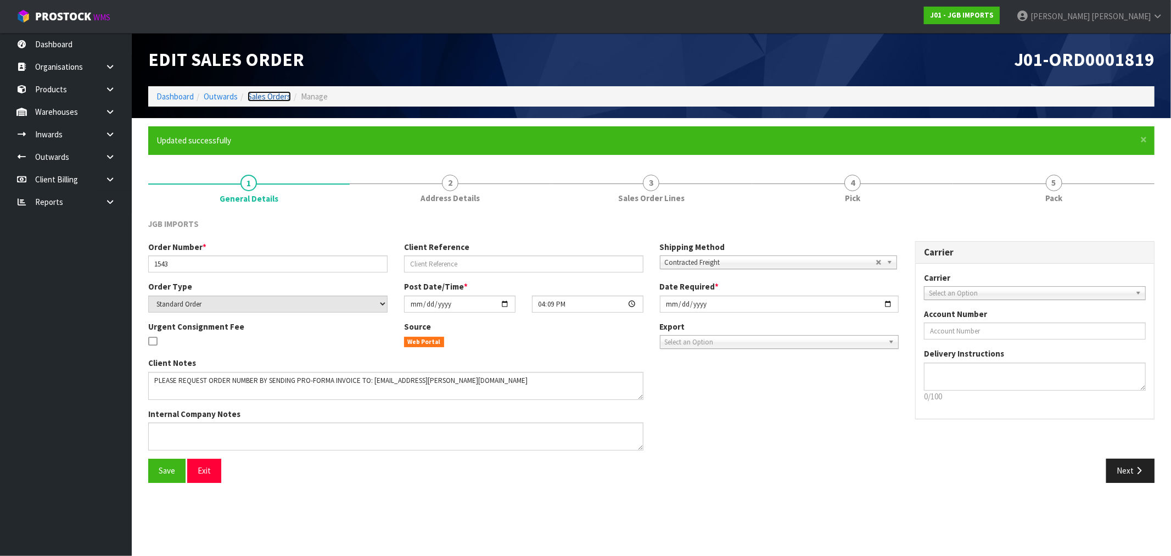
click at [275, 96] on link "Sales Orders" at bounding box center [269, 96] width 43 height 10
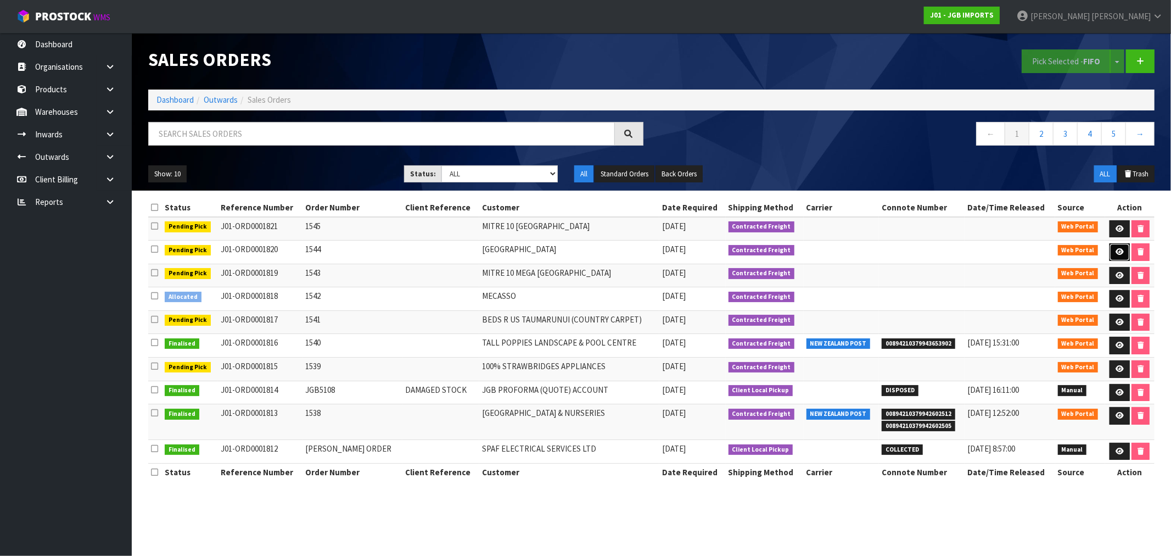
click at [1118, 253] on icon at bounding box center [1120, 251] width 8 height 7
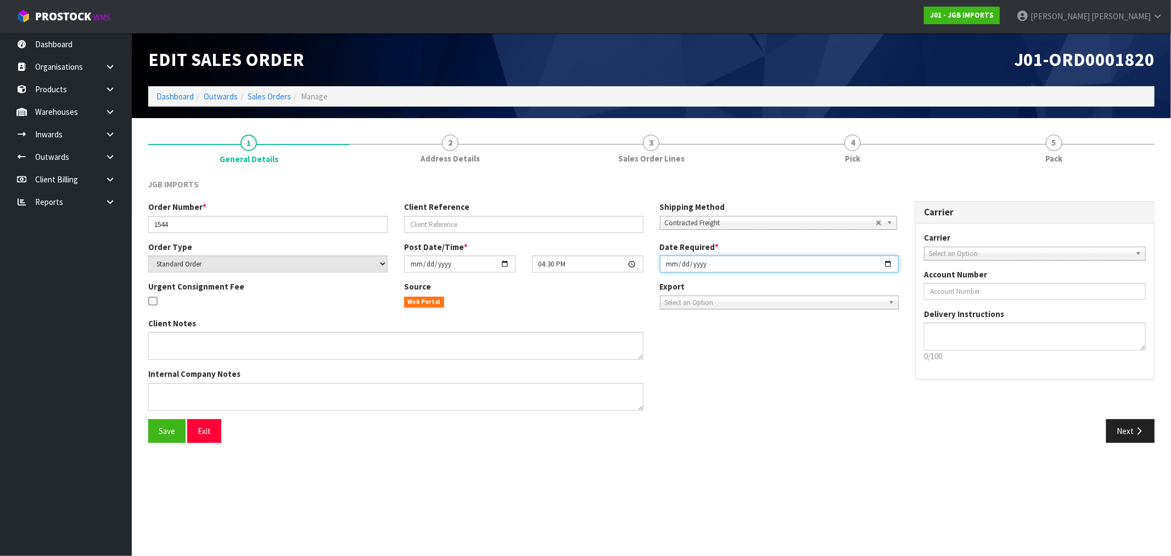
click at [668, 270] on input "[DATE]" at bounding box center [779, 263] width 239 height 17
click at [159, 437] on button "Save" at bounding box center [166, 431] width 37 height 24
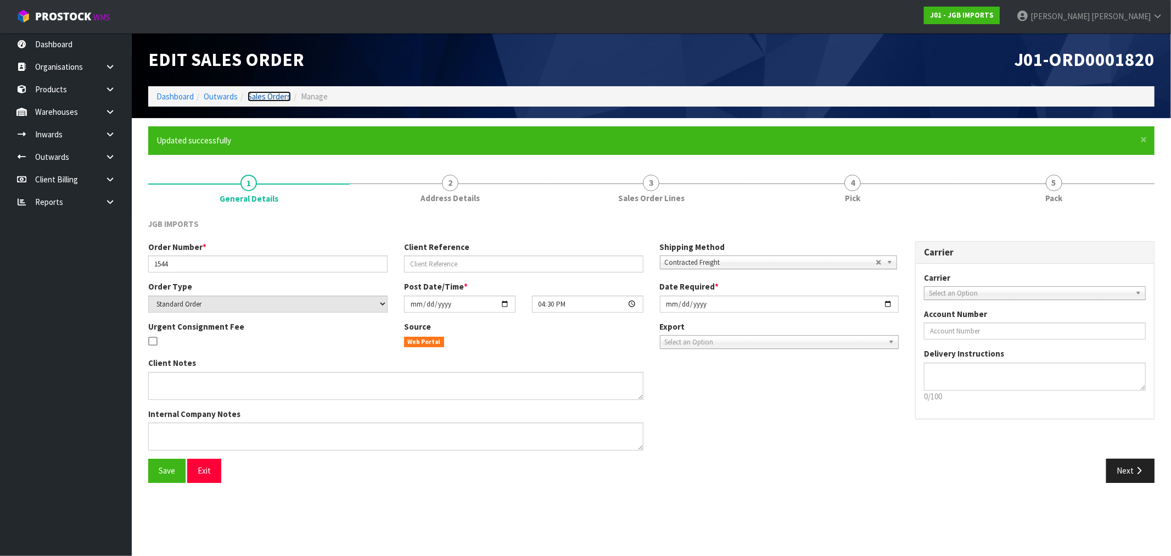
click at [275, 95] on link "Sales Orders" at bounding box center [269, 96] width 43 height 10
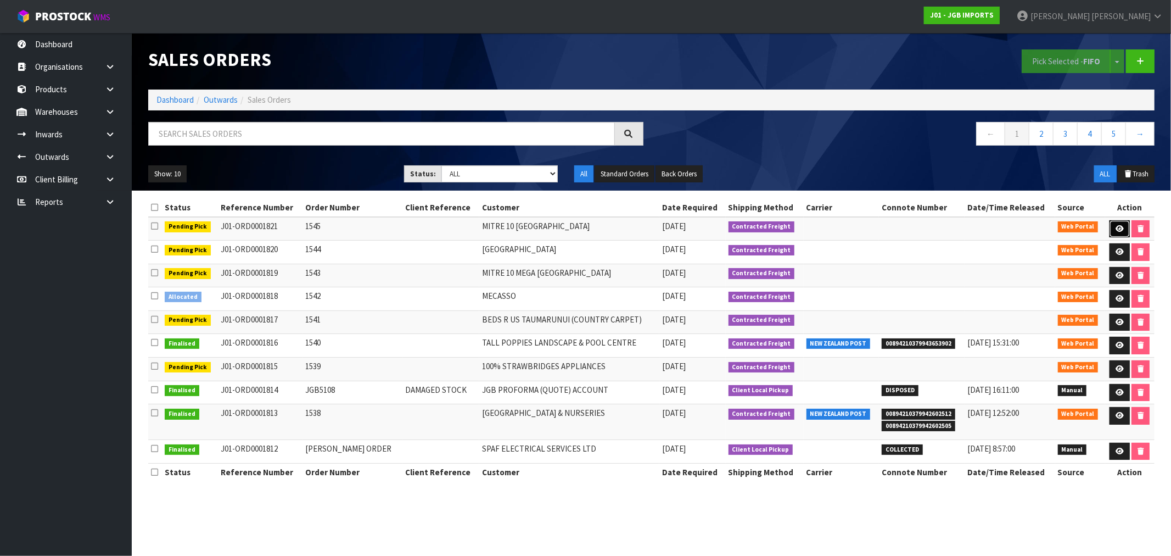
click at [1111, 226] on link at bounding box center [1120, 229] width 20 height 18
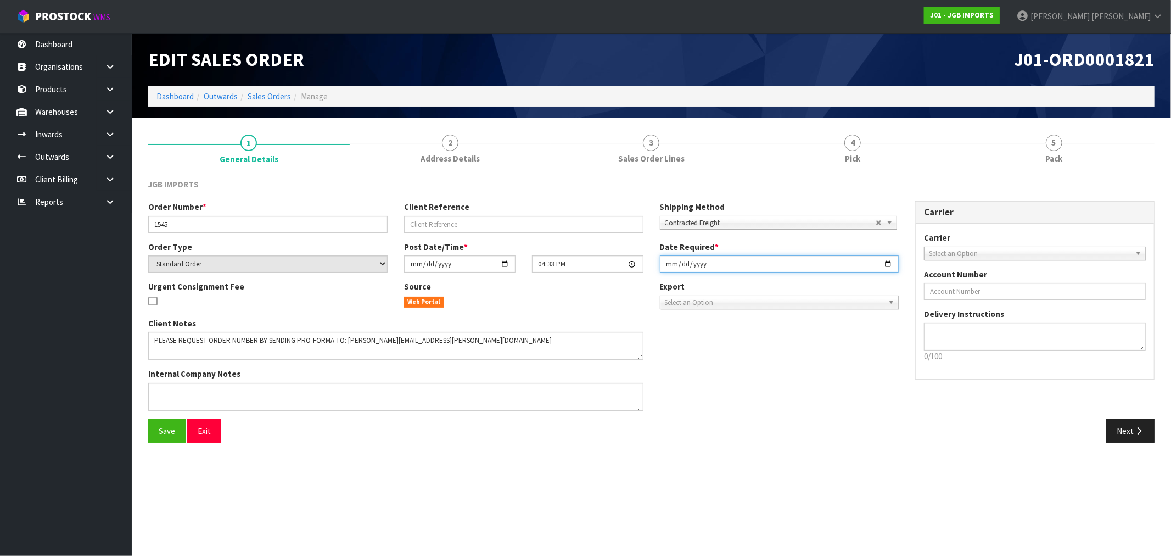
click at [670, 264] on input "[DATE]" at bounding box center [779, 263] width 239 height 17
click at [148, 419] on button "Save" at bounding box center [166, 431] width 37 height 24
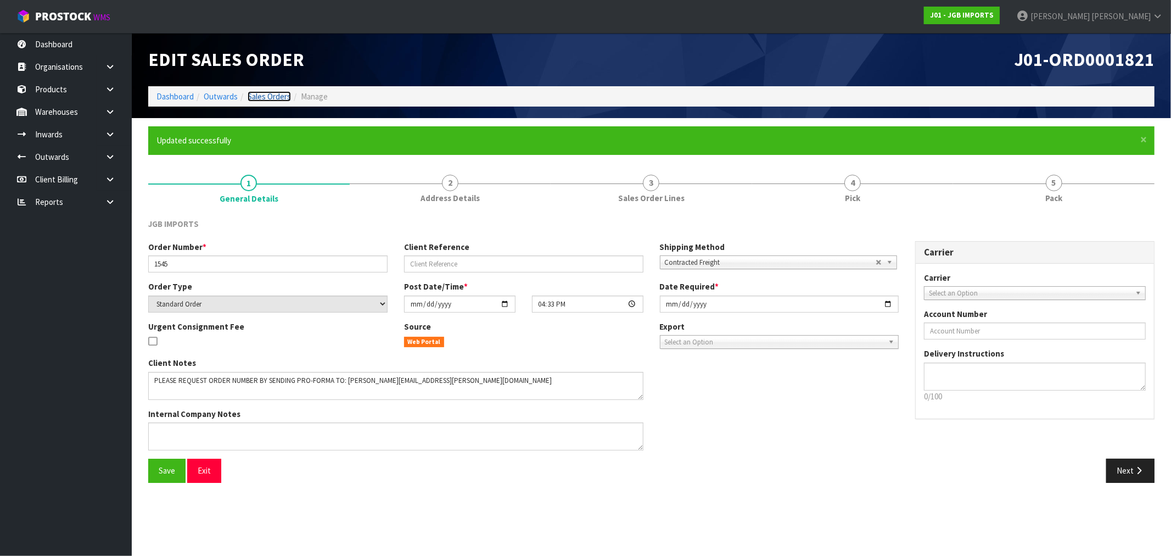
click at [283, 96] on link "Sales Orders" at bounding box center [269, 96] width 43 height 10
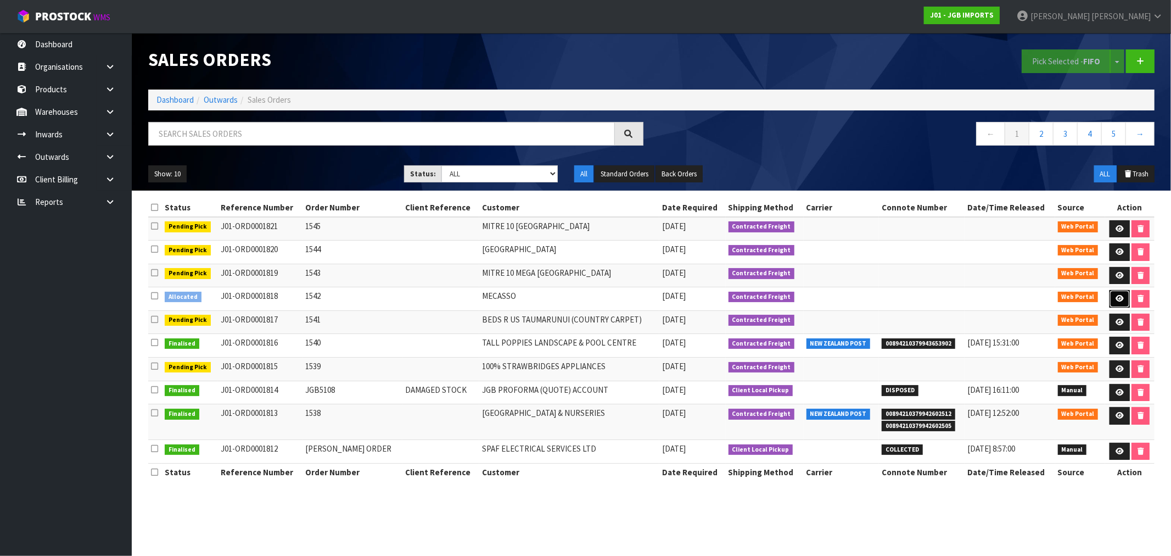
click at [1119, 298] on icon at bounding box center [1120, 298] width 8 height 7
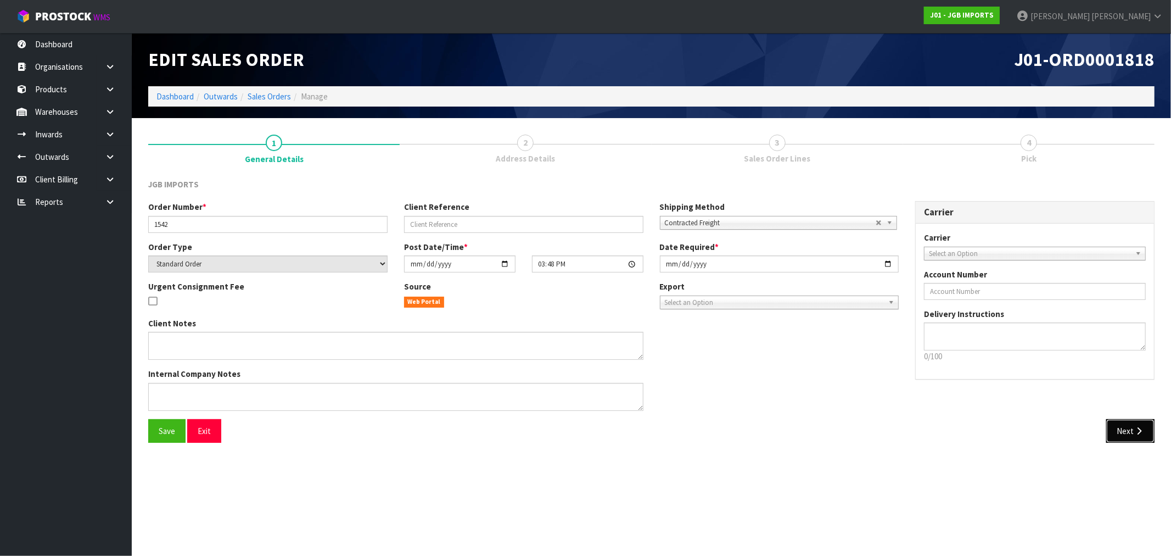
click at [1127, 429] on button "Next" at bounding box center [1130, 431] width 48 height 24
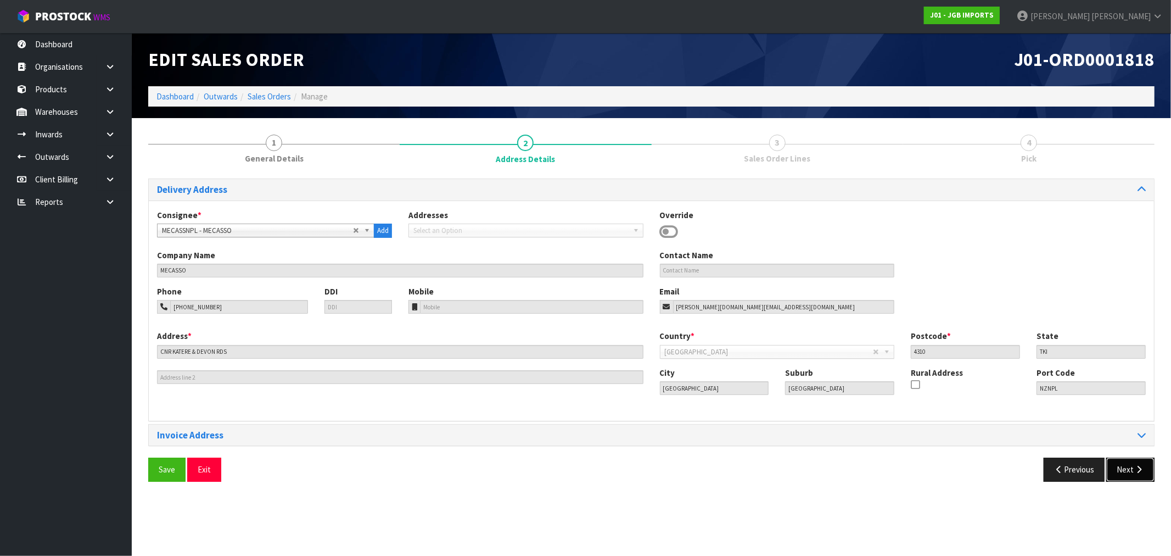
click at [1130, 467] on button "Next" at bounding box center [1130, 469] width 48 height 24
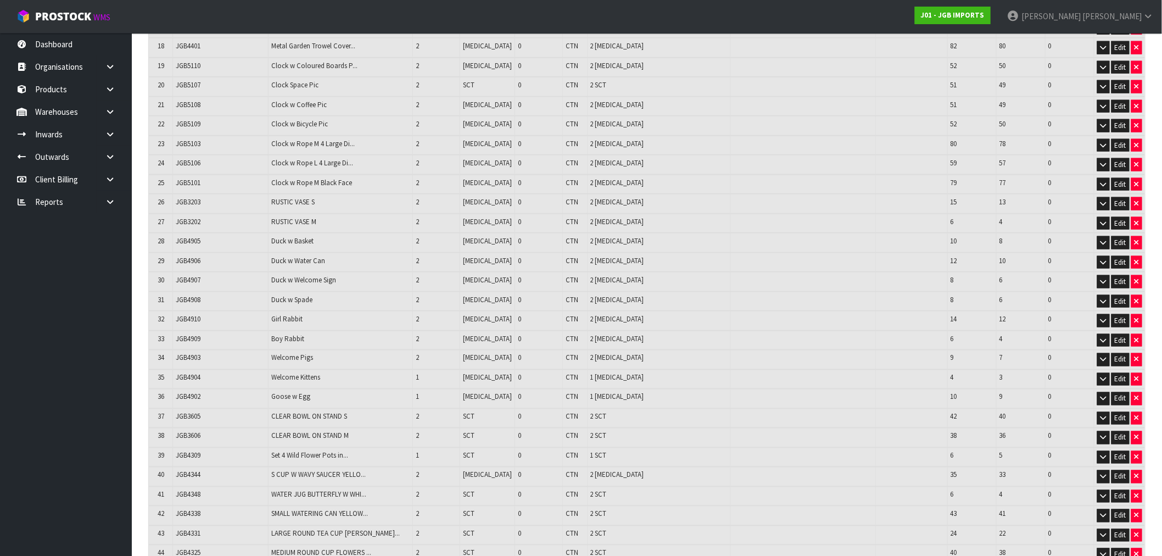
scroll to position [628, 0]
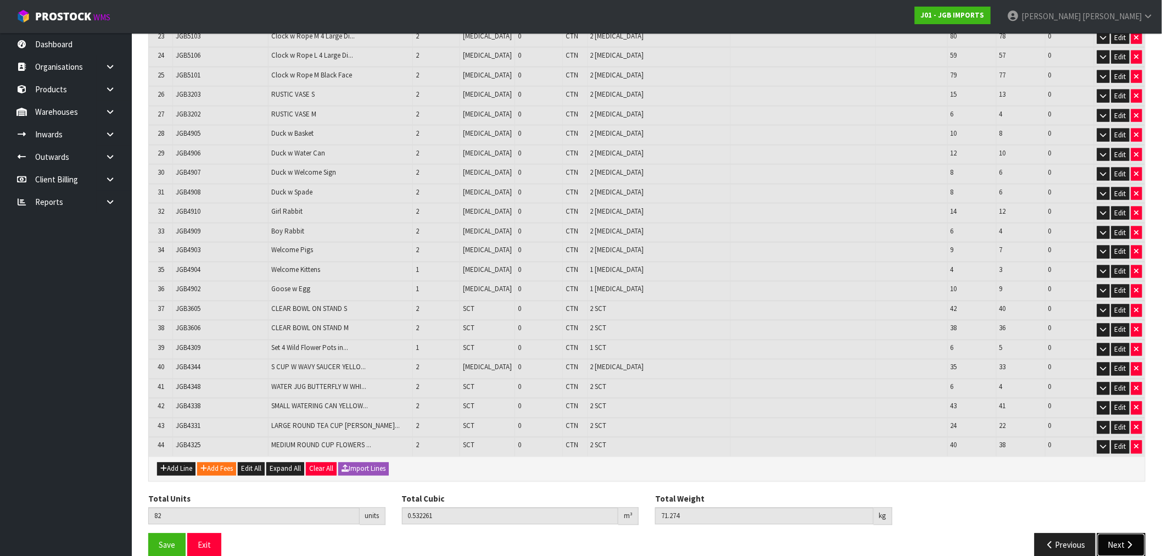
click at [1124, 533] on button "Next" at bounding box center [1121, 545] width 48 height 24
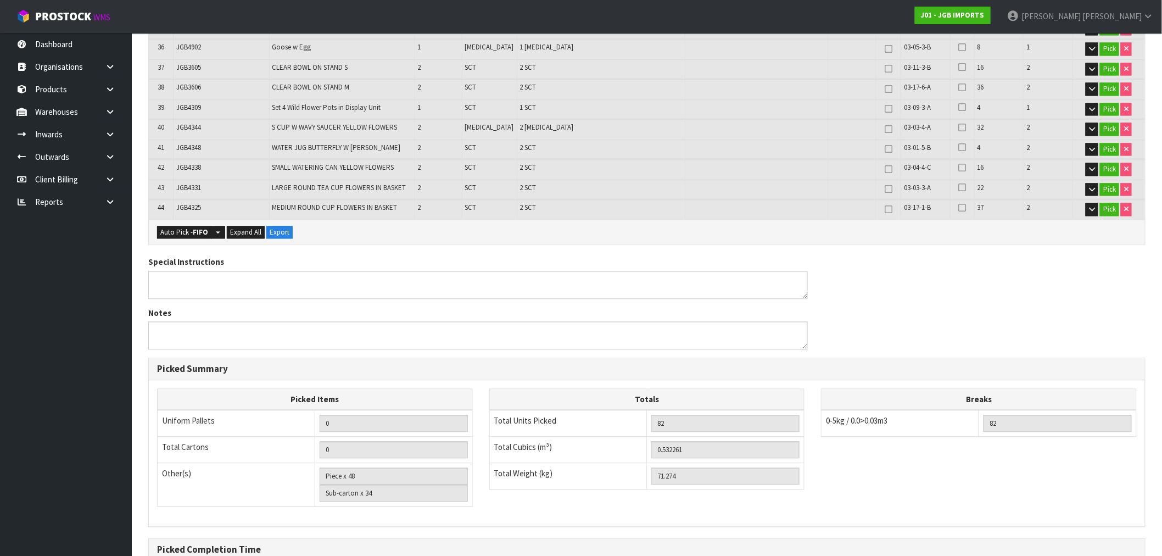
scroll to position [1036, 0]
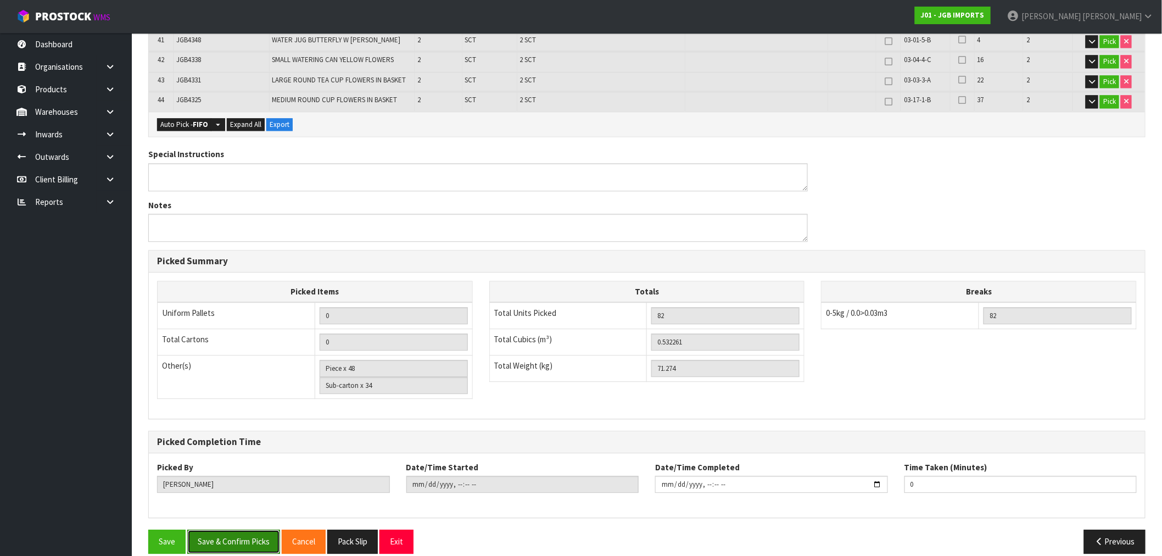
click at [252, 530] on button "Save & Confirm Picks" at bounding box center [233, 541] width 93 height 24
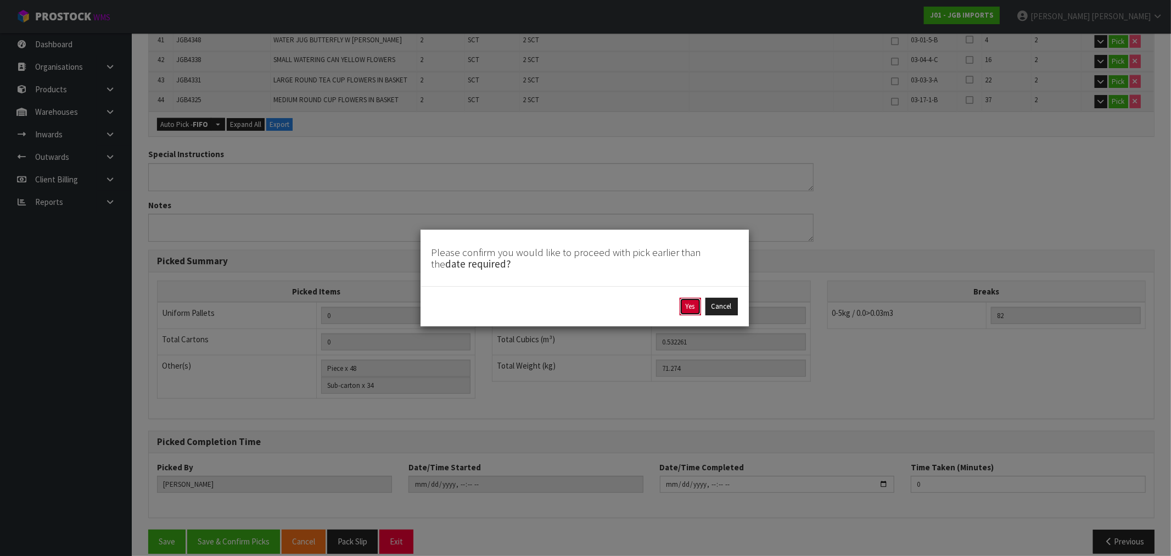
click at [686, 304] on button "Yes" at bounding box center [690, 307] width 21 height 18
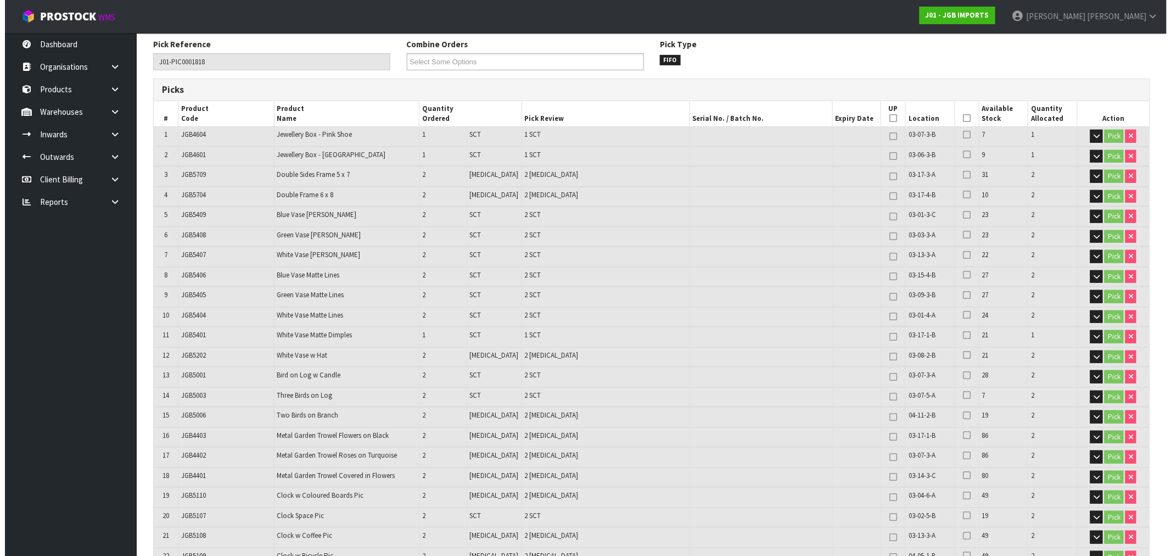
scroll to position [0, 0]
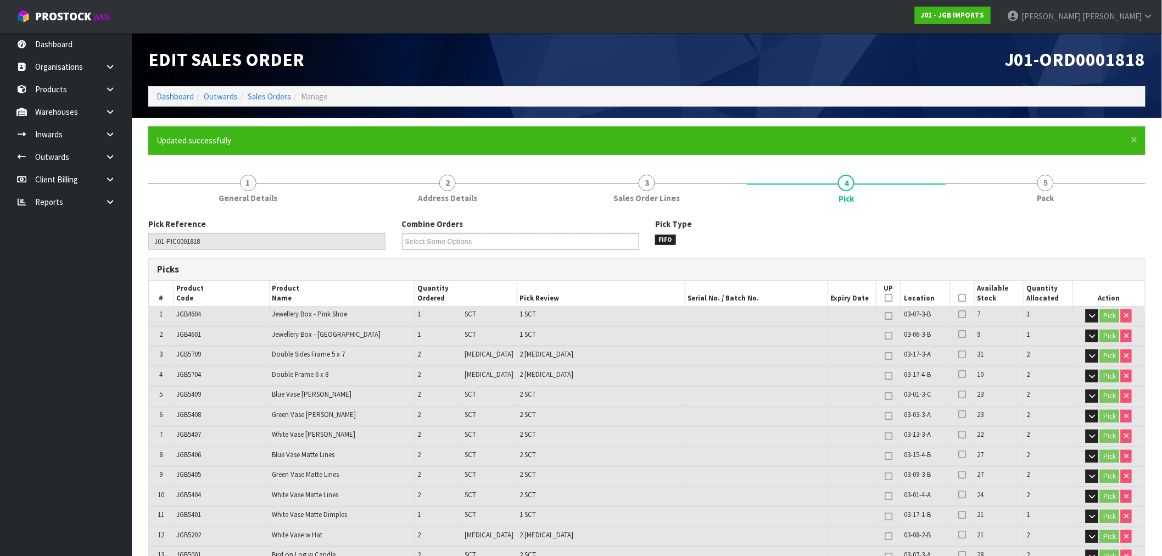
drag, startPoint x: 271, startPoint y: 94, endPoint x: 298, endPoint y: 105, distance: 28.3
click at [271, 94] on link "Sales Orders" at bounding box center [269, 96] width 43 height 10
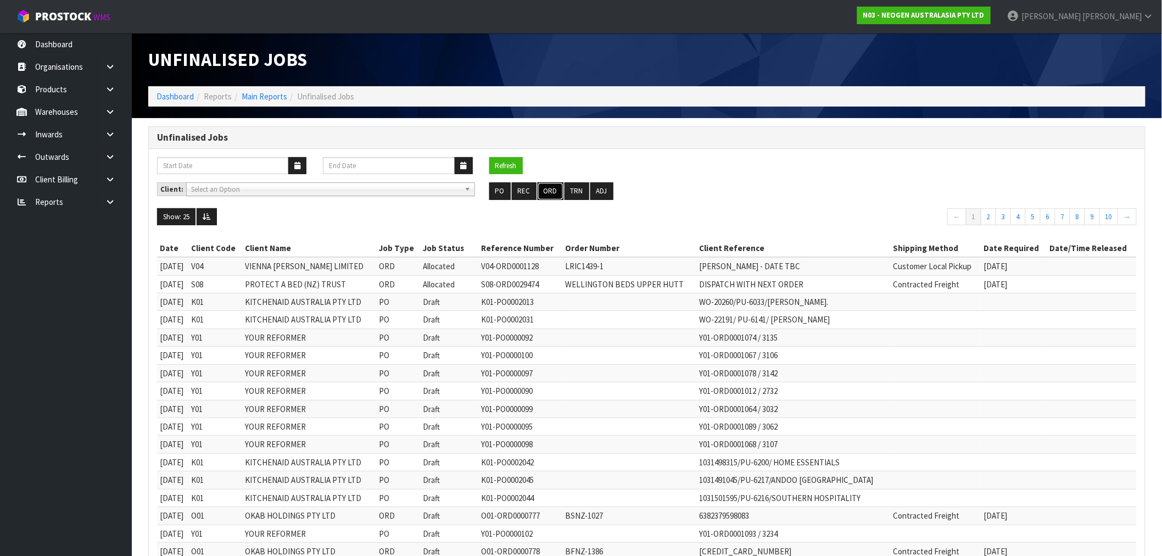
click at [550, 200] on button "ORD" at bounding box center [551, 191] width 26 height 18
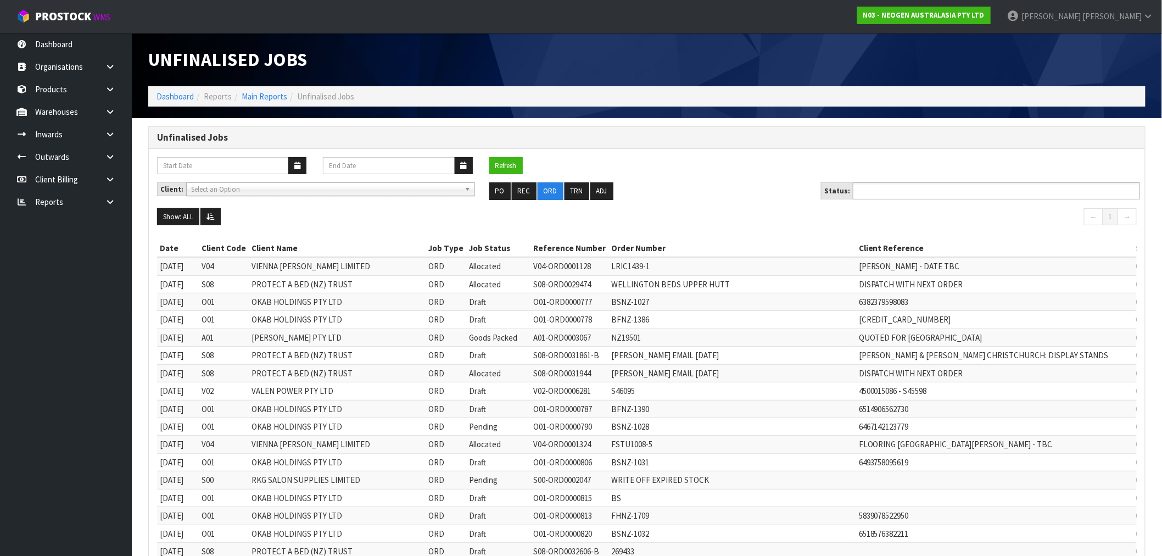
click at [915, 196] on input "text" at bounding box center [896, 191] width 81 height 14
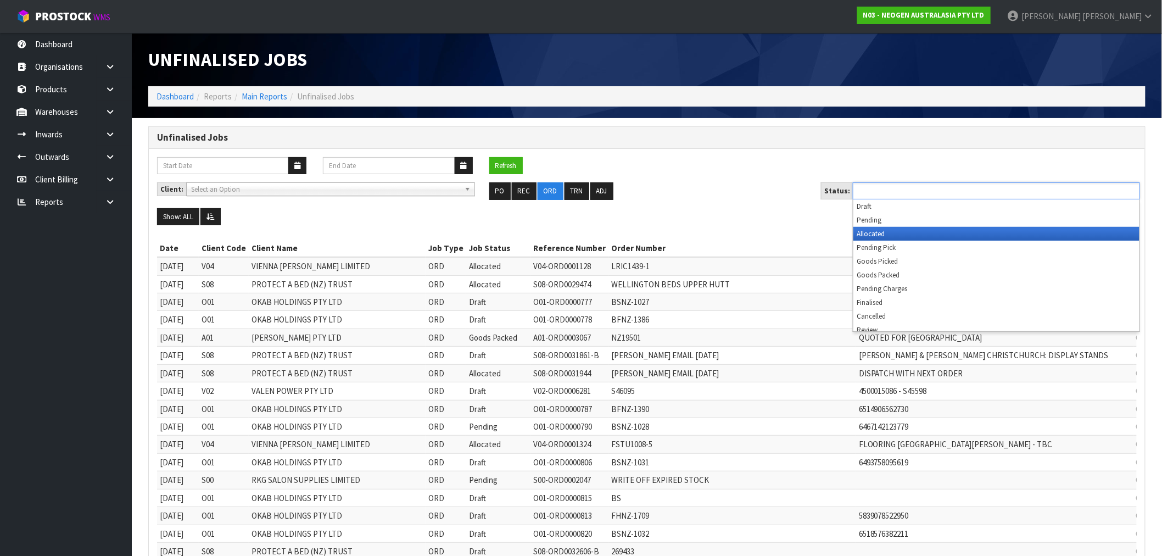
click at [906, 230] on li "Allocated" at bounding box center [996, 234] width 286 height 14
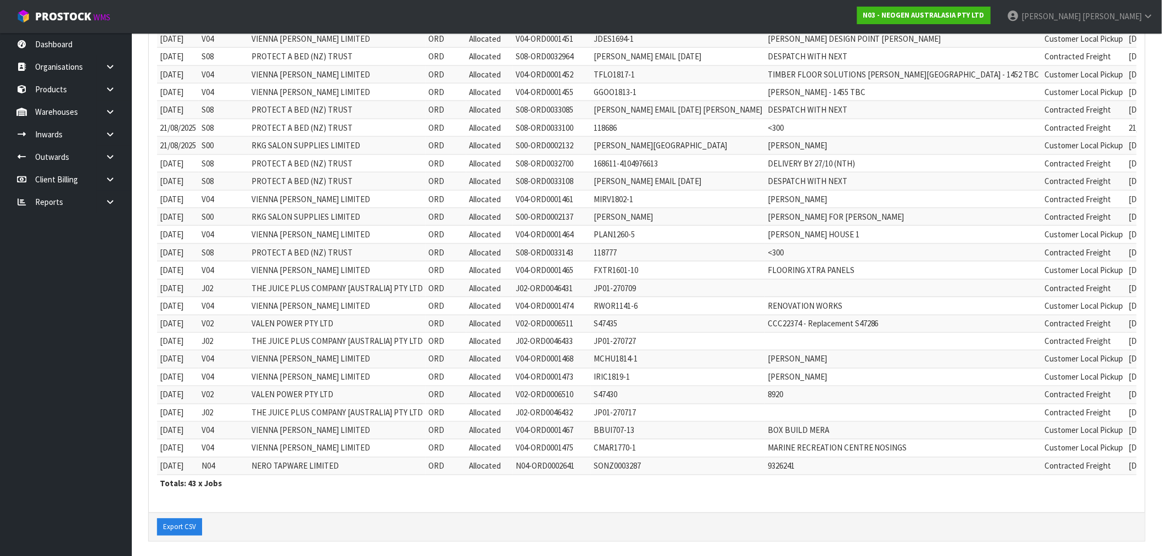
scroll to position [566, 0]
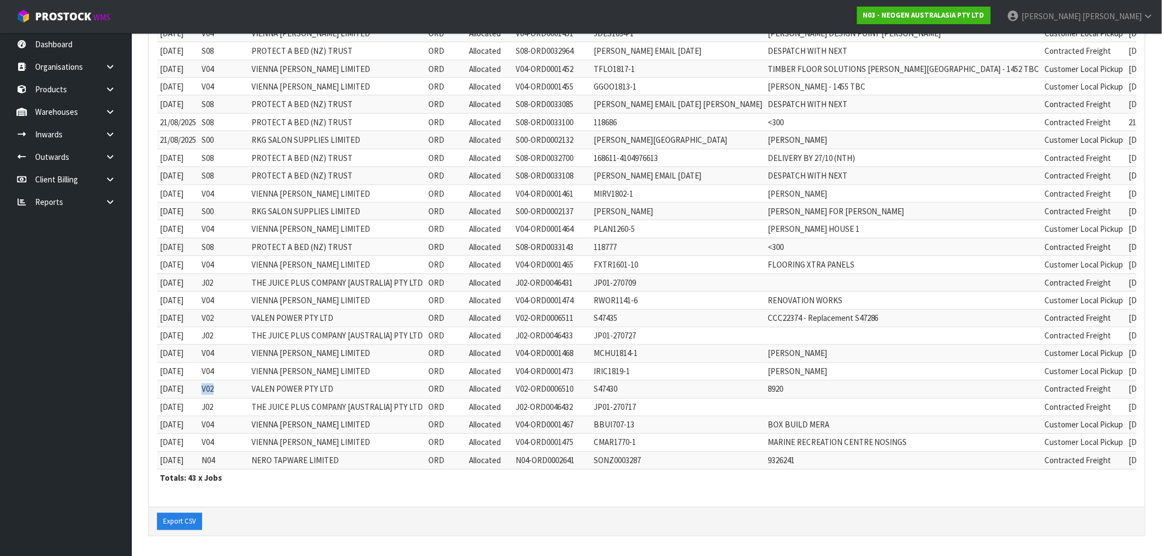
drag, startPoint x: 217, startPoint y: 378, endPoint x: 202, endPoint y: 376, distance: 16.0
click at [202, 381] on td "V02" at bounding box center [224, 390] width 50 height 18
copy td "V02"
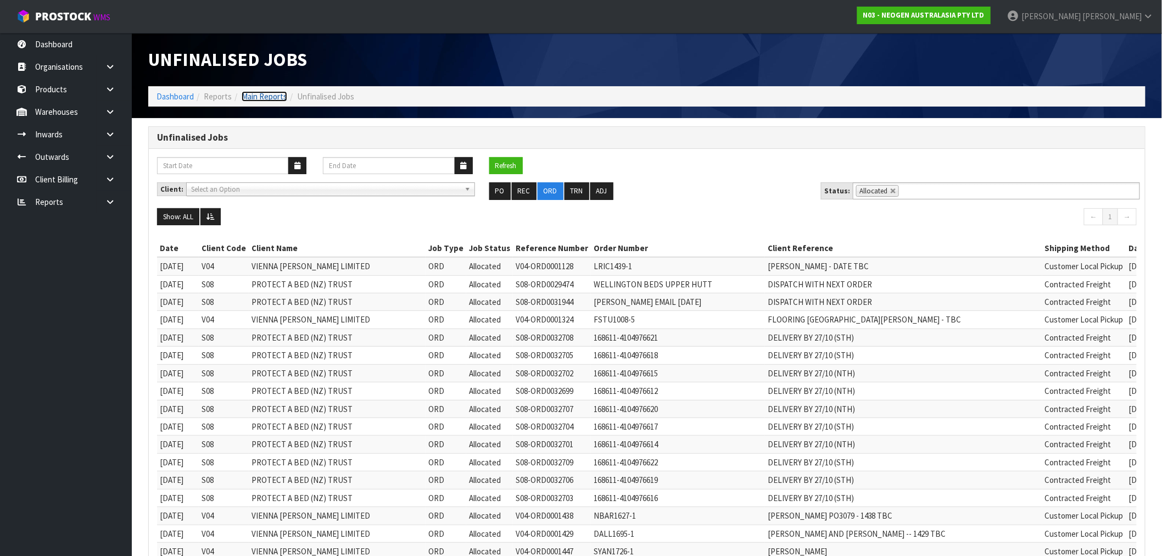
click at [267, 95] on link "Main Reports" at bounding box center [265, 96] width 46 height 10
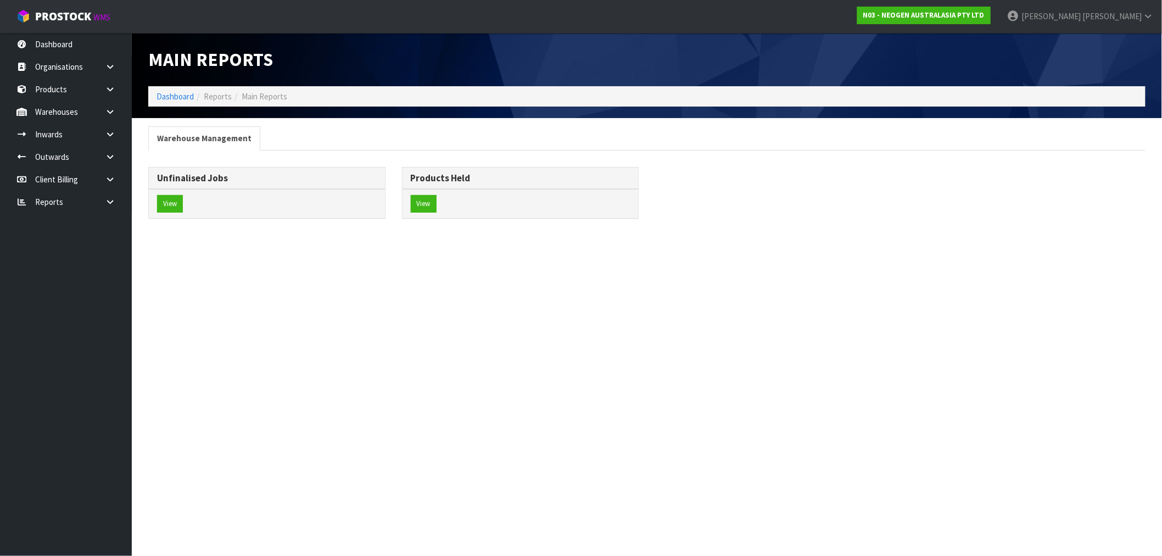
click at [169, 91] on link "Dashboard" at bounding box center [175, 96] width 37 height 10
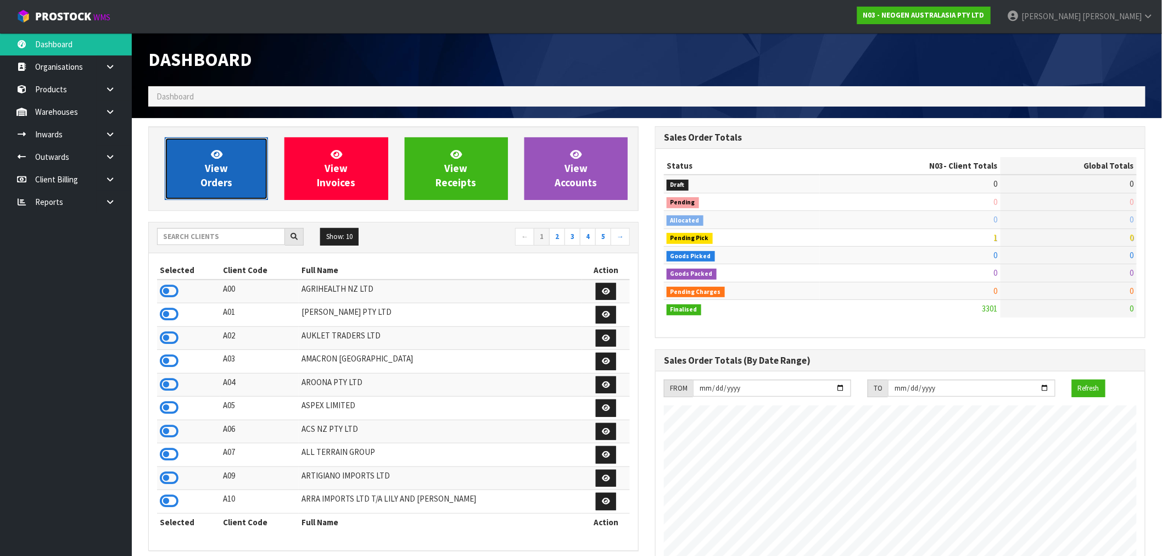
click at [189, 165] on link "View Orders" at bounding box center [216, 168] width 103 height 63
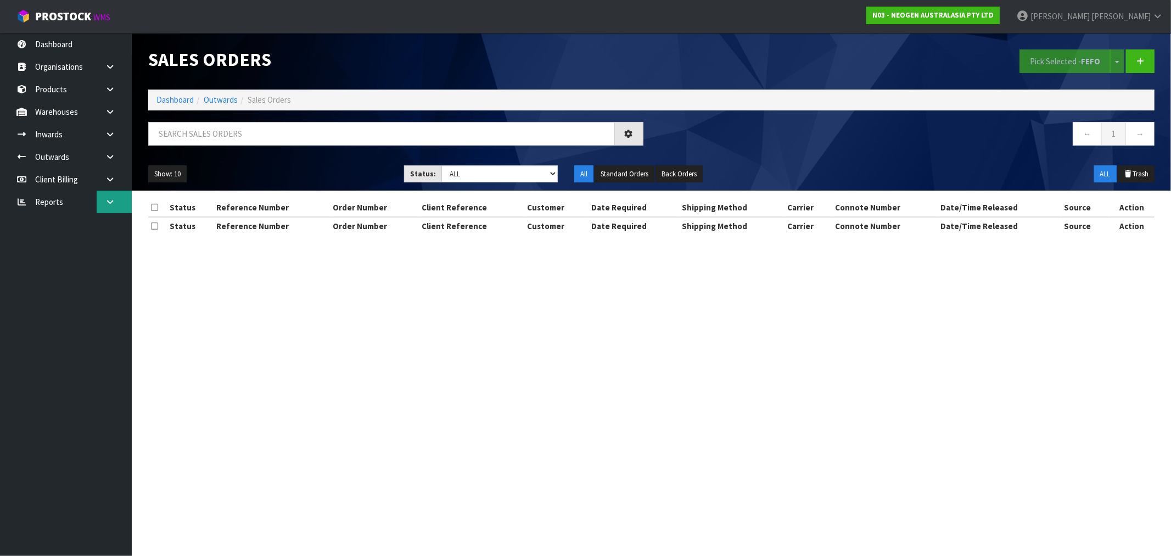
click at [99, 194] on body "Toggle navigation ProStock WMS N03 - NEOGEN AUSTRALASIA PTY LTD [PERSON_NAME] L…" at bounding box center [585, 278] width 1171 height 556
click at [108, 199] on icon at bounding box center [110, 202] width 10 height 8
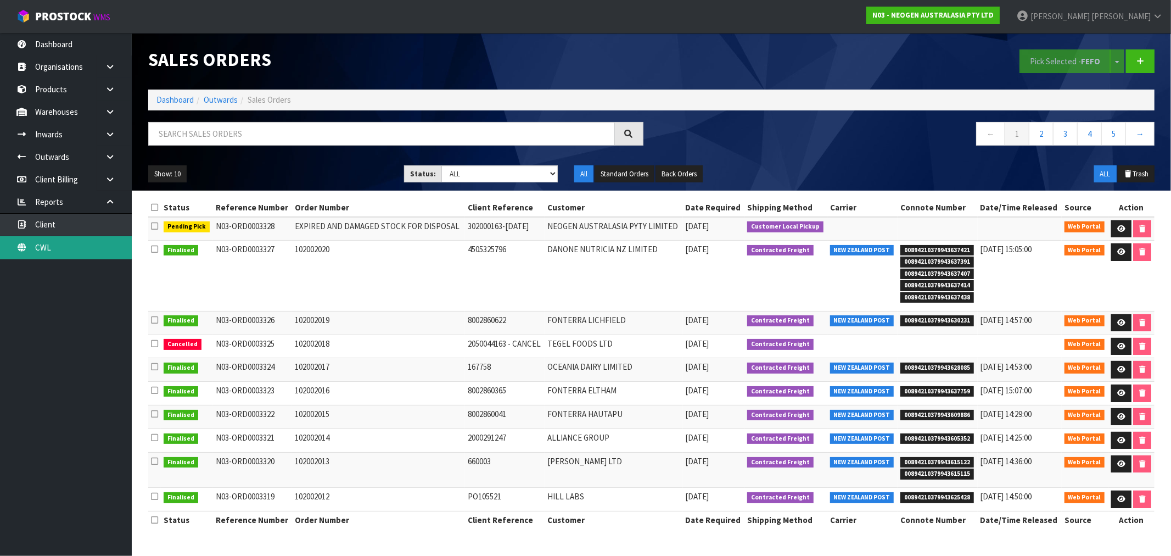
click at [89, 246] on link "CWL" at bounding box center [66, 247] width 132 height 23
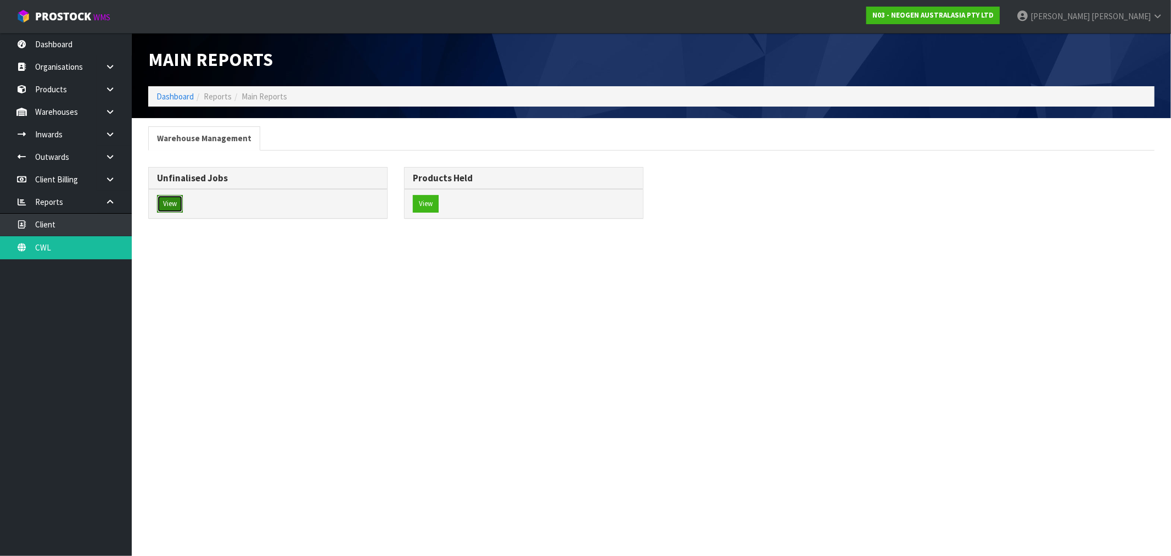
click at [166, 205] on button "View" at bounding box center [170, 204] width 26 height 18
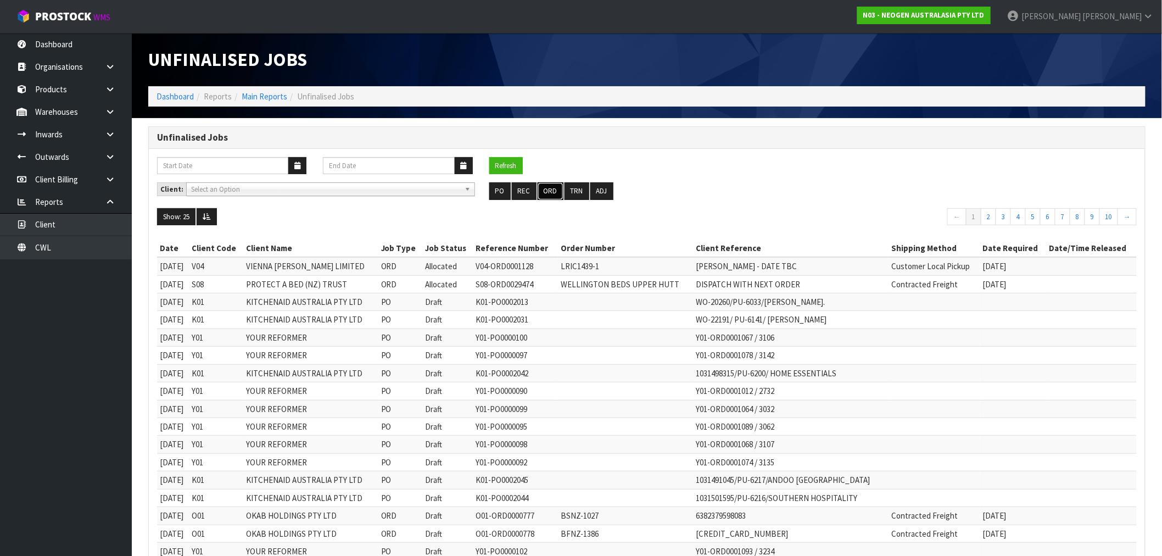
drag, startPoint x: 553, startPoint y: 194, endPoint x: 1107, endPoint y: 214, distance: 554.4
click at [552, 194] on button "ORD" at bounding box center [551, 191] width 26 height 18
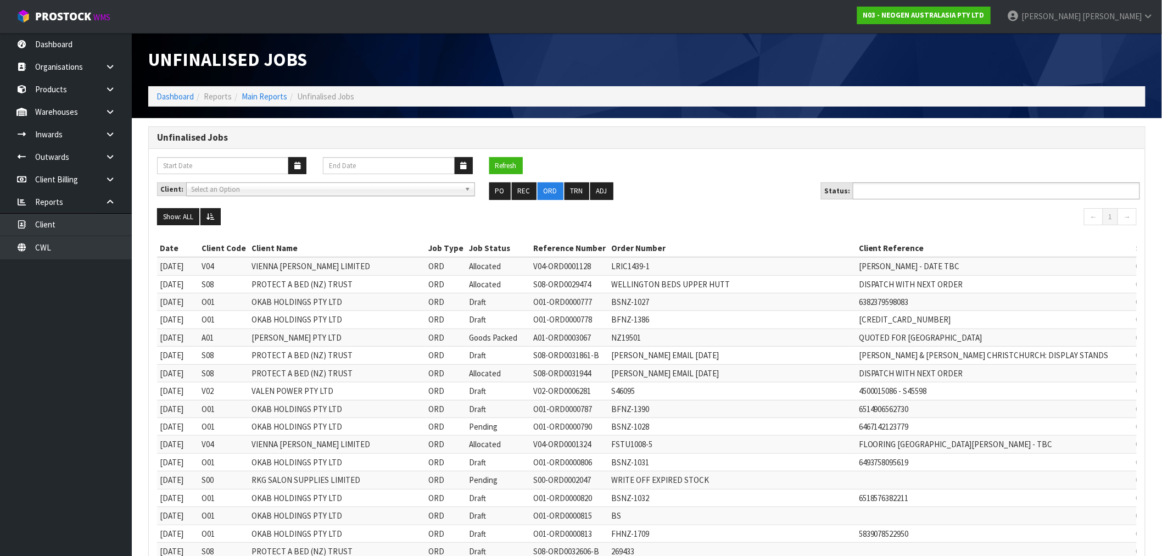
click at [994, 185] on ul at bounding box center [996, 190] width 287 height 17
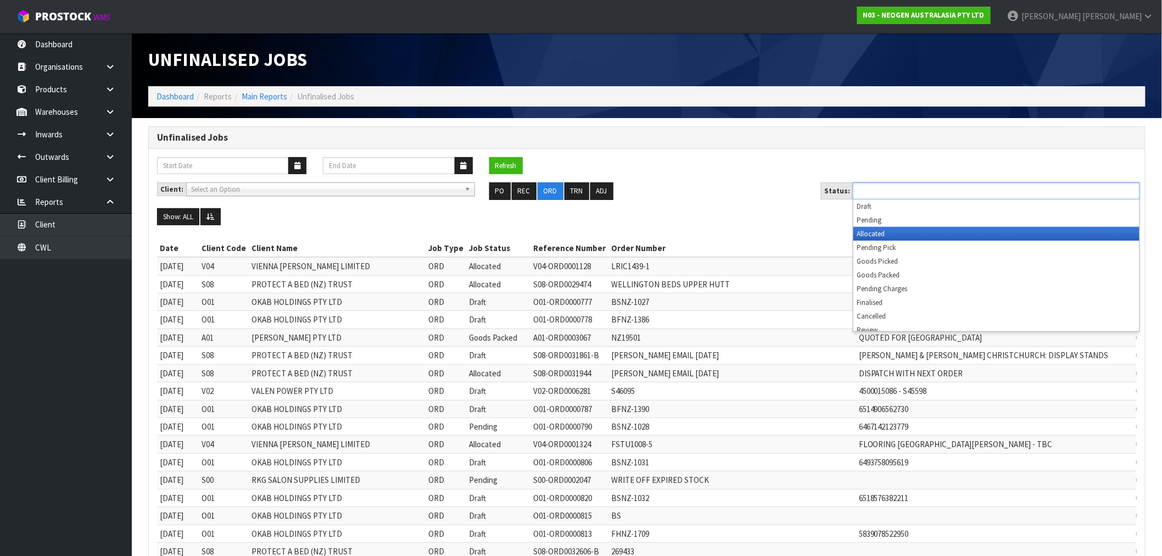
drag, startPoint x: 951, startPoint y: 233, endPoint x: 888, endPoint y: 249, distance: 63.9
click at [950, 233] on li "Allocated" at bounding box center [996, 234] width 286 height 14
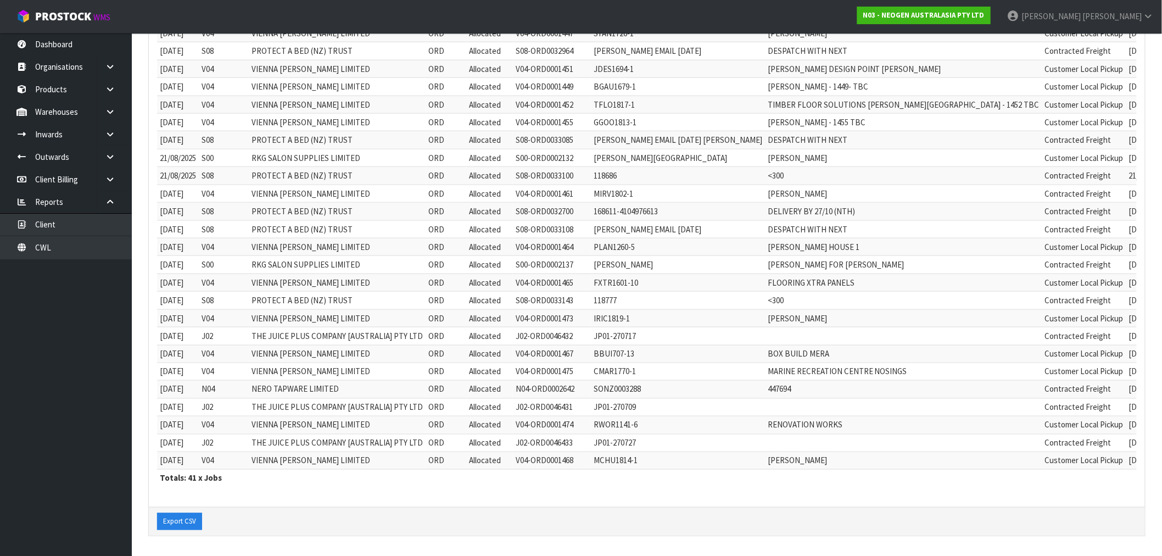
scroll to position [225, 0]
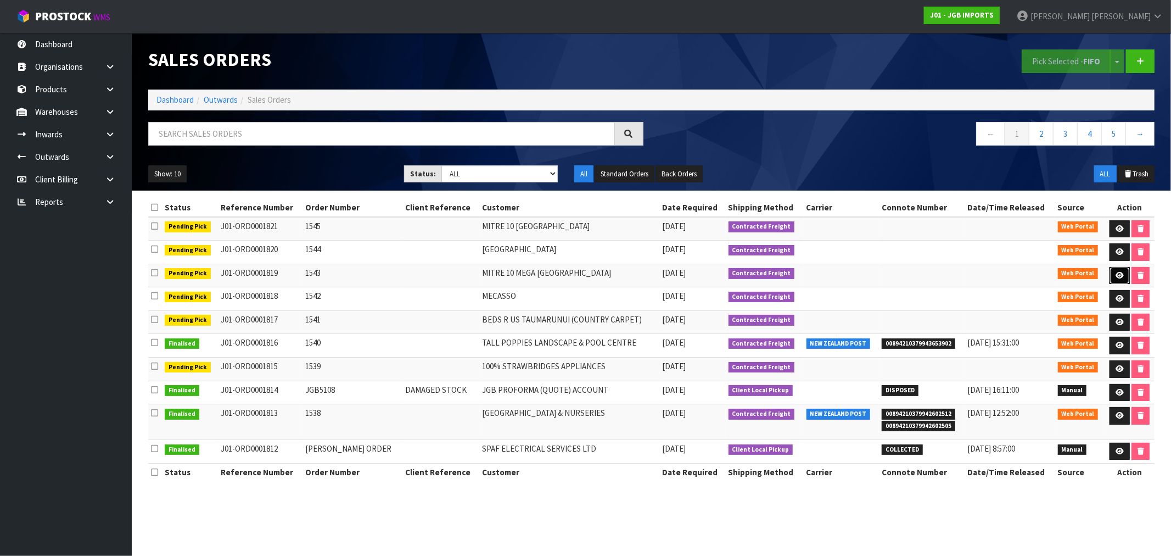
click at [1119, 278] on icon at bounding box center [1120, 275] width 8 height 7
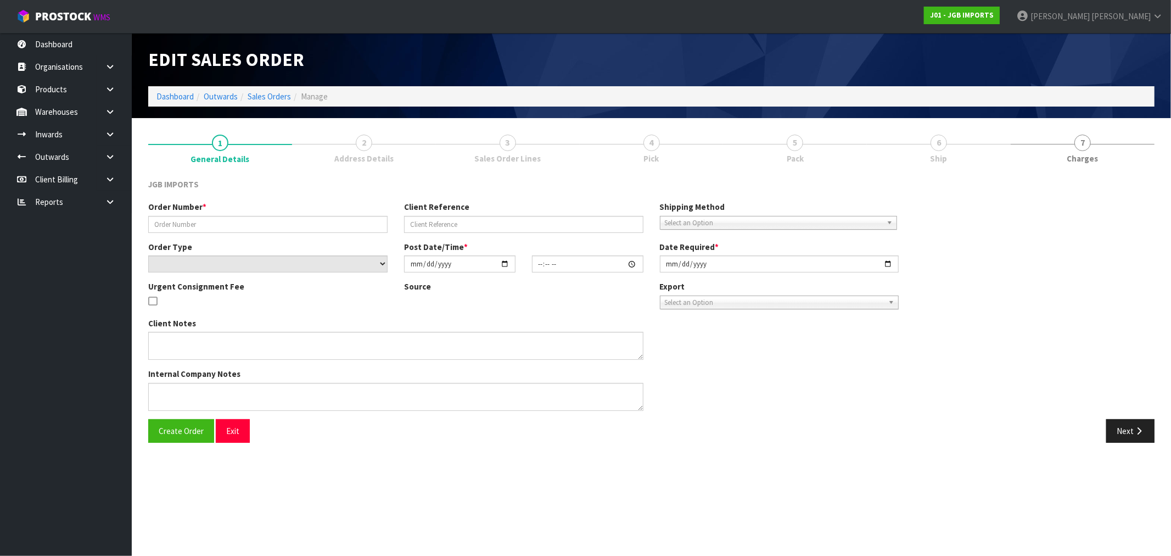
type input "1543"
select select "number:0"
type input "[DATE]"
type input "16:09:00.000"
type input "[DATE]"
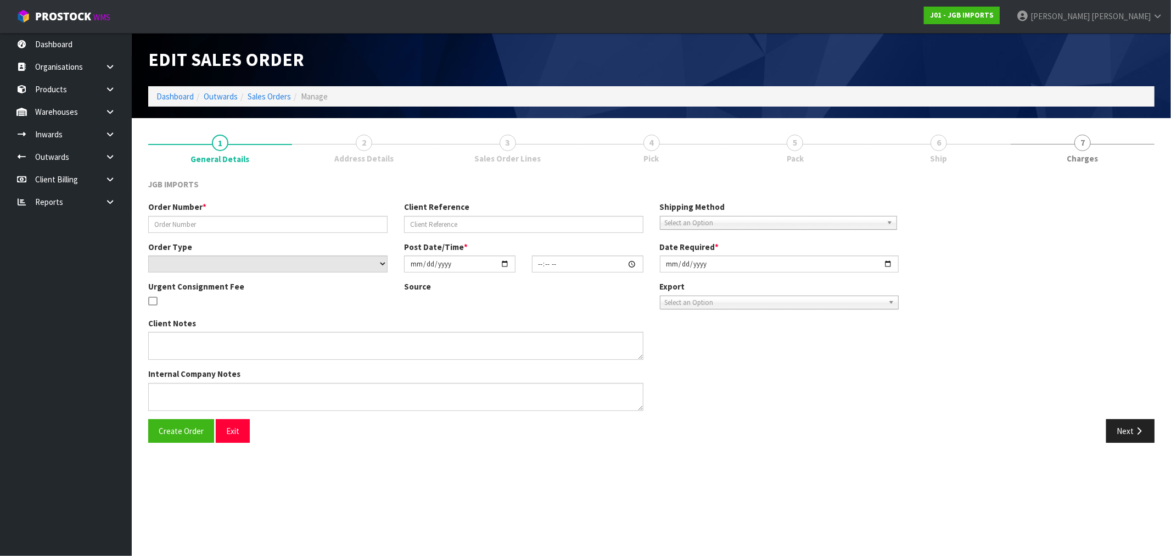
type textarea "PLEASE REQUEST ORDER NUMBER BY SENDING PRO-FORMA INVOICE TO: [EMAIL_ADDRESS][PE…"
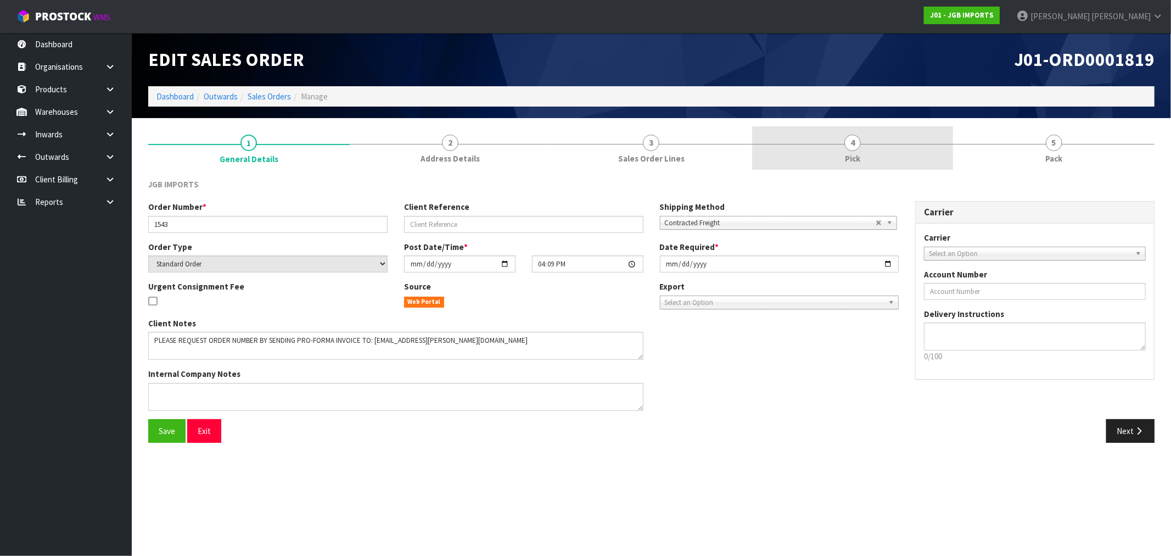
click at [861, 160] on link "4 Pick" at bounding box center [853, 147] width 202 height 43
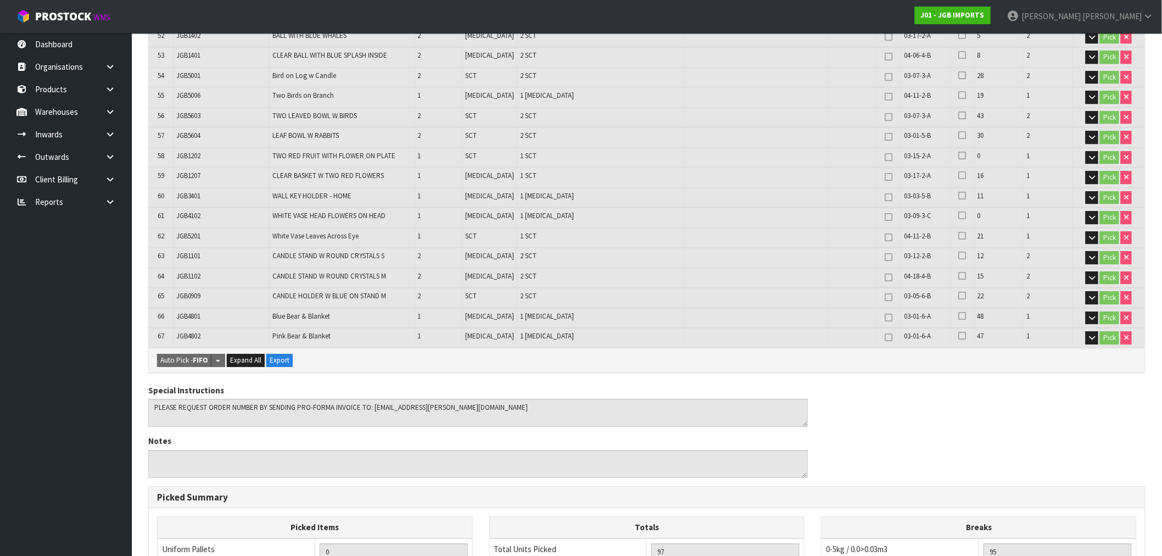
scroll to position [1550, 0]
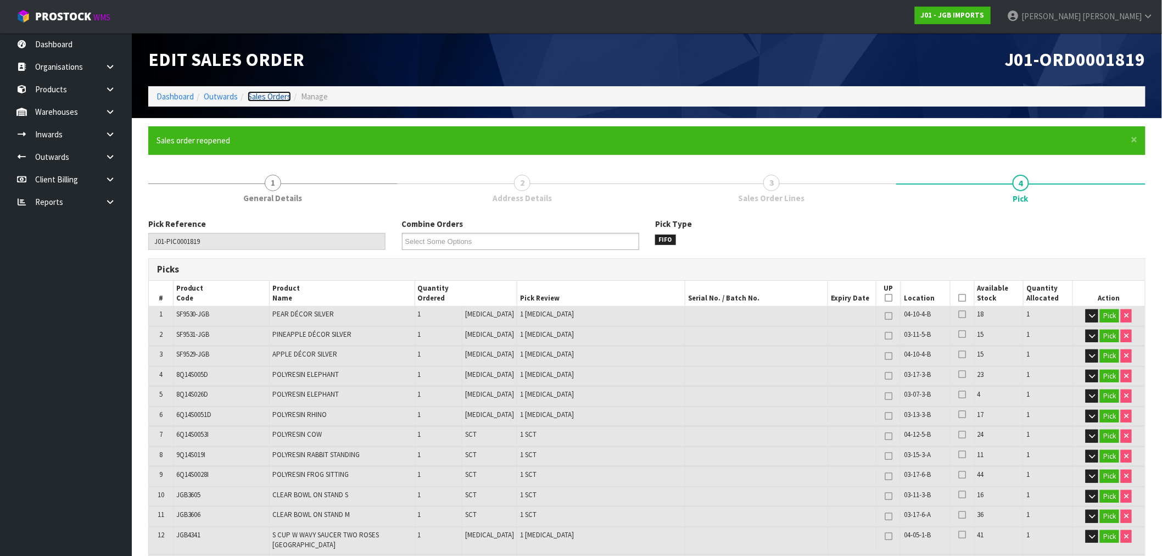
click at [261, 99] on link "Sales Orders" at bounding box center [269, 96] width 43 height 10
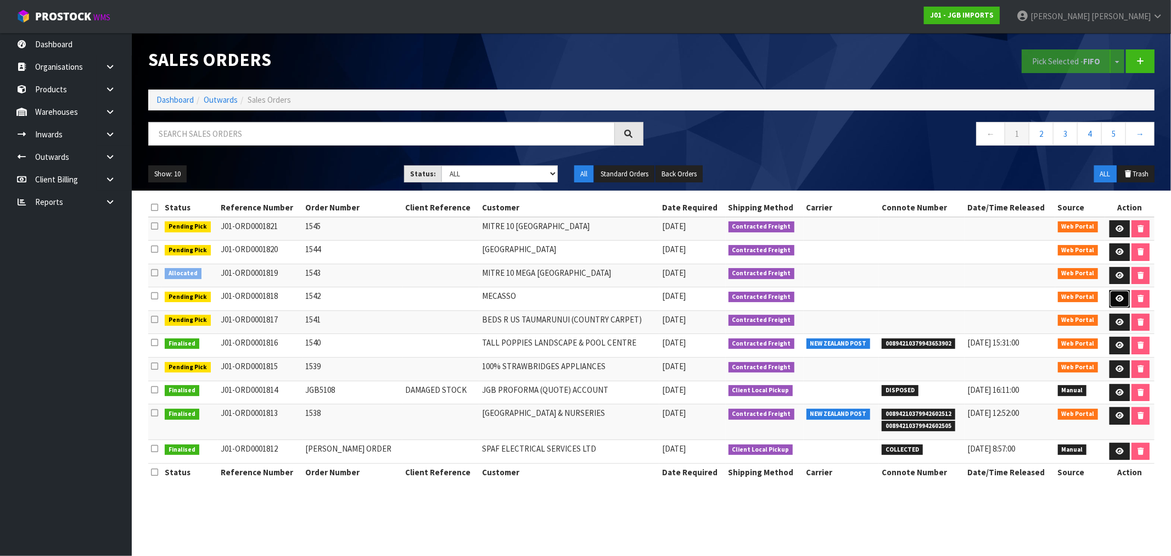
click at [1116, 300] on icon at bounding box center [1120, 298] width 8 height 7
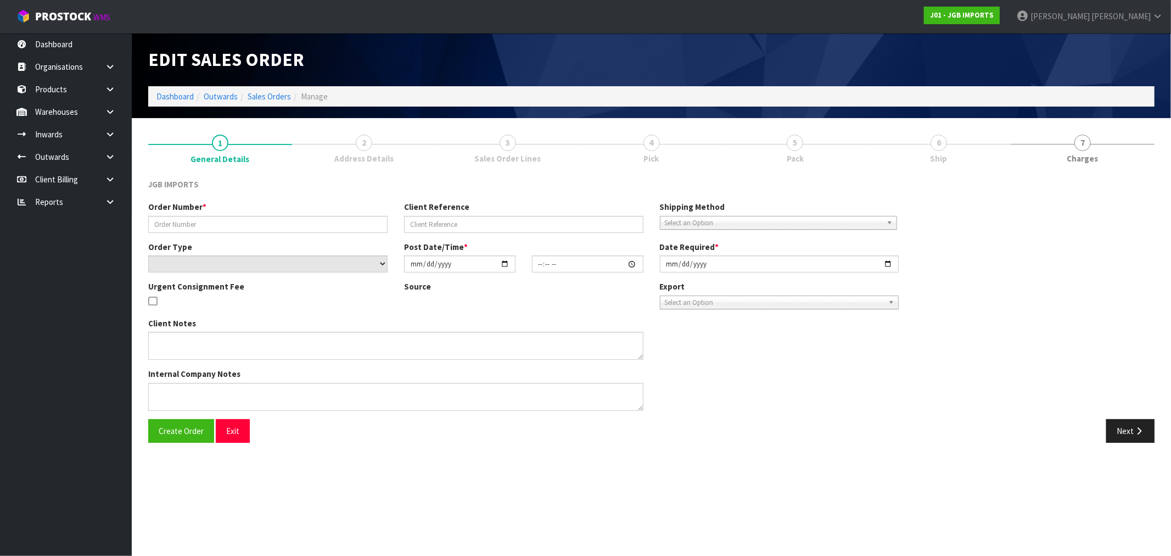
type input "1542"
select select "number:0"
type input "[DATE]"
type input "15:48:00.000"
type input "[DATE]"
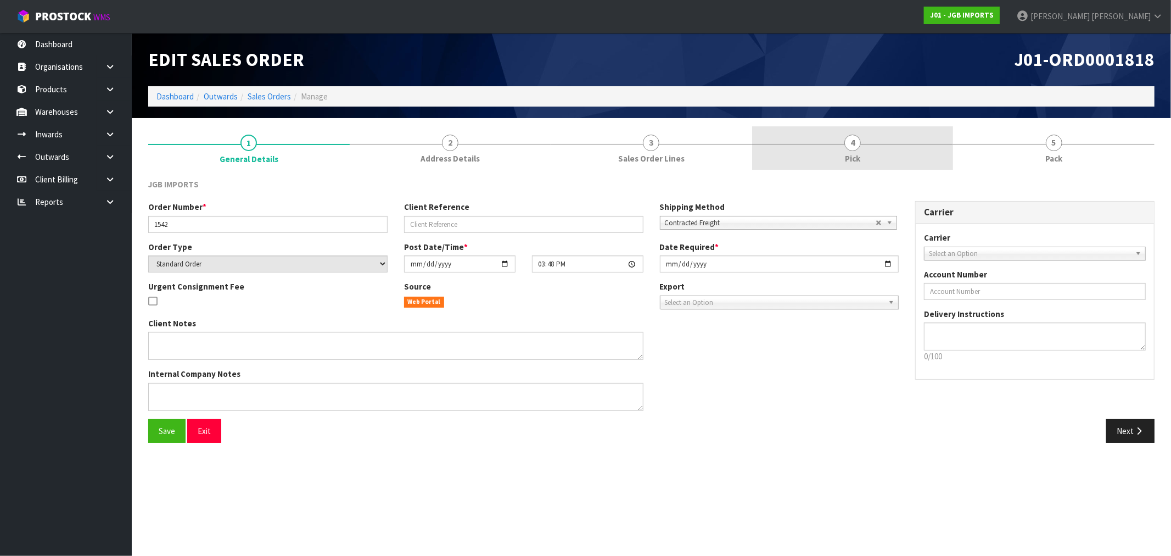
click at [870, 144] on link "4 Pick" at bounding box center [853, 147] width 202 height 43
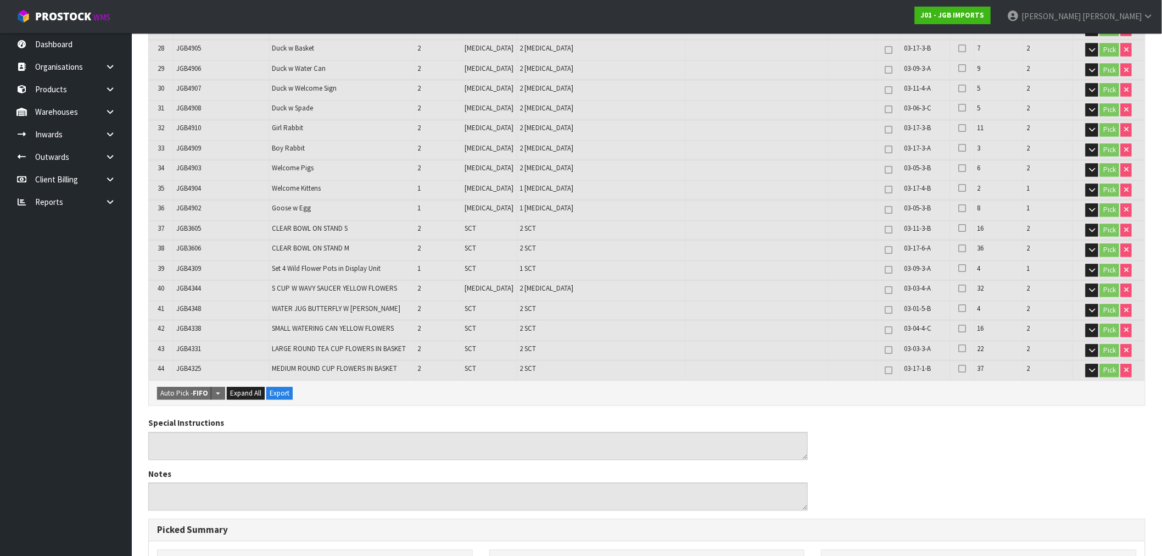
scroll to position [1036, 0]
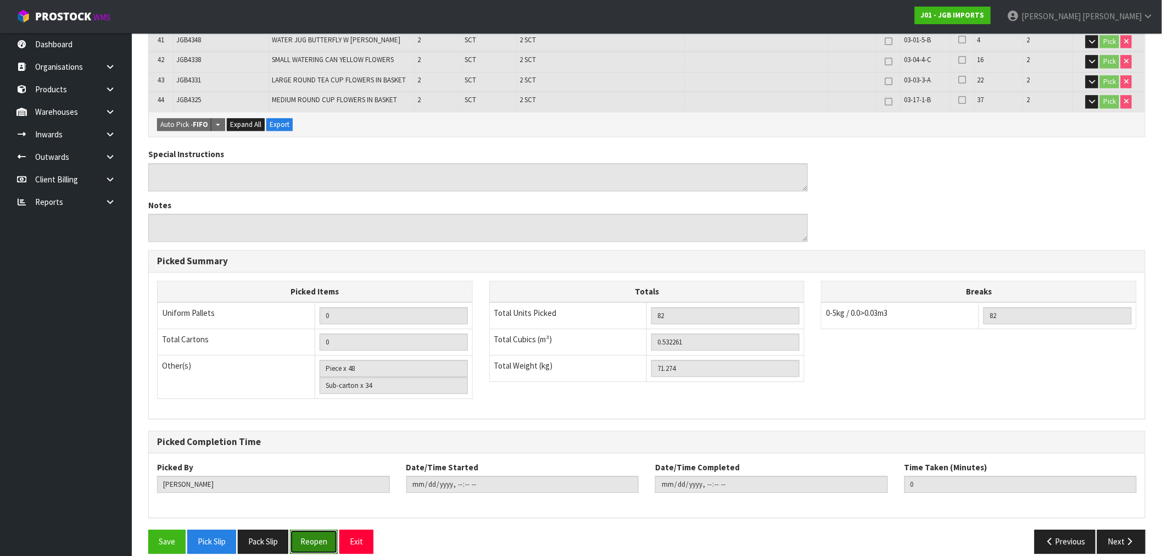
click at [319, 530] on button "Reopen" at bounding box center [314, 541] width 48 height 24
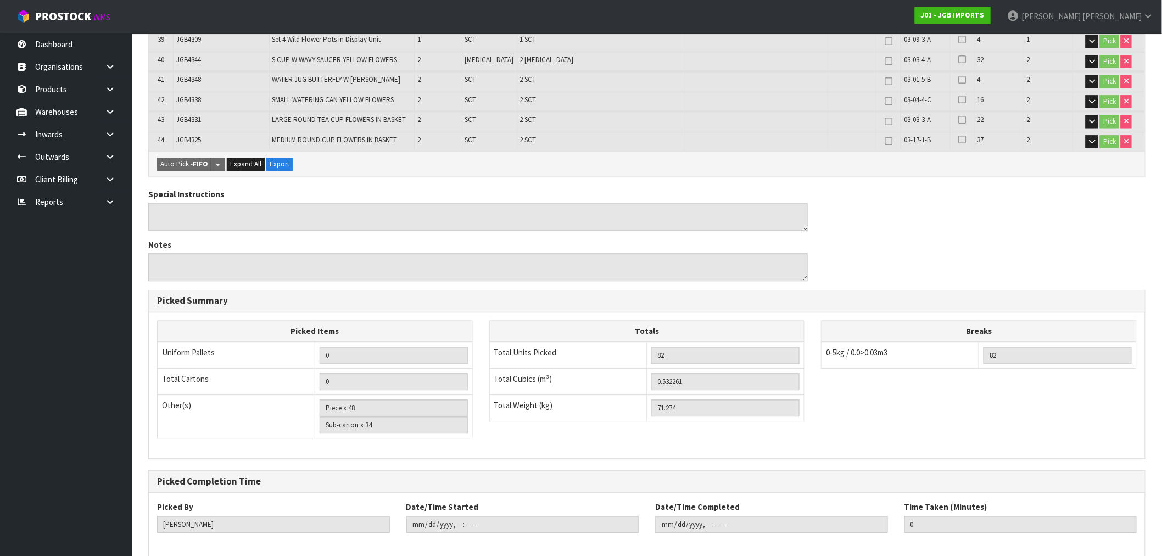
scroll to position [0, 0]
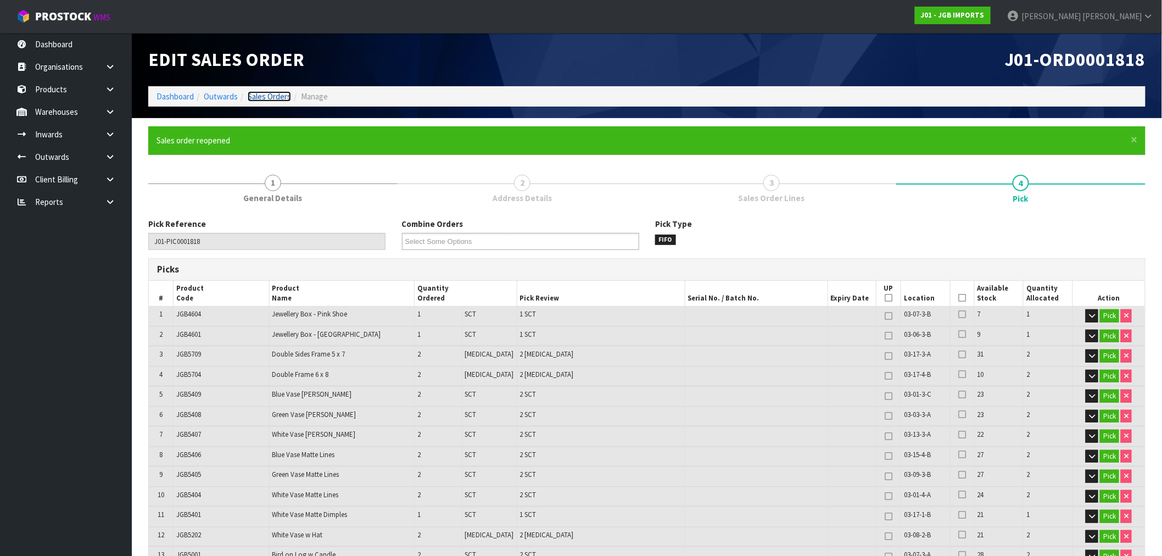
click at [276, 96] on link "Sales Orders" at bounding box center [269, 96] width 43 height 10
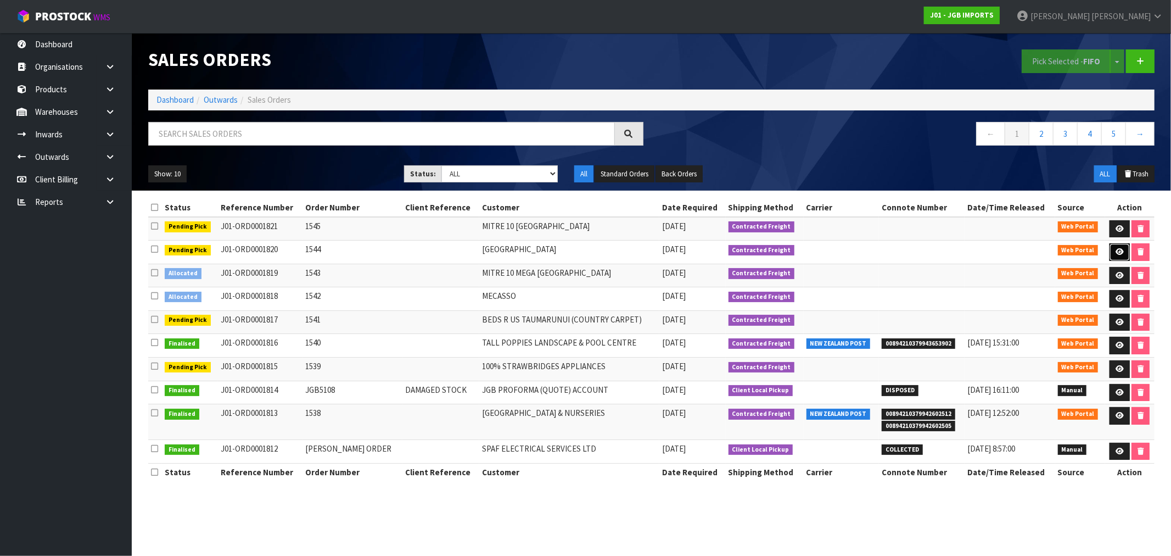
click at [1119, 255] on icon at bounding box center [1120, 251] width 8 height 7
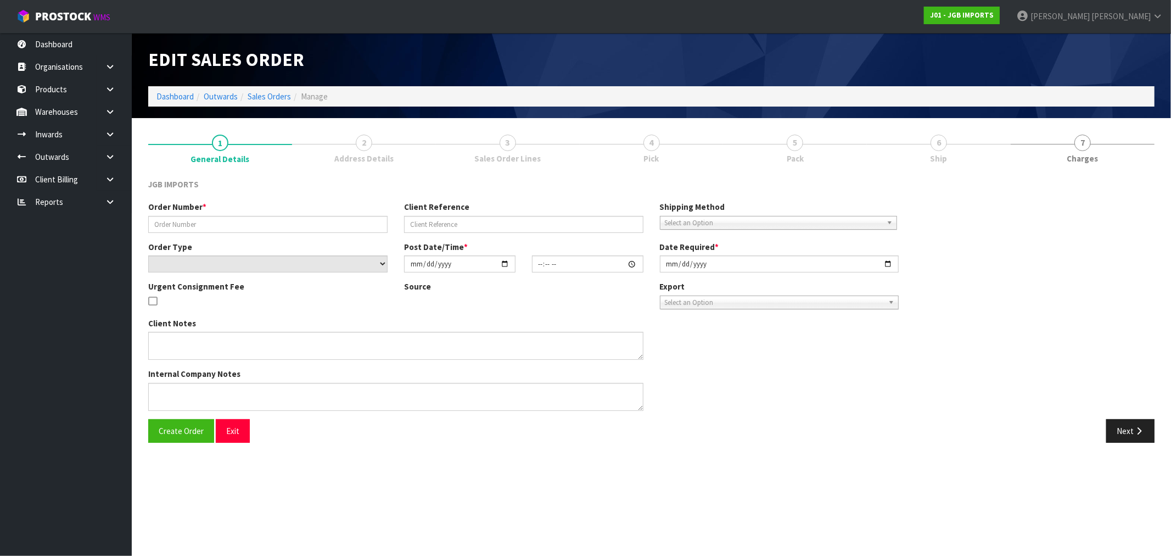
type input "1544"
select select "number:0"
type input "[DATE]"
type input "16:30:00.000"
type input "[DATE]"
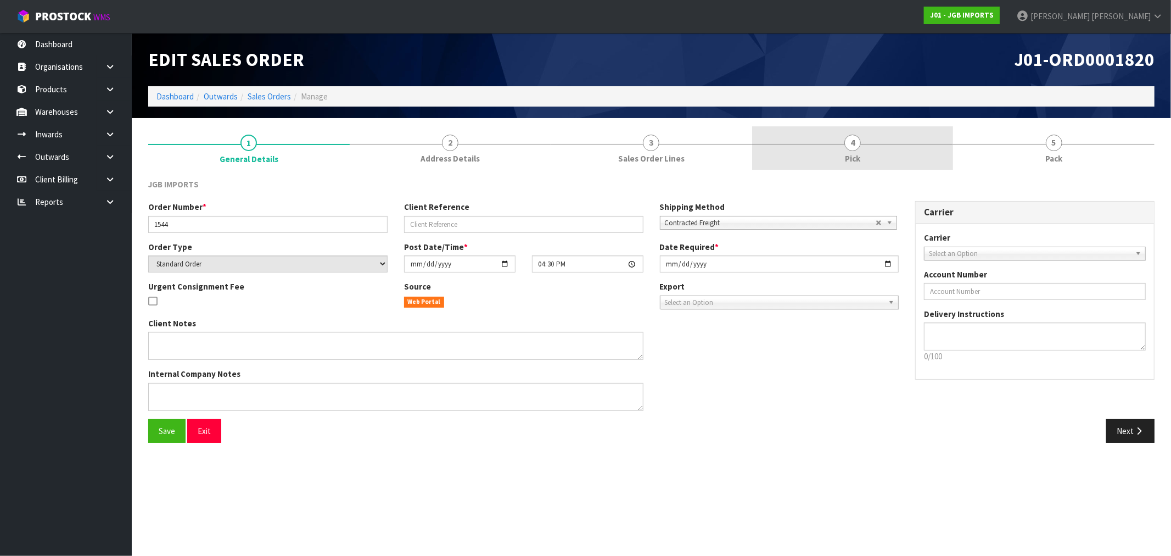
click at [846, 143] on span "4" at bounding box center [853, 143] width 16 height 16
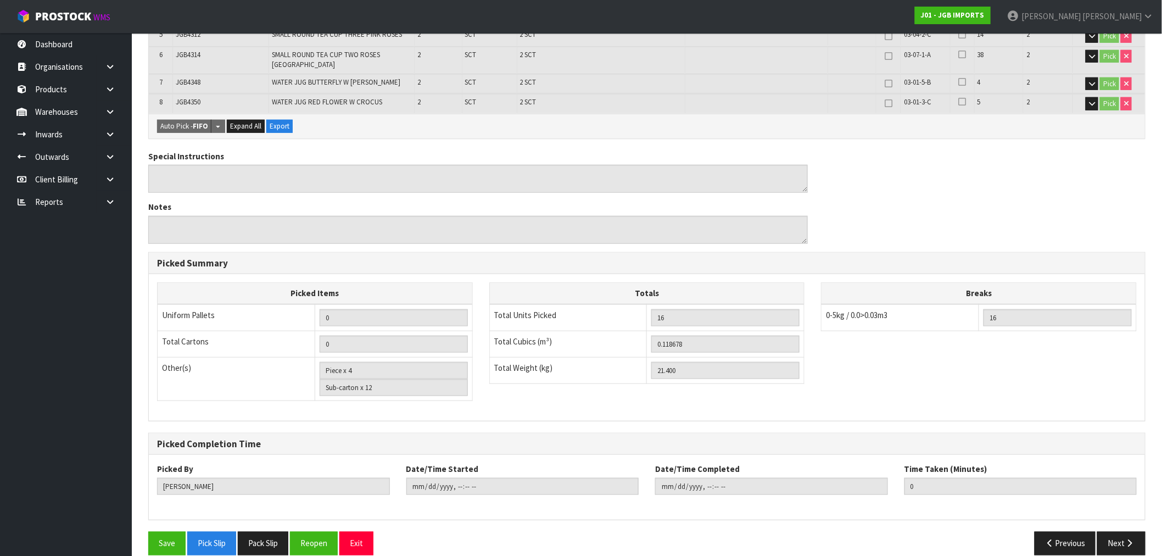
scroll to position [333, 0]
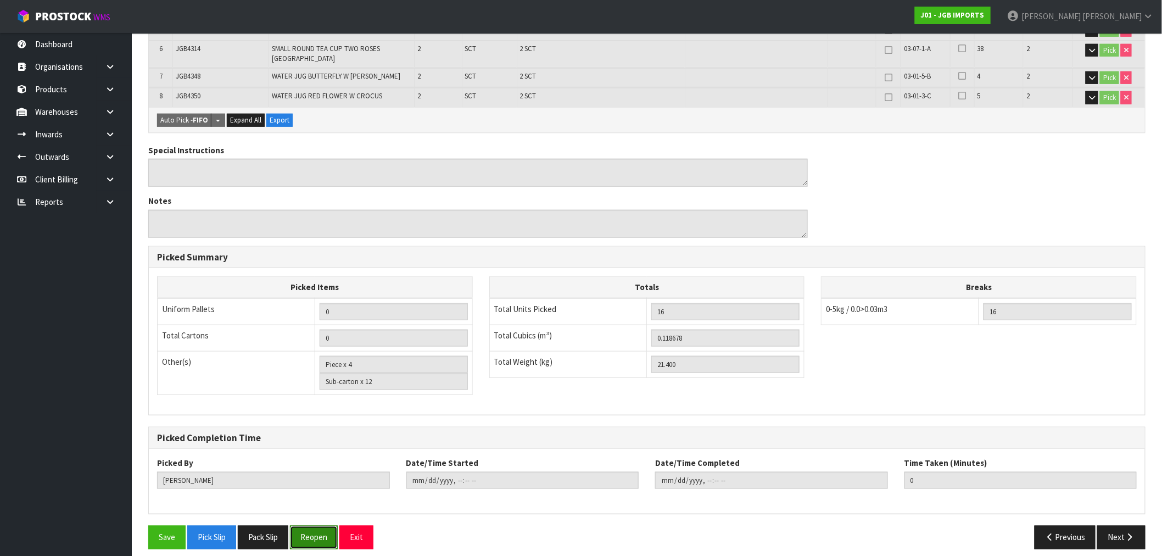
click at [320, 526] on button "Reopen" at bounding box center [314, 538] width 48 height 24
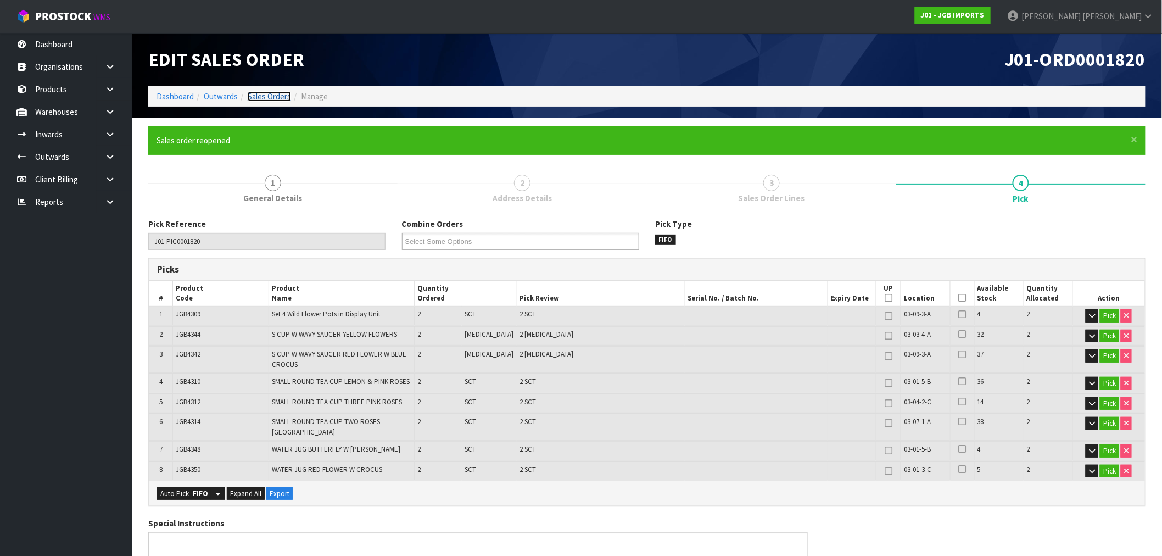
click at [271, 97] on link "Sales Orders" at bounding box center [269, 96] width 43 height 10
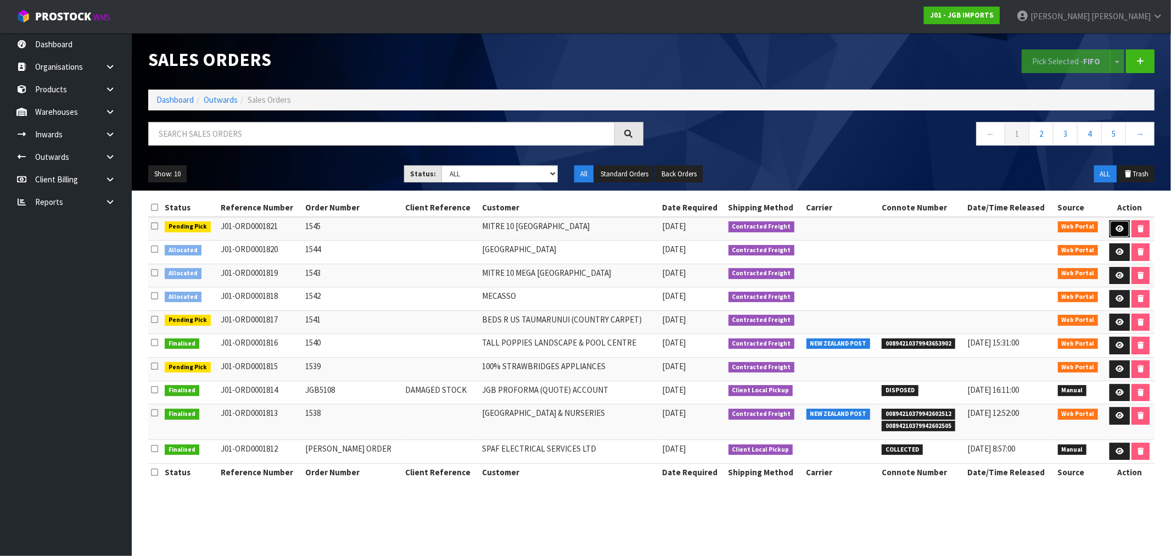
click at [1119, 227] on icon at bounding box center [1120, 228] width 8 height 7
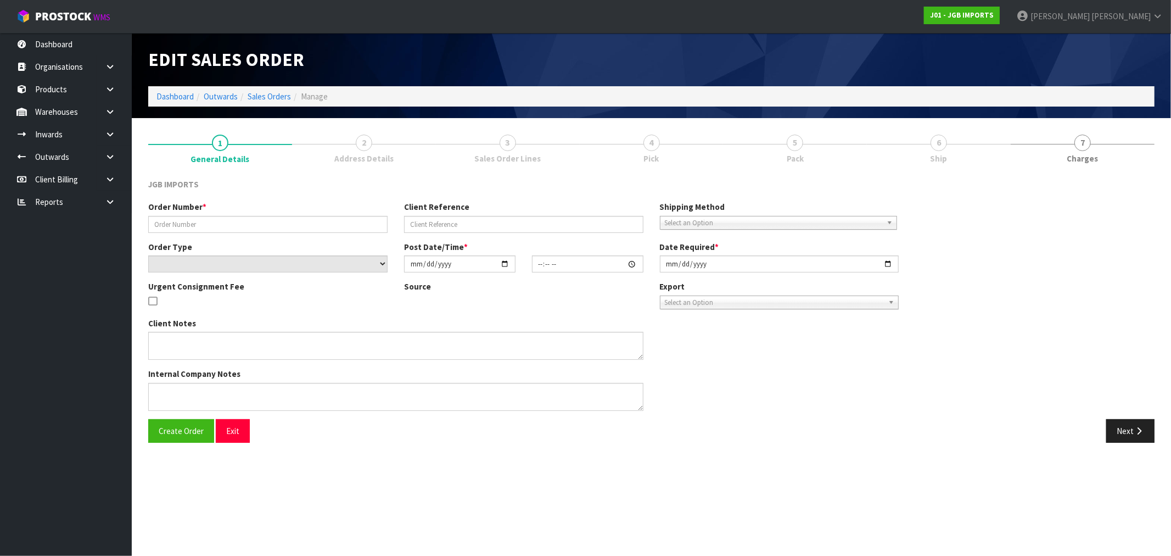
type input "1545"
select select "number:0"
type input "[DATE]"
type input "16:33:00.000"
type input "[DATE]"
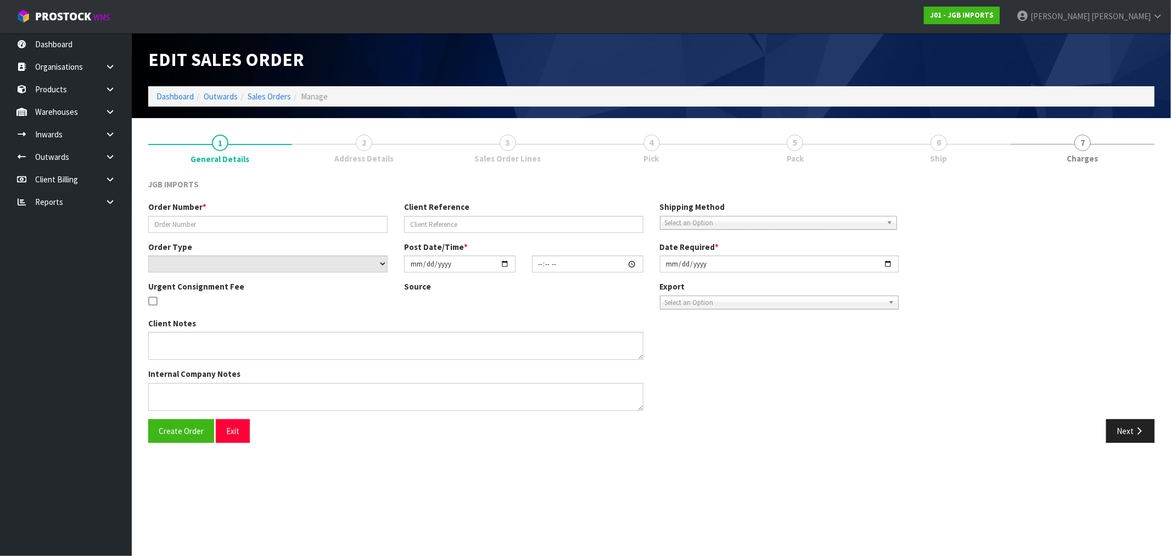
type textarea "PLEASE REQUEST ORDER NUMBER BY SENDING PRO-FORMA TO: [PERSON_NAME][EMAIL_ADDRES…"
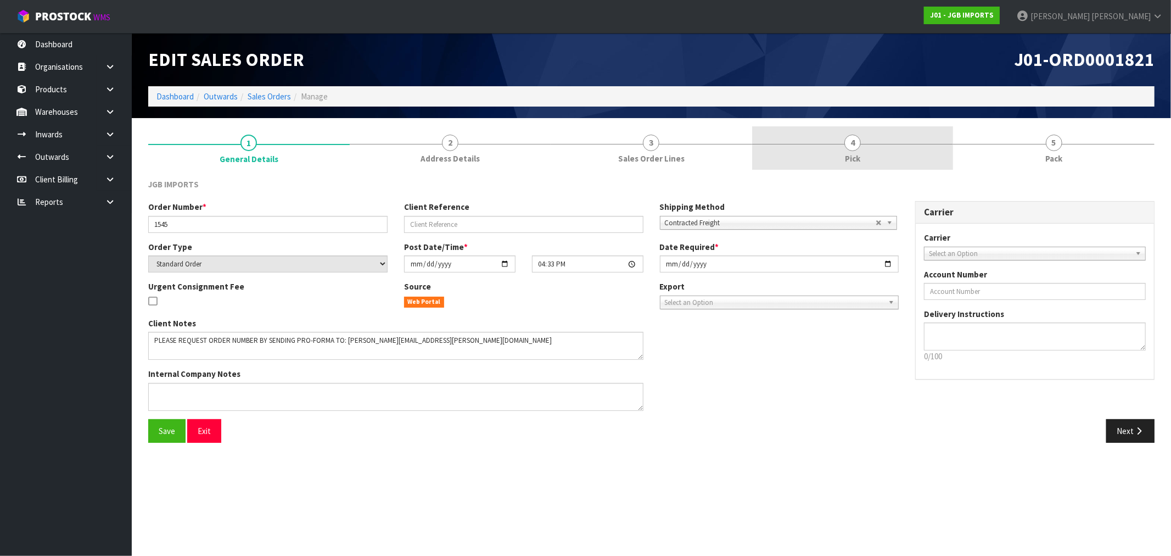
click at [903, 150] on link "4 Pick" at bounding box center [853, 147] width 202 height 43
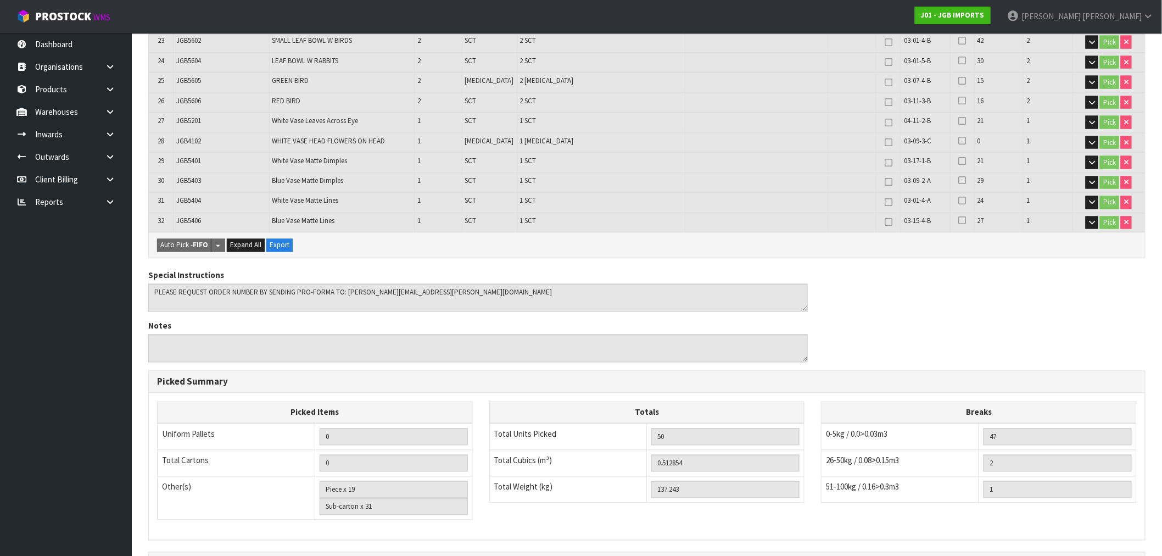
scroll to position [814, 0]
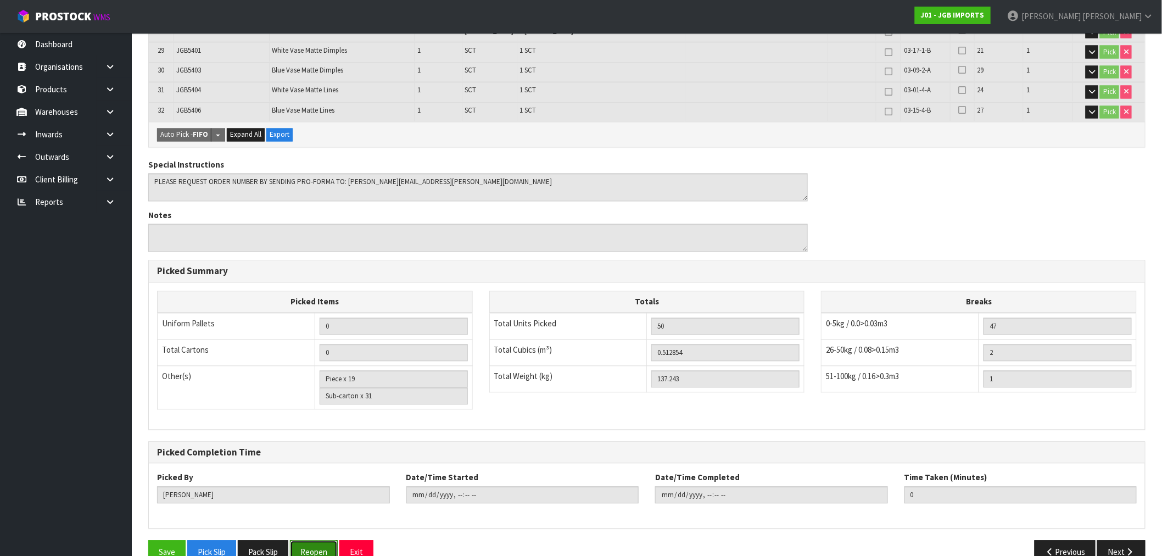
click at [313, 540] on button "Reopen" at bounding box center [314, 552] width 48 height 24
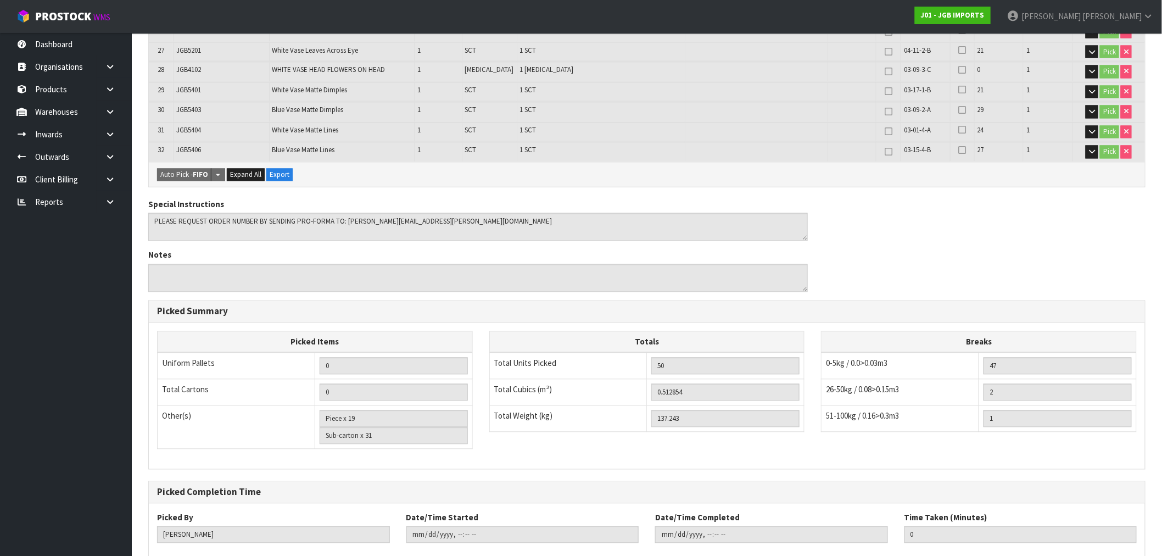
scroll to position [0, 0]
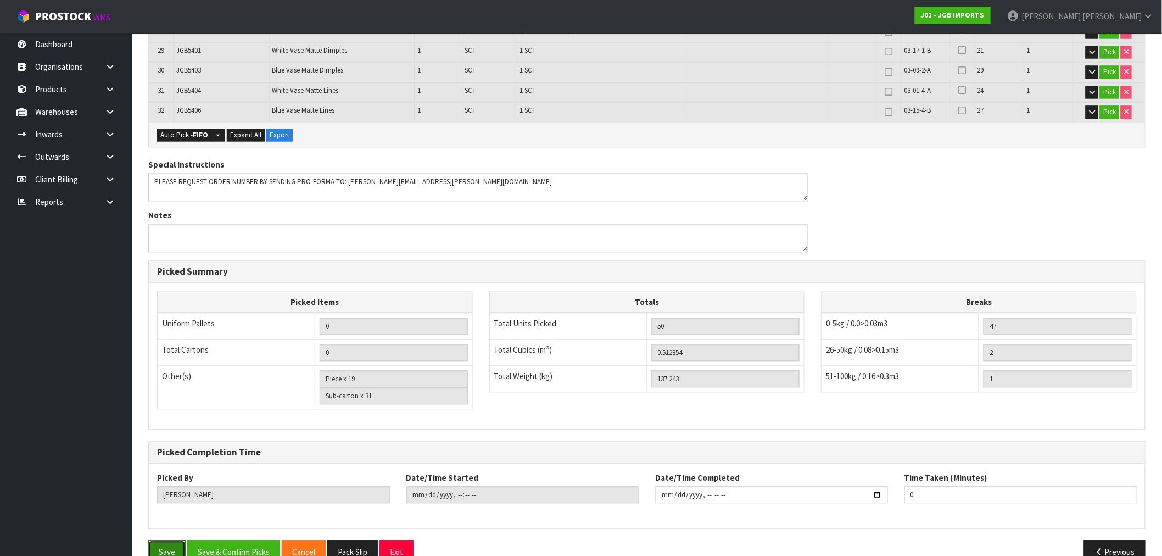
click at [162, 540] on button "Save" at bounding box center [166, 552] width 37 height 24
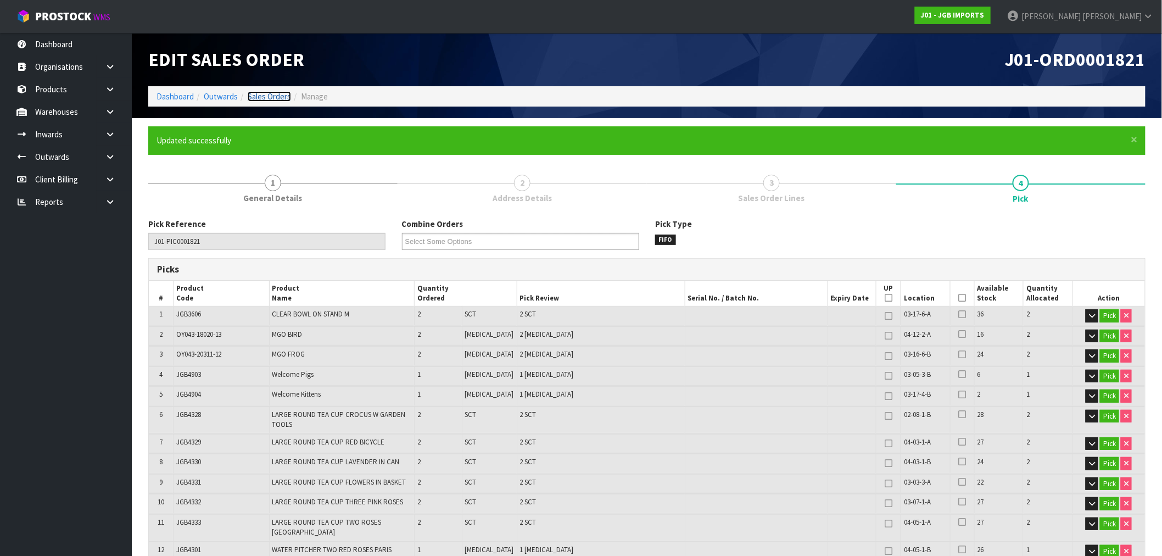
click at [270, 92] on link "Sales Orders" at bounding box center [269, 96] width 43 height 10
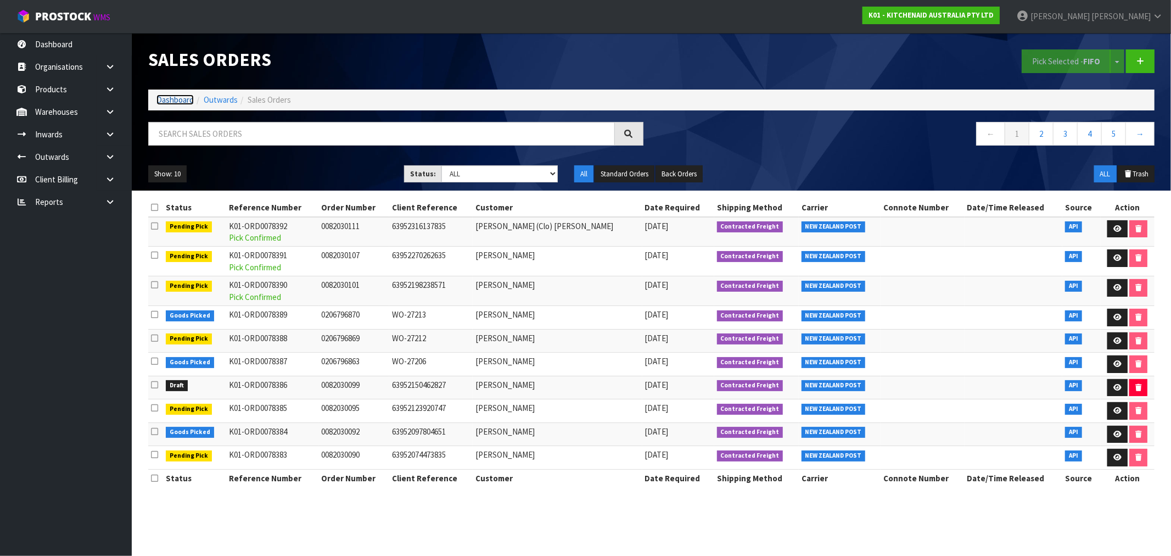
click at [182, 96] on link "Dashboard" at bounding box center [175, 99] width 37 height 10
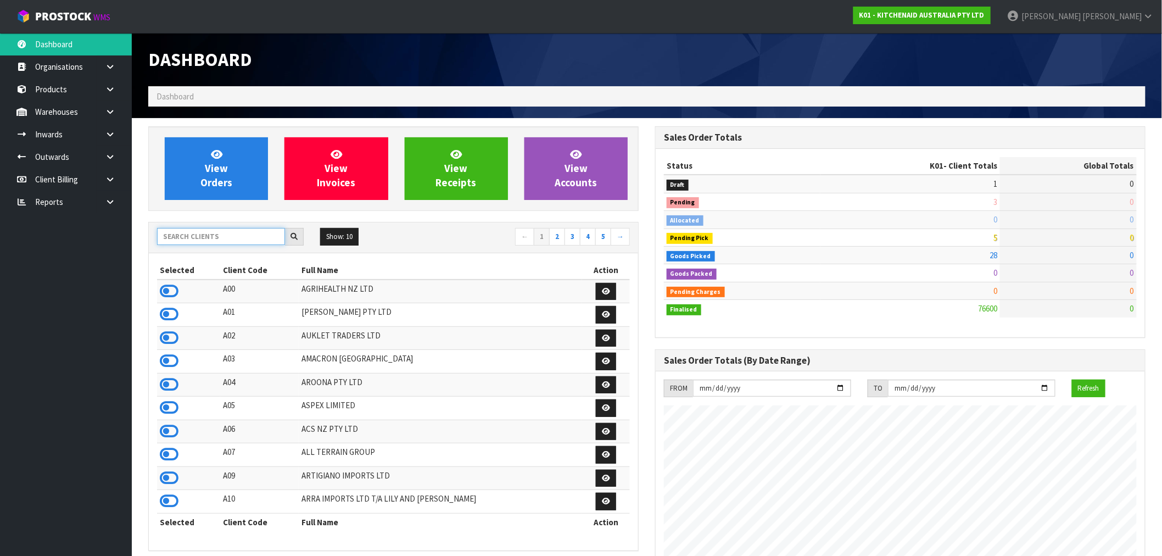
scroll to position [685, 507]
click at [189, 239] on input "text" at bounding box center [221, 236] width 128 height 17
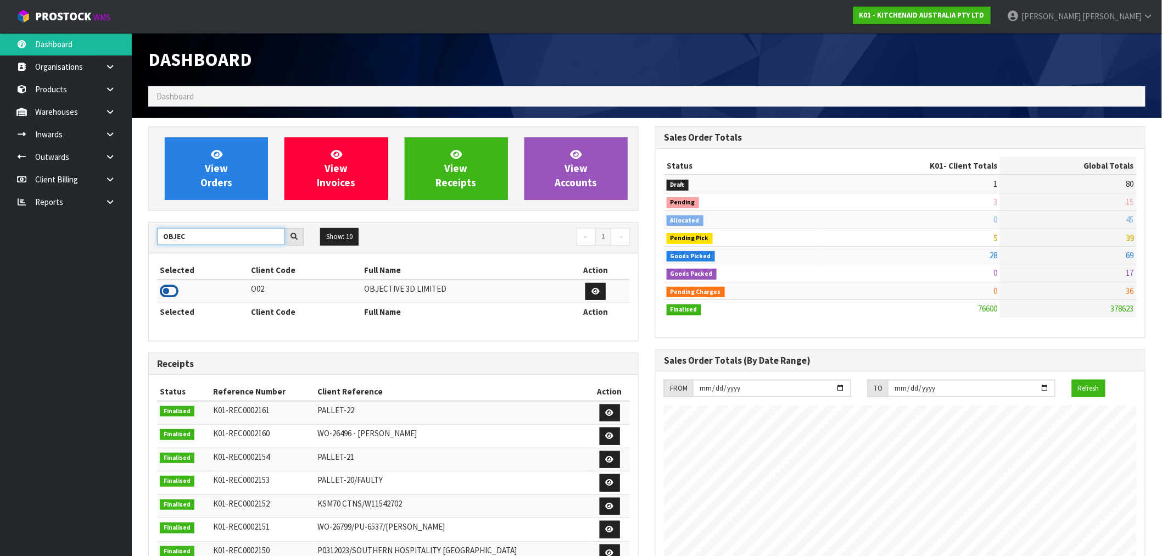
type input "OBJEC"
click at [170, 294] on icon at bounding box center [169, 291] width 19 height 16
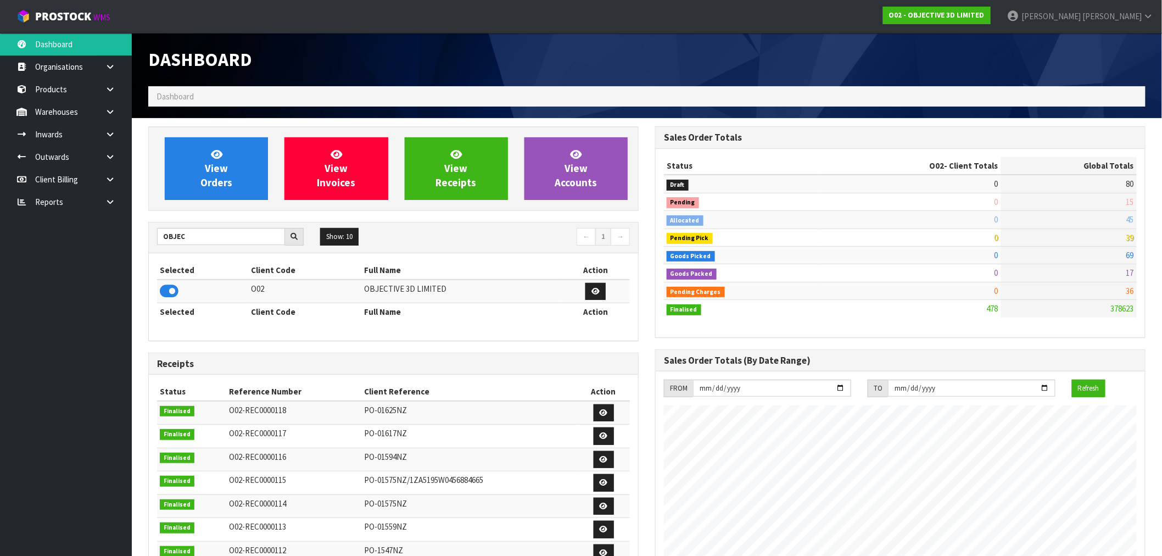
scroll to position [707, 507]
click at [242, 170] on link "View Orders" at bounding box center [216, 168] width 103 height 63
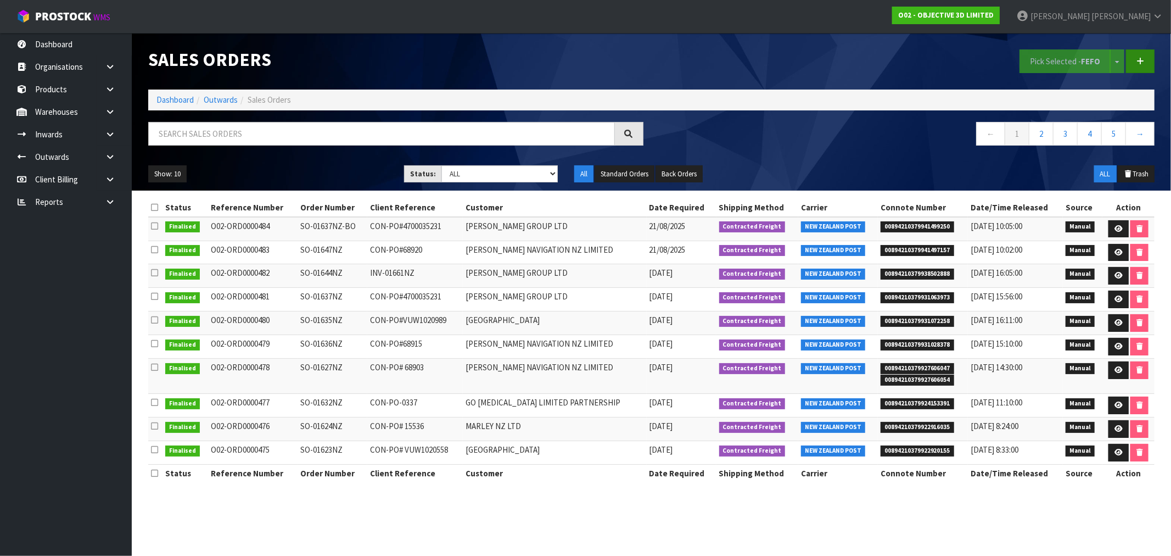
drag, startPoint x: 1155, startPoint y: 47, endPoint x: 1149, endPoint y: 52, distance: 7.5
click at [1155, 48] on div "Pick Selected - FEFO Split button! FIFO - First In First Out FEFO - First Expir…" at bounding box center [908, 61] width 512 height 57
click at [1150, 58] on link at bounding box center [1140, 61] width 29 height 24
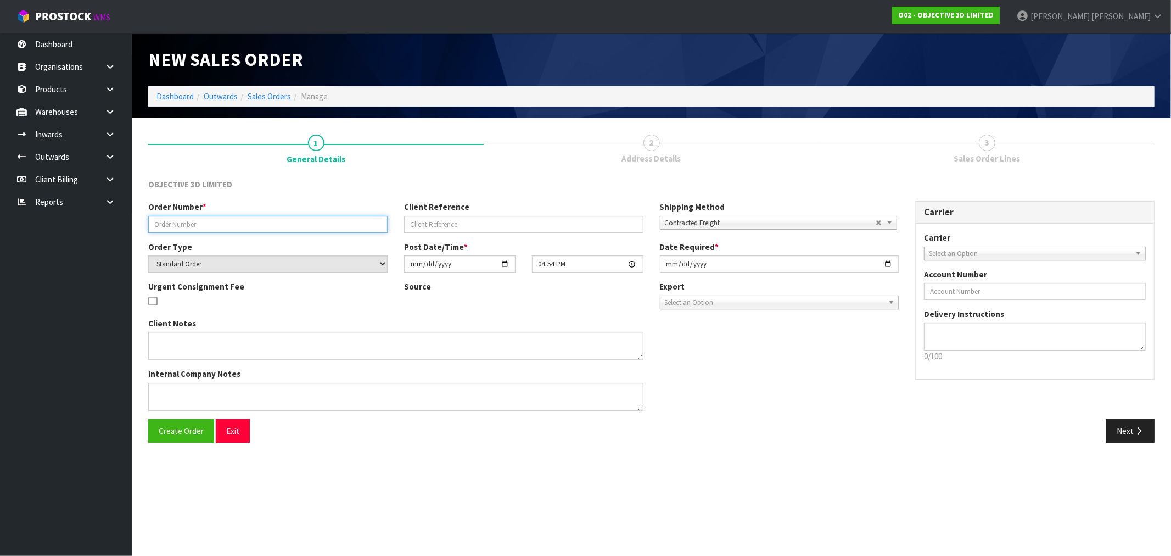
click at [277, 218] on input "text" at bounding box center [267, 224] width 239 height 17
paste input "SO-01653NZ"
type input "SO-01653NZ"
click at [661, 265] on input "[DATE]" at bounding box center [779, 263] width 239 height 17
type input "[DATE]"
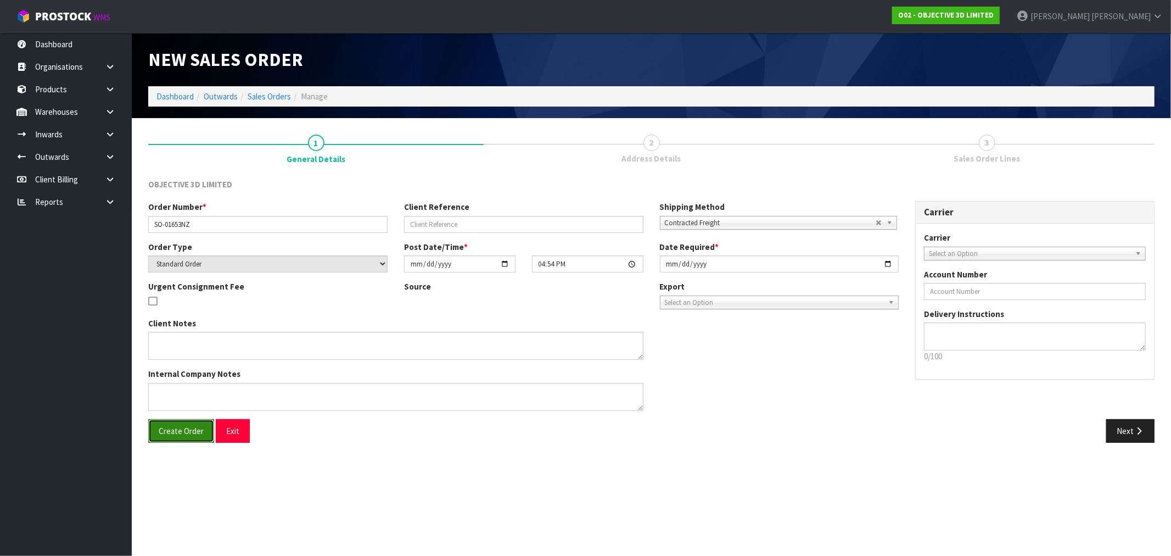
click at [180, 428] on span "Create Order" at bounding box center [181, 431] width 45 height 10
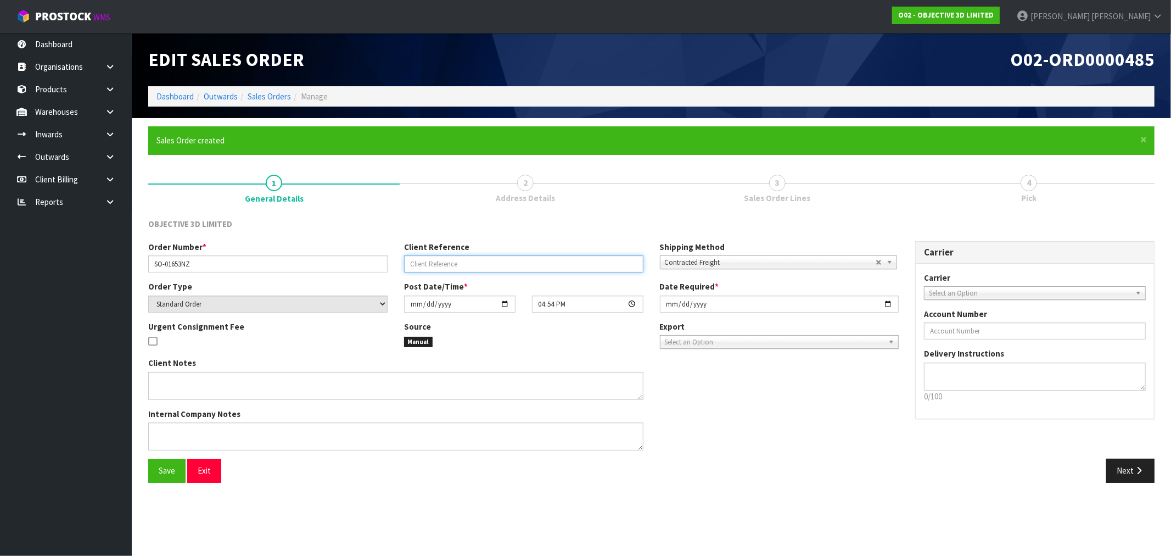
drag, startPoint x: 468, startPoint y: 264, endPoint x: 460, endPoint y: 271, distance: 10.1
click at [467, 265] on input "text" at bounding box center [523, 263] width 239 height 17
paste input "CON-PO0359"
type input "CON-PO0359"
drag, startPoint x: 160, startPoint y: 481, endPoint x: 322, endPoint y: 494, distance: 163.1
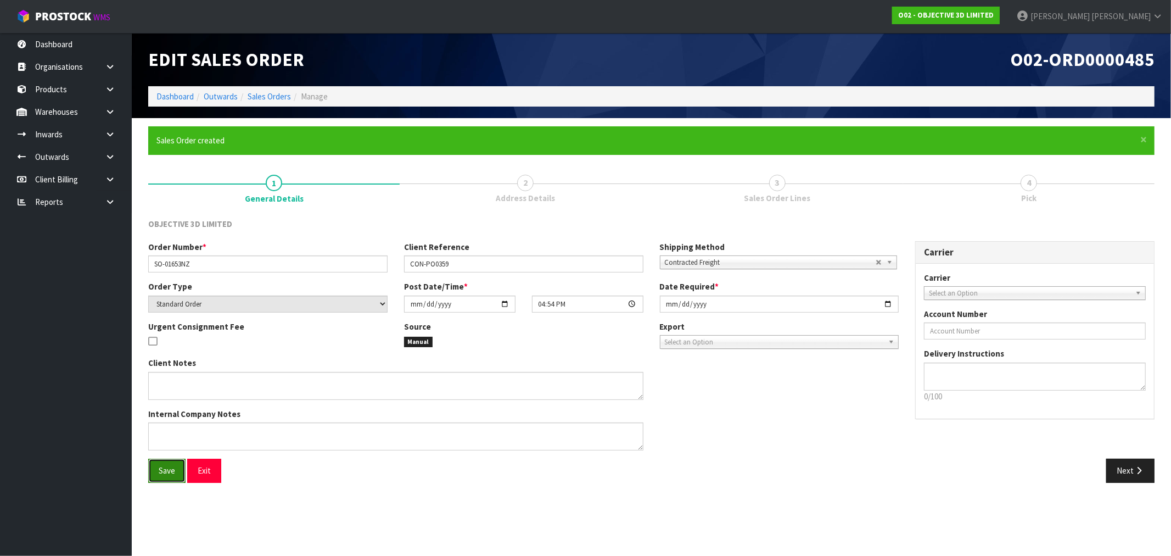
click at [160, 481] on button "Save" at bounding box center [166, 471] width 37 height 24
click at [1137, 468] on icon "button" at bounding box center [1139, 470] width 10 height 8
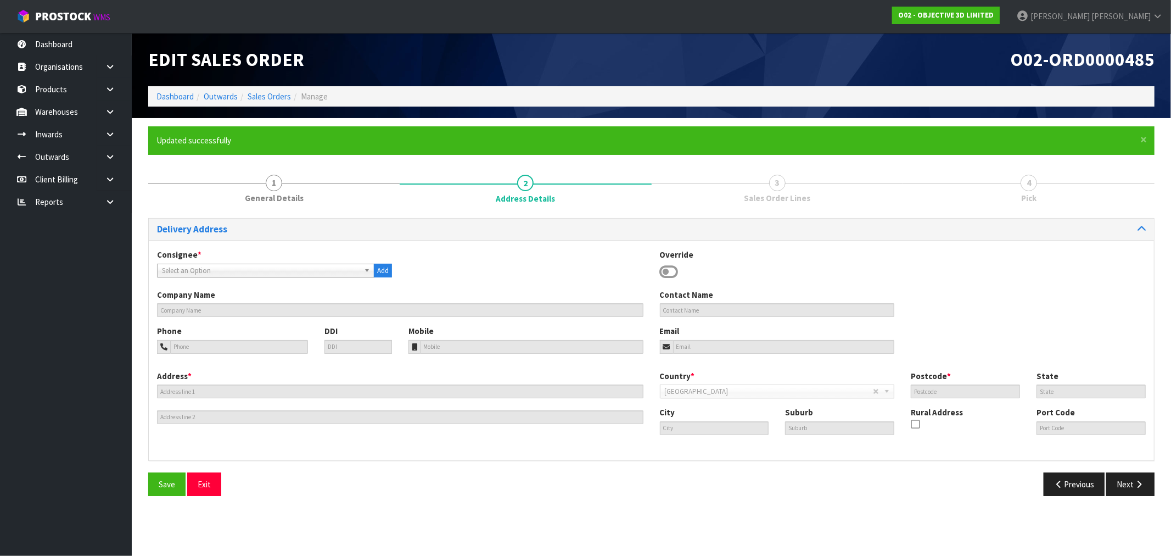
click at [658, 270] on div "Override" at bounding box center [778, 265] width 252 height 32
click at [667, 275] on icon at bounding box center [669, 272] width 19 height 16
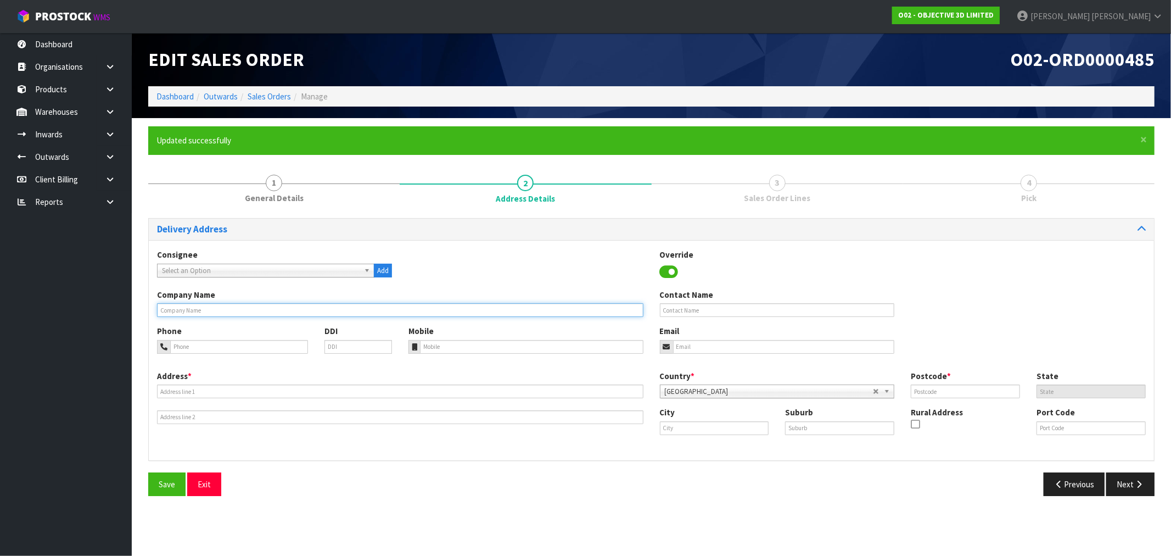
drag, startPoint x: 514, startPoint y: 315, endPoint x: 473, endPoint y: 320, distance: 41.4
click at [490, 318] on div "Company Name Contact Name" at bounding box center [651, 307] width 1005 height 36
paste input "GO [MEDICAL_DATA] LIMITED PARTNERSHIP"
type input "GO [MEDICAL_DATA] LIMITED PARTNERSHIP"
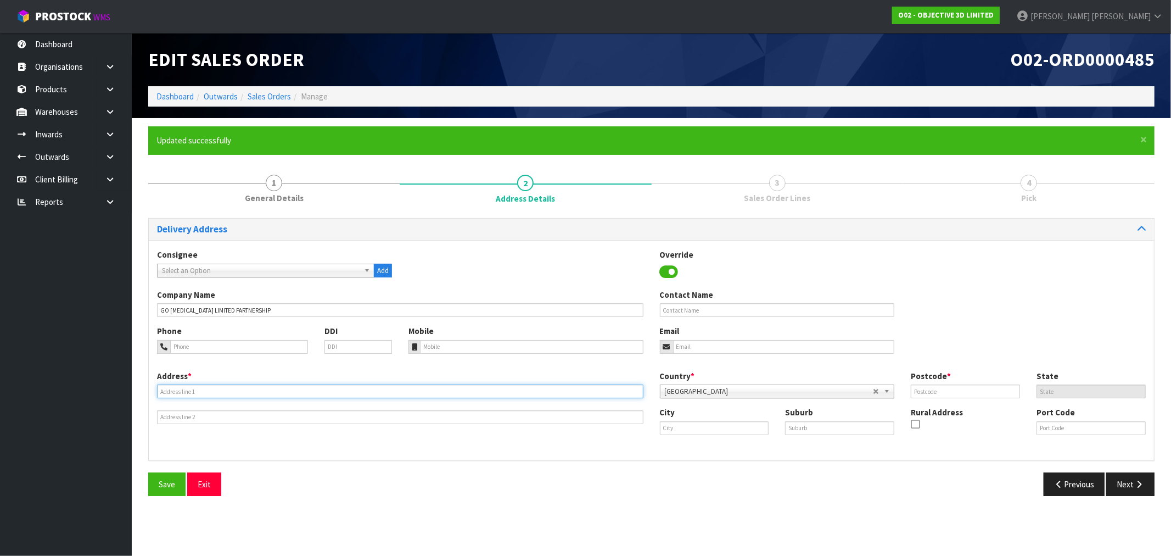
click at [201, 396] on input "text" at bounding box center [400, 391] width 487 height 14
paste input "[STREET_ADDRESS]"
type input "[STREET_ADDRESS]"
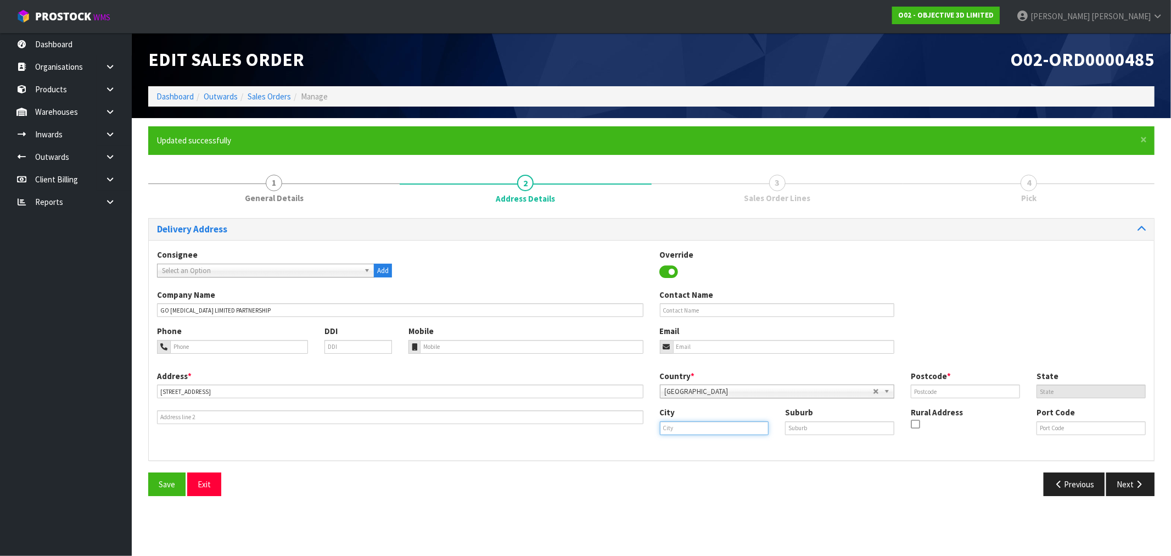
drag, startPoint x: 712, startPoint y: 426, endPoint x: 696, endPoint y: 427, distance: 15.4
click at [704, 426] on input "text" at bounding box center [714, 428] width 109 height 14
paste input "[GEOGRAPHIC_DATA]"
type input "[GEOGRAPHIC_DATA]"
click at [814, 420] on div "Suburb" at bounding box center [840, 420] width 126 height 28
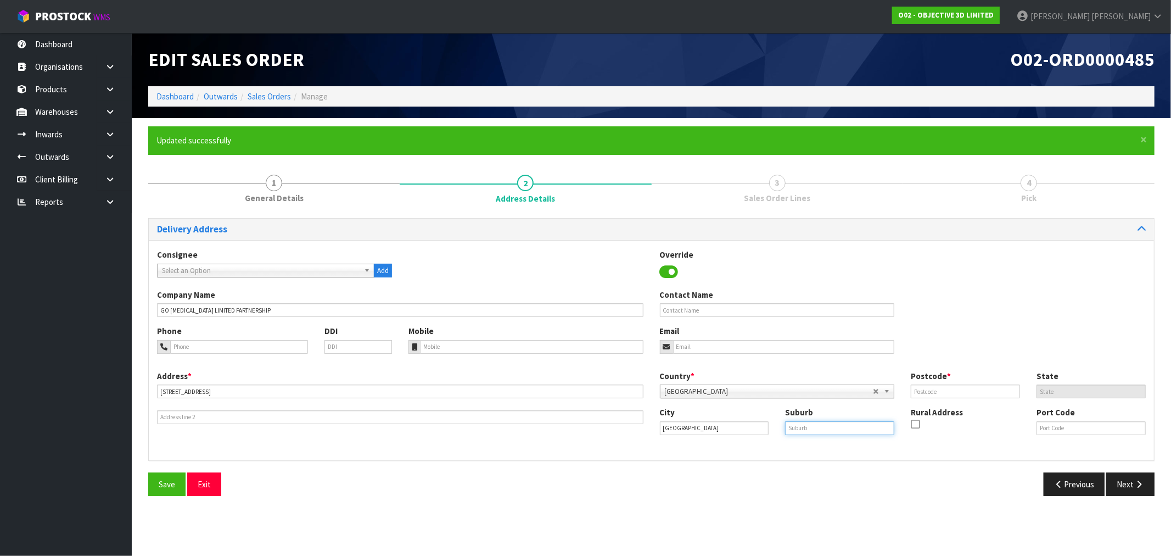
click at [859, 427] on input "text" at bounding box center [839, 428] width 109 height 14
paste input "[GEOGRAPHIC_DATA]"
type input "[GEOGRAPHIC_DATA]"
click at [974, 387] on input "text" at bounding box center [965, 391] width 109 height 14
type input "0626"
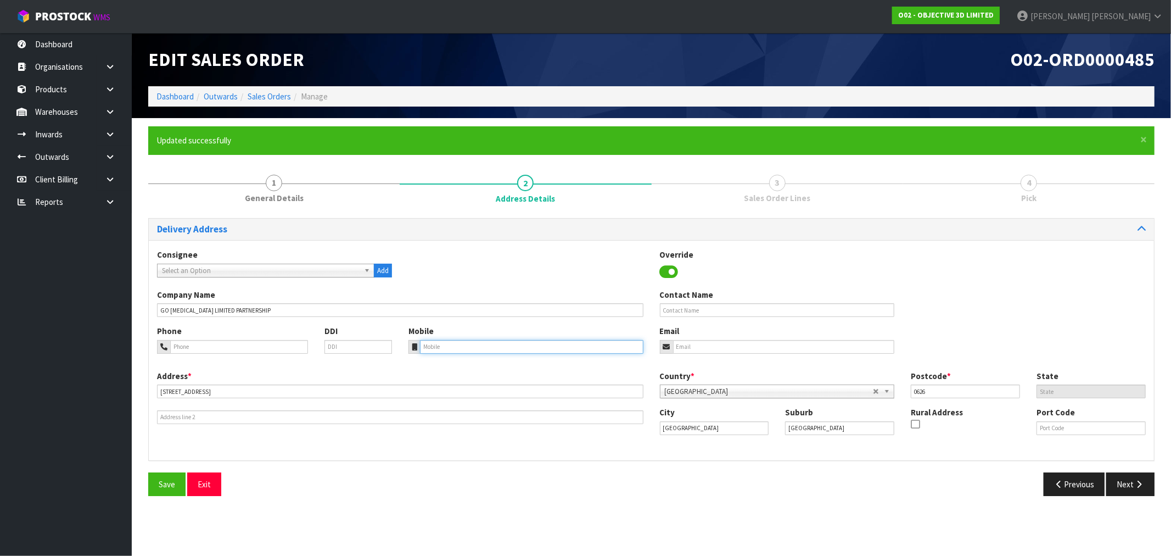
click at [524, 344] on input "tel" at bounding box center [531, 347] width 223 height 14
paste input "[PHONE_NUMBER]"
type input "[PHONE_NUMBER]"
click at [173, 484] on span "Save" at bounding box center [167, 484] width 16 height 10
click at [1123, 478] on button "Next" at bounding box center [1130, 484] width 48 height 24
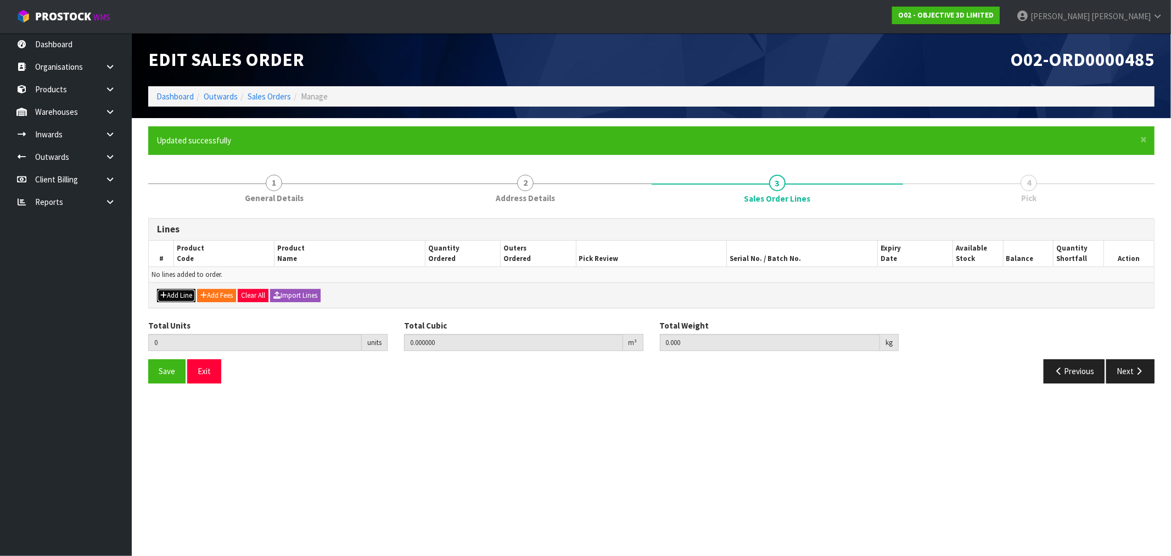
click at [169, 294] on button "Add Line" at bounding box center [176, 295] width 38 height 13
type input "0"
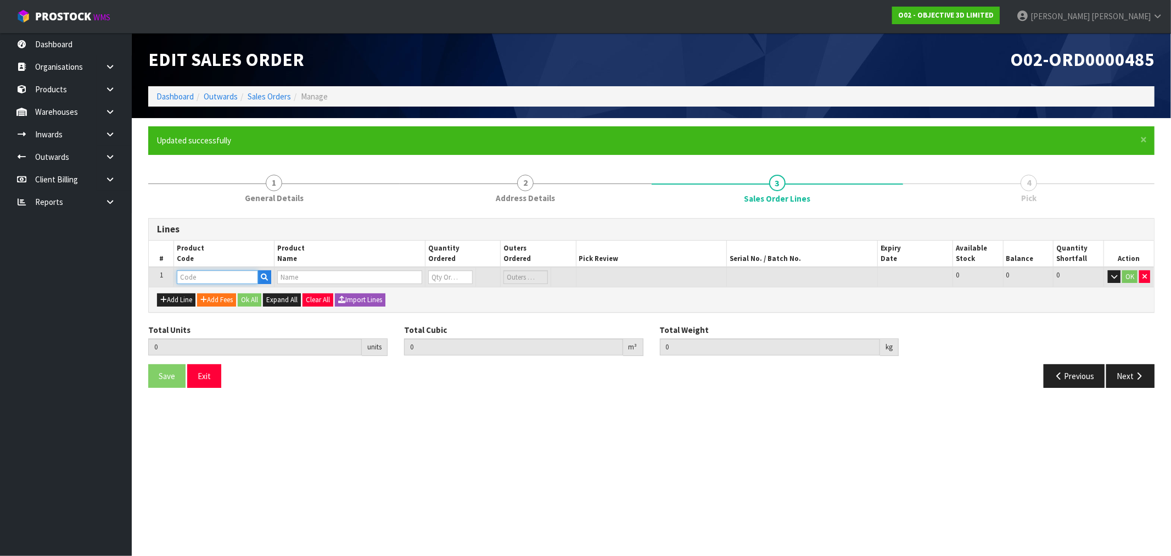
click at [221, 281] on input "text" at bounding box center [217, 277] width 81 height 14
paste input "X3D-01011"
type input "X3D-01011"
type input "0.000000"
type input "0.000"
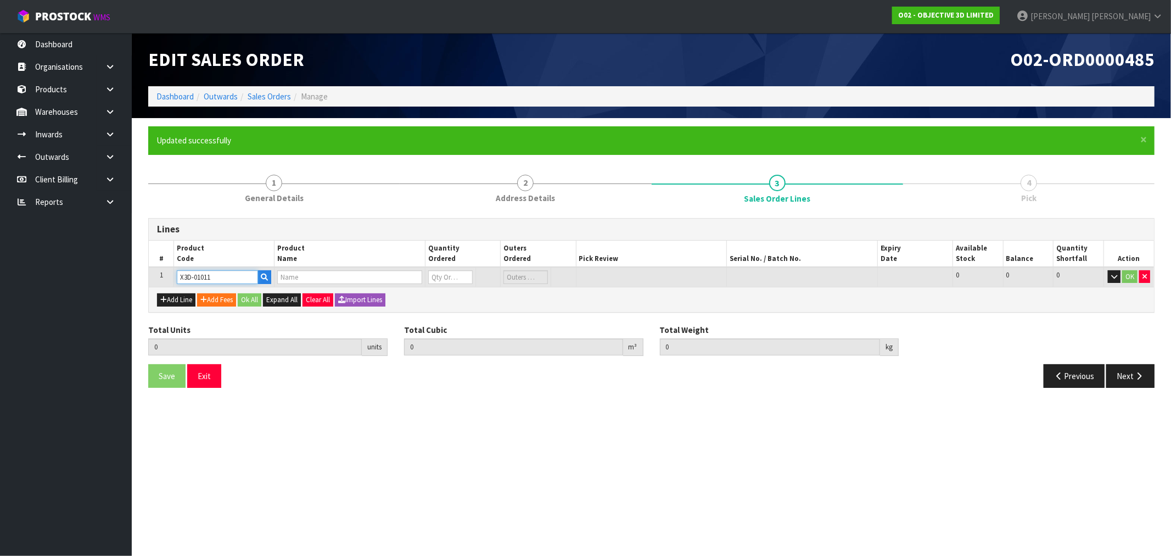
type input "HAF - HIGH ABSORPTION FLUID - 4L"
type input "0"
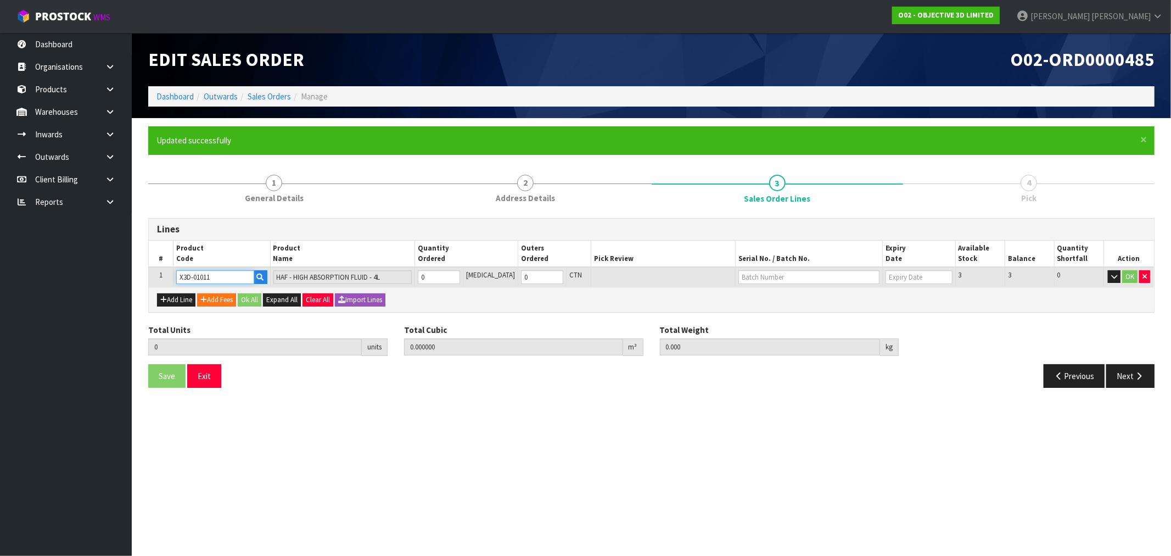
type input "X3D-01011"
click at [447, 277] on input "0" at bounding box center [439, 277] width 42 height 14
type input "1"
type input "0.010692"
type input "3.98"
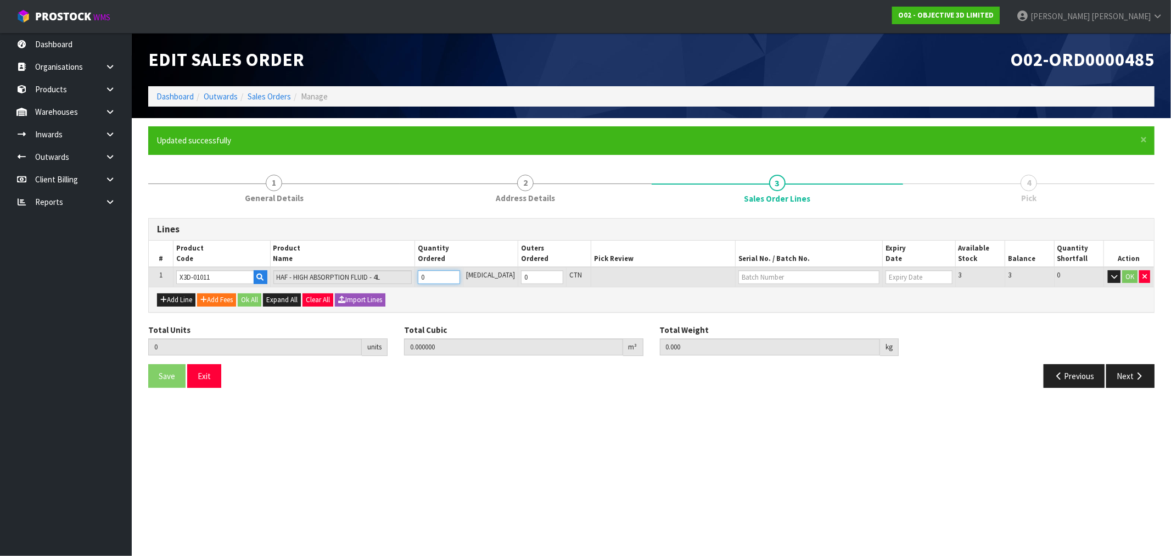
type input "1"
paste input "2412170084"
click at [787, 275] on input "text" at bounding box center [809, 277] width 141 height 14
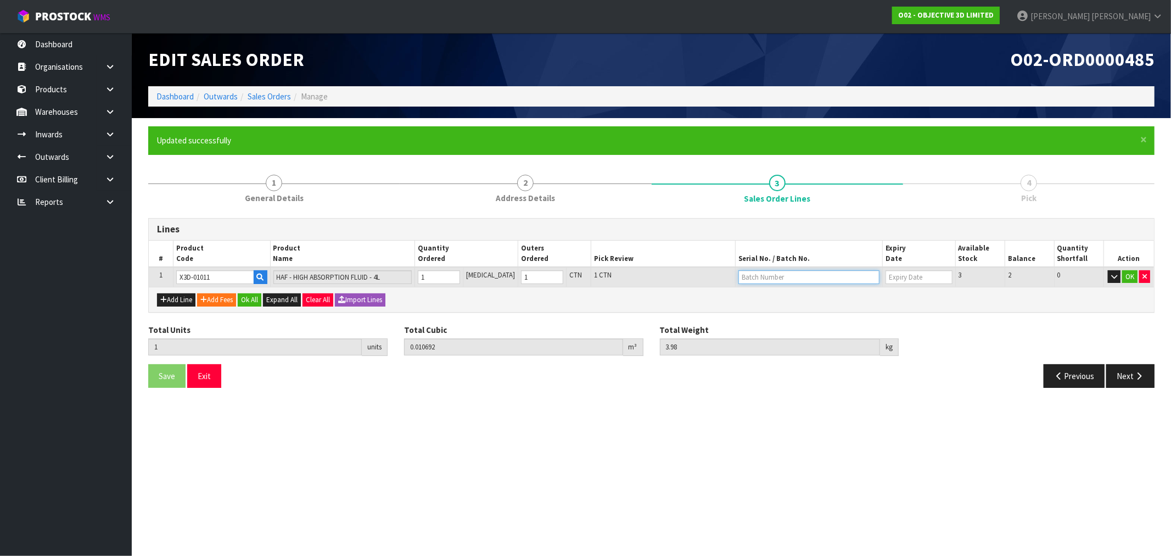
type input "2412170084"
type input "[DATE]"
type input "2412170084"
drag, startPoint x: 256, startPoint y: 300, endPoint x: 248, endPoint y: 308, distance: 11.3
click at [256, 300] on button "Ok All" at bounding box center [250, 299] width 24 height 13
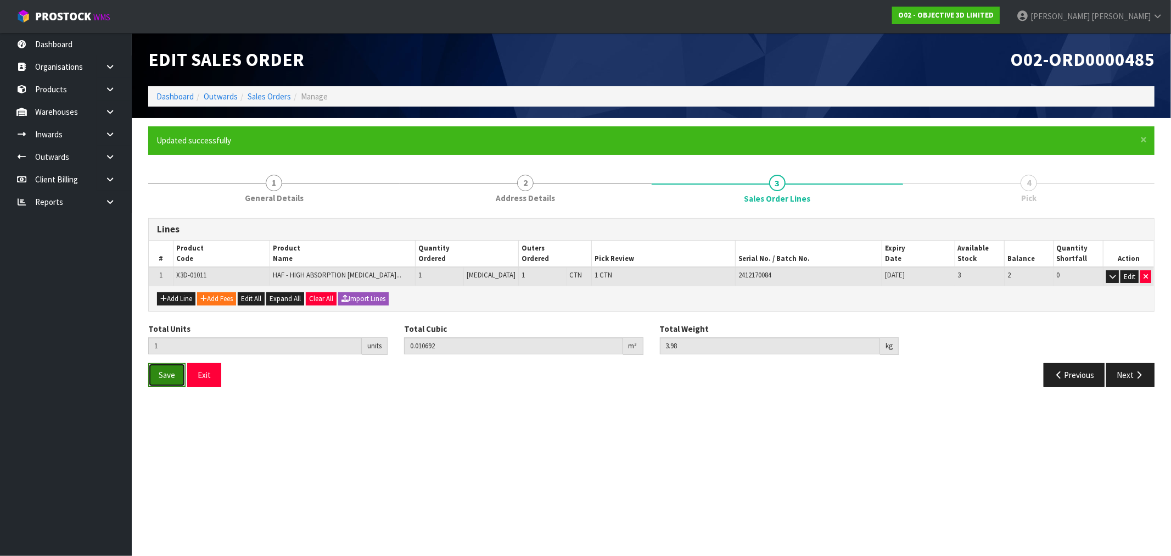
click at [171, 368] on button "Save" at bounding box center [166, 375] width 37 height 24
click at [1144, 373] on icon "button" at bounding box center [1139, 375] width 10 height 8
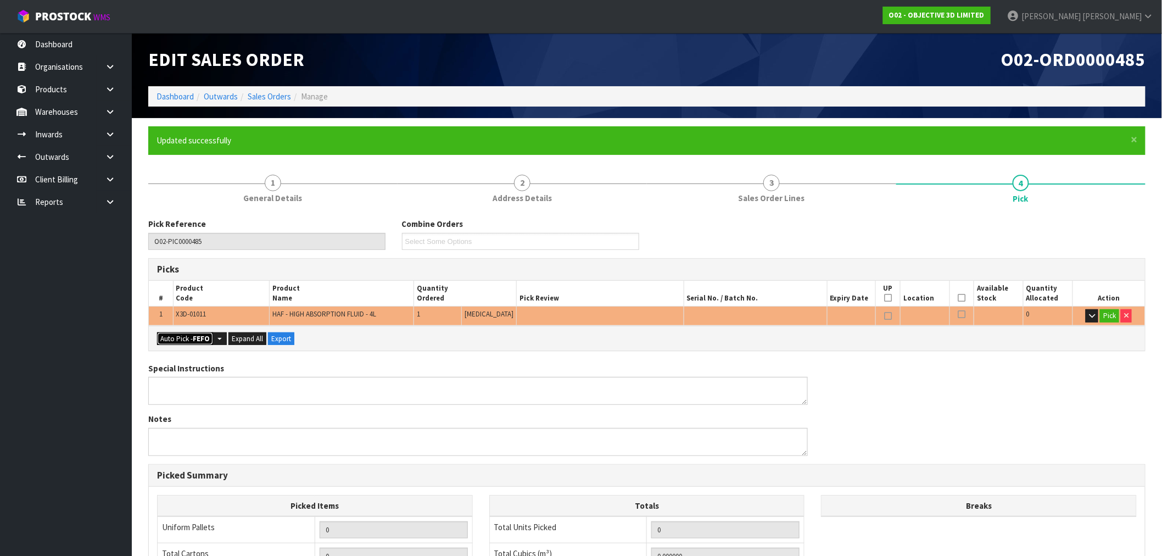
click at [171, 335] on button "Auto Pick - FEFO" at bounding box center [185, 338] width 56 height 13
type input "1"
type input "0.010692"
type input "3.980"
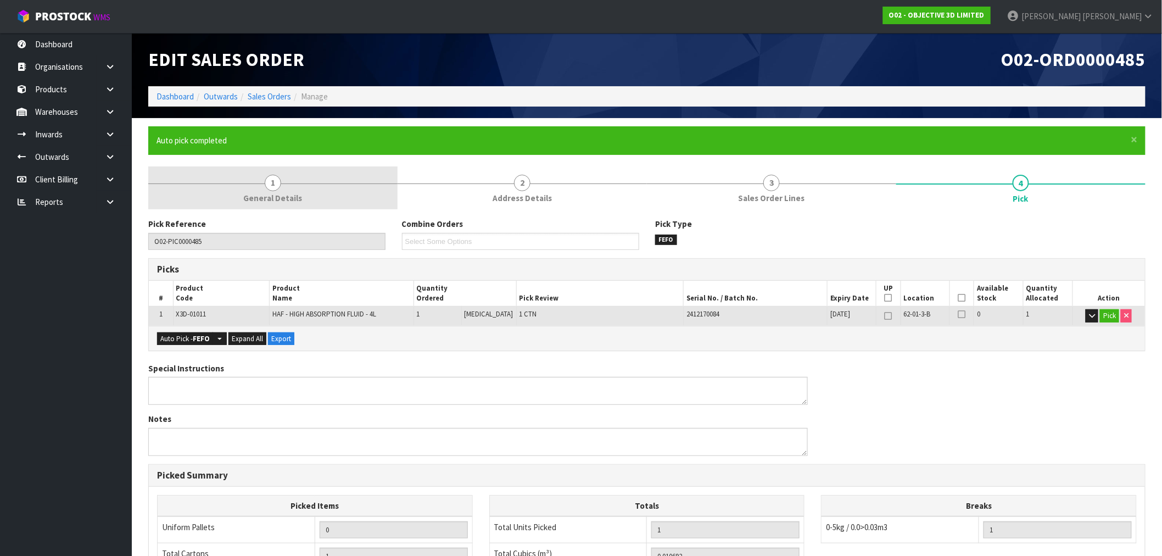
click at [347, 191] on link "1 General Details" at bounding box center [272, 187] width 249 height 43
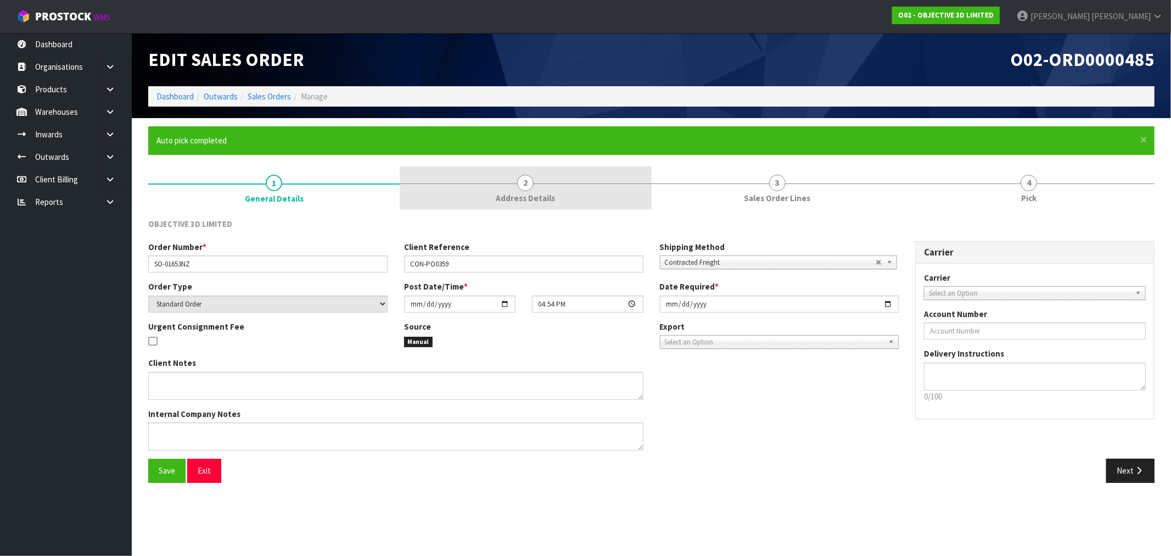
click at [555, 180] on link "2 Address Details" at bounding box center [526, 187] width 252 height 43
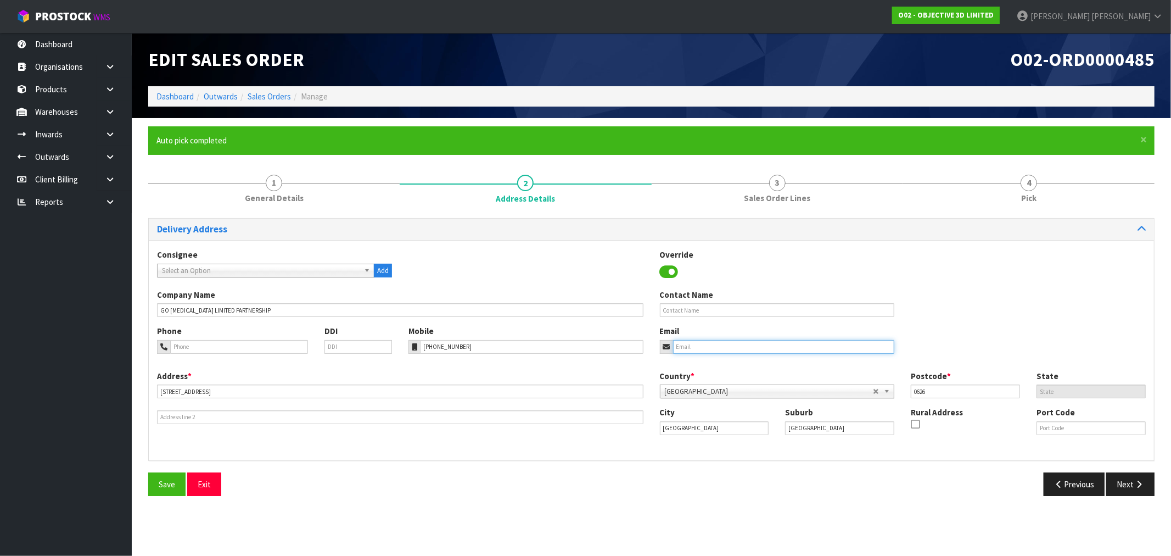
click at [824, 349] on input "email" at bounding box center [784, 347] width 222 height 14
paste input "[PERSON_NAME][EMAIL_ADDRESS][DOMAIN_NAME]"
type input "[PERSON_NAME][EMAIL_ADDRESS][DOMAIN_NAME]"
click at [160, 486] on span "Save" at bounding box center [167, 484] width 16 height 10
click at [1136, 479] on button "Next" at bounding box center [1130, 484] width 48 height 24
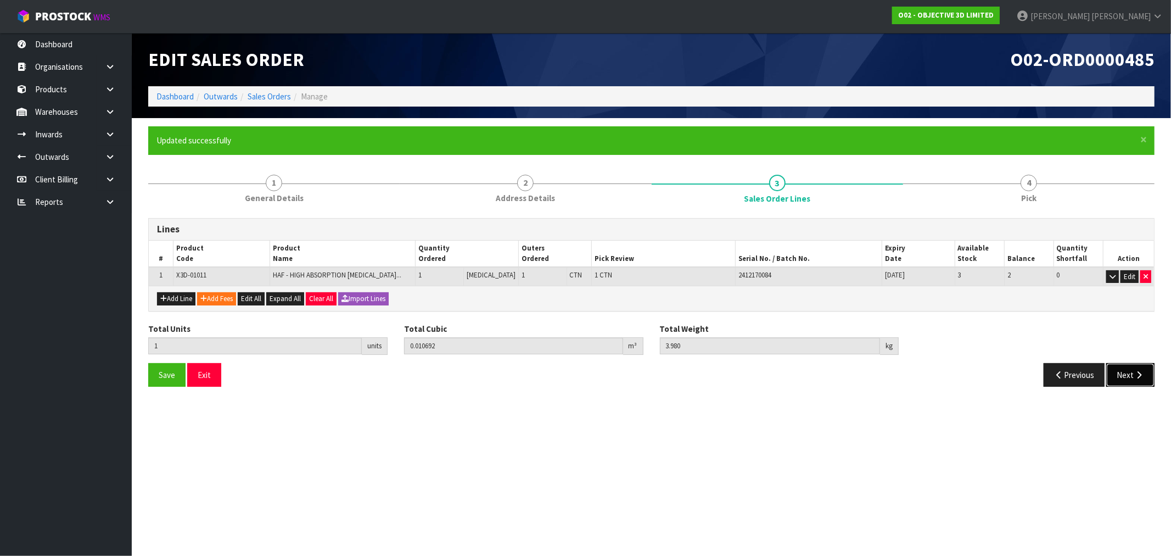
drag, startPoint x: 1133, startPoint y: 370, endPoint x: 989, endPoint y: 365, distance: 144.5
click at [1127, 370] on button "Next" at bounding box center [1130, 375] width 48 height 24
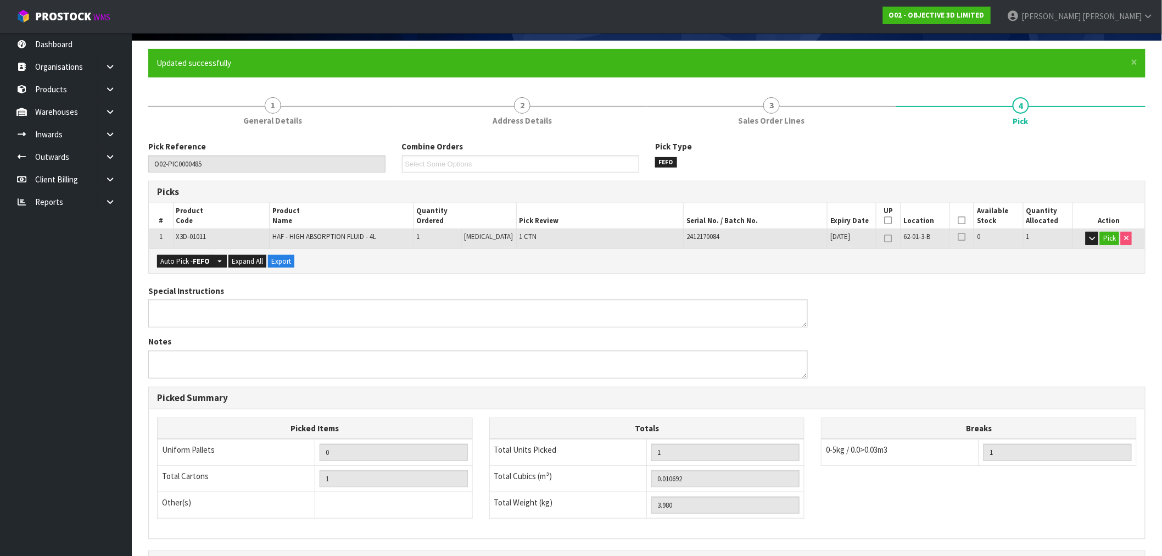
scroll to position [211, 0]
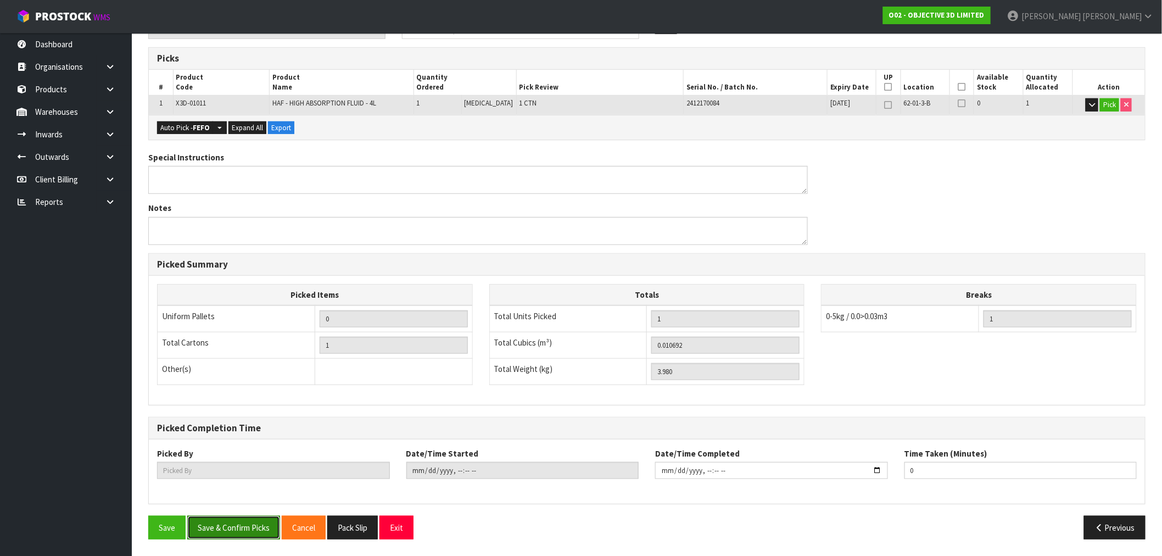
click at [244, 535] on button "Save & Confirm Picks" at bounding box center [233, 528] width 93 height 24
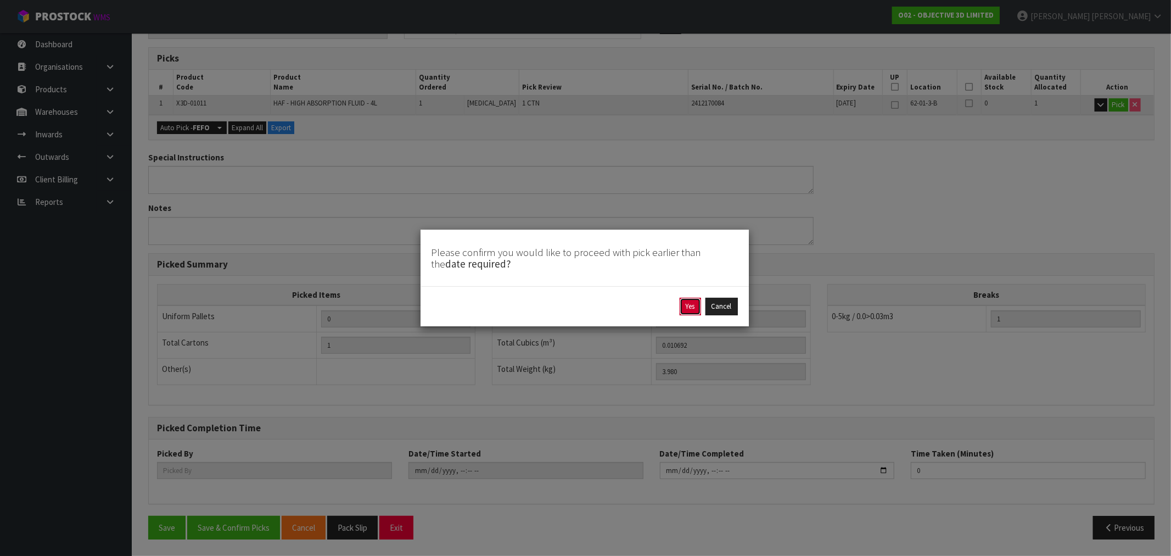
click at [694, 314] on button "Yes" at bounding box center [690, 307] width 21 height 18
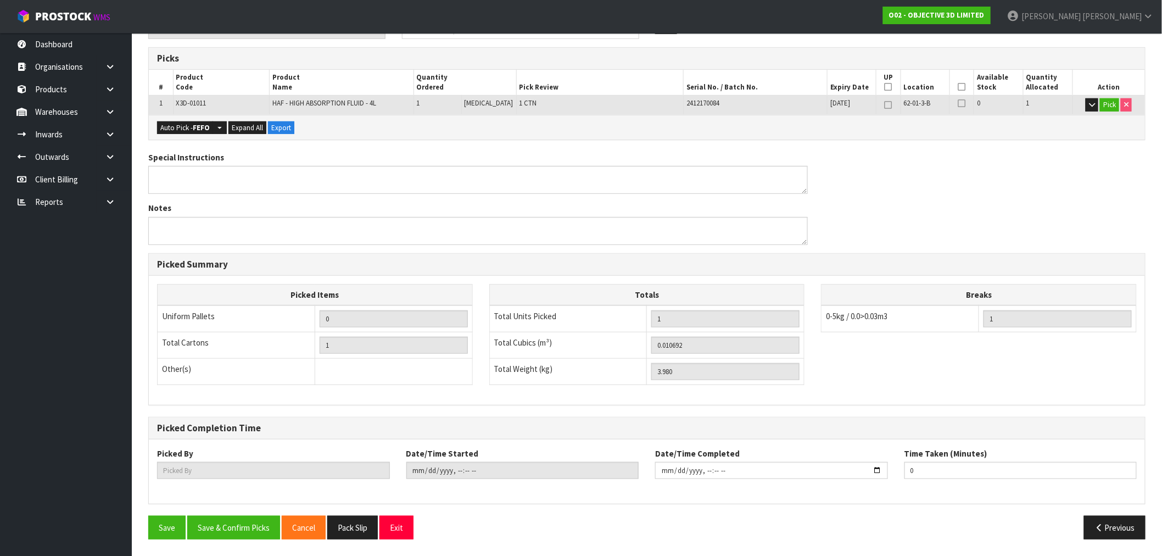
scroll to position [0, 0]
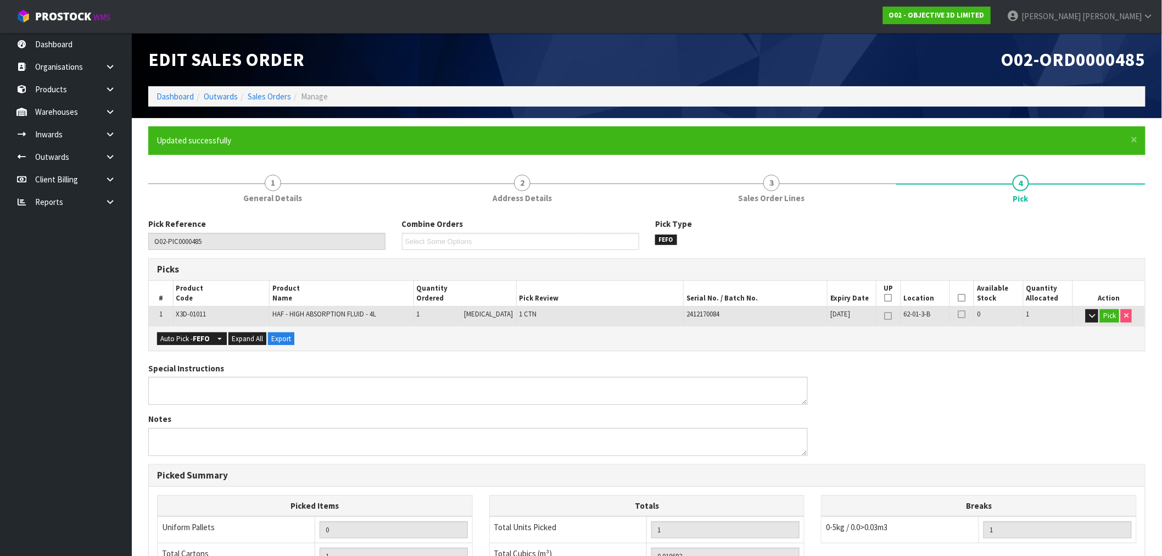
type input "[PERSON_NAME]"
type input "[DATE]T16:56:24"
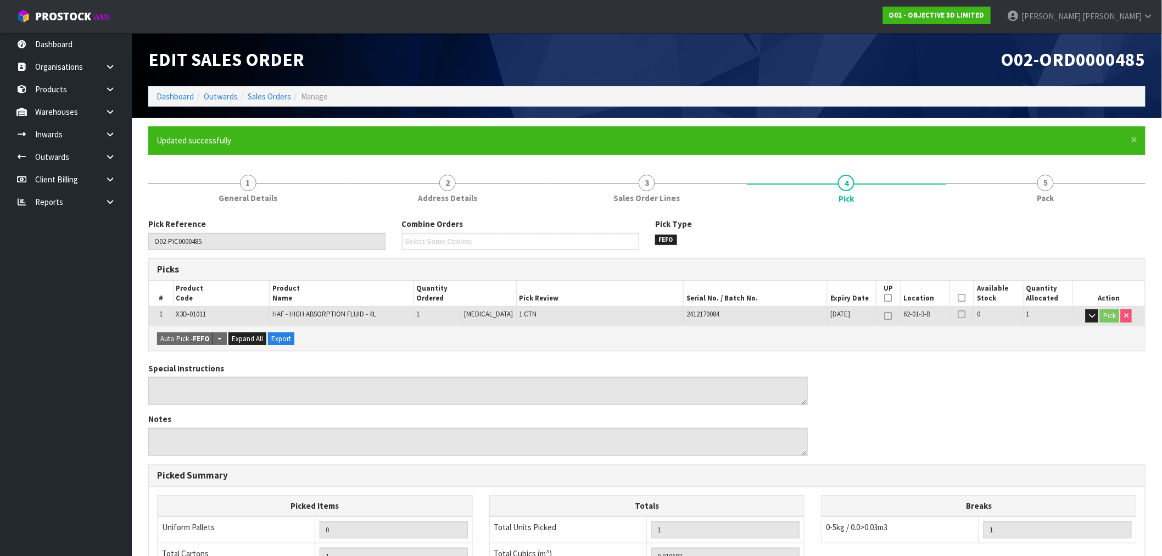
click at [174, 88] on ol "Dashboard Outwards Sales Orders Manage" at bounding box center [646, 96] width 997 height 20
click at [178, 91] on link "Dashboard" at bounding box center [175, 96] width 37 height 10
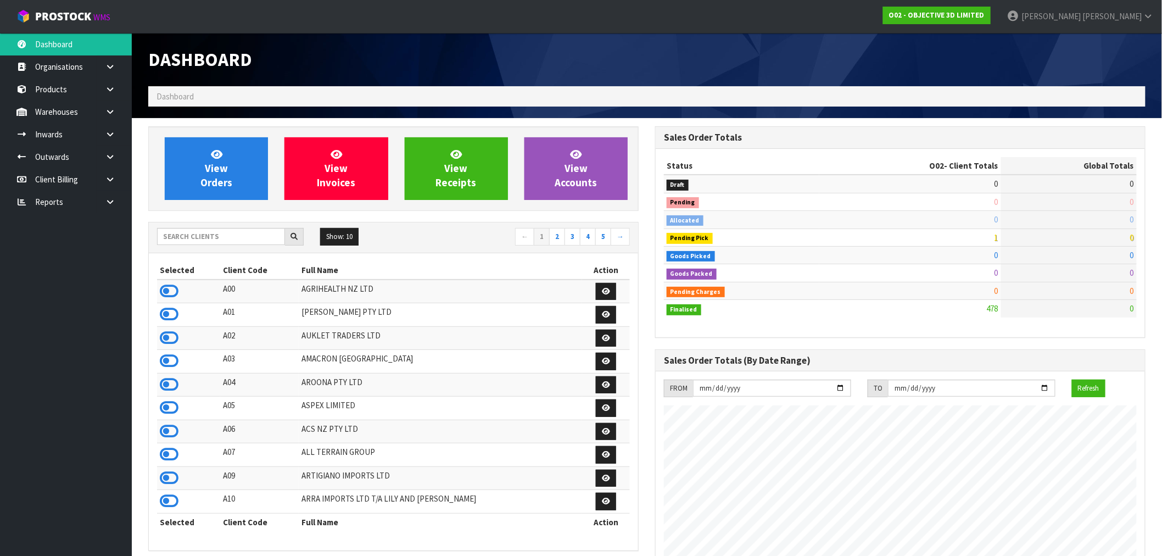
scroll to position [725, 507]
click at [346, 186] on span "View Invoices" at bounding box center [336, 168] width 38 height 41
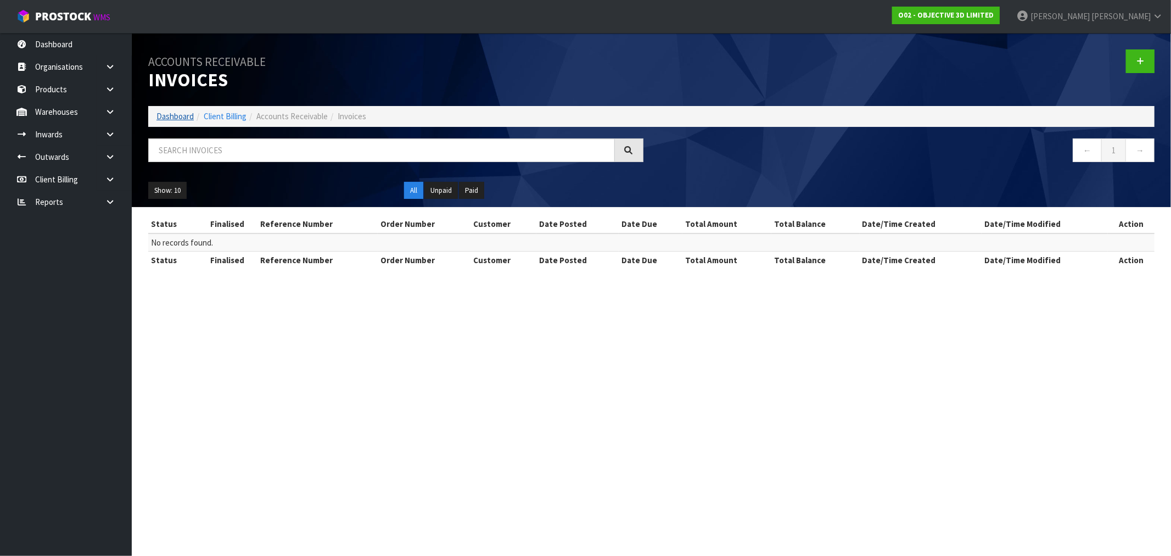
click at [173, 123] on ol "Dashboard Client Billing Accounts Receivable Invoices" at bounding box center [651, 116] width 1007 height 20
click at [172, 119] on link "Dashboard" at bounding box center [175, 116] width 37 height 10
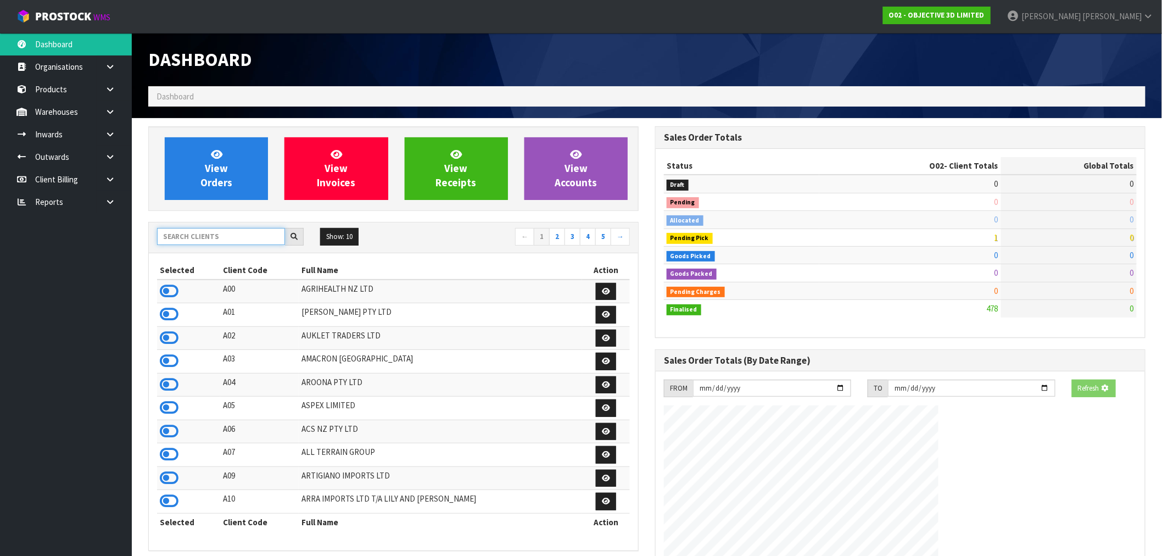
click at [223, 238] on input "text" at bounding box center [221, 236] width 128 height 17
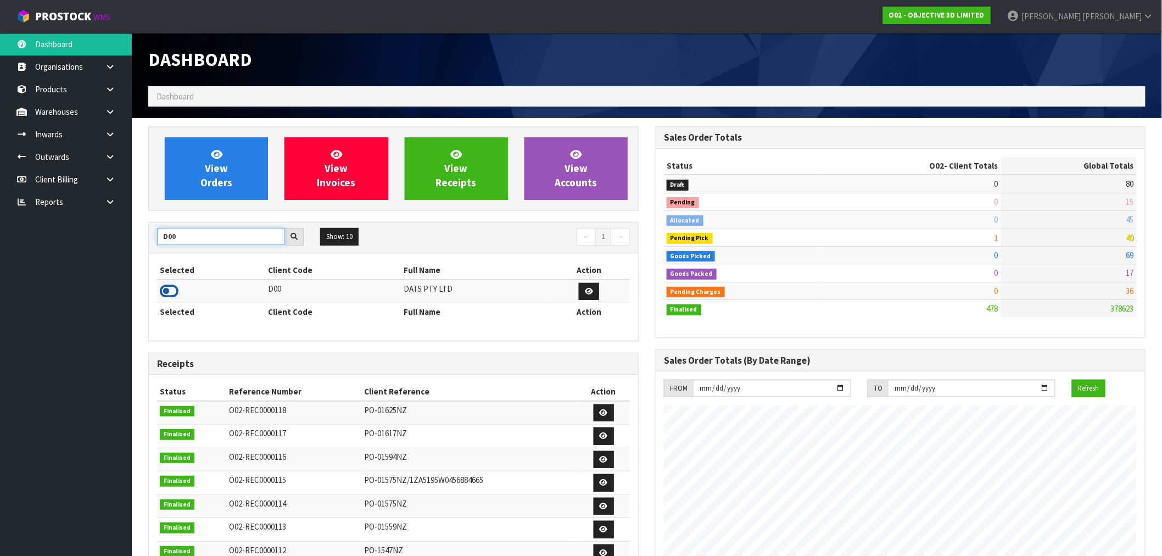
type input "D00"
click at [166, 293] on icon at bounding box center [169, 291] width 19 height 16
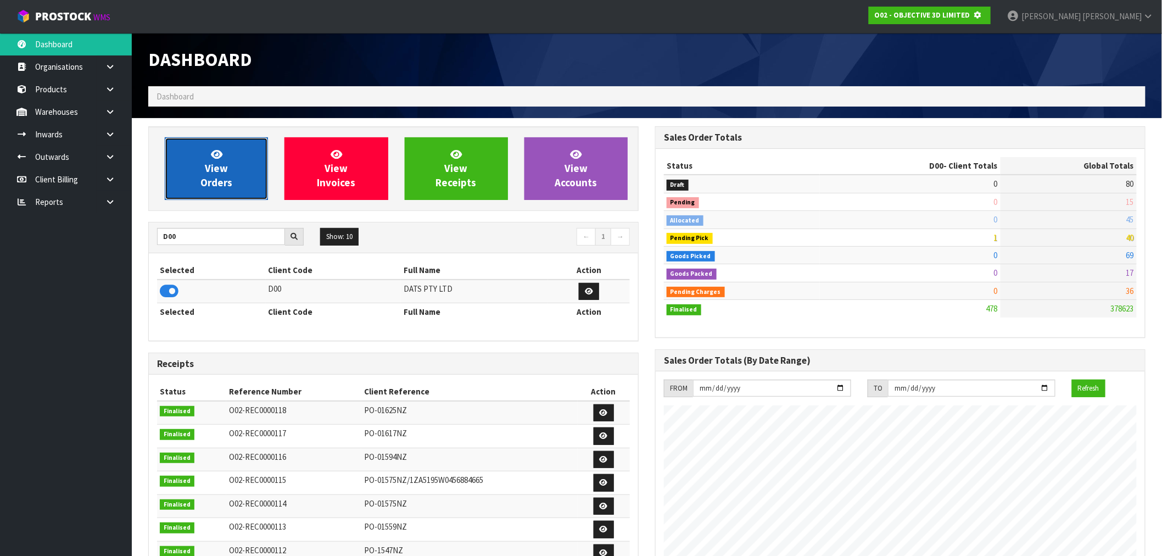
scroll to position [548445, 548623]
click at [239, 154] on link "View Orders" at bounding box center [216, 168] width 103 height 63
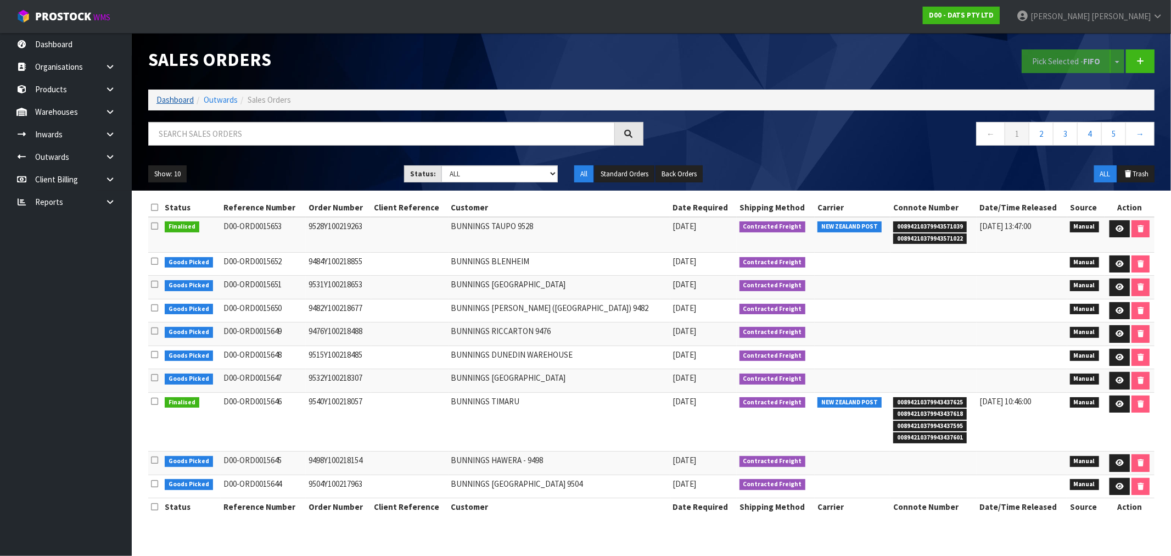
click at [194, 101] on li "Outwards" at bounding box center [216, 100] width 44 height 12
click at [186, 99] on link "Dashboard" at bounding box center [175, 99] width 37 height 10
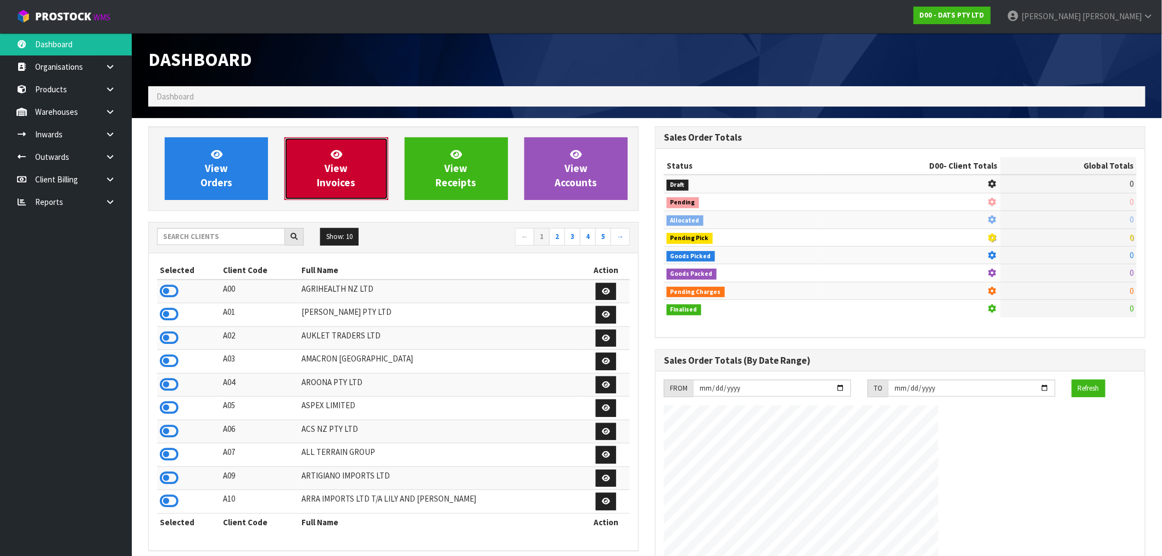
click at [338, 152] on icon at bounding box center [337, 154] width 12 height 10
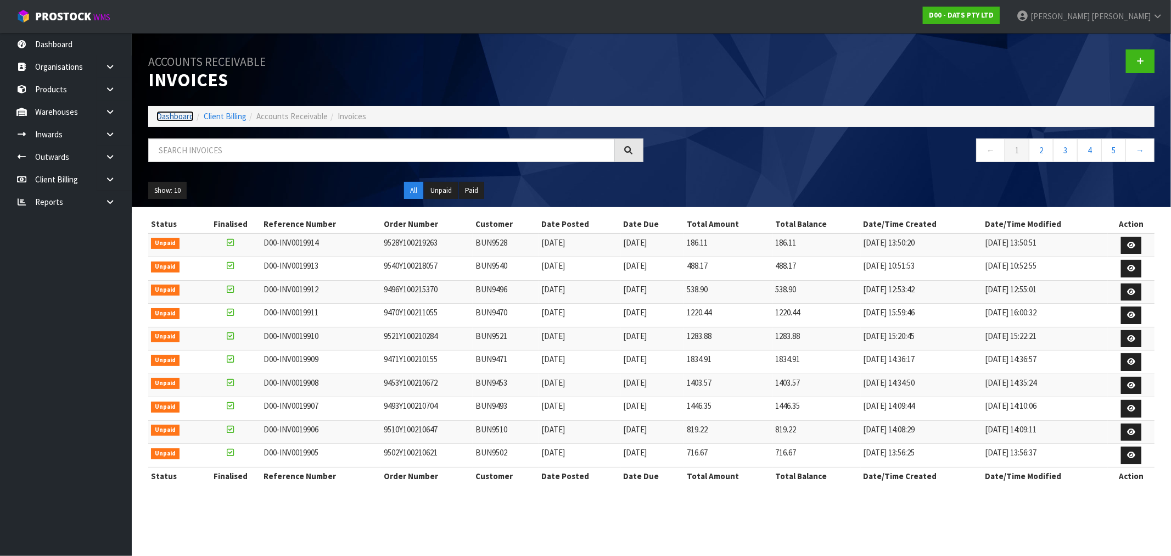
click at [167, 119] on link "Dashboard" at bounding box center [175, 116] width 37 height 10
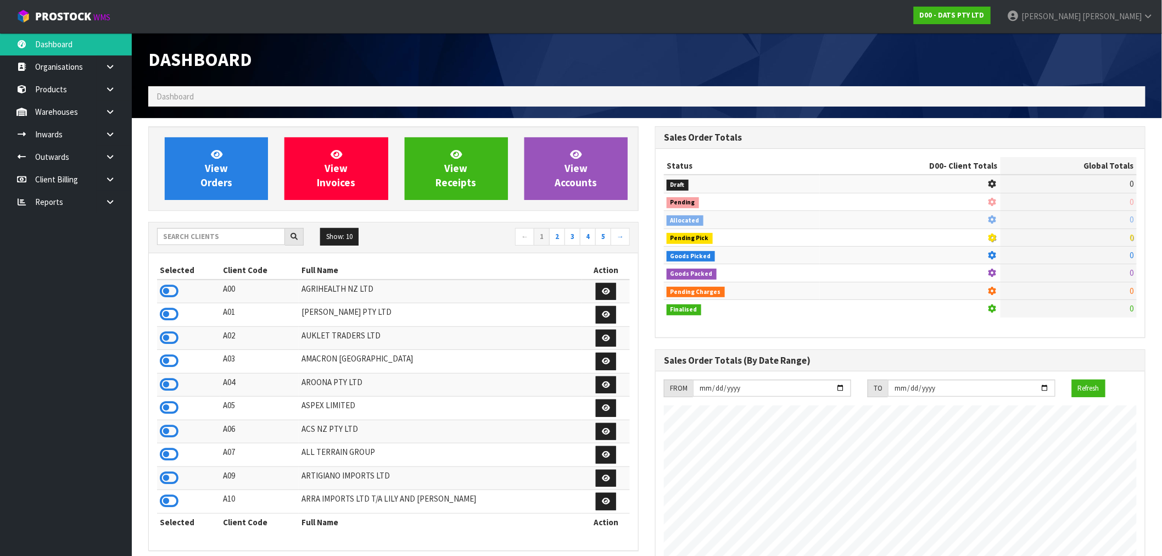
scroll to position [685, 507]
click at [233, 236] on input "text" at bounding box center [221, 236] width 128 height 17
type input "J01"
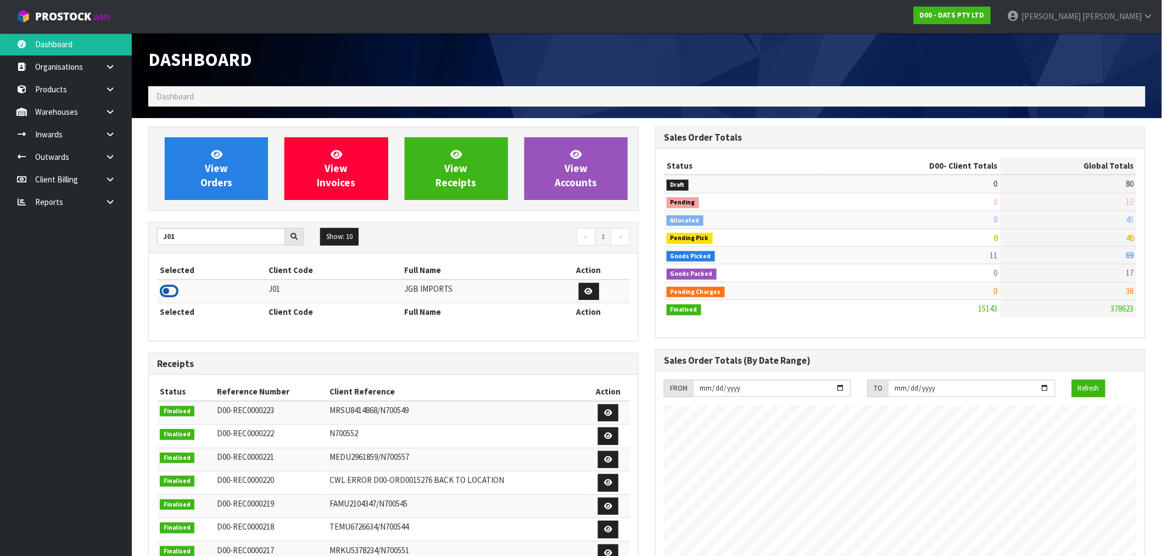
click at [177, 283] on icon at bounding box center [169, 291] width 19 height 16
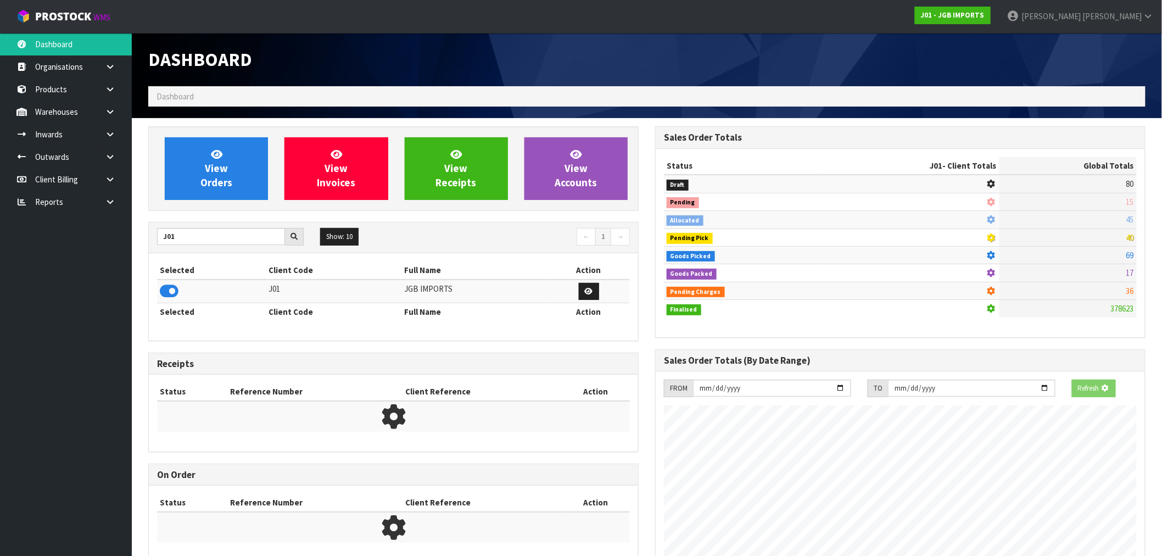
click at [276, 198] on div "View Invoices" at bounding box center [336, 168] width 120 height 63
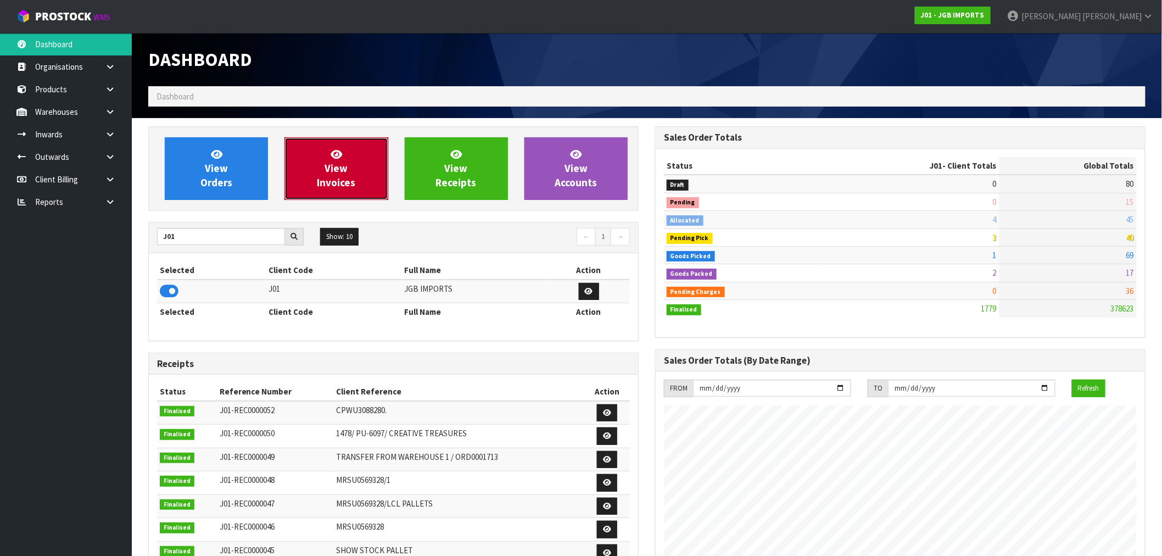
click at [371, 181] on link "View Invoices" at bounding box center [335, 168] width 103 height 63
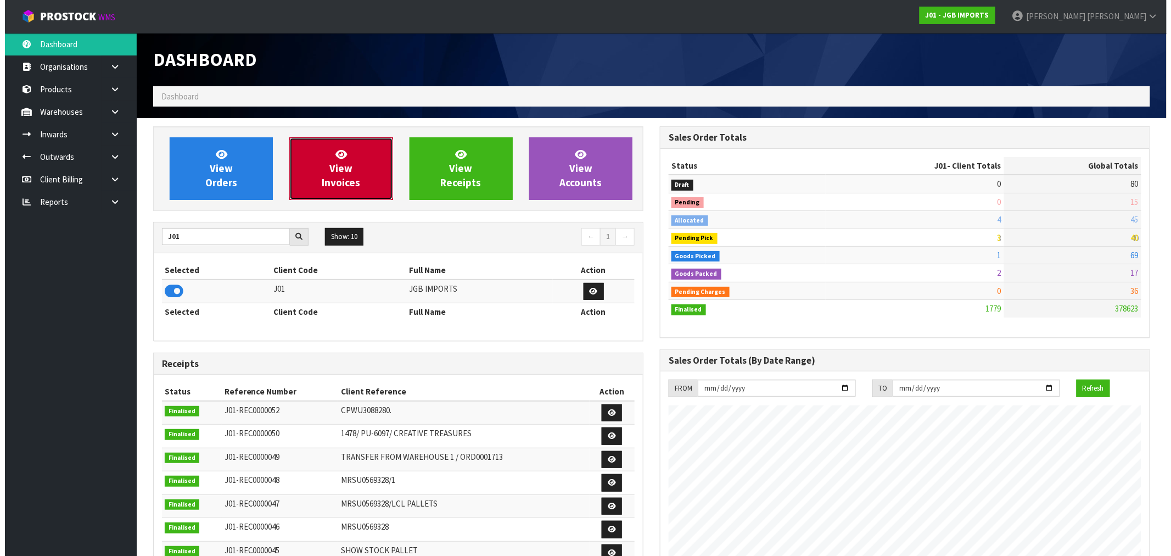
scroll to position [832, 507]
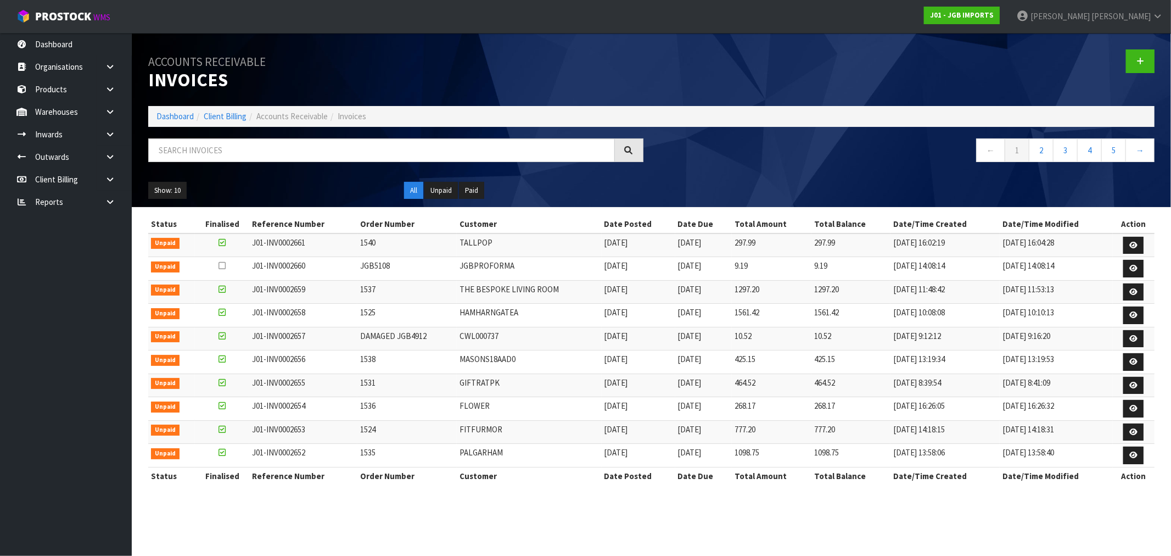
drag, startPoint x: 579, startPoint y: 286, endPoint x: 395, endPoint y: 238, distance: 189.5
click at [391, 237] on tbody "Unpaid J01-INV0002661 1540 TALLPOP [DATE] [DATE] 297.99 297.99 [DATE] 16:02:19 …" at bounding box center [651, 350] width 1007 height 234
drag, startPoint x: 1138, startPoint y: 271, endPoint x: 1125, endPoint y: 272, distance: 13.2
click at [1138, 271] on icon at bounding box center [1134, 268] width 8 height 7
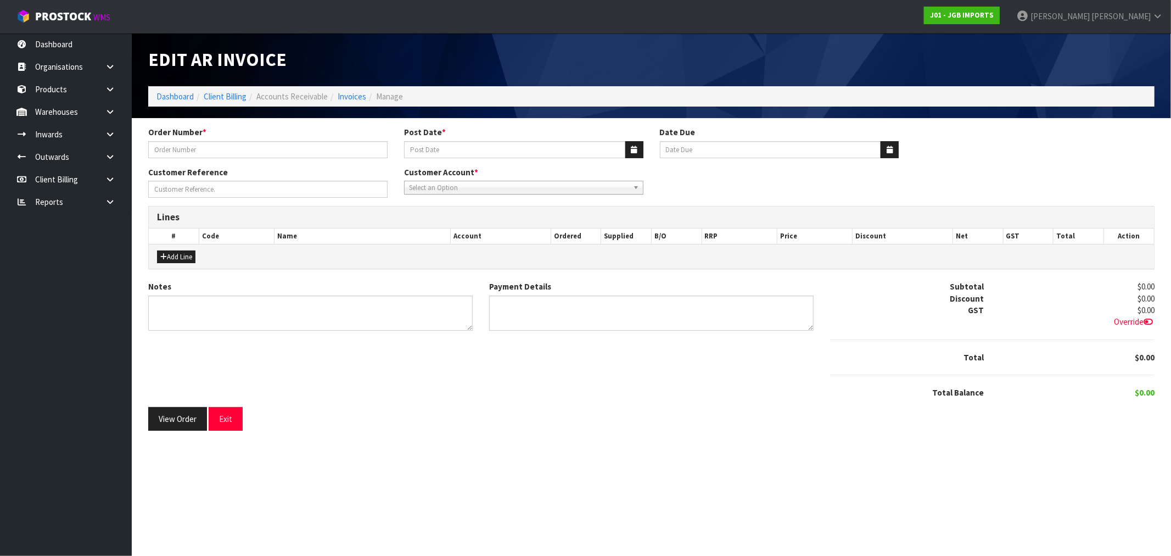
type input "JGB5108"
type input "[DATE]"
type input "DAMAGED STOCK"
